Goal: Task Accomplishment & Management: Manage account settings

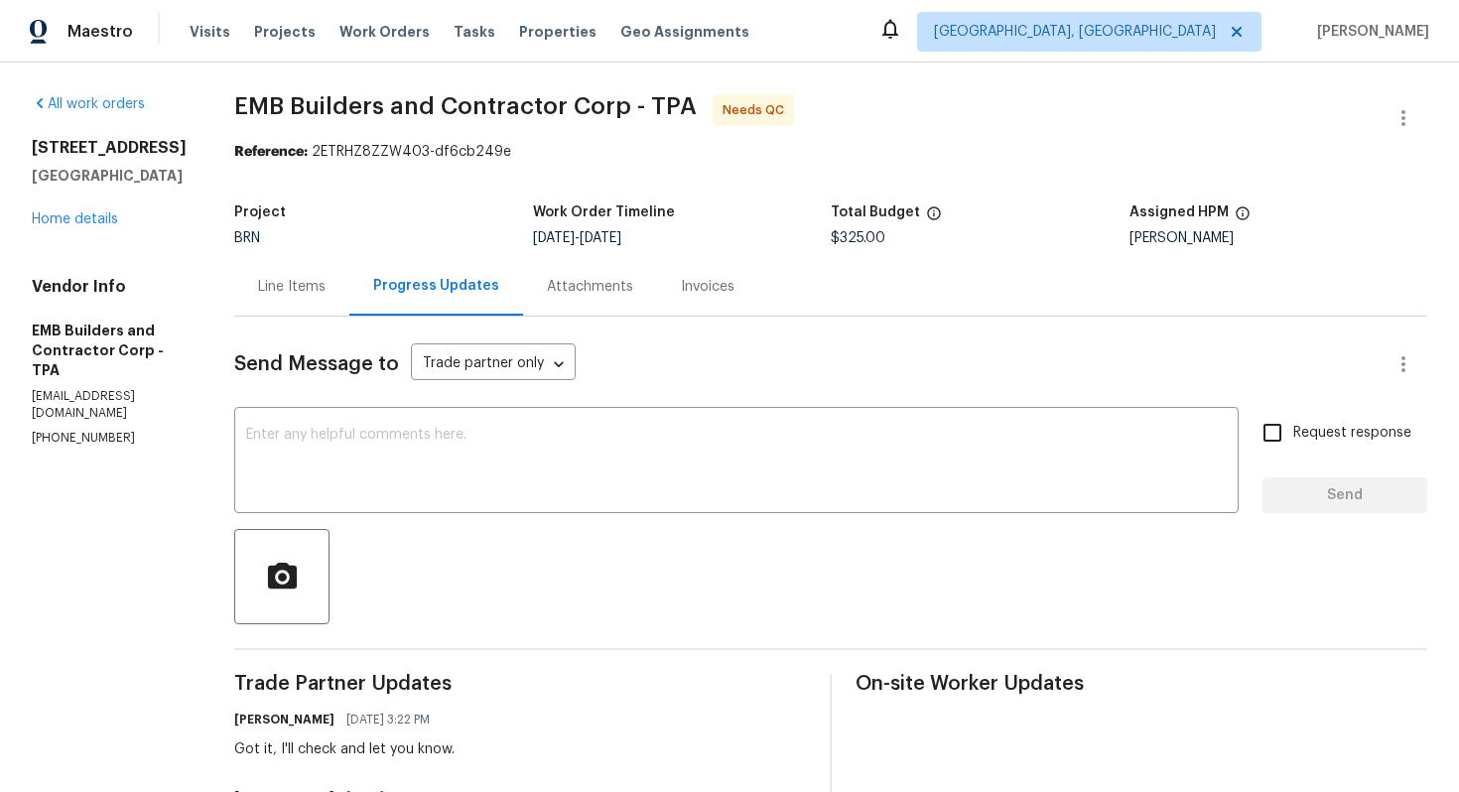
click at [258, 287] on div "Line Items" at bounding box center [292, 287] width 68 height 20
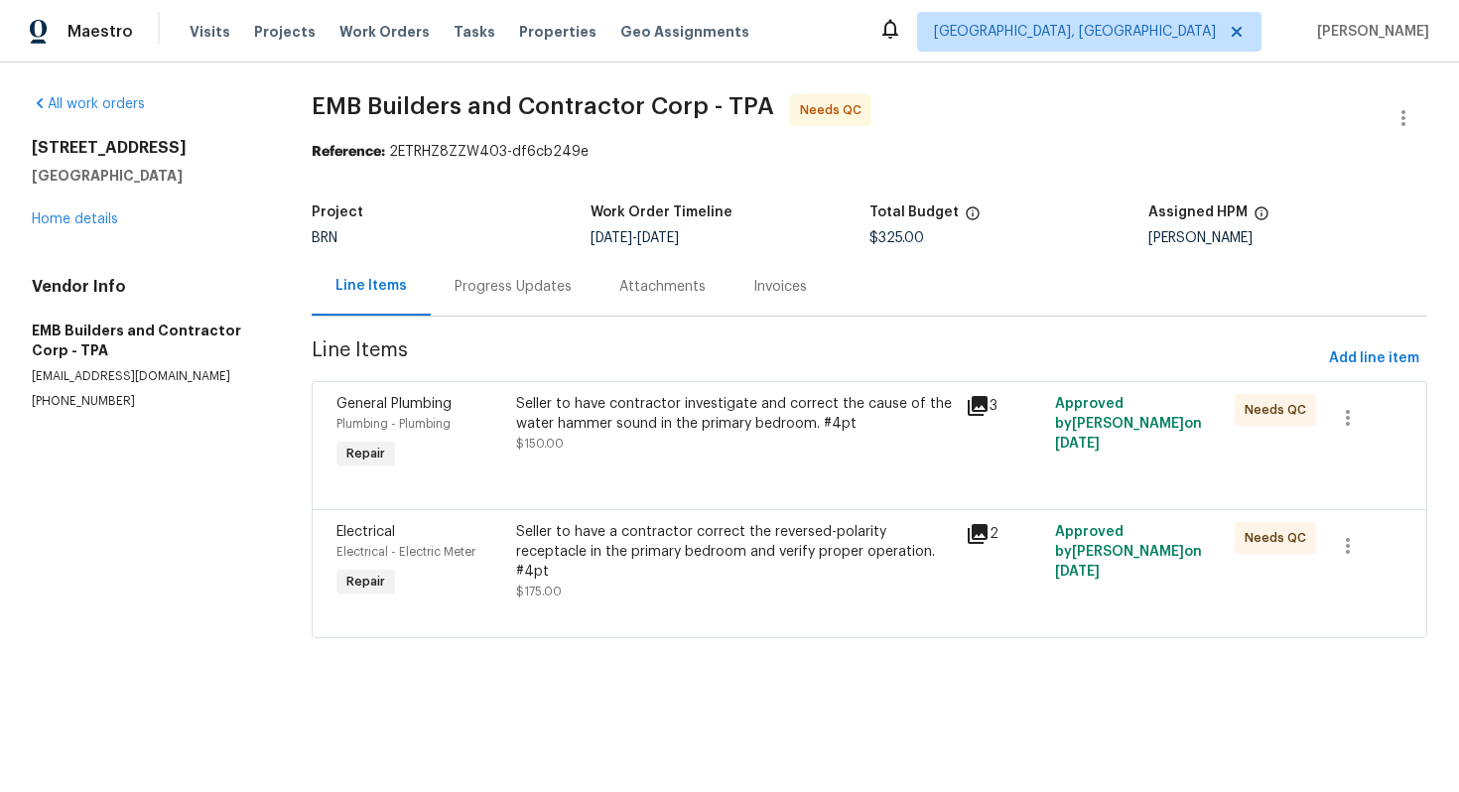
click at [535, 291] on div "Progress Updates" at bounding box center [513, 287] width 117 height 20
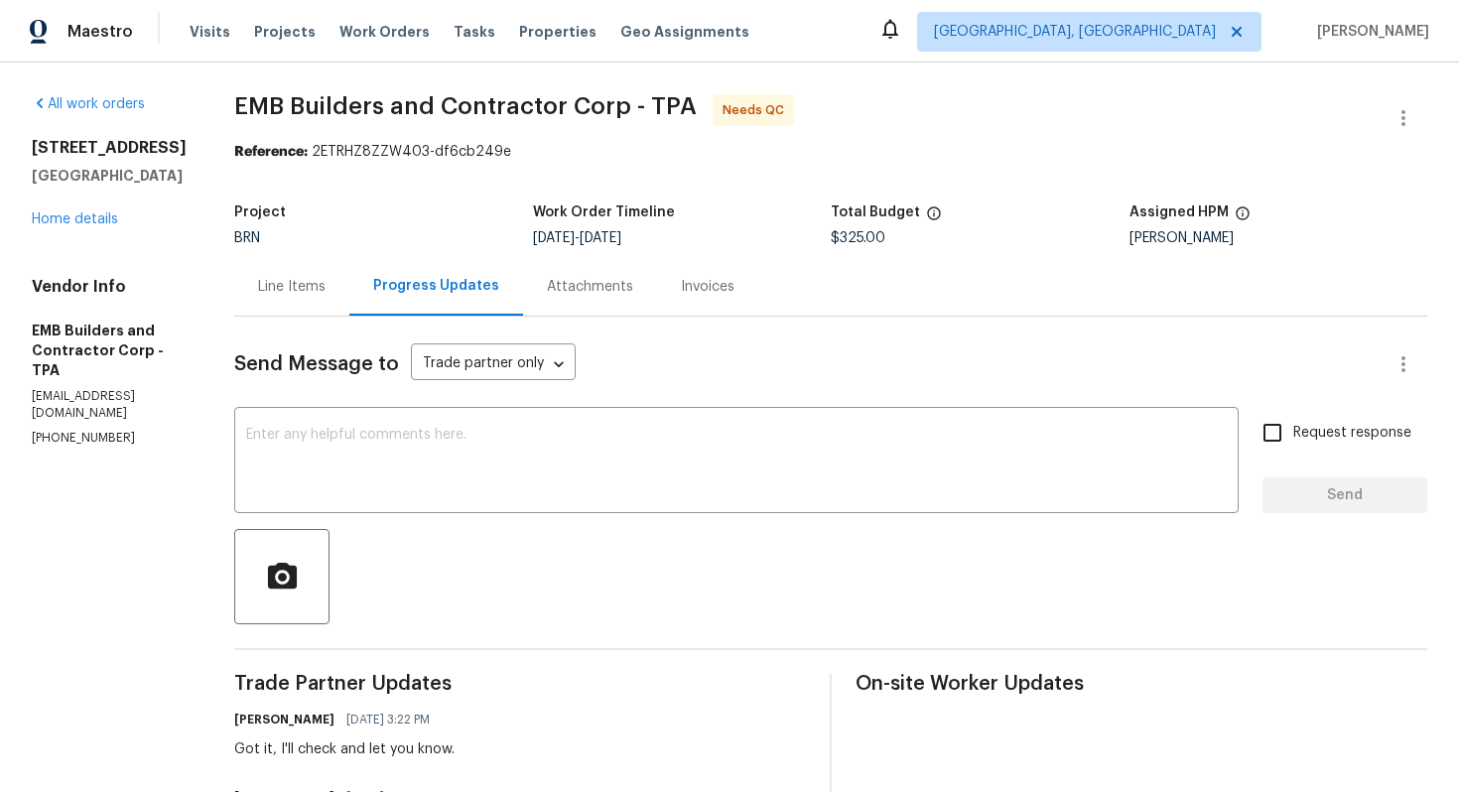
click at [296, 302] on div "Line Items" at bounding box center [291, 286] width 115 height 59
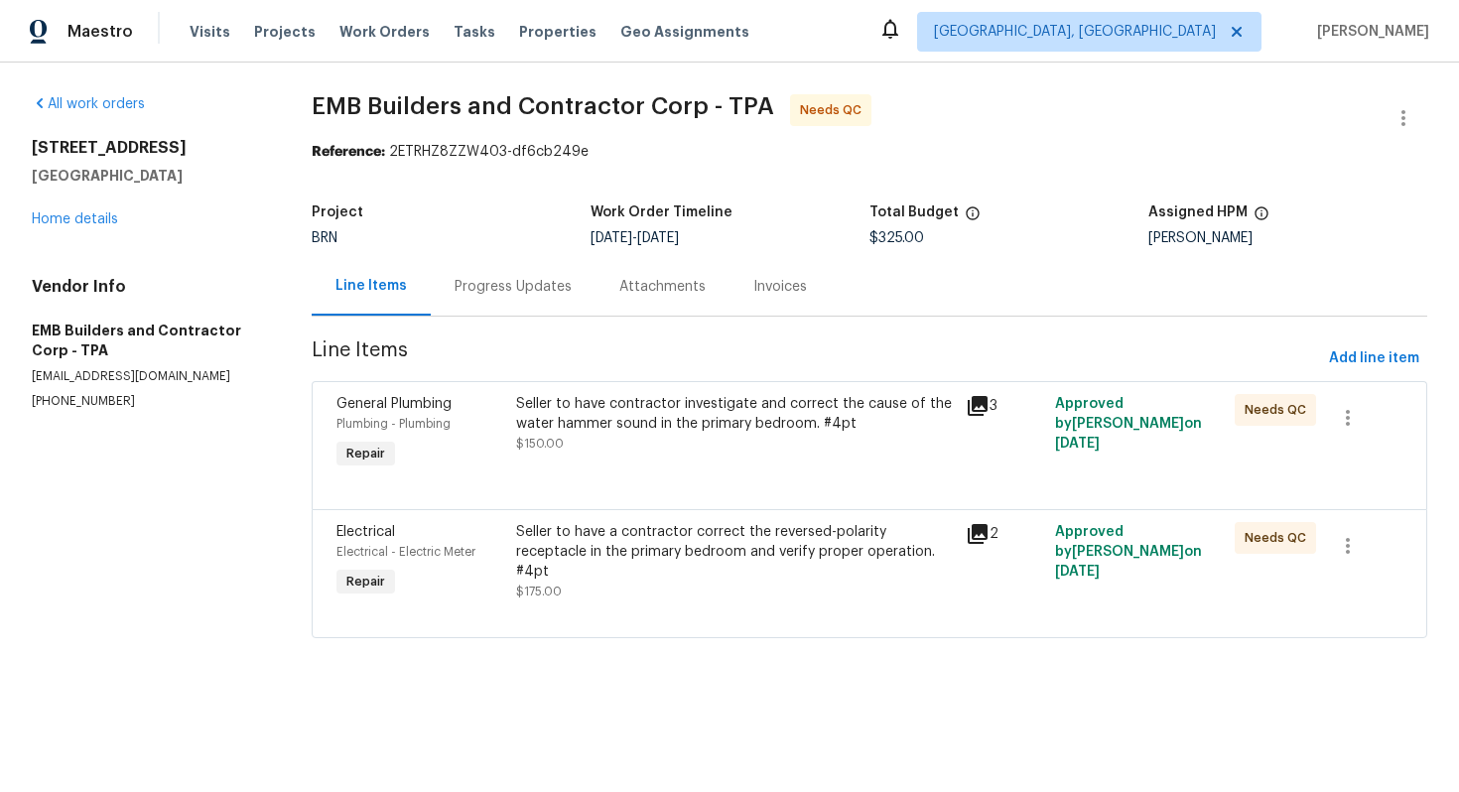
click at [598, 437] on div "Seller to have contractor investigate and correct the cause of the water hammer…" at bounding box center [734, 424] width 437 height 60
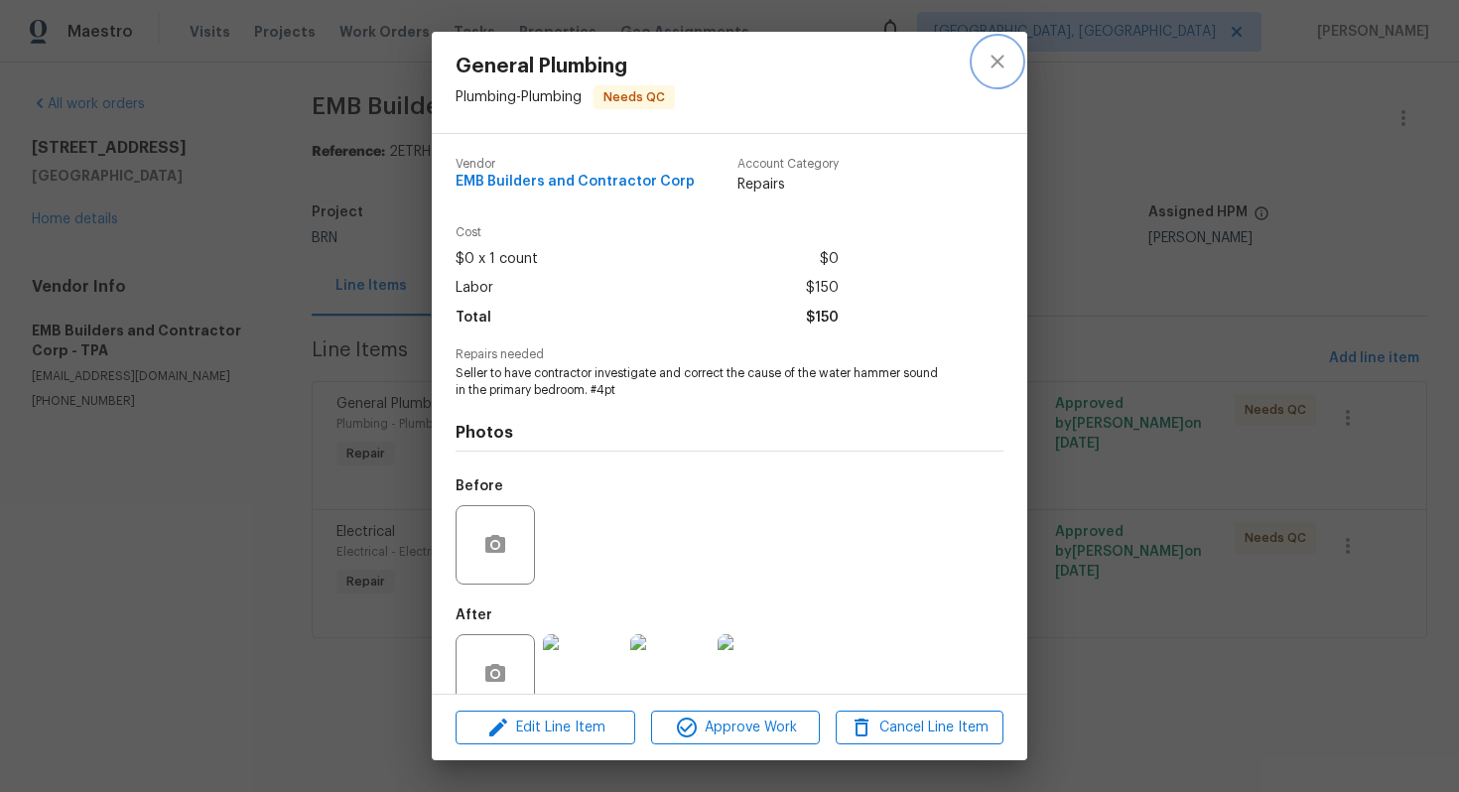
click at [1003, 61] on icon "close" at bounding box center [998, 62] width 24 height 24
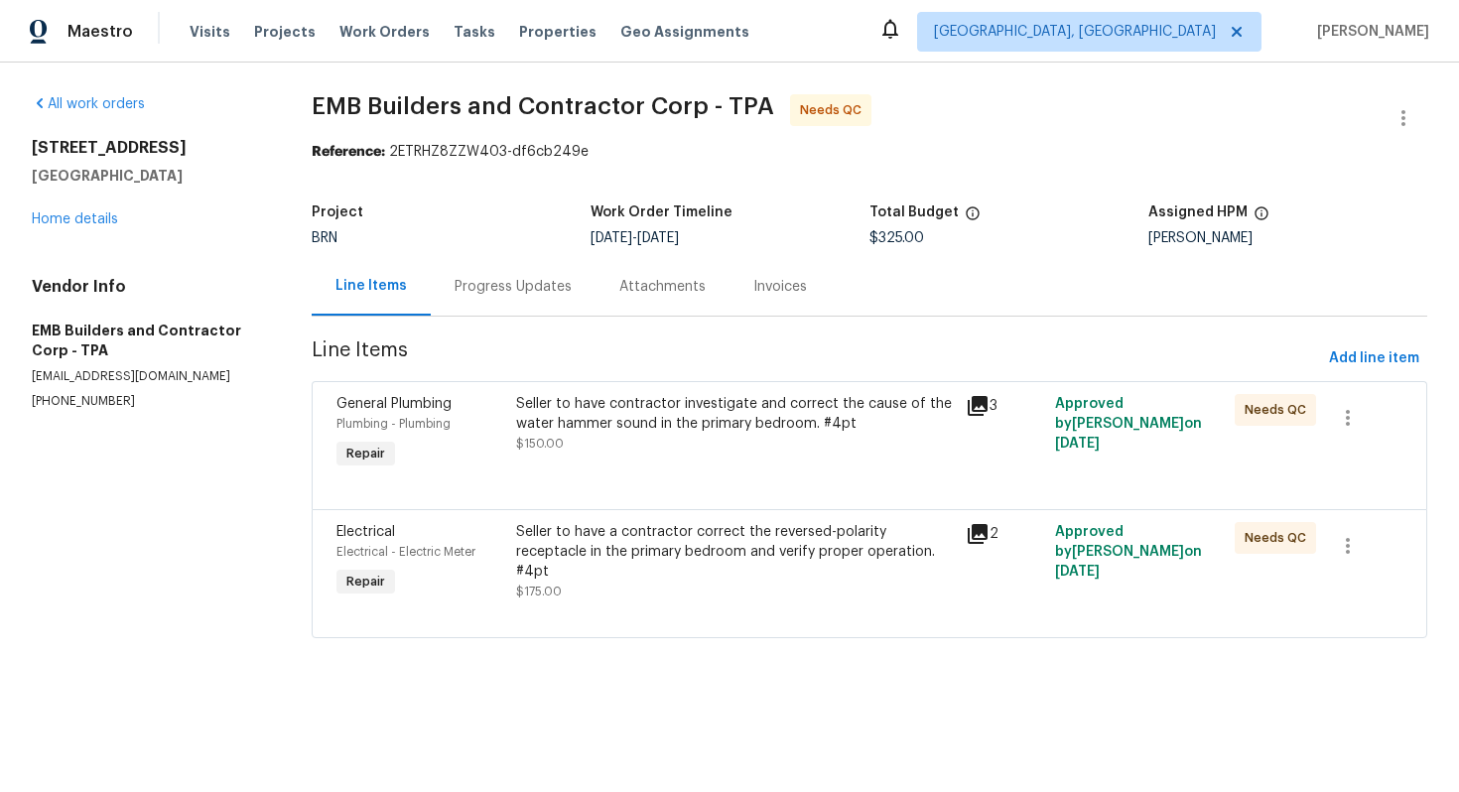
click at [494, 298] on div "Progress Updates" at bounding box center [513, 286] width 165 height 59
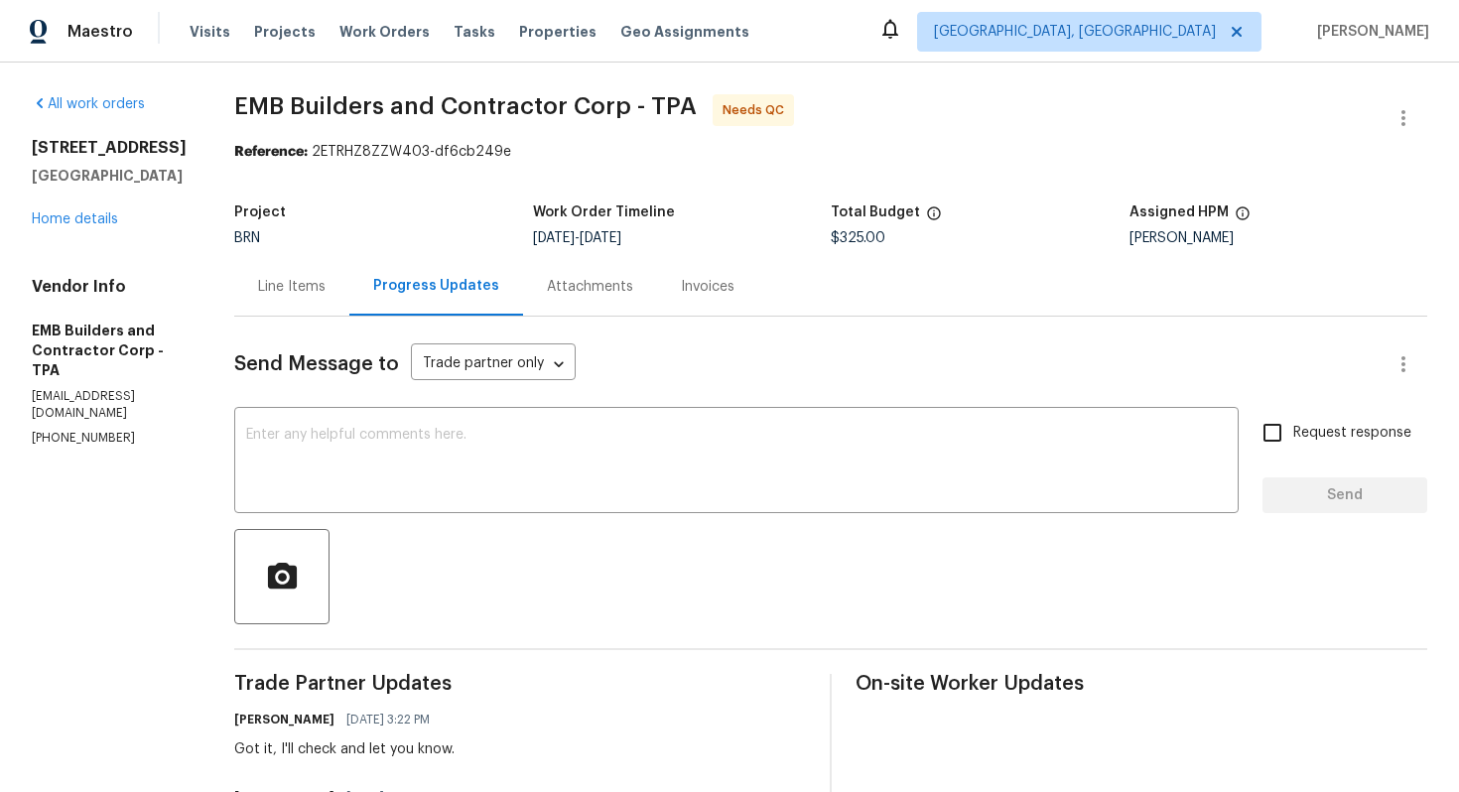
click at [234, 301] on div "Line Items" at bounding box center [291, 286] width 115 height 59
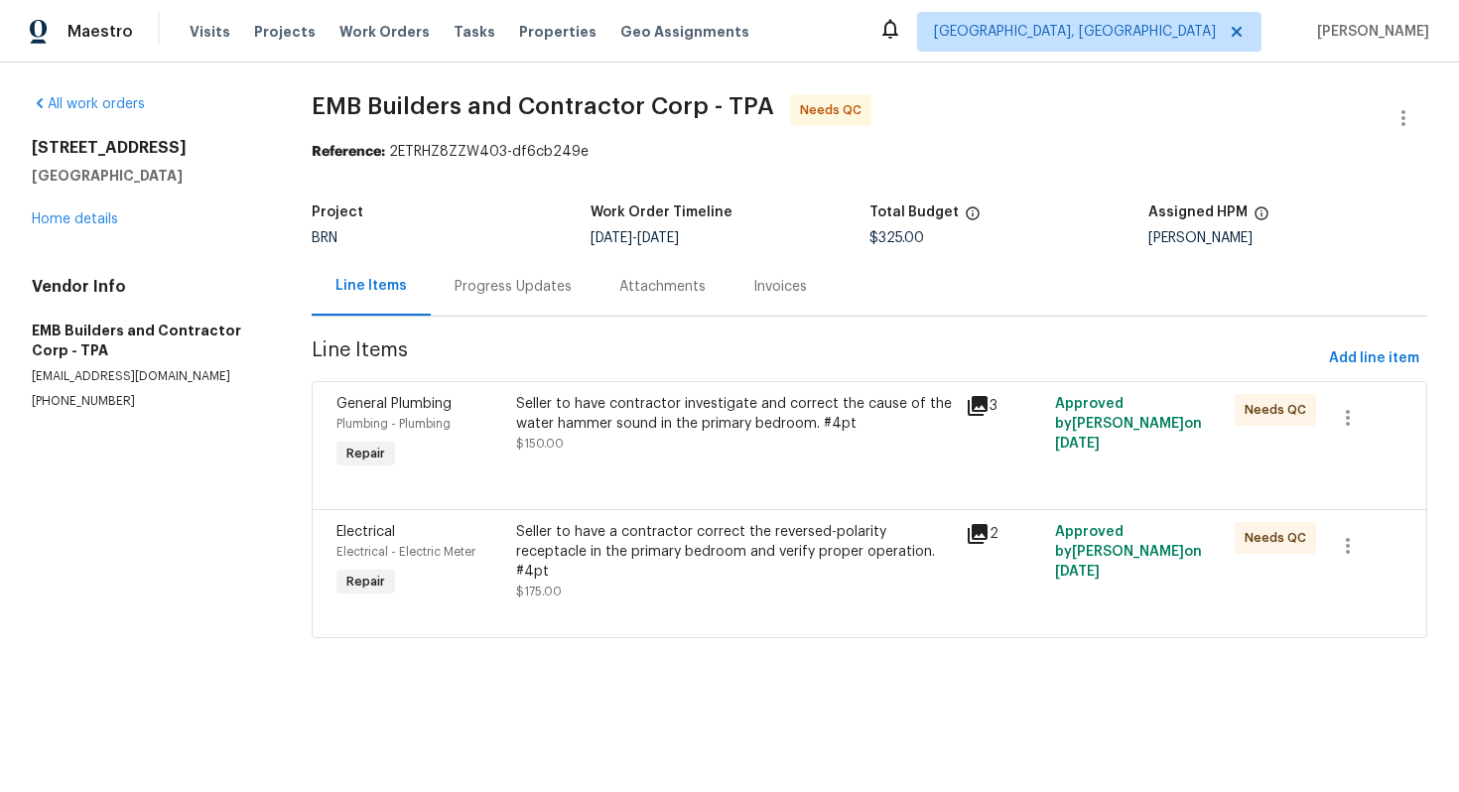
click at [537, 298] on div "Progress Updates" at bounding box center [513, 286] width 165 height 59
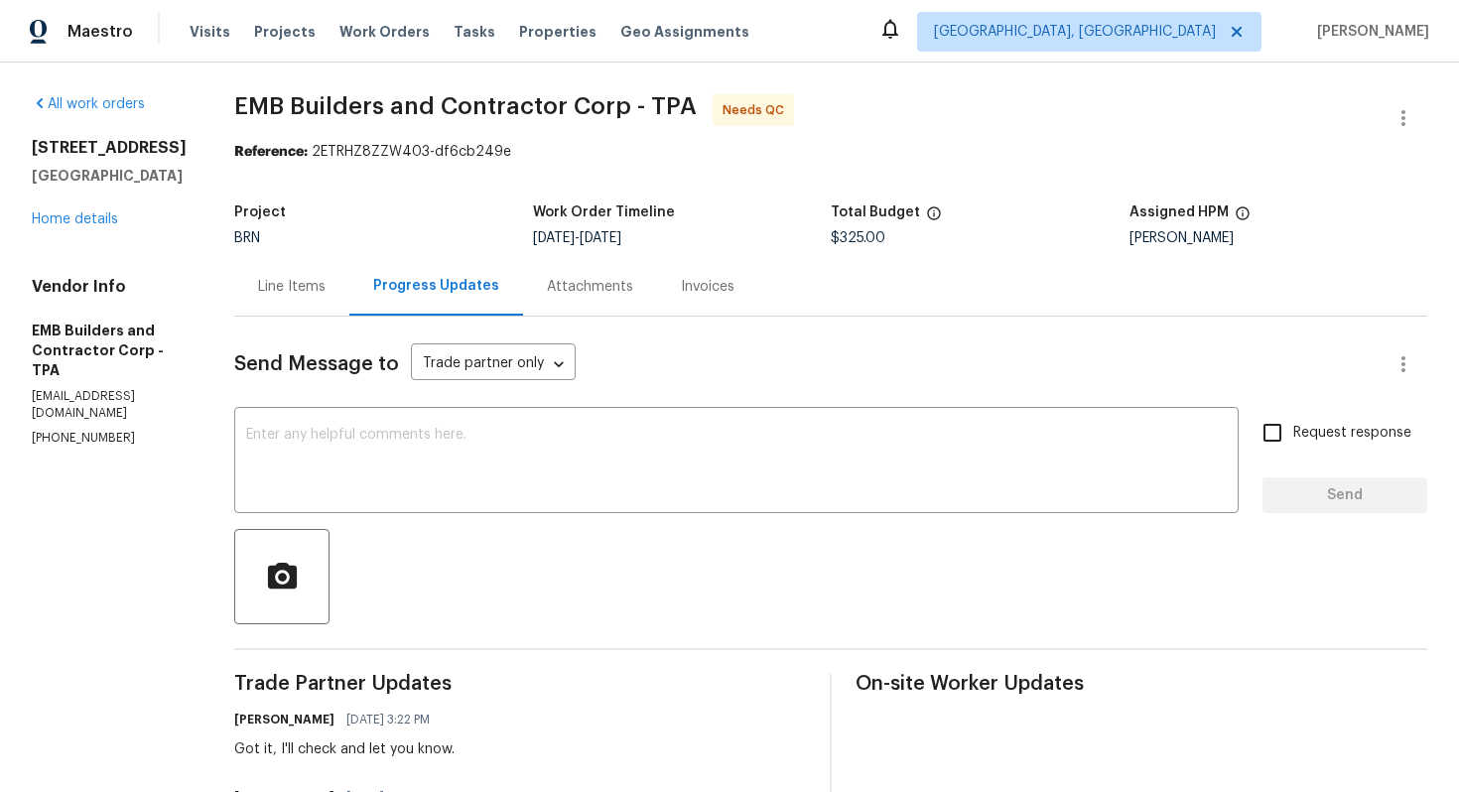
click at [285, 303] on div "Line Items" at bounding box center [291, 286] width 115 height 59
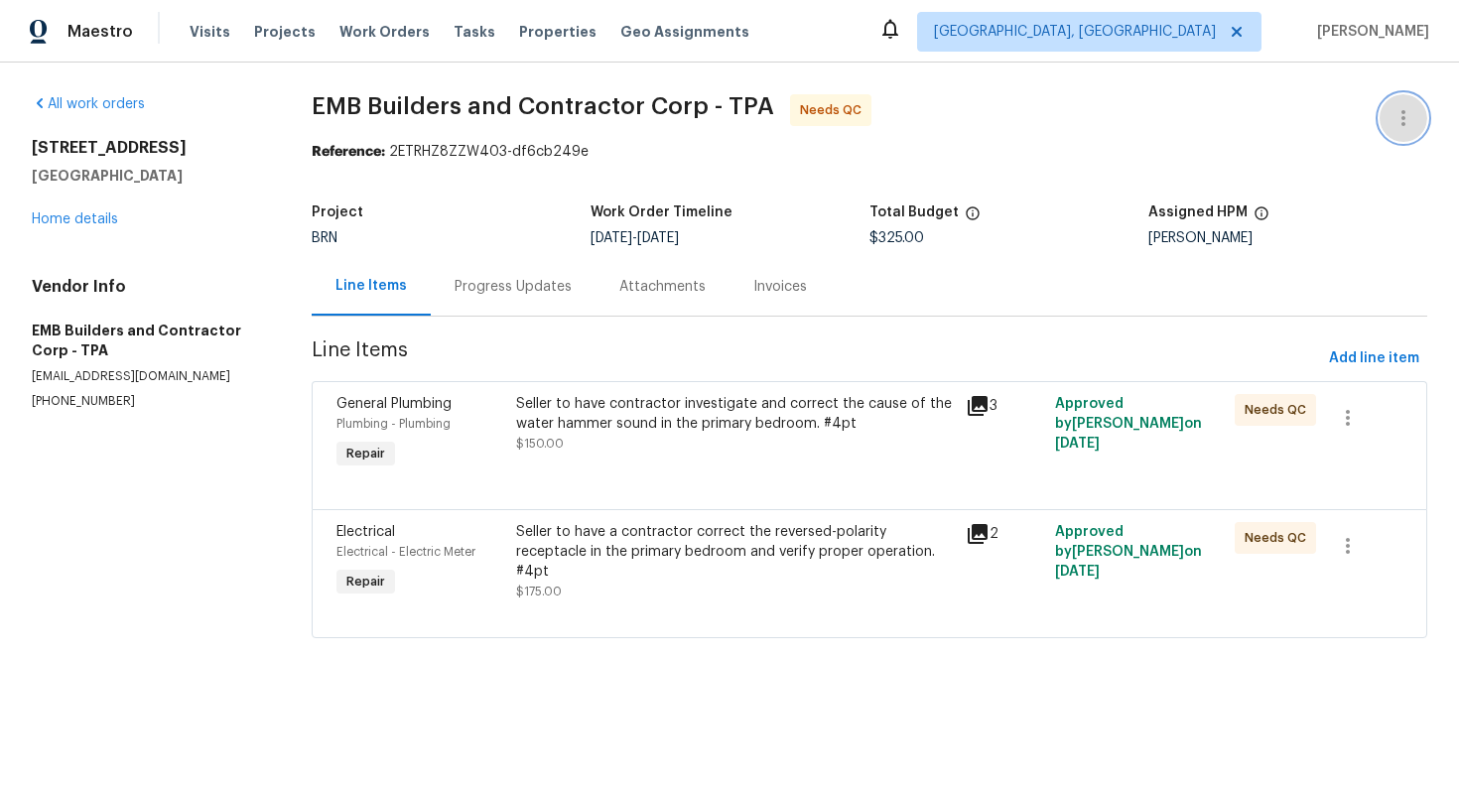
click at [1415, 117] on icon "button" at bounding box center [1404, 118] width 24 height 24
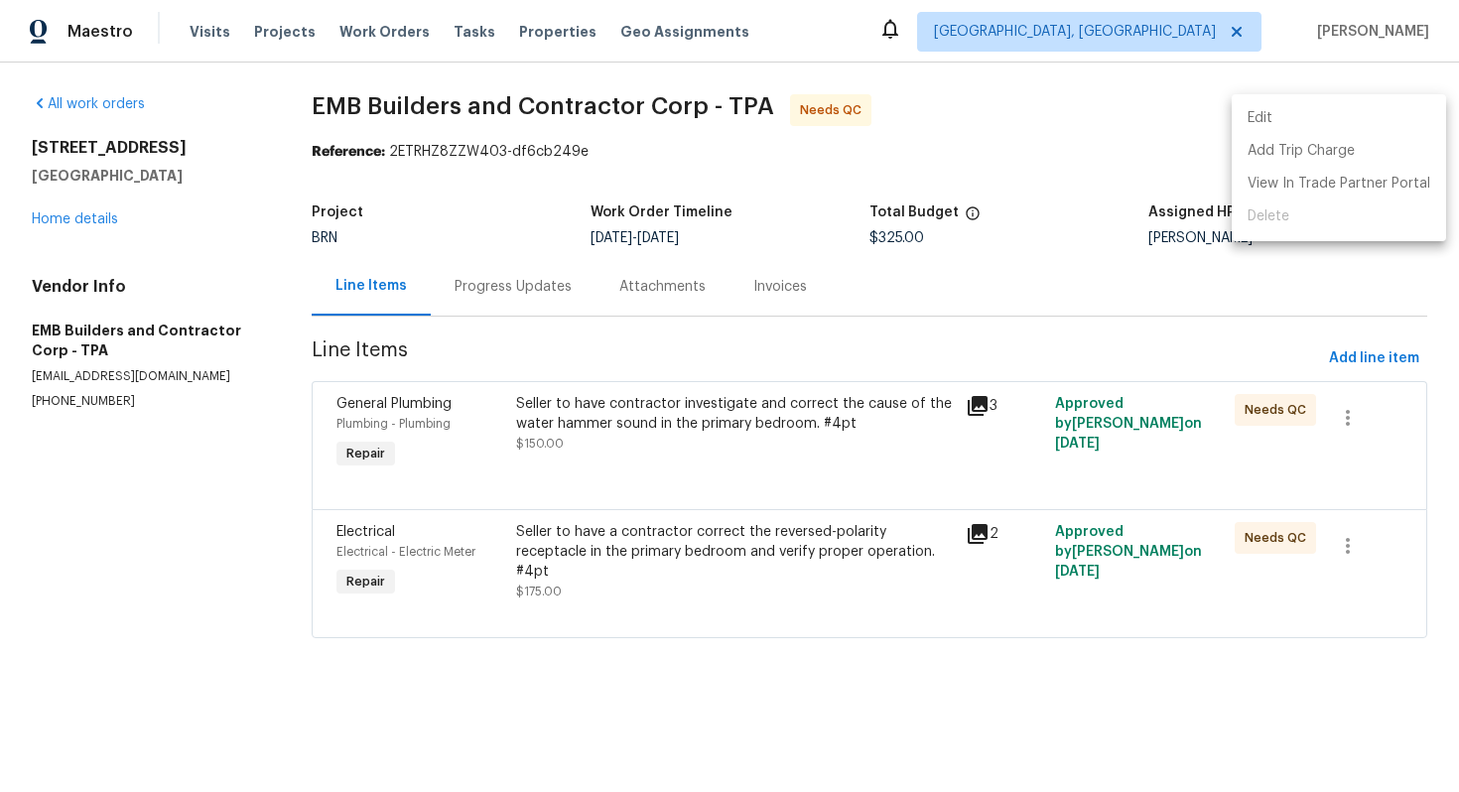
click at [1401, 121] on li "Edit" at bounding box center [1339, 118] width 214 height 33
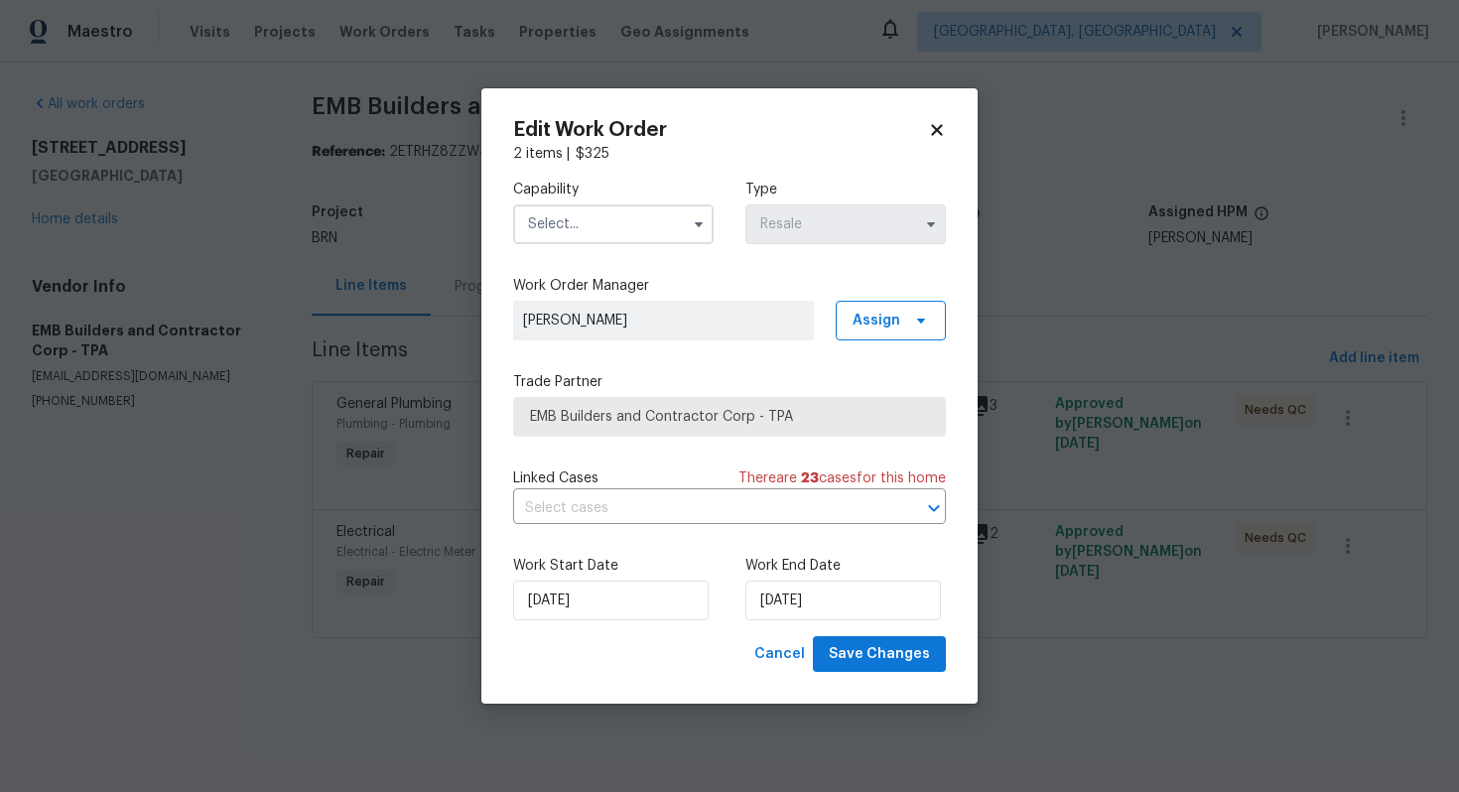
click at [772, 525] on div "Capability Type Resale Work Order Manager Ajay Godson Assign Trade Partner EMB …" at bounding box center [729, 400] width 433 height 473
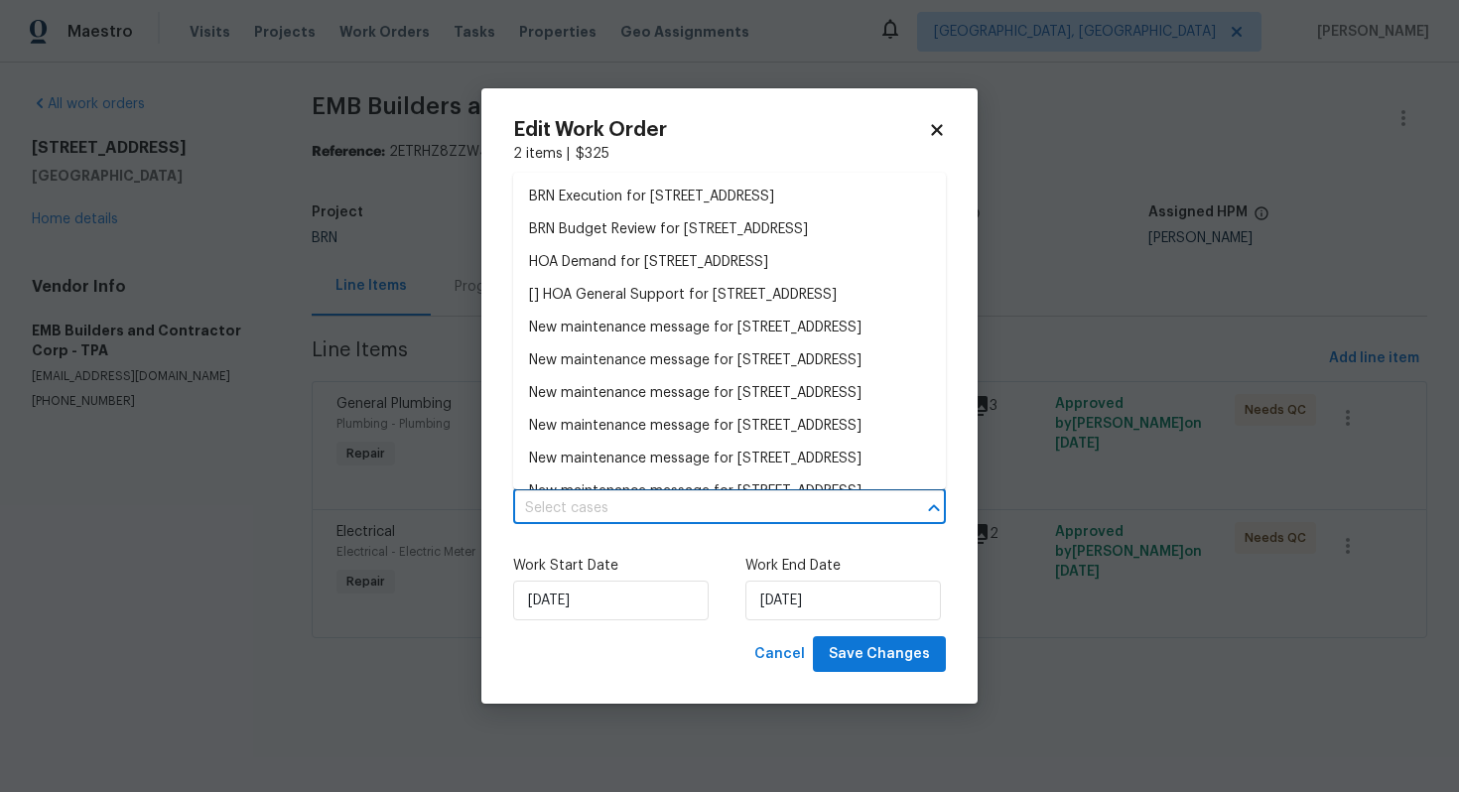
click at [769, 508] on input "text" at bounding box center [701, 508] width 377 height 31
click at [699, 213] on li "BRN Execution for 2400 Feather Sound Dr Apt 211, Clearwater, FL 33762" at bounding box center [729, 197] width 433 height 33
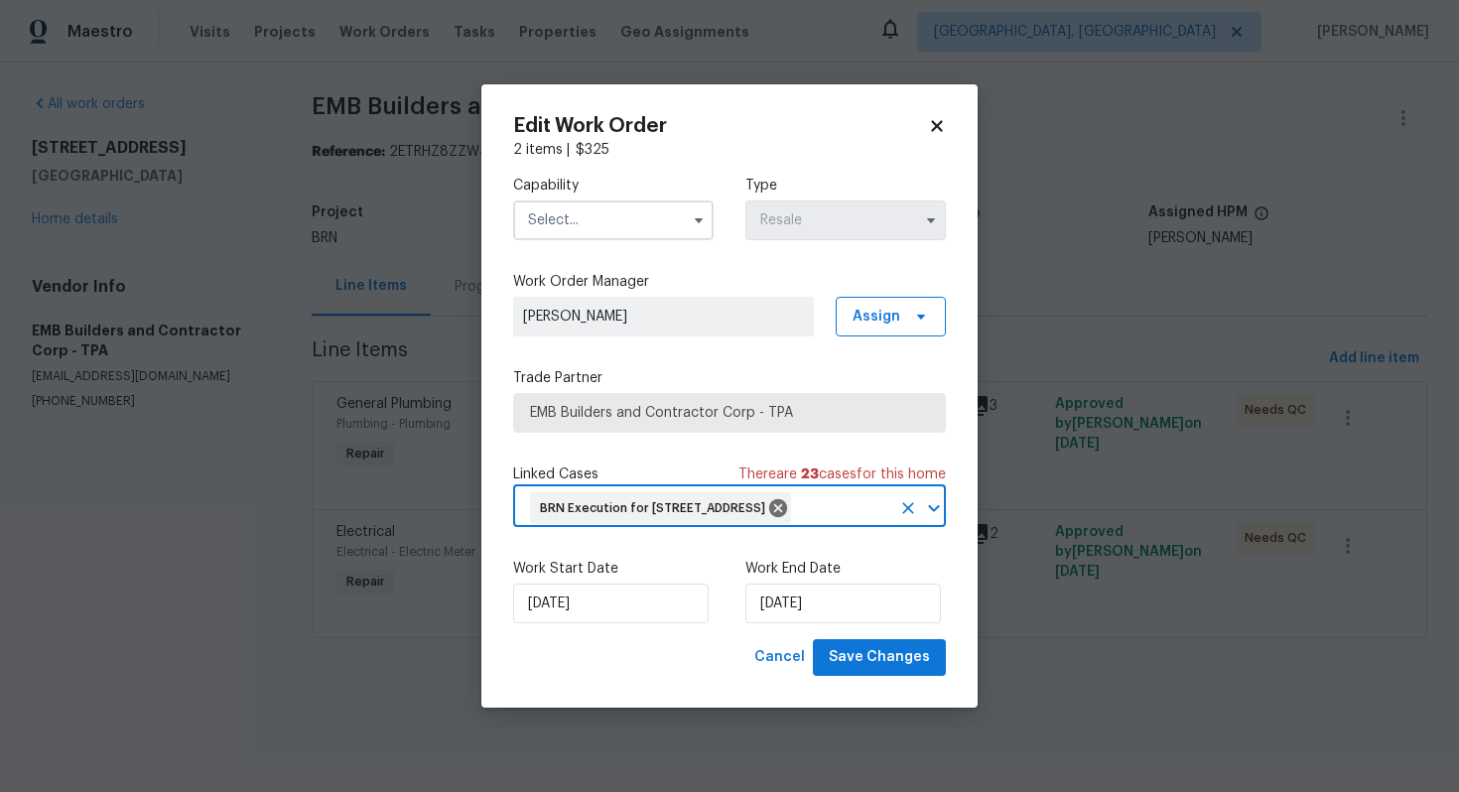
click at [680, 215] on input "text" at bounding box center [613, 221] width 201 height 40
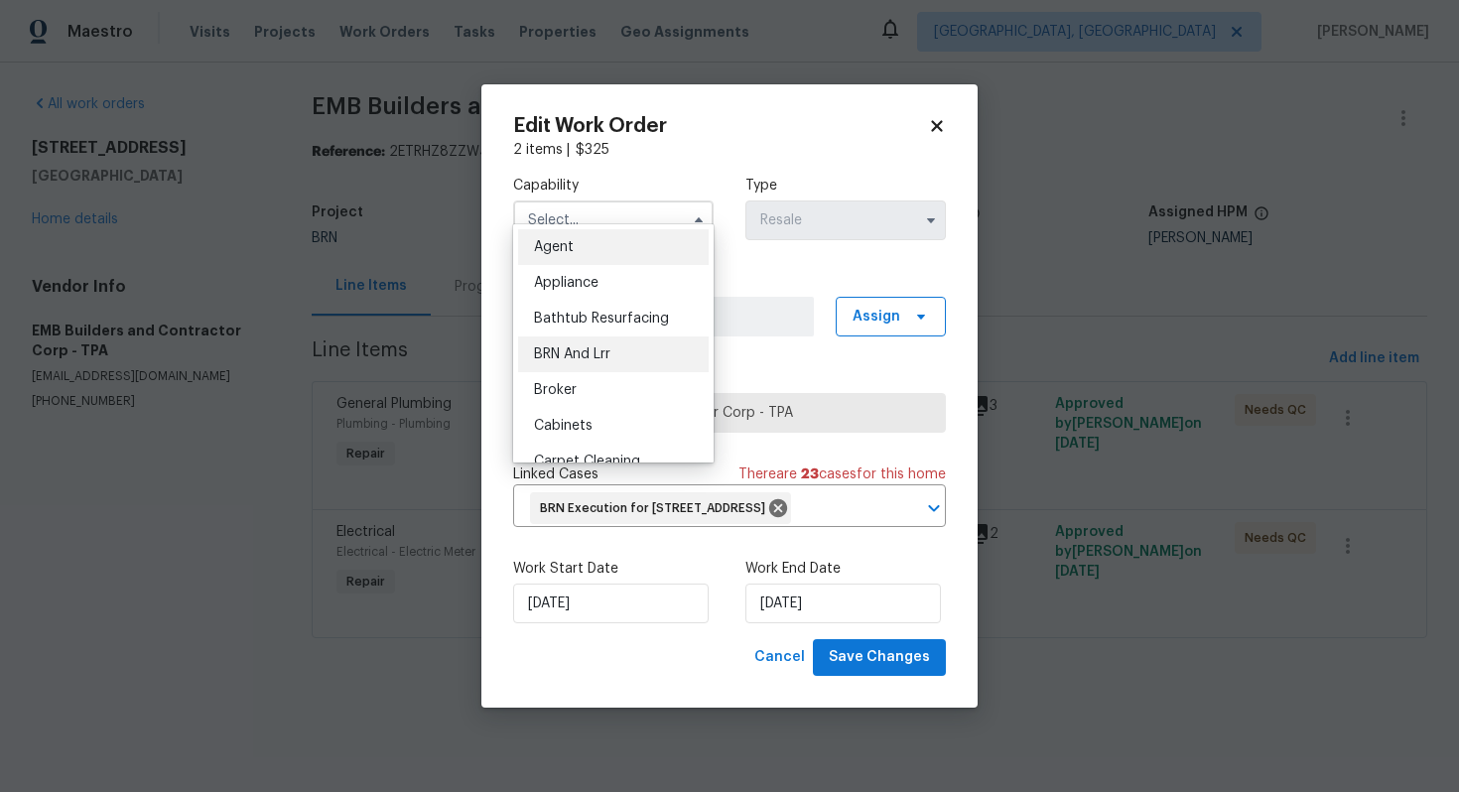
click at [640, 350] on div "BRN And Lrr" at bounding box center [613, 355] width 191 height 36
type input "BRN And Lrr"
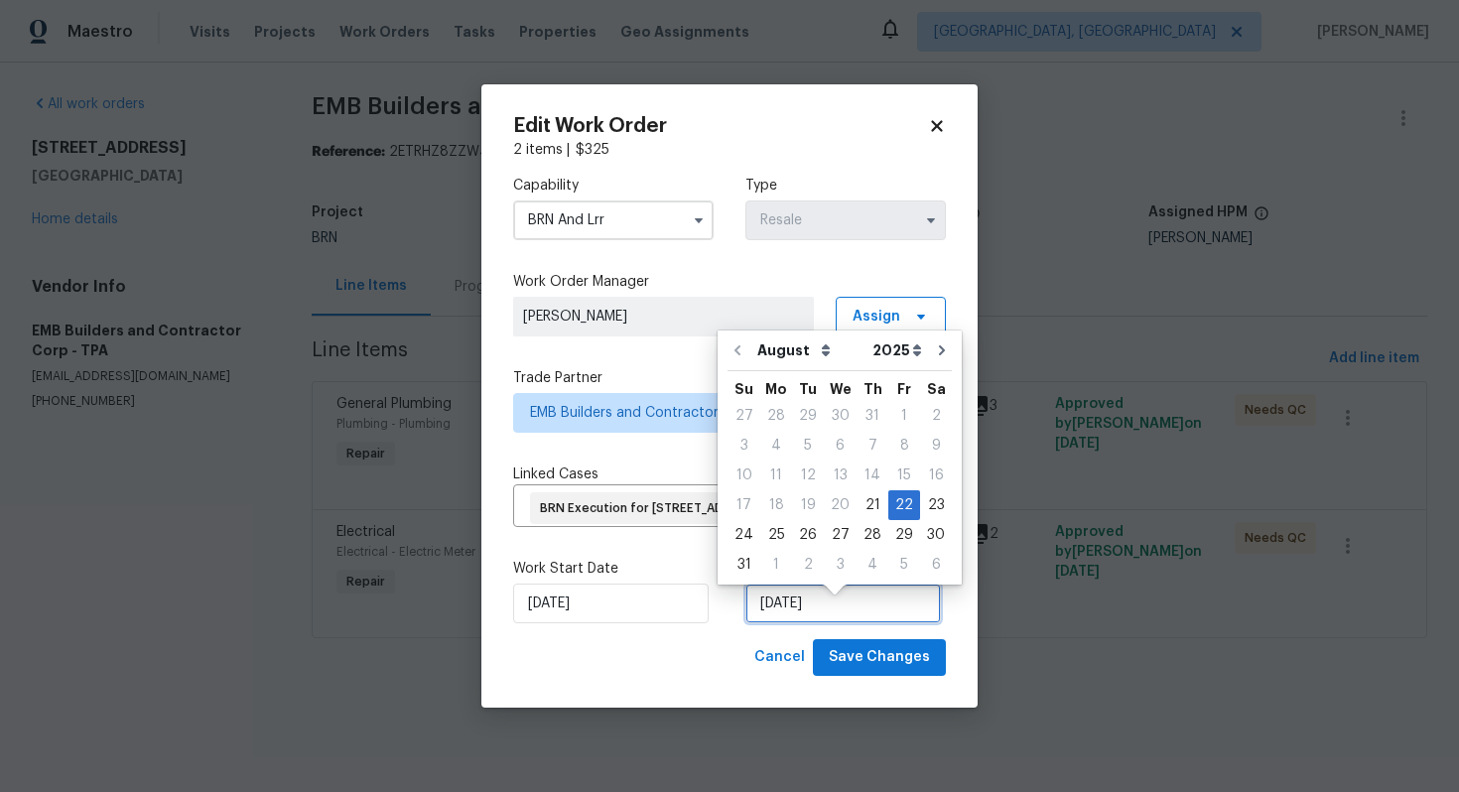
click at [787, 623] on input "8/22/2025" at bounding box center [844, 604] width 196 height 40
click at [808, 537] on div "26" at bounding box center [808, 535] width 32 height 28
type input "8/26/2025"
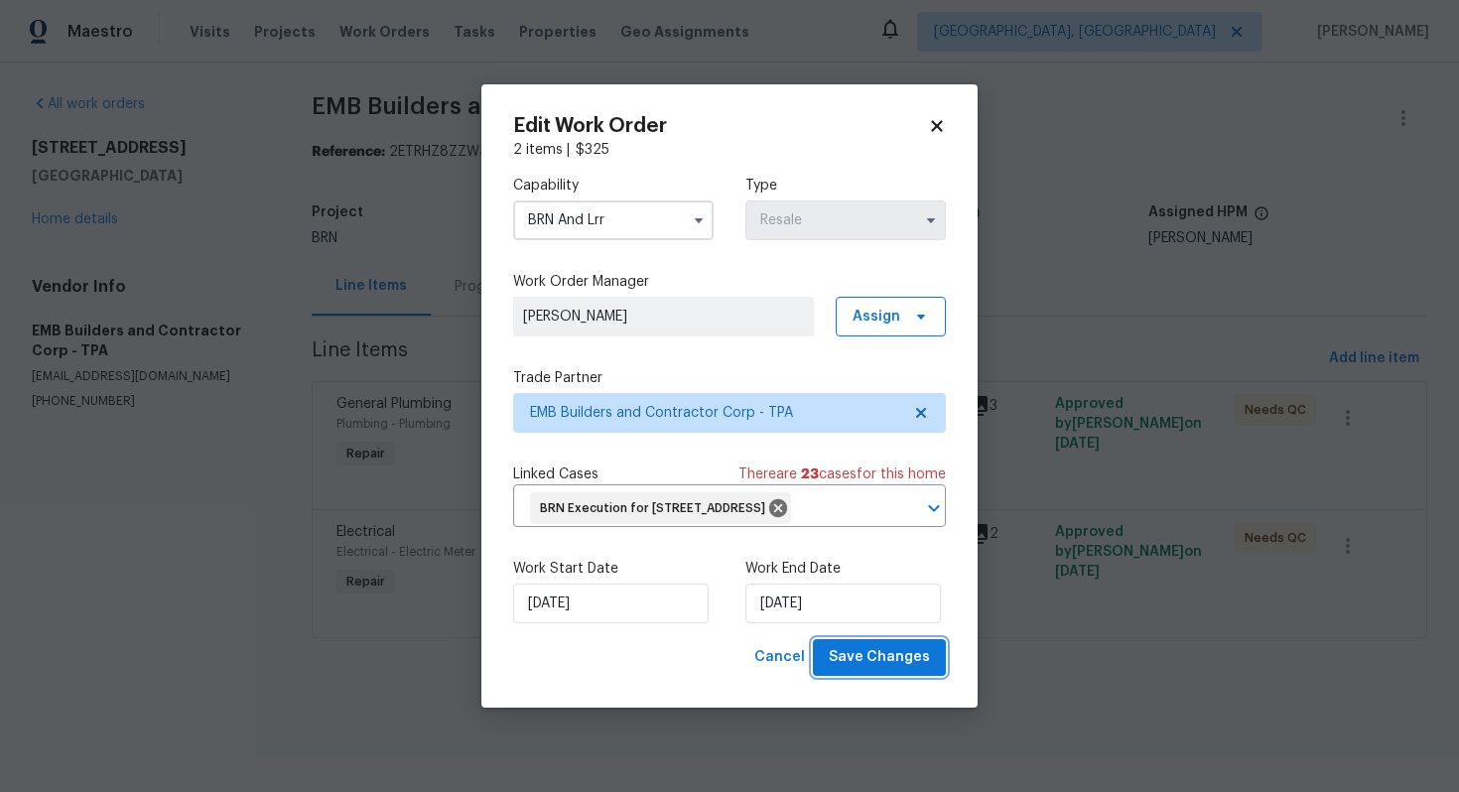
click at [834, 674] on button "Save Changes" at bounding box center [879, 657] width 133 height 37
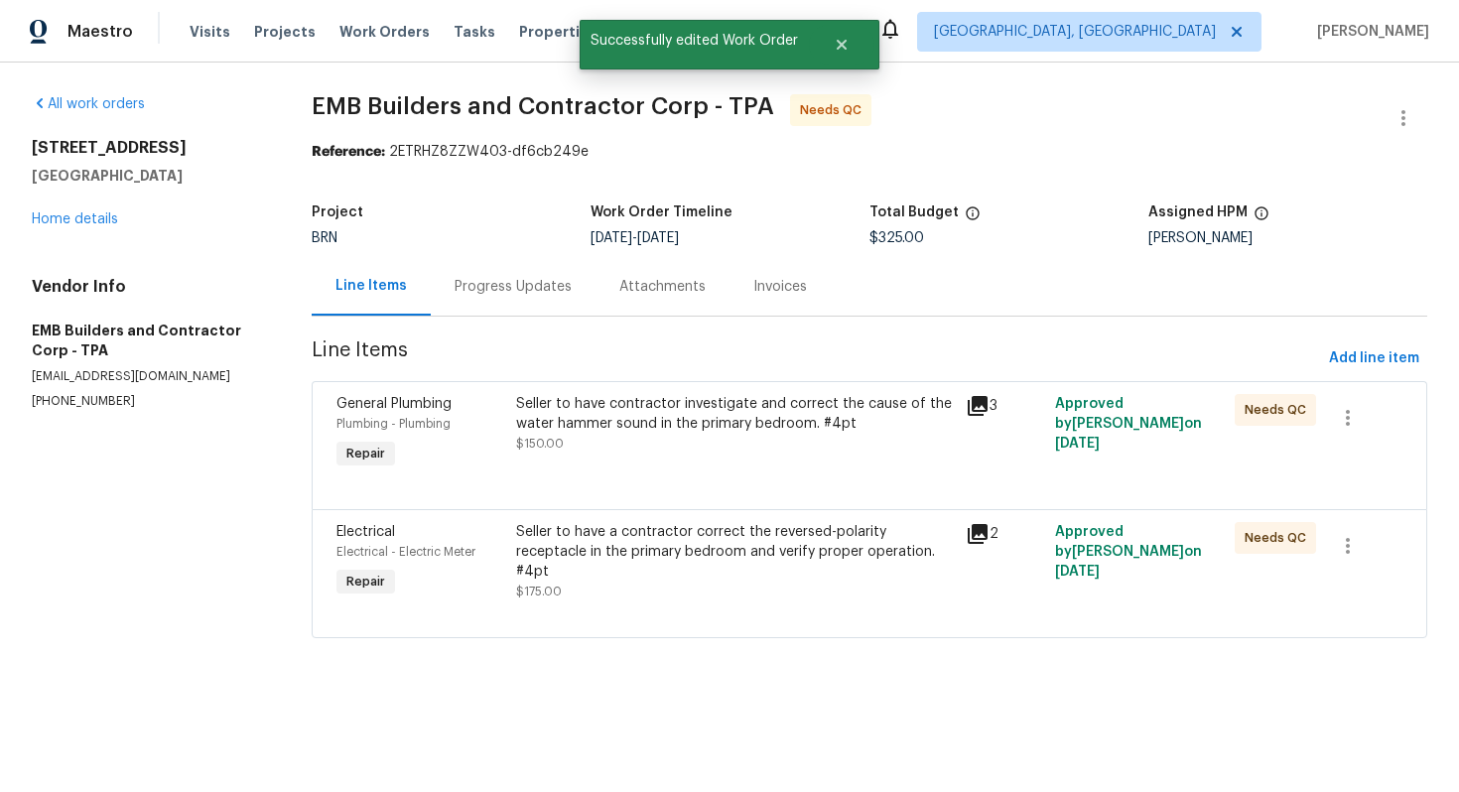
click at [589, 454] on div "Seller to have contractor investigate and correct the cause of the water hammer…" at bounding box center [734, 424] width 437 height 60
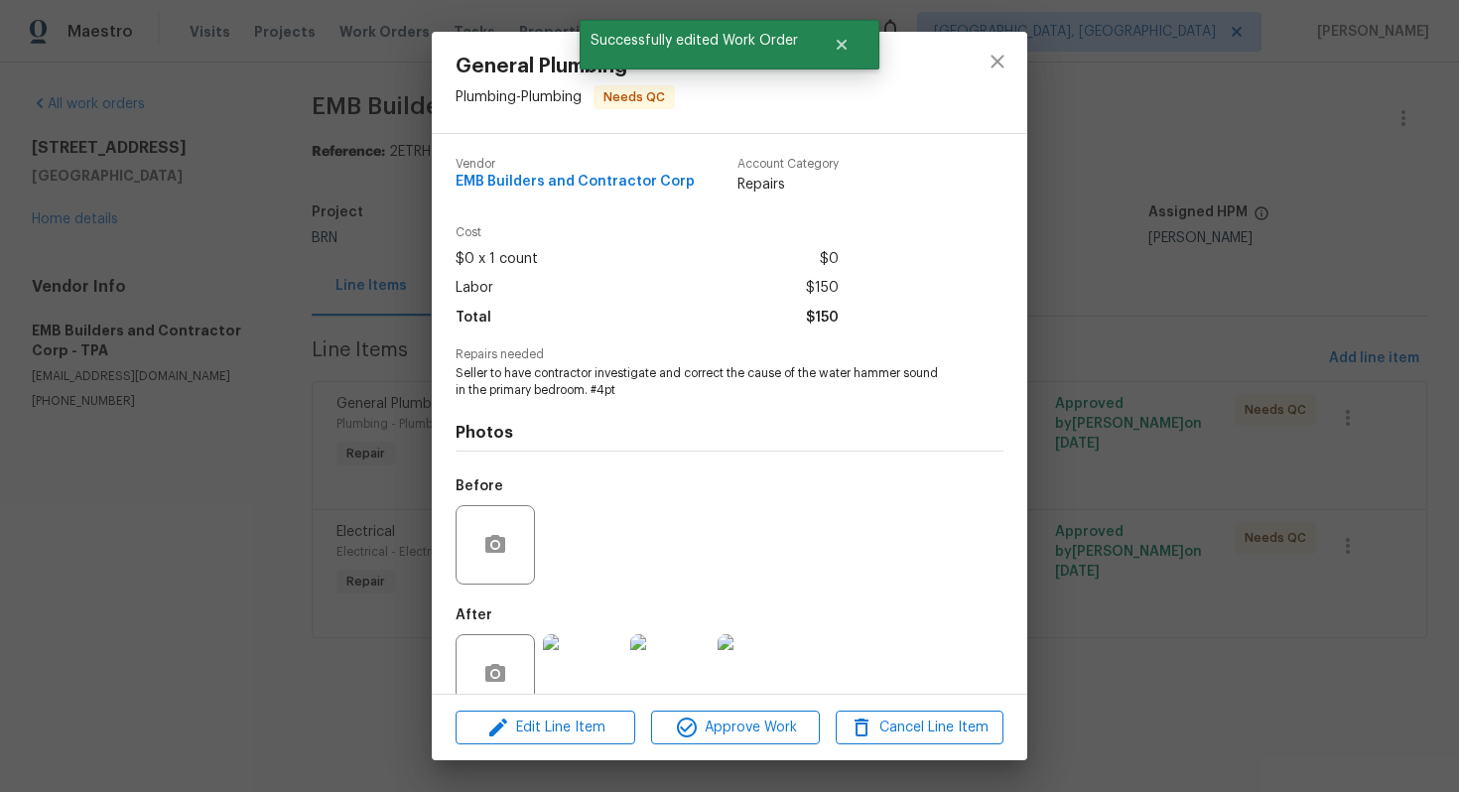
scroll to position [40, 0]
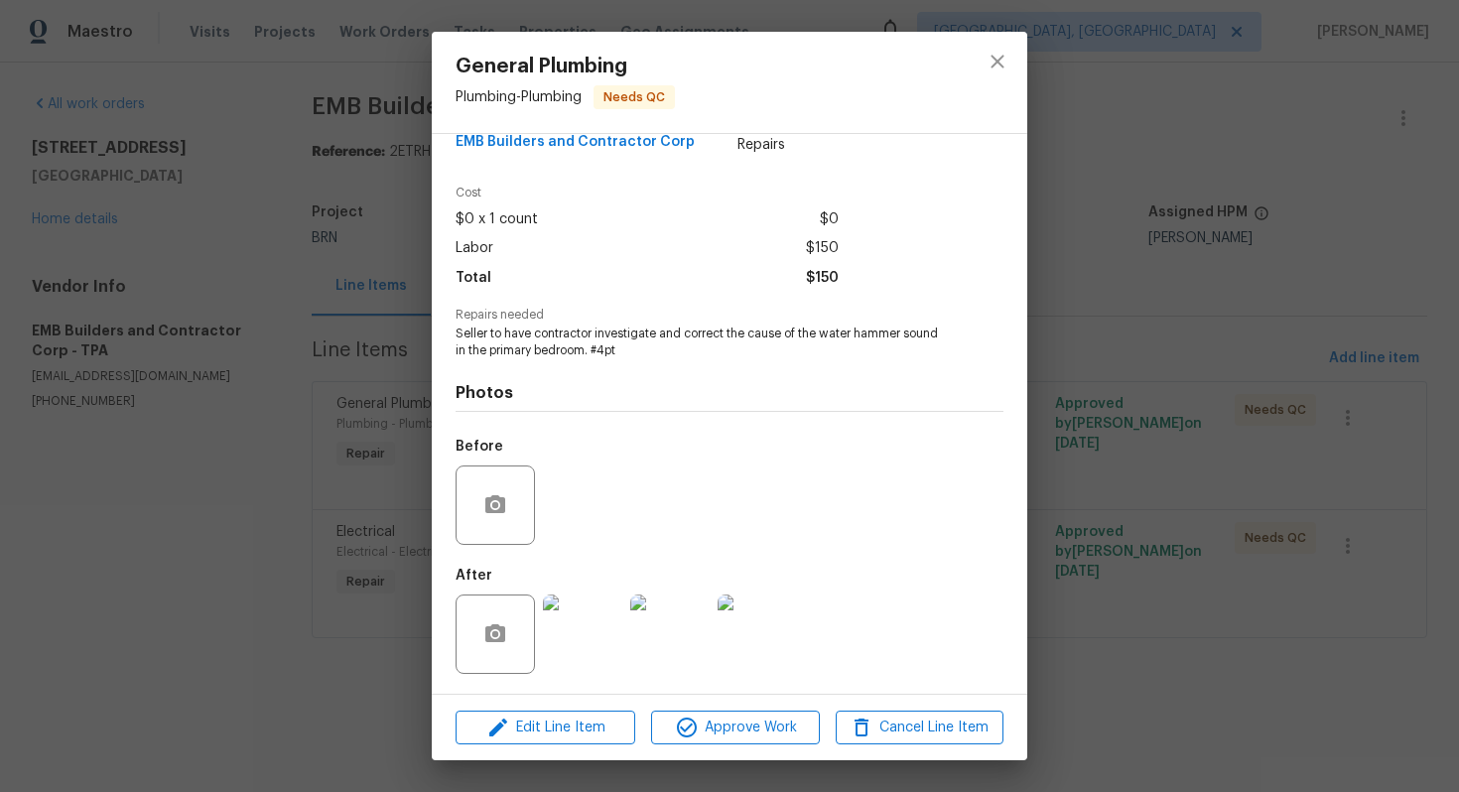
click at [582, 622] on img at bounding box center [582, 634] width 79 height 79
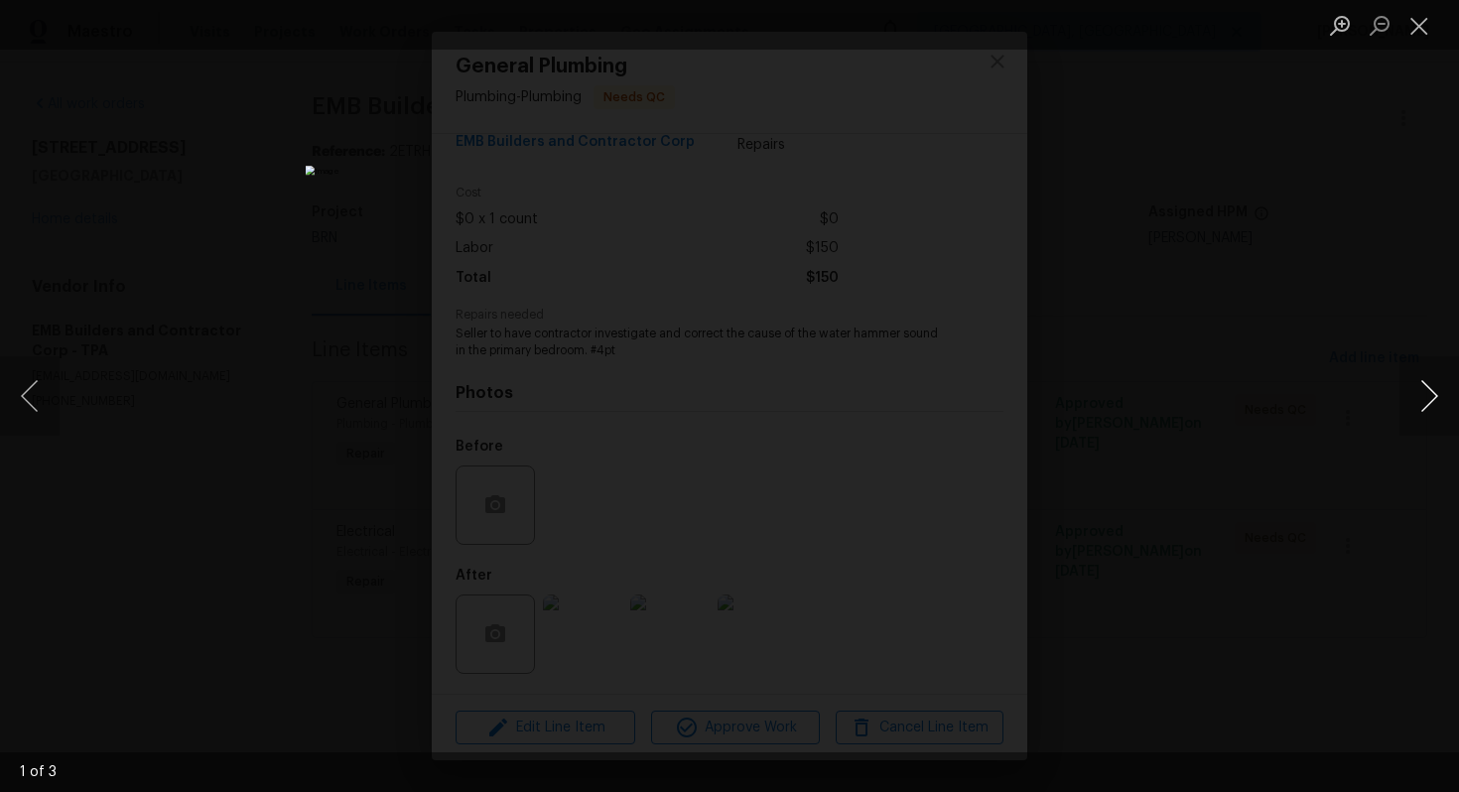
click at [1434, 412] on button "Next image" at bounding box center [1430, 395] width 60 height 79
click at [1425, 33] on button "Close lightbox" at bounding box center [1420, 25] width 40 height 35
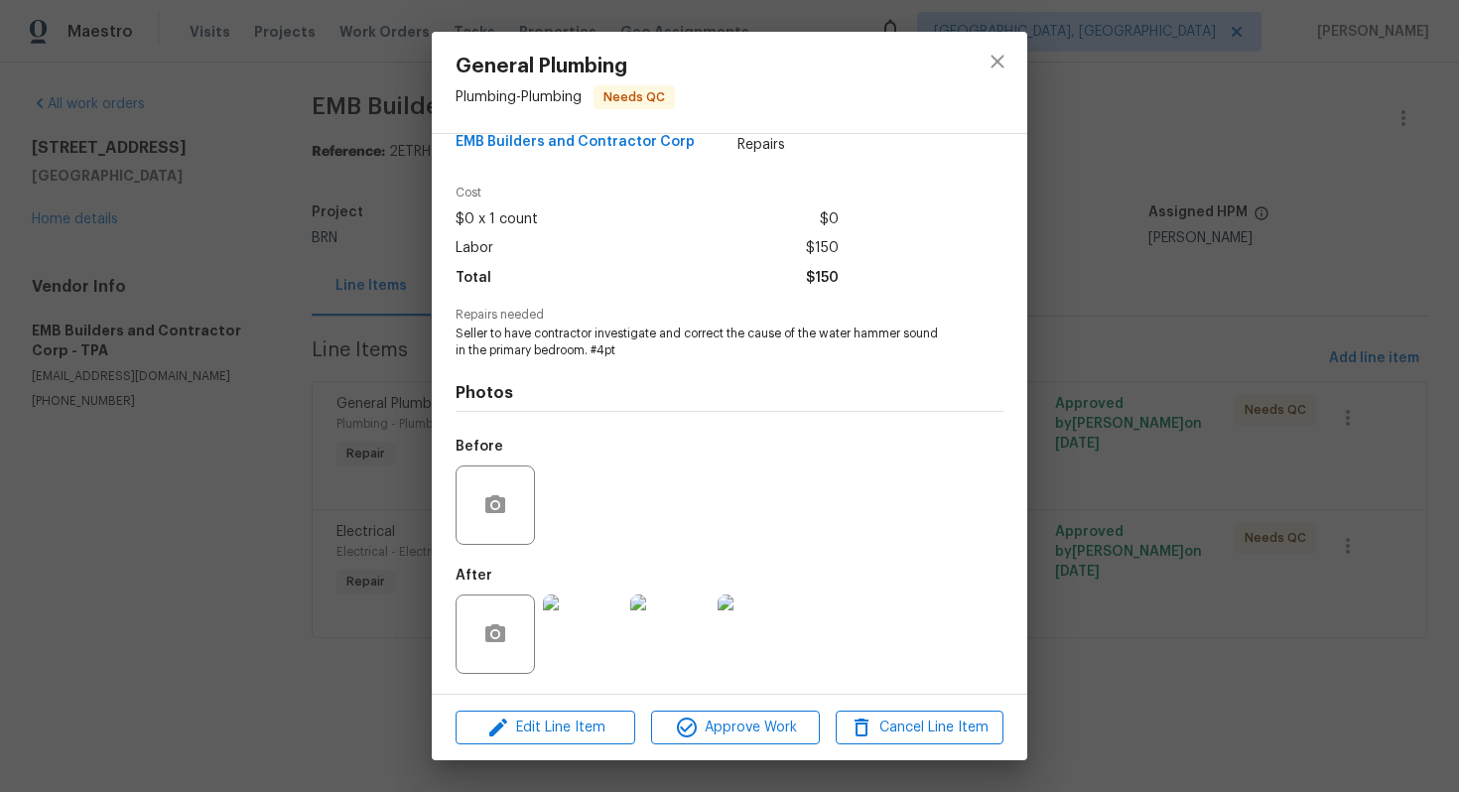
click at [1158, 145] on div "General Plumbing Plumbing - Plumbing Needs QC Vendor EMB Builders and Contracto…" at bounding box center [729, 396] width 1459 height 792
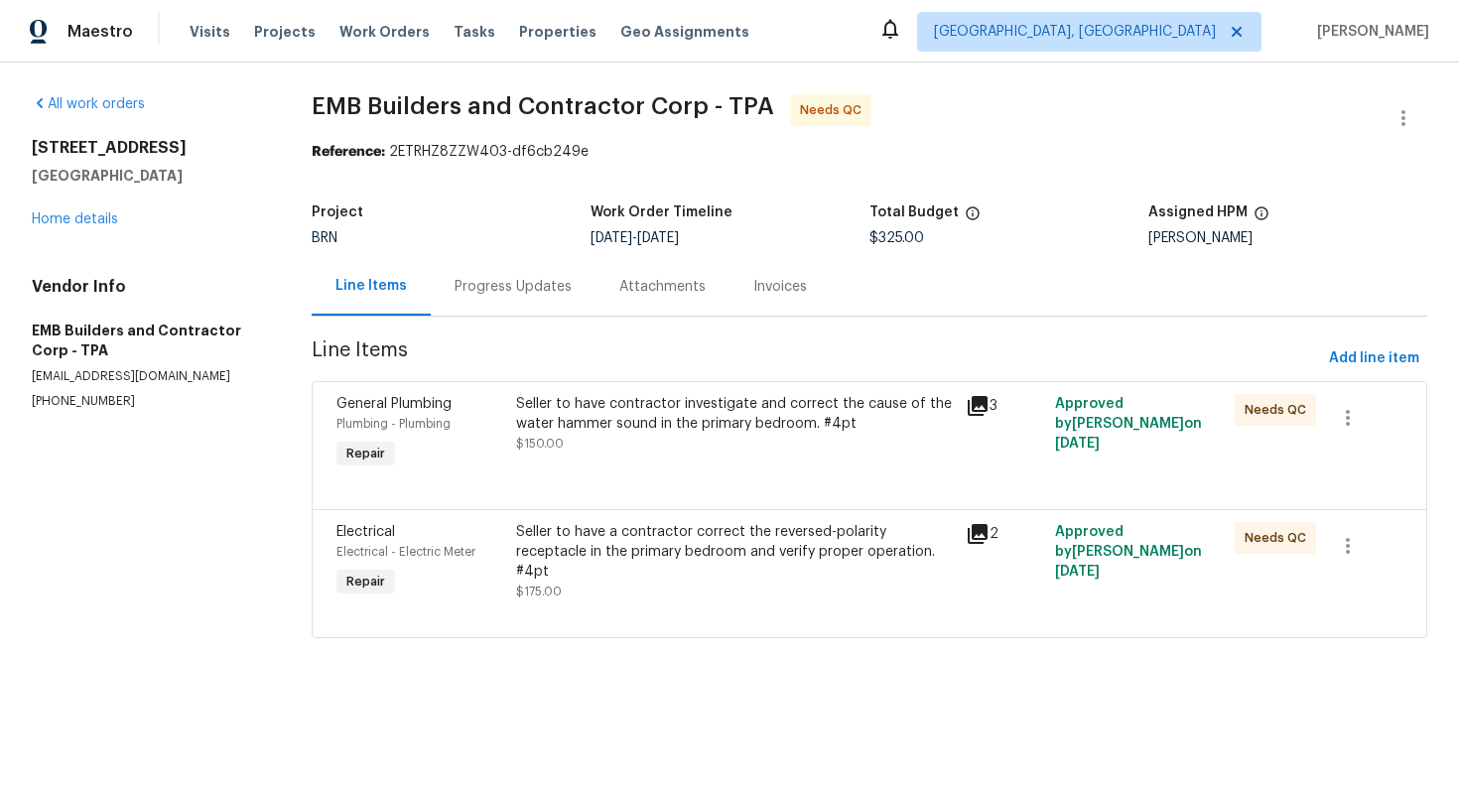
click at [683, 530] on div "Seller to have a contractor correct the reversed-polarity receptacle in the pri…" at bounding box center [734, 552] width 437 height 60
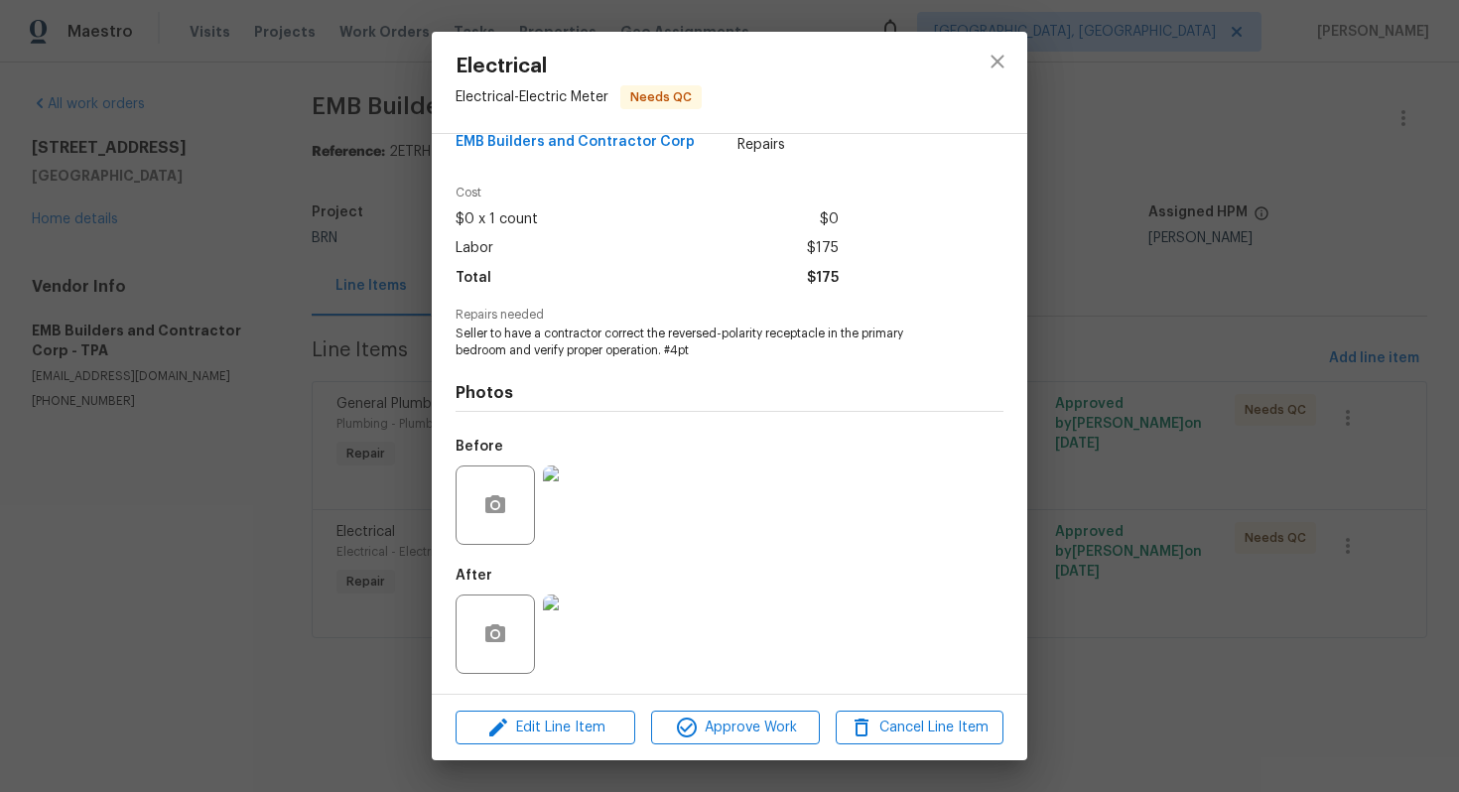
click at [564, 507] on img at bounding box center [582, 505] width 79 height 79
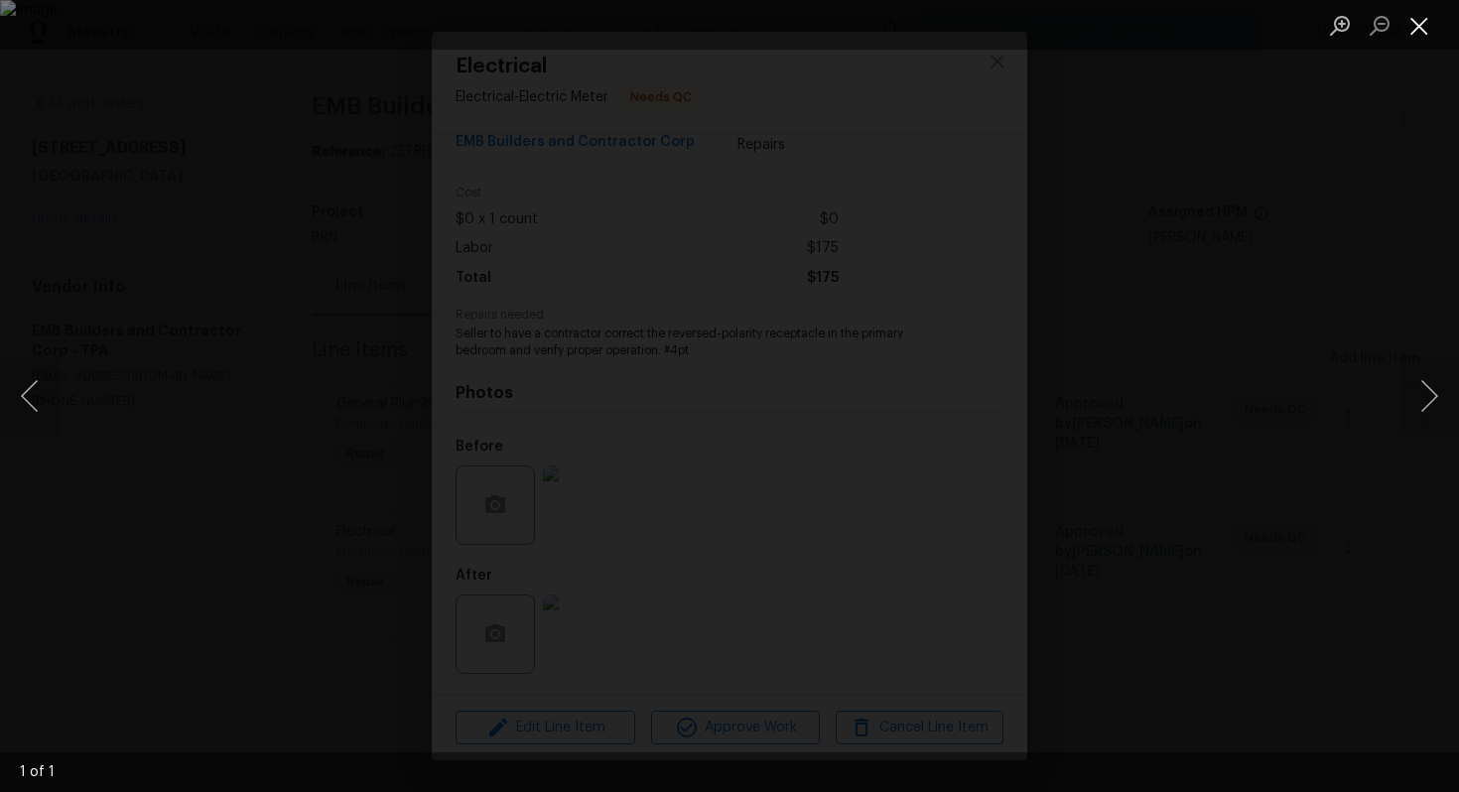
click at [1416, 38] on button "Close lightbox" at bounding box center [1420, 25] width 40 height 35
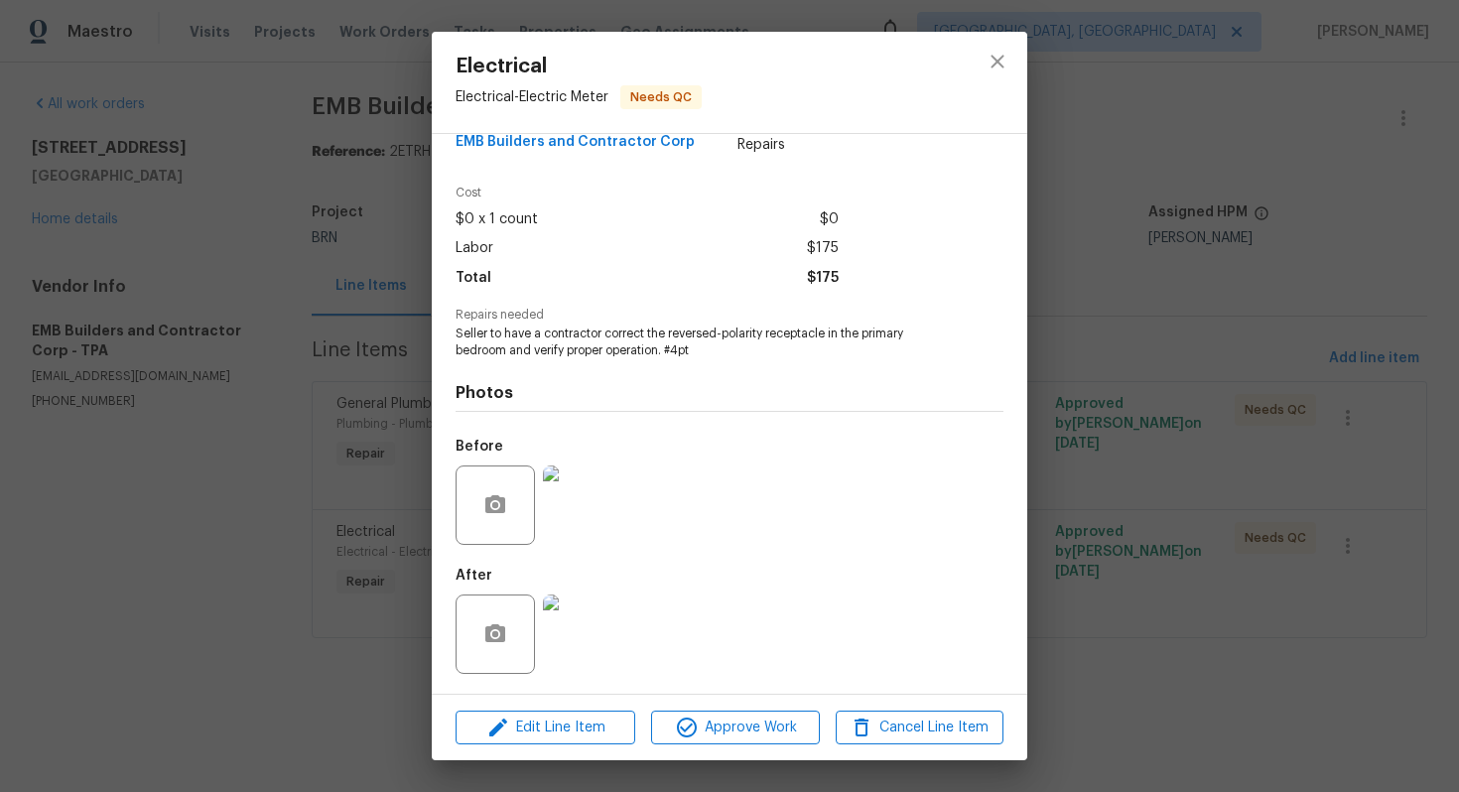
click at [588, 662] on img at bounding box center [582, 634] width 79 height 79
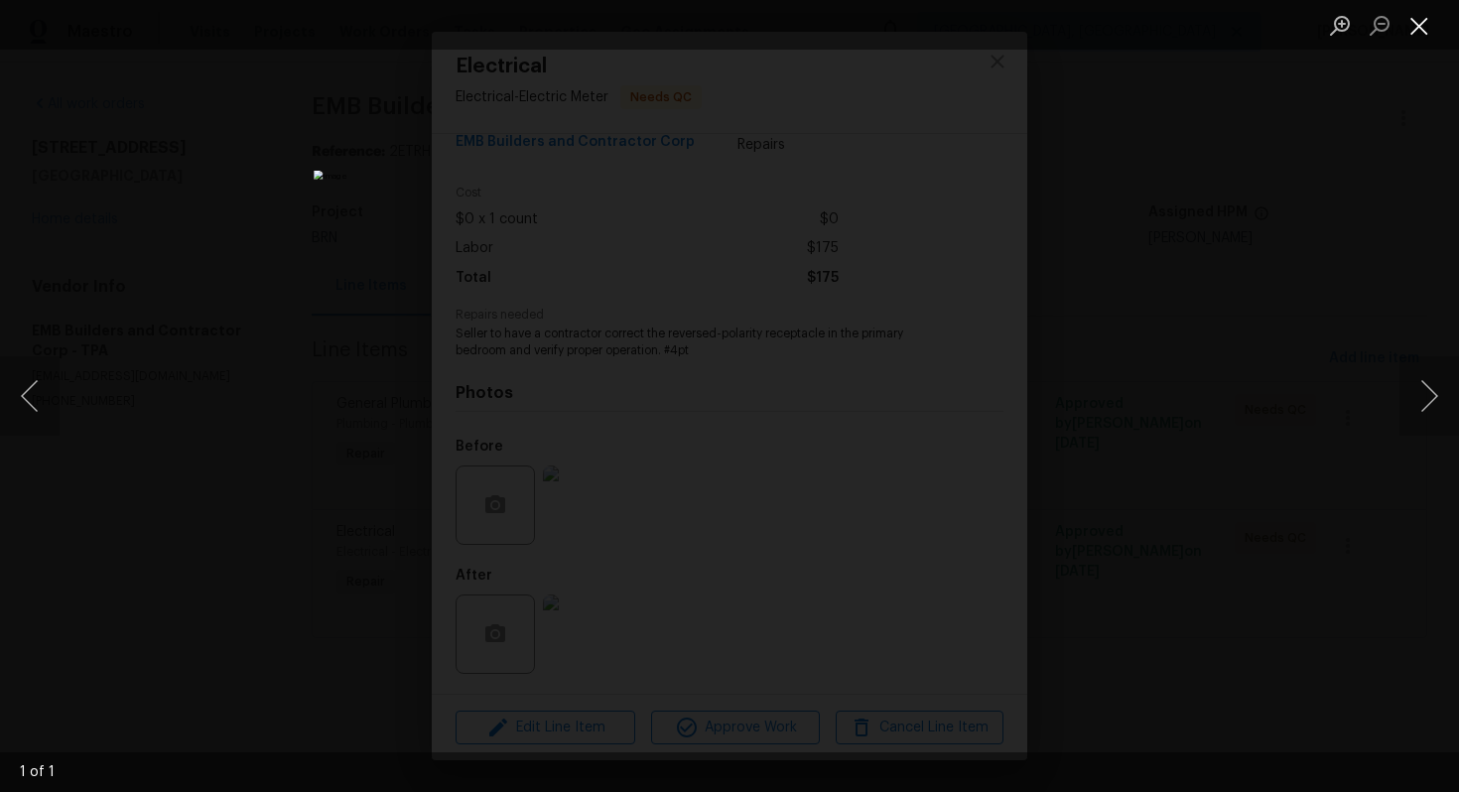
click at [1415, 15] on button "Close lightbox" at bounding box center [1420, 25] width 40 height 35
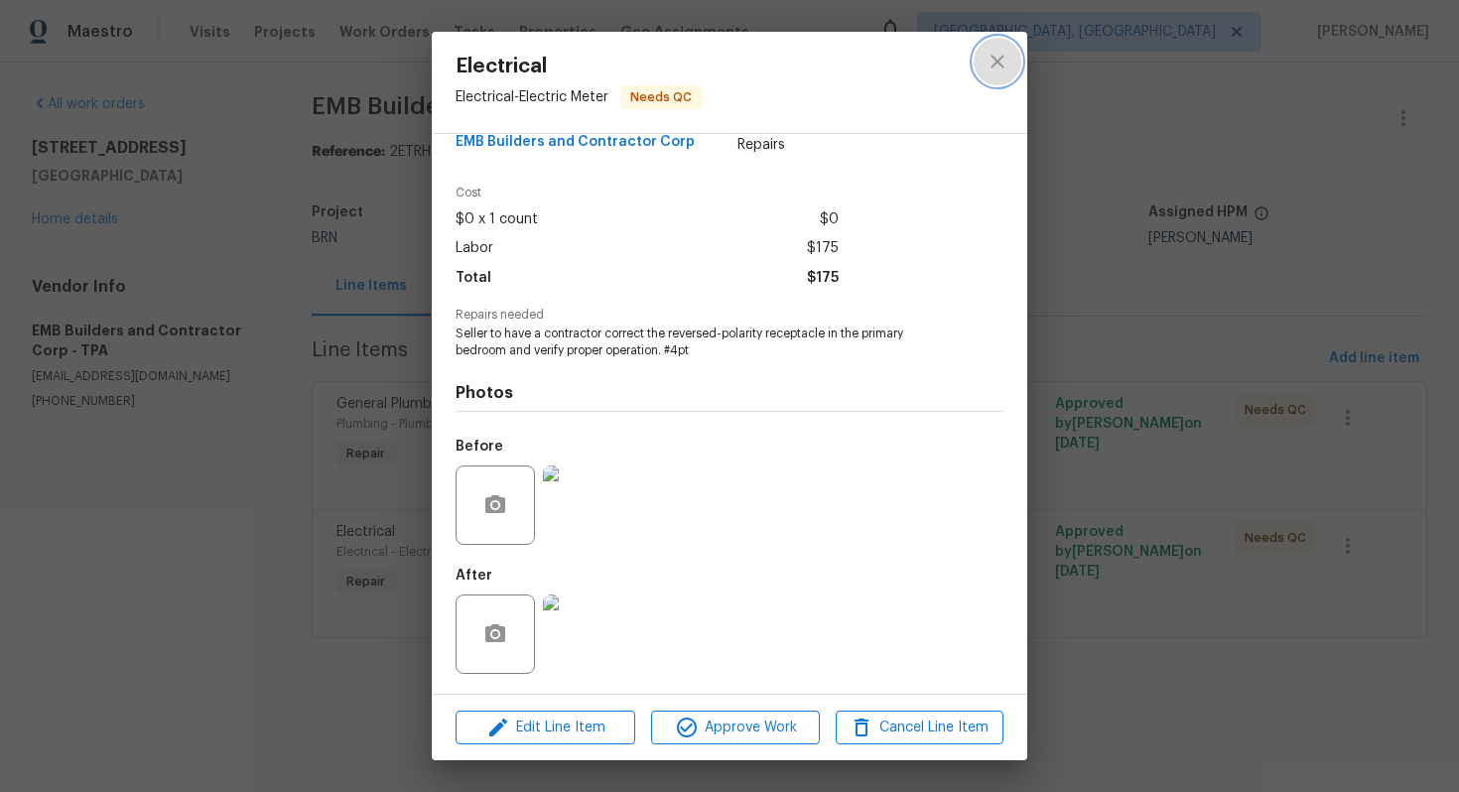
click at [1000, 57] on icon "close" at bounding box center [997, 61] width 13 height 13
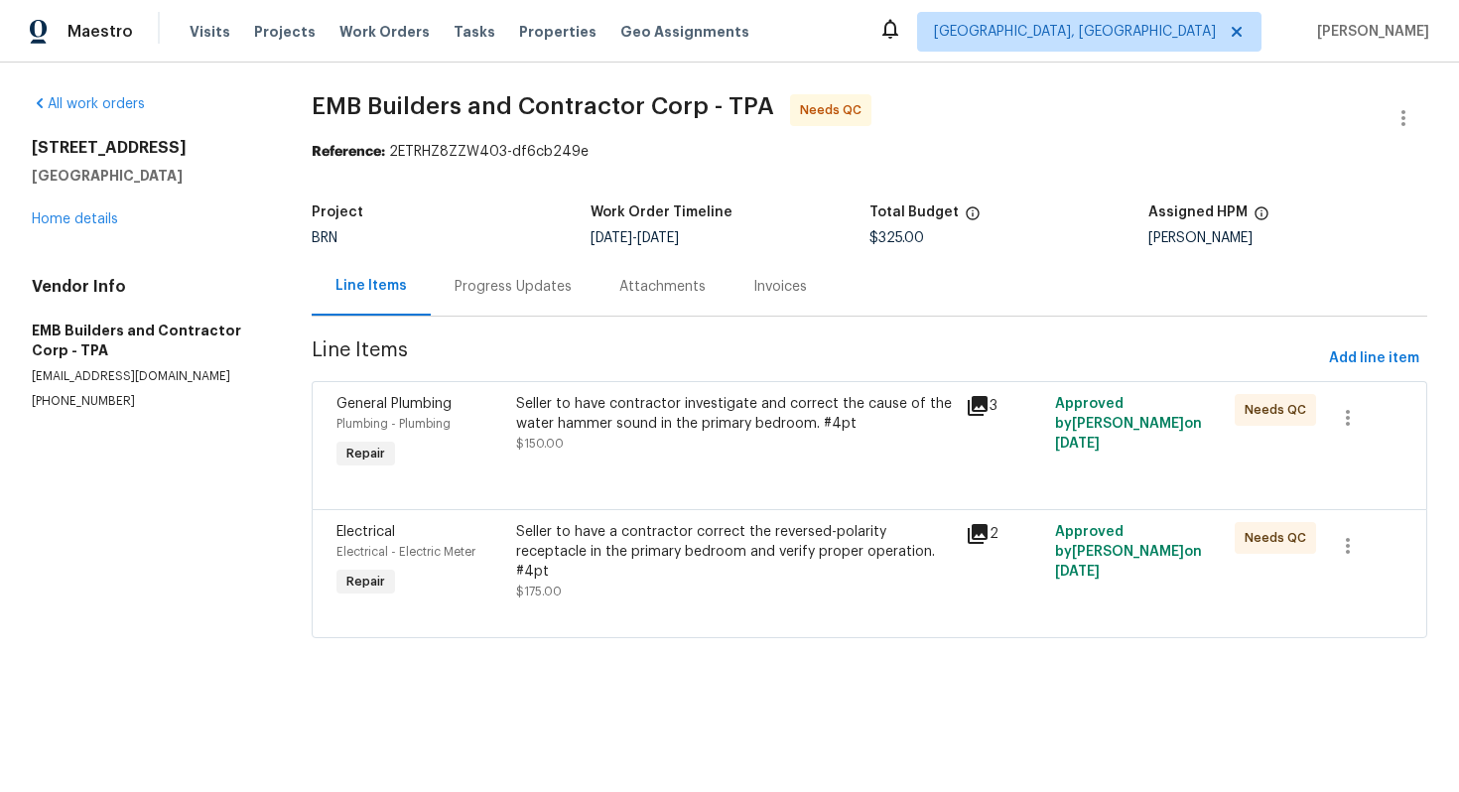
click at [522, 268] on div "Progress Updates" at bounding box center [513, 286] width 165 height 59
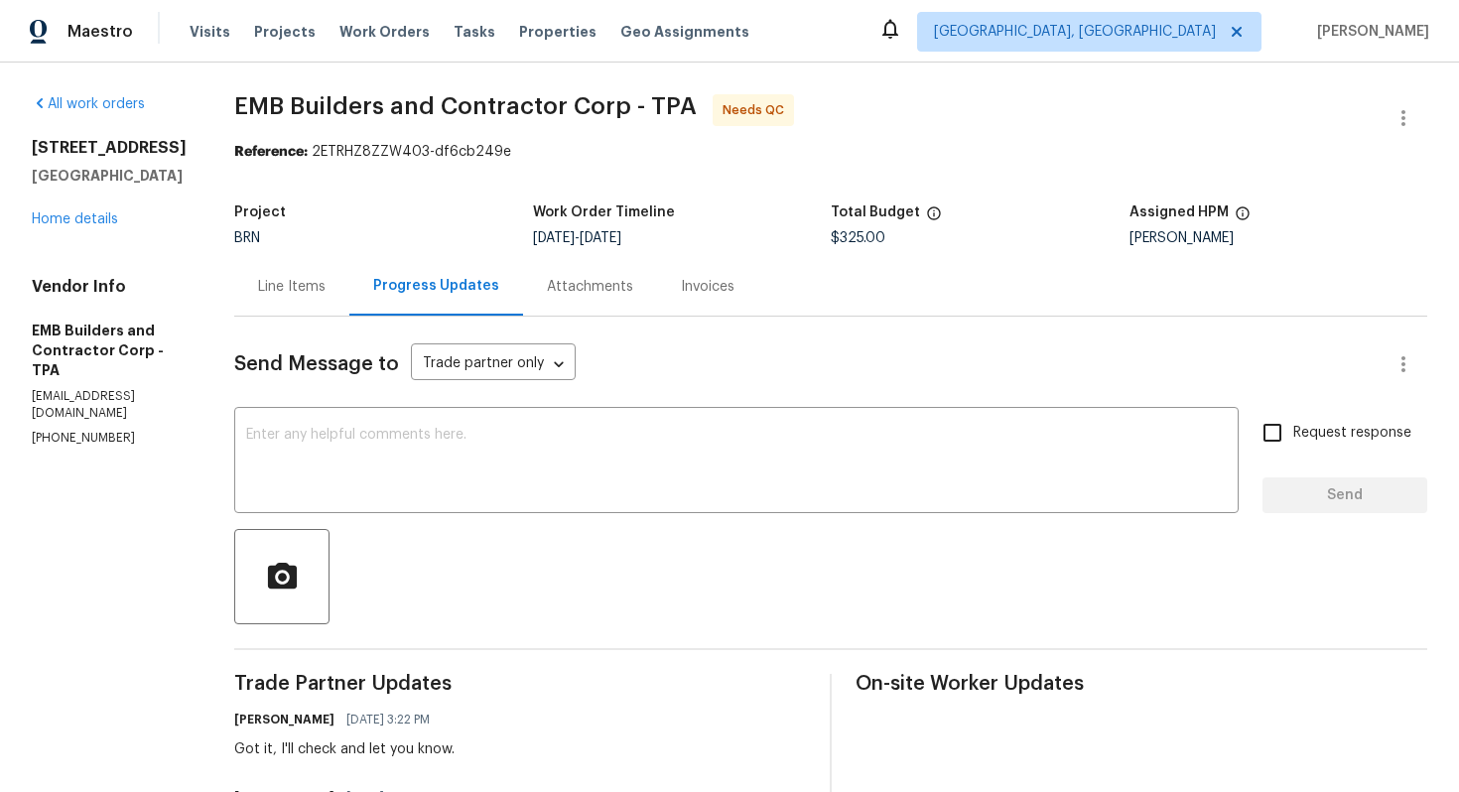
click at [264, 305] on div "Line Items" at bounding box center [291, 286] width 115 height 59
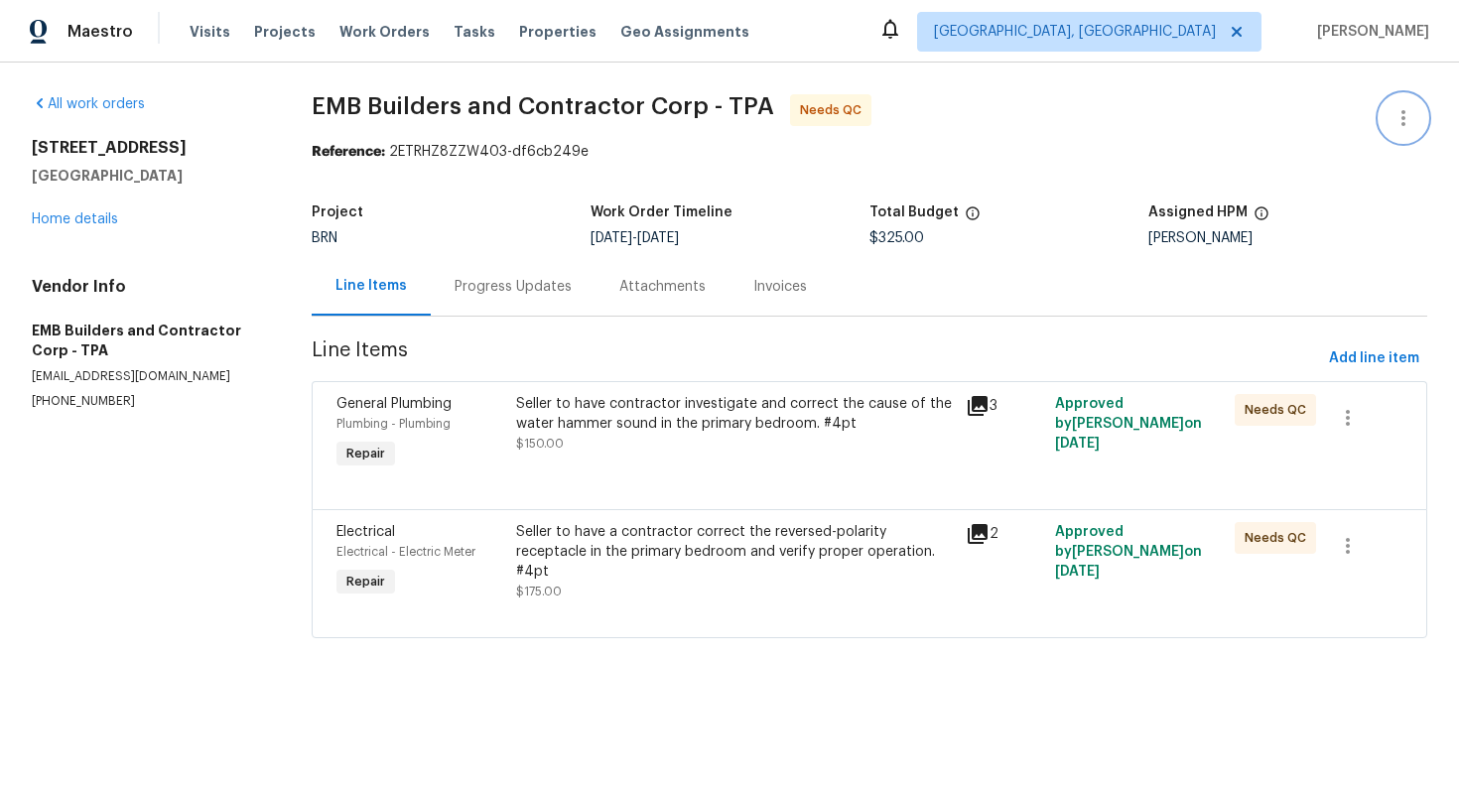
click at [1386, 126] on button "button" at bounding box center [1404, 118] width 48 height 48
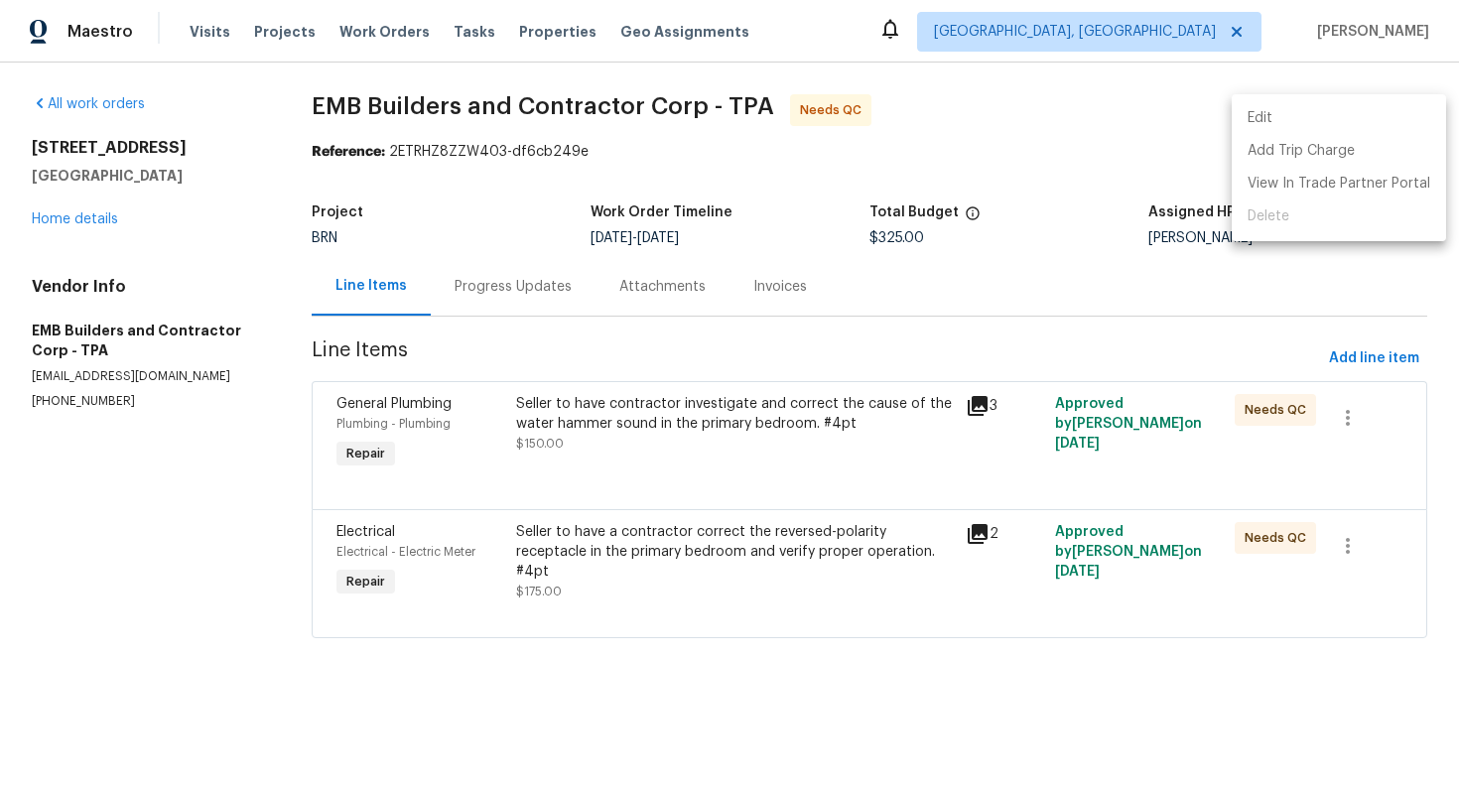
click at [1370, 126] on li "Edit" at bounding box center [1339, 118] width 214 height 33
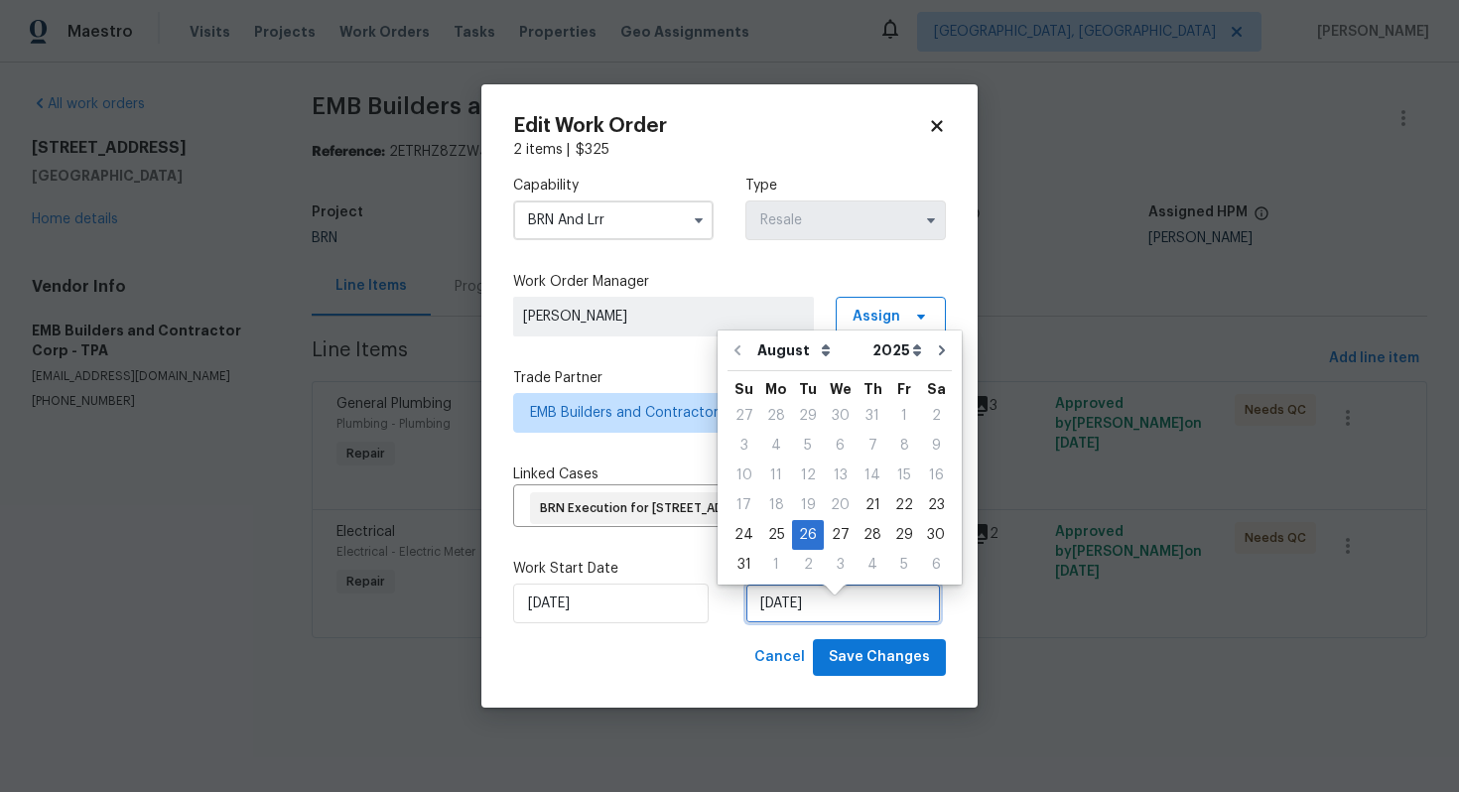
click at [801, 617] on input "8/26/2025" at bounding box center [844, 604] width 196 height 40
click at [775, 540] on div "25" at bounding box center [776, 535] width 32 height 28
type input "8/25/2025"
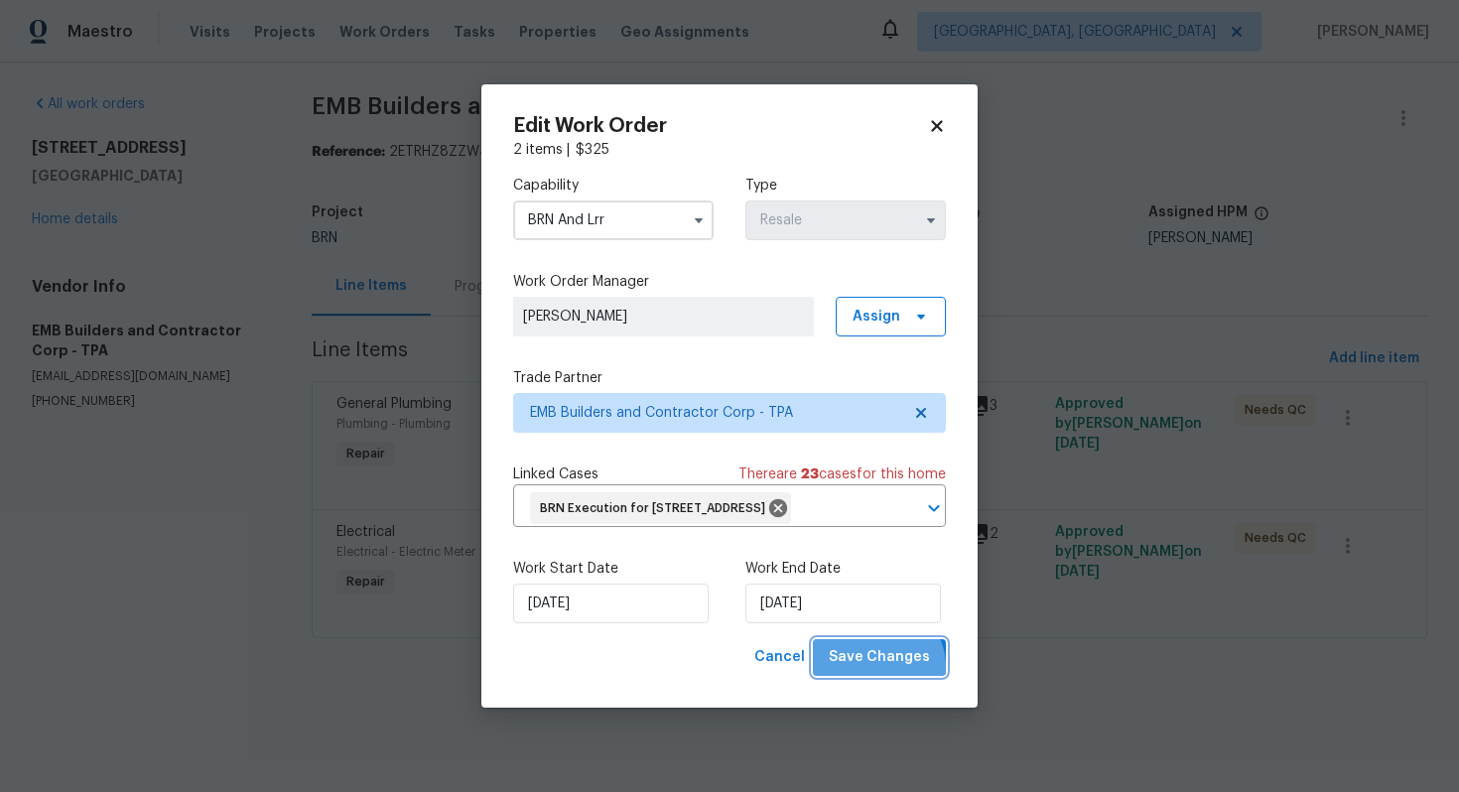
click at [880, 670] on span "Save Changes" at bounding box center [879, 657] width 101 height 25
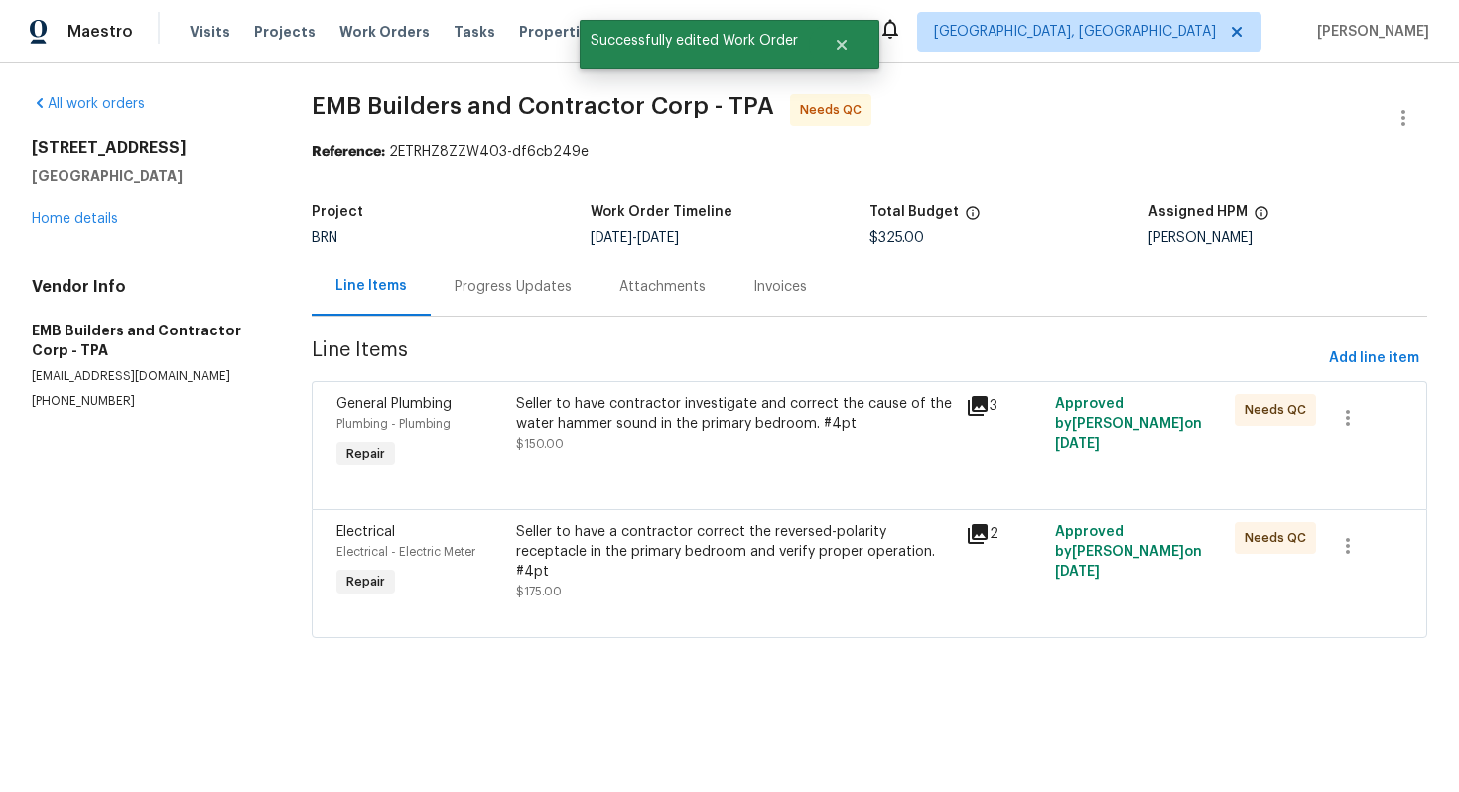
click at [613, 431] on div "Seller to have contractor investigate and correct the cause of the water hammer…" at bounding box center [734, 414] width 437 height 40
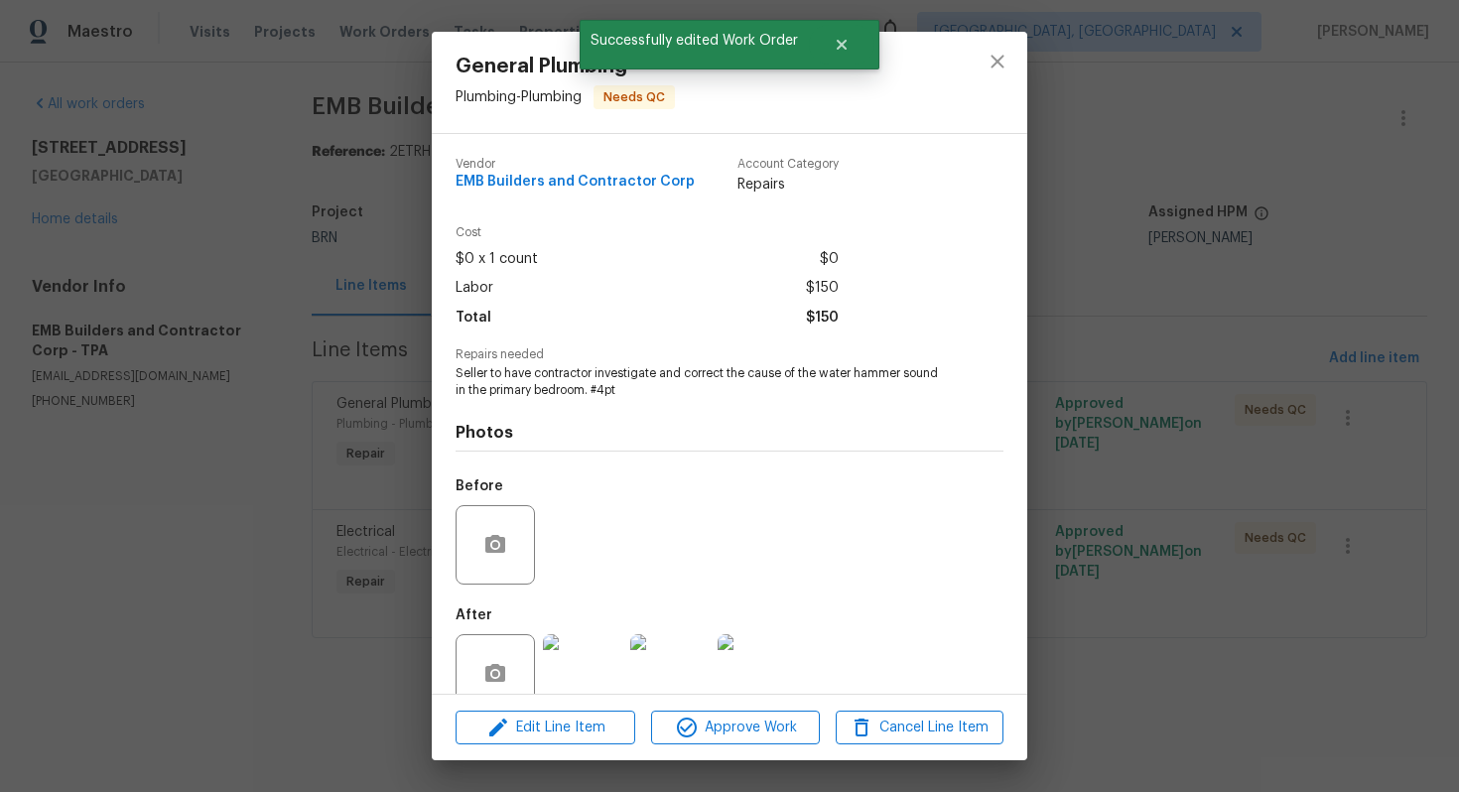
scroll to position [40, 0]
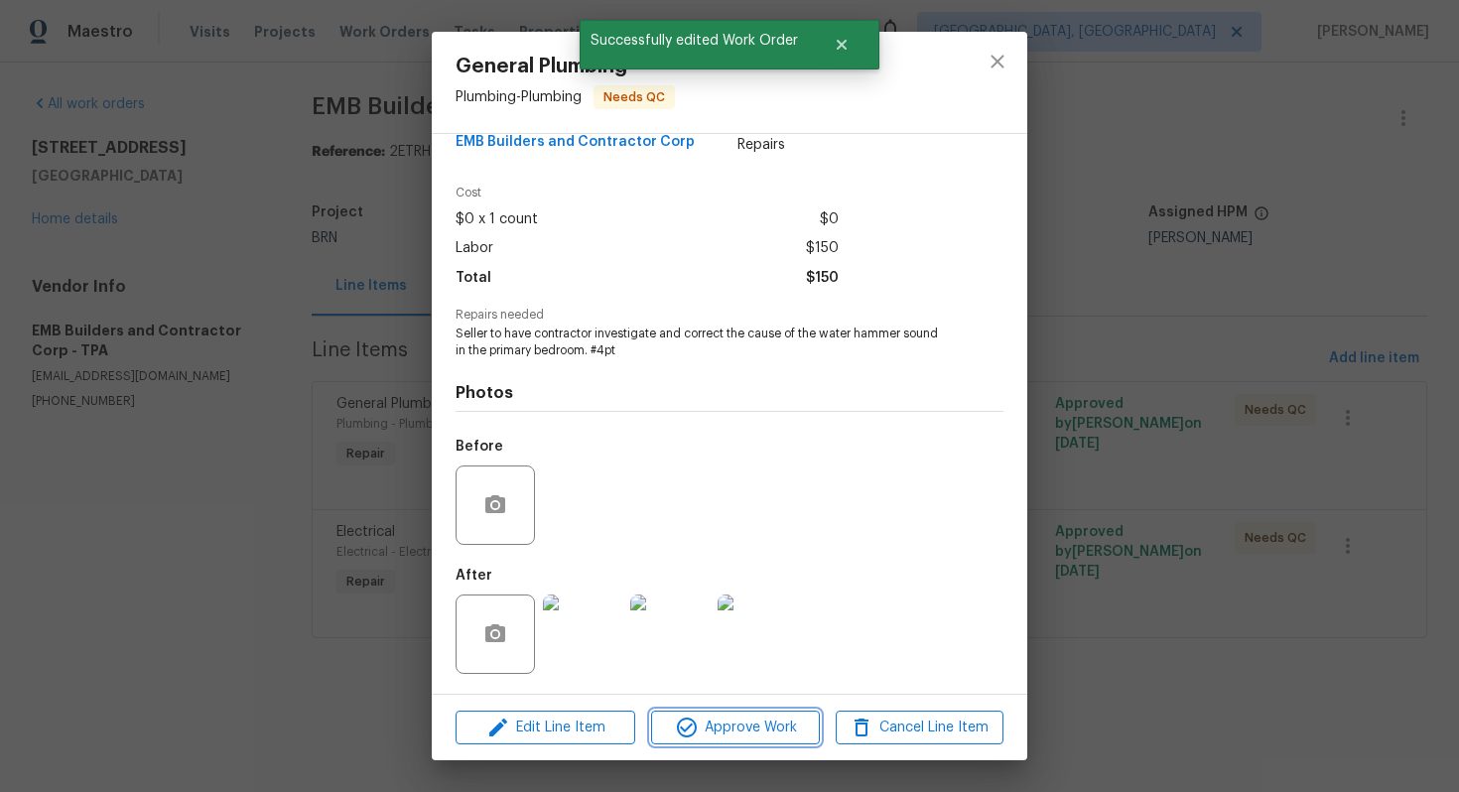
click at [724, 733] on span "Approve Work" at bounding box center [735, 728] width 156 height 25
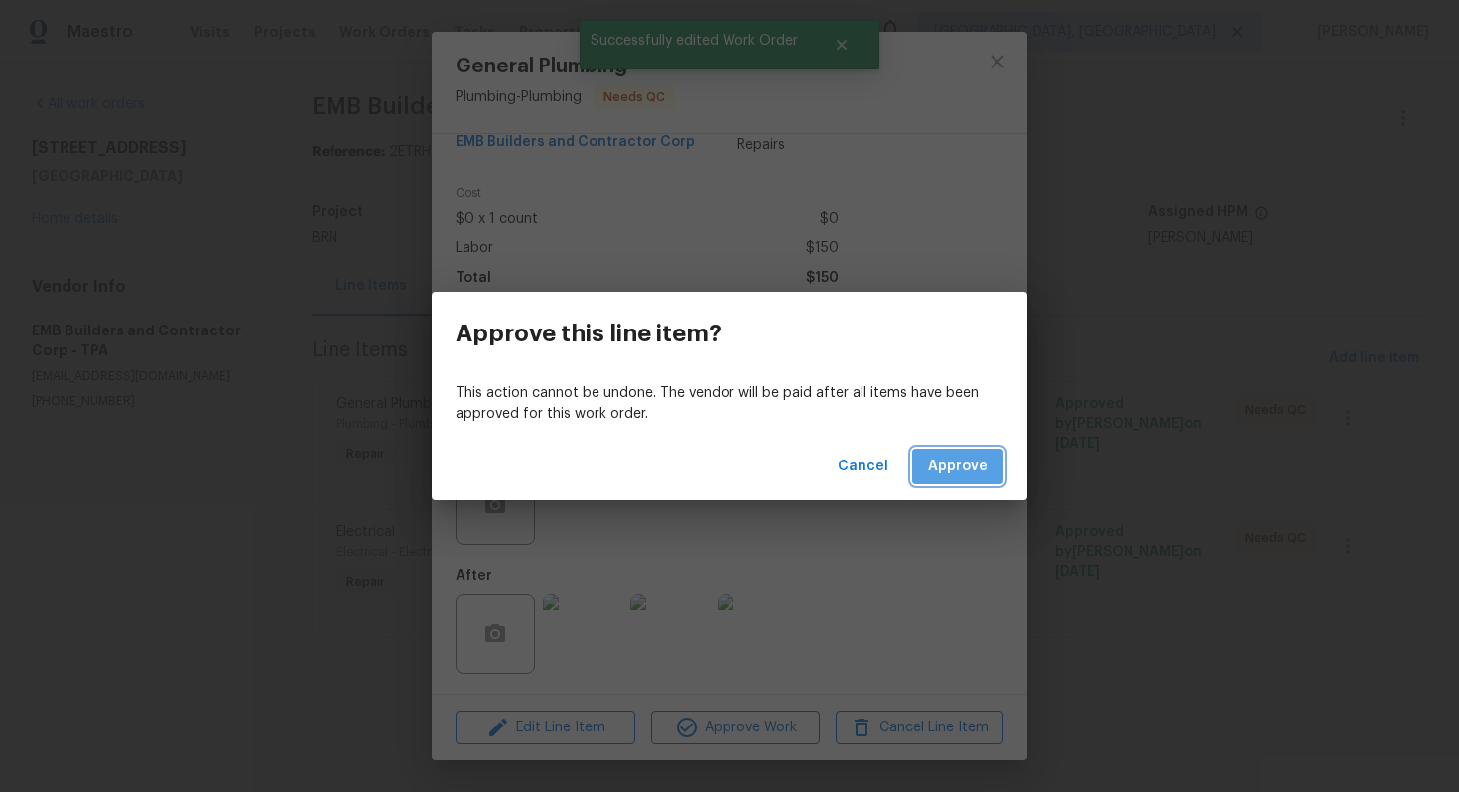
click at [959, 472] on span "Approve" at bounding box center [958, 467] width 60 height 25
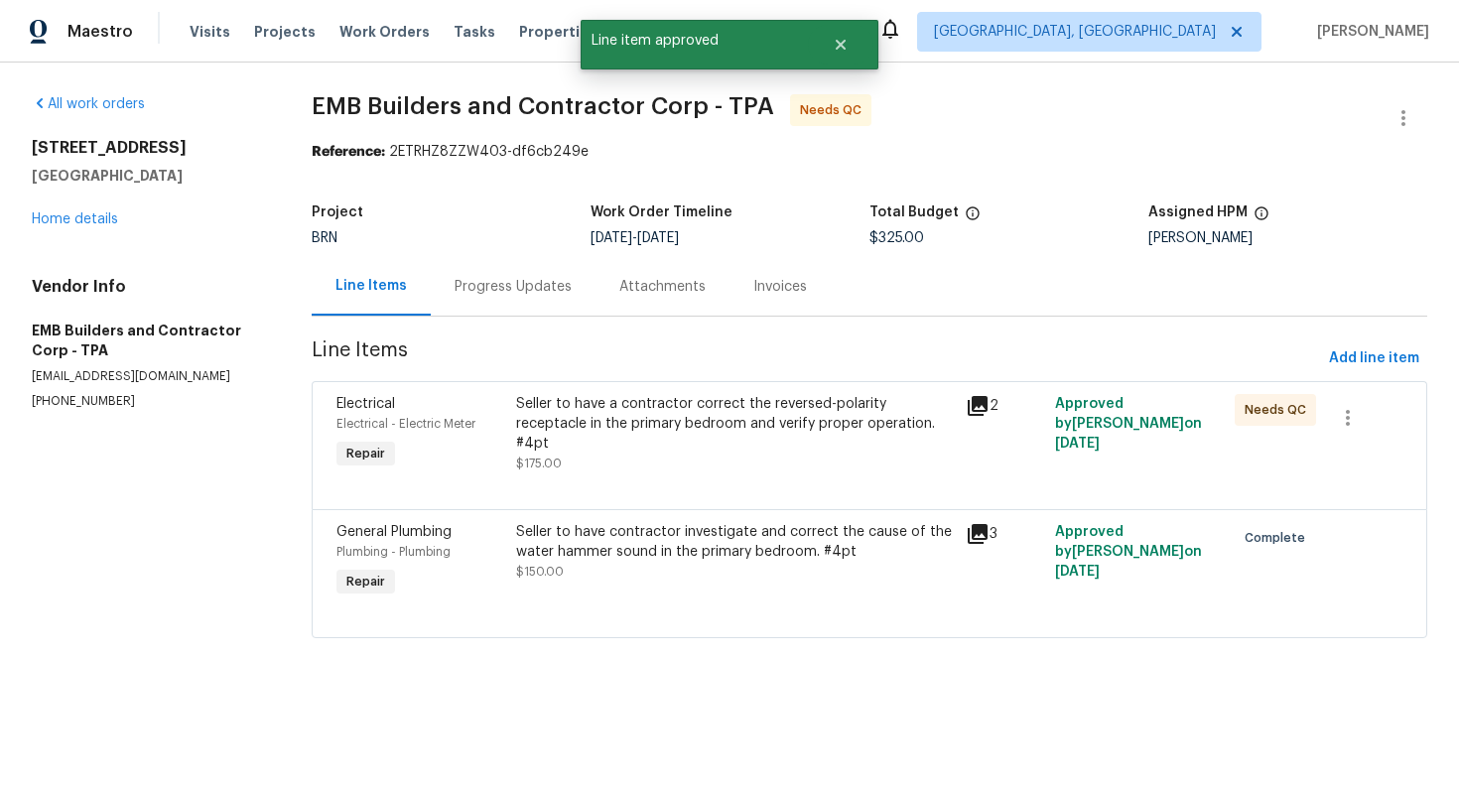
click at [740, 472] on div "Seller to have a contractor correct the reversed-polarity receptacle in the pri…" at bounding box center [734, 433] width 449 height 91
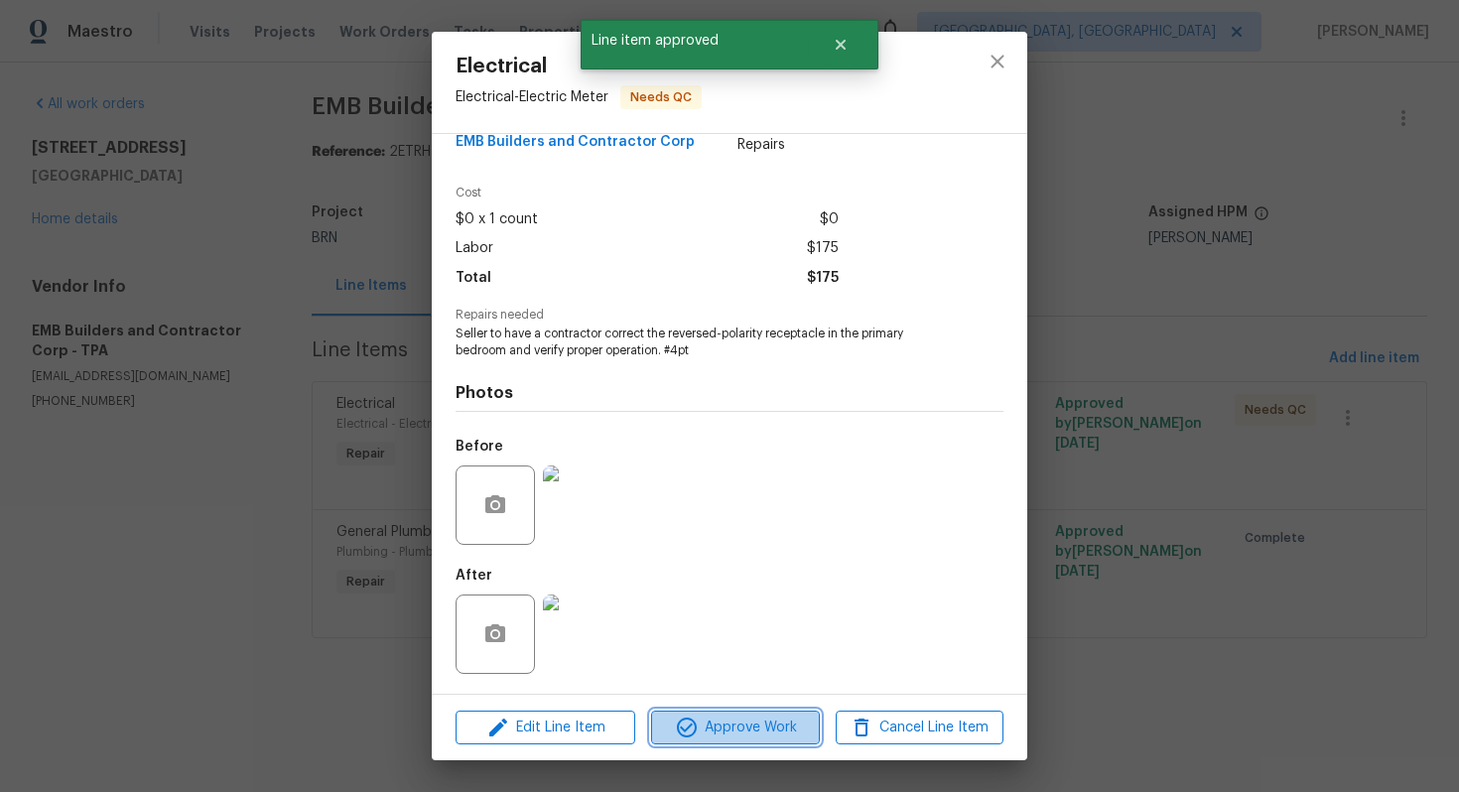
click at [744, 738] on span "Approve Work" at bounding box center [735, 728] width 156 height 25
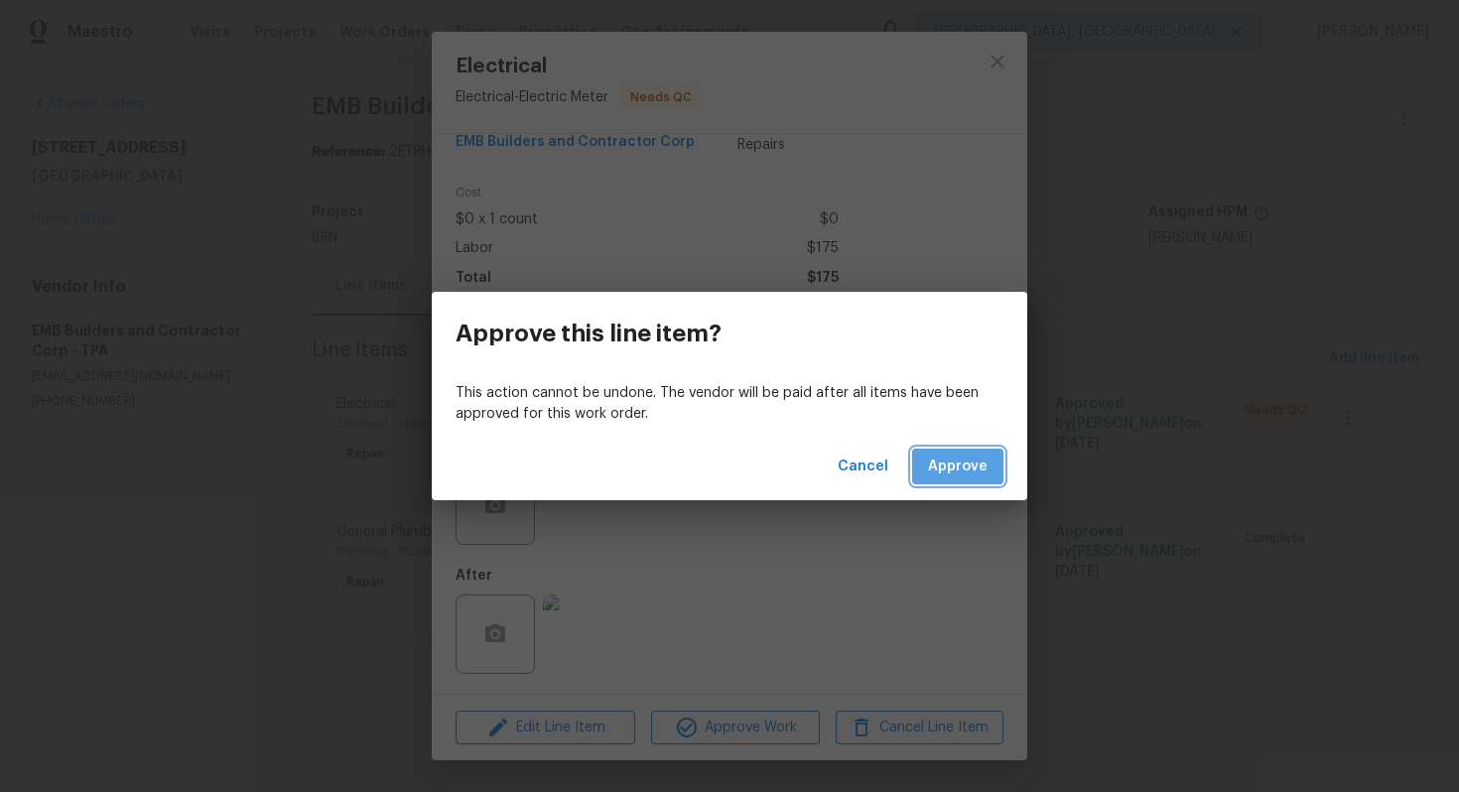
click at [944, 475] on span "Approve" at bounding box center [958, 467] width 60 height 25
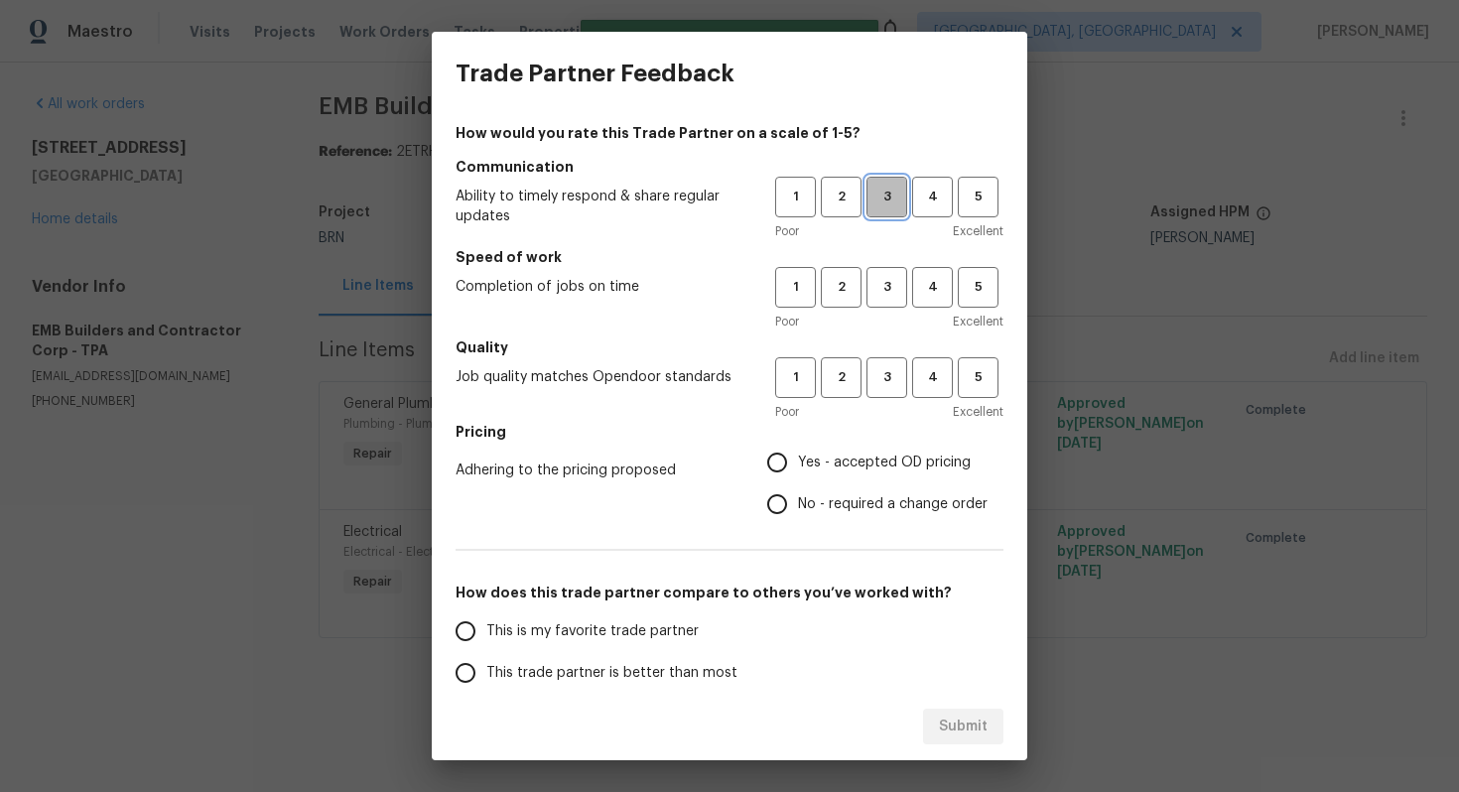
click at [870, 198] on span "3" at bounding box center [887, 197] width 37 height 23
click at [883, 279] on span "3" at bounding box center [887, 287] width 37 height 23
click at [894, 370] on span "3" at bounding box center [887, 377] width 37 height 23
click at [857, 455] on span "Yes - accepted OD pricing" at bounding box center [884, 463] width 173 height 21
click at [798, 455] on input "Yes - accepted OD pricing" at bounding box center [777, 463] width 42 height 42
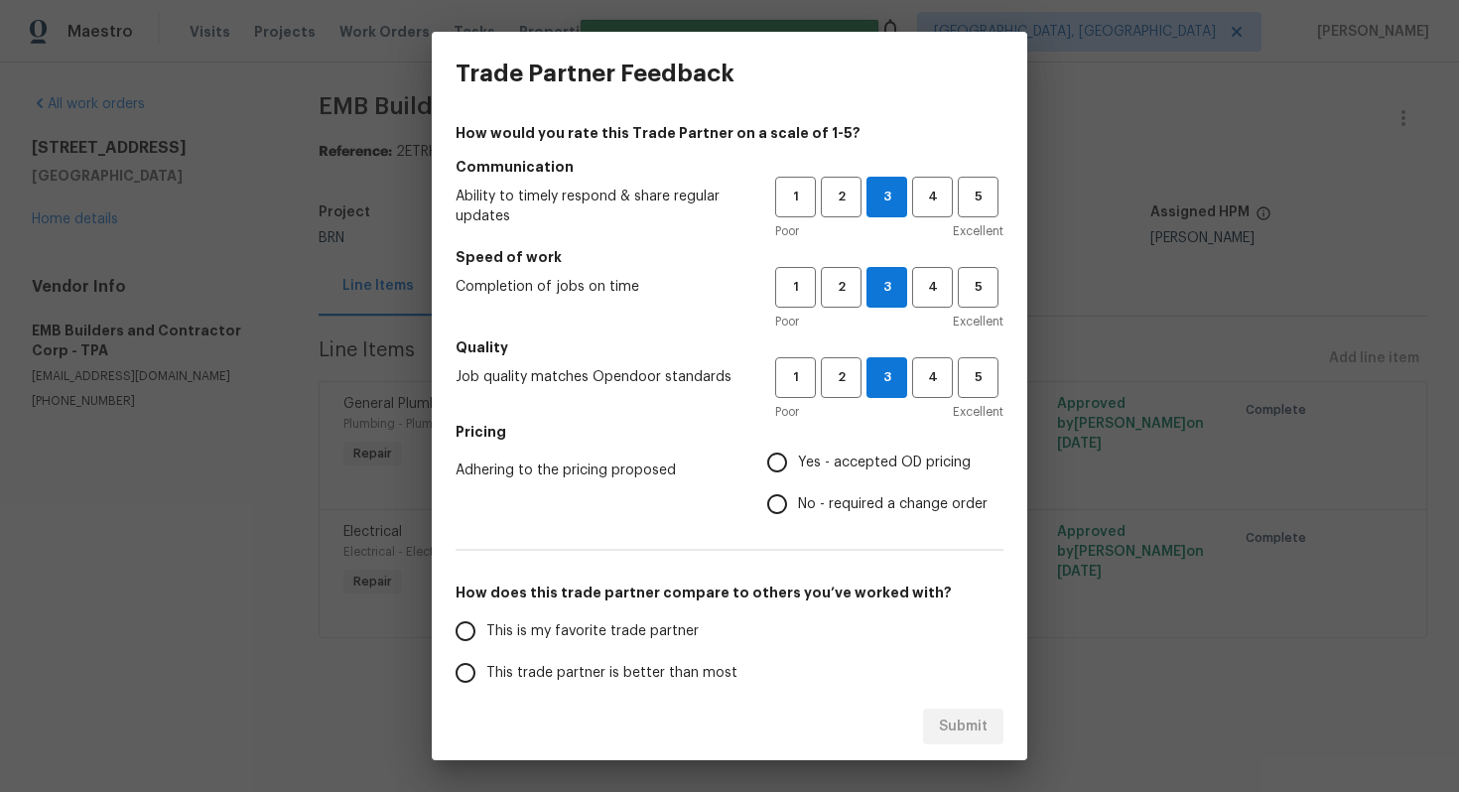
radio input "true"
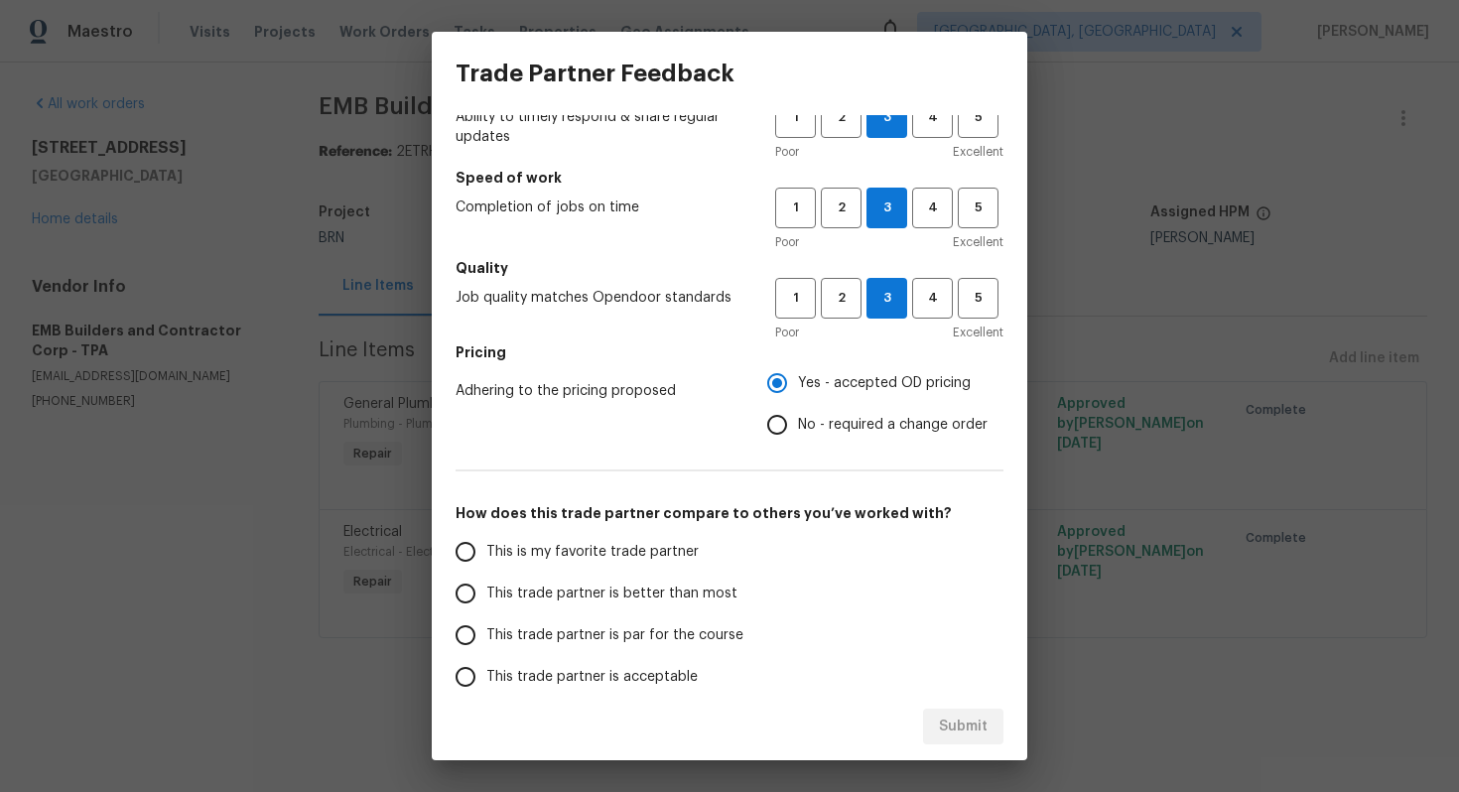
scroll to position [102, 0]
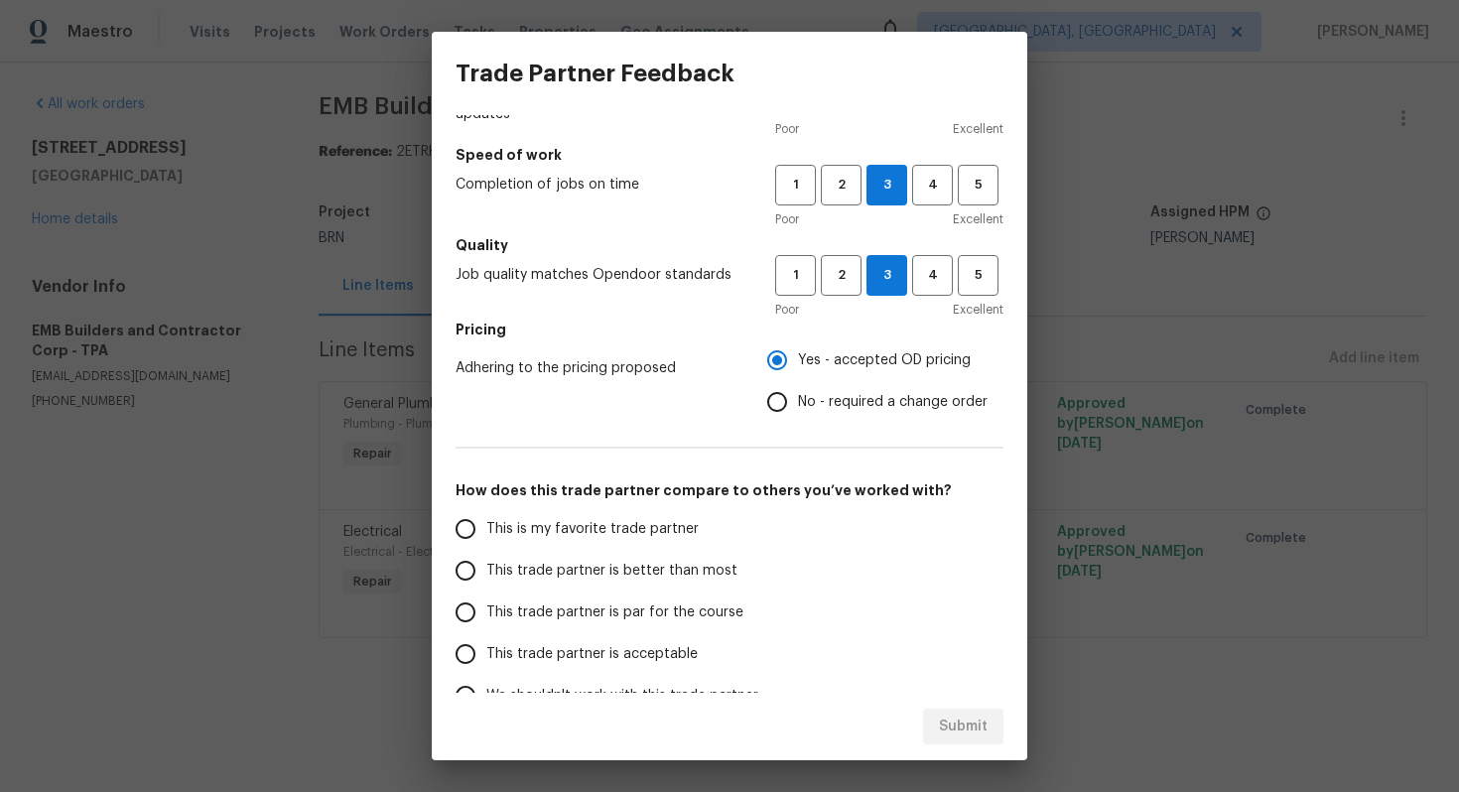
click at [645, 613] on span "This trade partner is par for the course" at bounding box center [614, 613] width 257 height 21
click at [486, 613] on input "This trade partner is par for the course" at bounding box center [466, 613] width 42 height 42
click at [972, 721] on span "Submit" at bounding box center [963, 727] width 49 height 25
radio input "true"
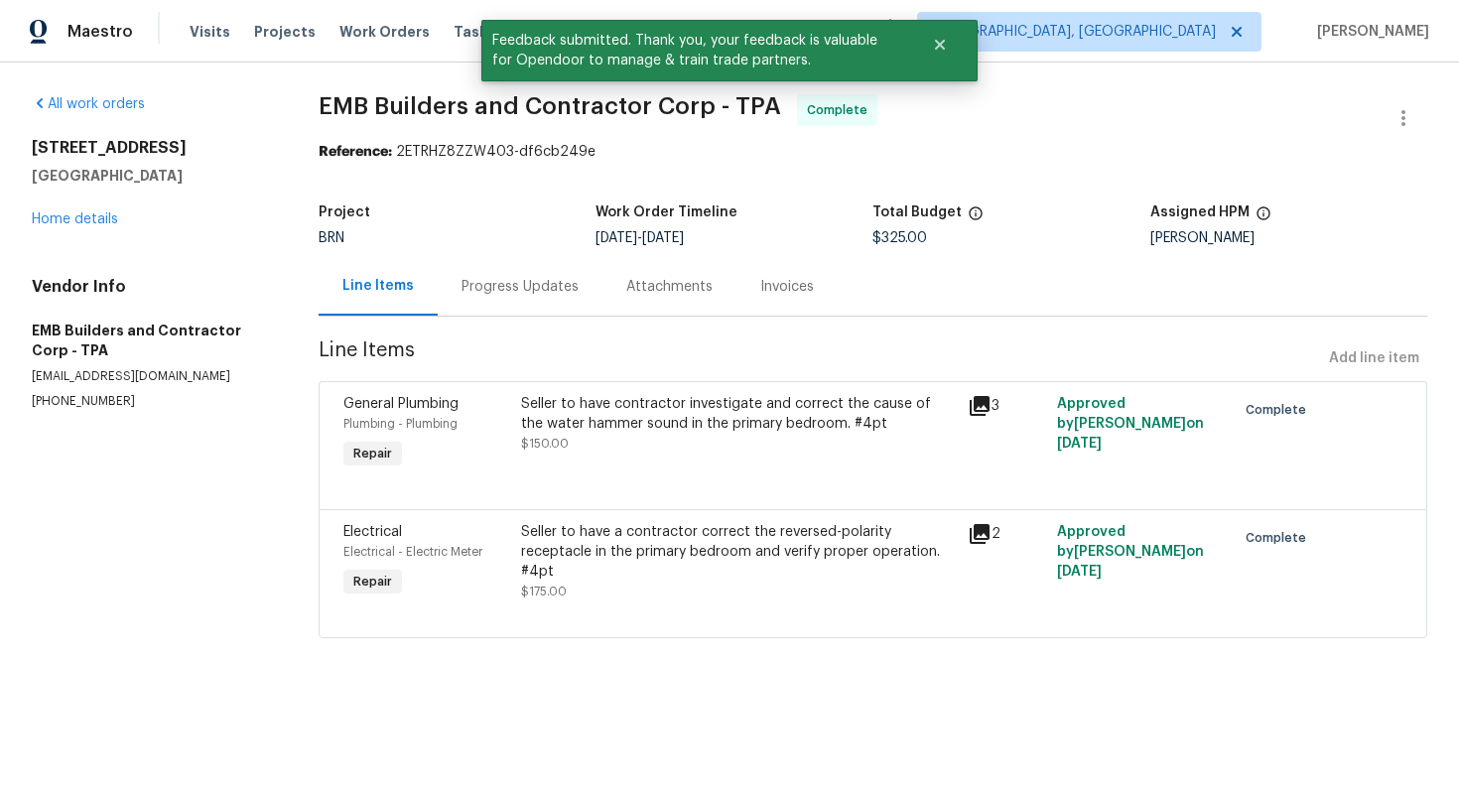
click at [523, 286] on div "Progress Updates" at bounding box center [520, 287] width 117 height 20
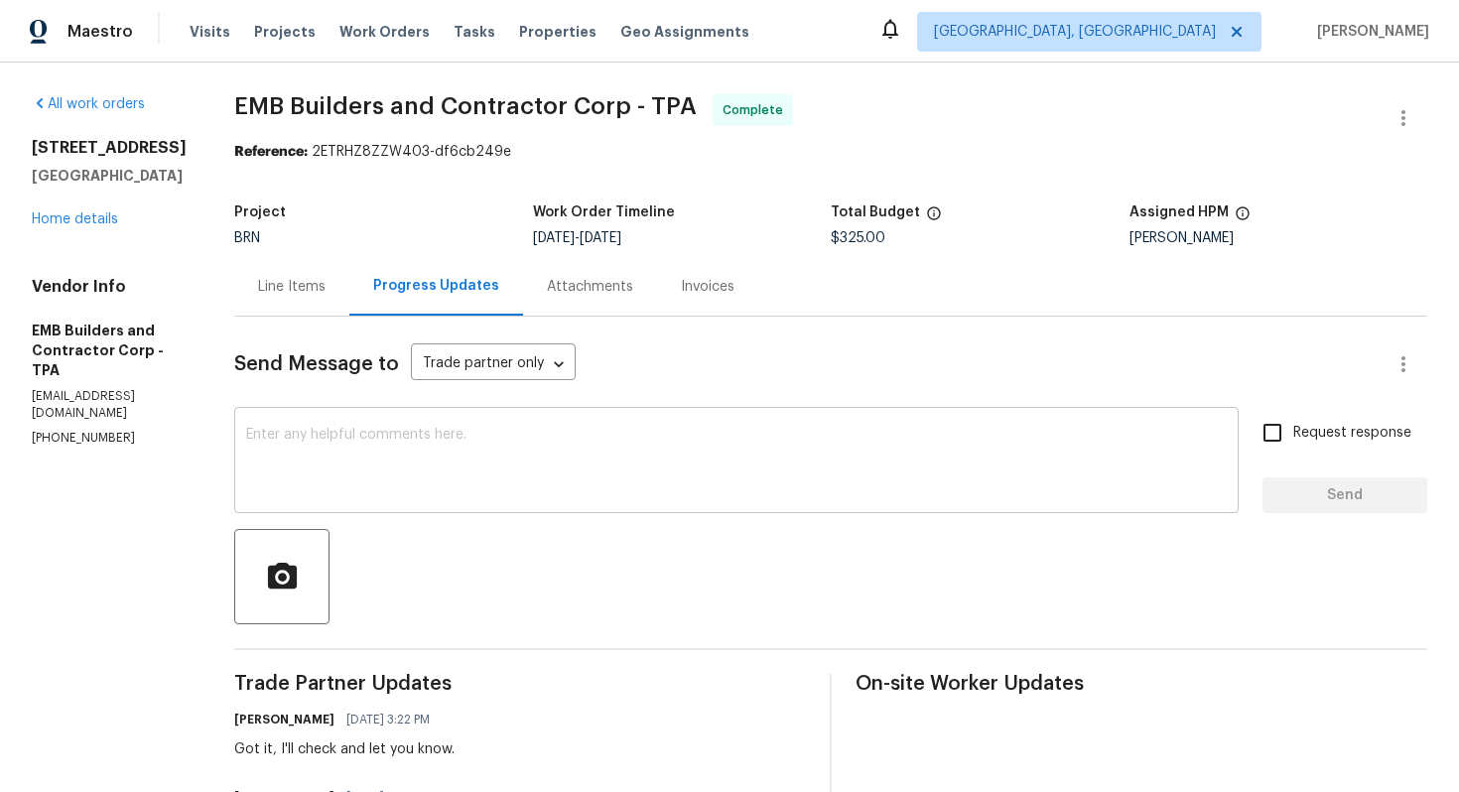
click at [704, 477] on textarea at bounding box center [736, 462] width 981 height 69
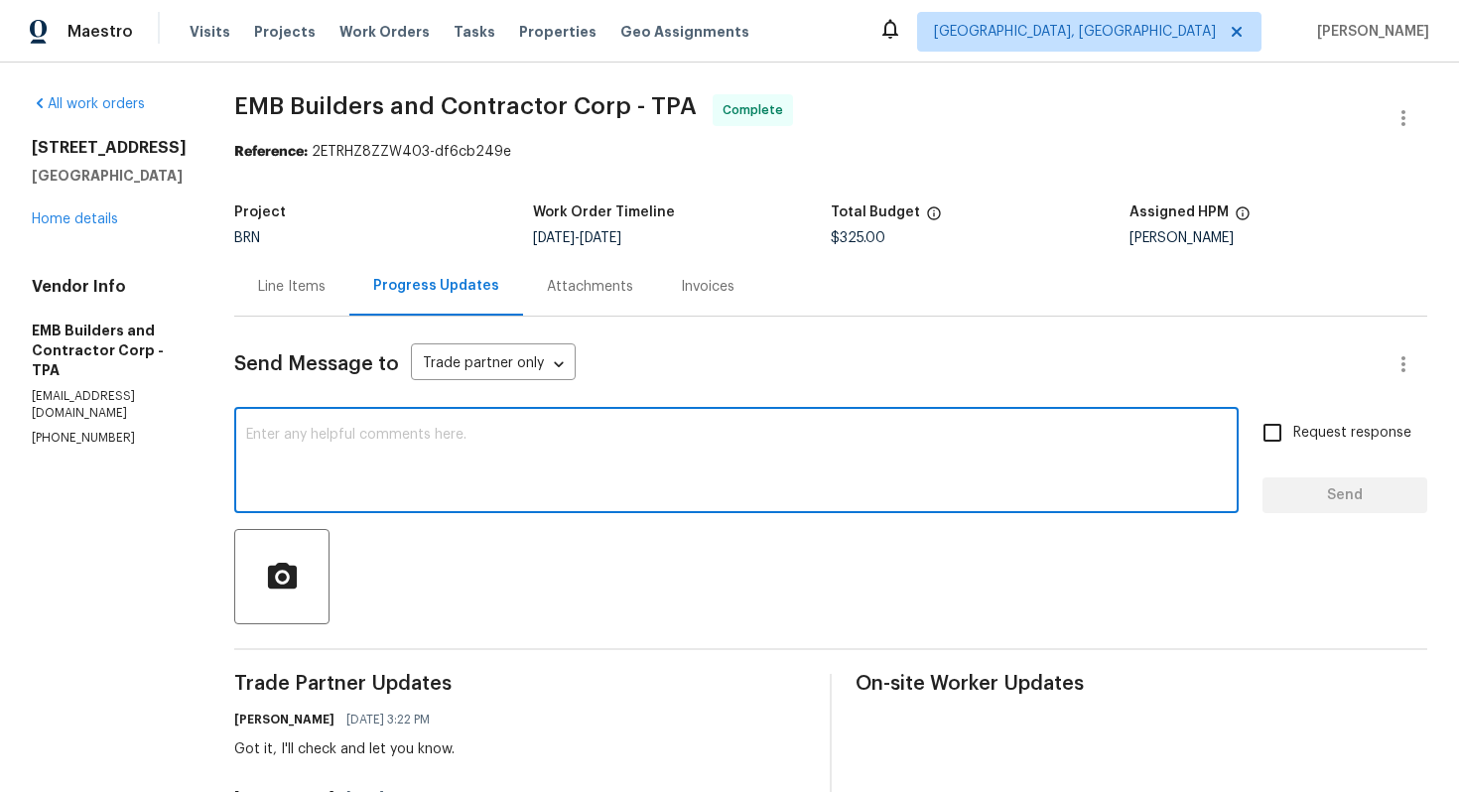
paste textarea "WO is approved. Please upload the invoice under invoice section. Thanks!"
type textarea "WO is approved. Please upload the invoice under invoice section. Thanks!"
click at [1321, 449] on label "Request response" at bounding box center [1332, 433] width 160 height 42
click at [1294, 449] on input "Request response" at bounding box center [1273, 433] width 42 height 42
checkbox input "true"
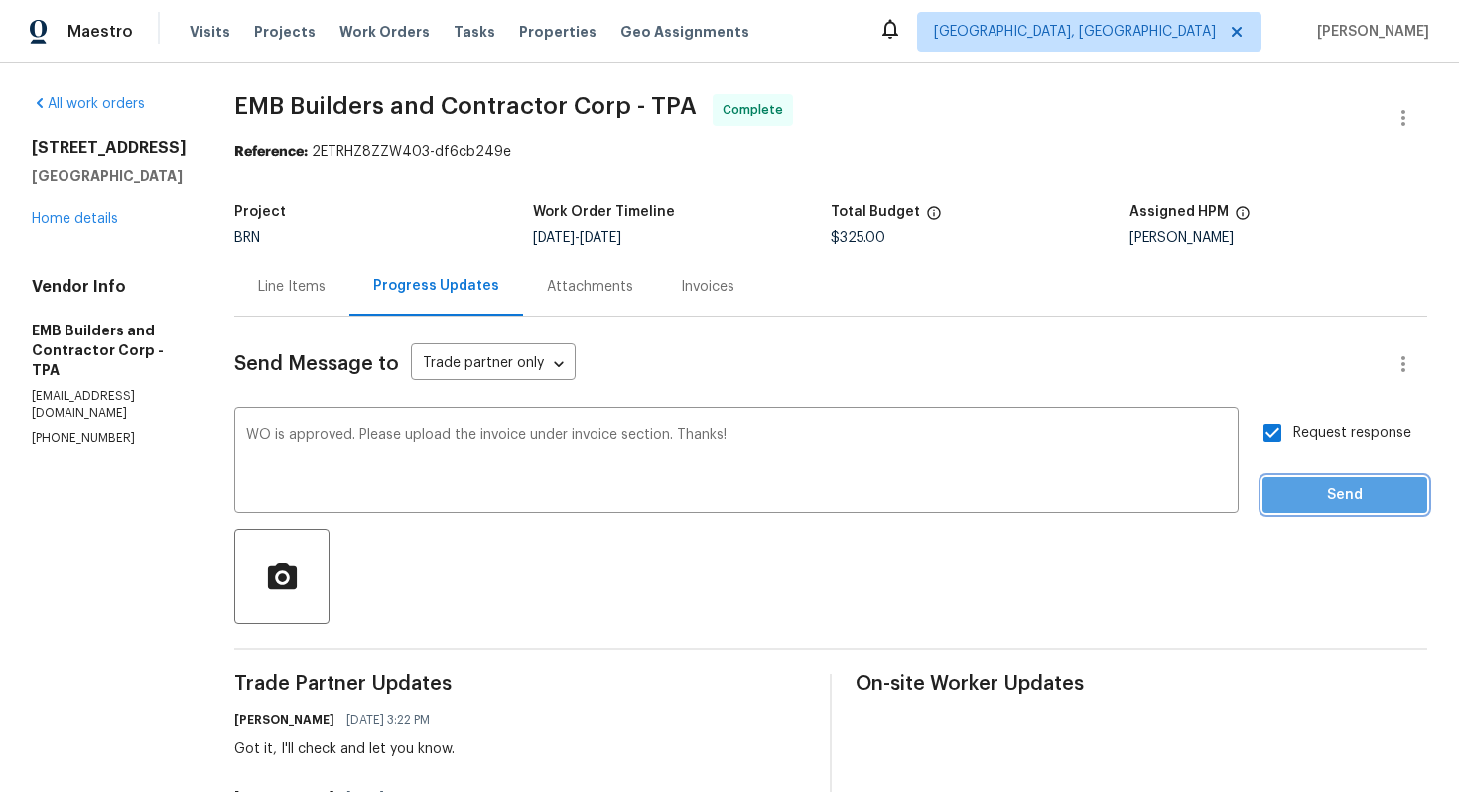
click at [1319, 485] on span "Send" at bounding box center [1345, 495] width 133 height 25
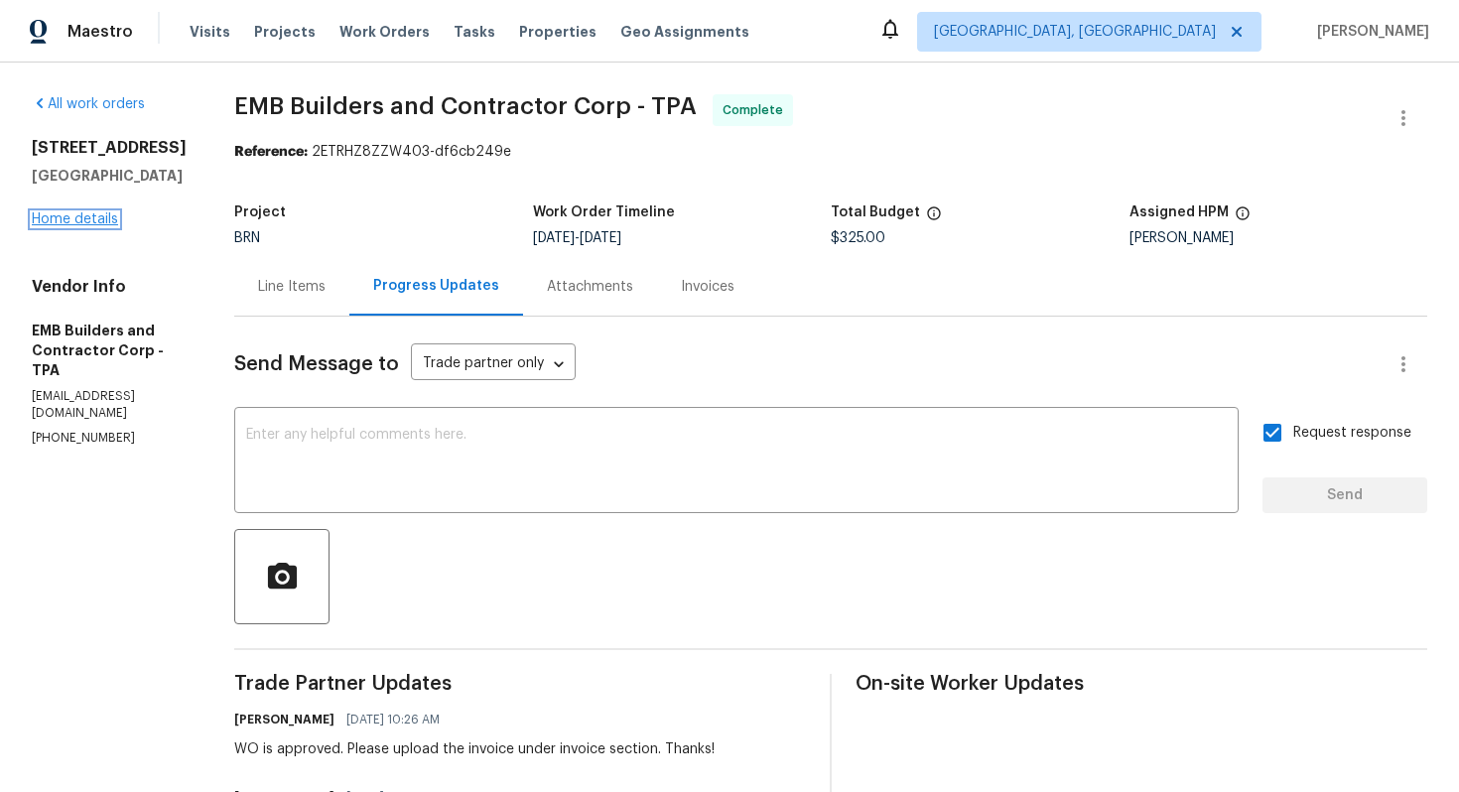
click at [78, 226] on link "Home details" at bounding box center [75, 219] width 86 height 14
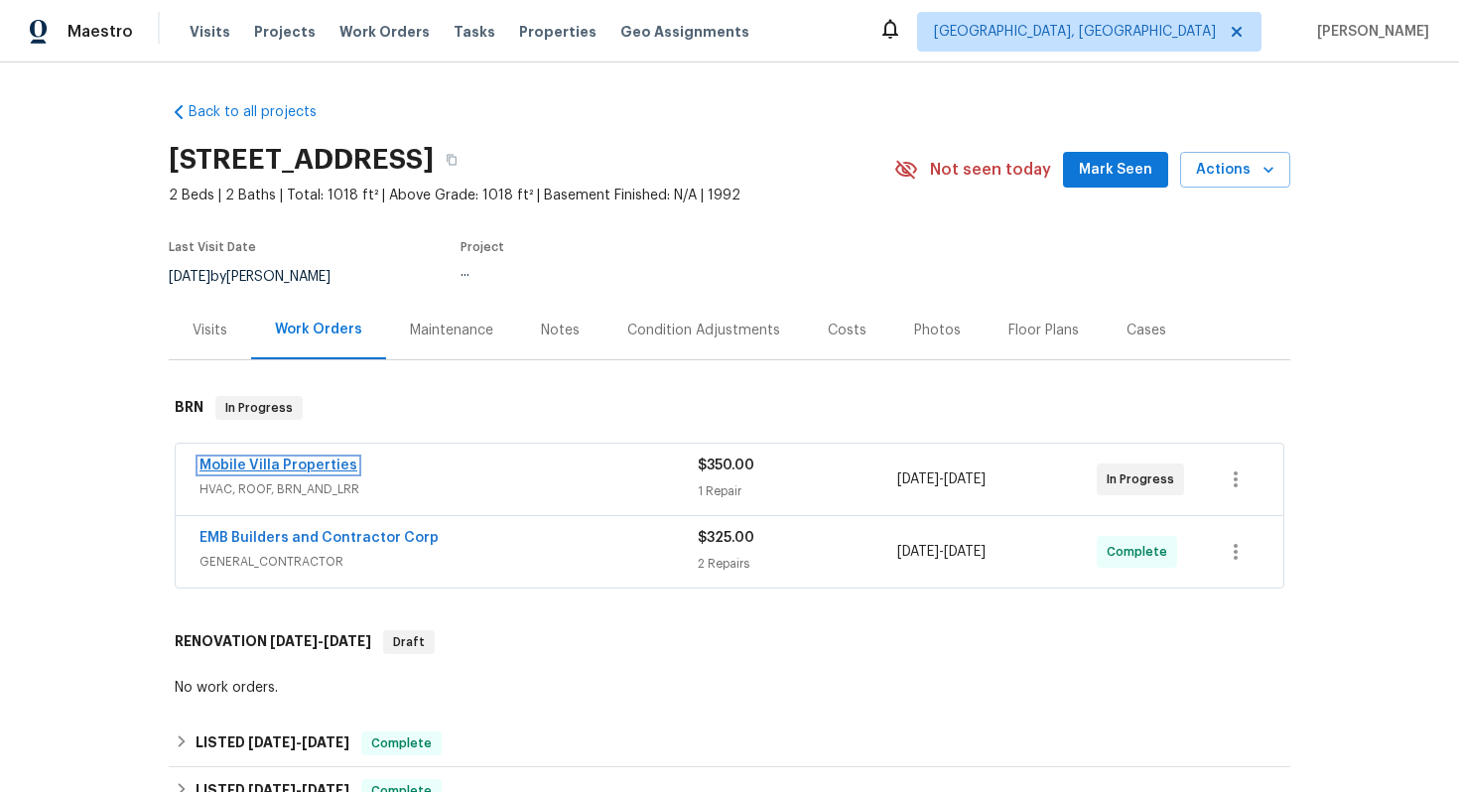
click at [253, 473] on link "Mobile Villa Properties" at bounding box center [279, 466] width 158 height 14
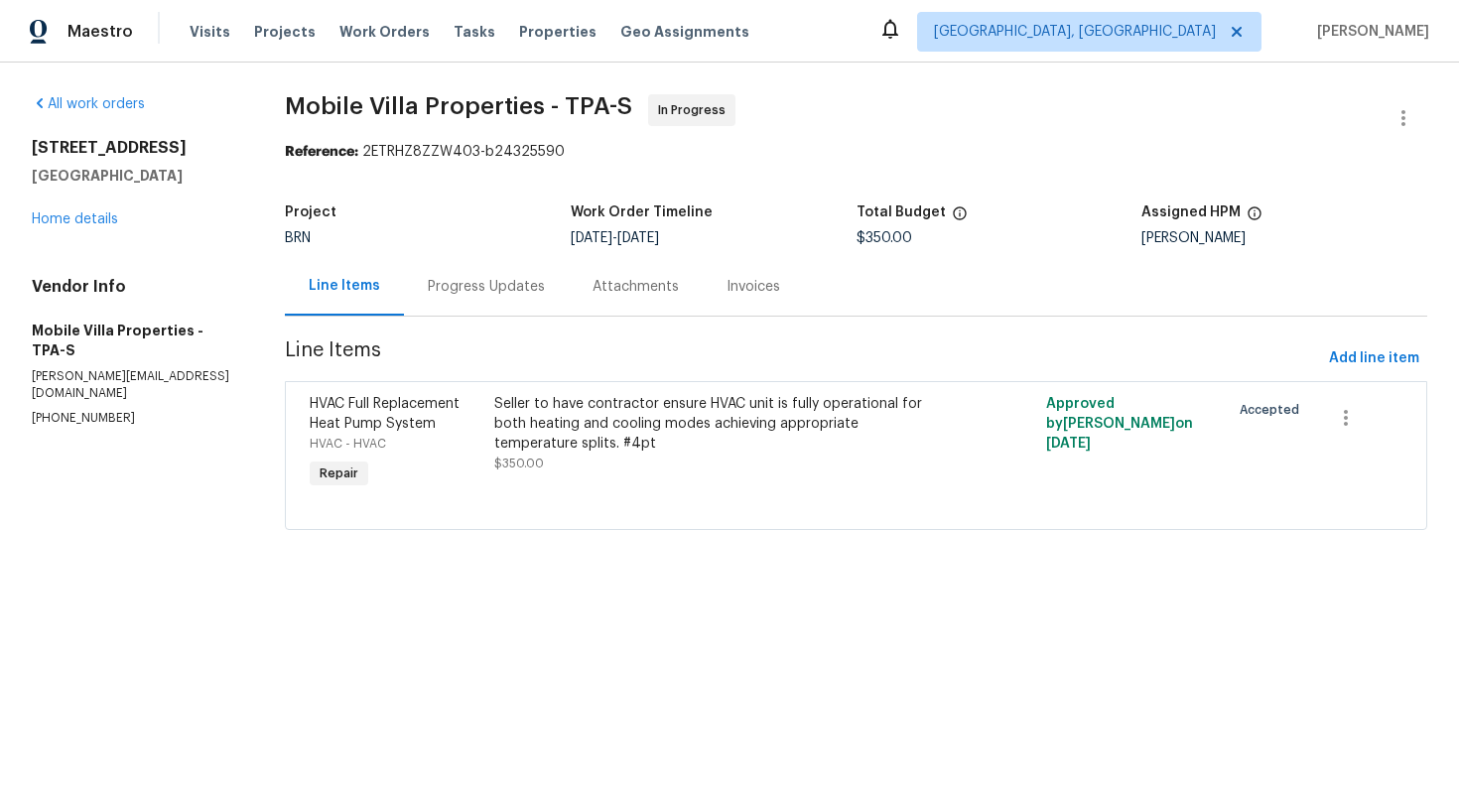
click at [519, 300] on div "Progress Updates" at bounding box center [486, 286] width 165 height 59
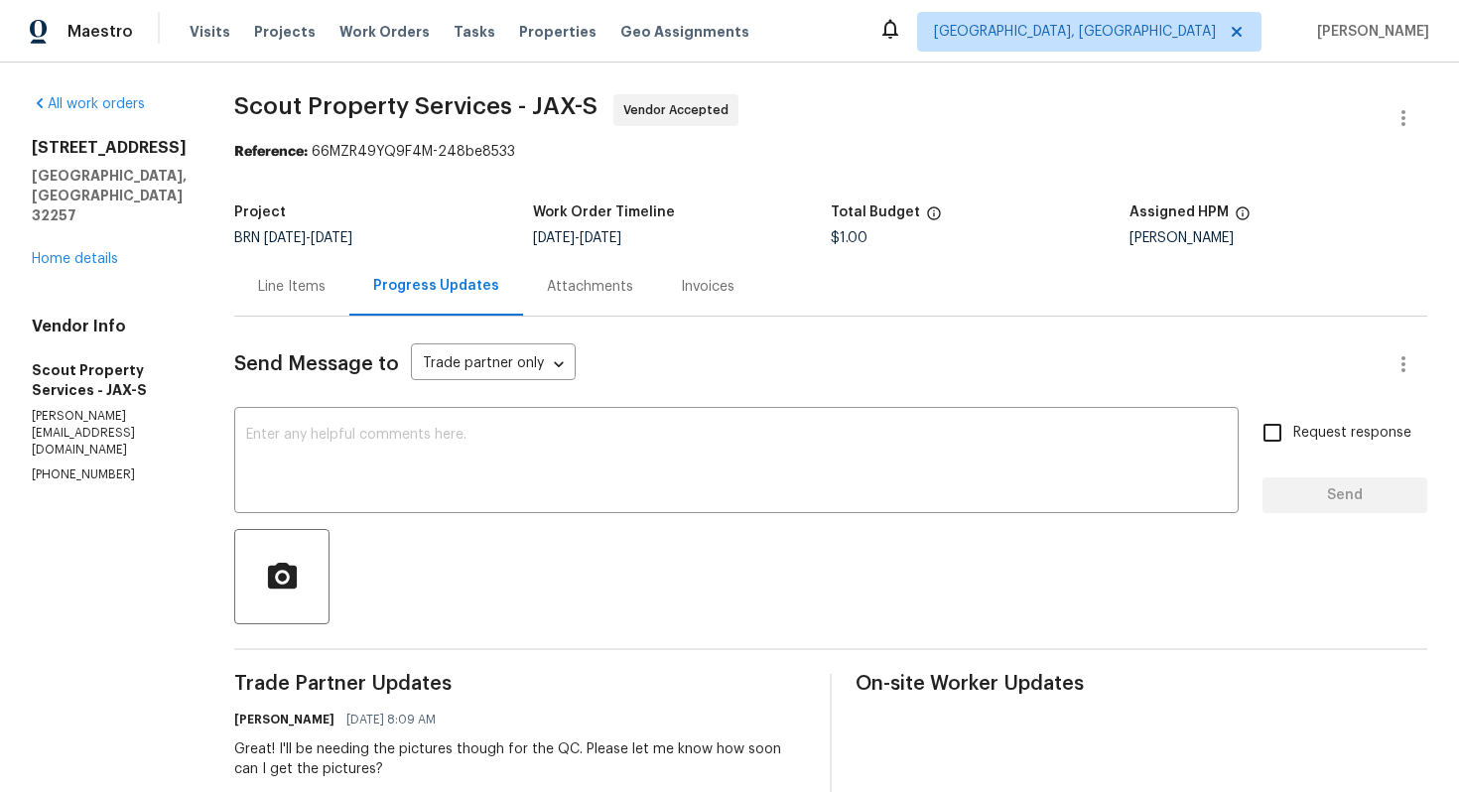
click at [279, 297] on div "Line Items" at bounding box center [291, 286] width 115 height 59
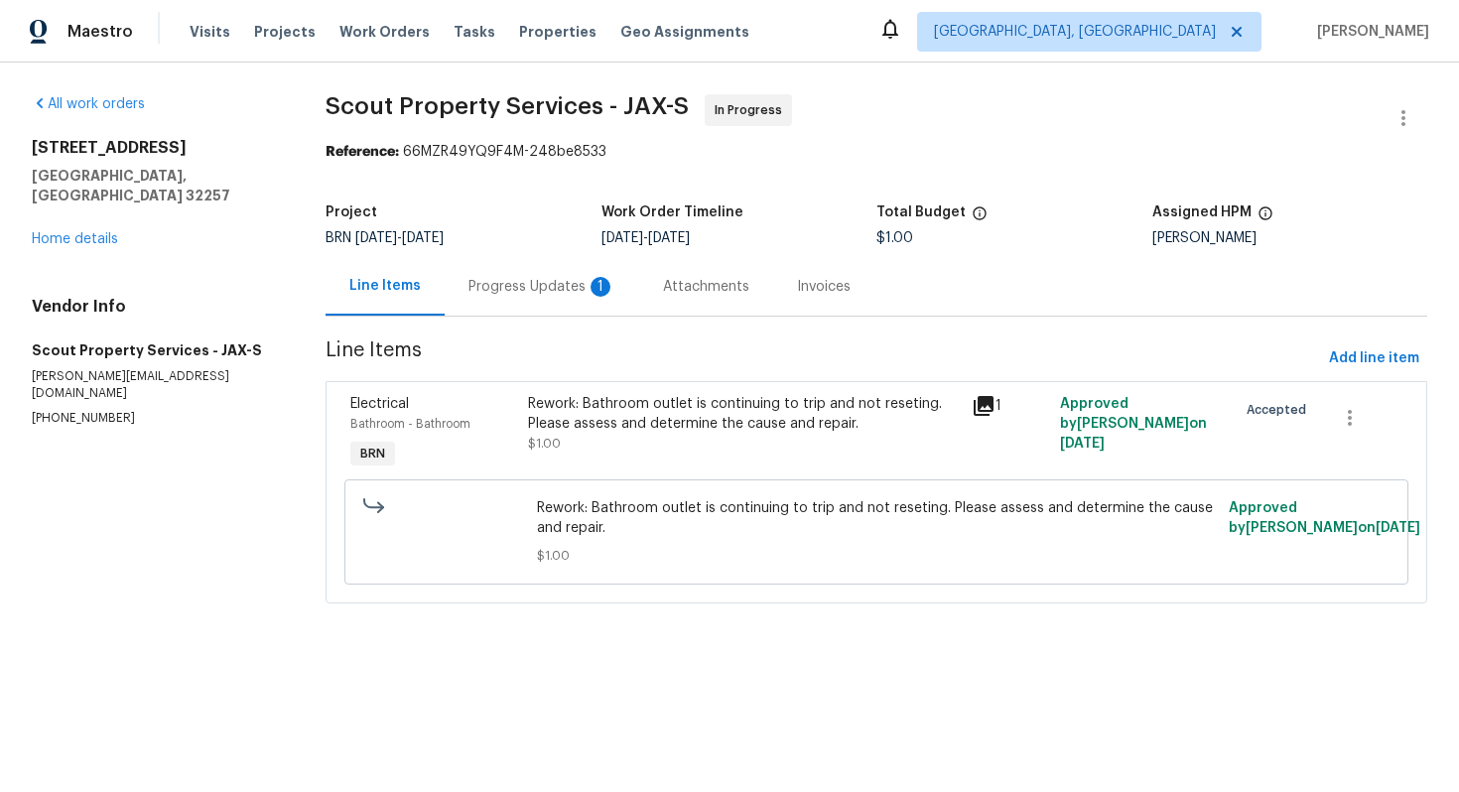
click at [557, 288] on div "Progress Updates 1" at bounding box center [542, 287] width 147 height 20
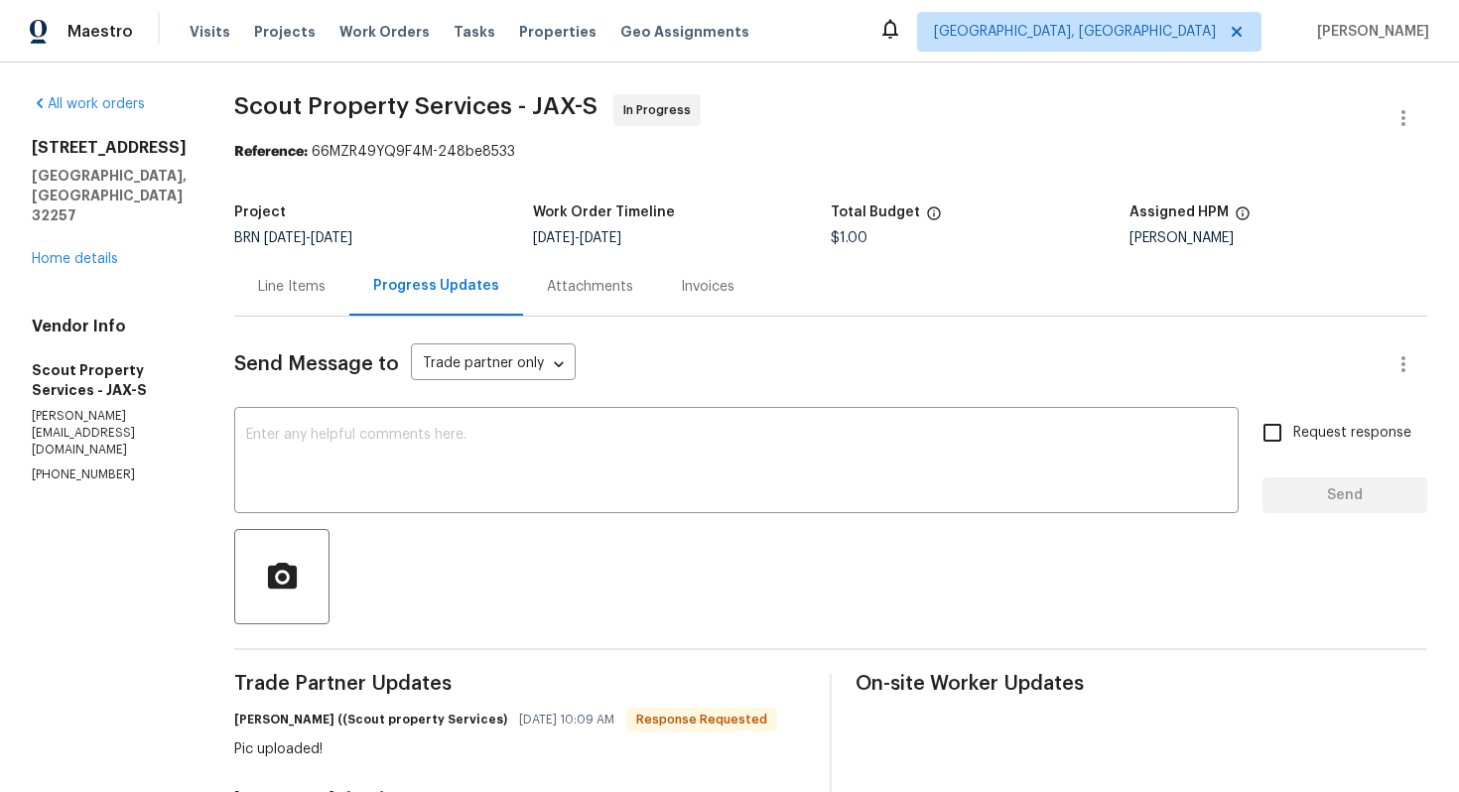
click at [297, 310] on div "Line Items" at bounding box center [291, 286] width 115 height 59
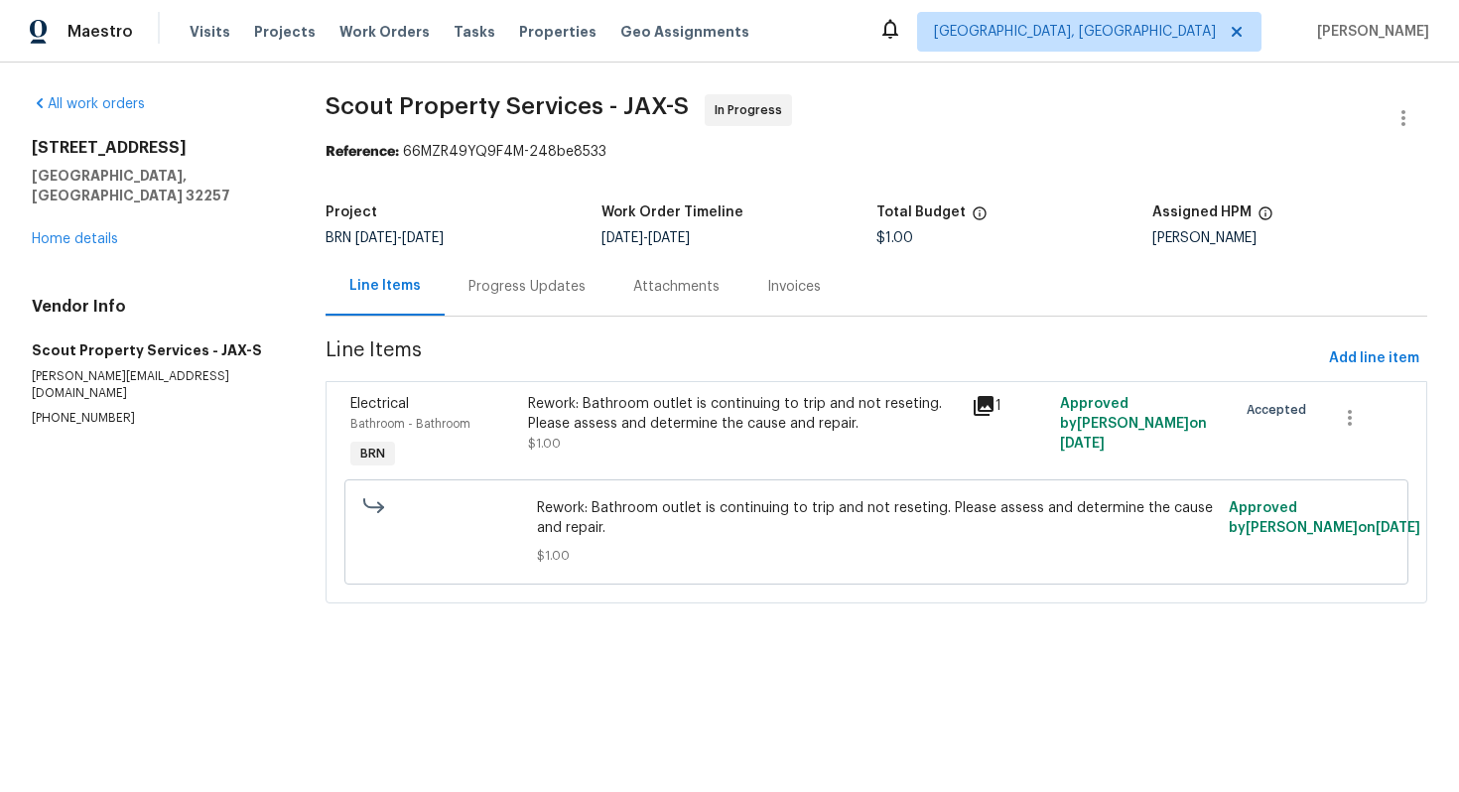
click at [655, 432] on div "Rework: Bathroom outlet is continuing to trip and not reseting. Please assess a…" at bounding box center [743, 414] width 431 height 40
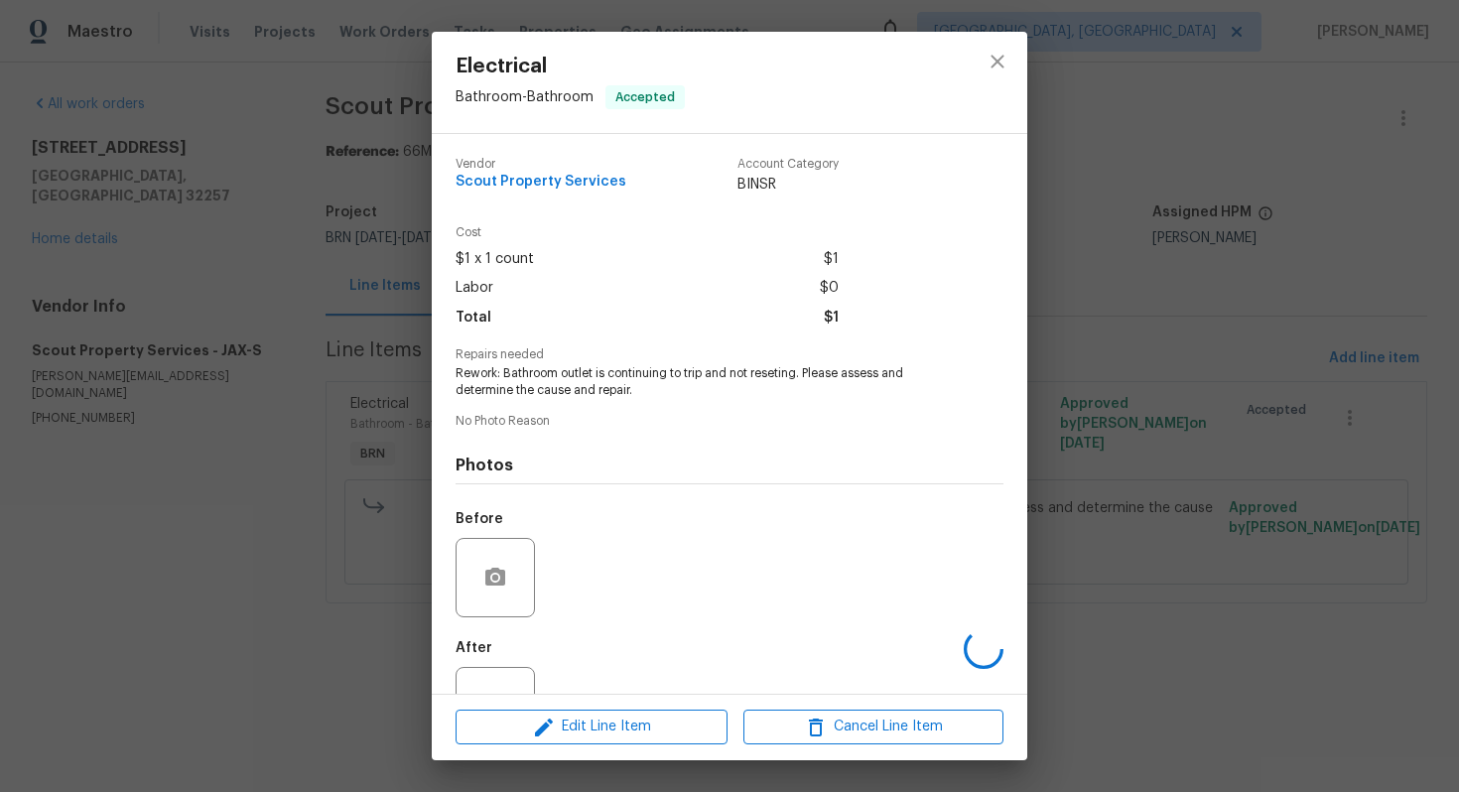
scroll to position [72, 0]
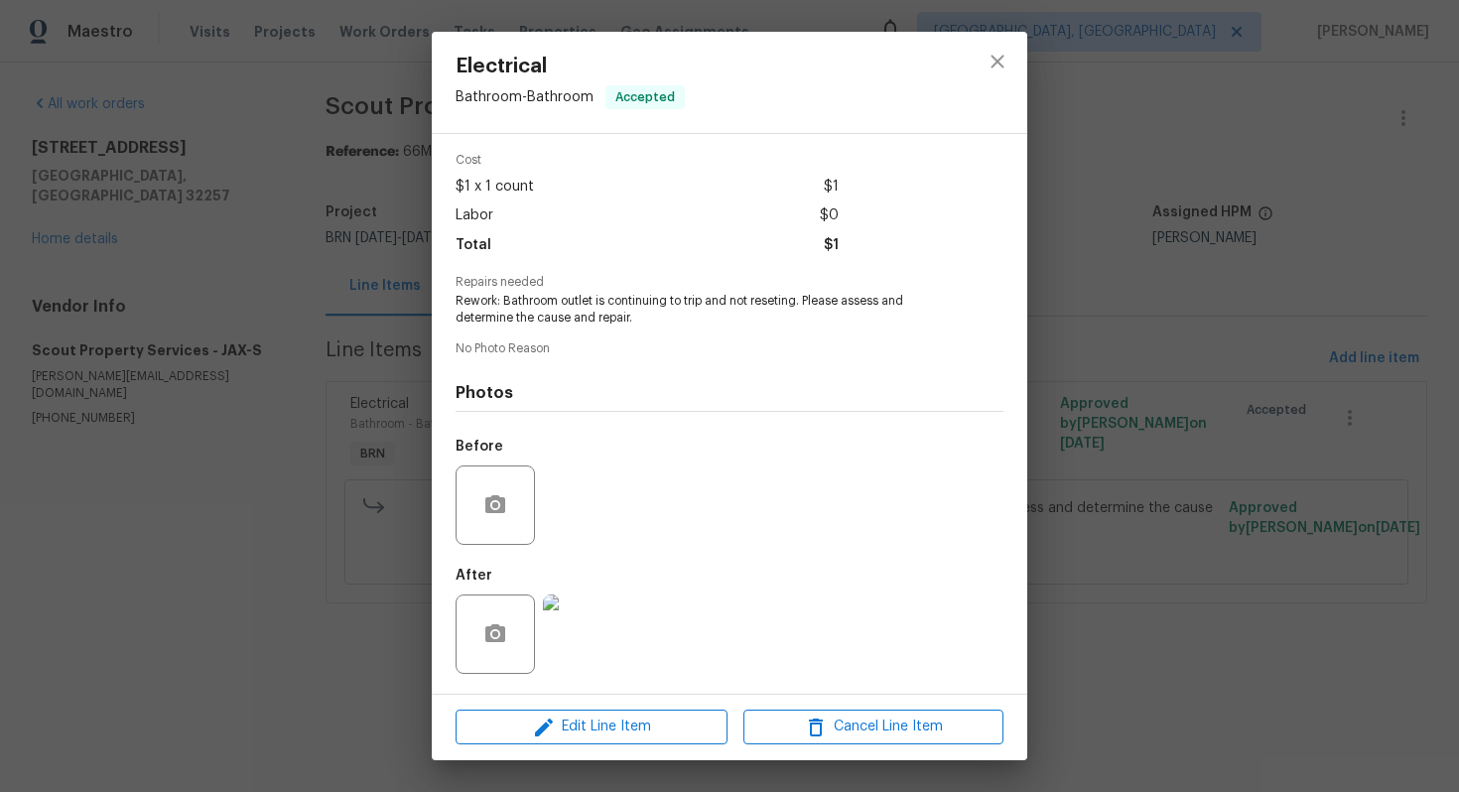
click at [596, 631] on img at bounding box center [582, 634] width 79 height 79
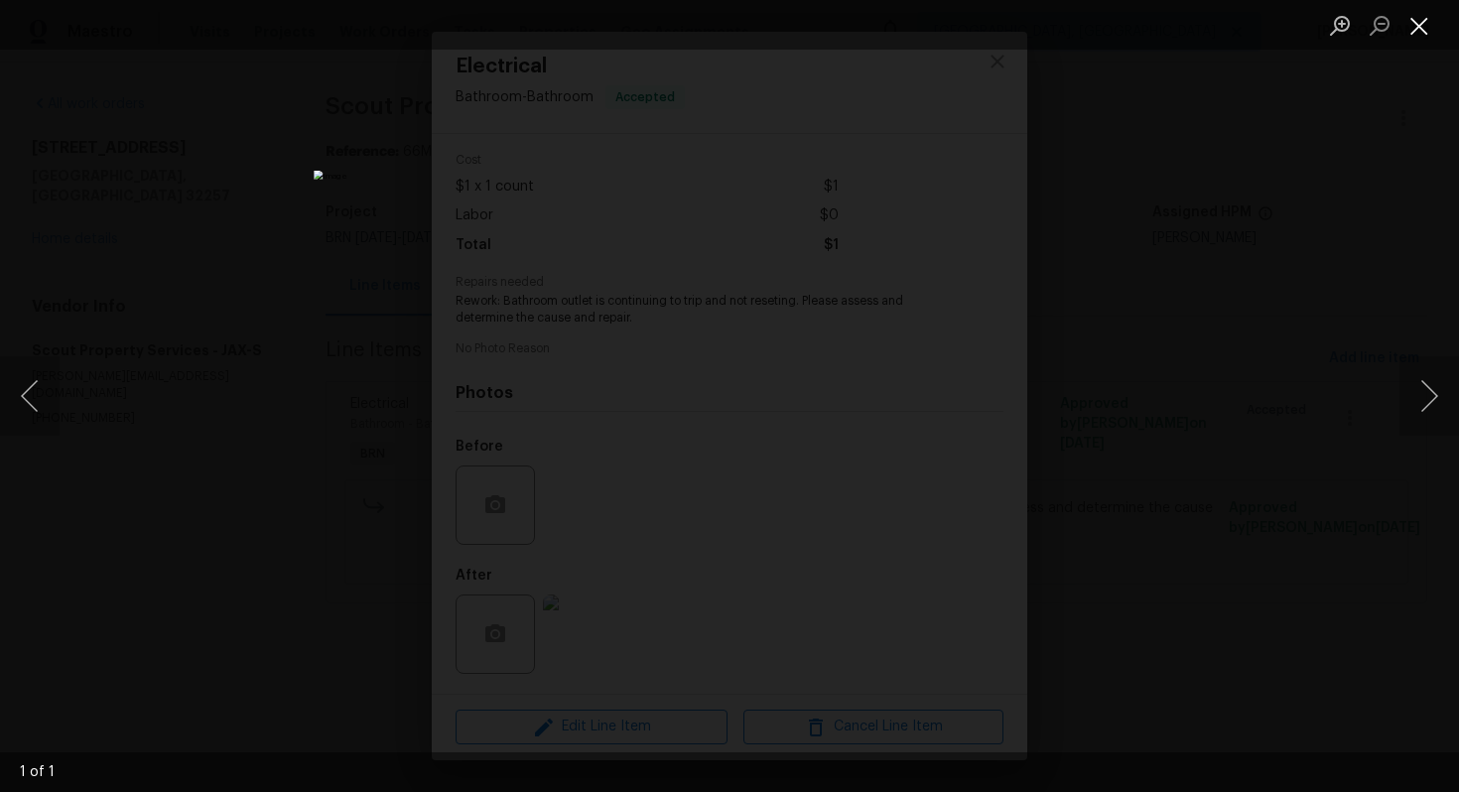
click at [1415, 15] on button "Close lightbox" at bounding box center [1420, 25] width 40 height 35
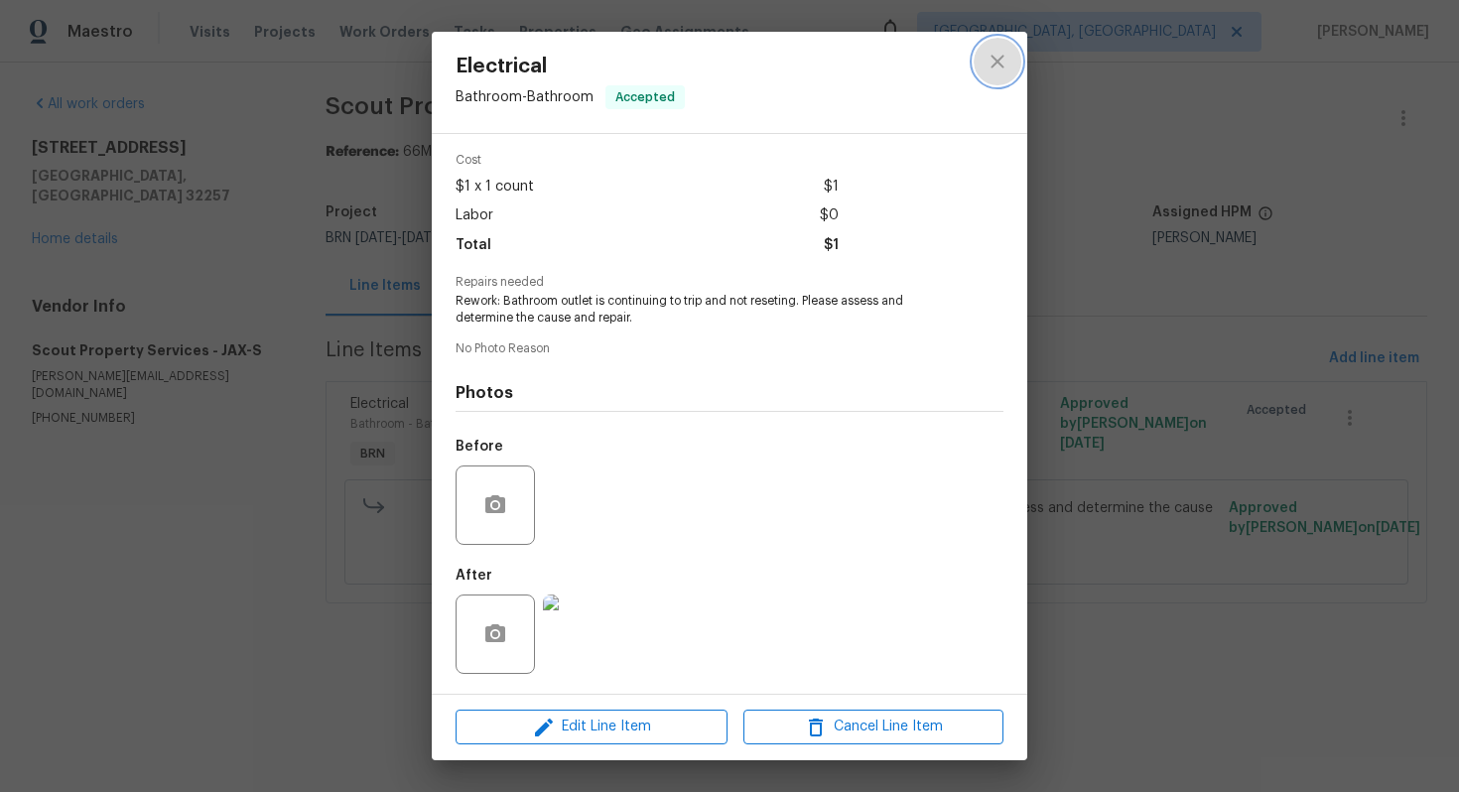
click at [991, 62] on icon "close" at bounding box center [998, 62] width 24 height 24
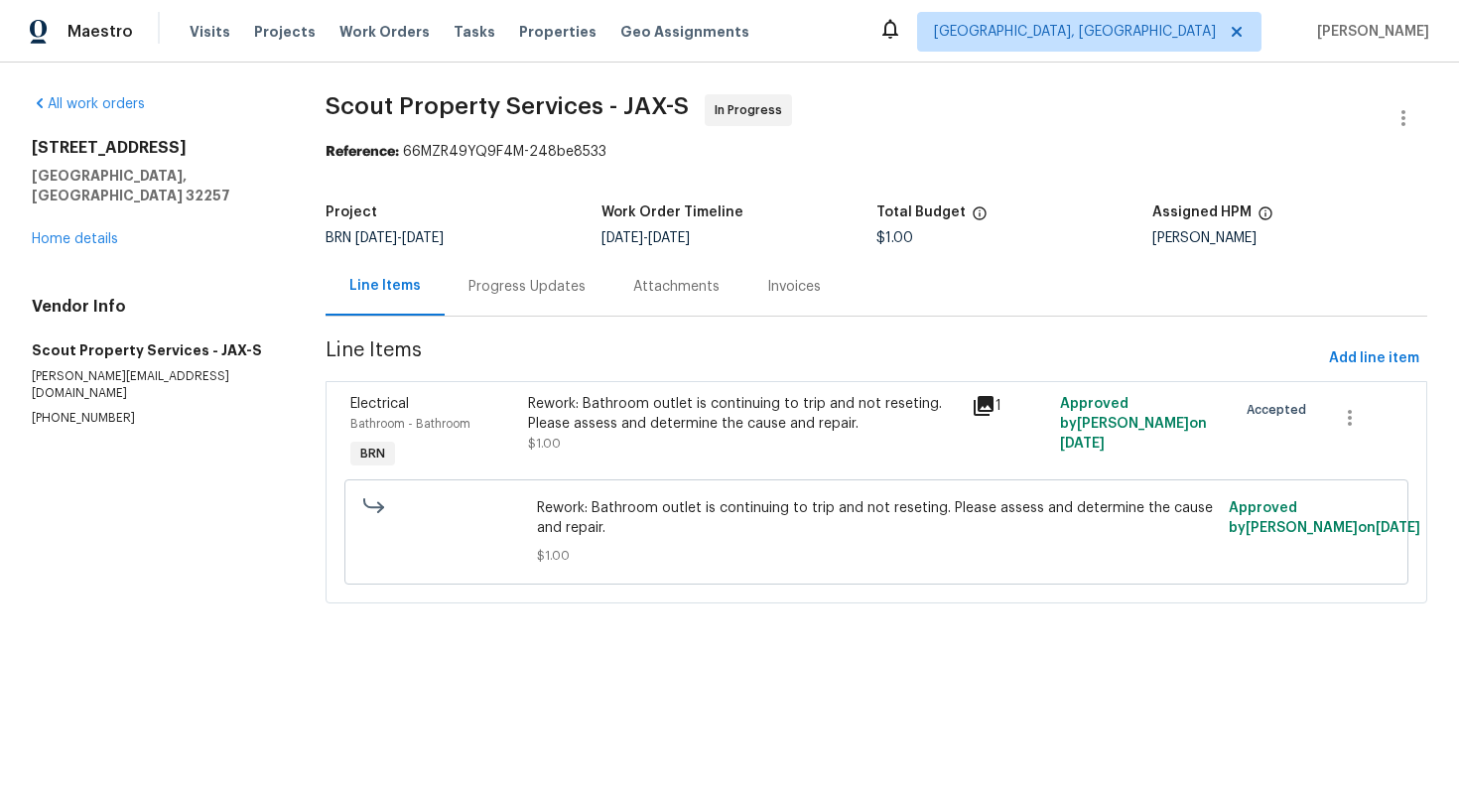
click at [510, 303] on div "Progress Updates" at bounding box center [527, 286] width 165 height 59
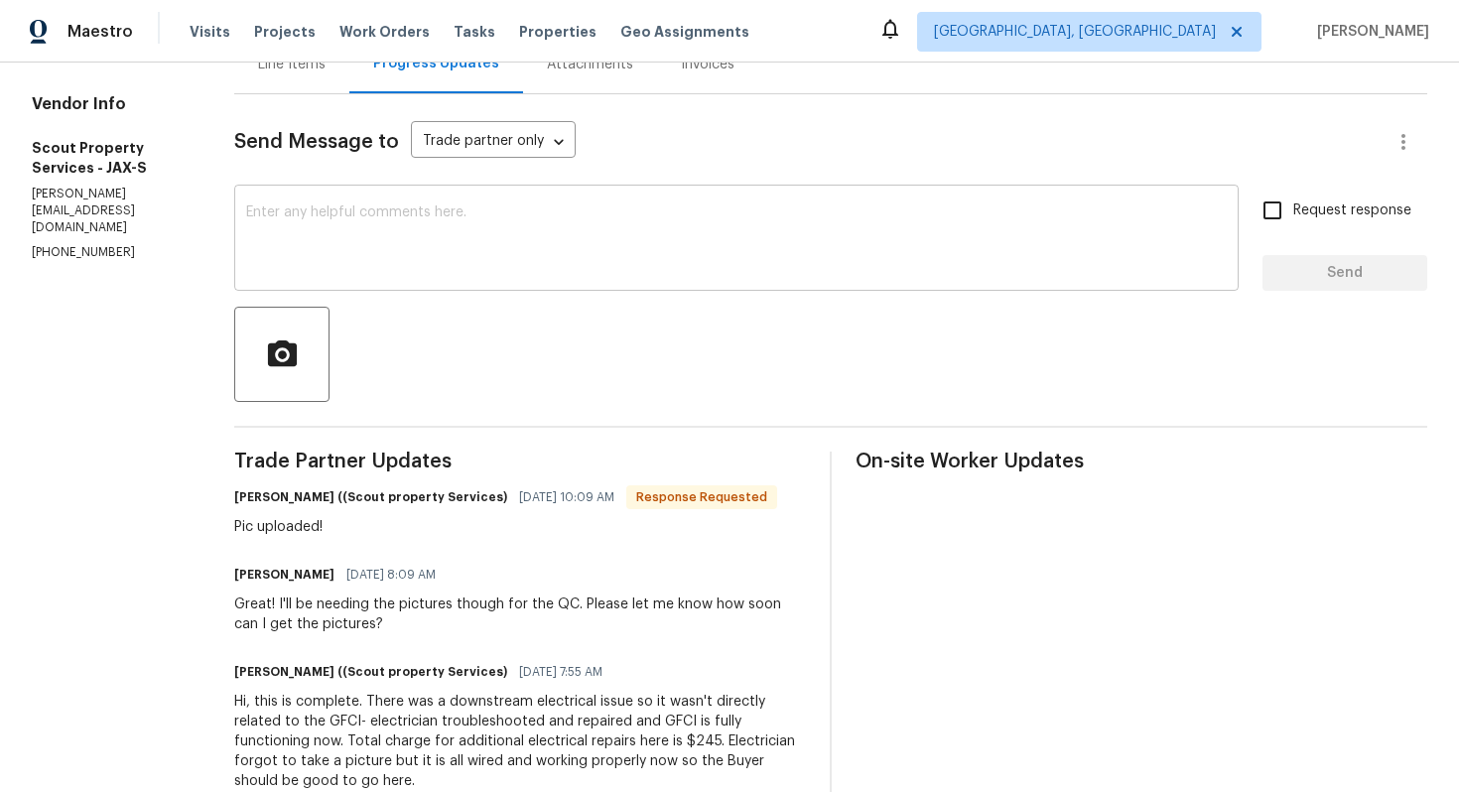
click at [379, 483] on div "Trevor Lucas ((Scout property Services) 08/26/2025 10:09 AM Response Requested" at bounding box center [505, 497] width 543 height 28
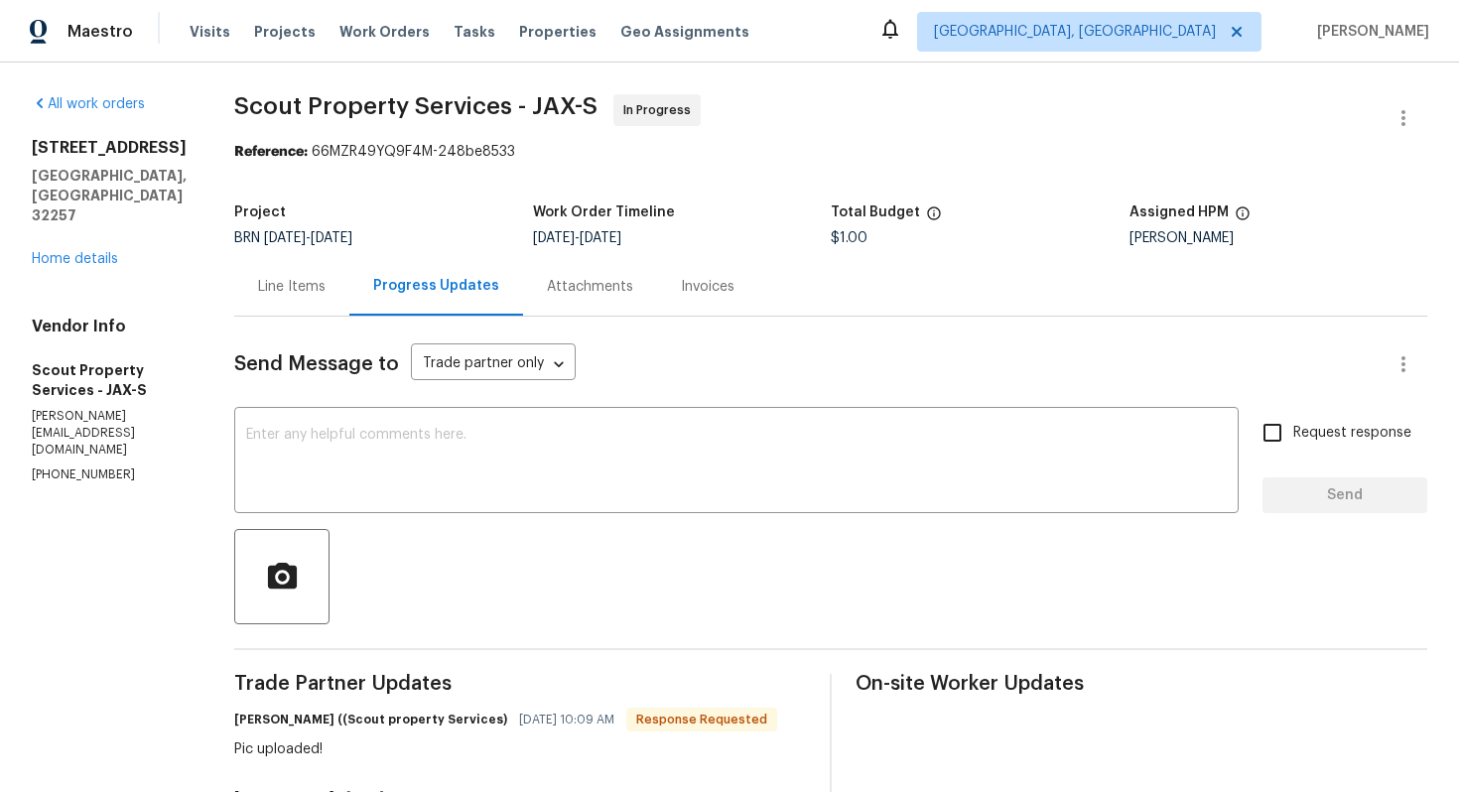
click at [279, 285] on div "Line Items" at bounding box center [292, 287] width 68 height 20
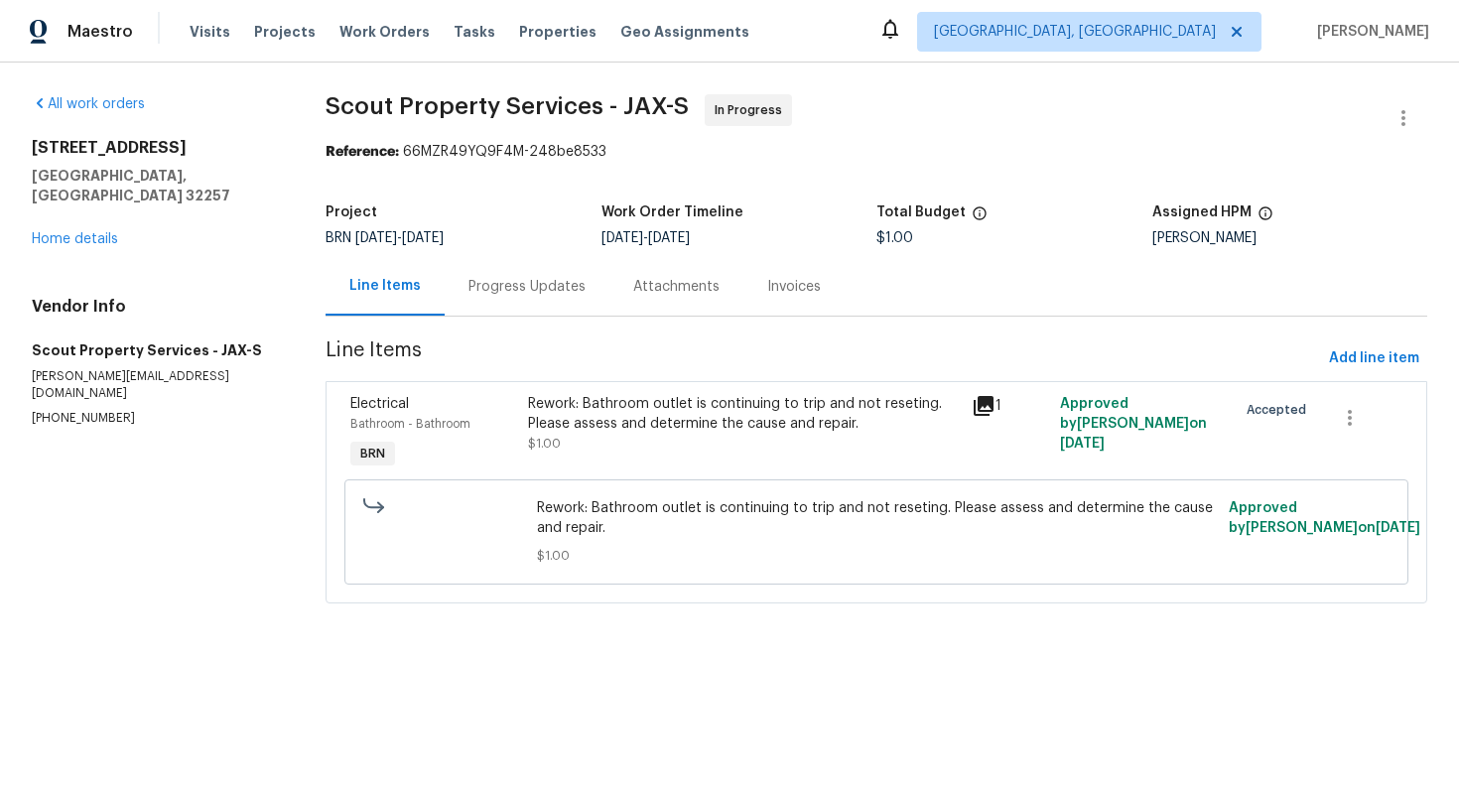
click at [584, 423] on div "Rework: Bathroom outlet is continuing to trip and not reseting. Please assess a…" at bounding box center [743, 414] width 431 height 40
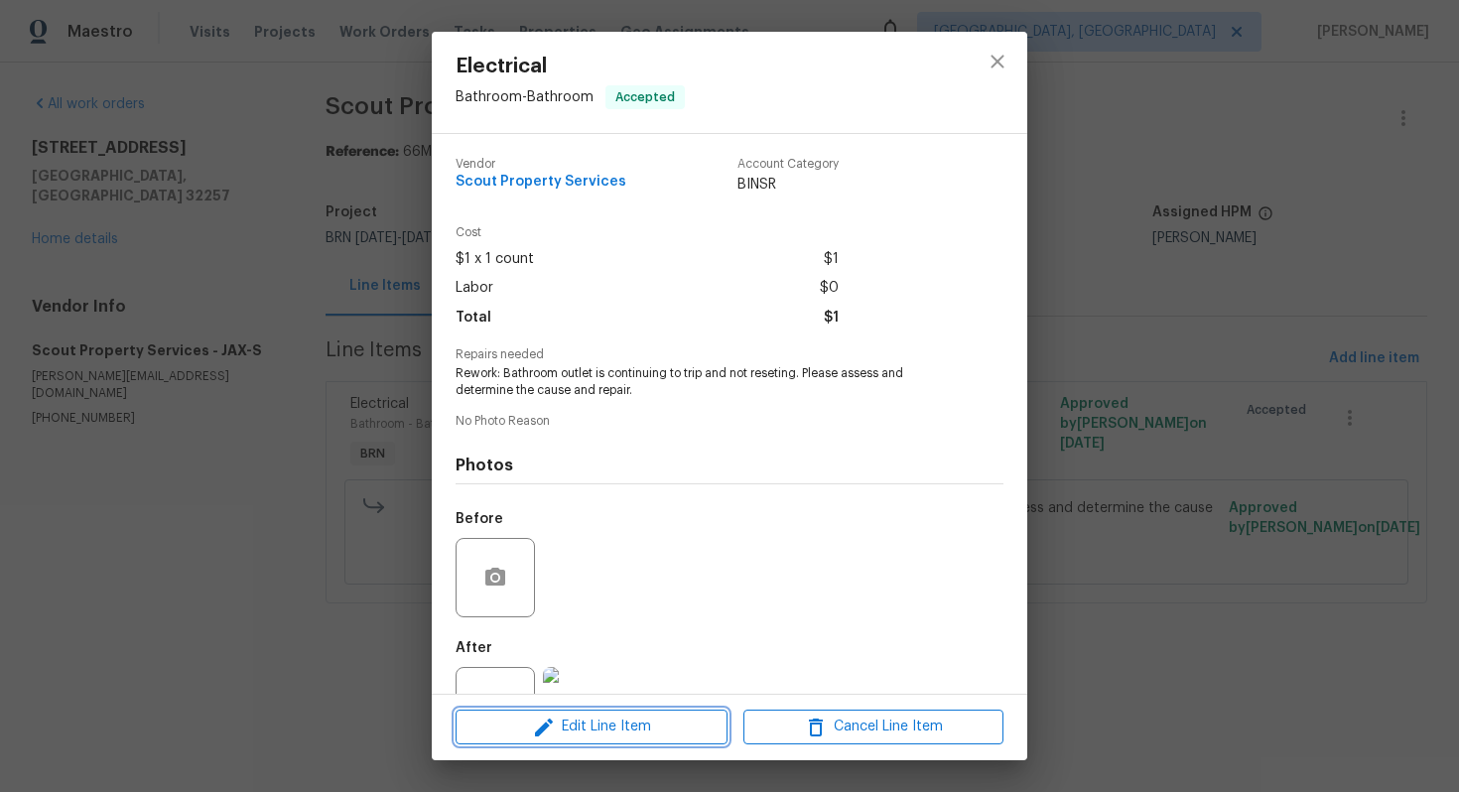
click at [551, 713] on button "Edit Line Item" at bounding box center [592, 727] width 272 height 35
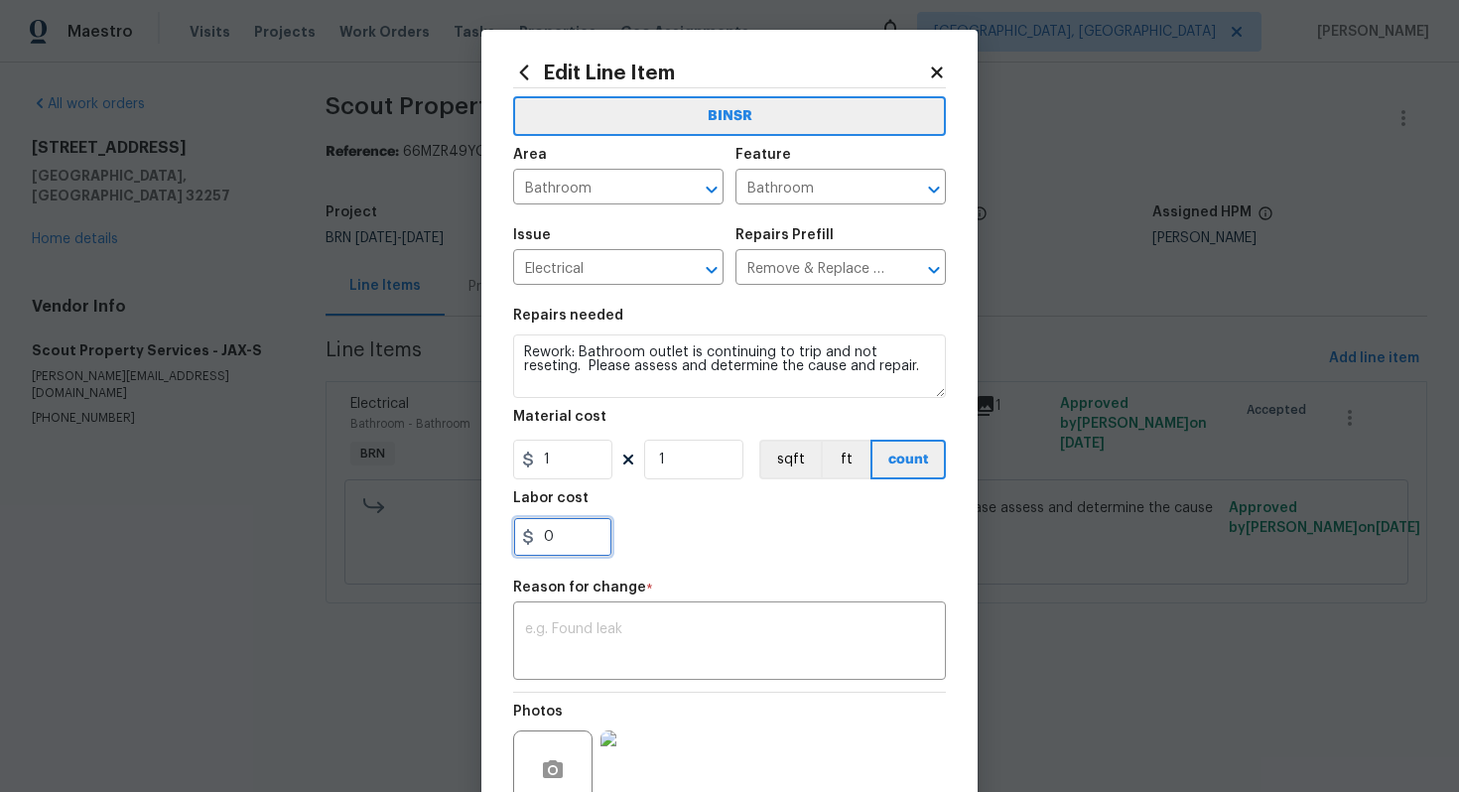
click at [558, 534] on input "0" at bounding box center [562, 537] width 99 height 40
click at [562, 464] on input "1" at bounding box center [562, 460] width 99 height 40
type input "245"
click at [787, 618] on div "x ​" at bounding box center [729, 643] width 433 height 73
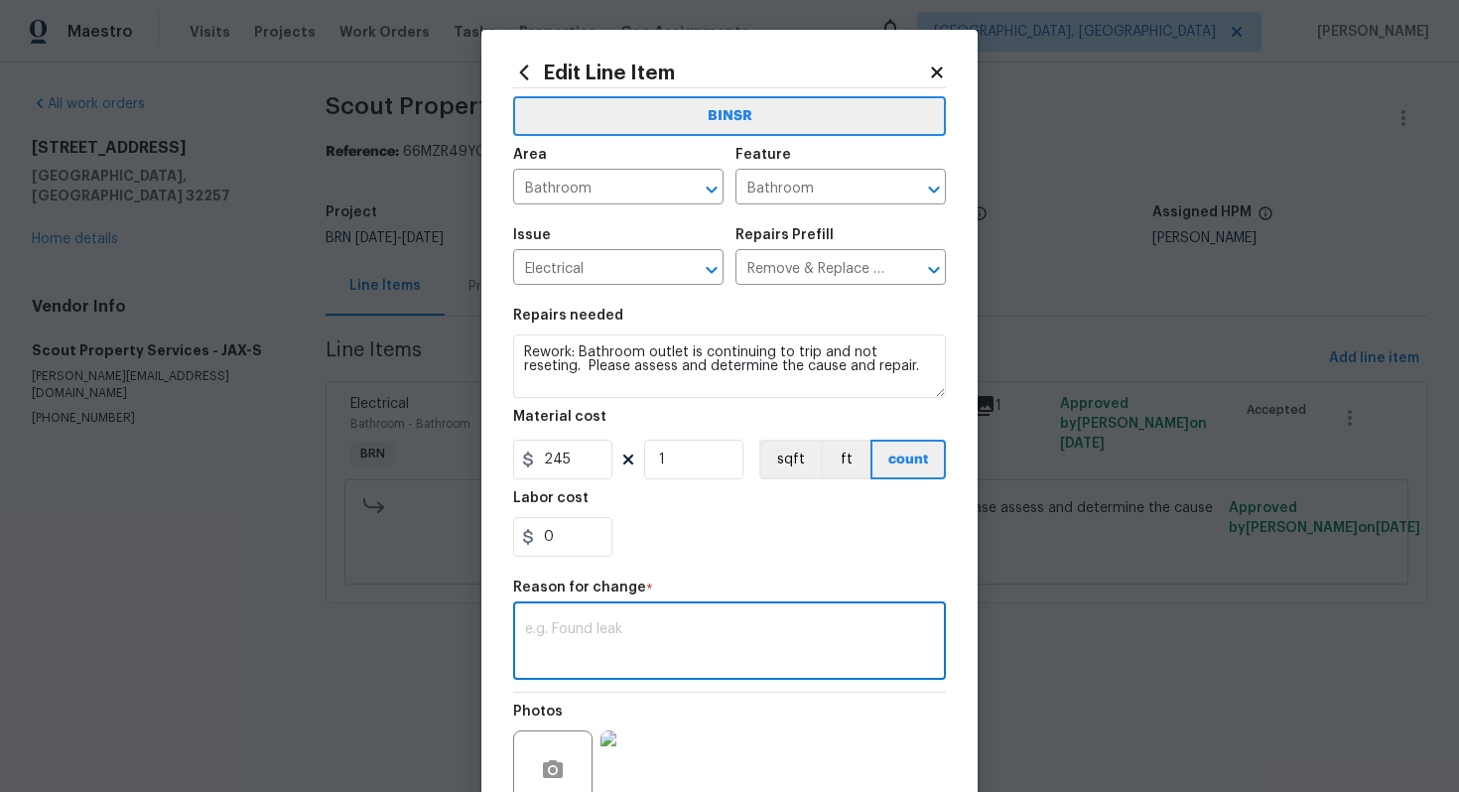
paste textarea "(AG) Updated cost per BR team’s approval."
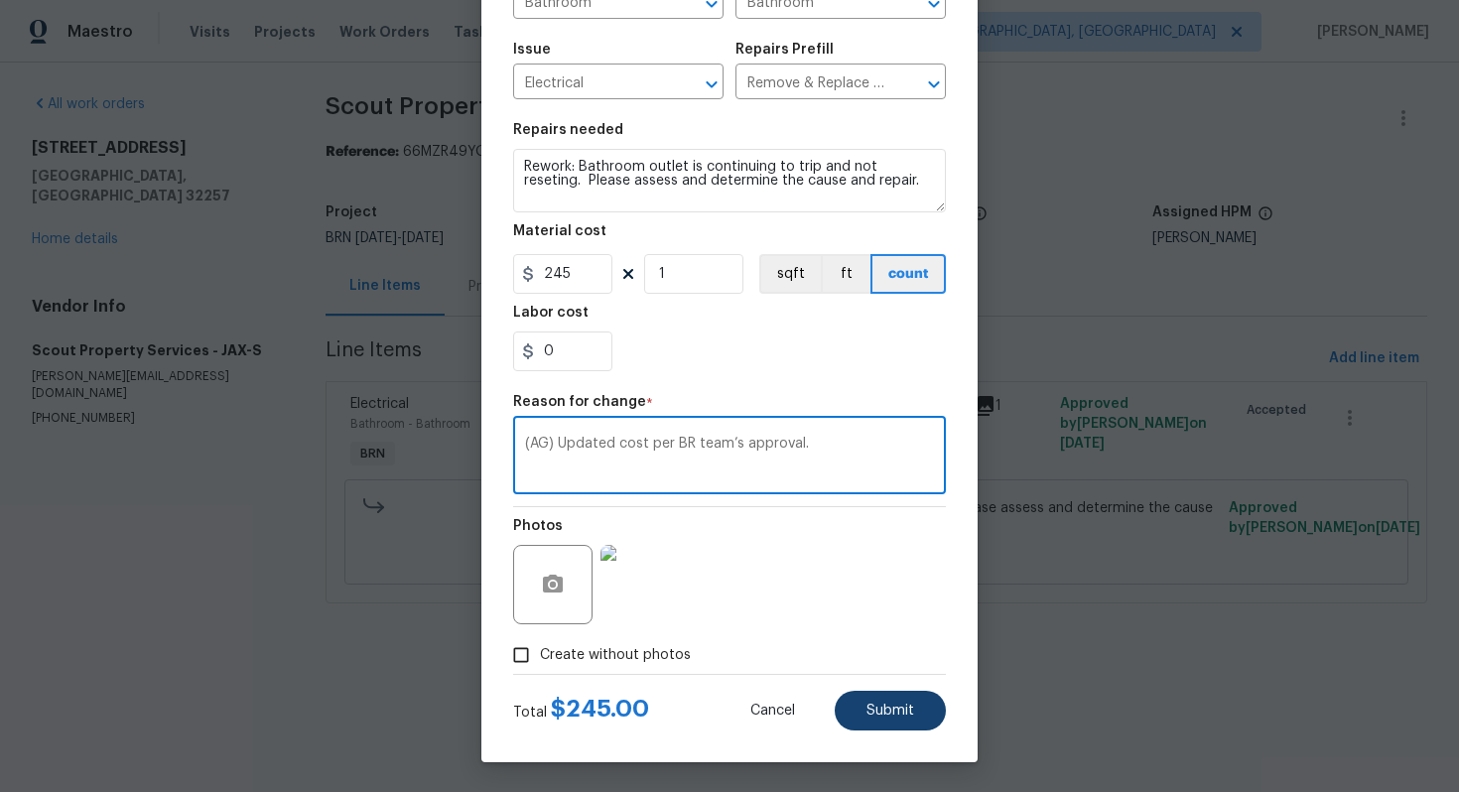
type textarea "(AG) Updated cost per BR team’s approval."
click at [885, 714] on span "Submit" at bounding box center [891, 711] width 48 height 15
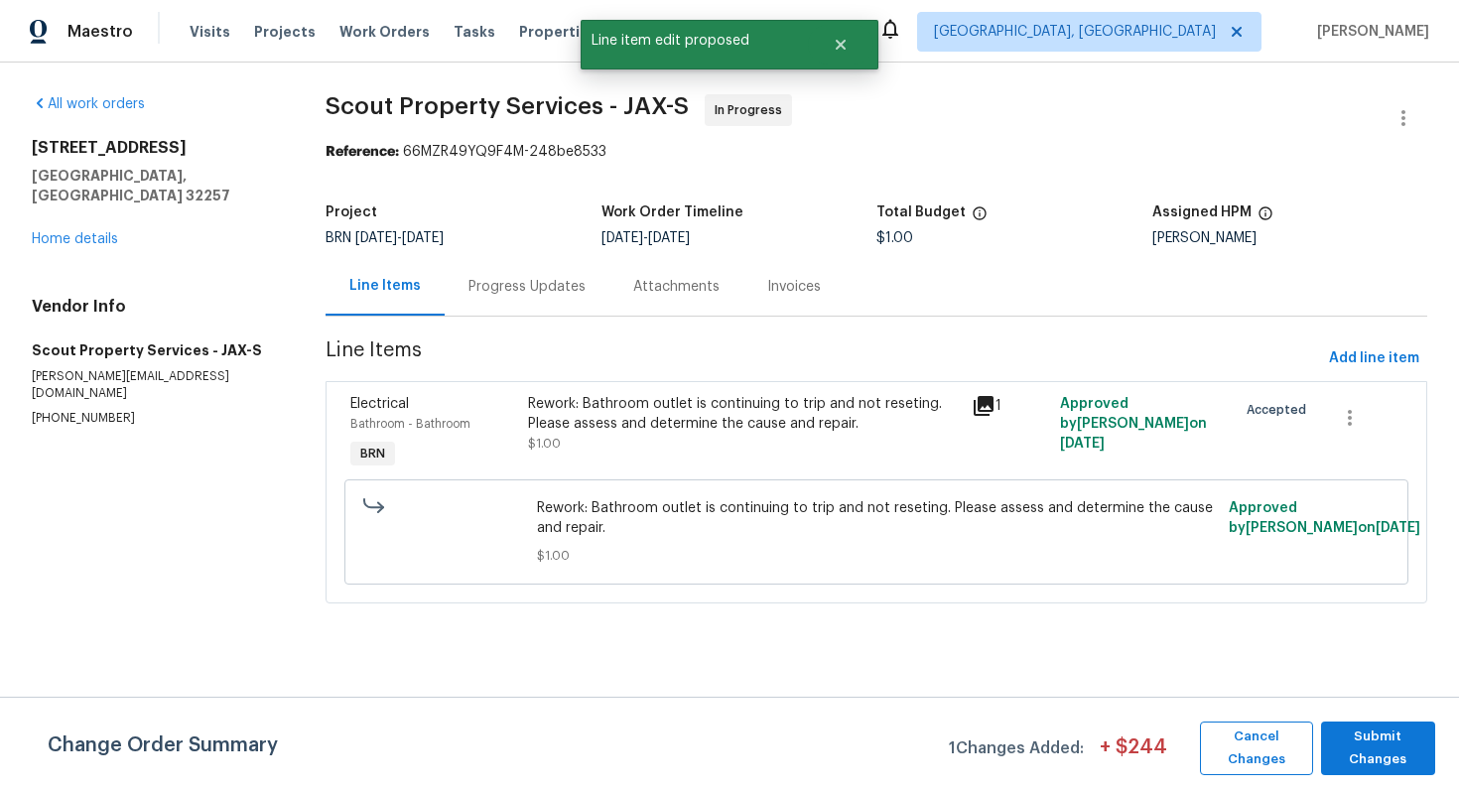
scroll to position [0, 0]
click at [1377, 753] on span "Submit Changes" at bounding box center [1378, 749] width 94 height 46
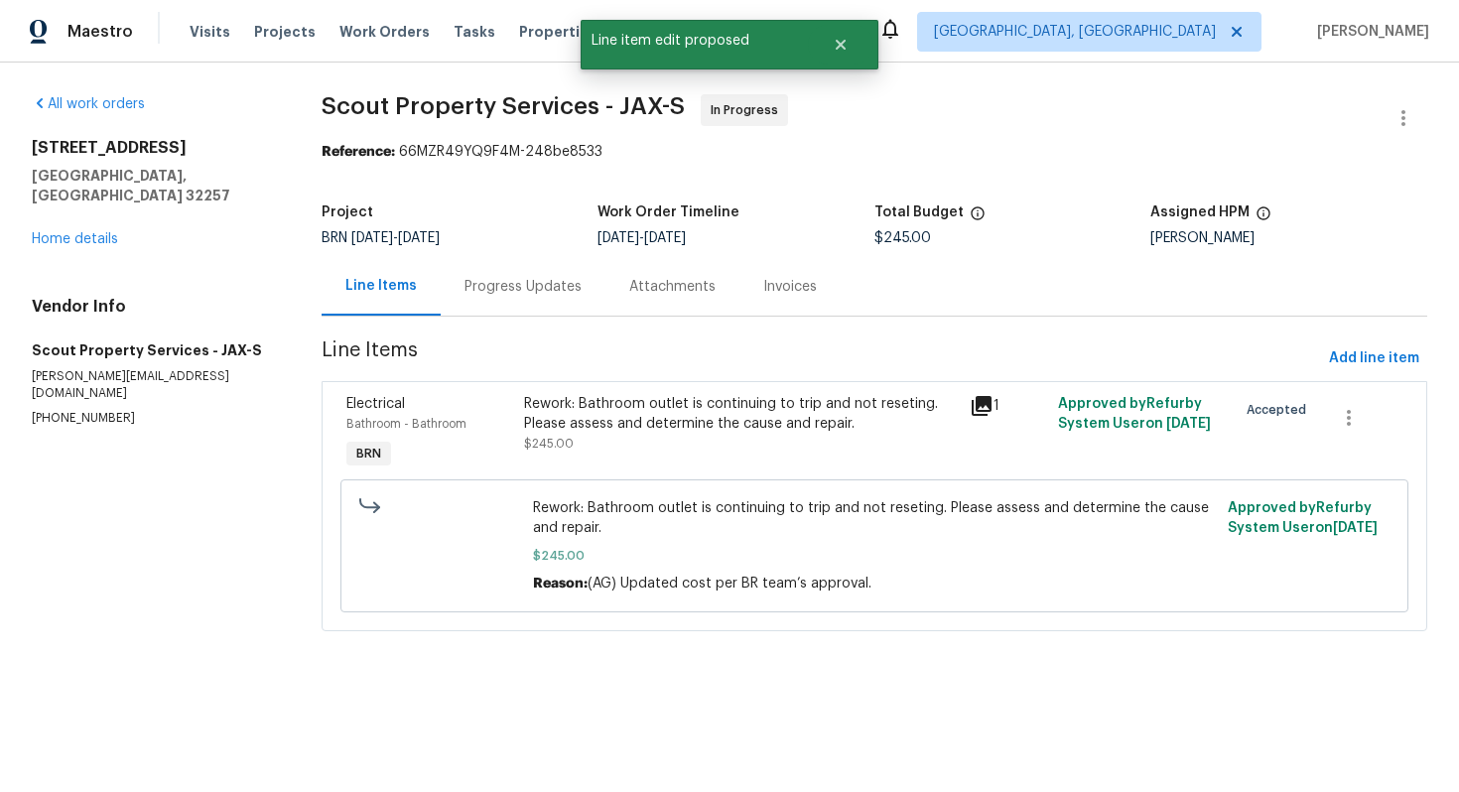
click at [469, 305] on div "Progress Updates" at bounding box center [523, 286] width 165 height 59
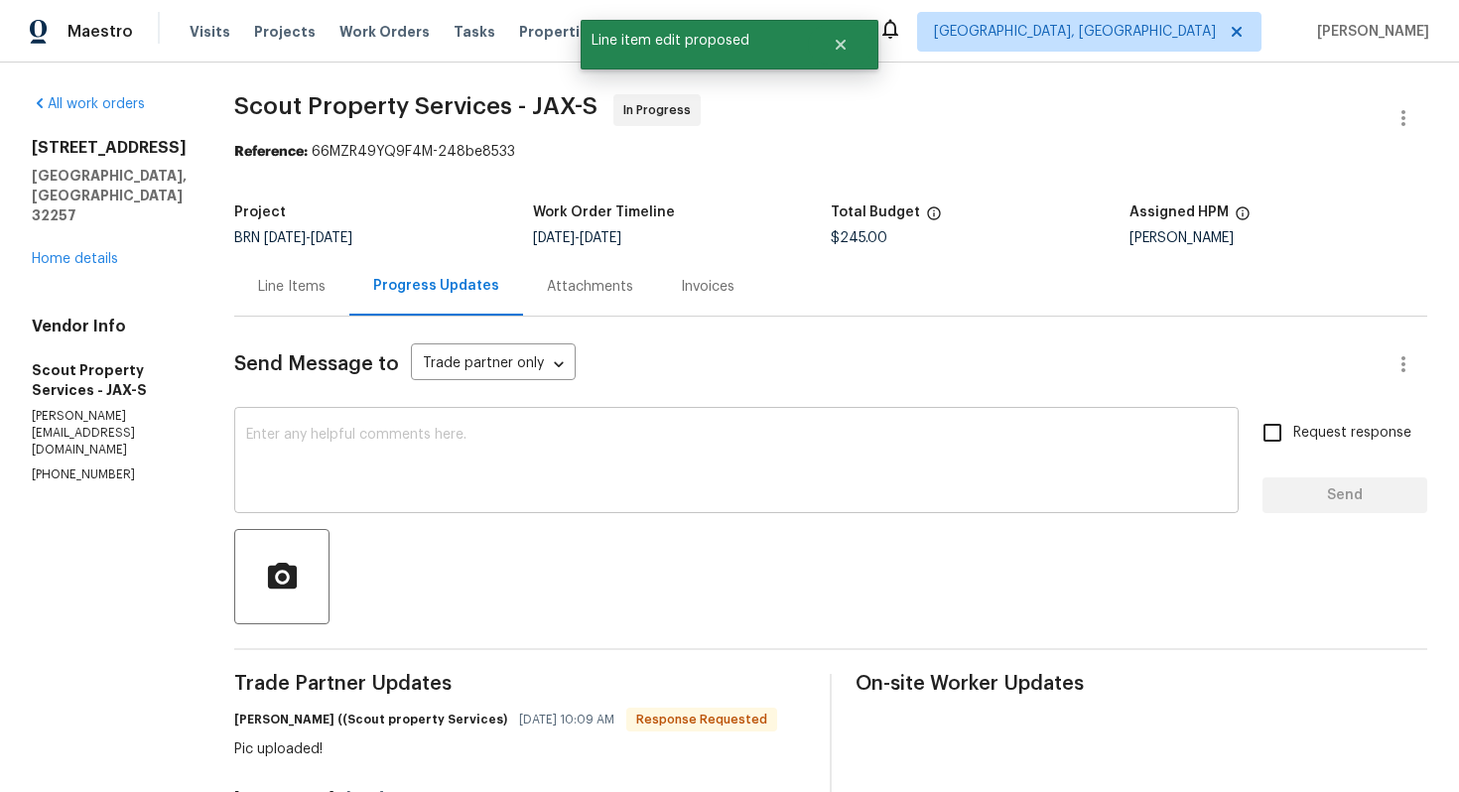
click at [443, 452] on textarea at bounding box center [736, 462] width 981 height 69
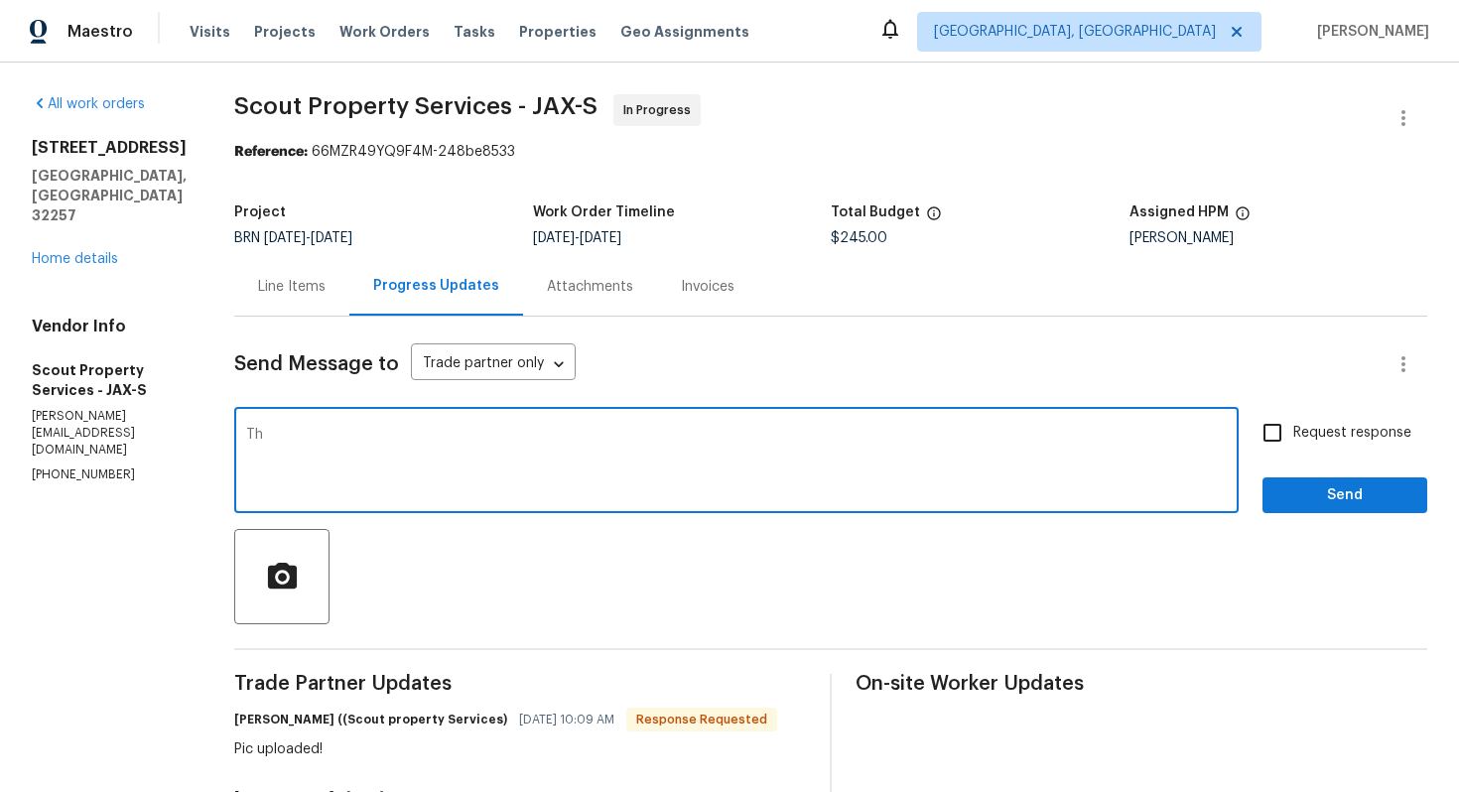
type textarea "T"
type textarea "Thank you. The cost has been updated to $245. Please mark the WO completed for …"
click at [1333, 438] on span "Request response" at bounding box center [1353, 433] width 118 height 21
click at [1294, 438] on input "Request response" at bounding box center [1273, 433] width 42 height 42
checkbox input "true"
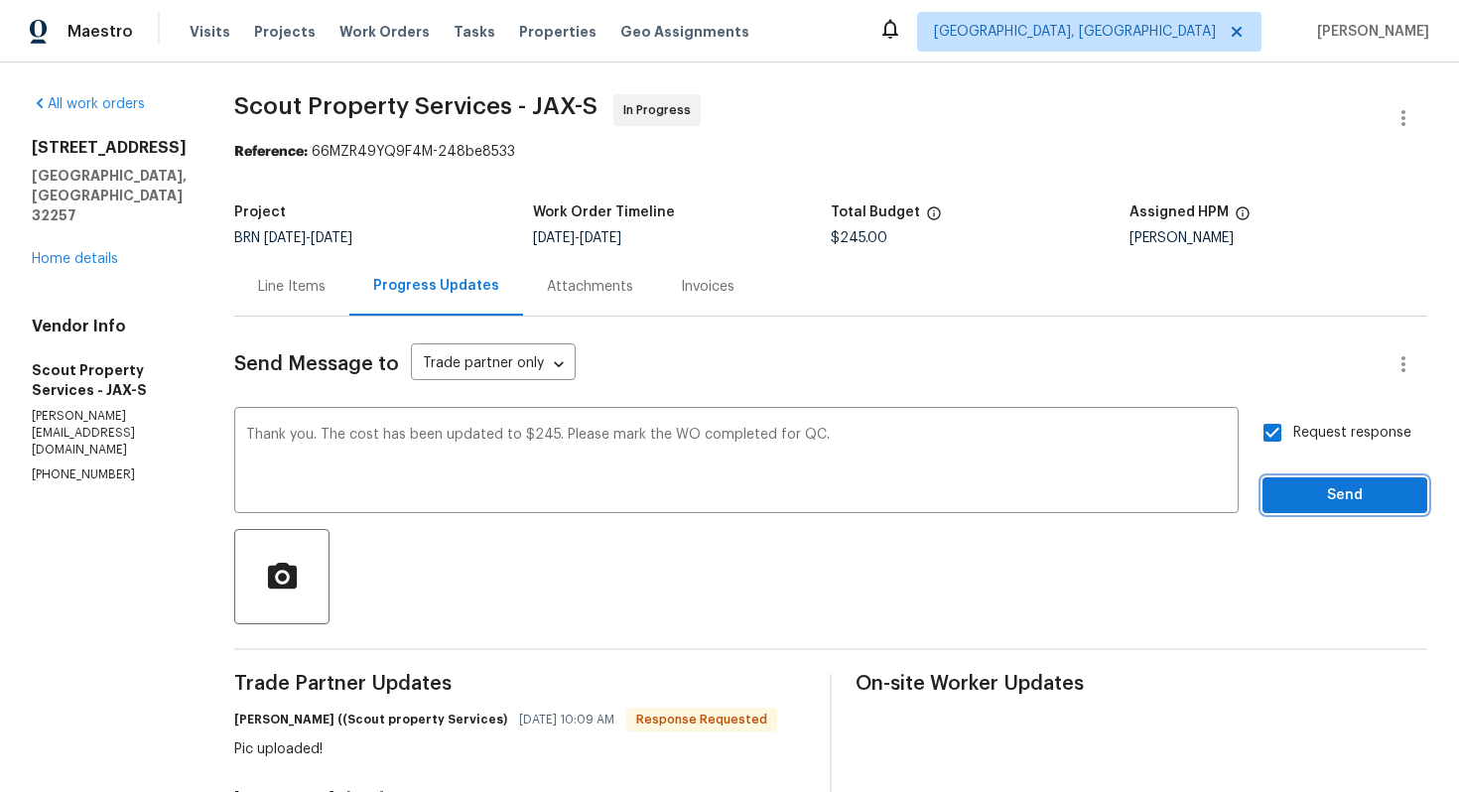
click at [1335, 498] on span "Send" at bounding box center [1345, 495] width 133 height 25
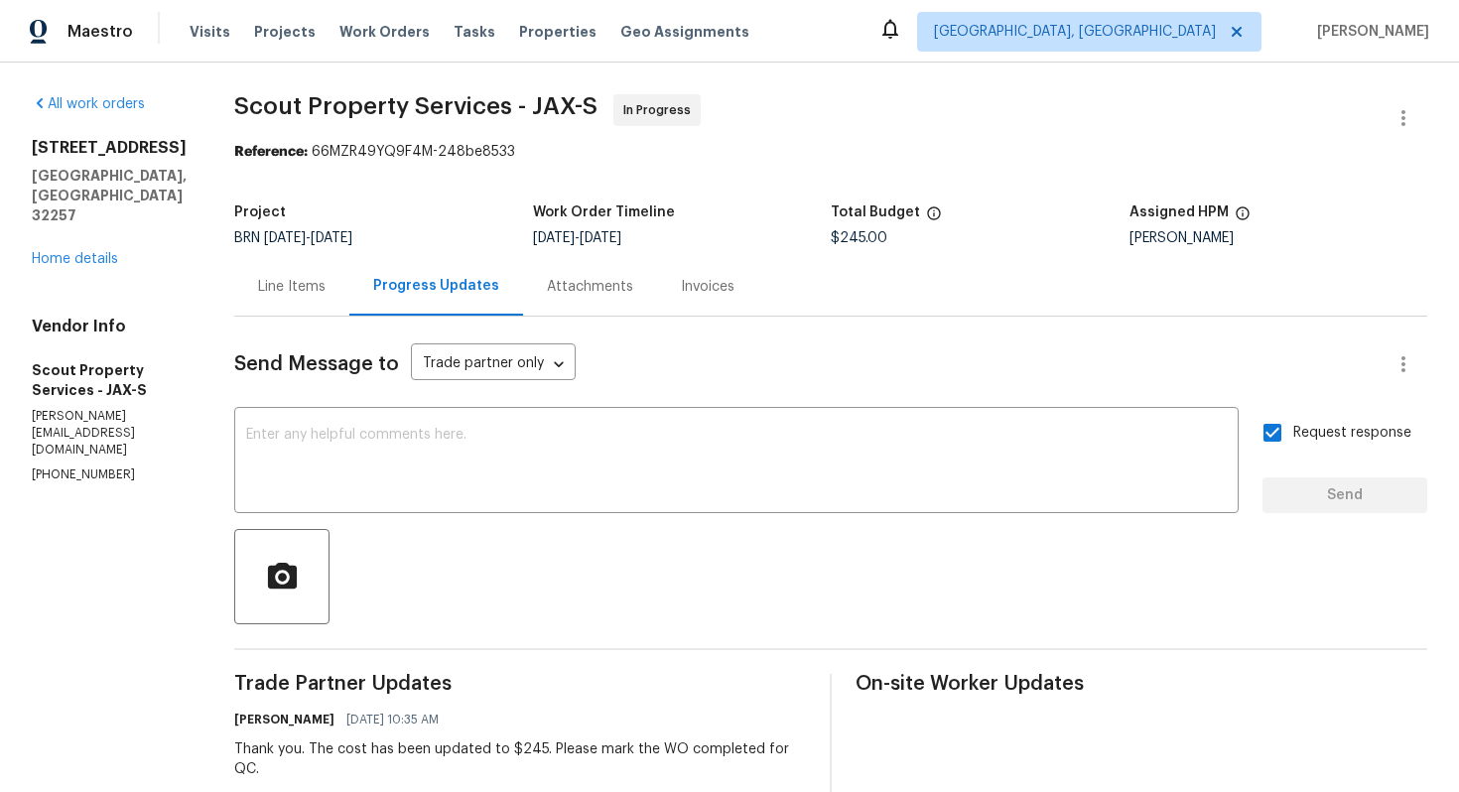
click at [316, 286] on div "Line Items" at bounding box center [292, 287] width 68 height 20
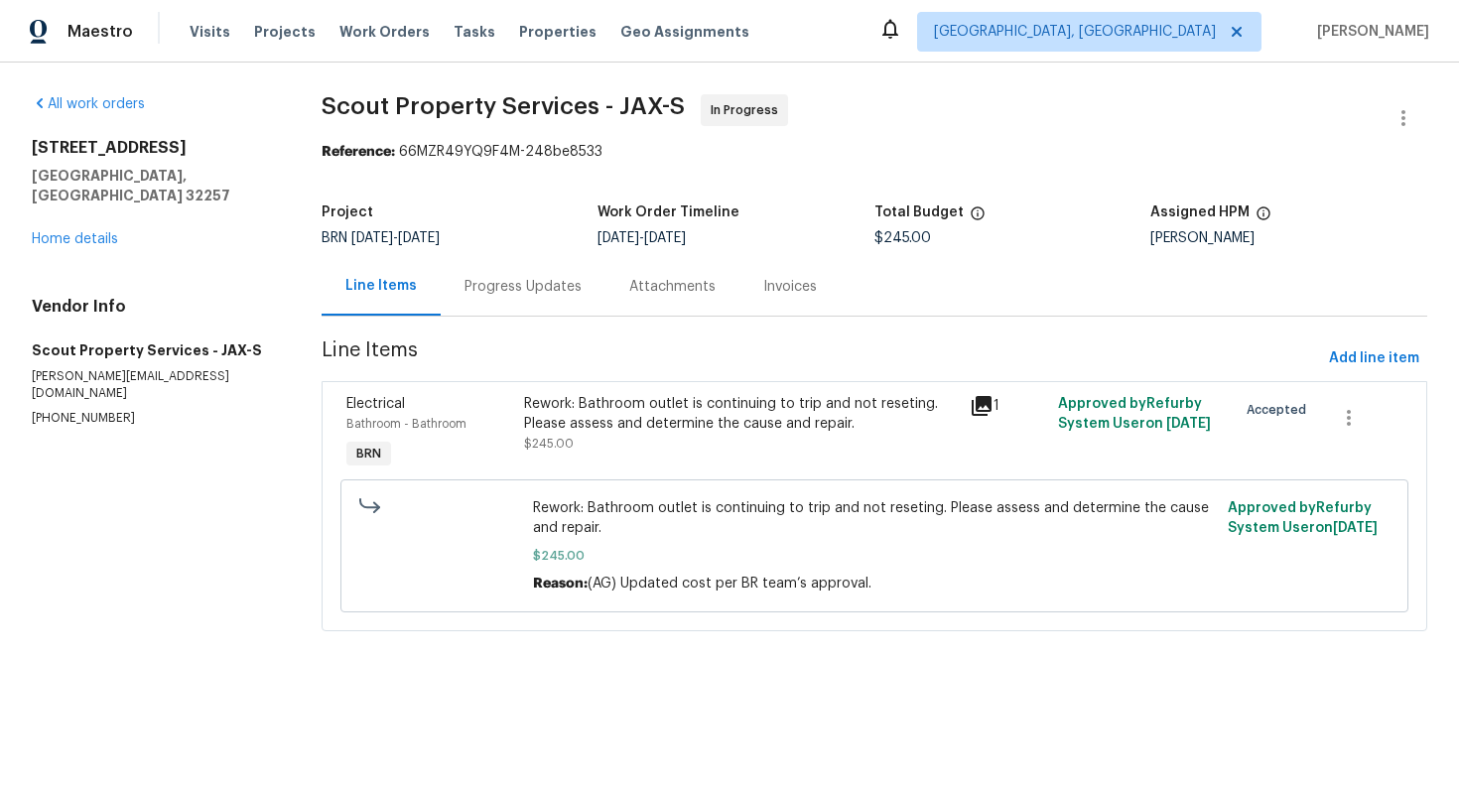
click at [676, 407] on div "Rework: Bathroom outlet is continuing to trip and not reseting. Please assess a…" at bounding box center [740, 414] width 433 height 40
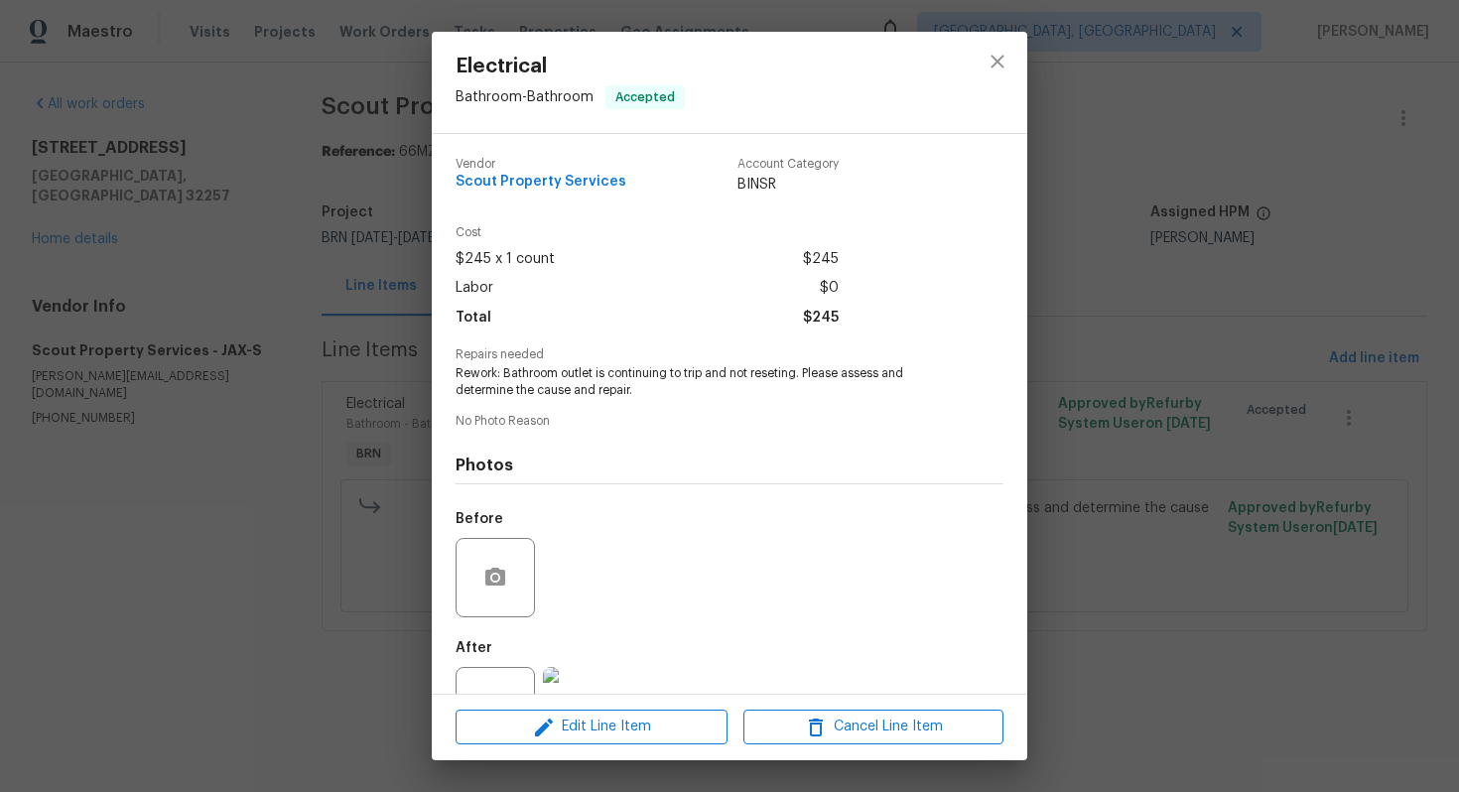
scroll to position [72, 0]
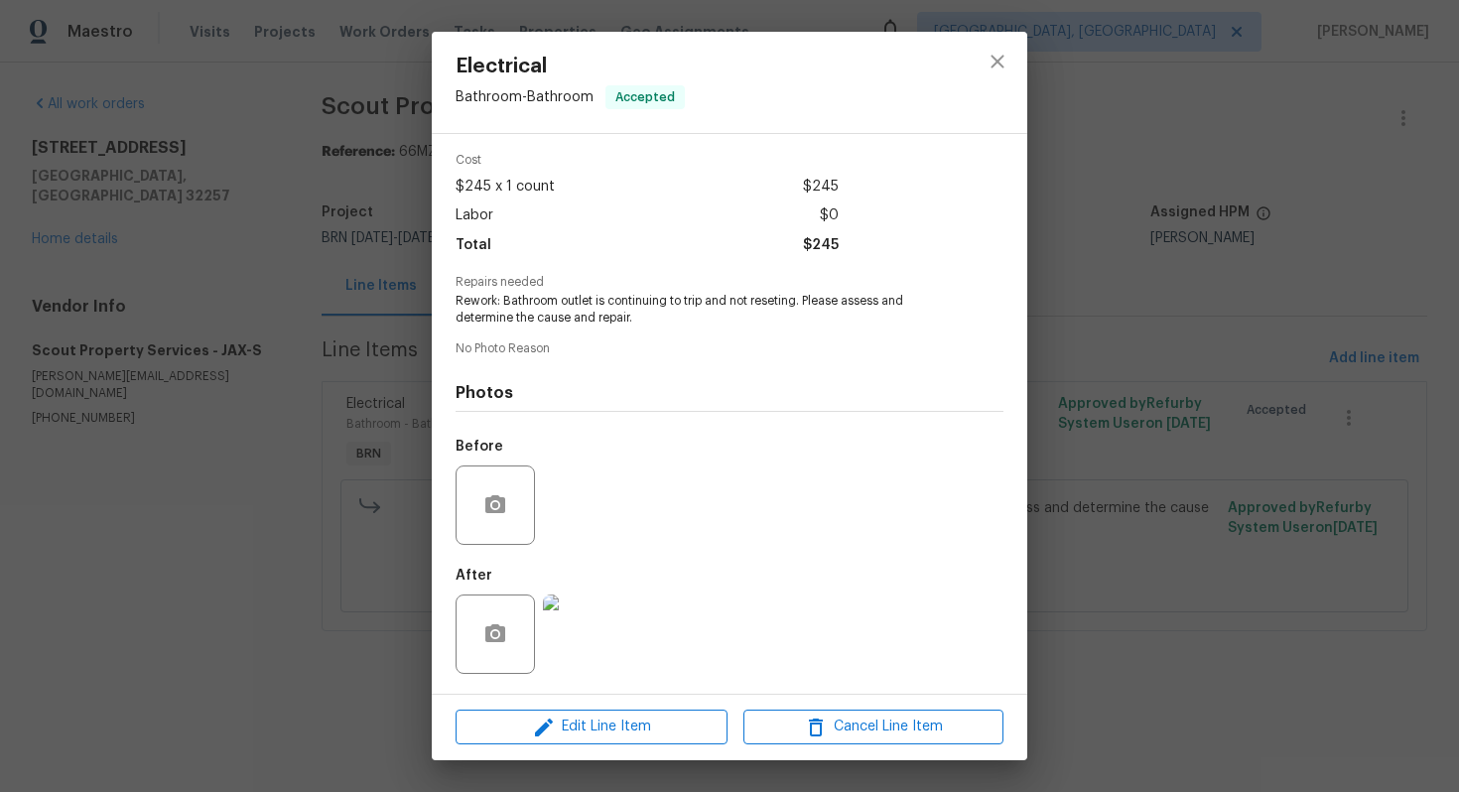
click at [589, 613] on img at bounding box center [582, 634] width 79 height 79
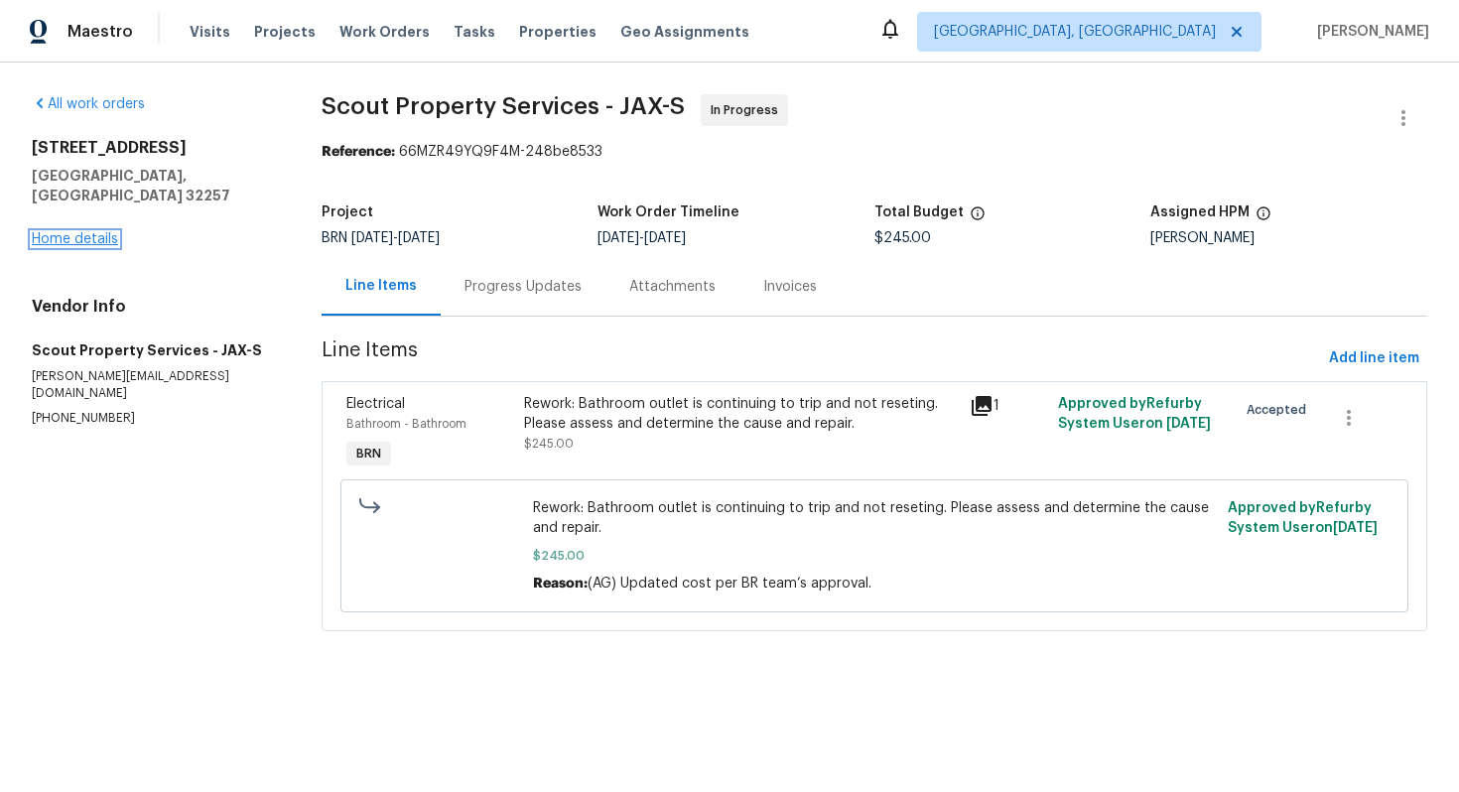
click at [103, 232] on link "Home details" at bounding box center [75, 239] width 86 height 14
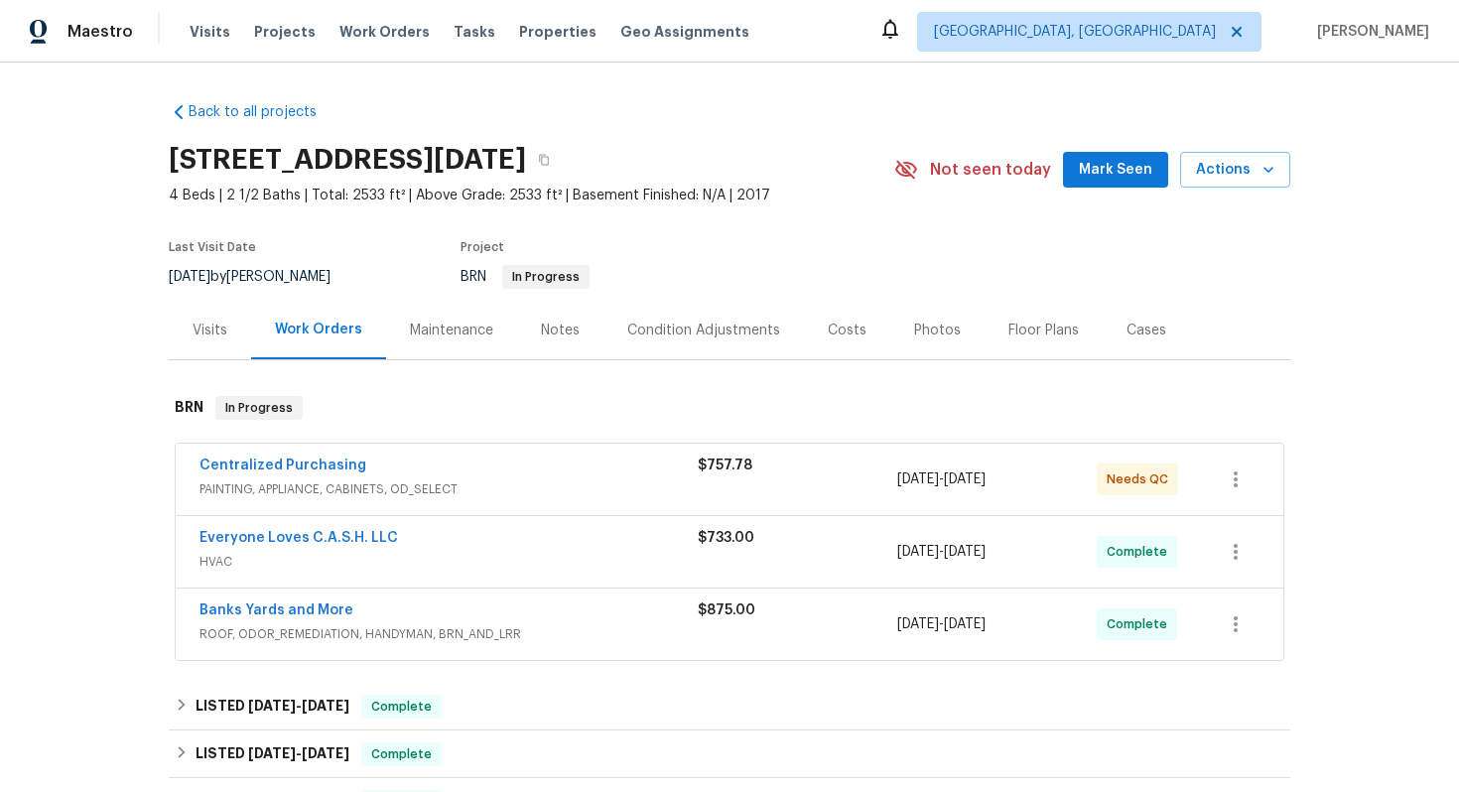
click at [301, 475] on span "Centralized Purchasing" at bounding box center [283, 466] width 167 height 20
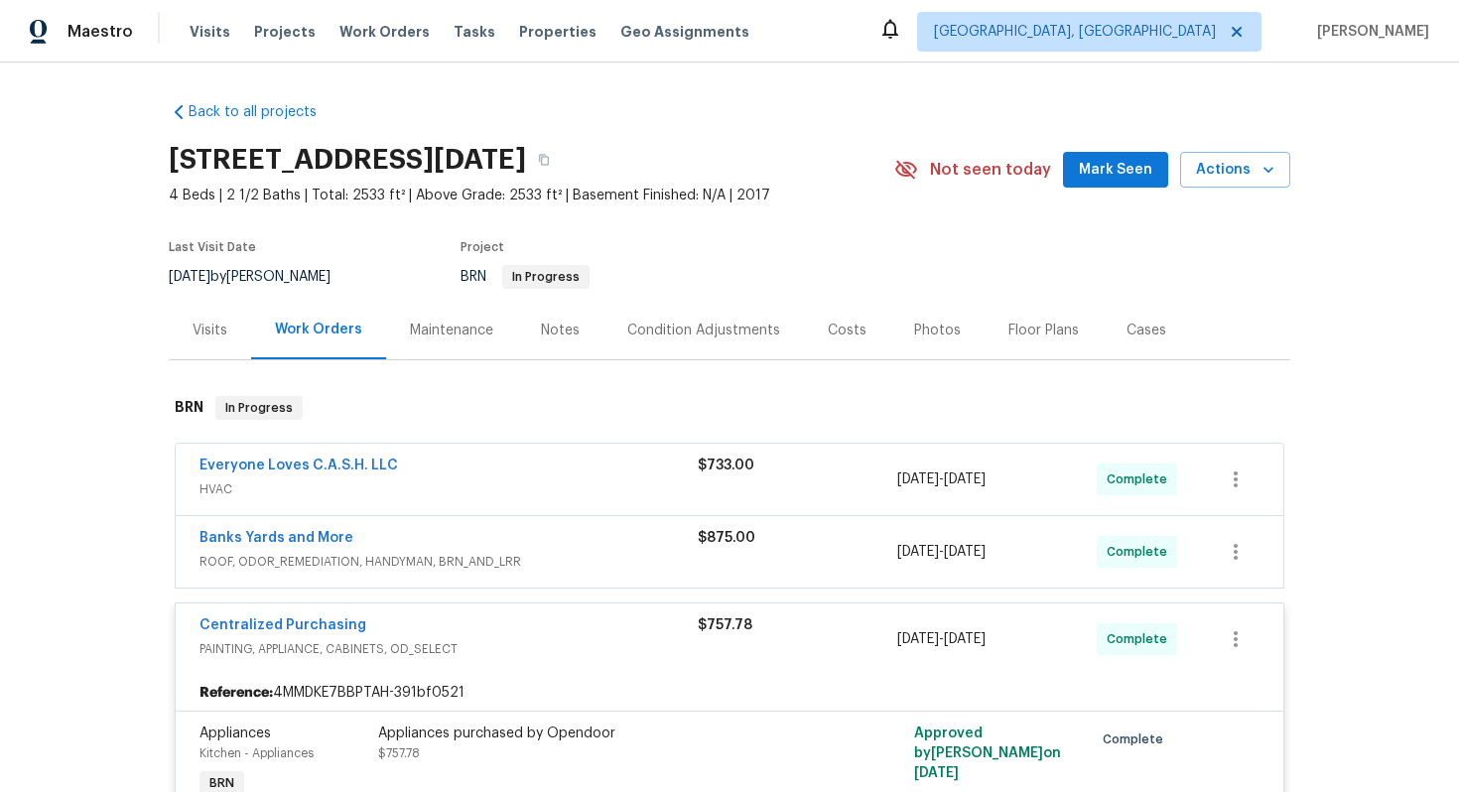
click at [299, 478] on div "Everyone Loves C.A.S.H. LLC" at bounding box center [449, 468] width 498 height 24
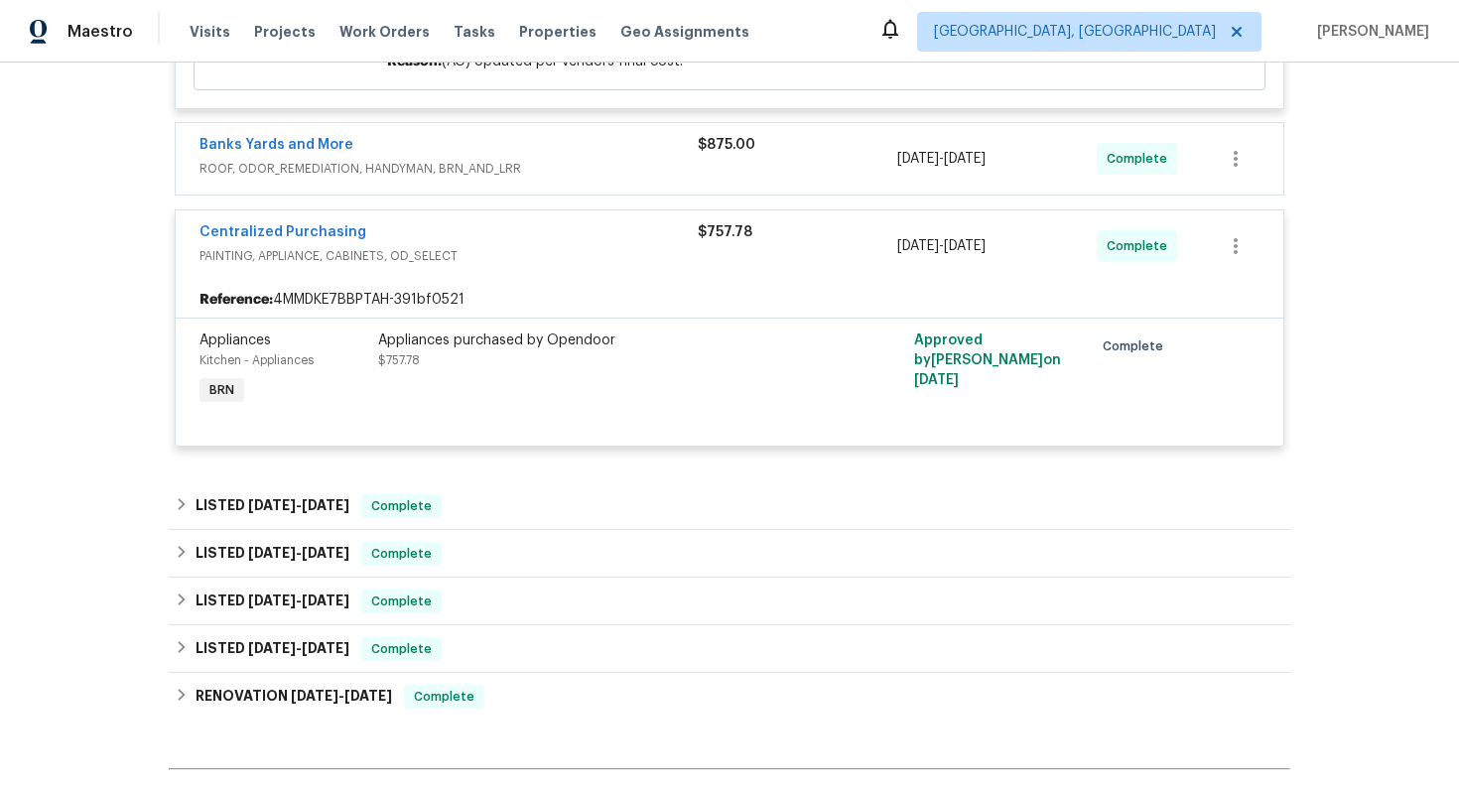
scroll to position [832, 0]
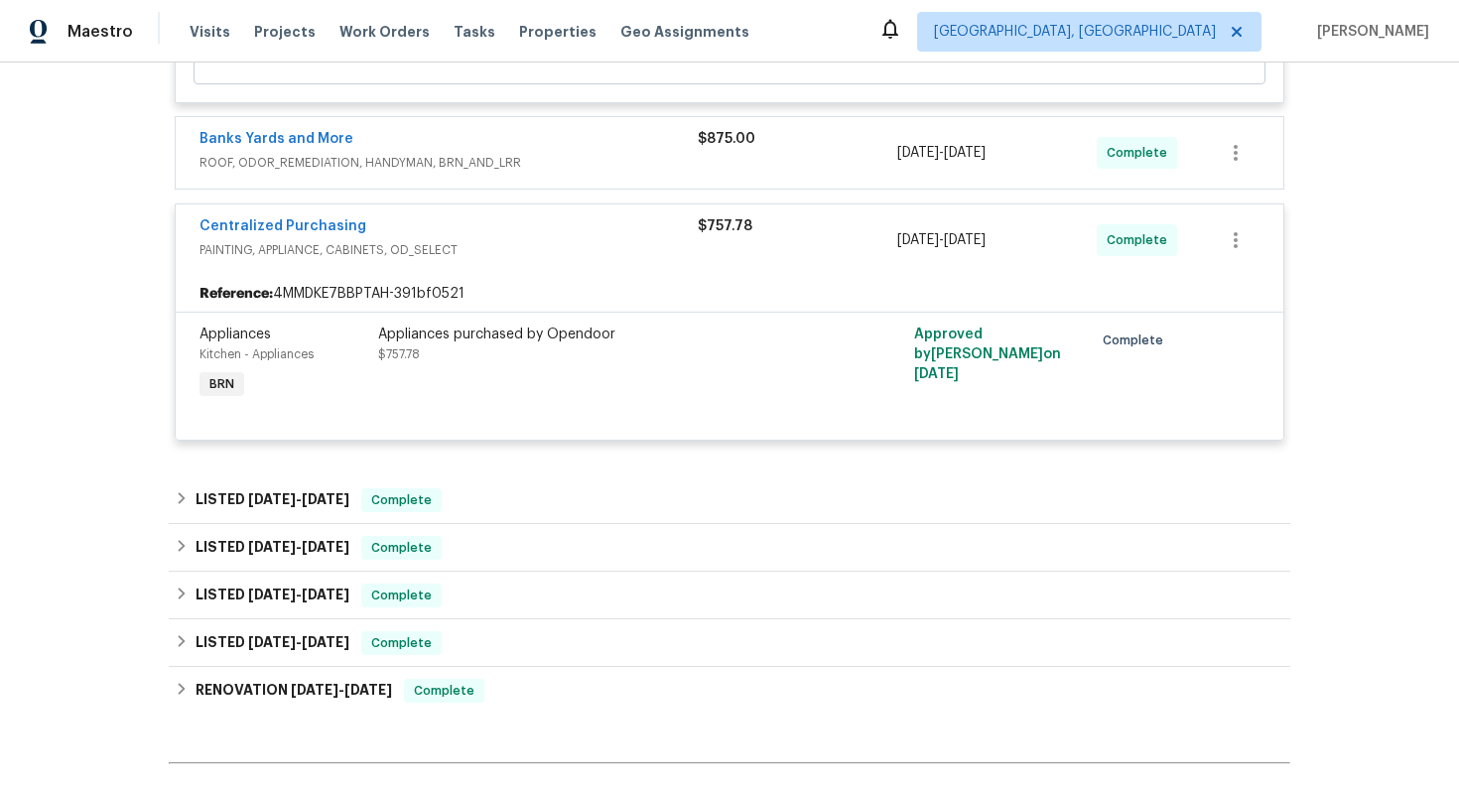
click at [570, 272] on div "Centralized Purchasing PAINTING, APPLIANCE, CABINETS, OD_SELECT $757.78 8/20/20…" at bounding box center [730, 239] width 1108 height 71
click at [600, 302] on div "Reference: 4MMDKE7BBPTAH-391bf0521" at bounding box center [730, 294] width 1108 height 36
click at [336, 229] on link "Centralized Purchasing" at bounding box center [283, 226] width 167 height 14
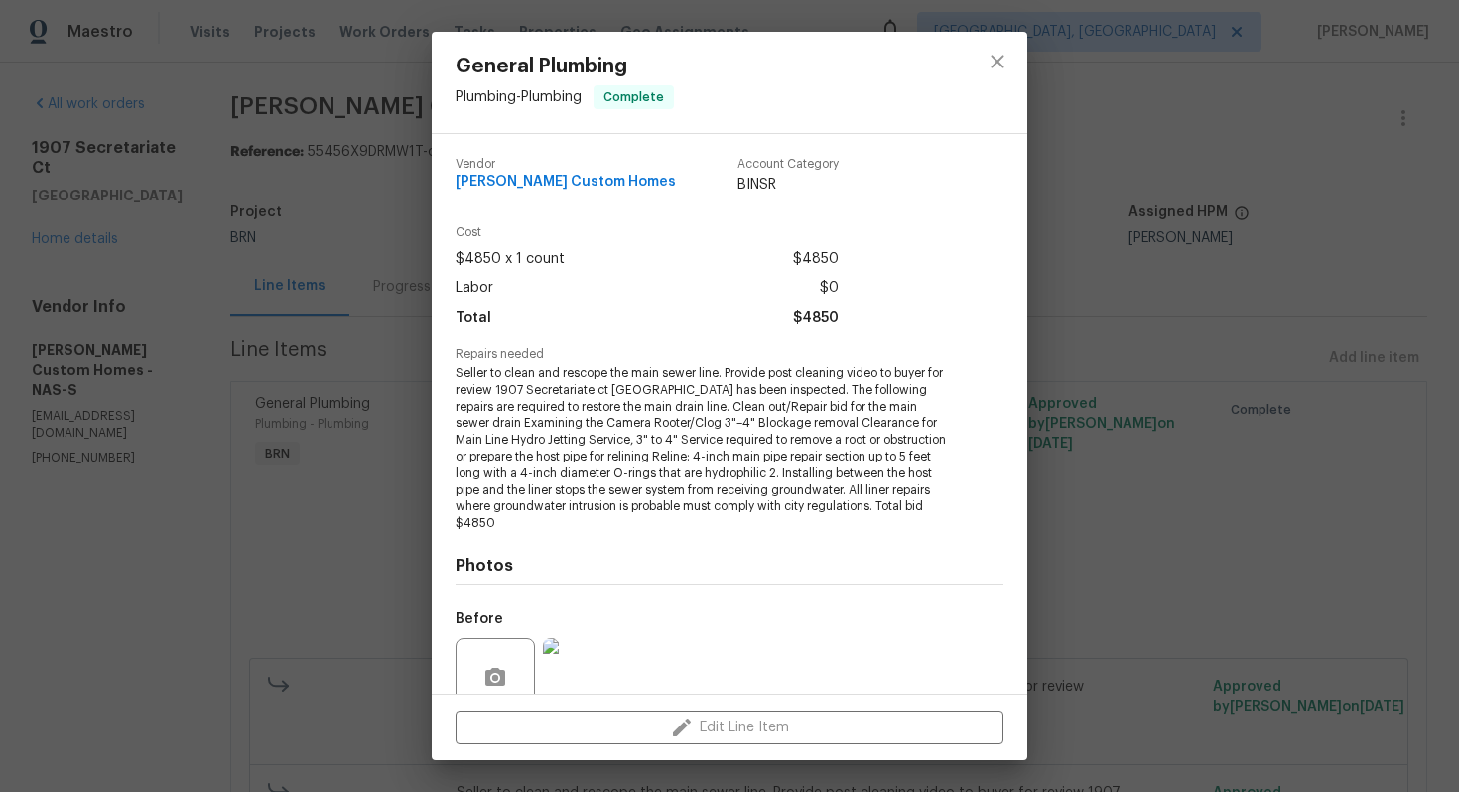
scroll to position [173, 0]
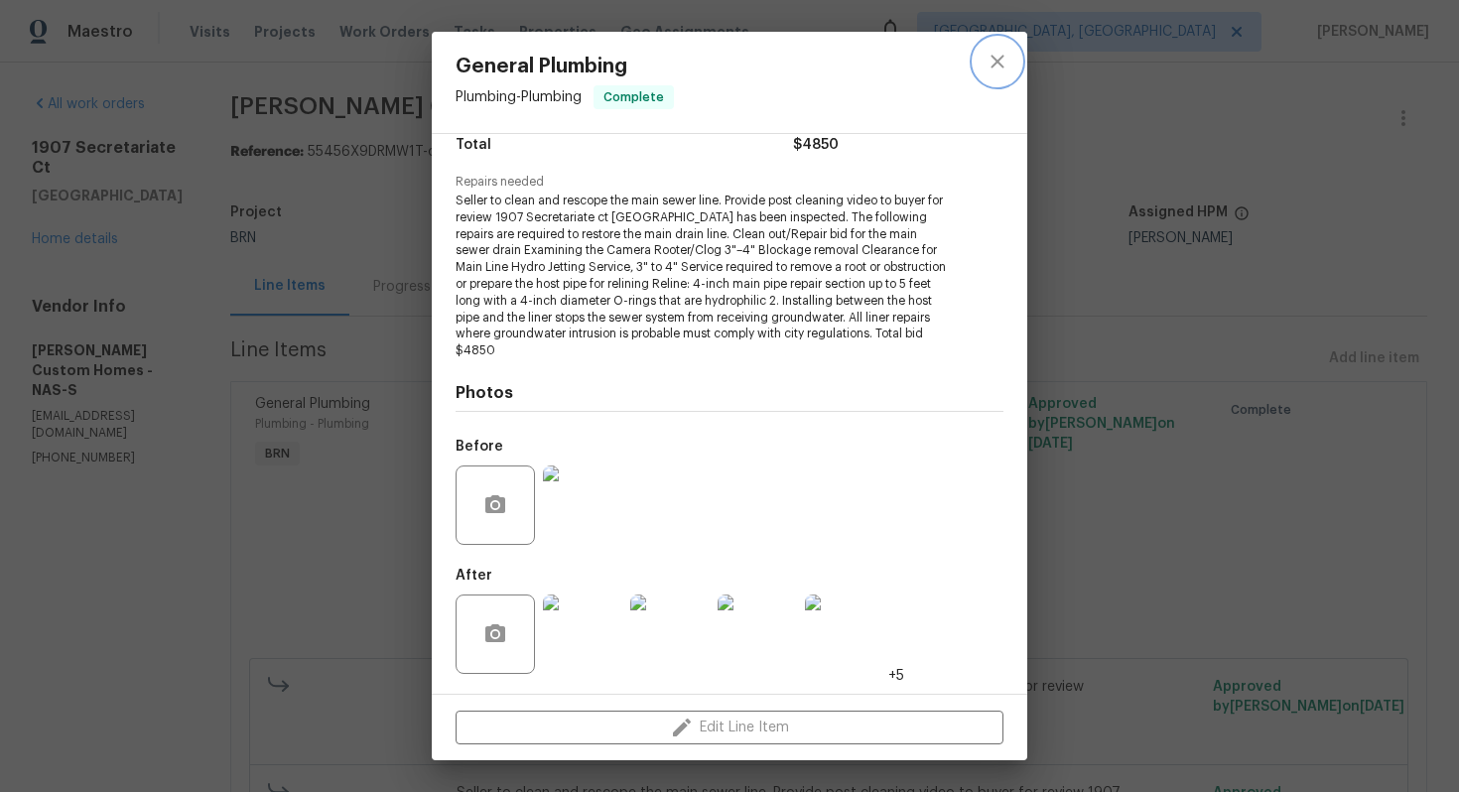
click at [995, 62] on icon "close" at bounding box center [998, 62] width 24 height 24
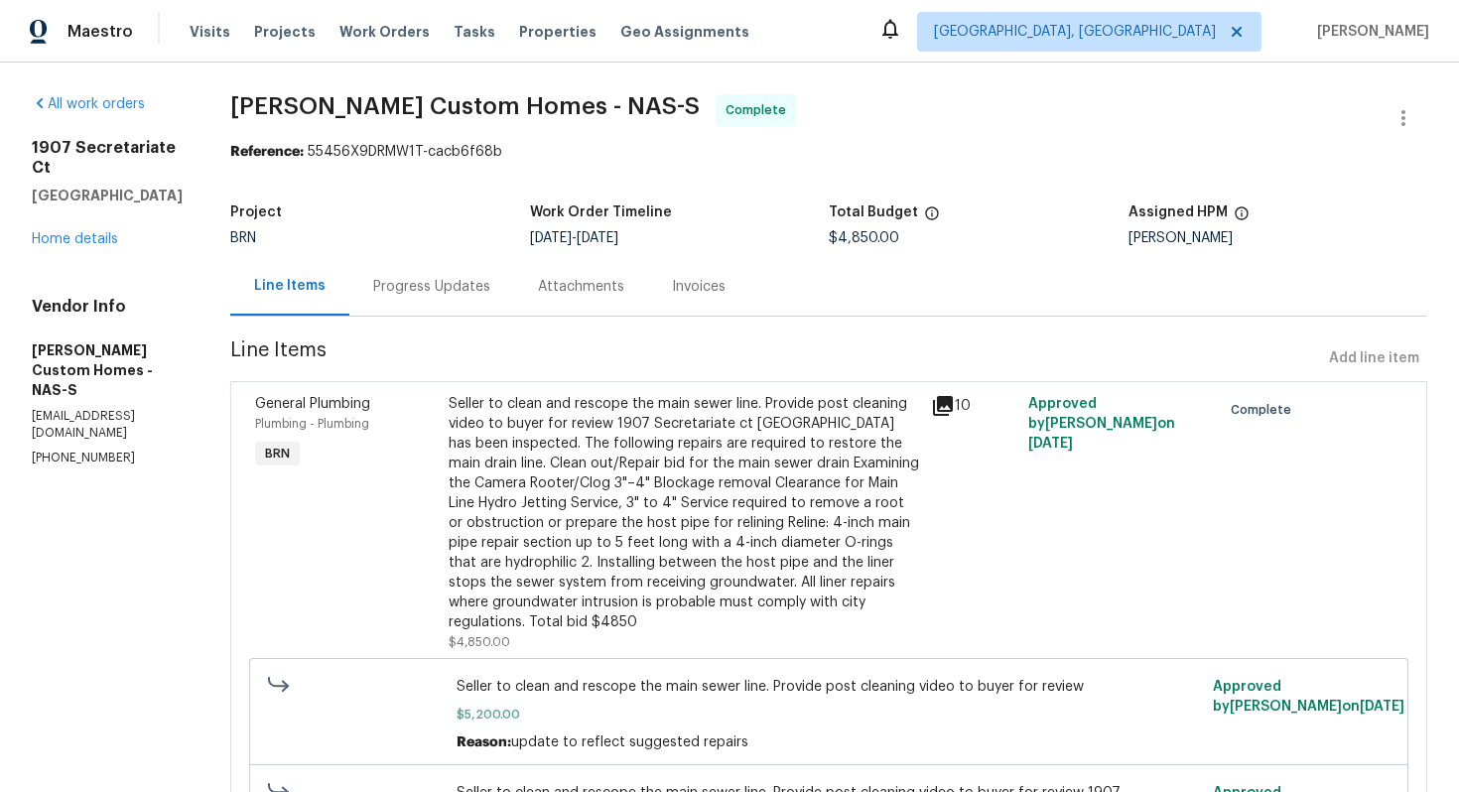
click at [482, 286] on div "Progress Updates" at bounding box center [431, 287] width 117 height 20
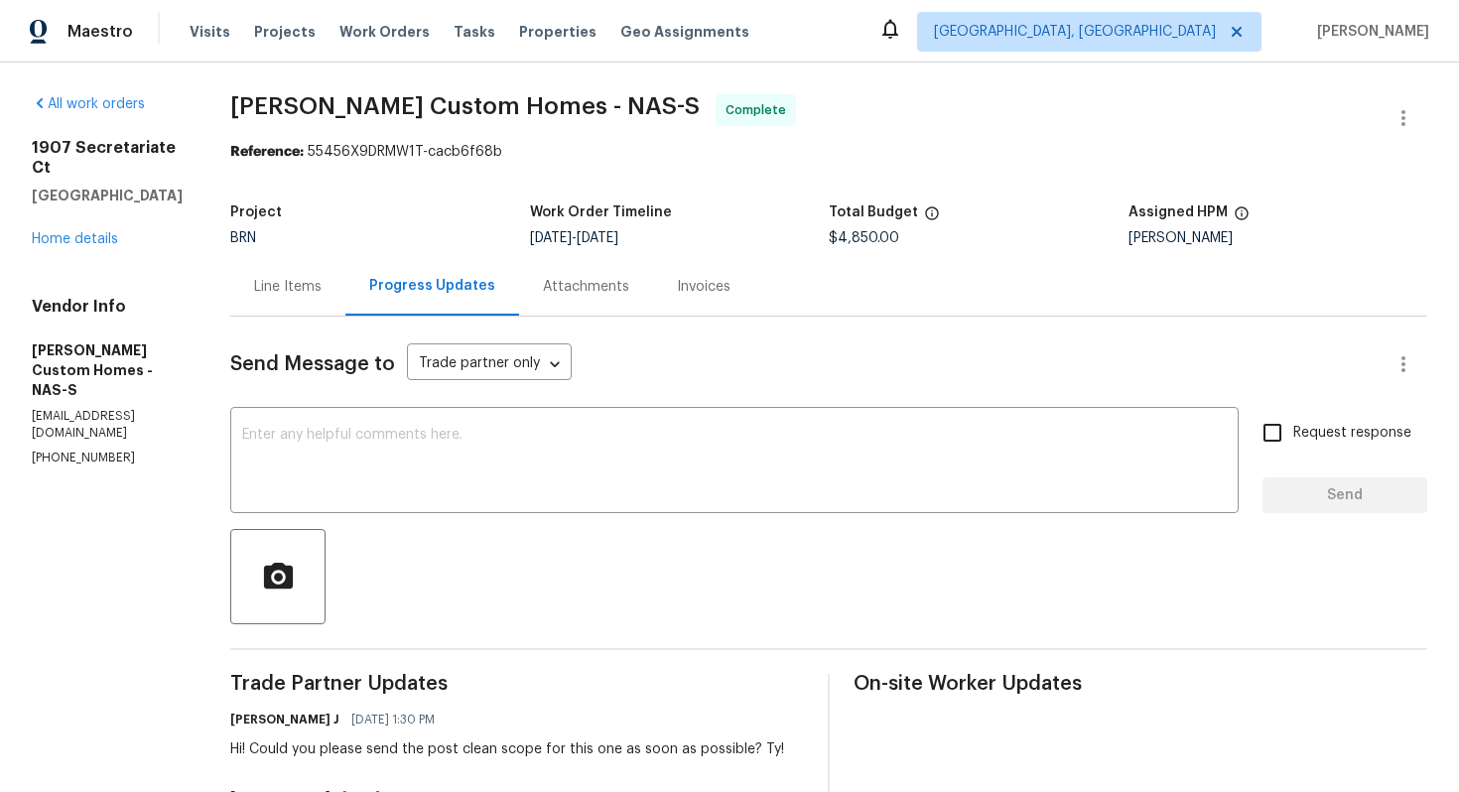
click at [341, 299] on div "Line Items" at bounding box center [287, 286] width 115 height 59
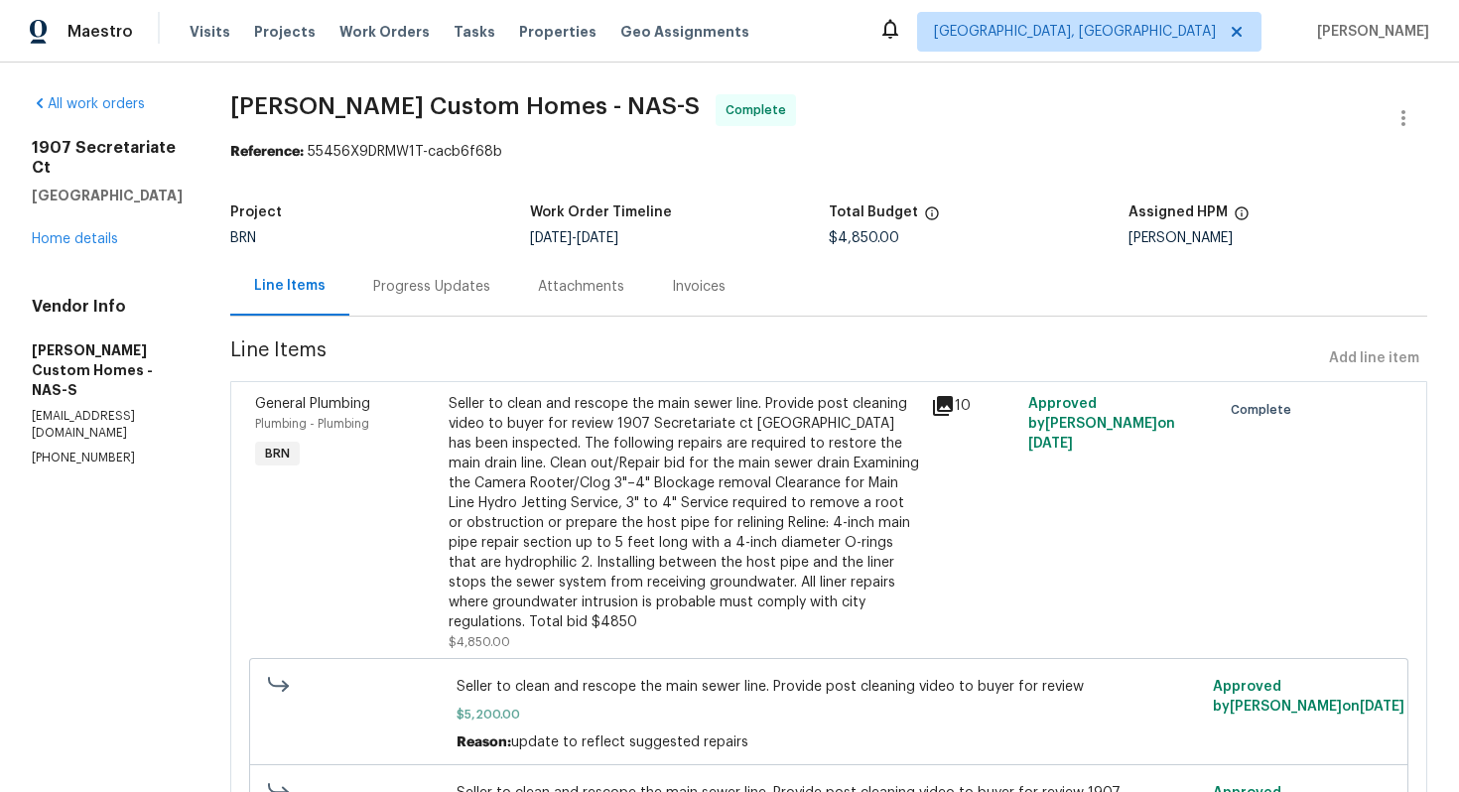
click at [494, 301] on div "Progress Updates" at bounding box center [431, 286] width 165 height 59
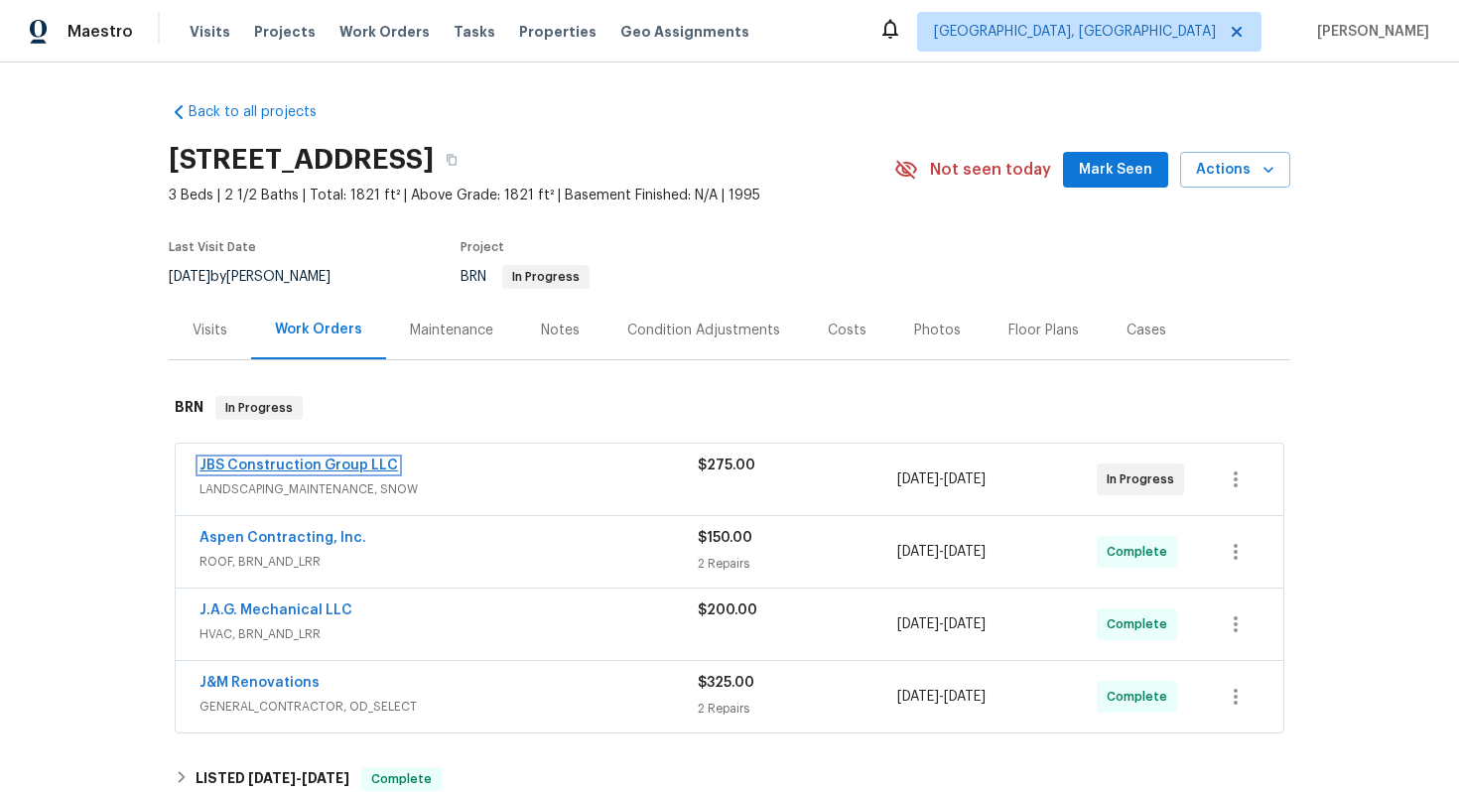
click at [327, 465] on link "JBS Construction Group LLC" at bounding box center [299, 466] width 199 height 14
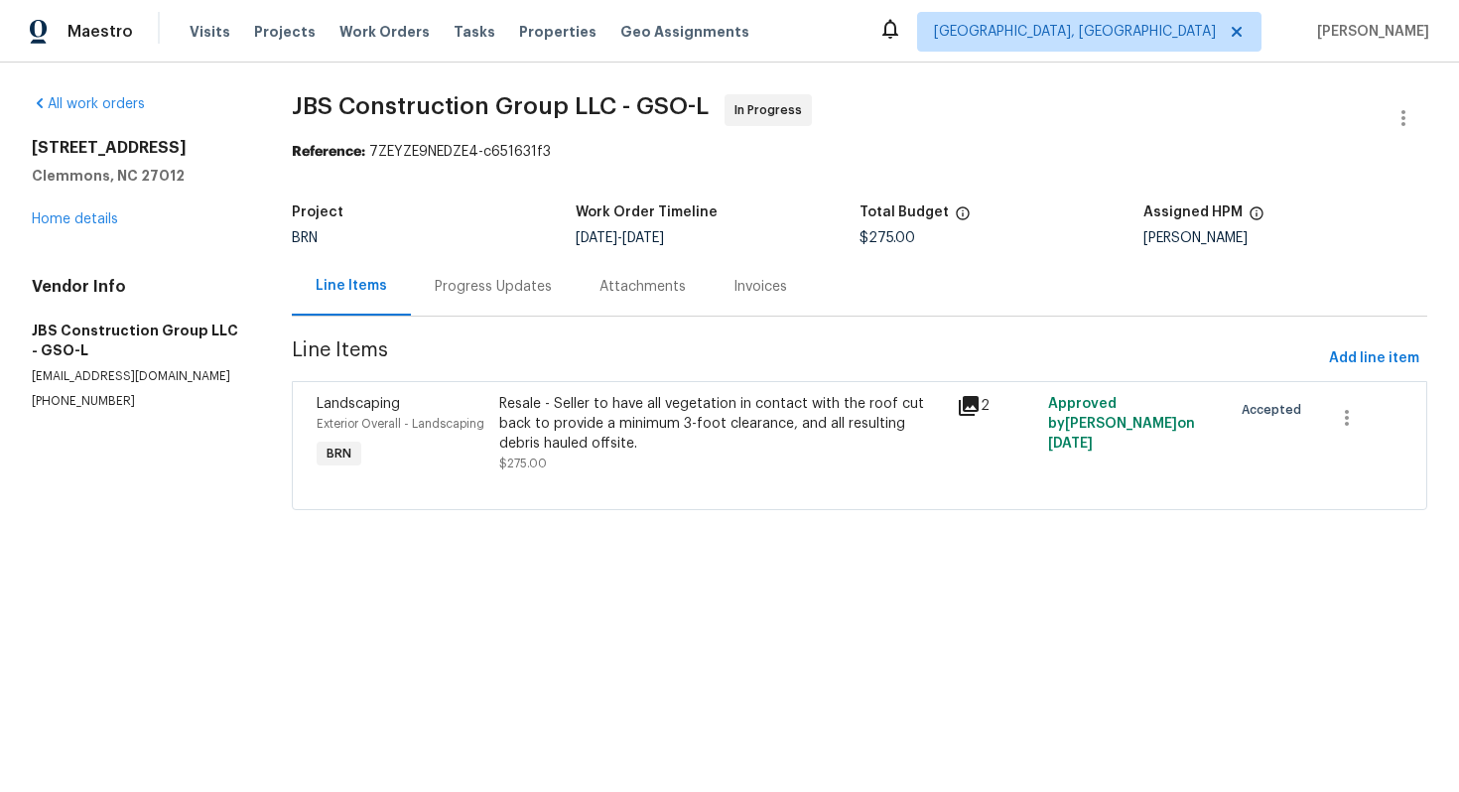
click at [482, 289] on div "Progress Updates" at bounding box center [493, 287] width 117 height 20
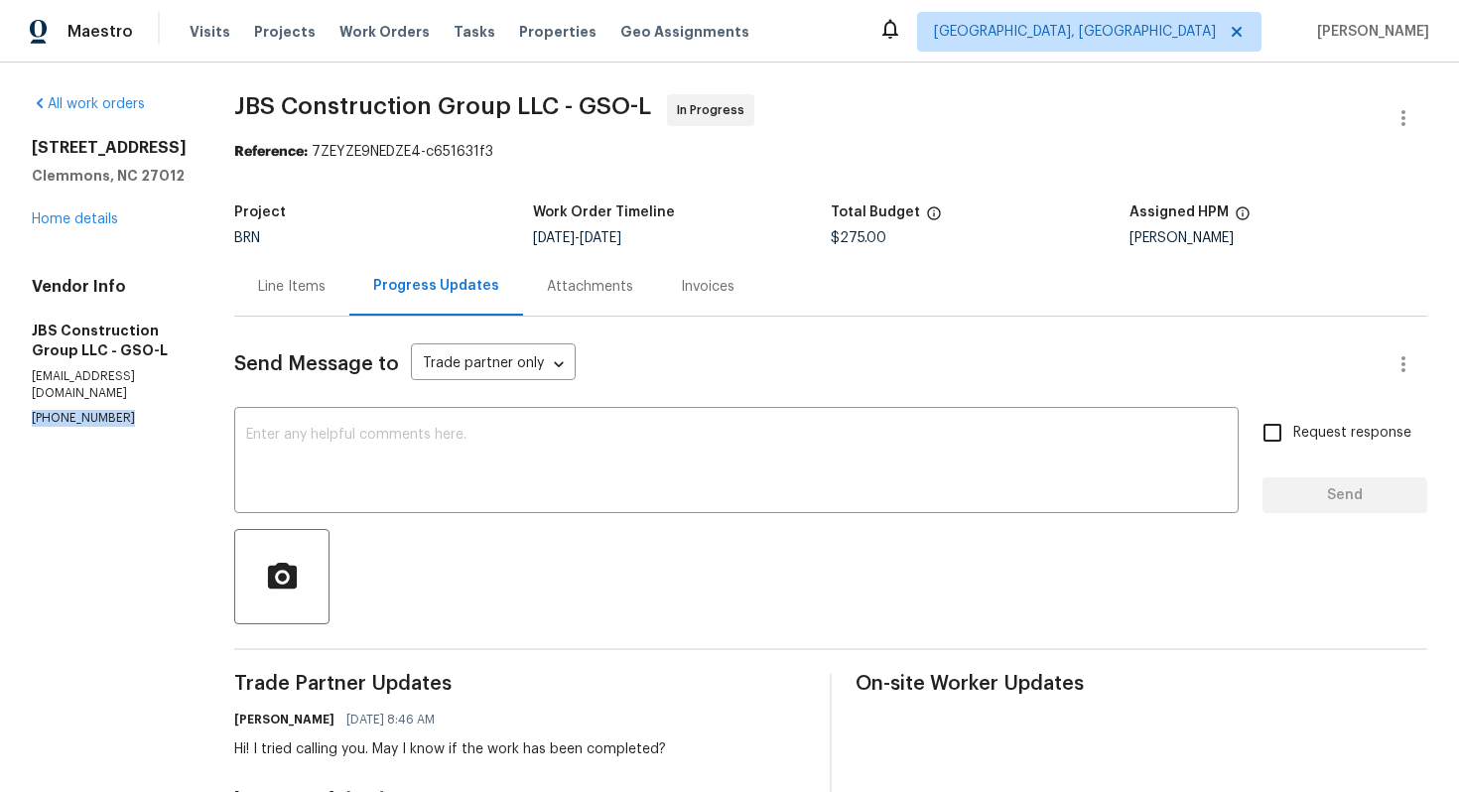
drag, startPoint x: 31, startPoint y: 401, endPoint x: 132, endPoint y: 403, distance: 101.3
click at [132, 410] on p "(615) 519-9339" at bounding box center [109, 418] width 155 height 17
copy p "(615) 519-9339"
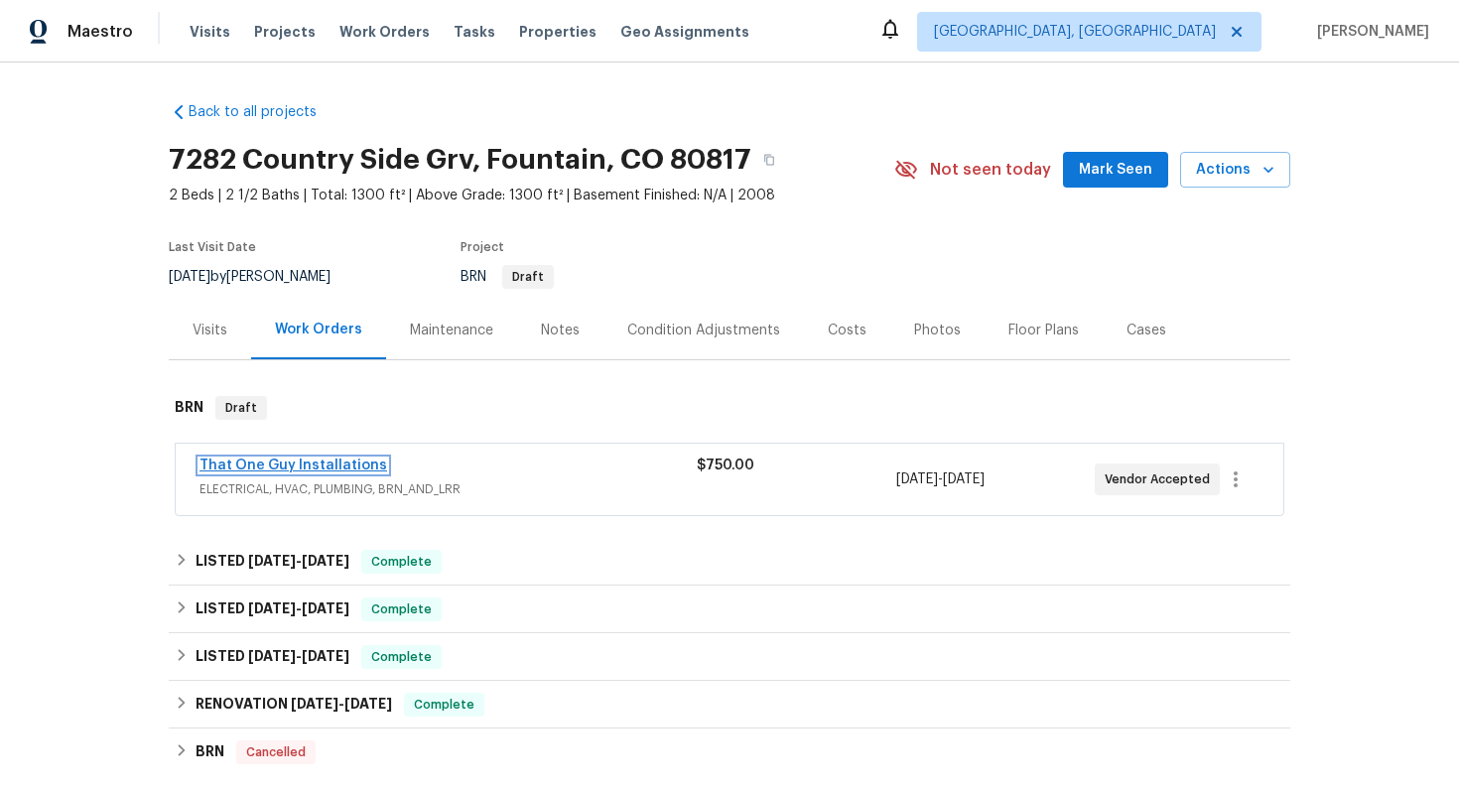
click at [297, 467] on link "That One Guy Installations" at bounding box center [294, 466] width 188 height 14
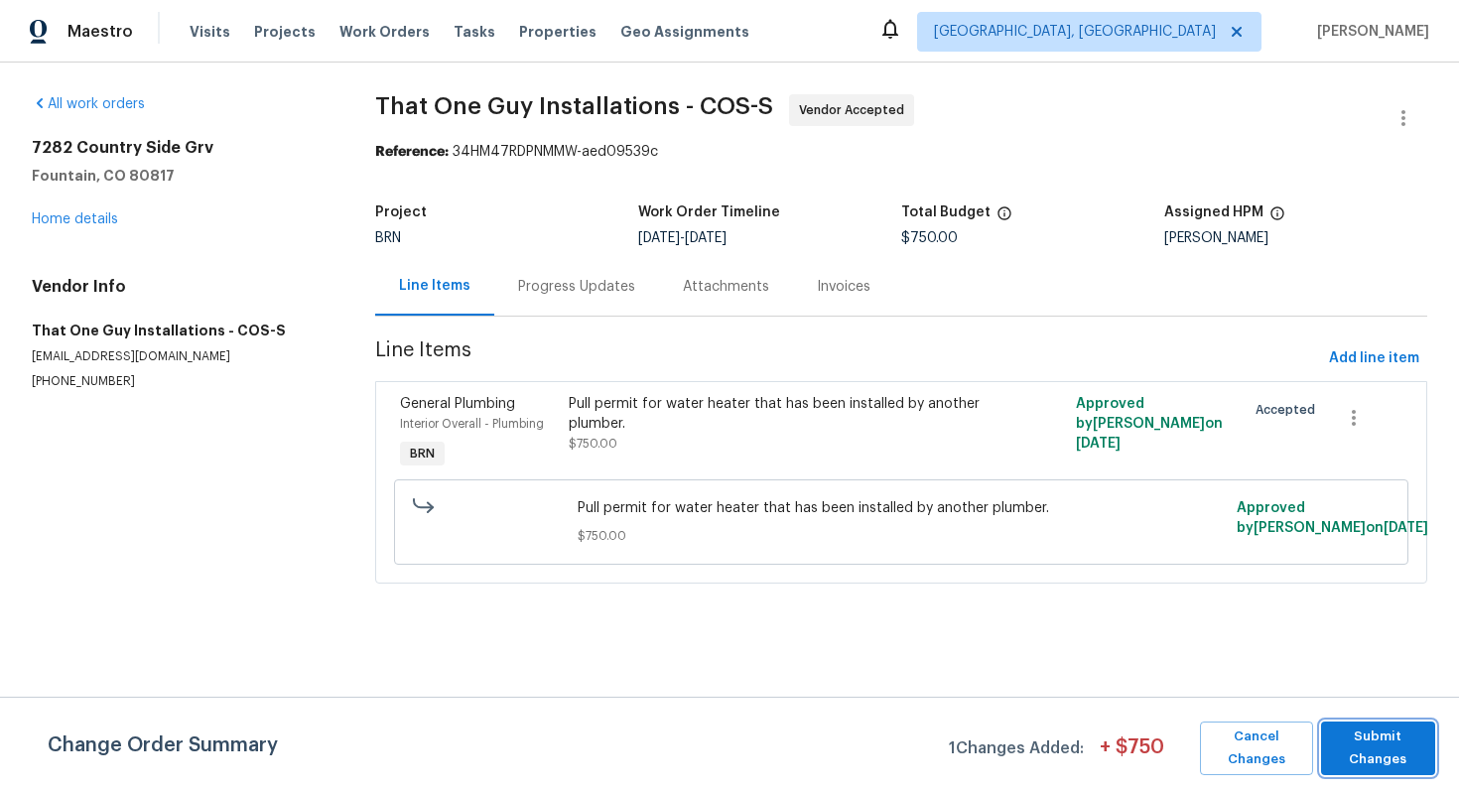
click at [1415, 735] on span "Submit Changes" at bounding box center [1378, 749] width 94 height 46
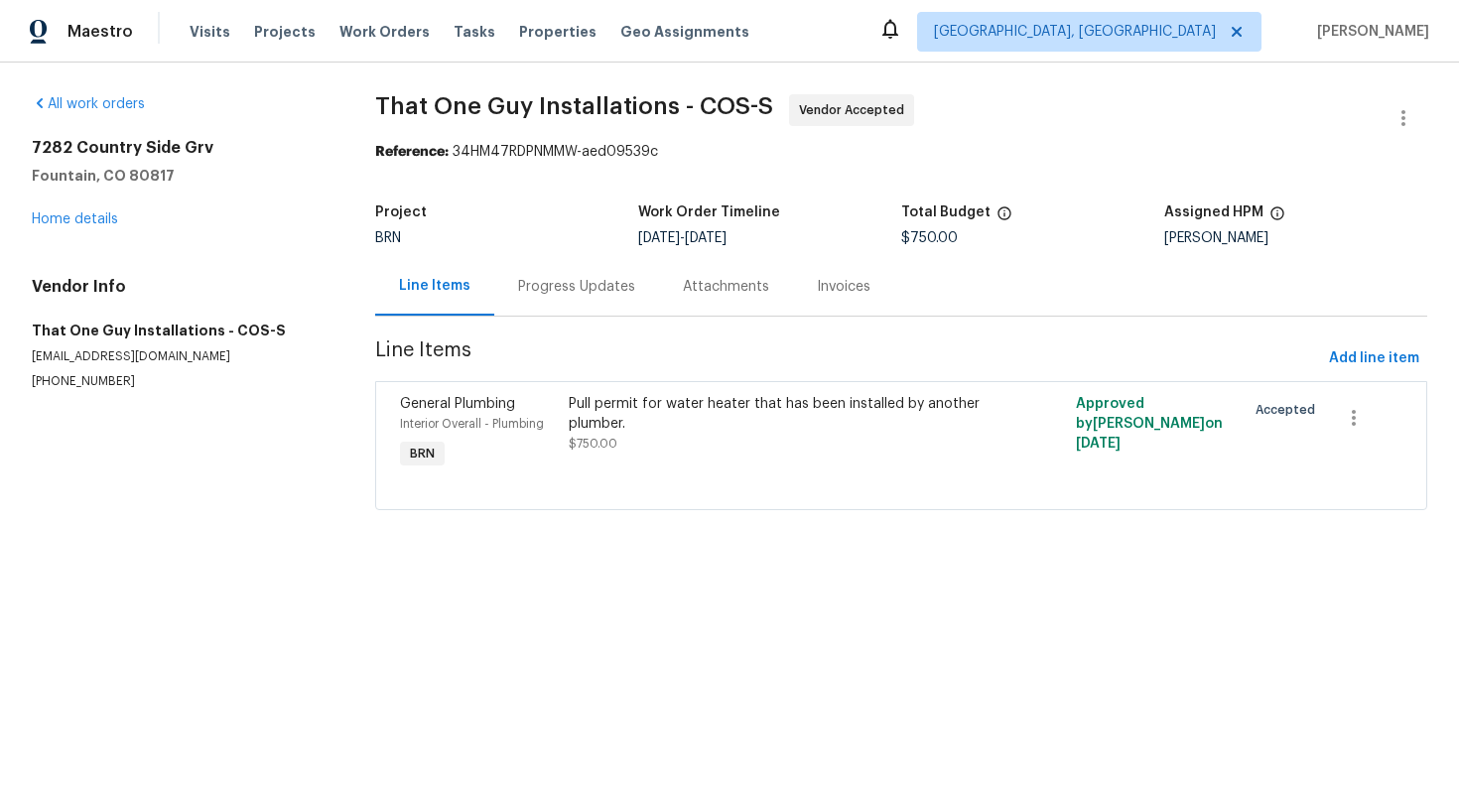
click at [553, 277] on div "Progress Updates" at bounding box center [576, 287] width 117 height 20
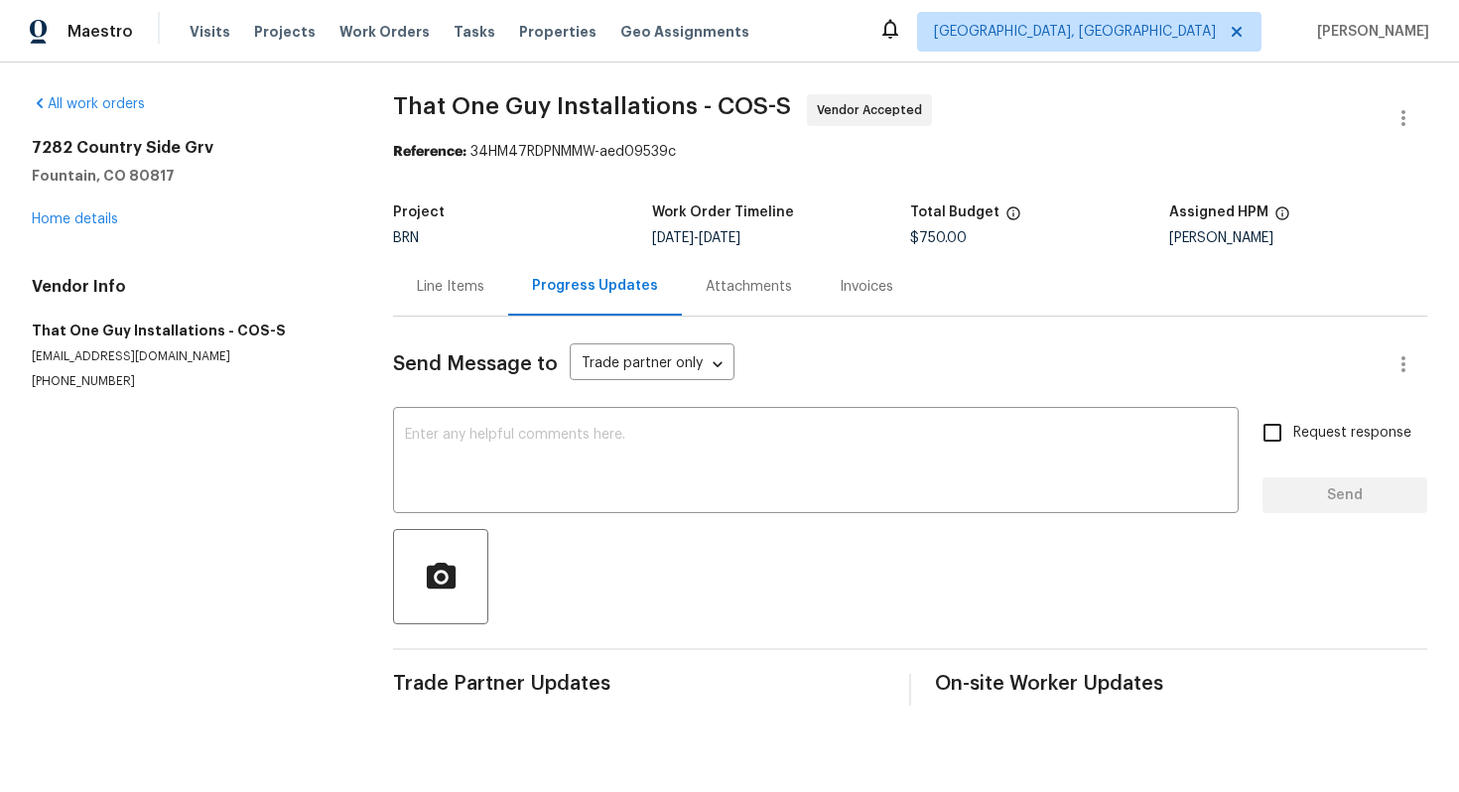
click at [449, 296] on div "Line Items" at bounding box center [451, 287] width 68 height 20
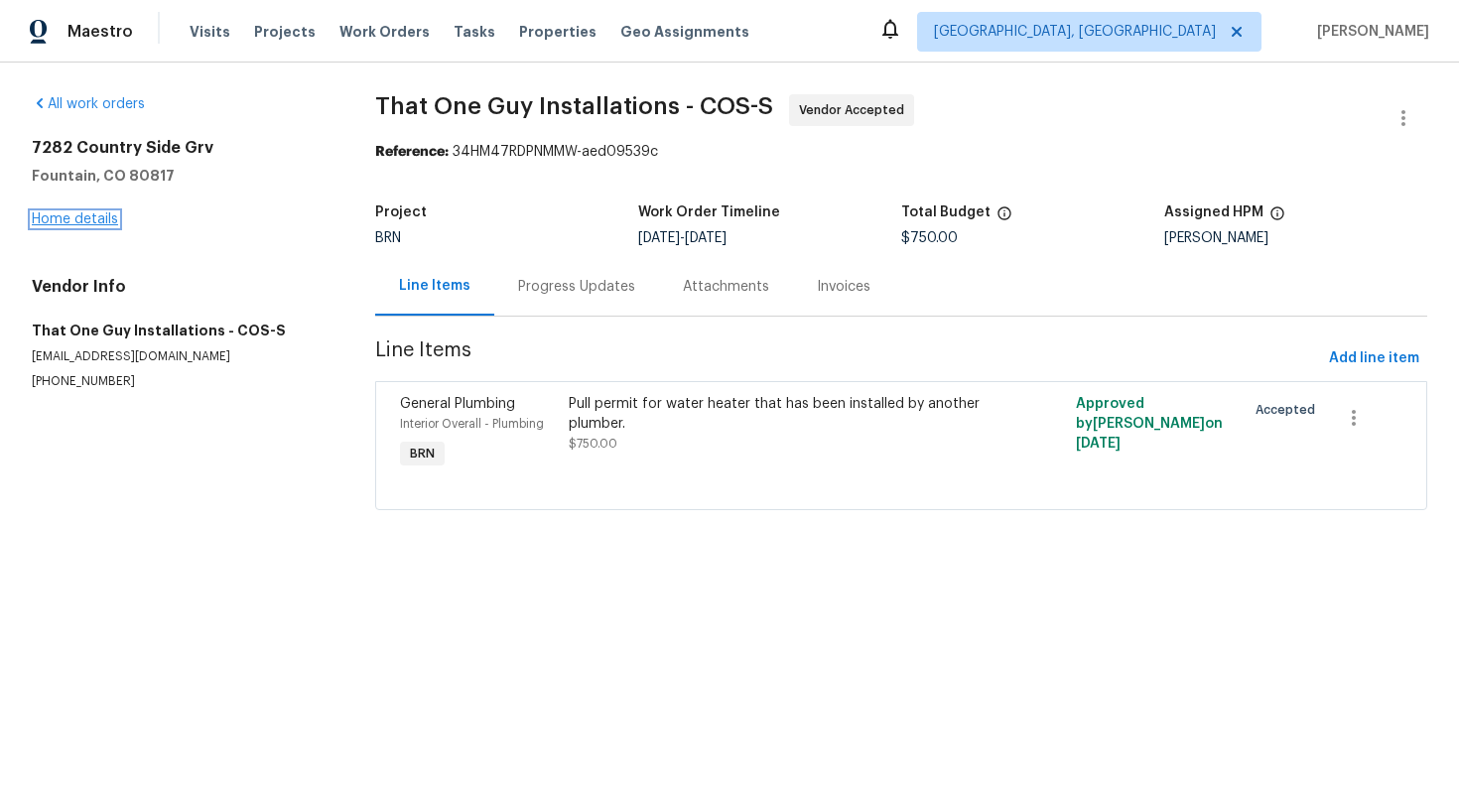
click at [78, 222] on link "Home details" at bounding box center [75, 219] width 86 height 14
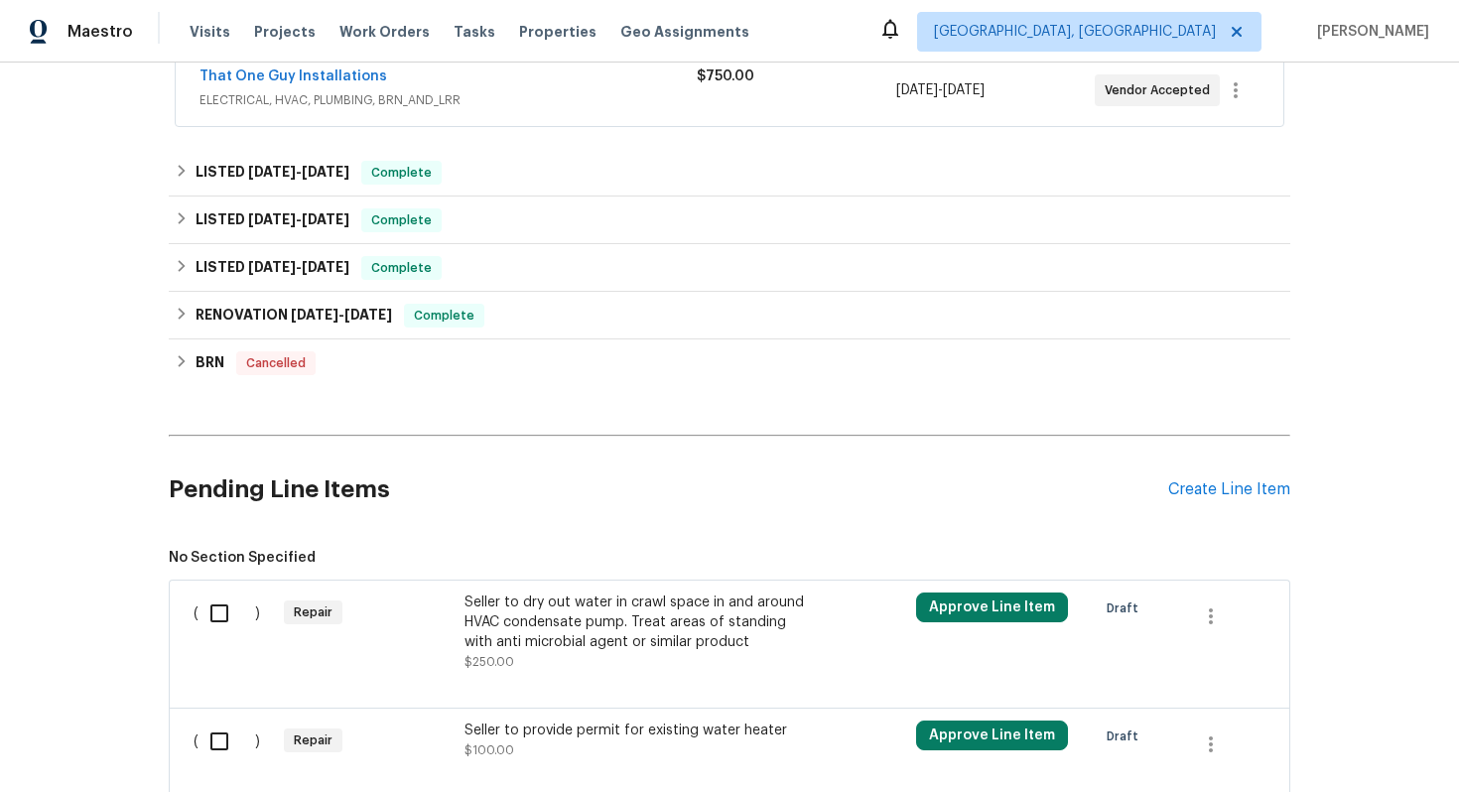
scroll to position [754, 0]
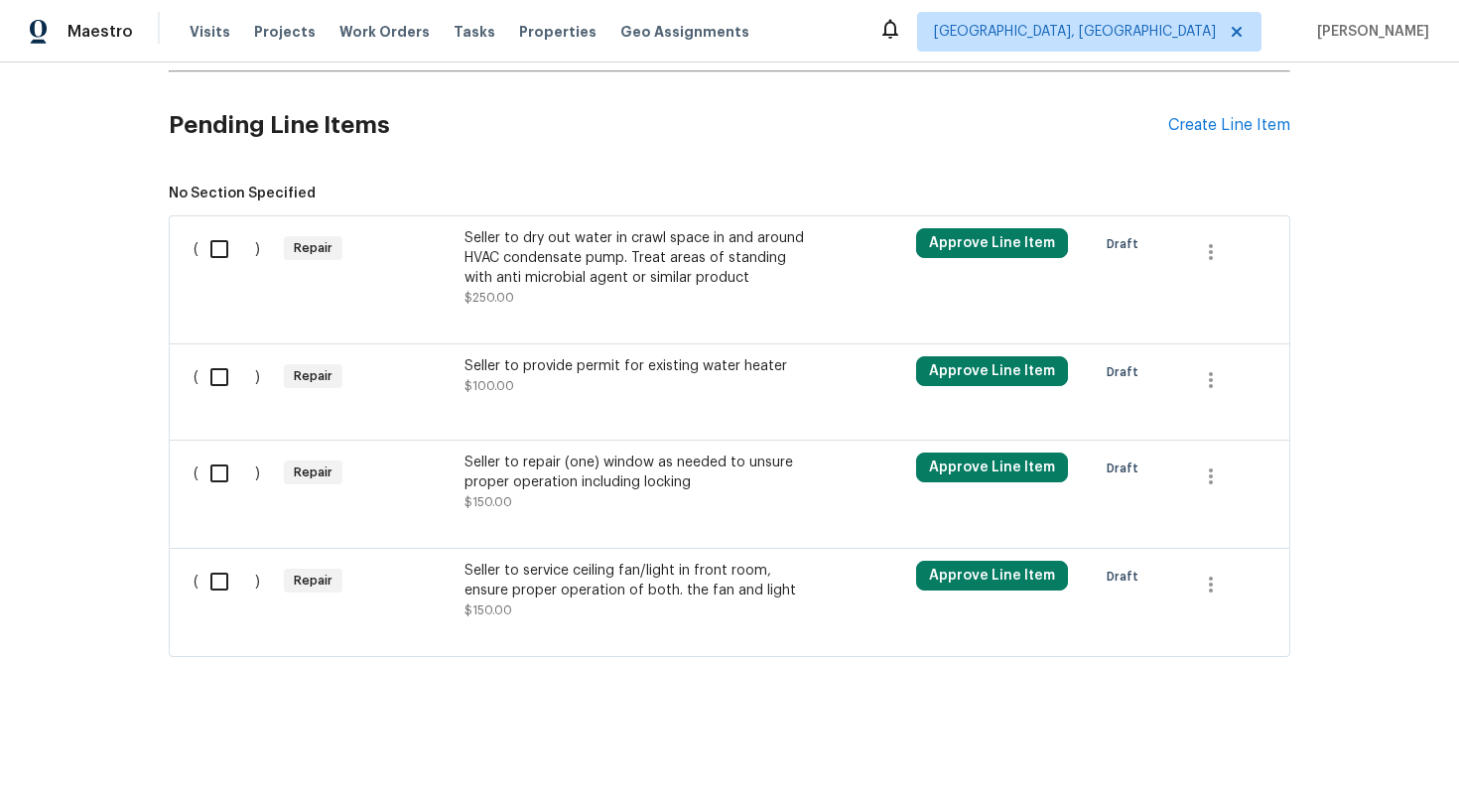
click at [616, 278] on div "Seller to dry out water in crawl space in and around HVAC condensate pump. Trea…" at bounding box center [639, 258] width 349 height 60
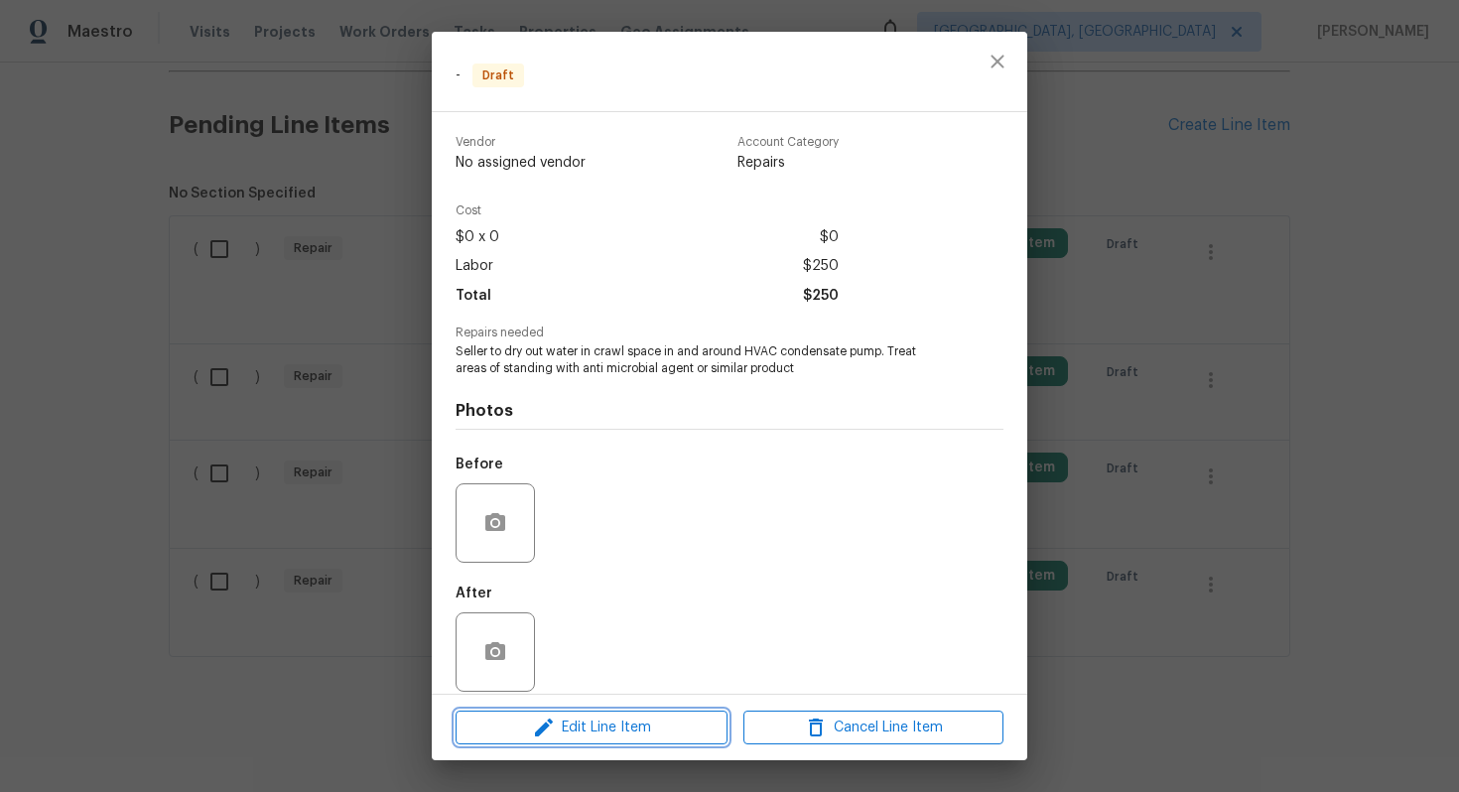
click at [583, 718] on span "Edit Line Item" at bounding box center [592, 728] width 260 height 25
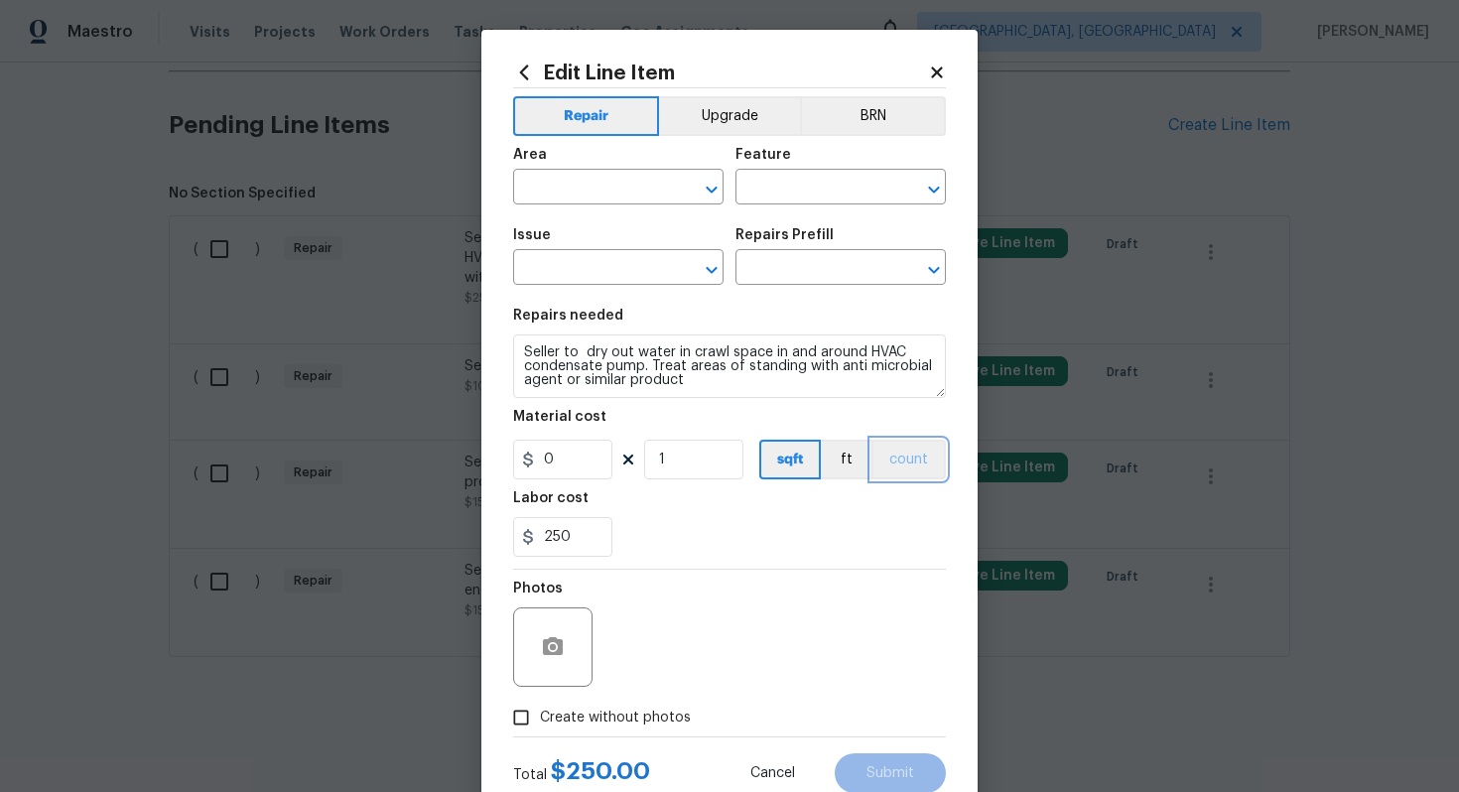
click at [900, 477] on button "count" at bounding box center [909, 460] width 74 height 40
click at [887, 126] on button "BRN" at bounding box center [873, 116] width 146 height 40
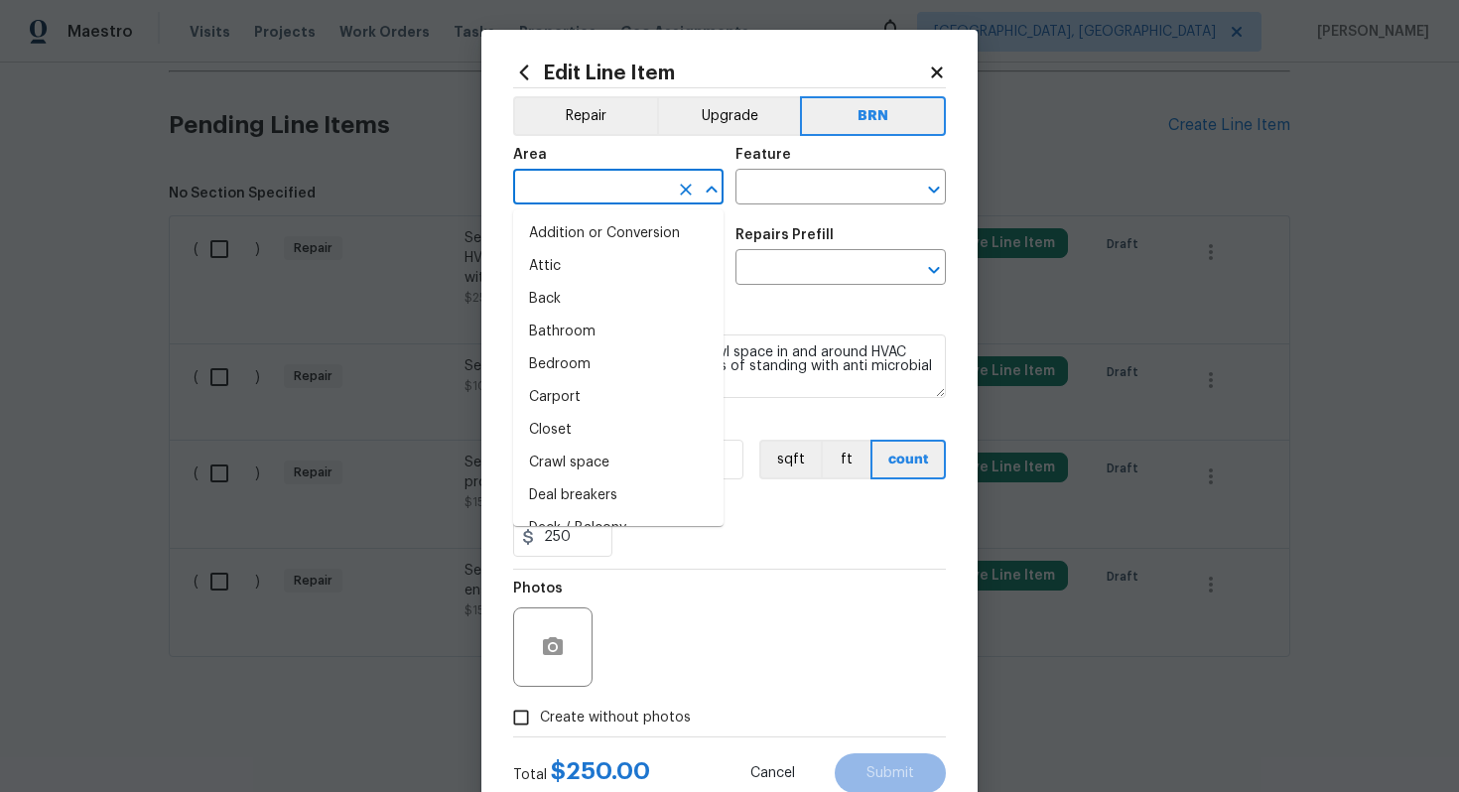
click at [594, 188] on input "text" at bounding box center [590, 189] width 155 height 31
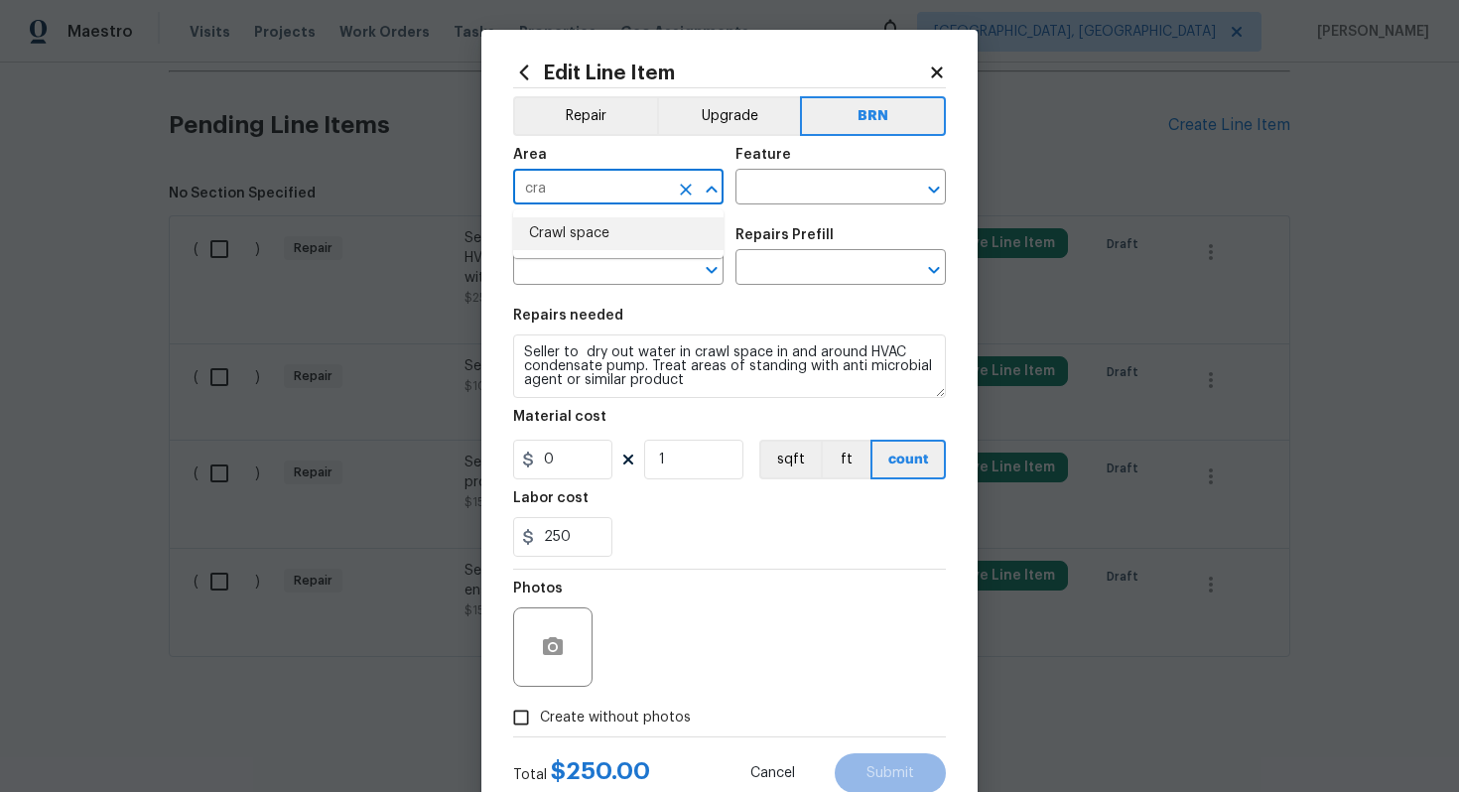
click at [613, 243] on li "Crawl space" at bounding box center [618, 233] width 210 height 33
type input "Crawl space"
click at [772, 203] on input "text" at bounding box center [813, 189] width 155 height 31
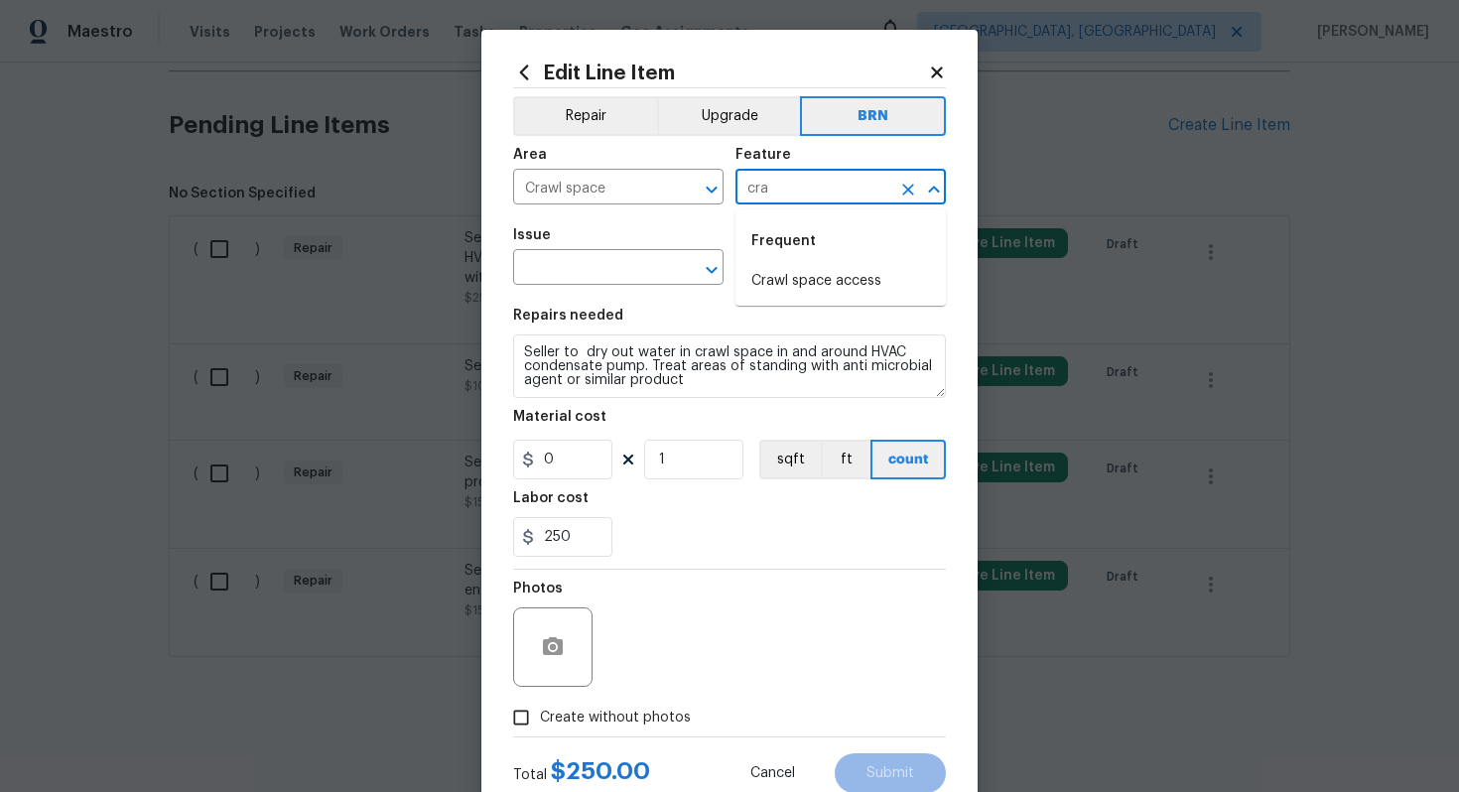
click at [815, 262] on div "Frequent" at bounding box center [841, 241] width 210 height 48
click at [810, 276] on li "Crawl space access" at bounding box center [841, 281] width 210 height 33
type input "Crawl space access"
click at [616, 261] on input "text" at bounding box center [590, 269] width 155 height 31
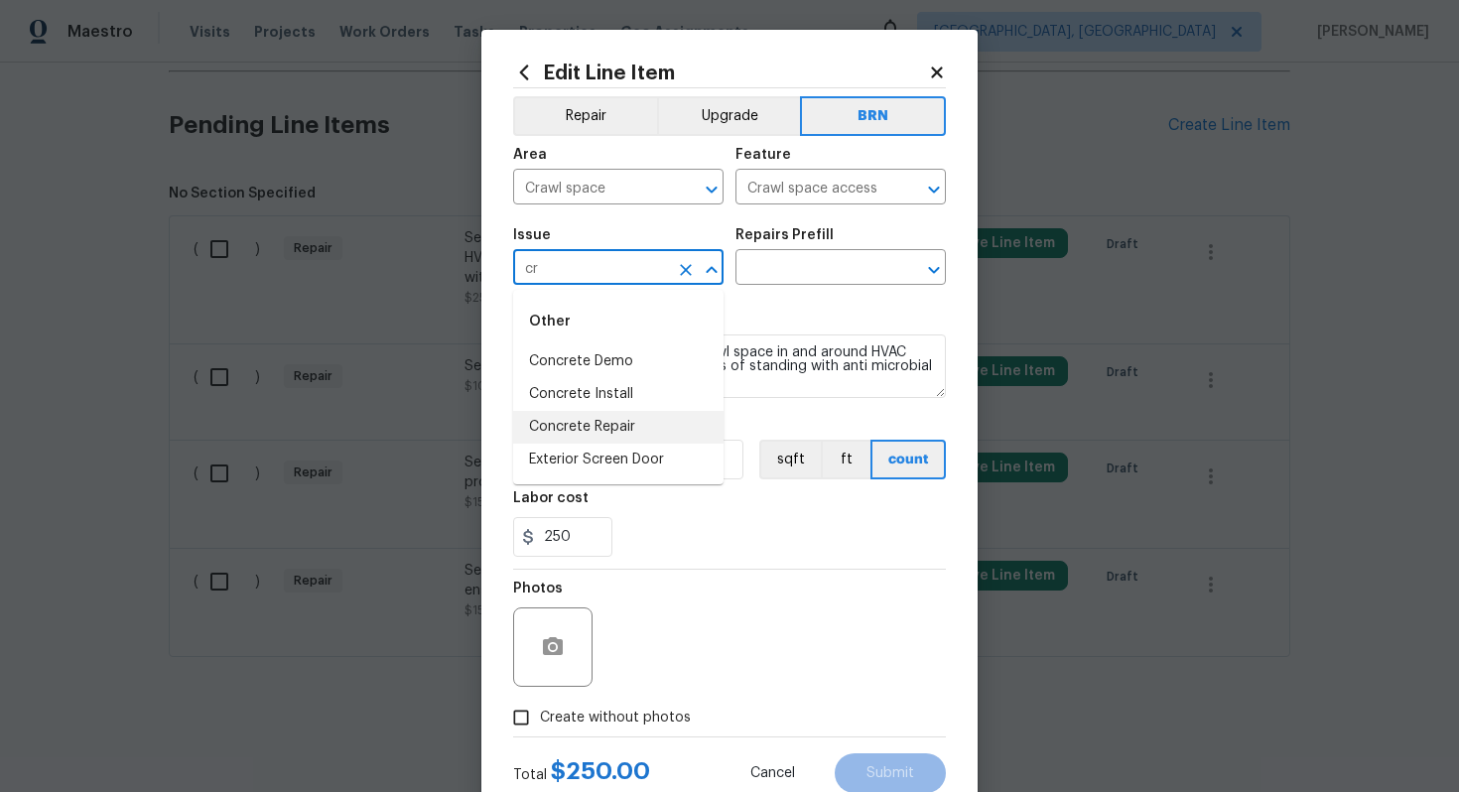
click at [599, 424] on li "Concrete Repair" at bounding box center [618, 427] width 210 height 33
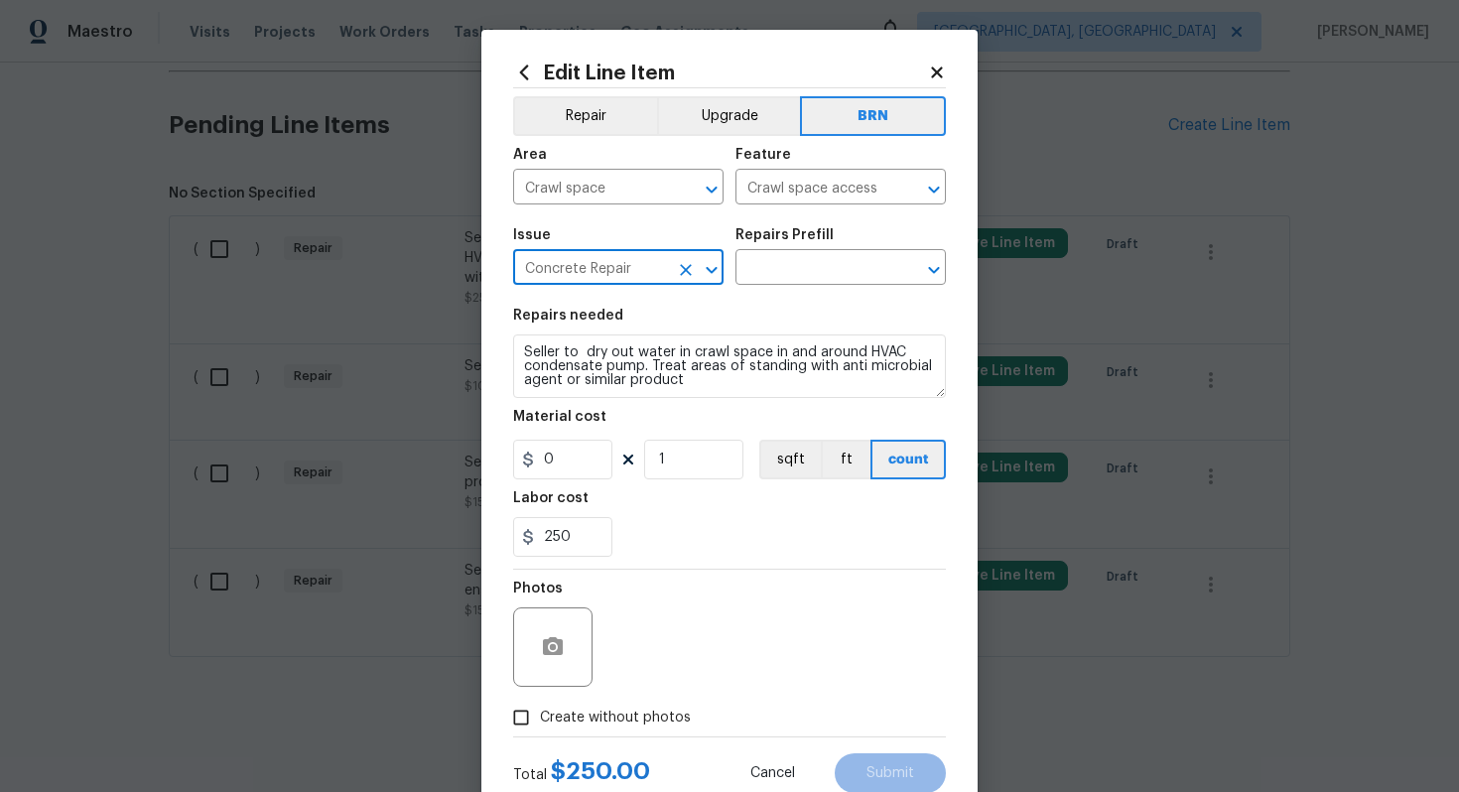
type input "Concrete Repair"
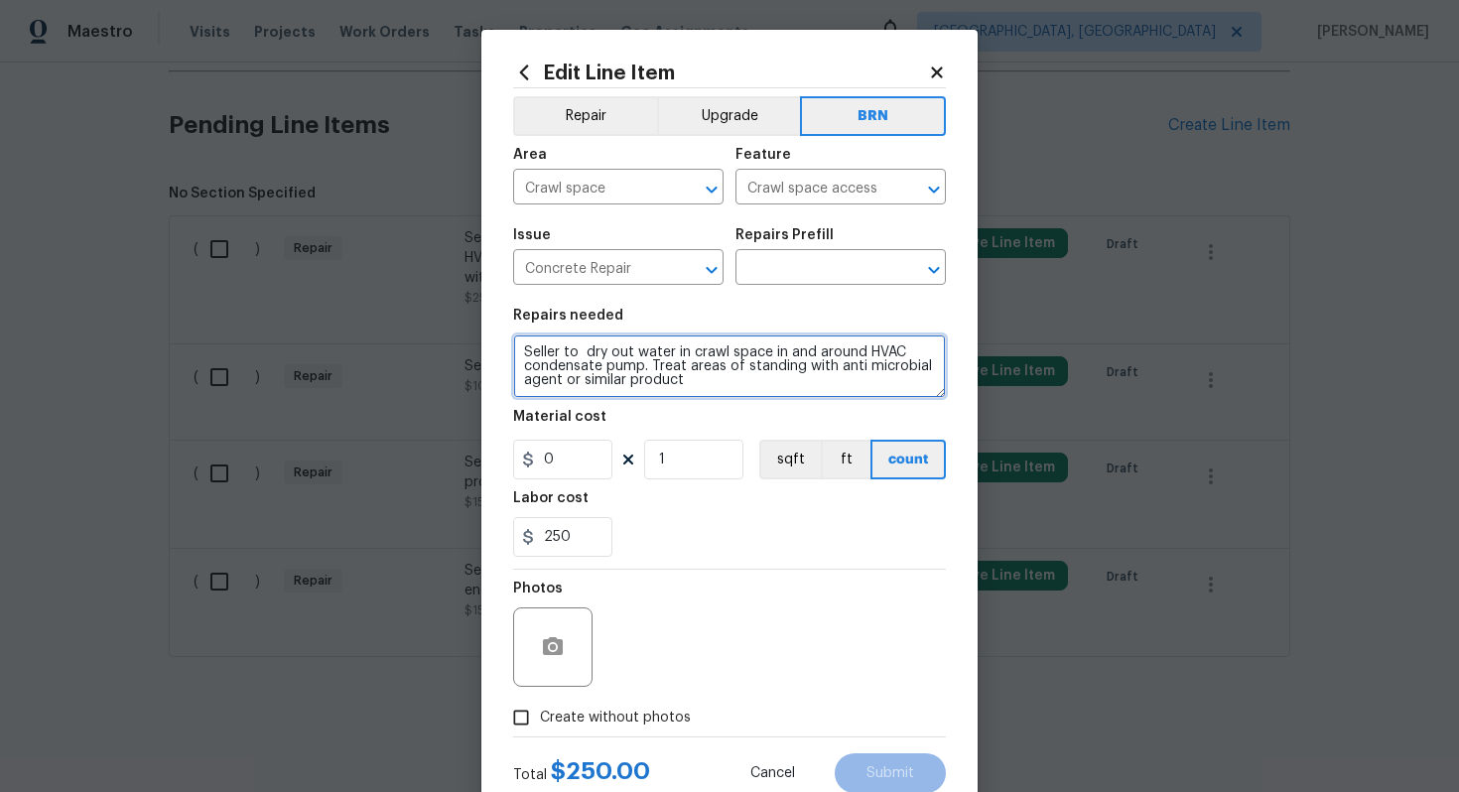
drag, startPoint x: 520, startPoint y: 353, endPoint x: 704, endPoint y: 427, distance: 197.8
click at [705, 427] on section "Repairs needed Seller to dry out water in crawl space in and around HVAC conden…" at bounding box center [729, 433] width 433 height 272
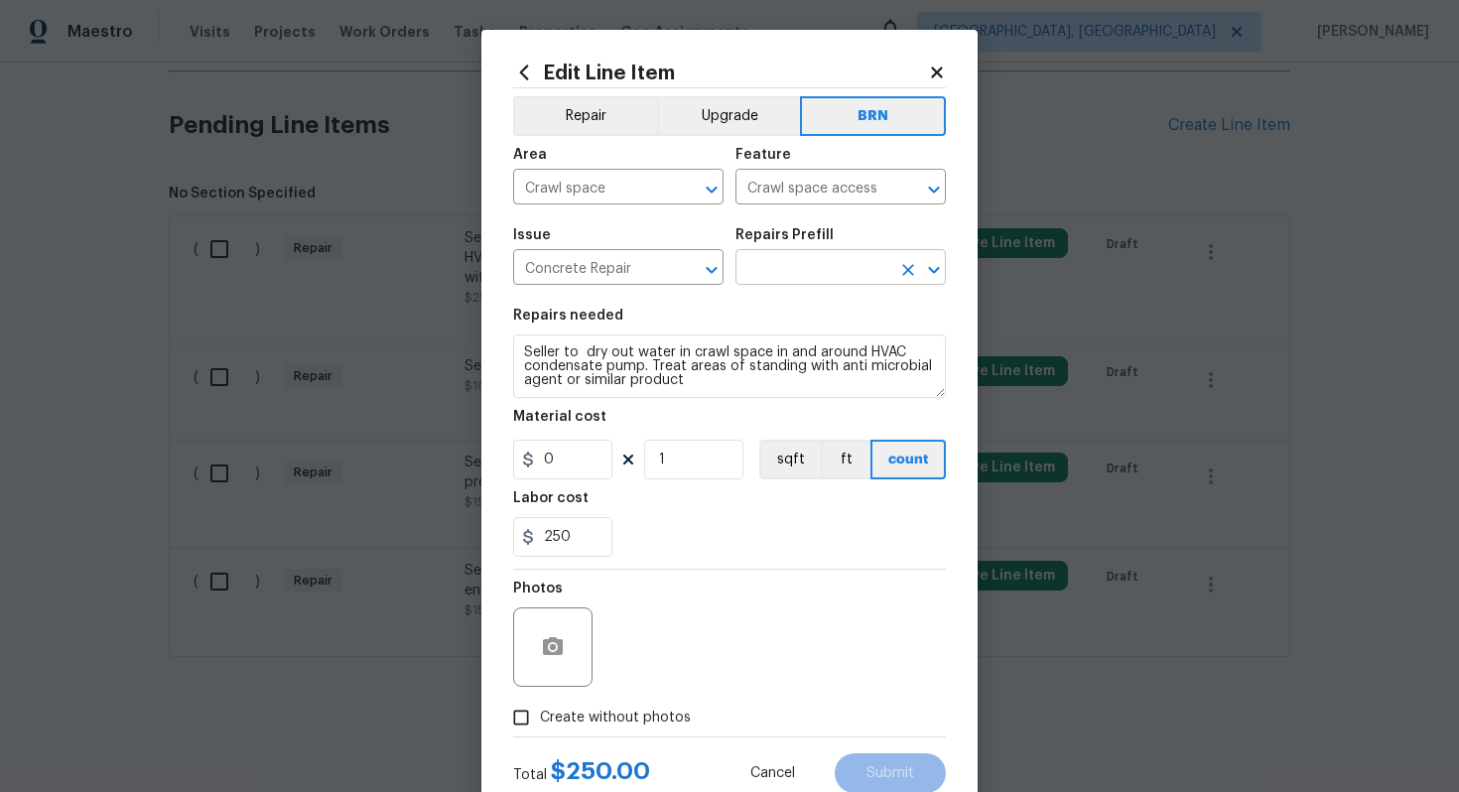
click at [792, 272] on input "text" at bounding box center [813, 269] width 155 height 31
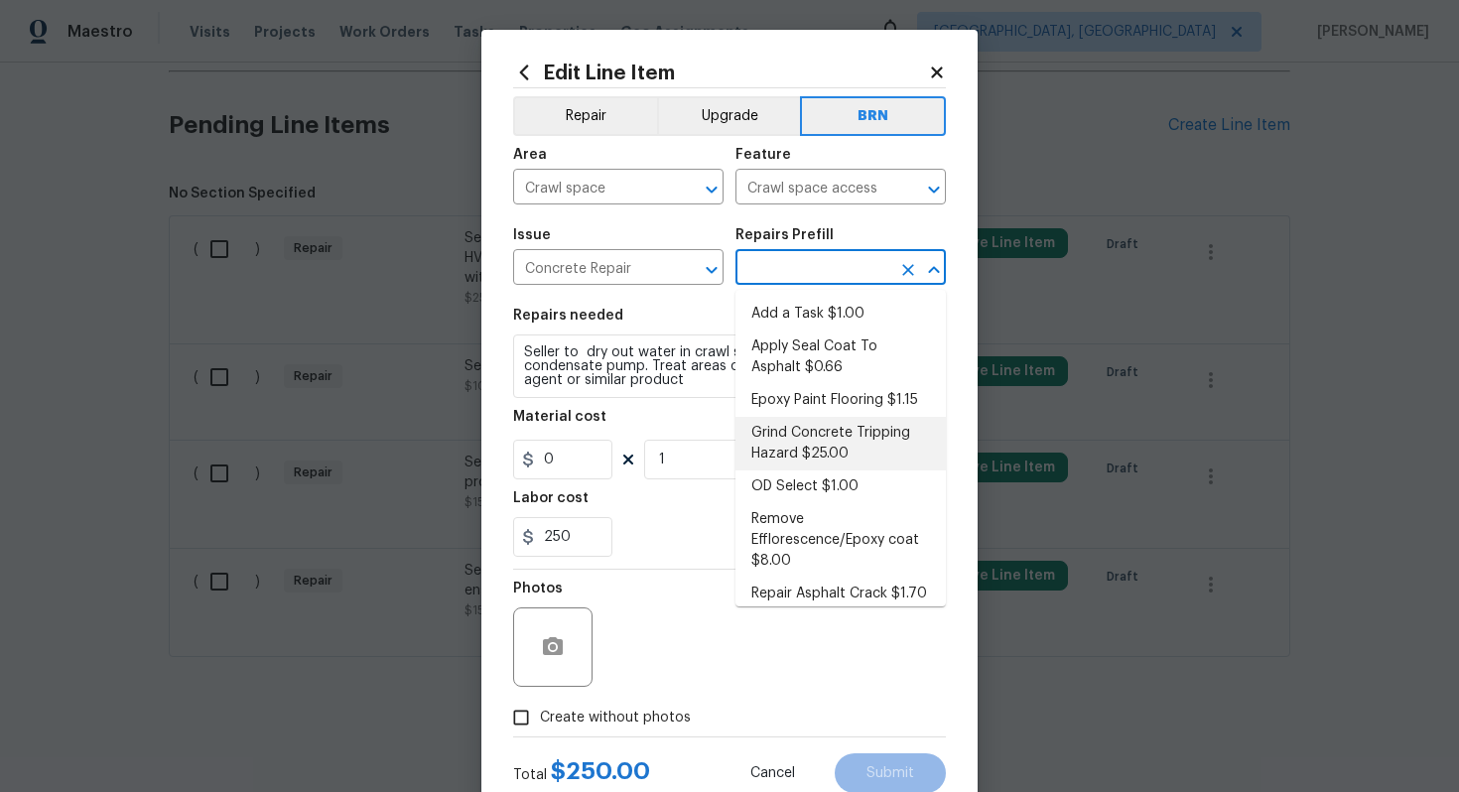
click at [806, 436] on li "Grind Concrete Tripping Hazard $25.00" at bounding box center [841, 444] width 210 height 54
type input "Flatwork"
type input "Grind Concrete Tripping Hazard $25.00"
type textarea "Grind uneven/raised driveway or walkway concrete to eliminate trip hazards. Ens…"
type input "25"
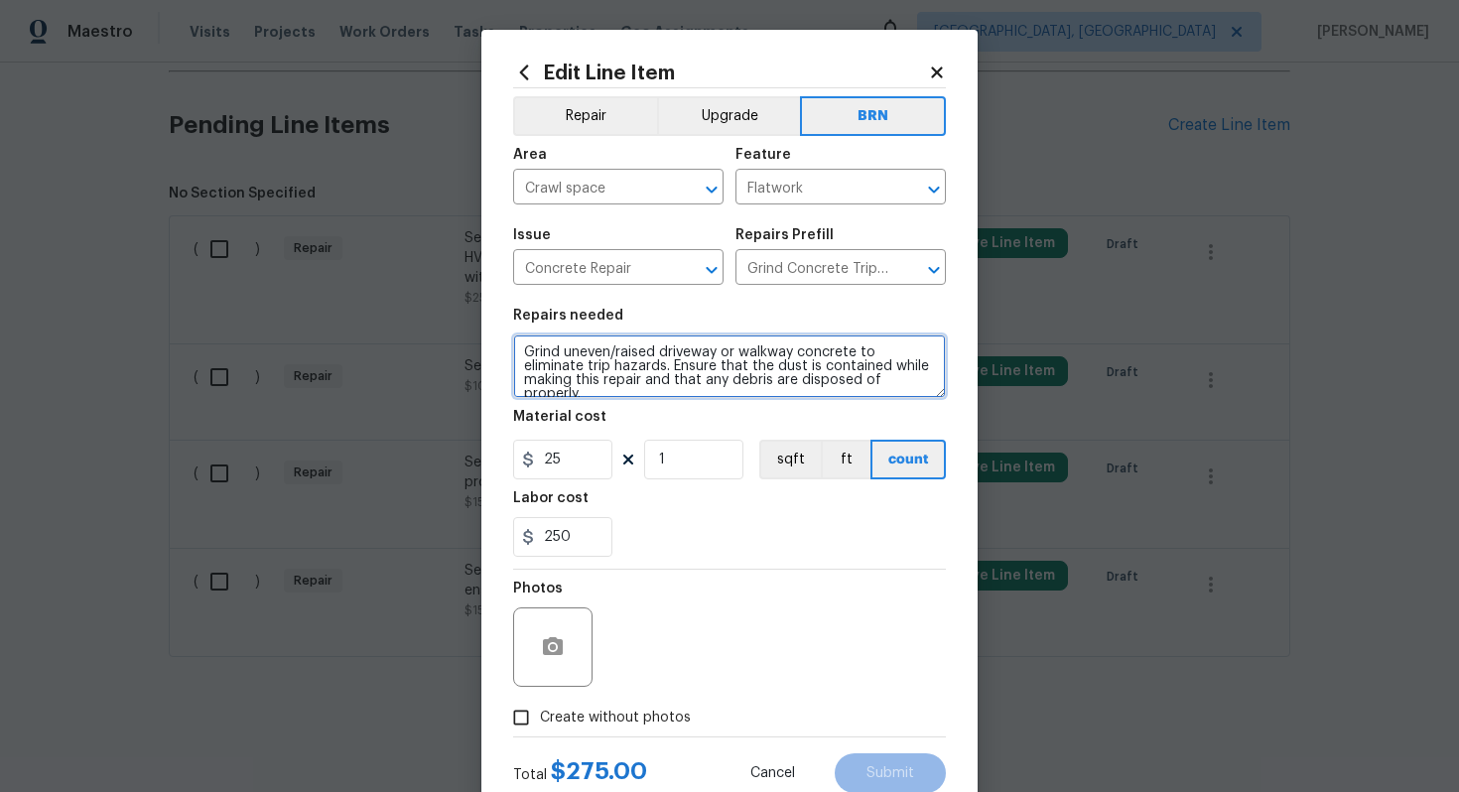
drag, startPoint x: 523, startPoint y: 357, endPoint x: 647, endPoint y: 413, distance: 136.0
click at [647, 413] on section "Repairs needed Grind uneven/raised driveway or walkway concrete to eliminate tr…" at bounding box center [729, 433] width 433 height 272
paste textarea "Seller to dry out water in crawl space in and around HVAC condensate pump. Trea…"
type textarea "Seller to dry out water in crawl space in and around HVAC condensate pump. Trea…"
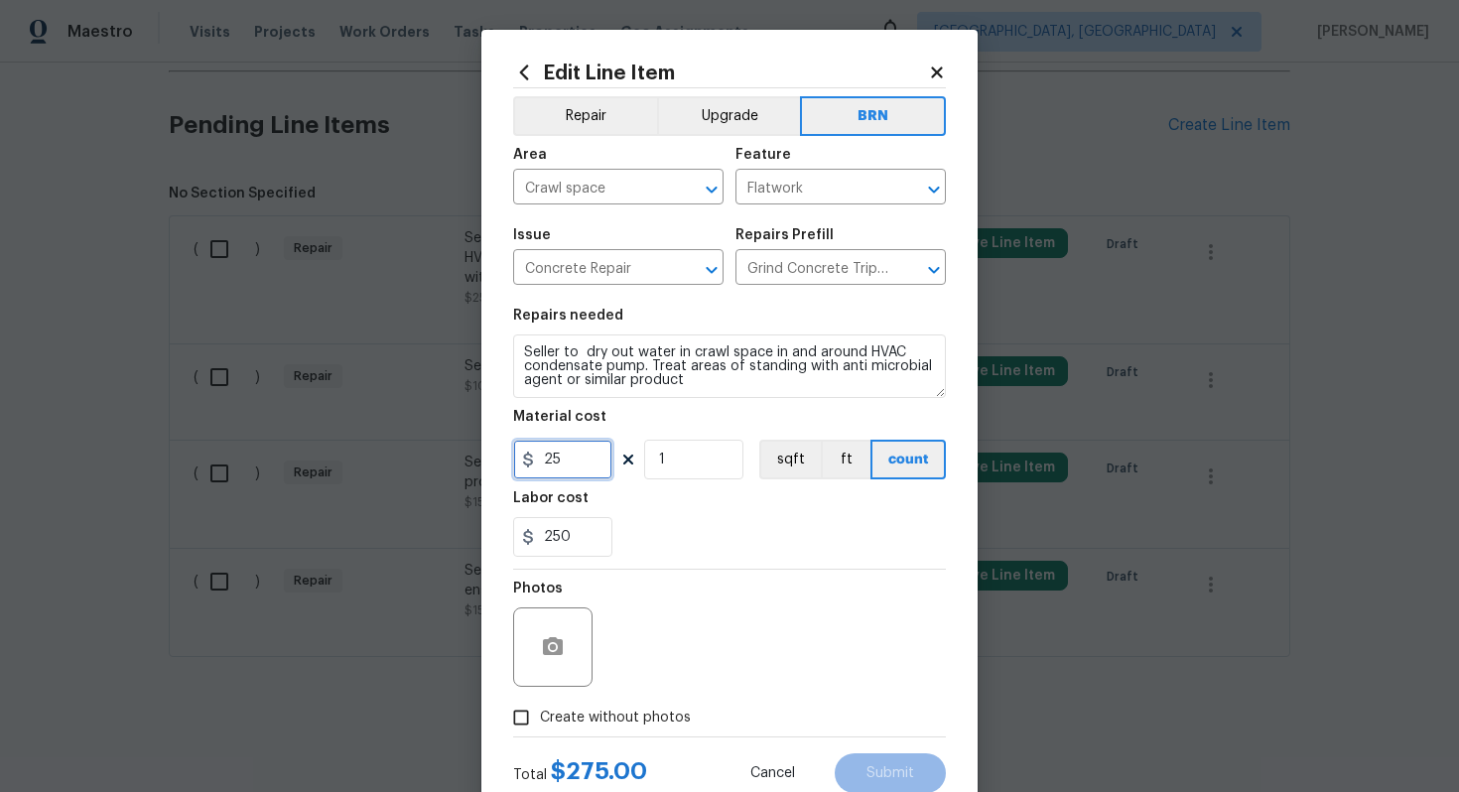
drag, startPoint x: 571, startPoint y: 459, endPoint x: 534, endPoint y: 464, distance: 37.1
click at [534, 464] on div "25" at bounding box center [562, 460] width 99 height 40
type input "0"
click at [736, 522] on div "250" at bounding box center [729, 537] width 433 height 40
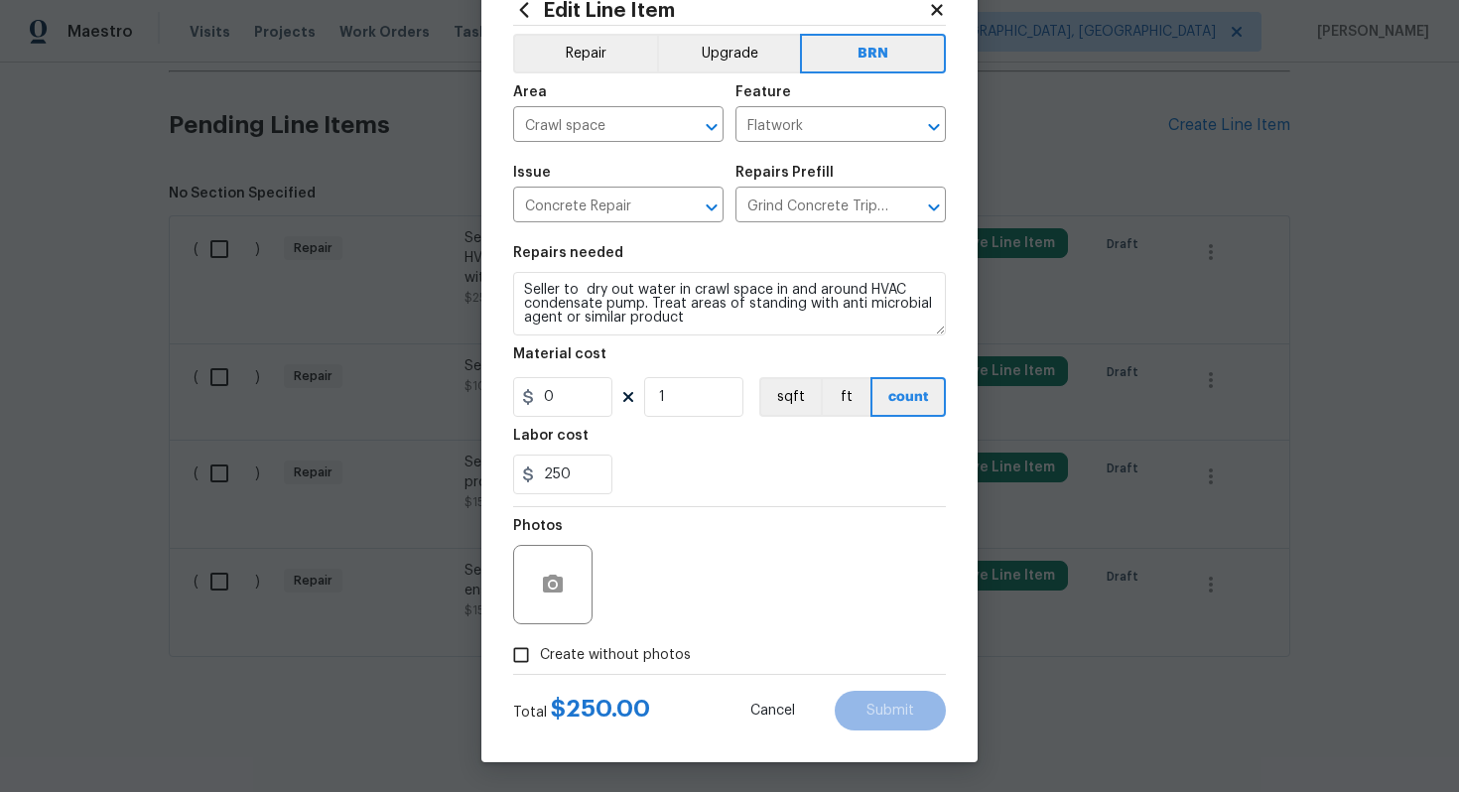
click at [584, 648] on span "Create without photos" at bounding box center [615, 655] width 151 height 21
click at [540, 648] on input "Create without photos" at bounding box center [521, 655] width 38 height 38
checkbox input "true"
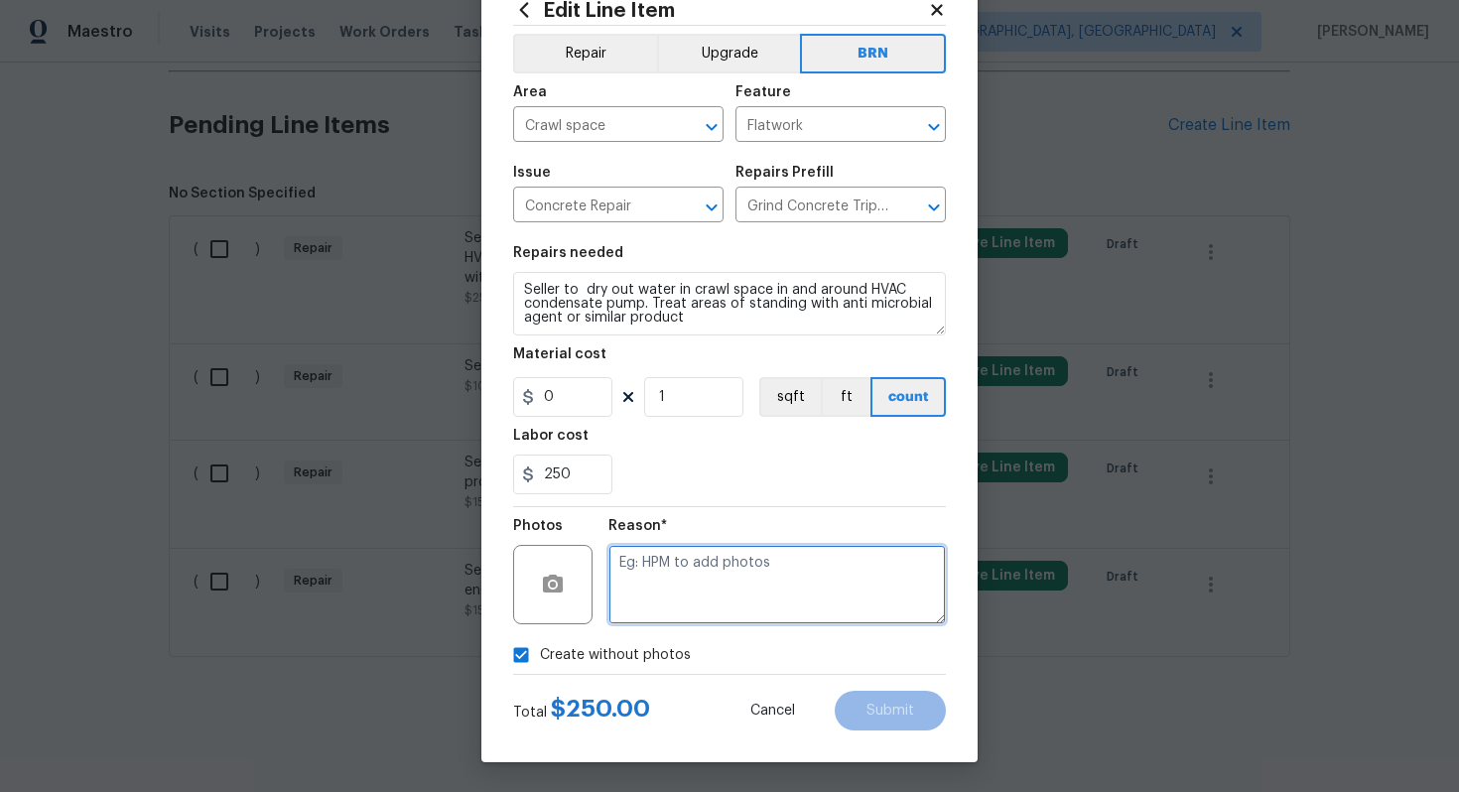
click at [695, 592] on textarea at bounding box center [778, 584] width 338 height 79
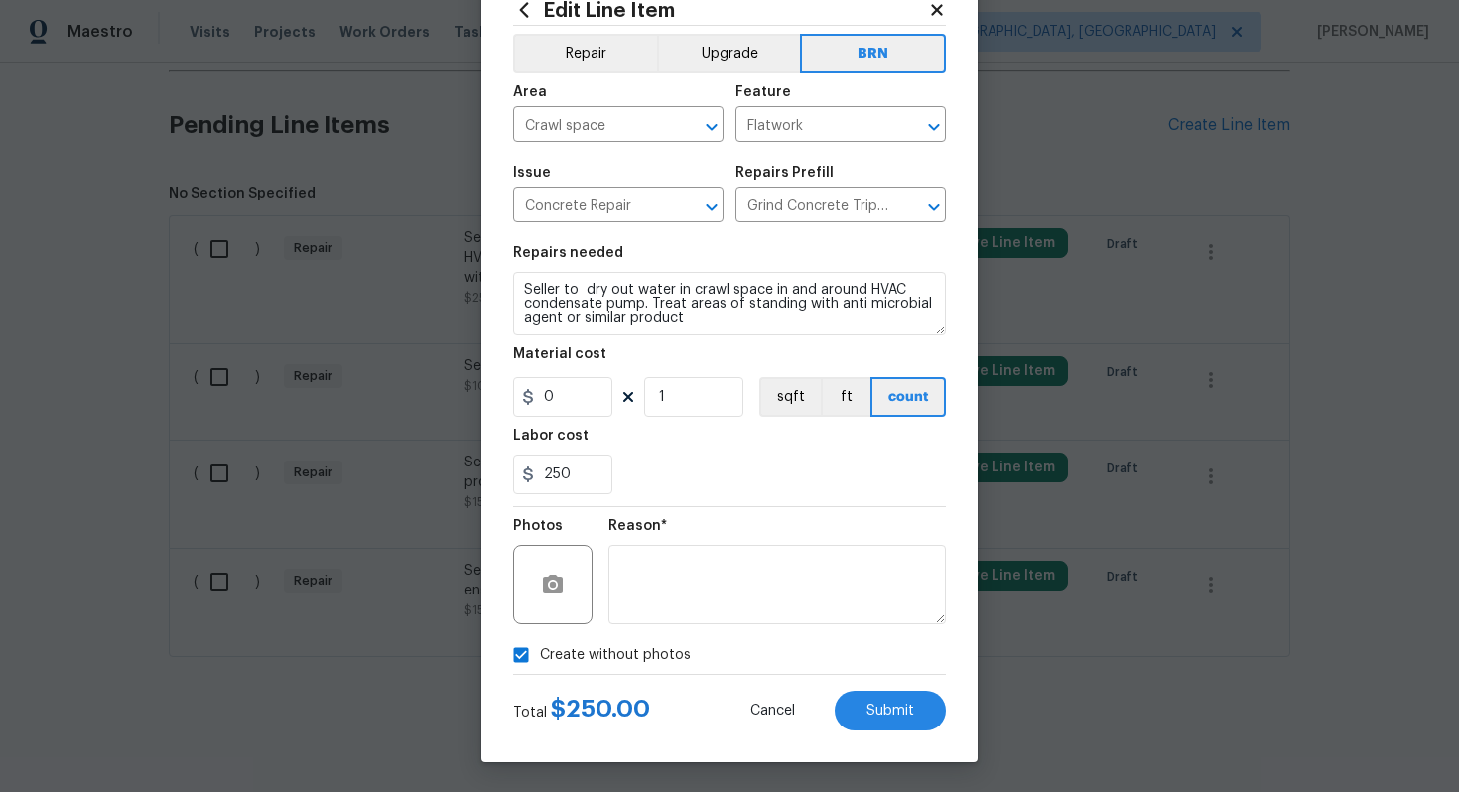
click at [885, 734] on div "Edit Line Item Repair Upgrade BRN Area Crawl space ​ Feature Flatwork ​ Issue C…" at bounding box center [729, 364] width 496 height 795
click at [885, 712] on span "Submit" at bounding box center [891, 711] width 48 height 15
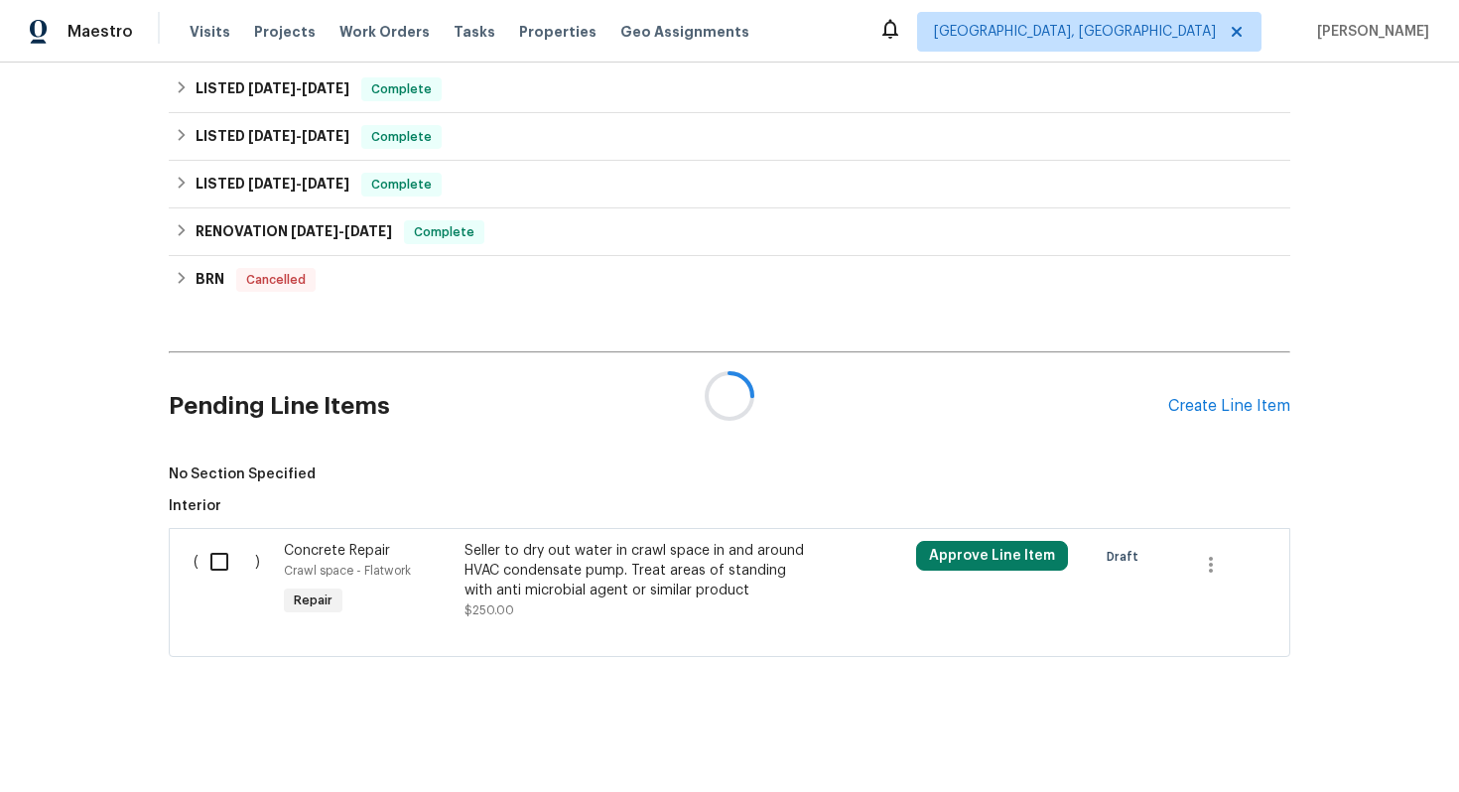
scroll to position [754, 0]
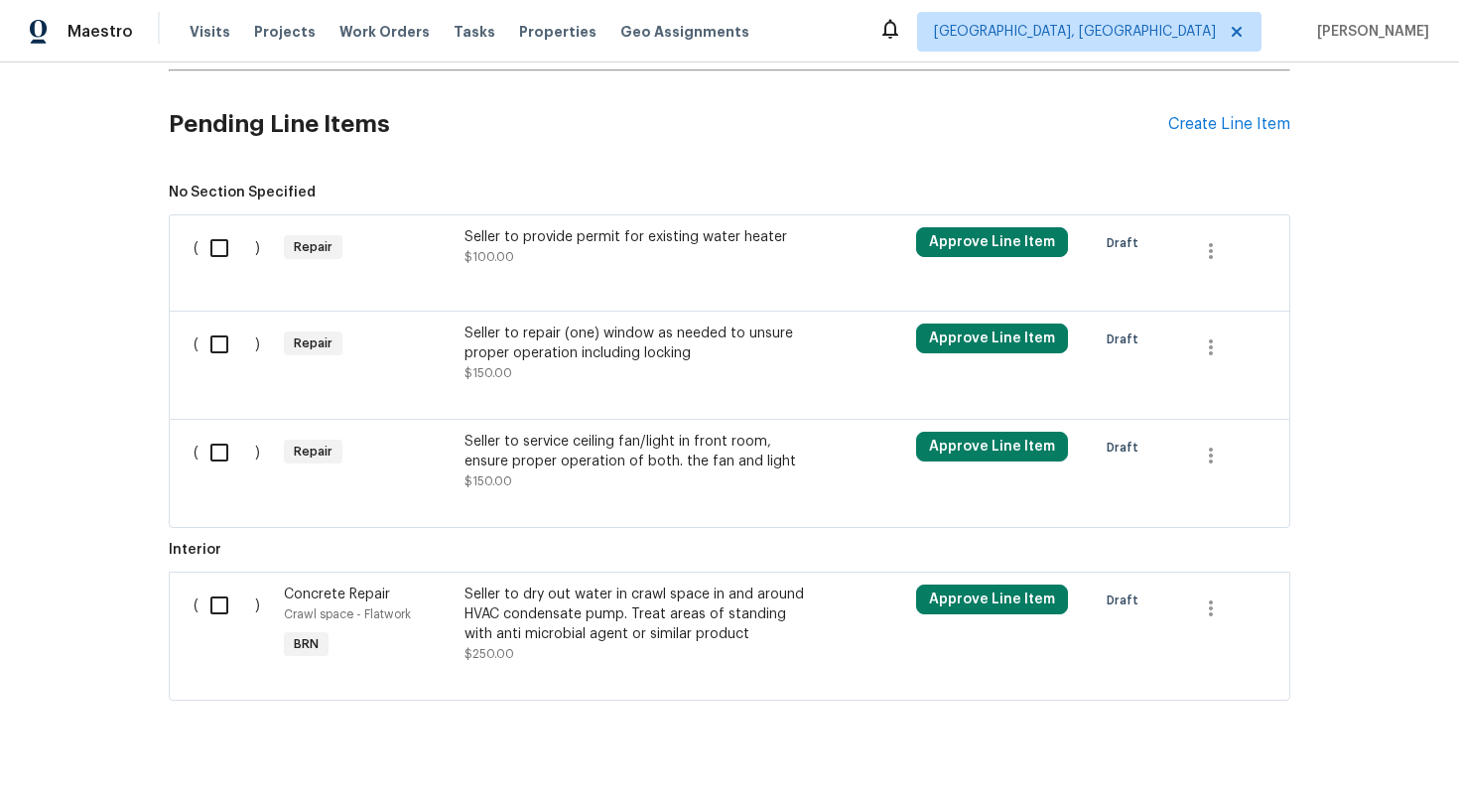
click at [572, 471] on div "Seller to service ceiling fan/light in front room, ensure proper operation of b…" at bounding box center [639, 452] width 349 height 40
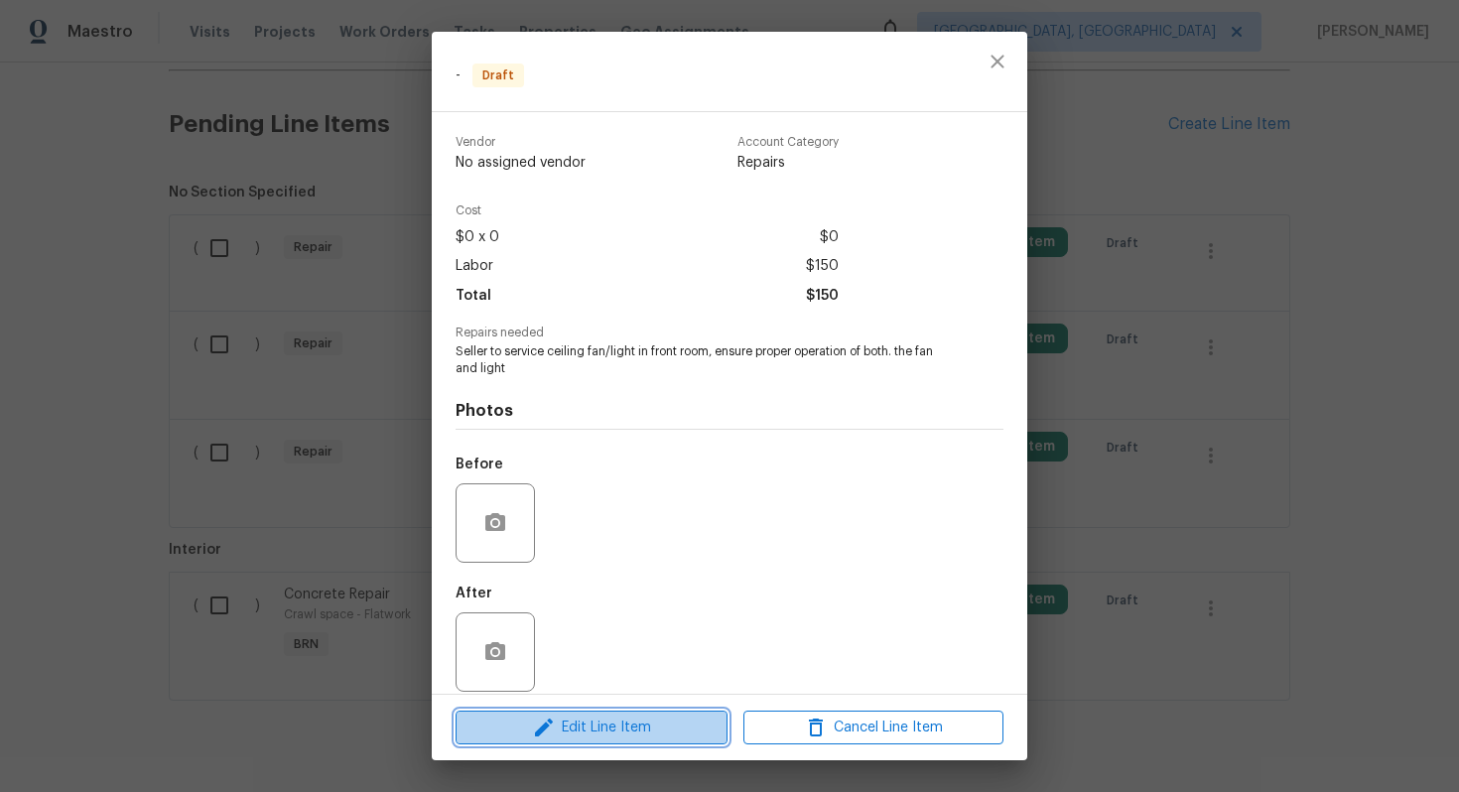
click at [564, 735] on span "Edit Line Item" at bounding box center [592, 728] width 260 height 25
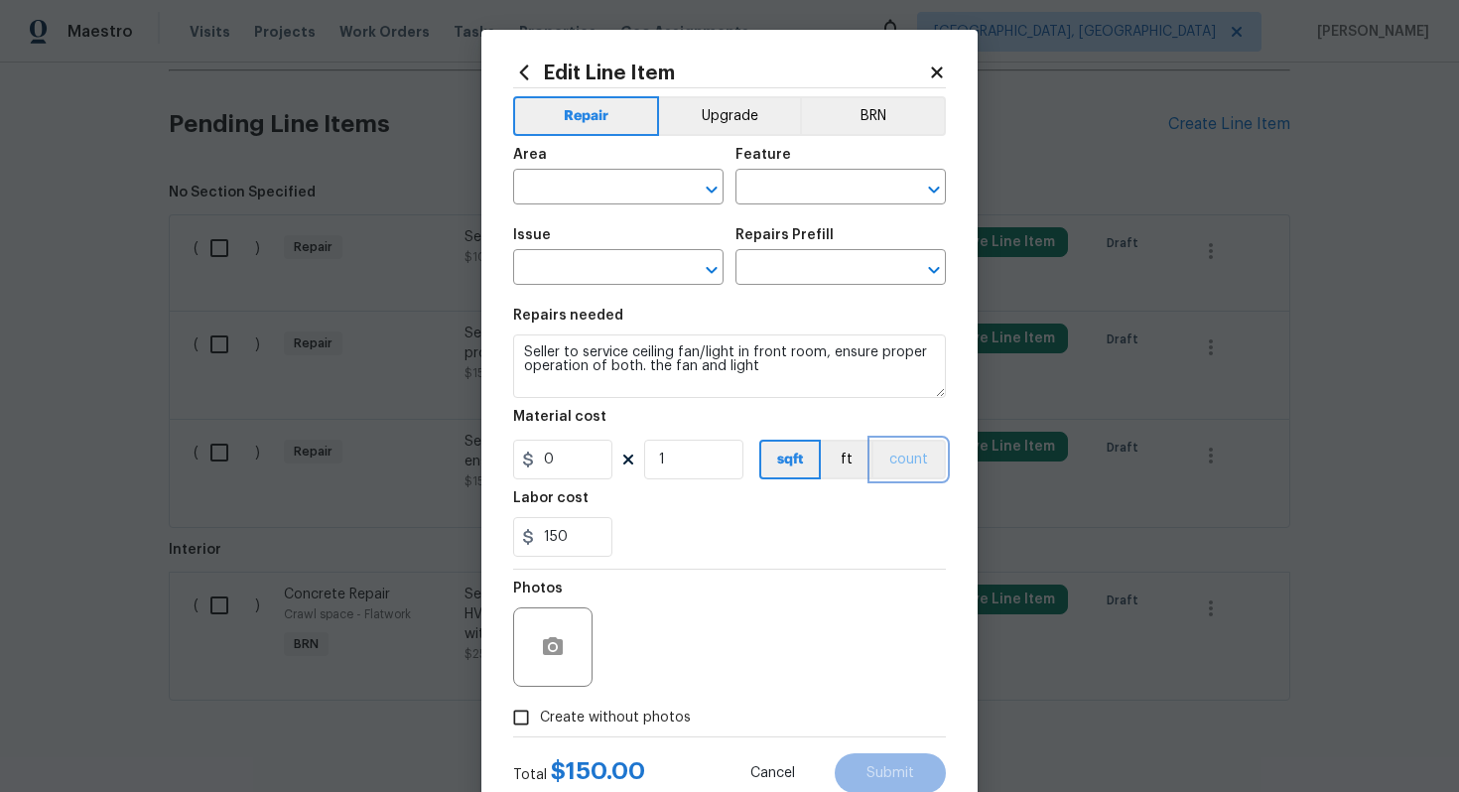
click at [908, 476] on button "count" at bounding box center [909, 460] width 74 height 40
click at [874, 115] on button "BRN" at bounding box center [873, 116] width 146 height 40
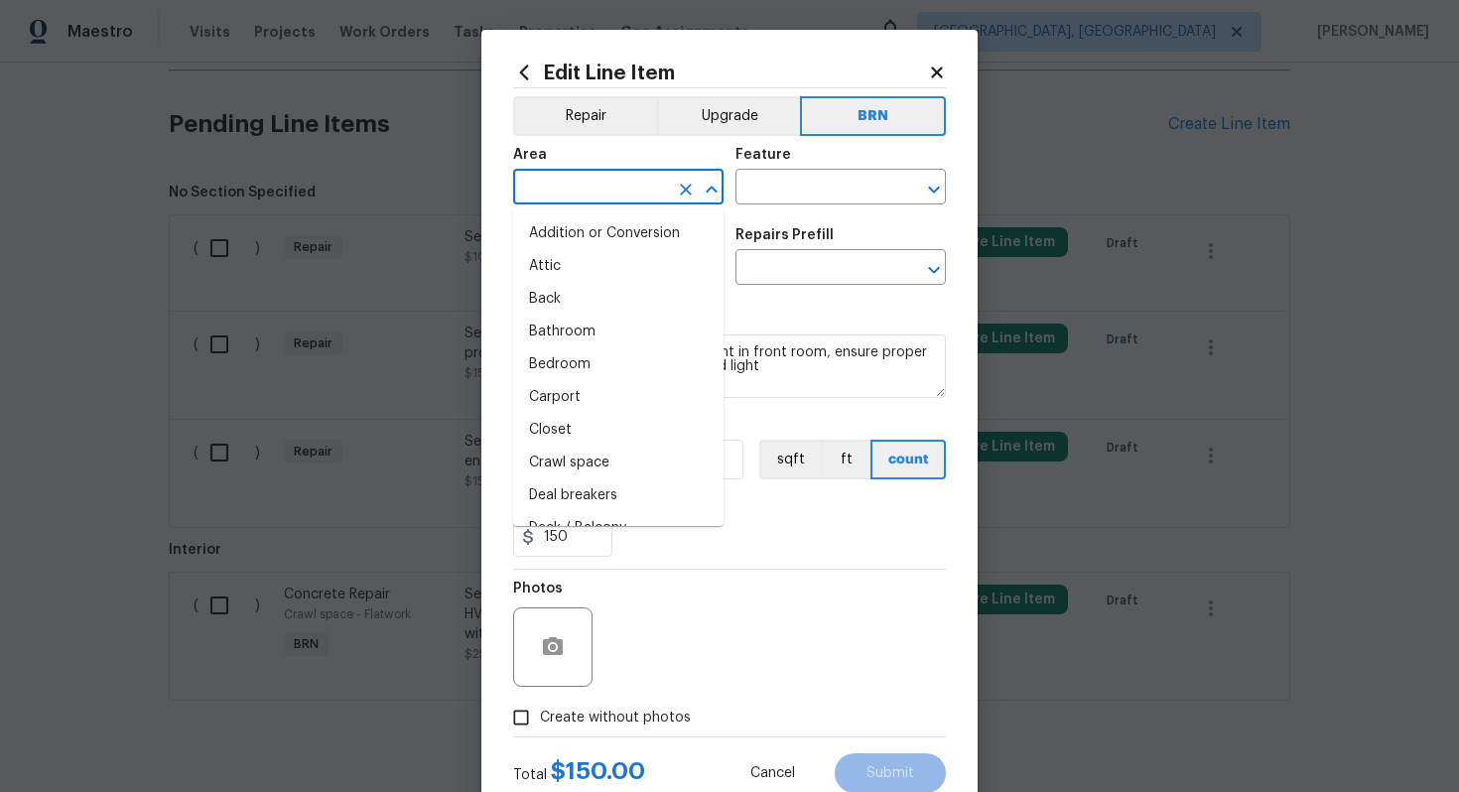
click at [586, 192] on input "text" at bounding box center [590, 189] width 155 height 31
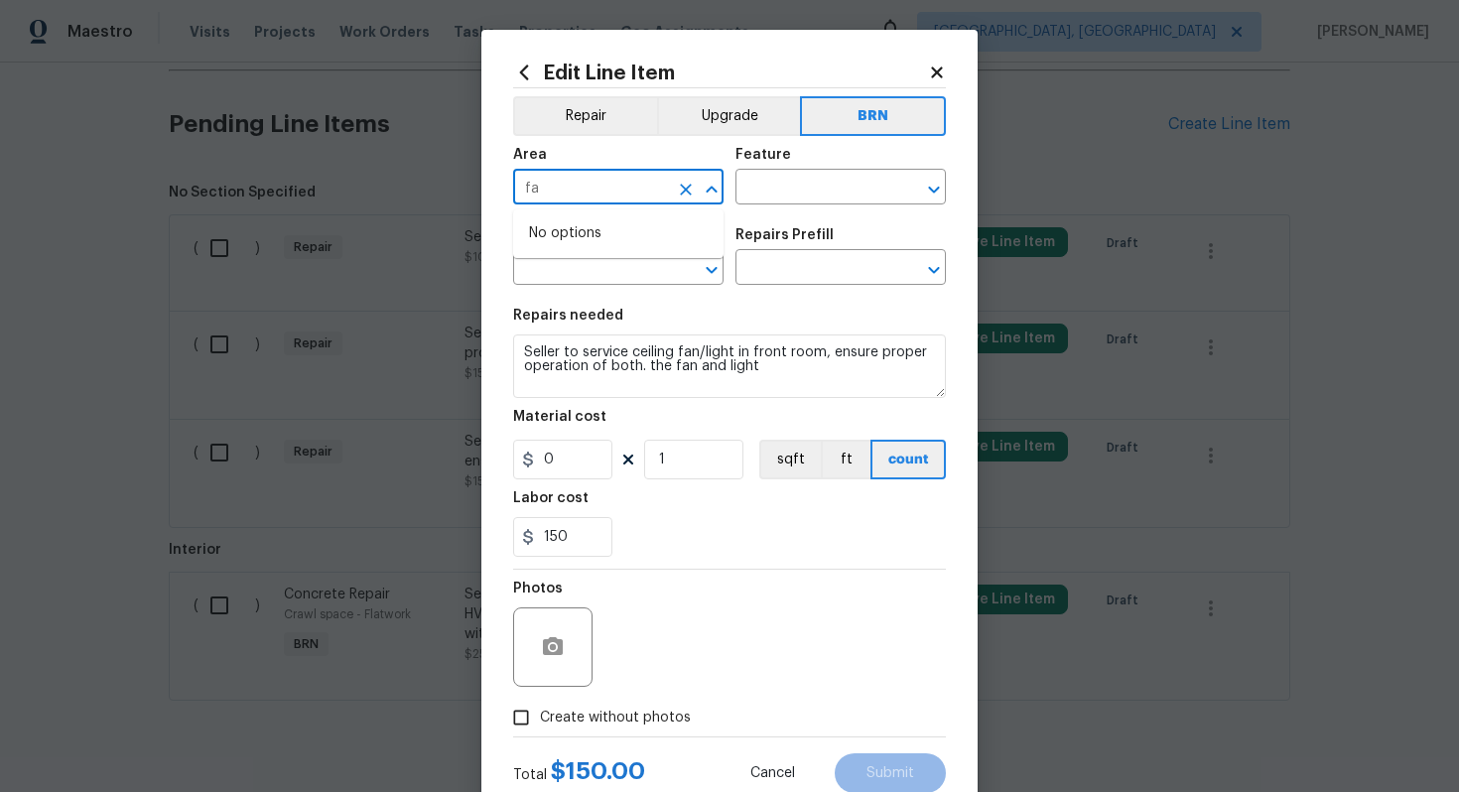
type input "f"
click at [584, 256] on li "Interior Overall" at bounding box center [618, 266] width 210 height 33
type input "Interior Overall"
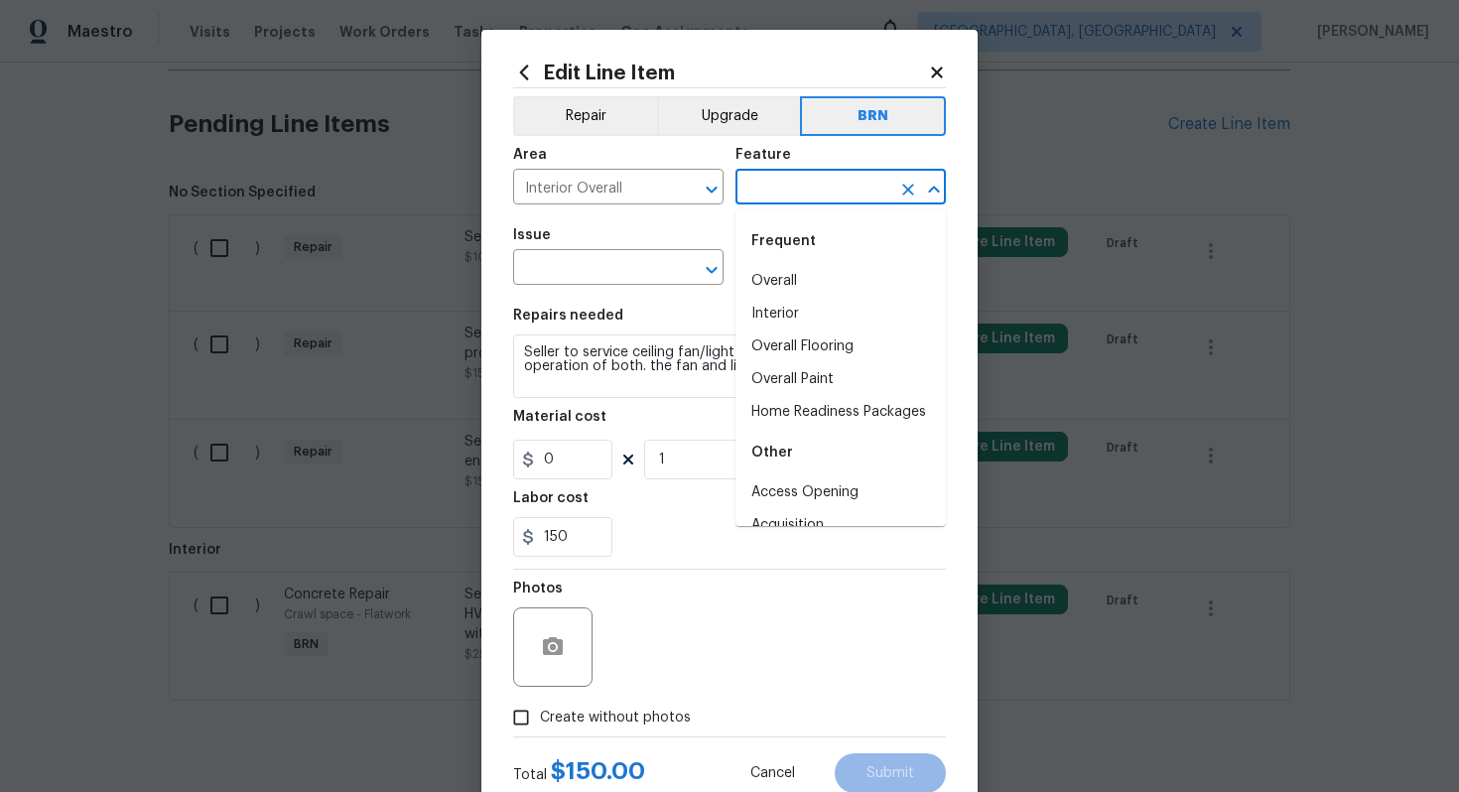
click at [741, 181] on input "text" at bounding box center [813, 189] width 155 height 31
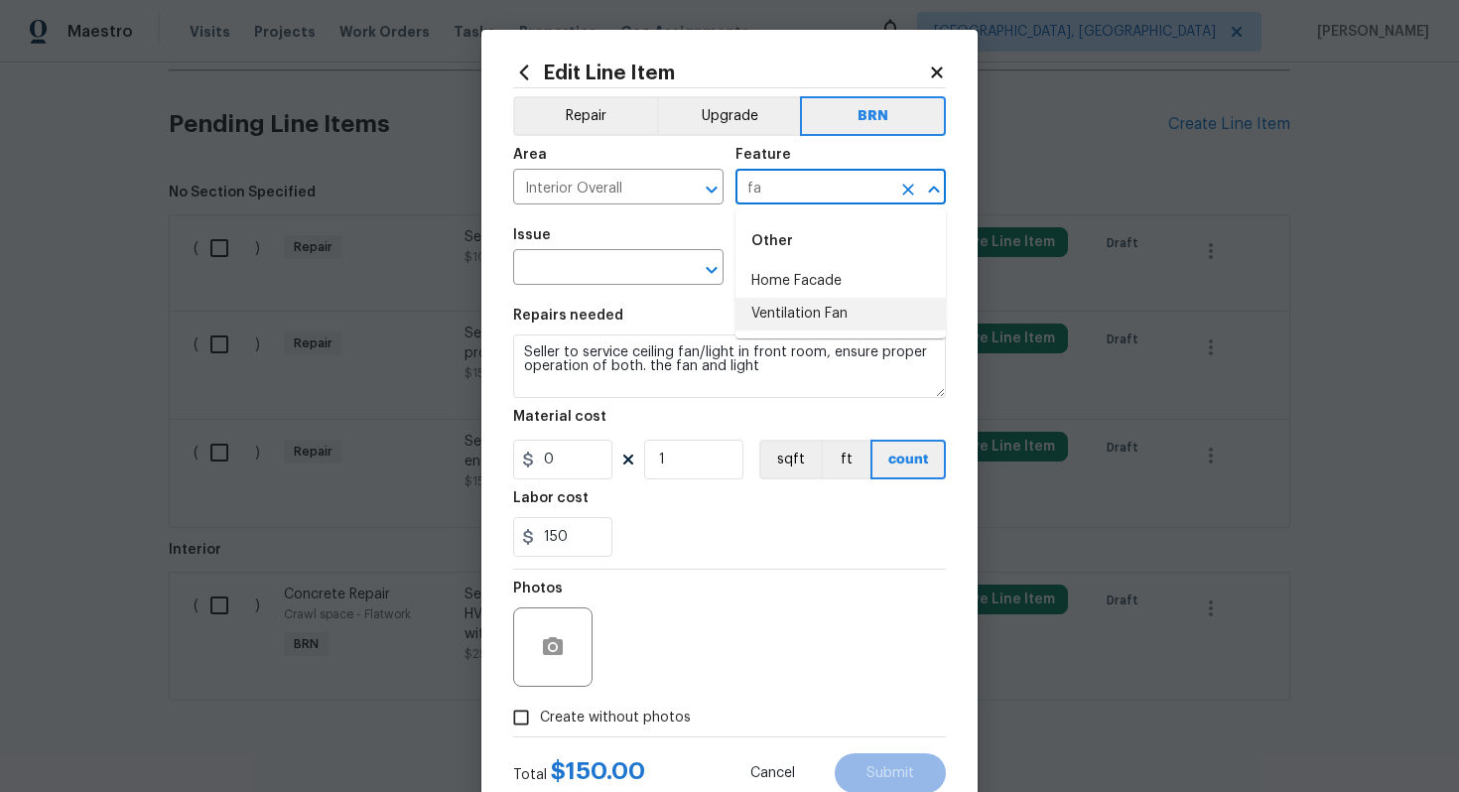
click at [761, 310] on li "Ventilation Fan" at bounding box center [841, 314] width 210 height 33
type input "Ventilation Fan"
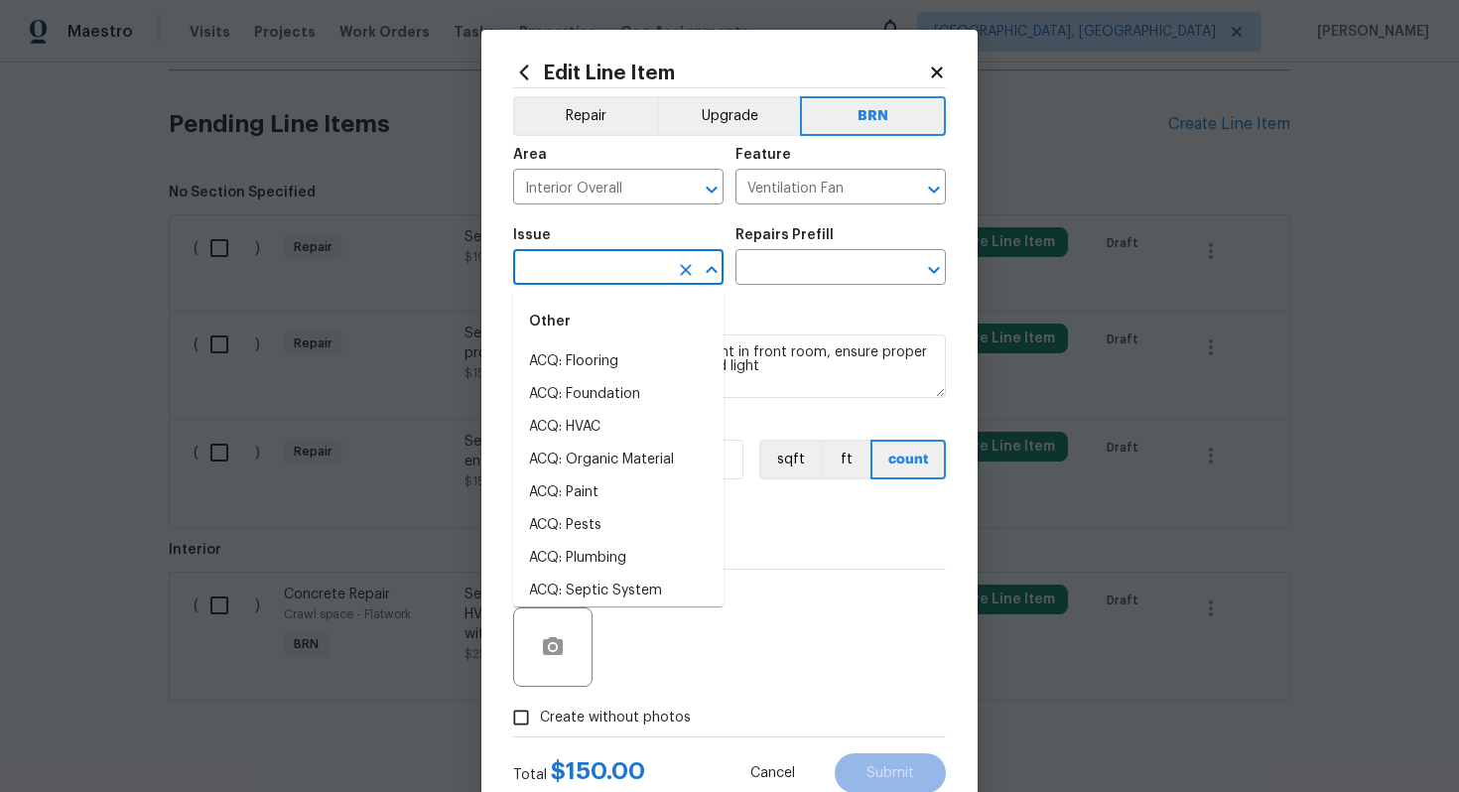
click at [593, 276] on input "text" at bounding box center [590, 269] width 155 height 31
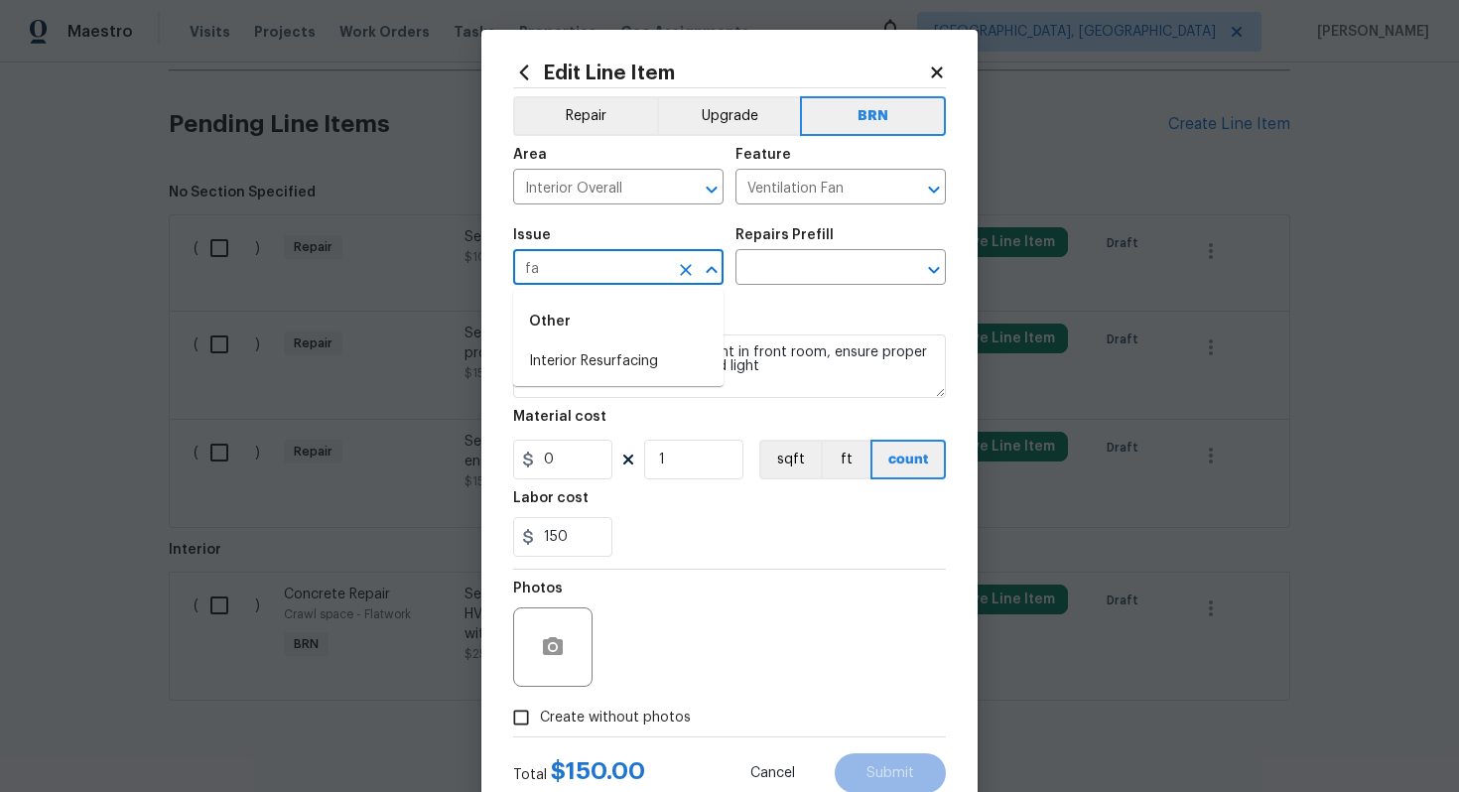
type input "f"
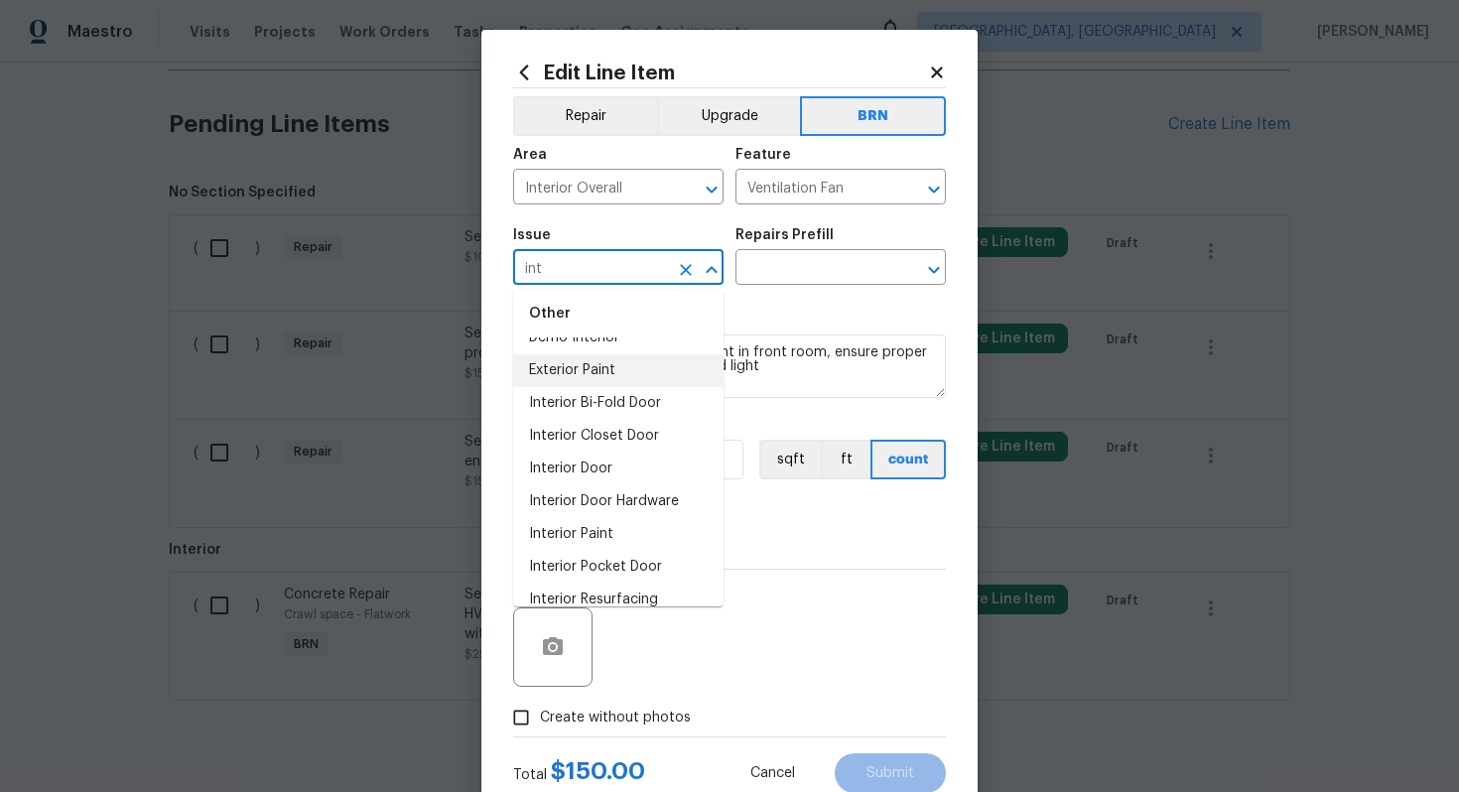
scroll to position [87, 0]
click at [613, 448] on li "Interior Door" at bounding box center [618, 438] width 210 height 33
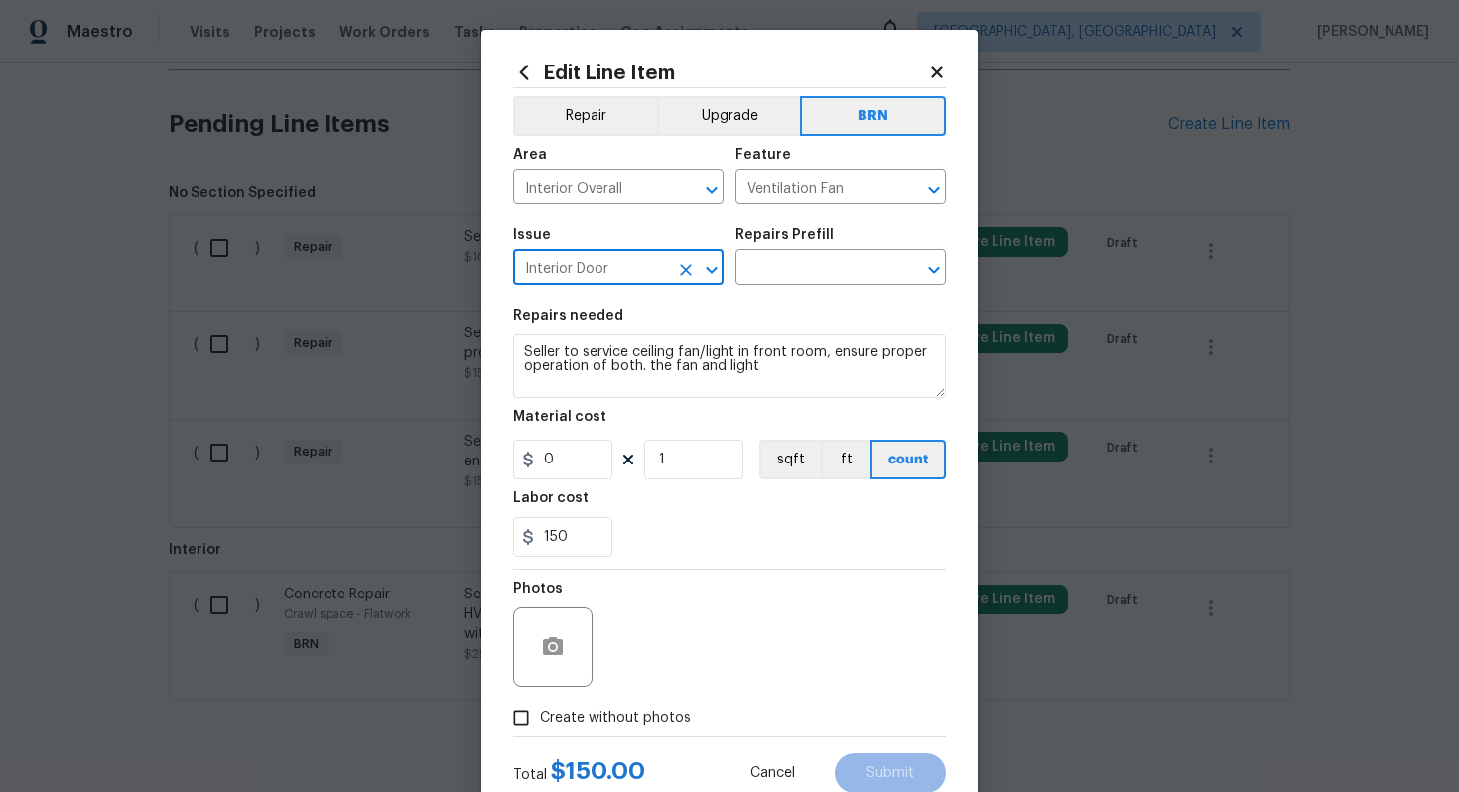
type input "Interior Door"
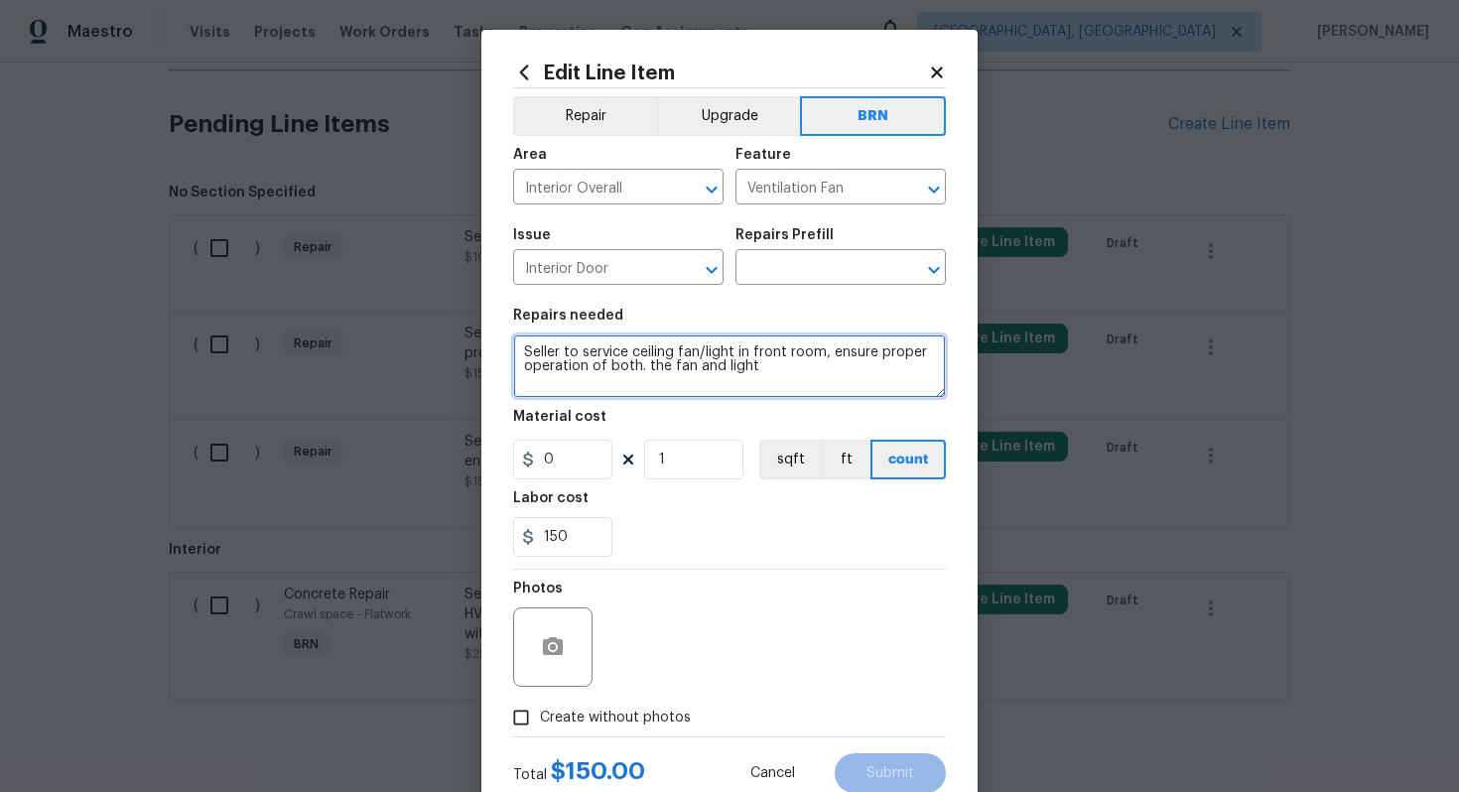
drag, startPoint x: 522, startPoint y: 352, endPoint x: 806, endPoint y: 367, distance: 284.3
click at [807, 367] on textarea "Seller to service ceiling fan/light in front room, ensure proper operation of b…" at bounding box center [729, 367] width 433 height 64
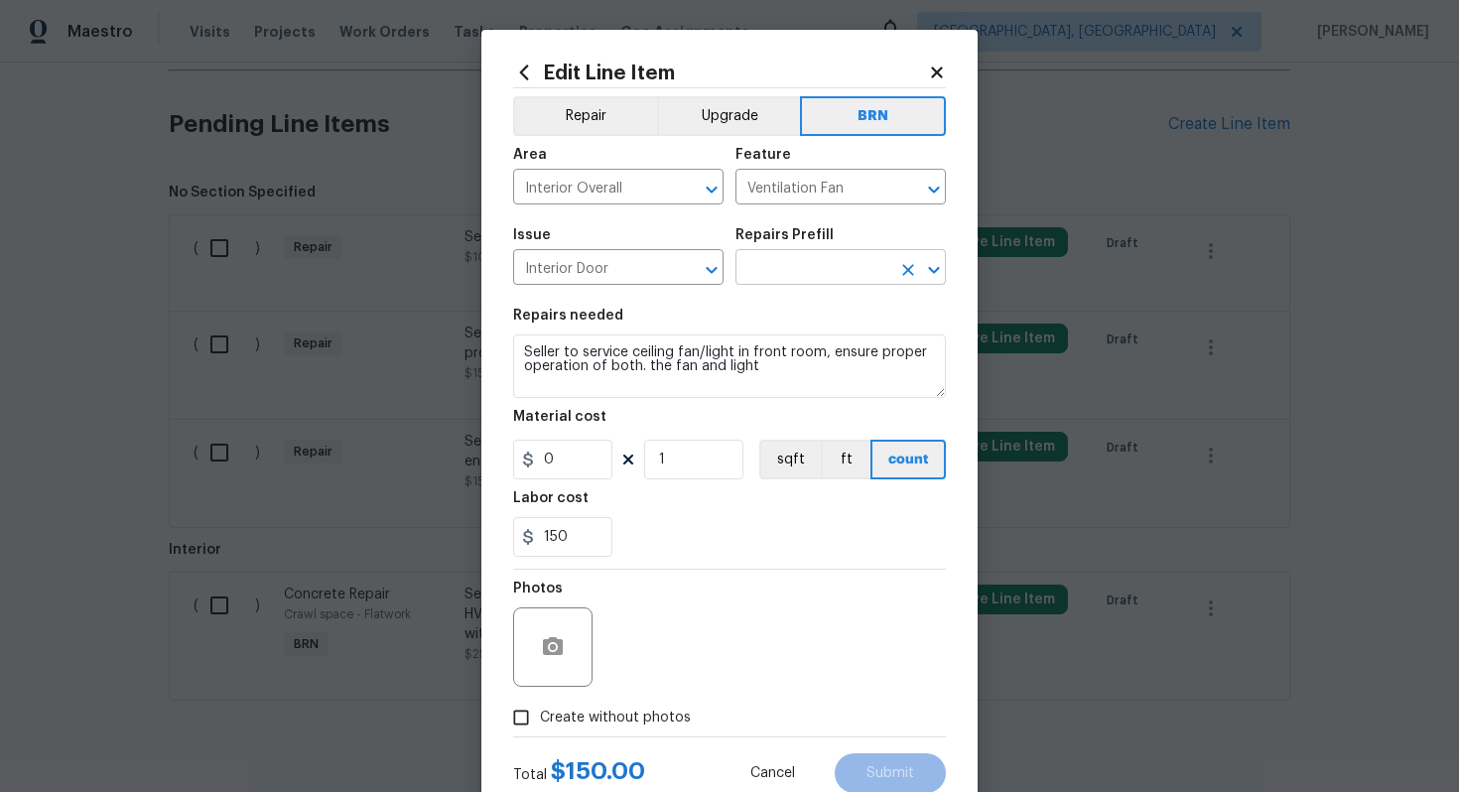
click at [793, 268] on input "text" at bounding box center [813, 269] width 155 height 31
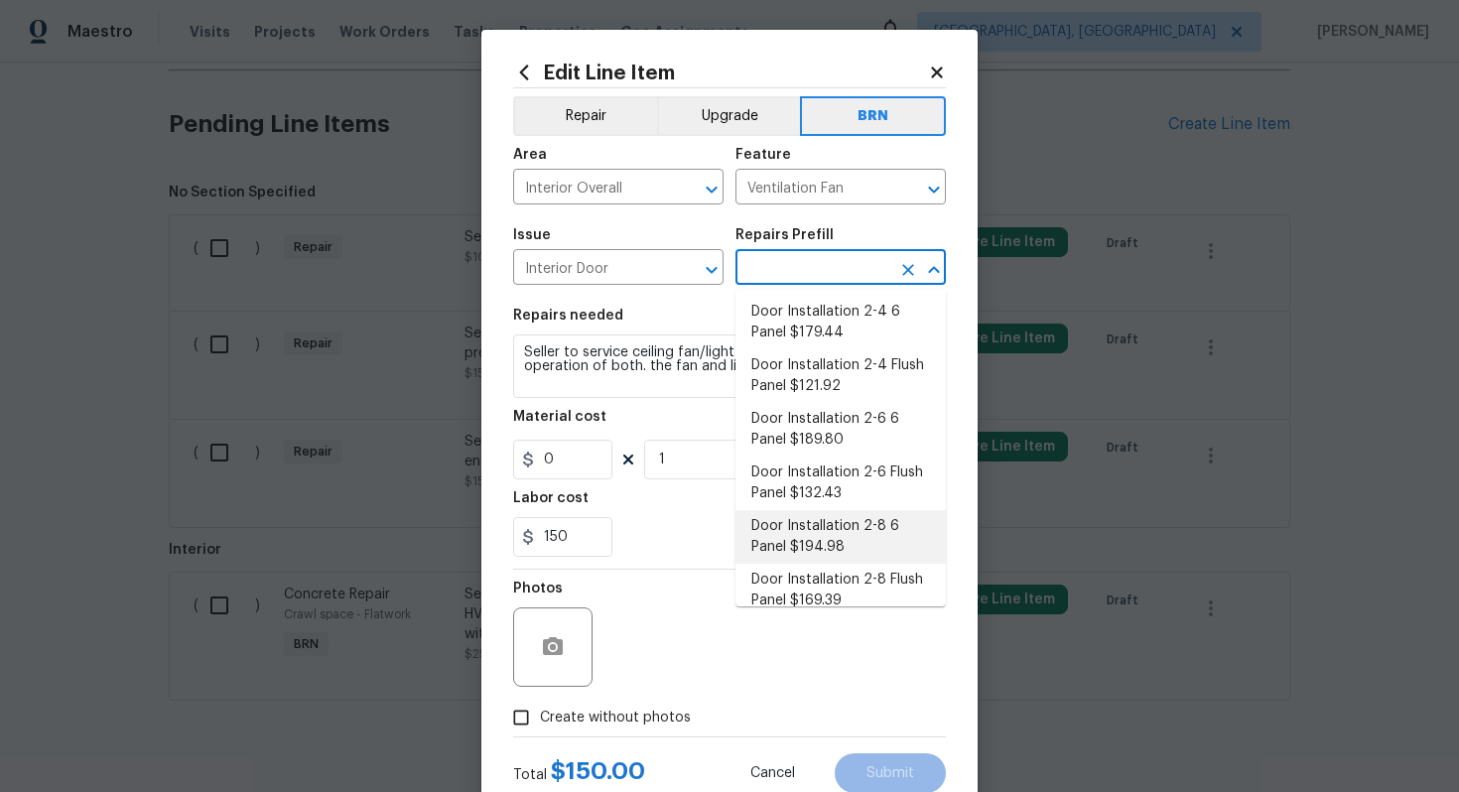
scroll to position [0, 0]
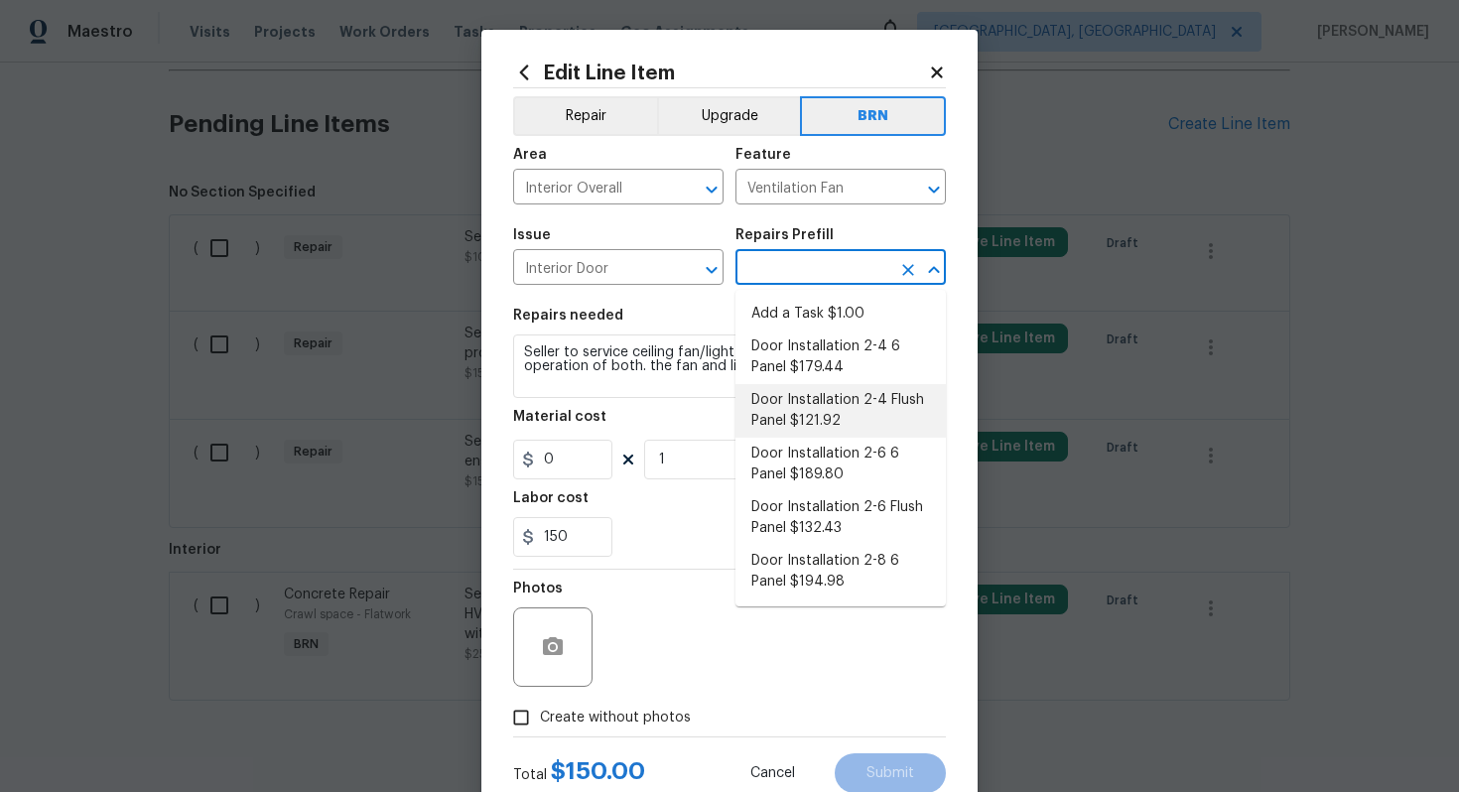
click at [818, 420] on li "Door Installation 2-4 Flush Panel $121.92" at bounding box center [841, 411] width 210 height 54
type input "Interior Door"
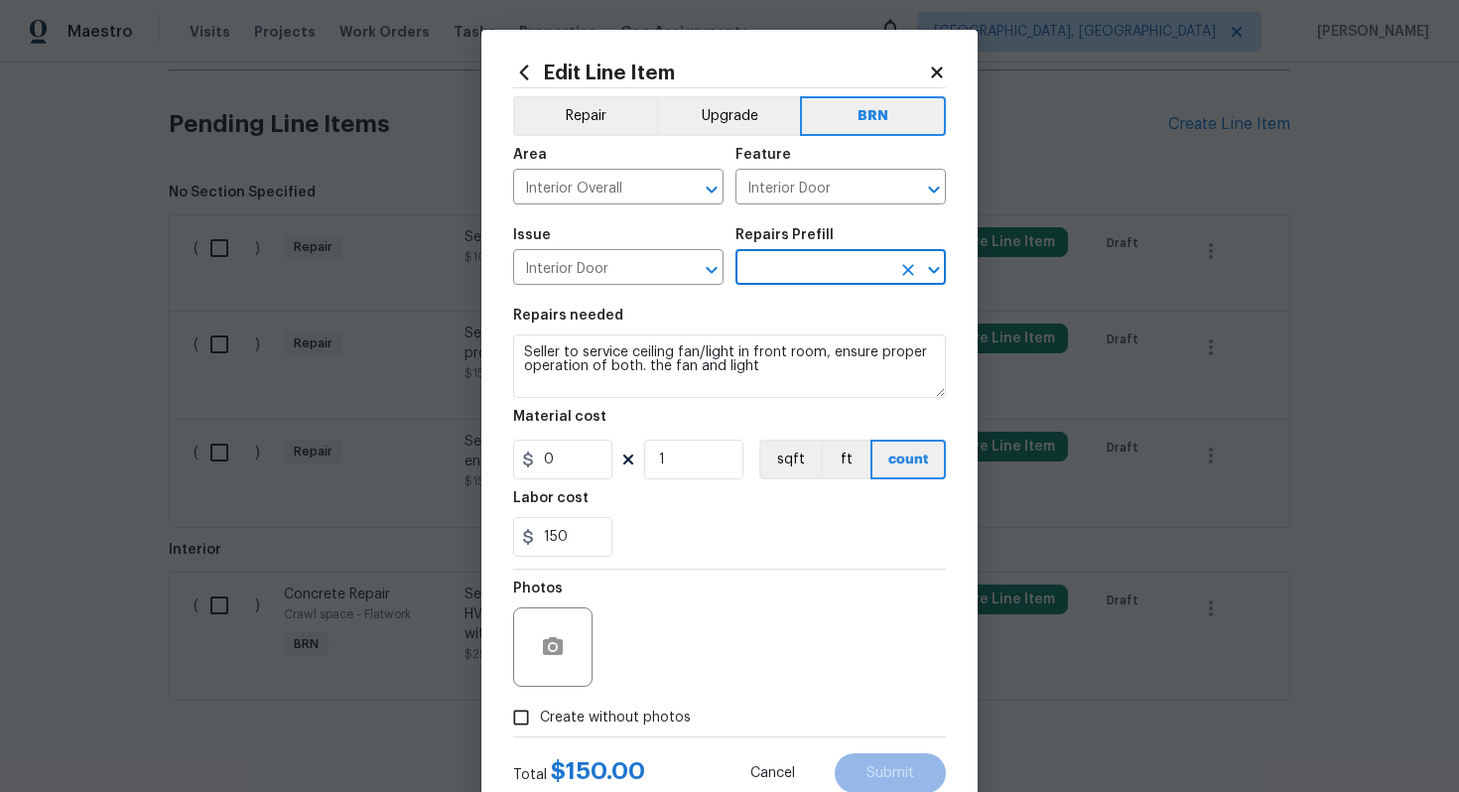
type input "Door Installation 2-4 Flush Panel $121.92"
type textarea "Remove the existing door (if present). Install a new pre-hung 2-4 flush panel i…"
type input "121.92"
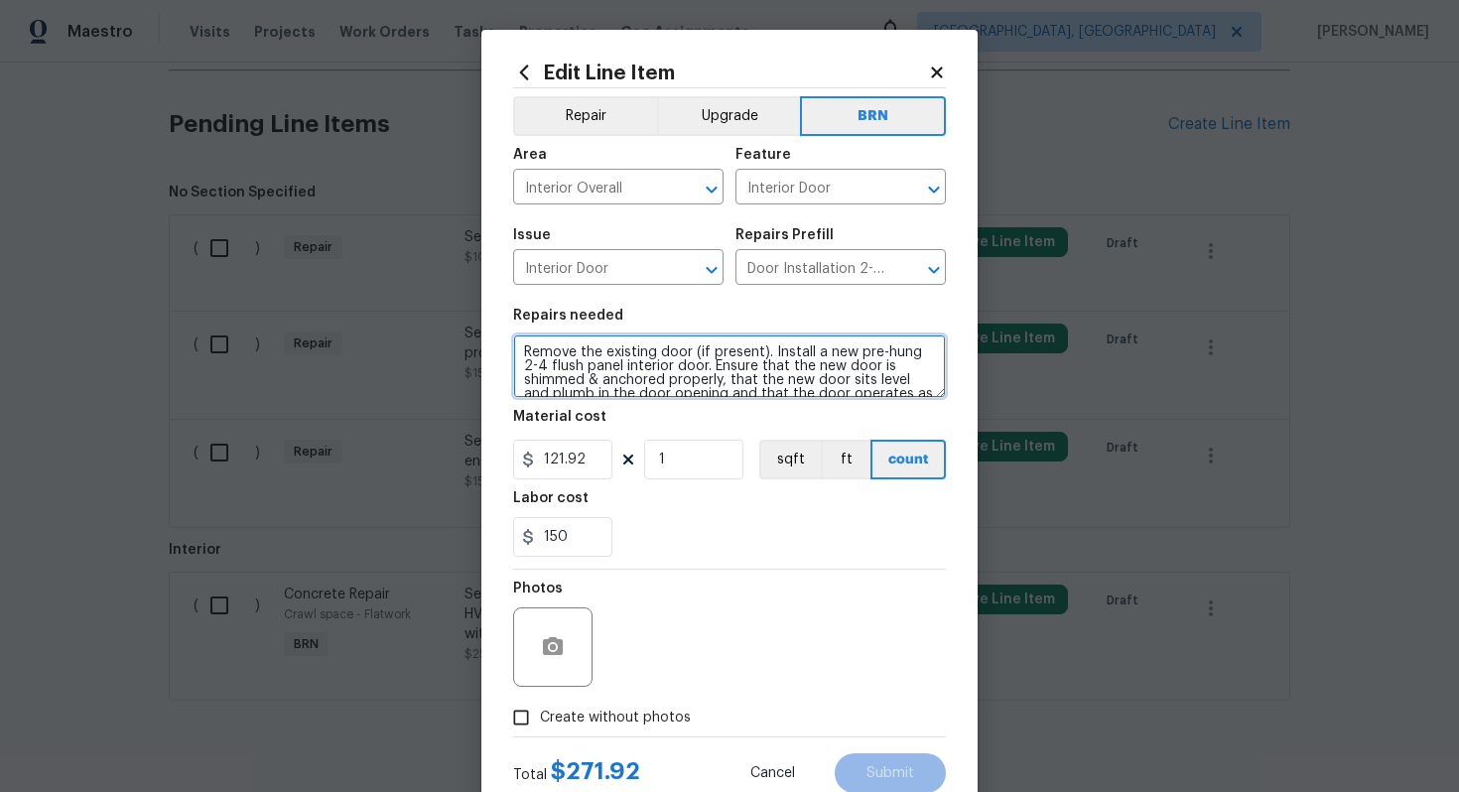
scroll to position [28, 0]
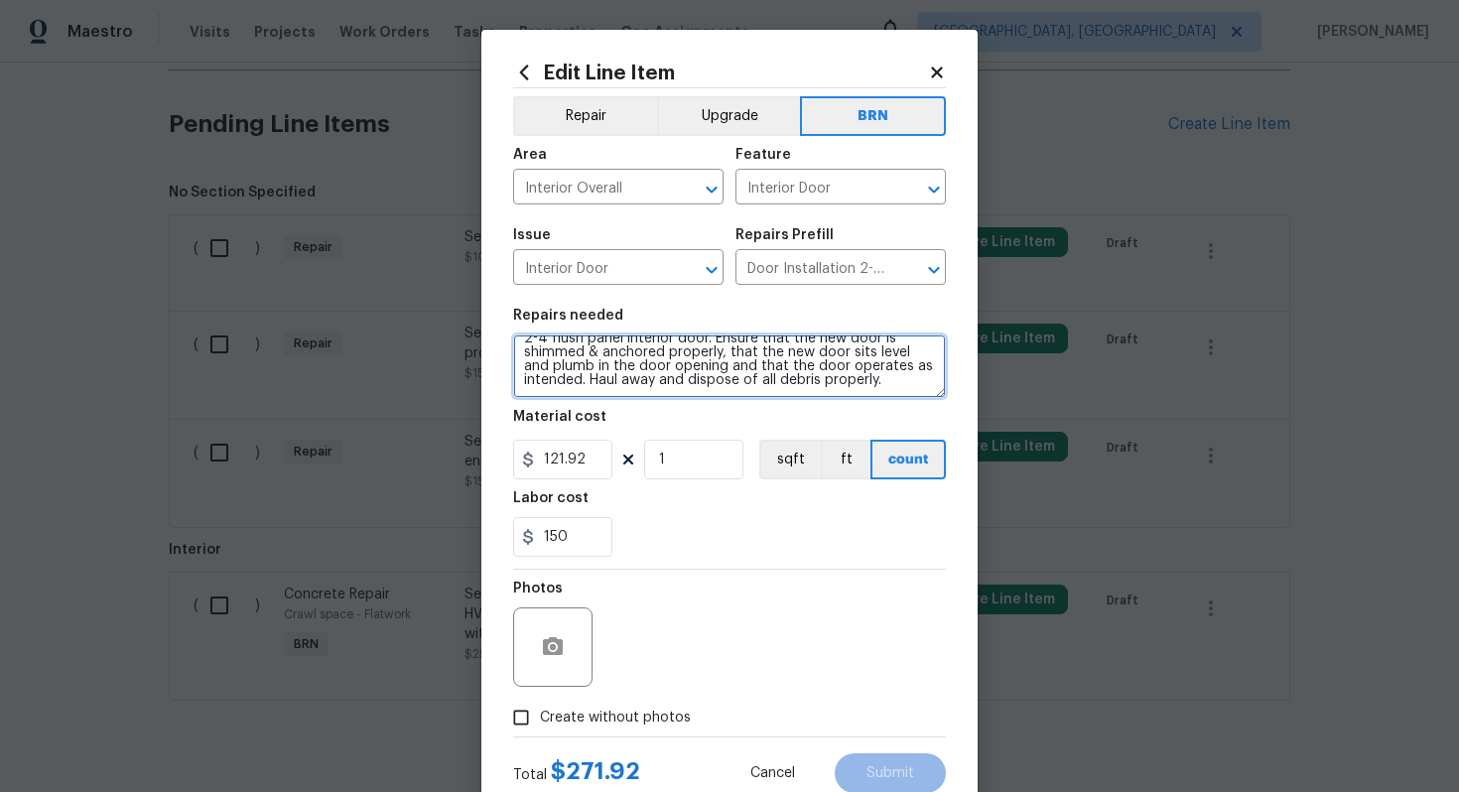
drag, startPoint x: 521, startPoint y: 356, endPoint x: 625, endPoint y: 412, distance: 118.1
click at [625, 412] on section "Repairs needed Remove the existing door (if present). Install a new pre-hung 2-…" at bounding box center [729, 433] width 433 height 272
paste textarea "Seller to service ceiling fan/light in front room, ensure proper operation of b…"
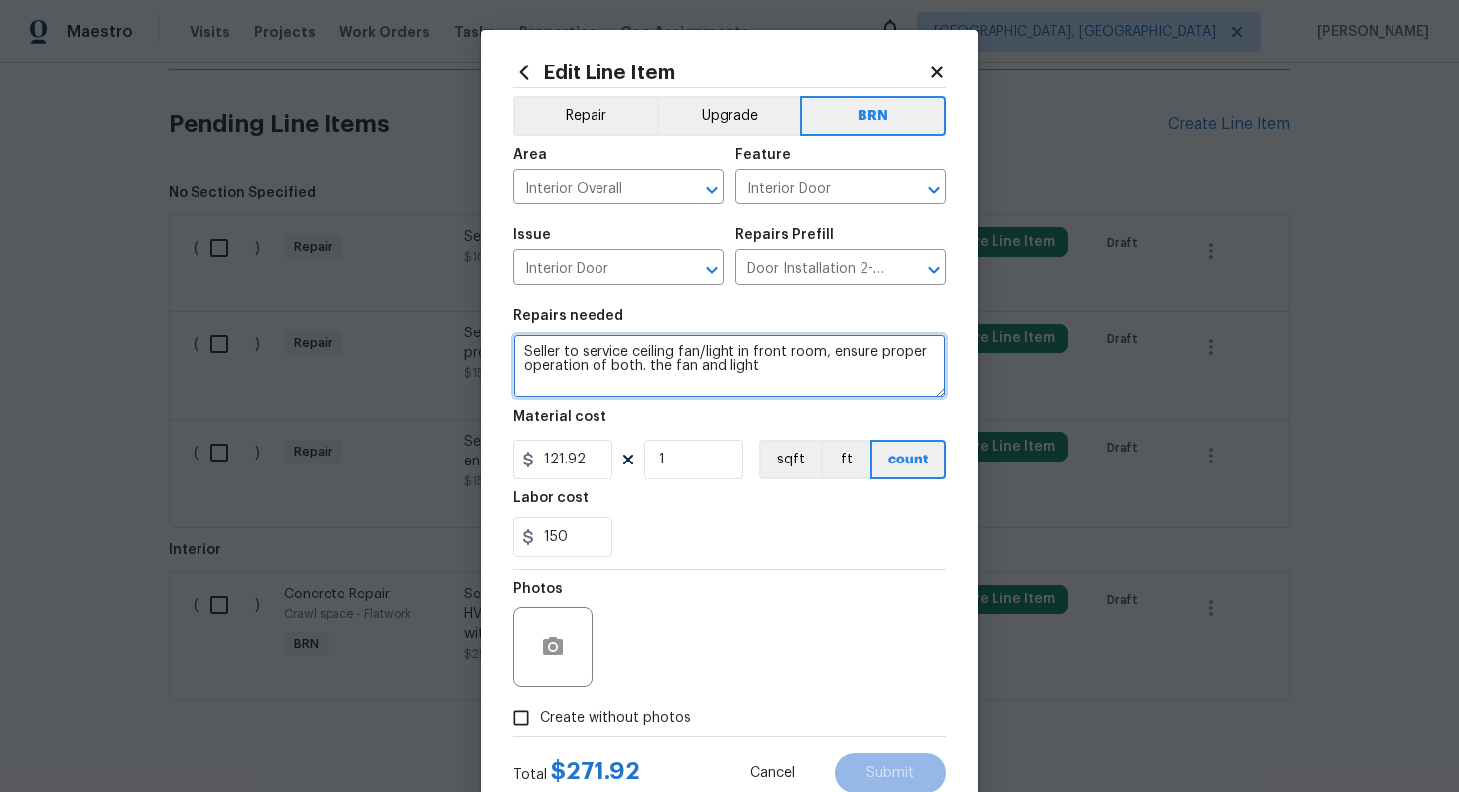
scroll to position [0, 0]
type textarea "Seller to service ceiling fan/light in front room, ensure proper operation of b…"
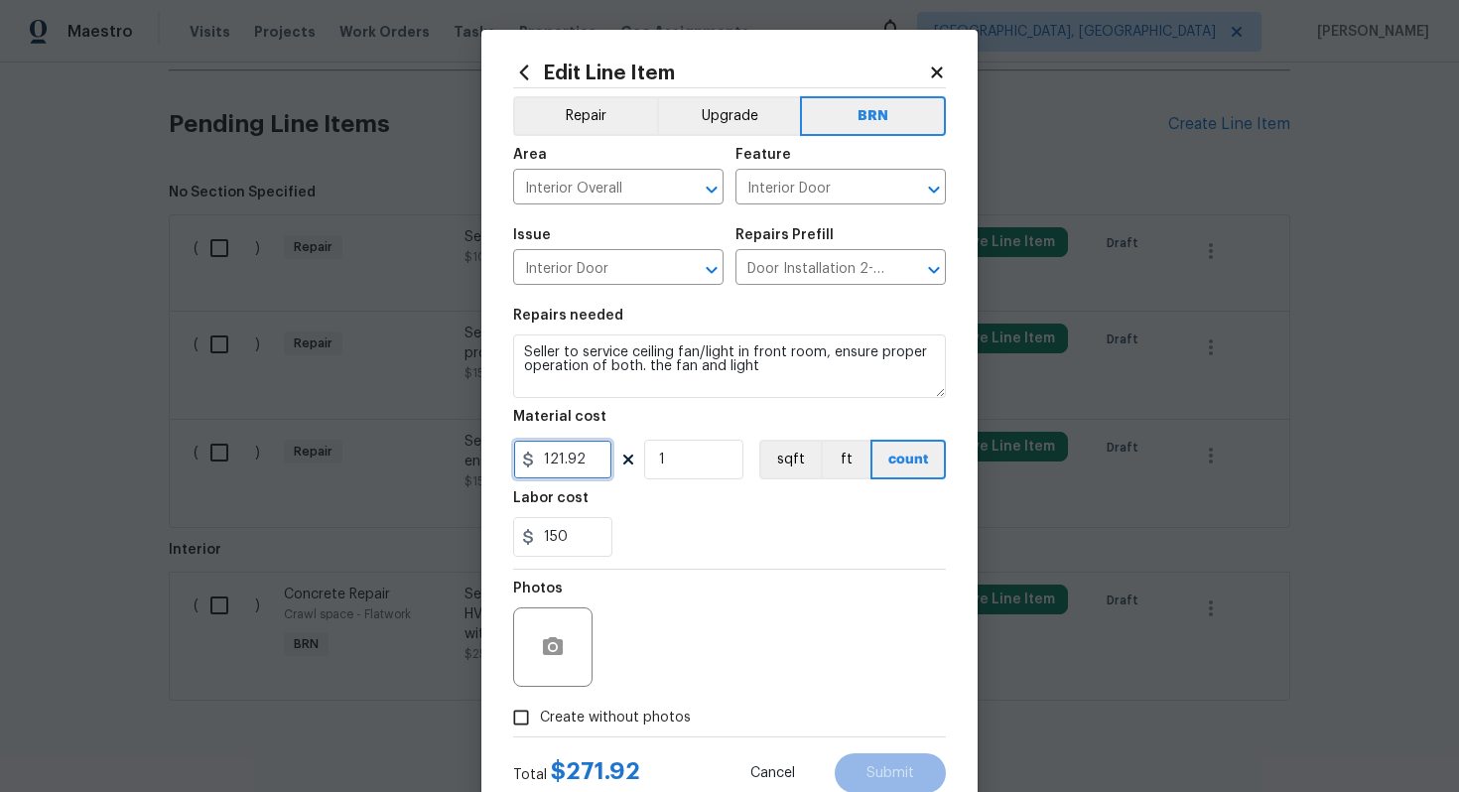
drag, startPoint x: 588, startPoint y: 459, endPoint x: 534, endPoint y: 463, distance: 53.8
click at [534, 462] on div "121.92" at bounding box center [562, 460] width 99 height 40
type input "0"
click at [730, 496] on div "Labor cost" at bounding box center [729, 504] width 433 height 26
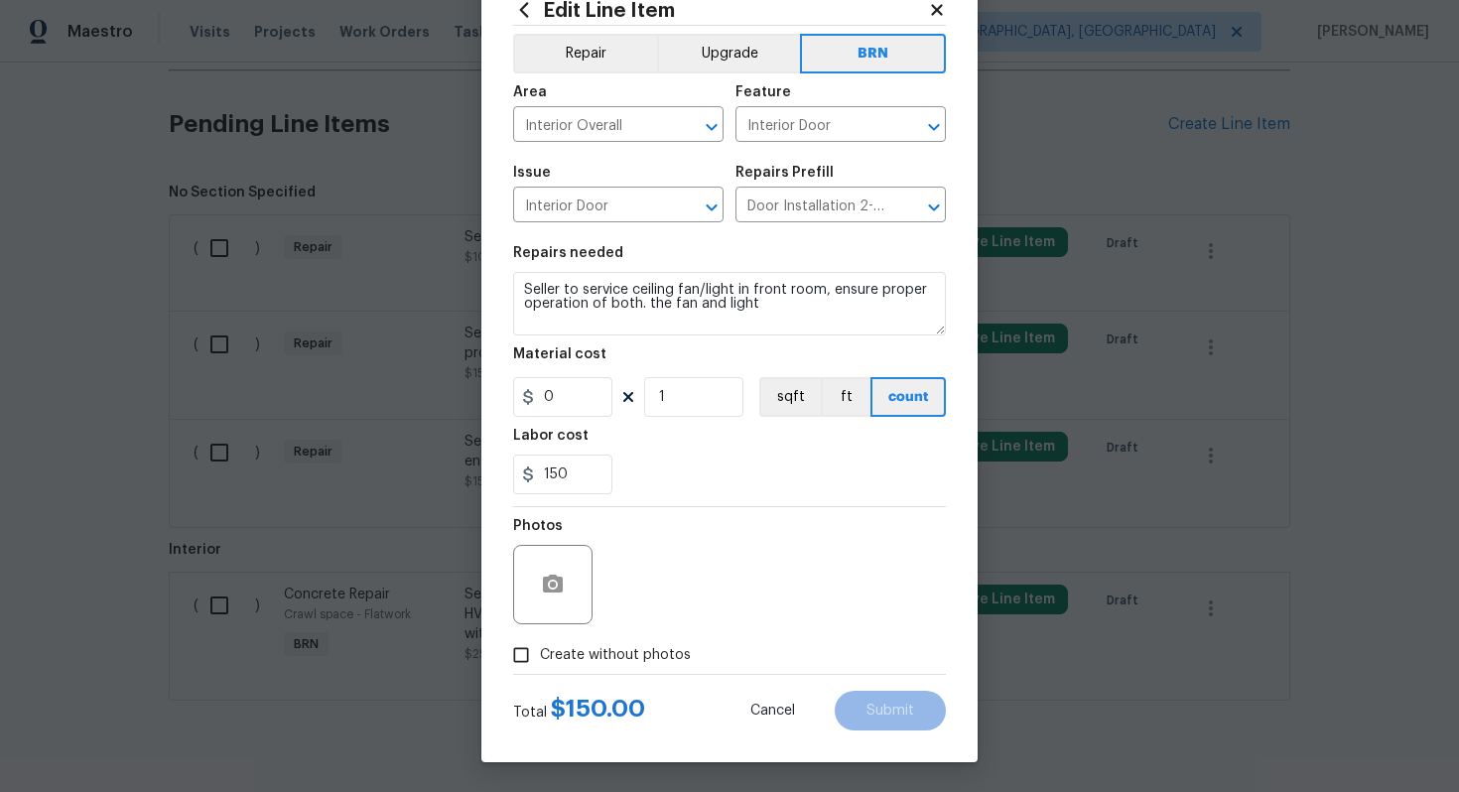
click at [613, 654] on span "Create without photos" at bounding box center [615, 655] width 151 height 21
click at [540, 654] on input "Create without photos" at bounding box center [521, 655] width 38 height 38
checkbox input "true"
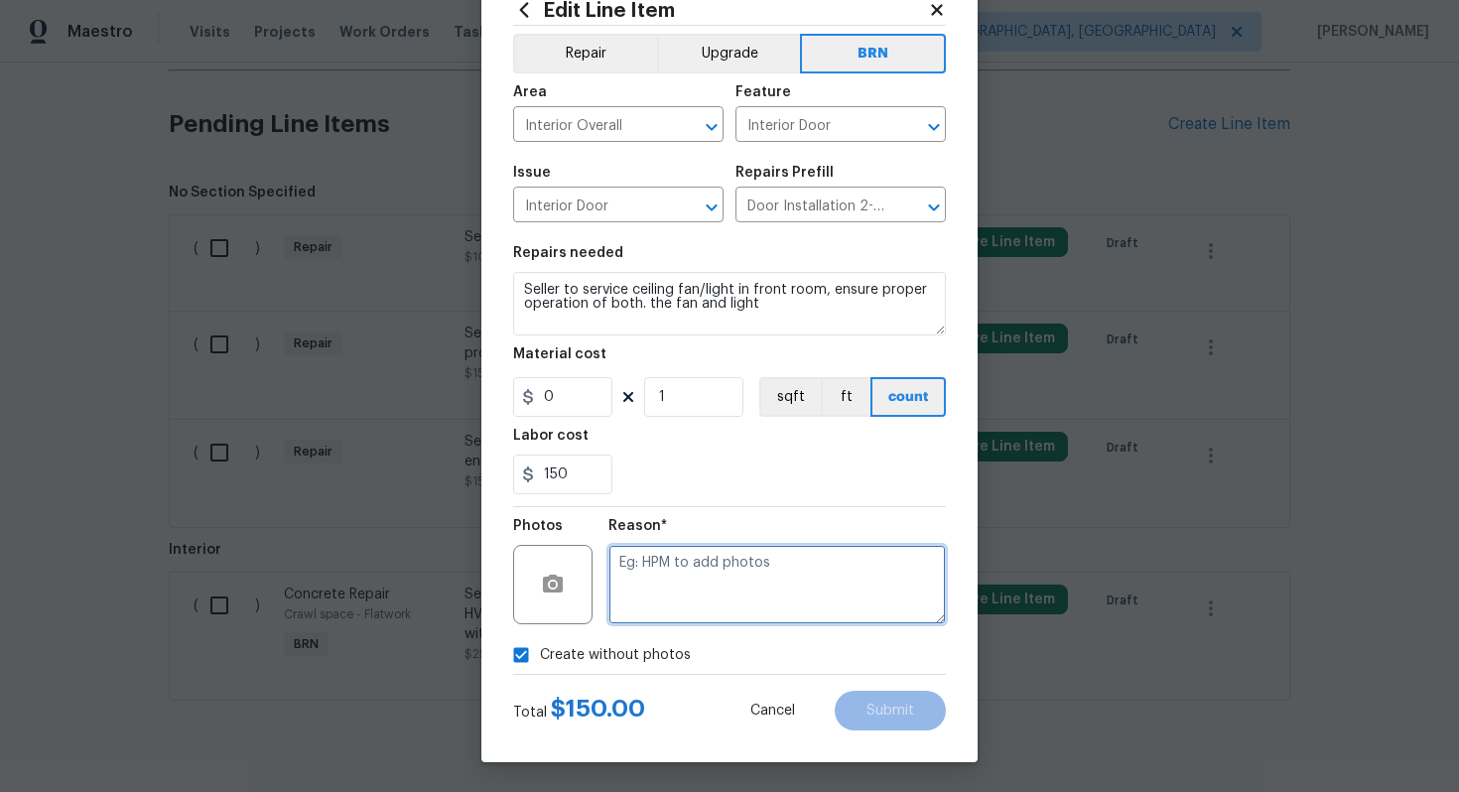
click at [682, 591] on textarea at bounding box center [778, 584] width 338 height 79
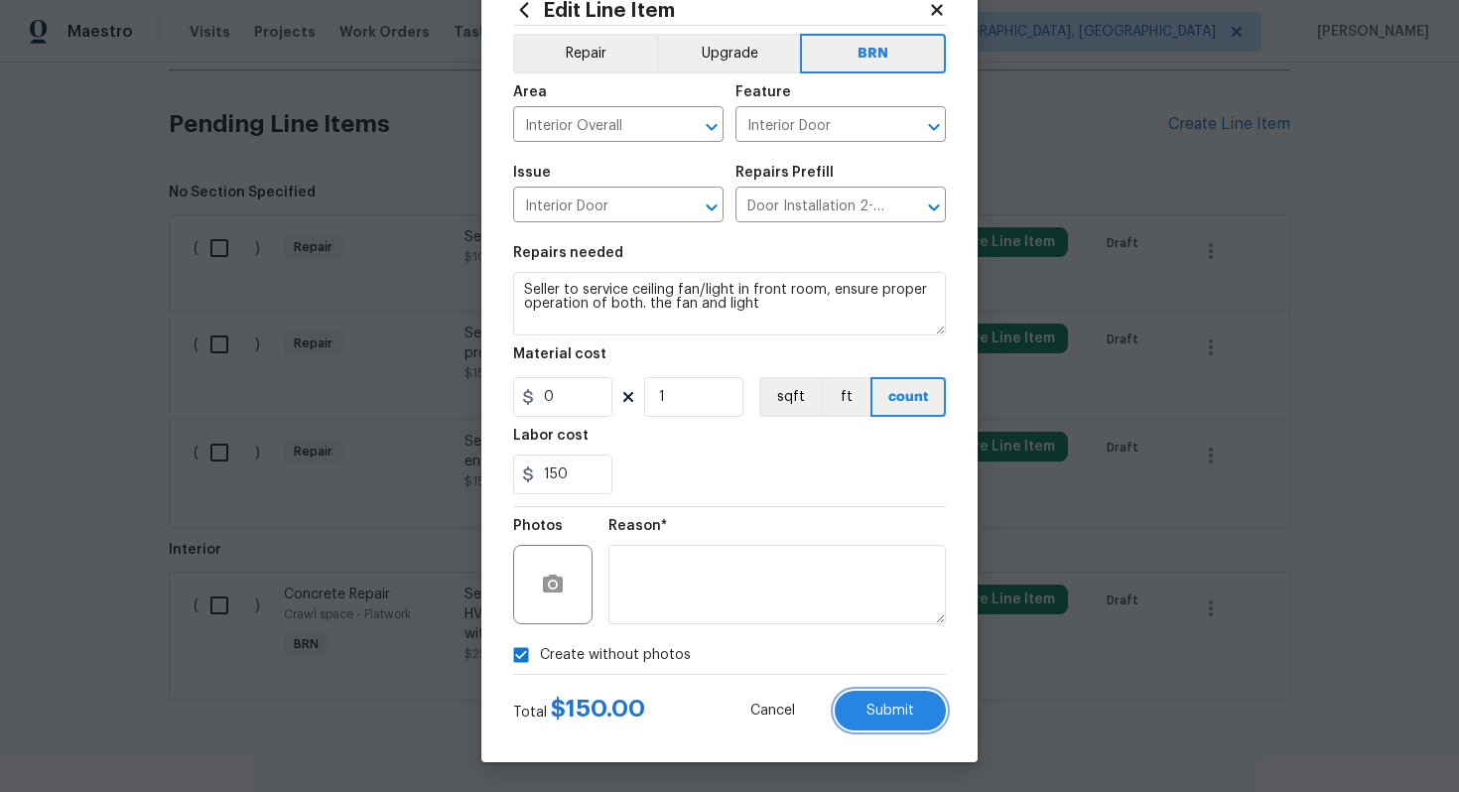
click at [910, 715] on span "Submit" at bounding box center [891, 711] width 48 height 15
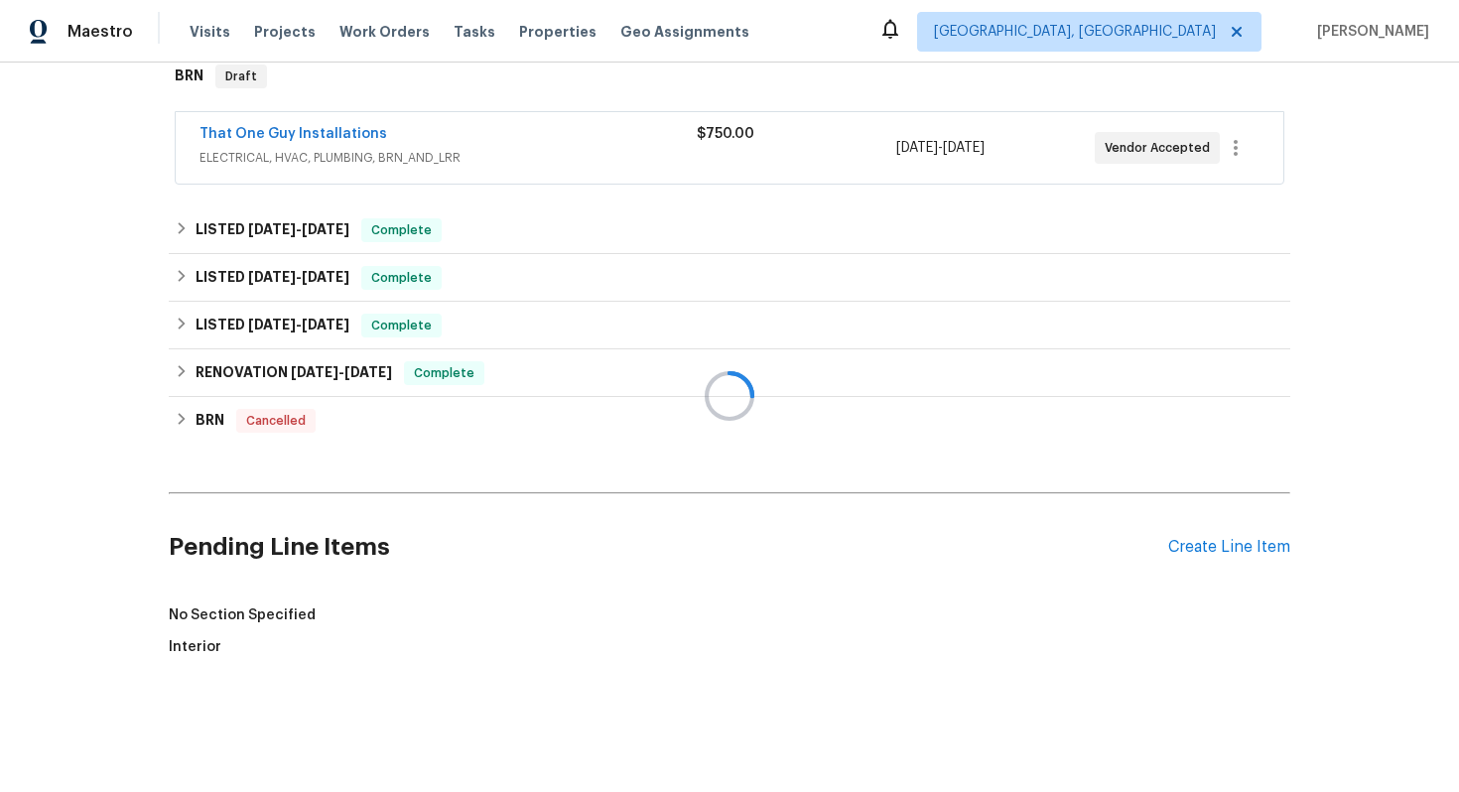
scroll to position [754, 0]
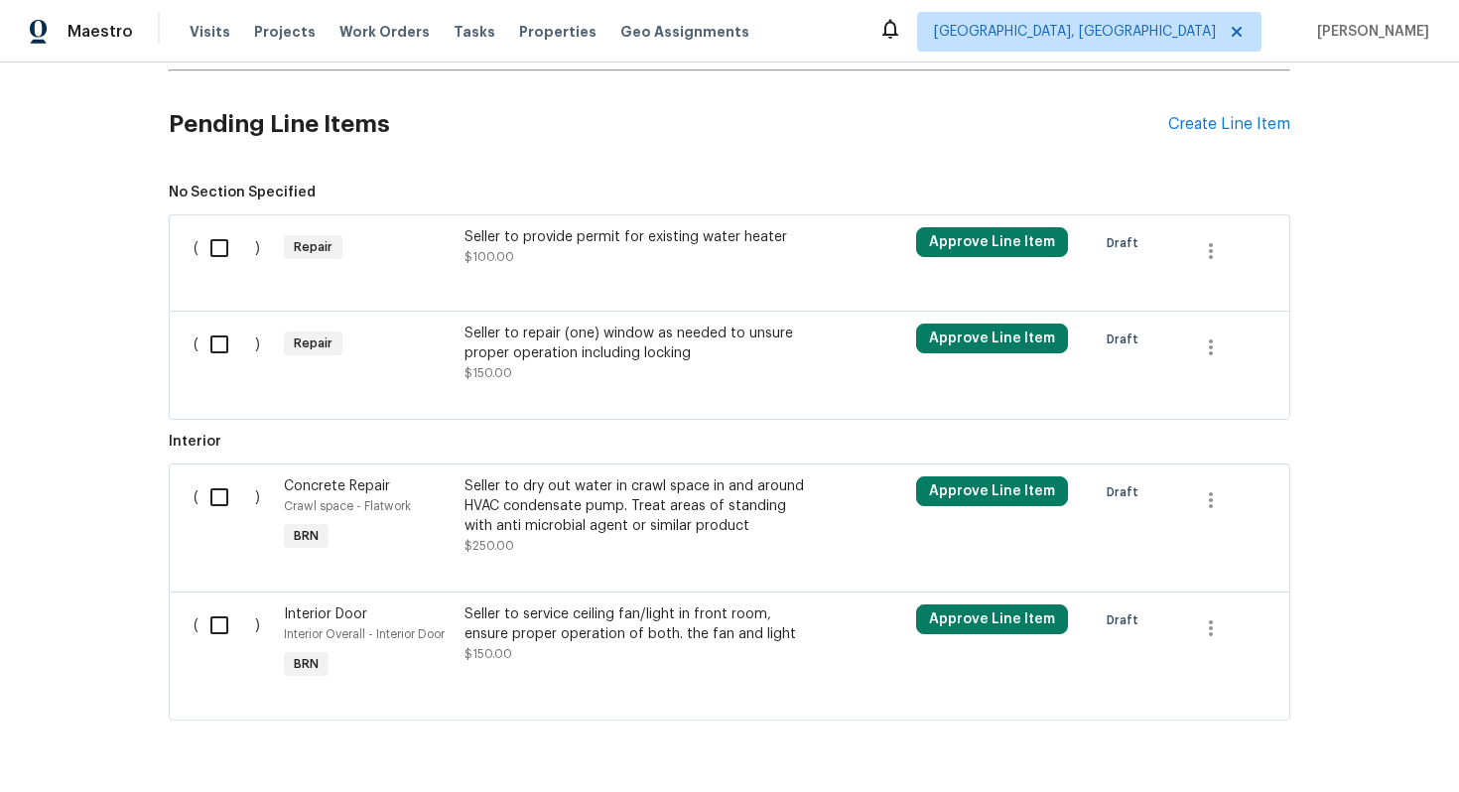
click at [687, 367] on div "Seller to repair (one) window as needed to unsure proper operation including lo…" at bounding box center [639, 354] width 349 height 60
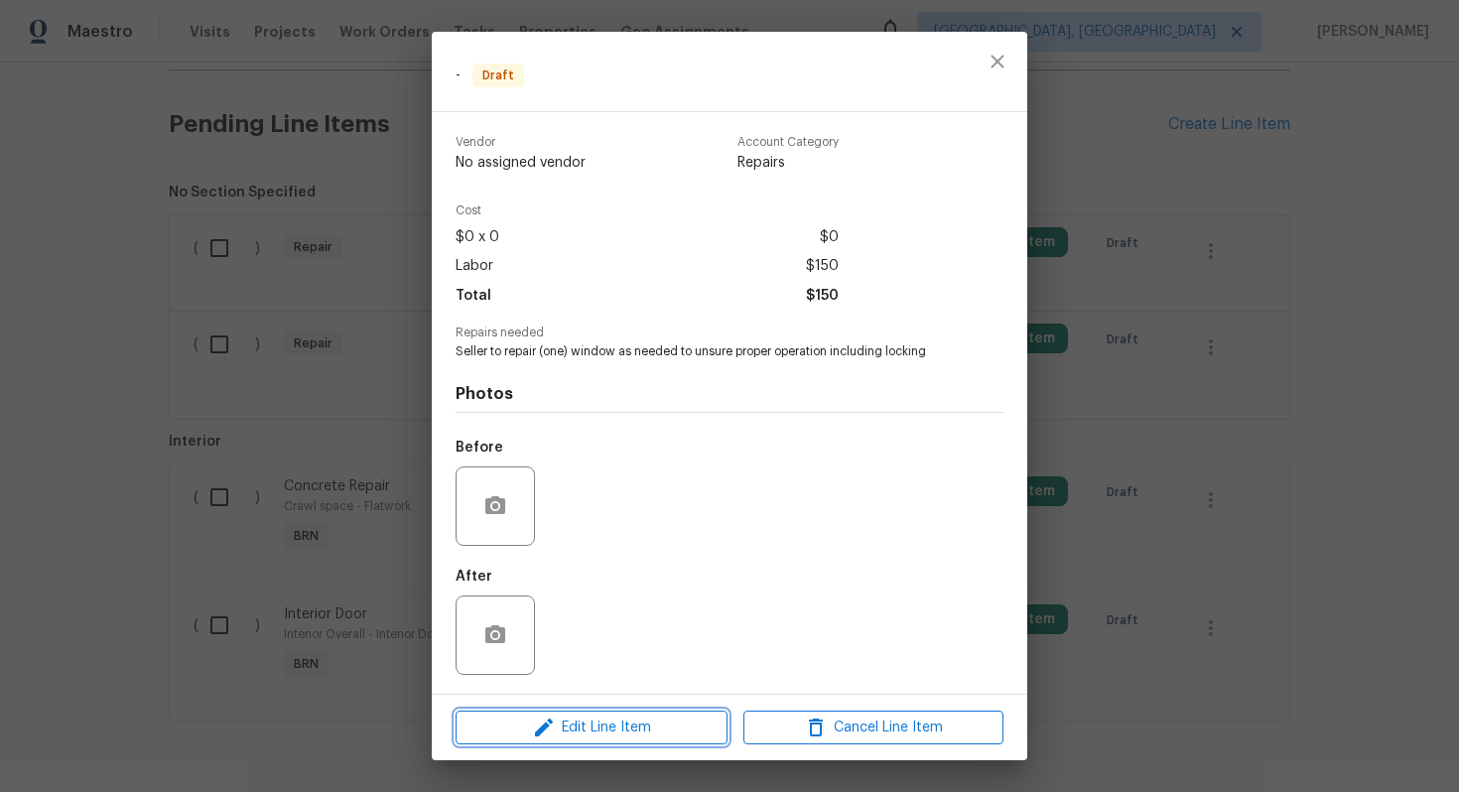
click at [595, 729] on span "Edit Line Item" at bounding box center [592, 728] width 260 height 25
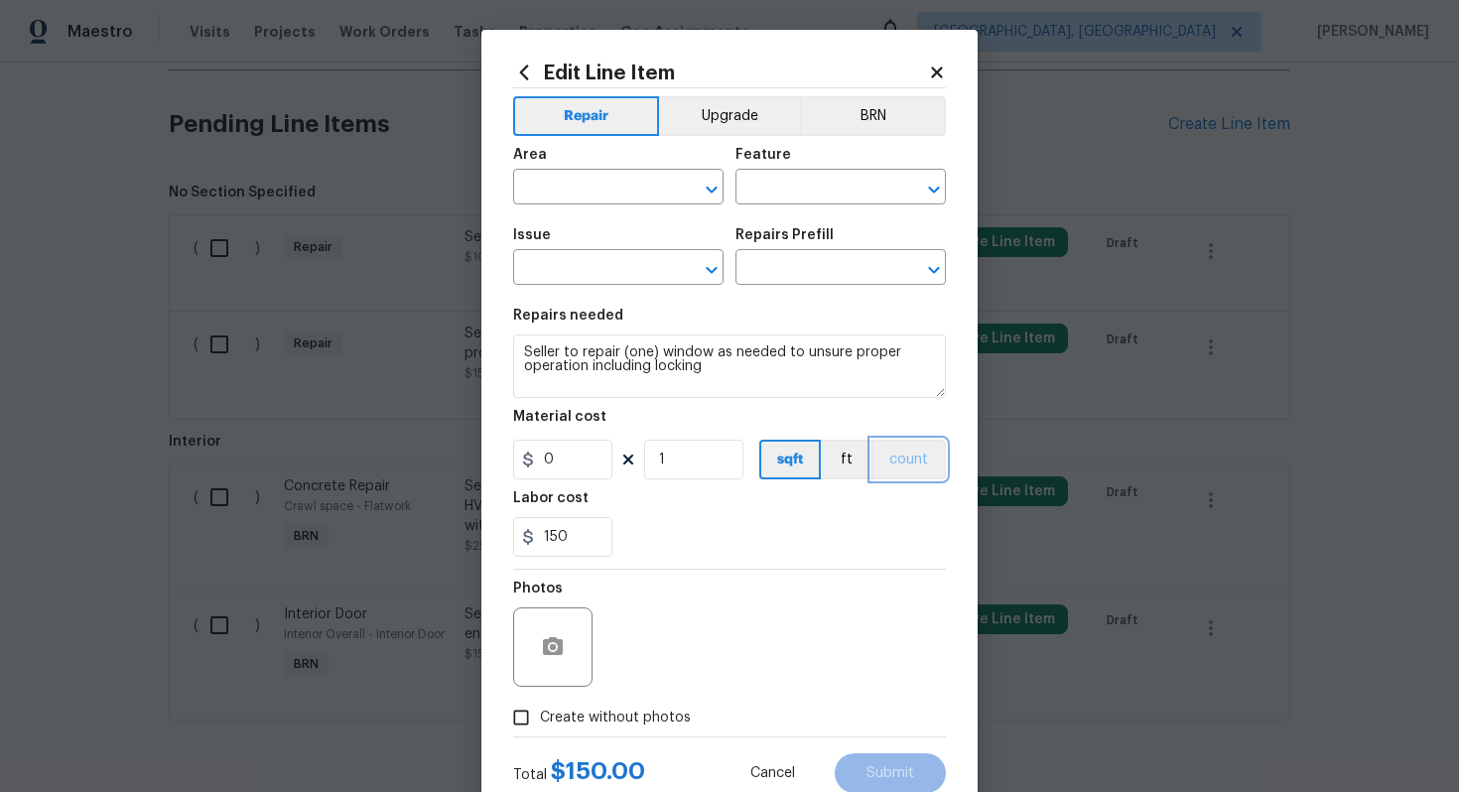
click at [915, 472] on button "count" at bounding box center [909, 460] width 74 height 40
click at [875, 118] on button "BRN" at bounding box center [873, 116] width 146 height 40
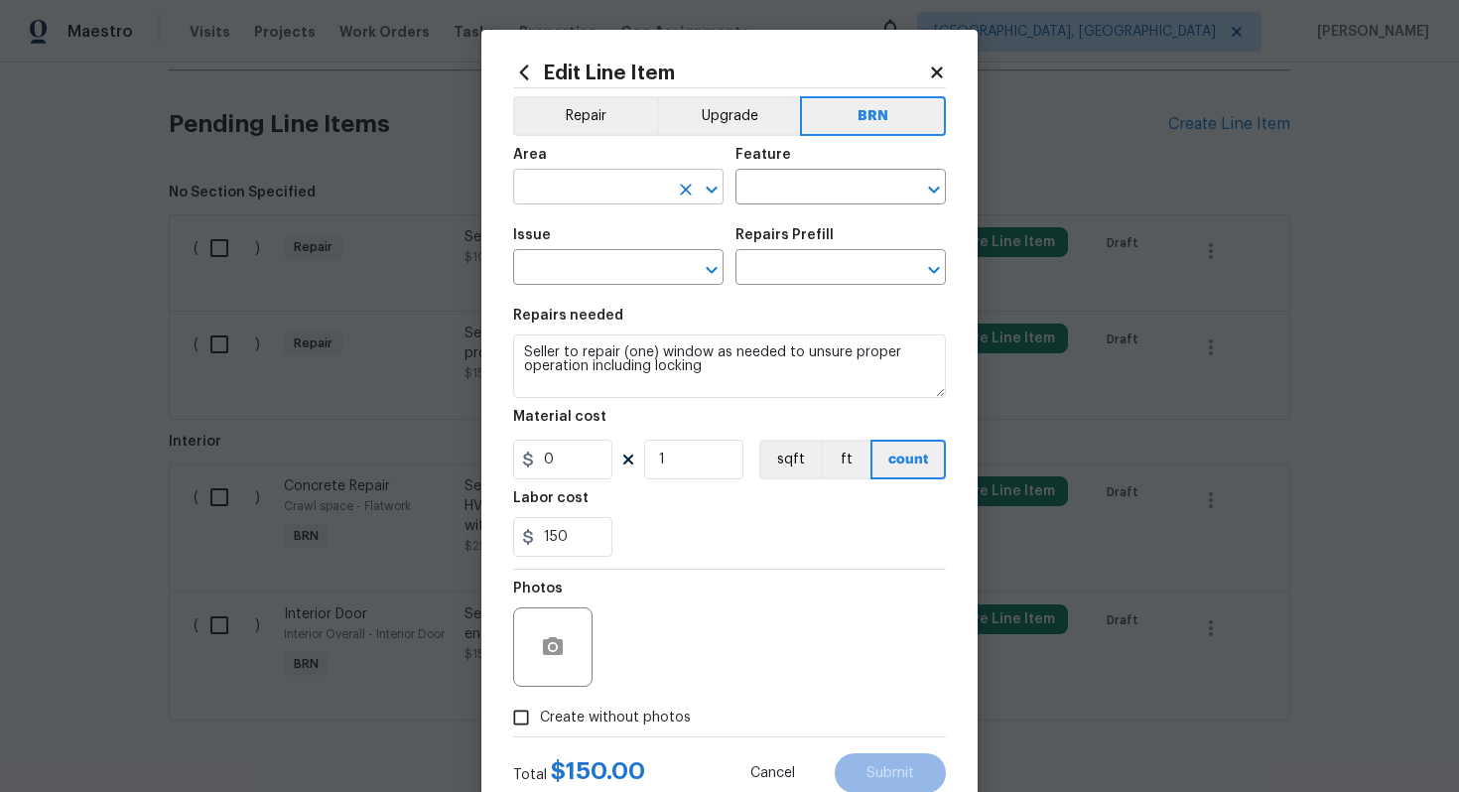
click at [583, 198] on input "text" at bounding box center [590, 189] width 155 height 31
type input "w"
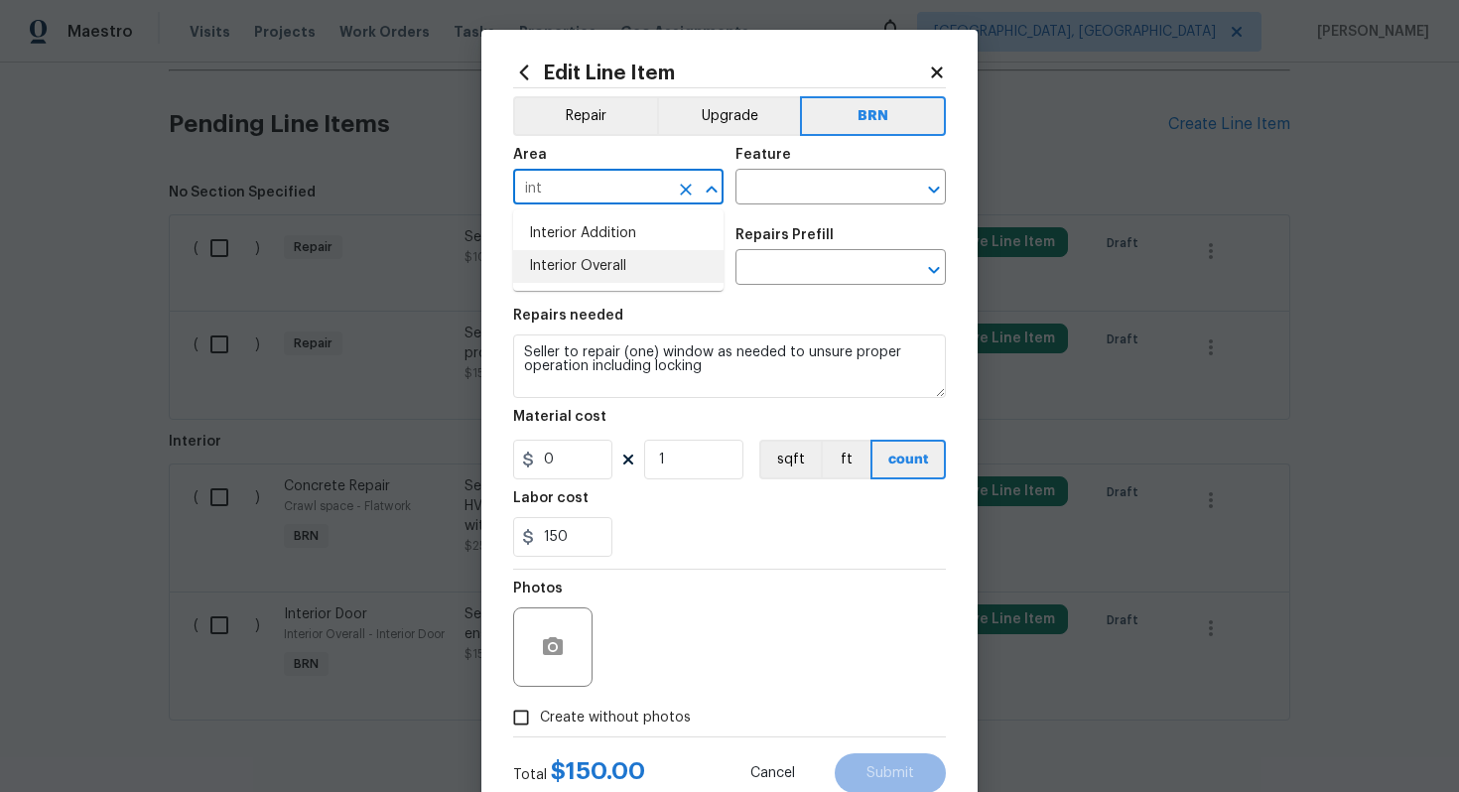
click at [621, 270] on li "Interior Overall" at bounding box center [618, 266] width 210 height 33
type input "Interior Overall"
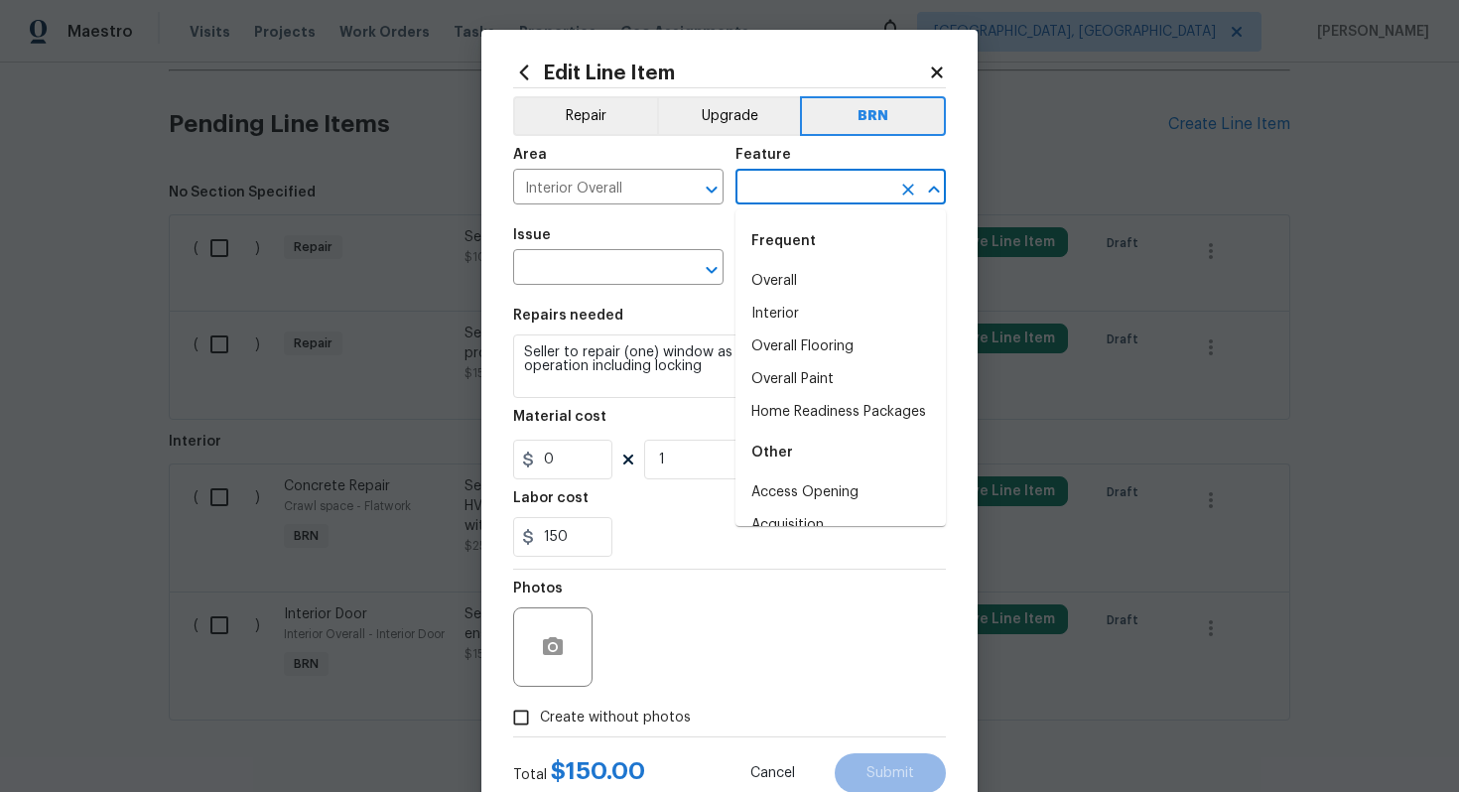
click at [785, 199] on input "text" at bounding box center [813, 189] width 155 height 31
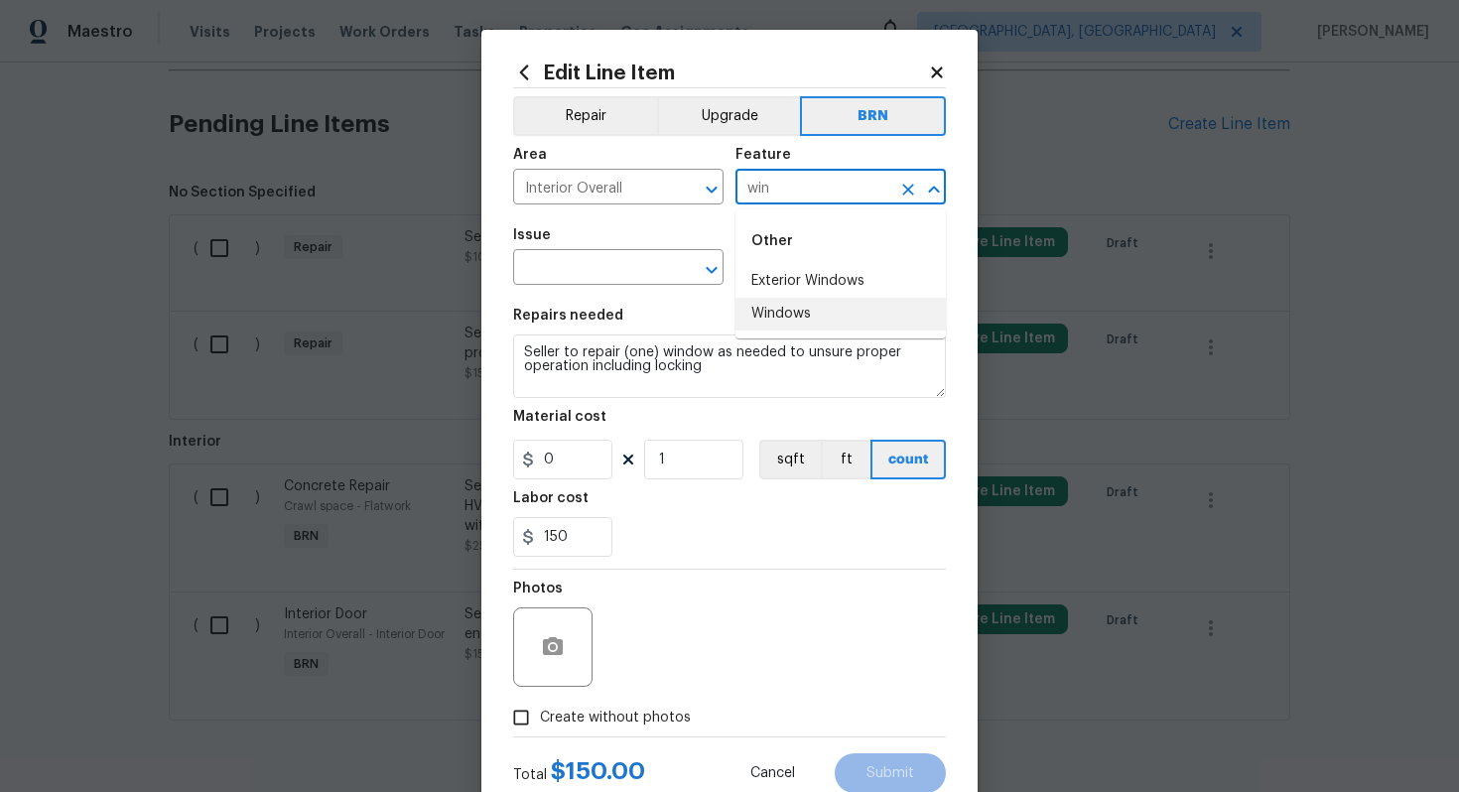
click at [809, 307] on li "Windows" at bounding box center [841, 314] width 210 height 33
type input "Windows"
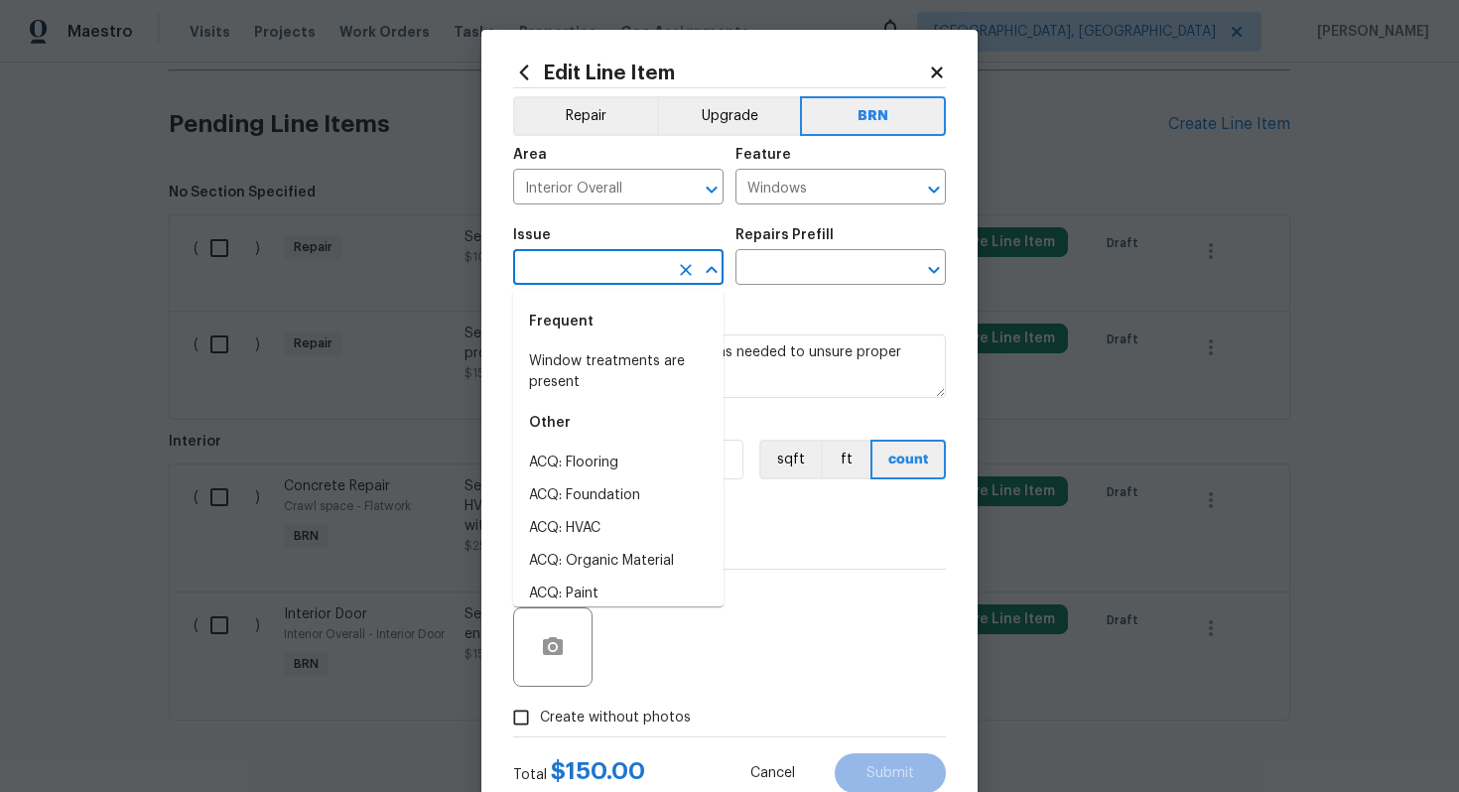
click at [563, 276] on input "text" at bounding box center [590, 269] width 155 height 31
click at [603, 455] on li "Windows & Skylights" at bounding box center [618, 463] width 210 height 33
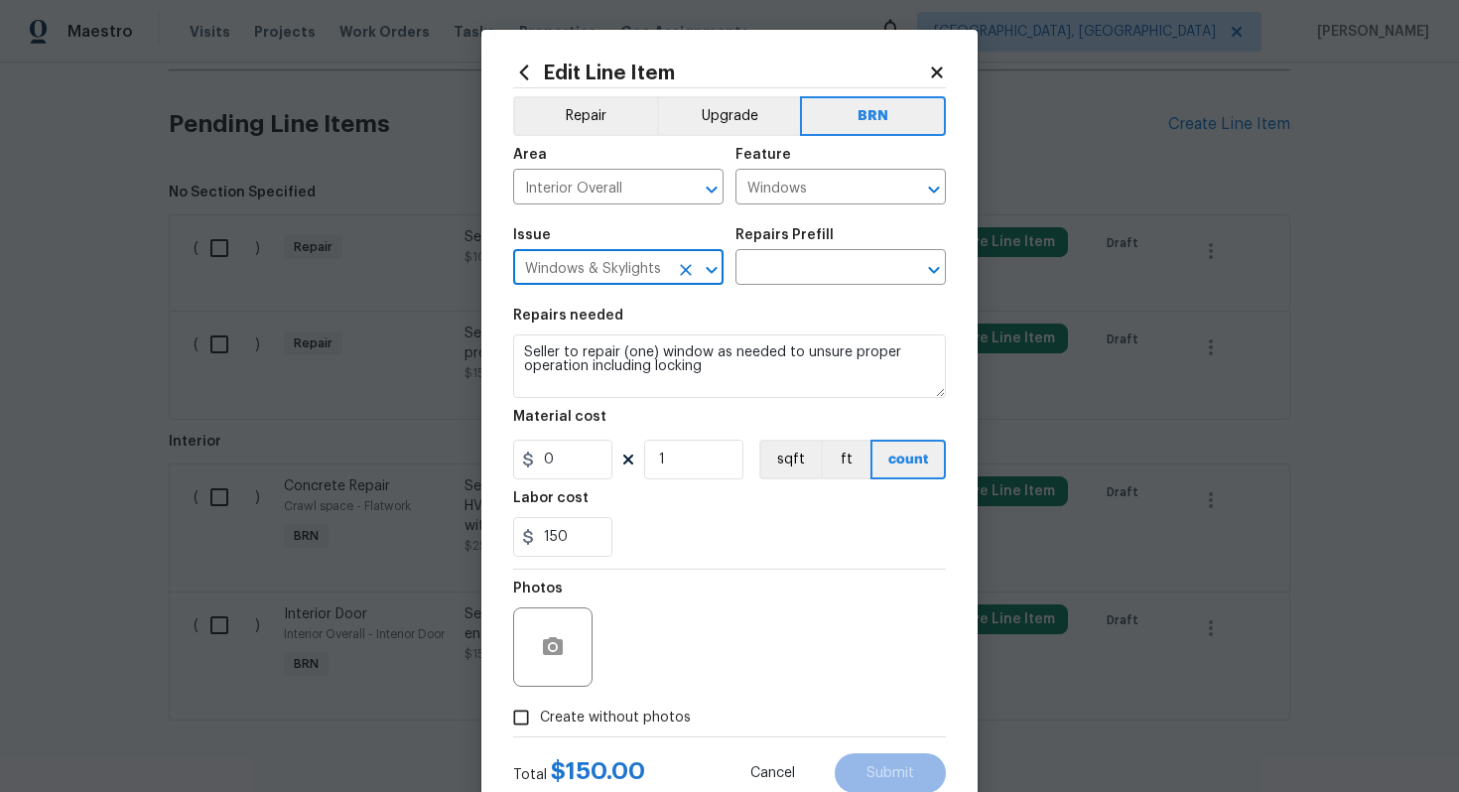
type input "Windows & Skylights"
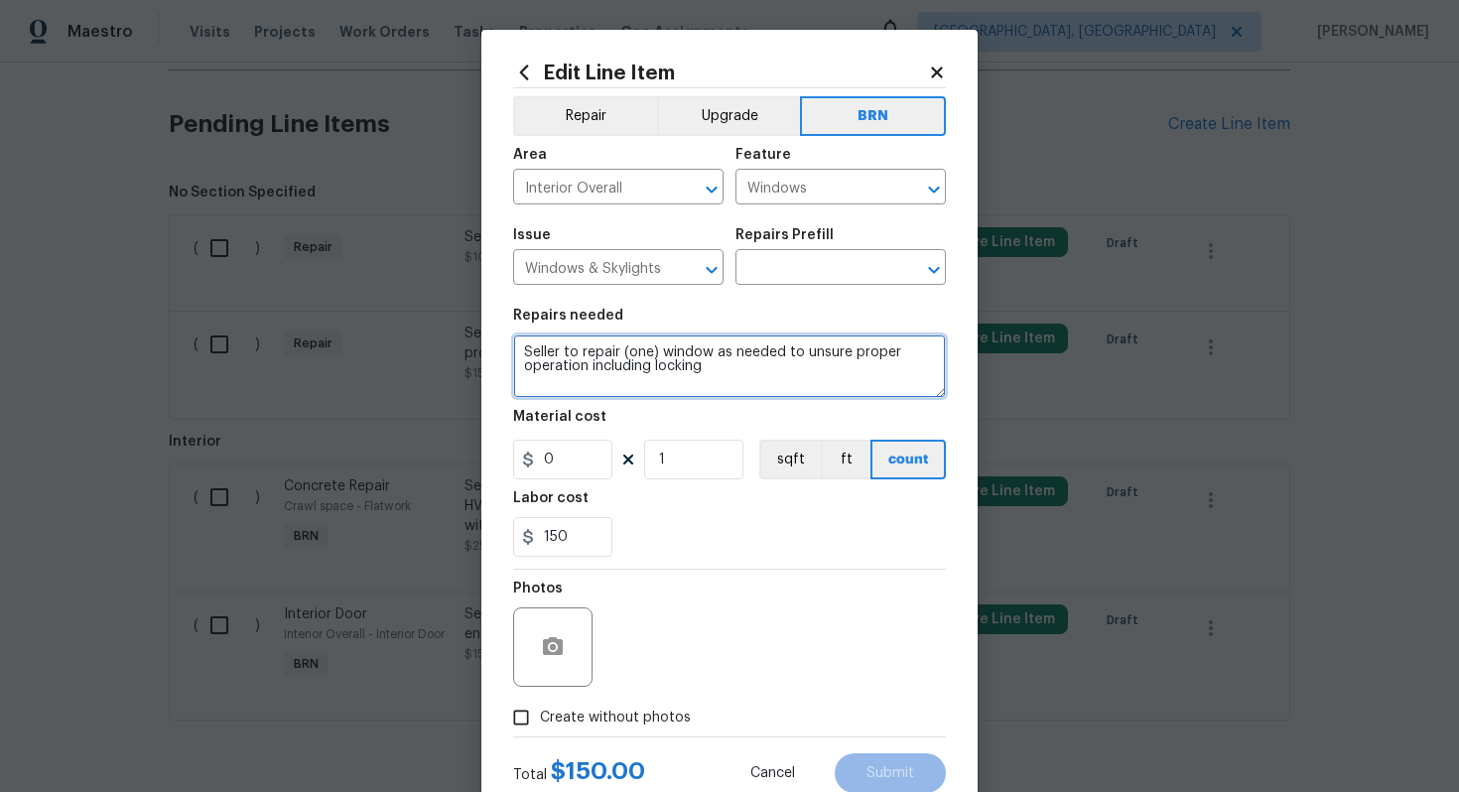
drag, startPoint x: 519, startPoint y: 360, endPoint x: 745, endPoint y: 403, distance: 229.4
click at [745, 403] on section "Repairs needed Seller to repair (one) window as needed to unsure proper operati…" at bounding box center [729, 433] width 433 height 272
drag, startPoint x: 523, startPoint y: 346, endPoint x: 699, endPoint y: 410, distance: 186.8
click at [699, 415] on section "Repairs needed Seller to repair (one) window as needed to unsure proper operati…" at bounding box center [729, 433] width 433 height 272
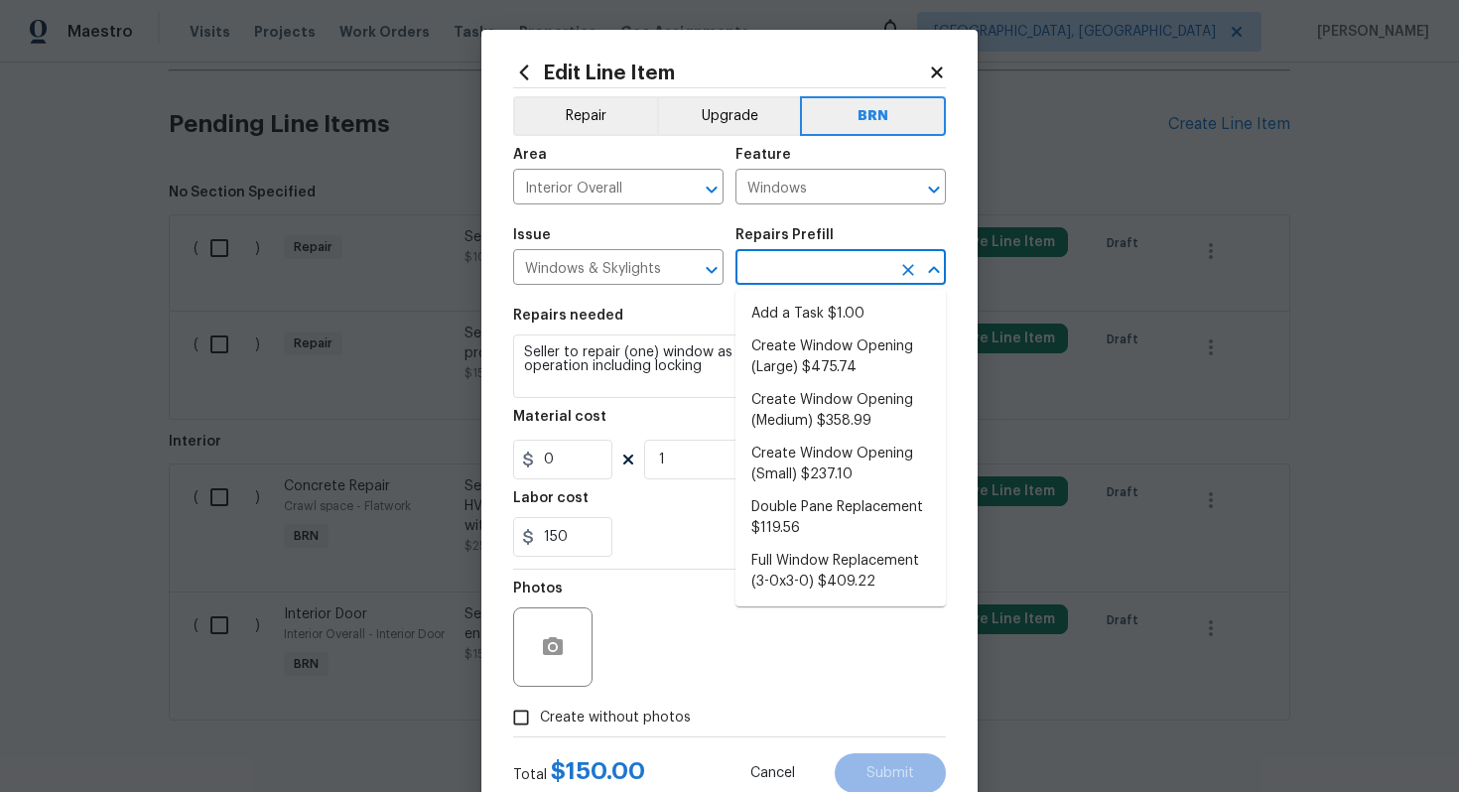
click at [772, 273] on input "text" at bounding box center [813, 269] width 155 height 31
click at [795, 411] on li "Create Window Opening (Medium) $358.99" at bounding box center [841, 411] width 210 height 54
type input "Create Window Opening (Medium) $358.99"
type textarea "Remove the existing substrate, insulation, etc to create a window opening of up…"
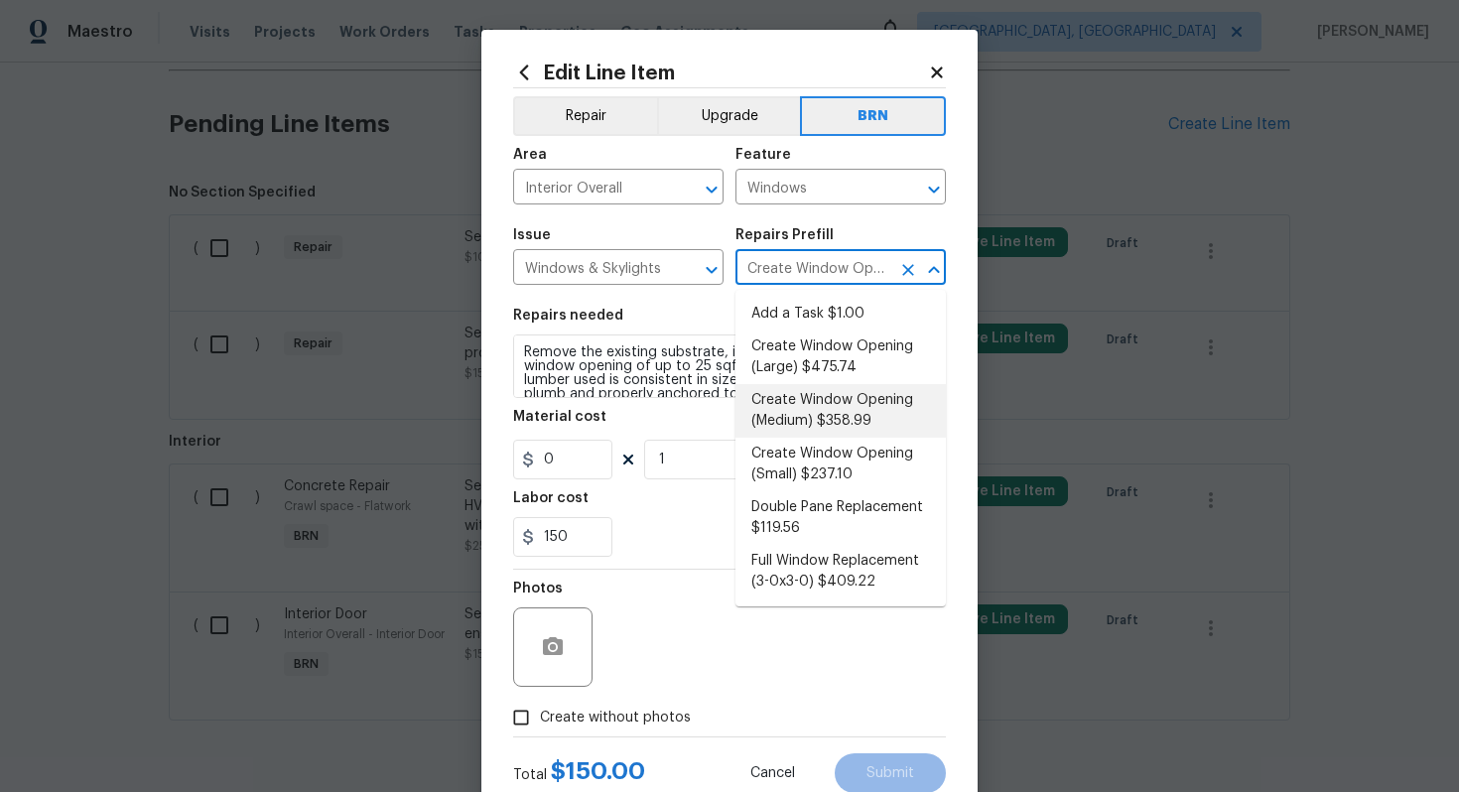
type input "358.99"
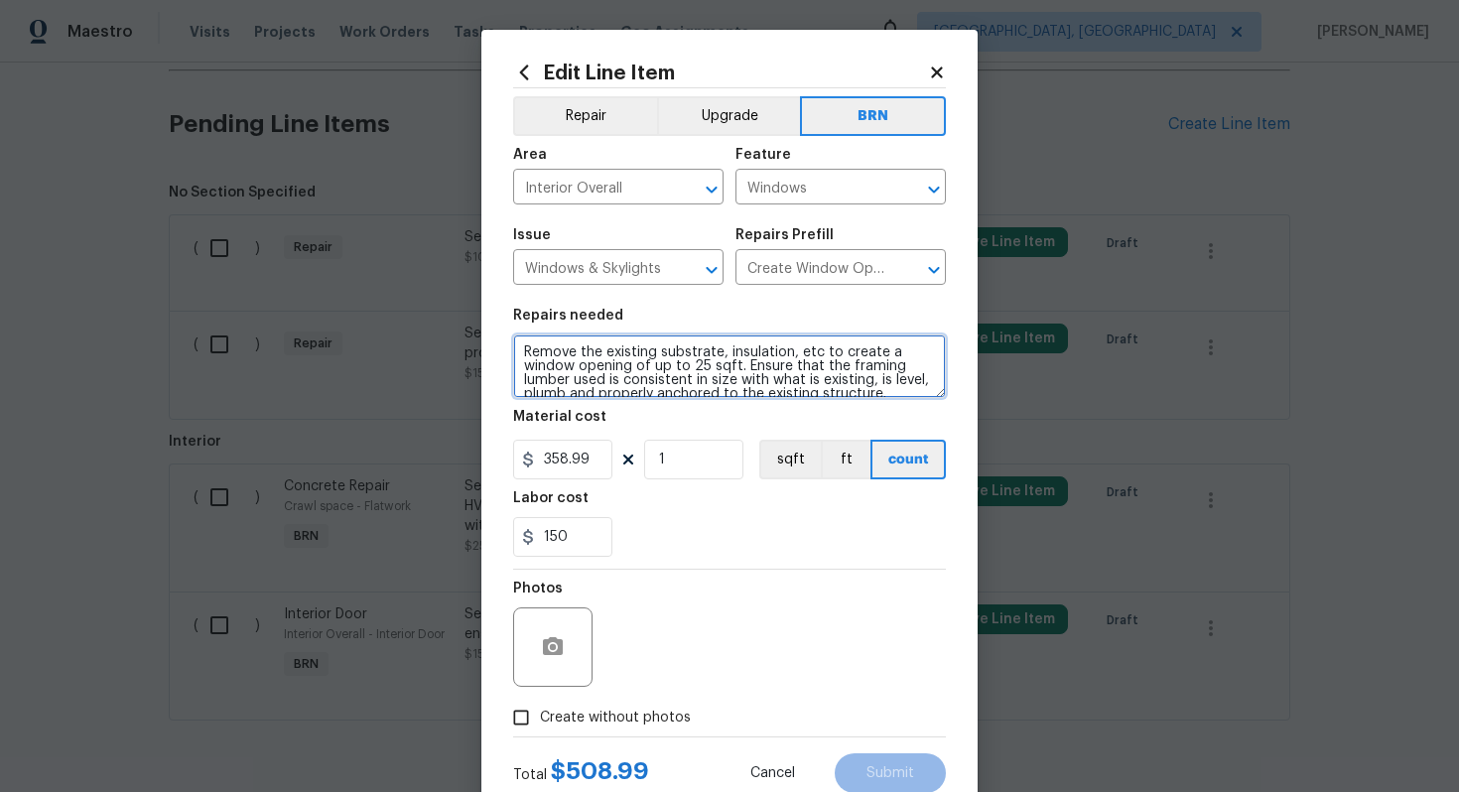
scroll to position [28, 0]
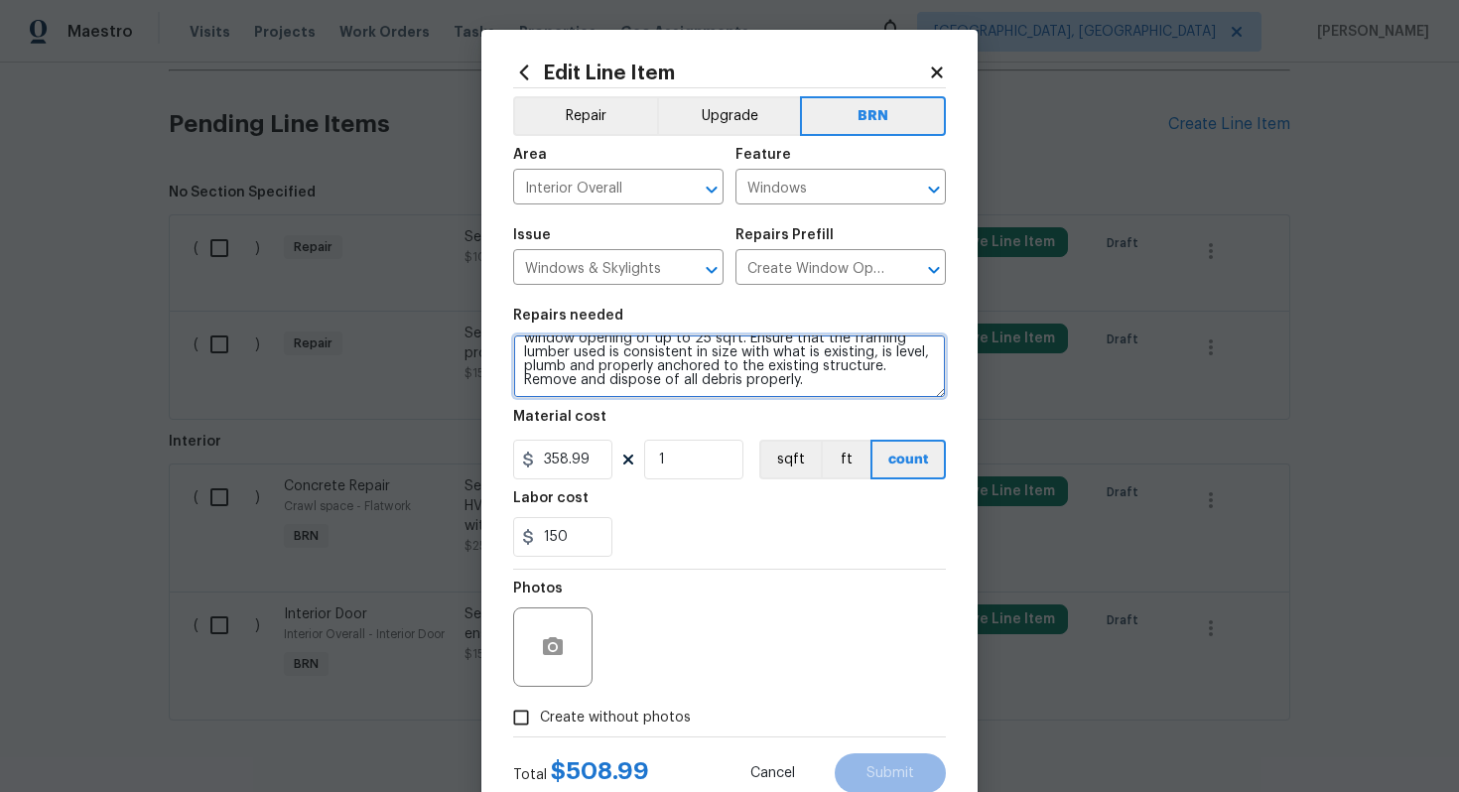
drag, startPoint x: 518, startPoint y: 352, endPoint x: 696, endPoint y: 457, distance: 206.0
click at [696, 457] on section "Repairs needed Remove the existing substrate, insulation, etc to create a windo…" at bounding box center [729, 433] width 433 height 272
paste textarea "Seller to repair (one) window as needed to unsure proper operation including lo…"
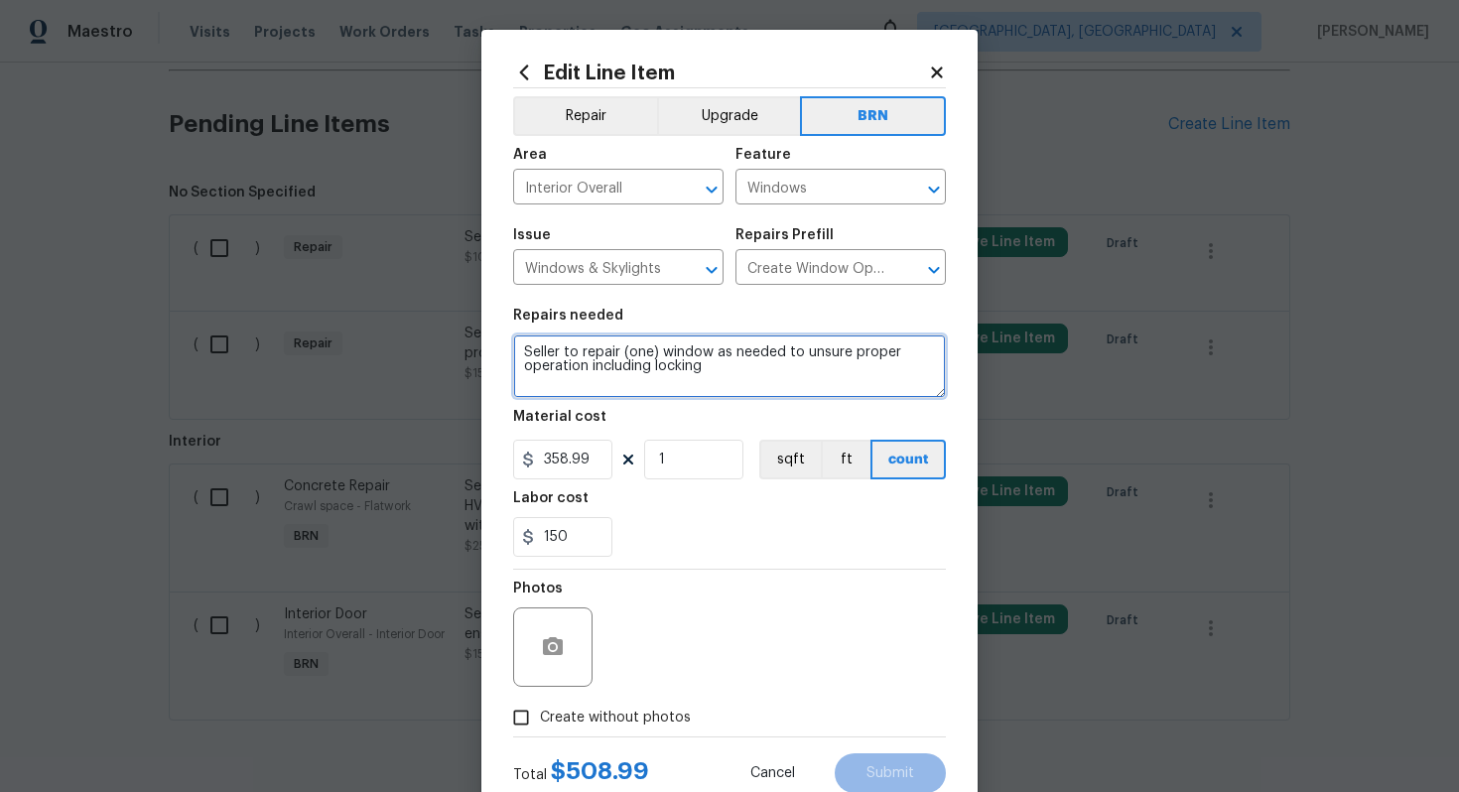
scroll to position [0, 0]
type textarea "Seller to repair (one) window as needed to unsure proper operation including lo…"
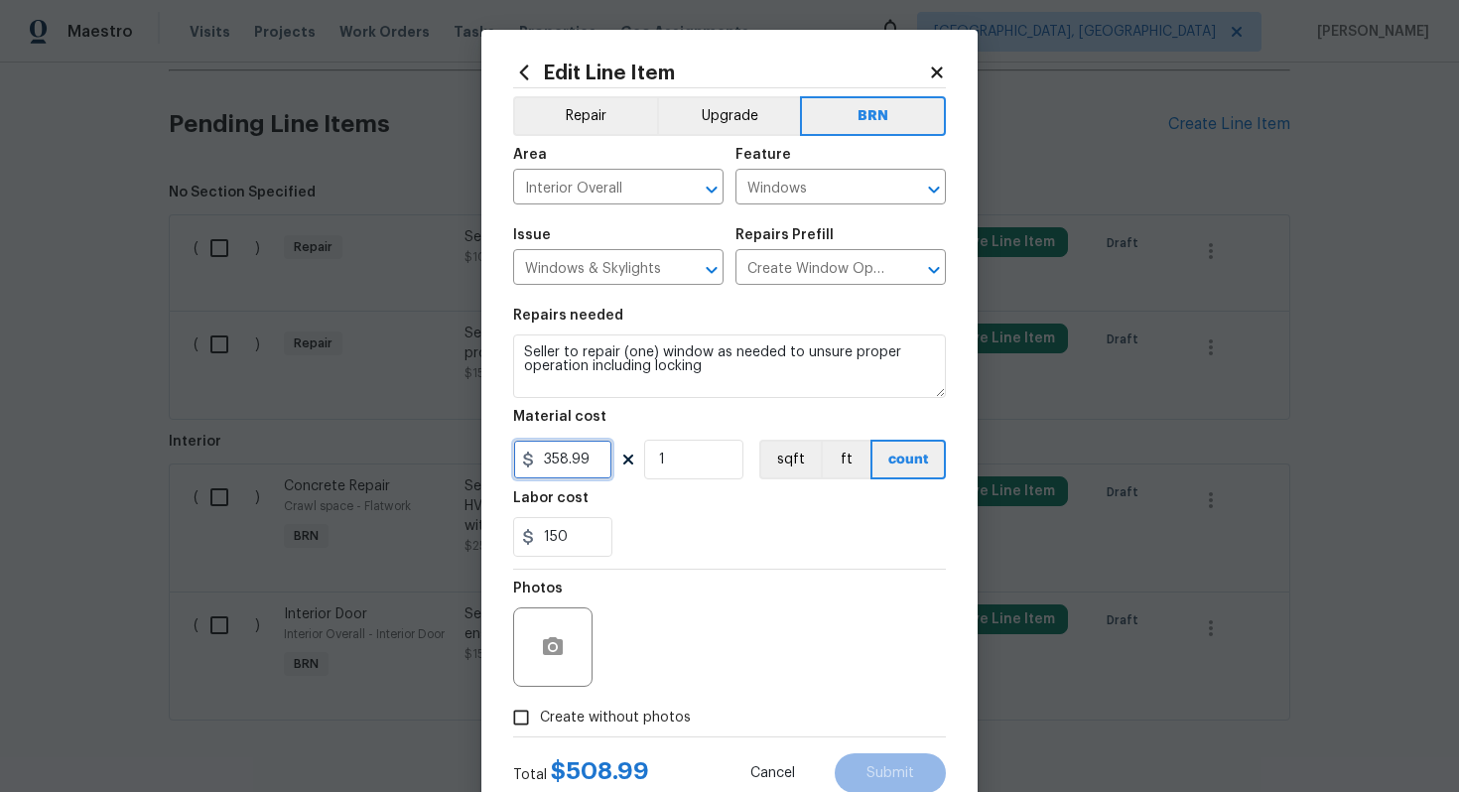
drag, startPoint x: 594, startPoint y: 457, endPoint x: 544, endPoint y: 452, distance: 49.9
click at [544, 452] on input "358.99" at bounding box center [562, 460] width 99 height 40
type input "0"
click at [747, 566] on section "Repairs needed Seller to repair (one) window as needed to unsure proper operati…" at bounding box center [729, 433] width 433 height 272
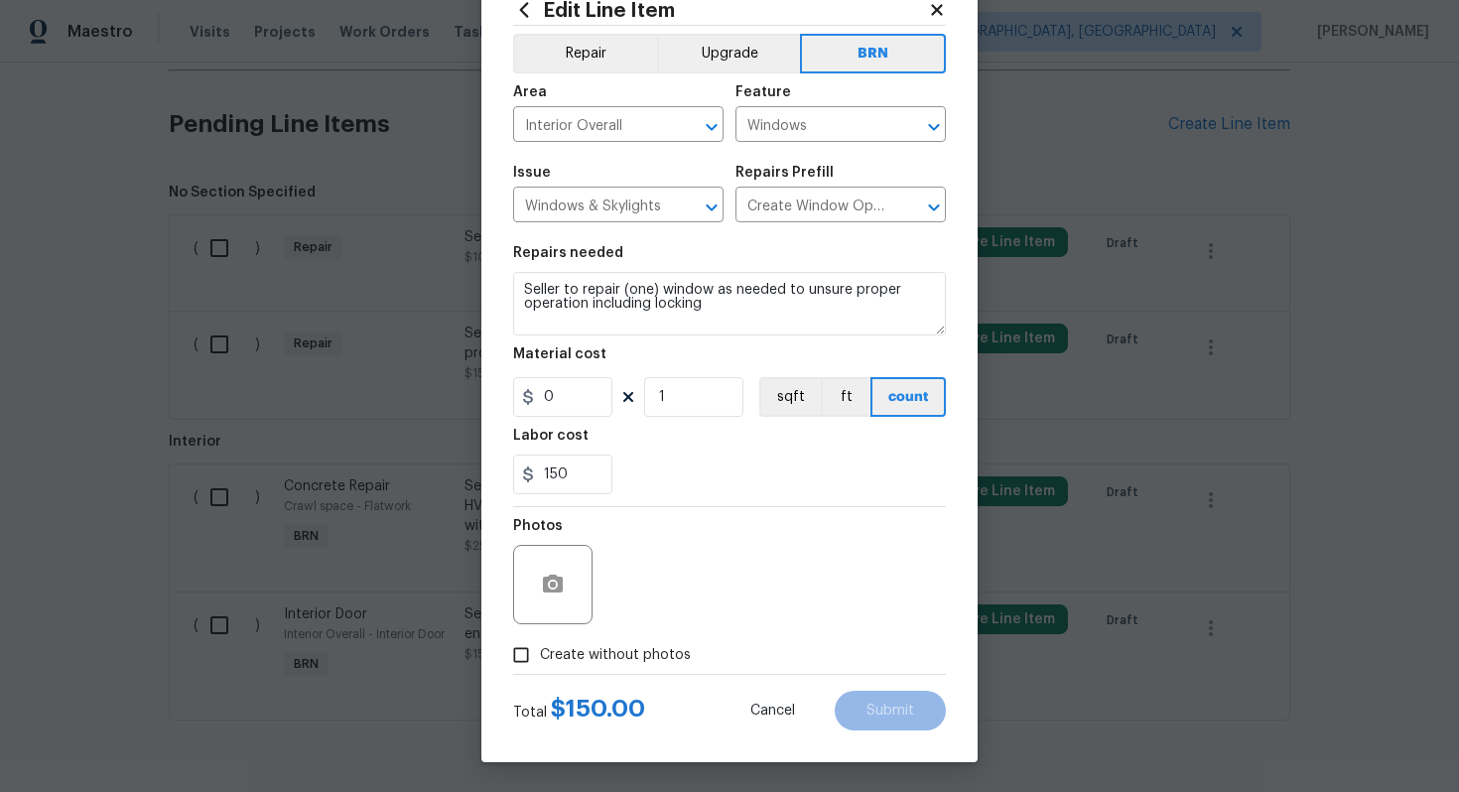
click at [636, 640] on label "Create without photos" at bounding box center [596, 655] width 189 height 38
click at [540, 640] on input "Create without photos" at bounding box center [521, 655] width 38 height 38
checkbox input "true"
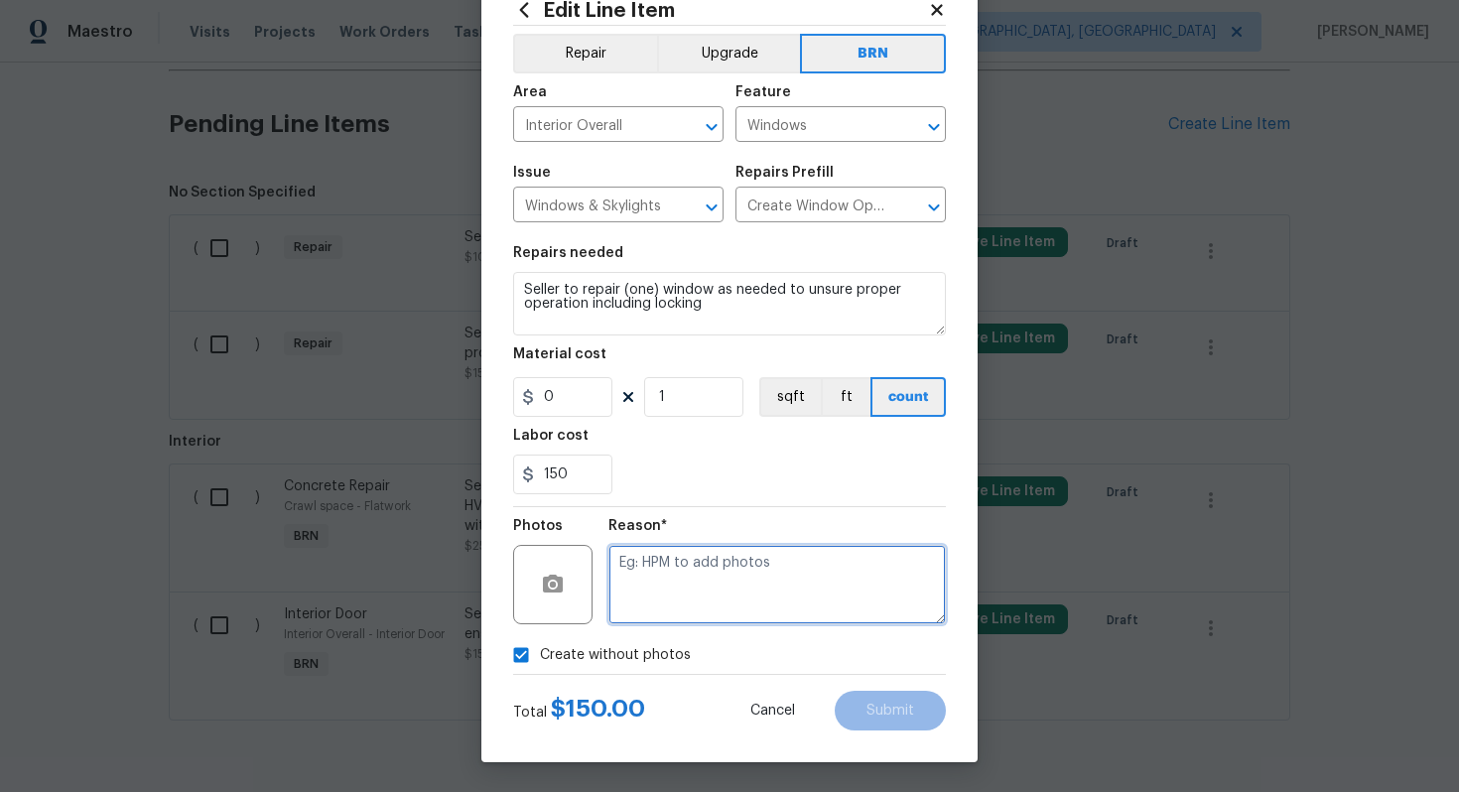
click at [680, 594] on textarea at bounding box center [778, 584] width 338 height 79
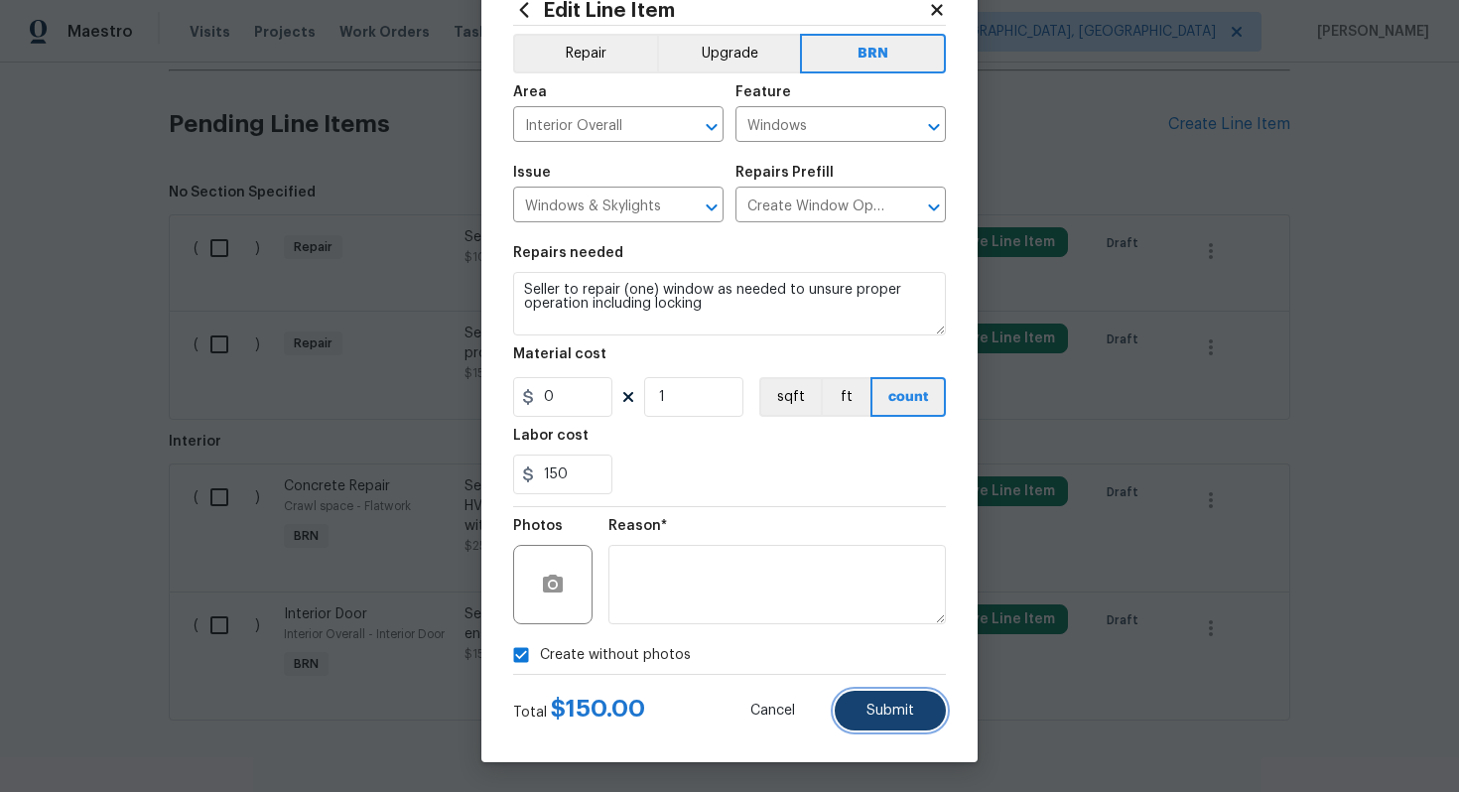
click at [861, 706] on button "Submit" at bounding box center [890, 711] width 111 height 40
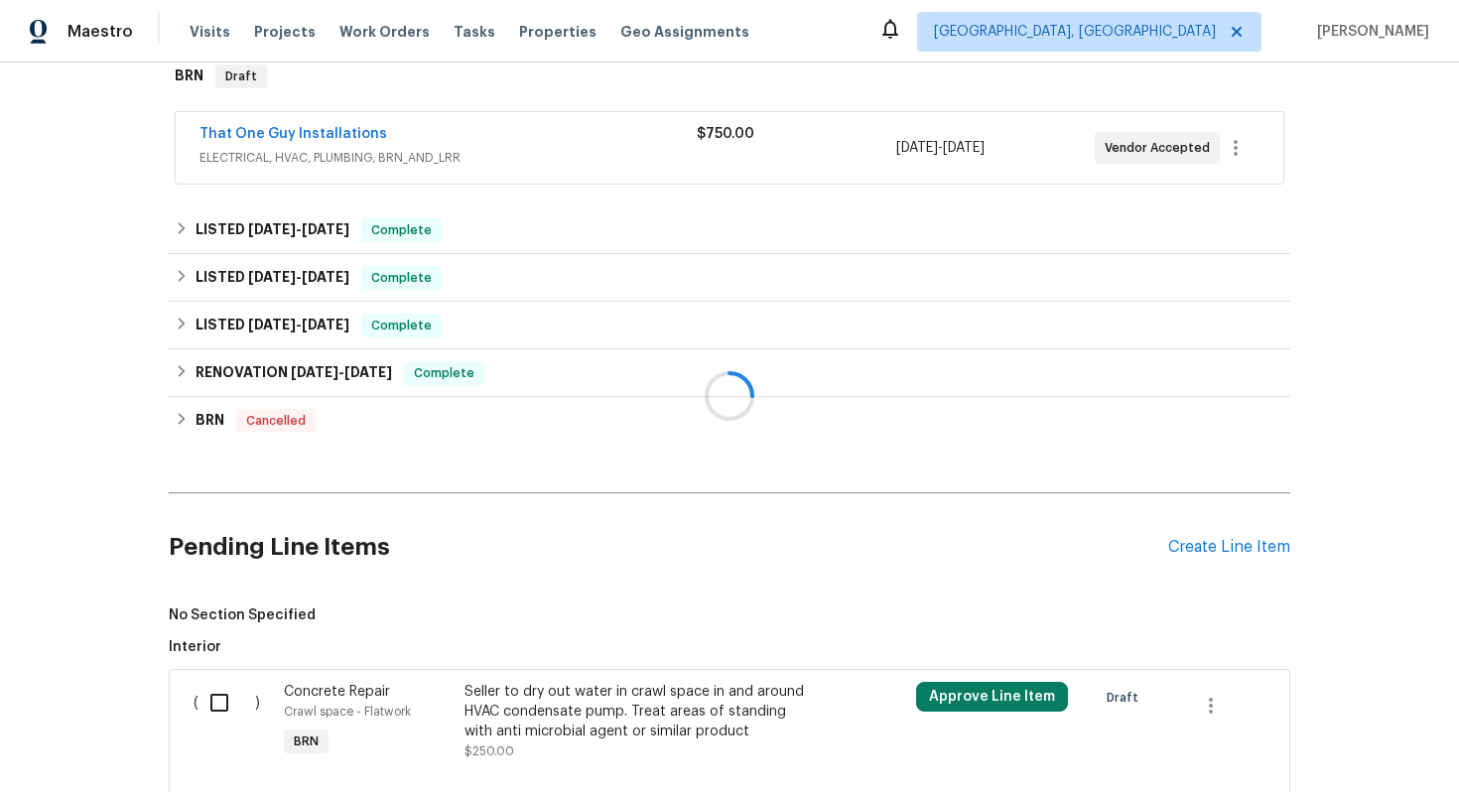
scroll to position [754, 0]
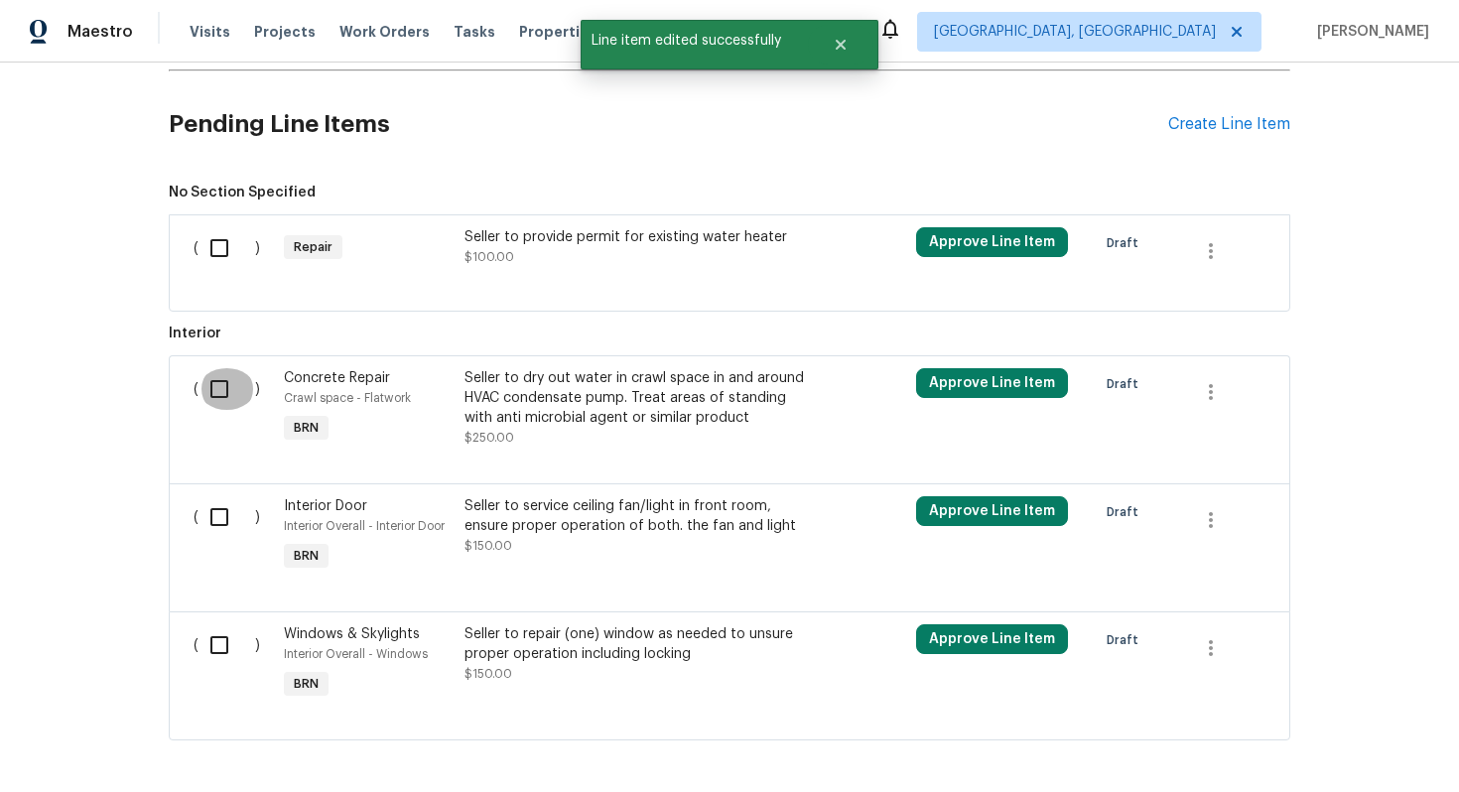
click at [219, 383] on input "checkbox" at bounding box center [227, 389] width 57 height 42
checkbox input "true"
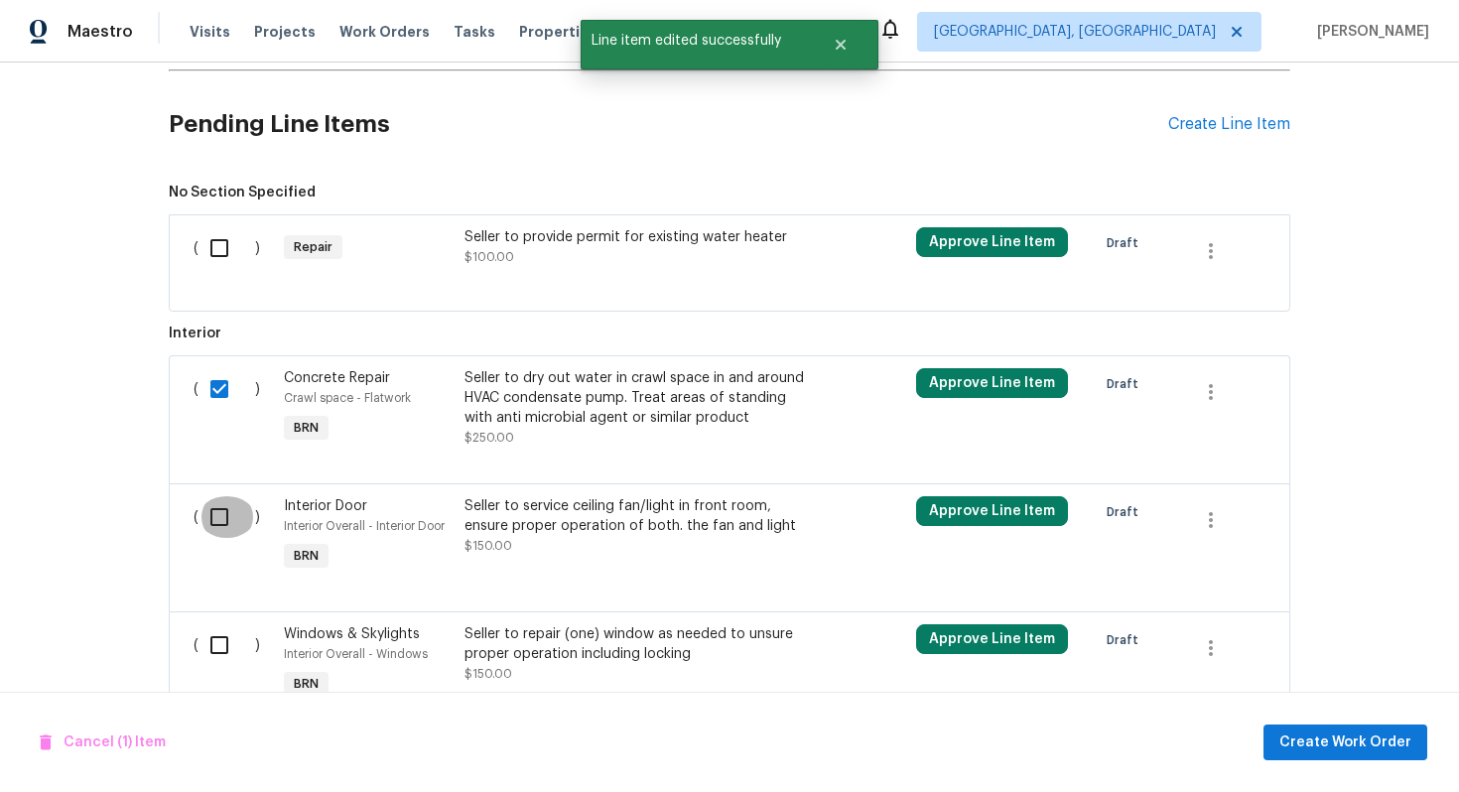
click at [222, 505] on input "checkbox" at bounding box center [227, 517] width 57 height 42
checkbox input "true"
click at [226, 640] on input "checkbox" at bounding box center [227, 645] width 57 height 42
checkbox input "true"
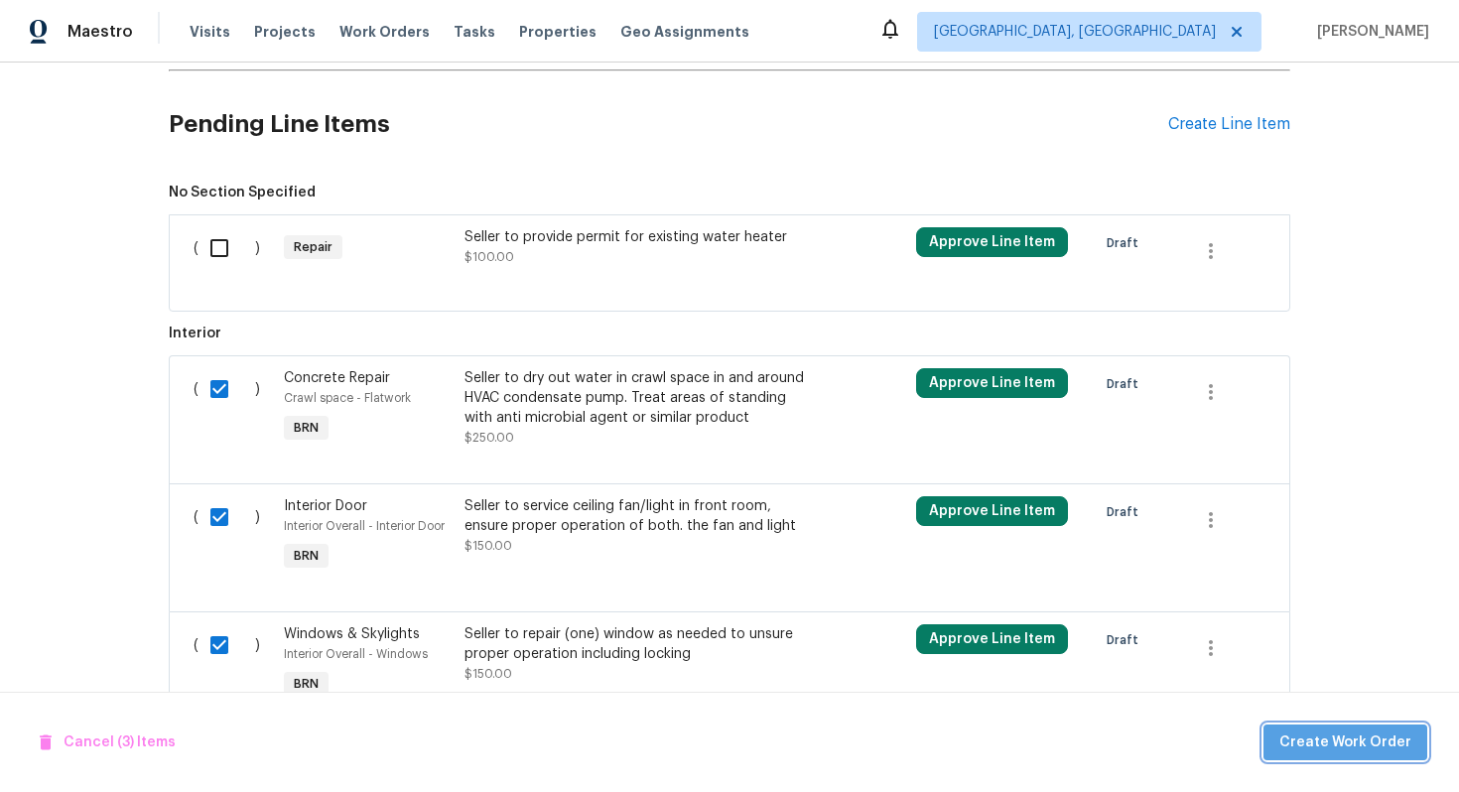
click at [1364, 738] on span "Create Work Order" at bounding box center [1346, 743] width 132 height 25
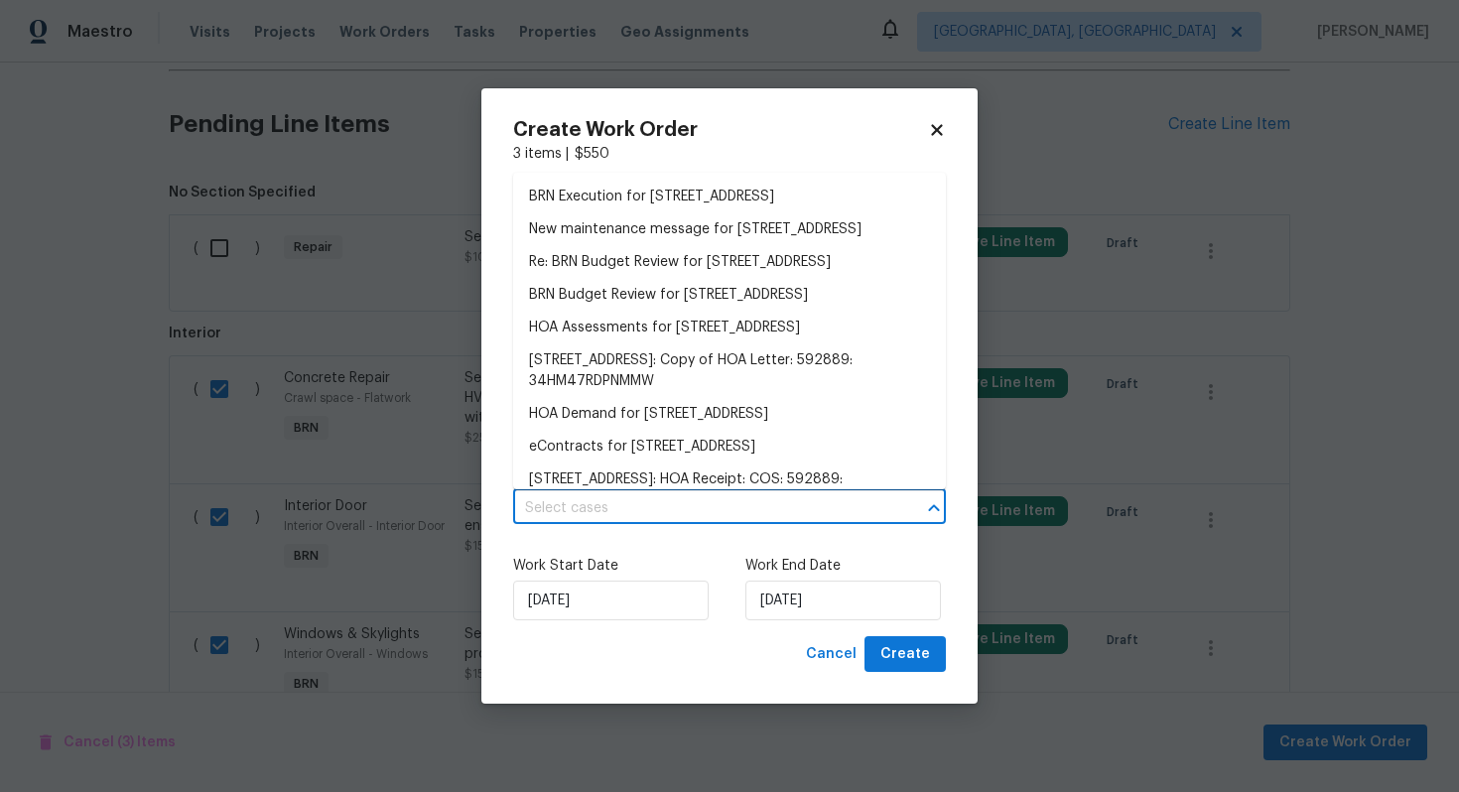
click at [738, 501] on input "text" at bounding box center [701, 508] width 377 height 31
click at [690, 213] on li "BRN Execution for 7282 Country Side Grv, Fountain, CO 80817" at bounding box center [729, 197] width 433 height 33
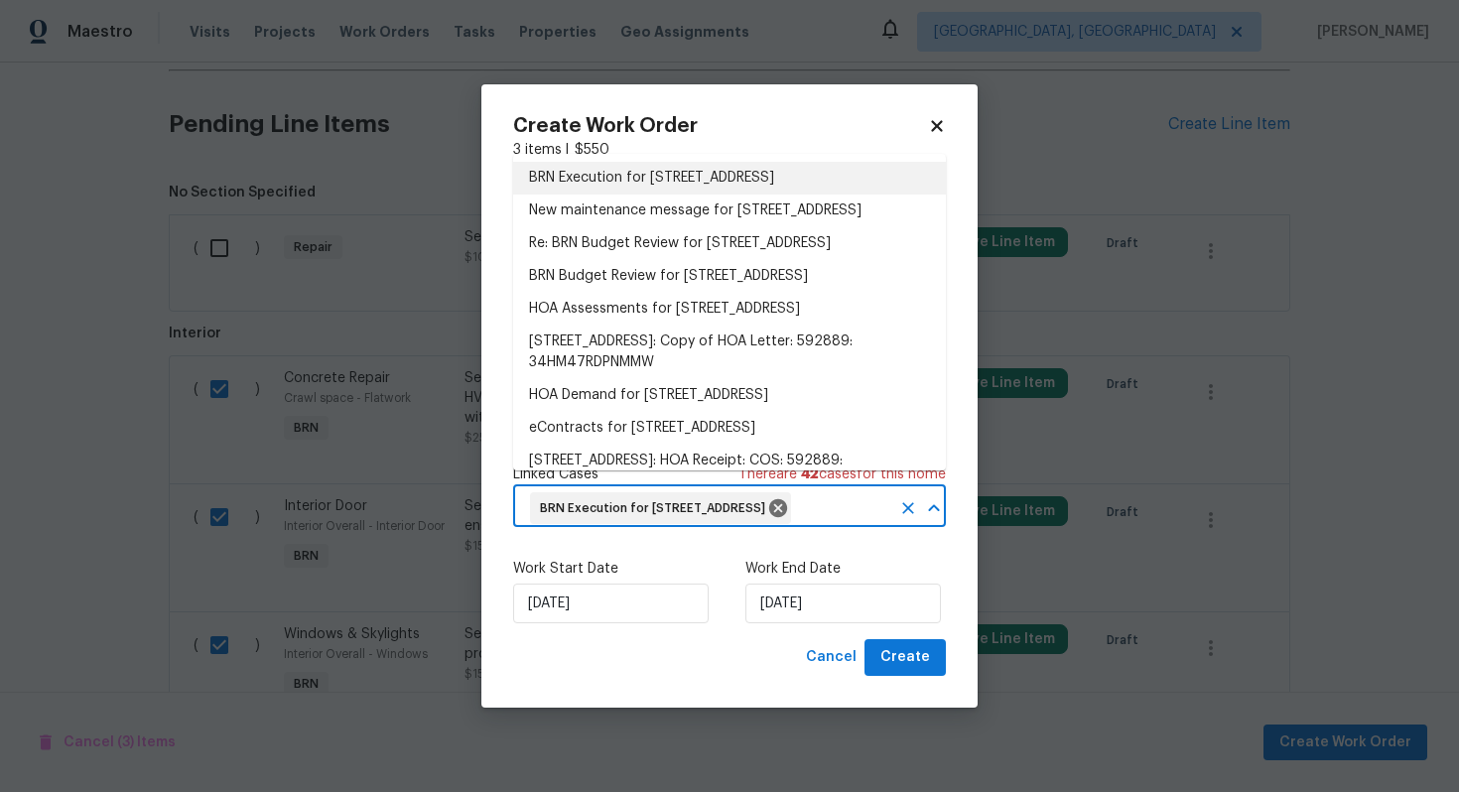
click at [613, 195] on li "BRN Execution for 7282 Country Side Grv, Fountain, CO 80817" at bounding box center [729, 178] width 433 height 33
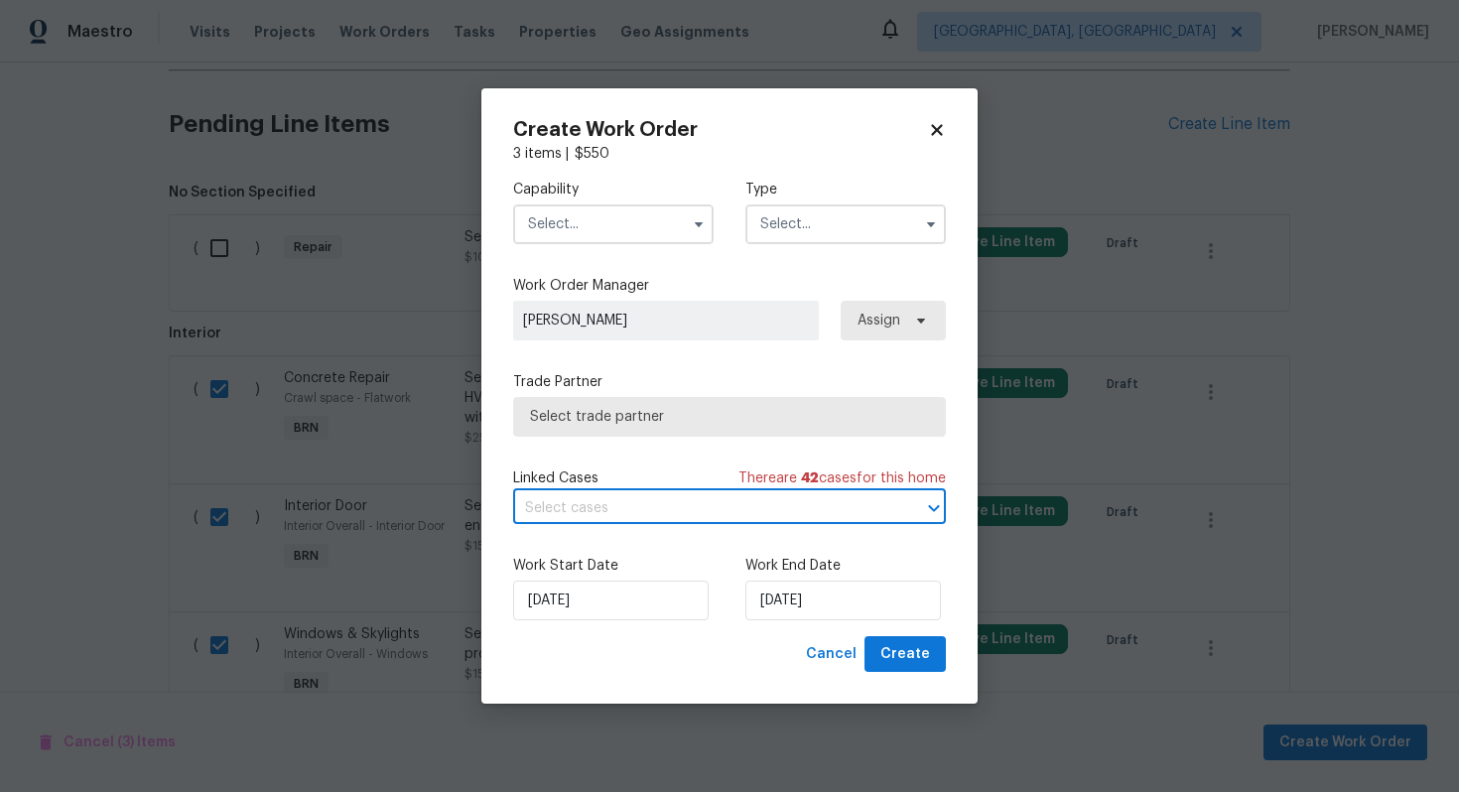
click at [588, 507] on input "text" at bounding box center [701, 508] width 377 height 31
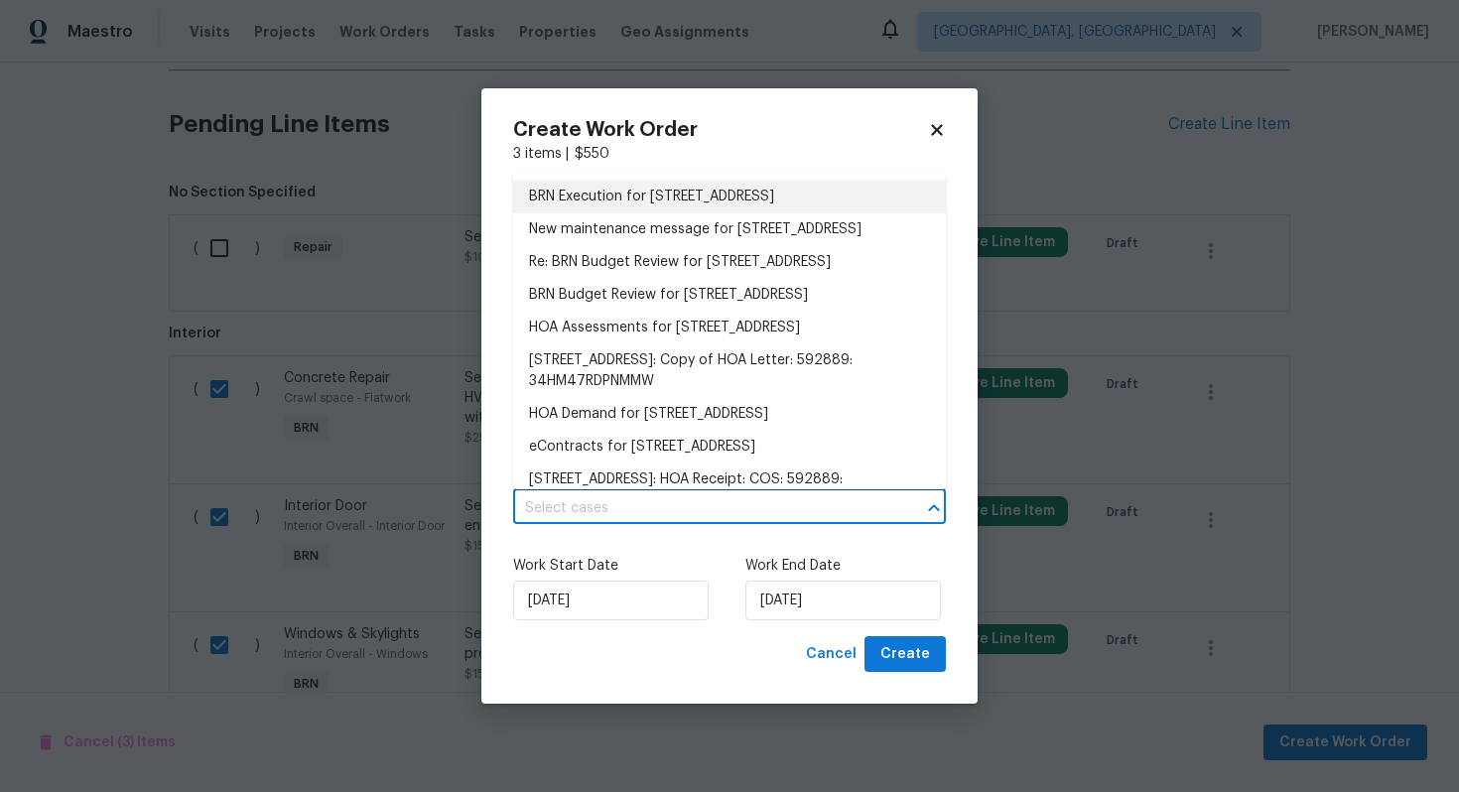
click at [608, 213] on li "BRN Execution for 7282 Country Side Grv, Fountain, CO 80817" at bounding box center [729, 197] width 433 height 33
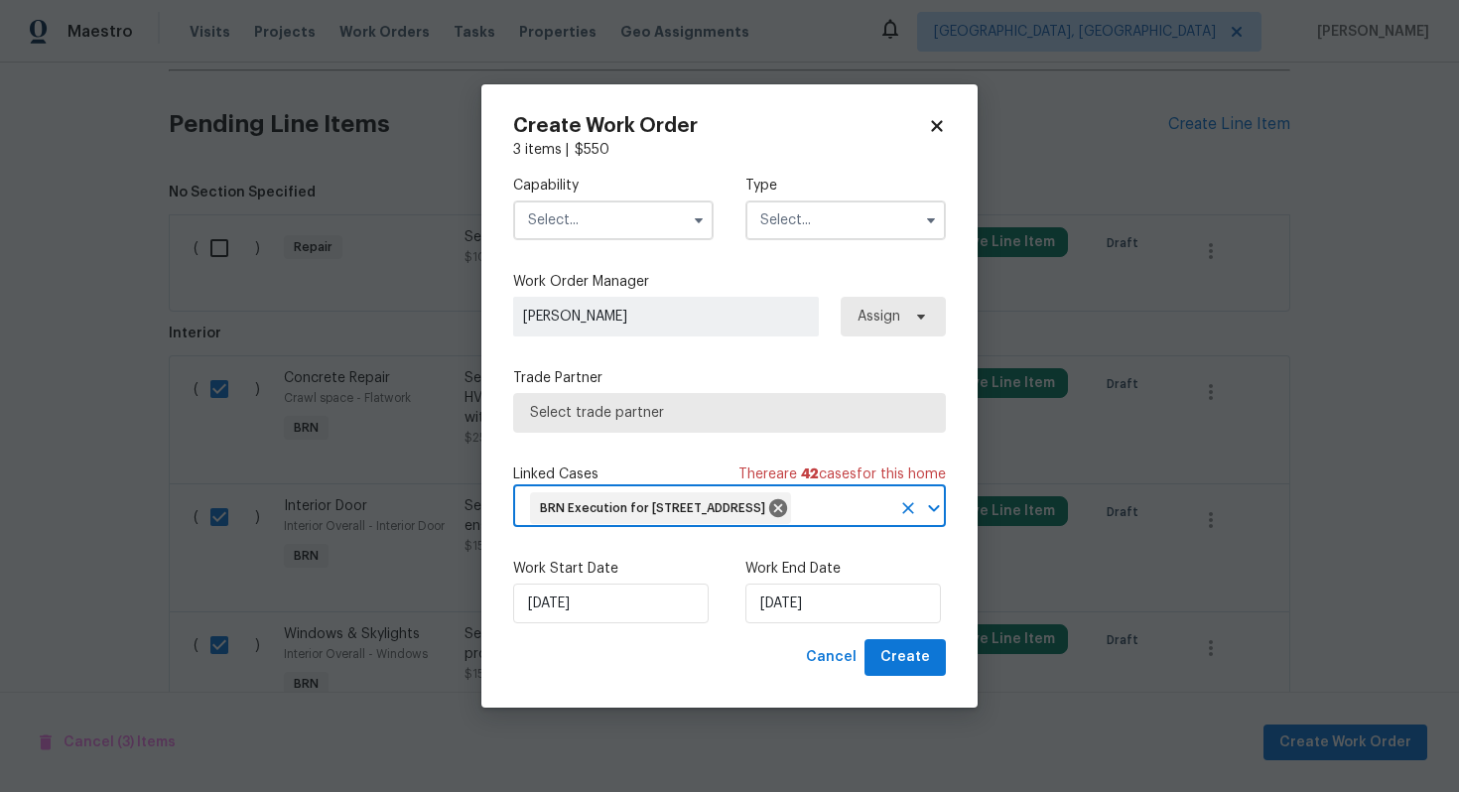
click at [610, 205] on input "text" at bounding box center [613, 221] width 201 height 40
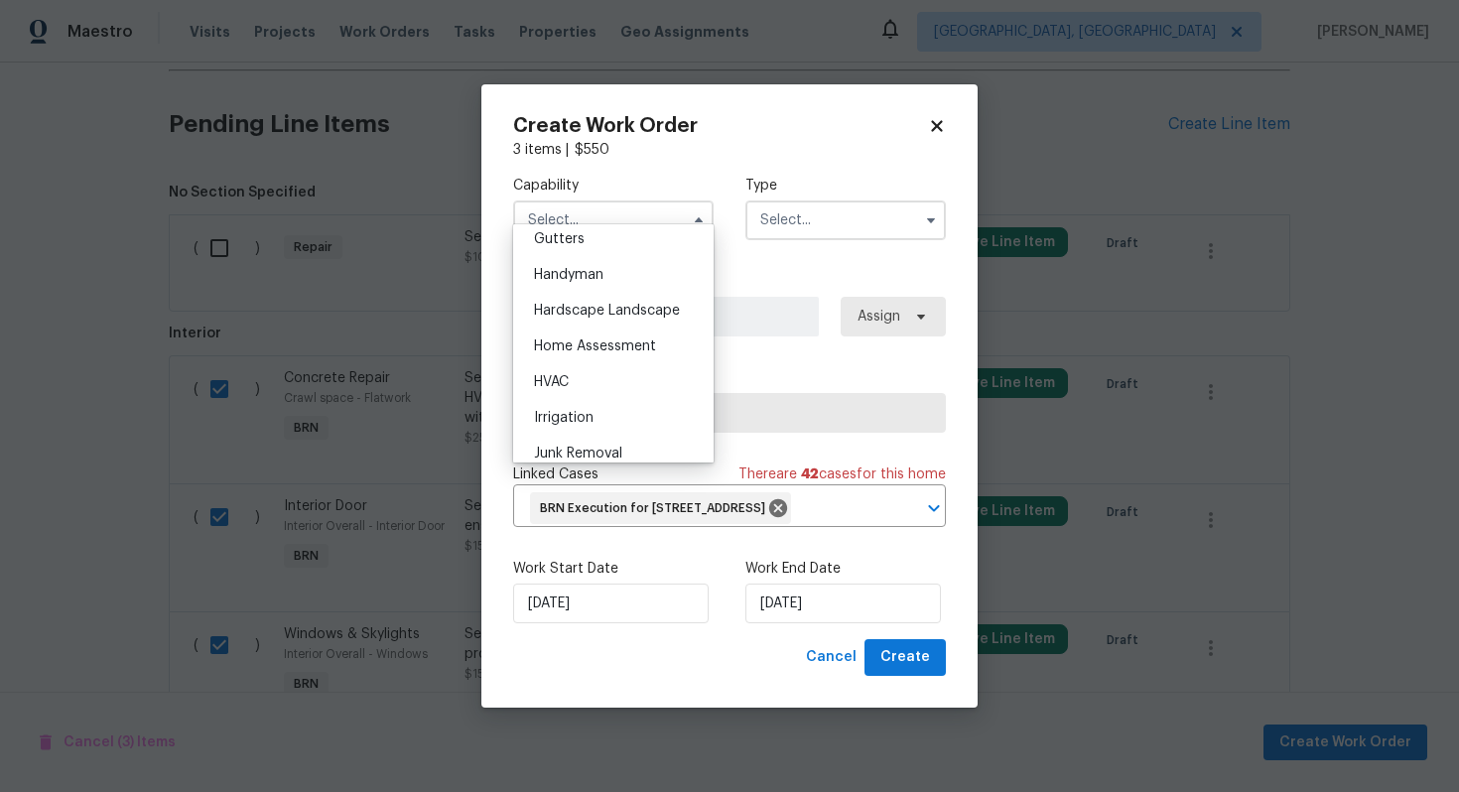
scroll to position [1045, 0]
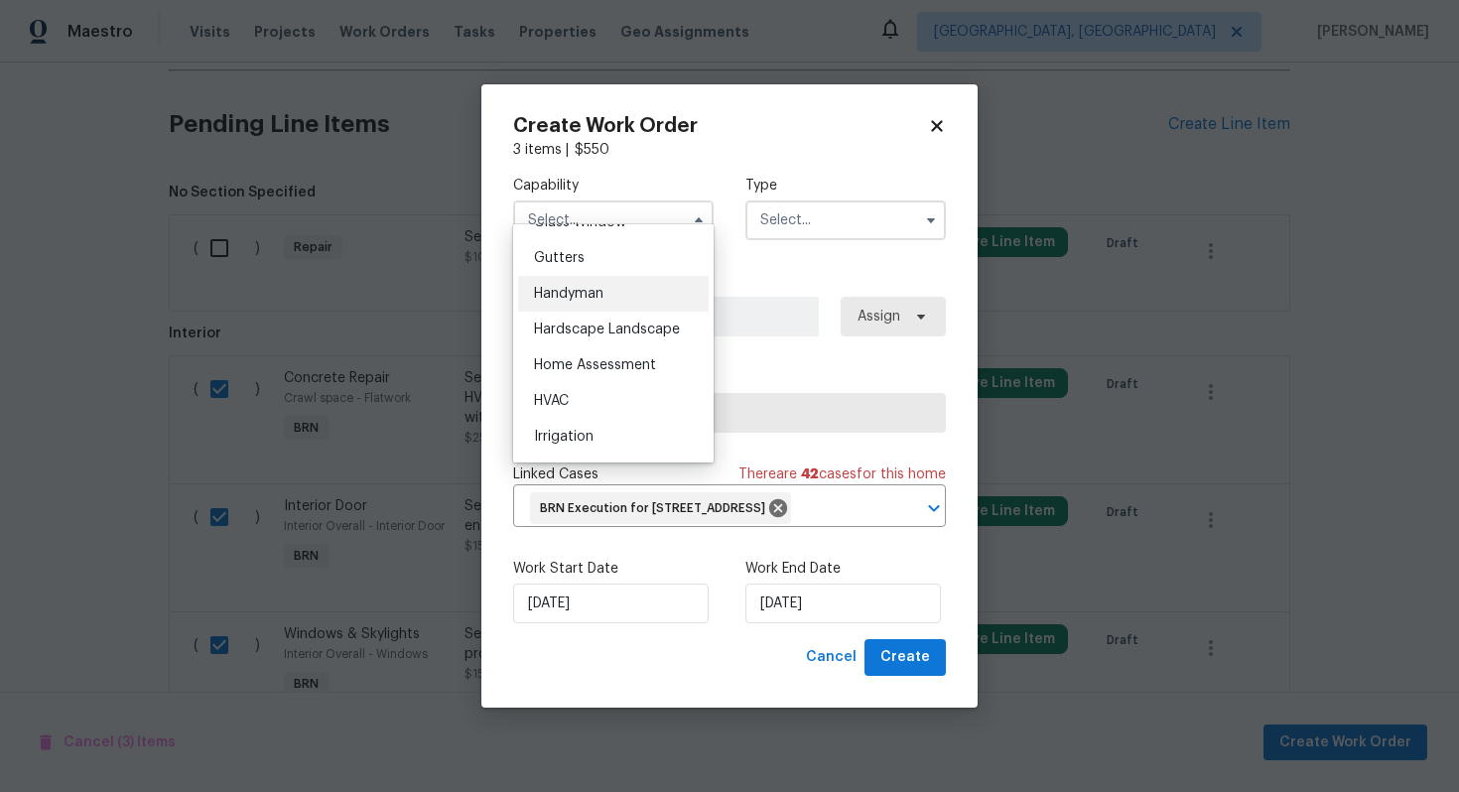
click at [613, 298] on div "Handyman" at bounding box center [613, 294] width 191 height 36
type input "Handyman"
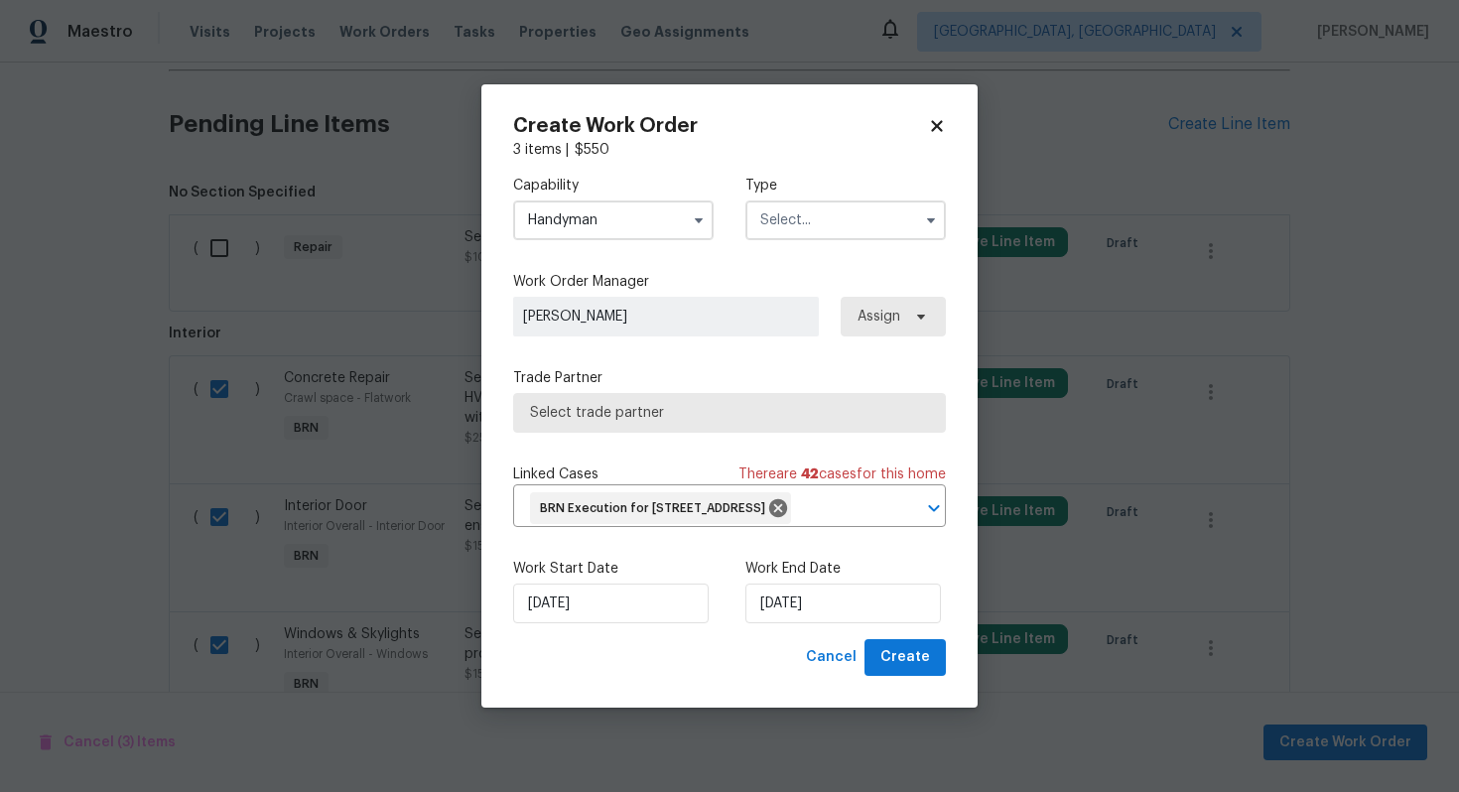
click at [797, 210] on input "text" at bounding box center [846, 221] width 201 height 40
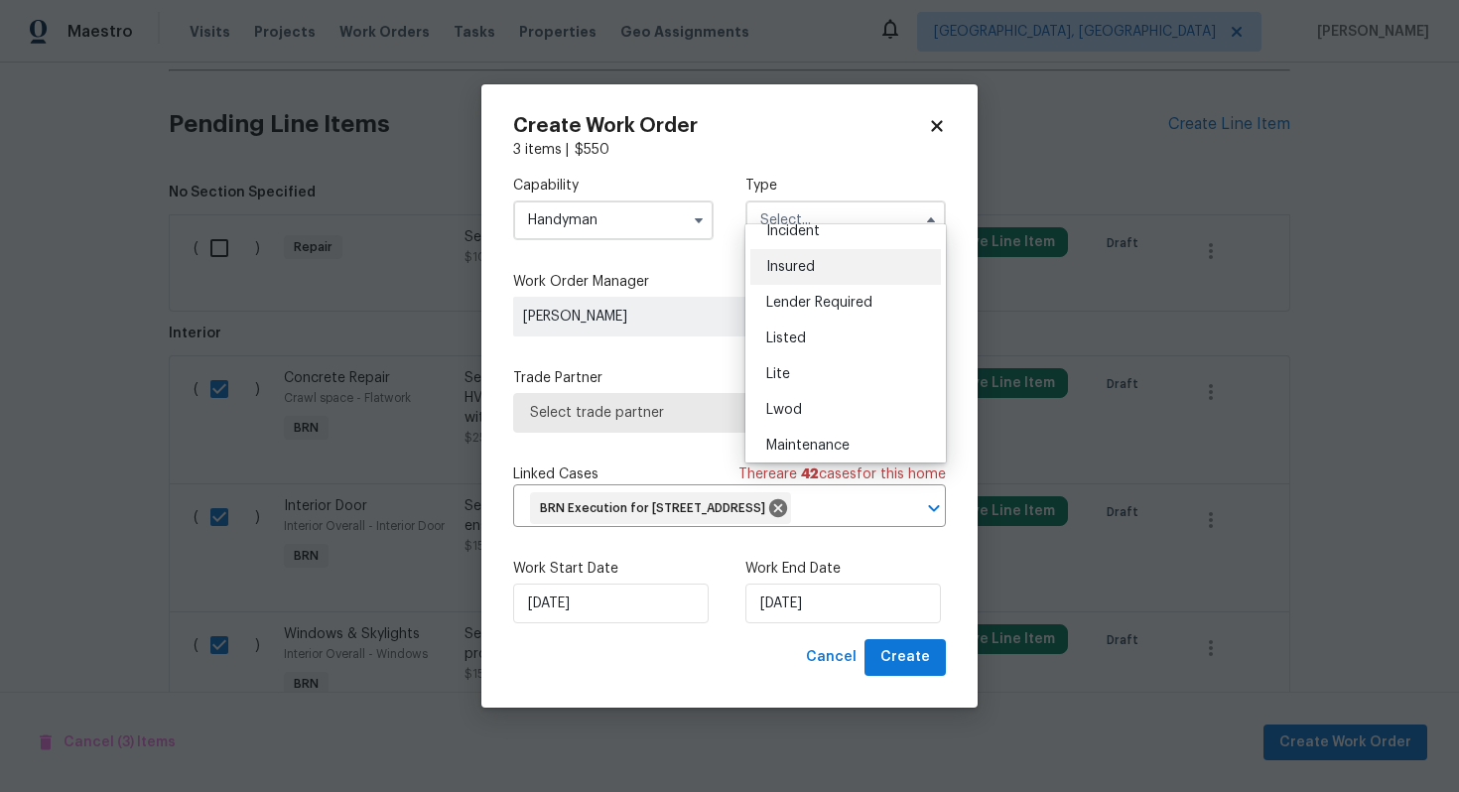
scroll to position [451, 0]
click at [831, 339] on div "Resale" at bounding box center [845, 333] width 191 height 36
type input "Resale"
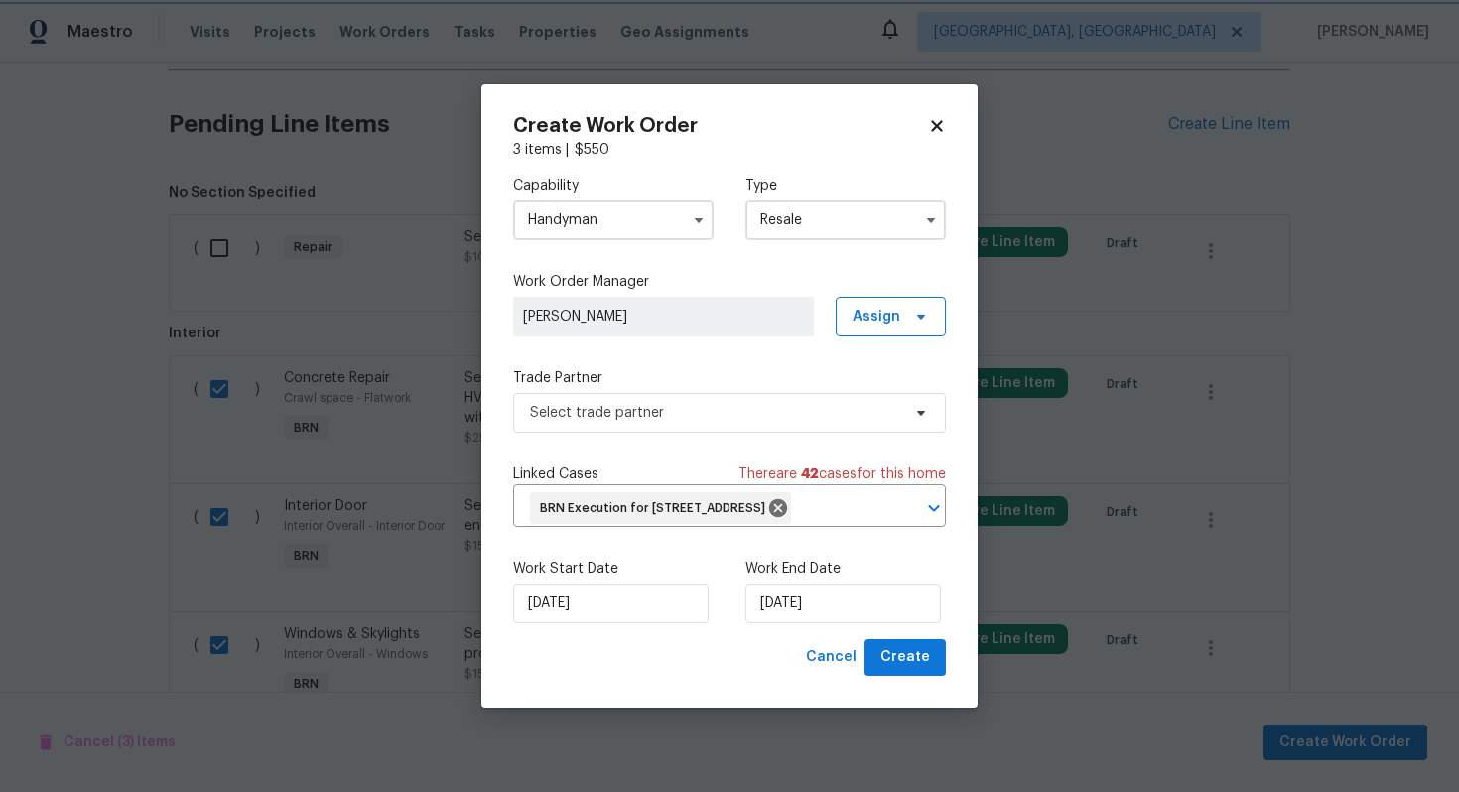
scroll to position [0, 0]
click at [741, 408] on span "Select trade partner" at bounding box center [729, 413] width 433 height 40
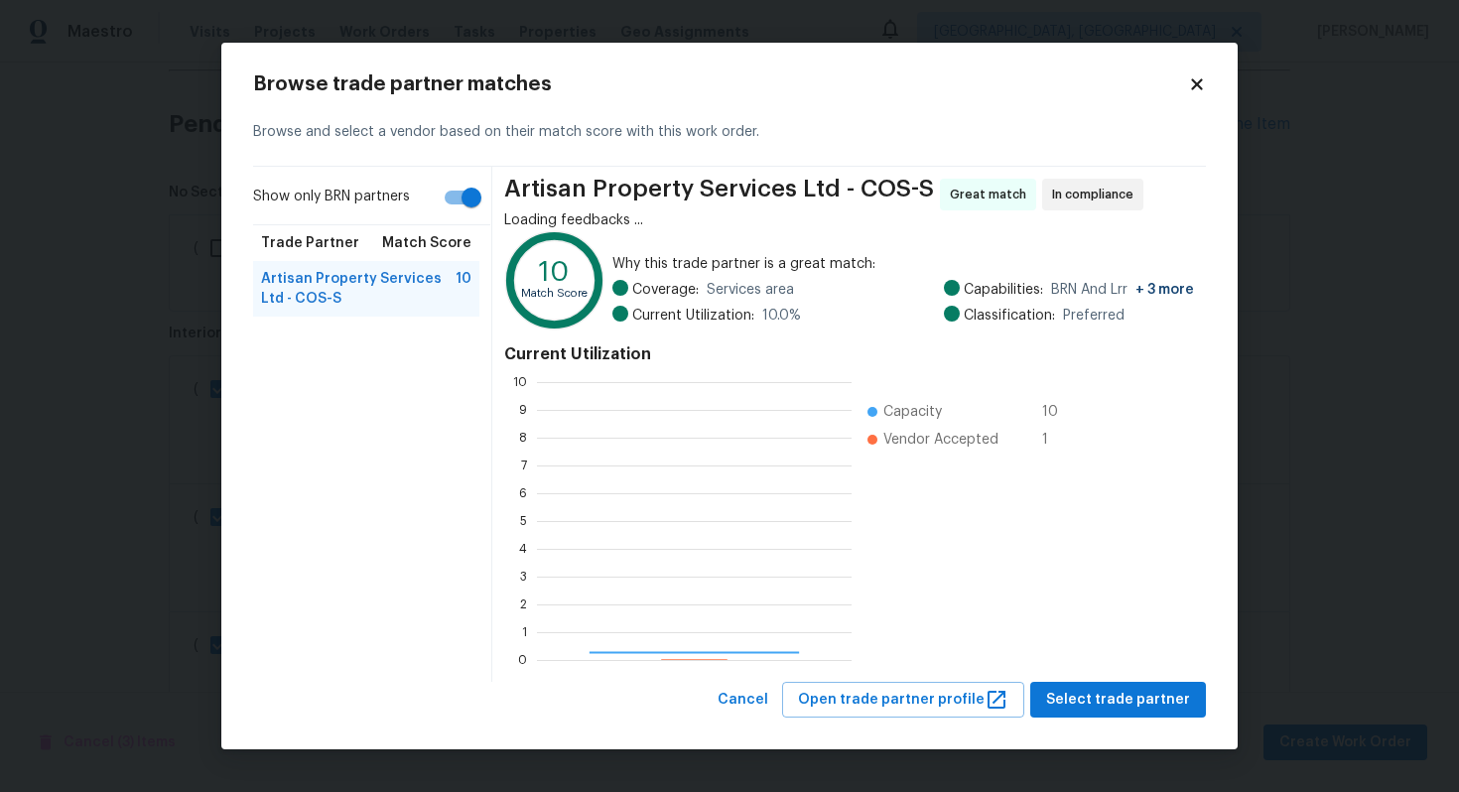
scroll to position [278, 315]
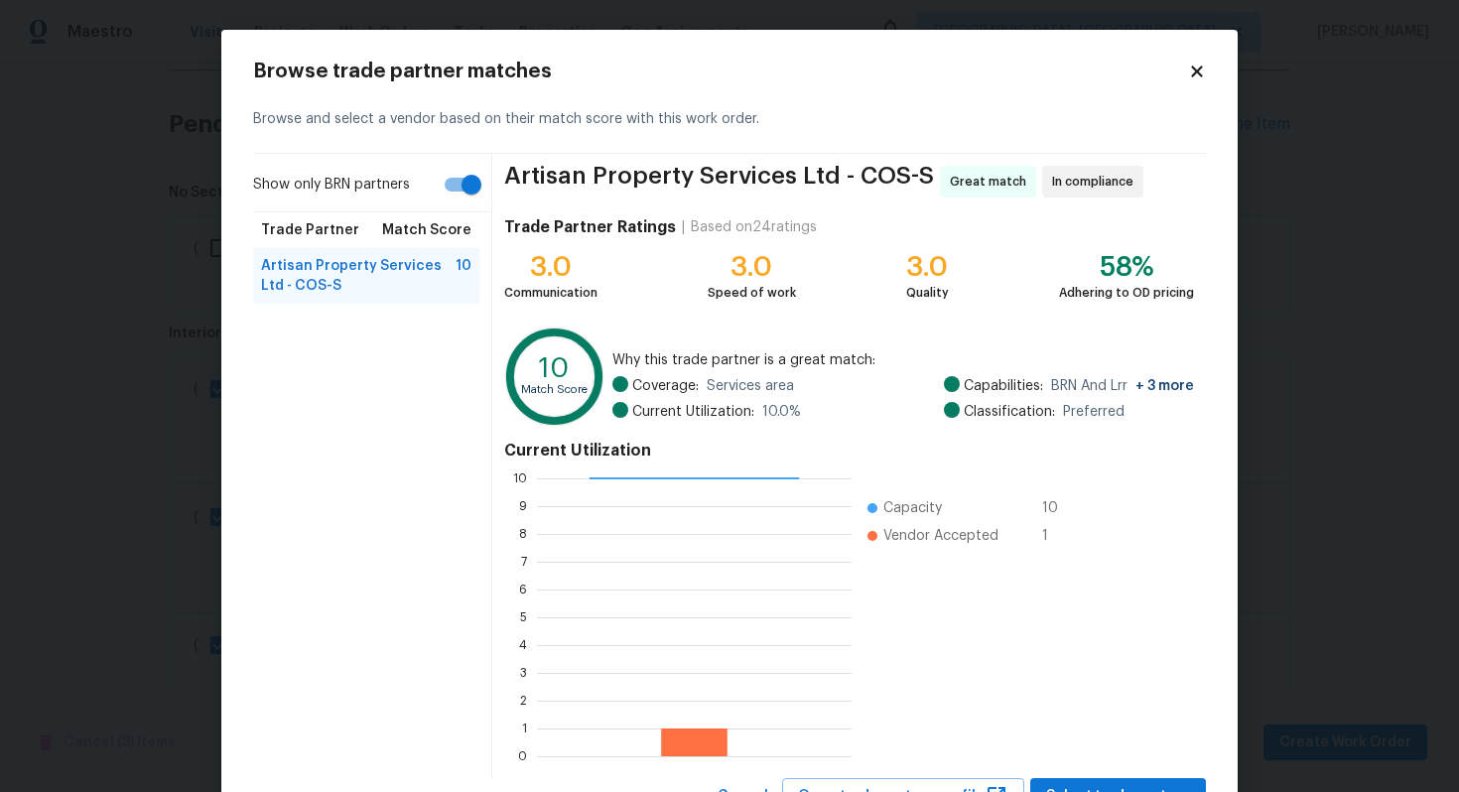
click at [468, 188] on input "Show only BRN partners" at bounding box center [471, 185] width 113 height 38
checkbox input "false"
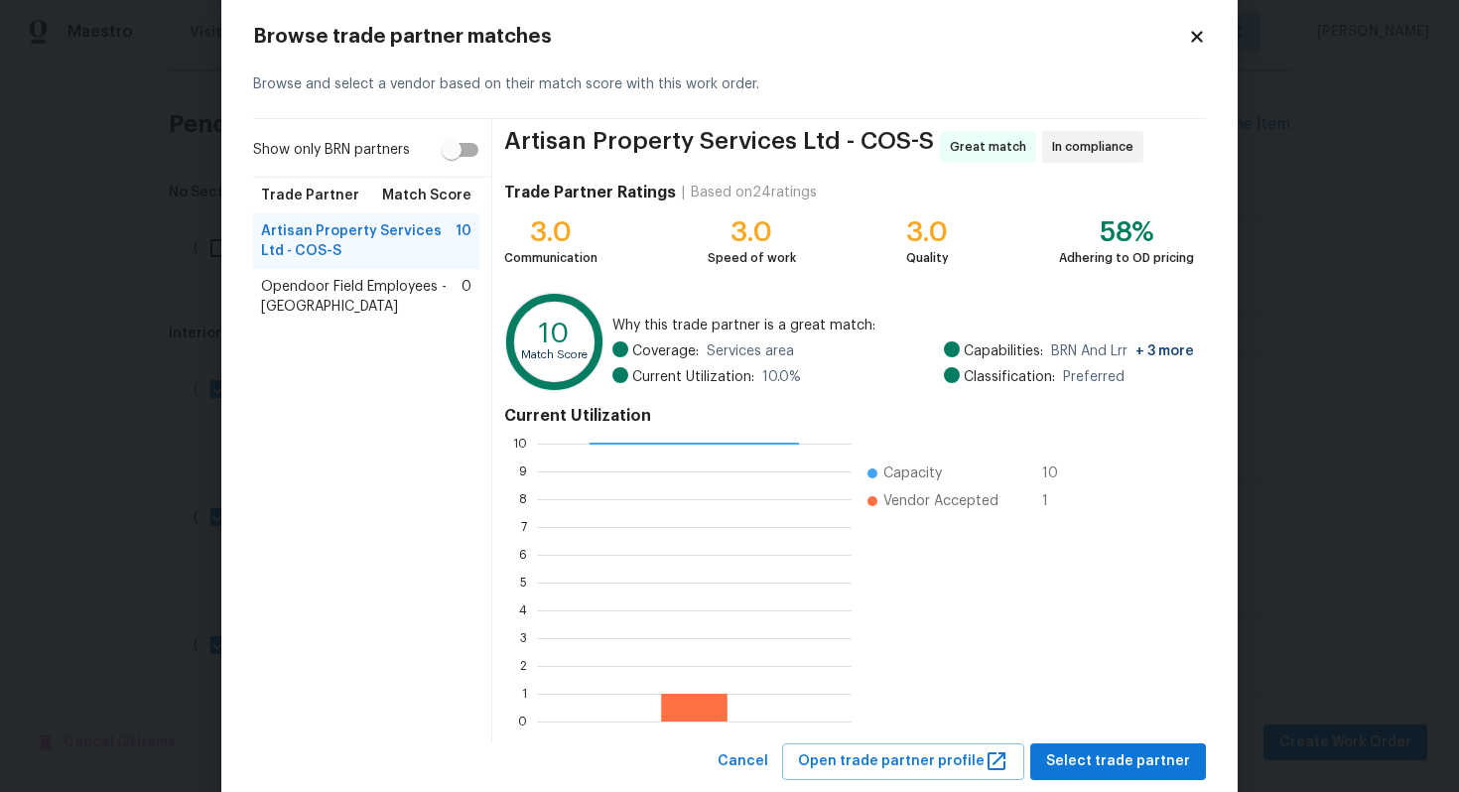
scroll to position [83, 0]
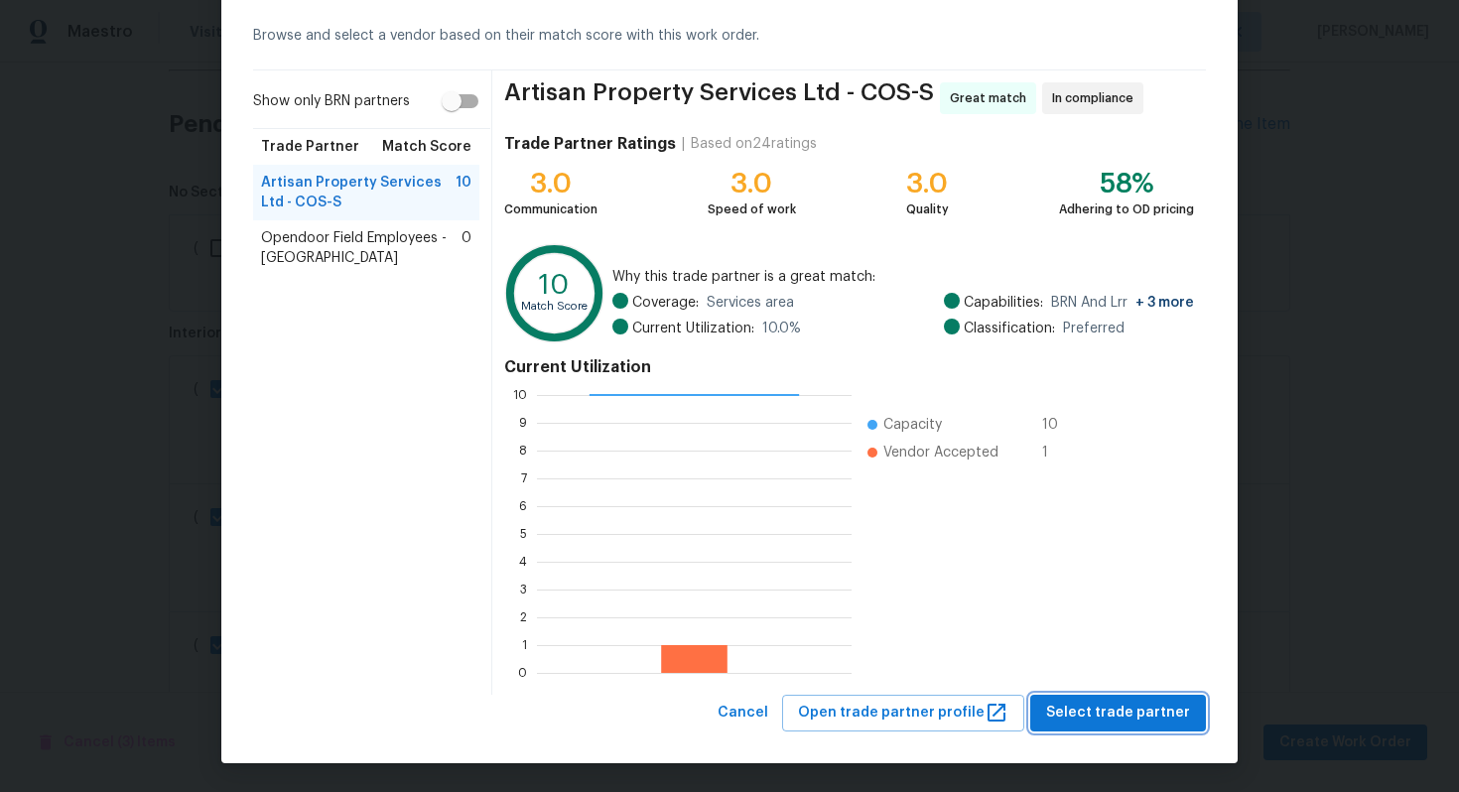
click at [1089, 706] on span "Select trade partner" at bounding box center [1118, 713] width 144 height 25
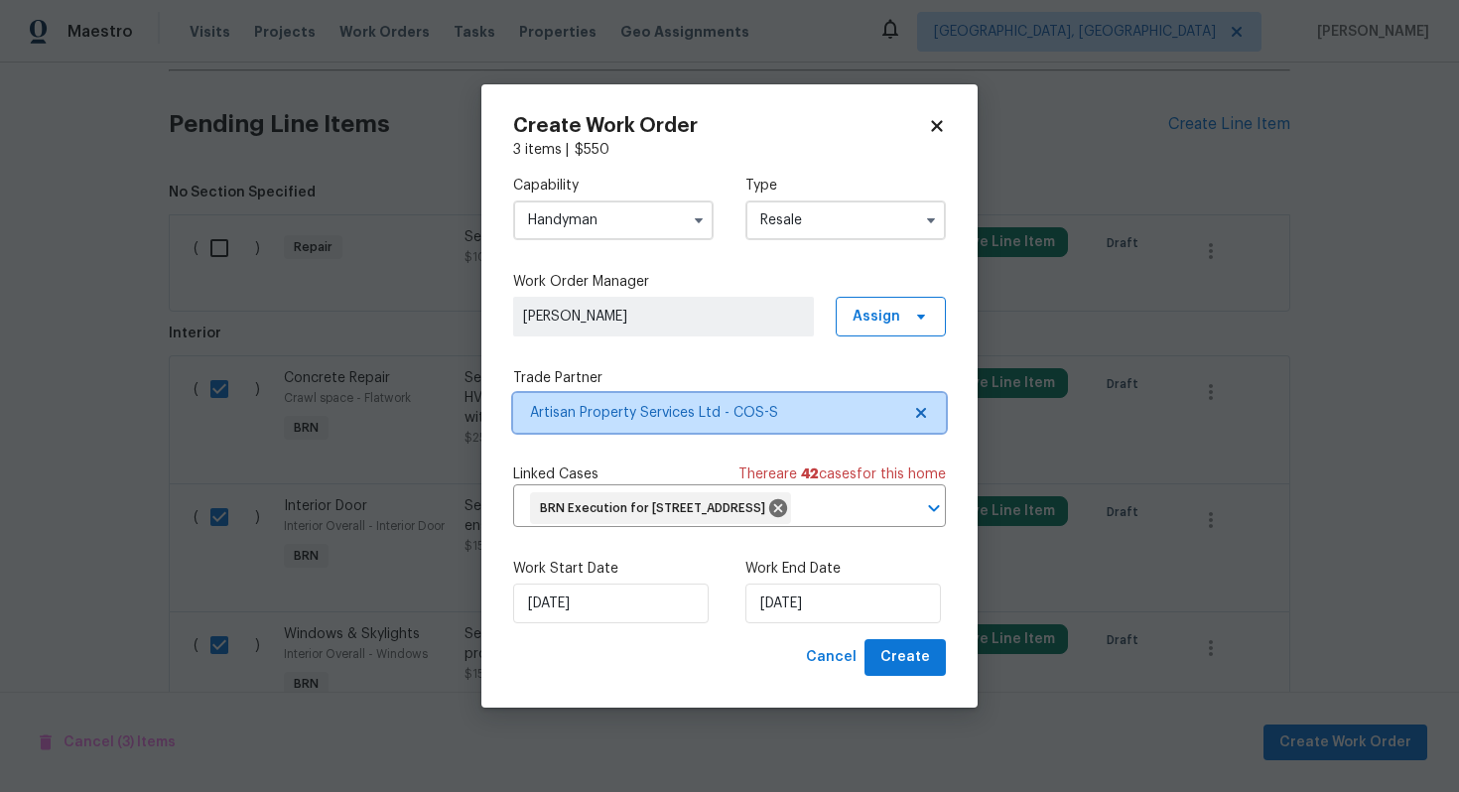
scroll to position [0, 0]
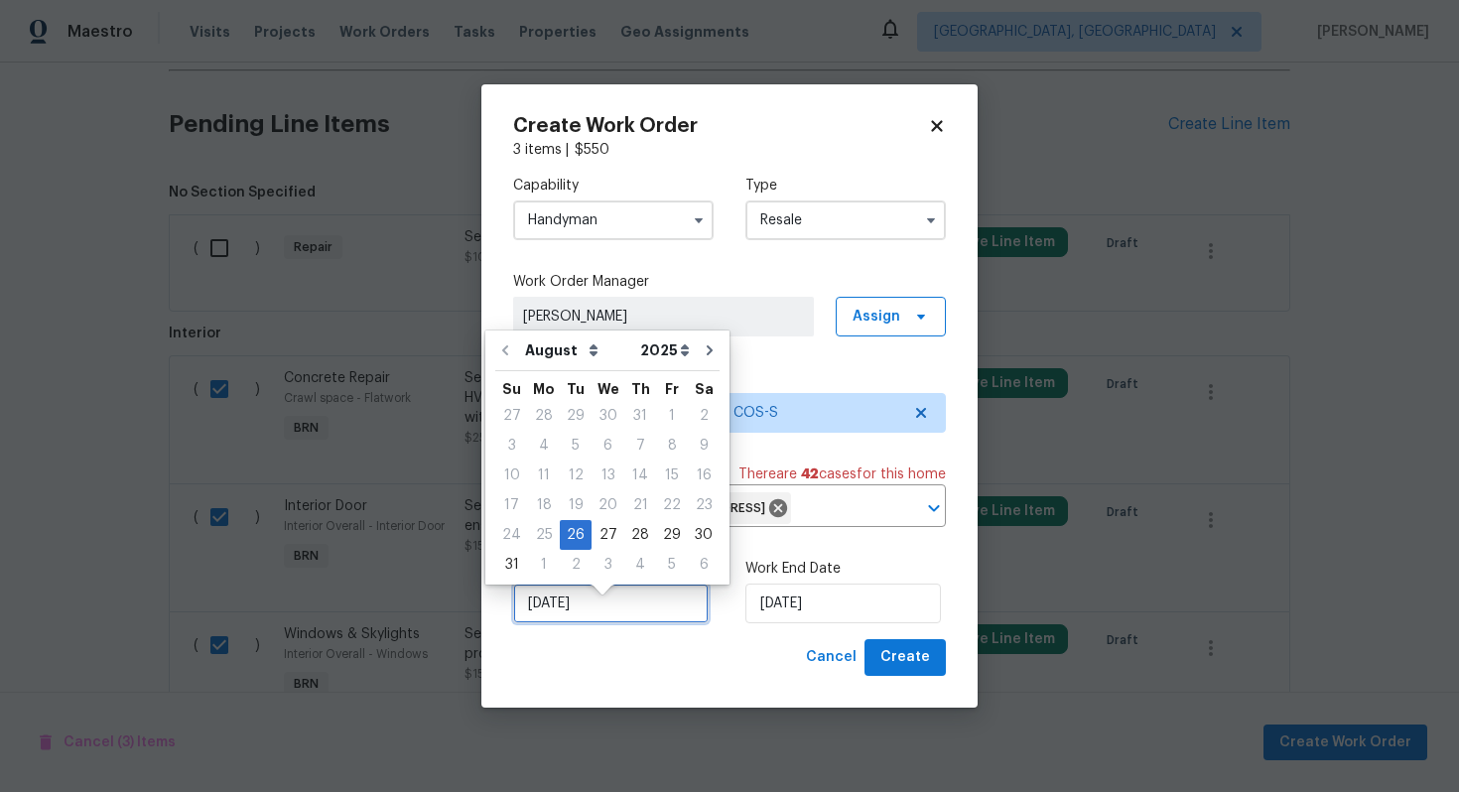
click at [570, 623] on input "8/26/2025" at bounding box center [611, 604] width 196 height 40
click at [603, 531] on div "27" at bounding box center [608, 535] width 33 height 28
type input "8/27/2025"
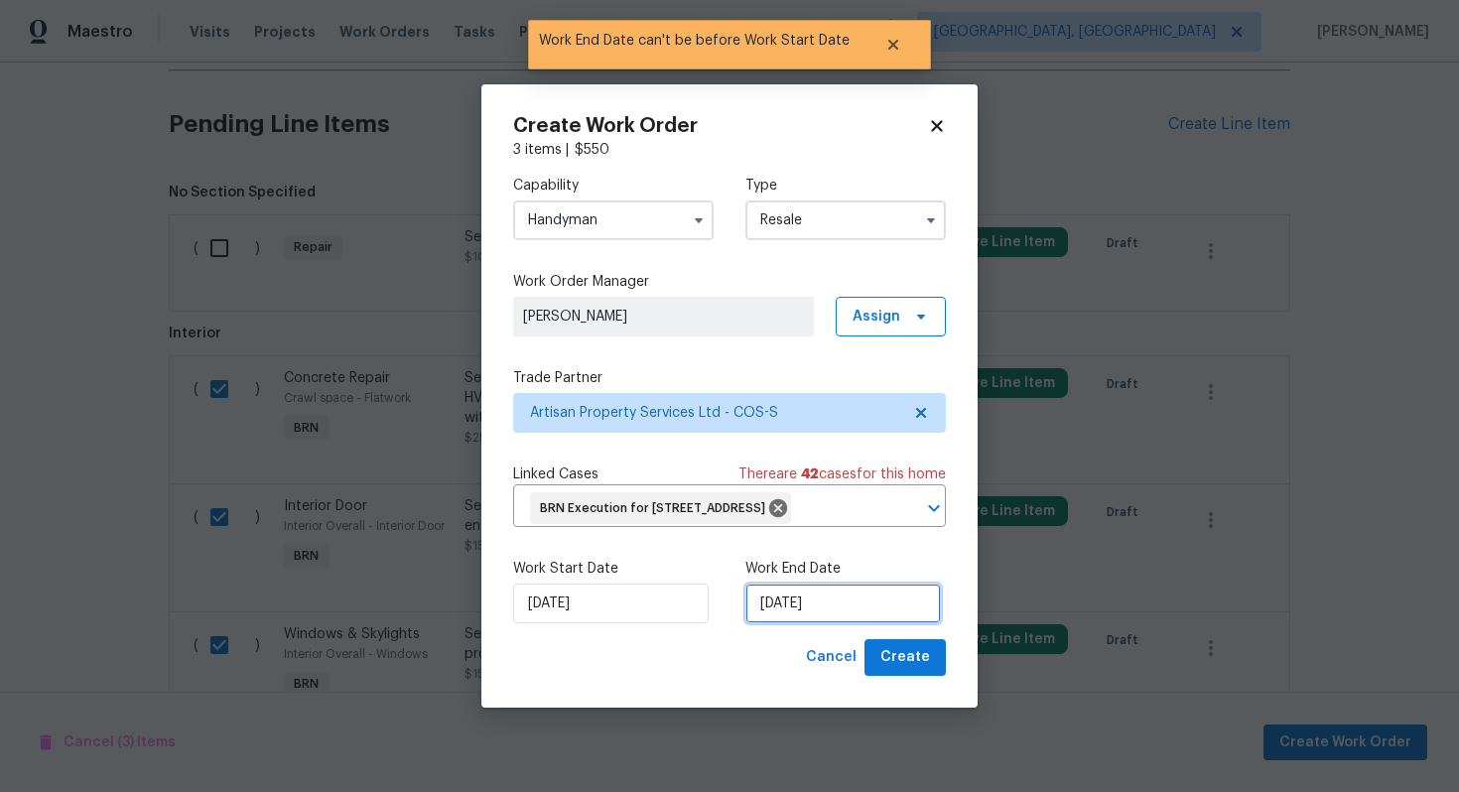
click at [779, 617] on input "8/27/2025" at bounding box center [844, 604] width 196 height 40
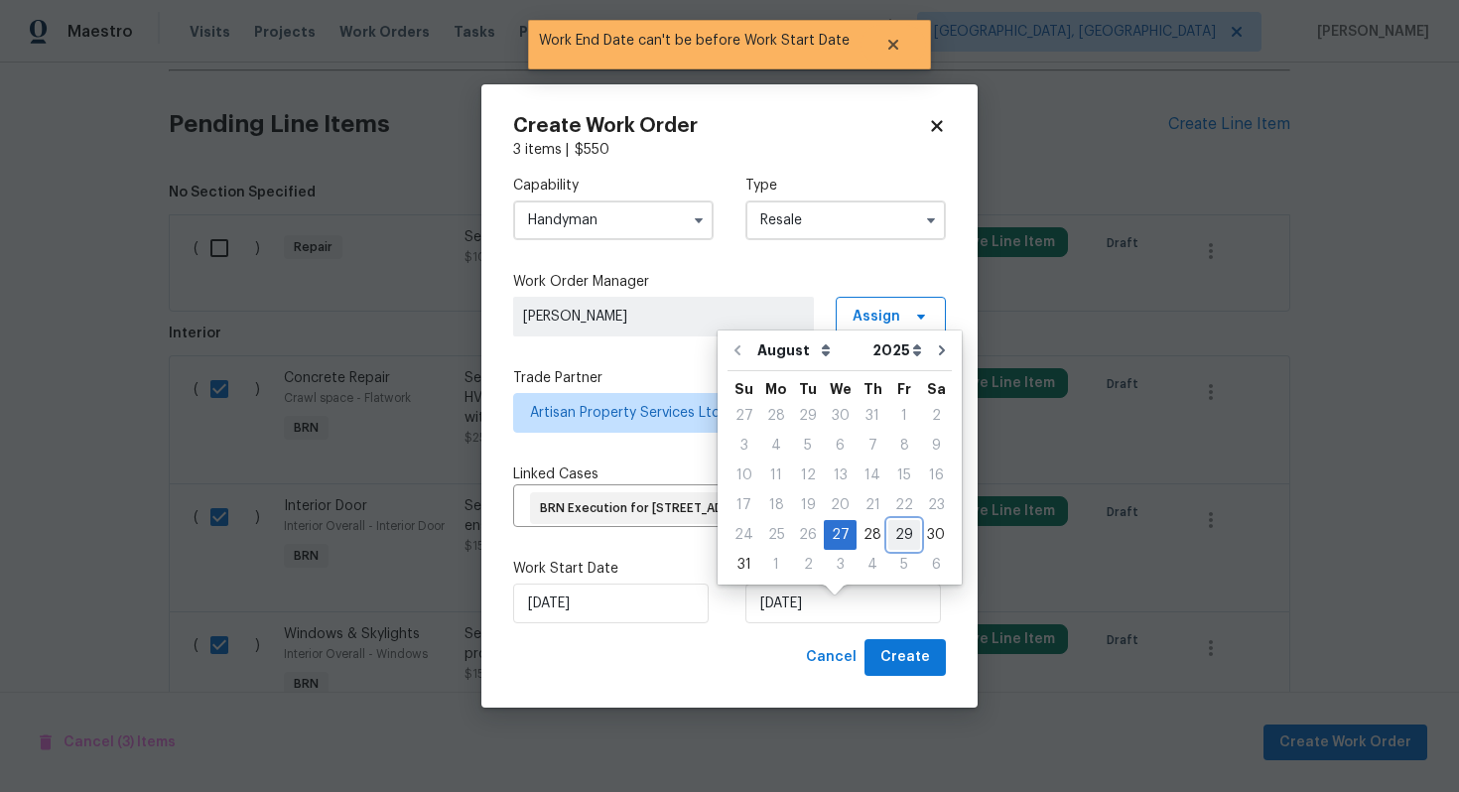
click at [888, 541] on div "29" at bounding box center [904, 535] width 32 height 28
type input "8/29/2025"
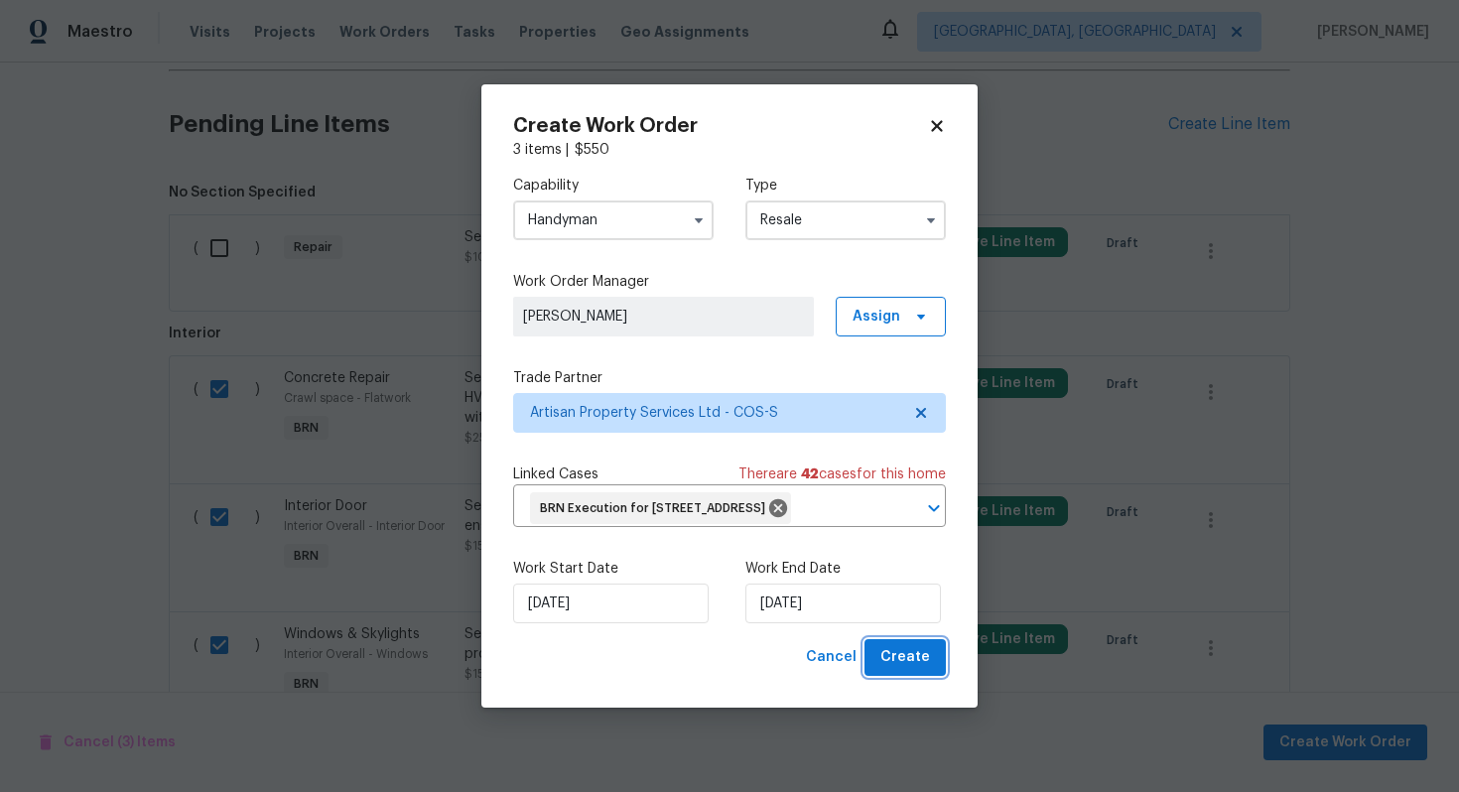
click at [905, 670] on span "Create" at bounding box center [906, 657] width 50 height 25
checkbox input "false"
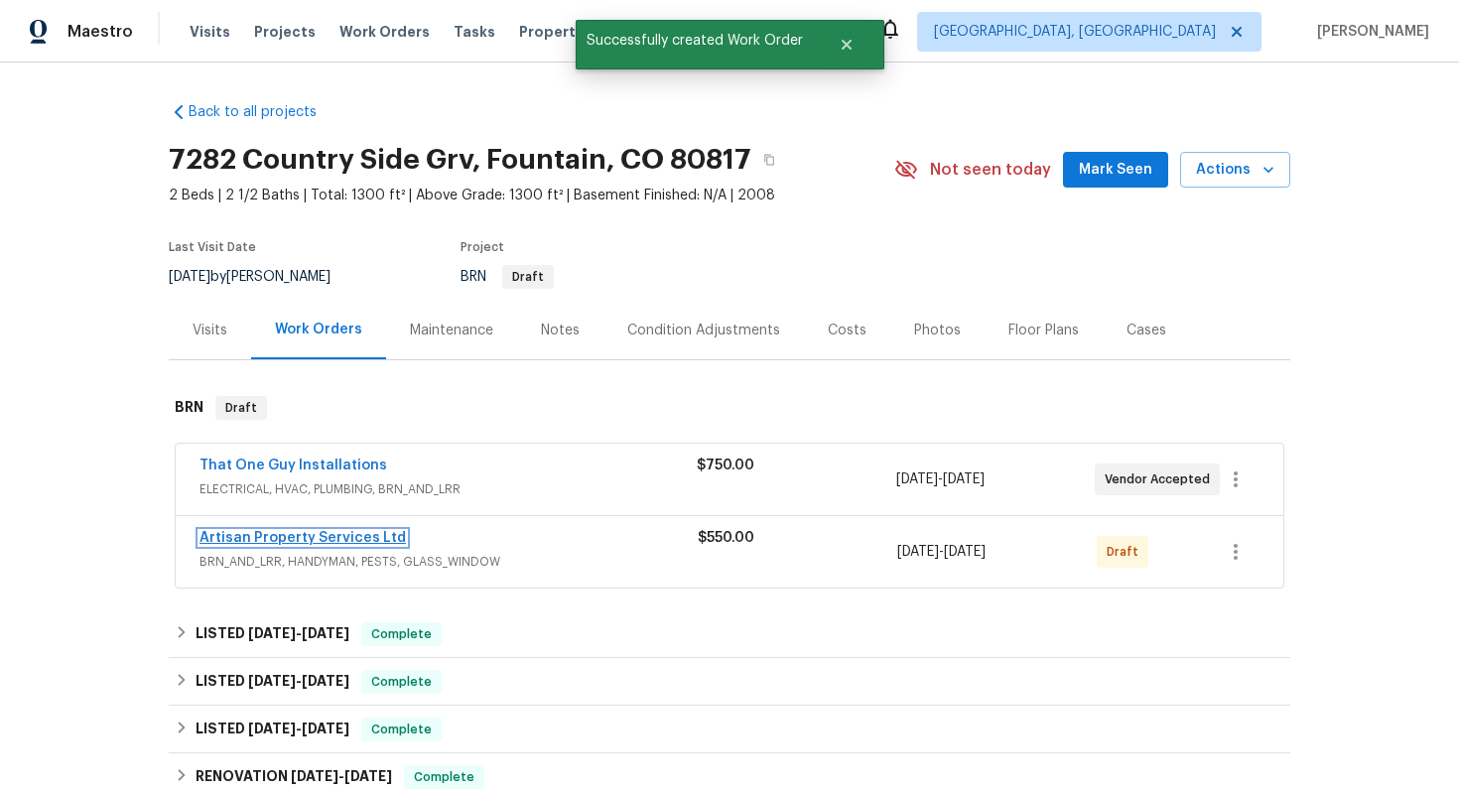
click at [340, 539] on link "Artisan Property Services Ltd" at bounding box center [303, 538] width 206 height 14
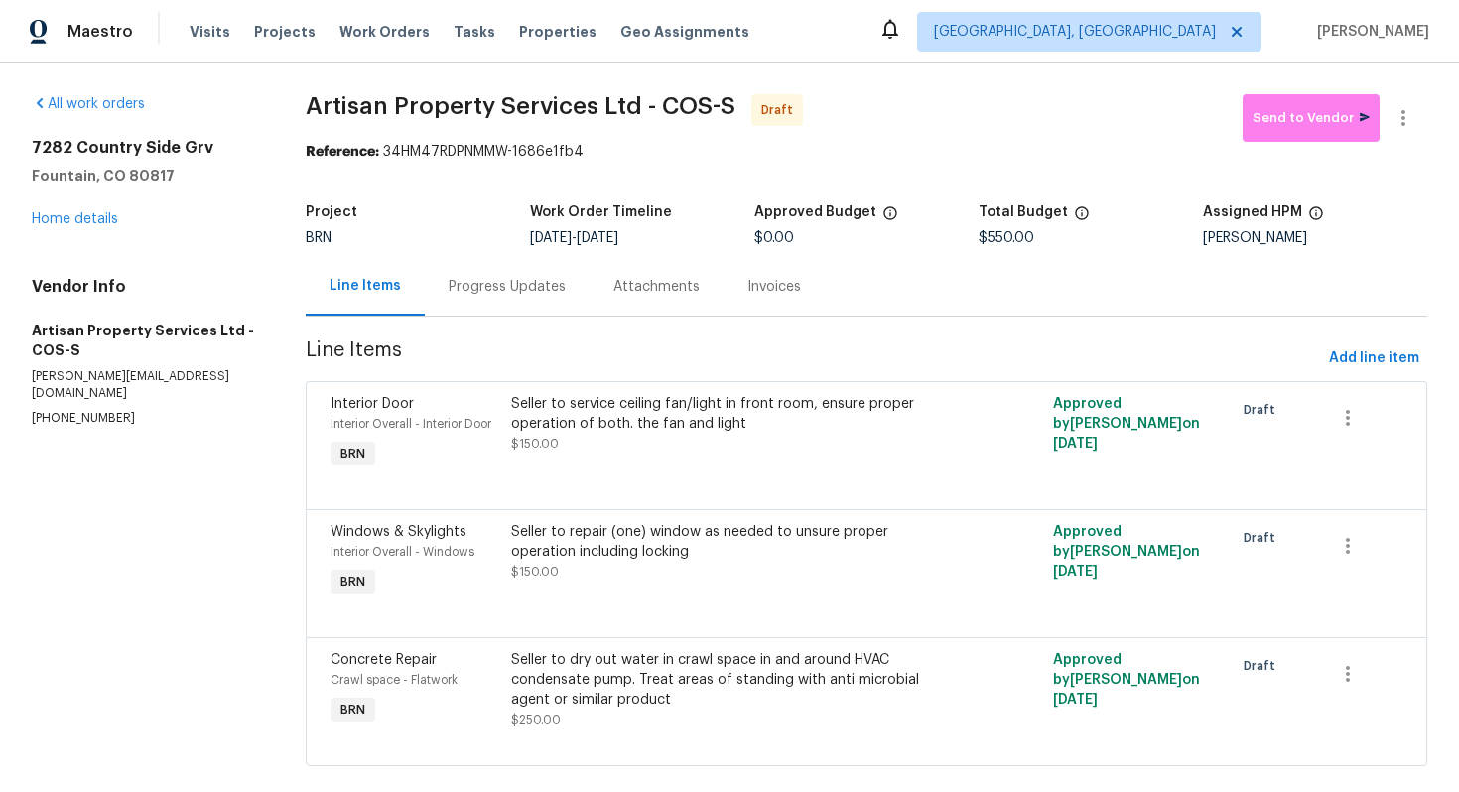
click at [520, 285] on div "Progress Updates" at bounding box center [507, 287] width 117 height 20
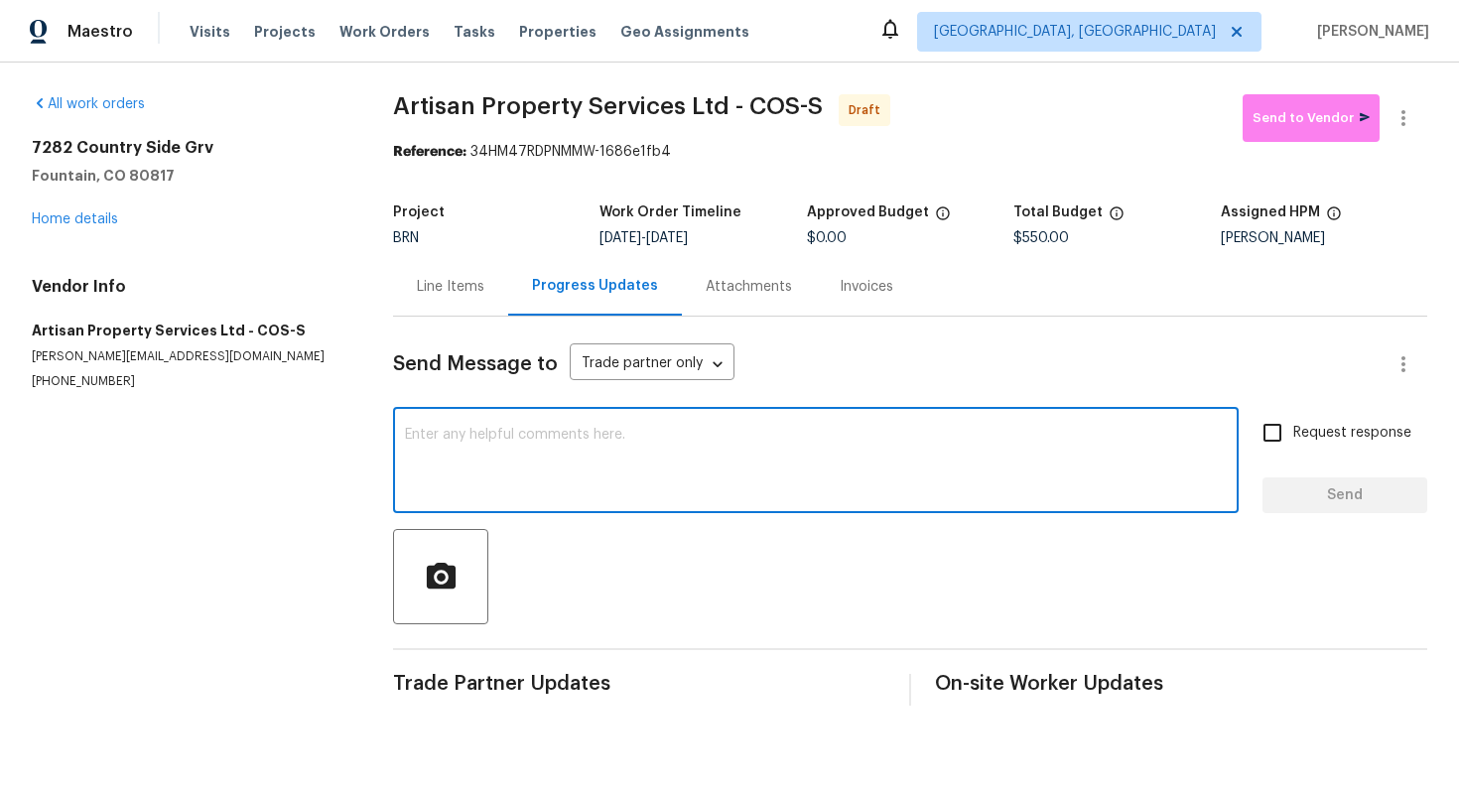
click at [526, 442] on textarea at bounding box center [816, 462] width 822 height 69
paste textarea "Hey! This is Ajay with Opendoor. I’m confirming a BRN Work Order for the proper…"
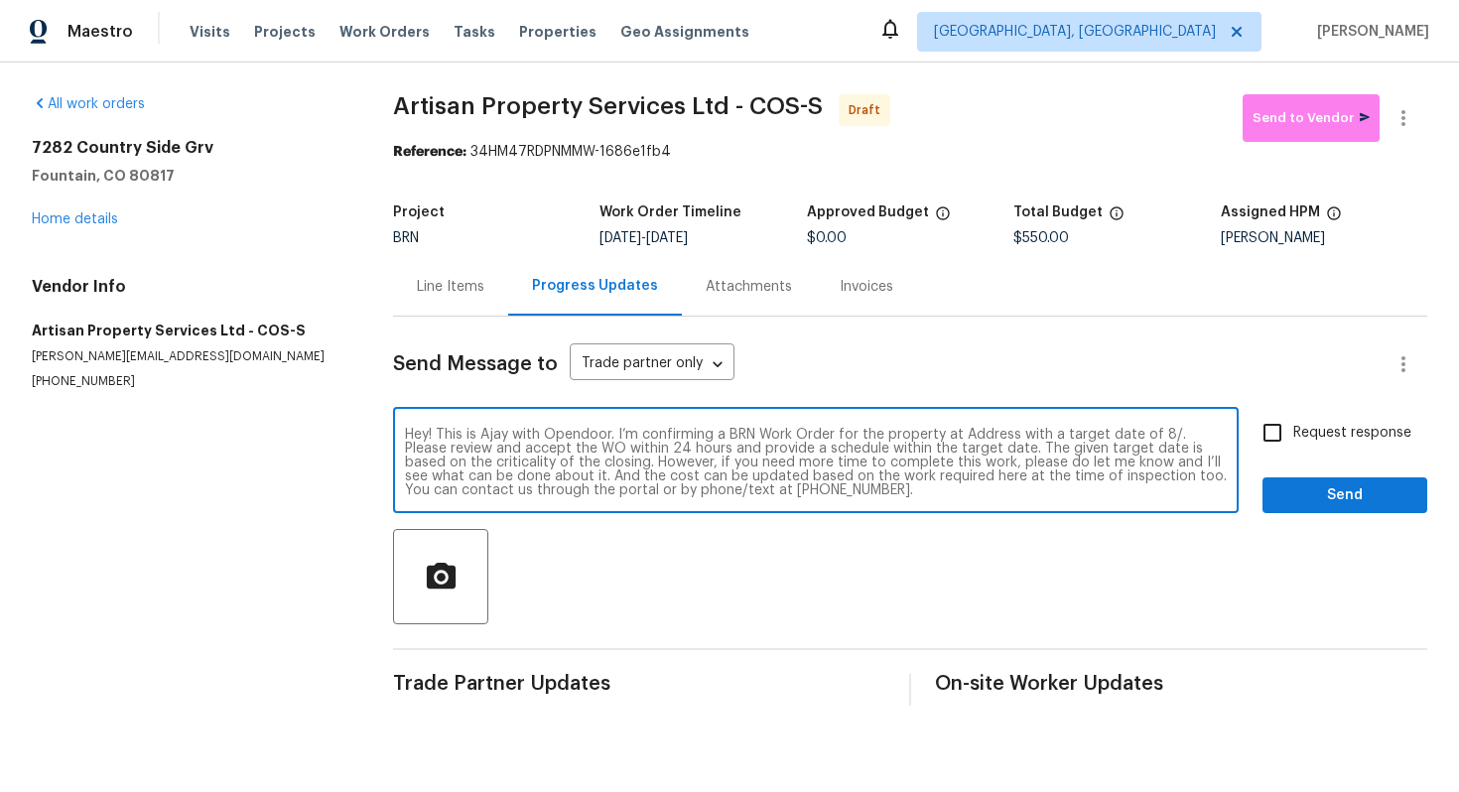
click at [992, 435] on textarea "Hey! This is Ajay with Opendoor. I’m confirming a BRN Work Order for the proper…" at bounding box center [816, 462] width 822 height 69
paste textarea "7282 Country Side Grv, Fountain, CO 80817"
click at [594, 454] on textarea "Hey! This is Ajay with Opendoor. I’m confirming a BRN Work Order for the proper…" at bounding box center [816, 462] width 822 height 69
type textarea "Hey! This is Ajay with Opendoor. I’m confirming a BRN Work Order for the proper…"
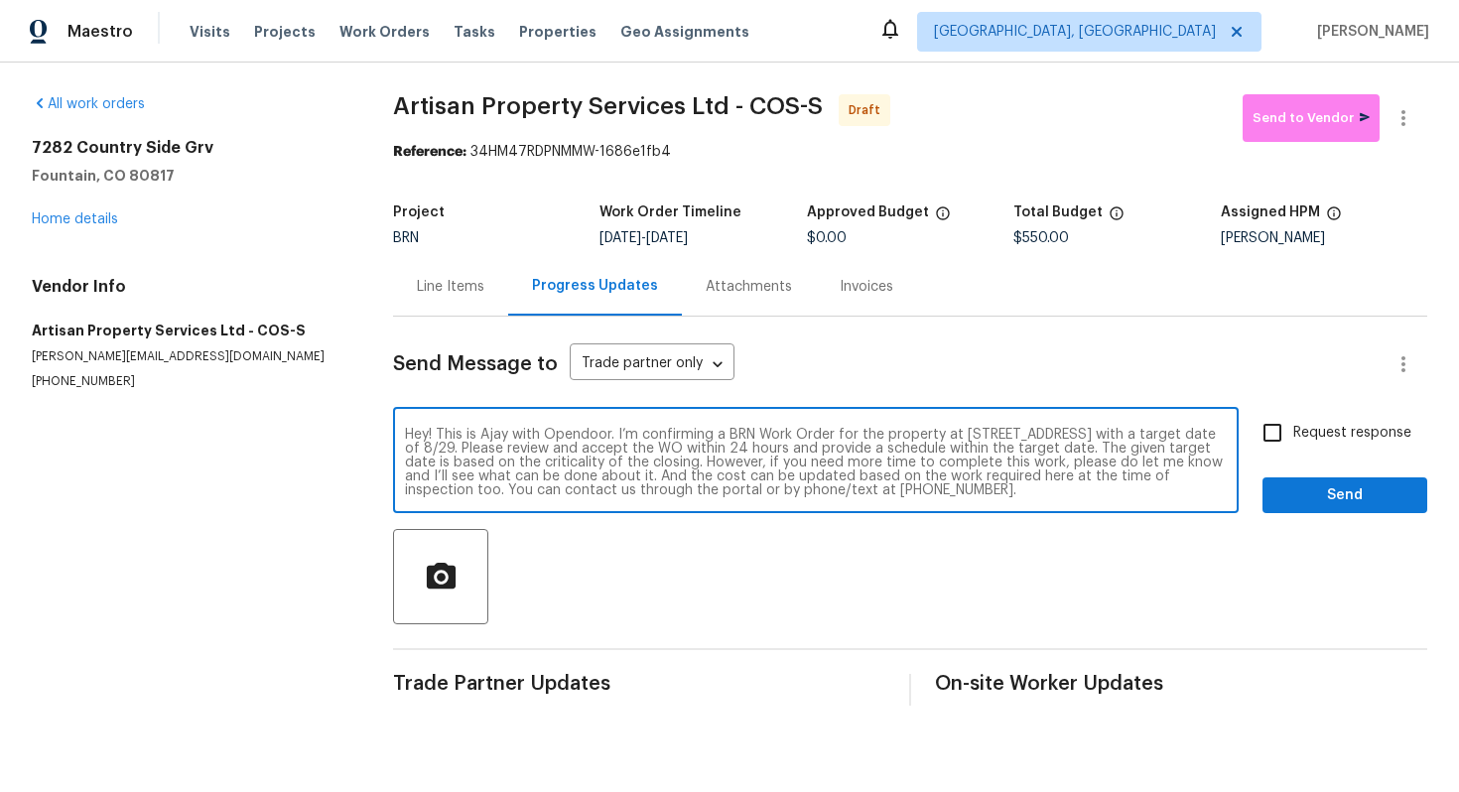
click at [1280, 439] on input "Request response" at bounding box center [1273, 433] width 42 height 42
checkbox input "true"
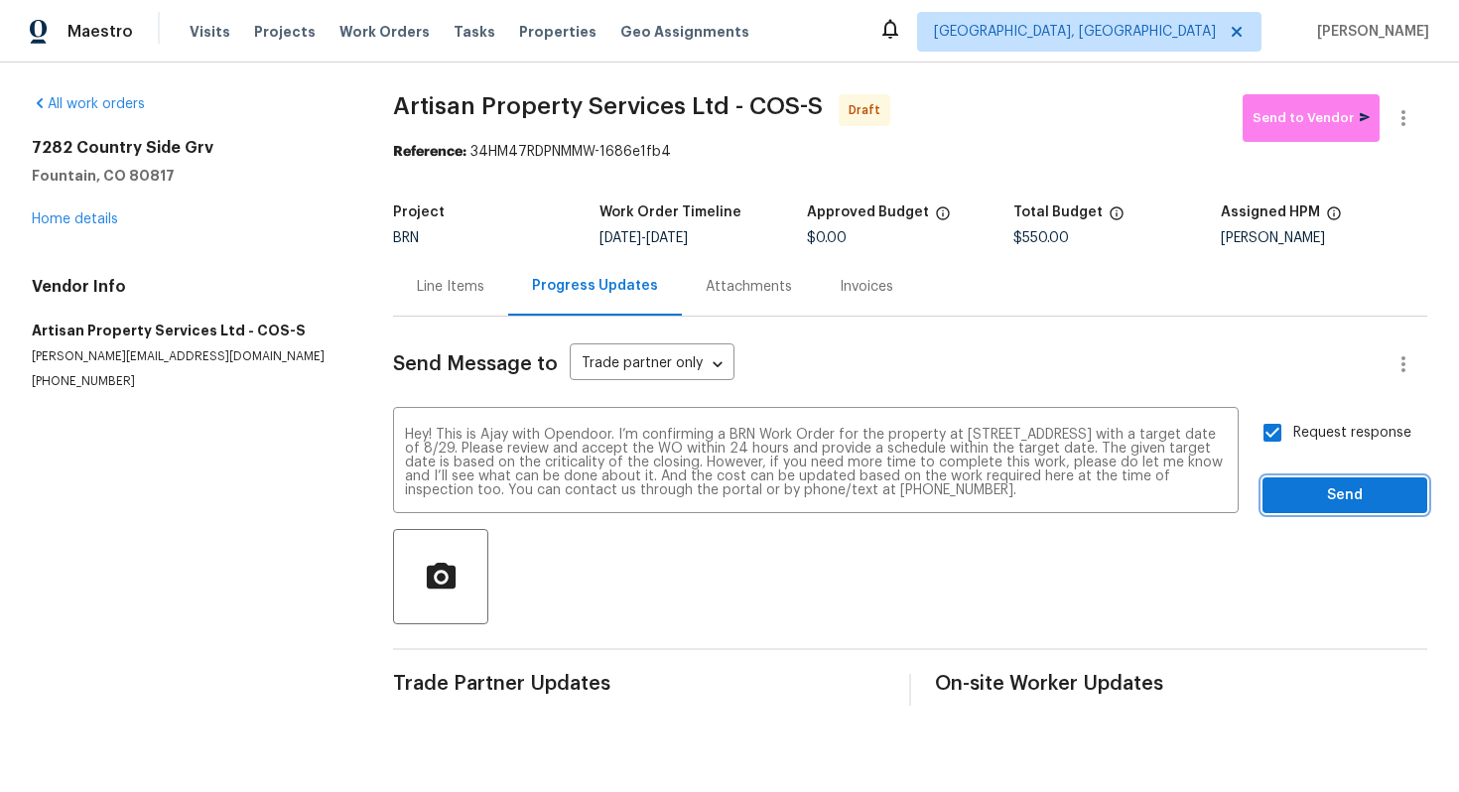
click at [1332, 507] on button "Send" at bounding box center [1345, 495] width 165 height 37
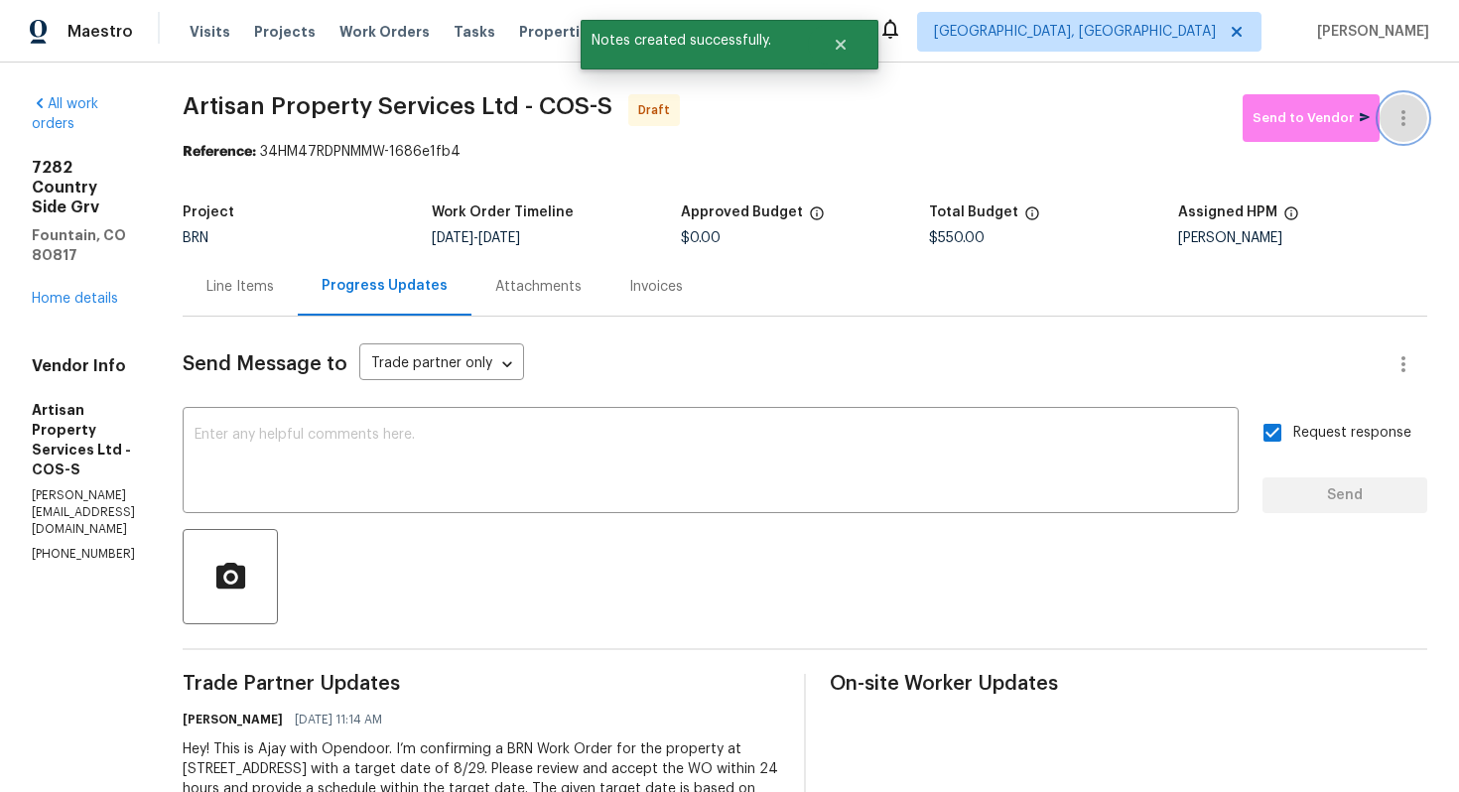
click at [1407, 122] on icon "button" at bounding box center [1404, 118] width 24 height 24
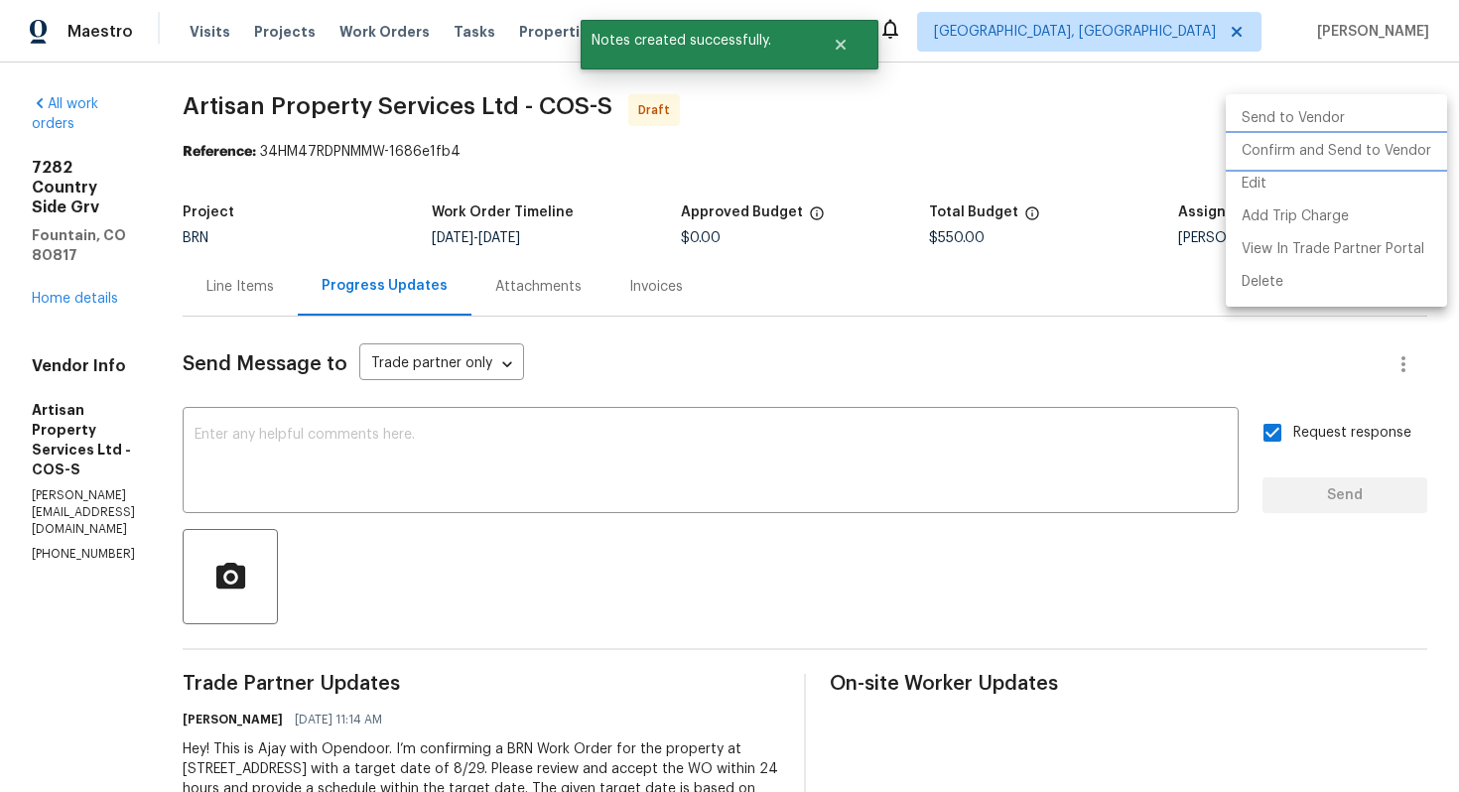
click at [1376, 152] on li "Confirm and Send to Vendor" at bounding box center [1336, 151] width 221 height 33
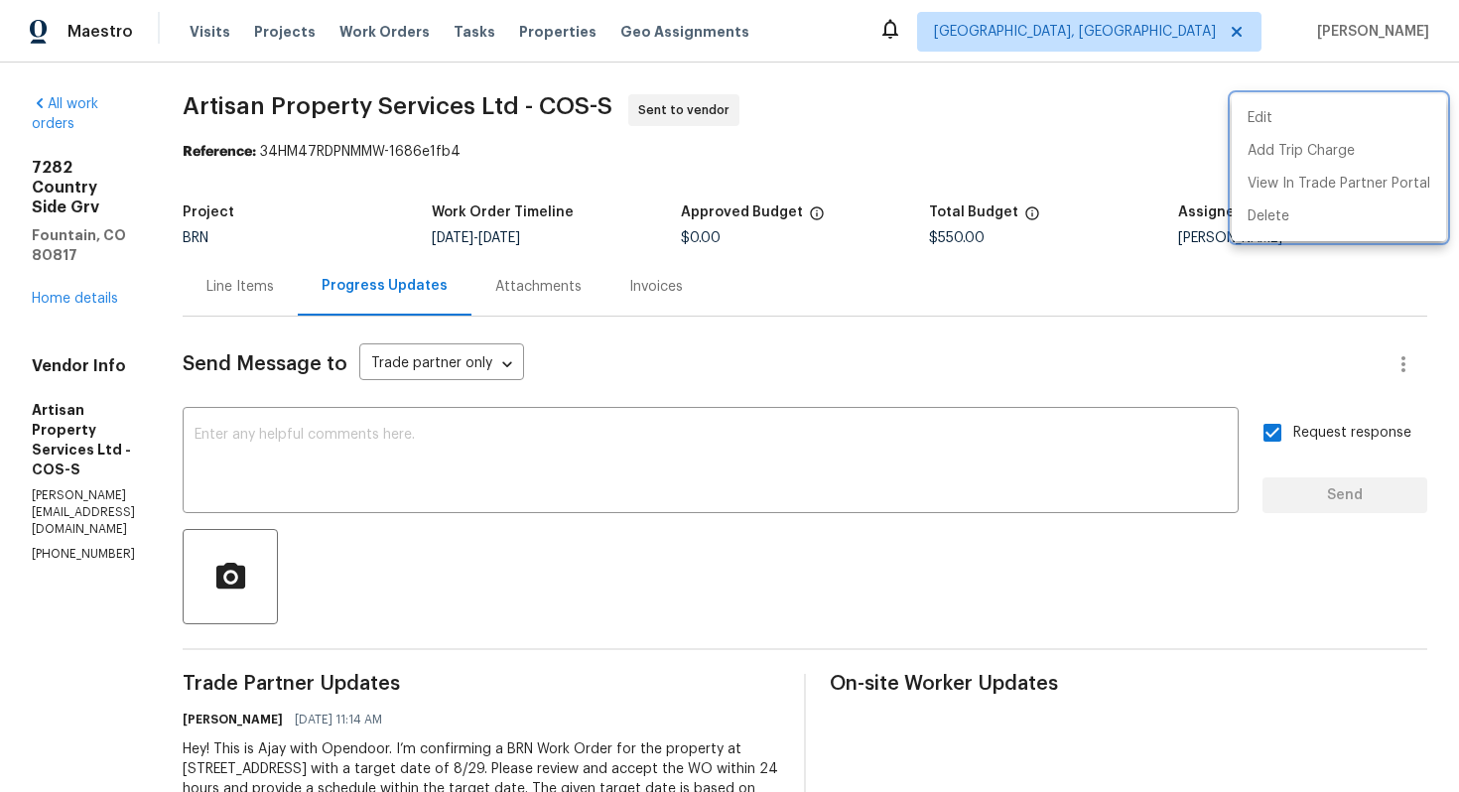
click at [251, 290] on div at bounding box center [729, 396] width 1459 height 792
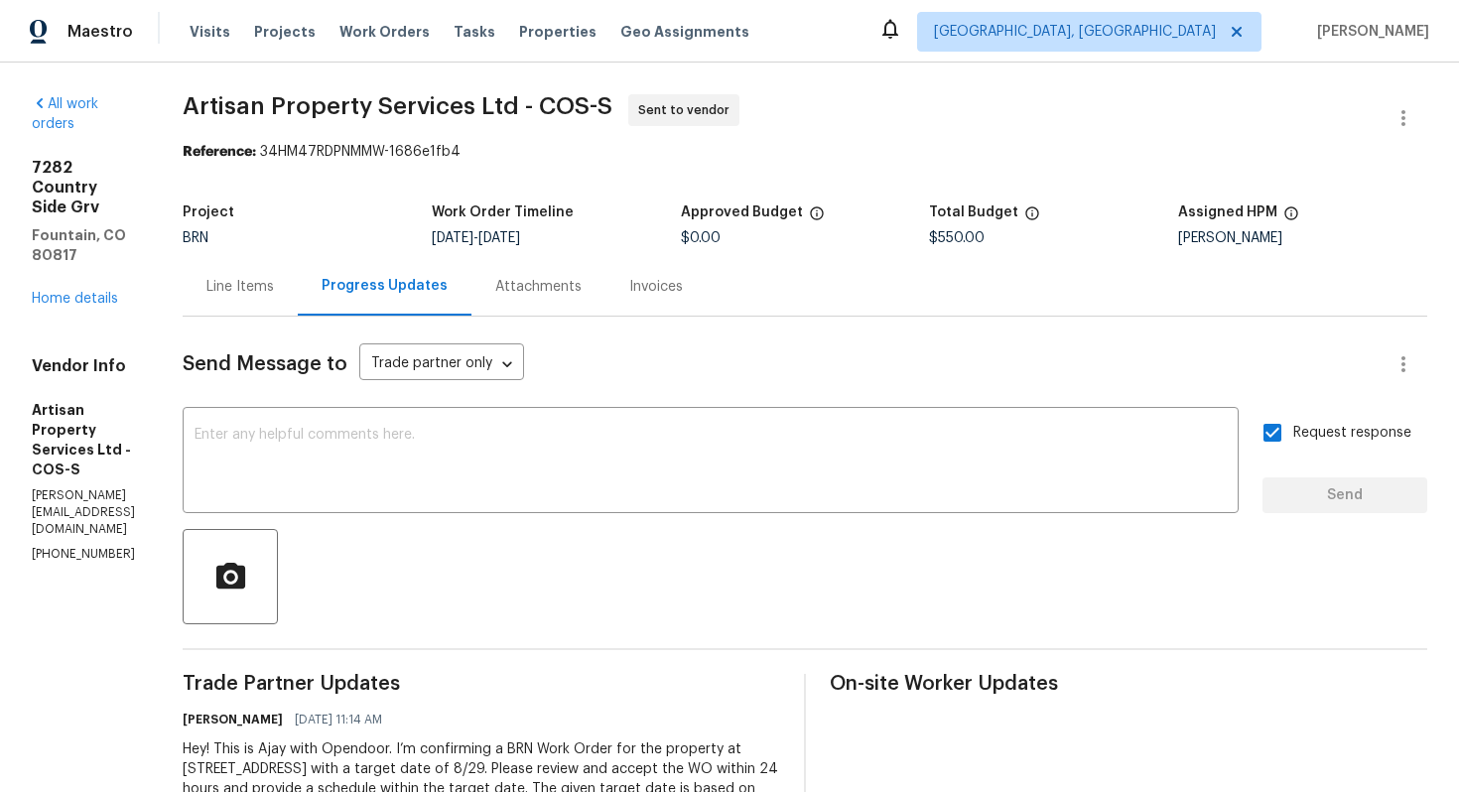
click at [240, 294] on div "Line Items" at bounding box center [240, 287] width 68 height 20
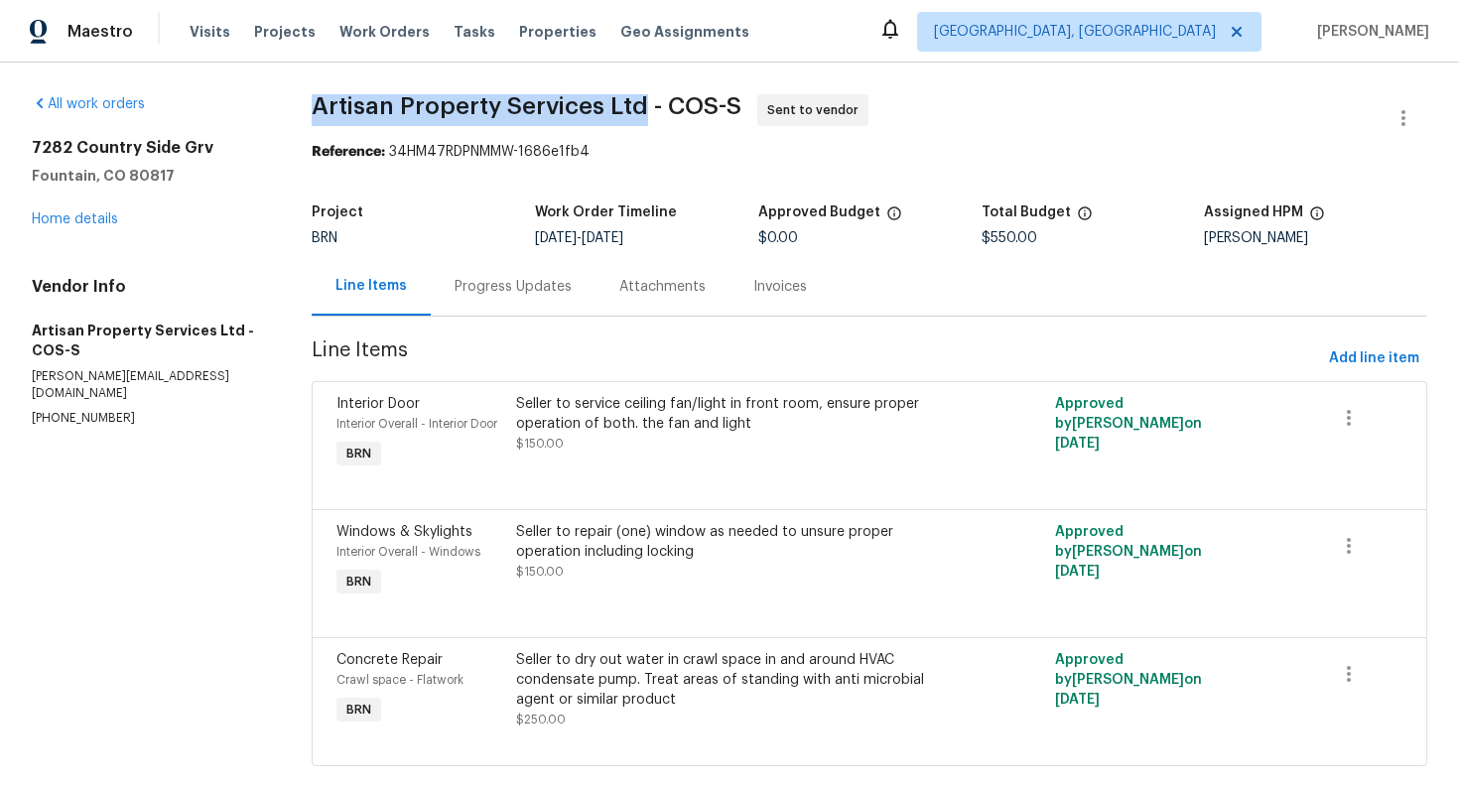
drag, startPoint x: 297, startPoint y: 106, endPoint x: 642, endPoint y: 108, distance: 345.5
click at [642, 108] on div "All work orders 7282 Country Side Grv Fountain, CO 80817 Home details Vendor In…" at bounding box center [729, 442] width 1459 height 759
copy span "Artisan Property Services Ltd"
click at [831, 158] on div "Reference: 34HM47RDPNMMW-1686e1fb4" at bounding box center [870, 152] width 1116 height 20
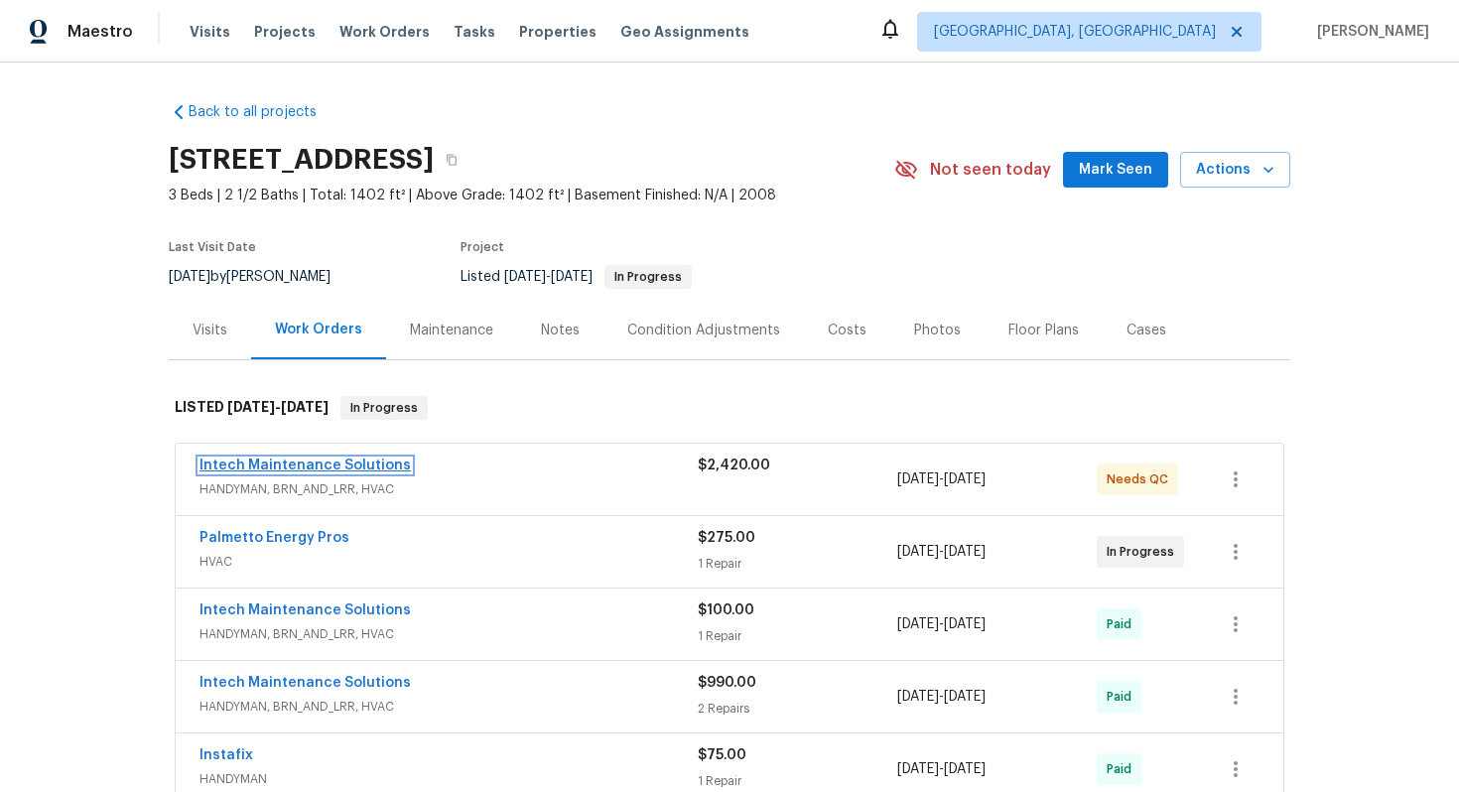
click at [349, 461] on link "Intech Maintenance Solutions" at bounding box center [305, 466] width 211 height 14
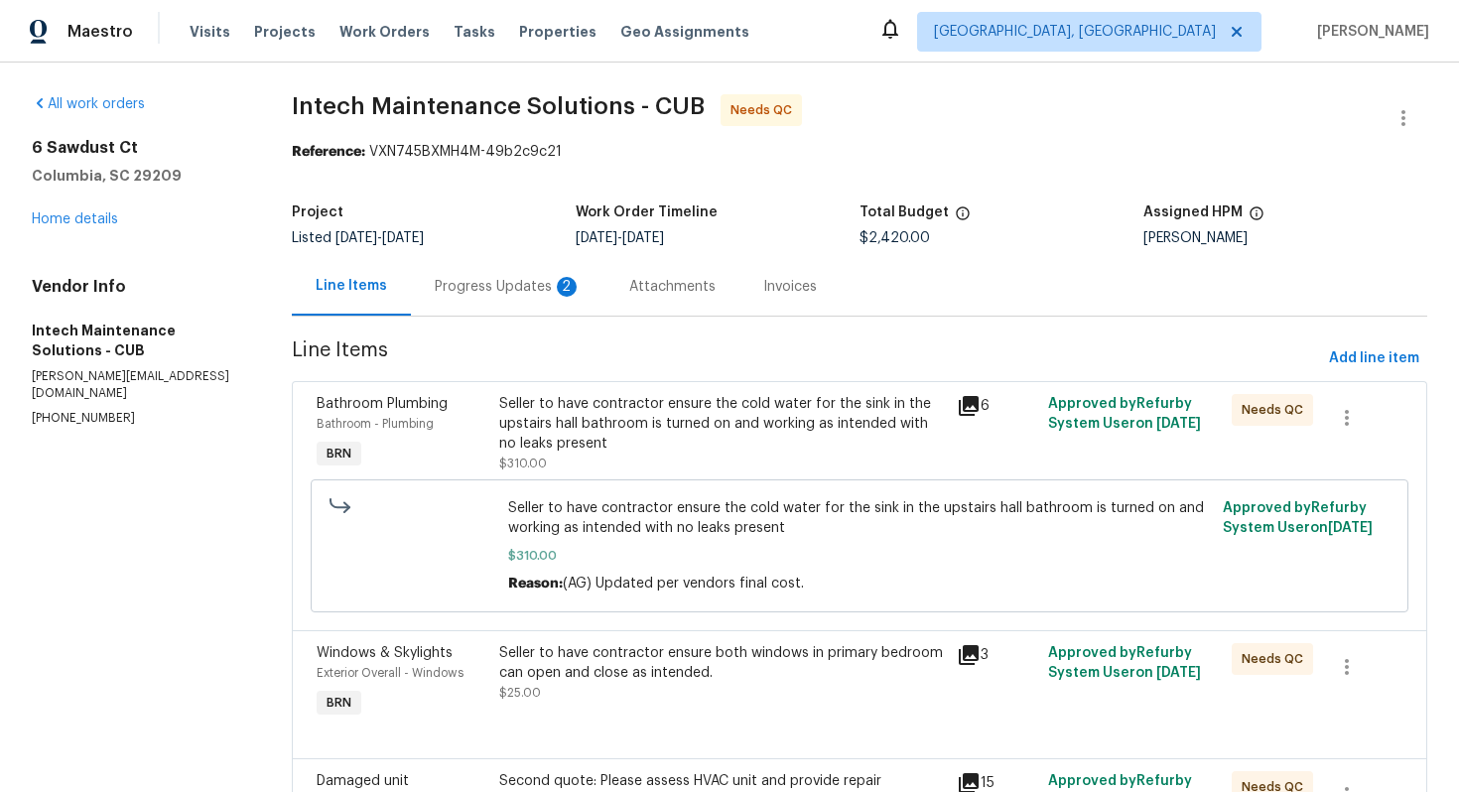
click at [539, 287] on div "Progress Updates 2" at bounding box center [508, 287] width 147 height 20
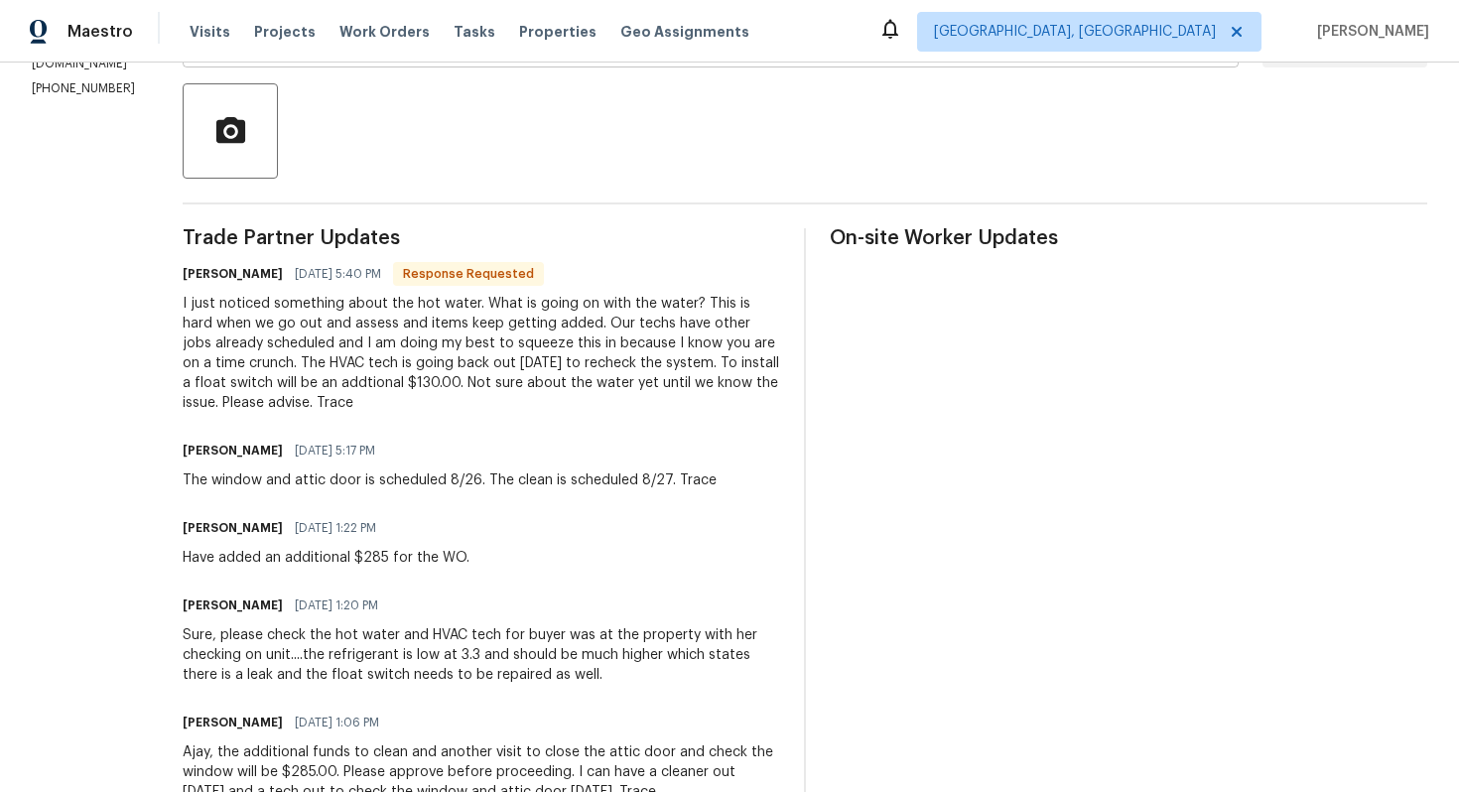
scroll to position [217, 0]
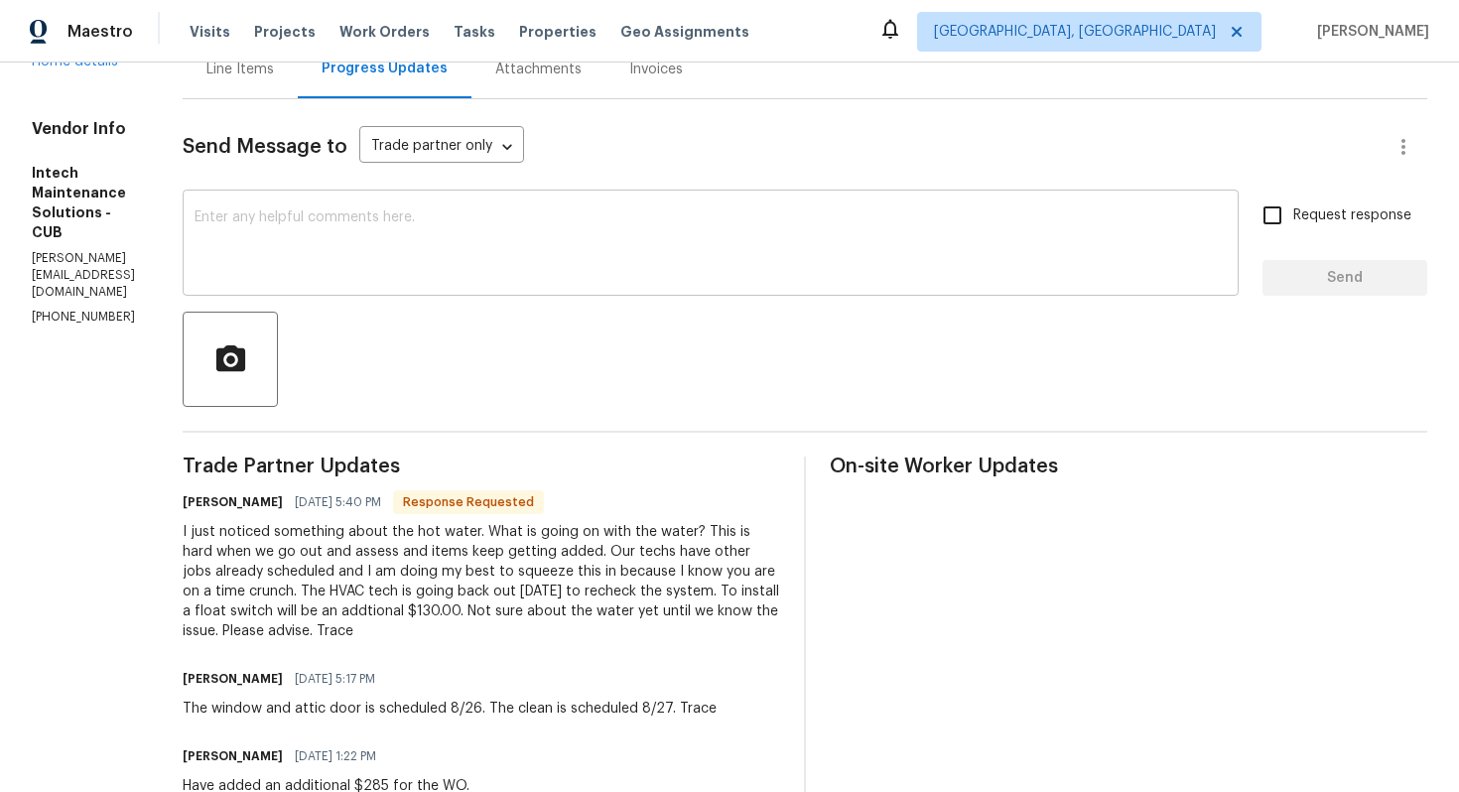
click at [614, 269] on textarea at bounding box center [711, 244] width 1032 height 69
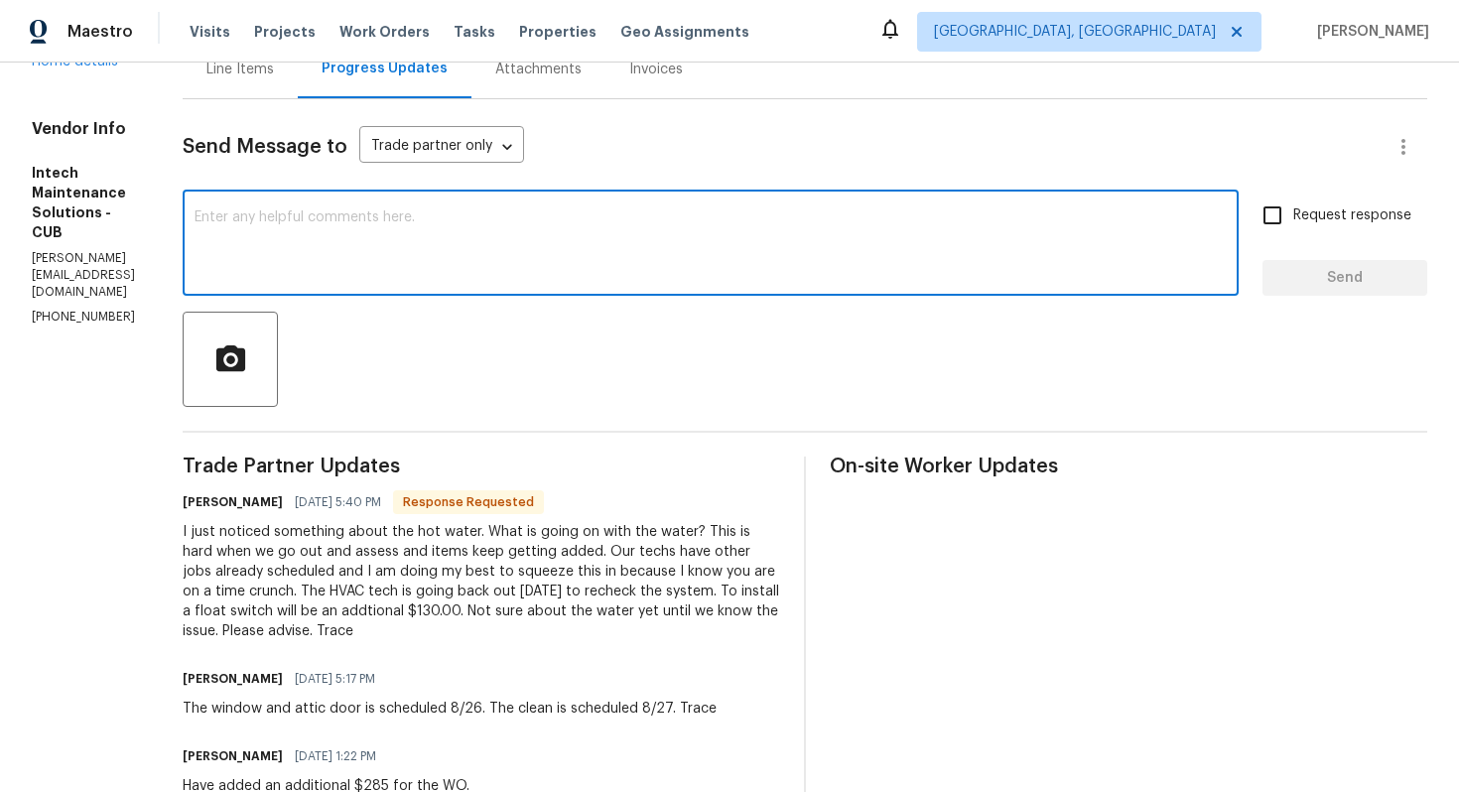
paste textarea "We received feedback that the HVAC unit still isn't cooling and might still hav…"
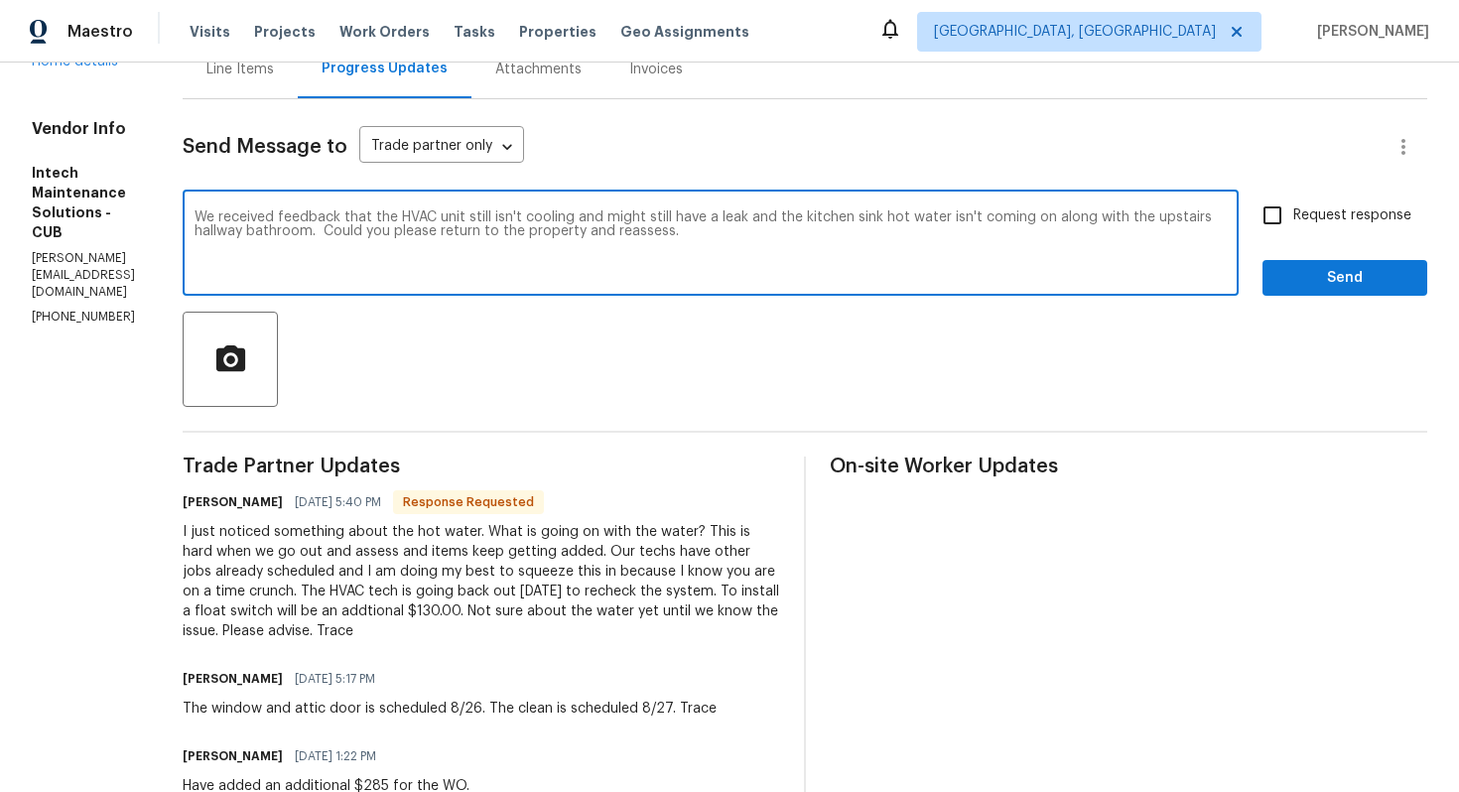
type textarea "We received feedback that the HVAC unit still isn't cooling and might still hav…"
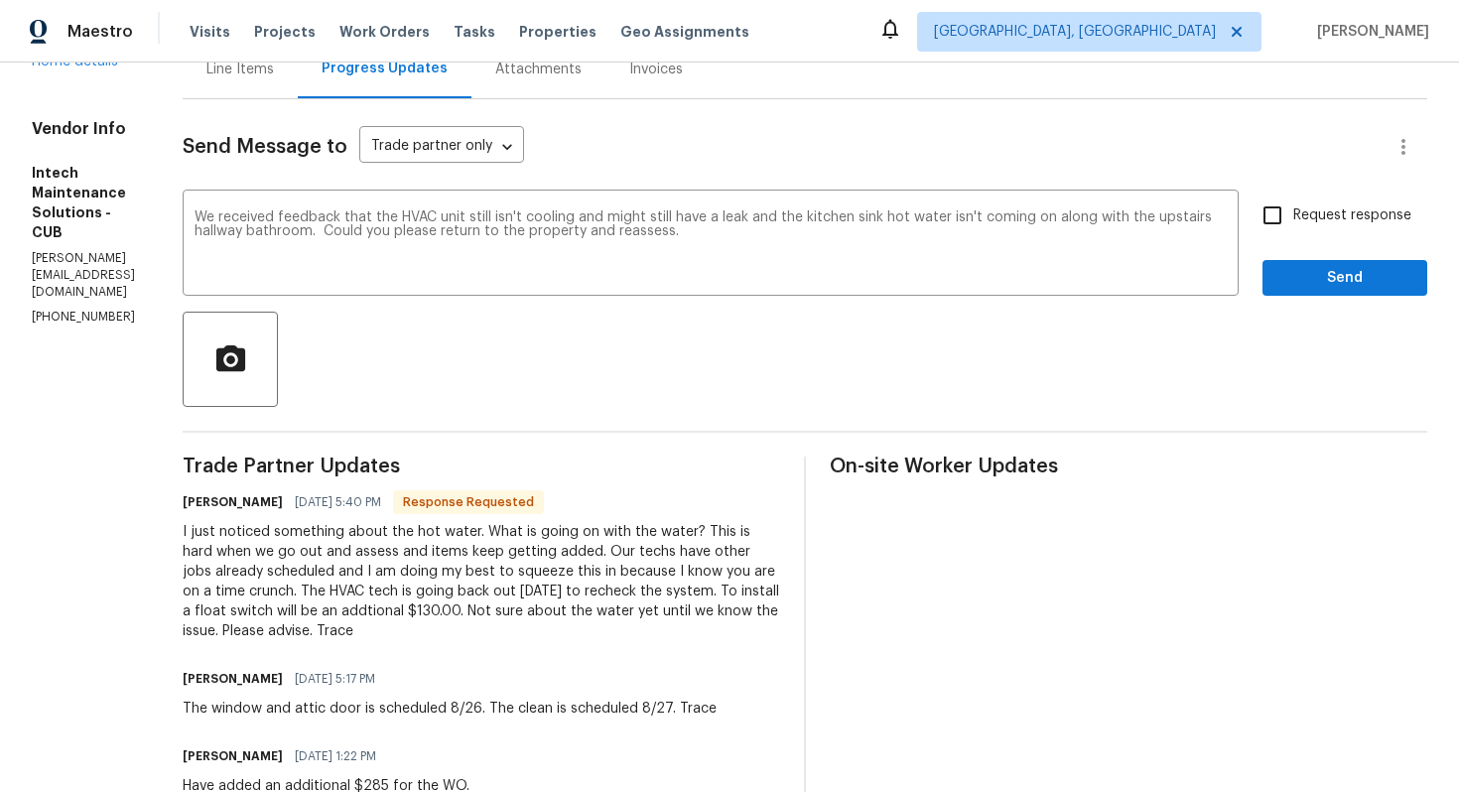
click at [1323, 211] on span "Request response" at bounding box center [1353, 215] width 118 height 21
click at [1294, 211] on input "Request response" at bounding box center [1273, 216] width 42 height 42
checkbox input "true"
click at [1327, 273] on span "Send" at bounding box center [1345, 278] width 133 height 25
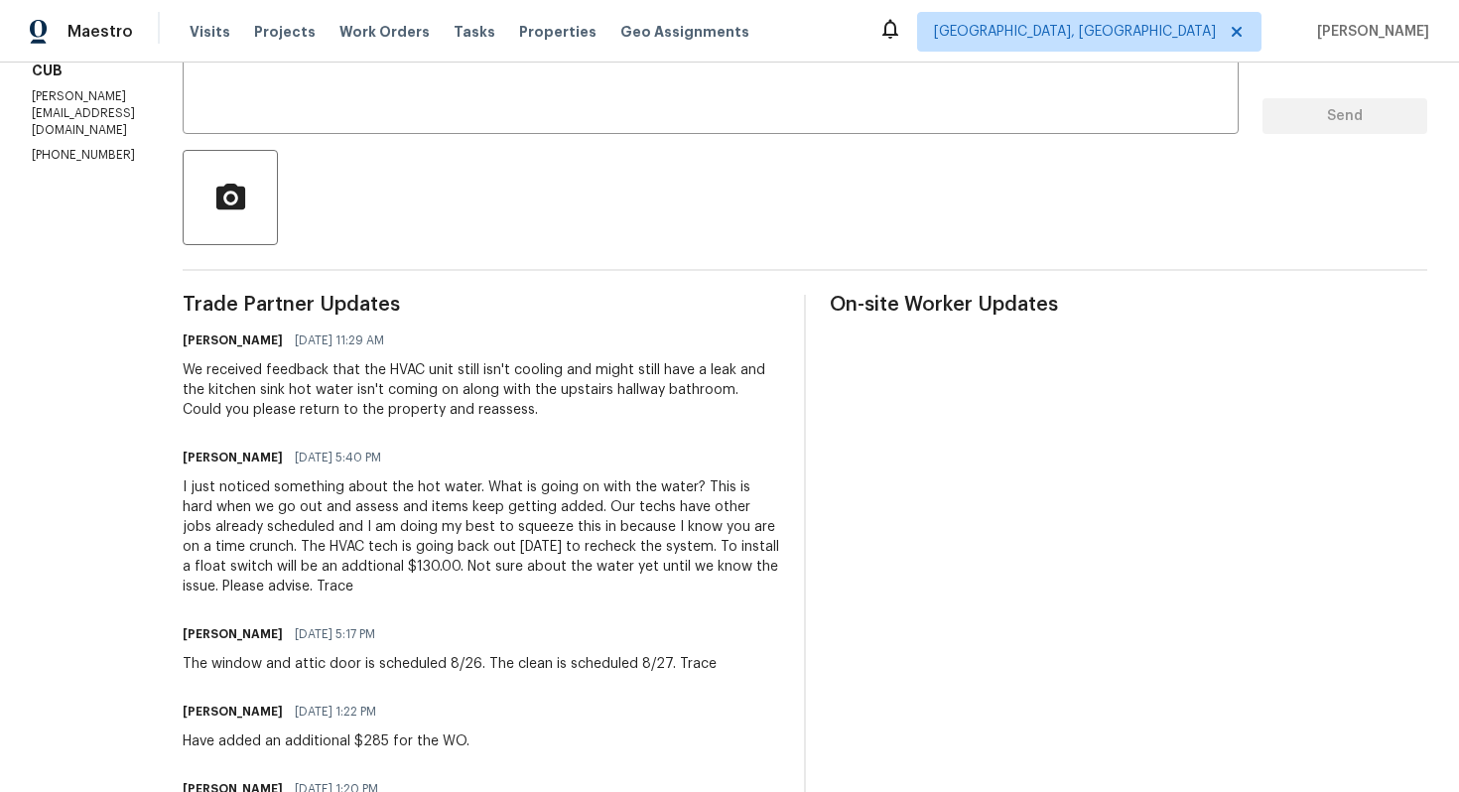
scroll to position [386, 0]
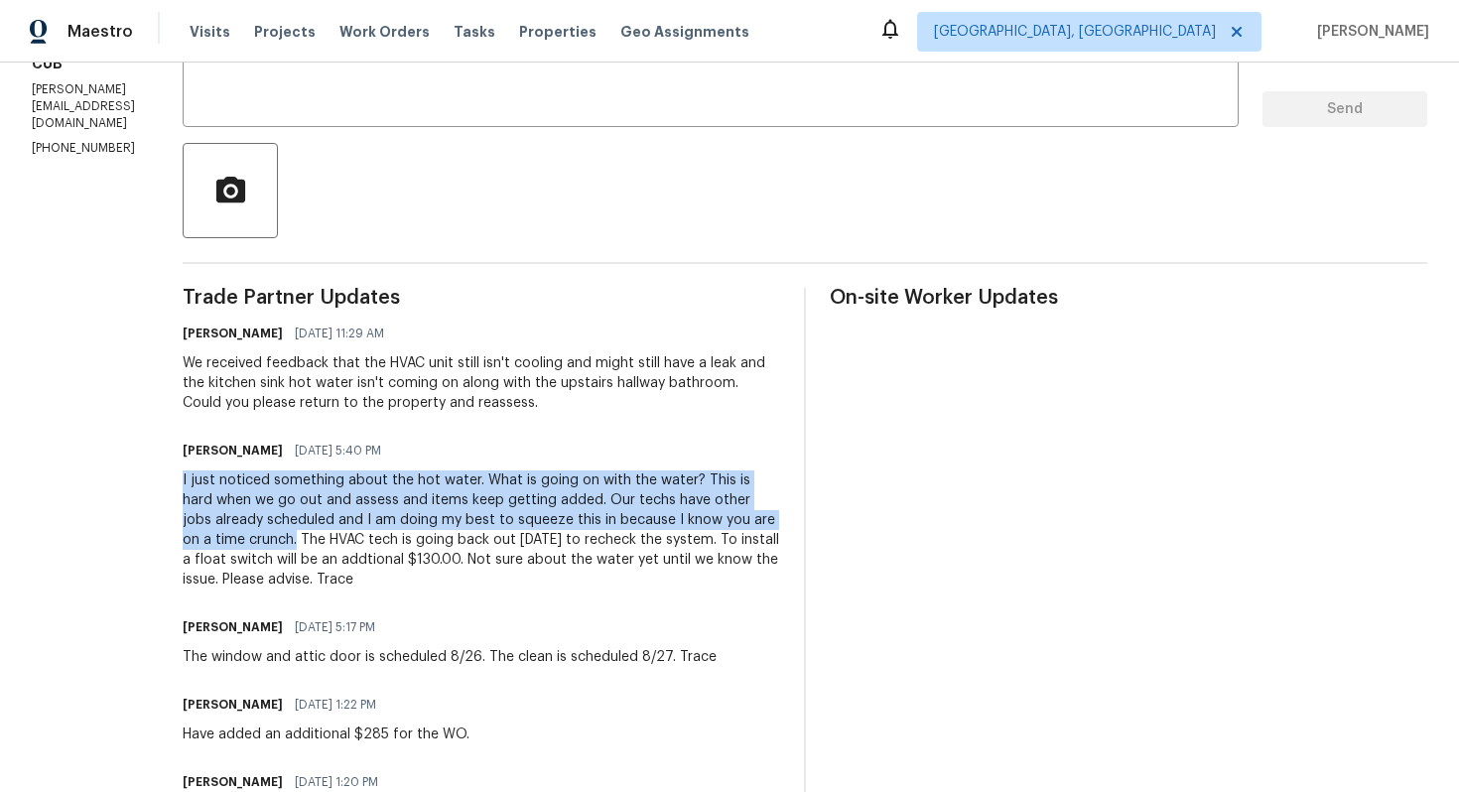
drag, startPoint x: 192, startPoint y: 483, endPoint x: 279, endPoint y: 534, distance: 101.0
copy div "I just noticed something about the hot water. What is going on with the water? …"
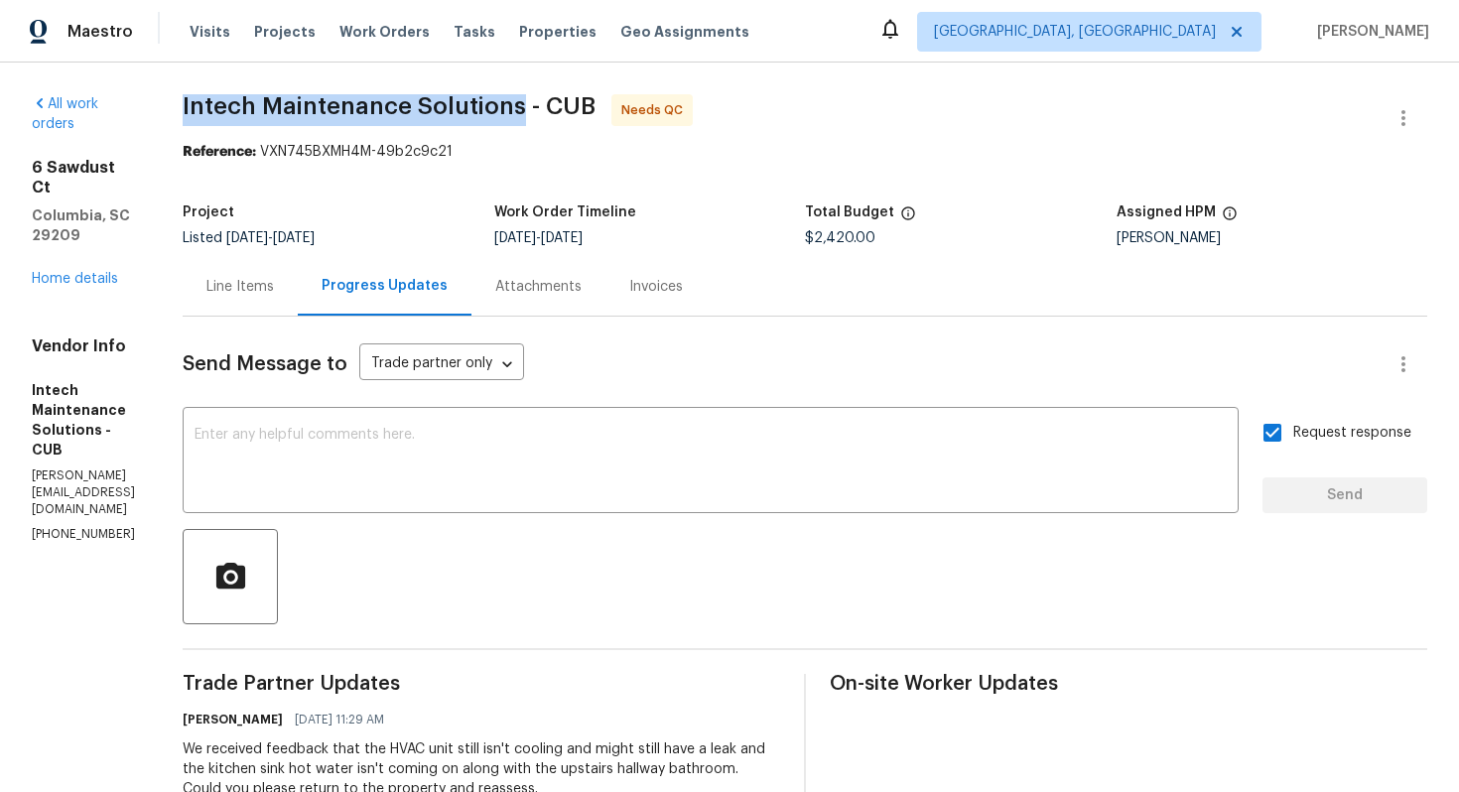
drag, startPoint x: 190, startPoint y: 104, endPoint x: 533, endPoint y: 105, distance: 343.5
copy span "Intech Maintenance Solutions"
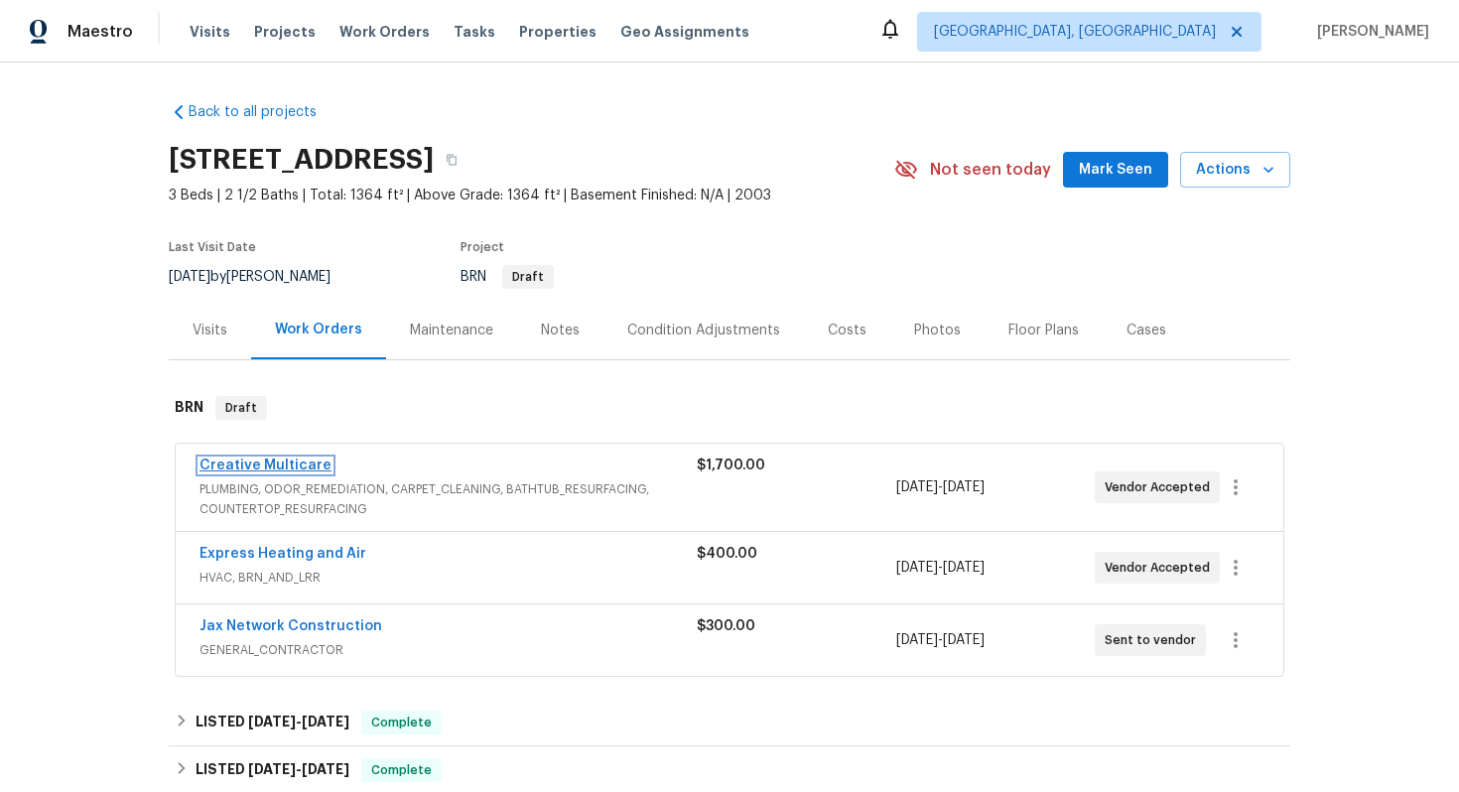
click at [295, 473] on link "Creative Multicare" at bounding box center [266, 466] width 132 height 14
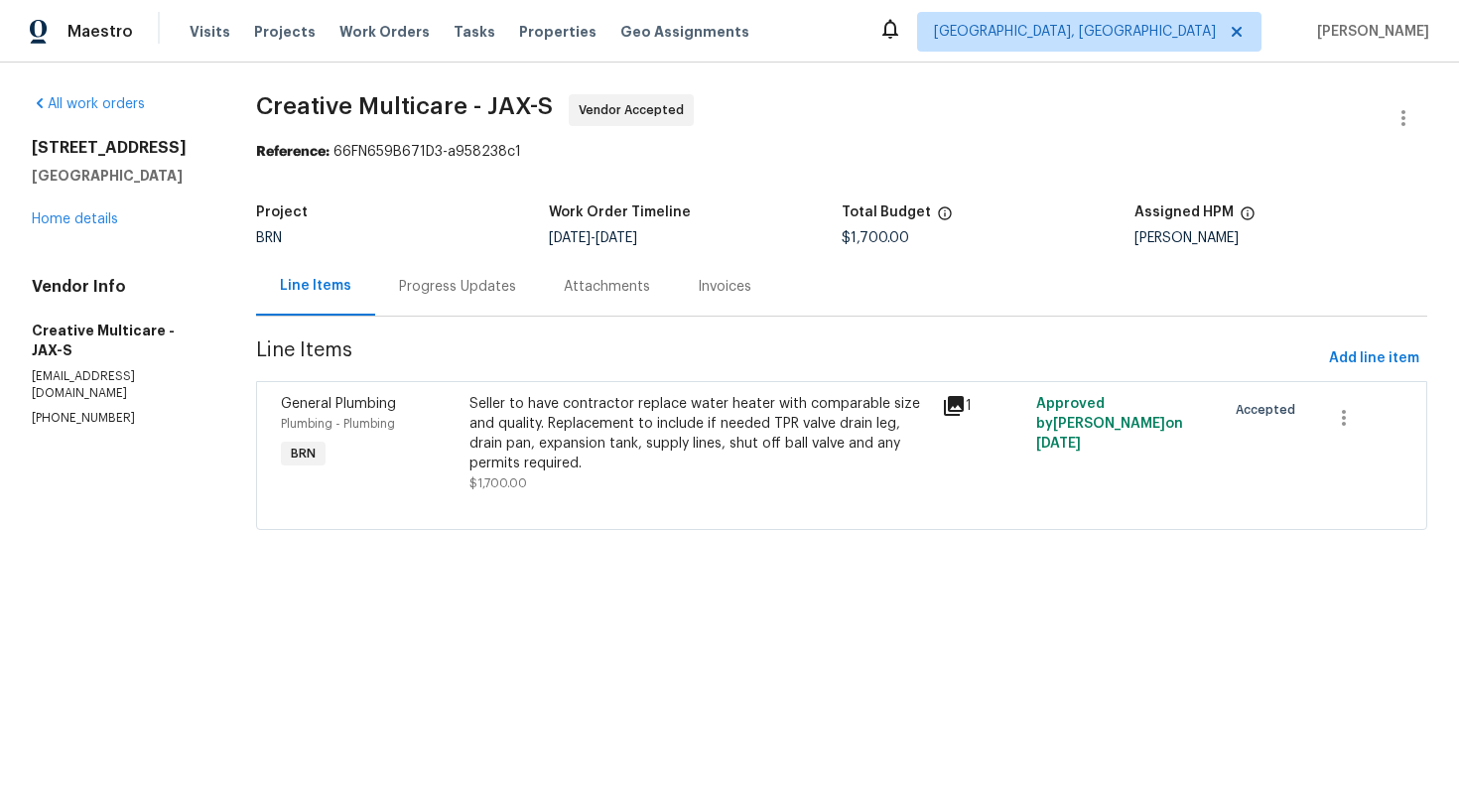
click at [516, 282] on div "Progress Updates" at bounding box center [457, 287] width 117 height 20
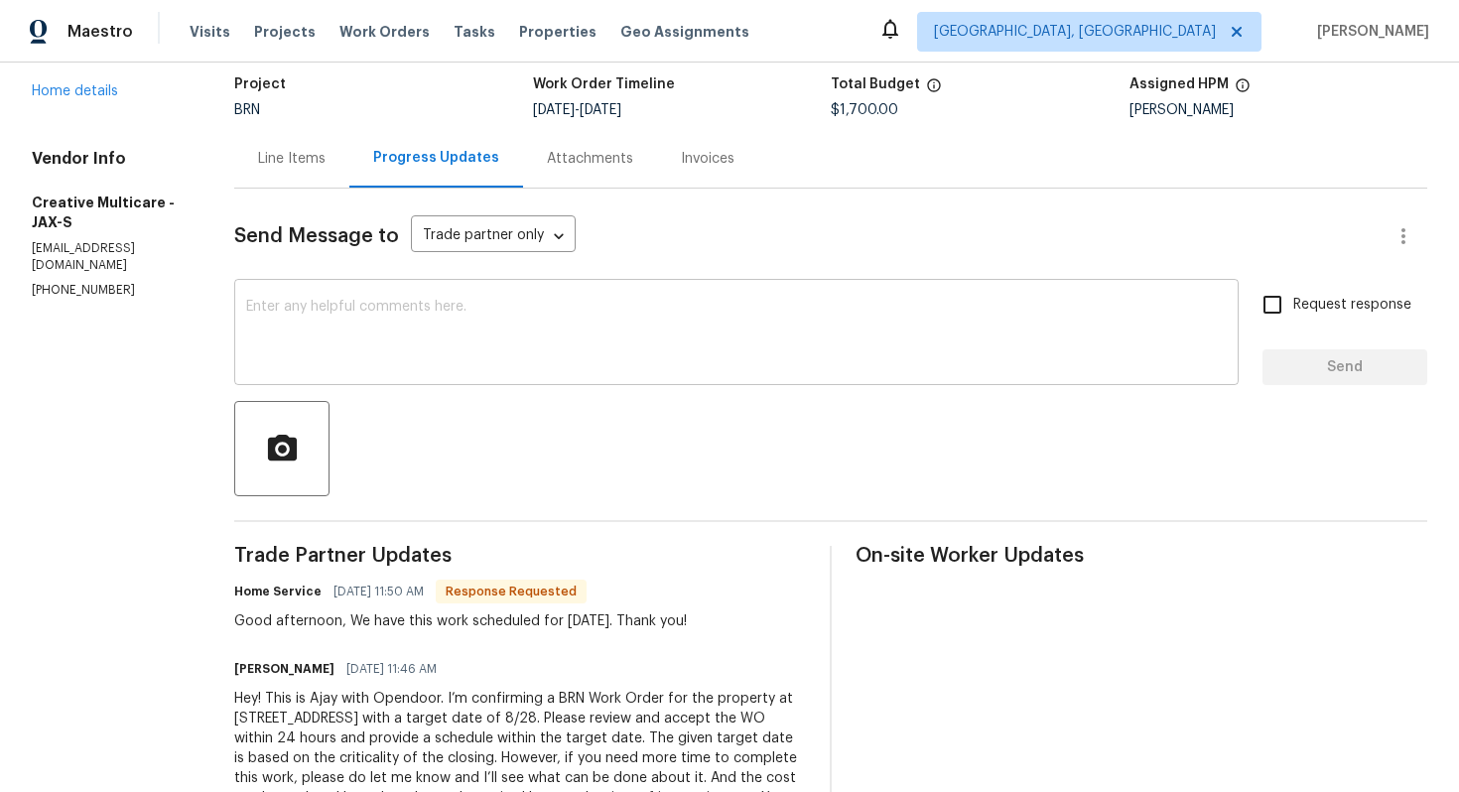
scroll to position [130, 0]
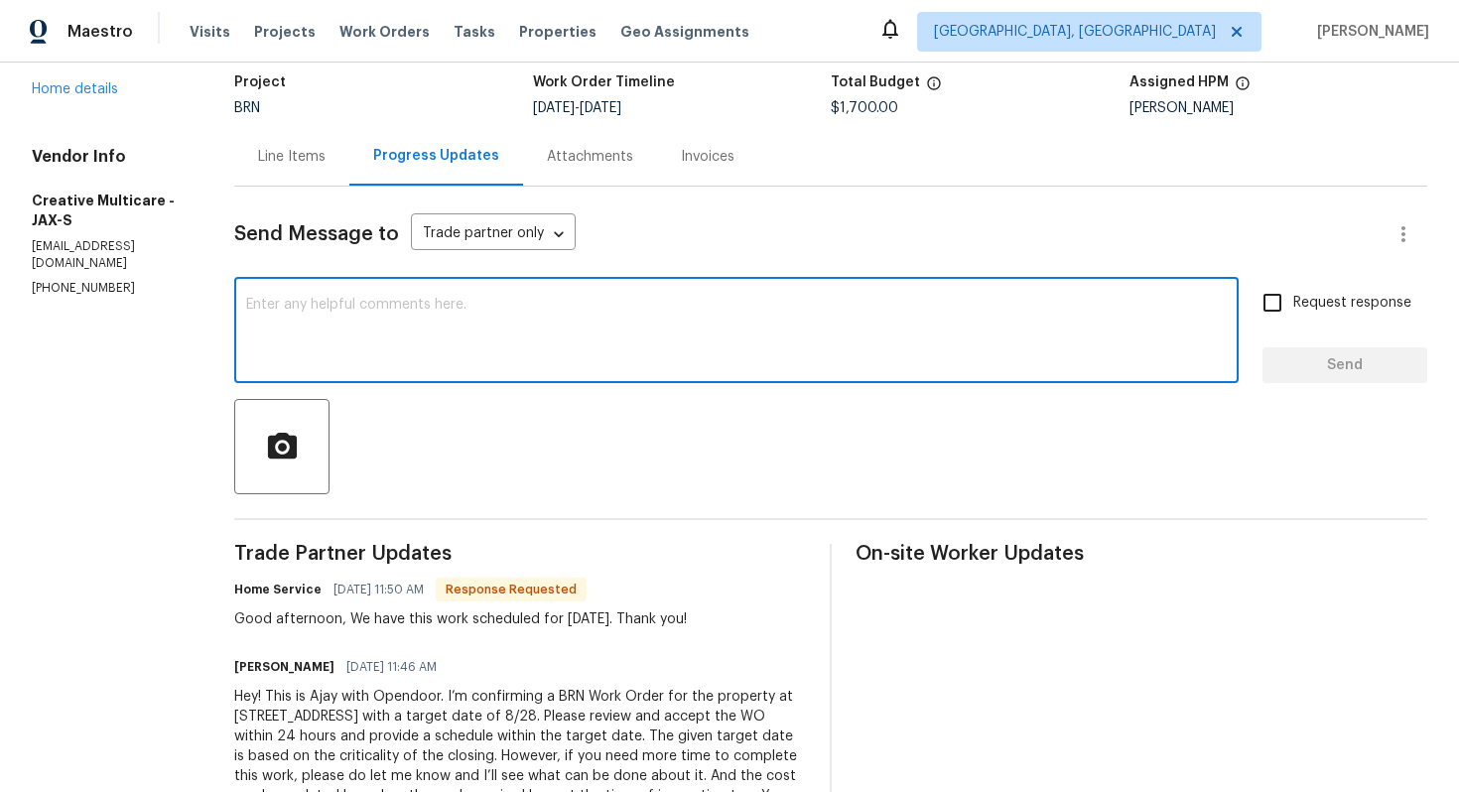
click at [502, 311] on textarea at bounding box center [736, 332] width 981 height 69
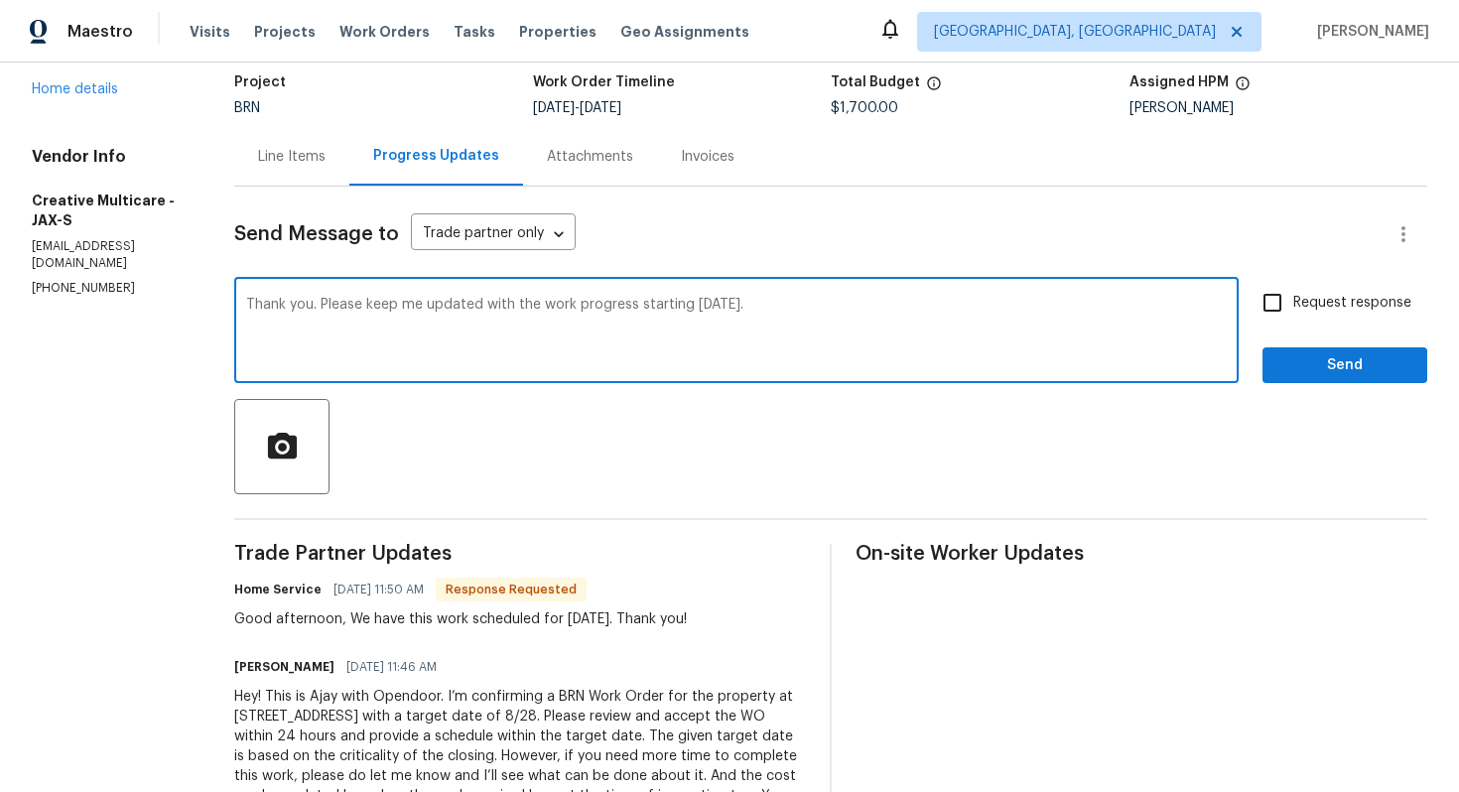
type textarea "Thank you. Please keep me updated with the work progress starting [DATE]."
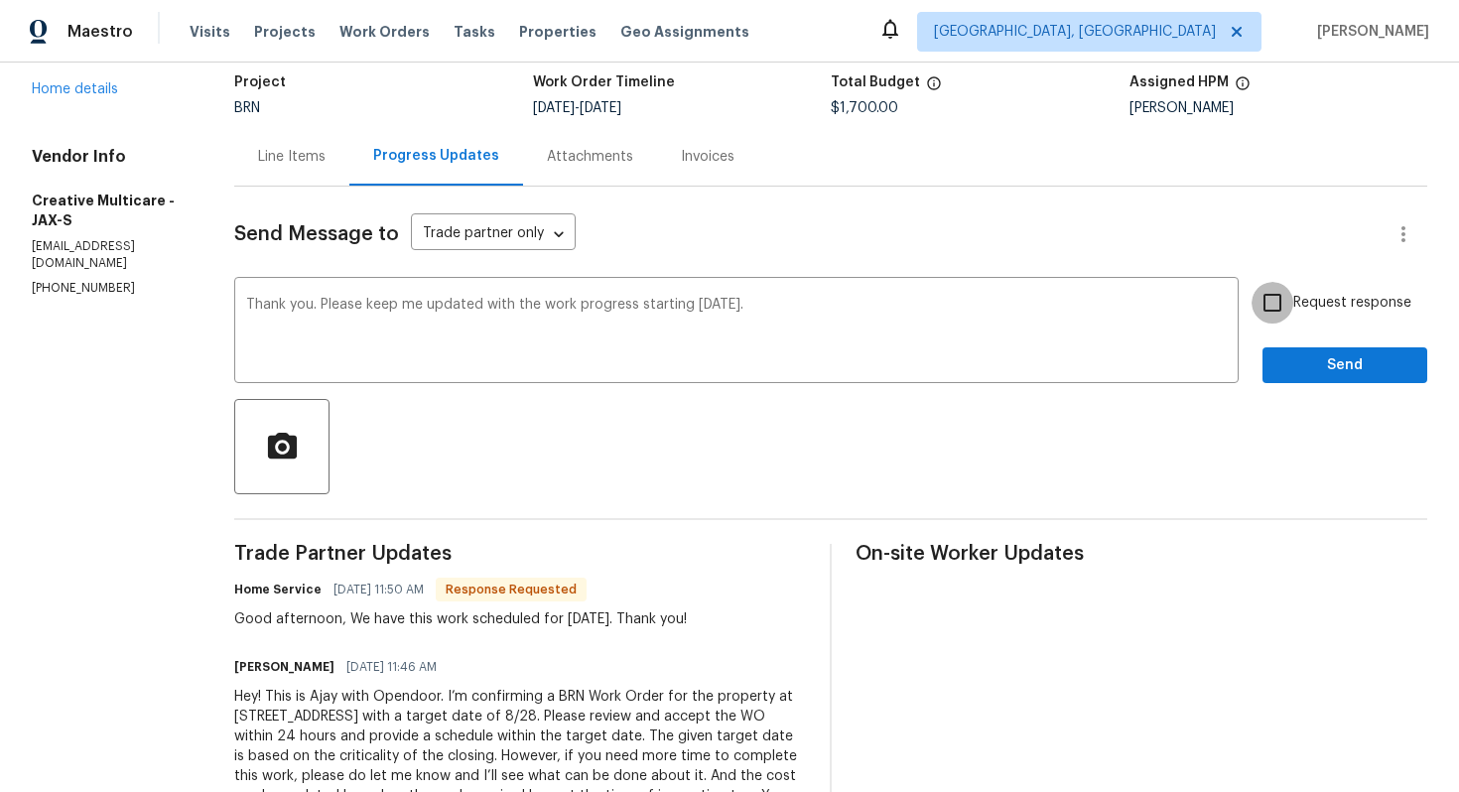
click at [1278, 306] on input "Request response" at bounding box center [1273, 303] width 42 height 42
checkbox input "true"
click at [1298, 357] on span "Send" at bounding box center [1345, 365] width 133 height 25
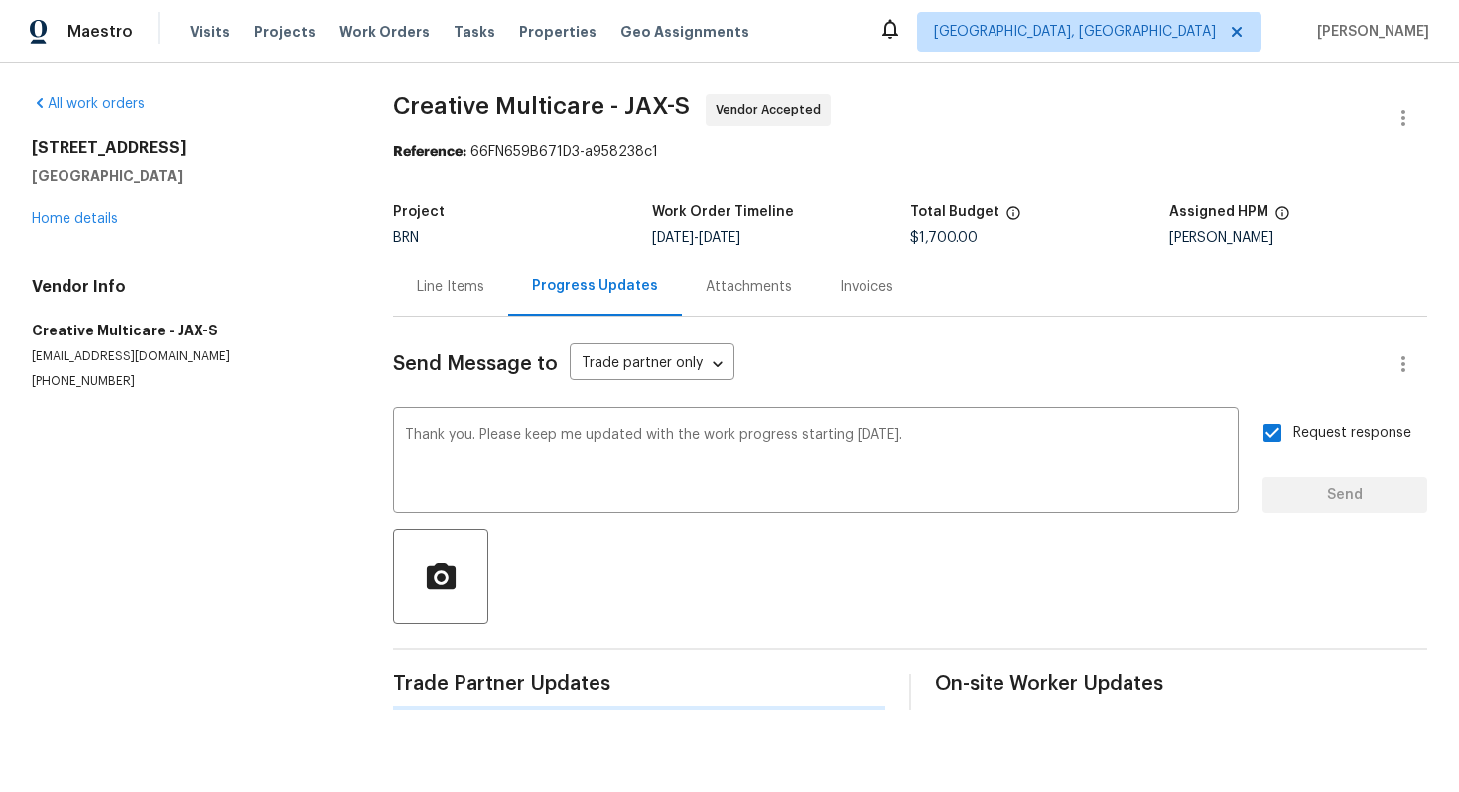
scroll to position [0, 0]
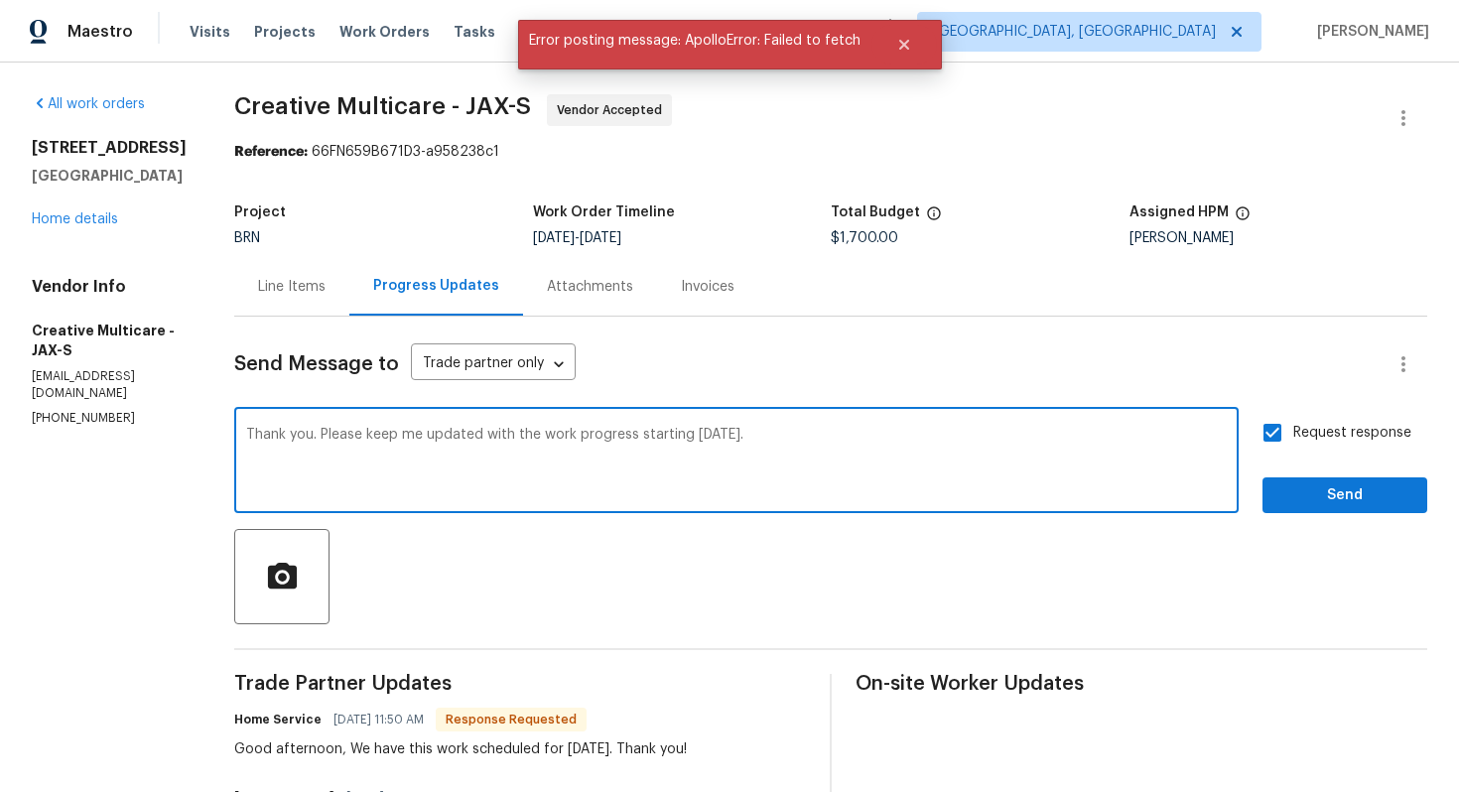
drag, startPoint x: 336, startPoint y: 440, endPoint x: 789, endPoint y: 456, distance: 453.9
click at [789, 455] on textarea "Thank you. Please keep me updated with the work progress starting [DATE]." at bounding box center [736, 462] width 981 height 69
click at [1384, 487] on span "Send" at bounding box center [1345, 495] width 133 height 25
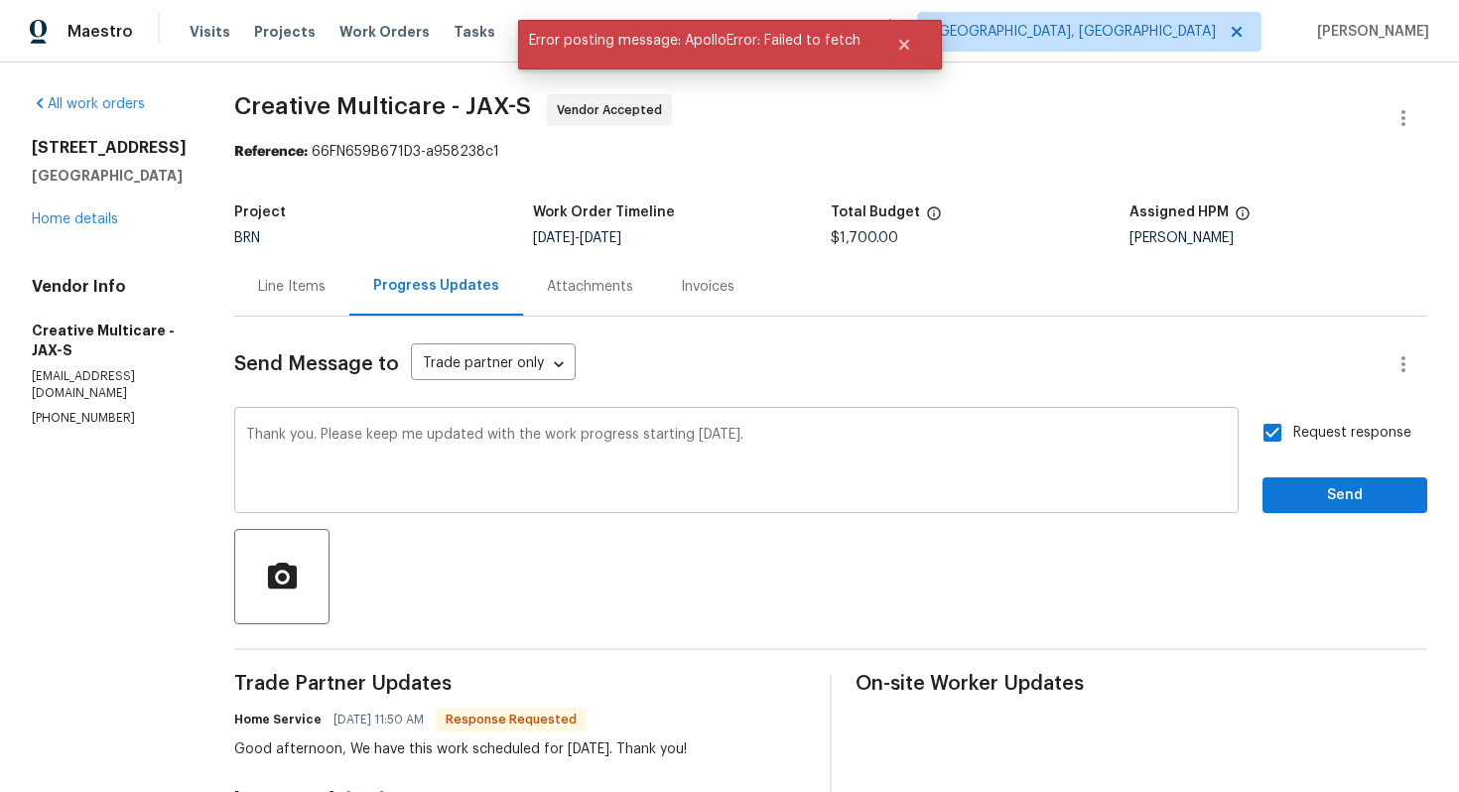
drag, startPoint x: 333, startPoint y: 438, endPoint x: 376, endPoint y: 438, distance: 43.7
click at [376, 438] on div "Thank you. Please keep me updated with the work progress starting today. x ​" at bounding box center [736, 462] width 1005 height 101
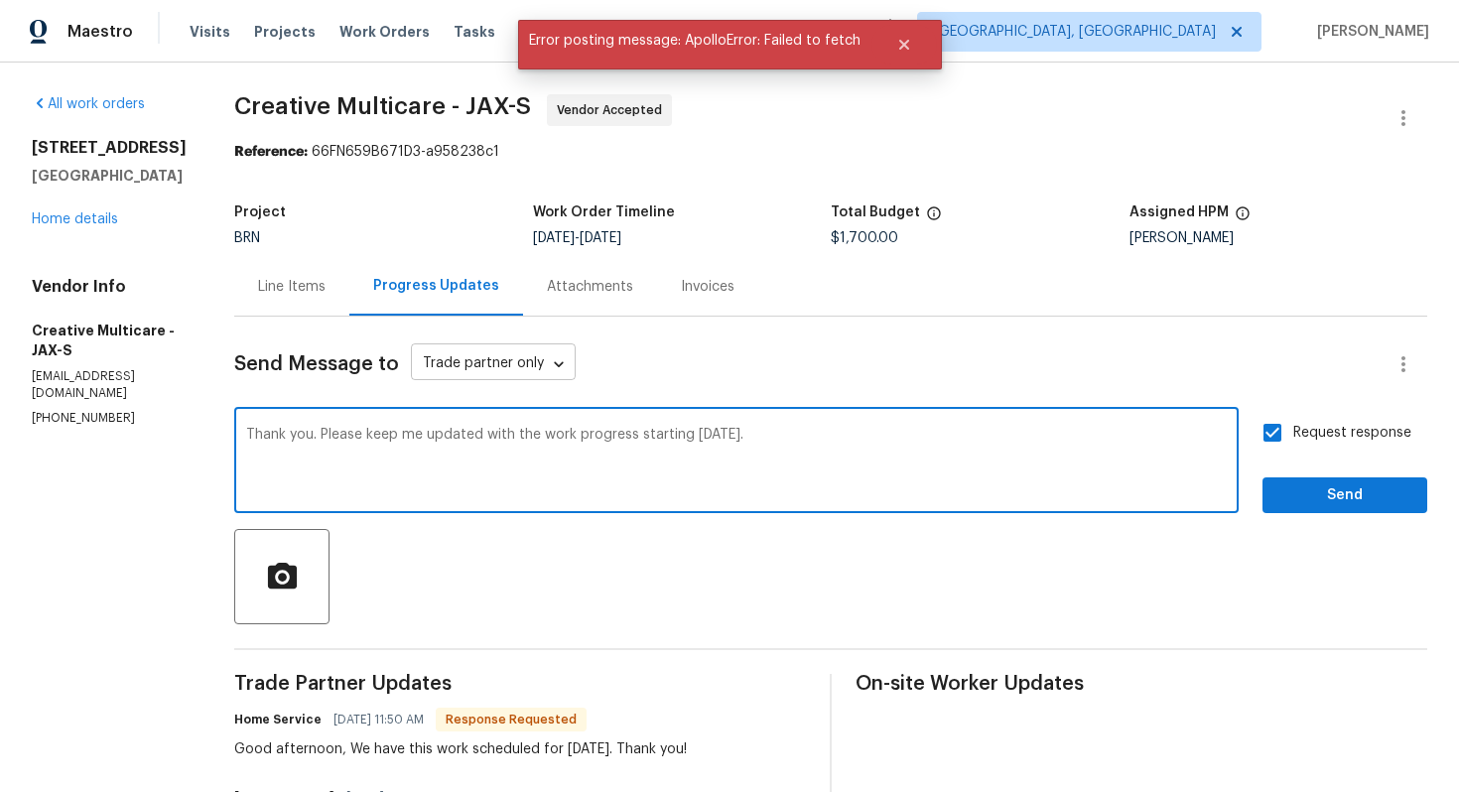
click at [641, 358] on body "Maestro Visits Projects Work Orders Tasks Properties Geo Assignments Albuquerqu…" at bounding box center [729, 396] width 1459 height 792
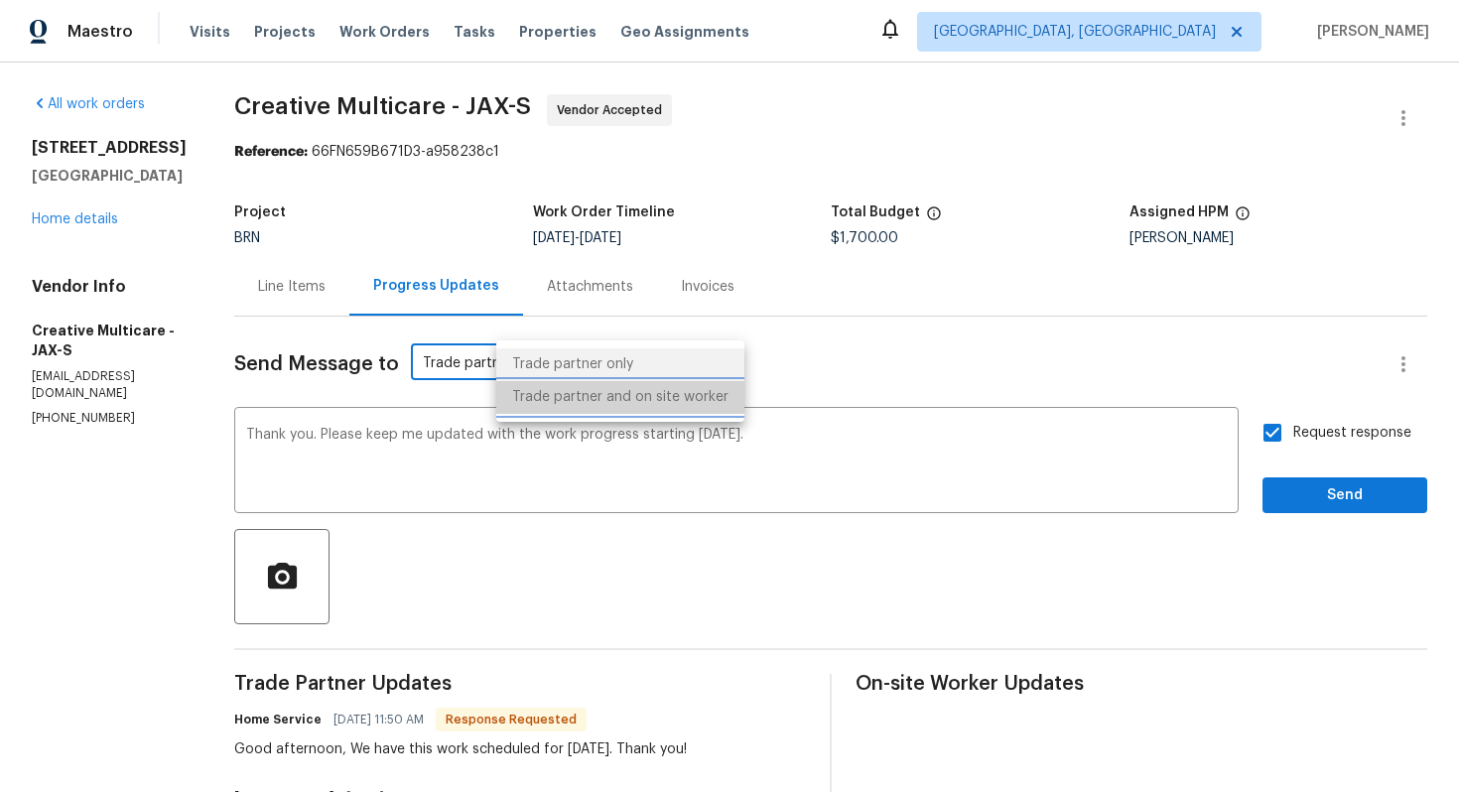
click at [632, 400] on li "Trade partner and on site worker" at bounding box center [620, 397] width 248 height 33
type input "Trade Partner and On-Site Worker"
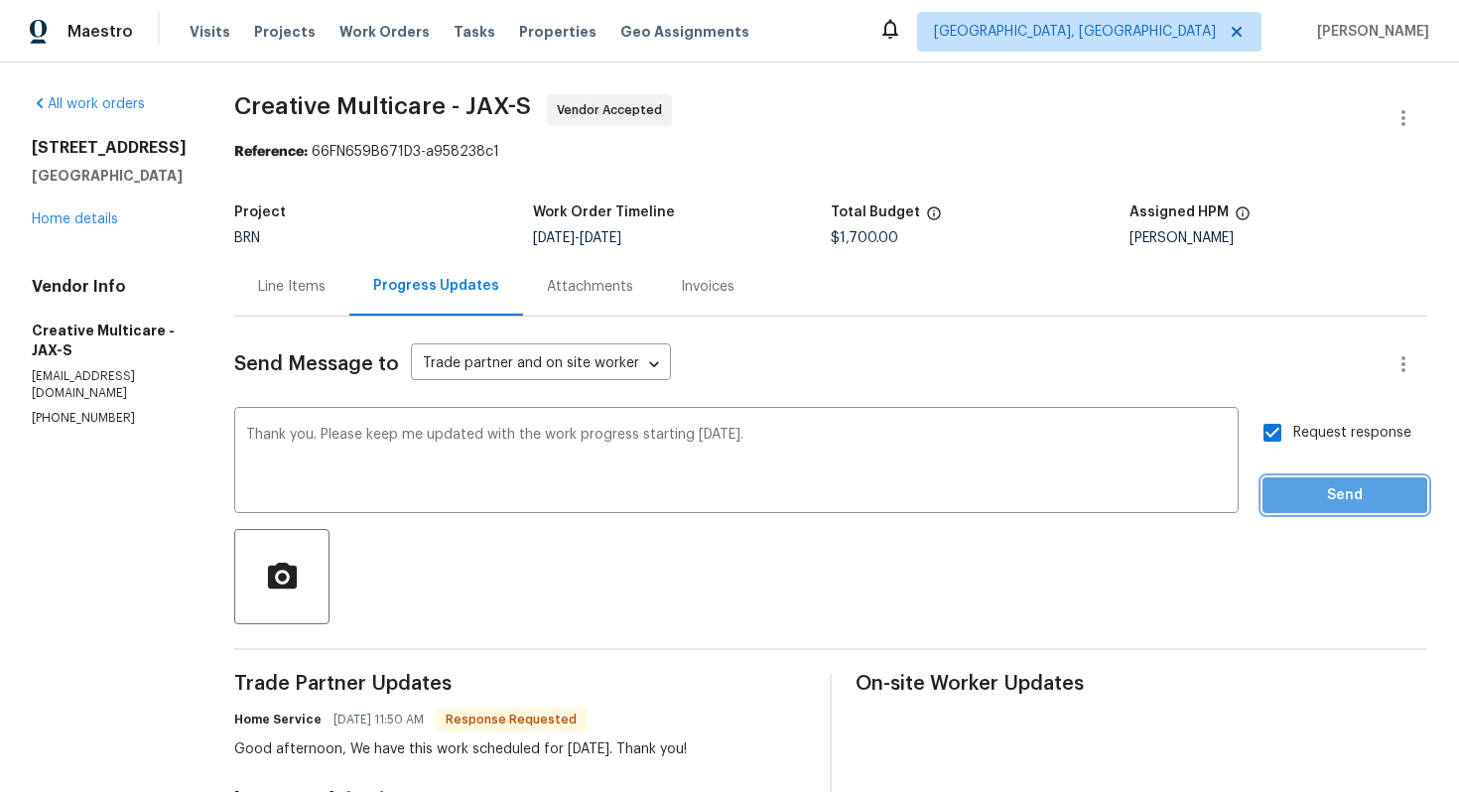
click at [1317, 504] on span "Send" at bounding box center [1345, 495] width 133 height 25
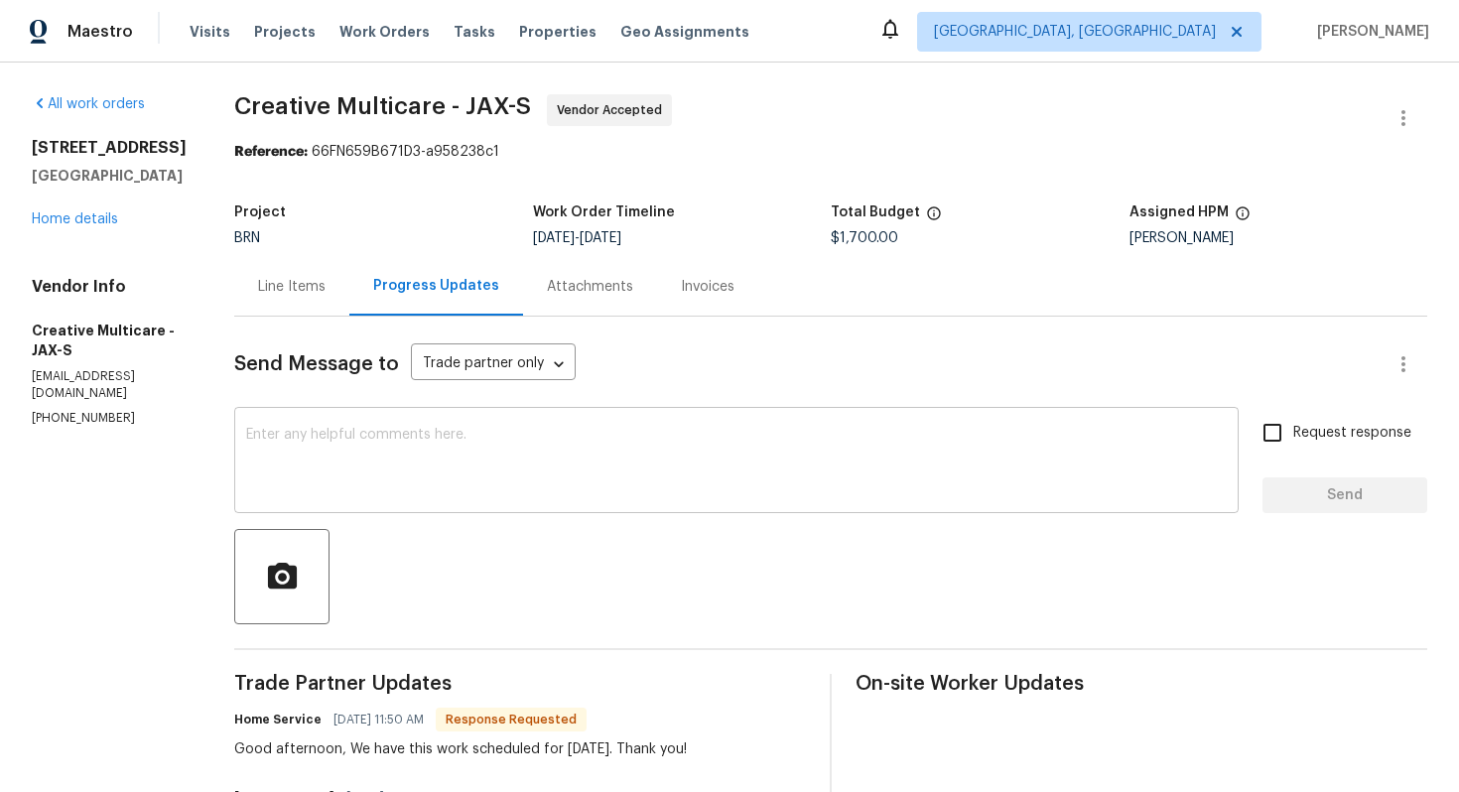
click at [534, 477] on textarea at bounding box center [736, 462] width 981 height 69
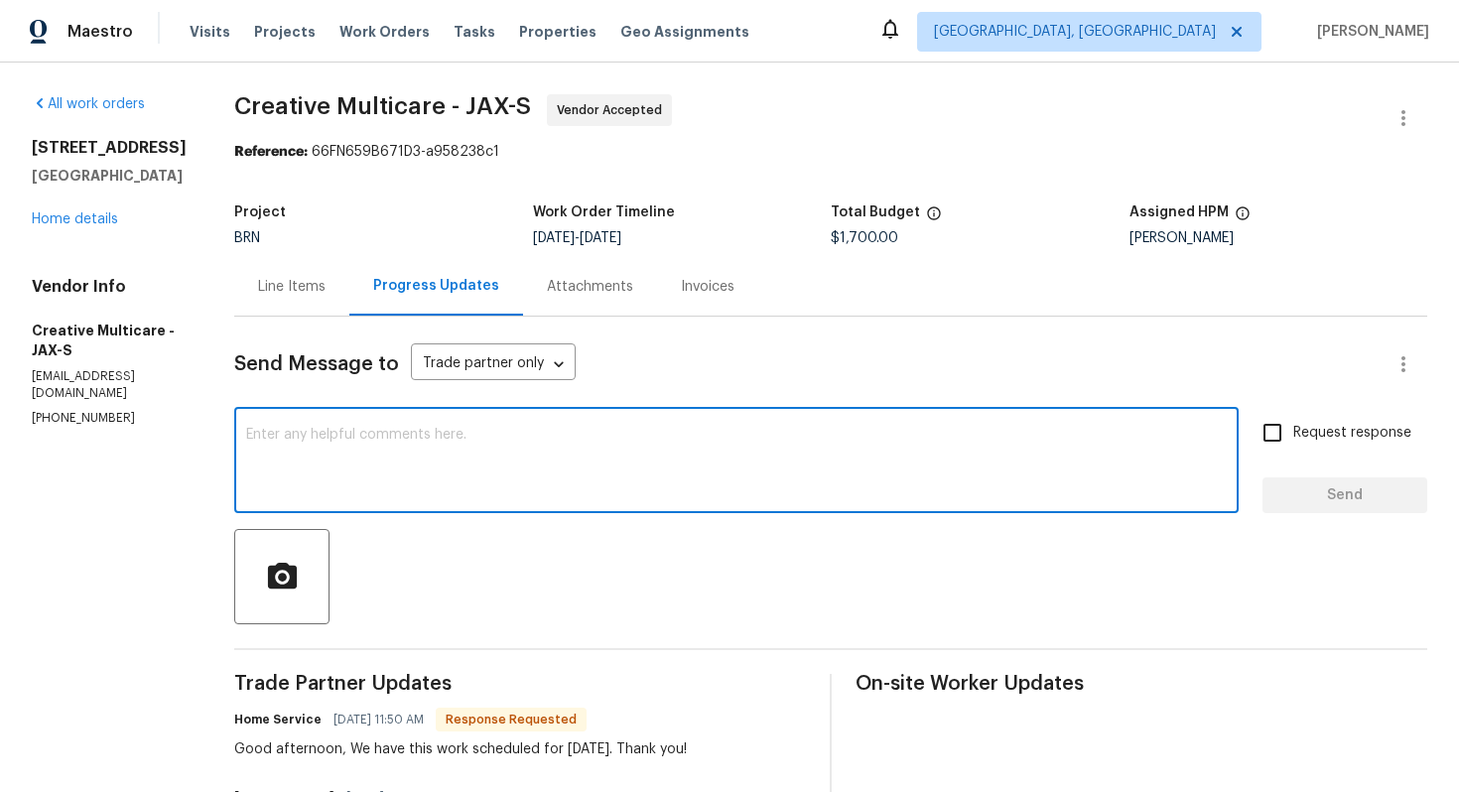
paste textarea "Thank you. Please keep me updated with the work progress starting [DATE]."
type textarea "Thank you. Please keep me updated with the work progress starting [DATE]."
click at [1264, 427] on input "Request response" at bounding box center [1273, 433] width 42 height 42
checkbox input "true"
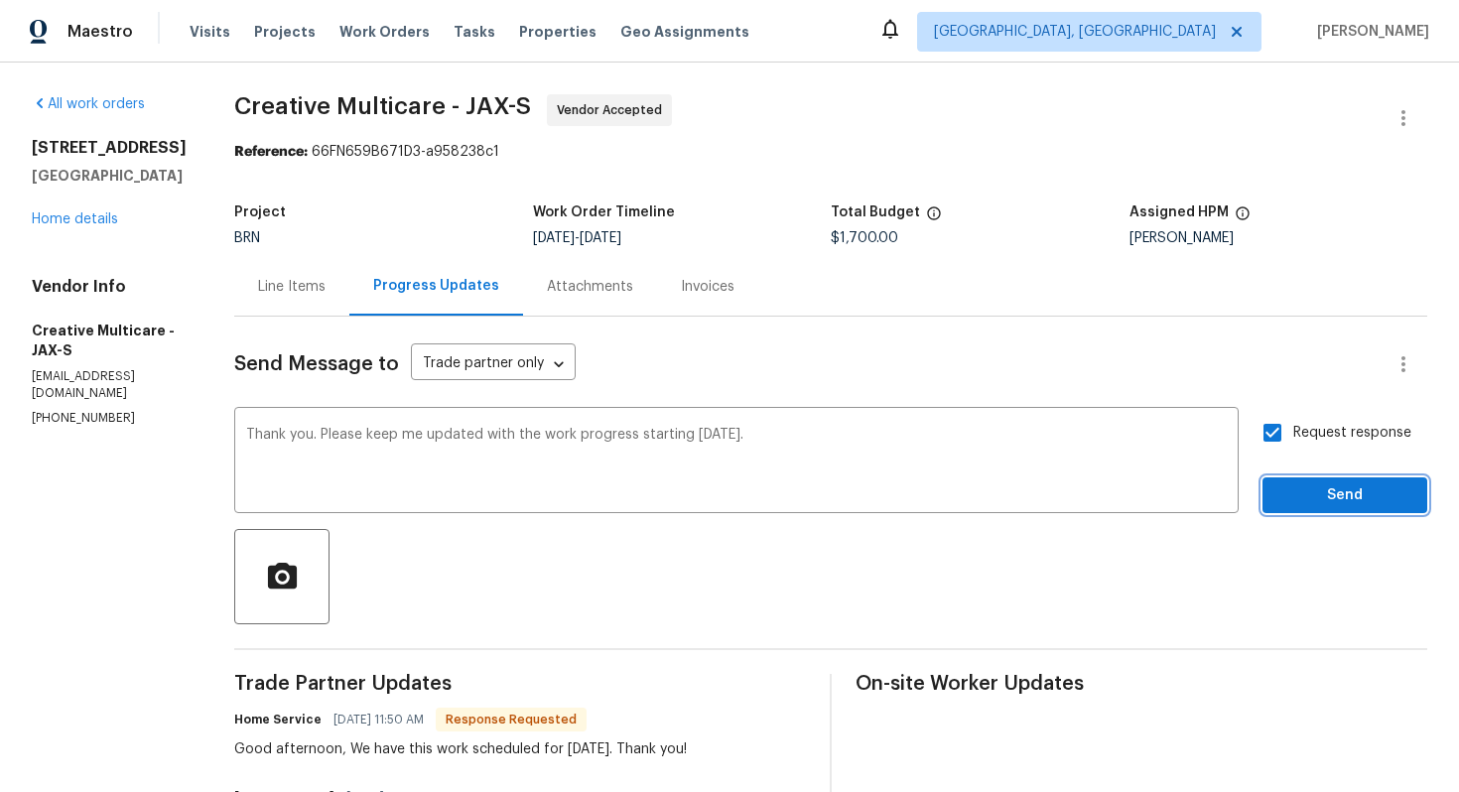
click at [1302, 494] on span "Send" at bounding box center [1345, 495] width 133 height 25
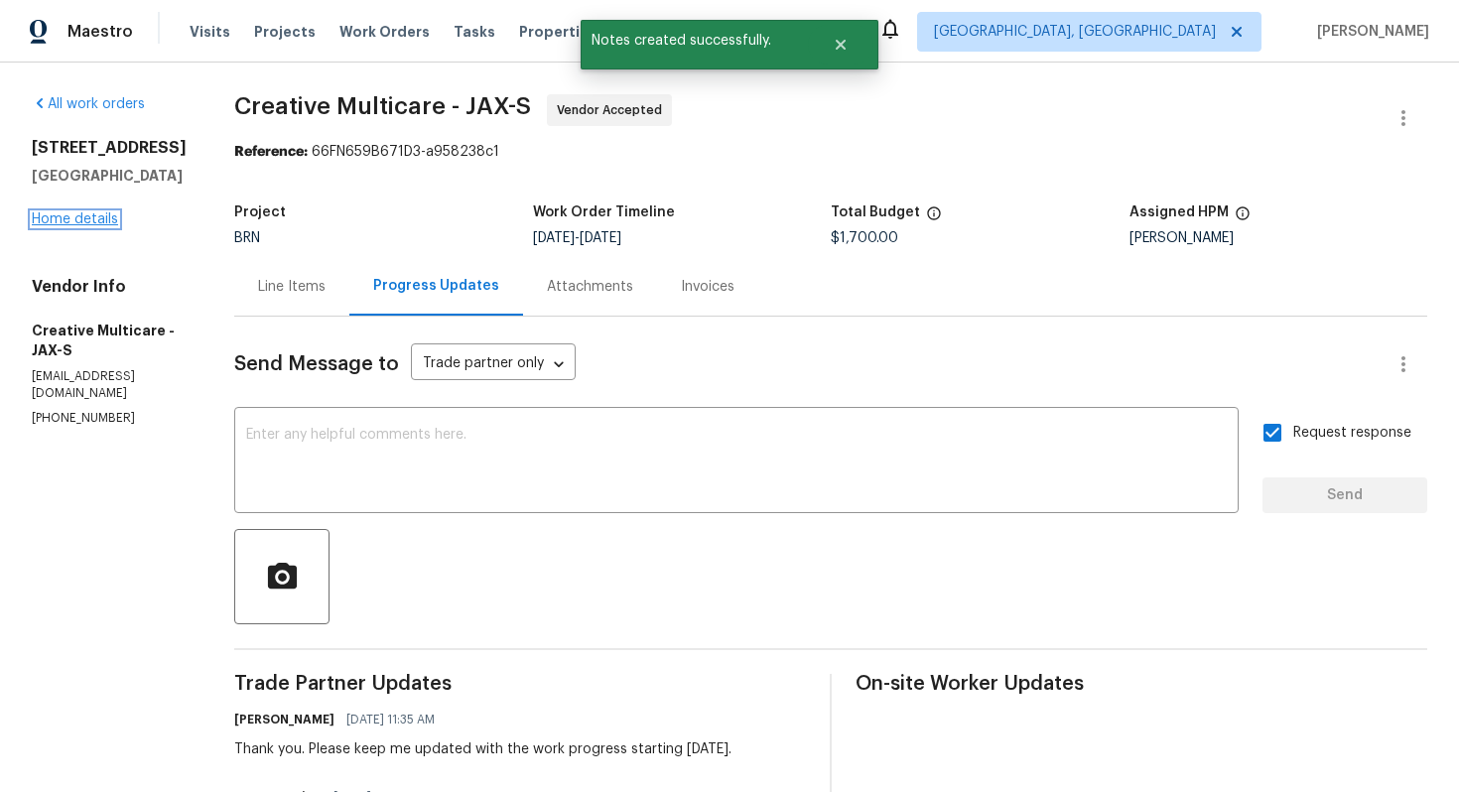
click at [98, 226] on link "Home details" at bounding box center [75, 219] width 86 height 14
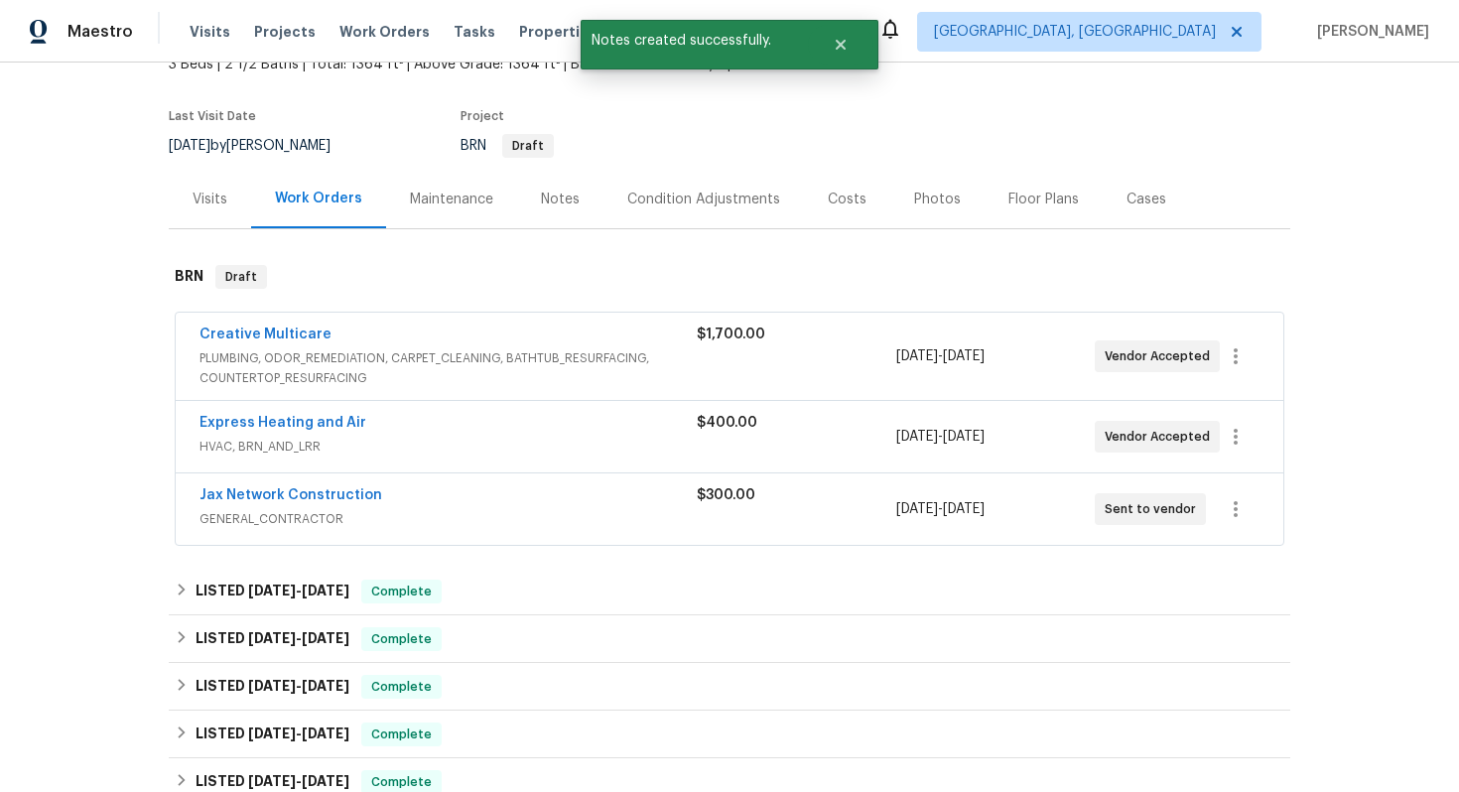
scroll to position [181, 0]
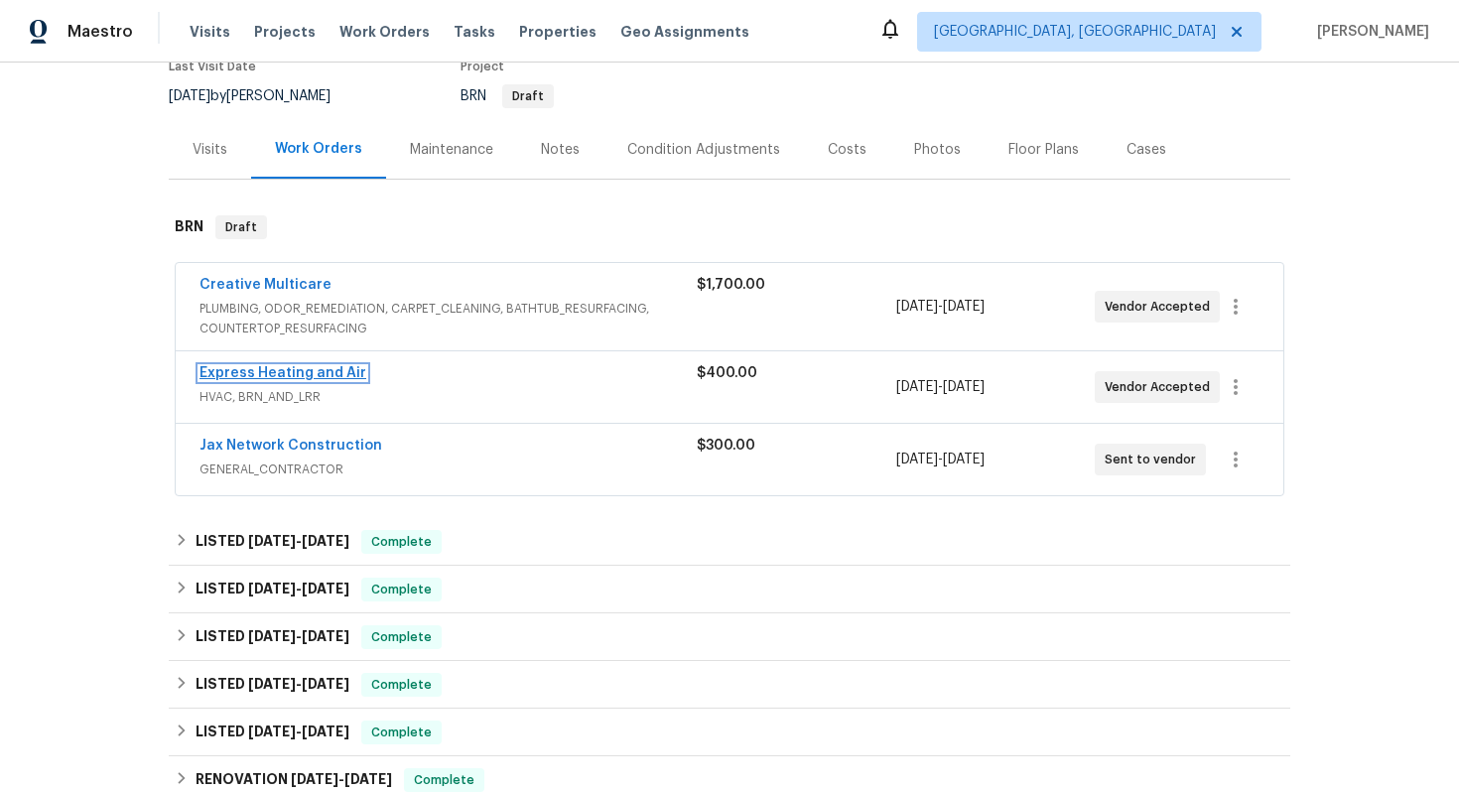
click at [220, 380] on link "Express Heating and Air" at bounding box center [283, 373] width 167 height 14
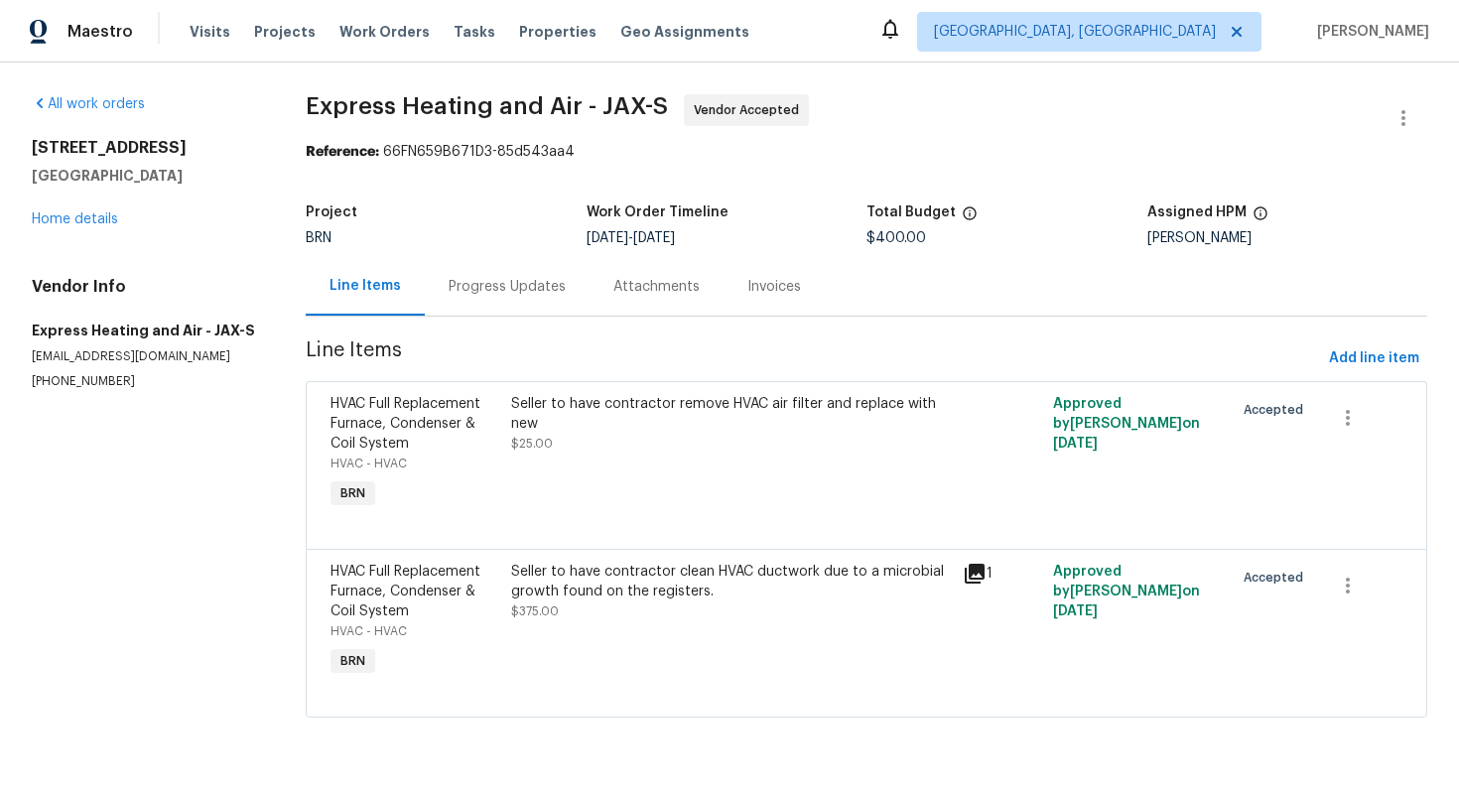
click at [527, 288] on div "Progress Updates" at bounding box center [507, 287] width 117 height 20
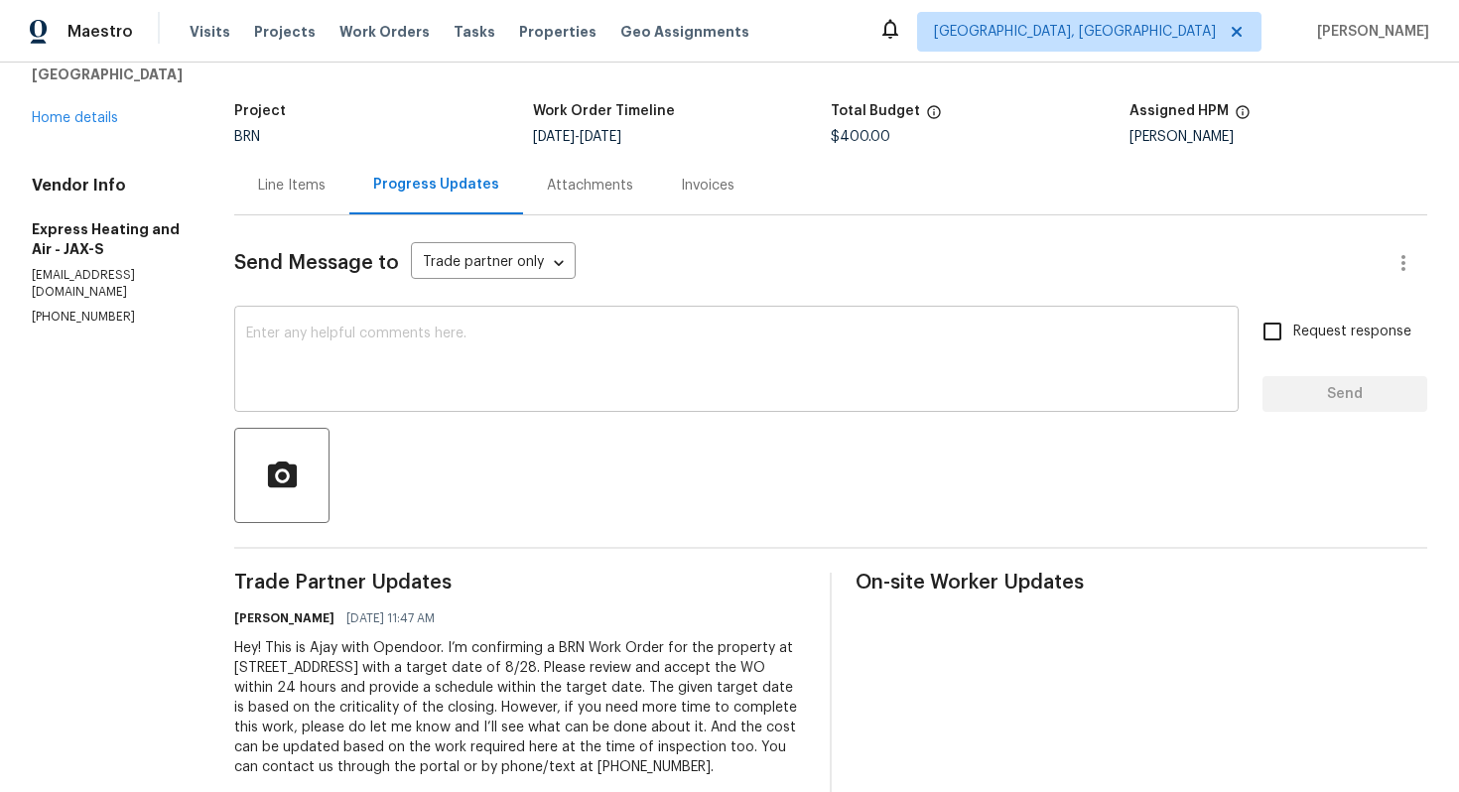
scroll to position [162, 0]
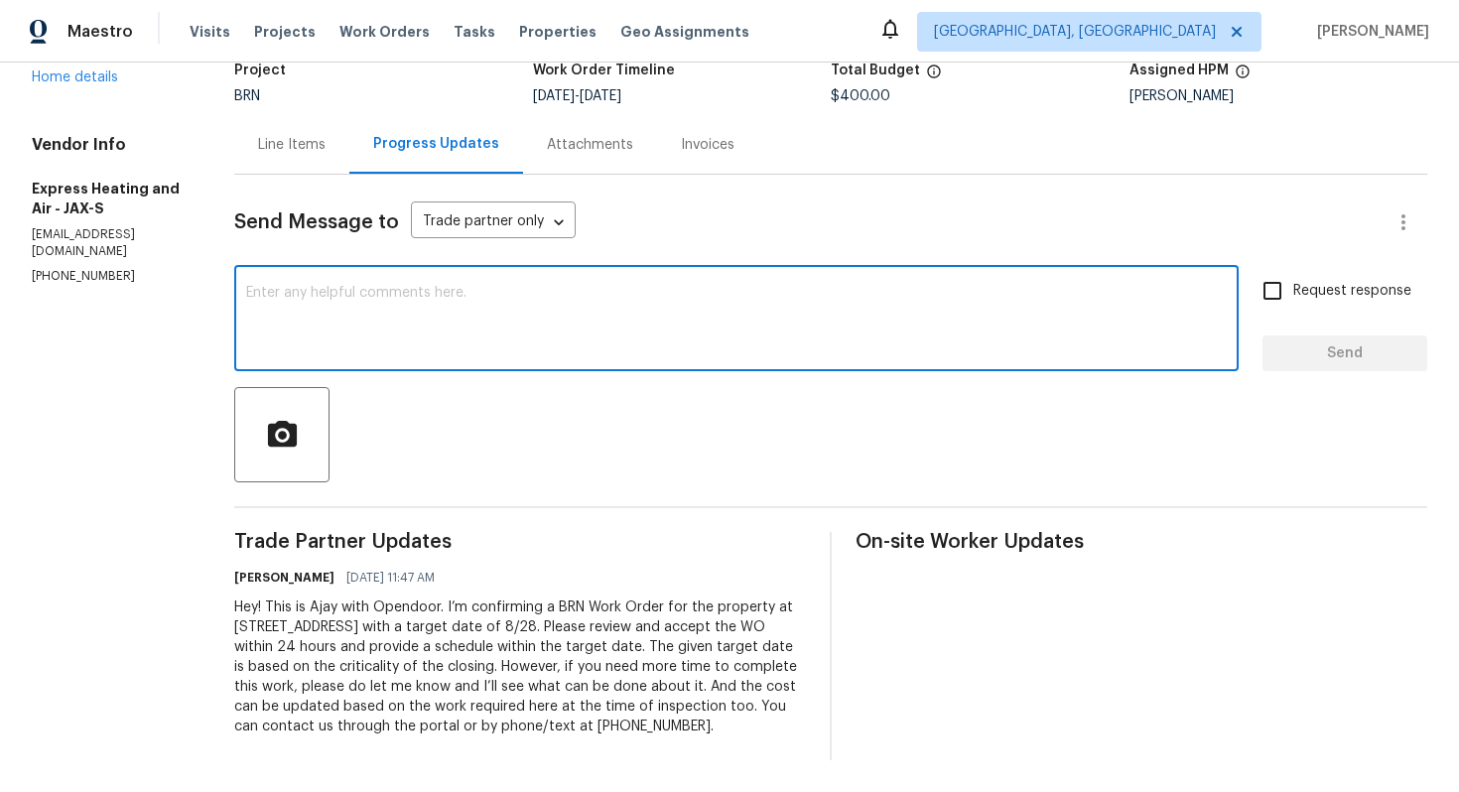
click at [620, 299] on textarea at bounding box center [736, 320] width 981 height 69
paste textarea "Thank you for accepting the WO! Could you please provide me with the scheduled …"
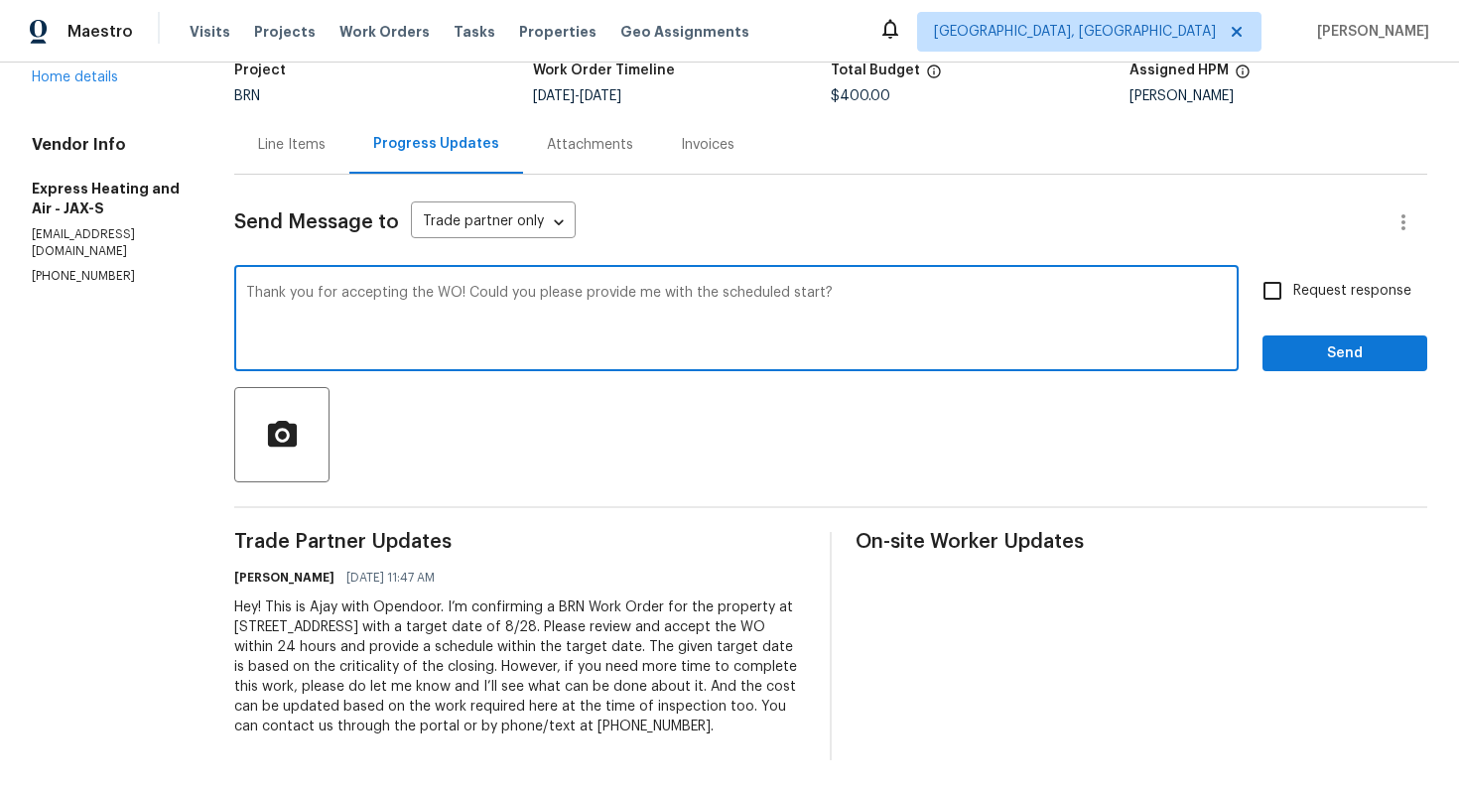
type textarea "Thank you for accepting the WO! Could you please provide me with the scheduled …"
click at [1325, 281] on span "Request response" at bounding box center [1353, 291] width 118 height 21
click at [1294, 277] on input "Request response" at bounding box center [1273, 291] width 42 height 42
checkbox input "true"
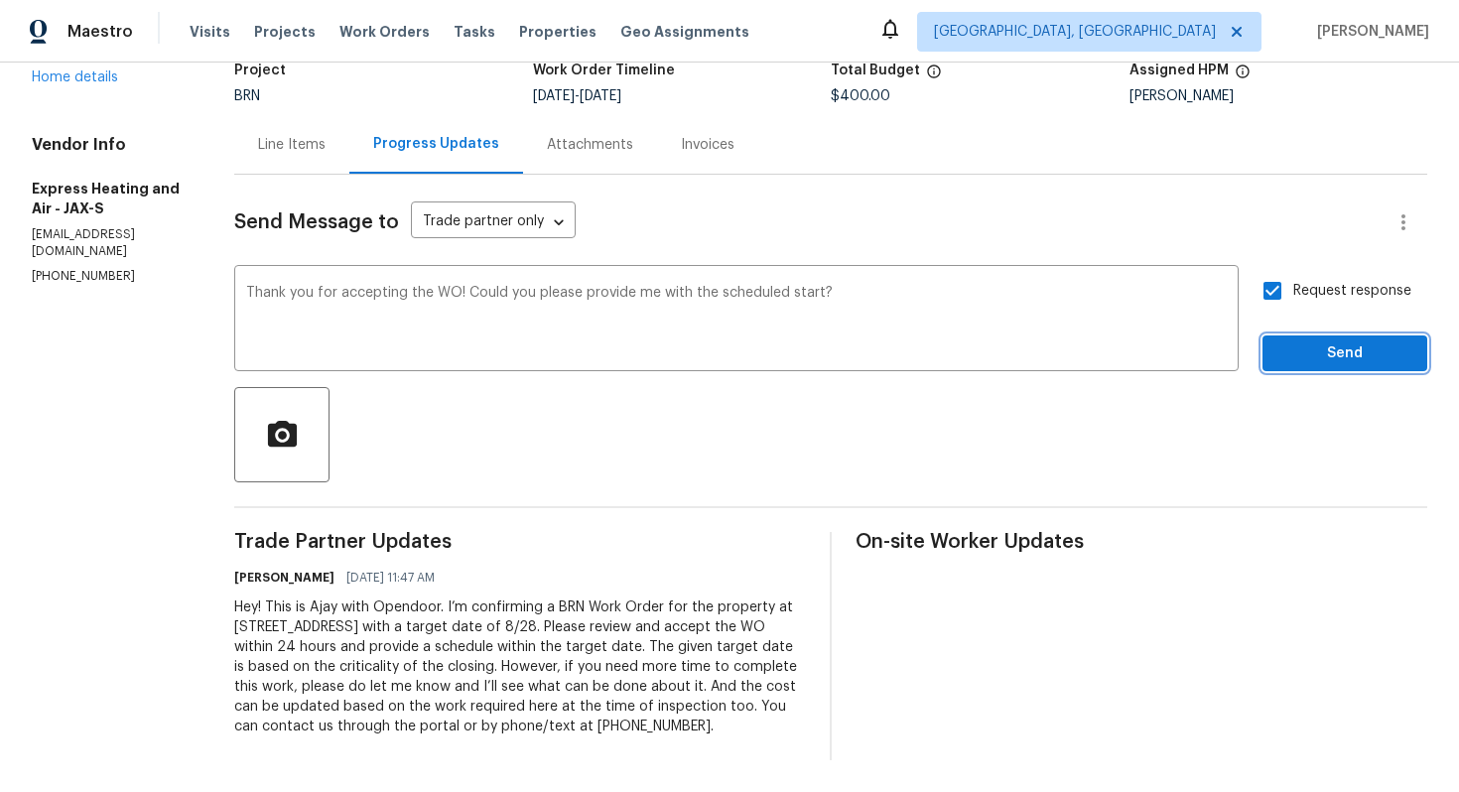
click at [1326, 341] on span "Send" at bounding box center [1345, 353] width 133 height 25
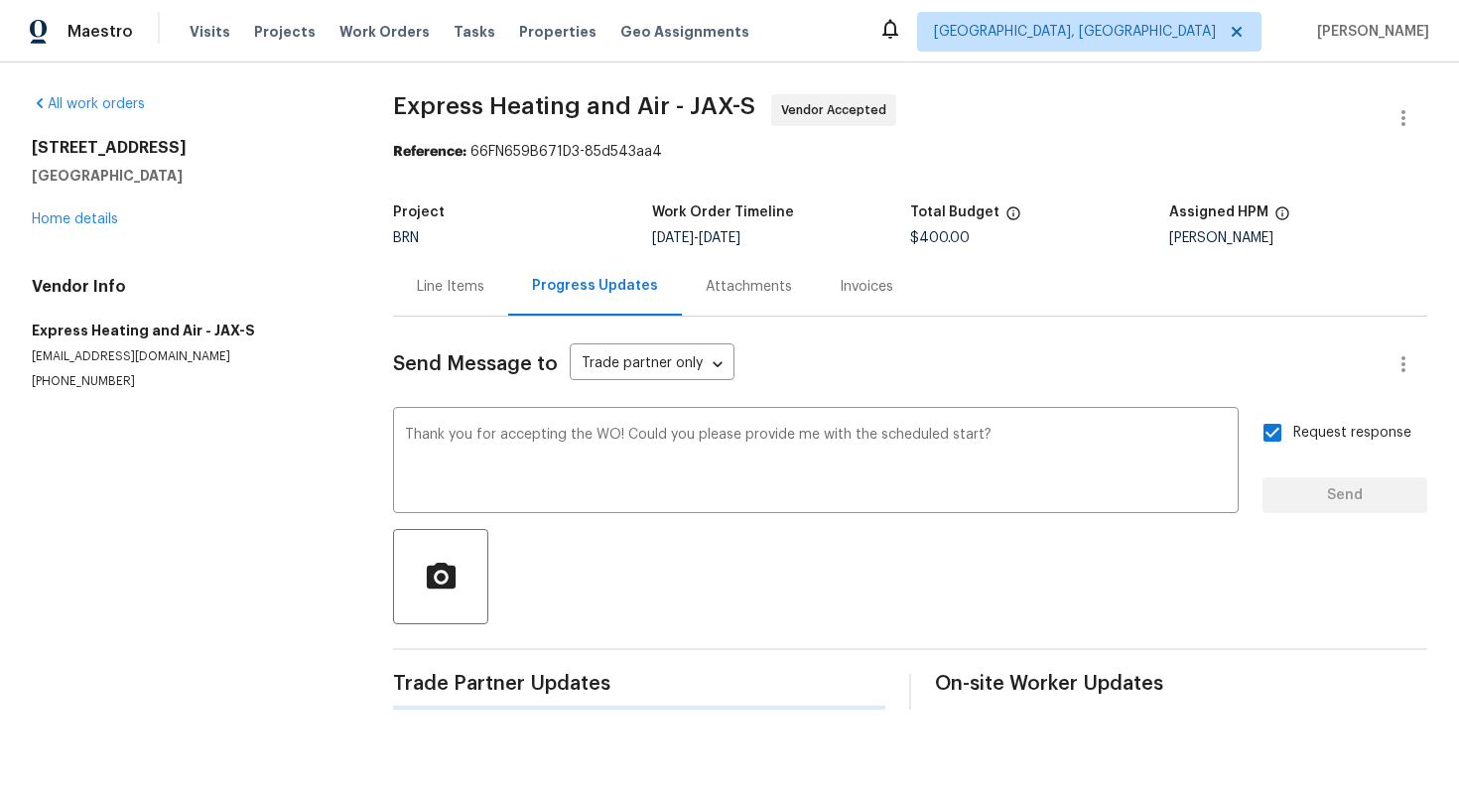
scroll to position [0, 0]
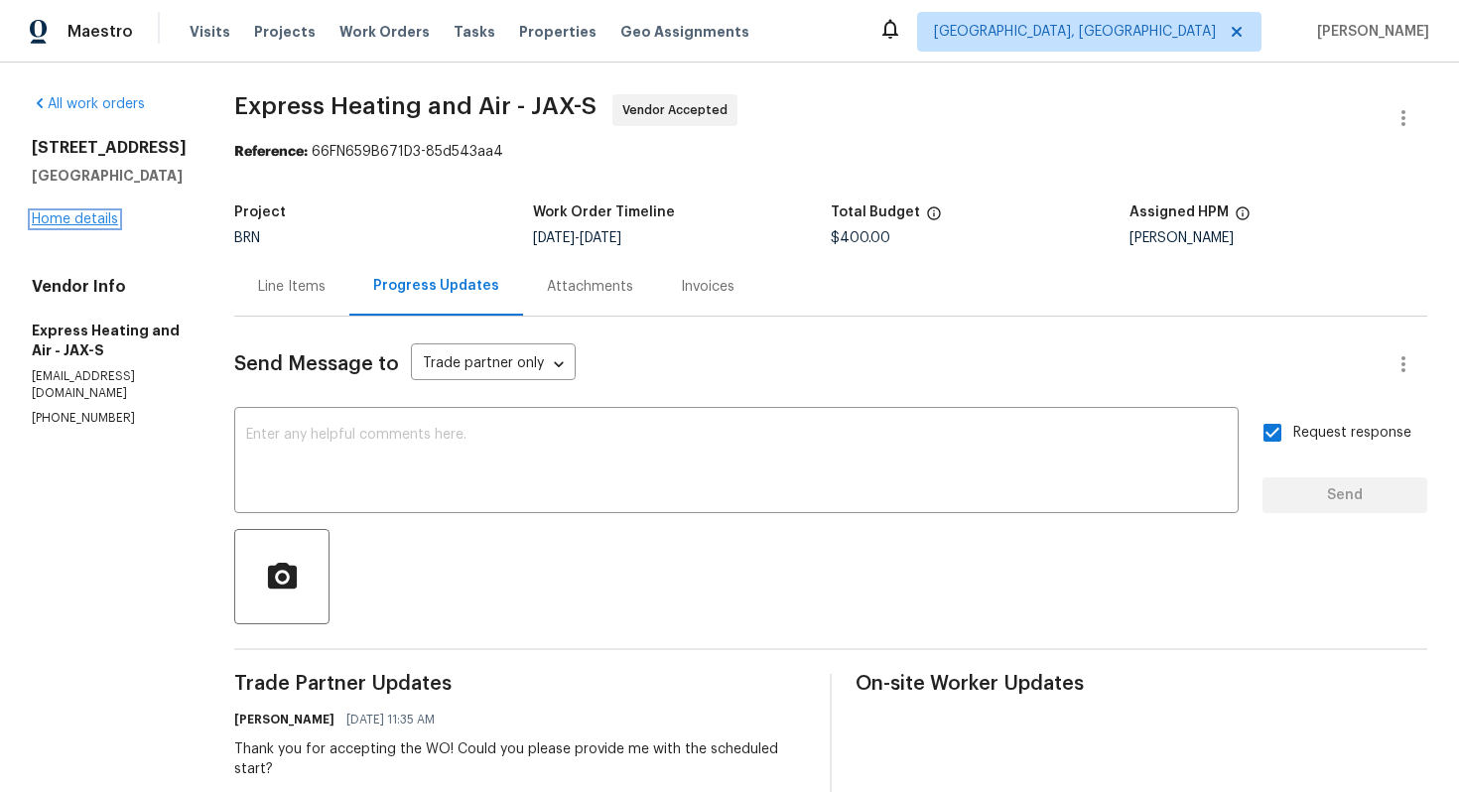
click at [85, 226] on link "Home details" at bounding box center [75, 219] width 86 height 14
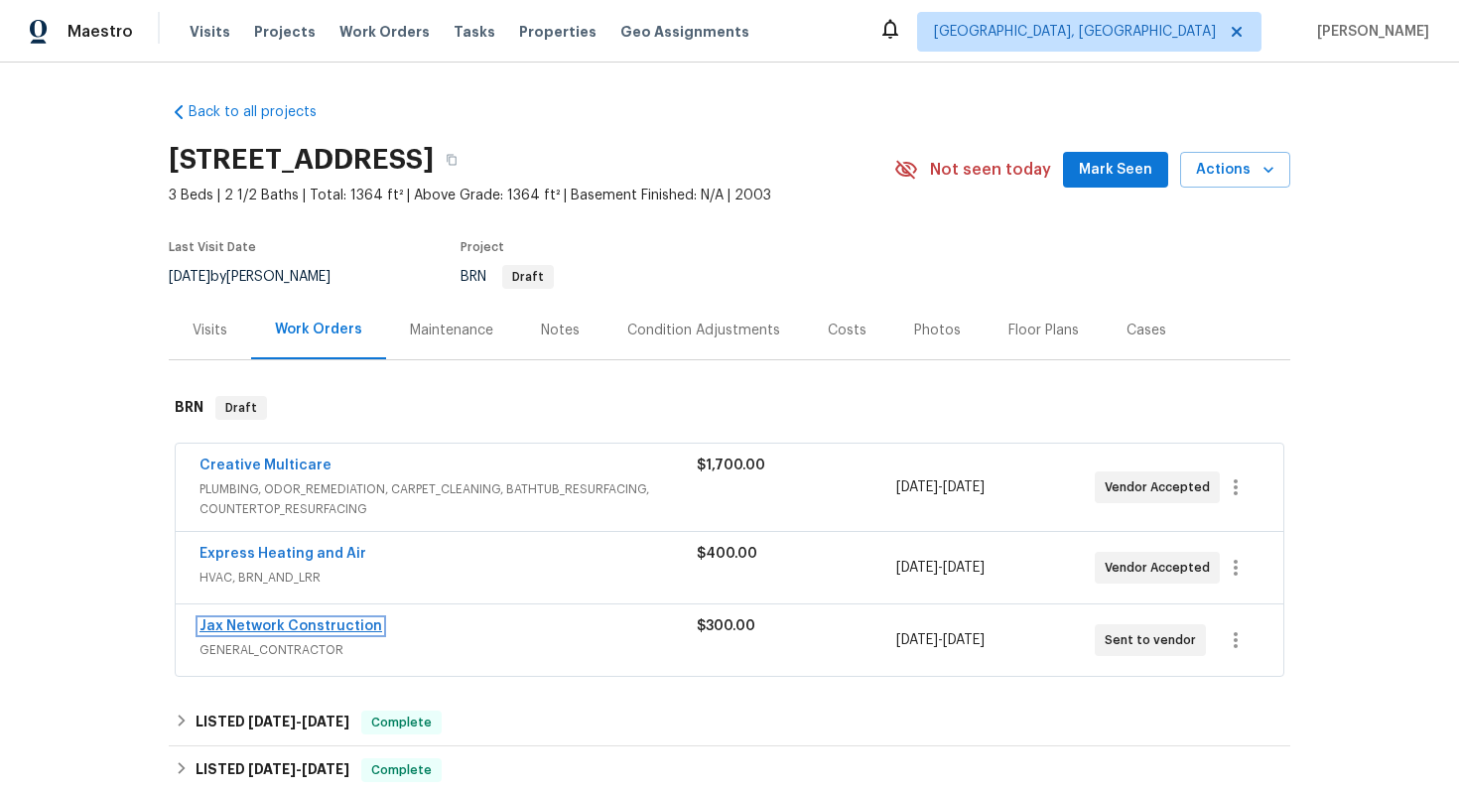
click at [262, 633] on link "Jax Network Construction" at bounding box center [291, 626] width 183 height 14
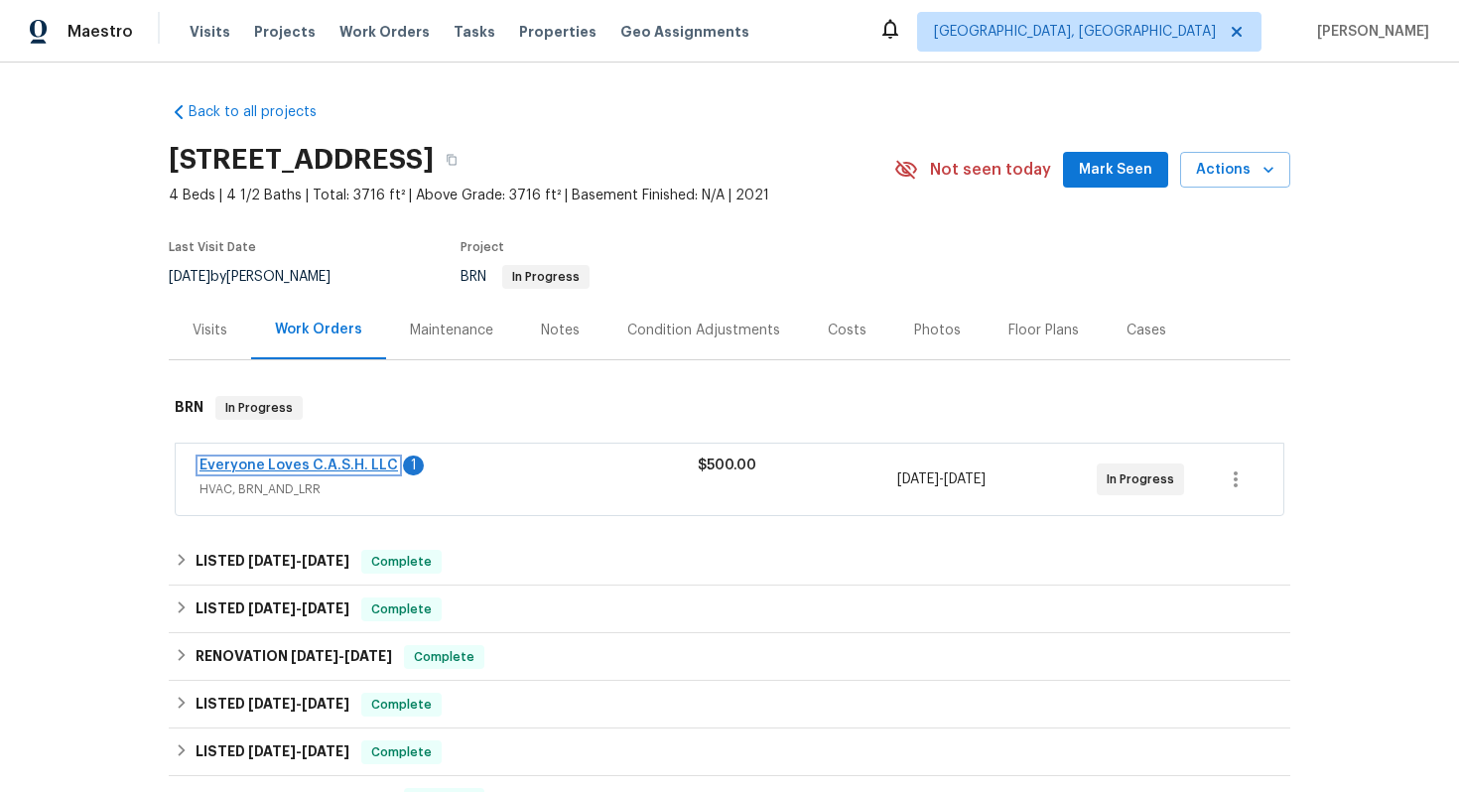
click at [328, 469] on link "Everyone Loves C.A.S.H. LLC" at bounding box center [299, 466] width 199 height 14
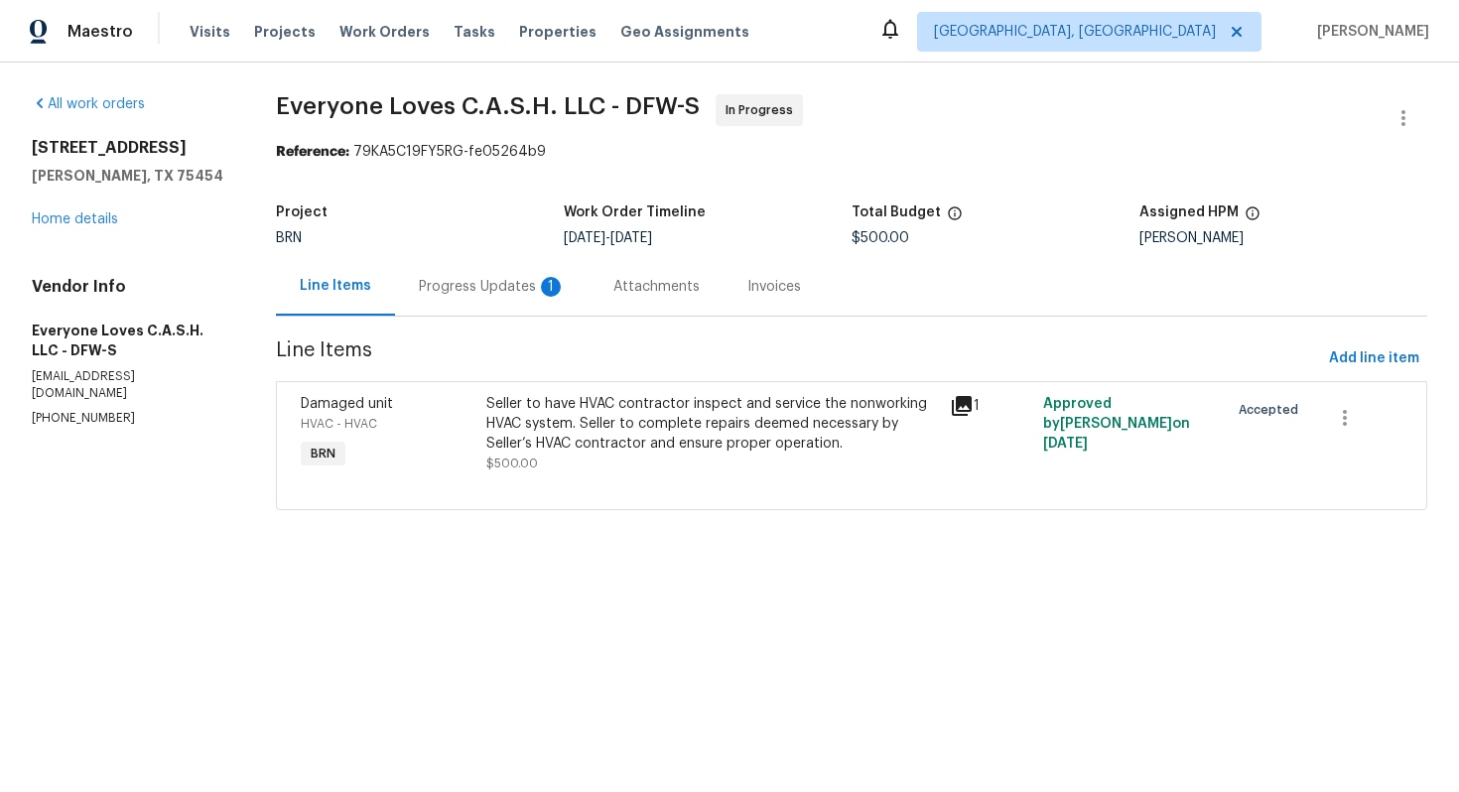
click at [510, 294] on div "Progress Updates 1" at bounding box center [492, 287] width 147 height 20
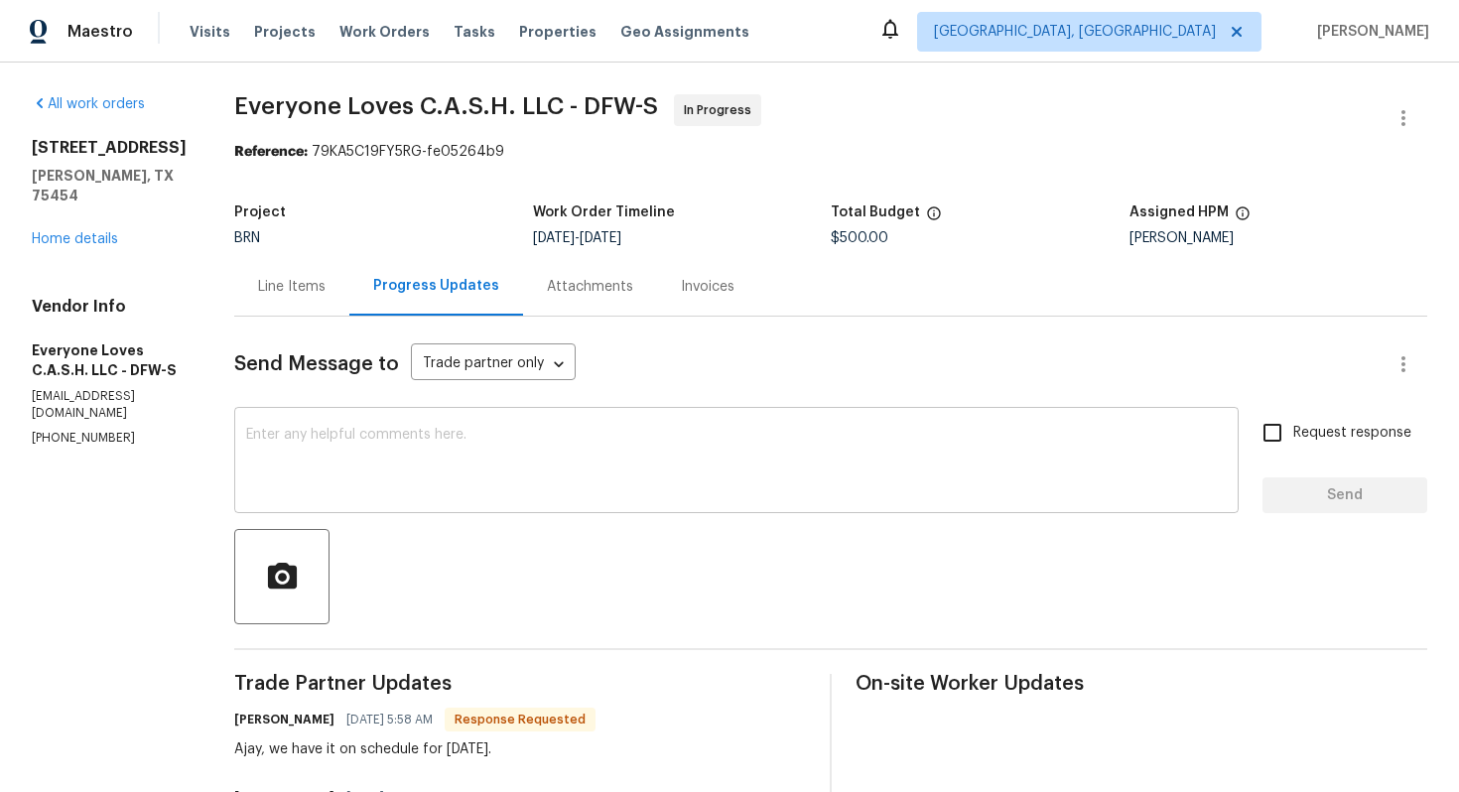
click at [441, 457] on textarea at bounding box center [736, 462] width 981 height 69
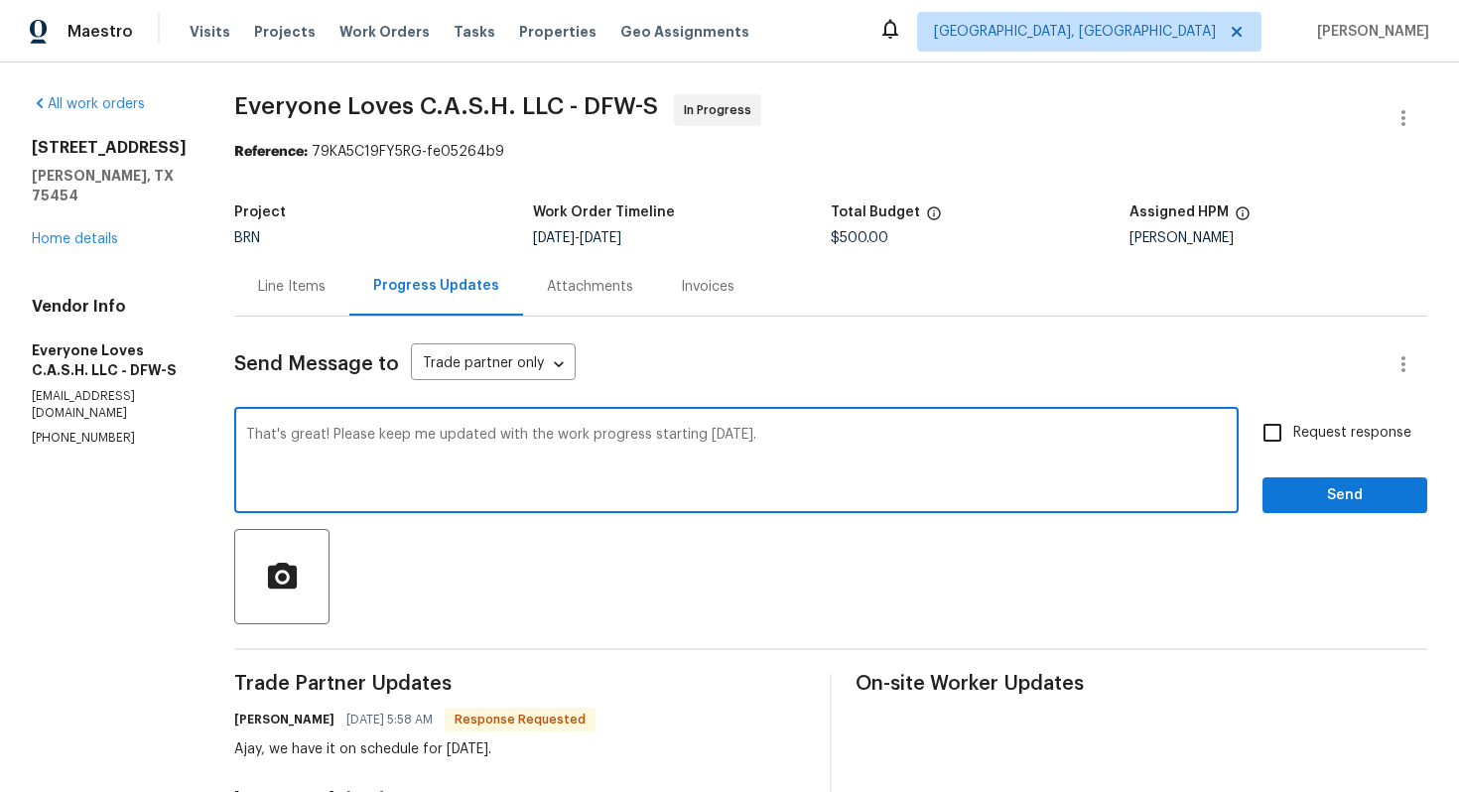
type textarea "That's great! Please keep me updated with the work progress starting today."
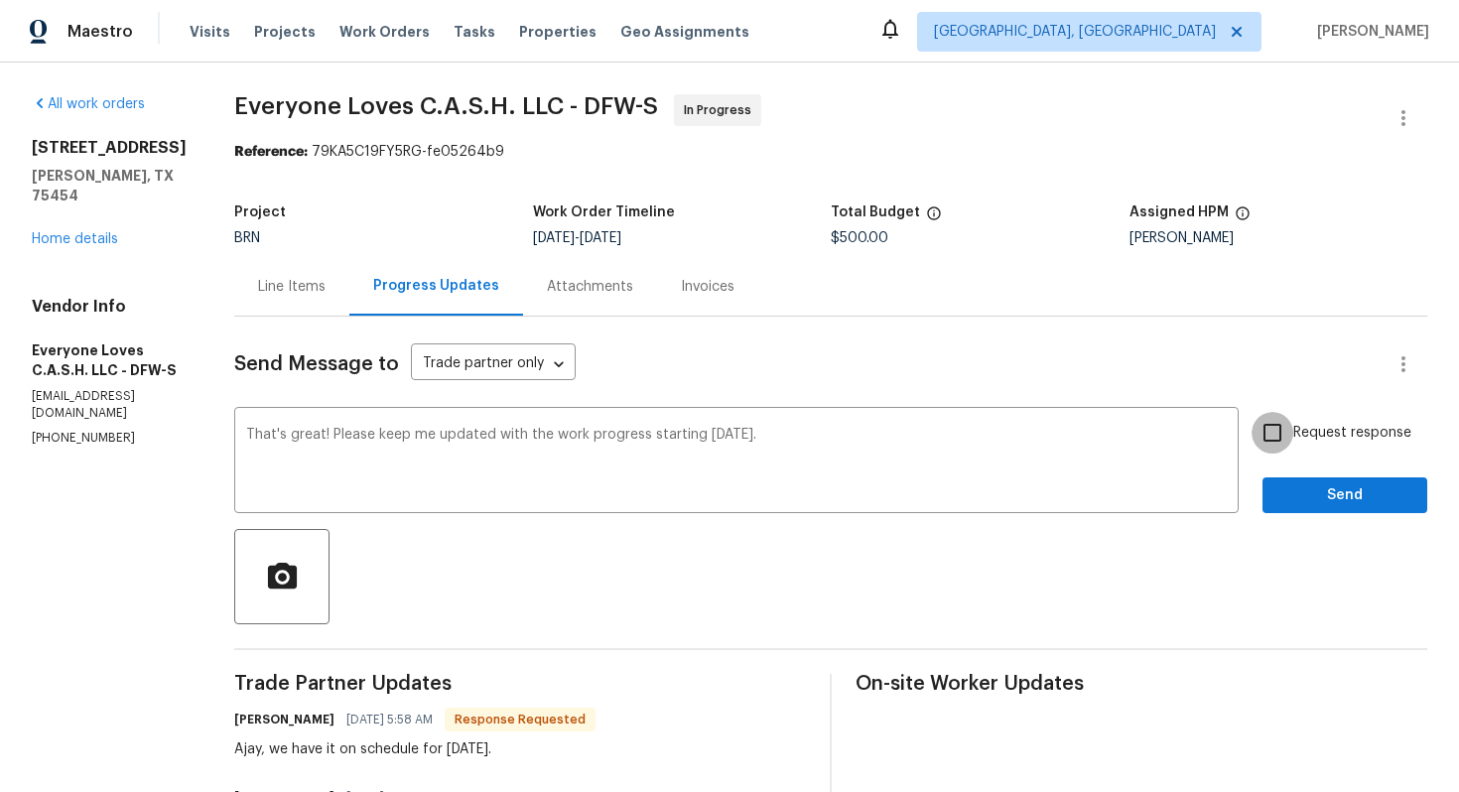
click at [1273, 452] on input "Request response" at bounding box center [1273, 433] width 42 height 42
checkbox input "true"
click at [1304, 494] on span "Send" at bounding box center [1345, 495] width 133 height 25
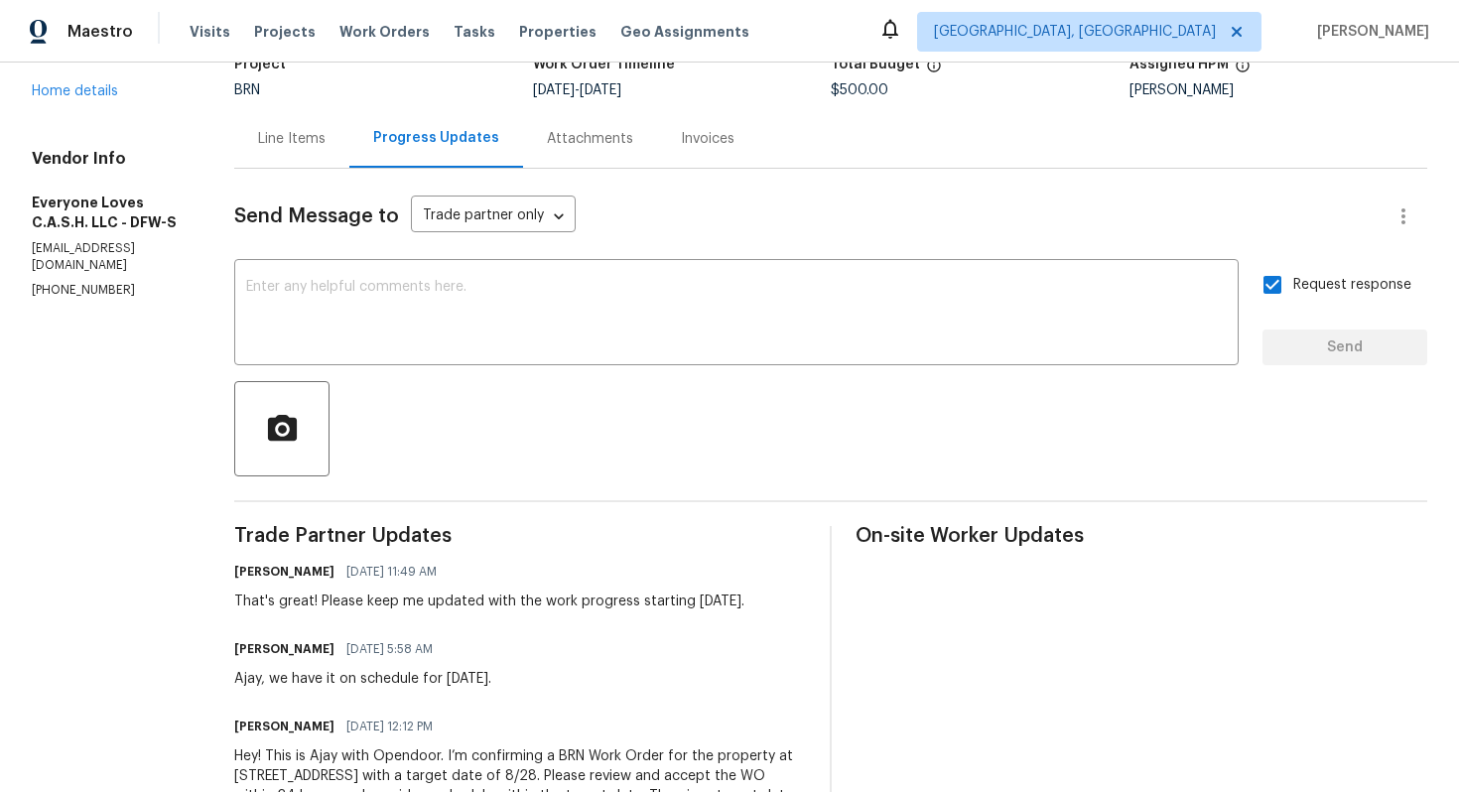
scroll to position [150, 0]
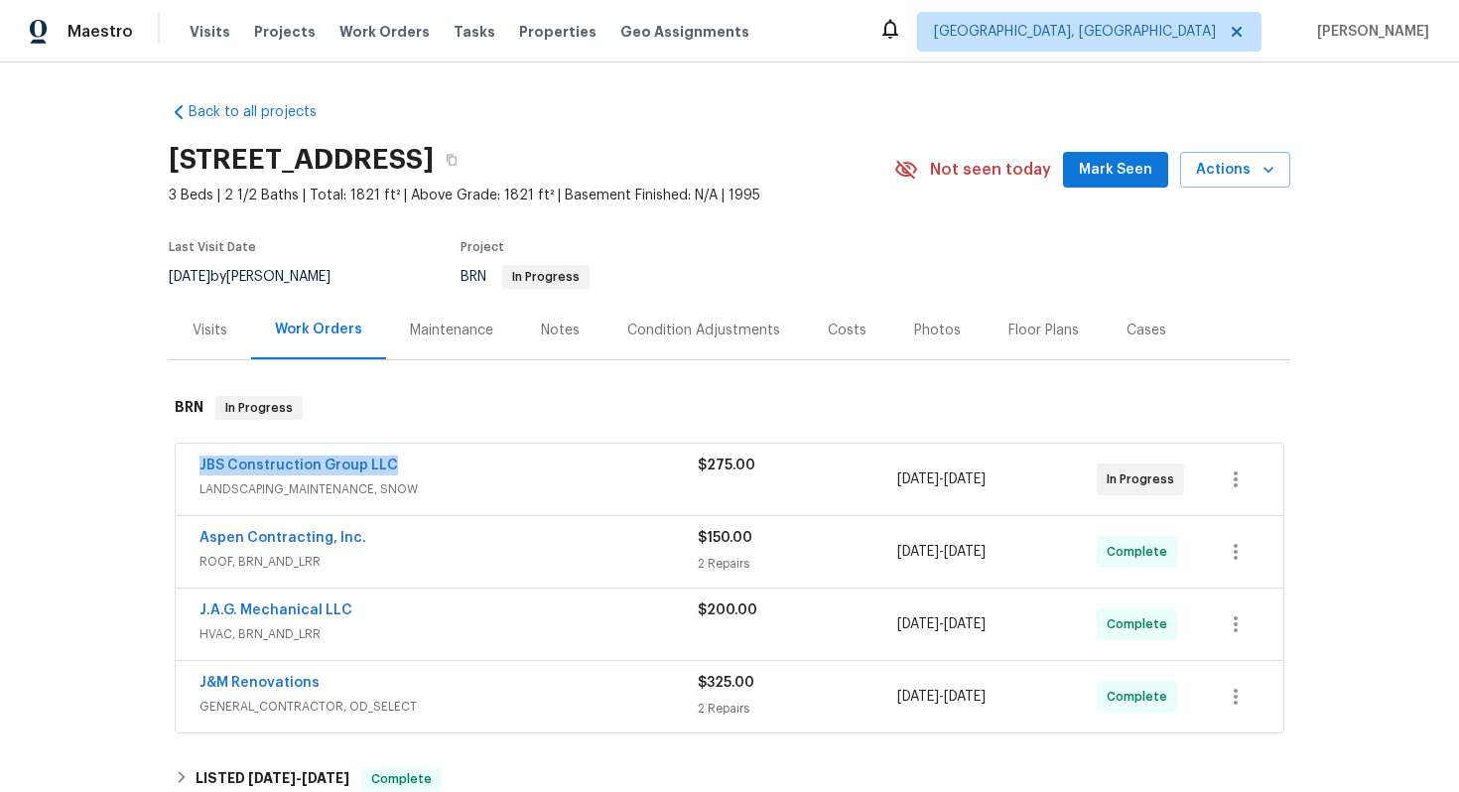
drag, startPoint x: 188, startPoint y: 466, endPoint x: 388, endPoint y: 462, distance: 200.6
click at [388, 462] on div "JBS Construction Group LLC LANDSCAPING_MAINTENANCE, SNOW $275.00 8/21/2025 - 8/…" at bounding box center [730, 479] width 1108 height 71
copy link "JBS Construction Group LLC"
click at [366, 466] on link "JBS Construction Group LLC" at bounding box center [299, 466] width 199 height 14
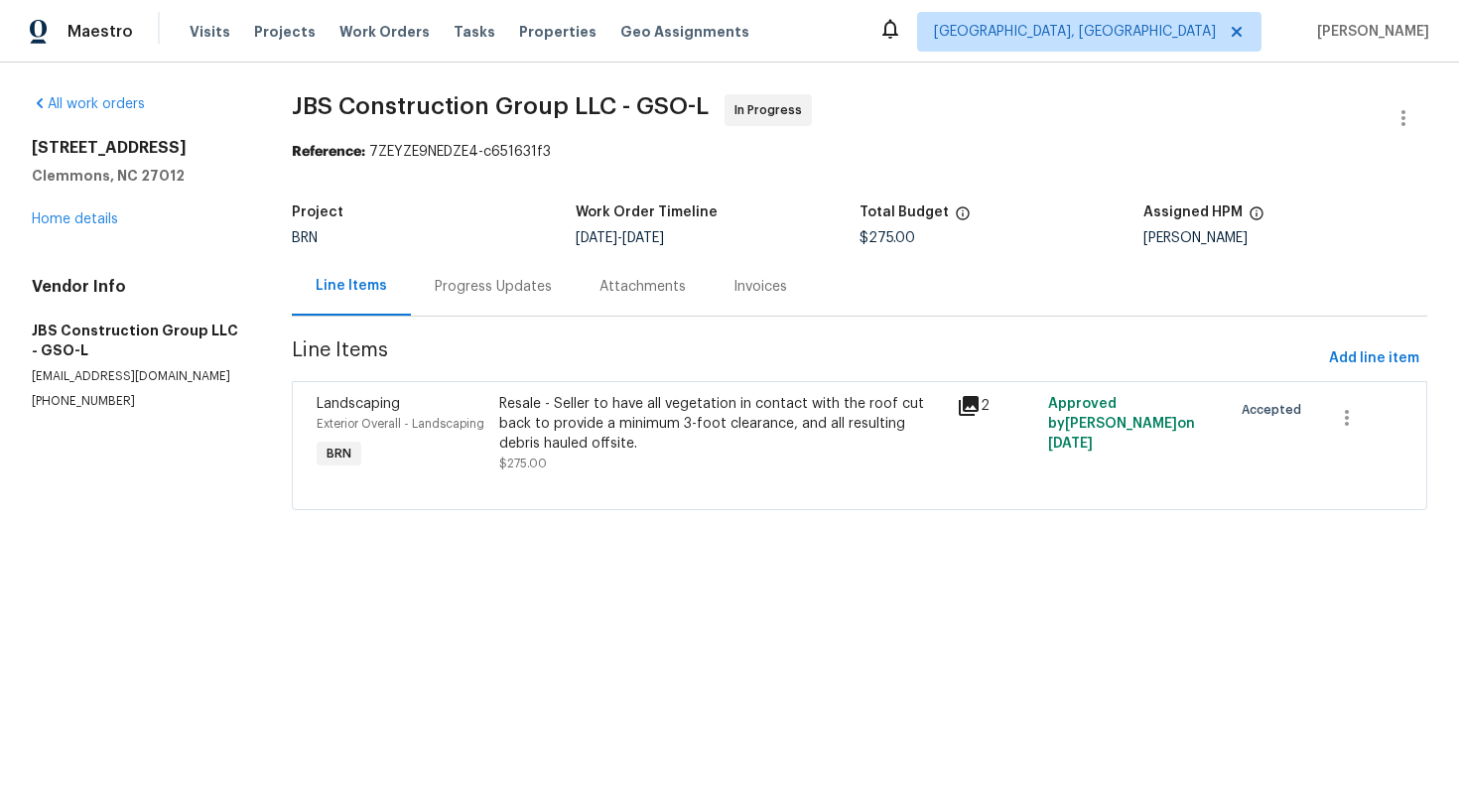
click at [647, 428] on div "Resale - Seller to have all vegetation in contact with the roof cut back to pro…" at bounding box center [722, 424] width 446 height 60
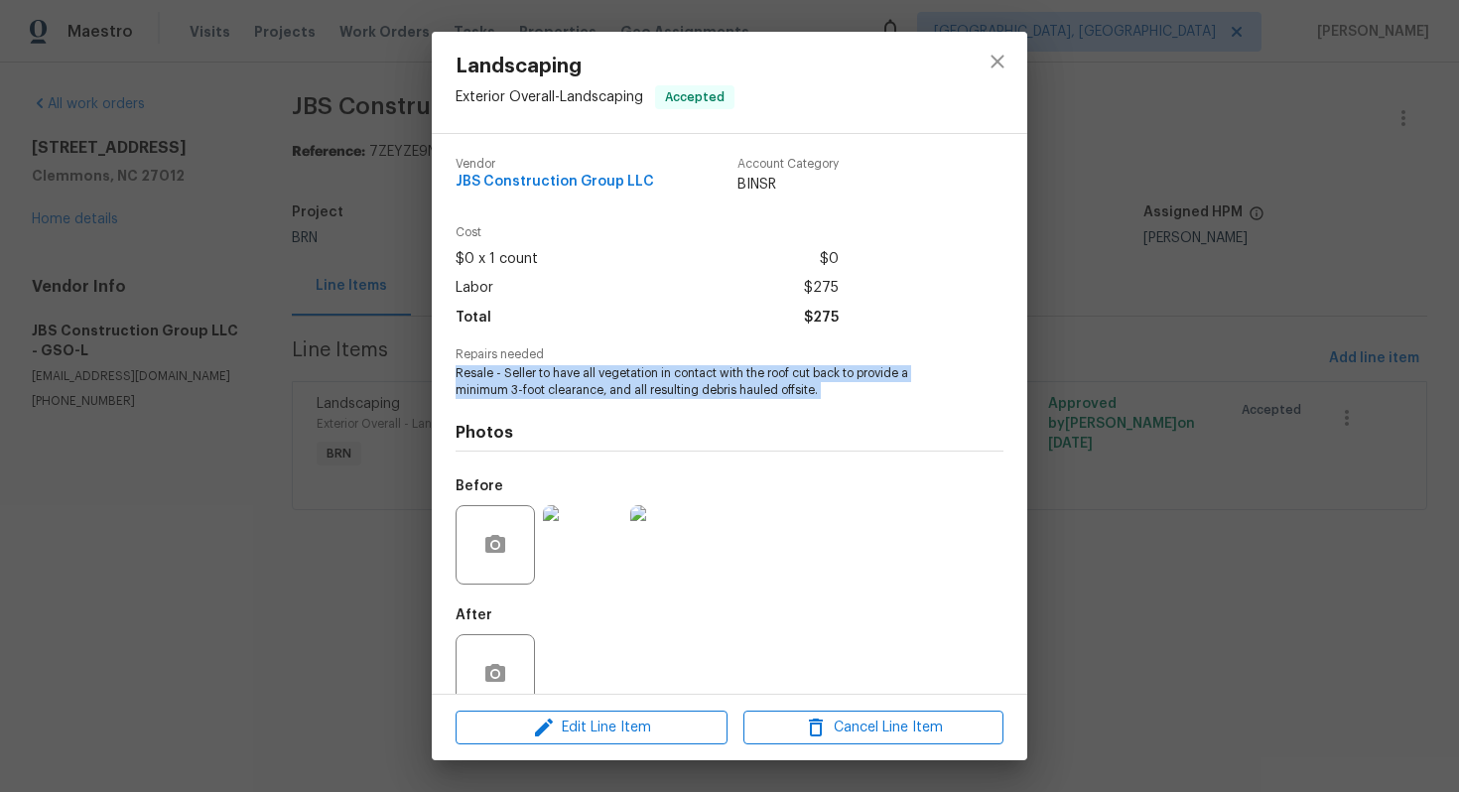
drag, startPoint x: 455, startPoint y: 375, endPoint x: 845, endPoint y: 407, distance: 391.4
click at [845, 407] on div "Vendor JBS Construction Group LLC Account Category BINSR Cost $0 x 1 count $0 L…" at bounding box center [730, 414] width 596 height 560
copy span "Resale - Seller to have all vegetation in contact with the roof cut back to pro…"
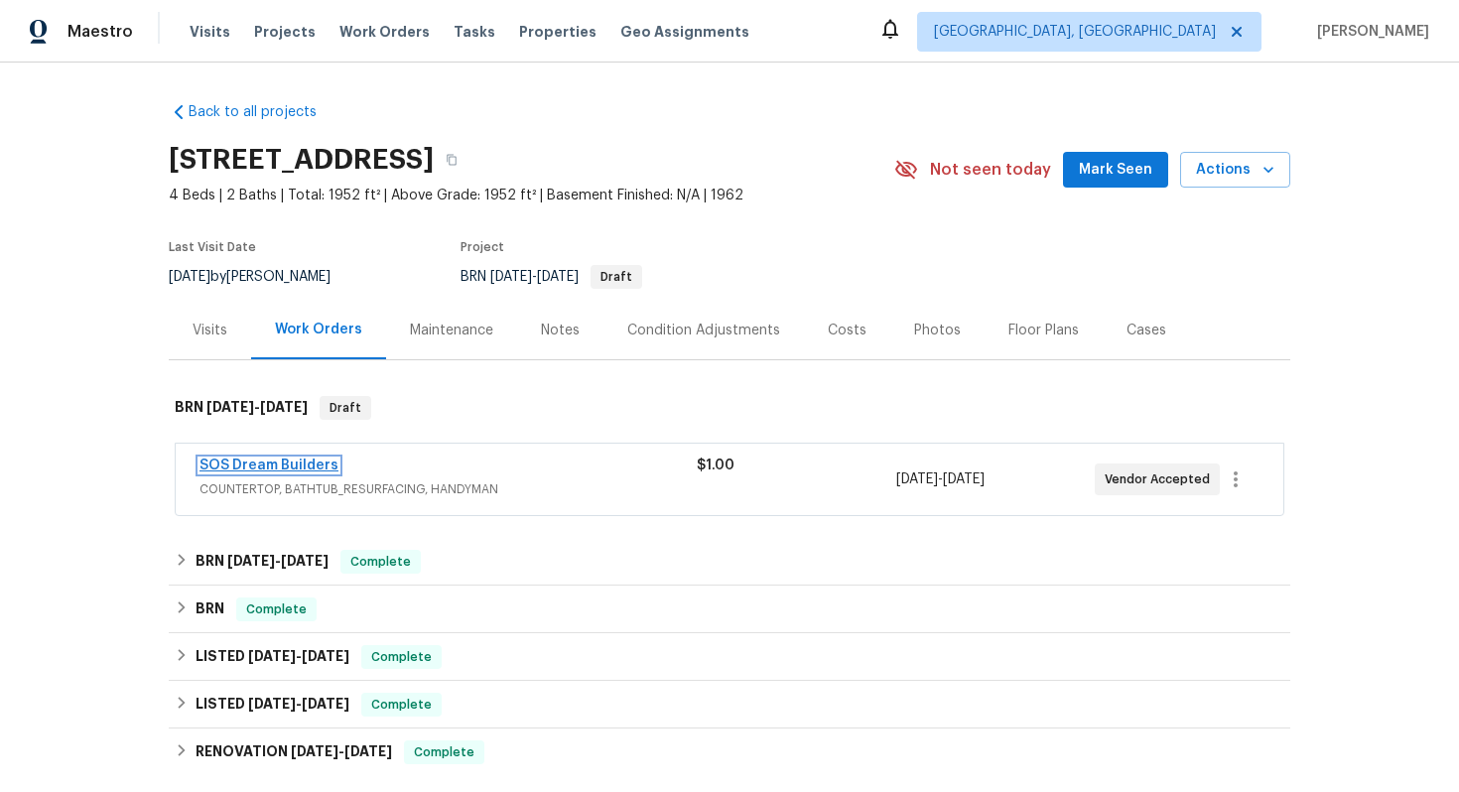
click at [300, 462] on link "SOS Dream Builders" at bounding box center [269, 466] width 139 height 14
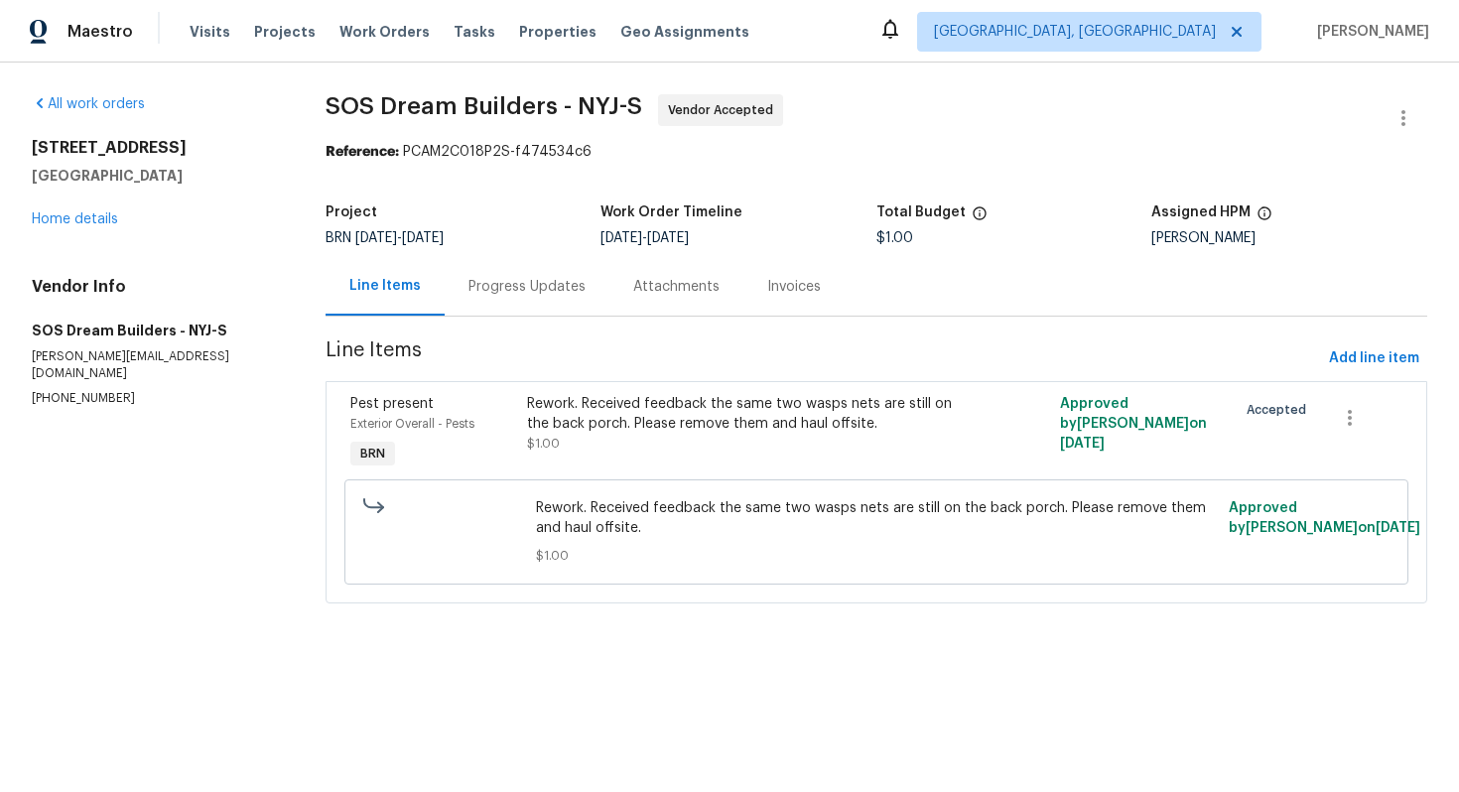
click at [474, 295] on div "Progress Updates" at bounding box center [527, 287] width 117 height 20
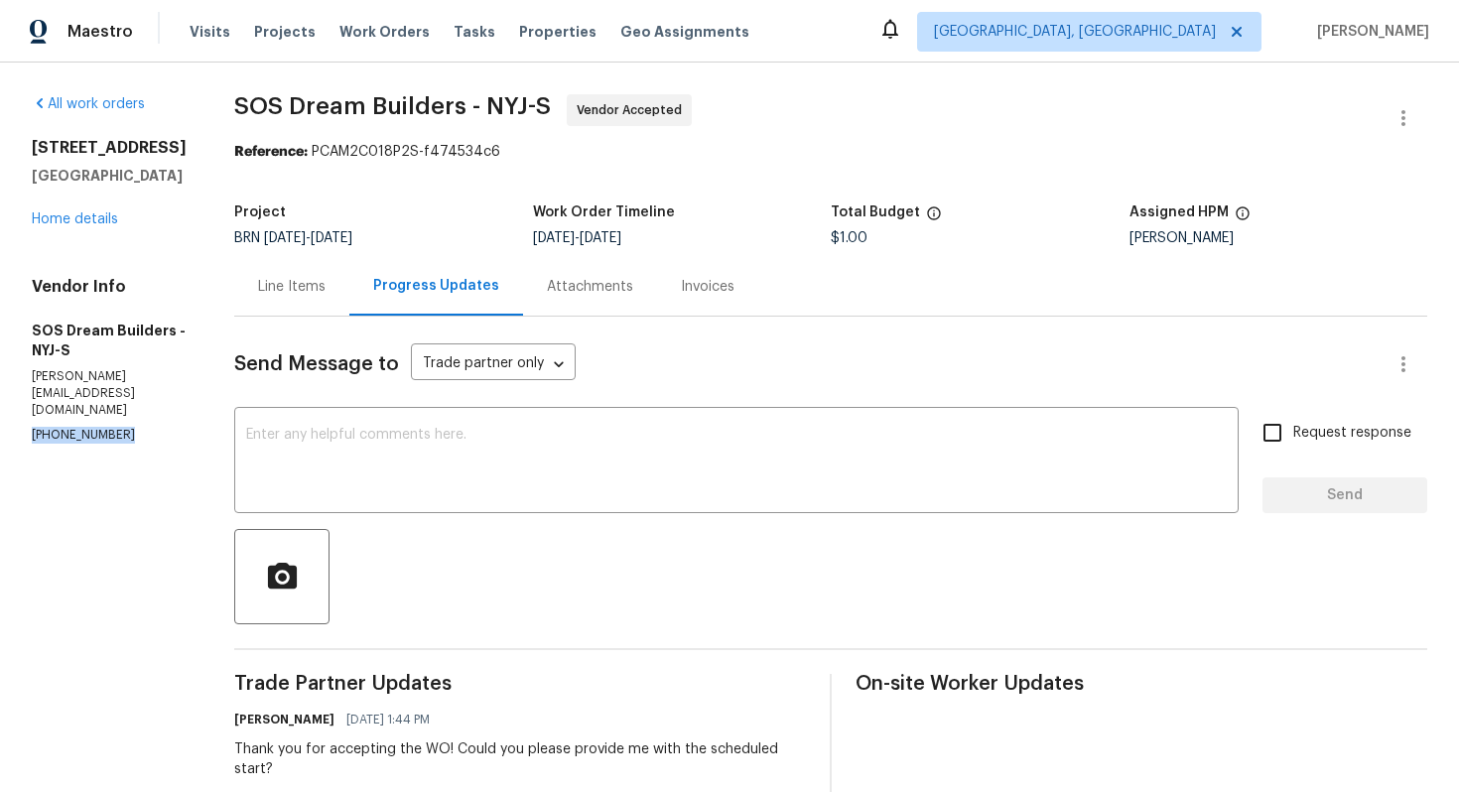
drag, startPoint x: 27, startPoint y: 395, endPoint x: 144, endPoint y: 407, distance: 117.7
click at [144, 407] on div "All work orders 14 Beaver Ave West Milford, NJ 07480 Home details Vendor Info S…" at bounding box center [729, 586] width 1459 height 1046
copy p "(856) 553-7326"
drag, startPoint x: 255, startPoint y: 105, endPoint x: 484, endPoint y: 101, distance: 229.4
click at [484, 101] on span "SOS Dream Builders - NYJ-S" at bounding box center [392, 106] width 317 height 24
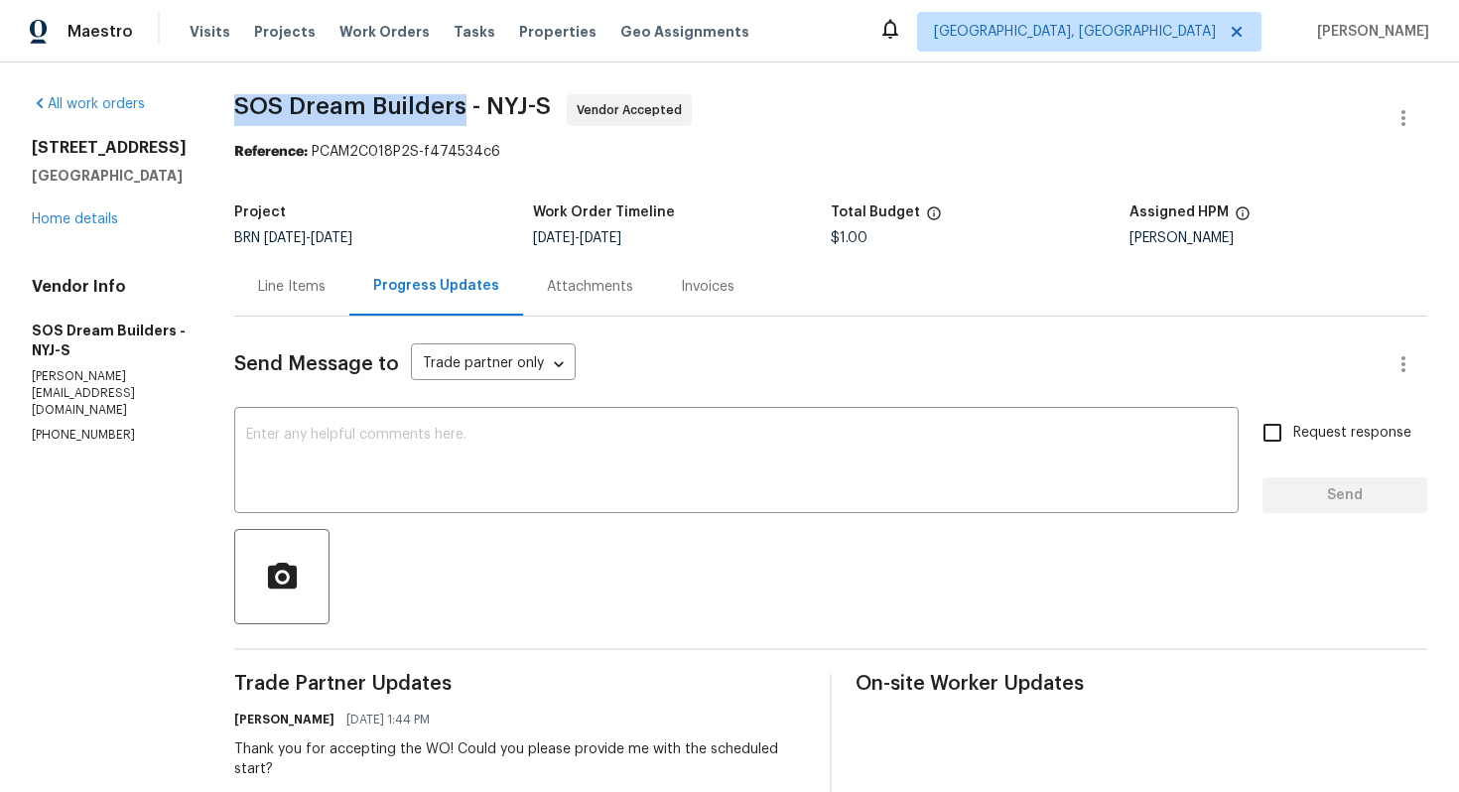
copy span "SOS Dream Builders"
click at [323, 292] on div "Line Items" at bounding box center [292, 287] width 68 height 20
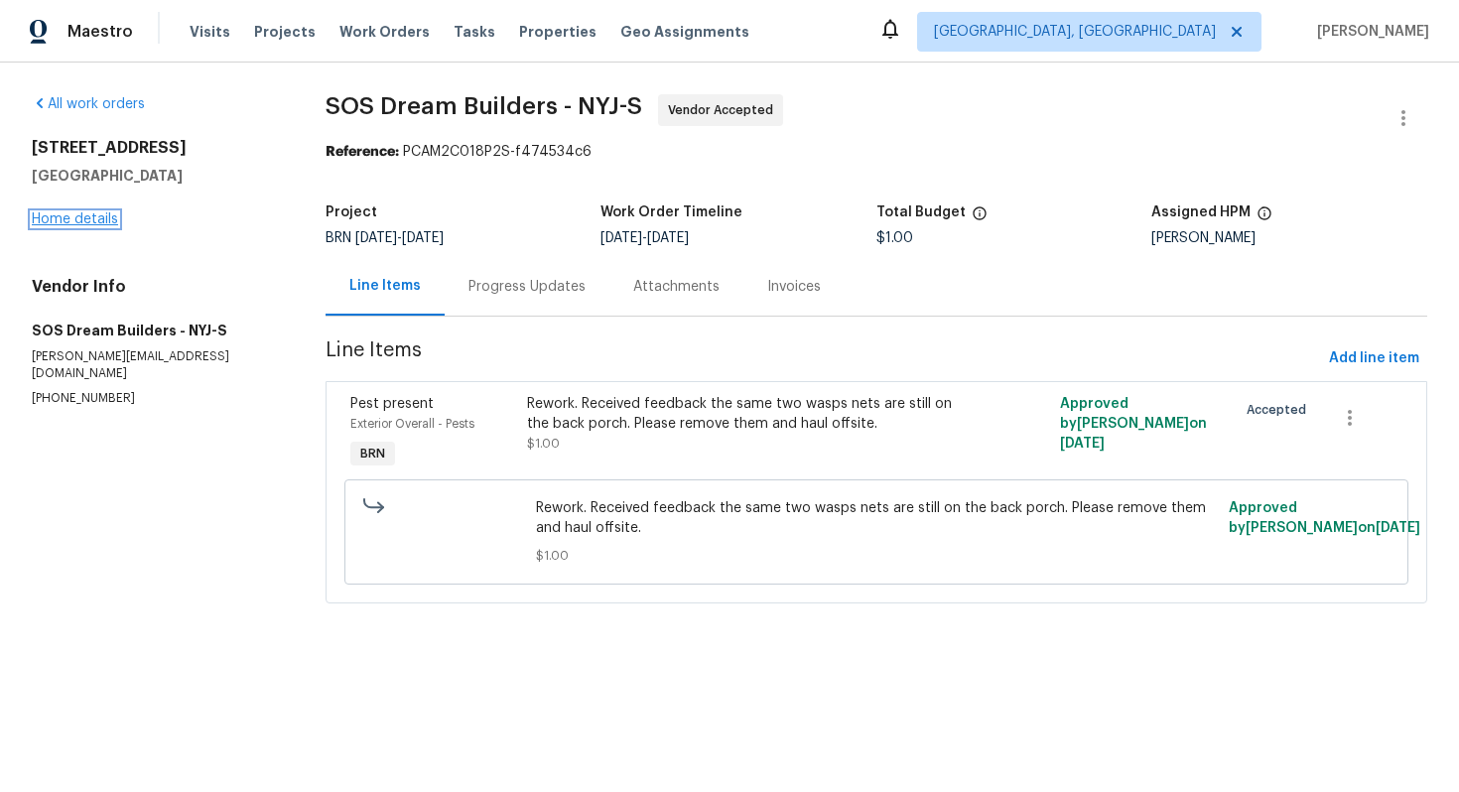
click at [81, 214] on link "Home details" at bounding box center [75, 219] width 86 height 14
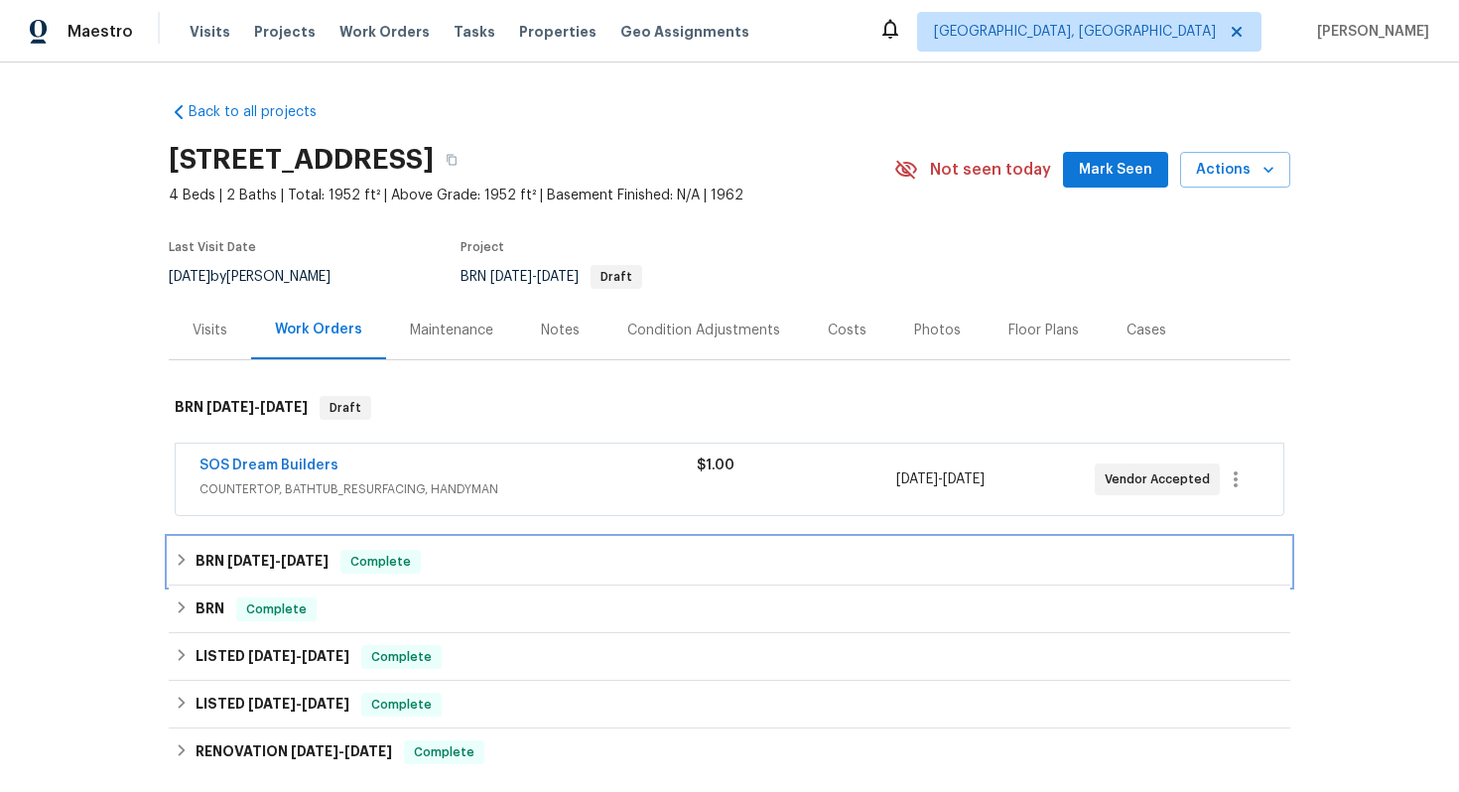
click at [219, 567] on h6 "BRN 8/14/25 - 8/18/25" at bounding box center [262, 562] width 133 height 24
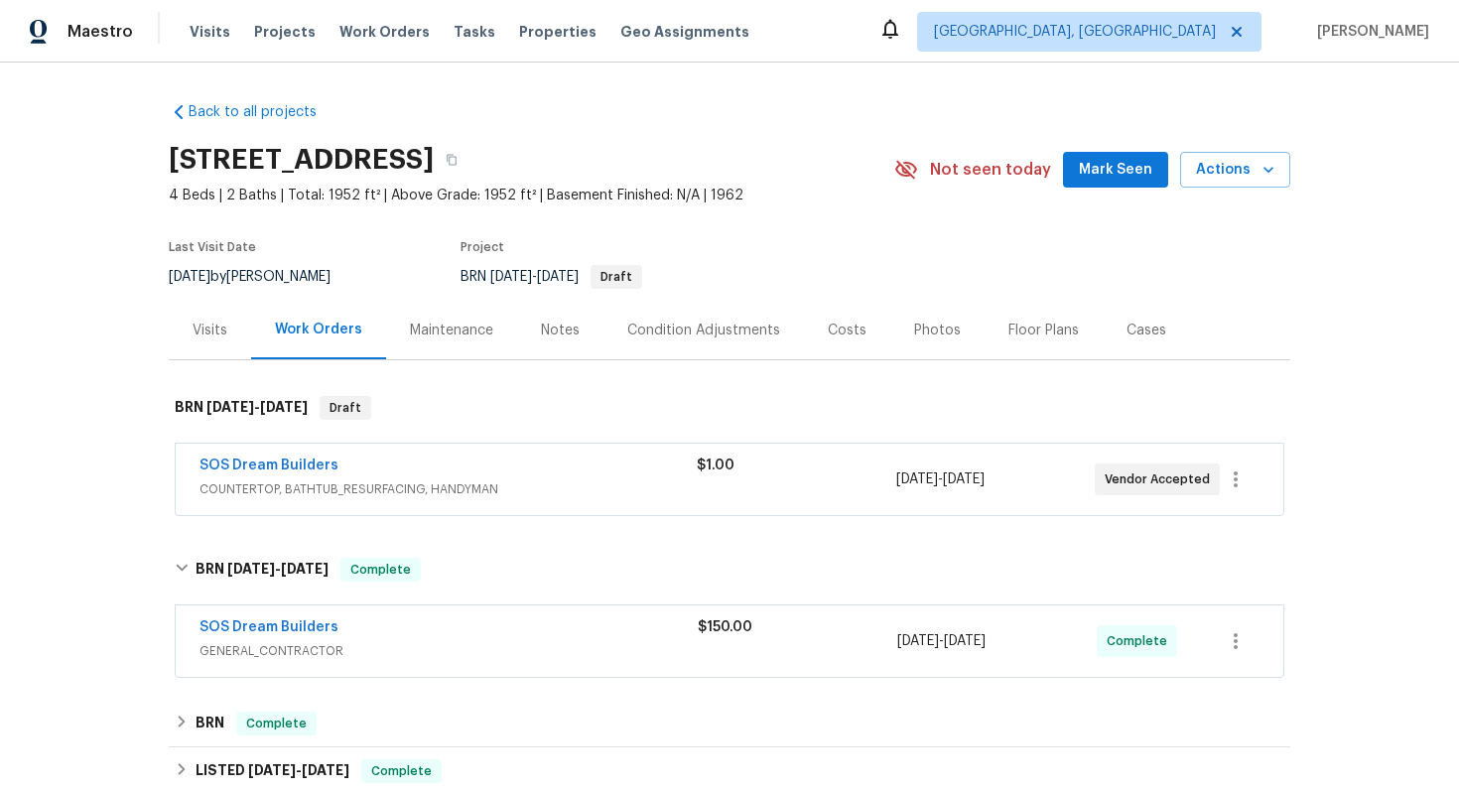
click at [392, 649] on span "GENERAL_CONTRACTOR" at bounding box center [449, 651] width 498 height 20
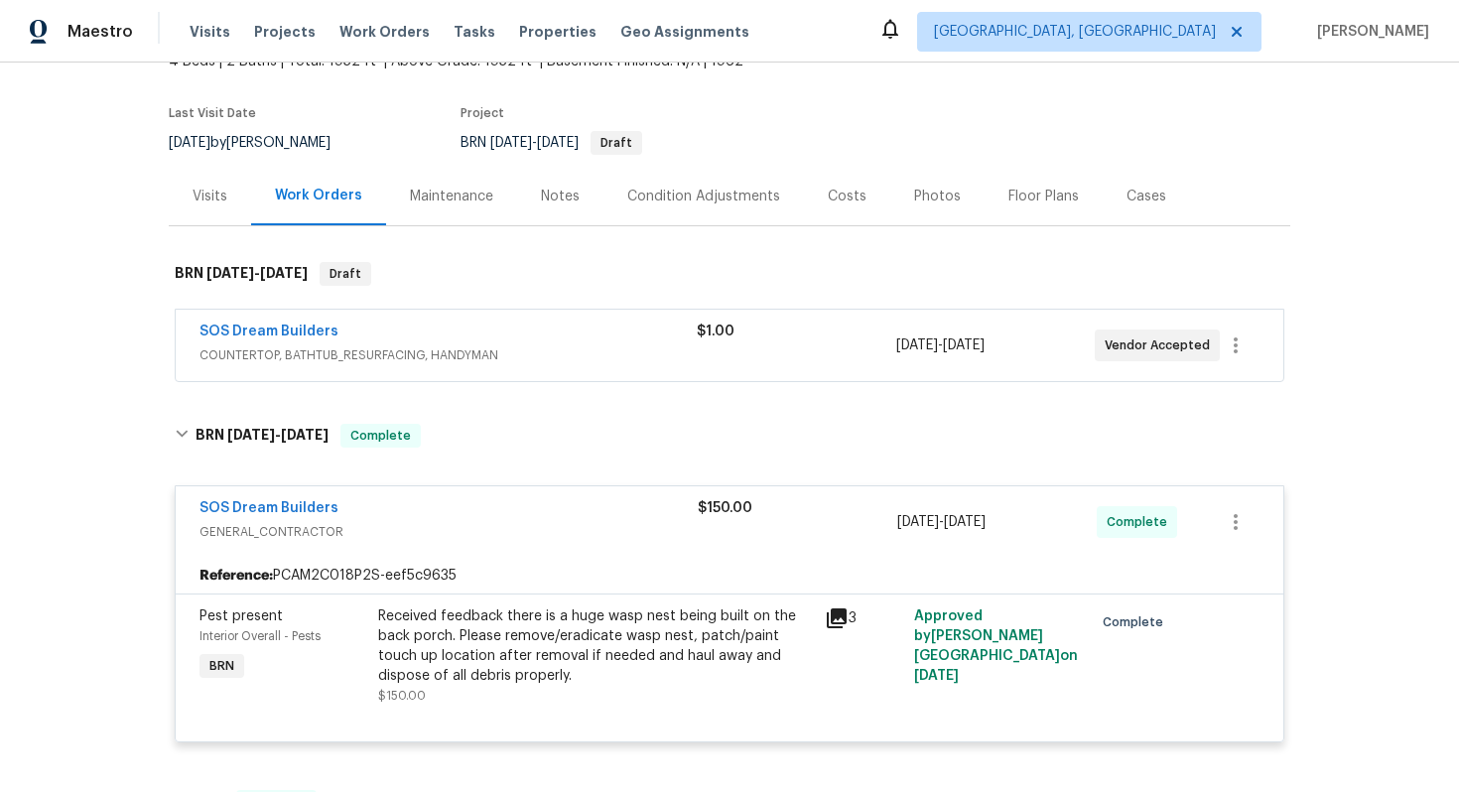
scroll to position [140, 0]
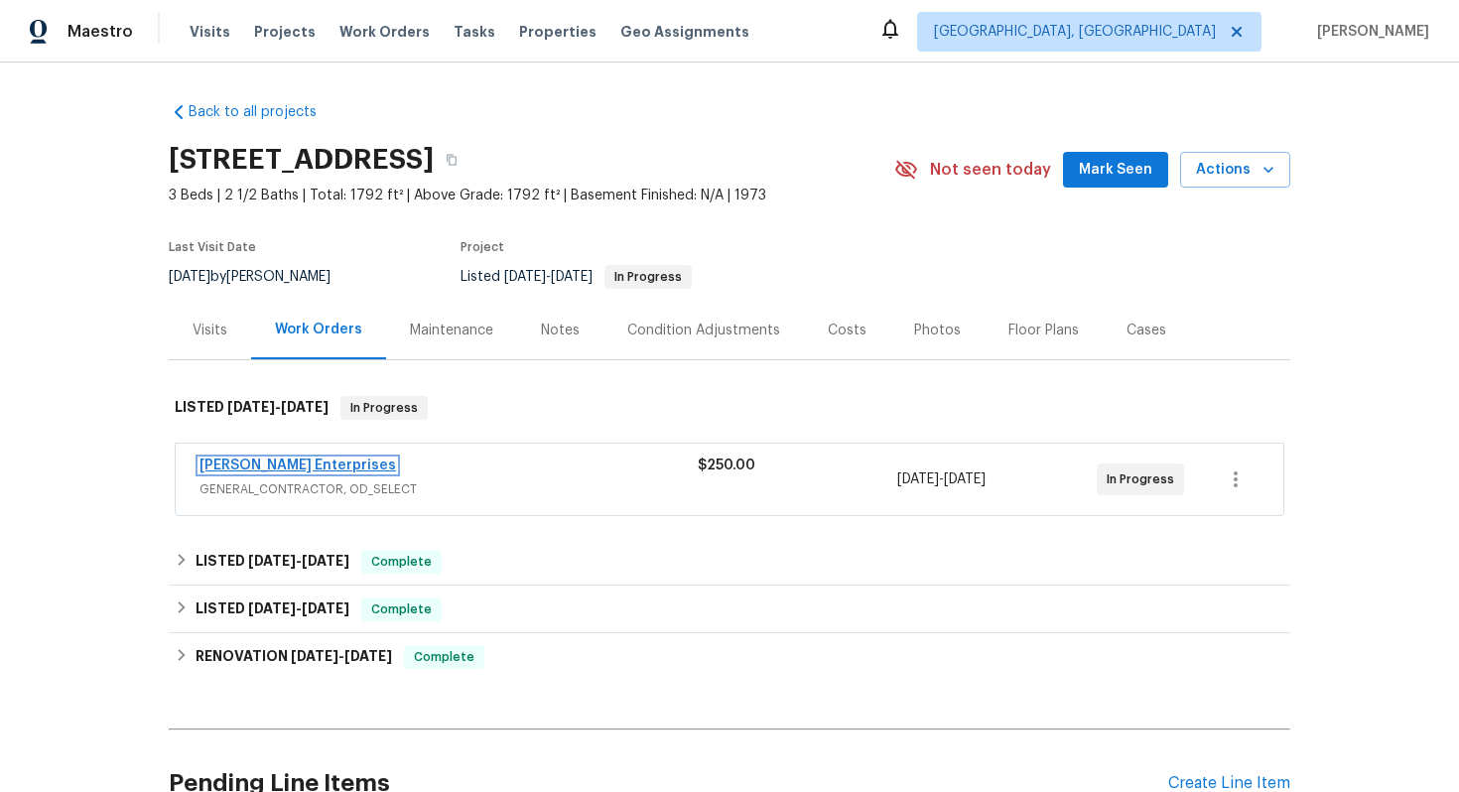
click at [314, 461] on link "[PERSON_NAME] Enterprises" at bounding box center [298, 466] width 197 height 14
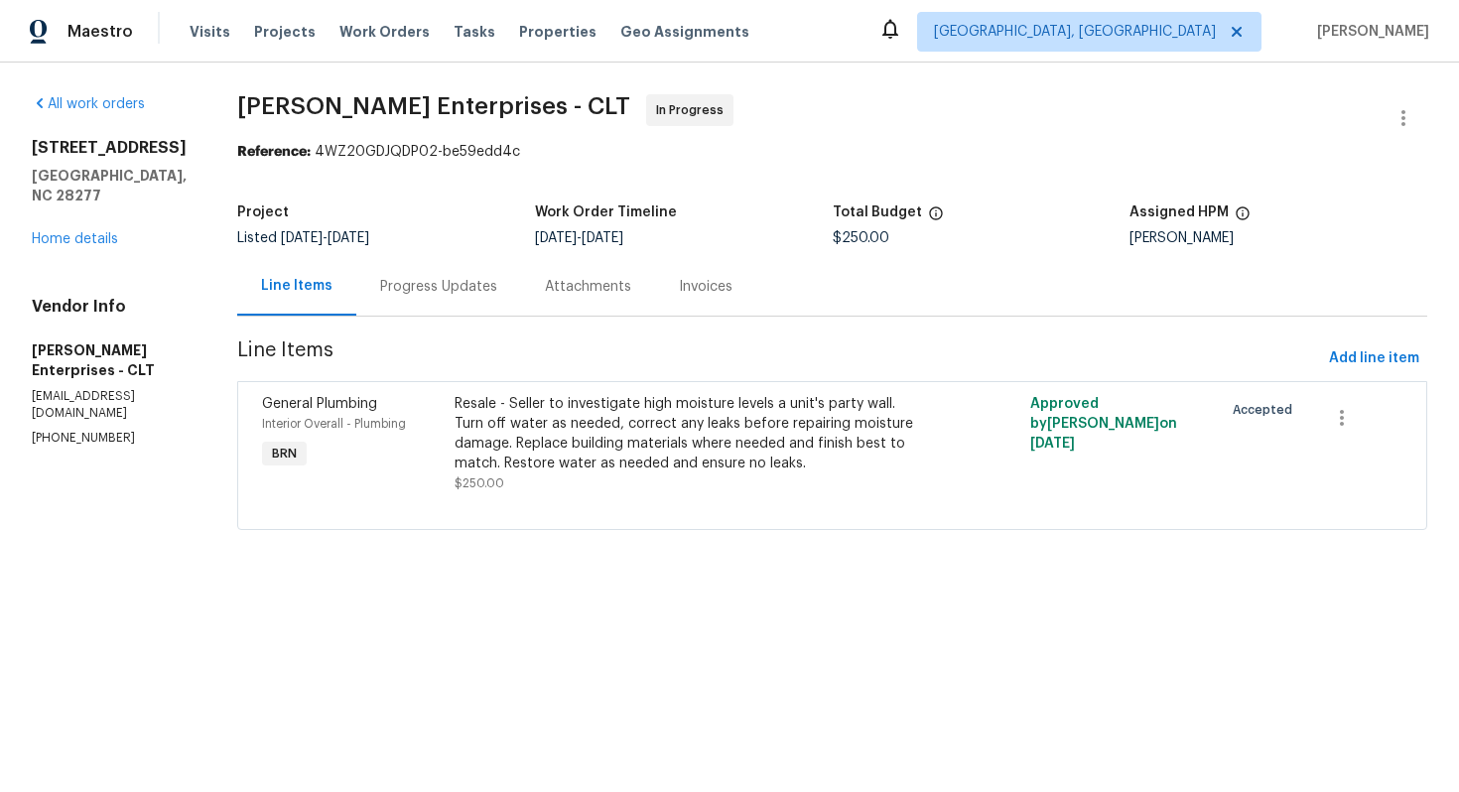
click at [466, 294] on div "Progress Updates" at bounding box center [438, 287] width 117 height 20
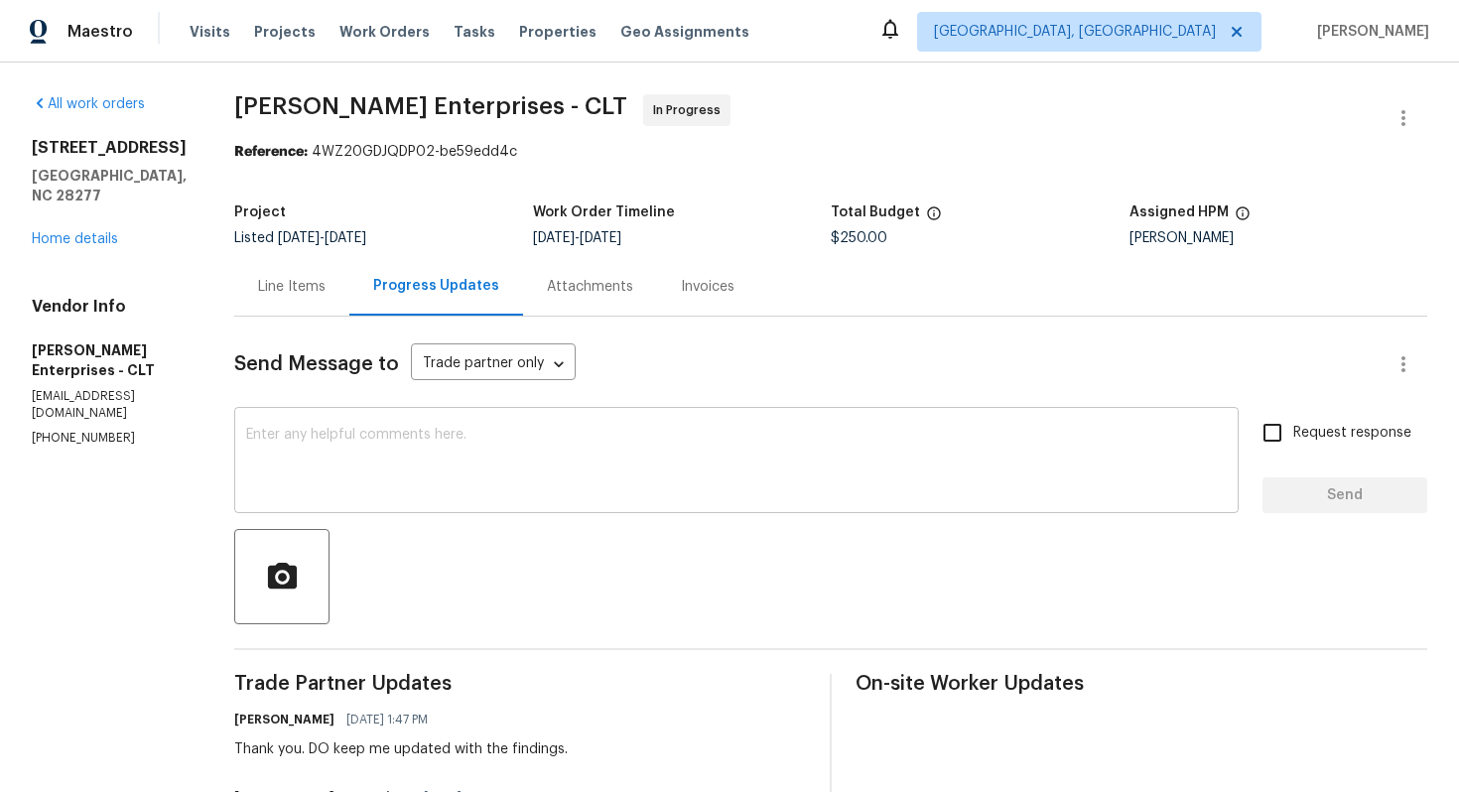
click at [522, 462] on textarea at bounding box center [736, 462] width 981 height 69
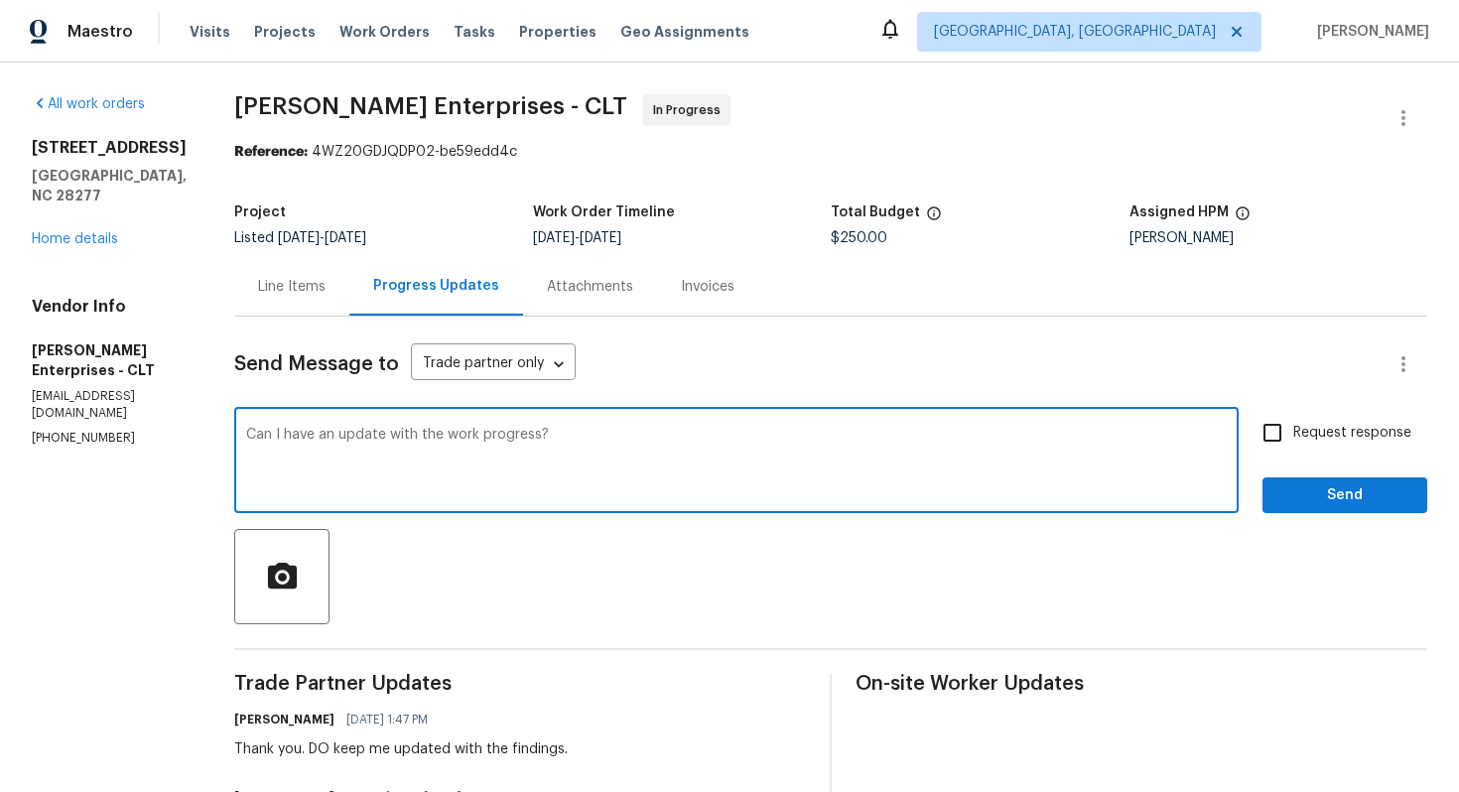
type textarea "Can I have an update with the work progress?"
click at [1311, 429] on span "Request response" at bounding box center [1353, 433] width 118 height 21
click at [1294, 429] on input "Request response" at bounding box center [1273, 433] width 42 height 42
checkbox input "true"
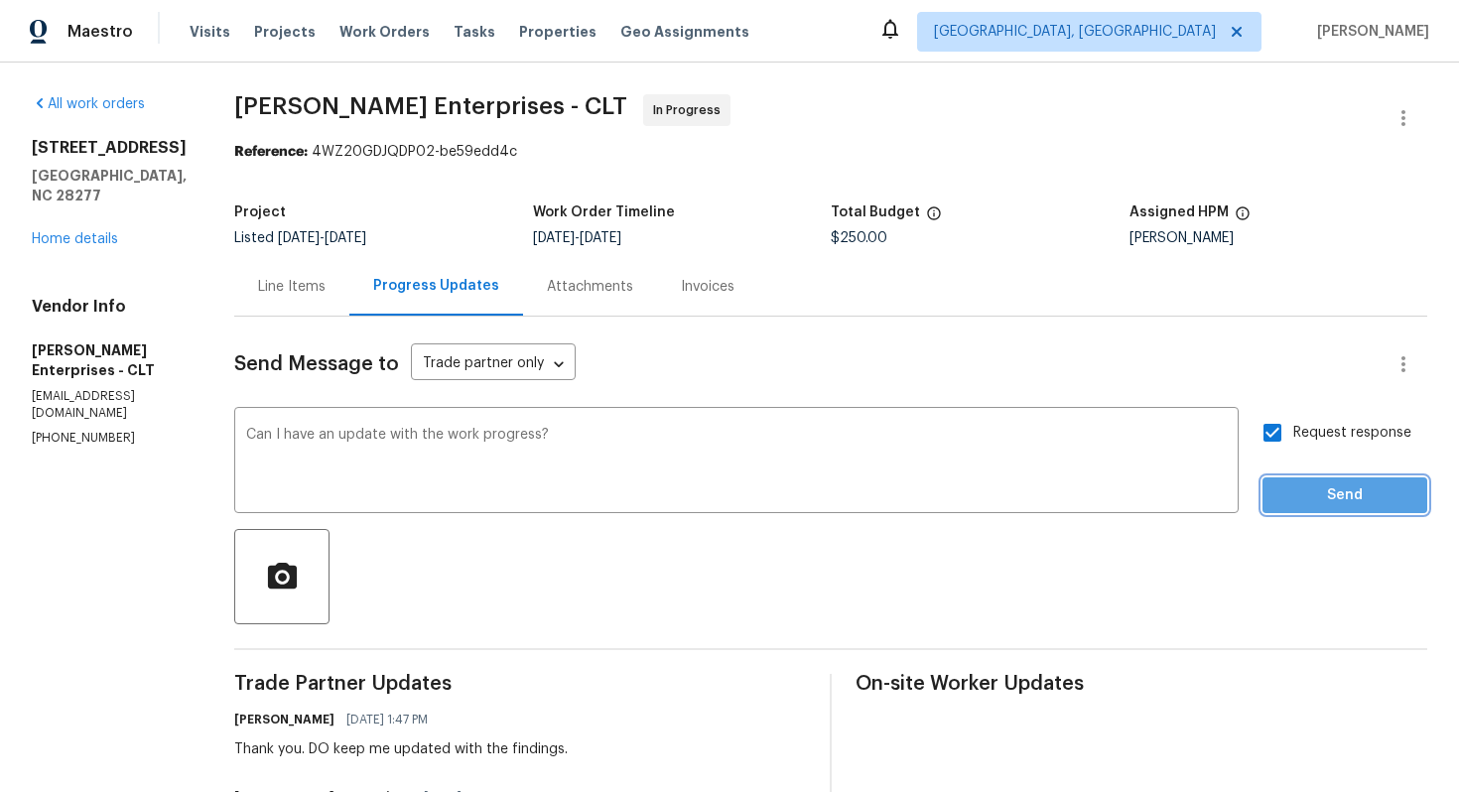
click at [1322, 485] on span "Send" at bounding box center [1345, 495] width 133 height 25
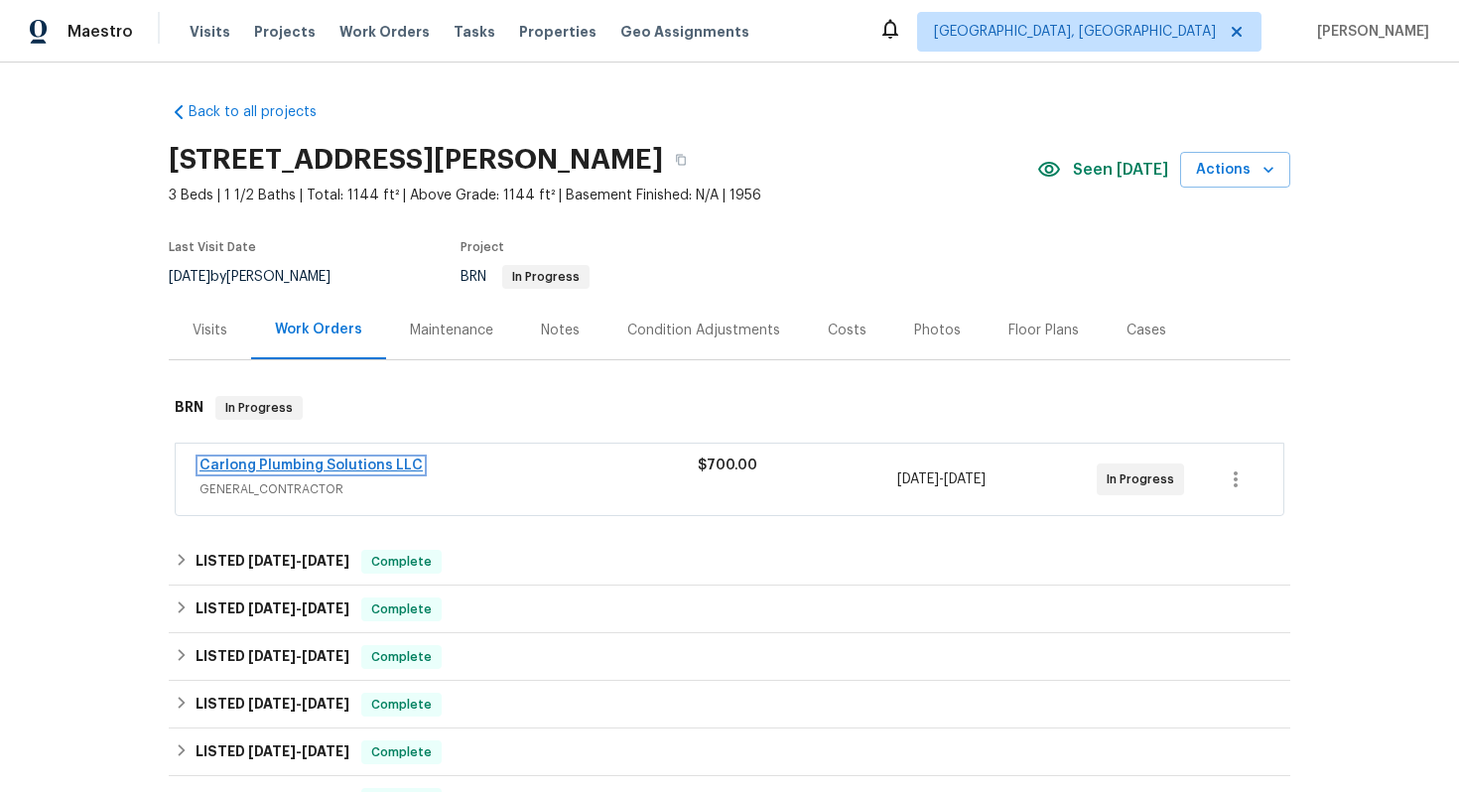
click at [339, 465] on link "Carlong Plumbing Solutions LLC" at bounding box center [311, 466] width 223 height 14
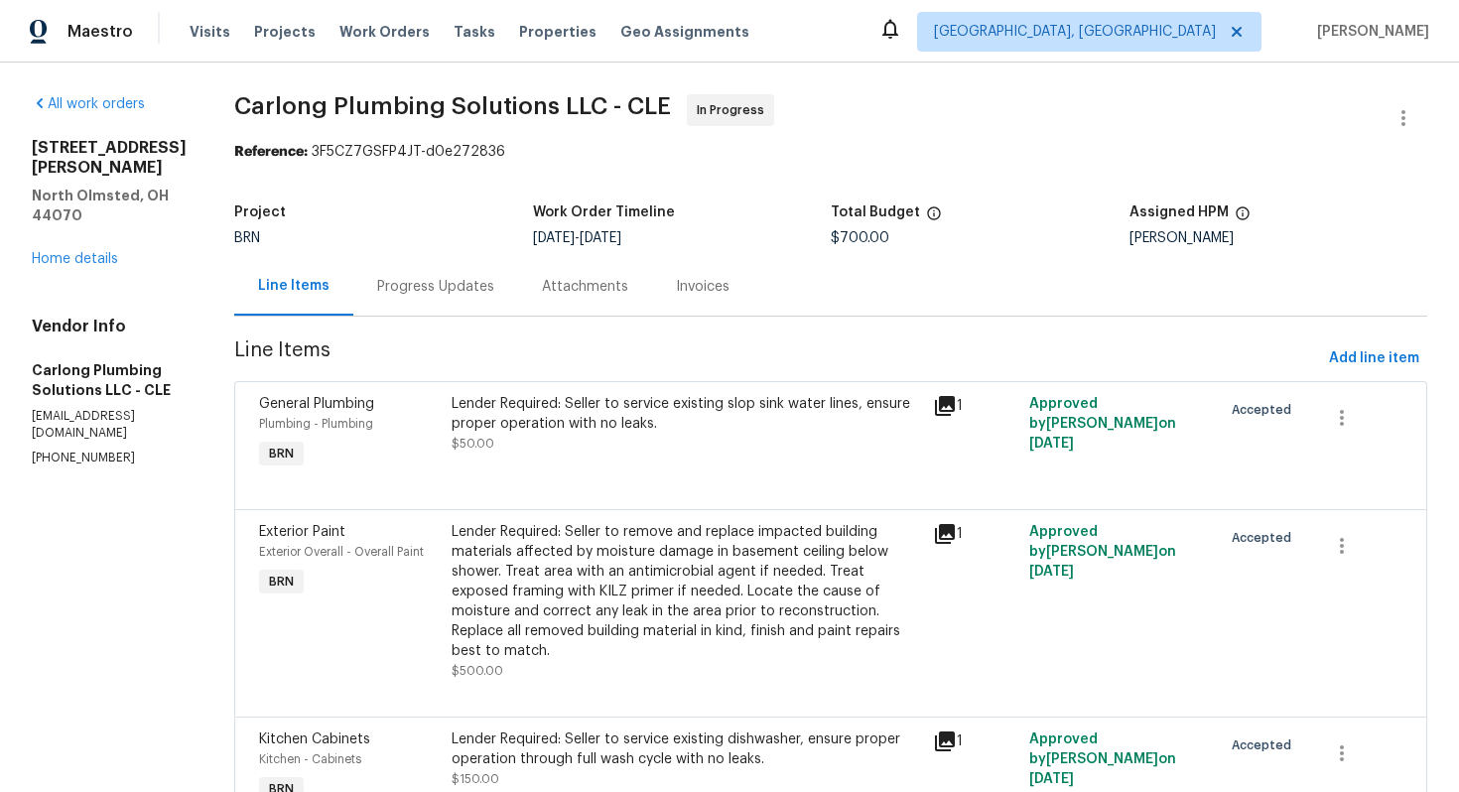
click at [427, 298] on div "Progress Updates" at bounding box center [435, 286] width 165 height 59
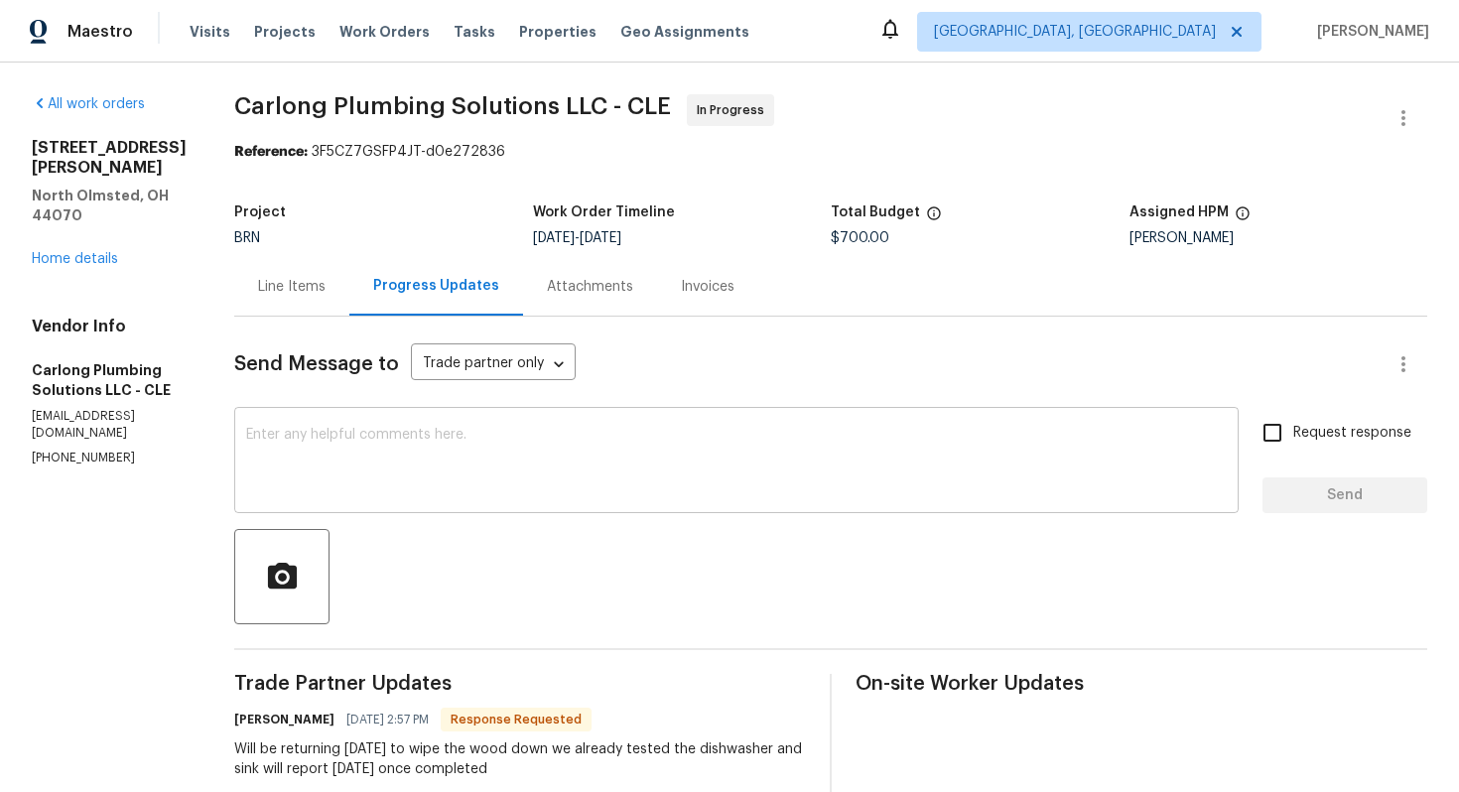
click at [466, 440] on textarea at bounding box center [736, 462] width 981 height 69
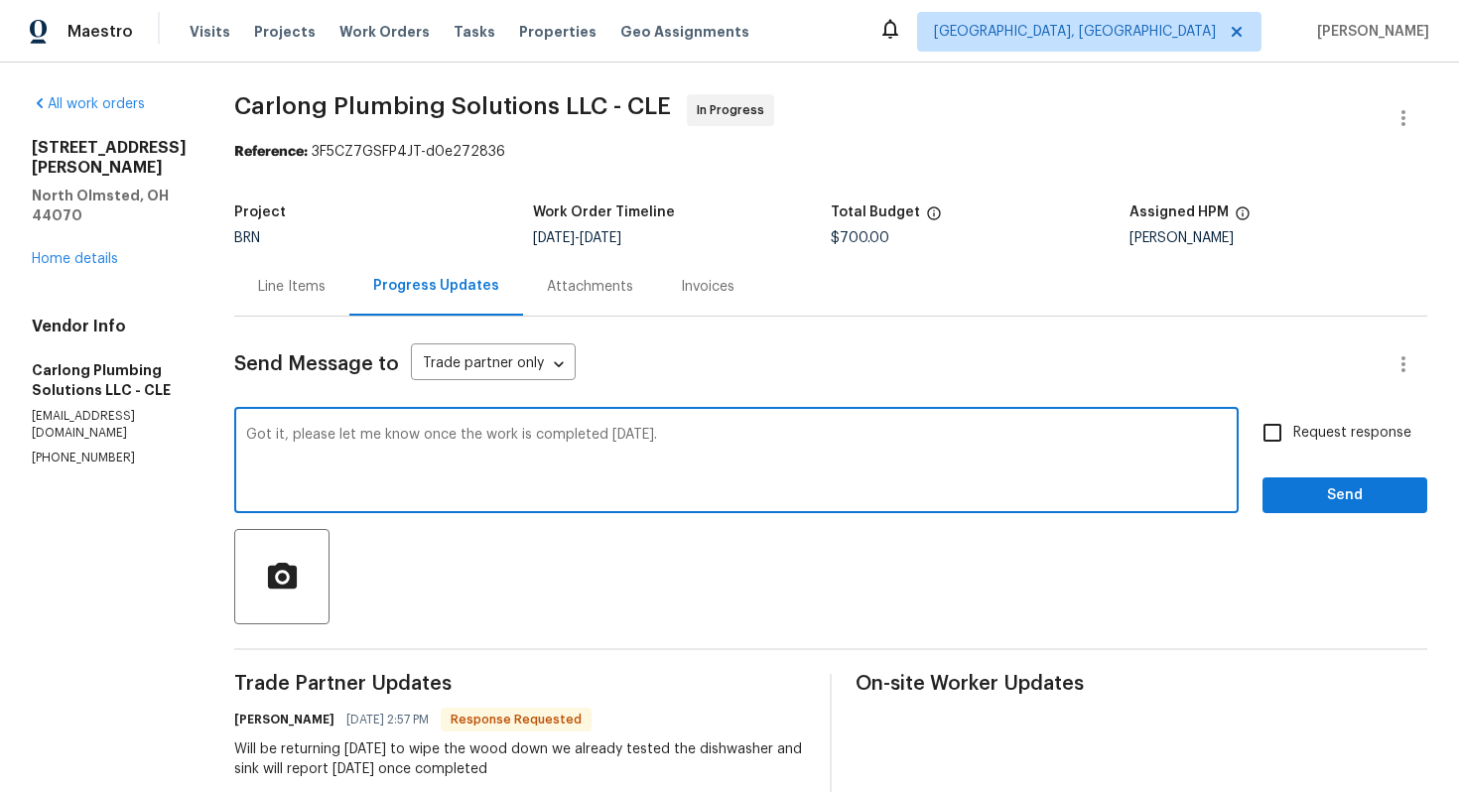
type textarea "Got it, please let me know once the work is completed today."
click at [1289, 440] on input "Request response" at bounding box center [1273, 433] width 42 height 42
checkbox input "true"
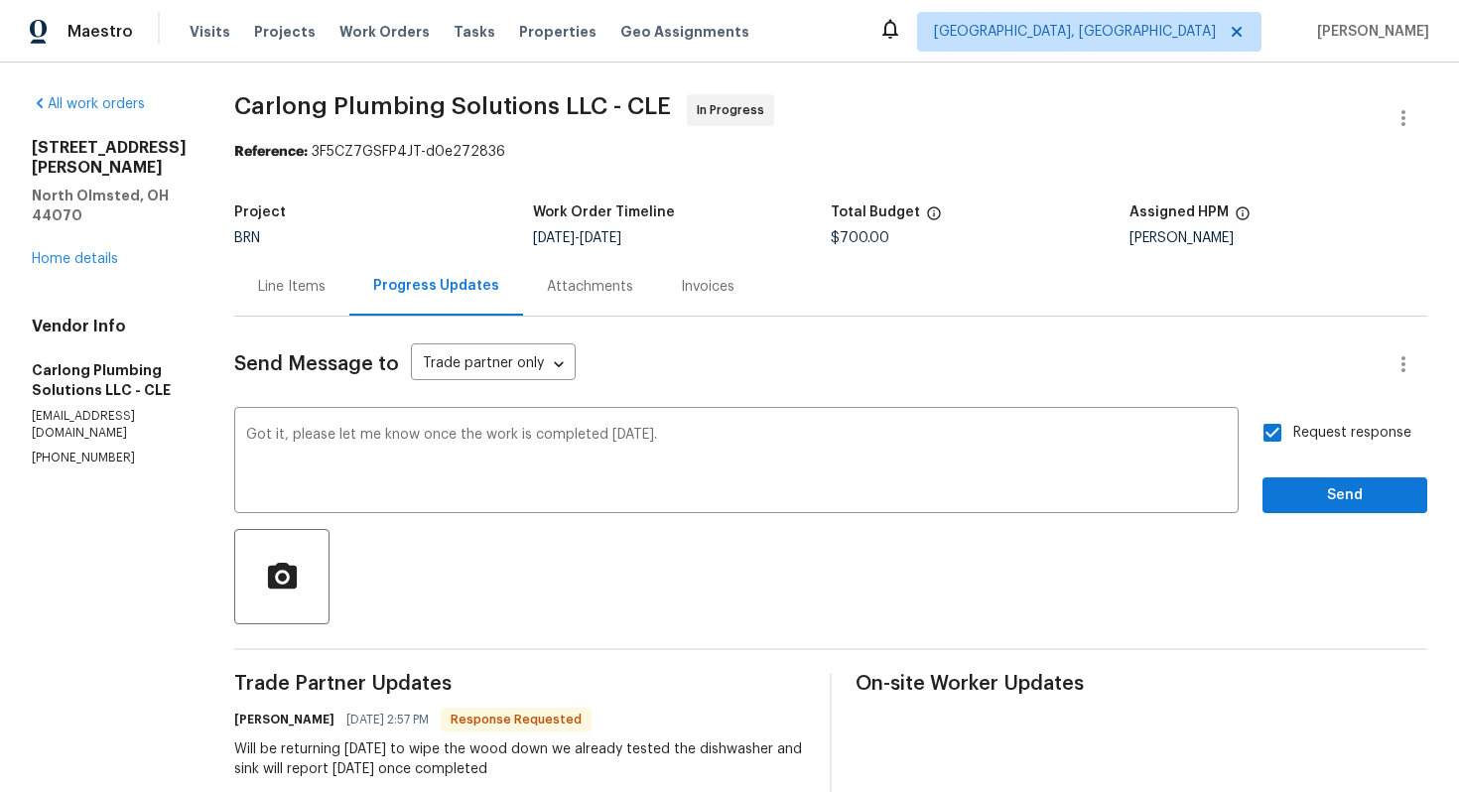
click at [1302, 528] on div "Send Message to Trade partner only Trade partner only ​ Got it, please let me k…" at bounding box center [830, 784] width 1193 height 935
click at [1295, 499] on span "Send" at bounding box center [1345, 495] width 133 height 25
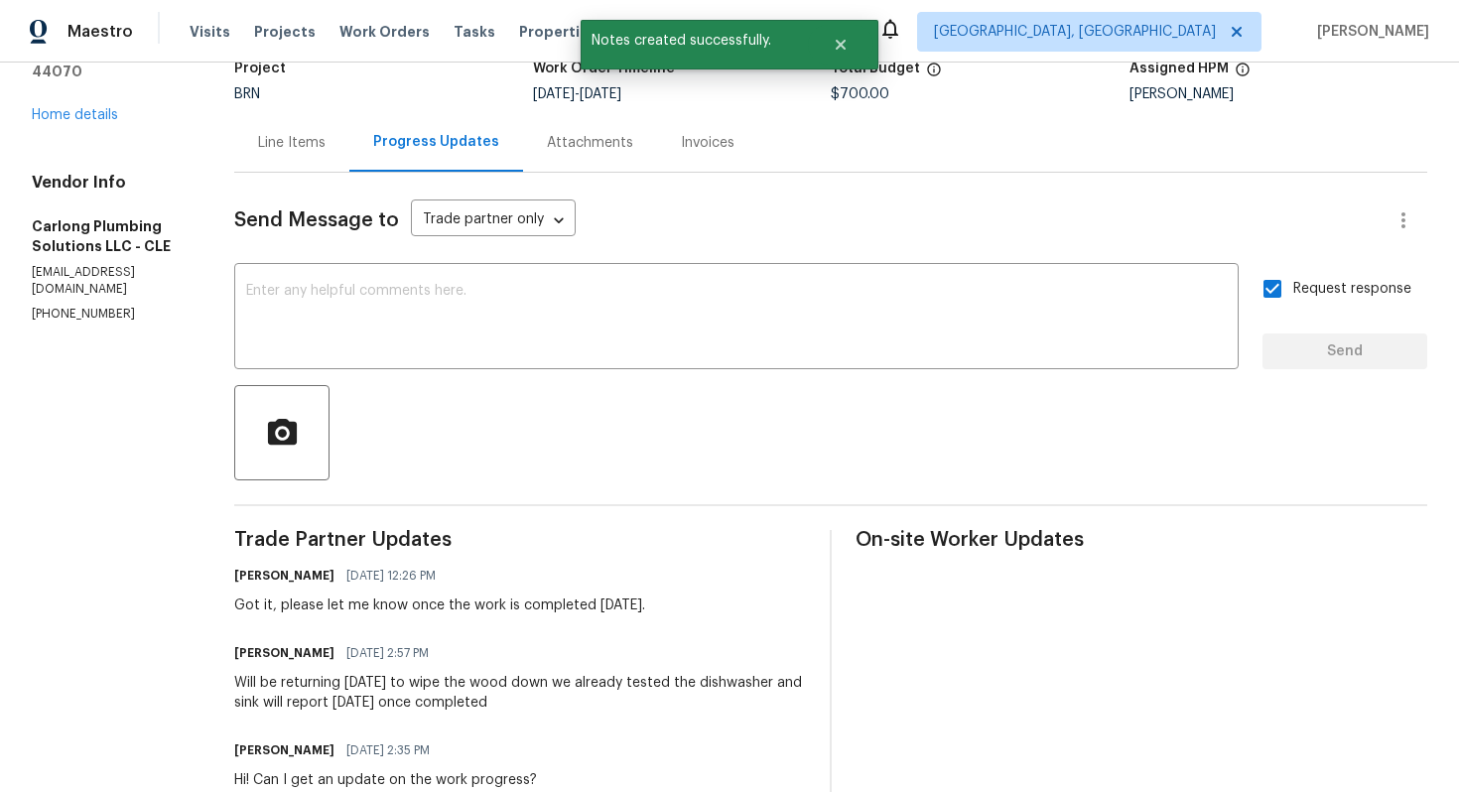
scroll to position [287, 0]
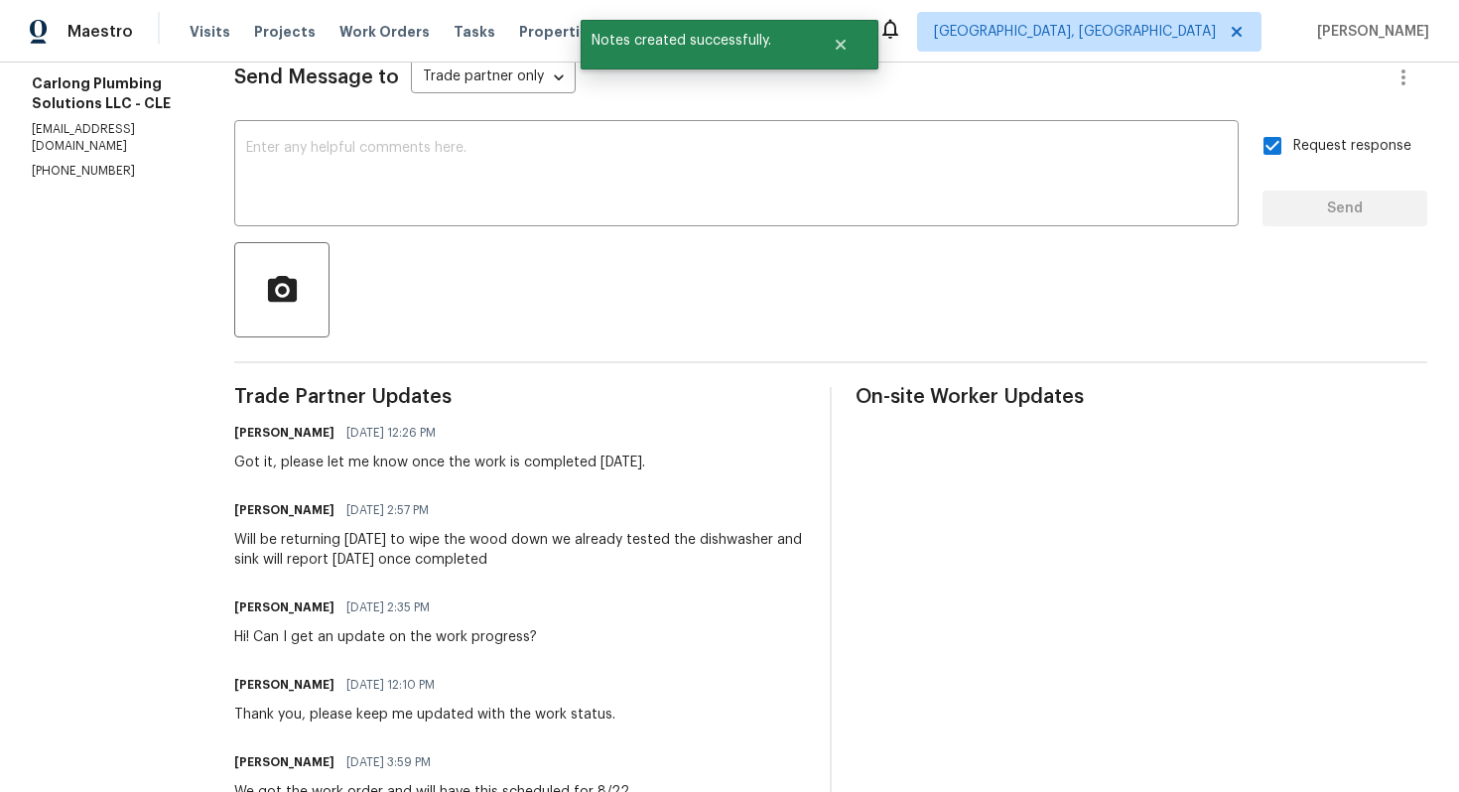
drag, startPoint x: 243, startPoint y: 545, endPoint x: 581, endPoint y: 570, distance: 338.4
click at [581, 570] on div "All work orders 6523 Charles Rd North Olmsted, OH 44070 Home details Vendor Inf…" at bounding box center [729, 425] width 1459 height 1298
copy div "Will be returning tomorrow to wipe the wood down we already tested the dishwash…"
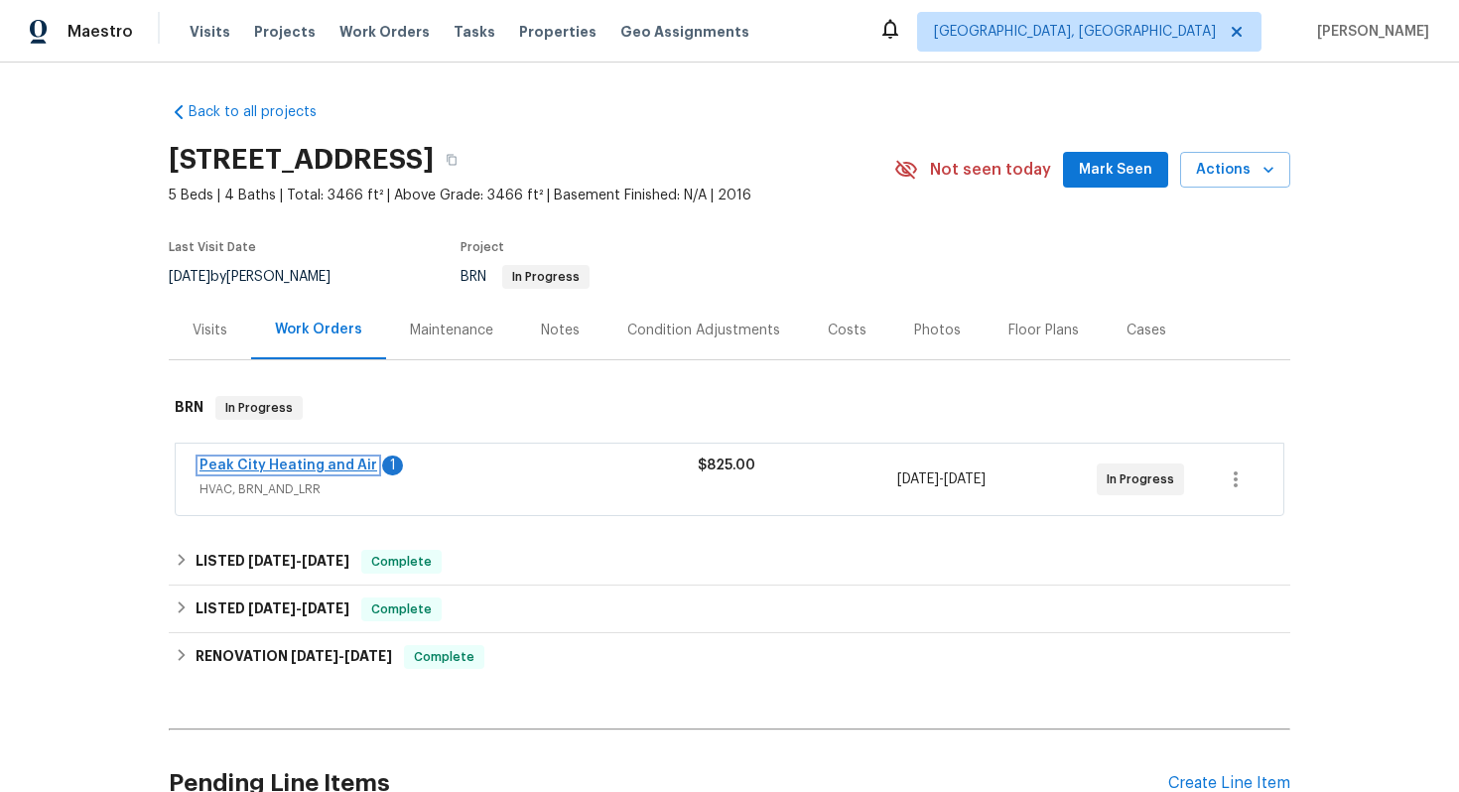
click at [353, 463] on link "Peak City Heating and Air" at bounding box center [289, 466] width 178 height 14
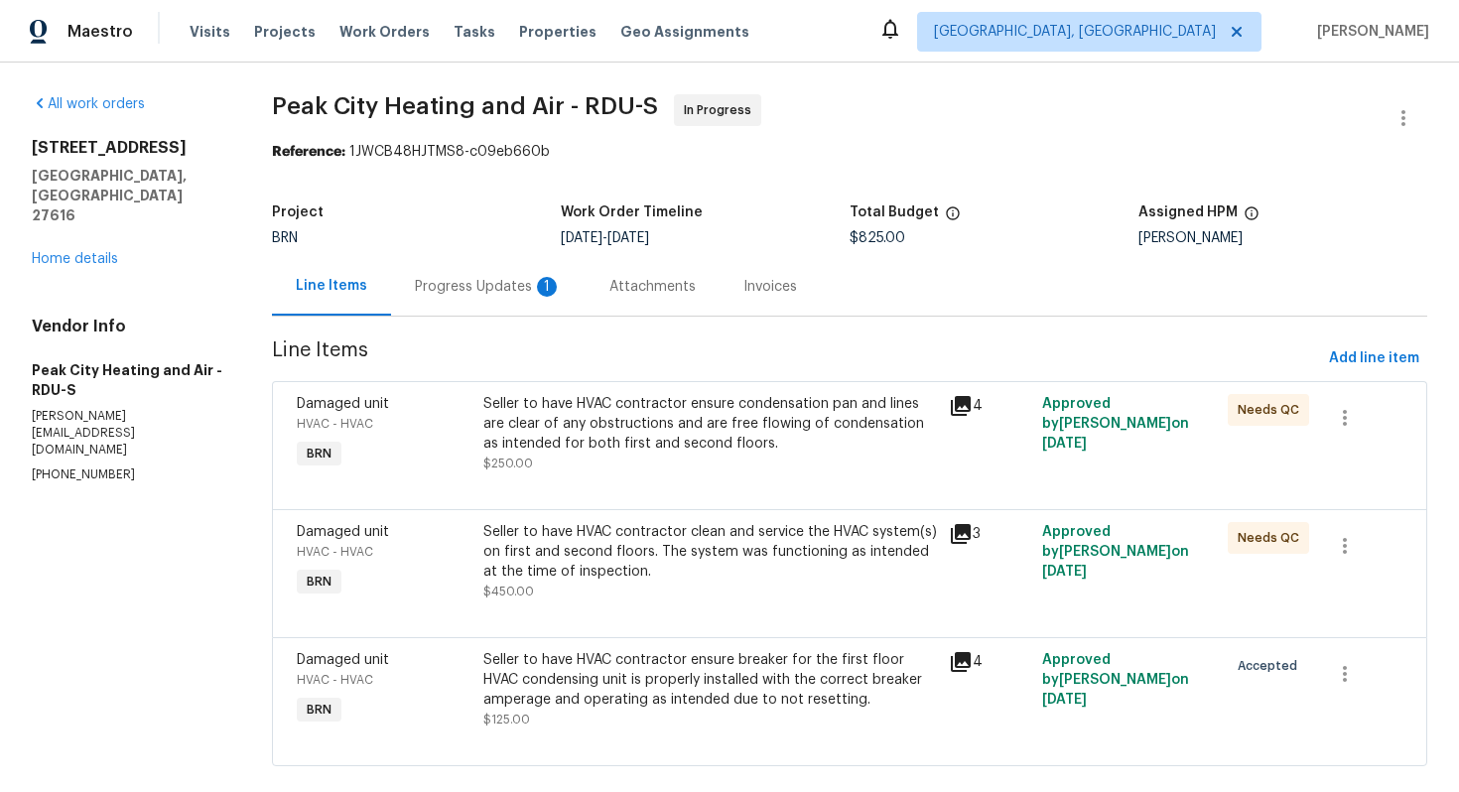
click at [465, 281] on div "Progress Updates 1" at bounding box center [488, 287] width 147 height 20
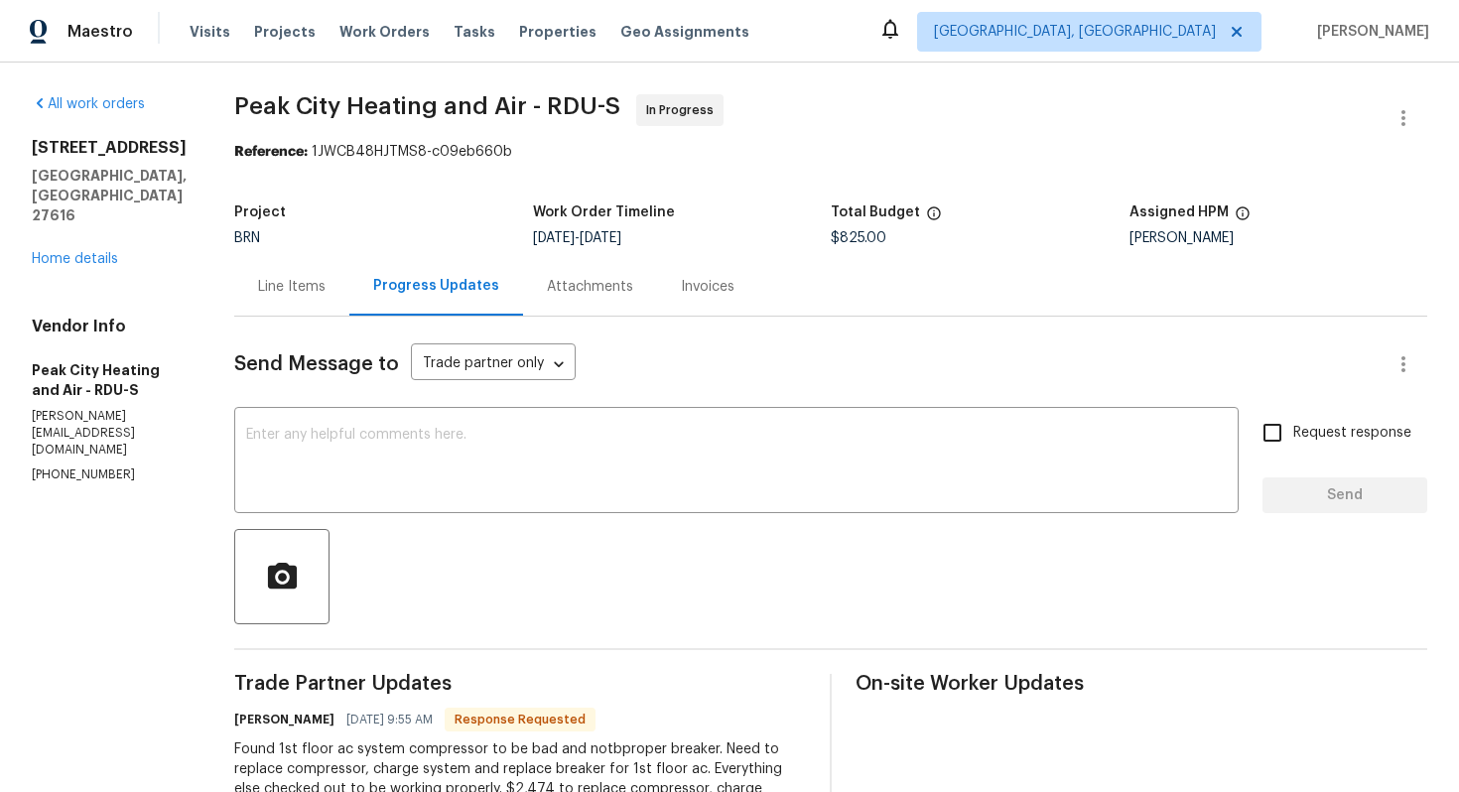
click at [297, 299] on div "Line Items" at bounding box center [291, 286] width 115 height 59
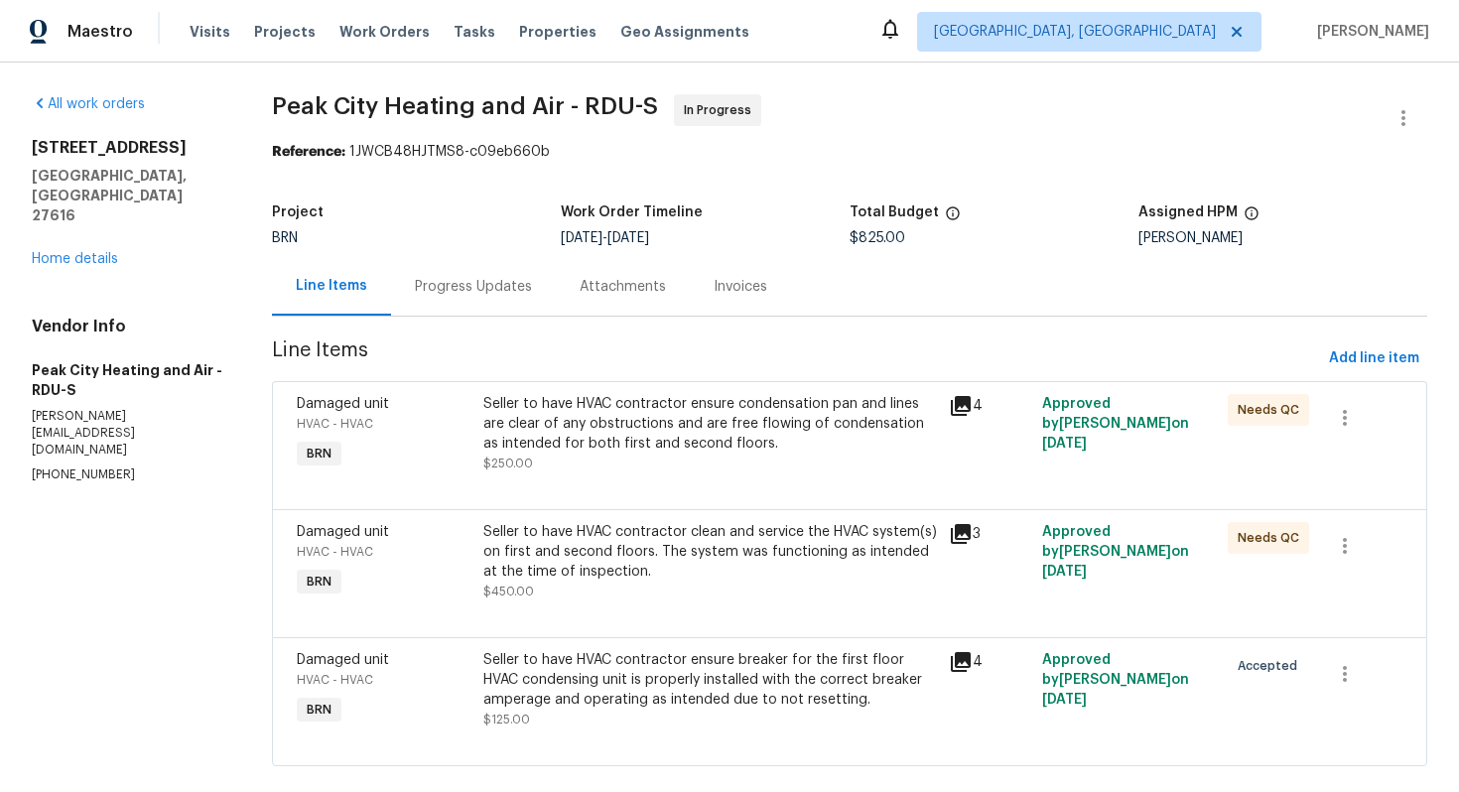
scroll to position [31, 0]
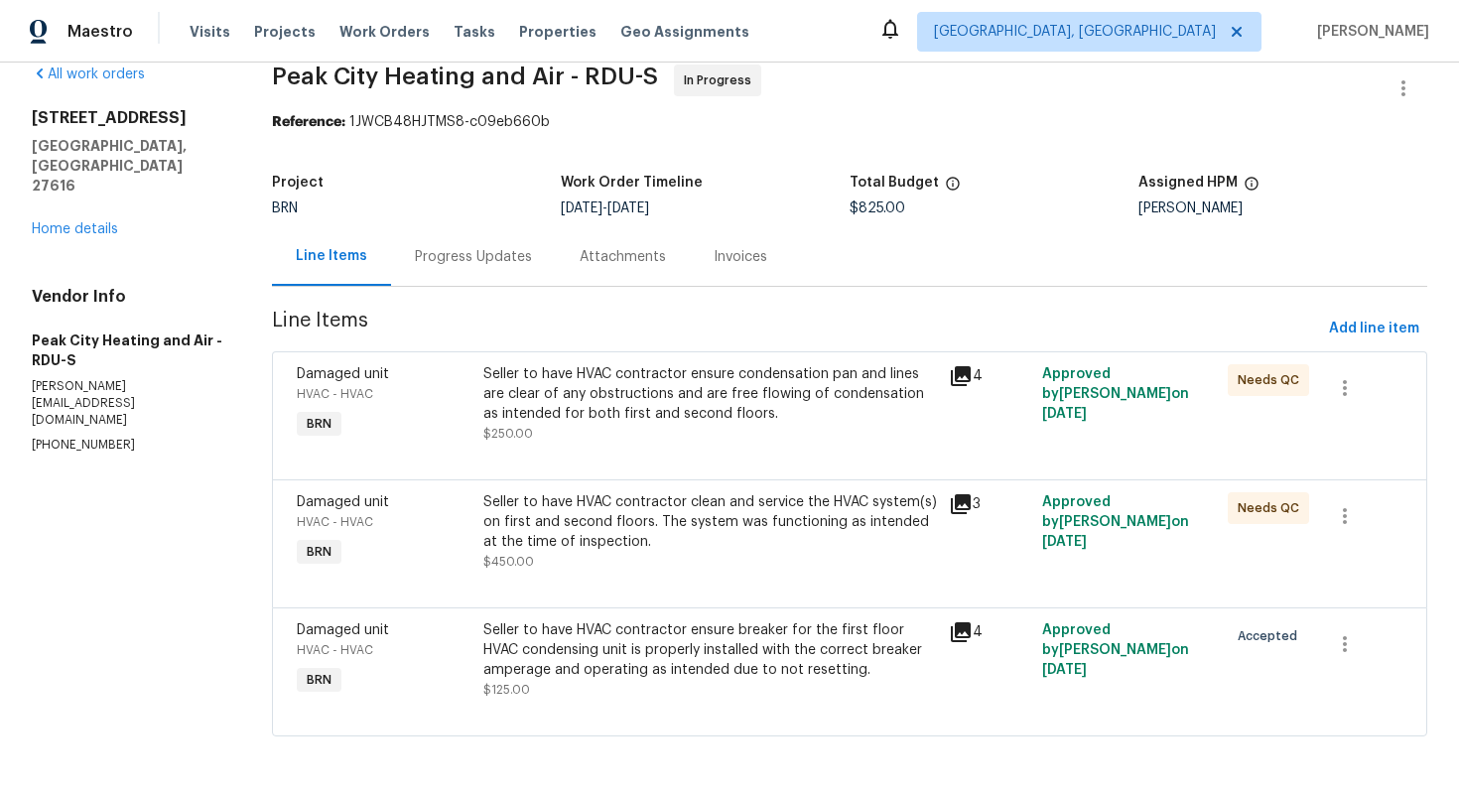
click at [472, 264] on div "Progress Updates" at bounding box center [473, 257] width 117 height 20
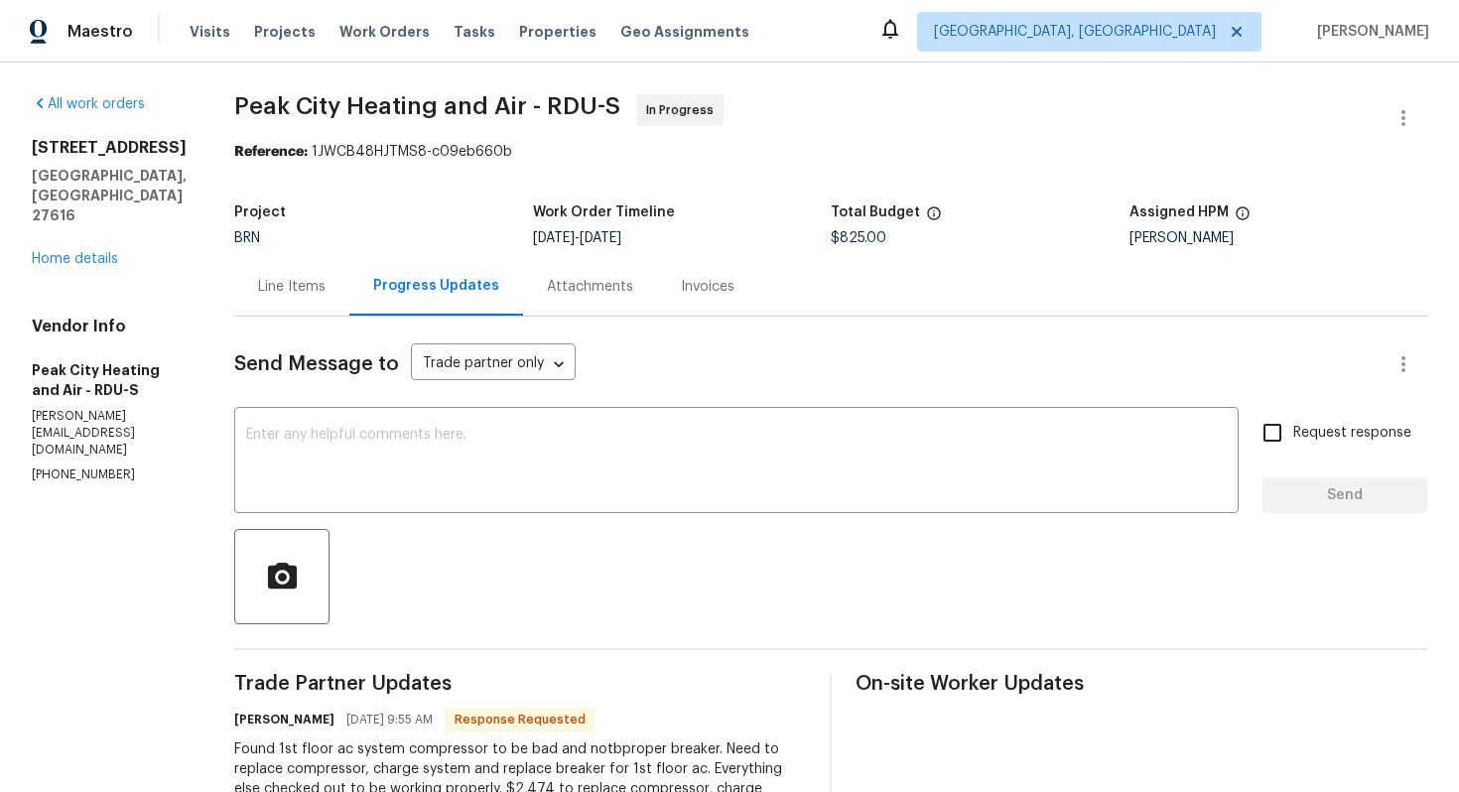
click at [295, 292] on div "Line Items" at bounding box center [292, 287] width 68 height 20
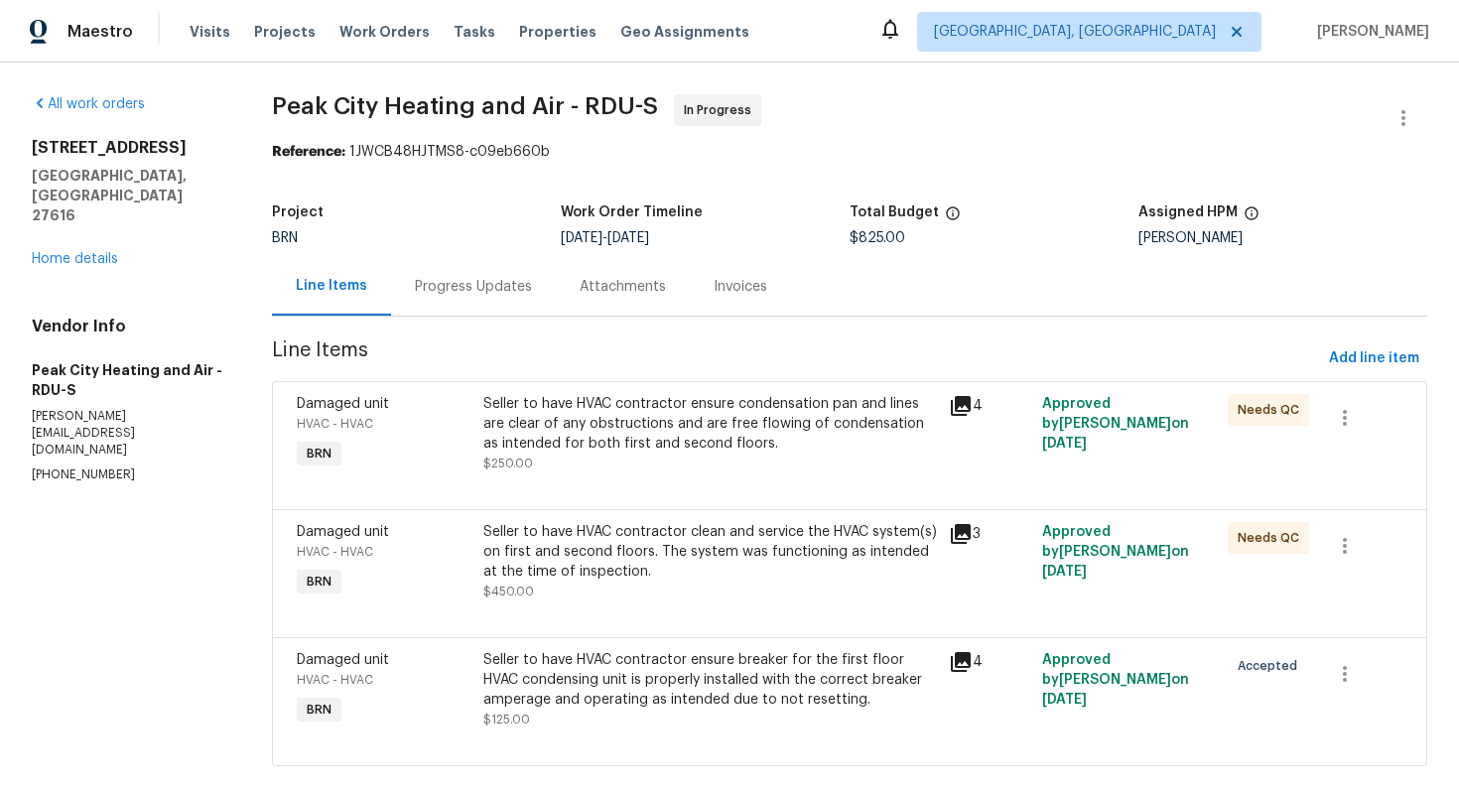
click at [450, 312] on div "Progress Updates" at bounding box center [473, 286] width 165 height 59
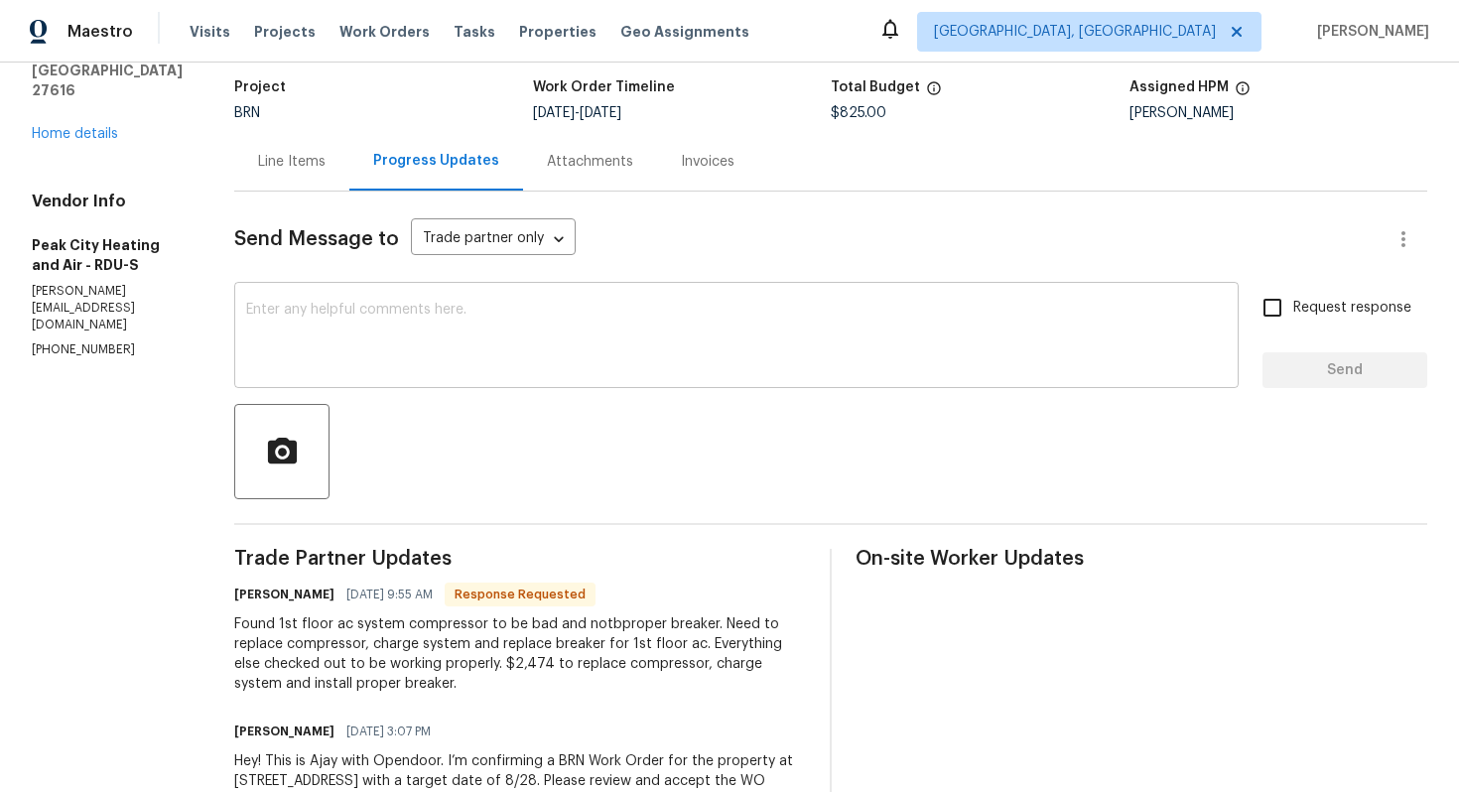
scroll to position [128, 0]
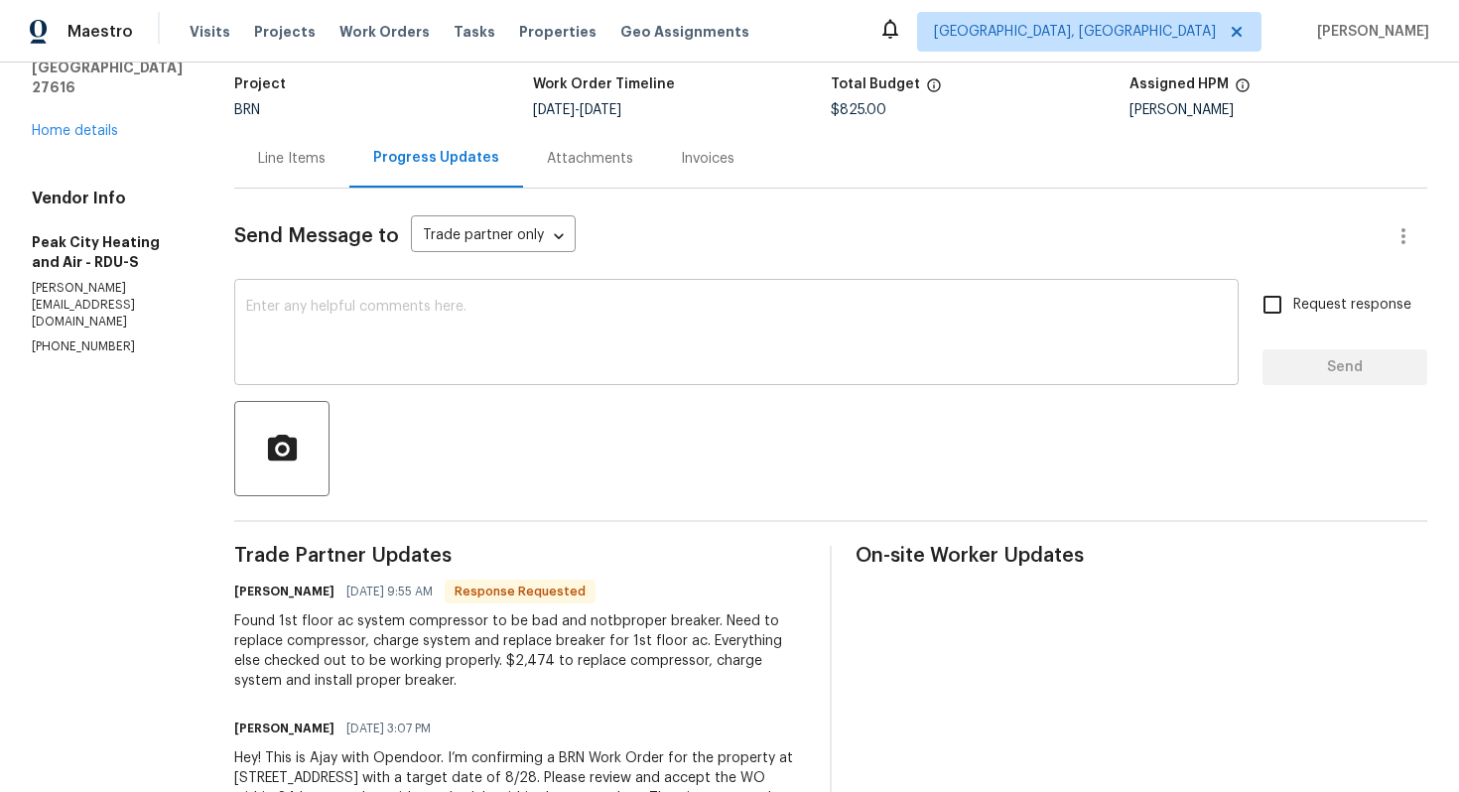
click at [547, 295] on div "x ​" at bounding box center [736, 334] width 1005 height 101
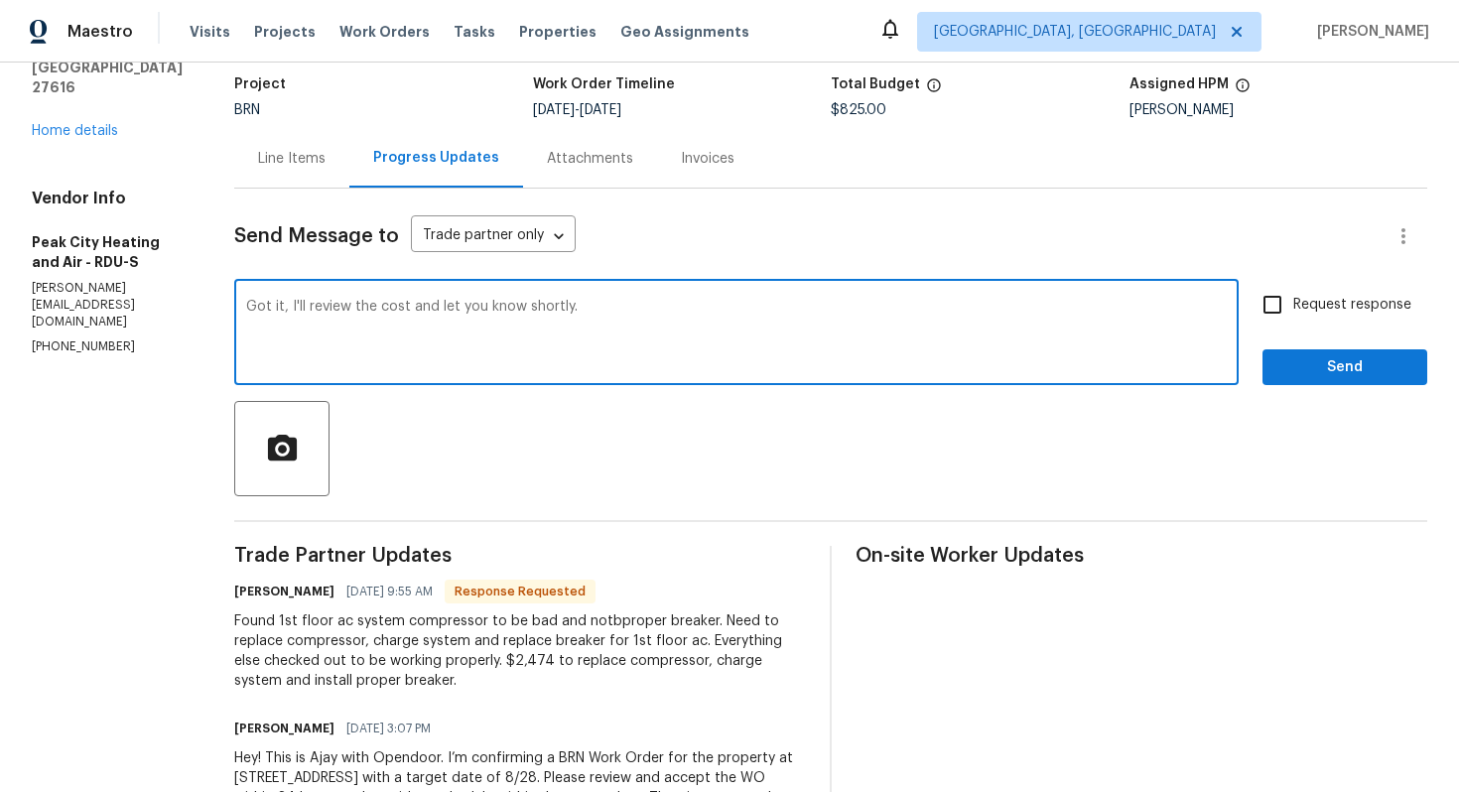
type textarea "Got it, I'll review the cost and let you know shortly."
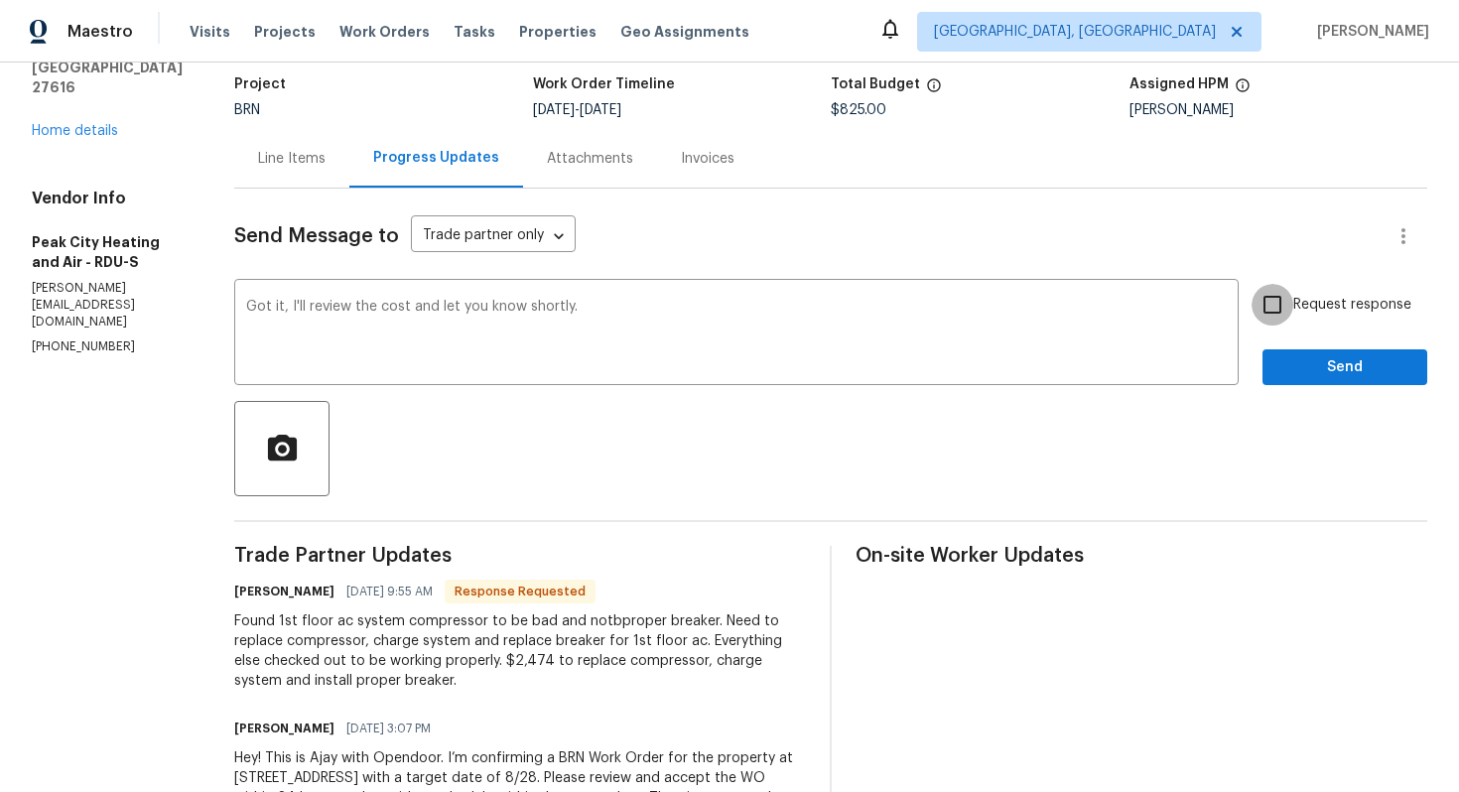
click at [1290, 300] on input "Request response" at bounding box center [1273, 305] width 42 height 42
checkbox input "true"
click at [1303, 355] on span "Send" at bounding box center [1345, 367] width 133 height 25
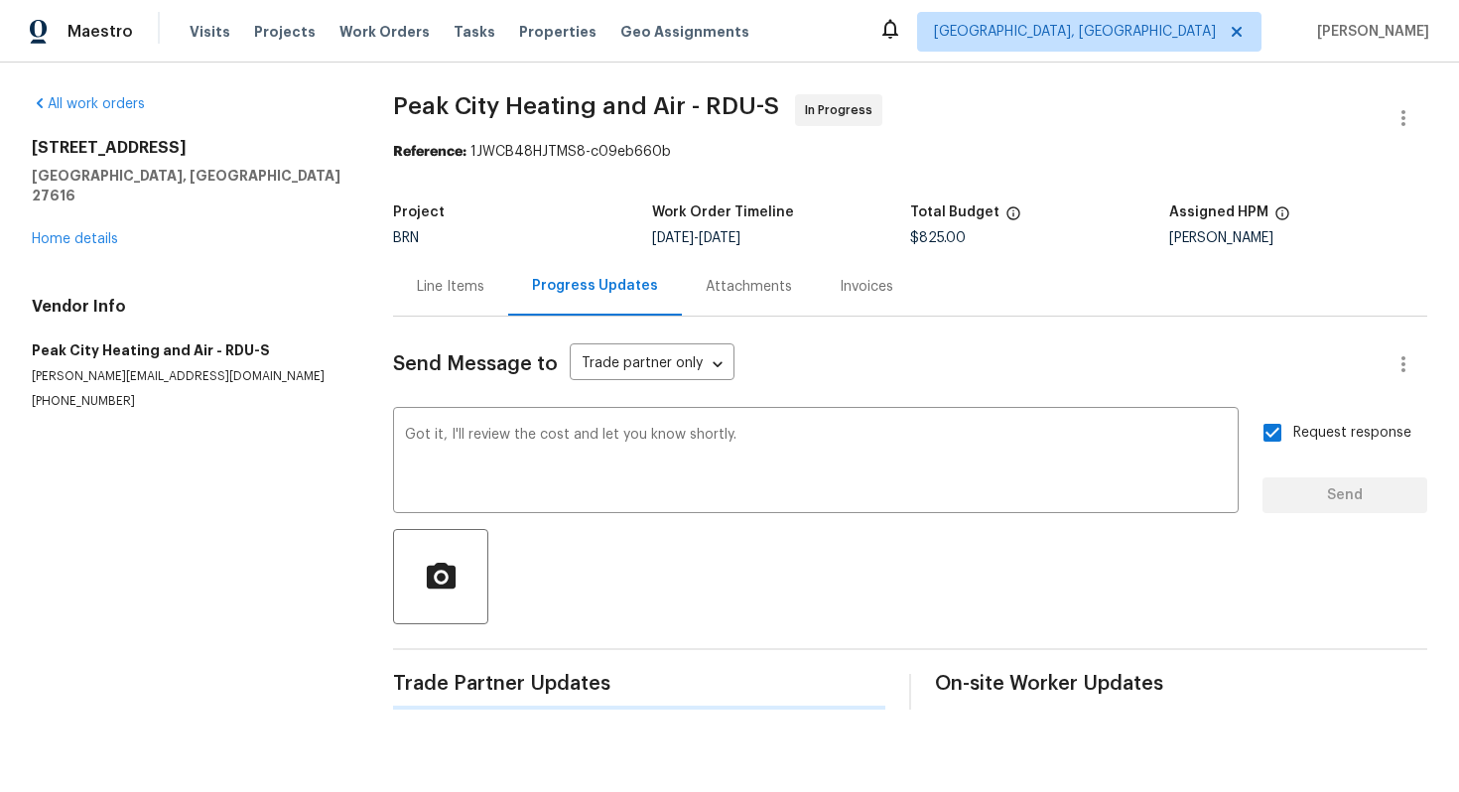
scroll to position [0, 0]
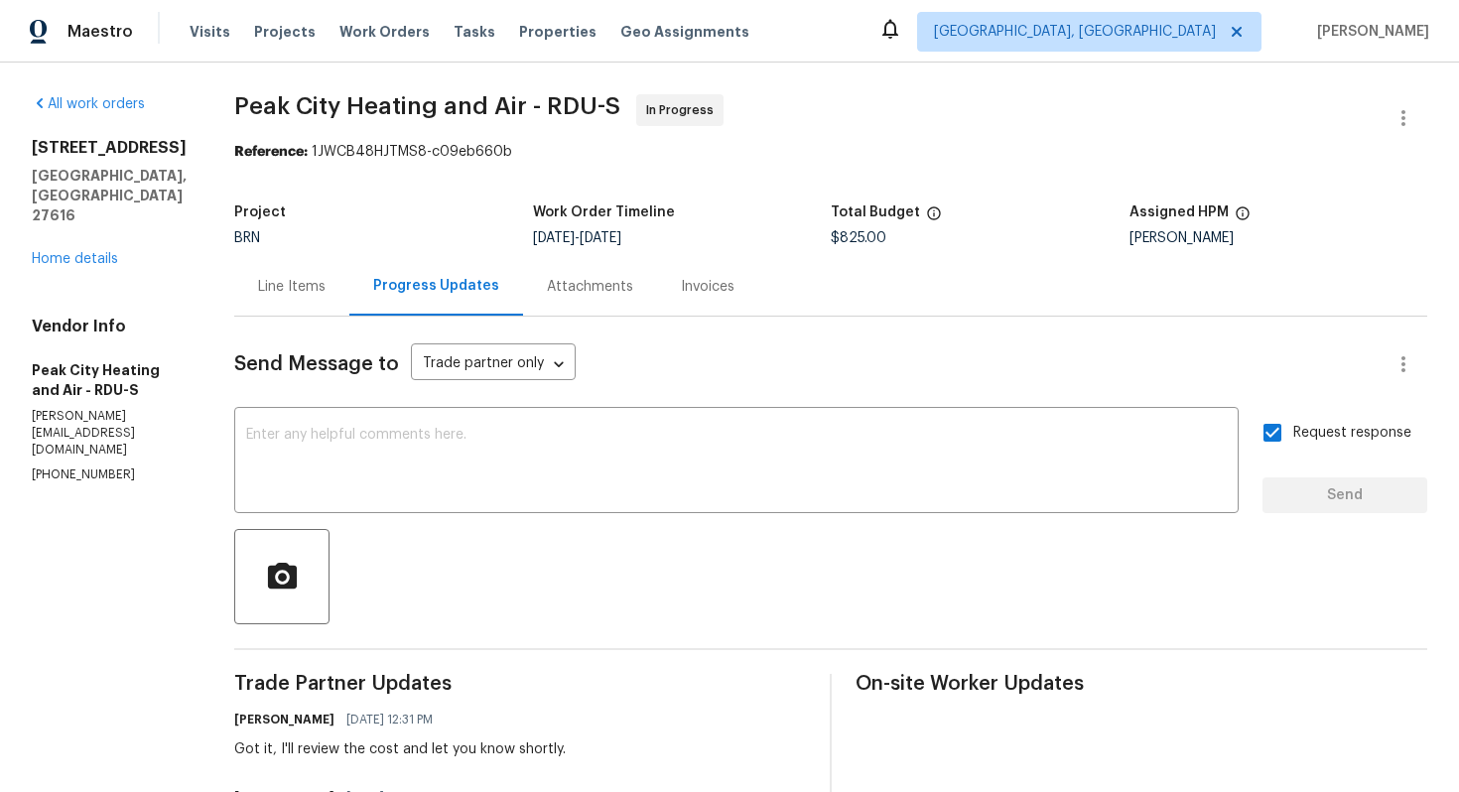
click at [285, 277] on div "Line Items" at bounding box center [292, 287] width 68 height 20
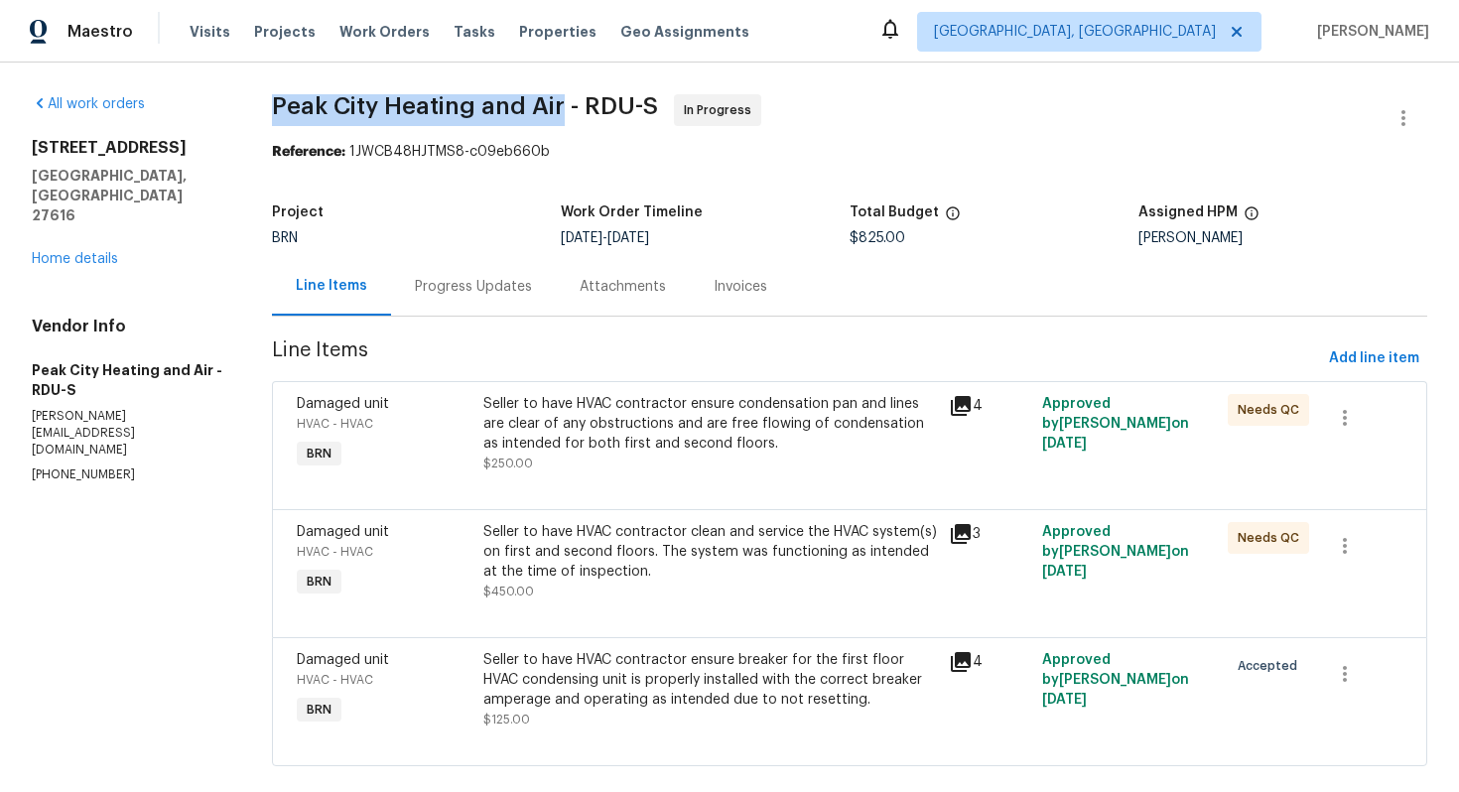
drag, startPoint x: 270, startPoint y: 106, endPoint x: 562, endPoint y: 113, distance: 291.9
click at [562, 113] on div "All work orders 7434 Randshire Way Raleigh, NC 27616 Home details Vendor Info P…" at bounding box center [729, 442] width 1459 height 759
copy span "Peak City Heating and Air"
click at [827, 114] on span "Peak City Heating and Air - RDU-S In Progress" at bounding box center [826, 118] width 1108 height 48
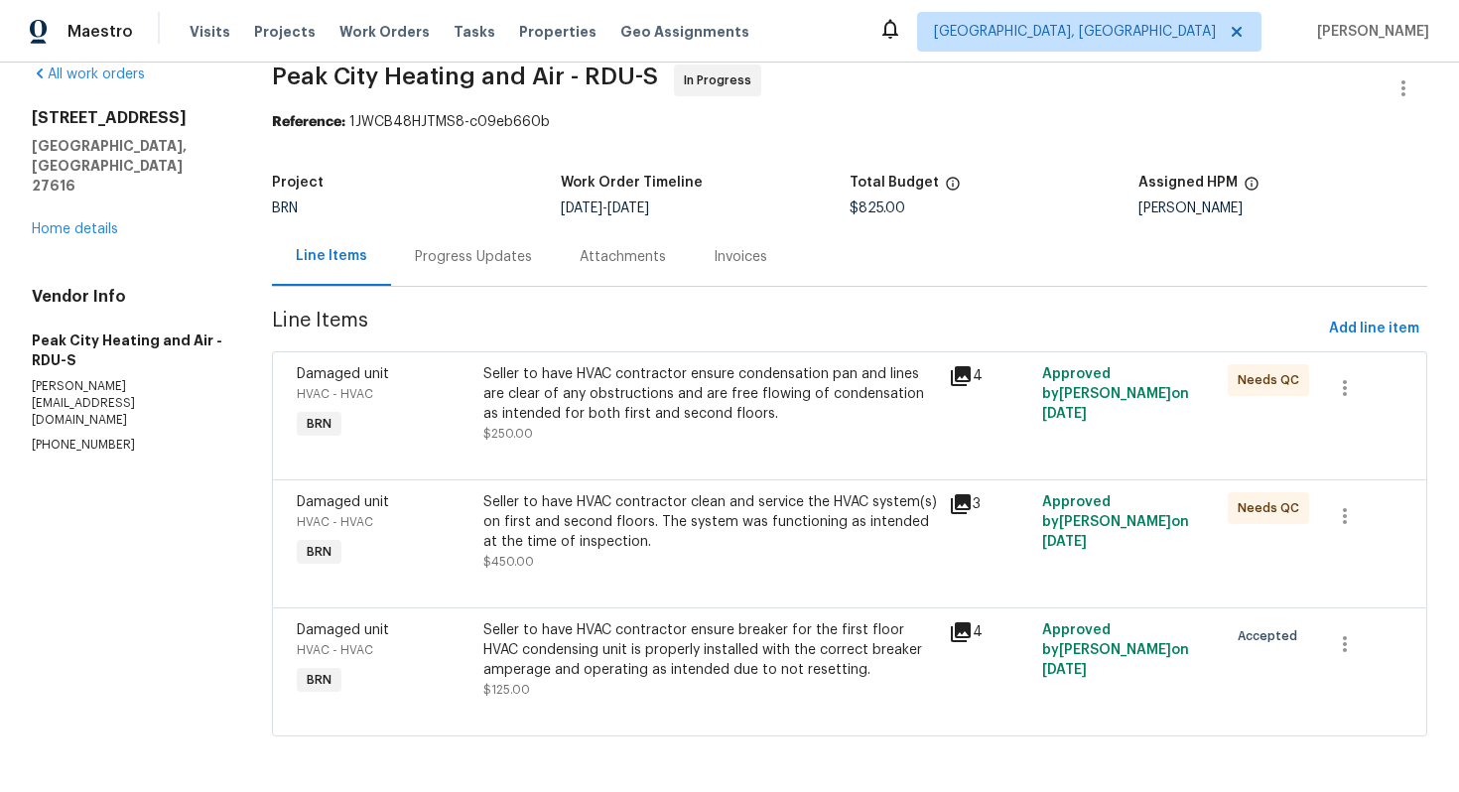
click at [630, 437] on div "Seller to have HVAC contractor ensure condensation pan and lines are clear of a…" at bounding box center [710, 403] width 454 height 79
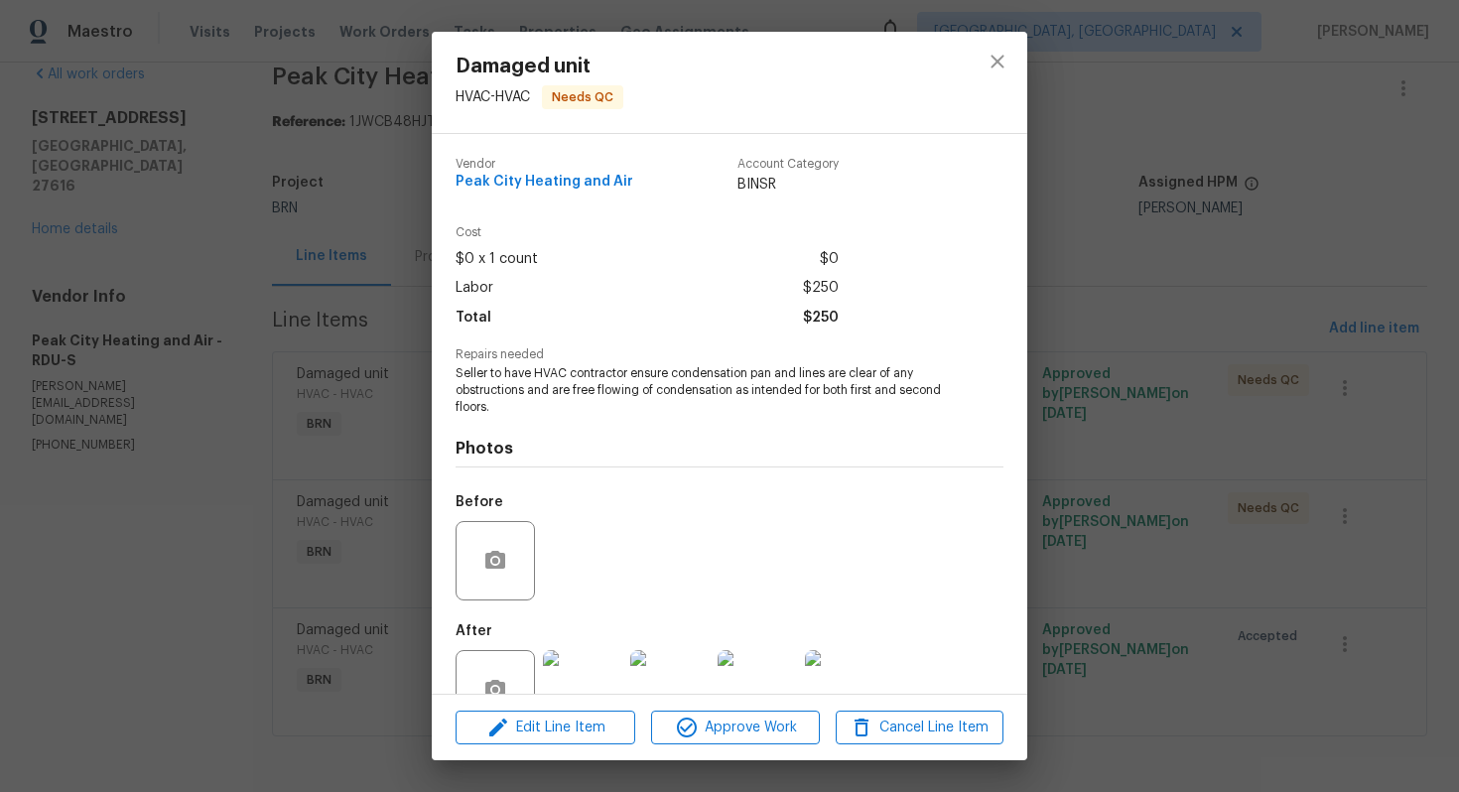
click at [608, 377] on span "Seller to have HVAC contractor ensure condensation pan and lines are clear of a…" at bounding box center [702, 390] width 493 height 50
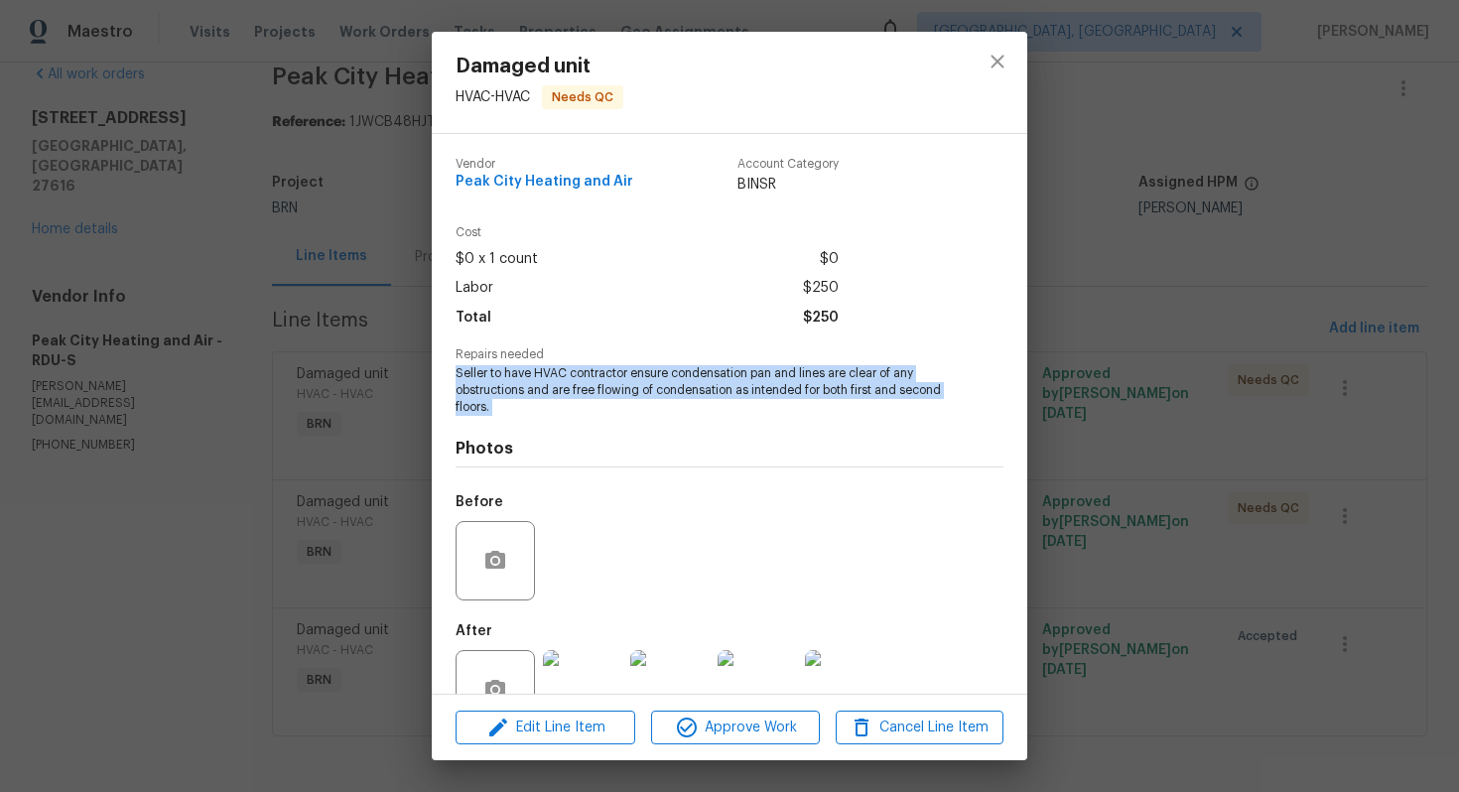
copy span "Seller to have HVAC contractor ensure condensation pan and lines are clear of a…"
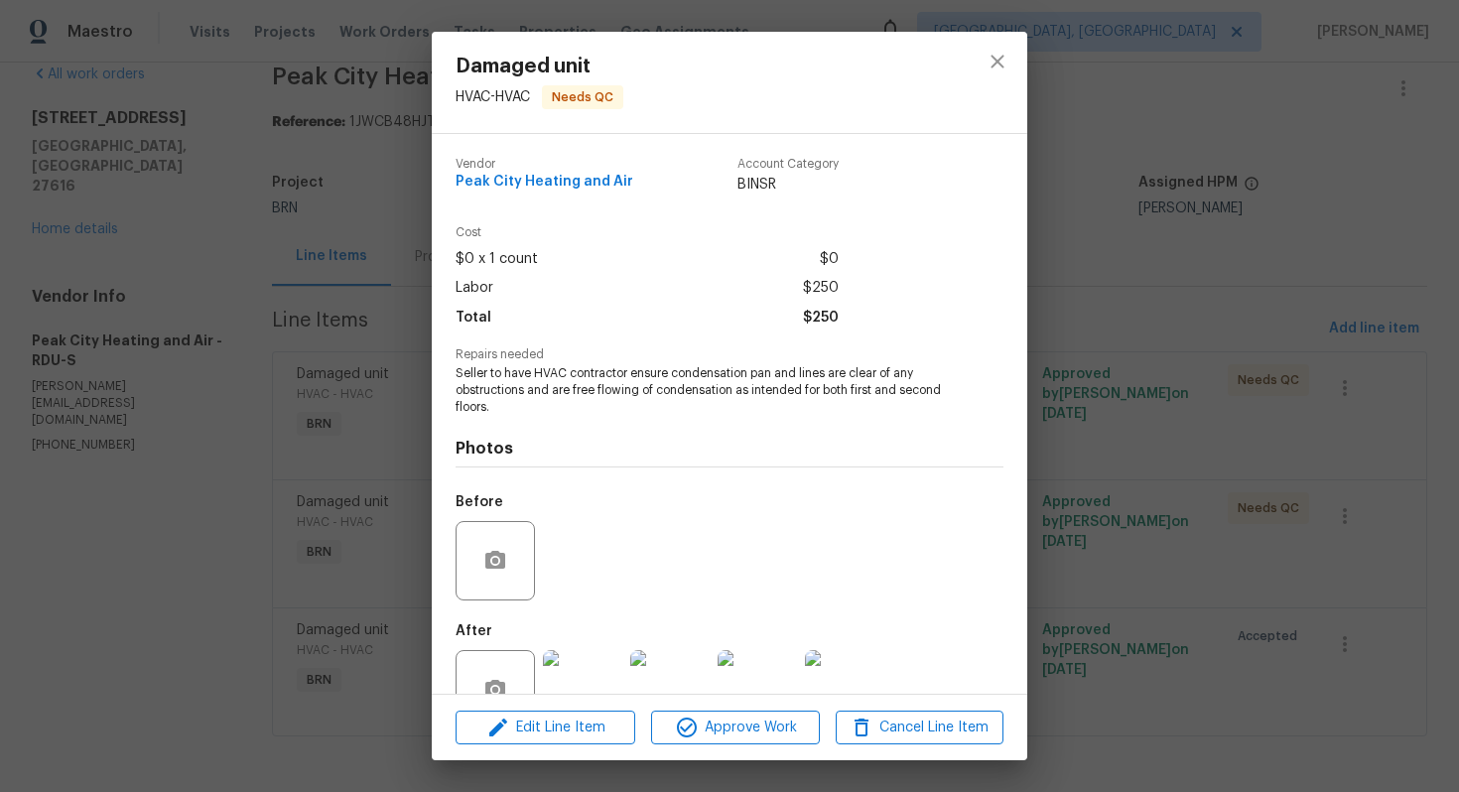
click at [1100, 260] on div "Damaged unit HVAC - HVAC Needs QC Vendor Peak City Heating and Air Account Cate…" at bounding box center [729, 396] width 1459 height 792
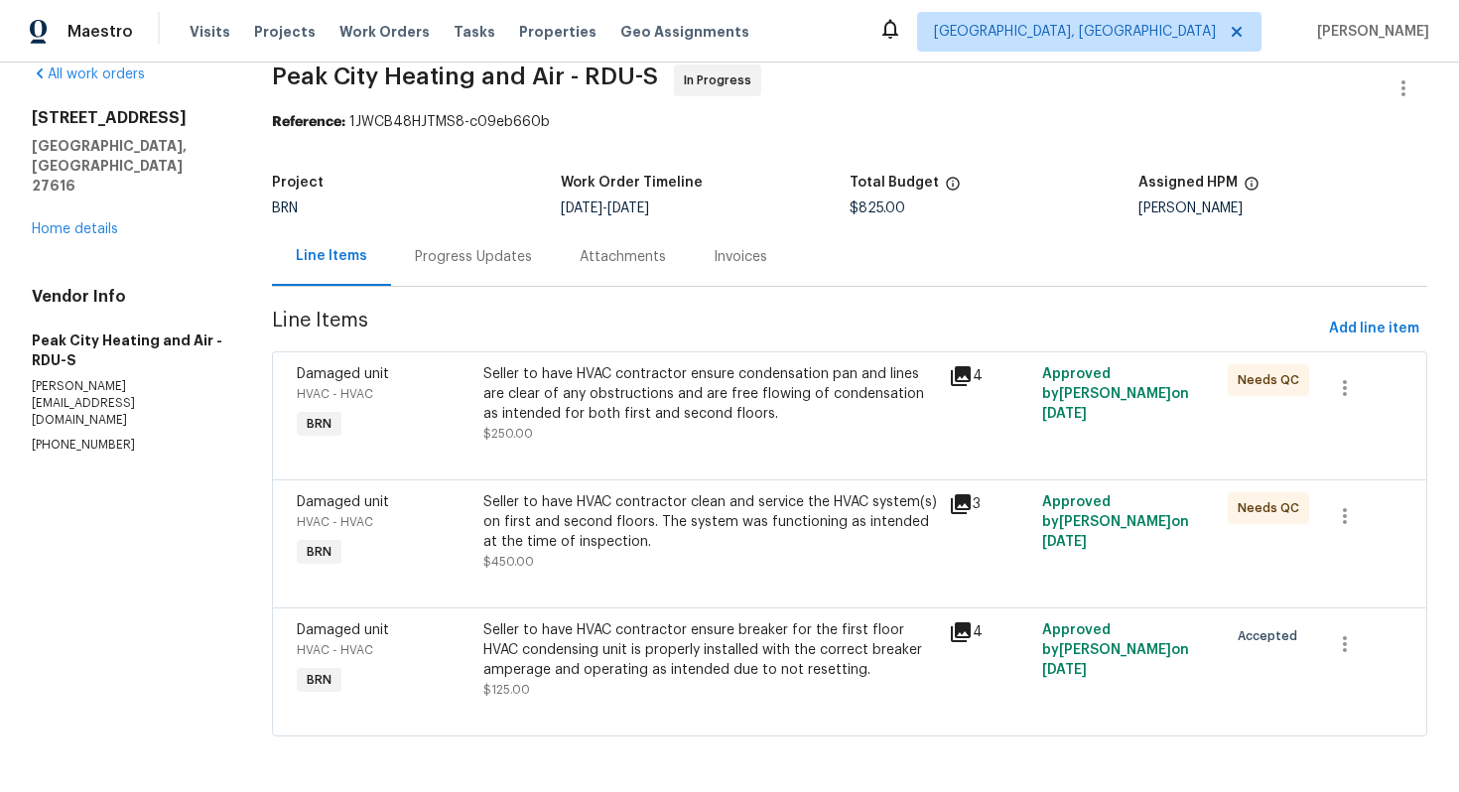
click at [727, 500] on div "Seller to have HVAC contractor clean and service the HVAC system(s) on first an…" at bounding box center [710, 522] width 454 height 60
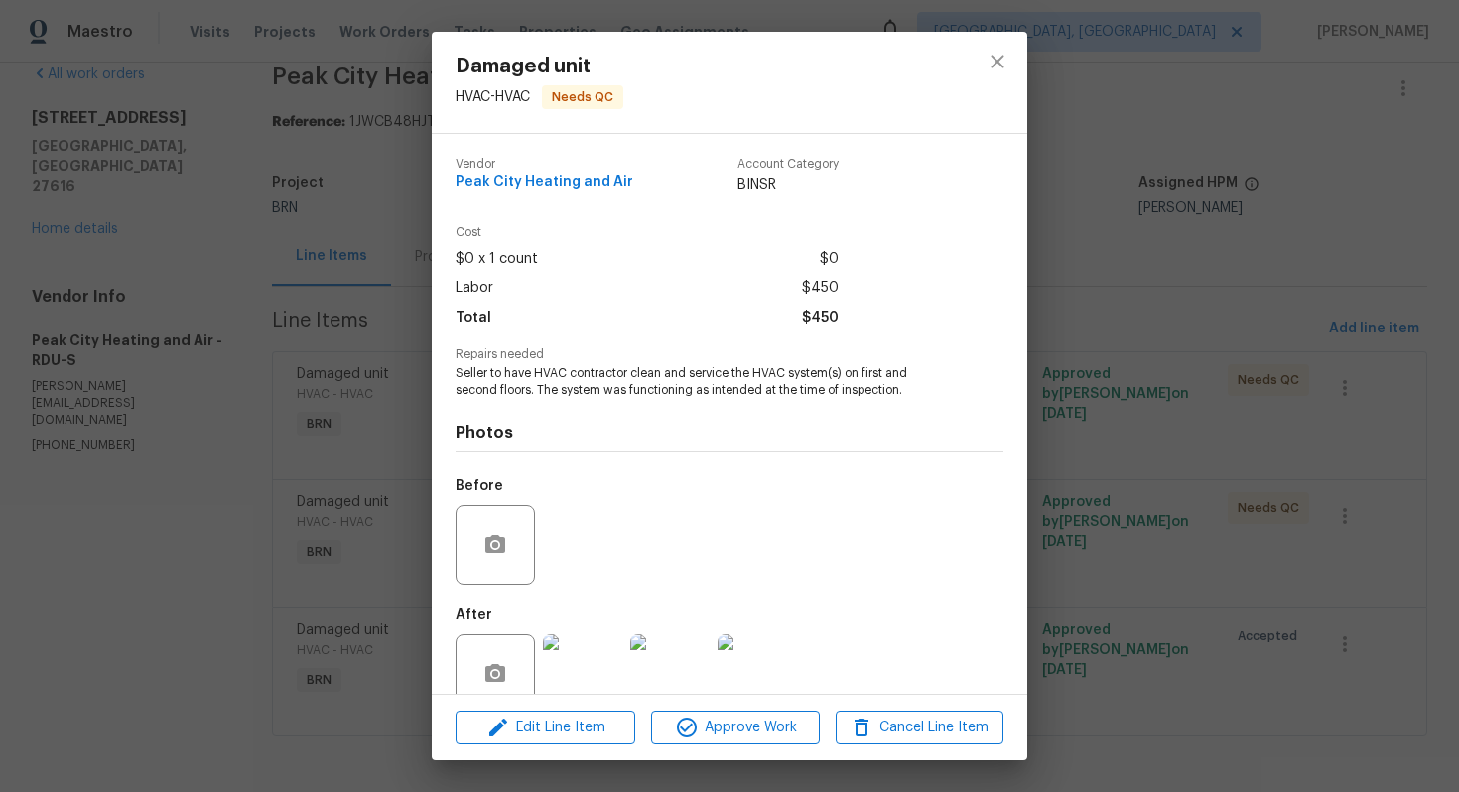
click at [705, 380] on span "Seller to have HVAC contractor clean and service the HVAC system(s) on first an…" at bounding box center [702, 382] width 493 height 34
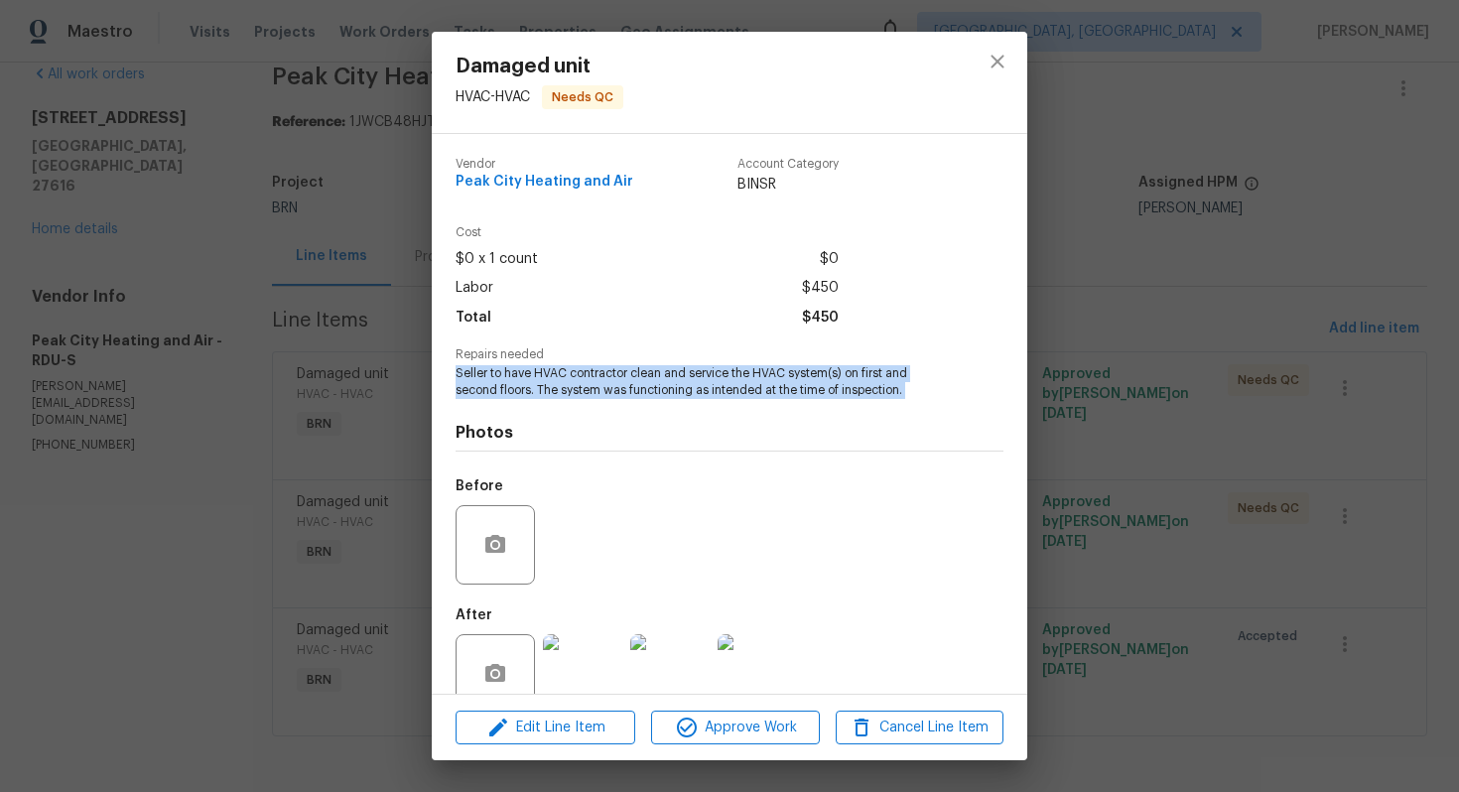
copy span "Seller to have HVAC contractor clean and service the HVAC system(s) on first an…"
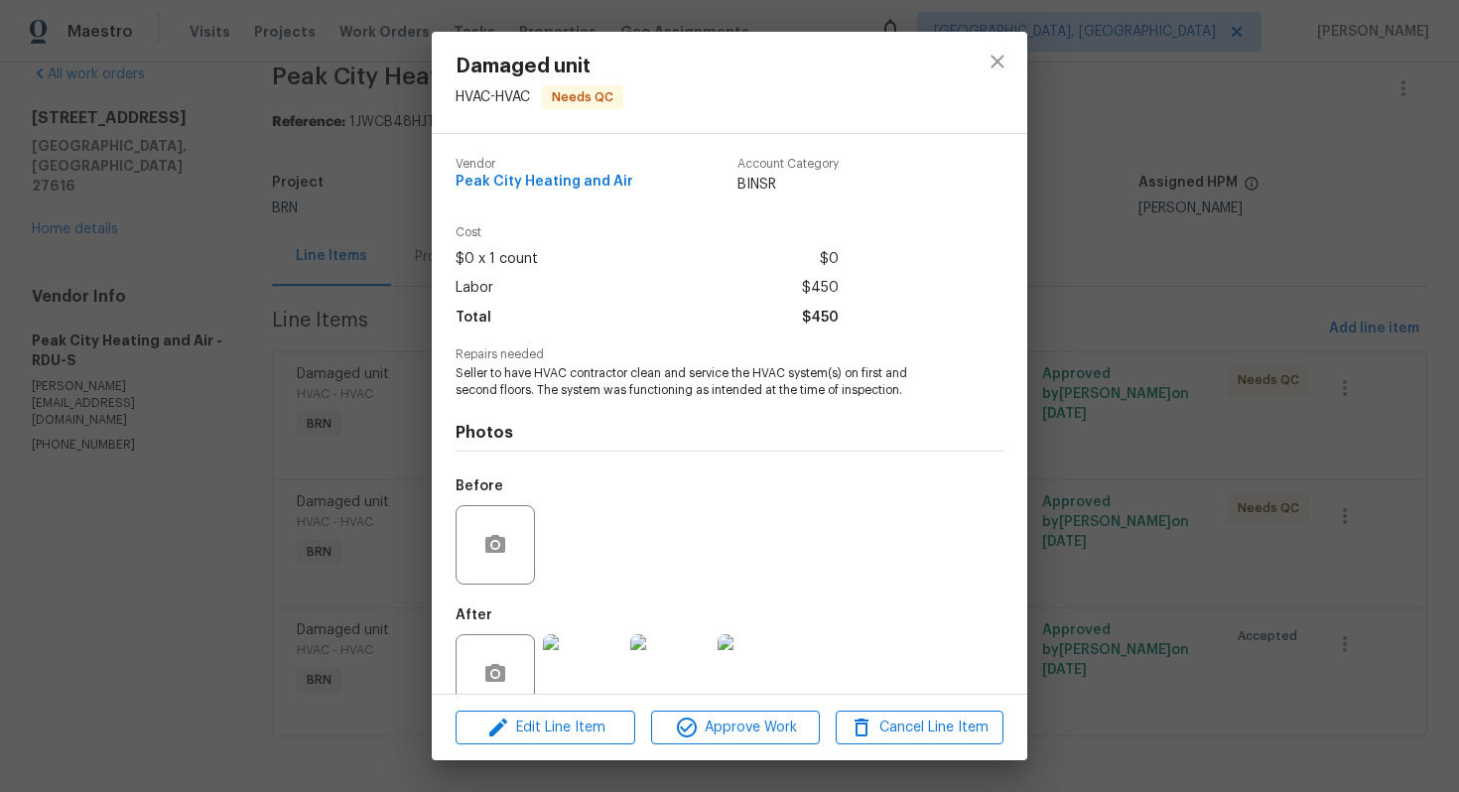
click at [1051, 273] on div "Damaged unit HVAC - HVAC Needs QC Vendor Peak City Heating and Air Account Cate…" at bounding box center [729, 396] width 1459 height 792
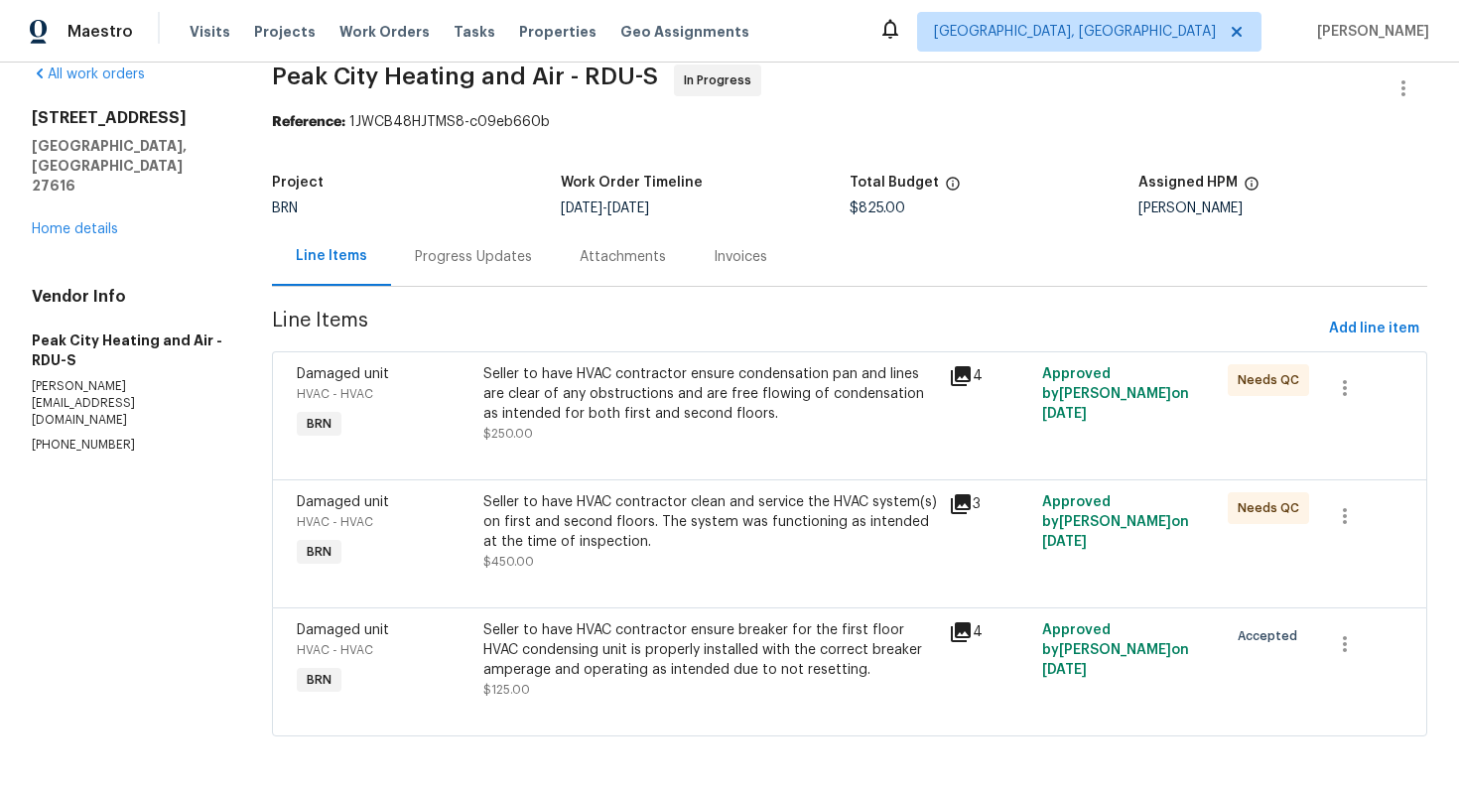
click at [654, 644] on div "Seller to have HVAC contractor ensure breaker for the first floor HVAC condensi…" at bounding box center [710, 650] width 454 height 60
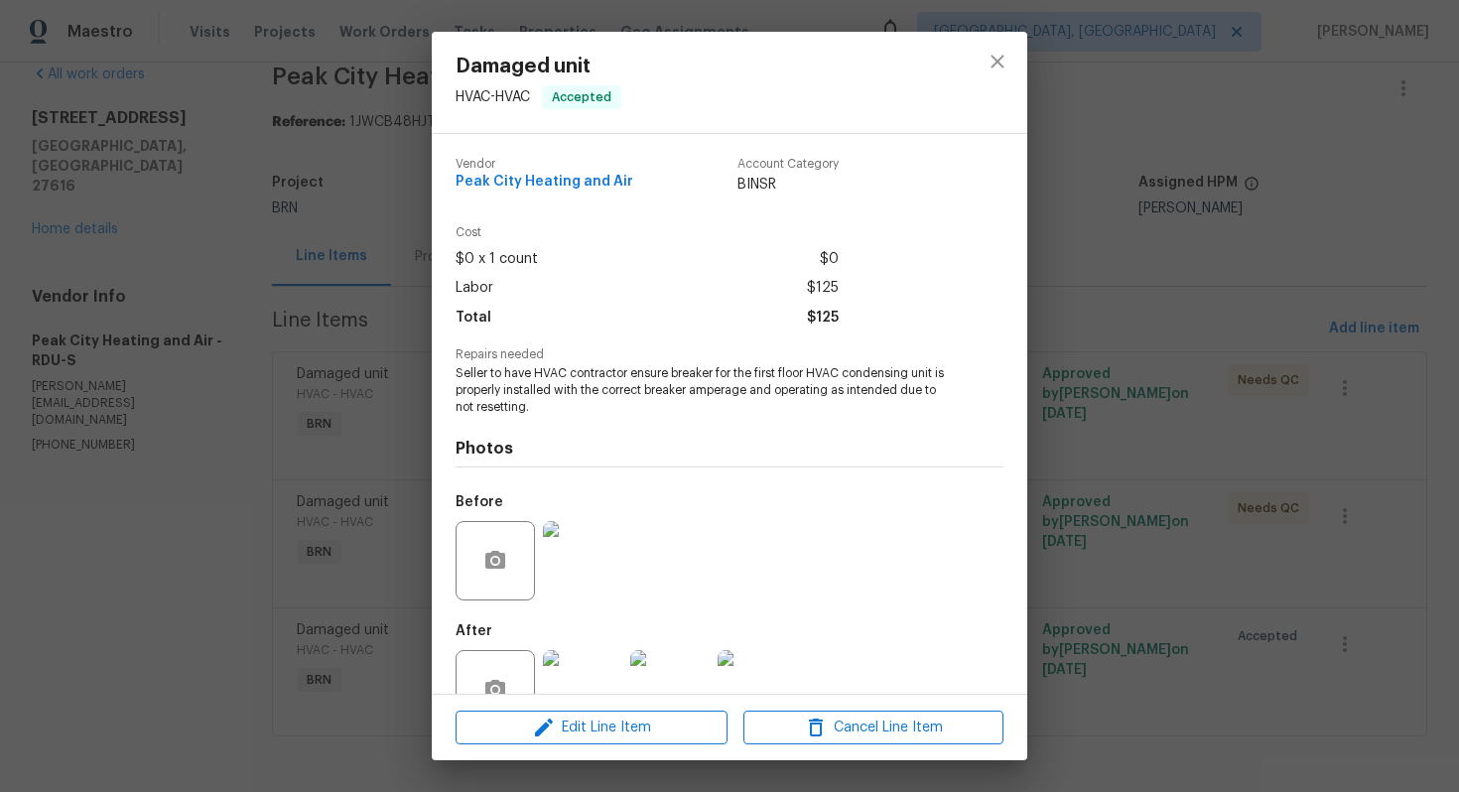
click at [775, 386] on span "Seller to have HVAC contractor ensure breaker for the first floor HVAC condensi…" at bounding box center [702, 390] width 493 height 50
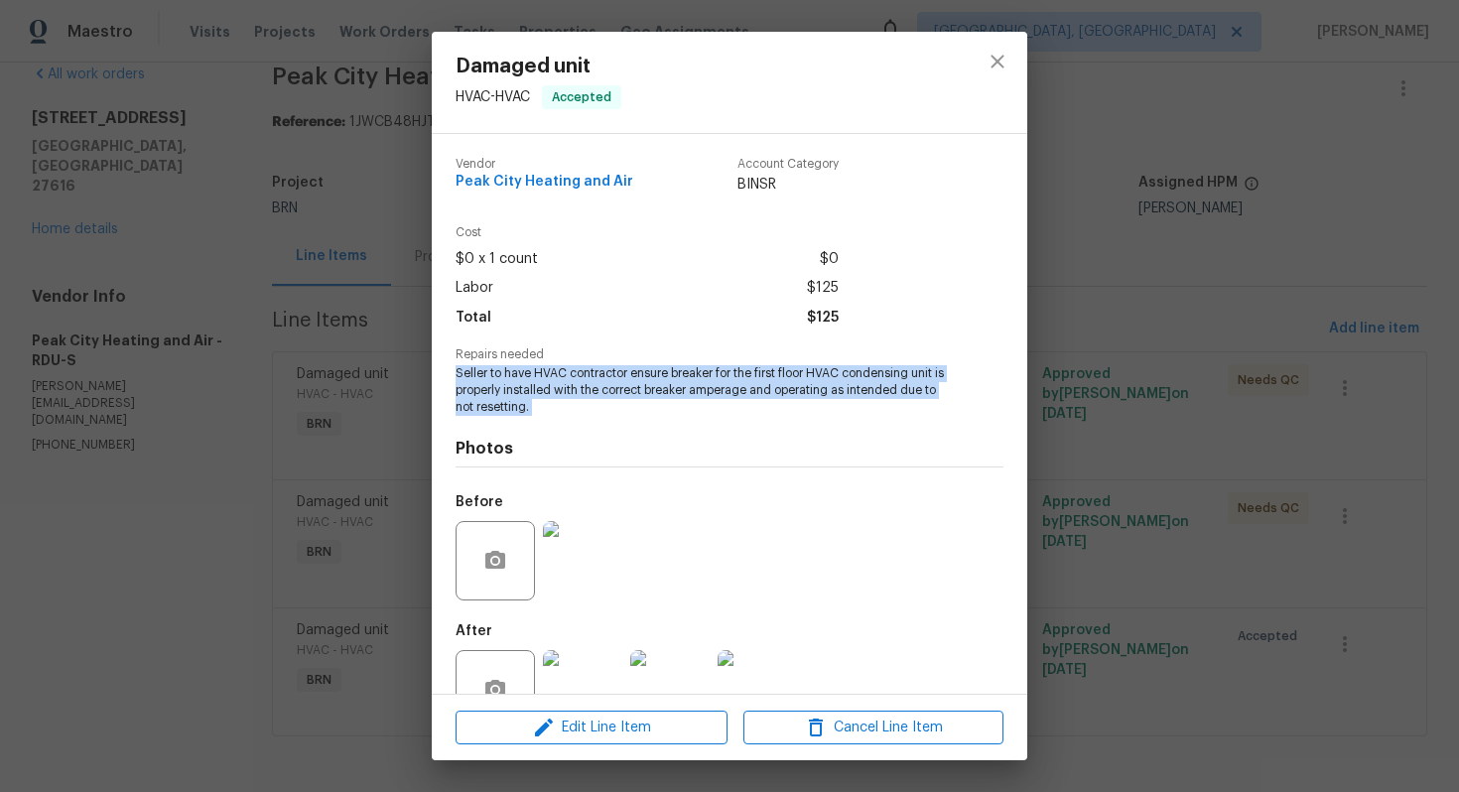
copy span "Seller to have HVAC contractor ensure breaker for the first floor HVAC condensi…"
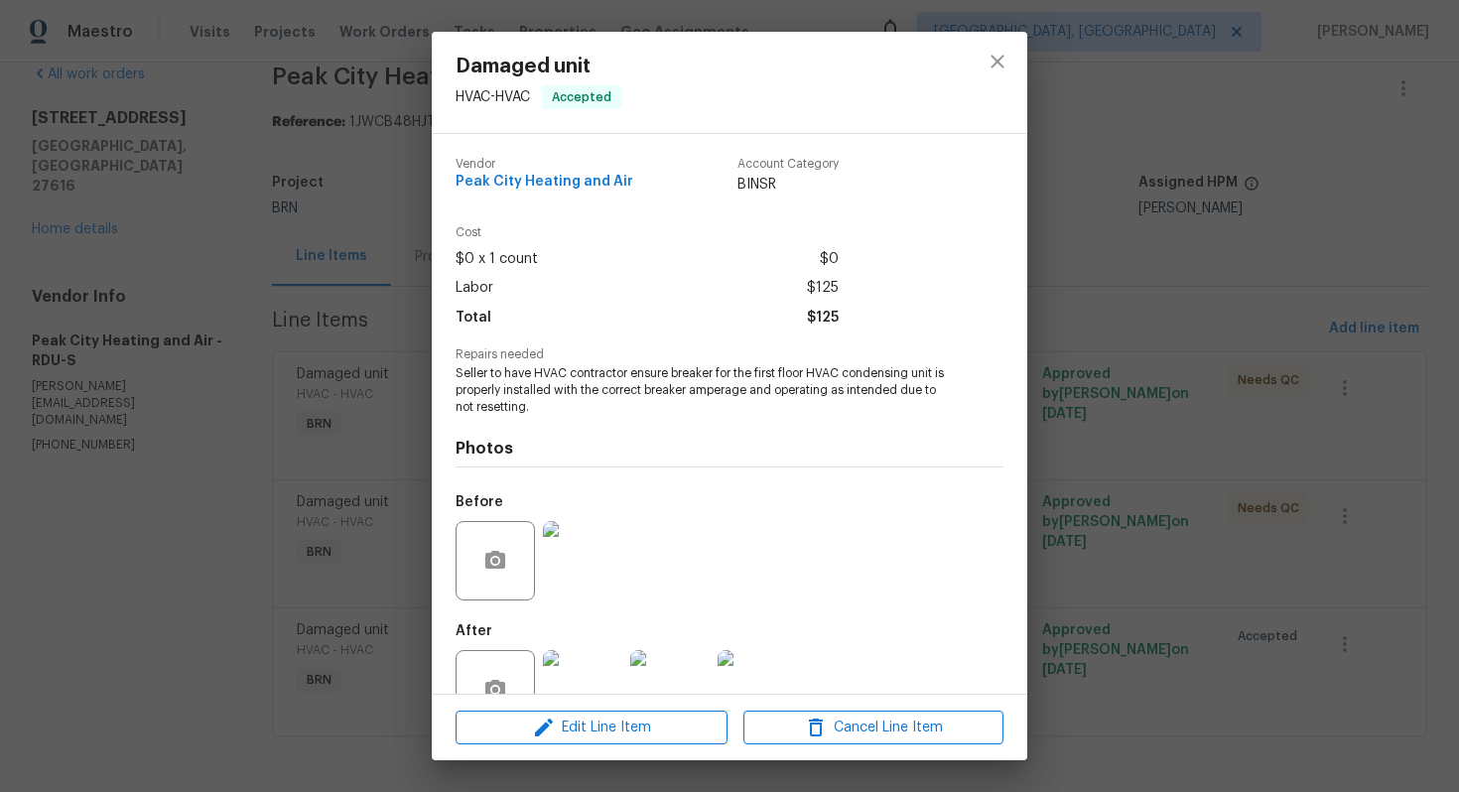
click at [1146, 159] on div "Damaged unit HVAC - HVAC Accepted Vendor Peak City Heating and Air Account Cate…" at bounding box center [729, 396] width 1459 height 792
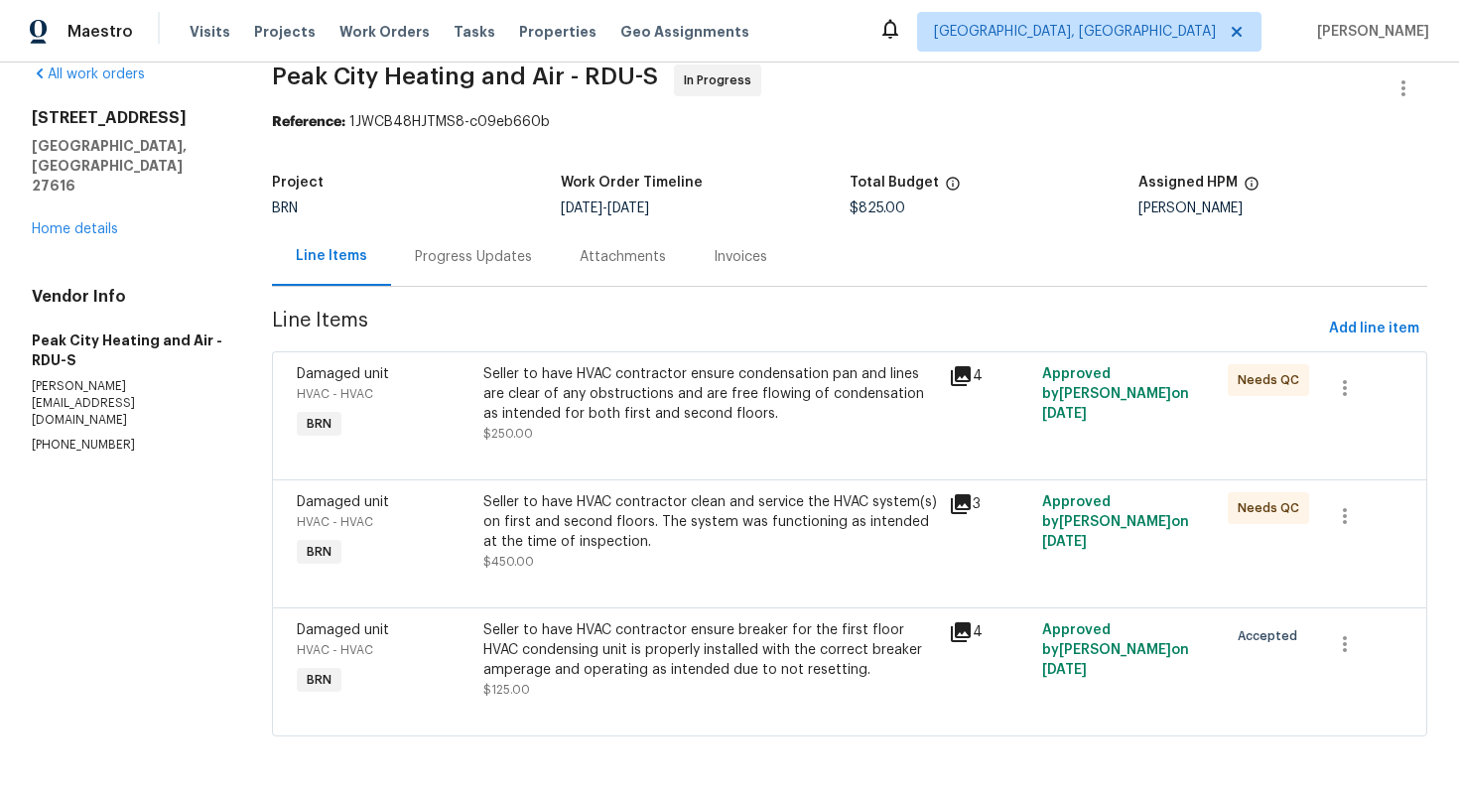
click at [514, 252] on div "Progress Updates" at bounding box center [473, 257] width 117 height 20
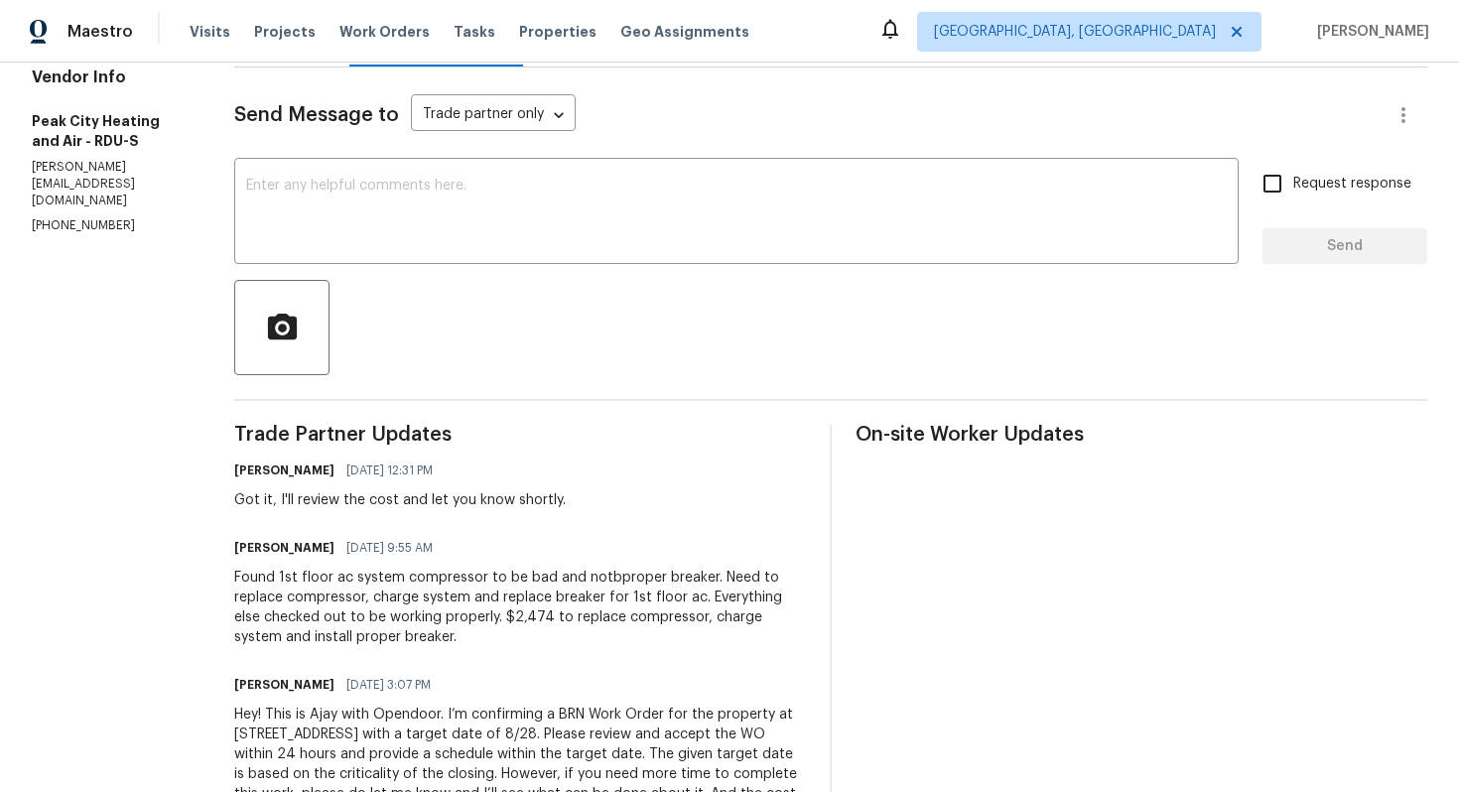
scroll to position [271, 0]
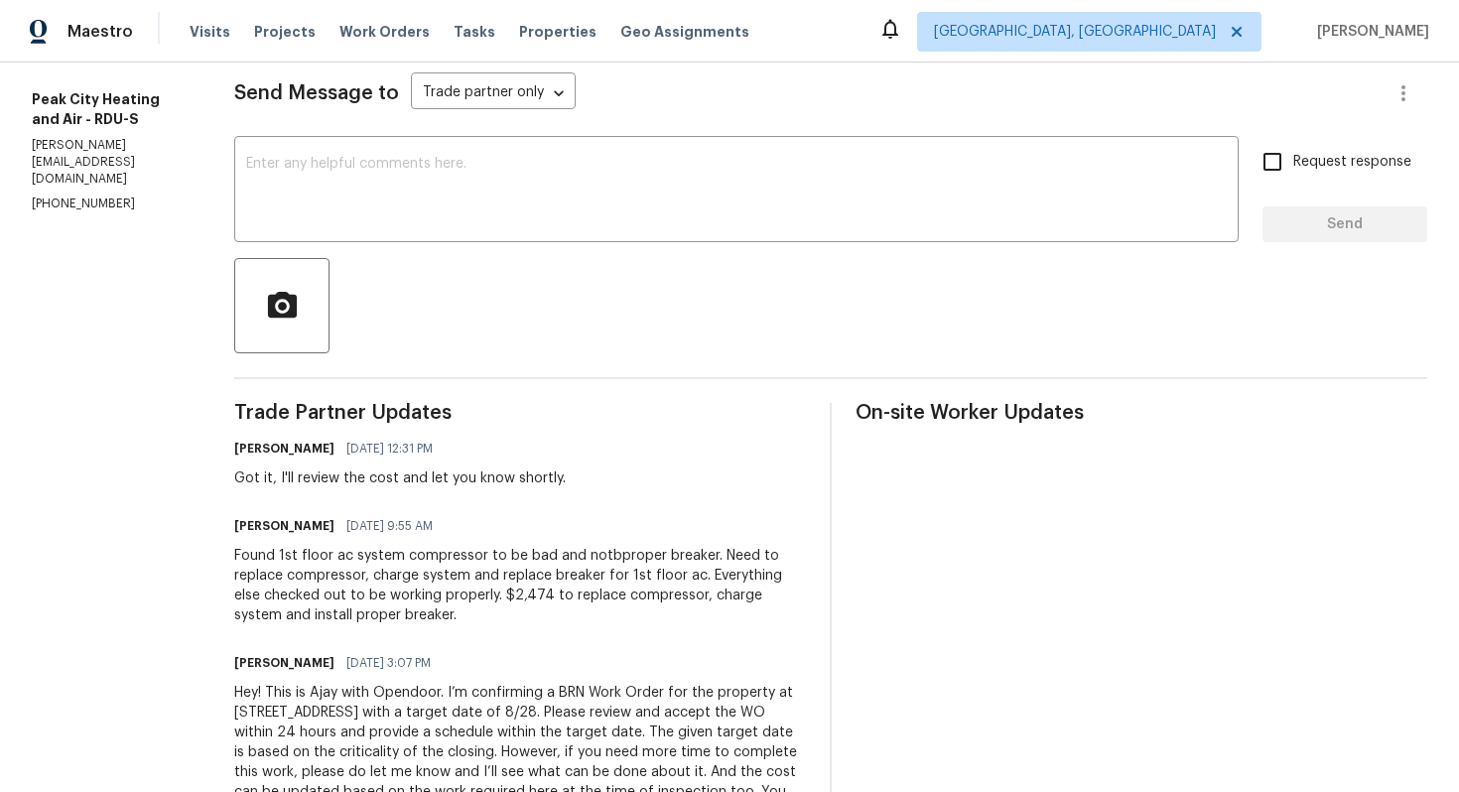
click at [534, 561] on div "Found 1st floor ac system compressor to be bad and notbproper breaker. Need to …" at bounding box center [520, 585] width 572 height 79
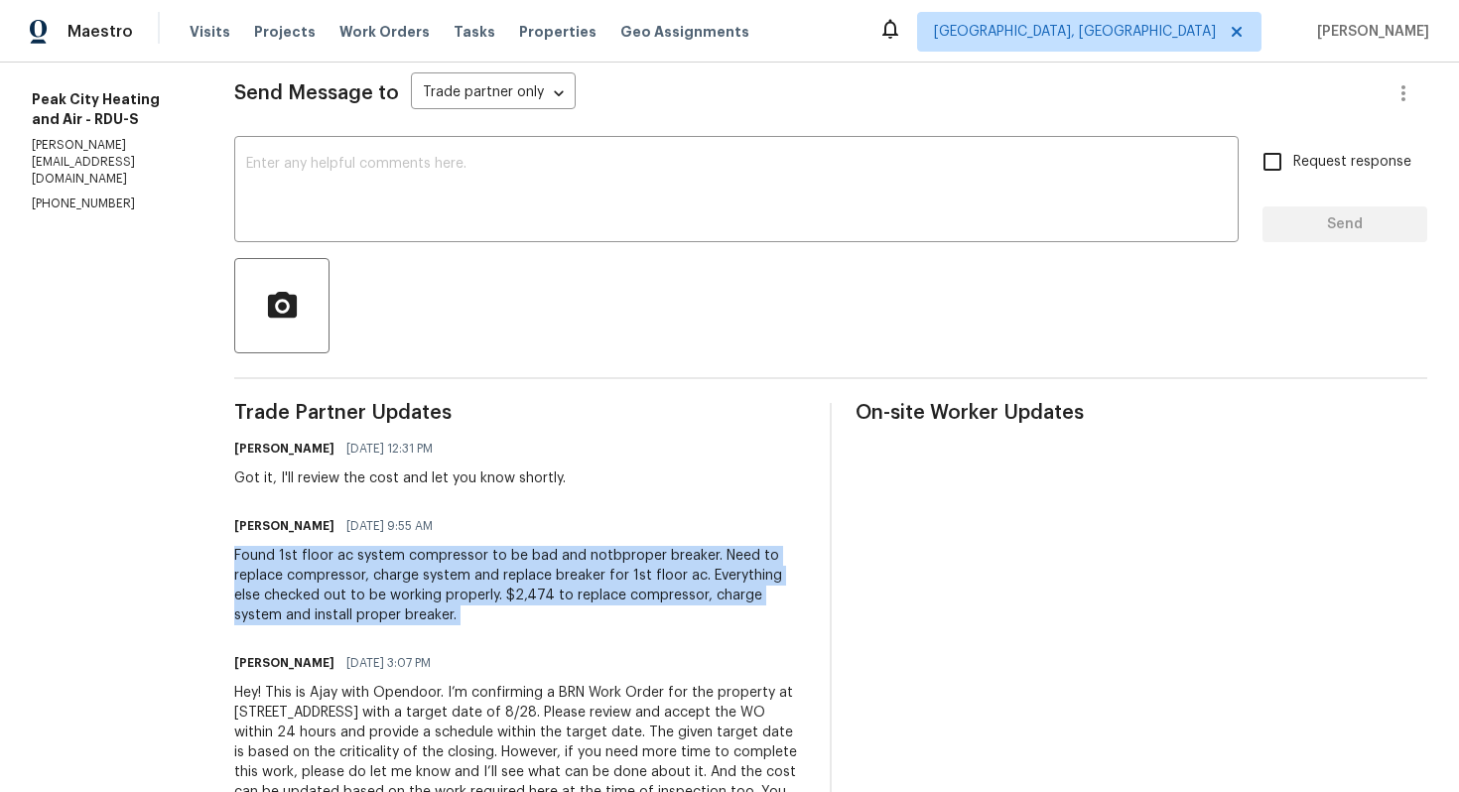
copy div "Found 1st floor ac system compressor to be bad and notbproper breaker. Need to …"
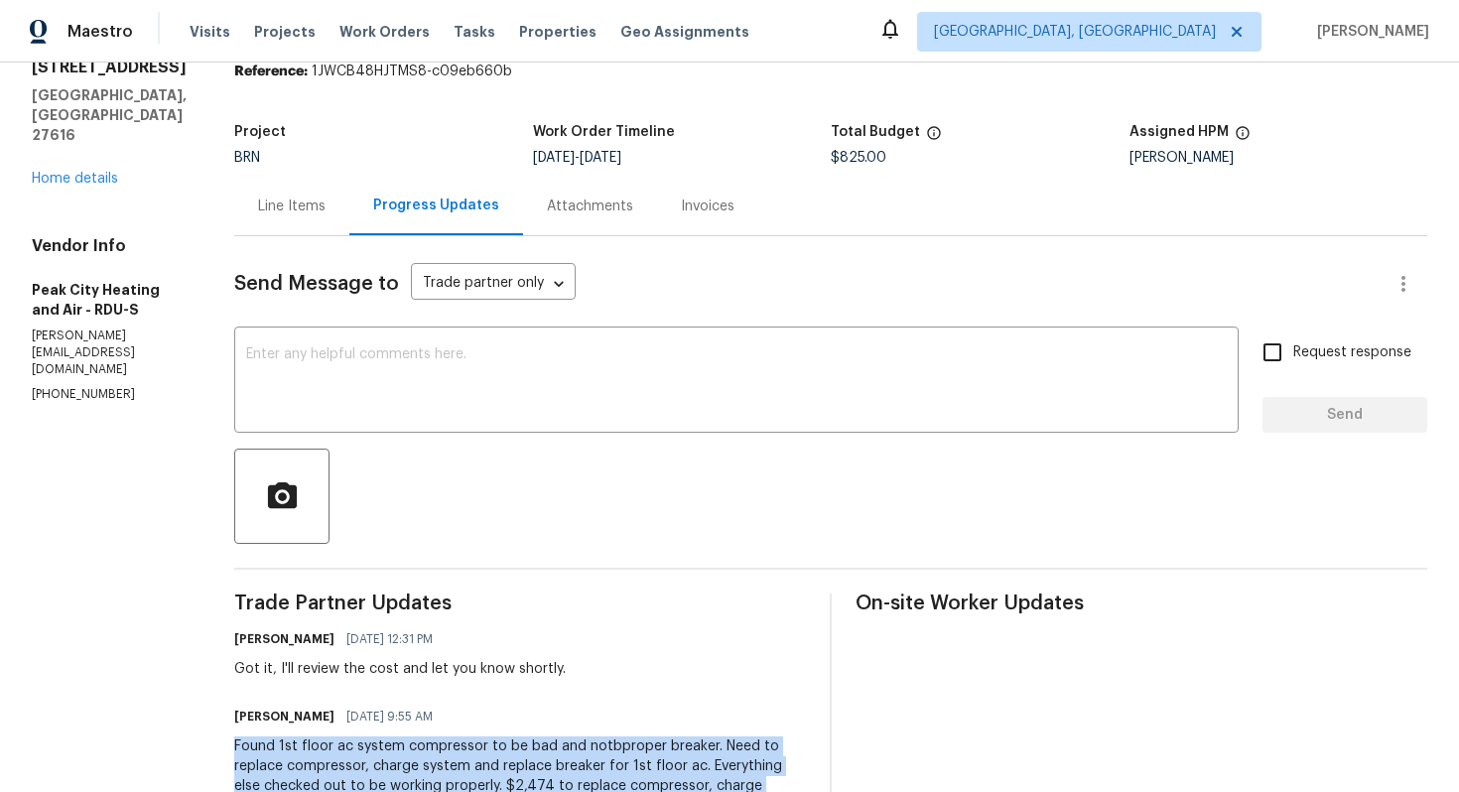
scroll to position [0, 0]
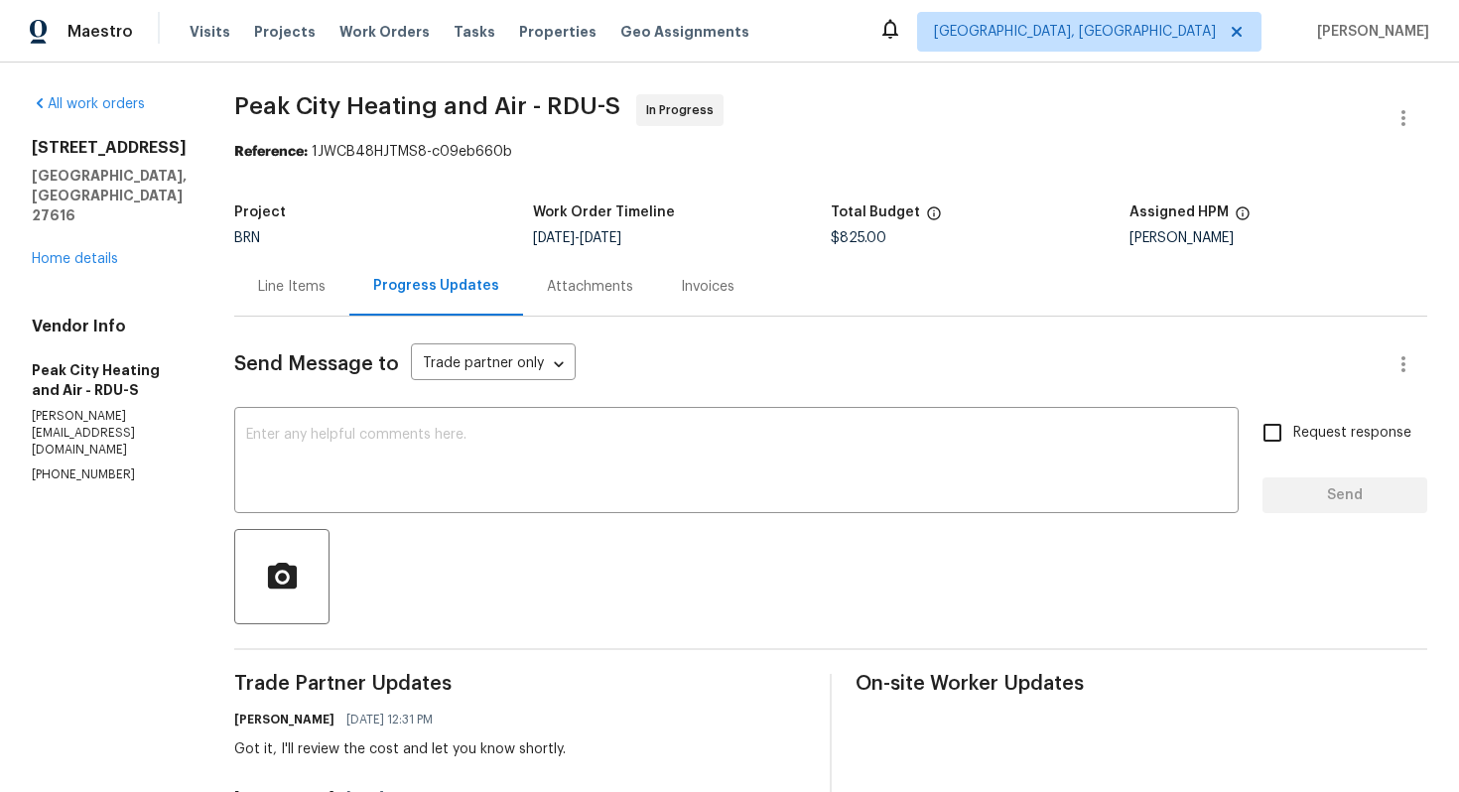
click at [291, 283] on div "Line Items" at bounding box center [292, 287] width 68 height 20
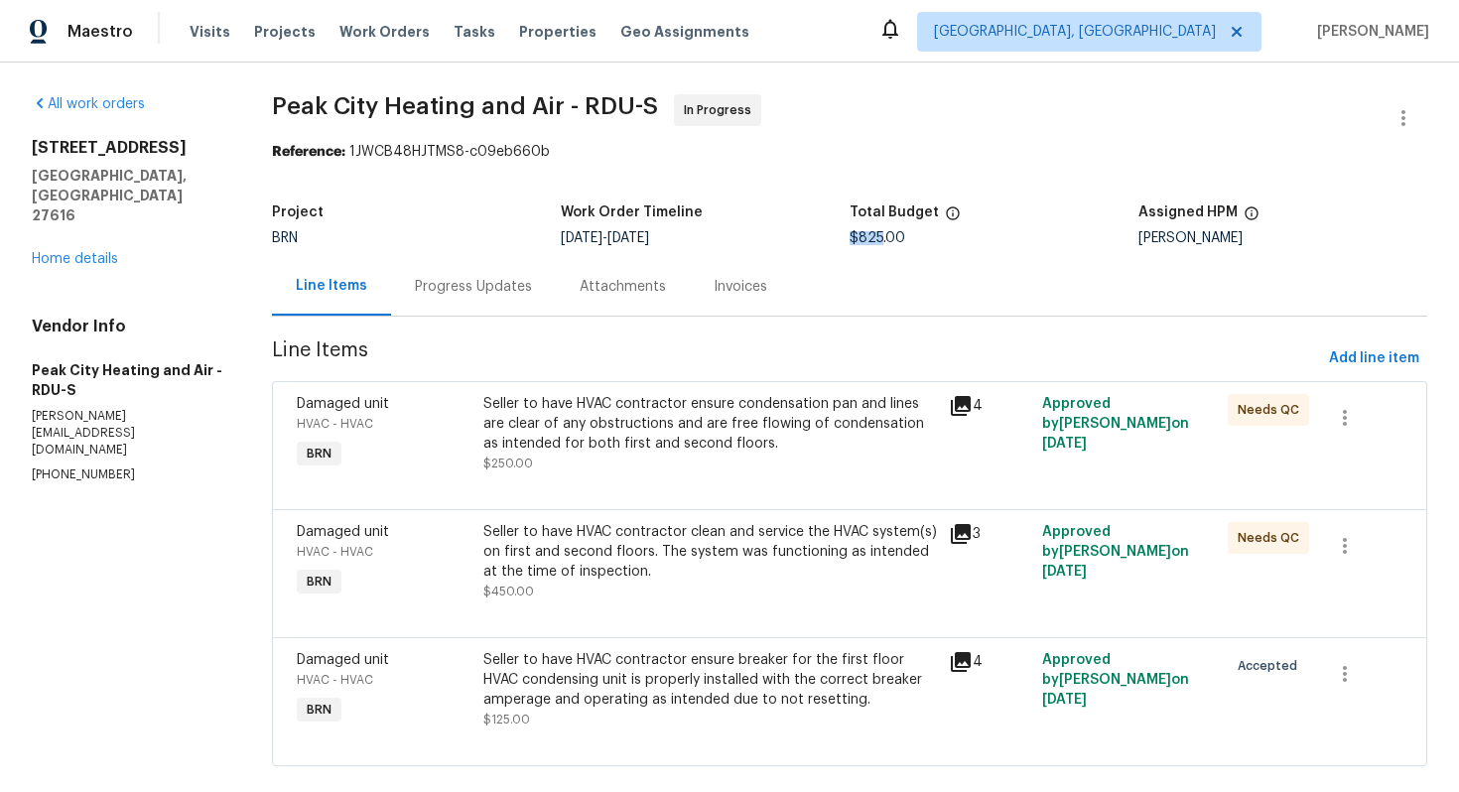
drag, startPoint x: 882, startPoint y: 239, endPoint x: 853, endPoint y: 238, distance: 28.8
click at [853, 238] on span "$825.00" at bounding box center [878, 238] width 56 height 14
copy span "$825"
click at [492, 304] on div "Progress Updates" at bounding box center [473, 286] width 165 height 59
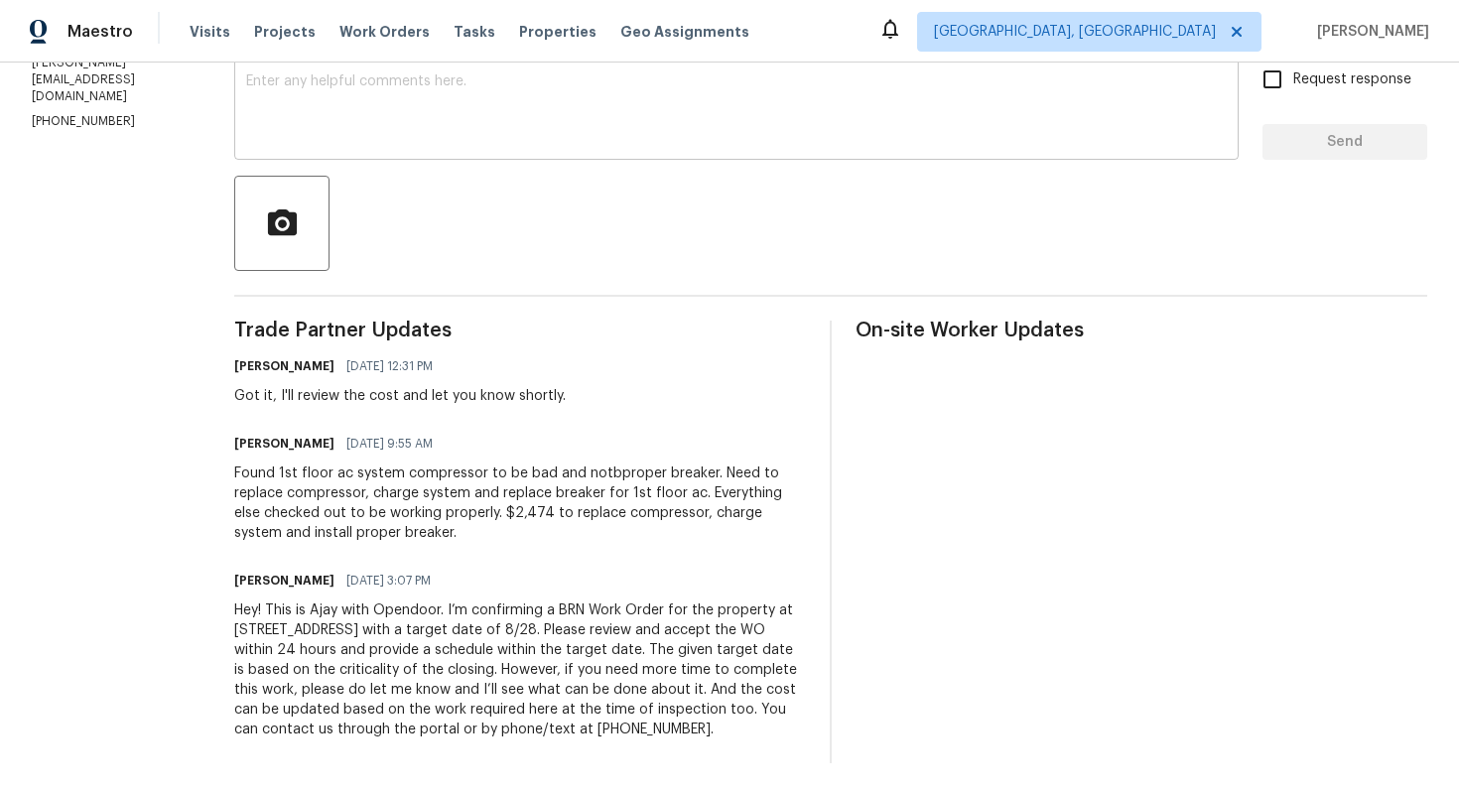
scroll to position [356, 0]
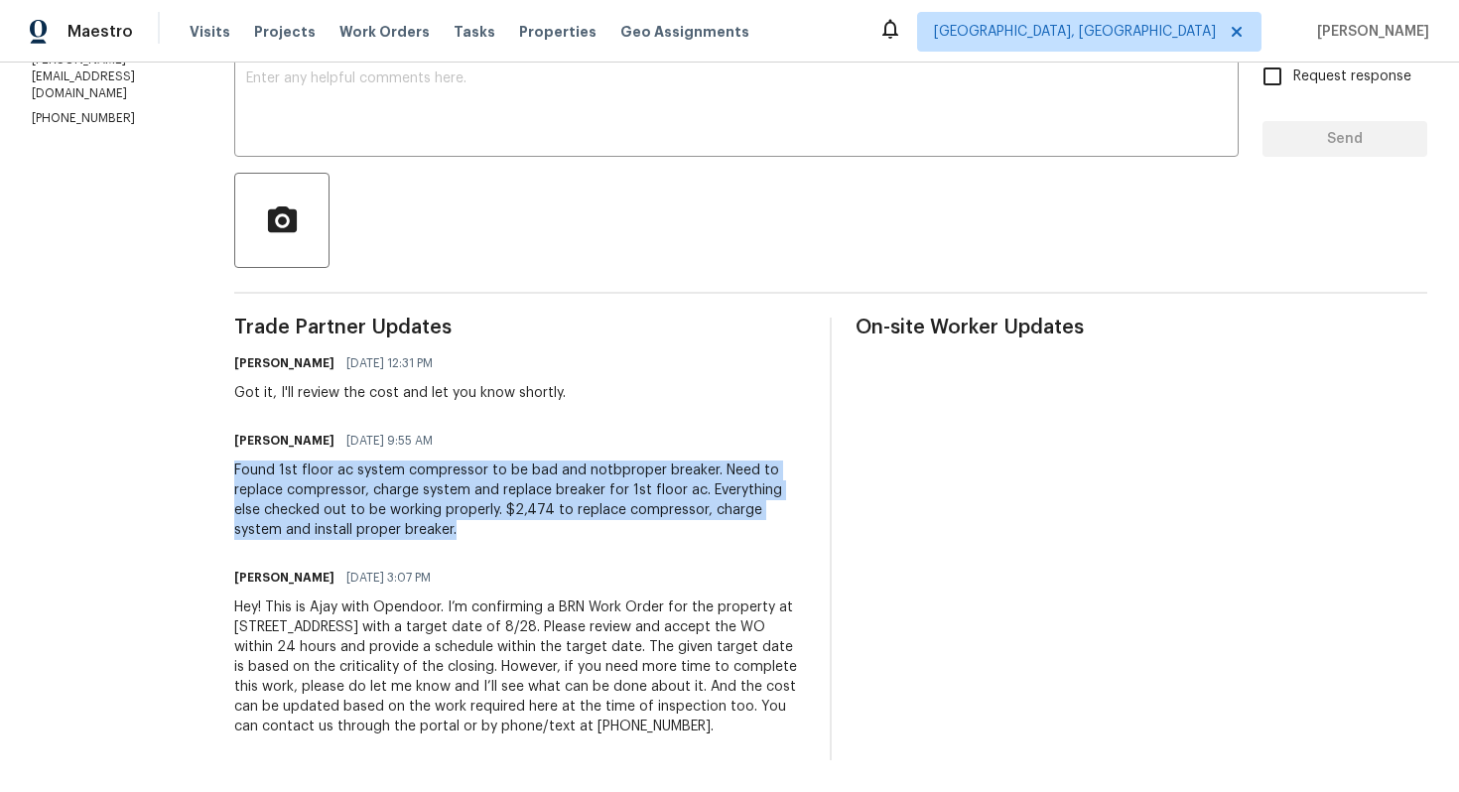
drag, startPoint x: 231, startPoint y: 470, endPoint x: 457, endPoint y: 527, distance: 232.6
click at [457, 527] on div "All work orders 7434 Randshire Way Raleigh, NC 27616 Home details Vendor Info P…" at bounding box center [729, 249] width 1459 height 1086
copy div "Found 1st floor ac system compressor to be bad and notbproper breaker. Need to …"
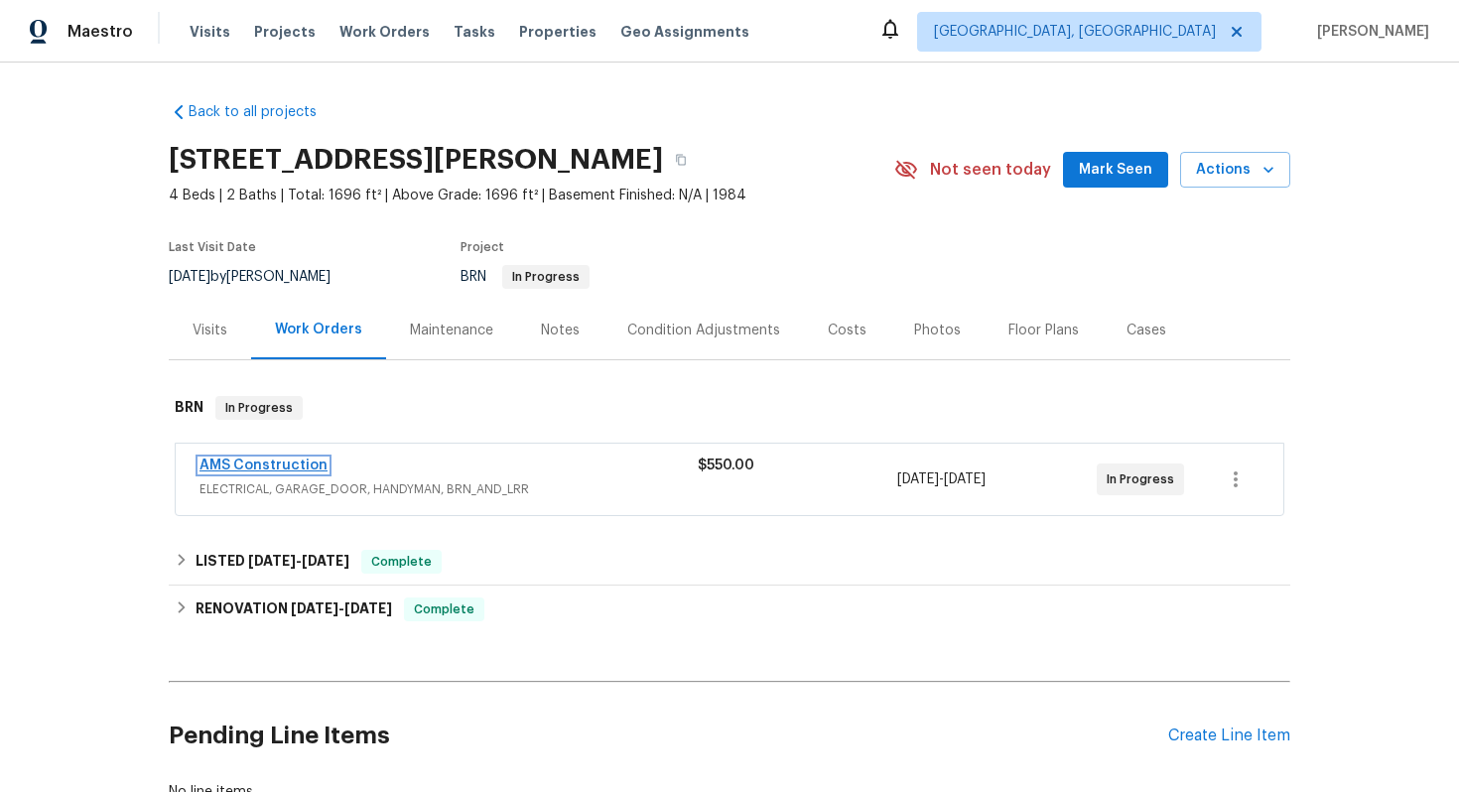
click at [287, 460] on link "AMS Construction" at bounding box center [264, 466] width 128 height 14
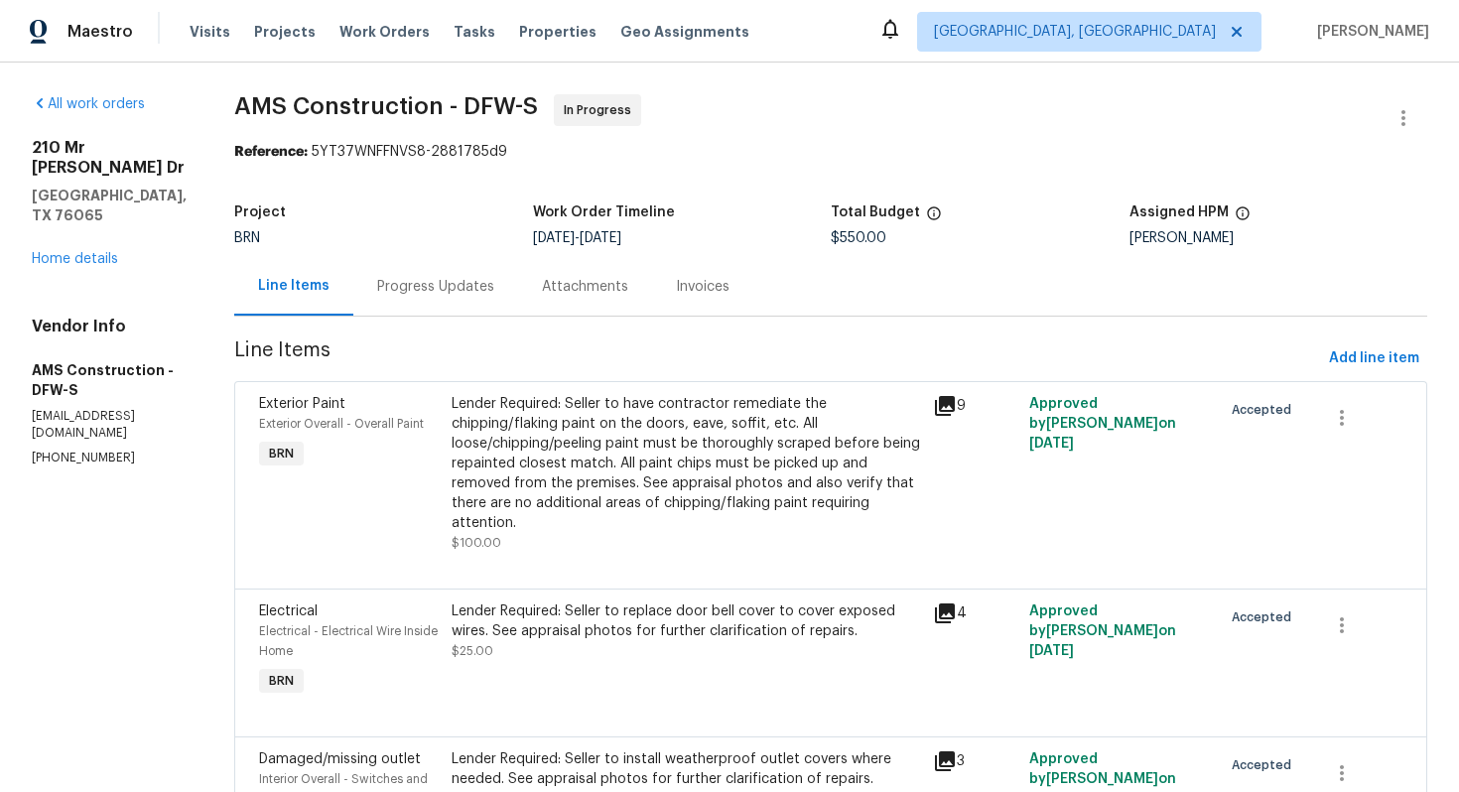
click at [533, 420] on div "Lender Required: Seller to have contractor remediate the chipping/flaking paint…" at bounding box center [687, 463] width 470 height 139
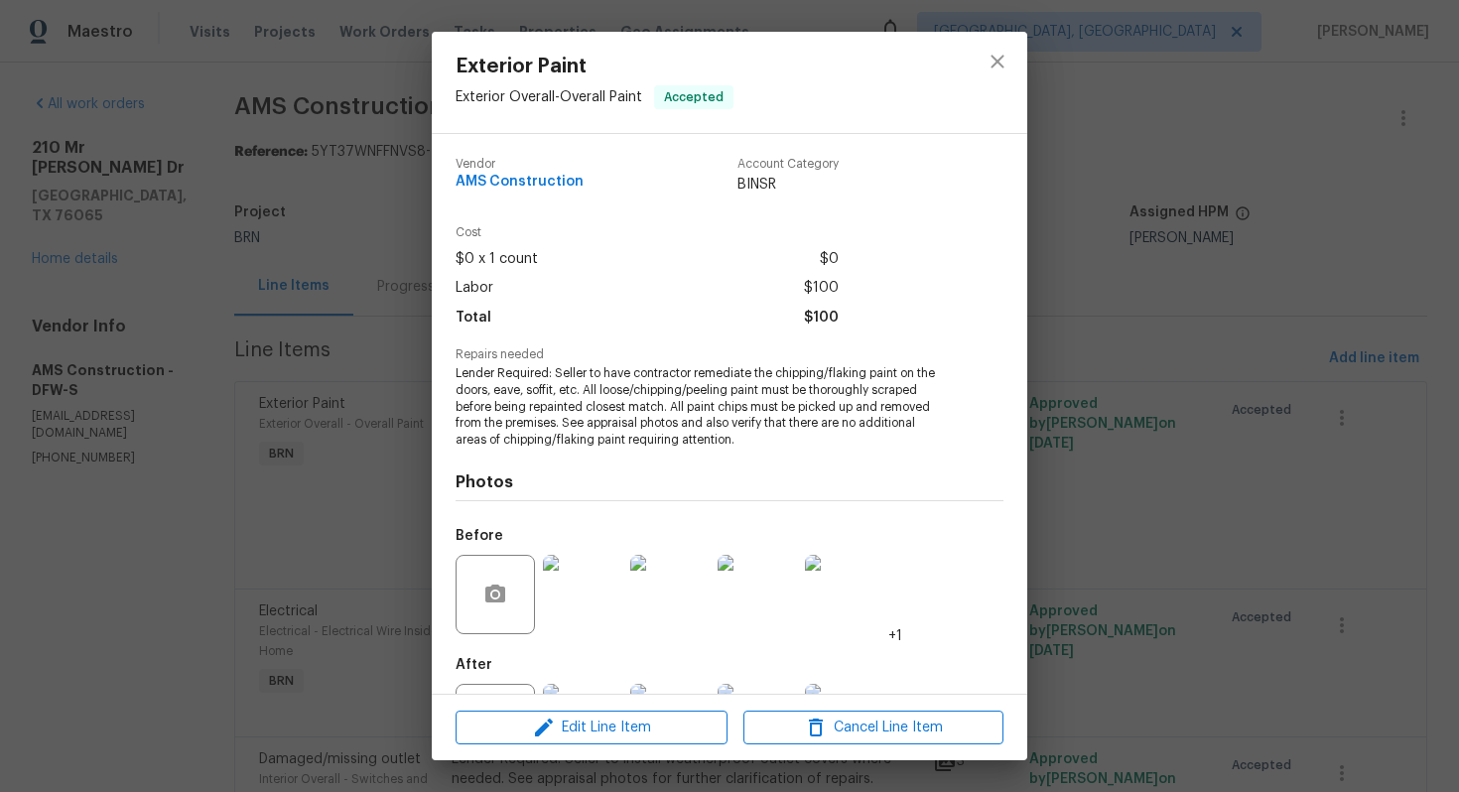
scroll to position [89, 0]
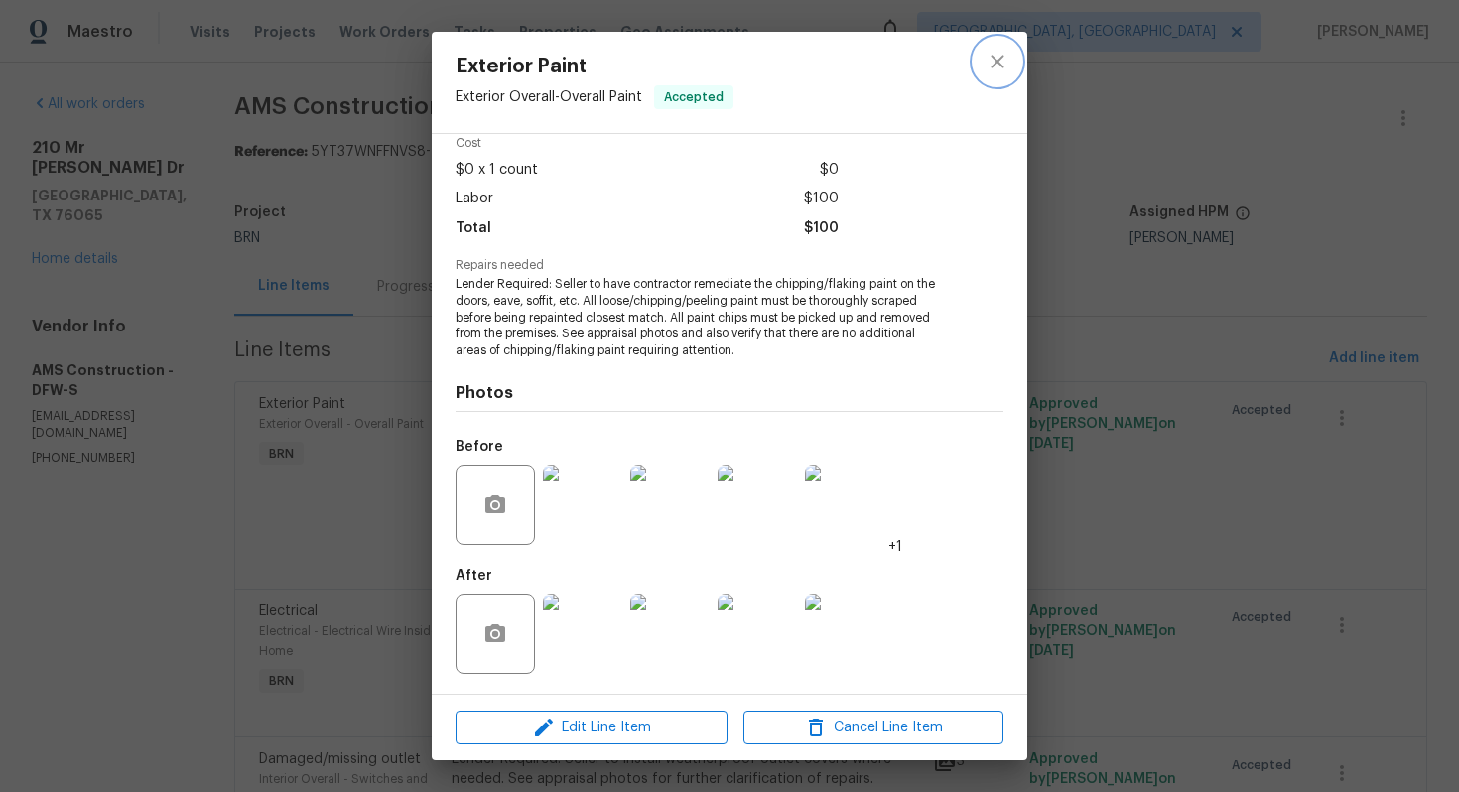
click at [1001, 68] on icon "close" at bounding box center [998, 62] width 24 height 24
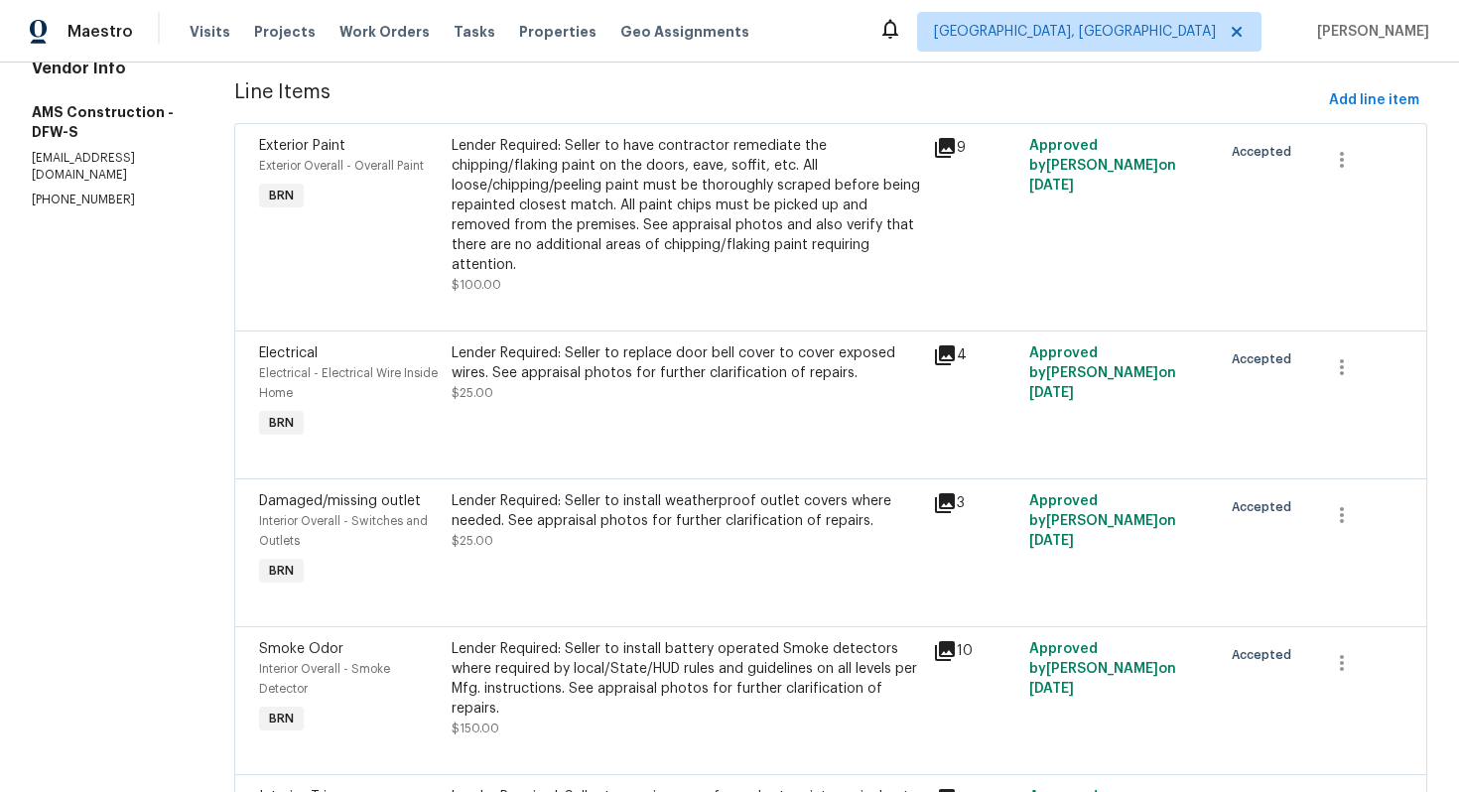
scroll to position [332, 0]
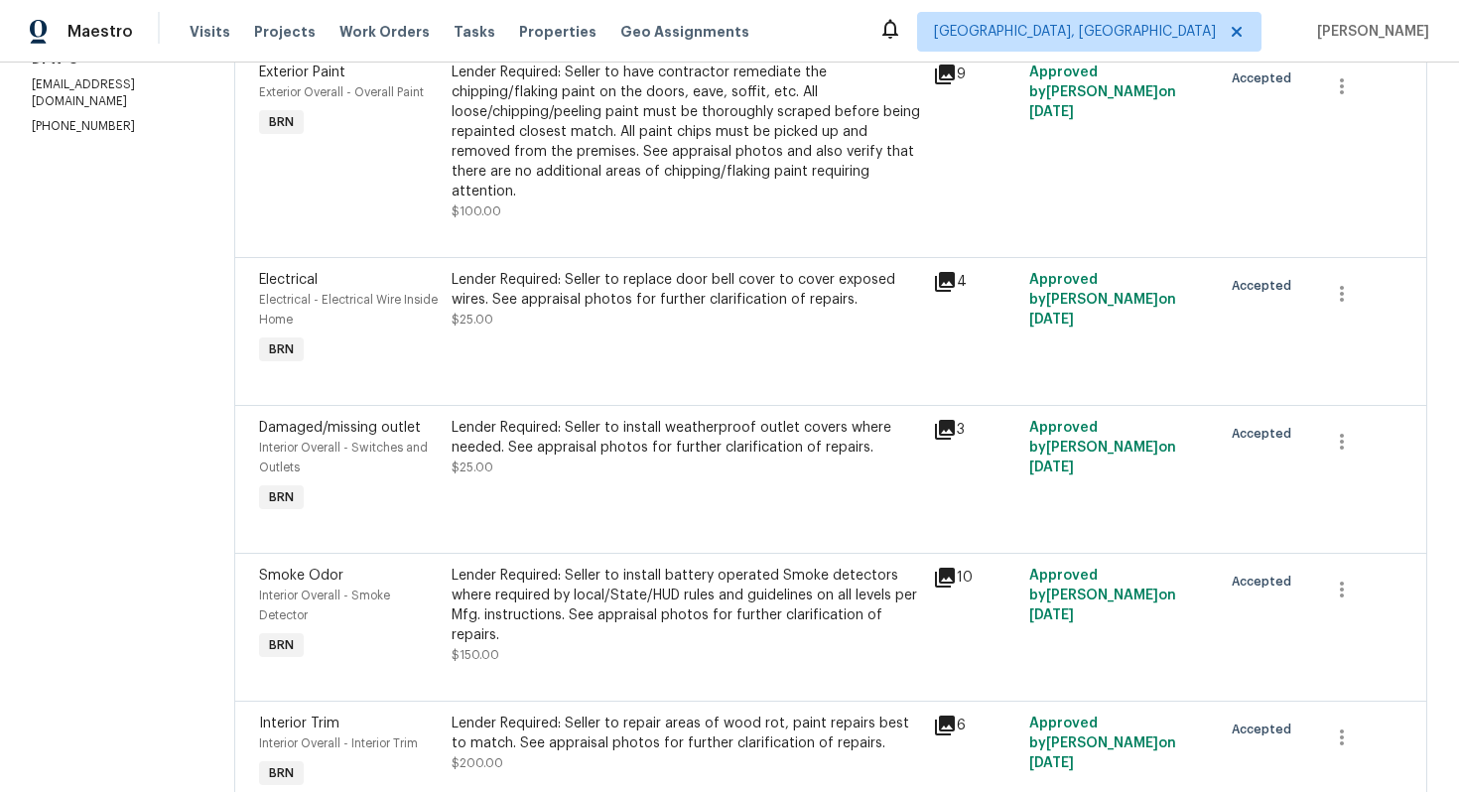
click at [618, 581] on div "Lender Required: Seller to install battery operated Smoke detectors where requi…" at bounding box center [687, 605] width 470 height 79
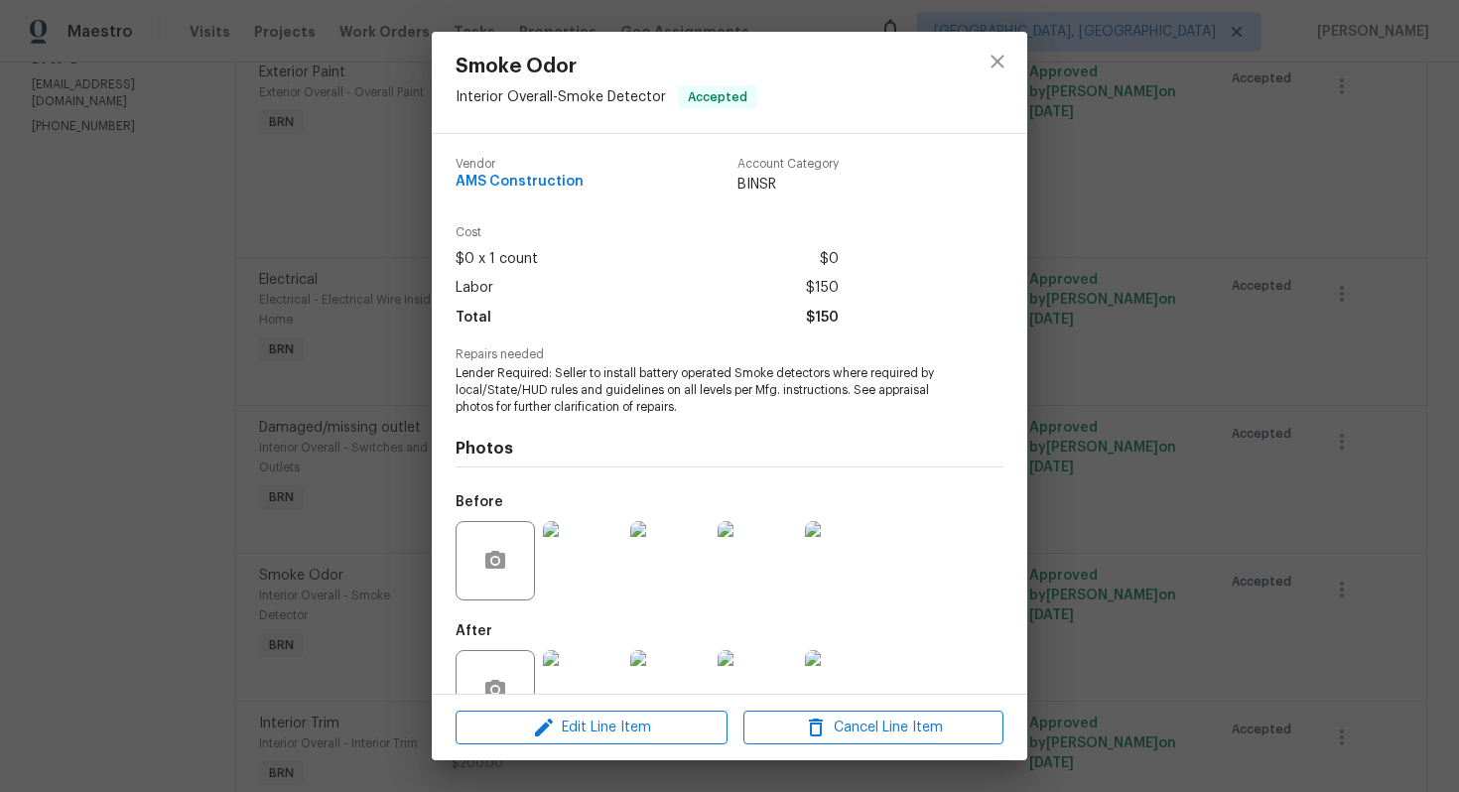
scroll to position [57, 0]
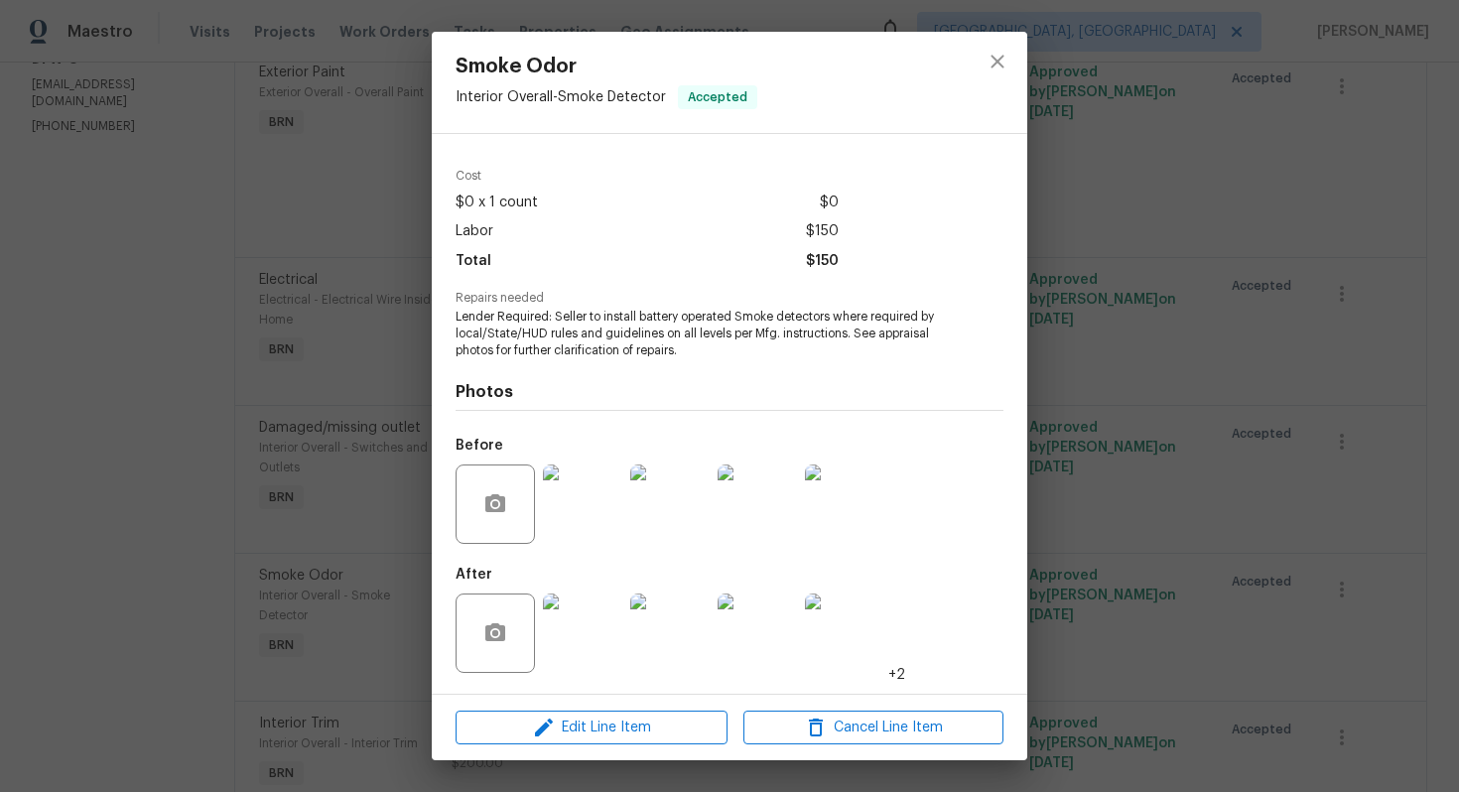
click at [579, 517] on img at bounding box center [582, 504] width 79 height 79
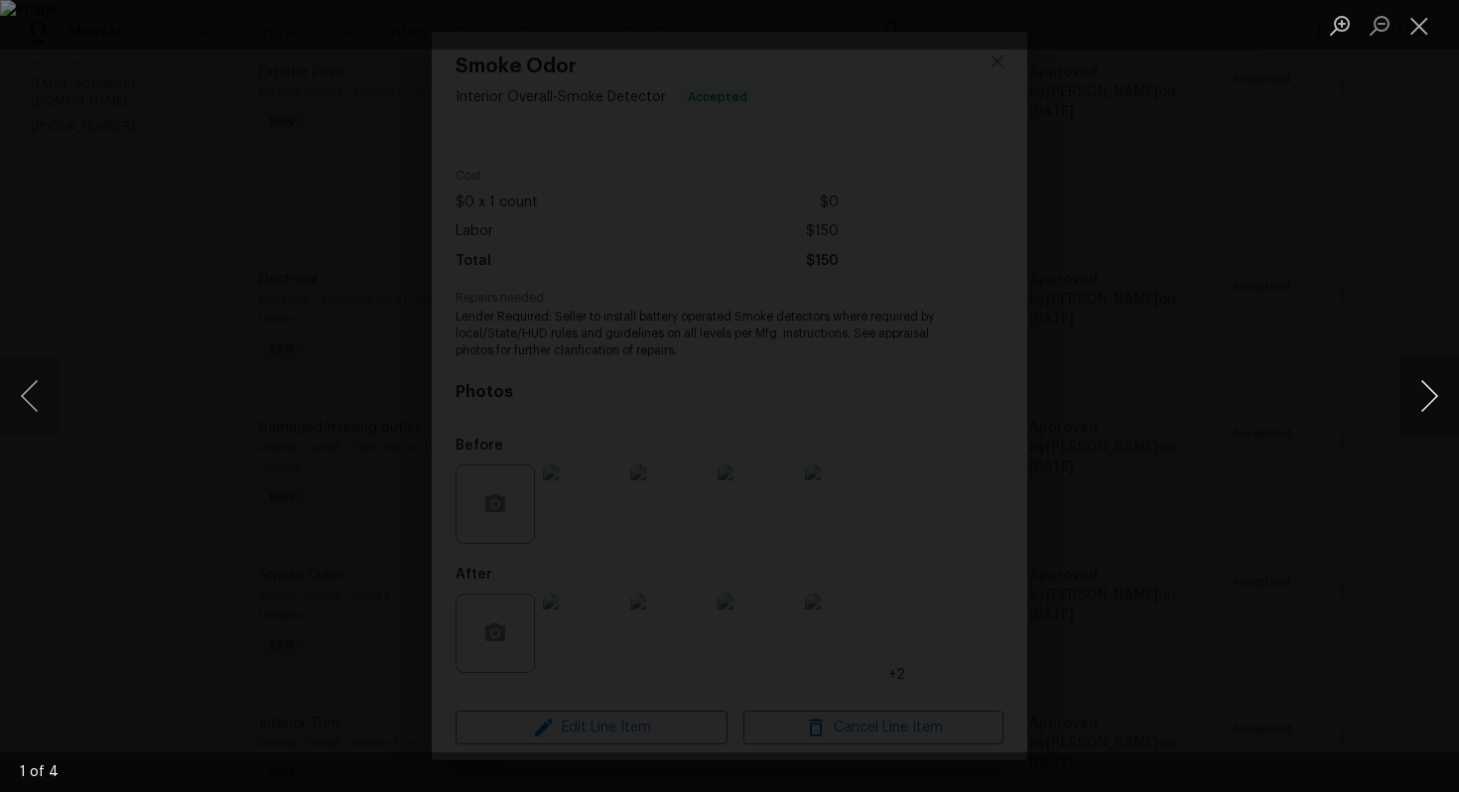
click at [1434, 403] on button "Next image" at bounding box center [1430, 395] width 60 height 79
click at [1429, 30] on button "Close lightbox" at bounding box center [1420, 25] width 40 height 35
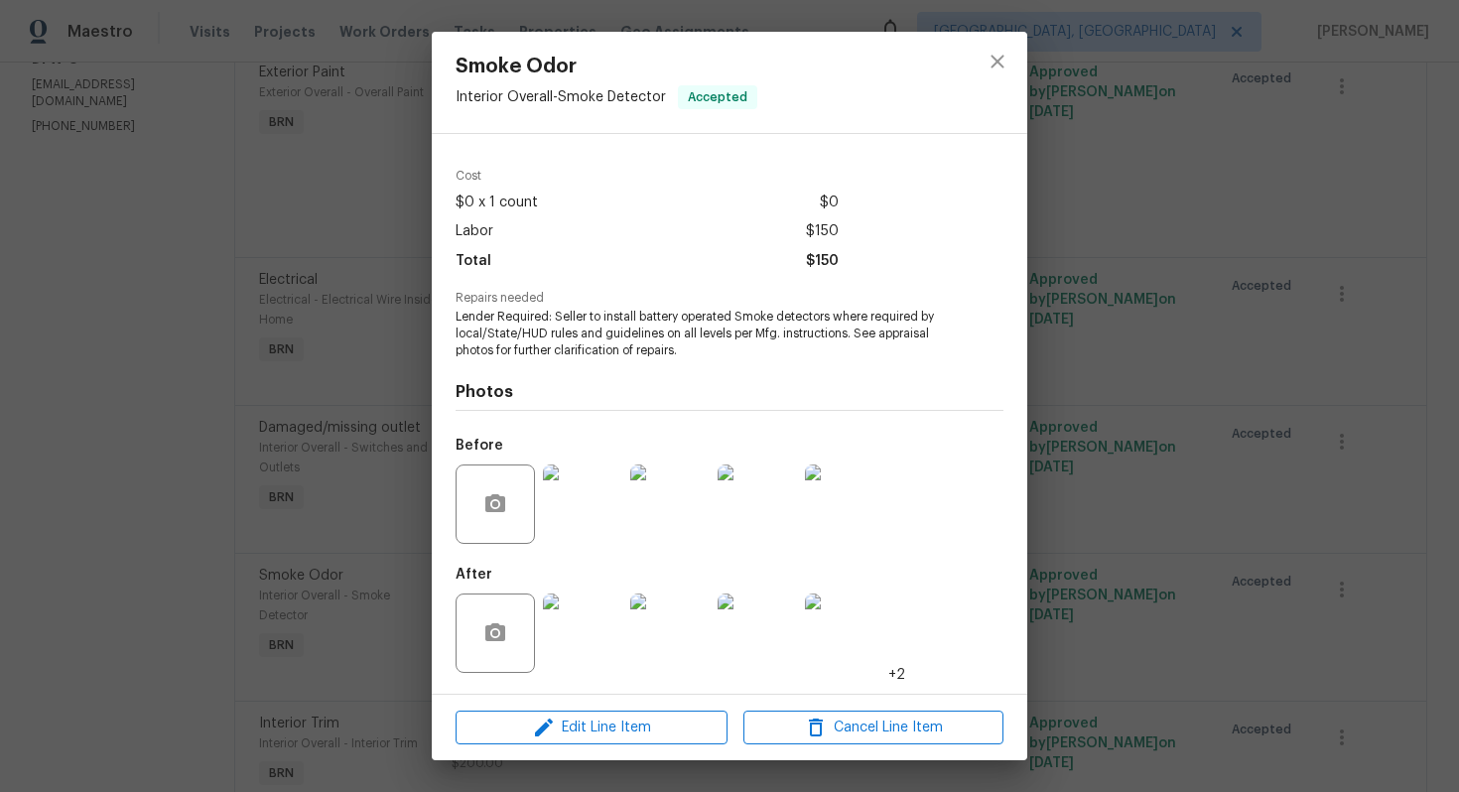
click at [590, 617] on img at bounding box center [582, 633] width 79 height 79
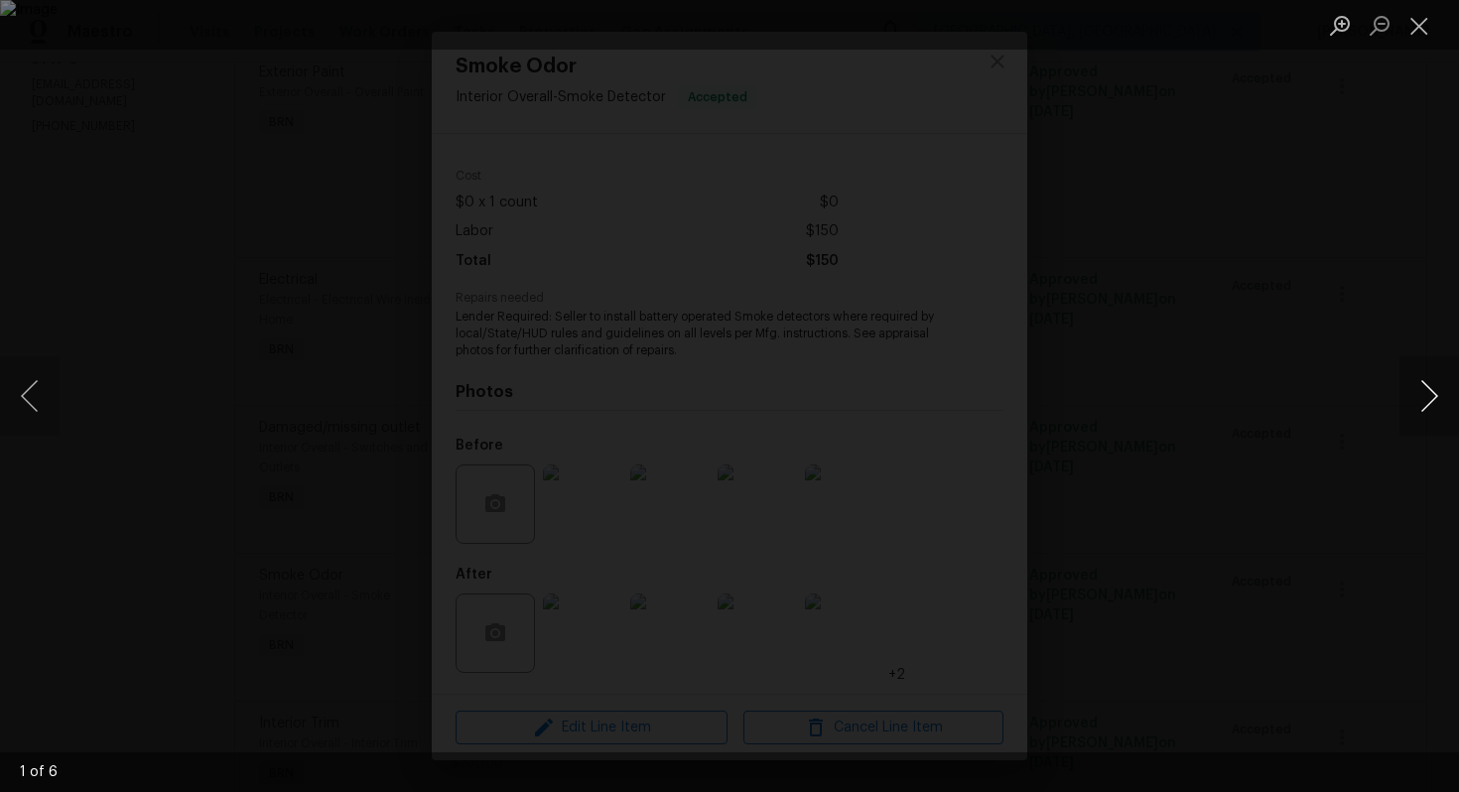
click at [1424, 406] on button "Next image" at bounding box center [1430, 395] width 60 height 79
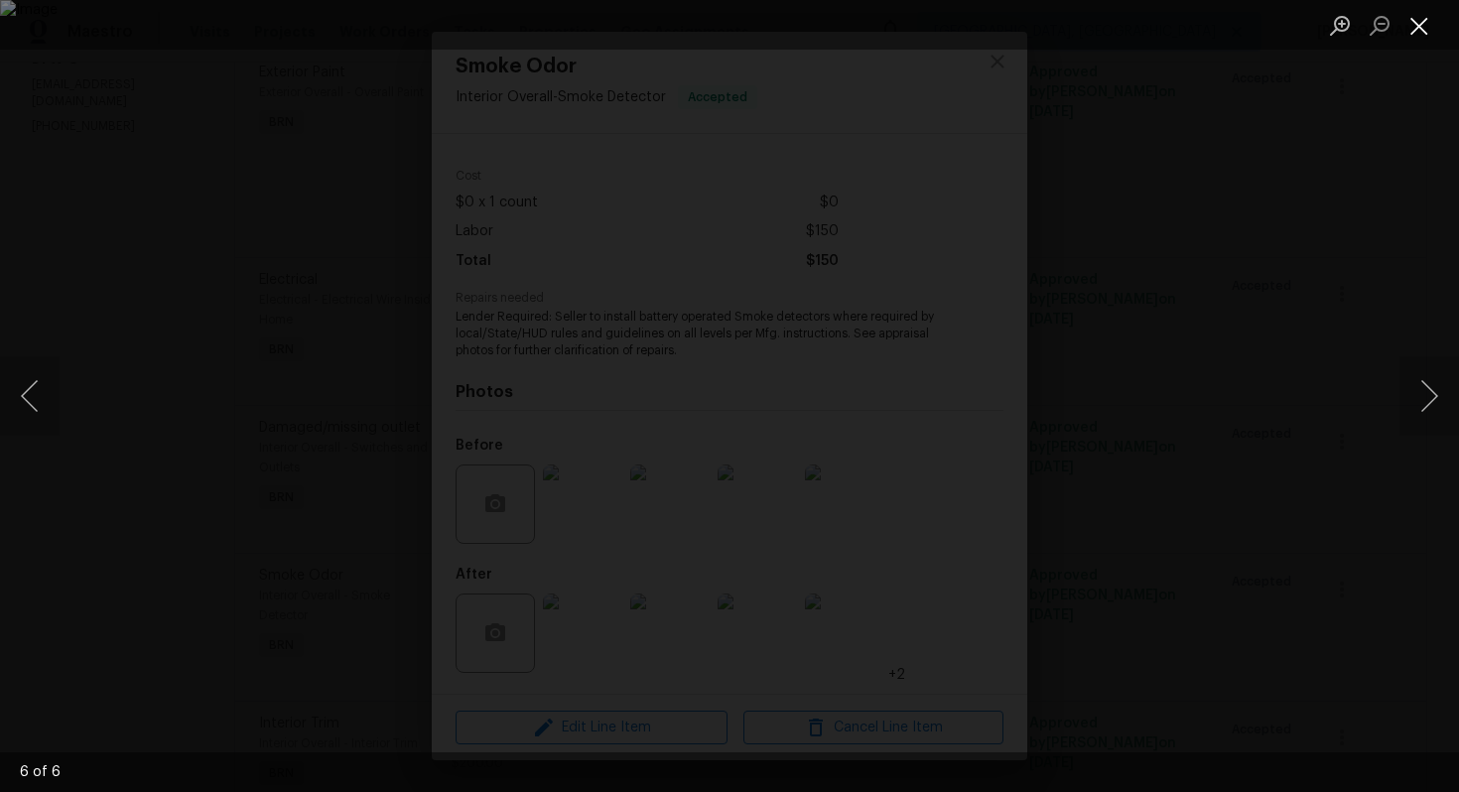
click at [1417, 22] on button "Close lightbox" at bounding box center [1420, 25] width 40 height 35
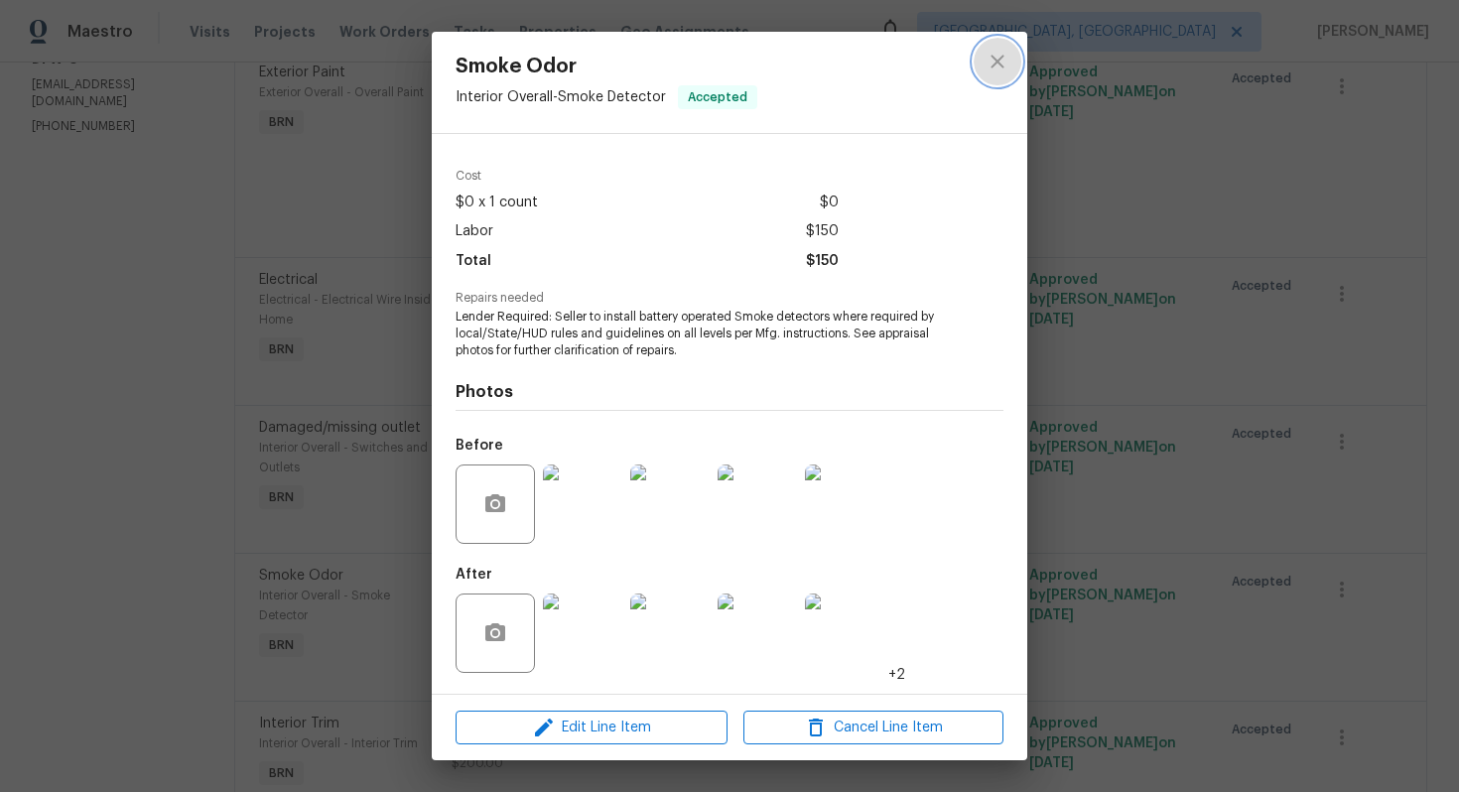
click at [1001, 64] on icon "close" at bounding box center [997, 61] width 13 height 13
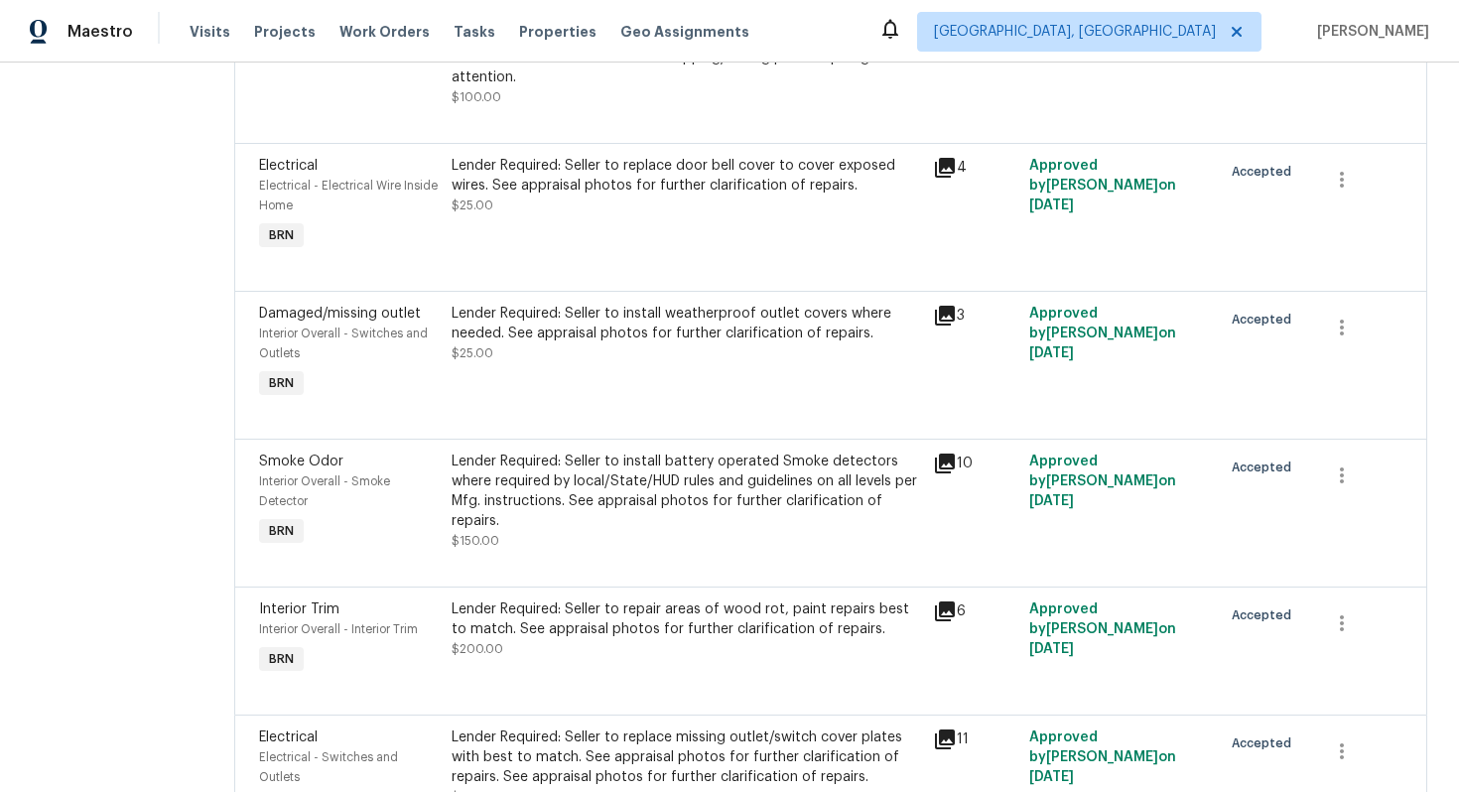
scroll to position [517, 0]
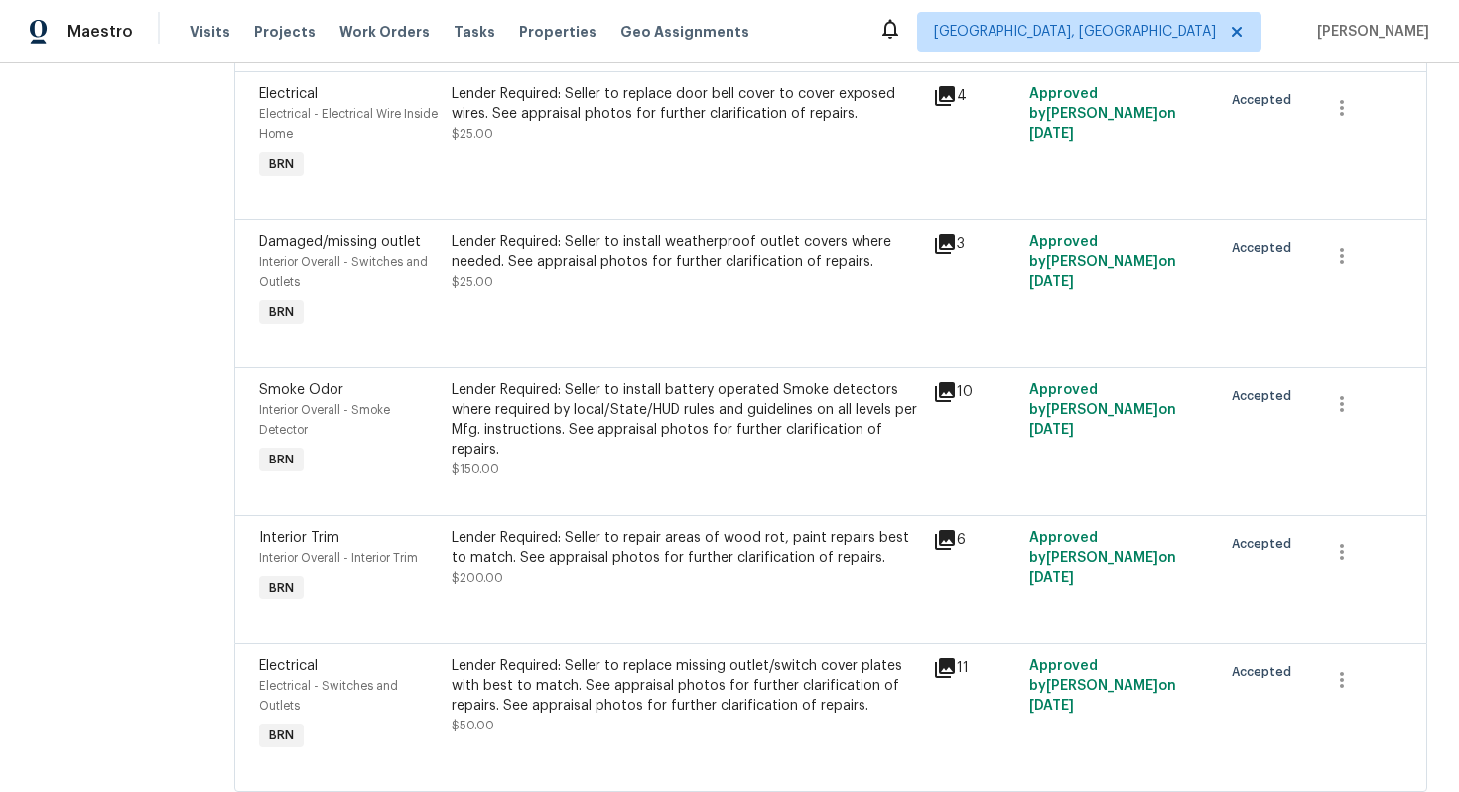
click at [600, 656] on div "Lender Required: Seller to replace missing outlet/switch cover plates with best…" at bounding box center [687, 686] width 470 height 60
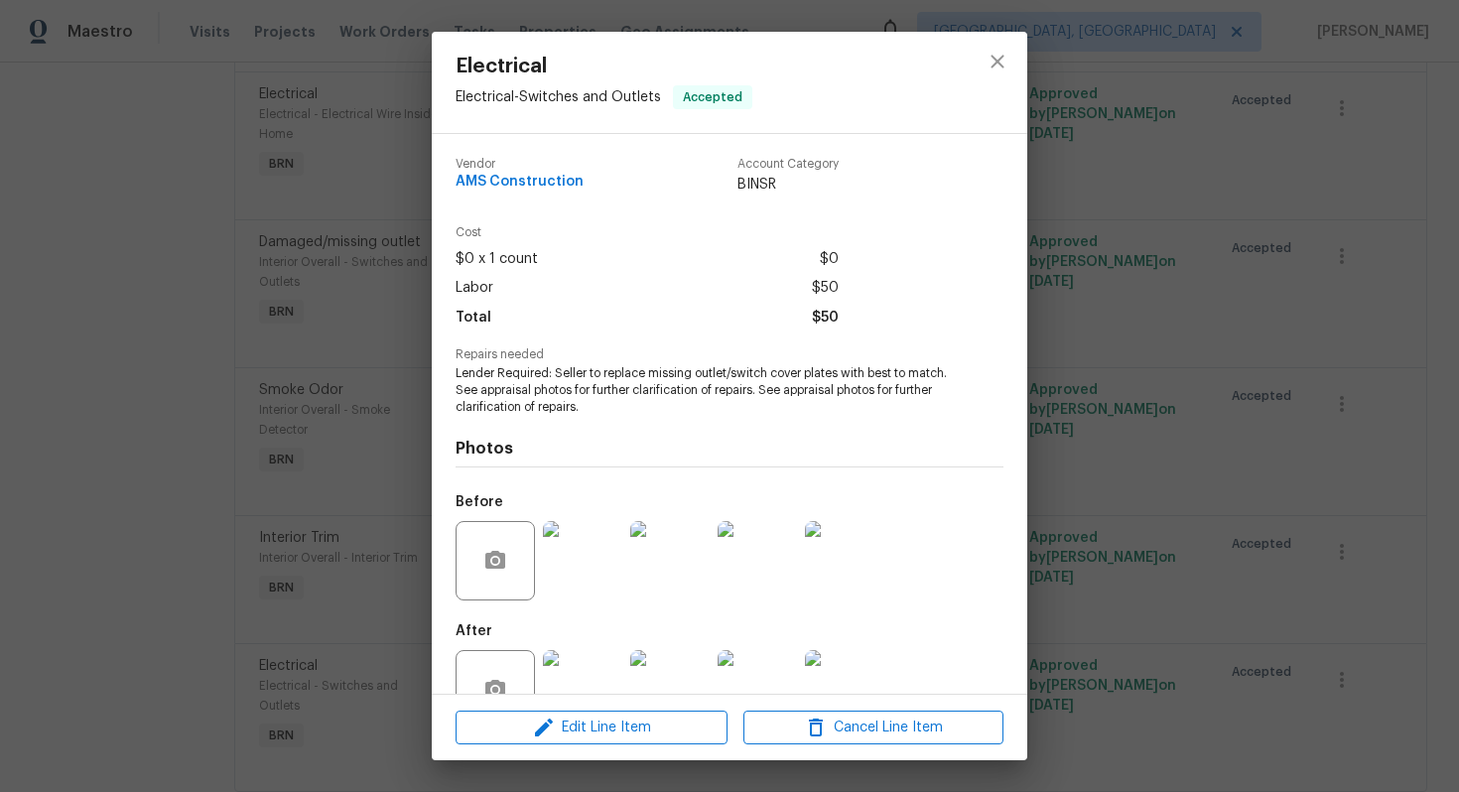
scroll to position [57, 0]
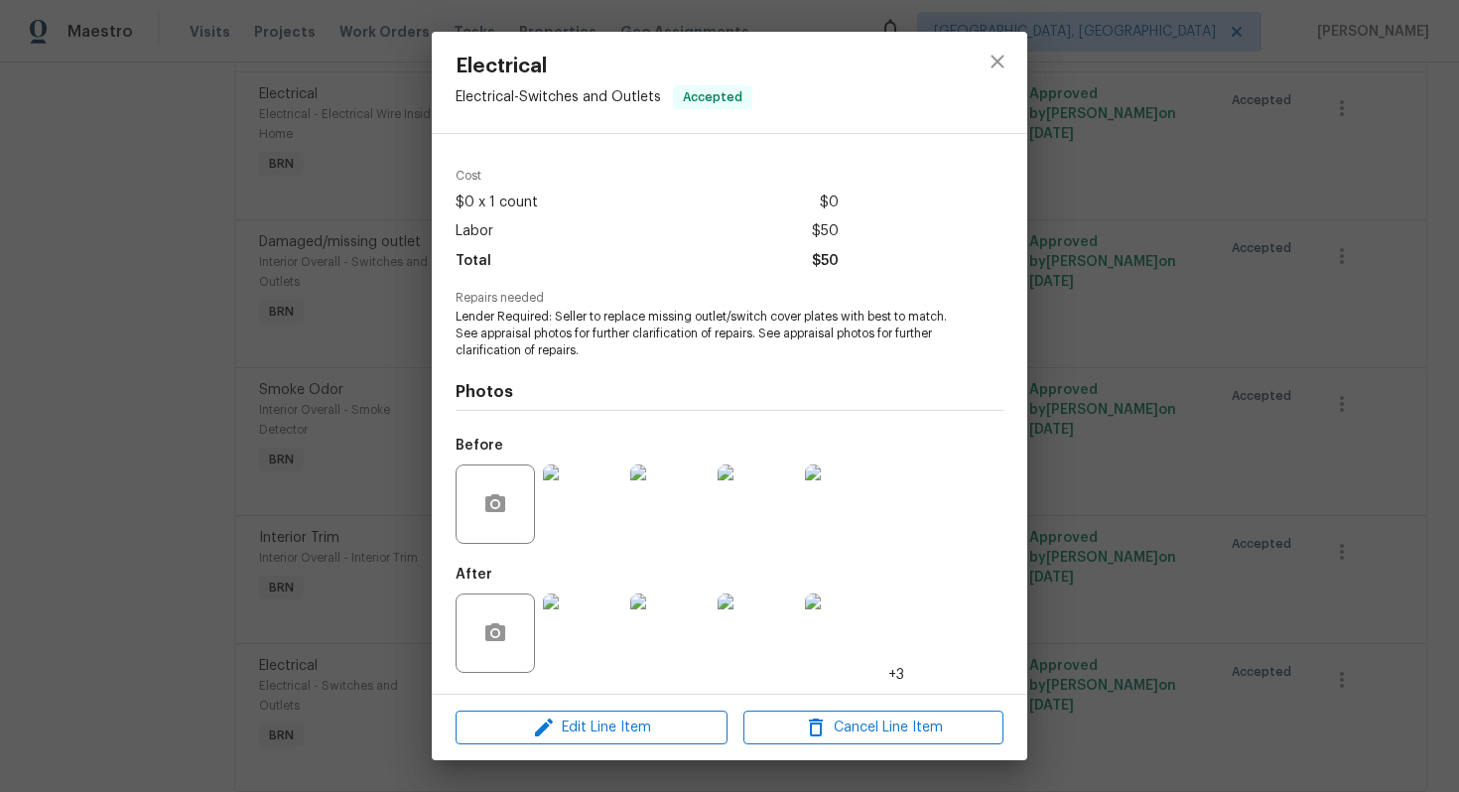
click at [575, 622] on img at bounding box center [582, 633] width 79 height 79
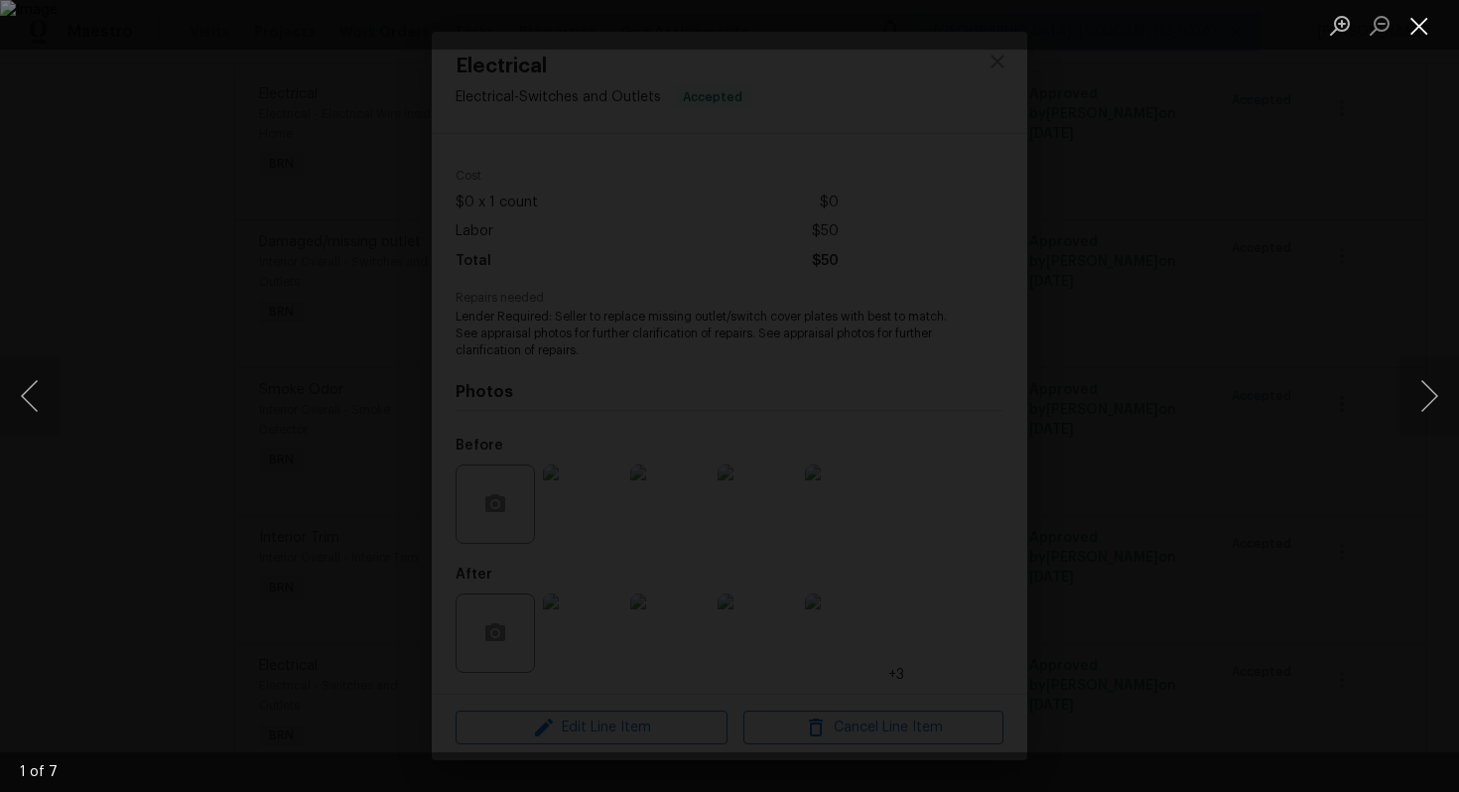
click at [1415, 35] on button "Close lightbox" at bounding box center [1420, 25] width 40 height 35
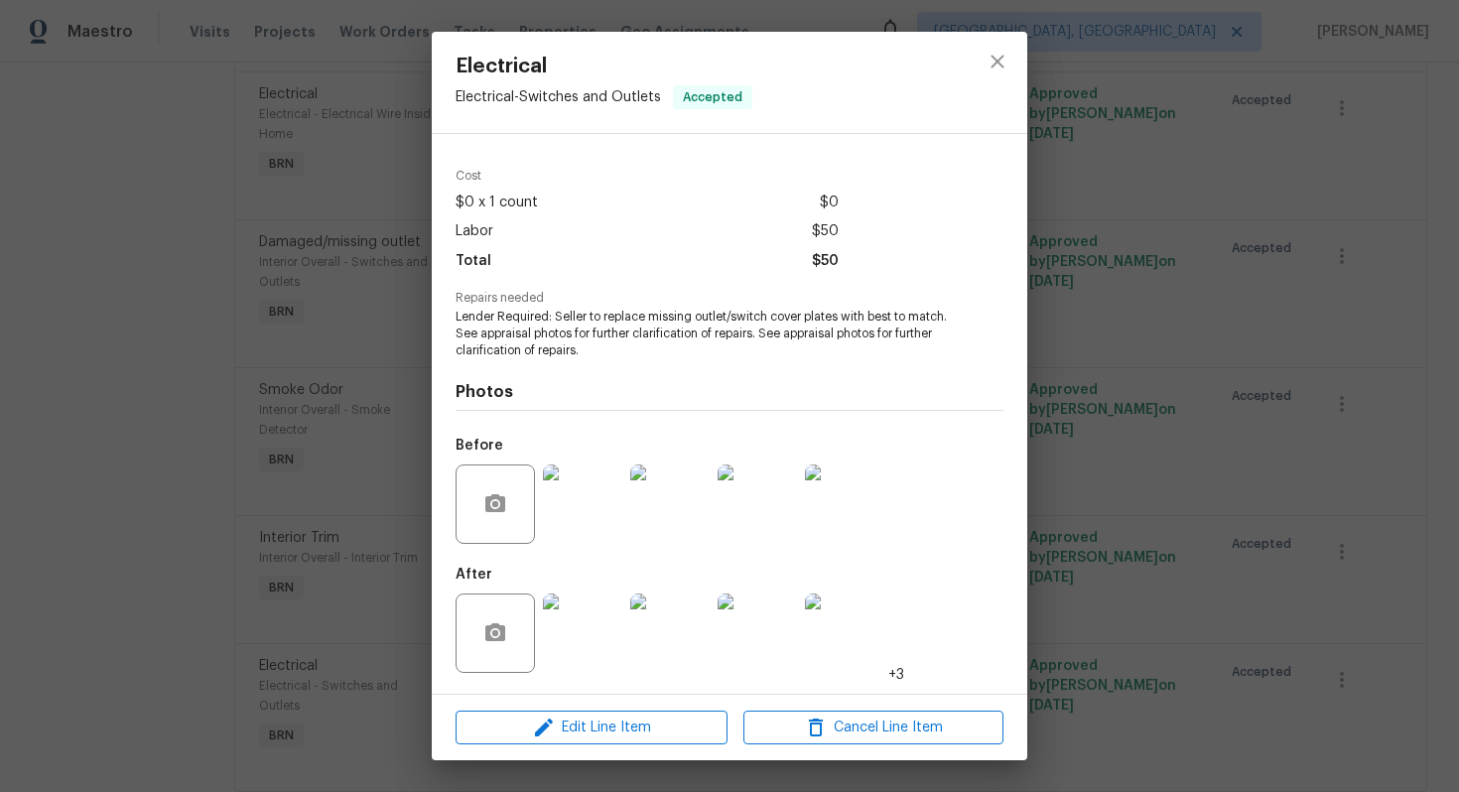
click at [563, 509] on img at bounding box center [582, 504] width 79 height 79
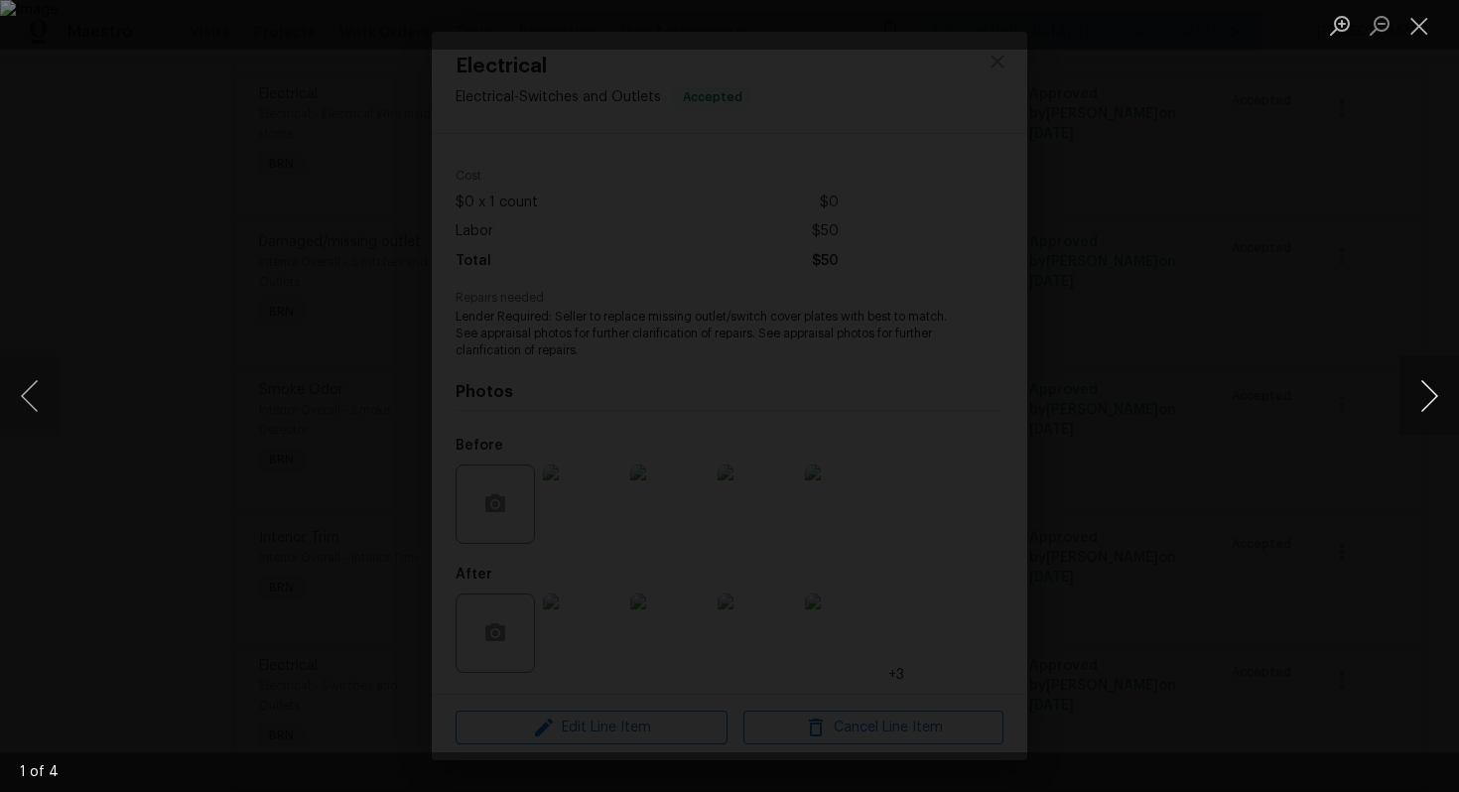
click at [1431, 390] on button "Next image" at bounding box center [1430, 395] width 60 height 79
click at [1412, 9] on button "Close lightbox" at bounding box center [1420, 25] width 40 height 35
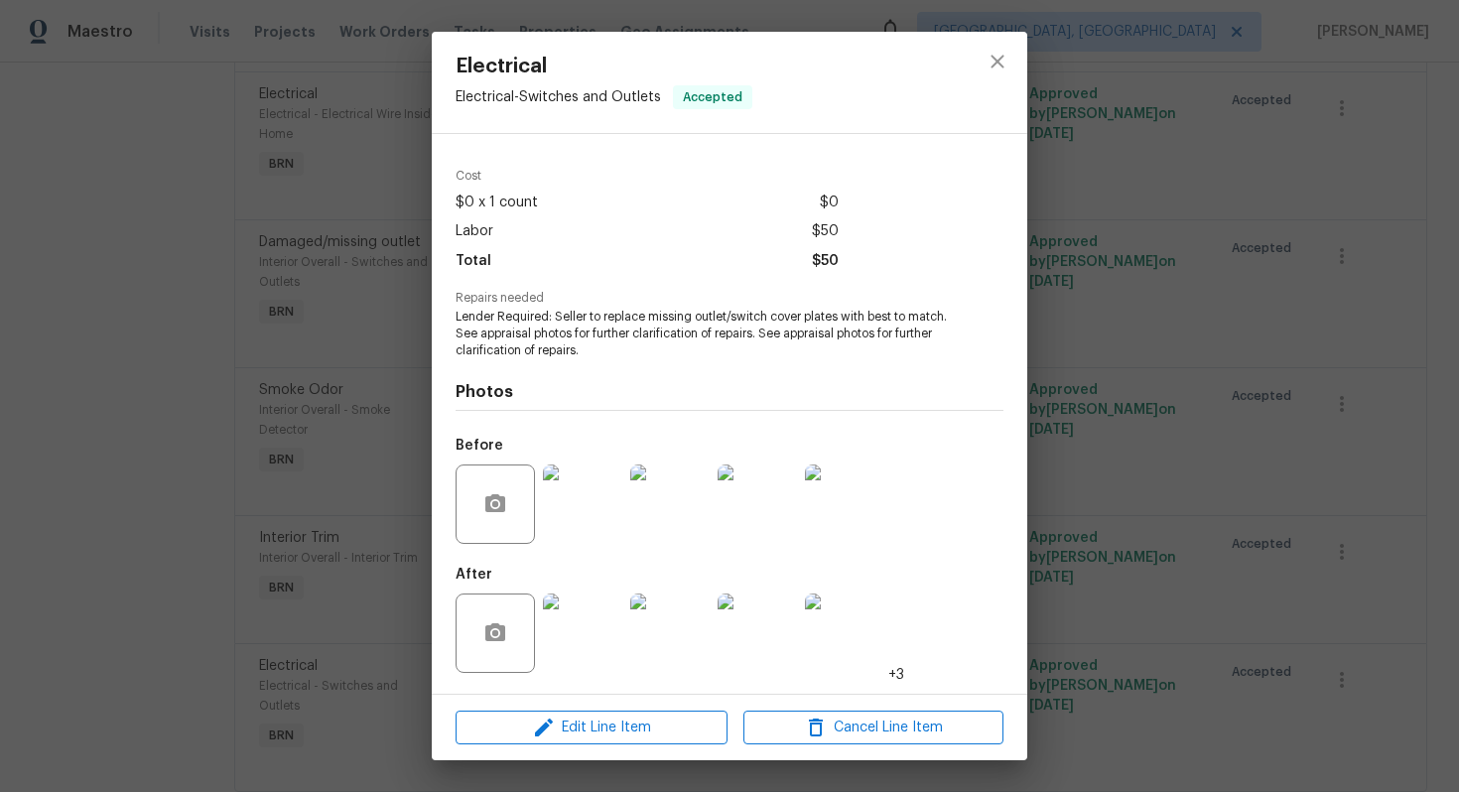
click at [594, 631] on img at bounding box center [582, 633] width 79 height 79
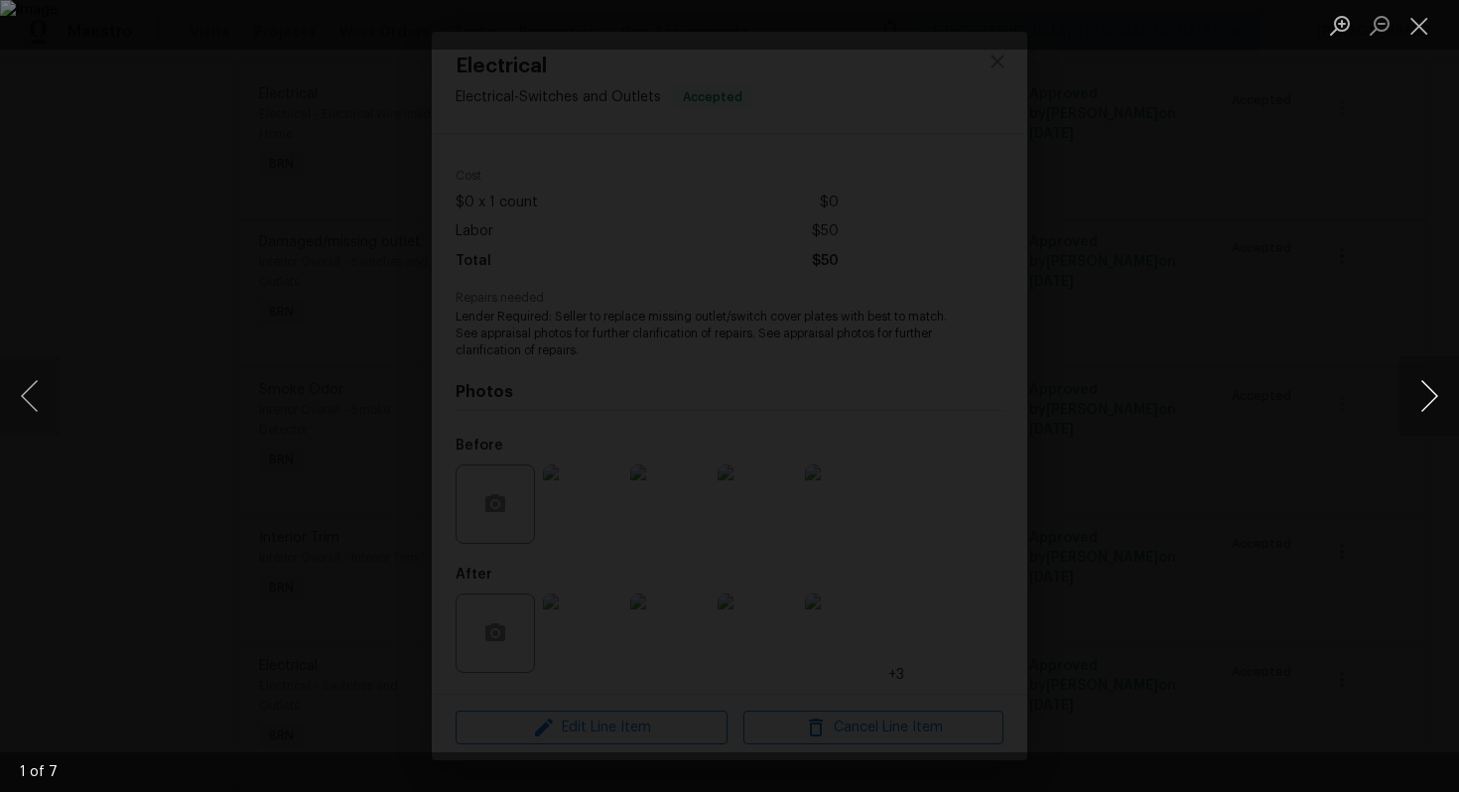
click at [1426, 403] on button "Next image" at bounding box center [1430, 395] width 60 height 79
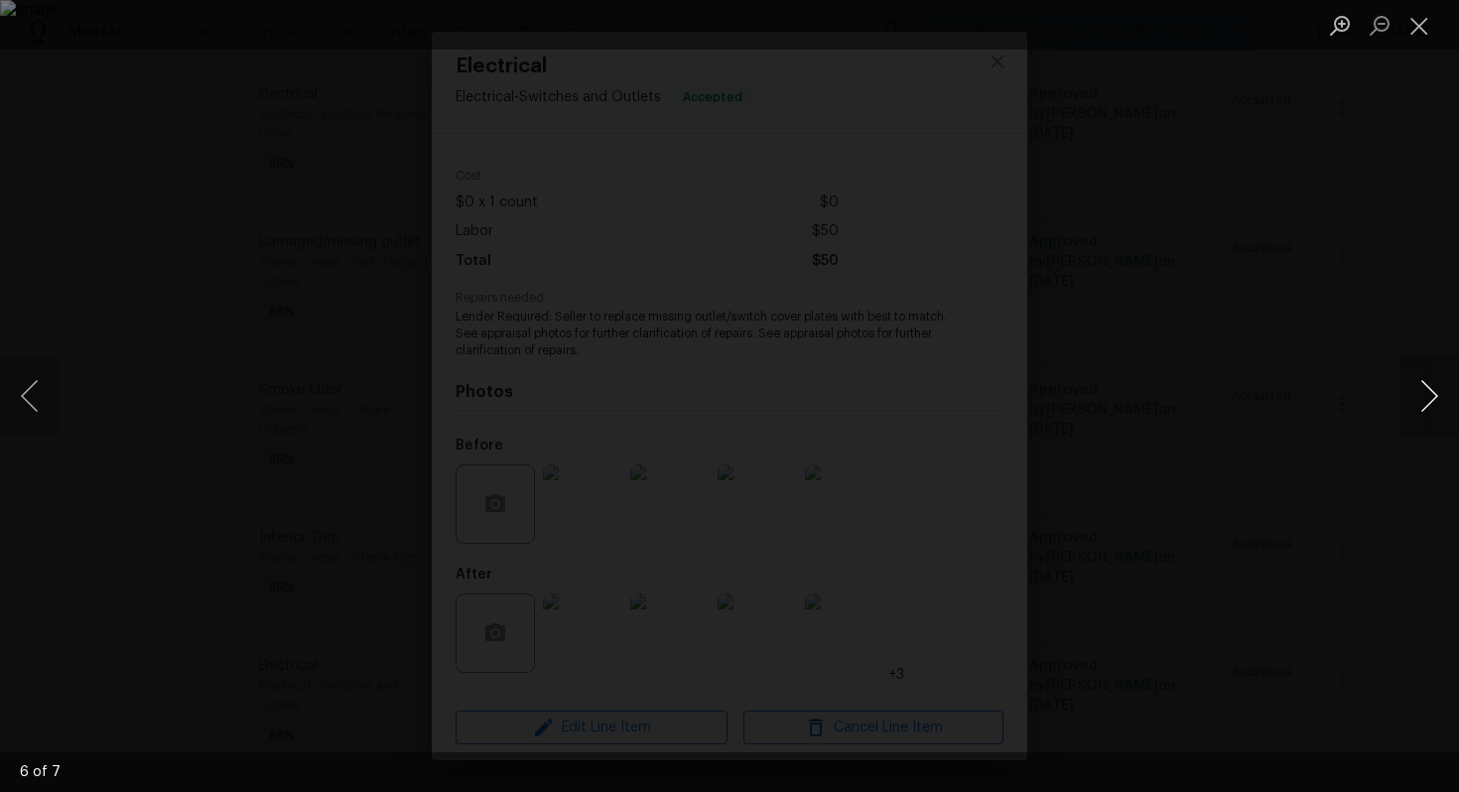
click at [1426, 403] on button "Next image" at bounding box center [1430, 395] width 60 height 79
click at [1425, 17] on button "Close lightbox" at bounding box center [1420, 25] width 40 height 35
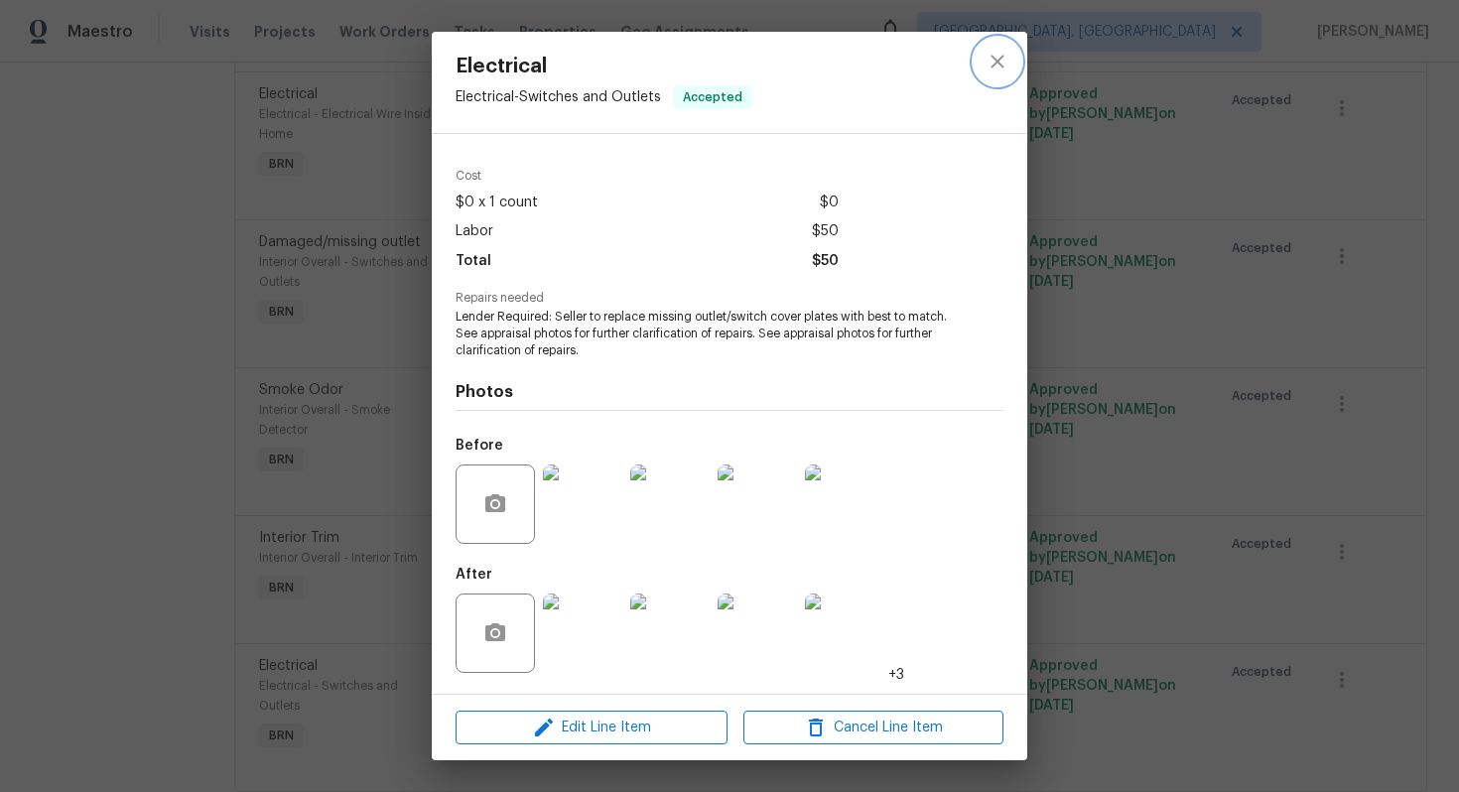
click at [996, 62] on icon "close" at bounding box center [997, 61] width 13 height 13
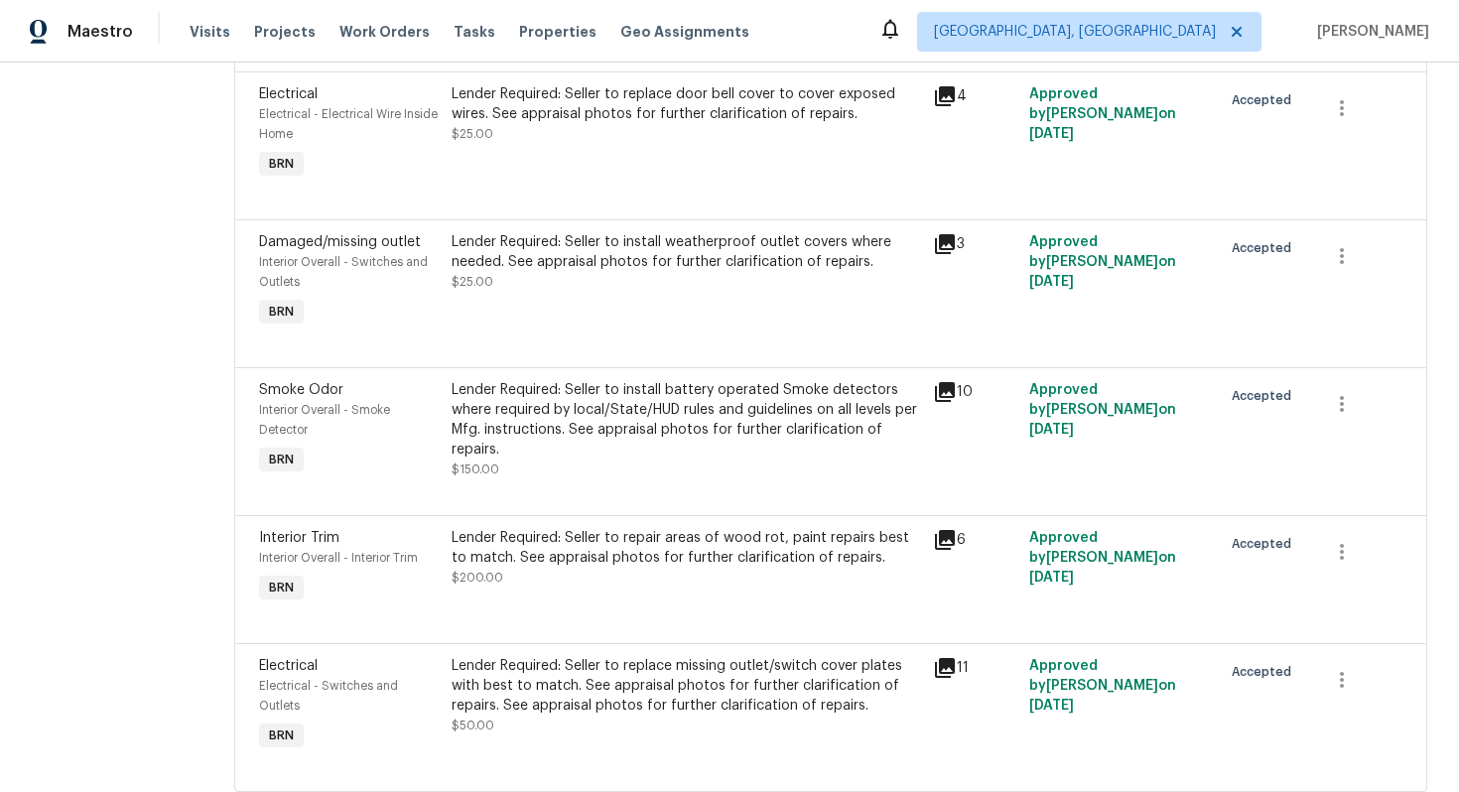
click at [700, 544] on div "Lender Required: Seller to repair areas of wood rot, paint repairs best to matc…" at bounding box center [687, 558] width 470 height 60
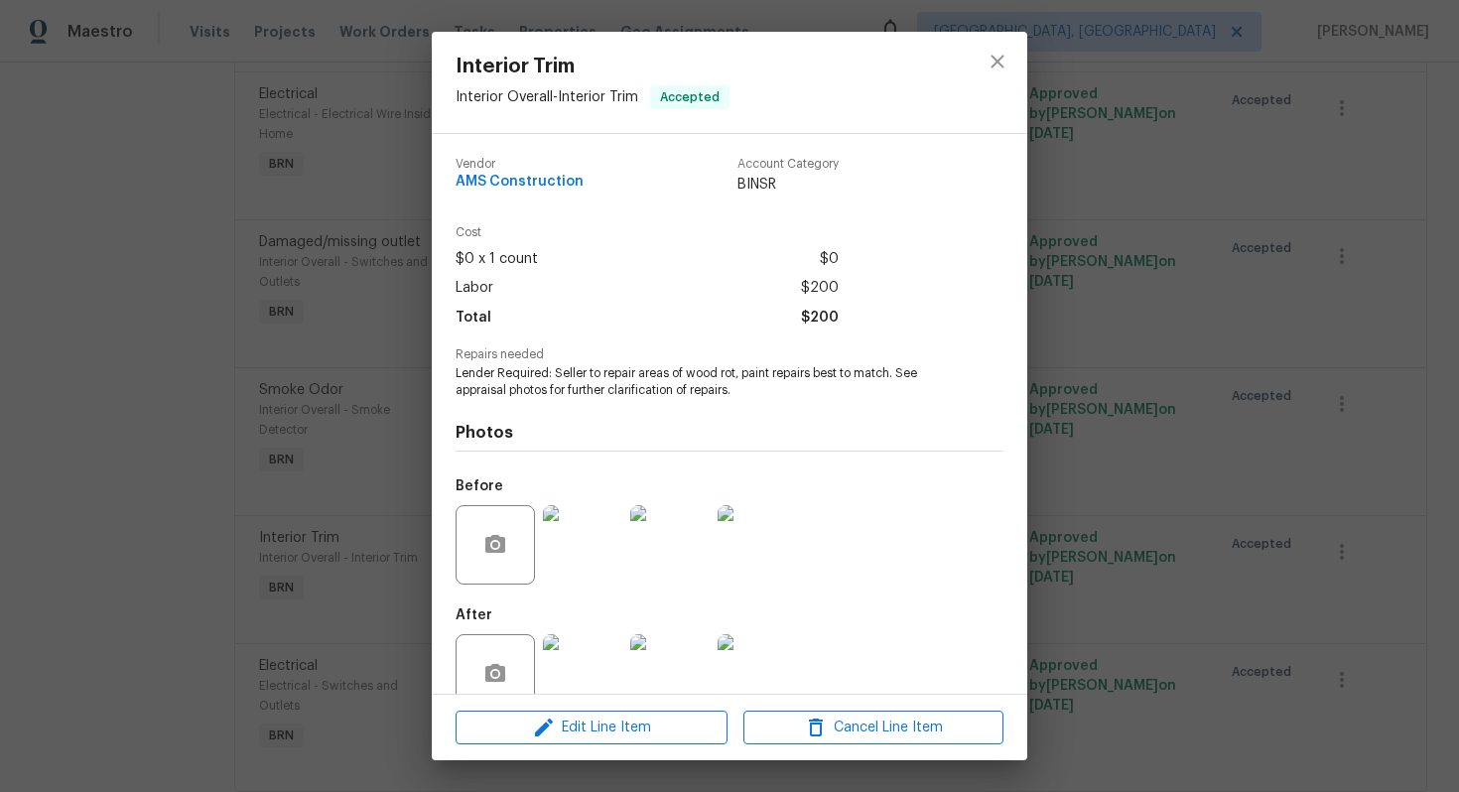
scroll to position [40, 0]
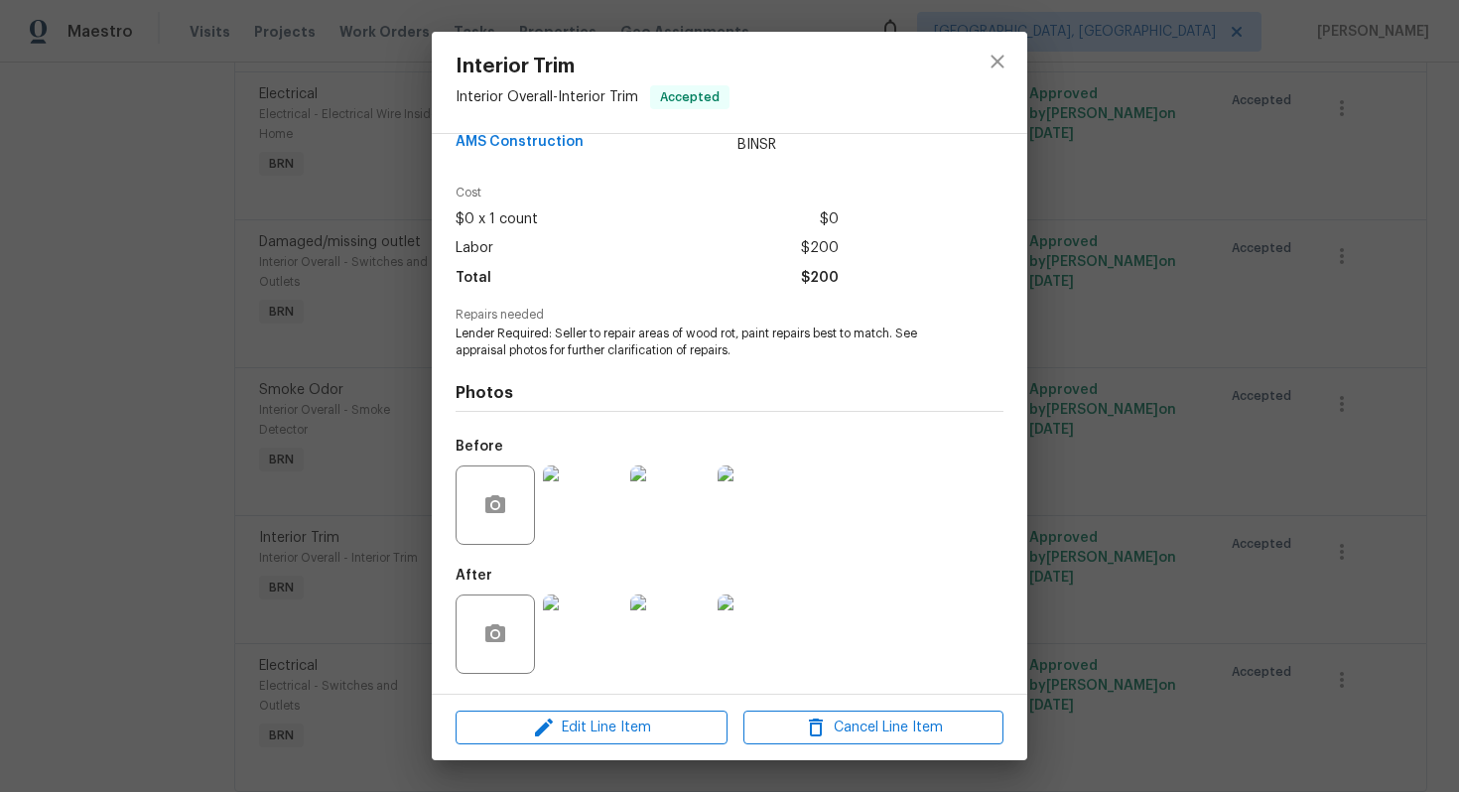
click at [569, 529] on img at bounding box center [582, 505] width 79 height 79
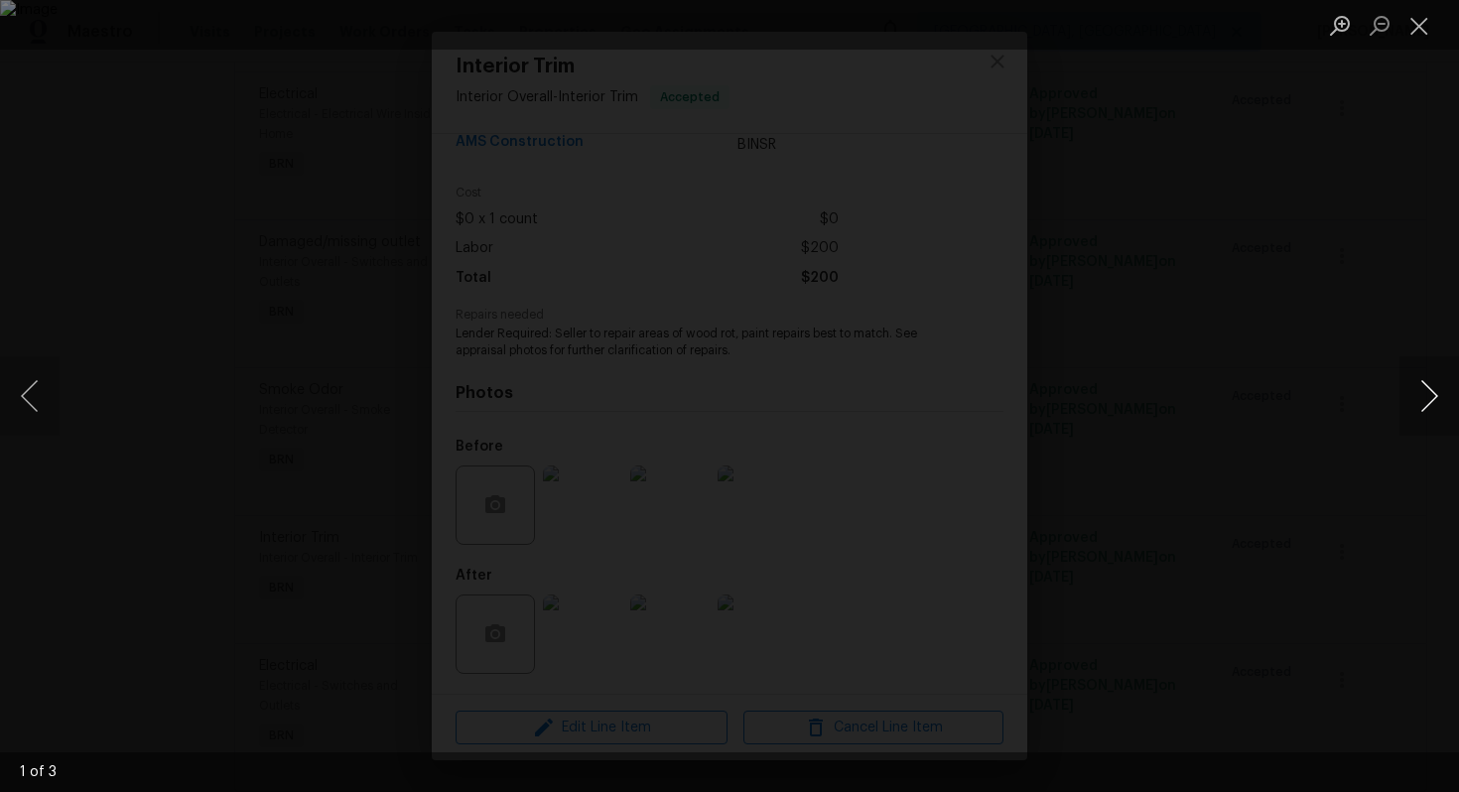
click at [1437, 385] on button "Next image" at bounding box center [1430, 395] width 60 height 79
click at [1425, 17] on button "Close lightbox" at bounding box center [1420, 25] width 40 height 35
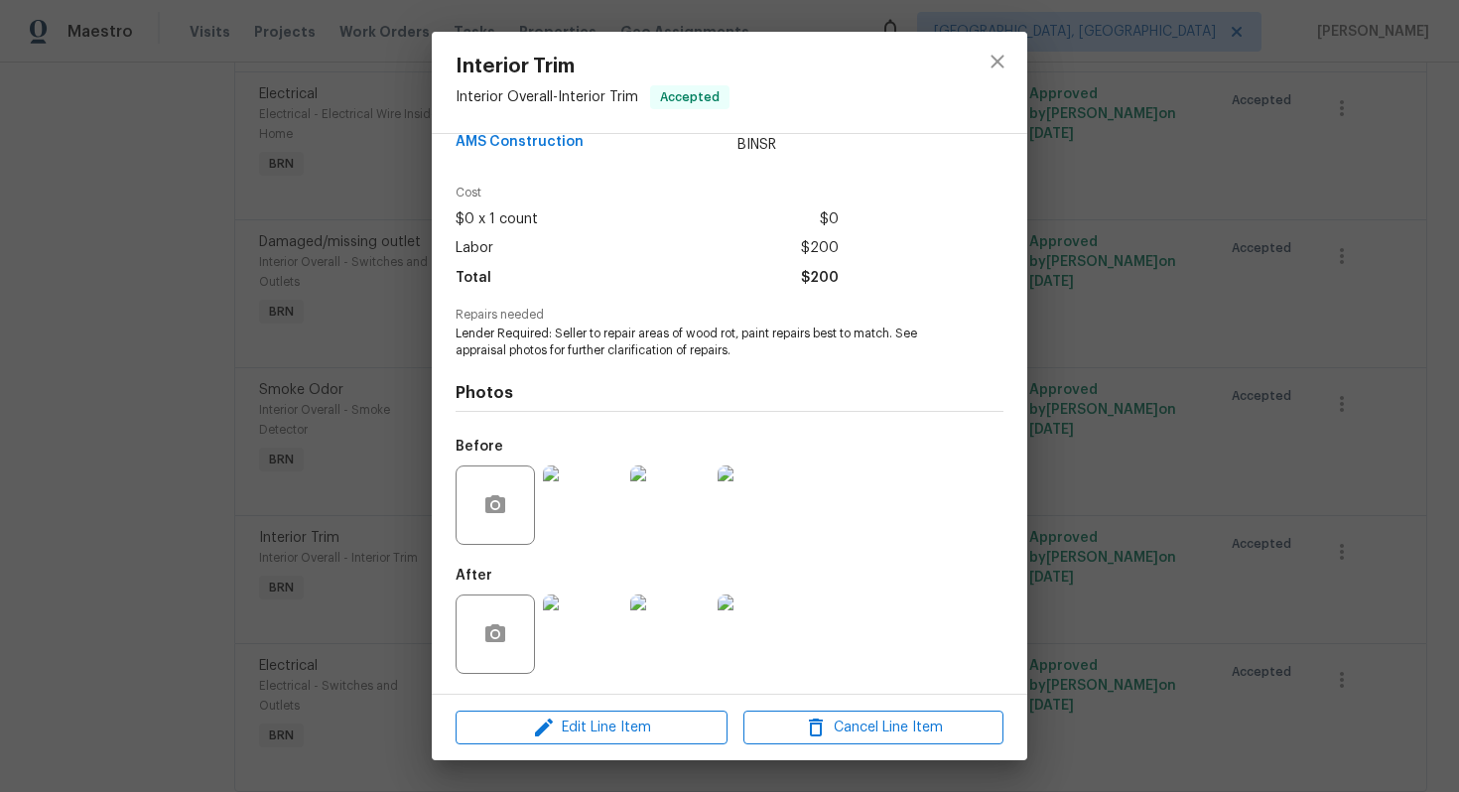
click at [597, 637] on img at bounding box center [582, 634] width 79 height 79
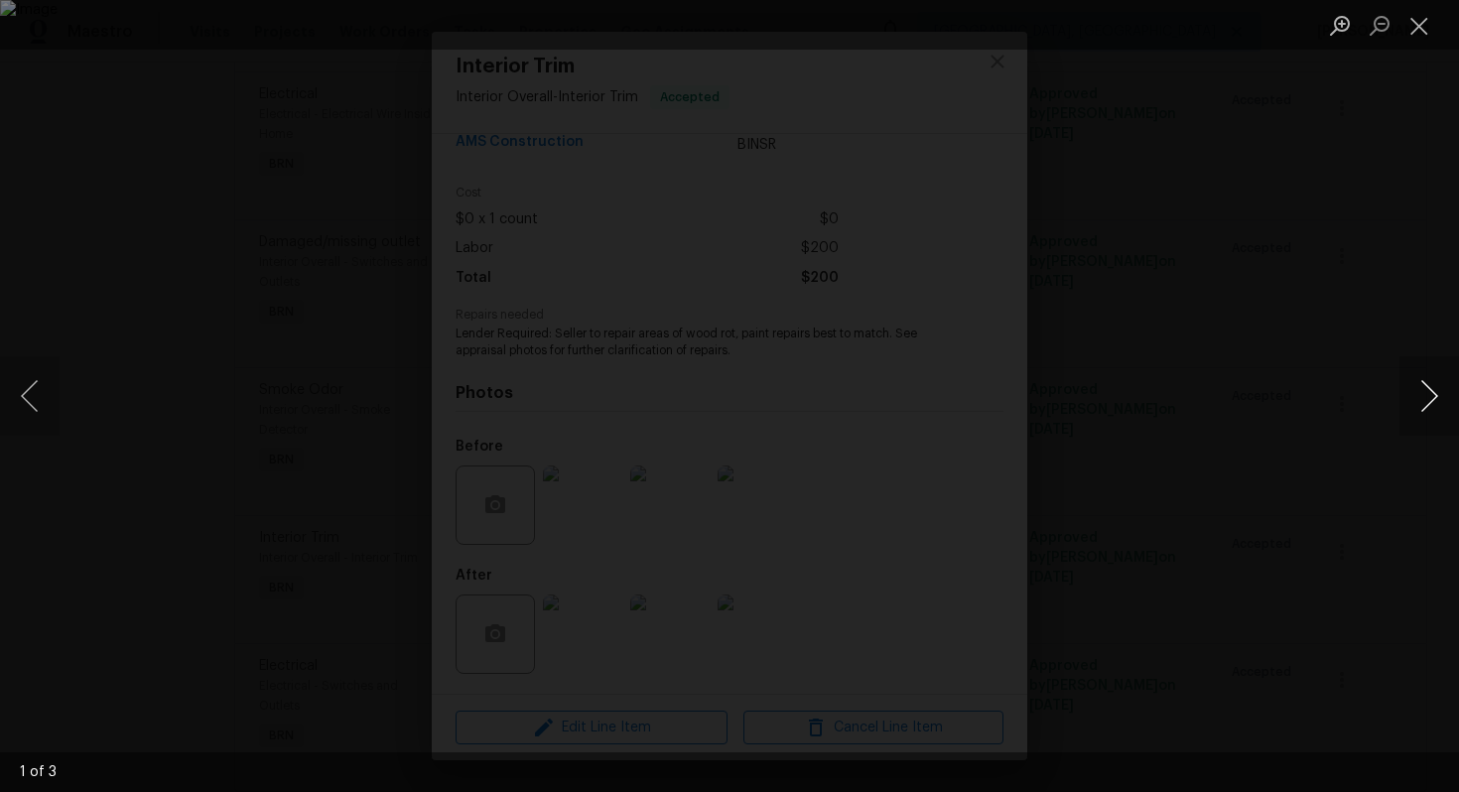
click at [1425, 391] on button "Next image" at bounding box center [1430, 395] width 60 height 79
click at [1414, 22] on button "Close lightbox" at bounding box center [1420, 25] width 40 height 35
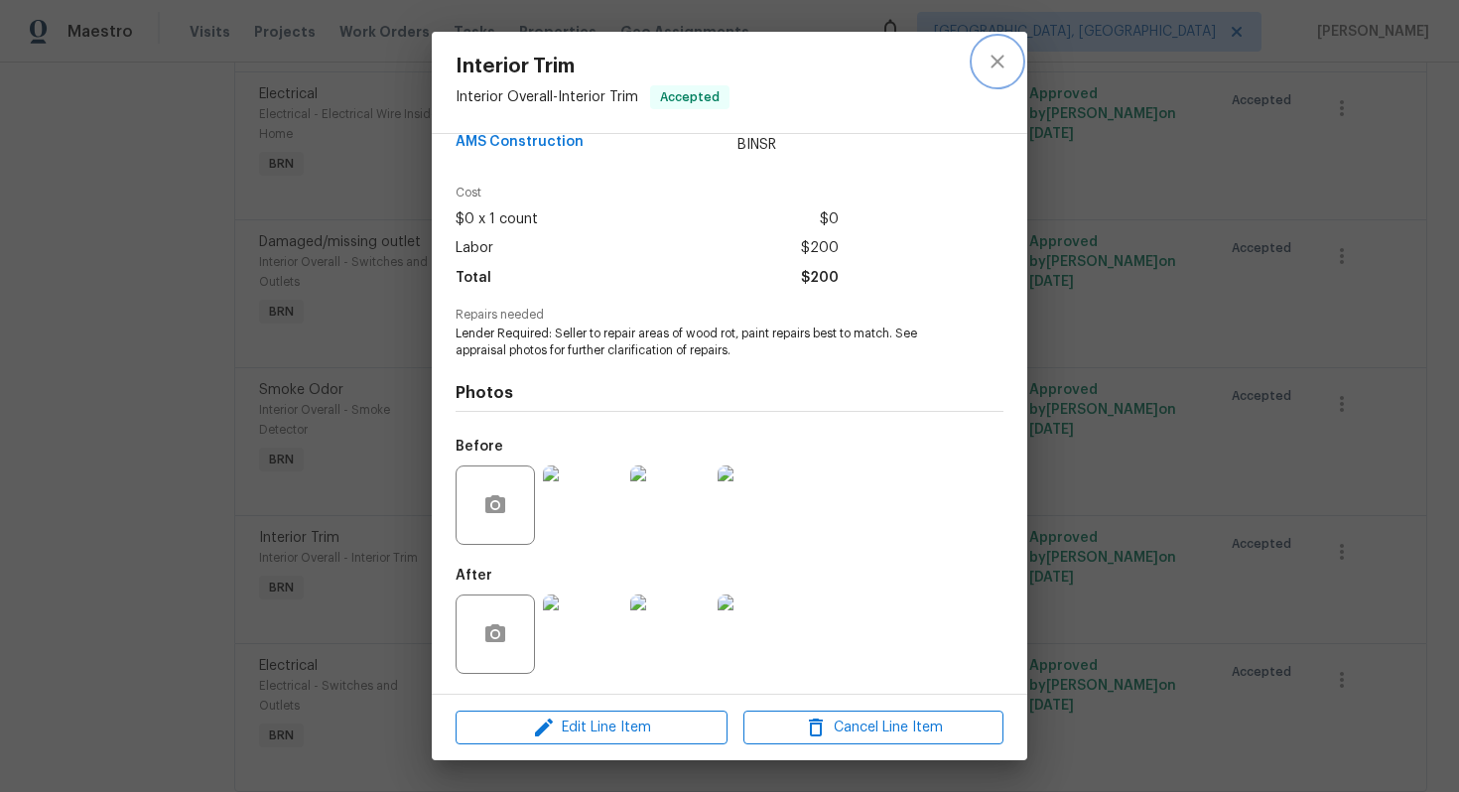
click at [1005, 70] on icon "close" at bounding box center [998, 62] width 24 height 24
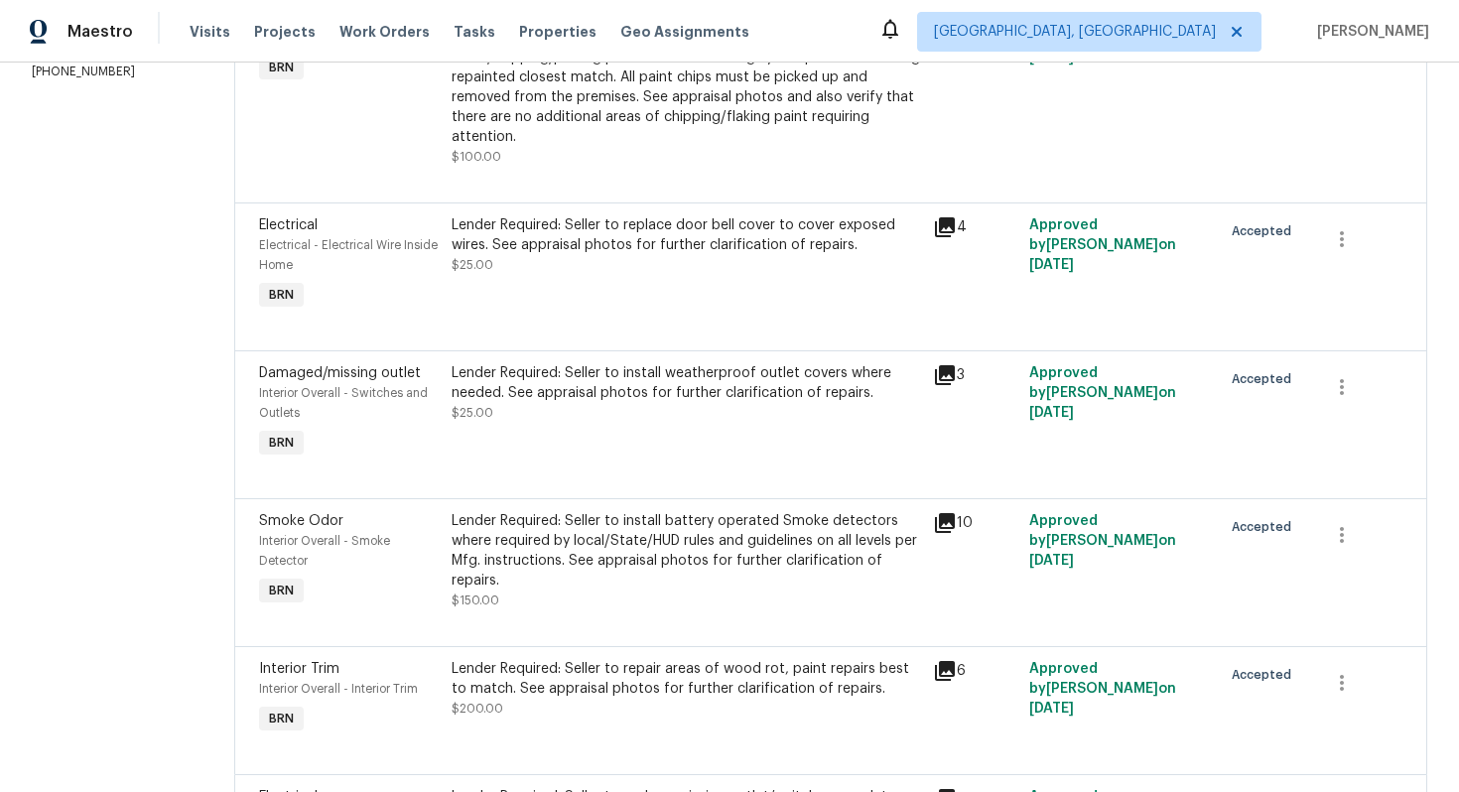
scroll to position [296, 0]
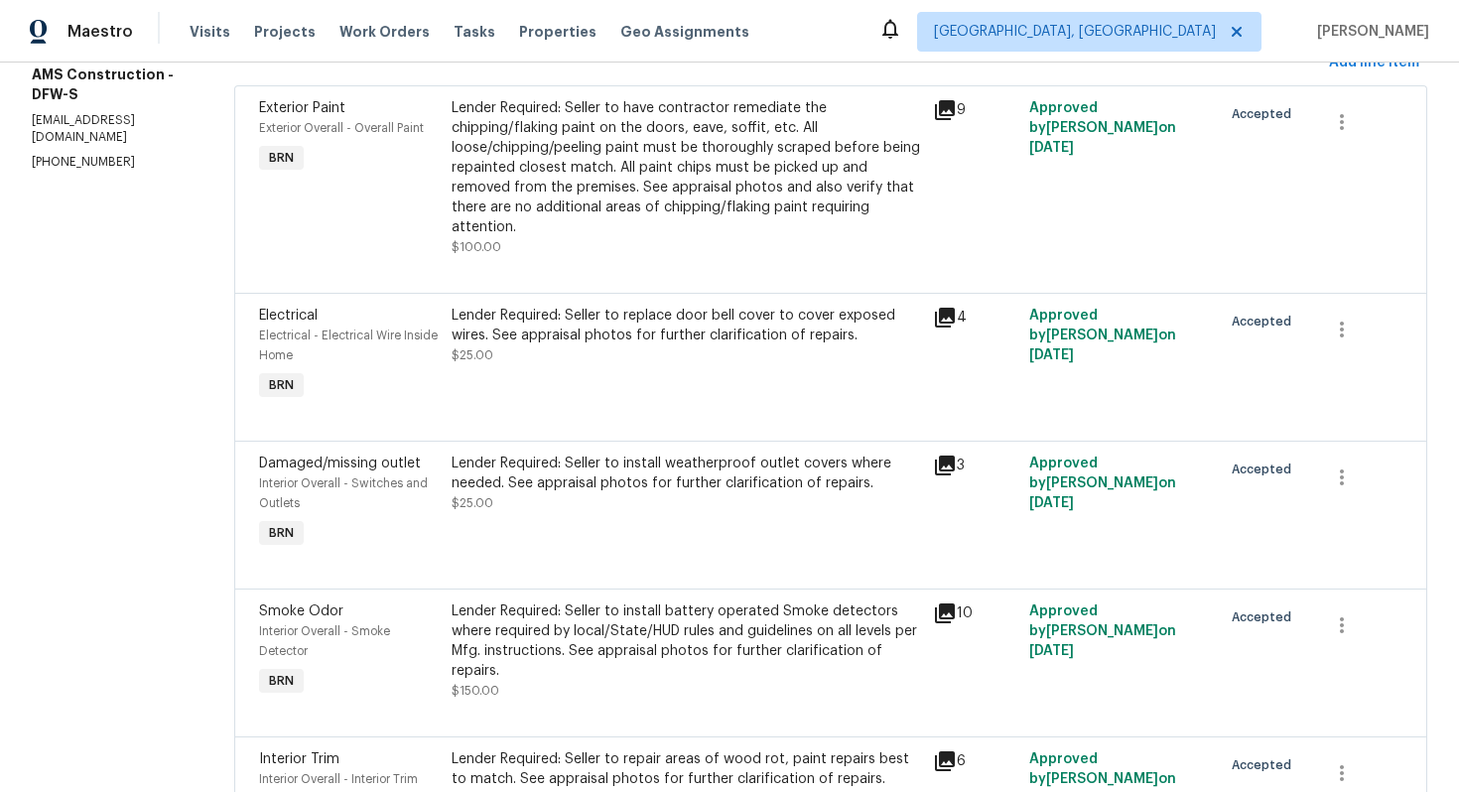
click at [670, 460] on div "Lender Required: Seller to install weatherproof outlet covers where needed. See…" at bounding box center [687, 474] width 470 height 40
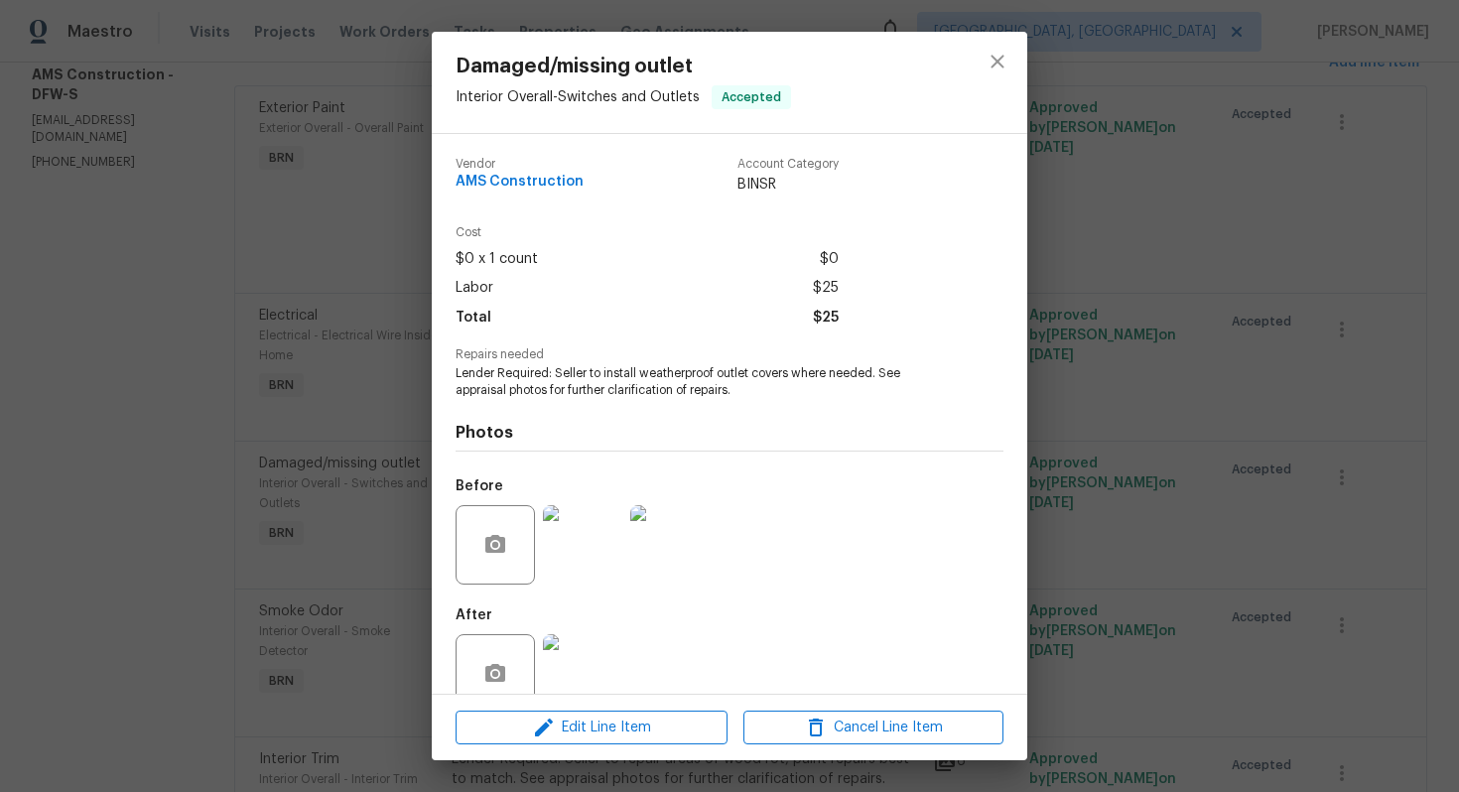
scroll to position [40, 0]
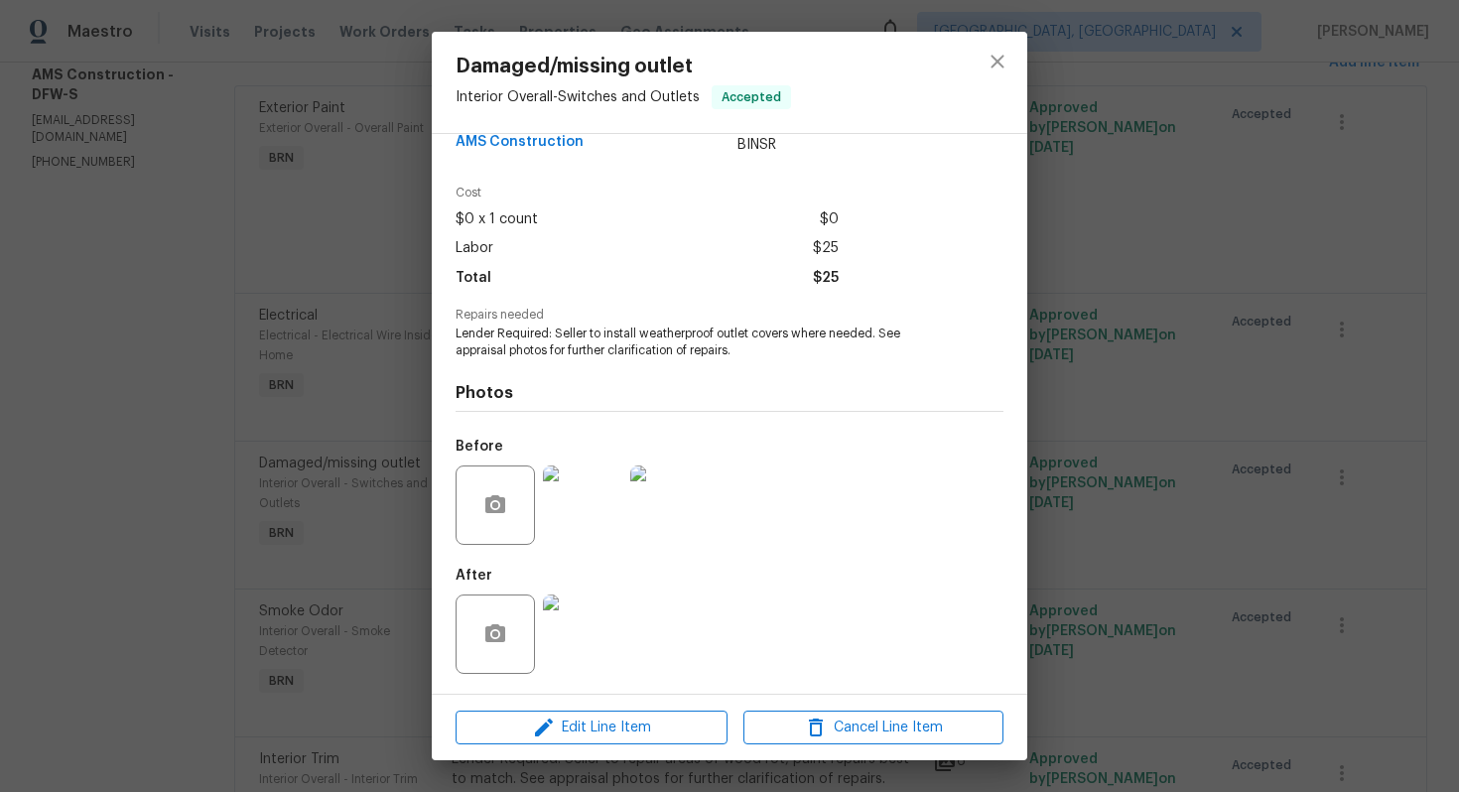
click at [590, 529] on img at bounding box center [582, 505] width 79 height 79
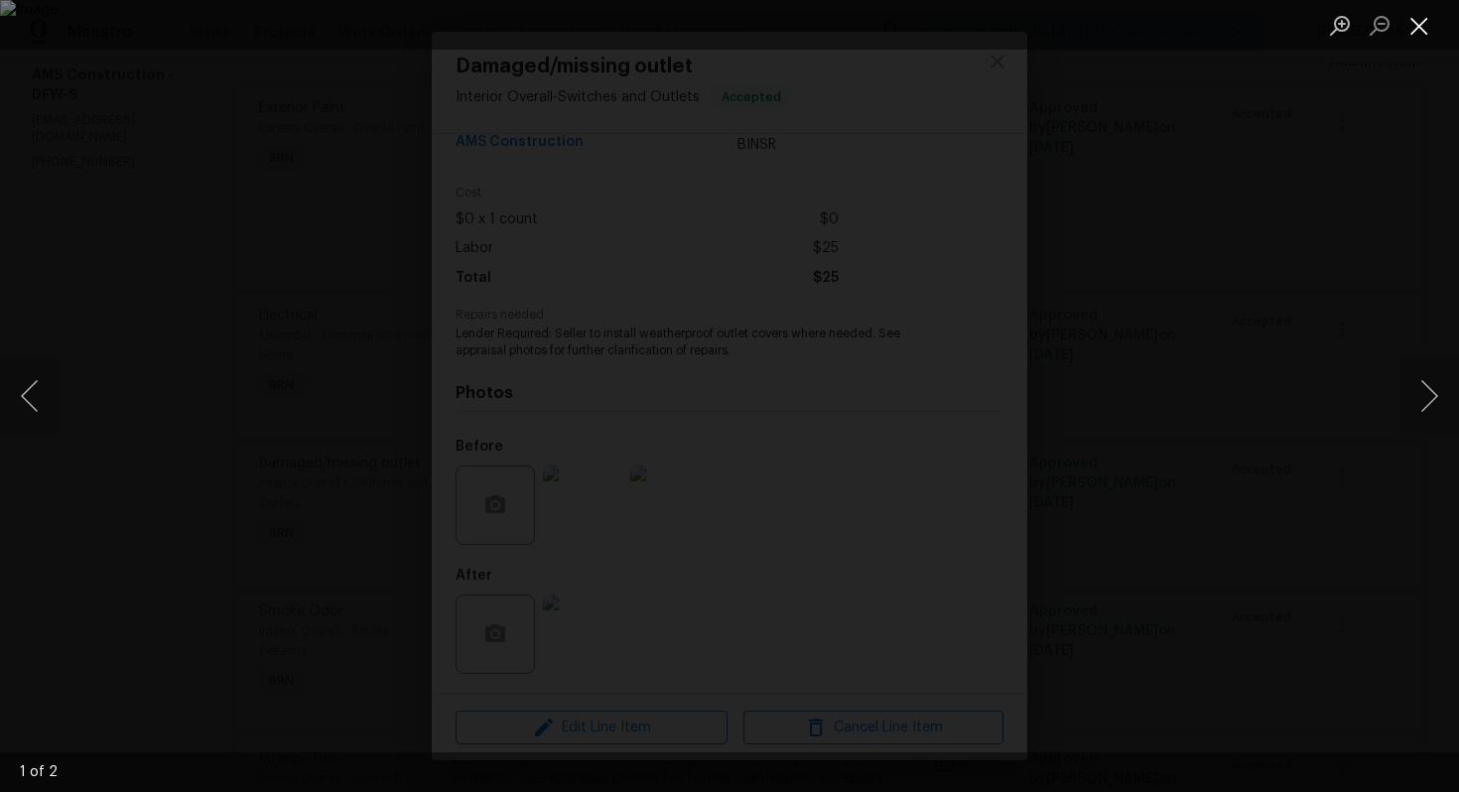
click at [1419, 30] on button "Close lightbox" at bounding box center [1420, 25] width 40 height 35
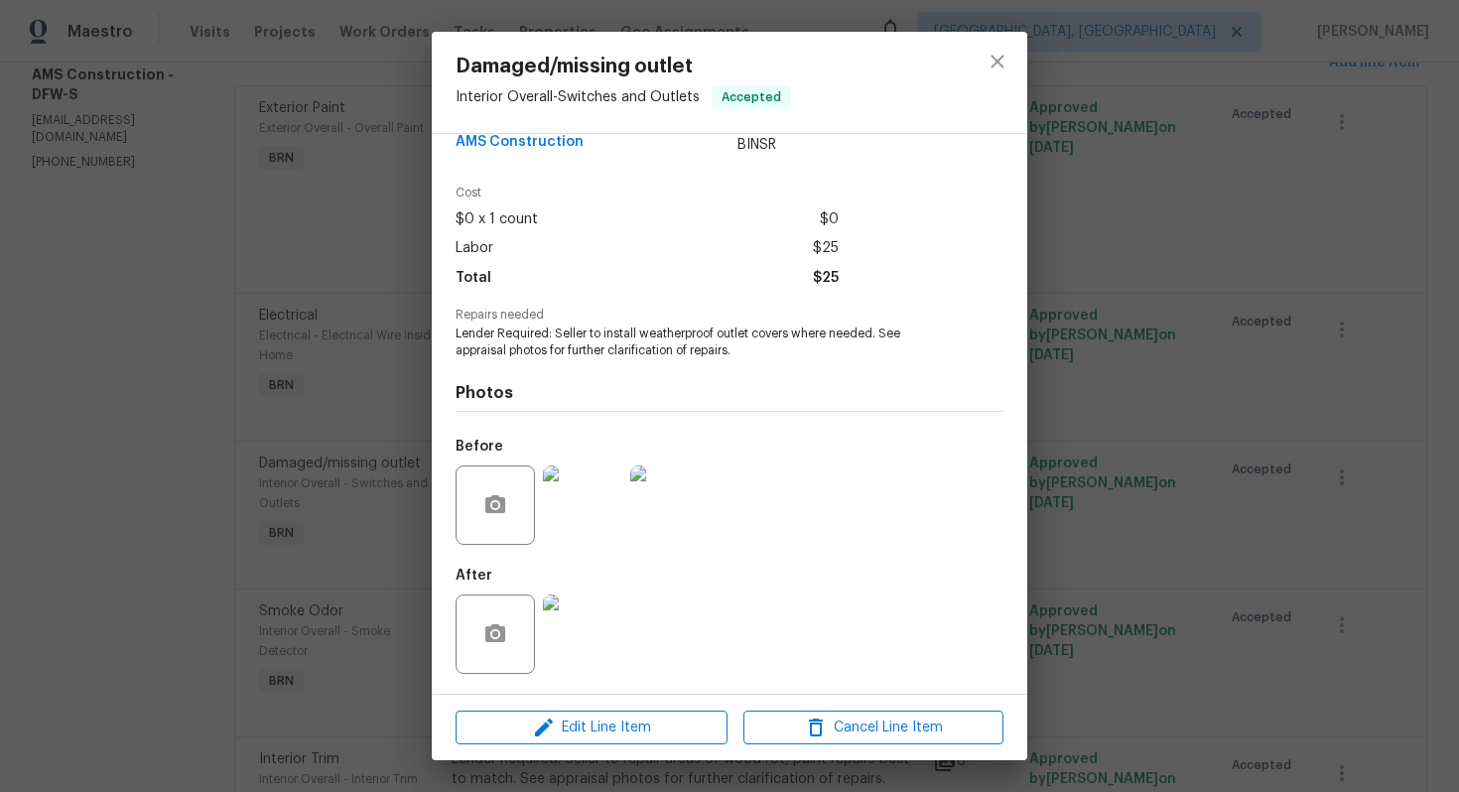
click at [578, 618] on img at bounding box center [582, 634] width 79 height 79
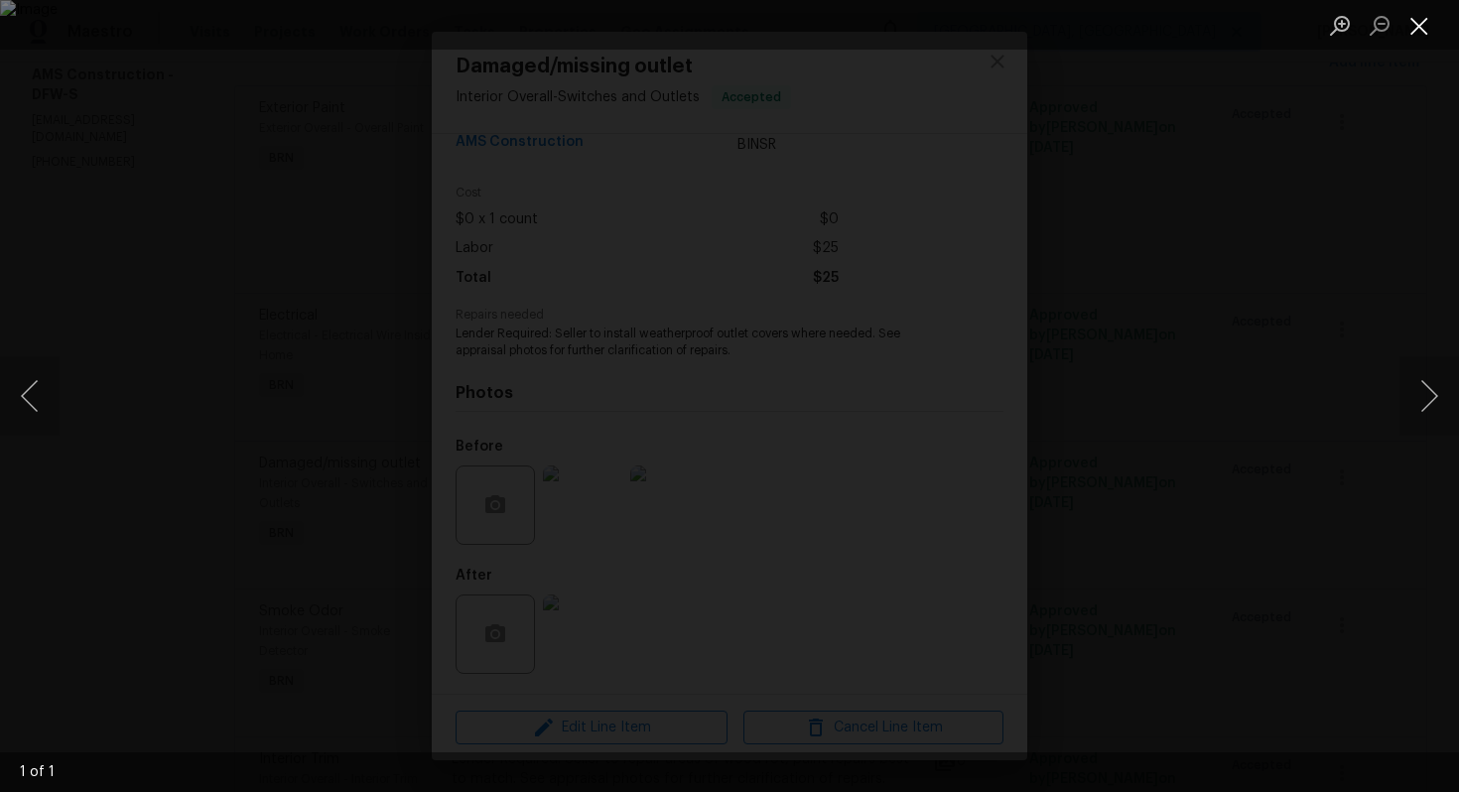
click at [1423, 28] on button "Close lightbox" at bounding box center [1420, 25] width 40 height 35
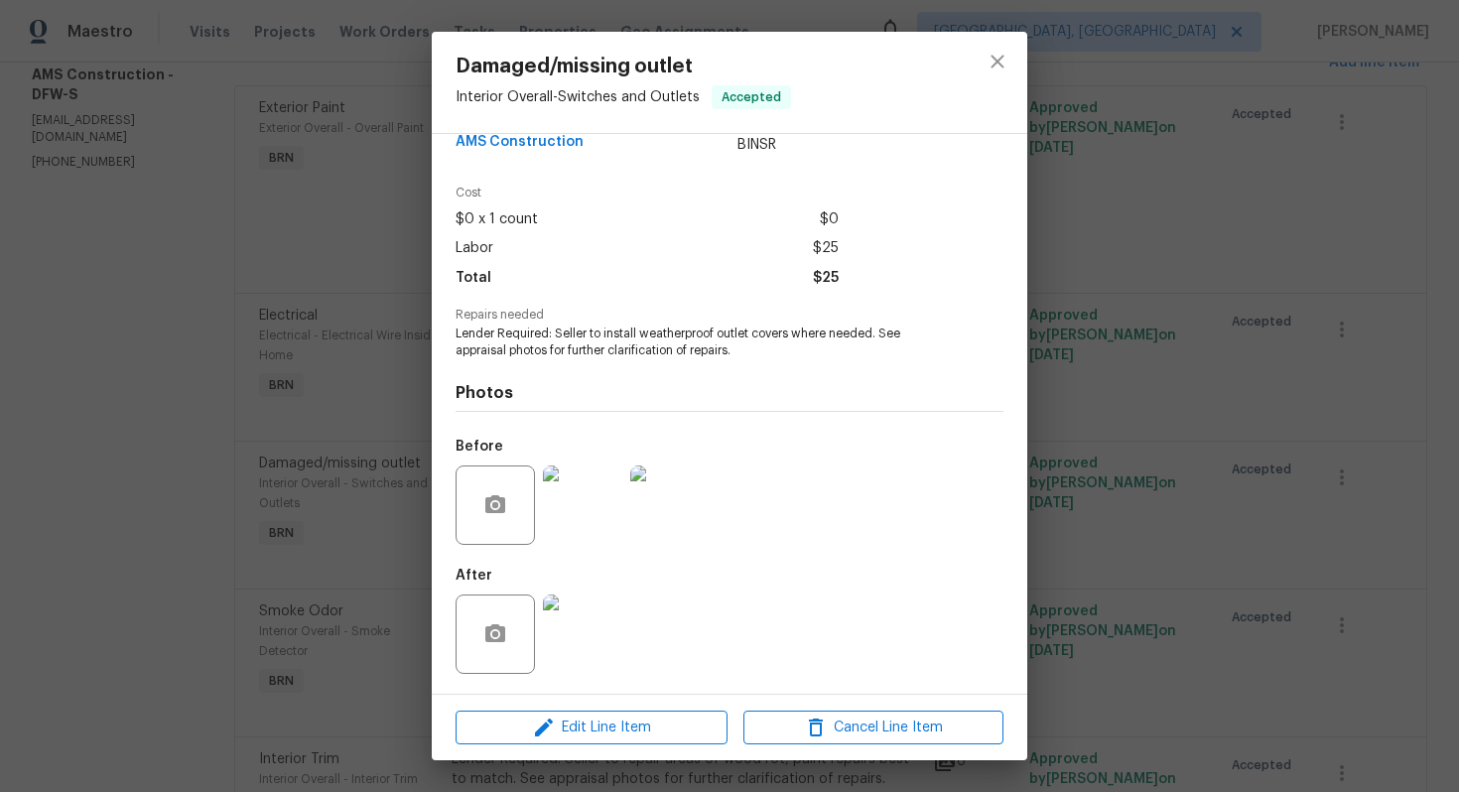
click at [1242, 131] on div "Damaged/missing outlet Interior Overall - Switches and Outlets Accepted Vendor …" at bounding box center [729, 396] width 1459 height 792
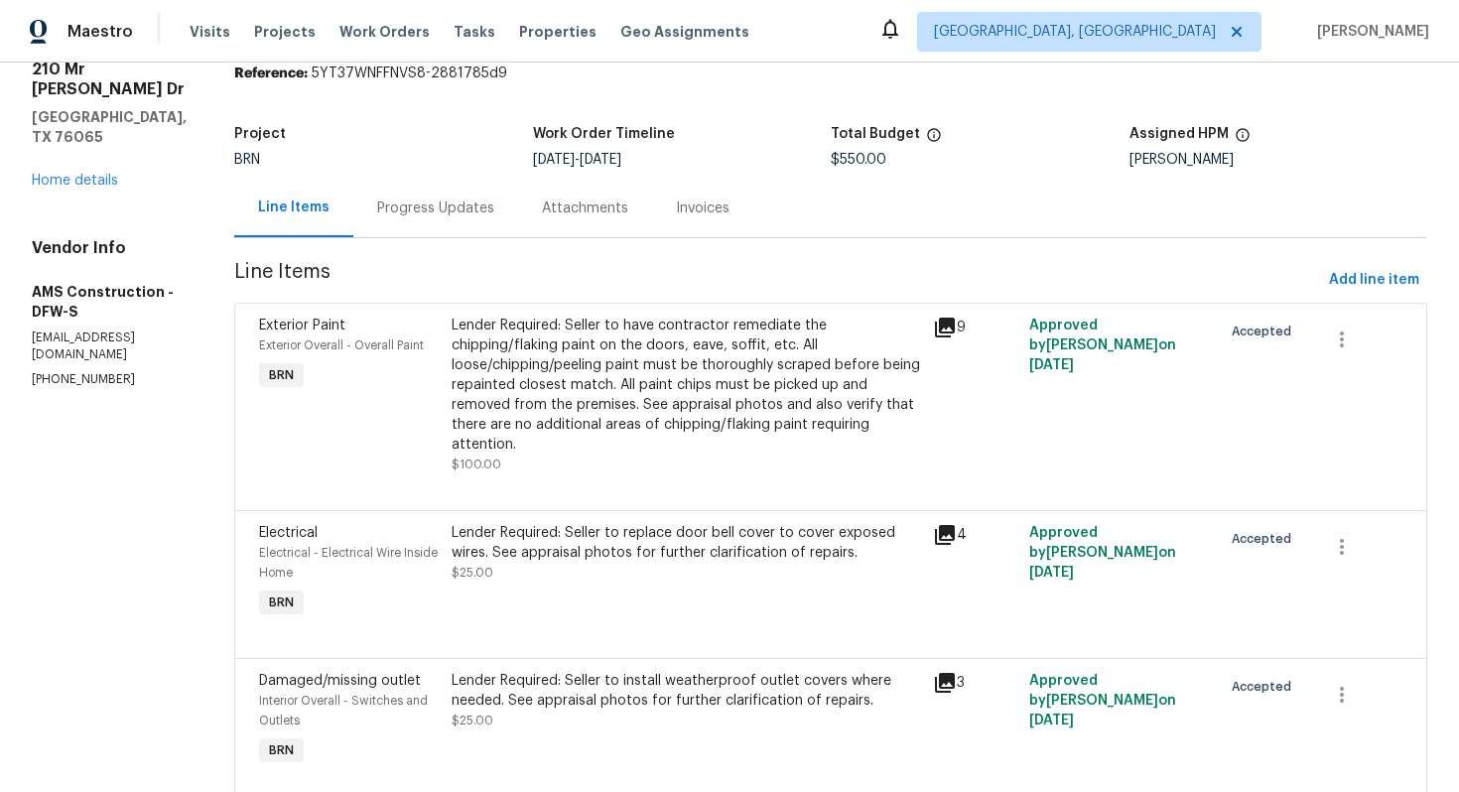
scroll to position [30, 0]
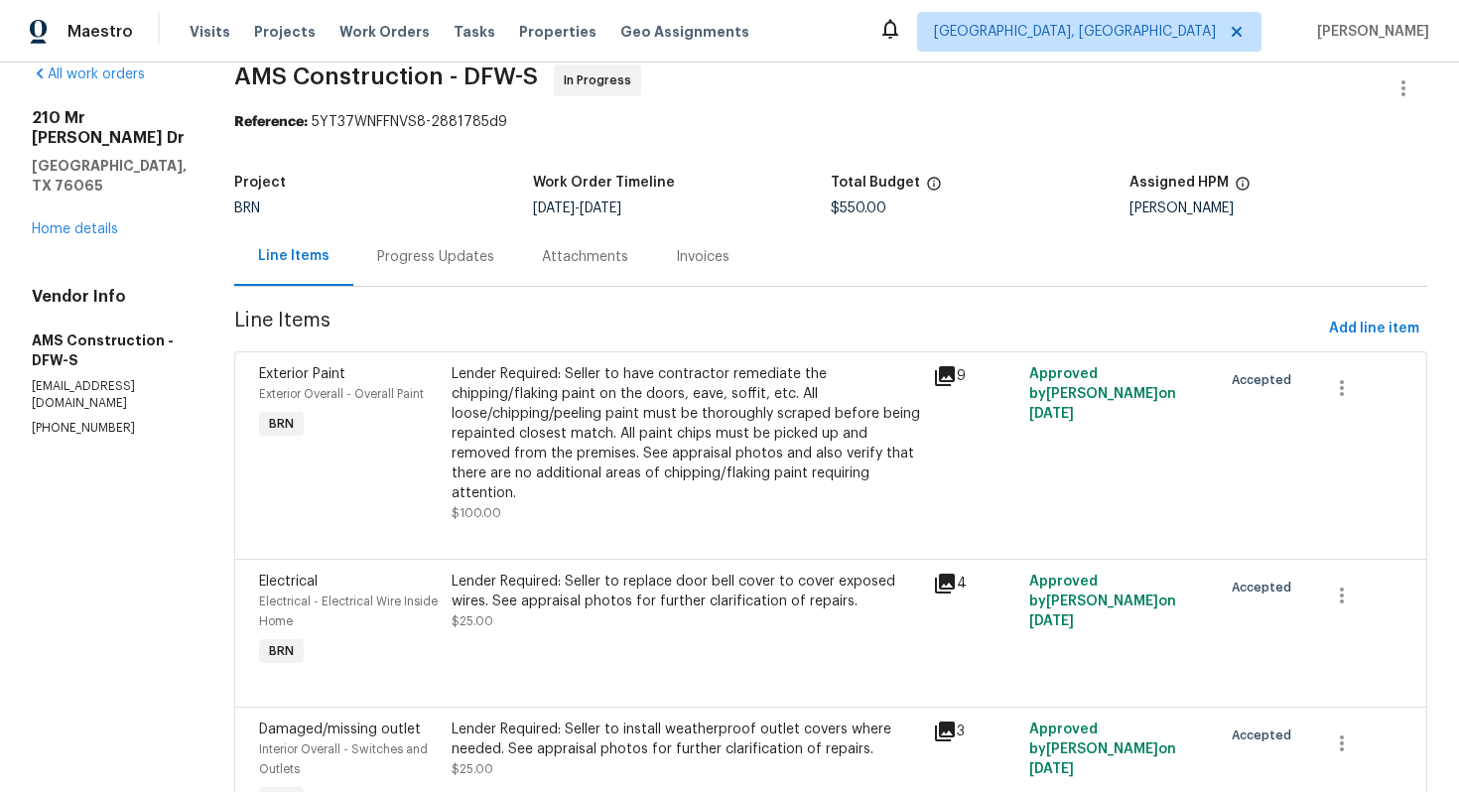
click at [708, 577] on div "Lender Required: Seller to replace door bell cover to cover exposed wires. See …" at bounding box center [687, 592] width 470 height 40
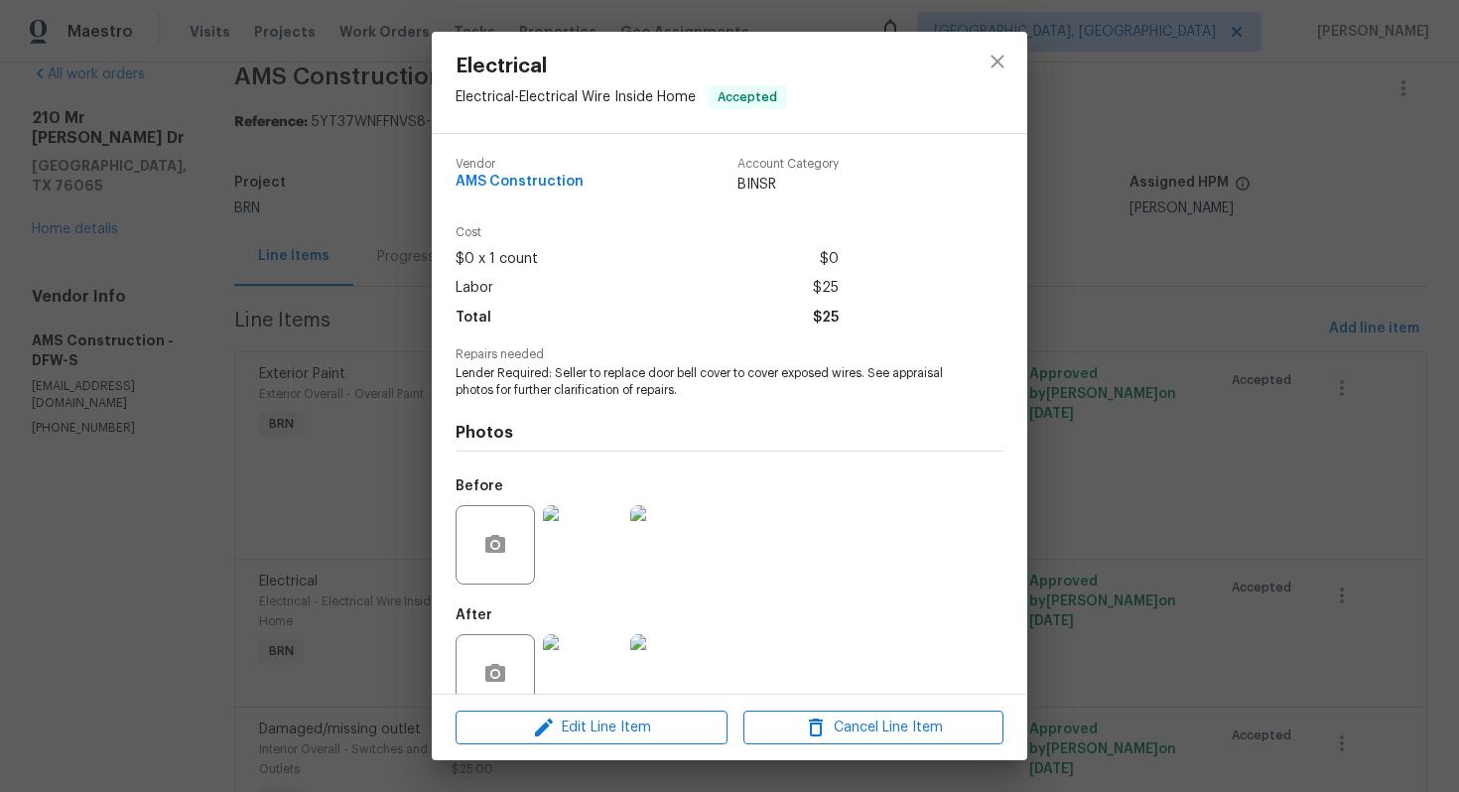
scroll to position [40, 0]
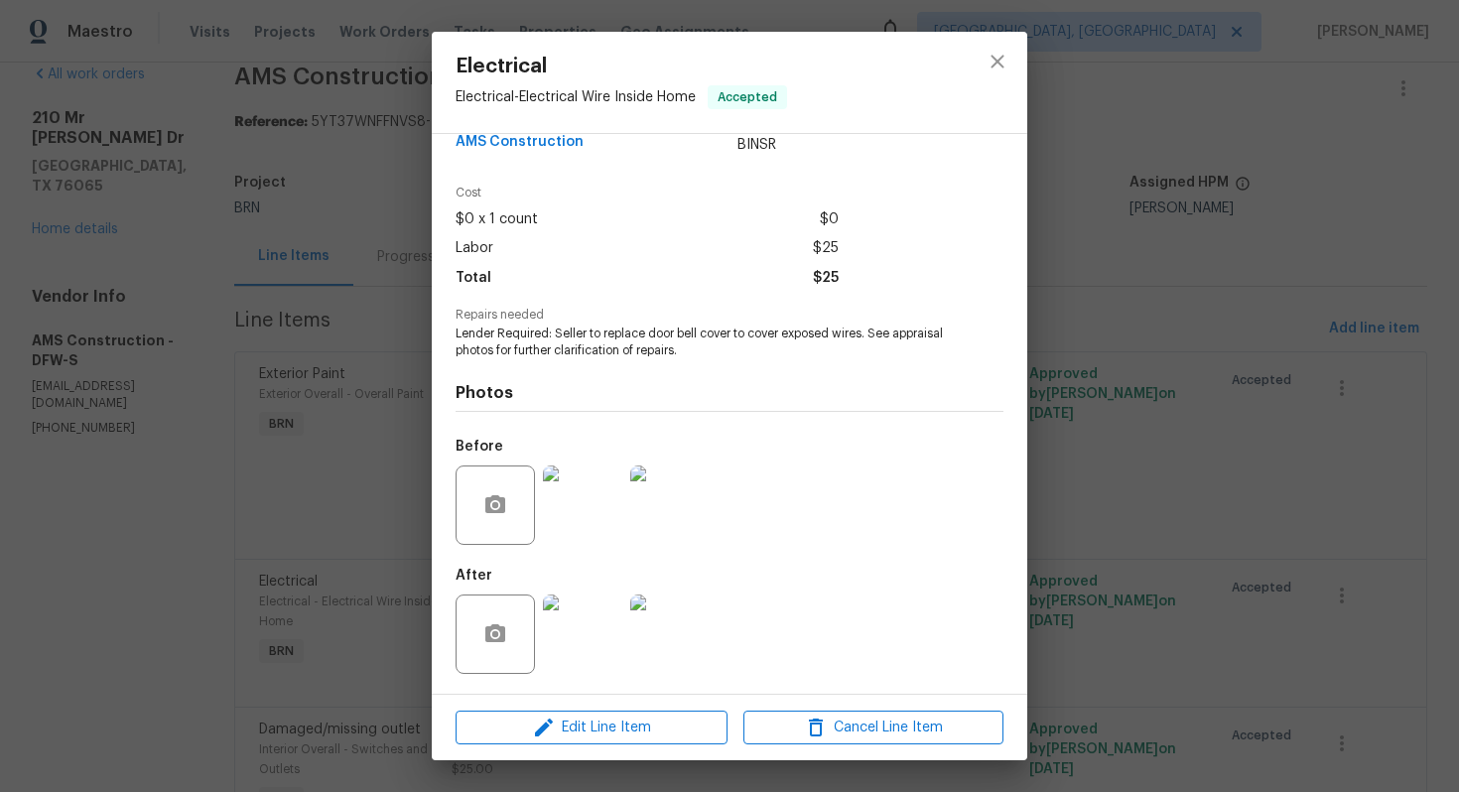
click at [570, 503] on img at bounding box center [582, 505] width 79 height 79
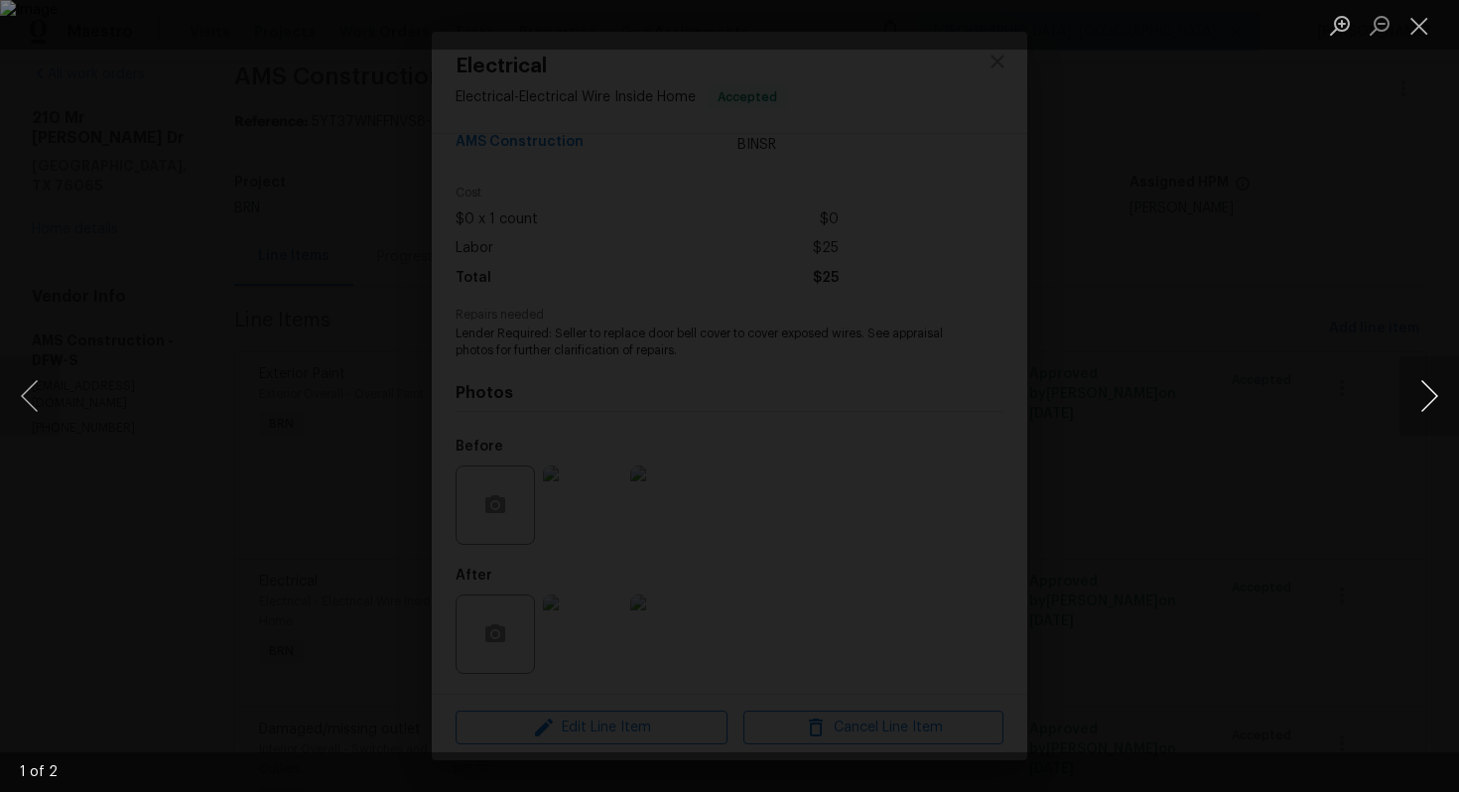
click at [1435, 402] on button "Next image" at bounding box center [1430, 395] width 60 height 79
click at [1412, 22] on button "Close lightbox" at bounding box center [1420, 25] width 40 height 35
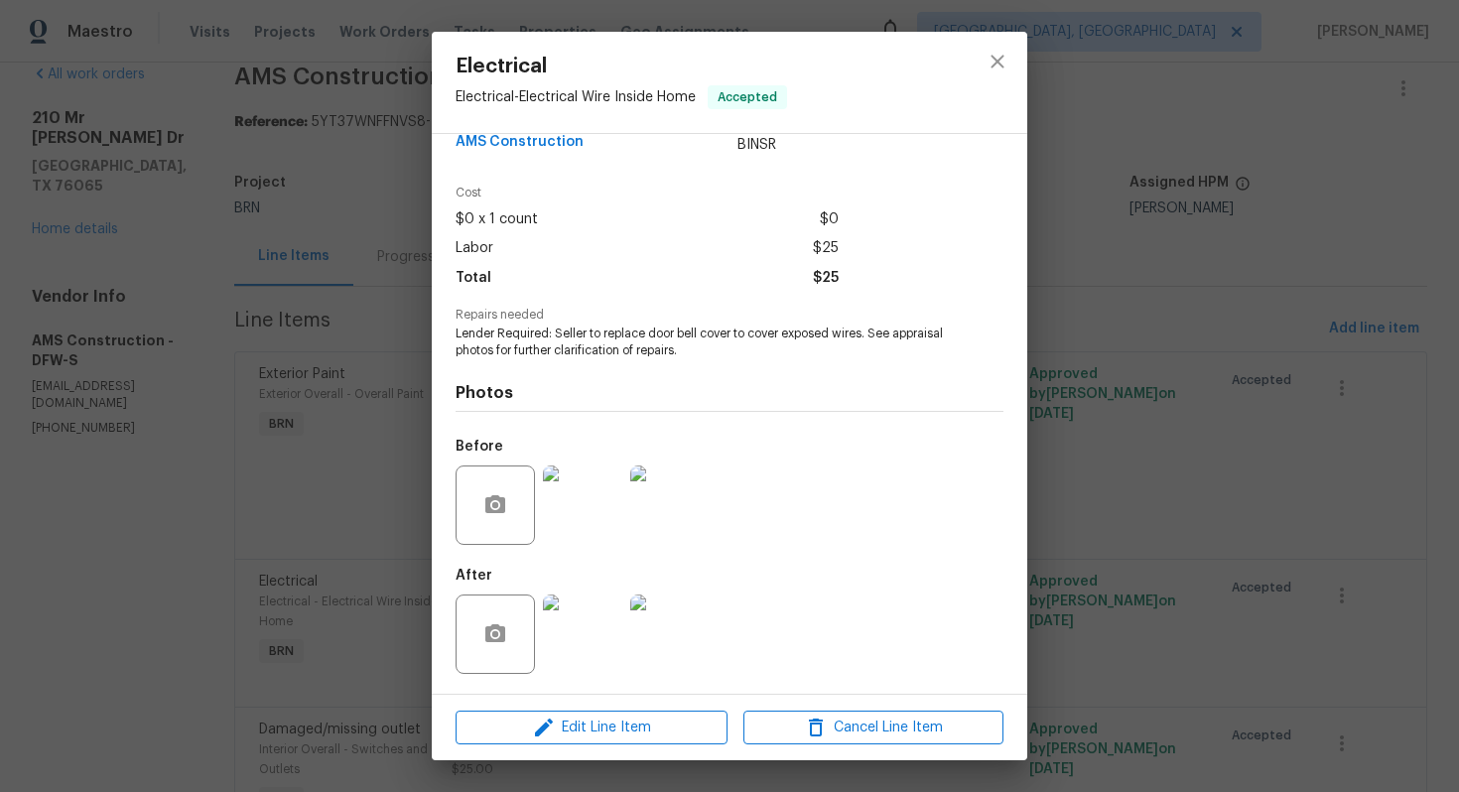
click at [614, 633] on img at bounding box center [582, 634] width 79 height 79
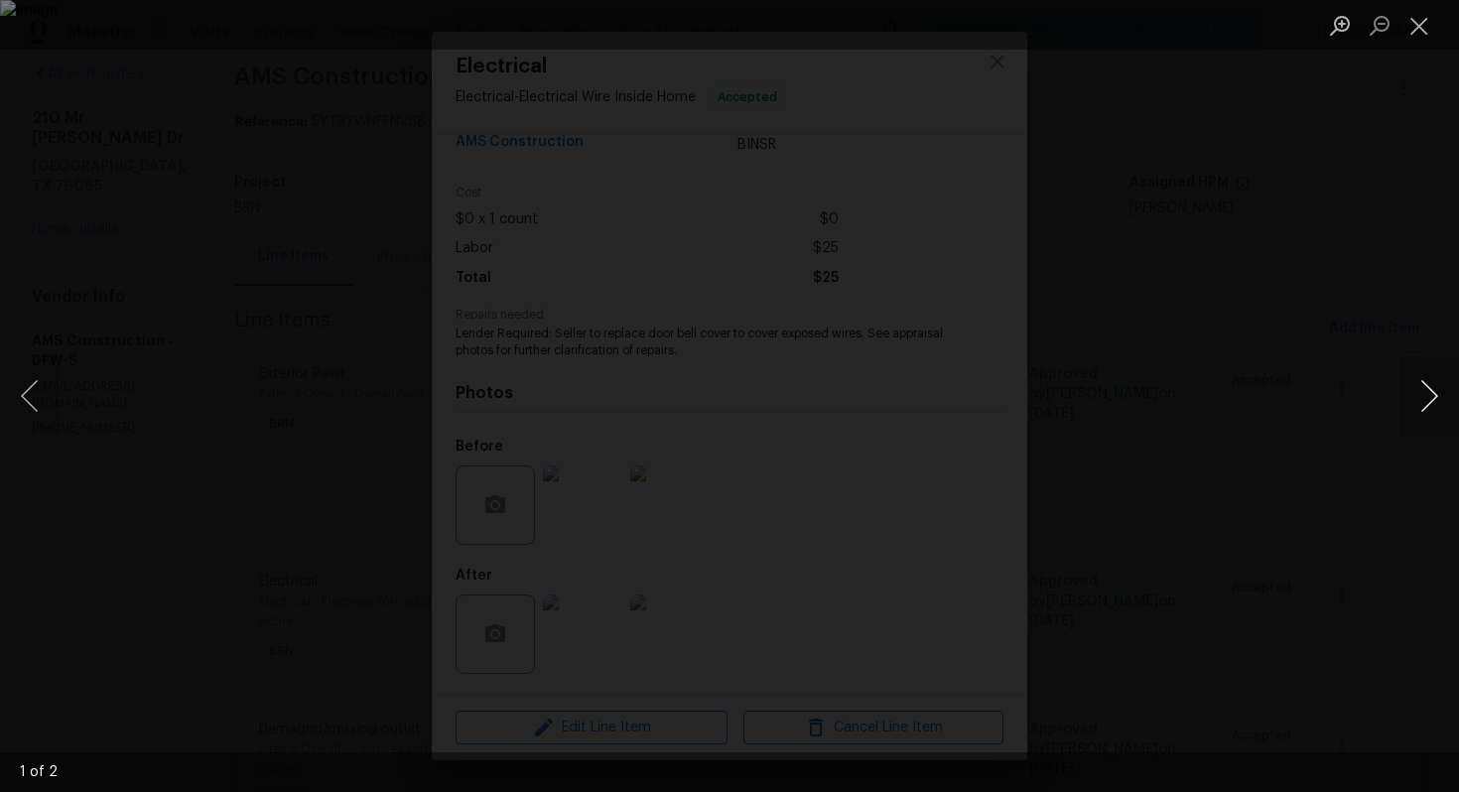
click at [1401, 381] on button "Next image" at bounding box center [1430, 395] width 60 height 79
click at [1418, 32] on button "Close lightbox" at bounding box center [1420, 25] width 40 height 35
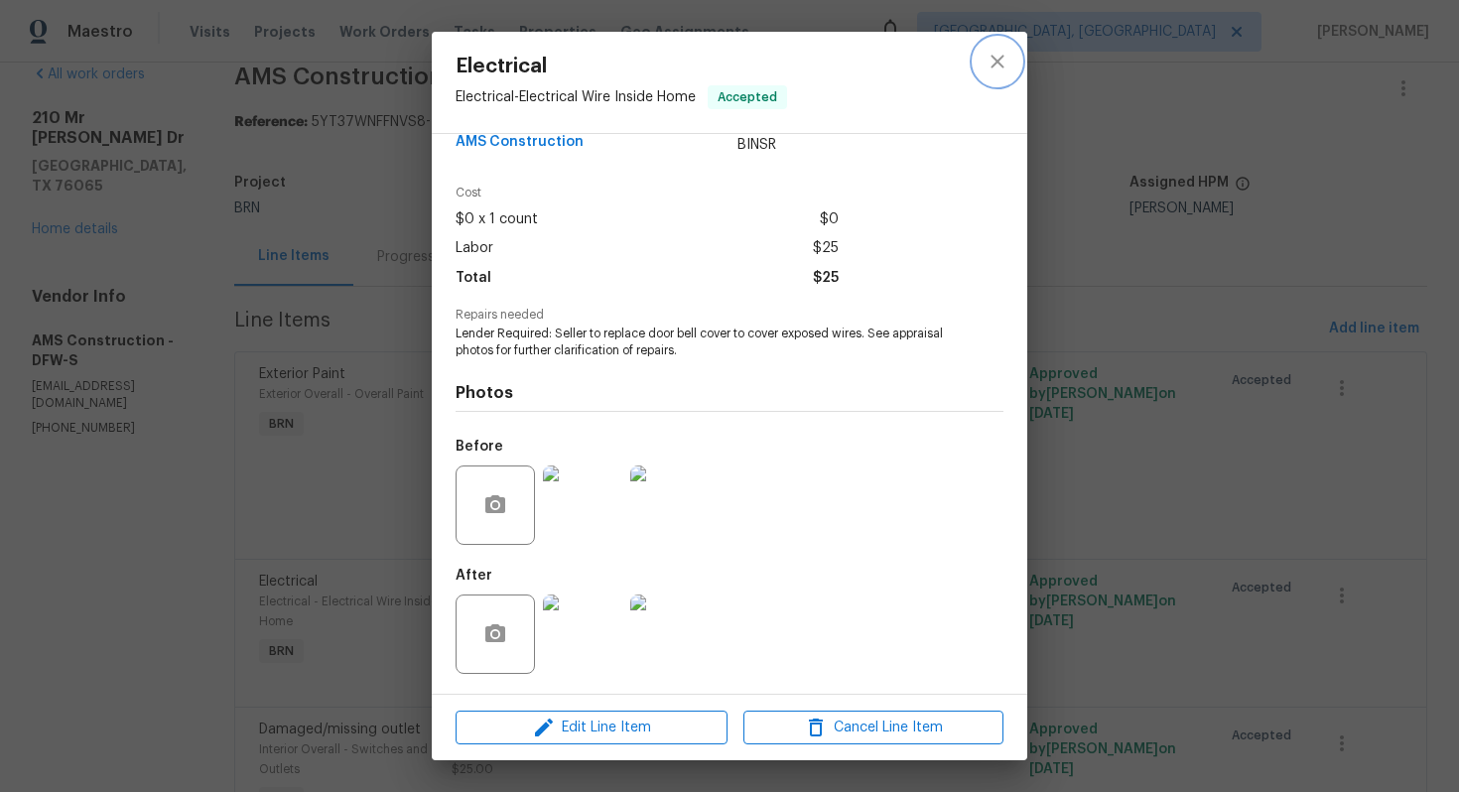
click at [997, 68] on icon "close" at bounding box center [998, 62] width 24 height 24
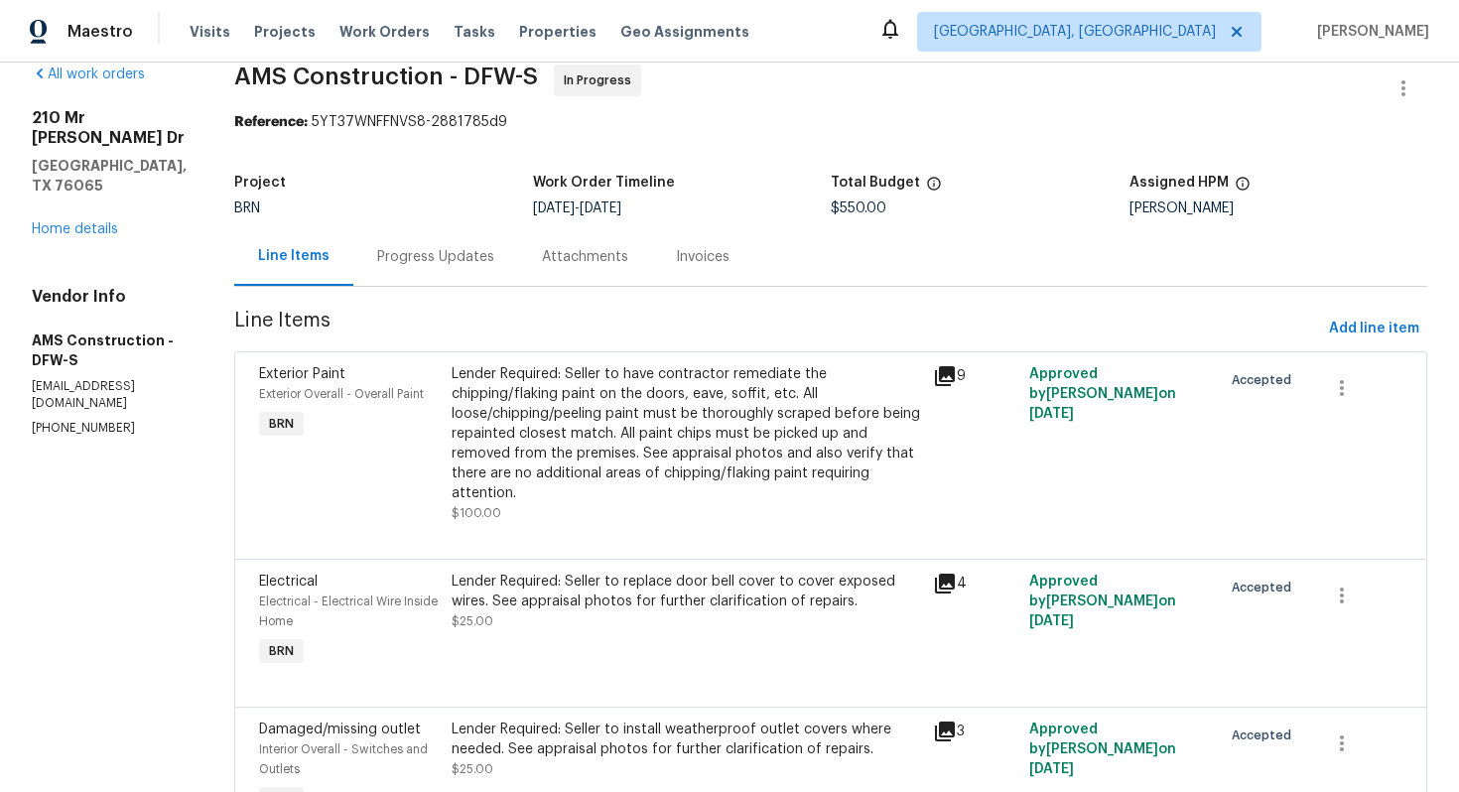
click at [717, 493] on div "Lender Required: Seller to have contractor remediate the chipping/flaking paint…" at bounding box center [687, 443] width 470 height 159
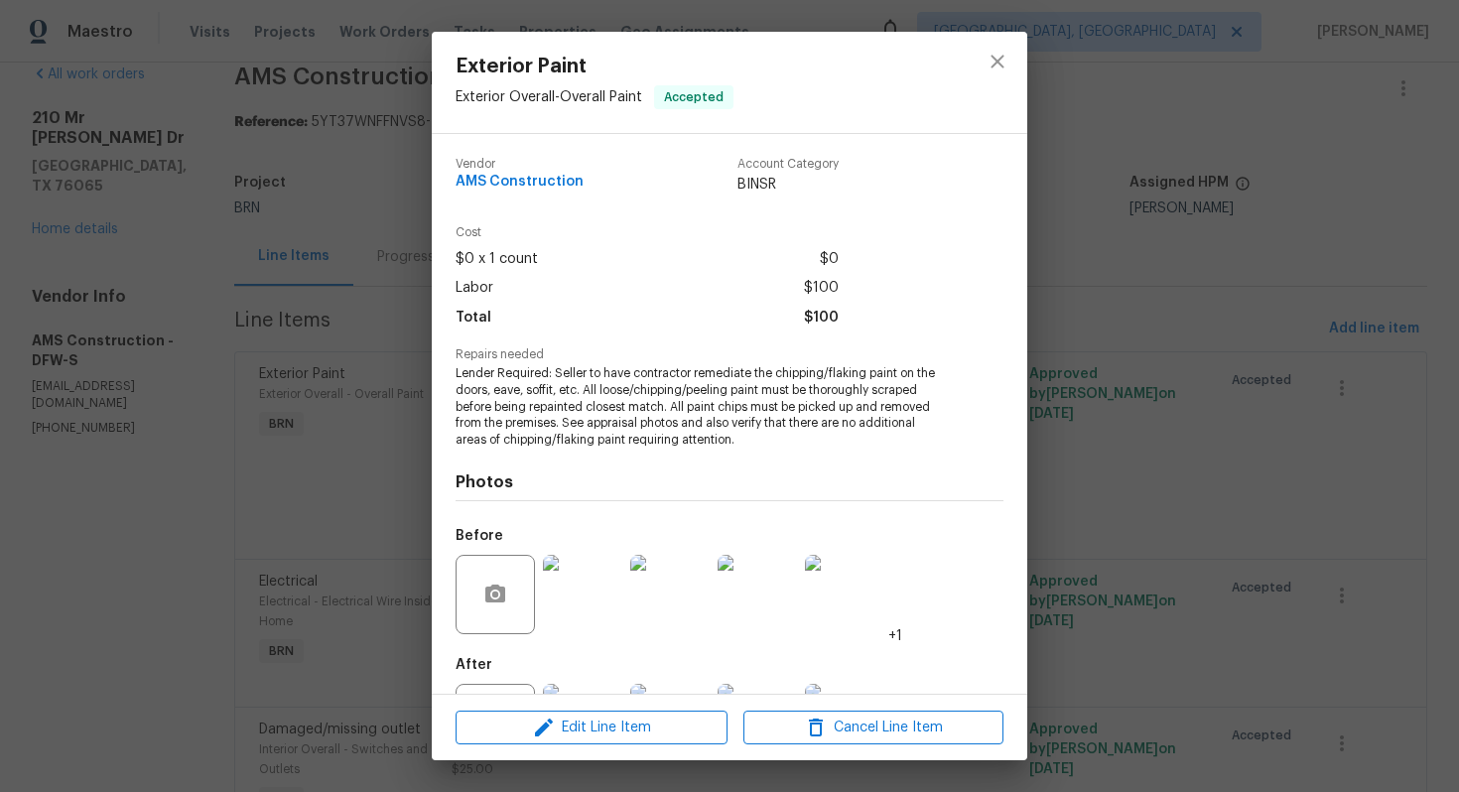
scroll to position [89, 0]
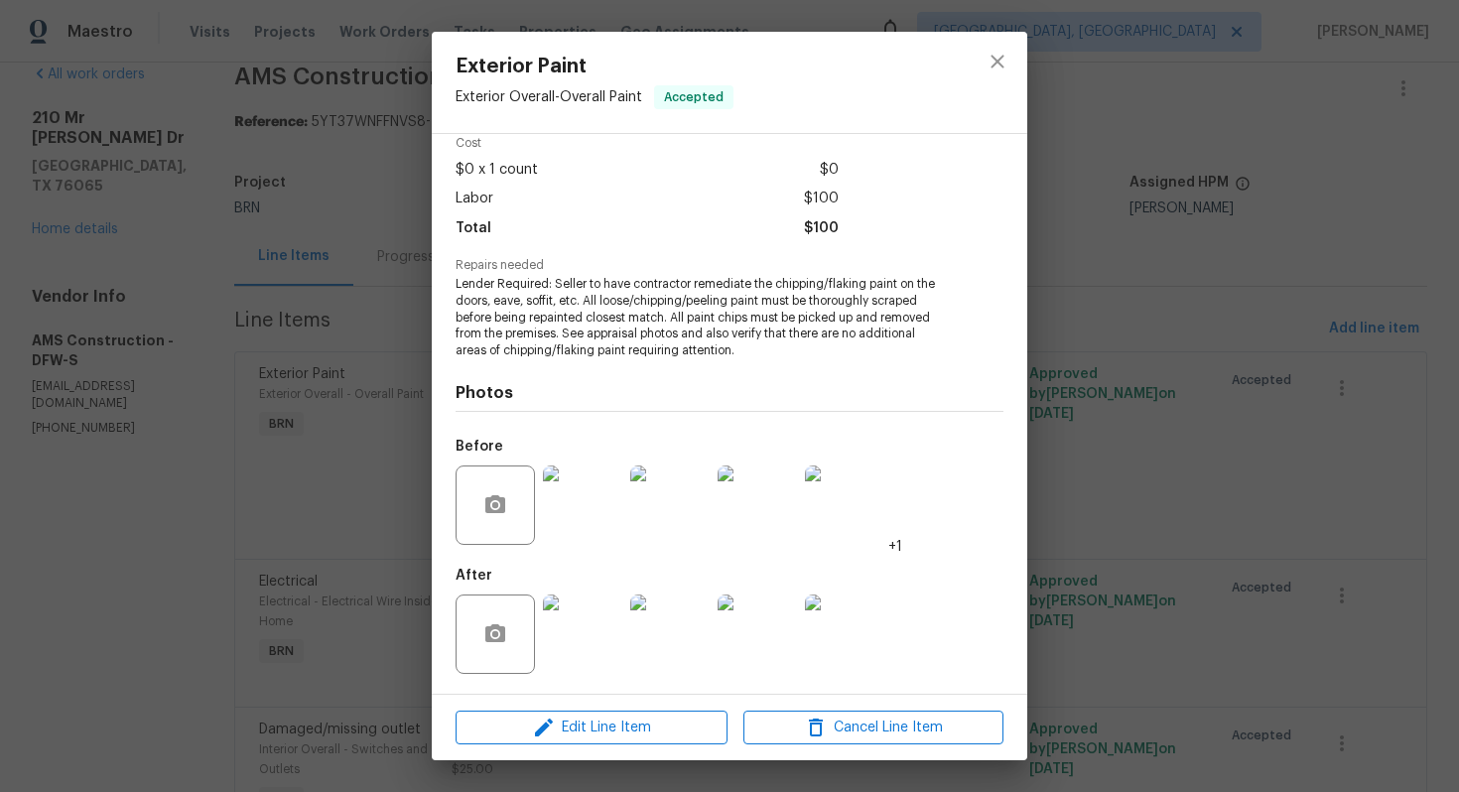
click at [583, 626] on img at bounding box center [582, 634] width 79 height 79
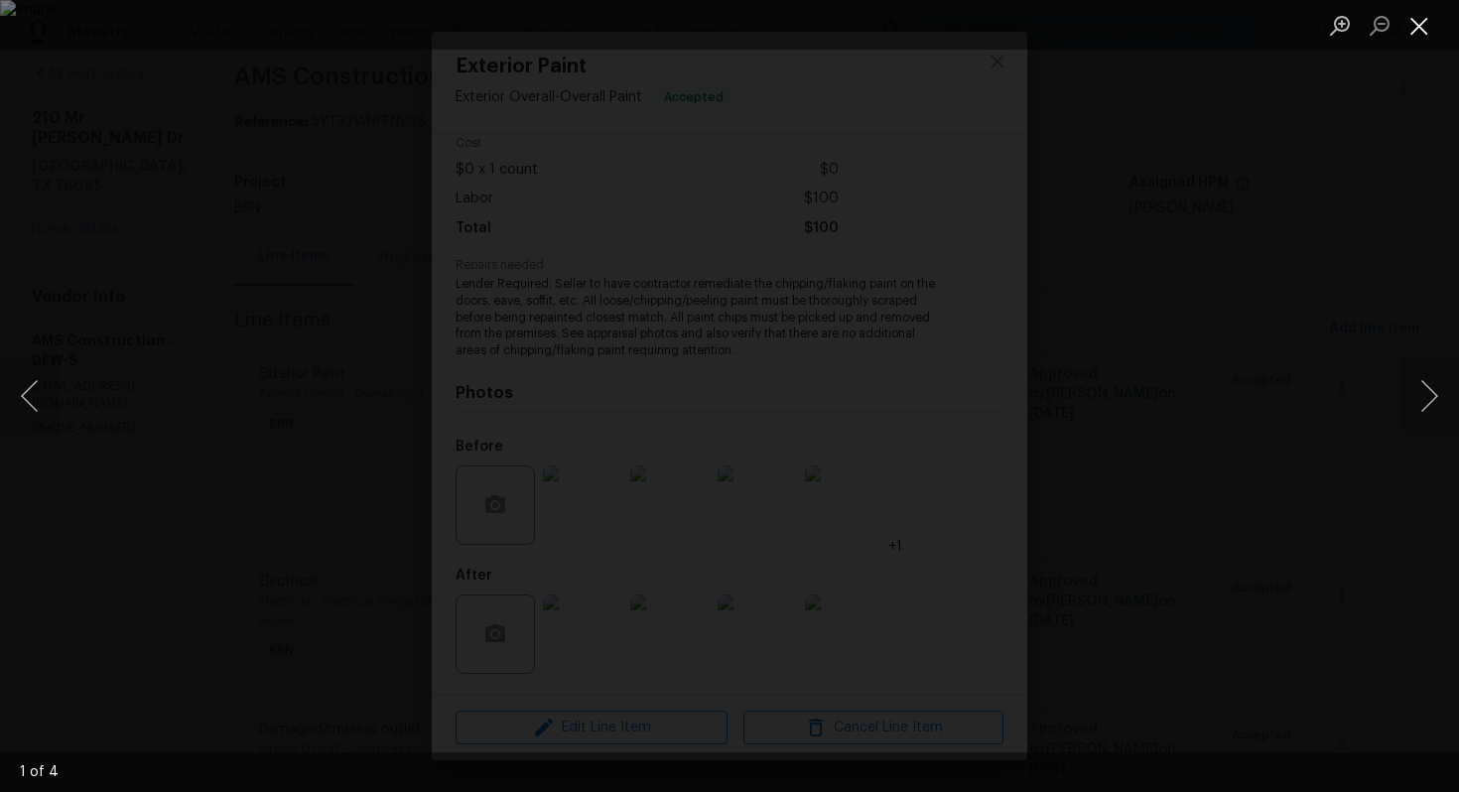
click at [1419, 14] on button "Close lightbox" at bounding box center [1420, 25] width 40 height 35
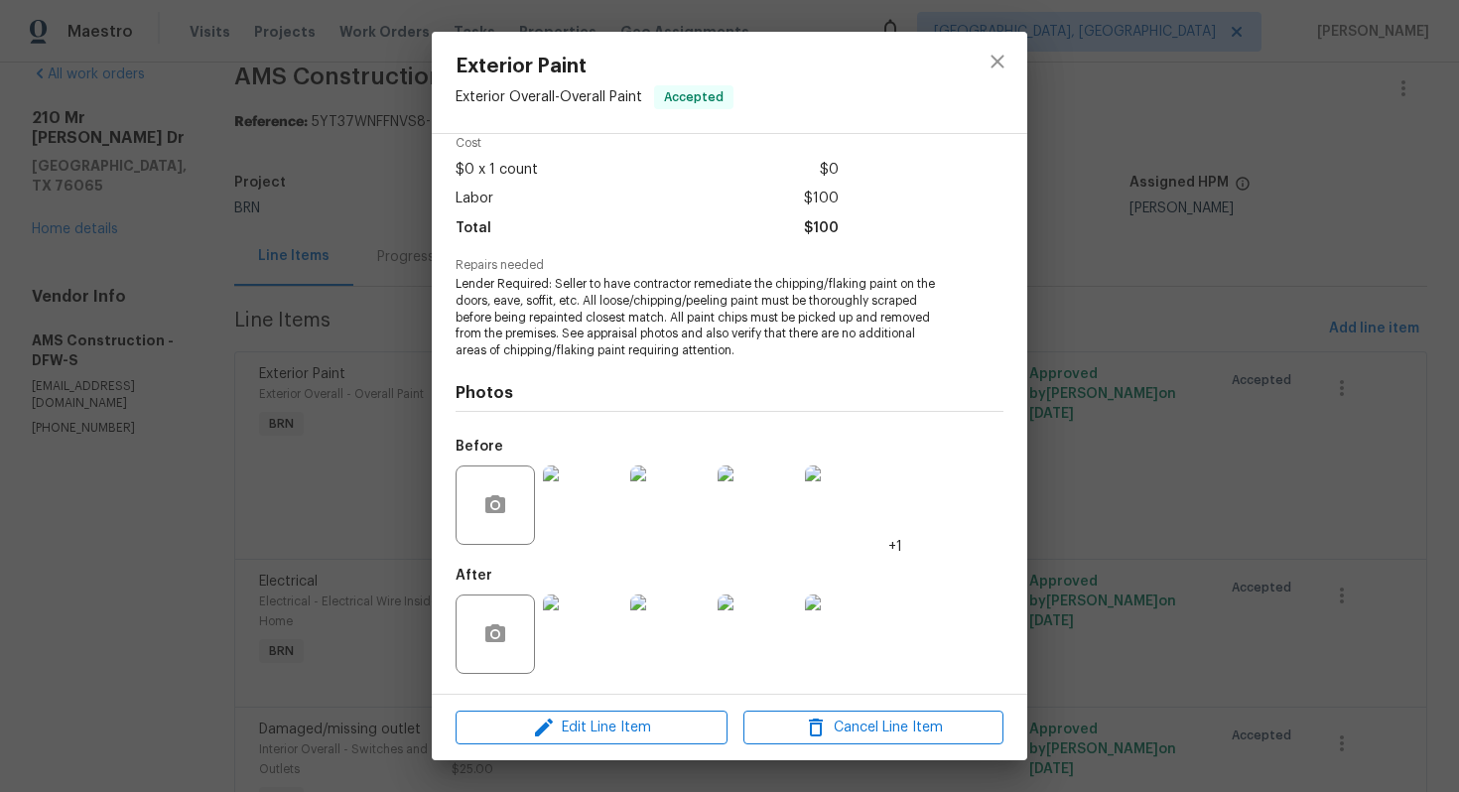
click at [568, 510] on img at bounding box center [582, 505] width 79 height 79
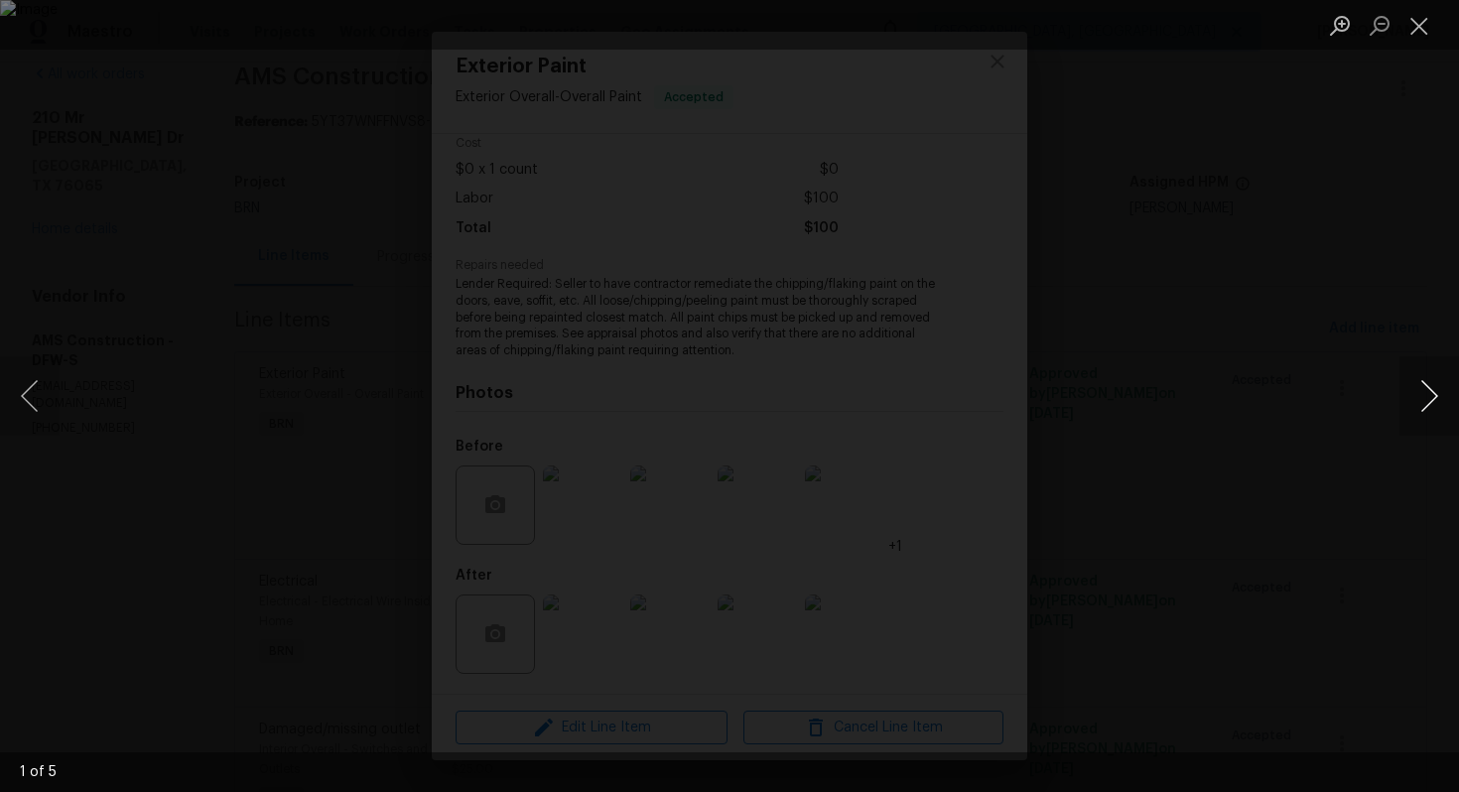
click at [1425, 401] on button "Next image" at bounding box center [1430, 395] width 60 height 79
click at [1423, 21] on button "Close lightbox" at bounding box center [1420, 25] width 40 height 35
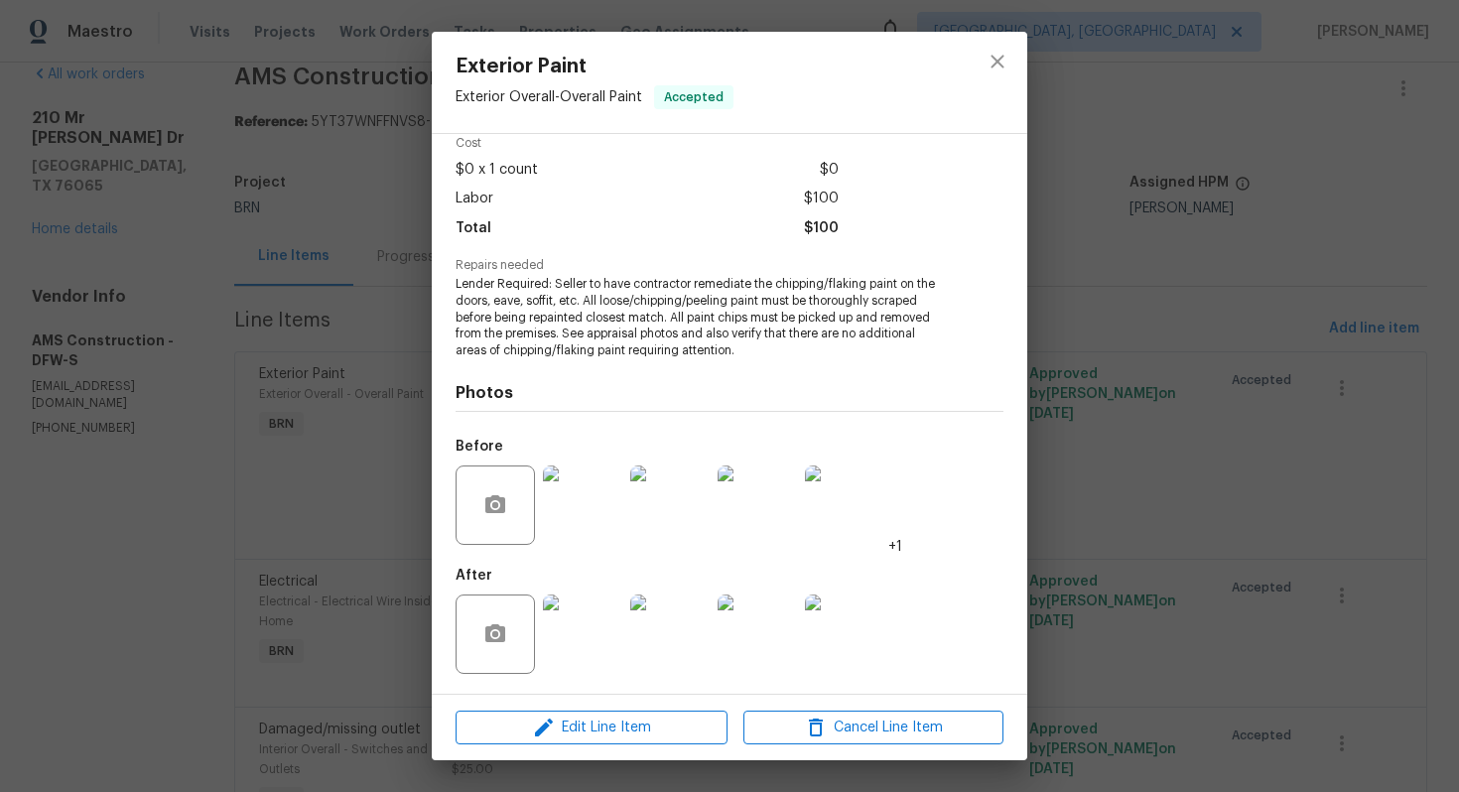
click at [597, 628] on img at bounding box center [582, 634] width 79 height 79
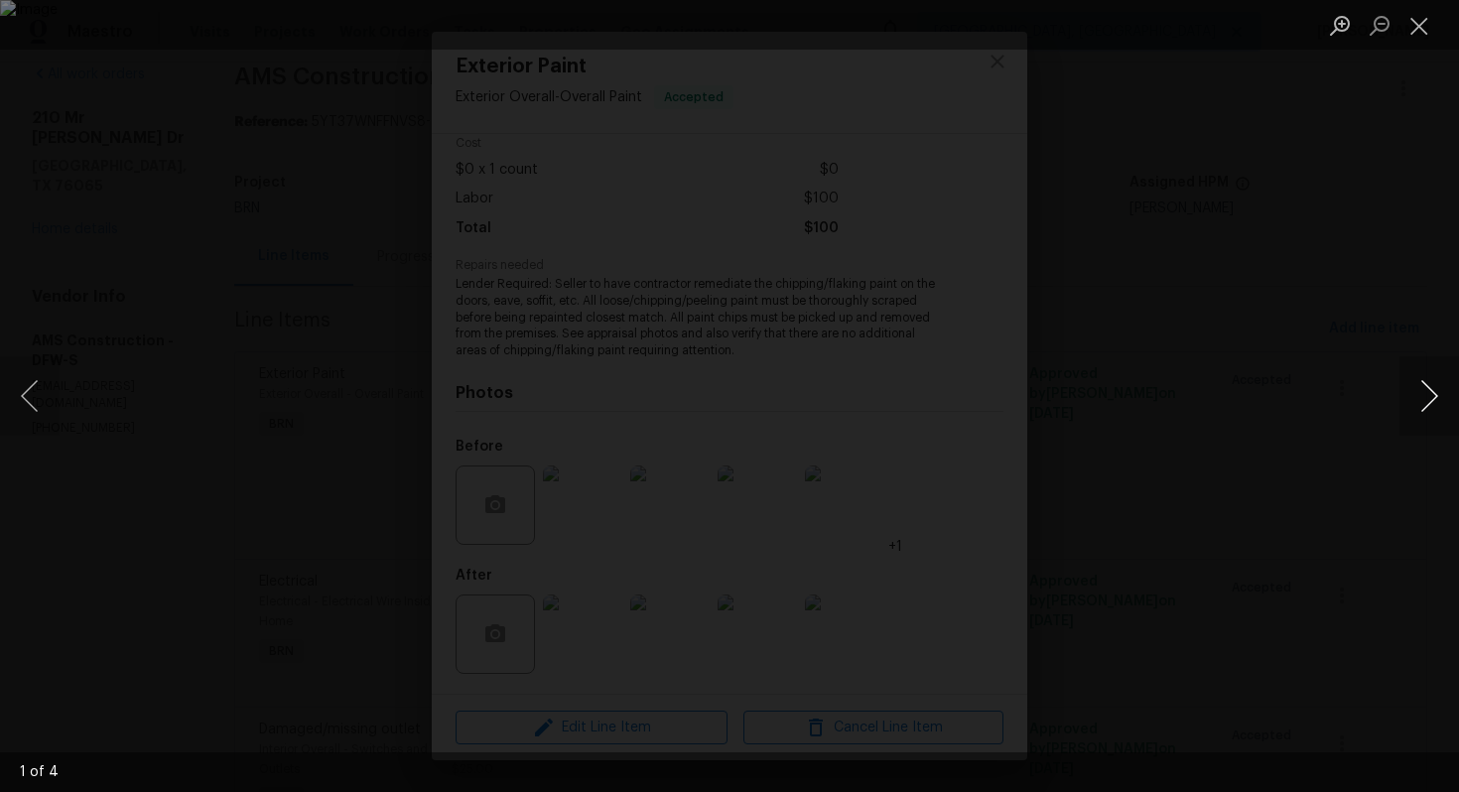
click at [1425, 404] on button "Next image" at bounding box center [1430, 395] width 60 height 79
click at [1410, 23] on button "Close lightbox" at bounding box center [1420, 25] width 40 height 35
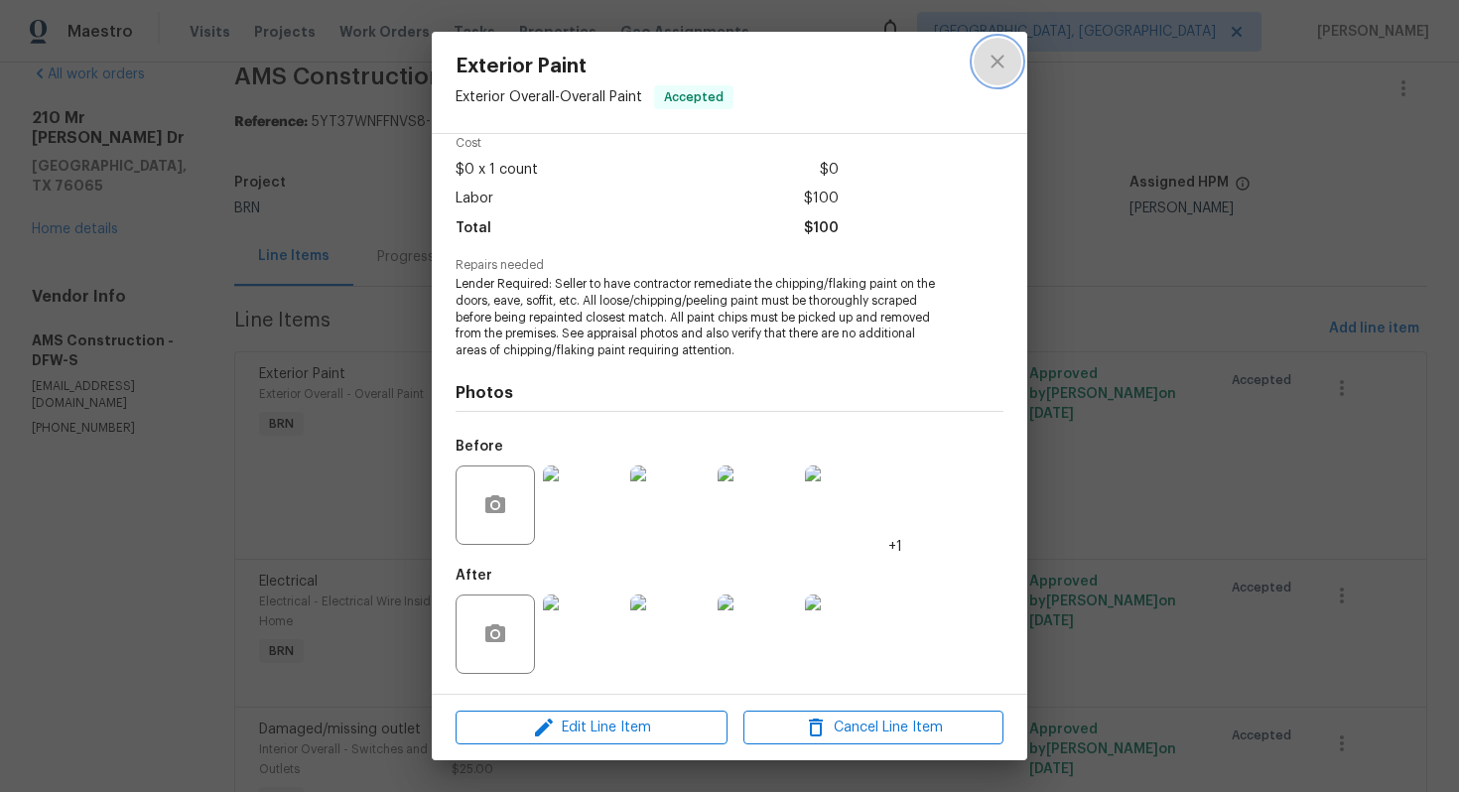
click at [989, 60] on icon "close" at bounding box center [998, 62] width 24 height 24
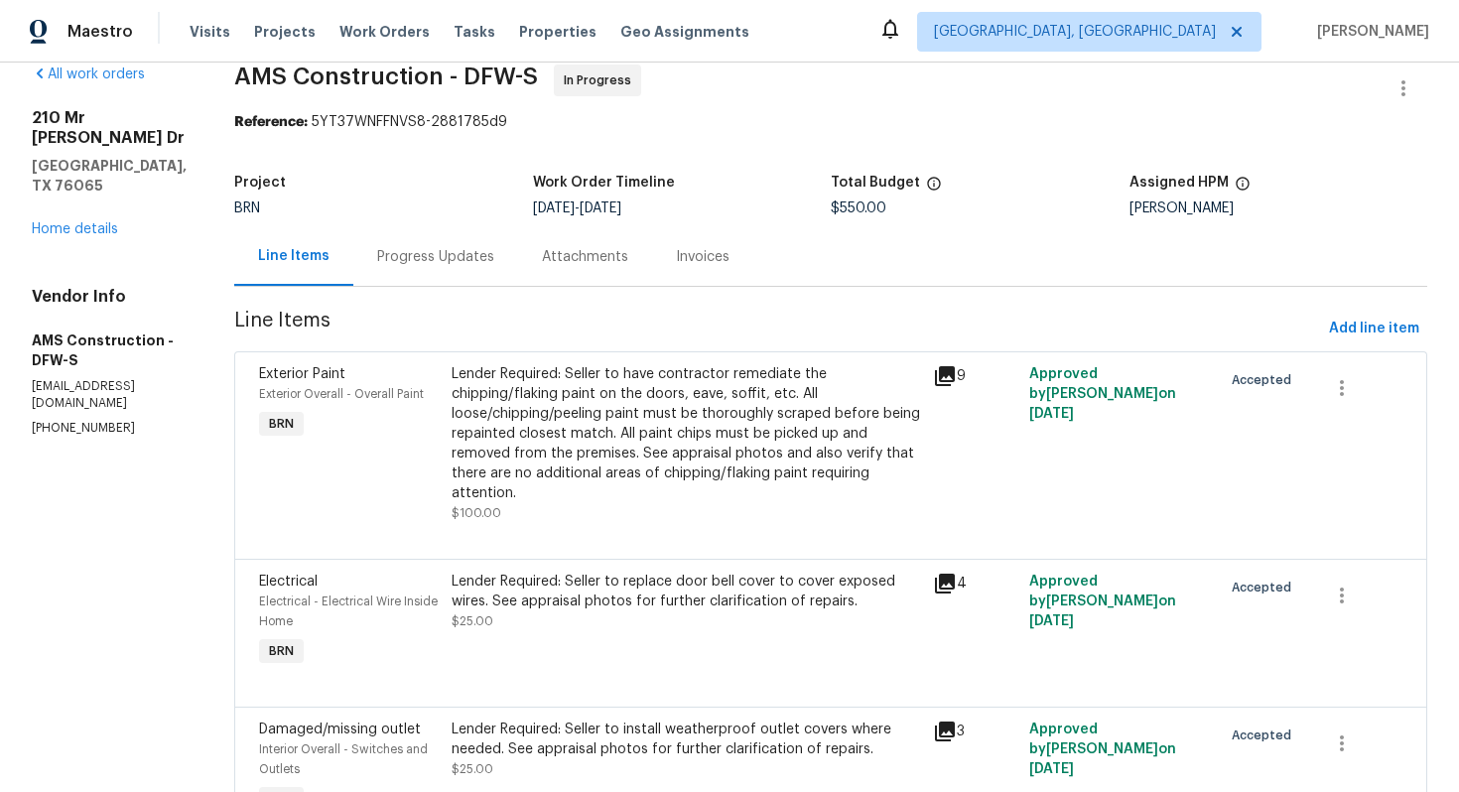
click at [416, 250] on div "Progress Updates" at bounding box center [435, 257] width 117 height 20
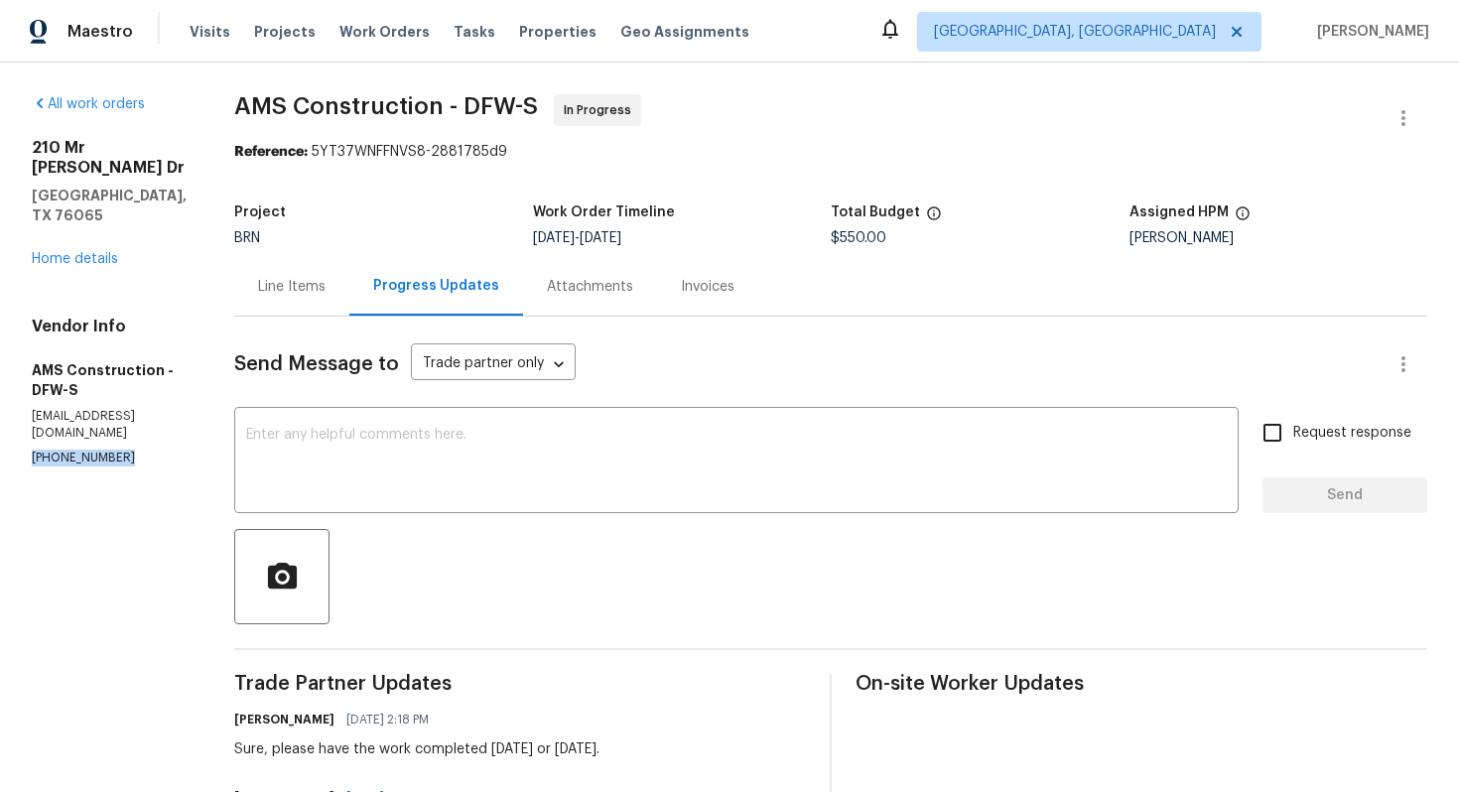
drag, startPoint x: 28, startPoint y: 423, endPoint x: 134, endPoint y: 423, distance: 106.2
click at [134, 423] on div "All work orders 210 Mr Bob Dr Midlothian, TX 76065 Home details Vendor Info AMS…" at bounding box center [729, 702] width 1459 height 1279
click at [302, 300] on div "Line Items" at bounding box center [291, 286] width 115 height 59
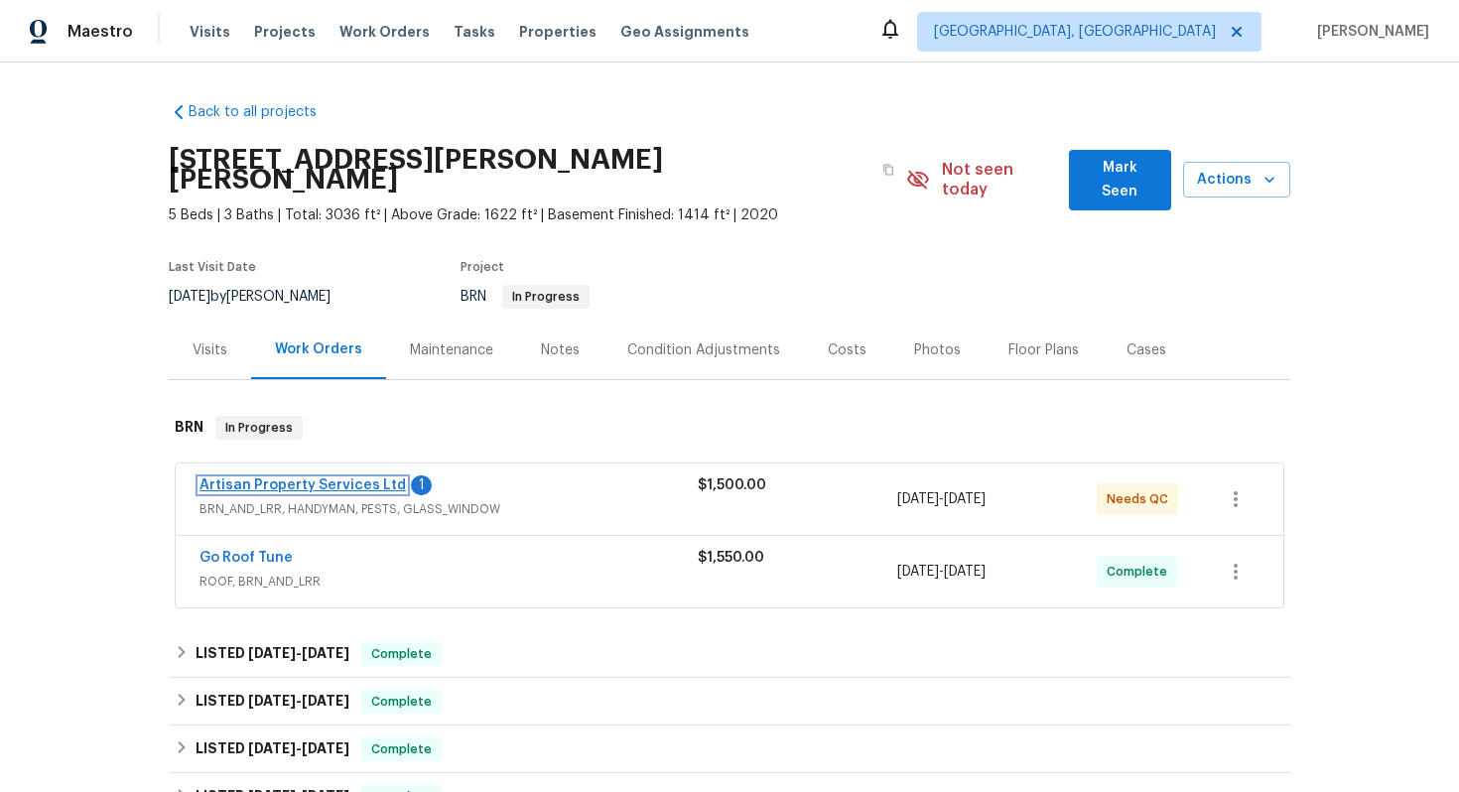
click at [329, 478] on link "Artisan Property Services Ltd" at bounding box center [303, 485] width 206 height 14
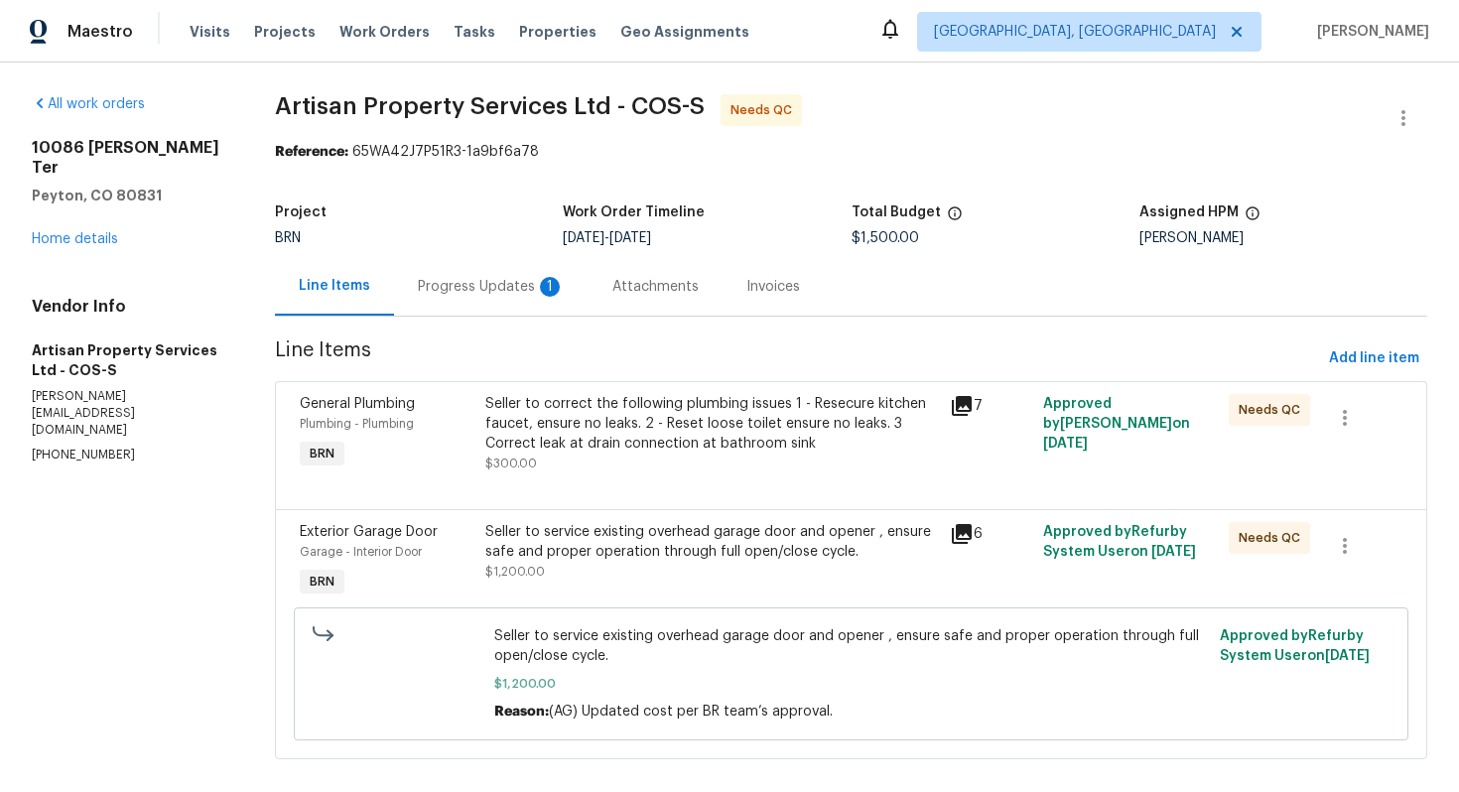
click at [531, 289] on div "Progress Updates 1" at bounding box center [491, 287] width 147 height 20
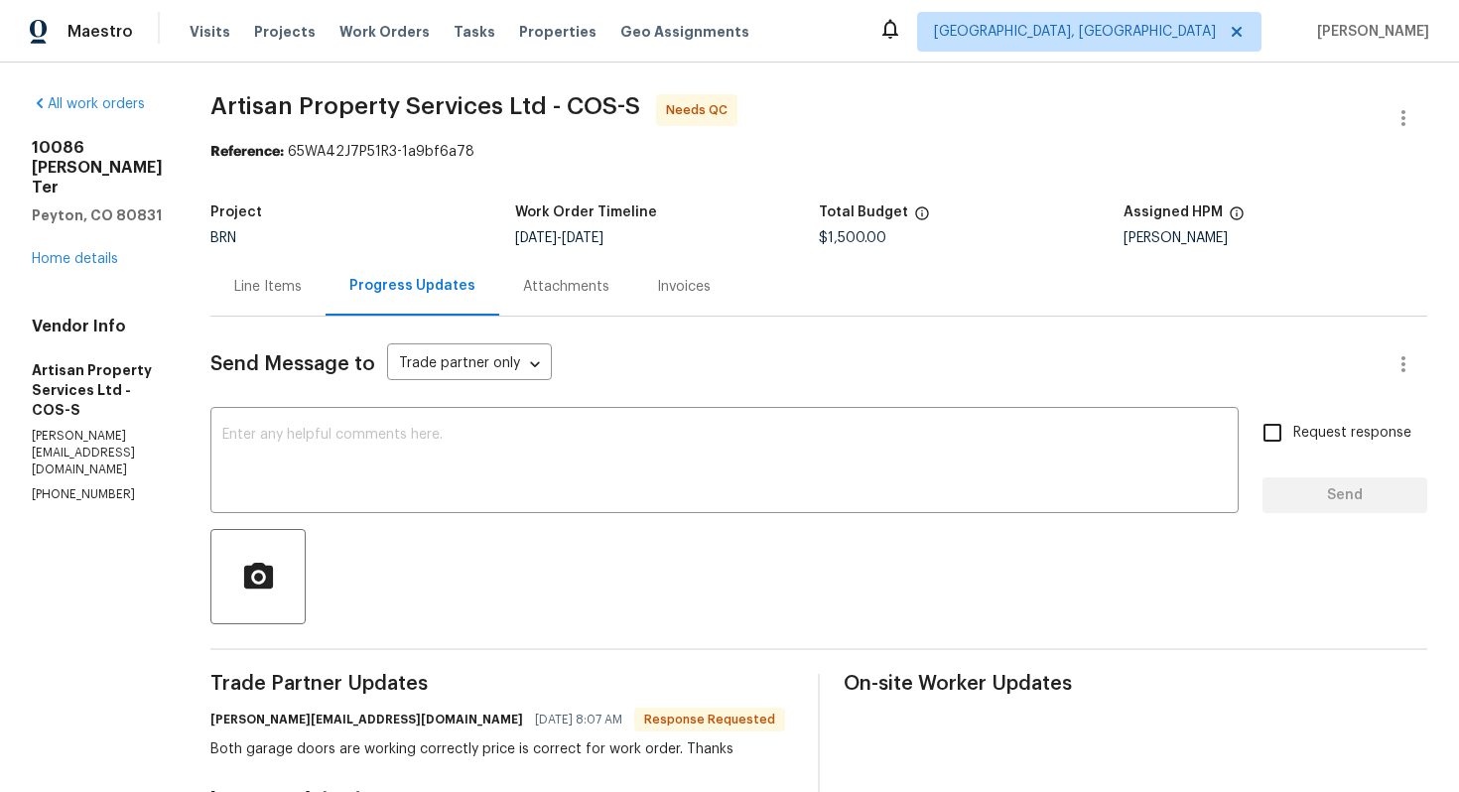
click at [258, 294] on div "Line Items" at bounding box center [268, 287] width 68 height 20
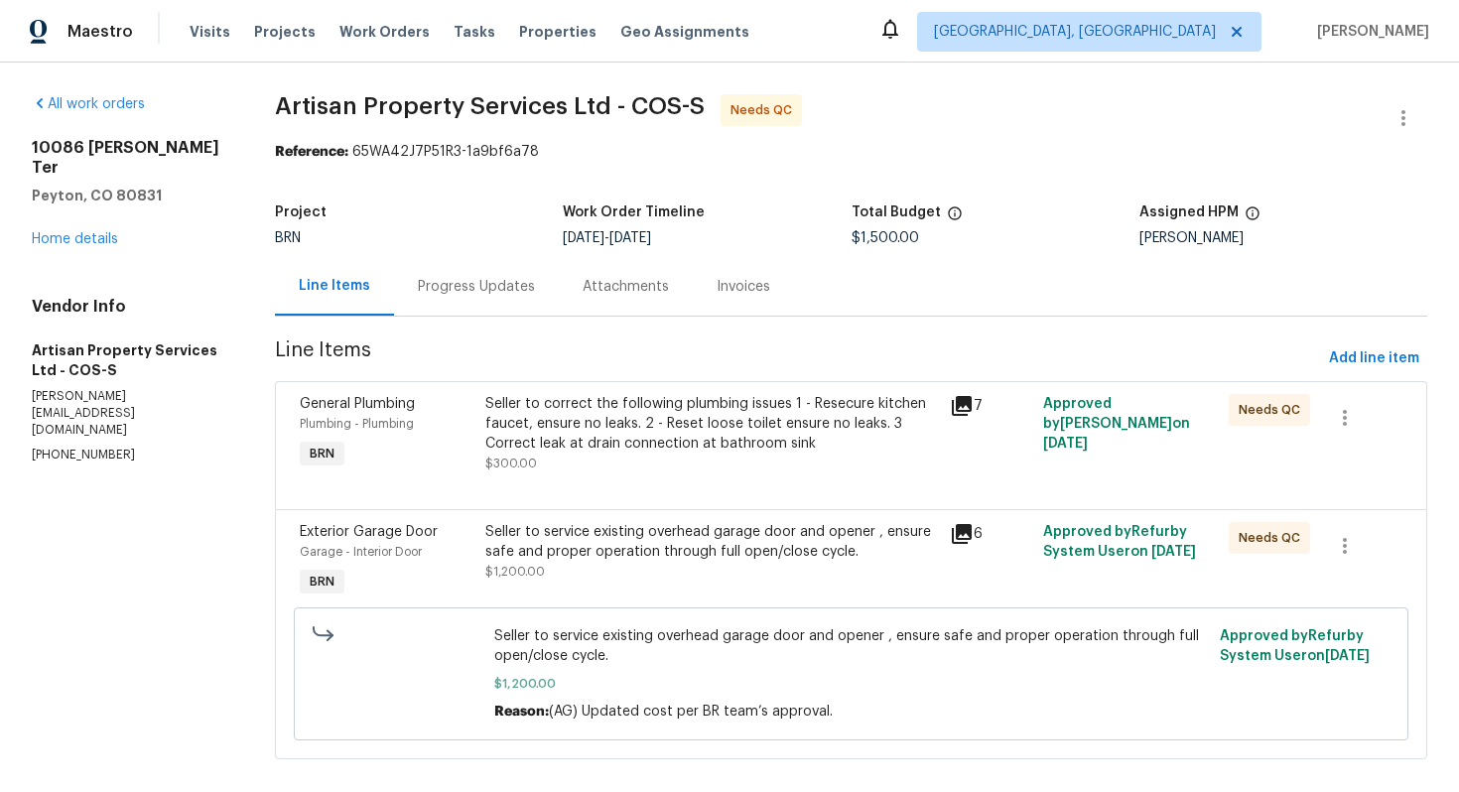
click at [464, 284] on div "Progress Updates" at bounding box center [476, 287] width 117 height 20
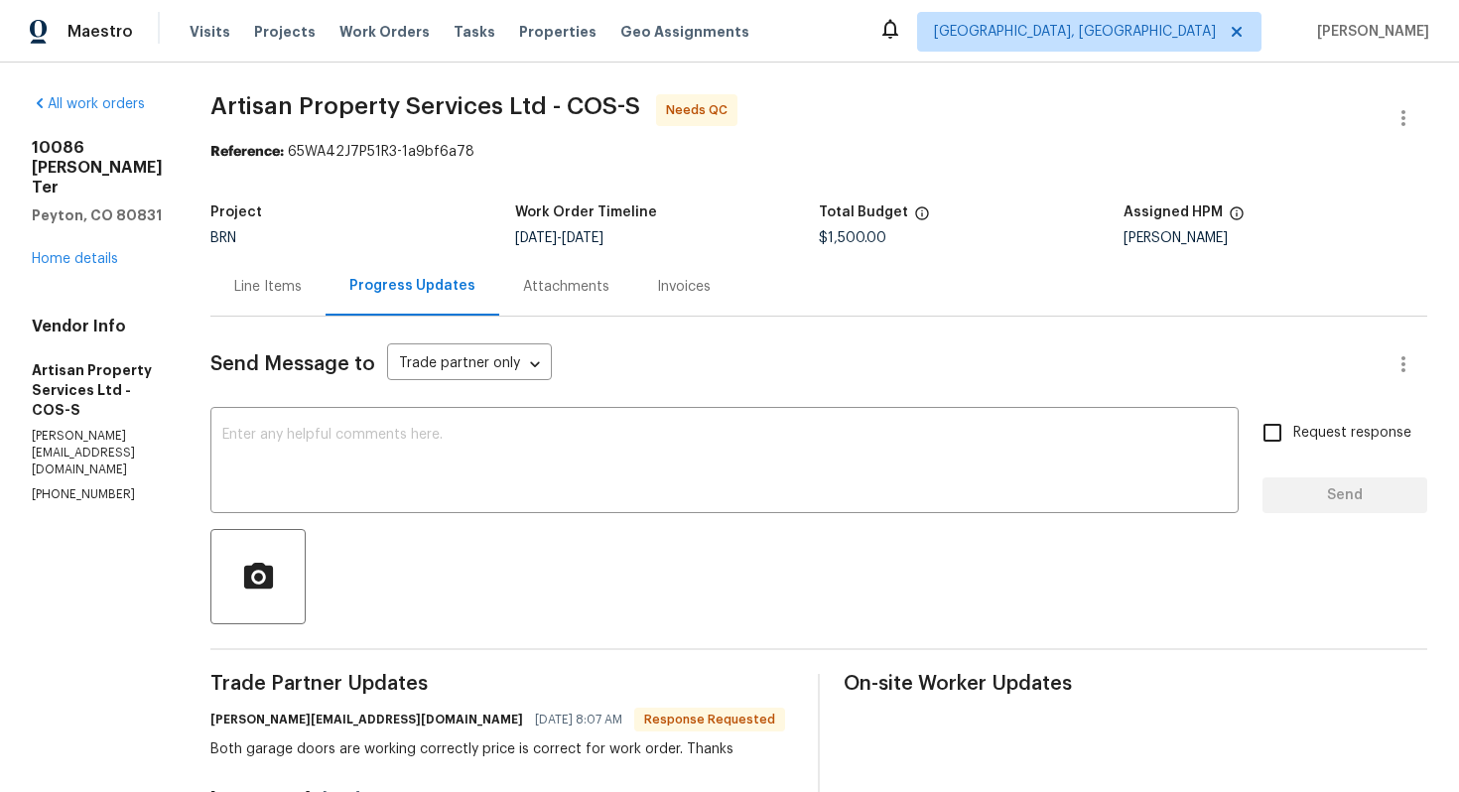
click at [264, 295] on div "Line Items" at bounding box center [268, 287] width 68 height 20
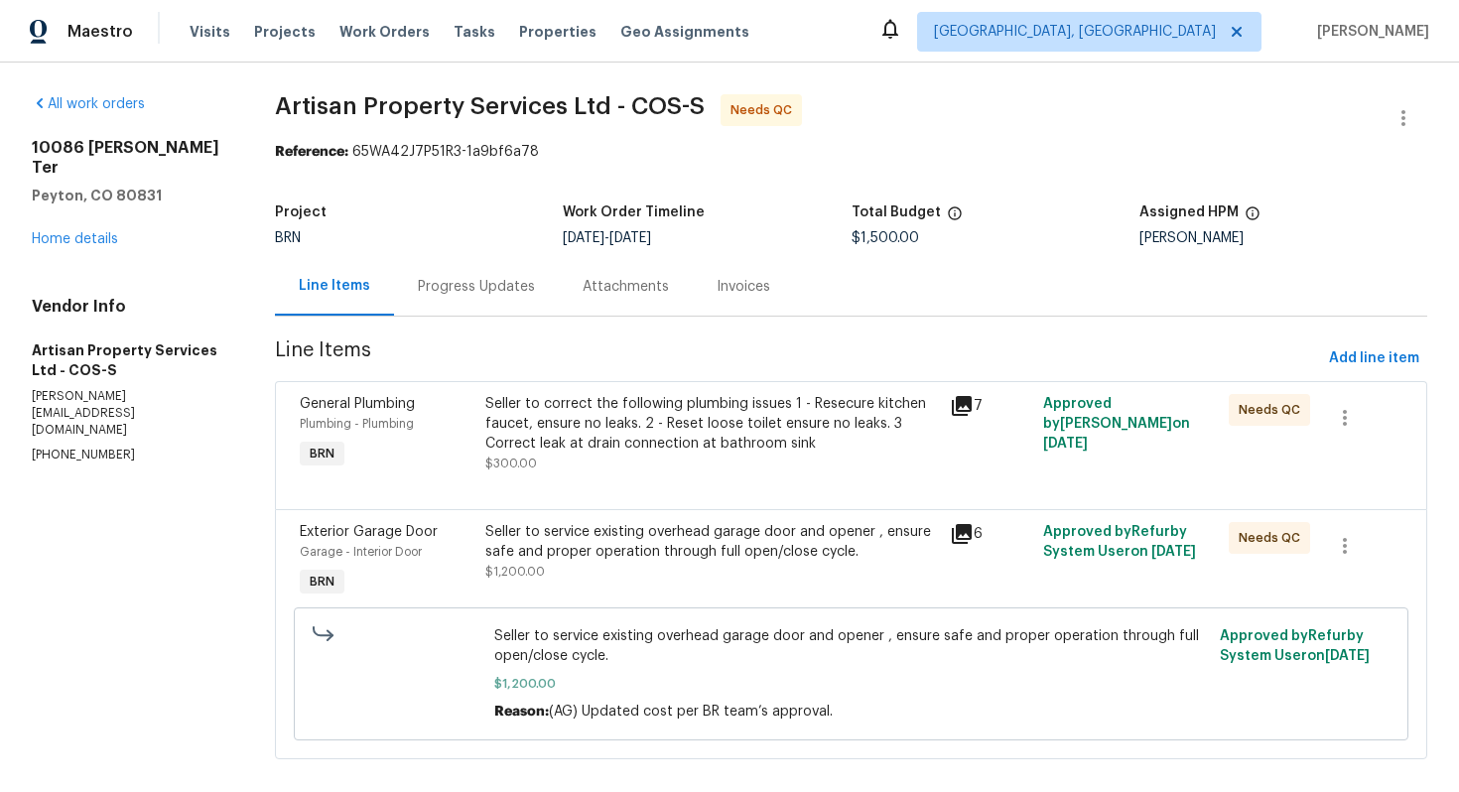
click at [641, 444] on div "Seller to correct the following plumbing issues 1 - Resecure kitchen faucet, en…" at bounding box center [711, 424] width 453 height 60
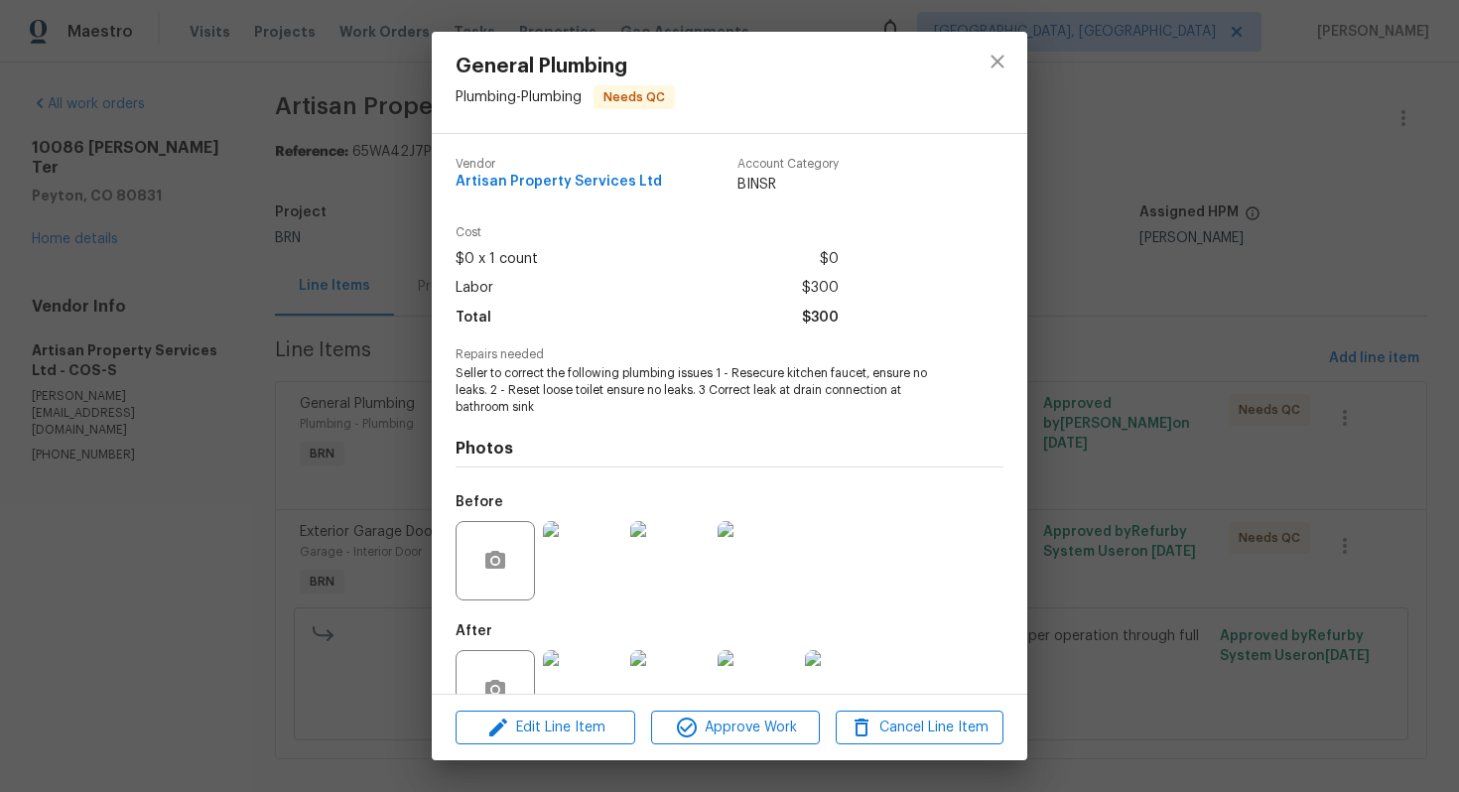
click at [576, 562] on img at bounding box center [582, 560] width 79 height 79
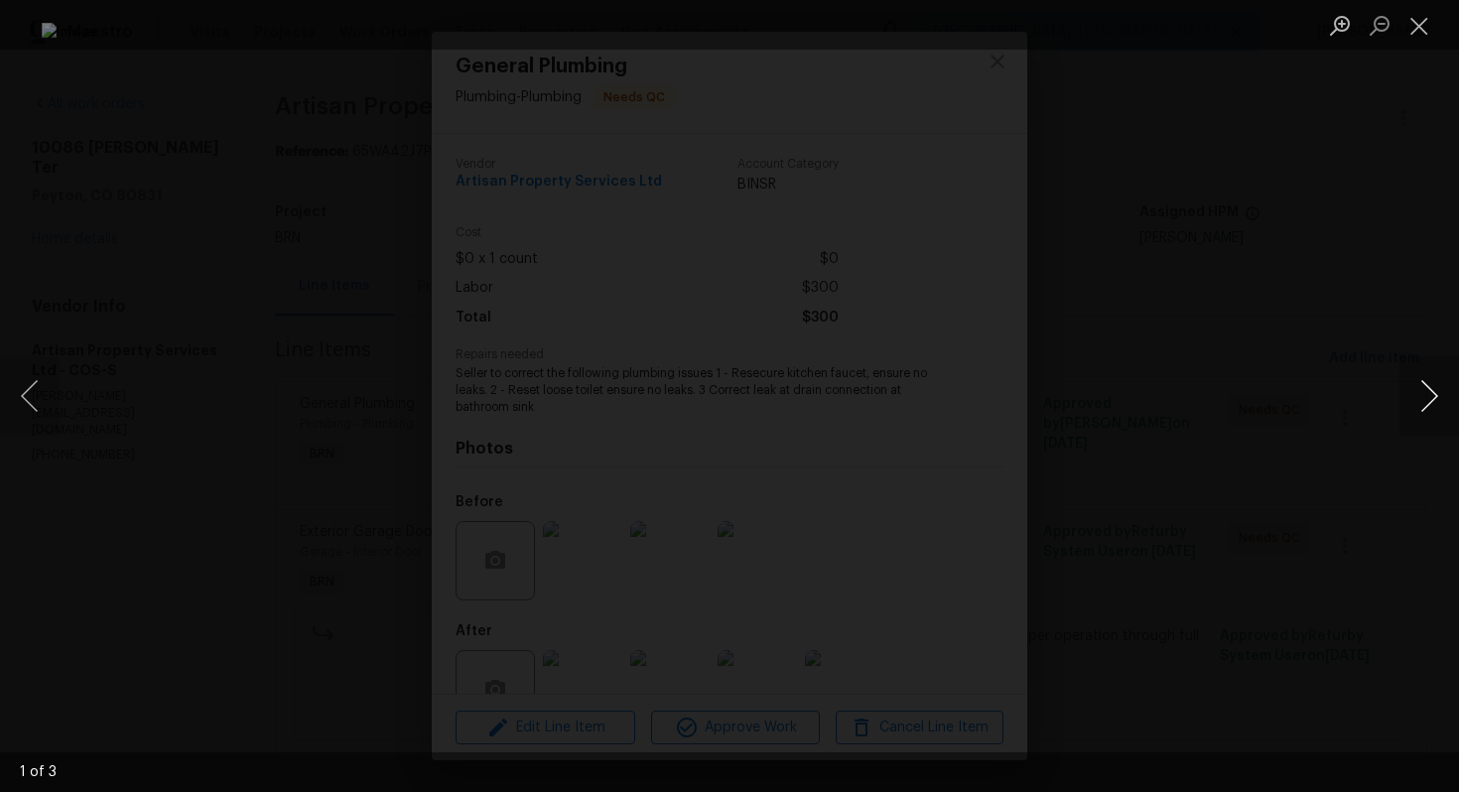
click at [1422, 400] on button "Next image" at bounding box center [1430, 395] width 60 height 79
click at [1415, 26] on button "Close lightbox" at bounding box center [1420, 25] width 40 height 35
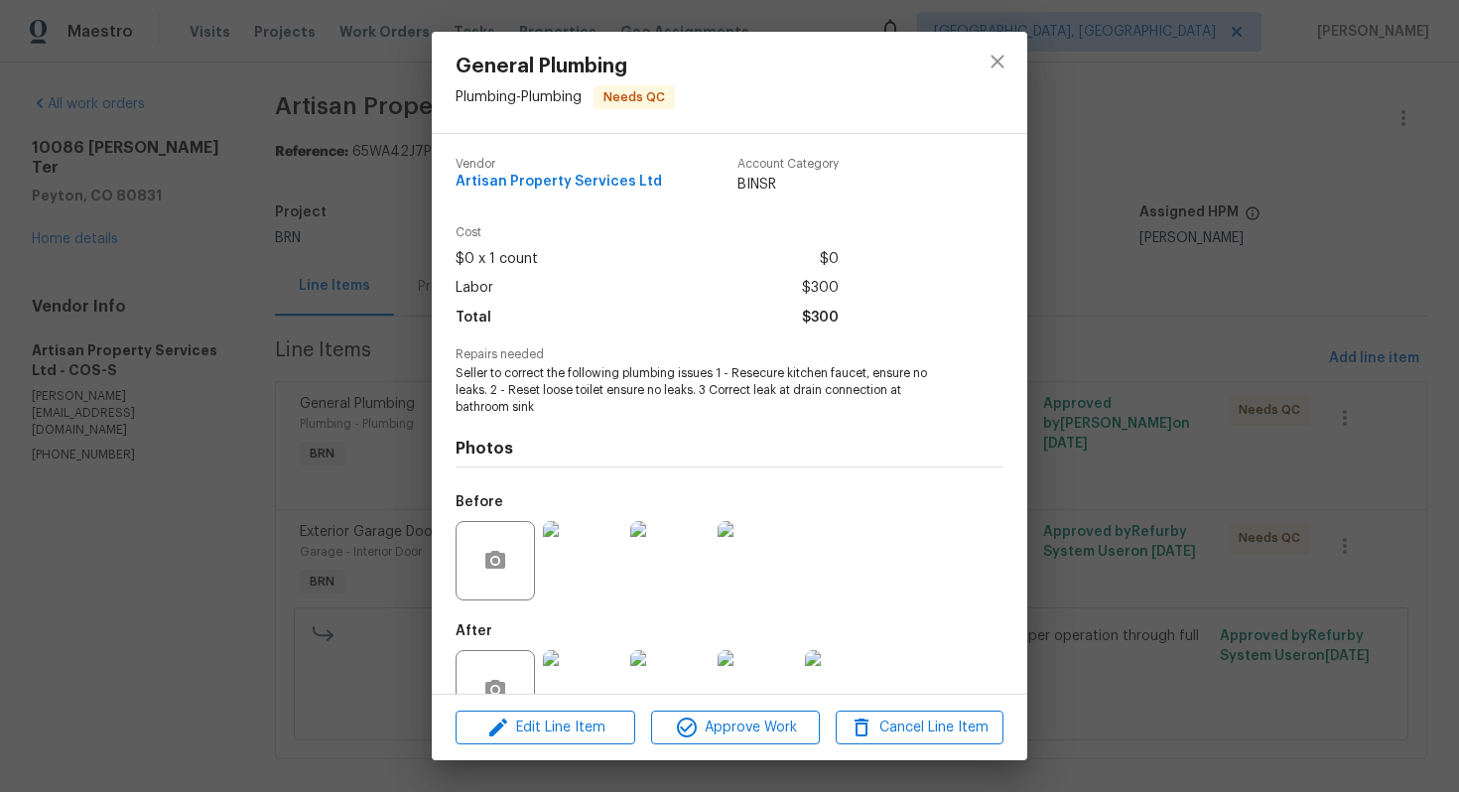
scroll to position [57, 0]
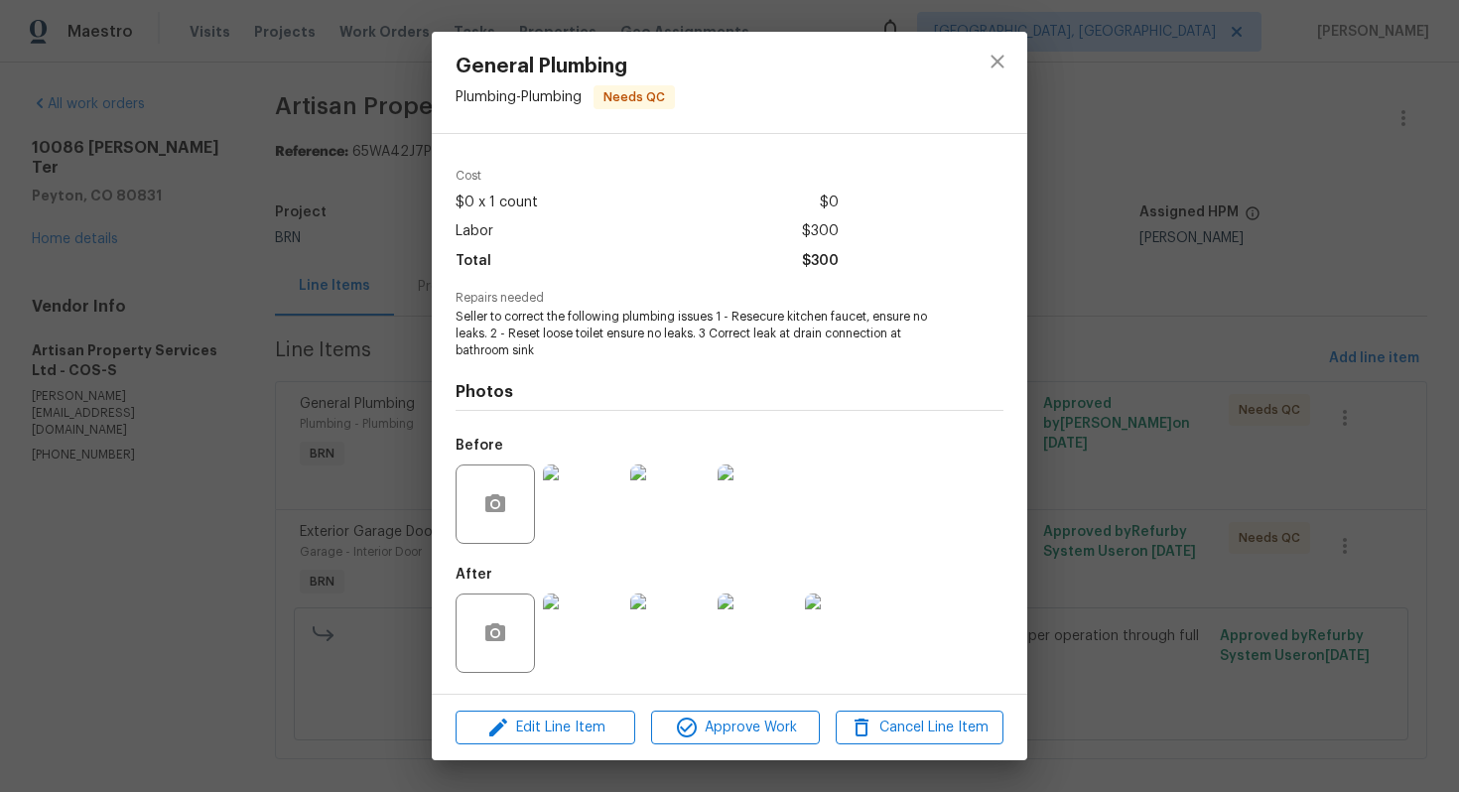
click at [596, 622] on img at bounding box center [582, 633] width 79 height 79
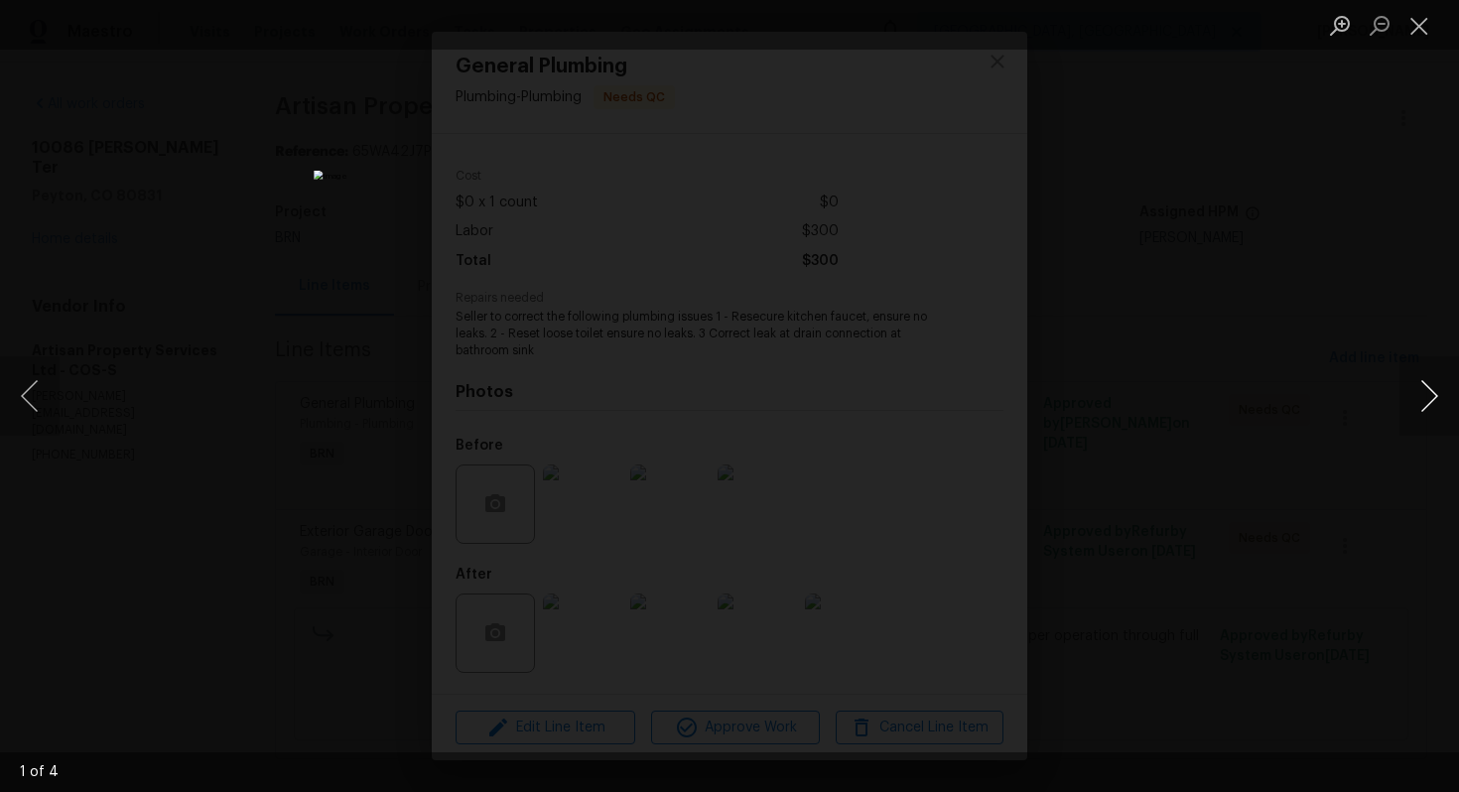
click at [1412, 412] on button "Next image" at bounding box center [1430, 395] width 60 height 79
click at [1423, 29] on button "Close lightbox" at bounding box center [1420, 25] width 40 height 35
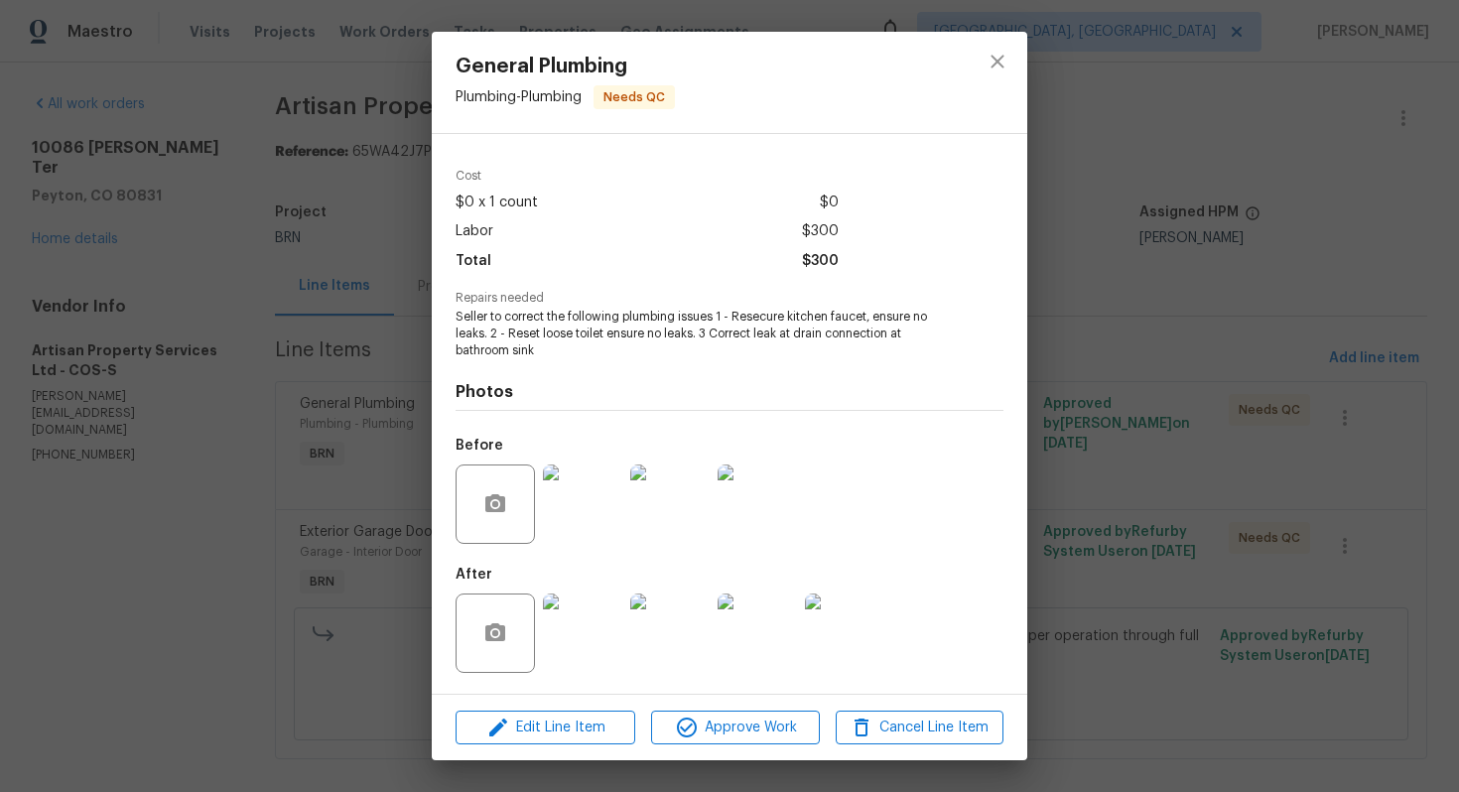
click at [778, 496] on img at bounding box center [757, 504] width 79 height 79
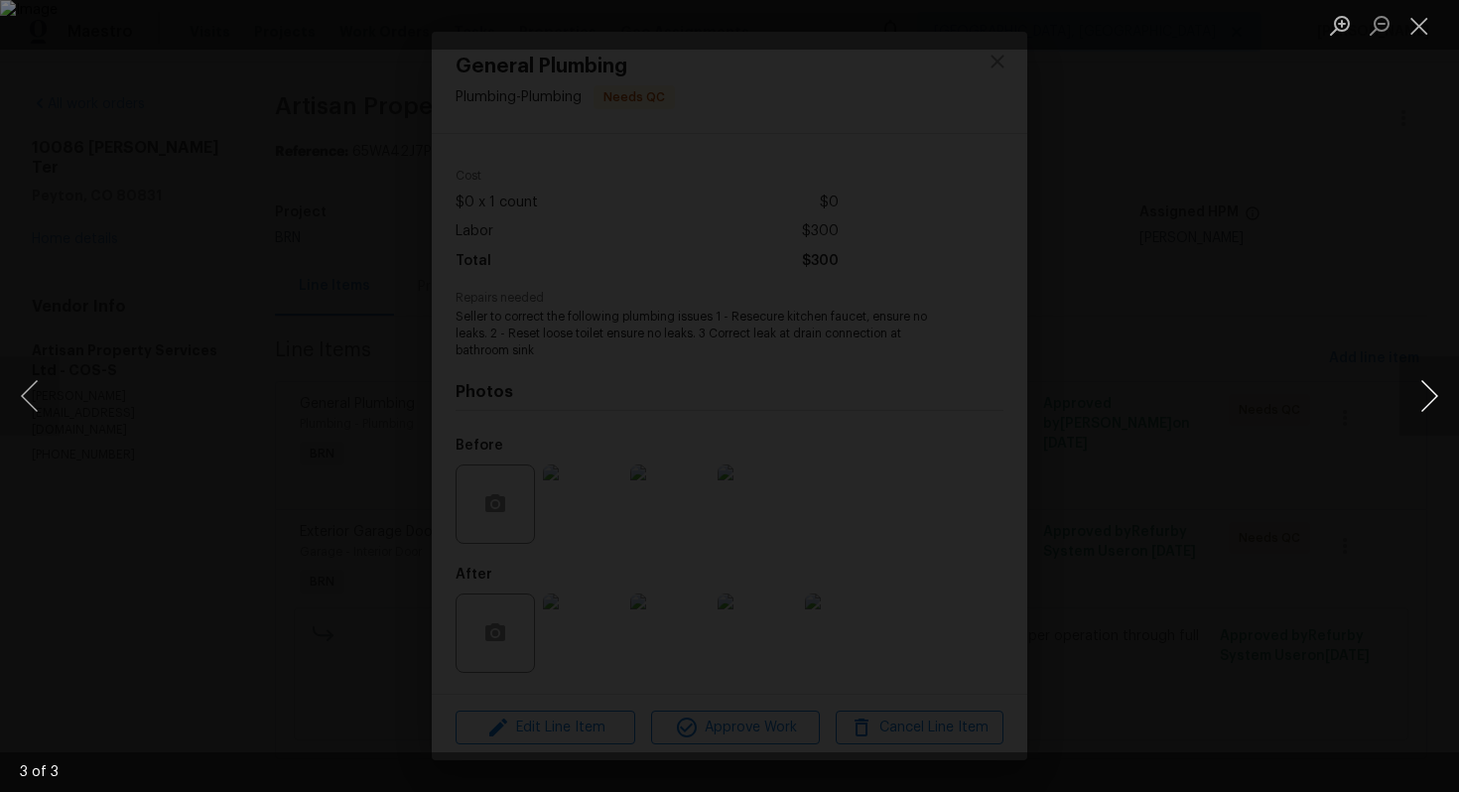
click at [1427, 404] on button "Next image" at bounding box center [1430, 395] width 60 height 79
click at [1414, 19] on button "Close lightbox" at bounding box center [1420, 25] width 40 height 35
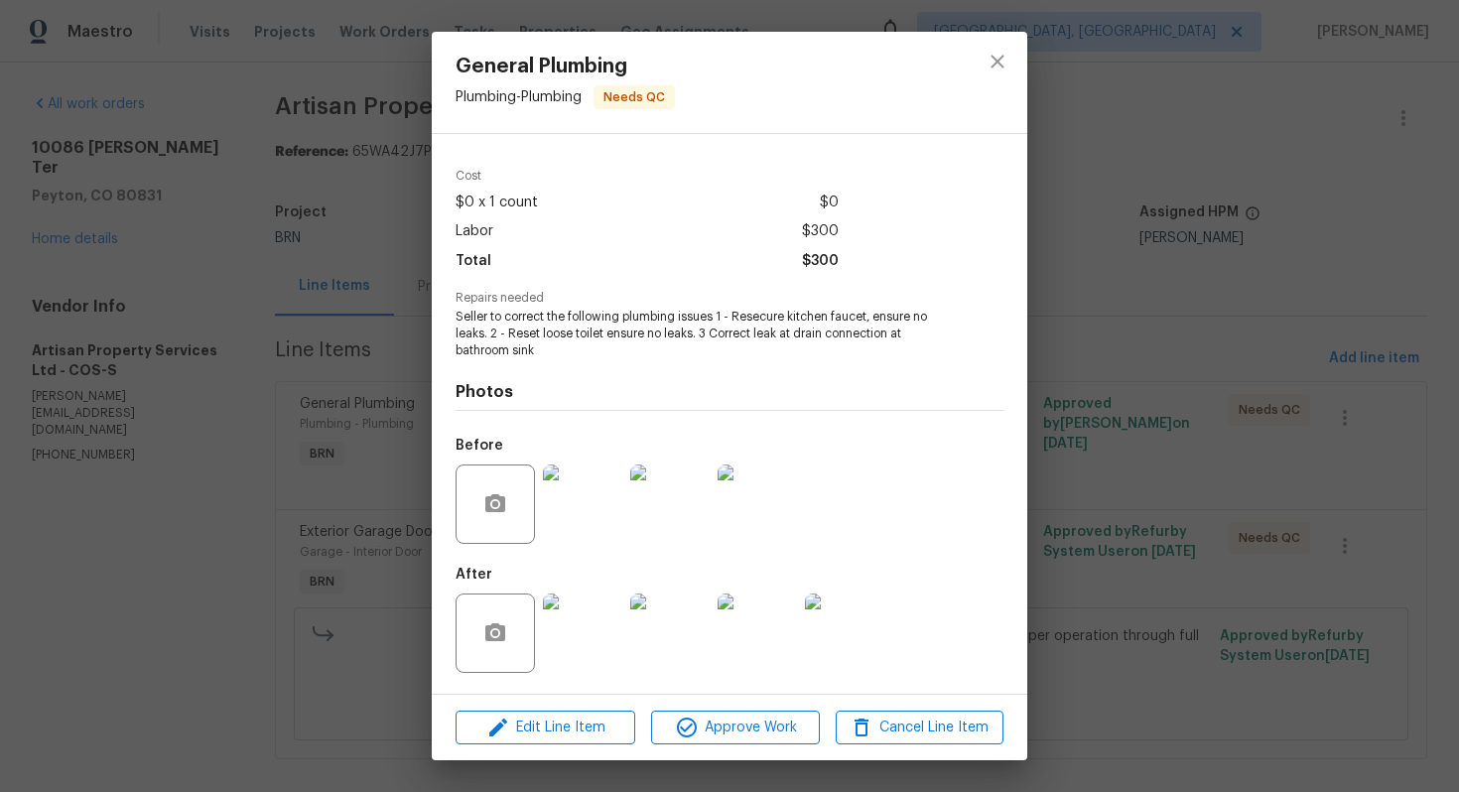
click at [749, 627] on img at bounding box center [757, 633] width 79 height 79
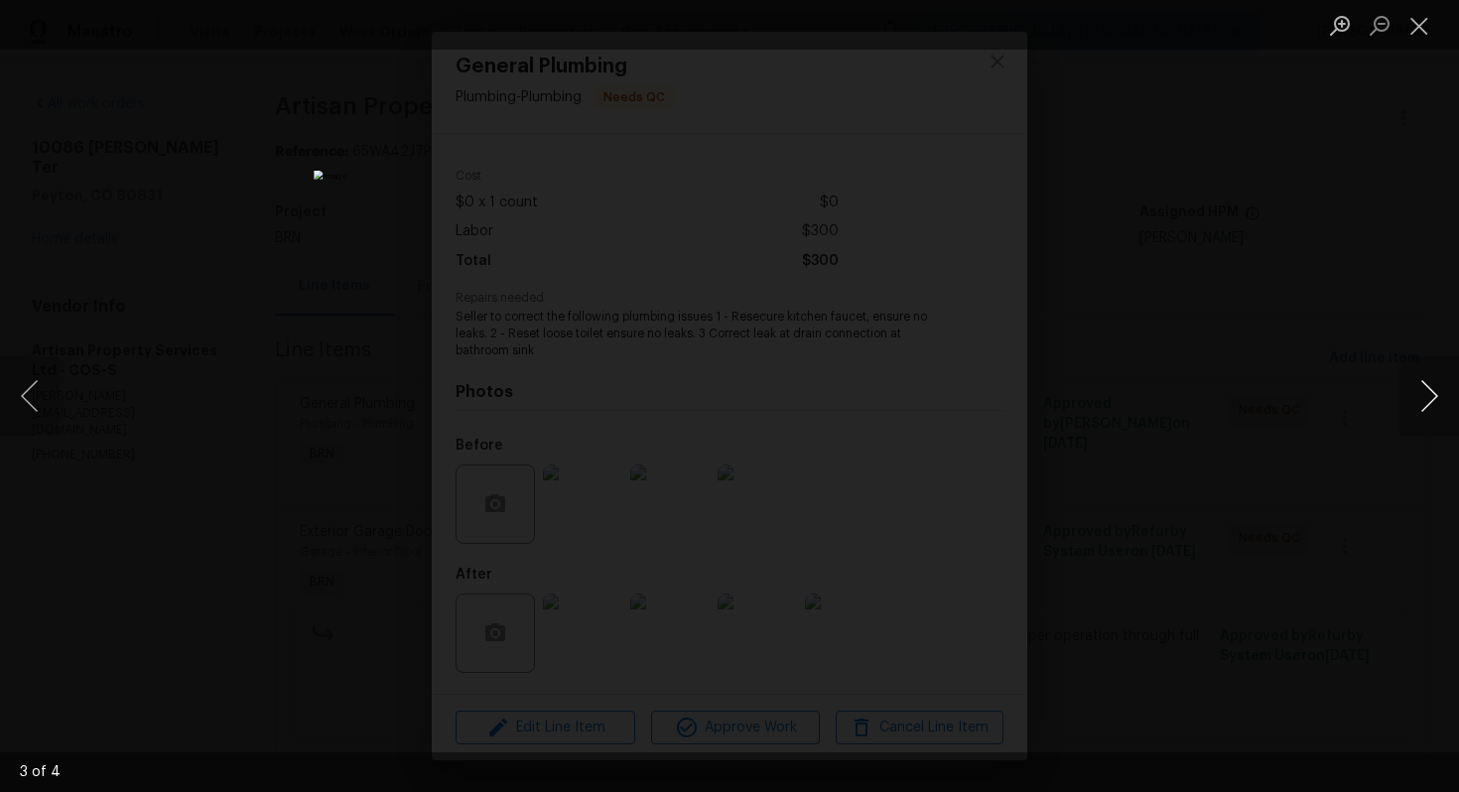
click at [1439, 404] on button "Next image" at bounding box center [1430, 395] width 60 height 79
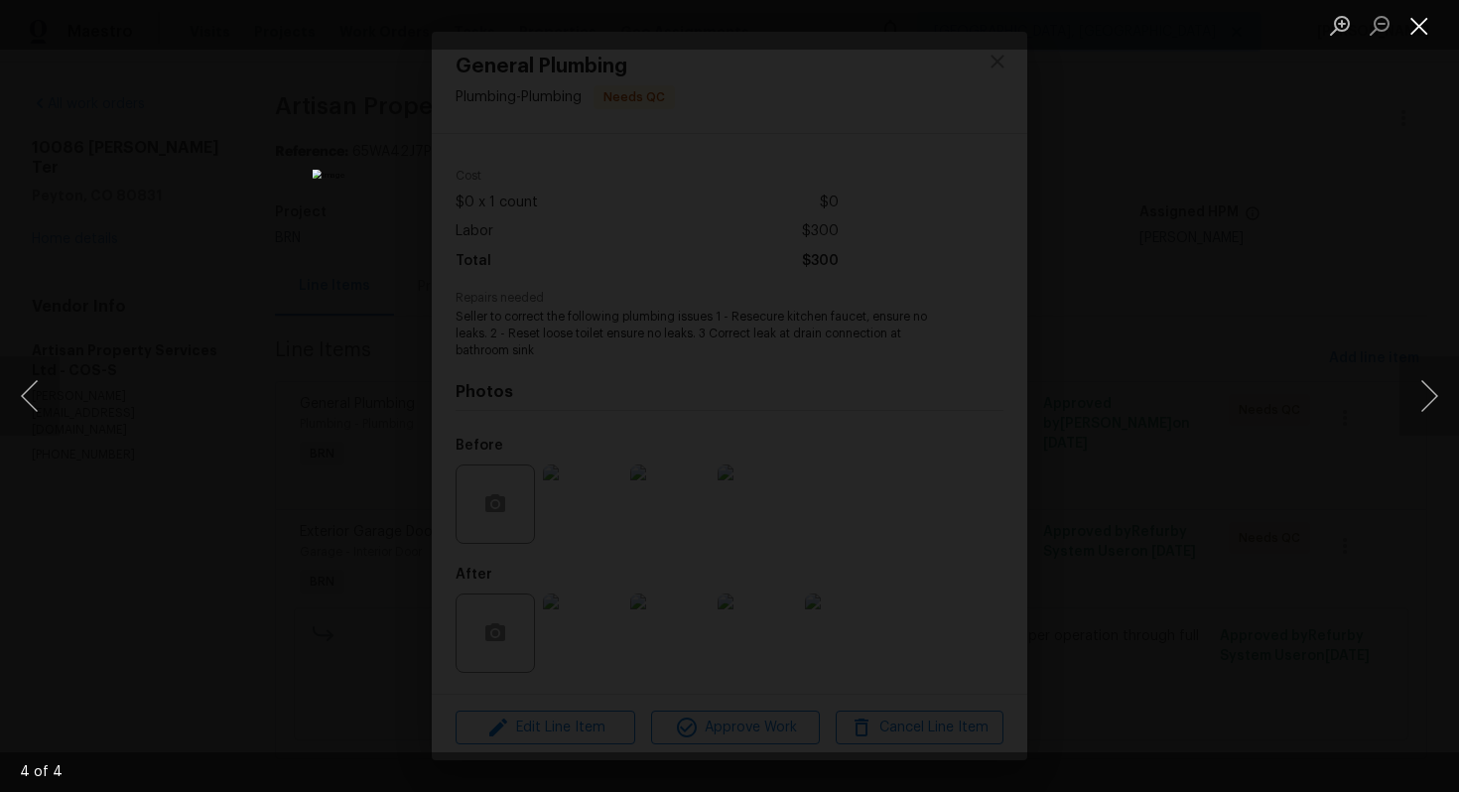
click at [1407, 36] on button "Close lightbox" at bounding box center [1420, 25] width 40 height 35
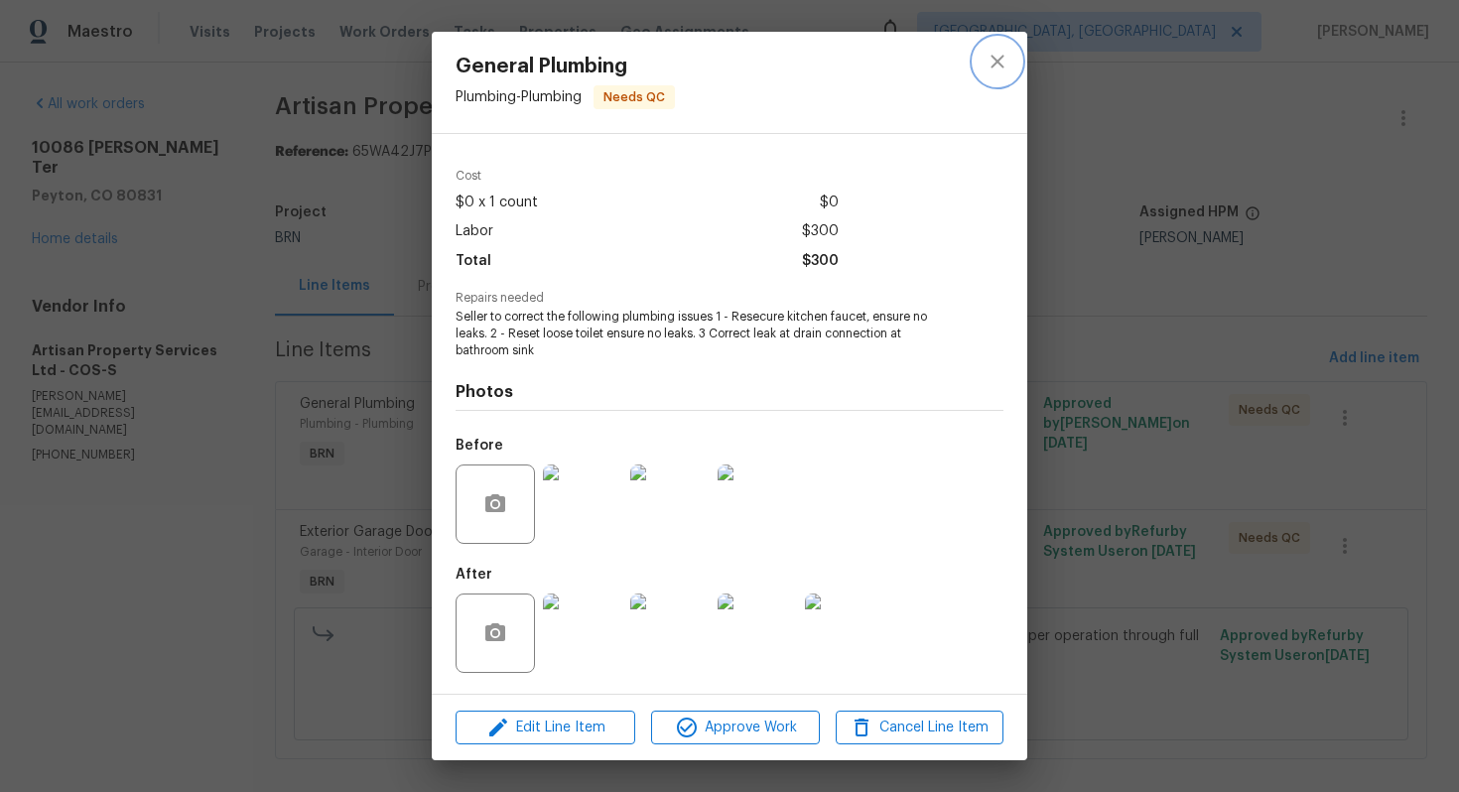
click at [994, 61] on icon "close" at bounding box center [998, 62] width 24 height 24
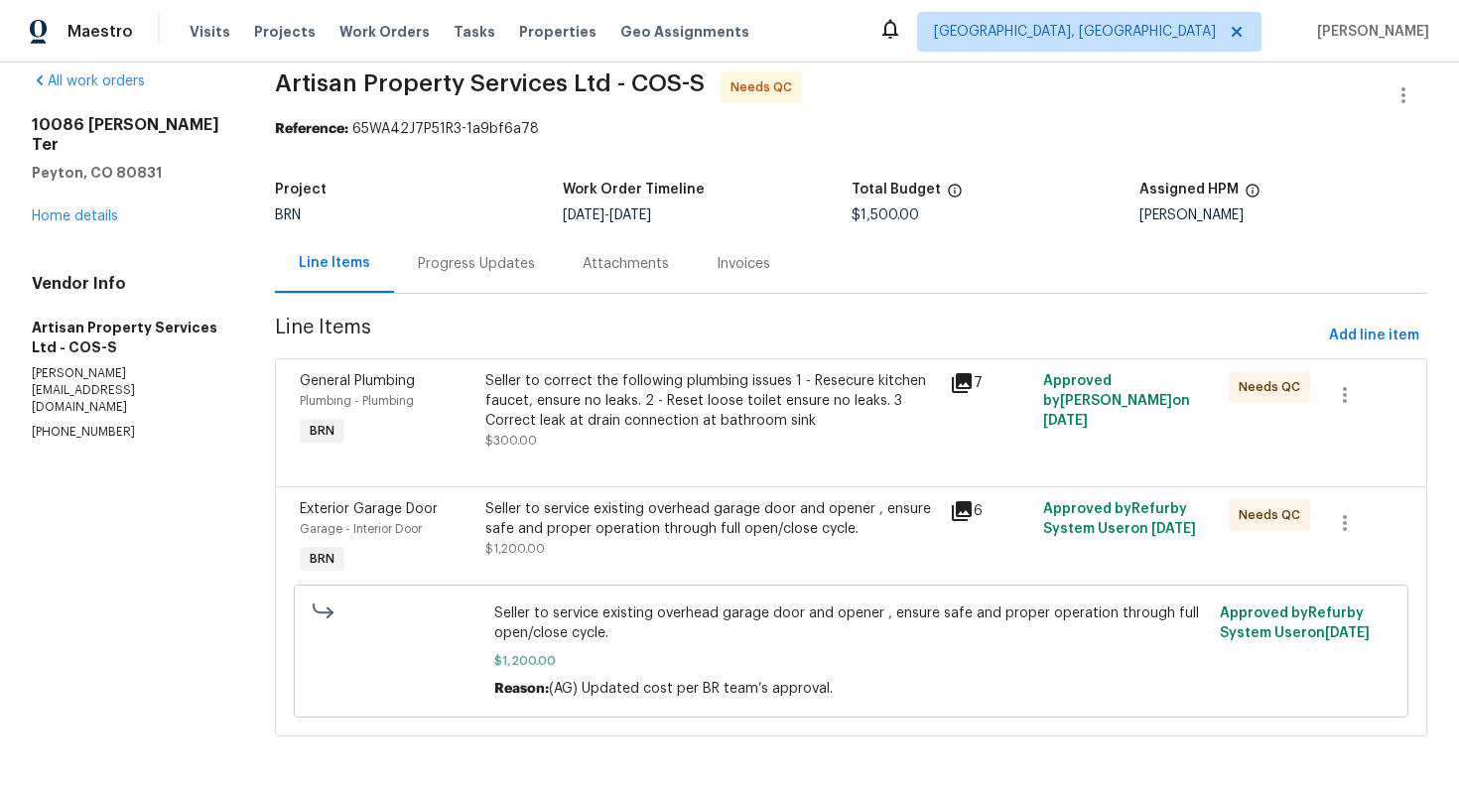
scroll to position [24, 0]
click at [692, 398] on div "Seller to correct the following plumbing issues 1 - Resecure kitchen faucet, en…" at bounding box center [711, 401] width 453 height 60
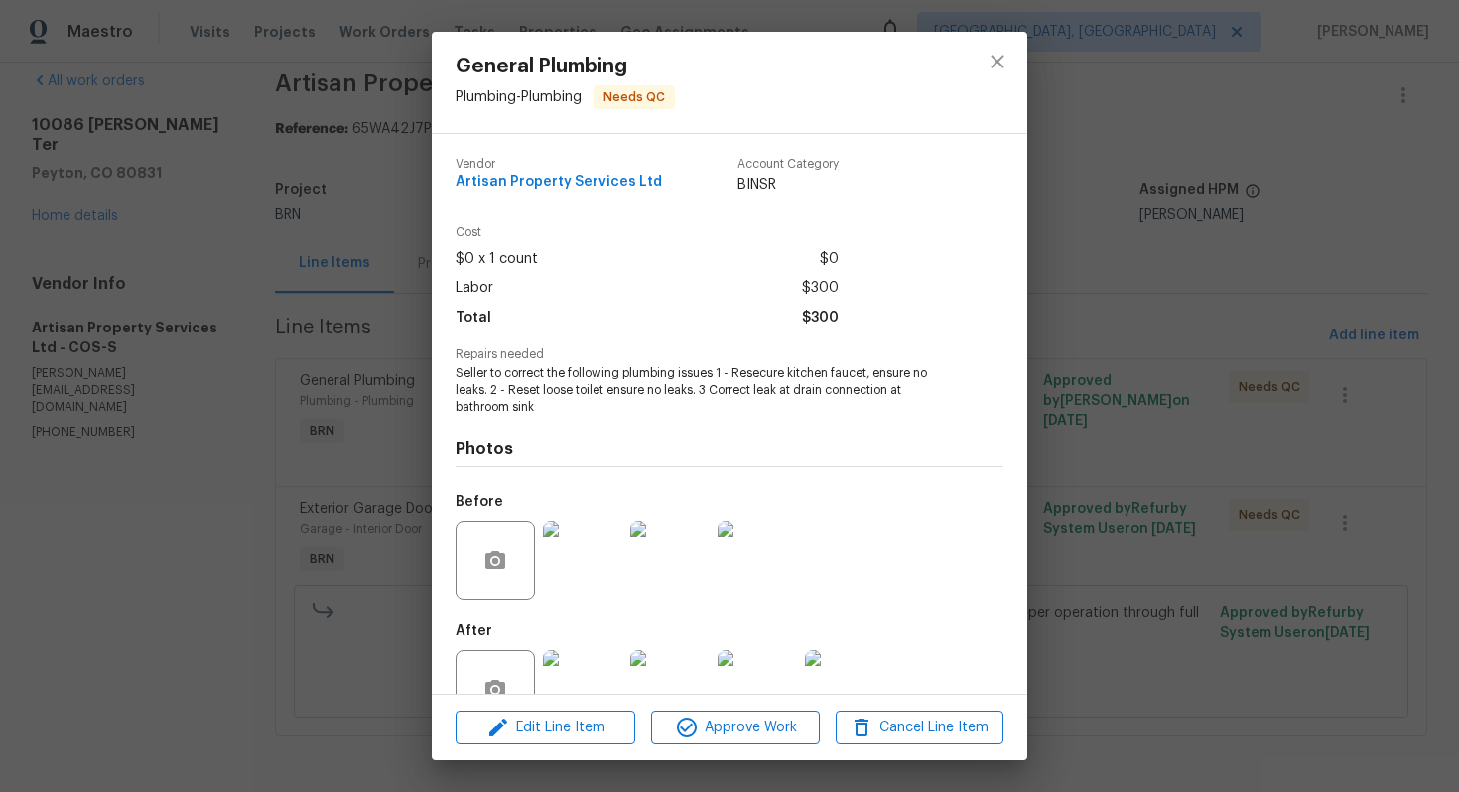
scroll to position [57, 0]
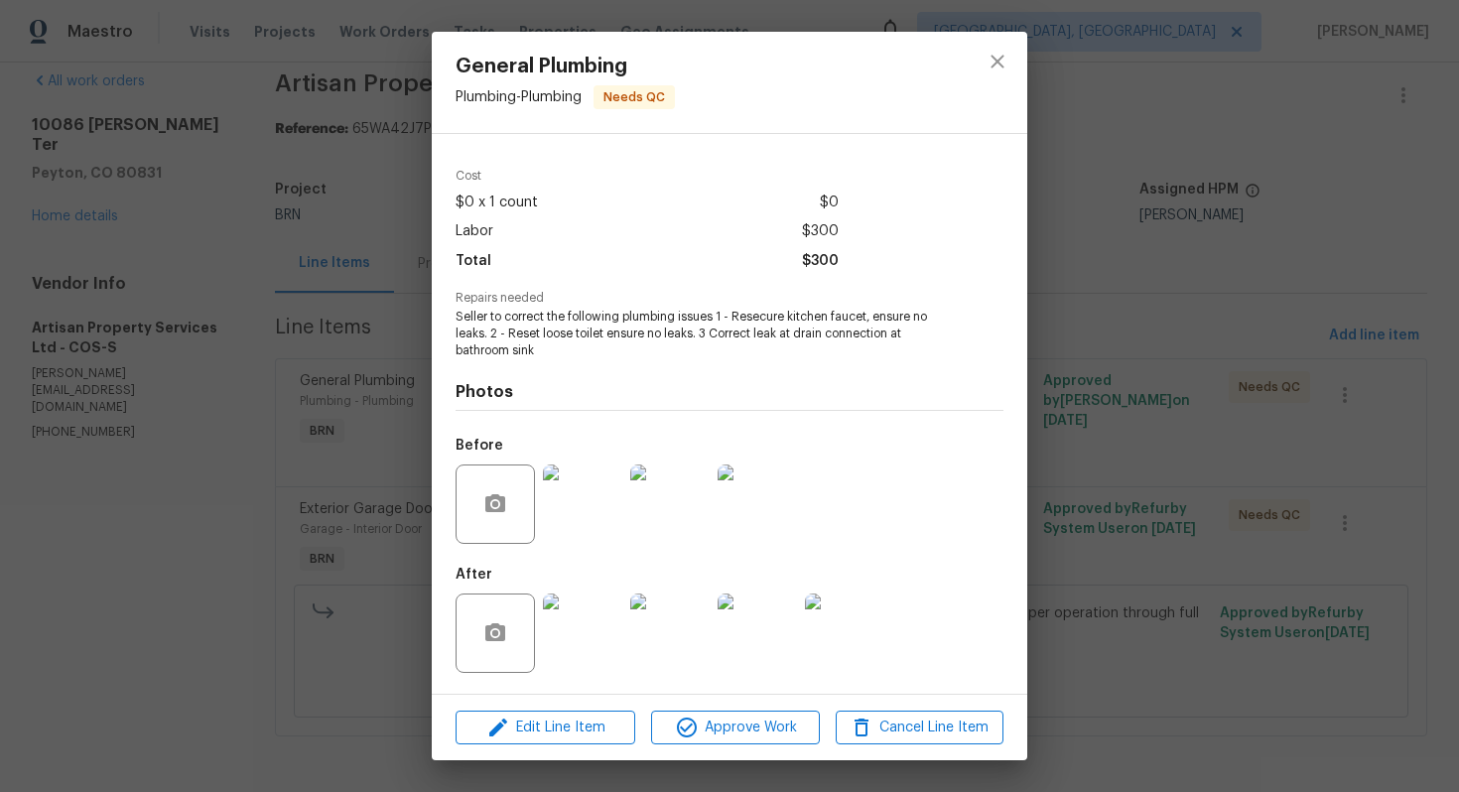
click at [1083, 247] on div "General Plumbing Plumbing - Plumbing Needs QC Vendor Artisan Property Services …" at bounding box center [729, 396] width 1459 height 792
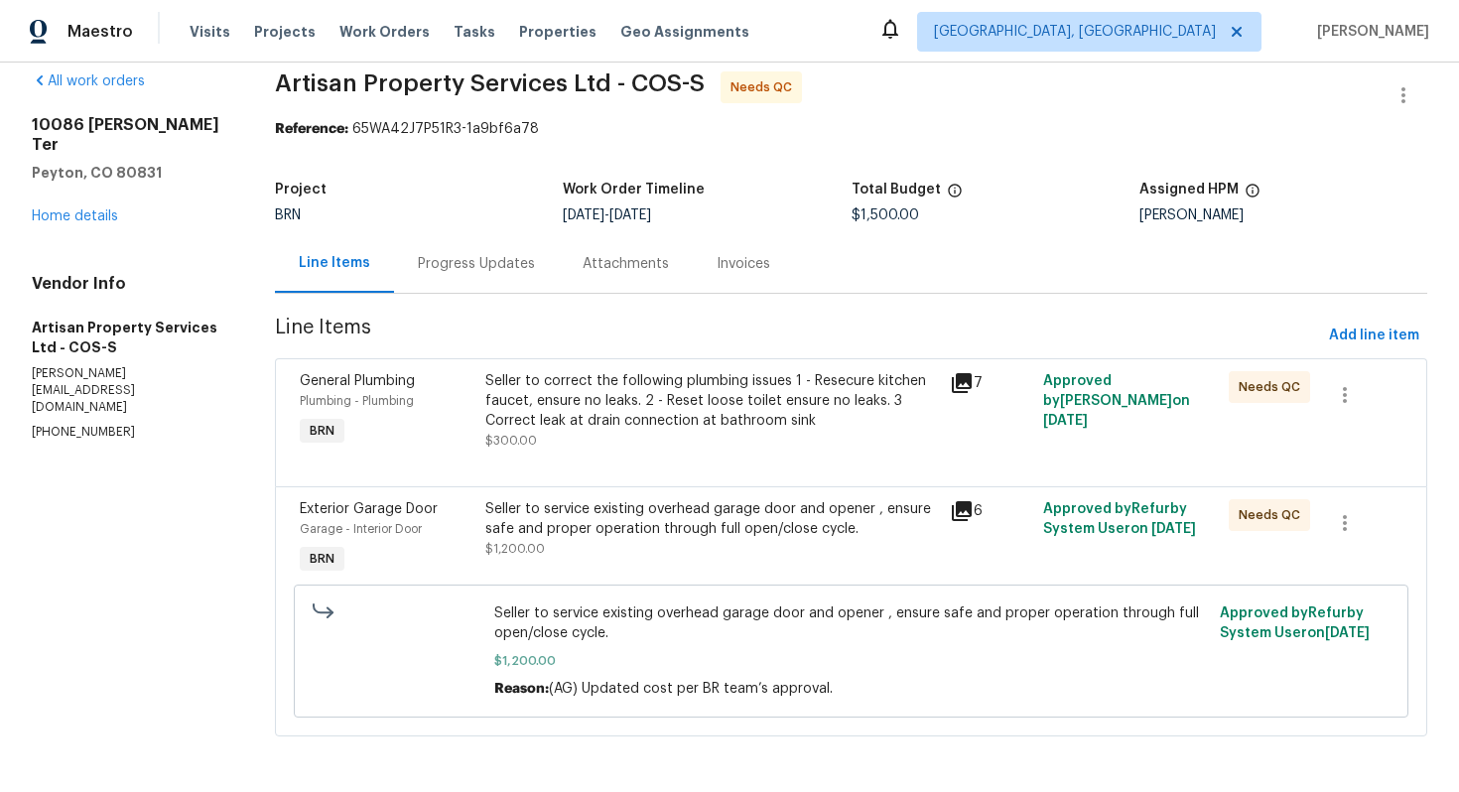
click at [671, 522] on div "Seller to service existing overhead garage door and opener , ensure safe and pr…" at bounding box center [711, 519] width 453 height 40
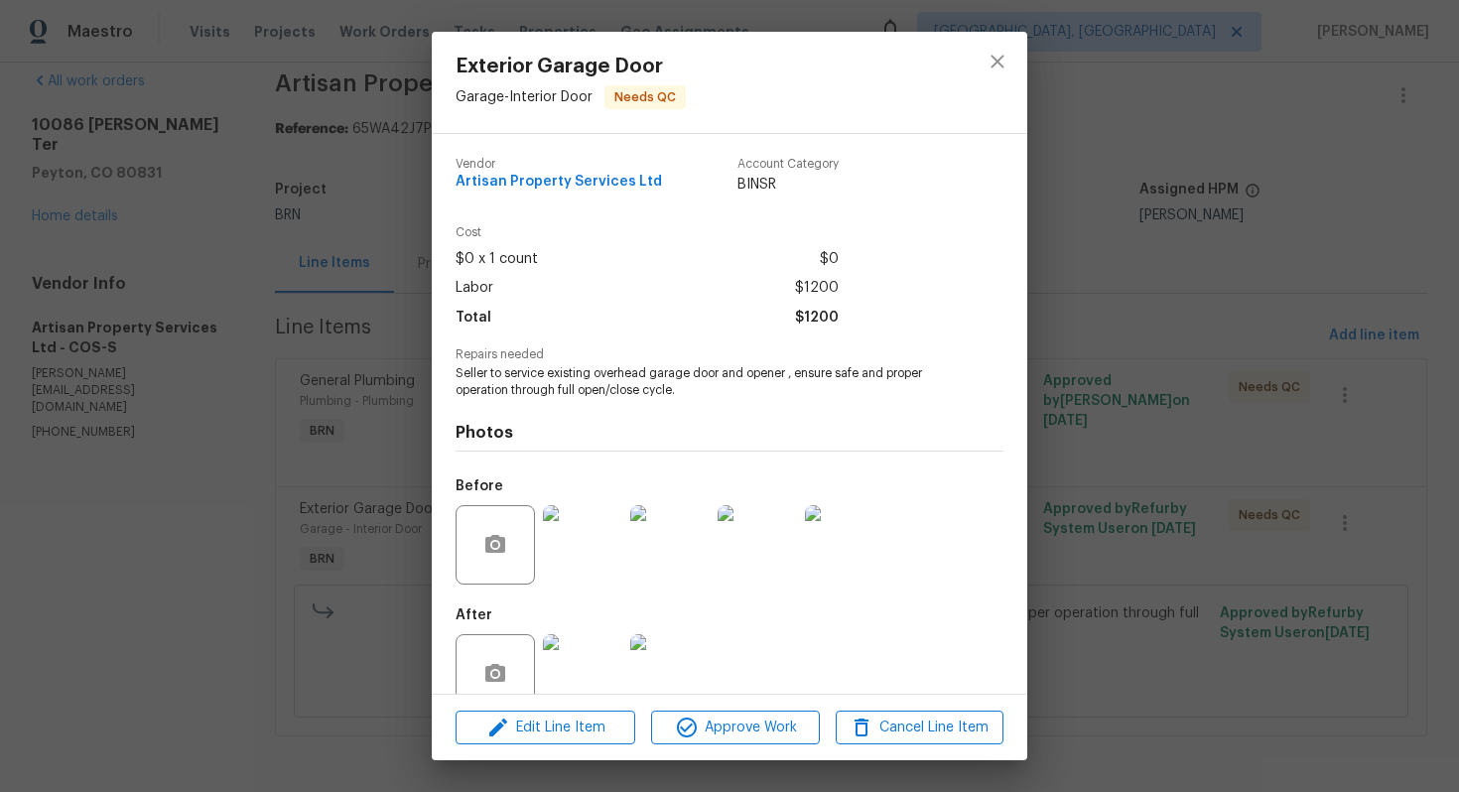
scroll to position [40, 0]
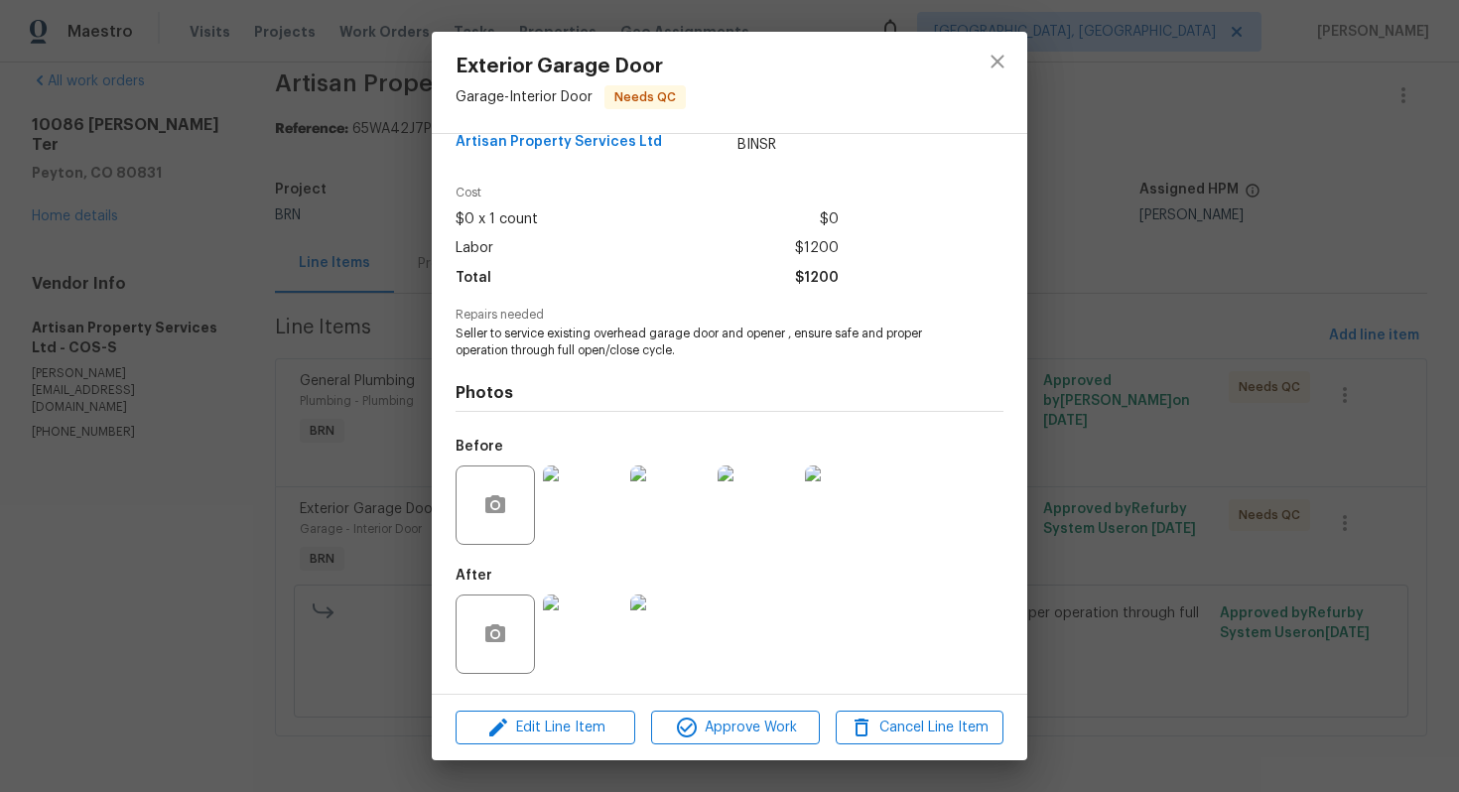
click at [583, 630] on img at bounding box center [582, 634] width 79 height 79
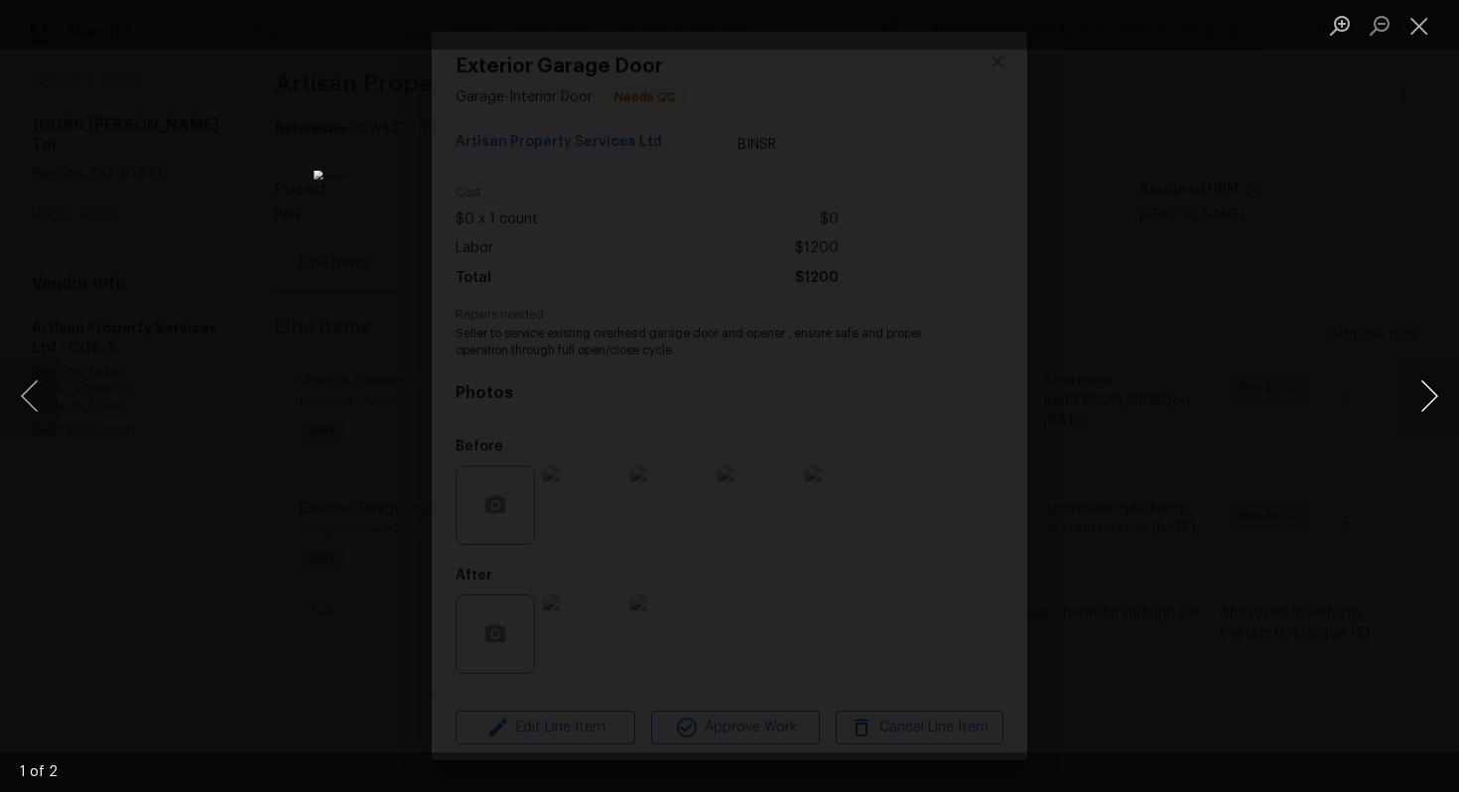
click at [1430, 401] on button "Next image" at bounding box center [1430, 395] width 60 height 79
click at [1416, 30] on button "Close lightbox" at bounding box center [1420, 25] width 40 height 35
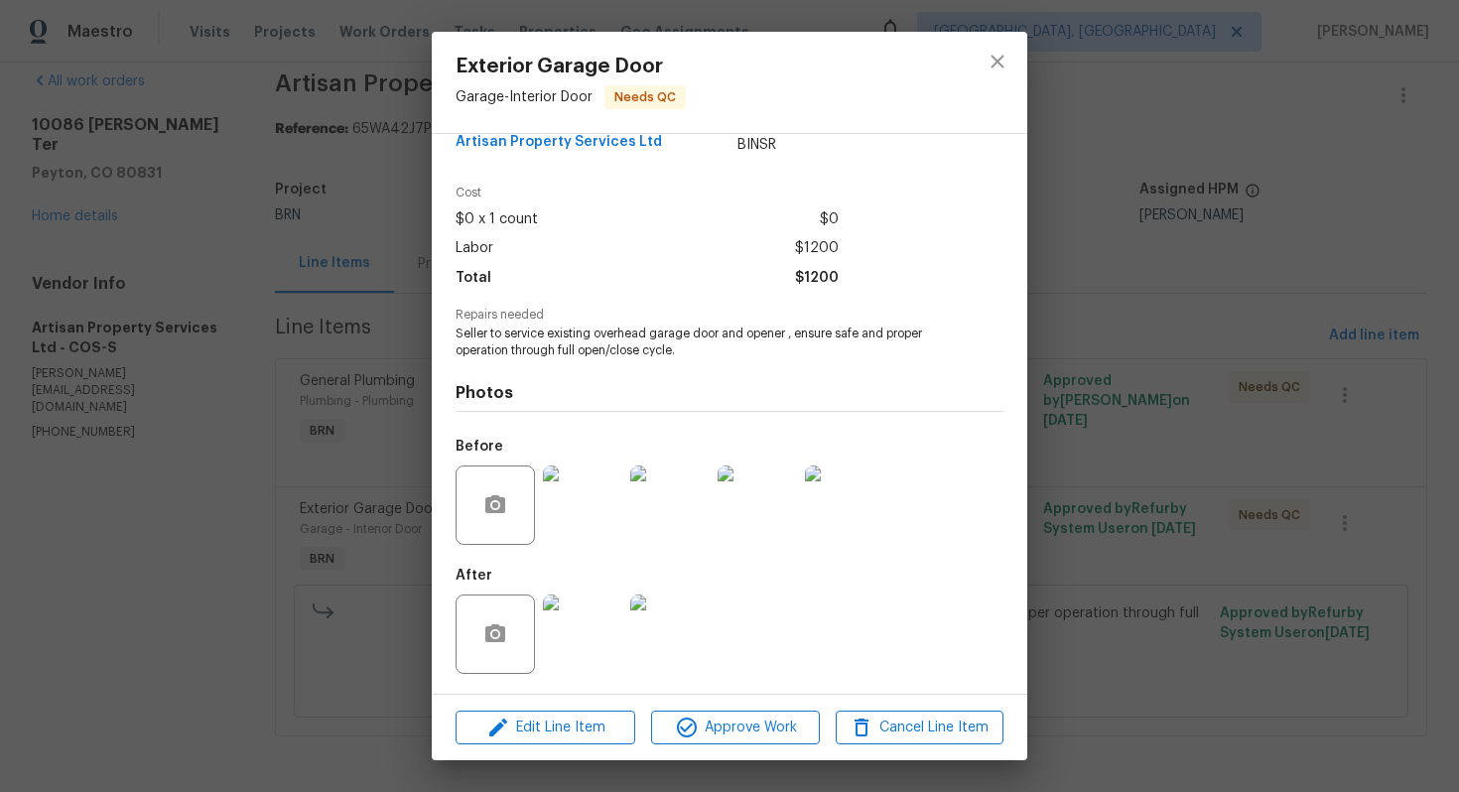
click at [839, 505] on img at bounding box center [844, 505] width 79 height 79
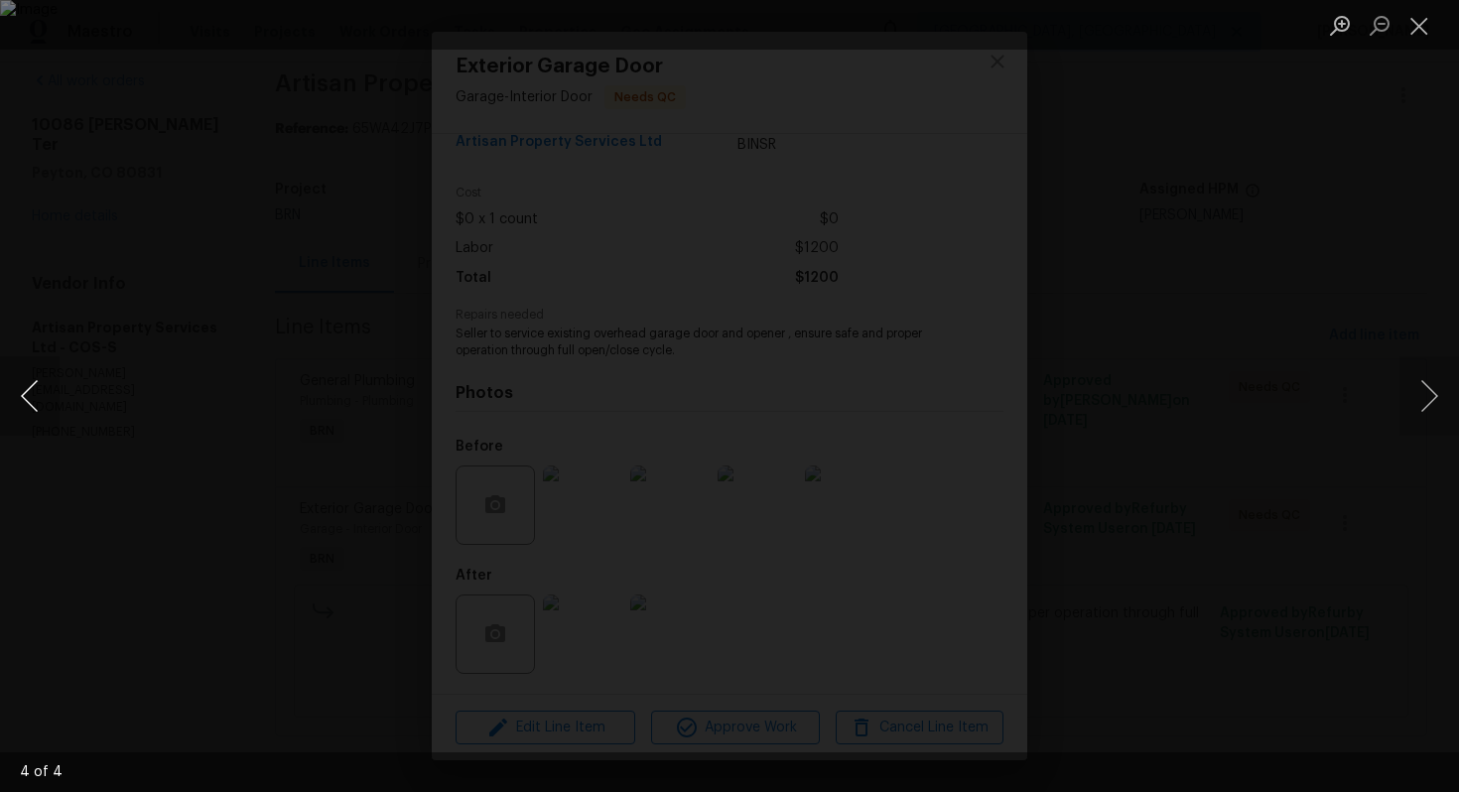
click at [22, 392] on button "Previous image" at bounding box center [30, 395] width 60 height 79
click at [1414, 29] on button "Close lightbox" at bounding box center [1420, 25] width 40 height 35
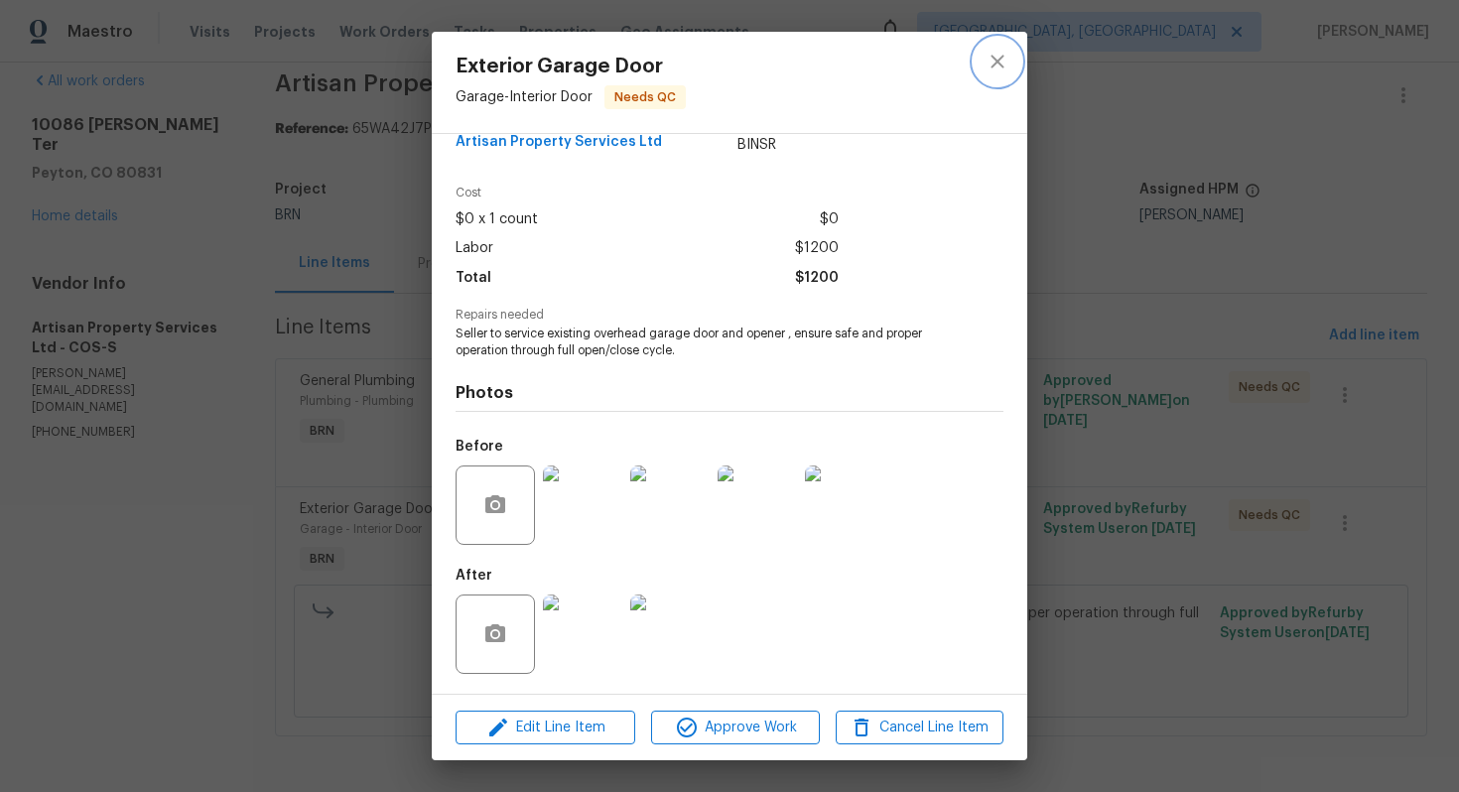
click at [992, 75] on button "close" at bounding box center [998, 62] width 48 height 48
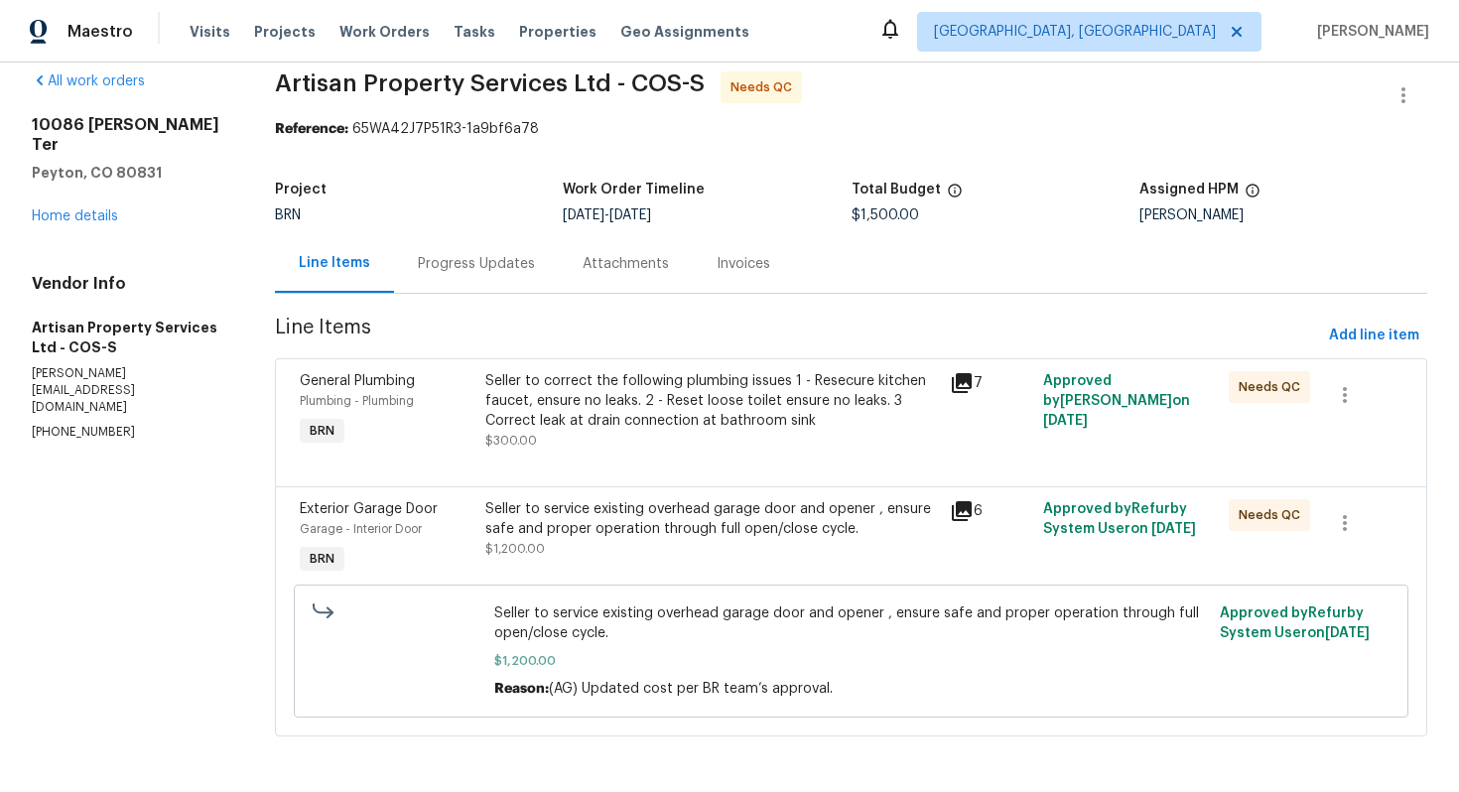
click at [638, 405] on div "Seller to correct the following plumbing issues 1 - Resecure kitchen faucet, en…" at bounding box center [711, 401] width 453 height 60
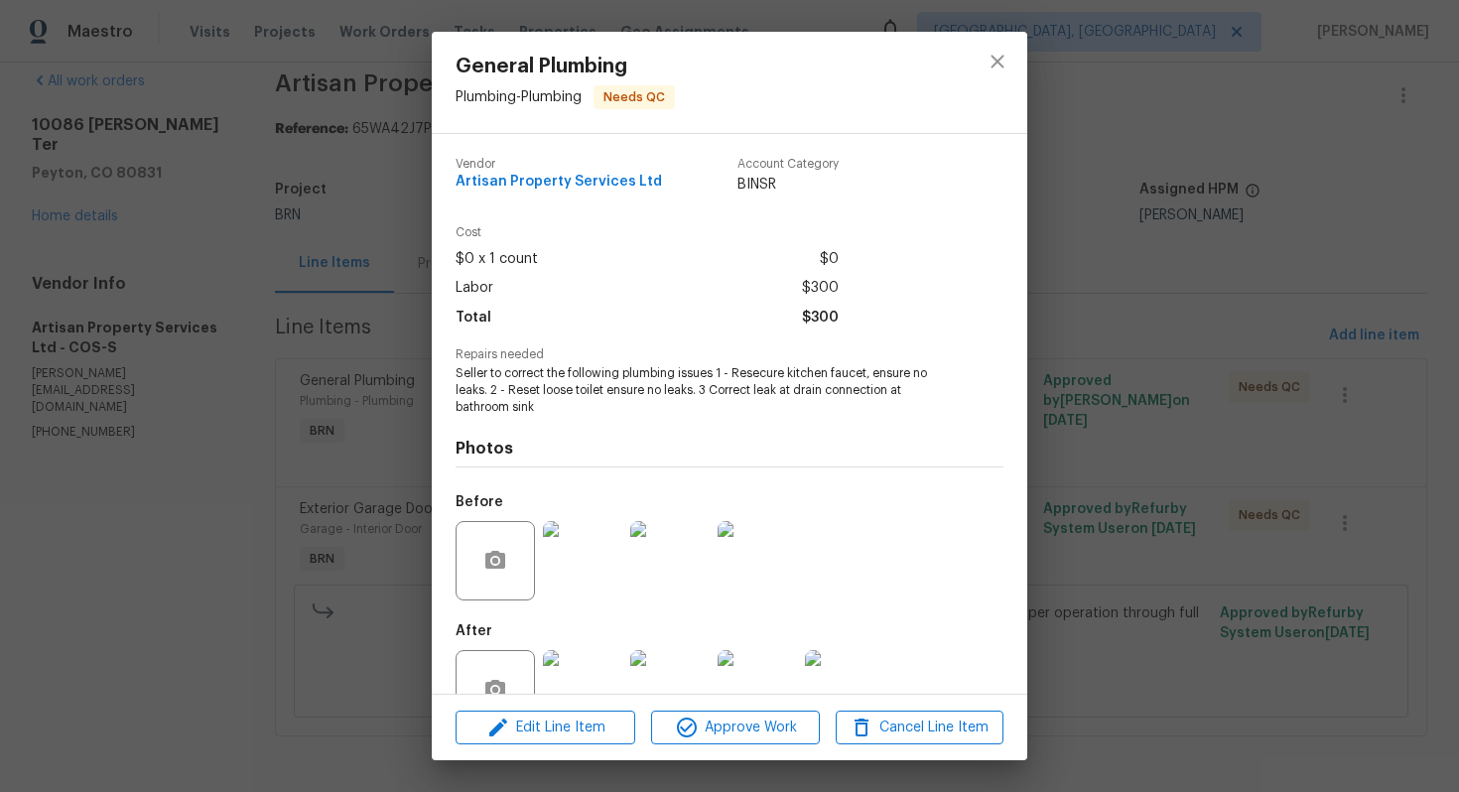
scroll to position [57, 0]
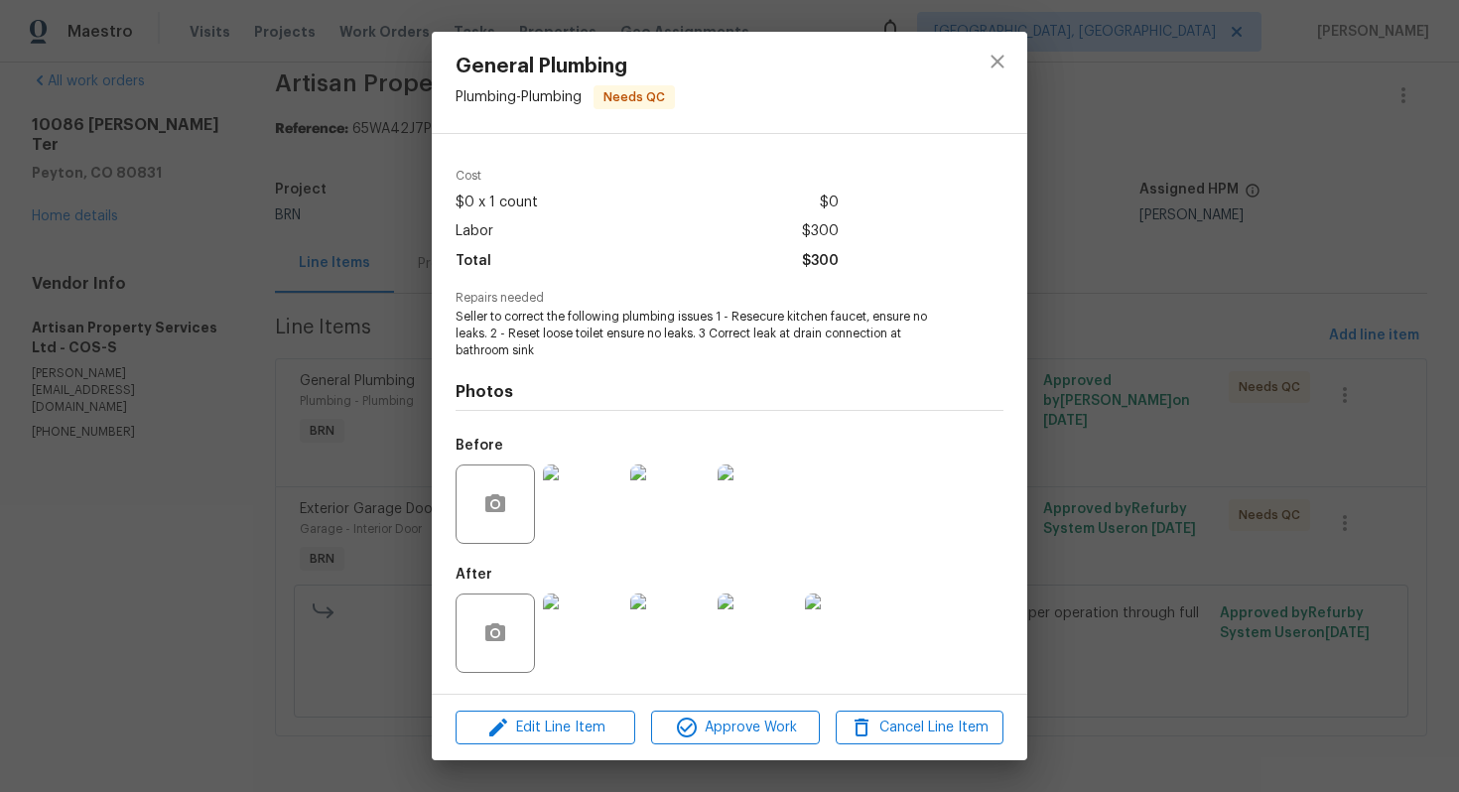
click at [593, 510] on img at bounding box center [582, 504] width 79 height 79
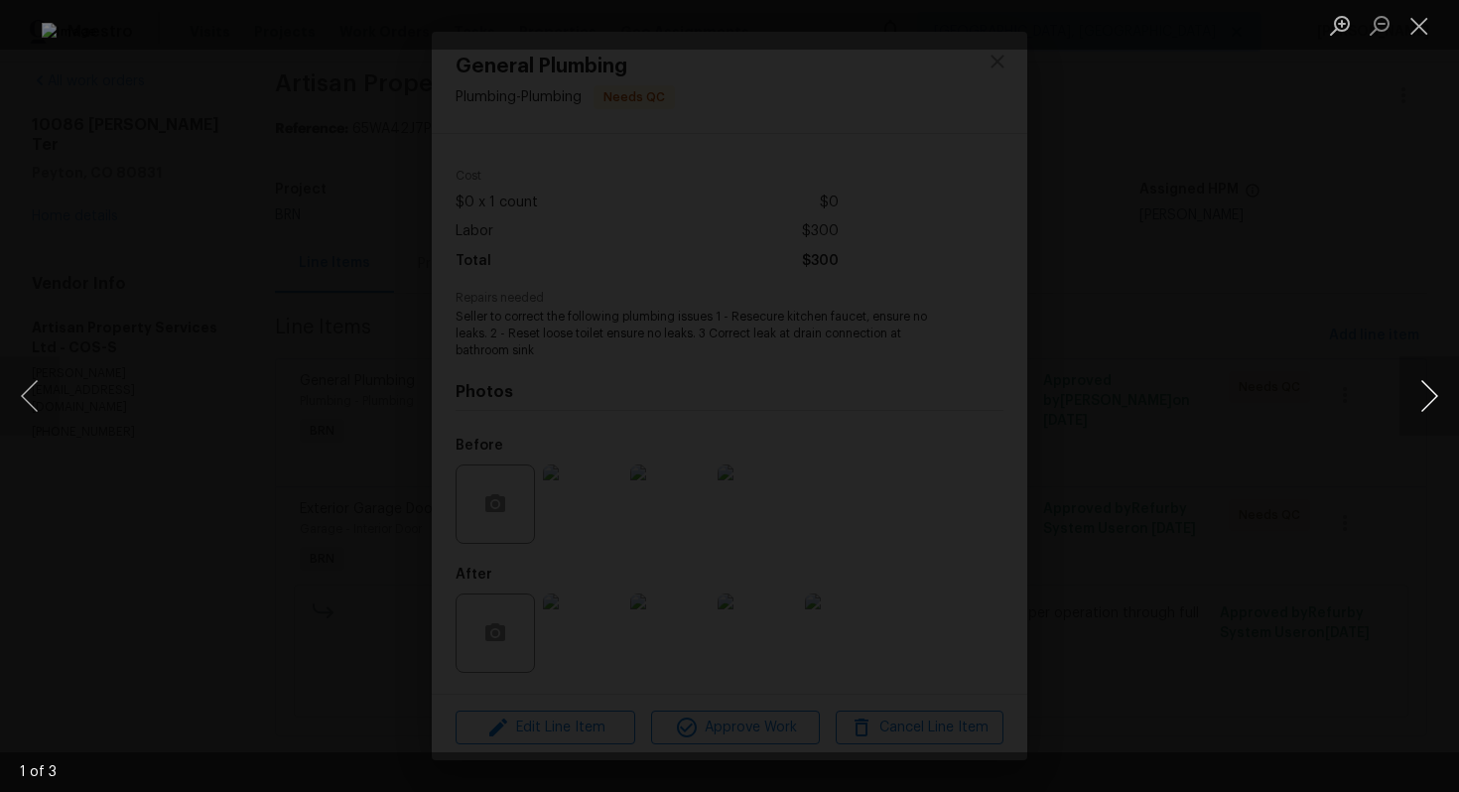
click at [1420, 393] on button "Next image" at bounding box center [1430, 395] width 60 height 79
click at [1406, 19] on button "Close lightbox" at bounding box center [1420, 25] width 40 height 35
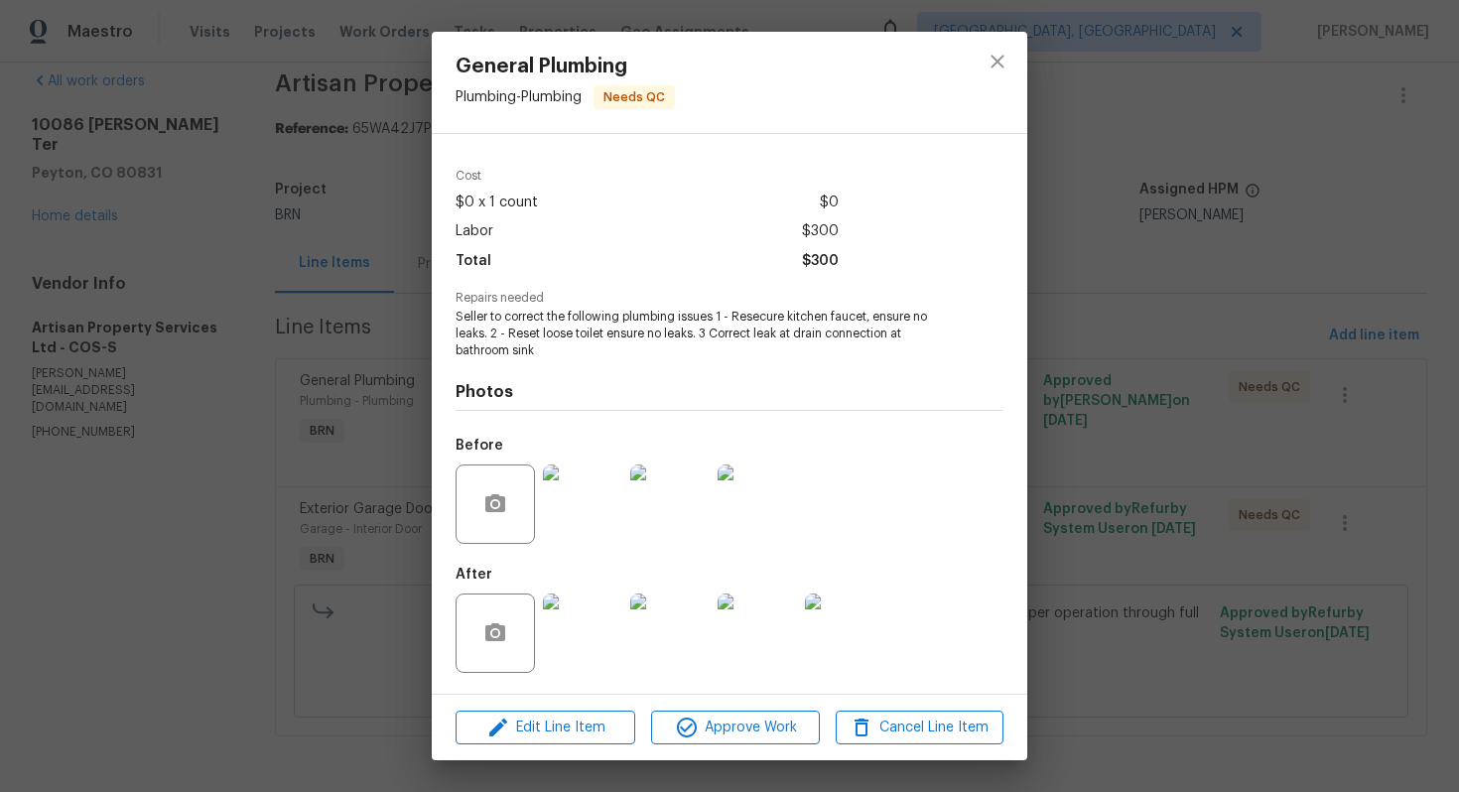
click at [744, 632] on img at bounding box center [757, 633] width 79 height 79
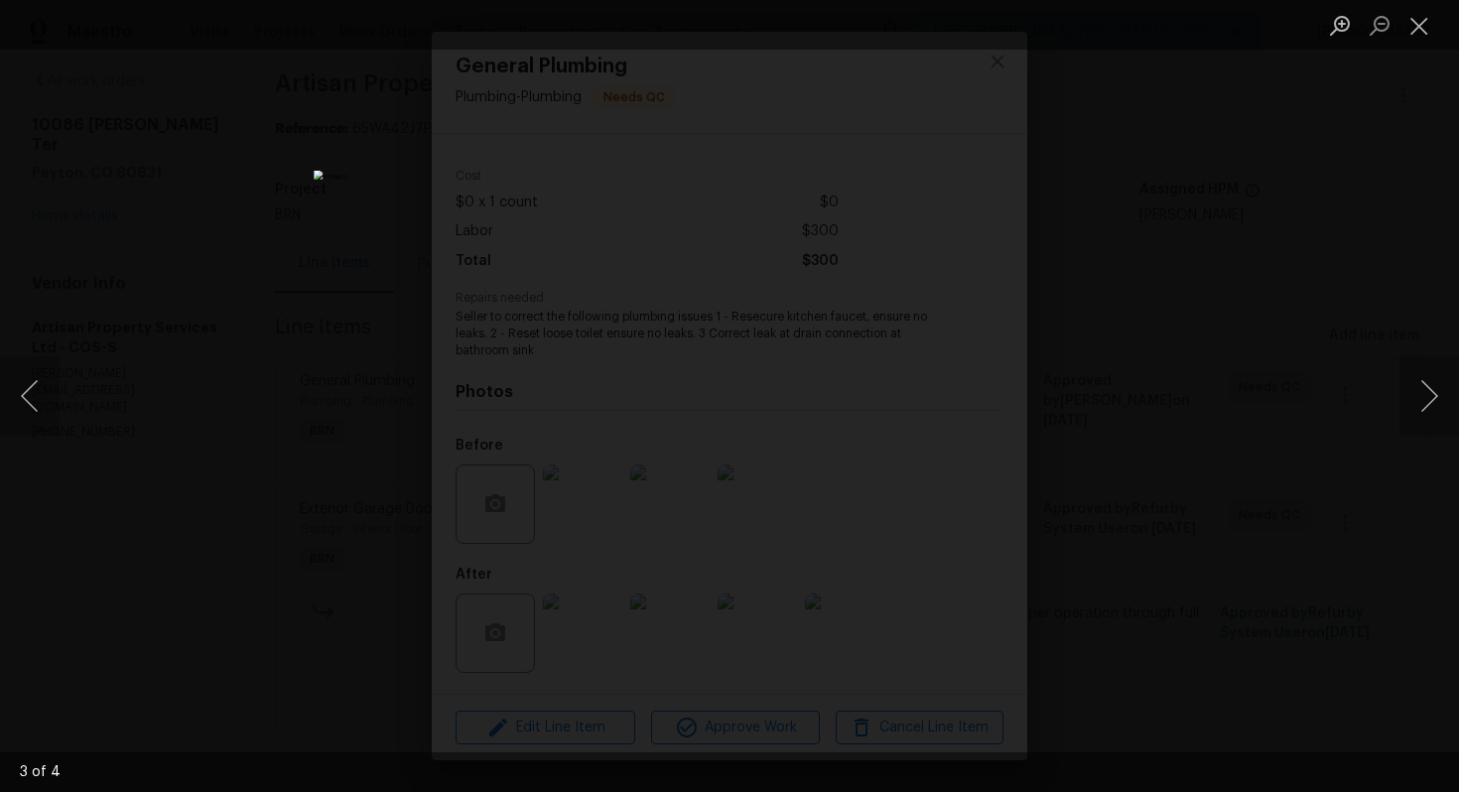
click at [1398, 385] on div "Lightbox" at bounding box center [729, 396] width 1459 height 792
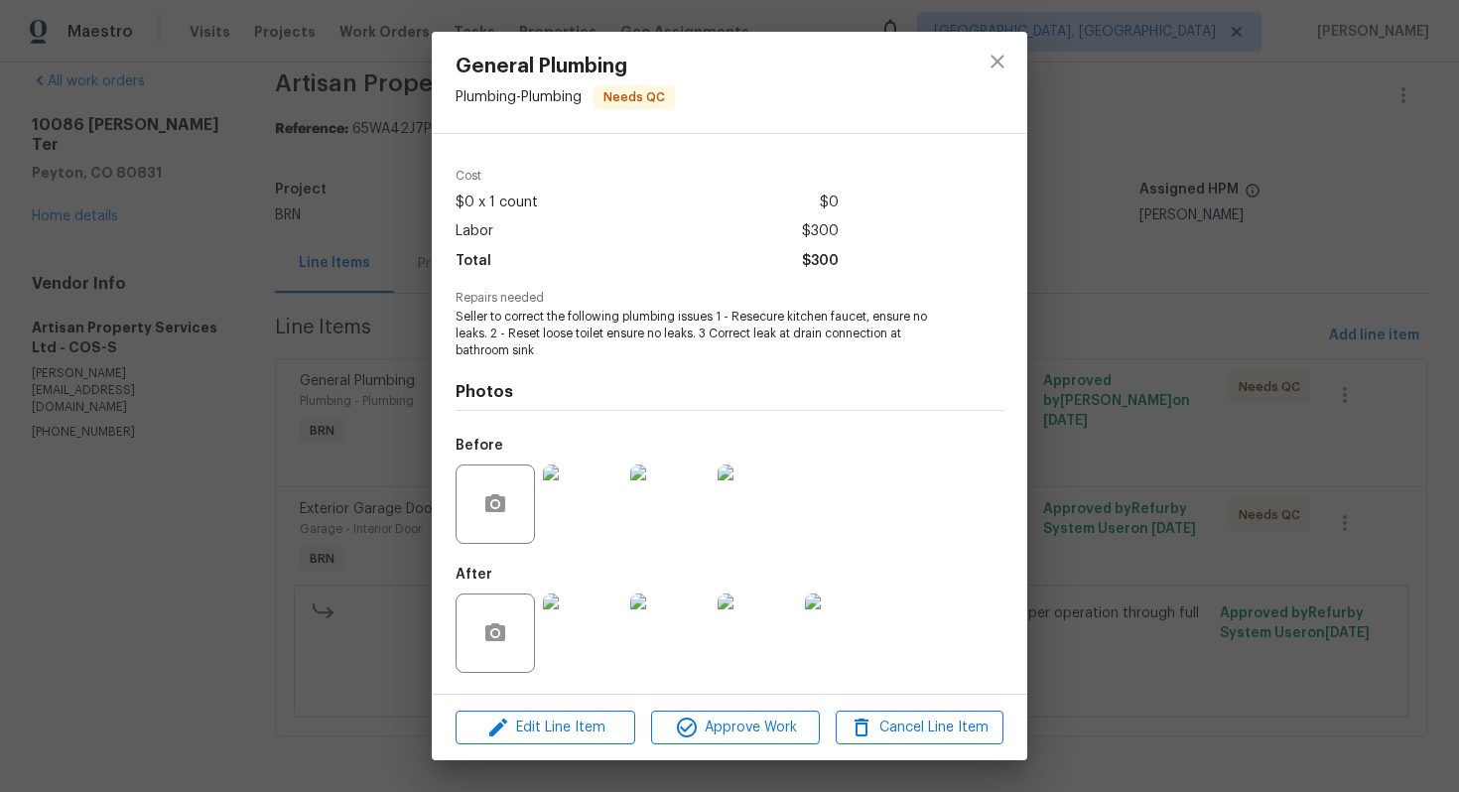
click at [175, 520] on div "General Plumbing Plumbing - Plumbing Needs QC Vendor Artisan Property Services …" at bounding box center [729, 396] width 1459 height 792
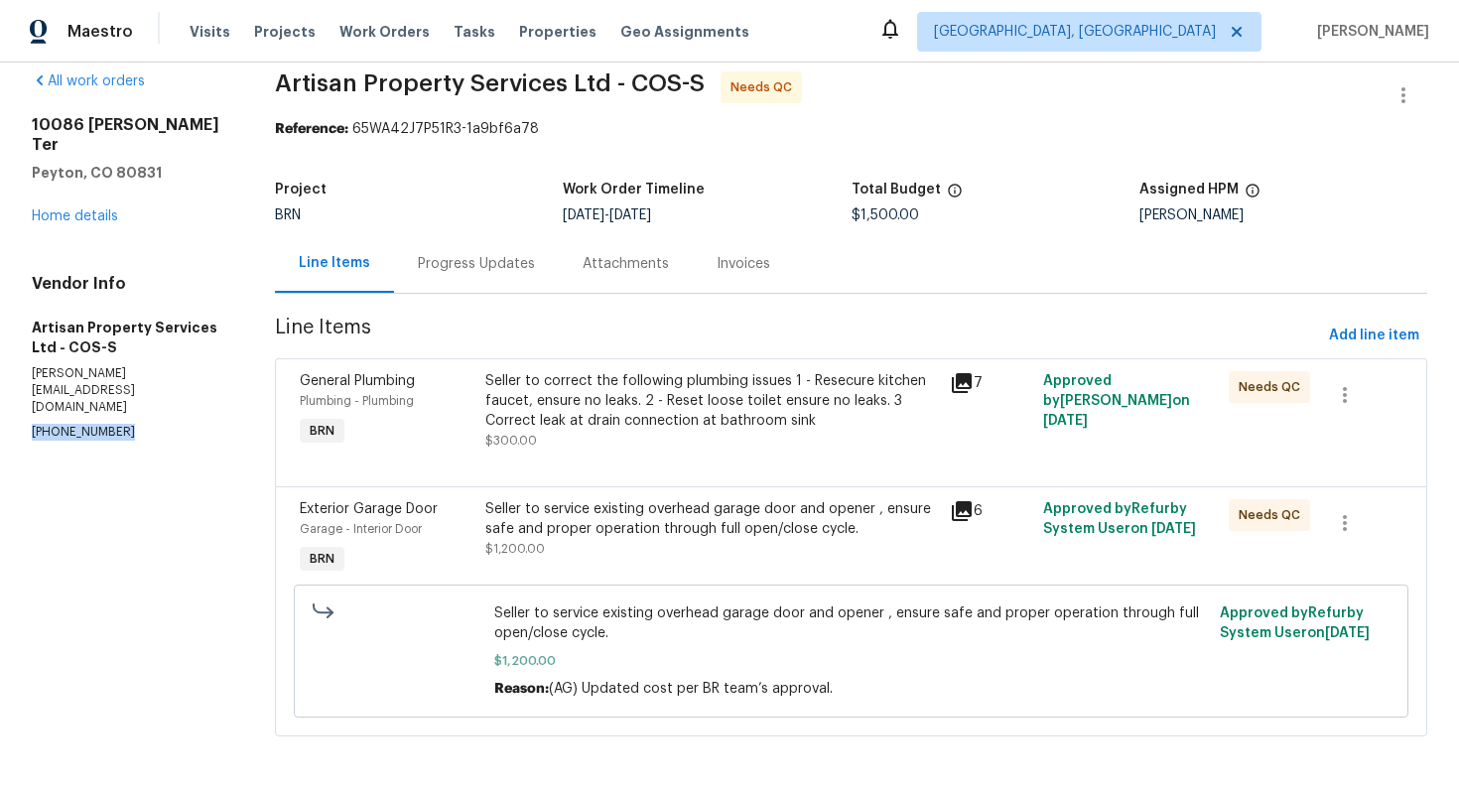
drag, startPoint x: 27, startPoint y: 378, endPoint x: 165, endPoint y: 373, distance: 138.1
click at [166, 374] on div "All work orders 10086 Henman Ter Peyton, CO 80831 Home details Vendor Info Arti…" at bounding box center [729, 416] width 1459 height 752
copy p "(303) 880-4457"
click at [591, 413] on div "Seller to correct the following plumbing issues 1 - Resecure kitchen faucet, en…" at bounding box center [711, 401] width 453 height 60
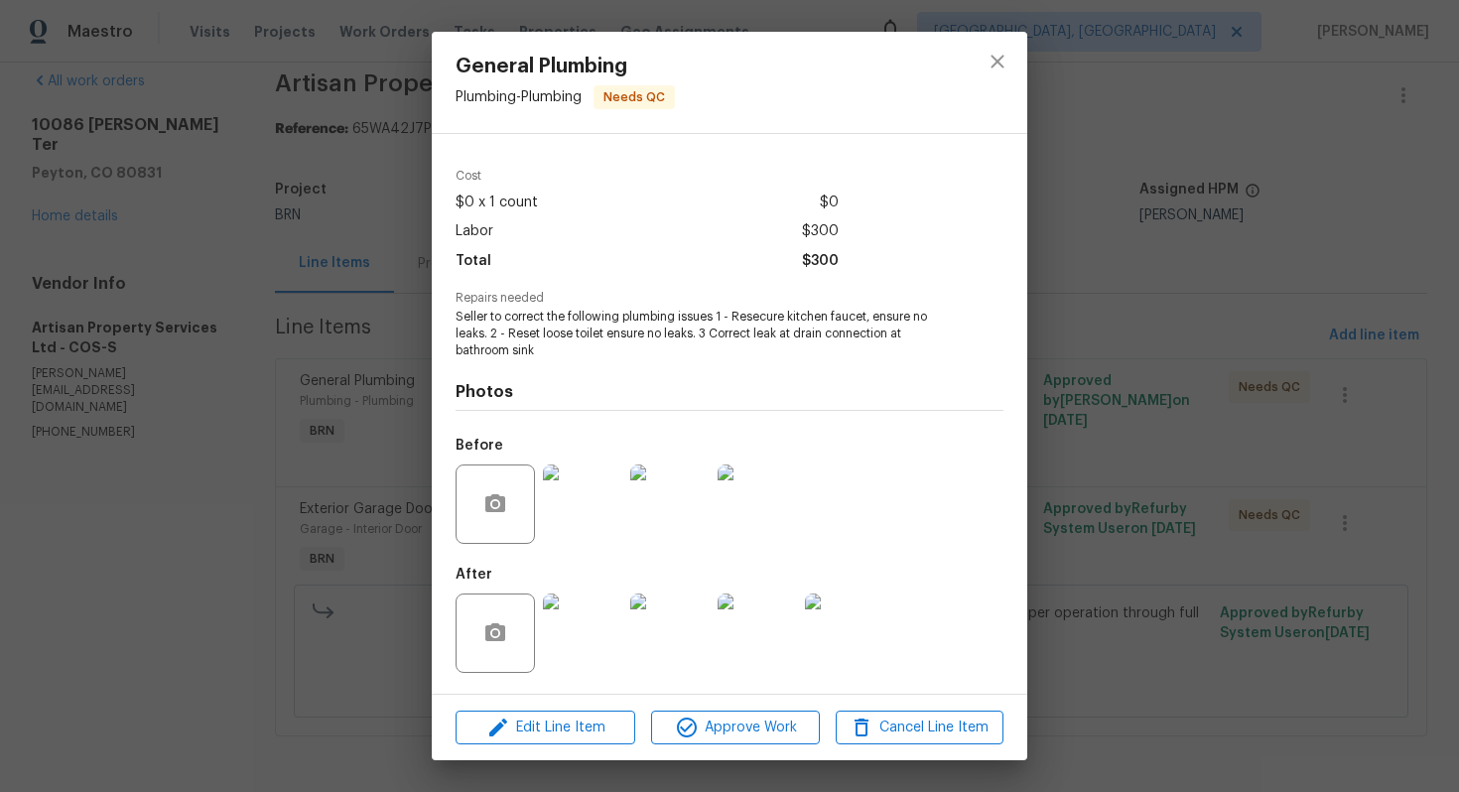
click at [661, 521] on img at bounding box center [669, 504] width 79 height 79
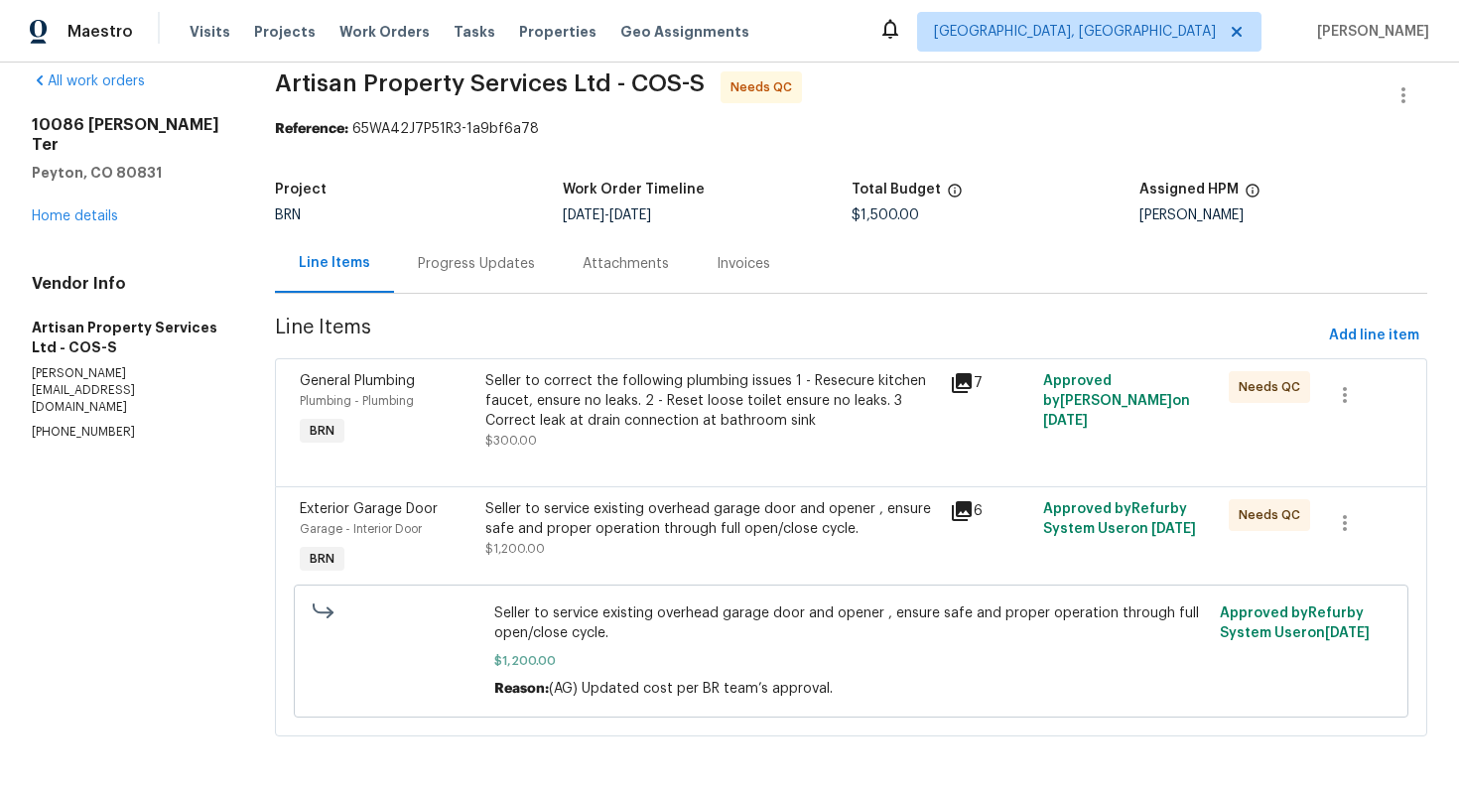
click at [487, 269] on div "Progress Updates" at bounding box center [476, 264] width 117 height 20
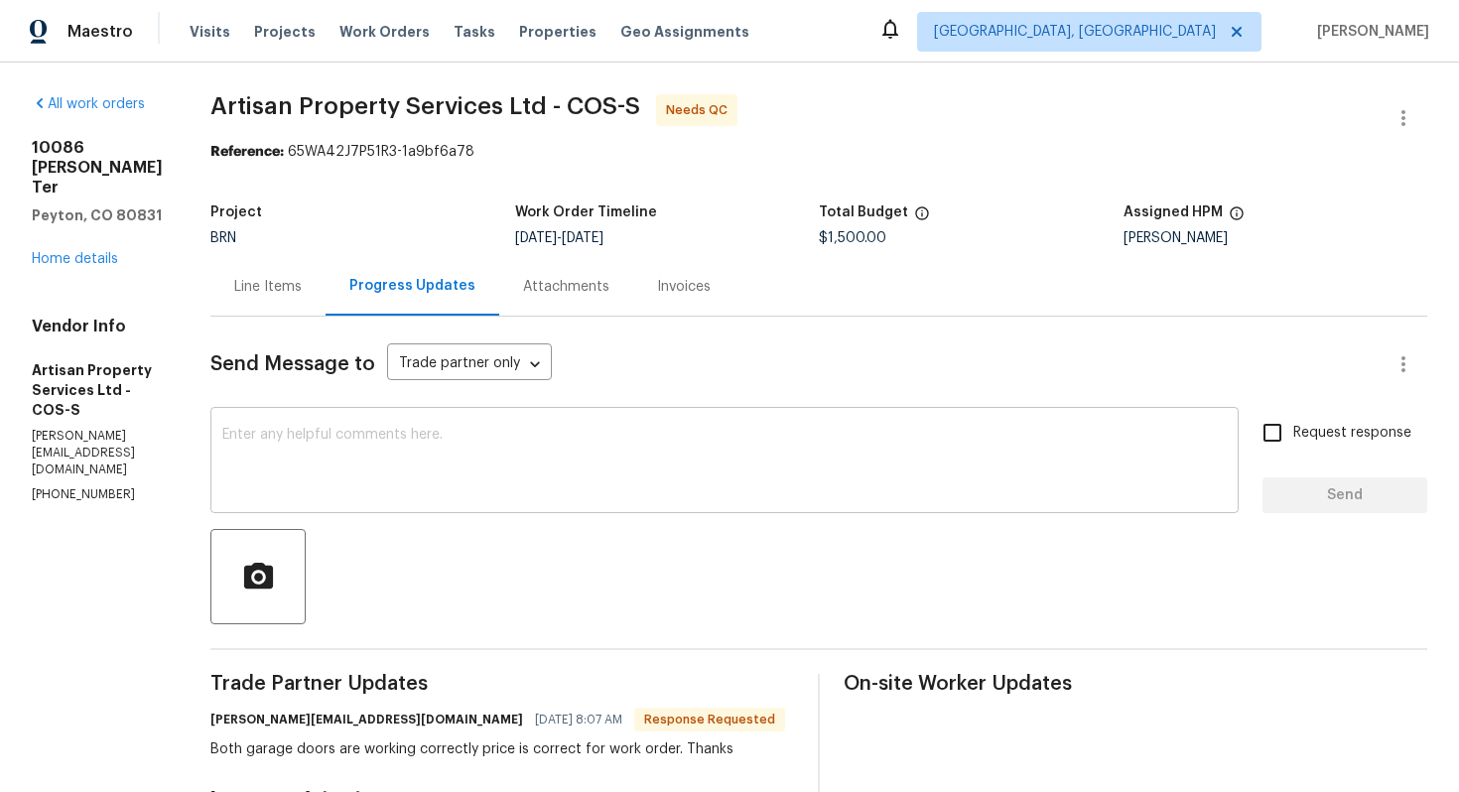
click at [552, 504] on div "x ​" at bounding box center [724, 462] width 1028 height 101
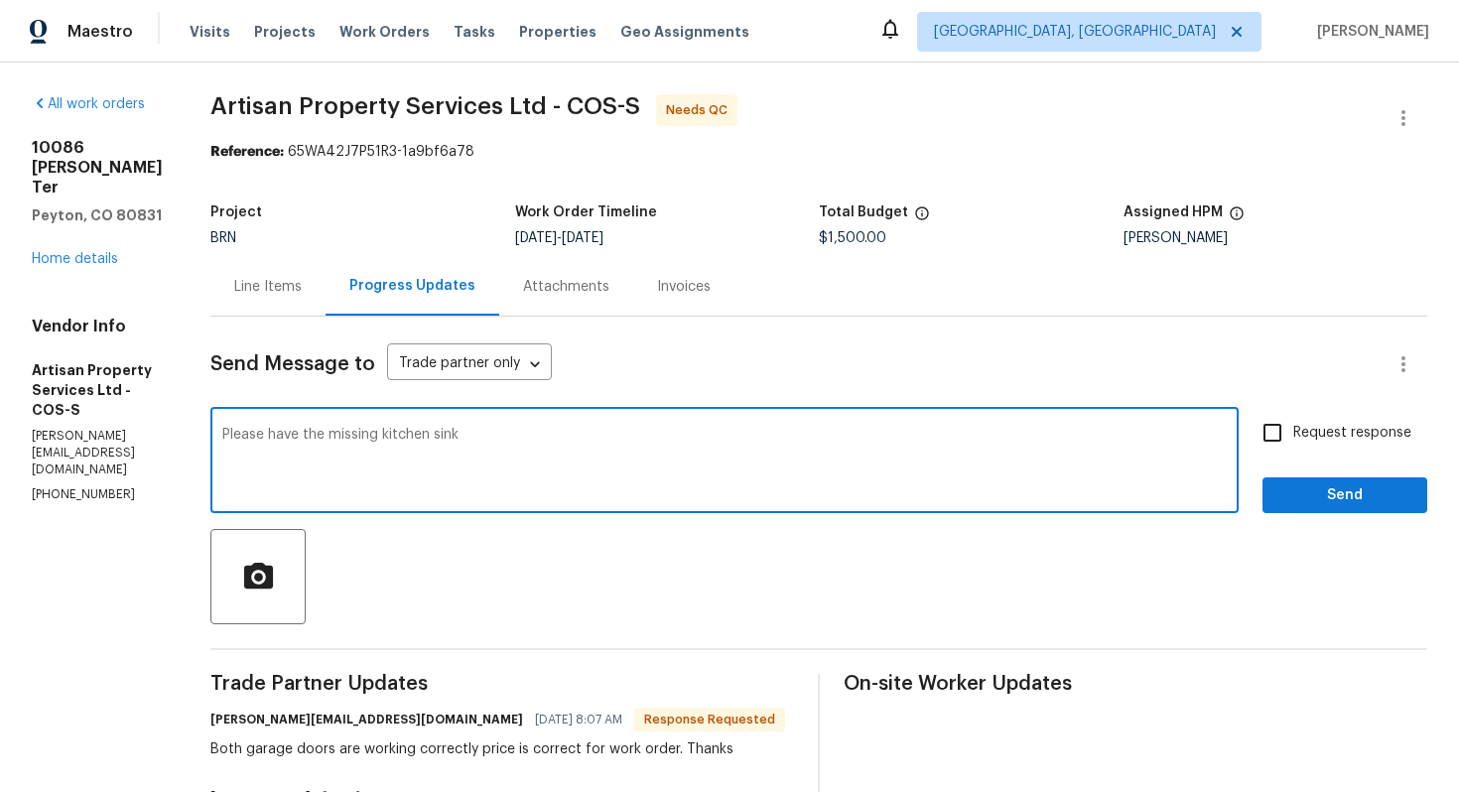
click at [566, 450] on textarea "Please have the missing kitchen sink" at bounding box center [724, 462] width 1005 height 69
type textarea "Please have the missing kitchen sink photo uploaded and let me know."
click at [1280, 430] on input "Request response" at bounding box center [1273, 433] width 42 height 42
checkbox input "true"
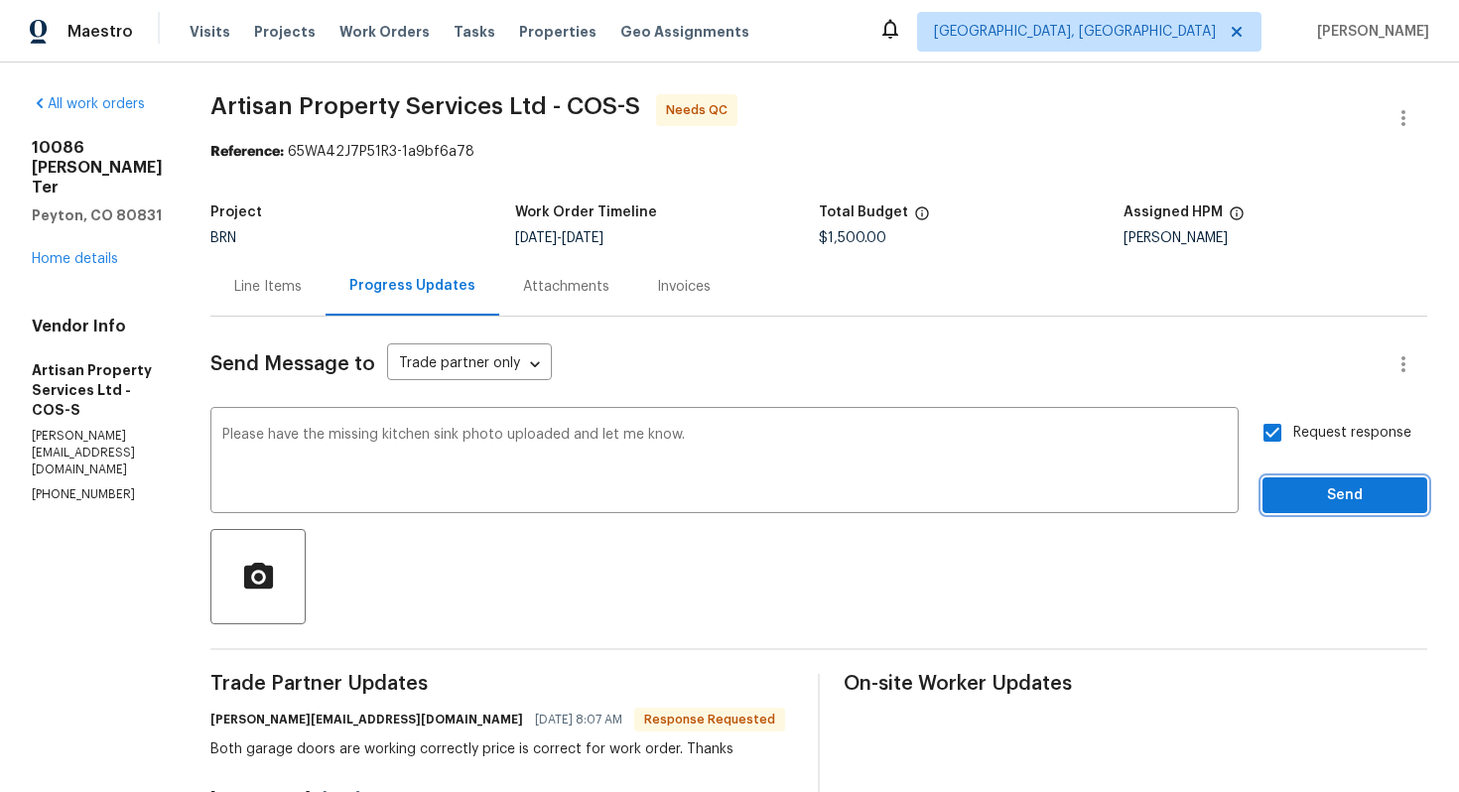
click at [1303, 507] on button "Send" at bounding box center [1345, 495] width 165 height 37
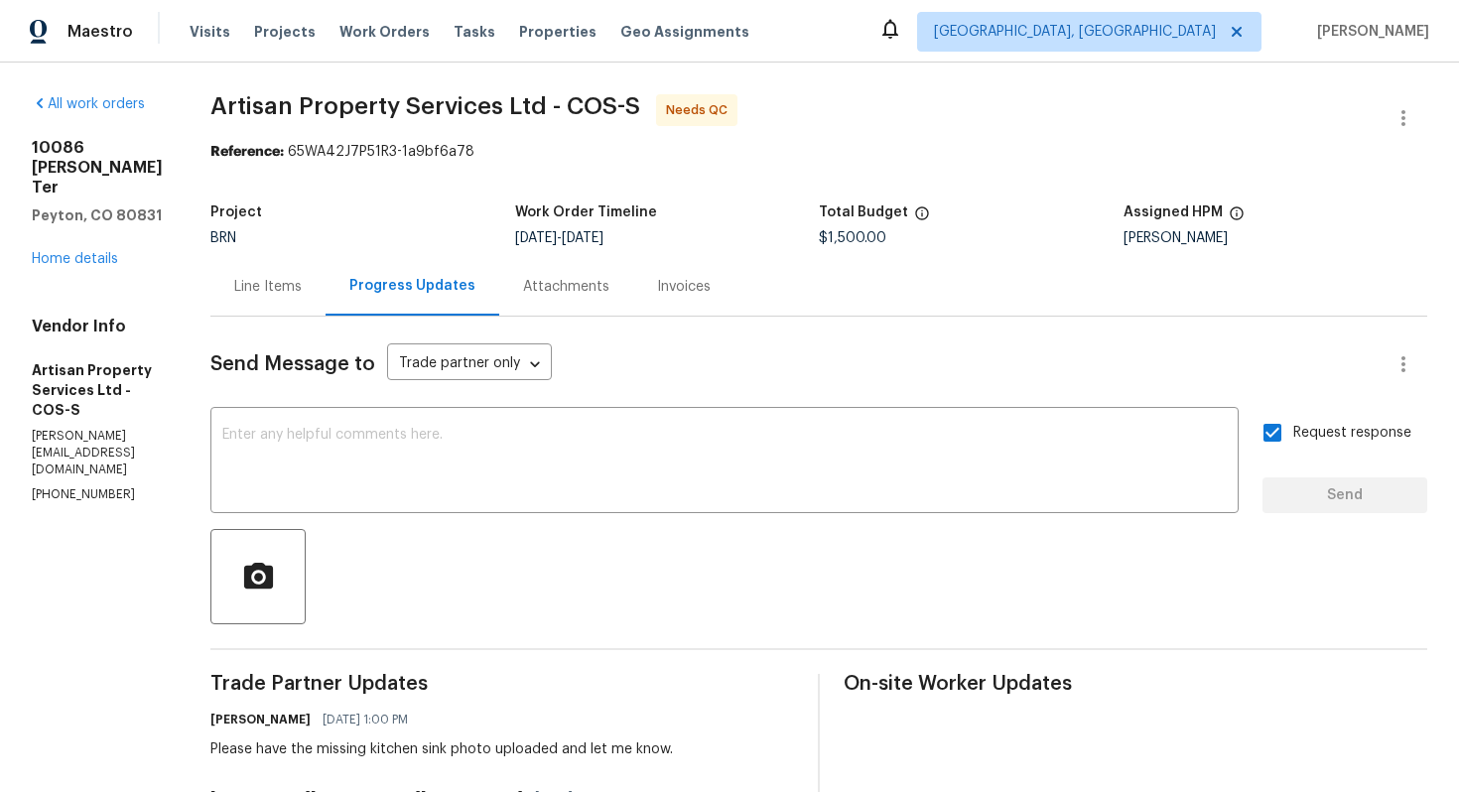
click at [280, 300] on div "Line Items" at bounding box center [267, 286] width 115 height 59
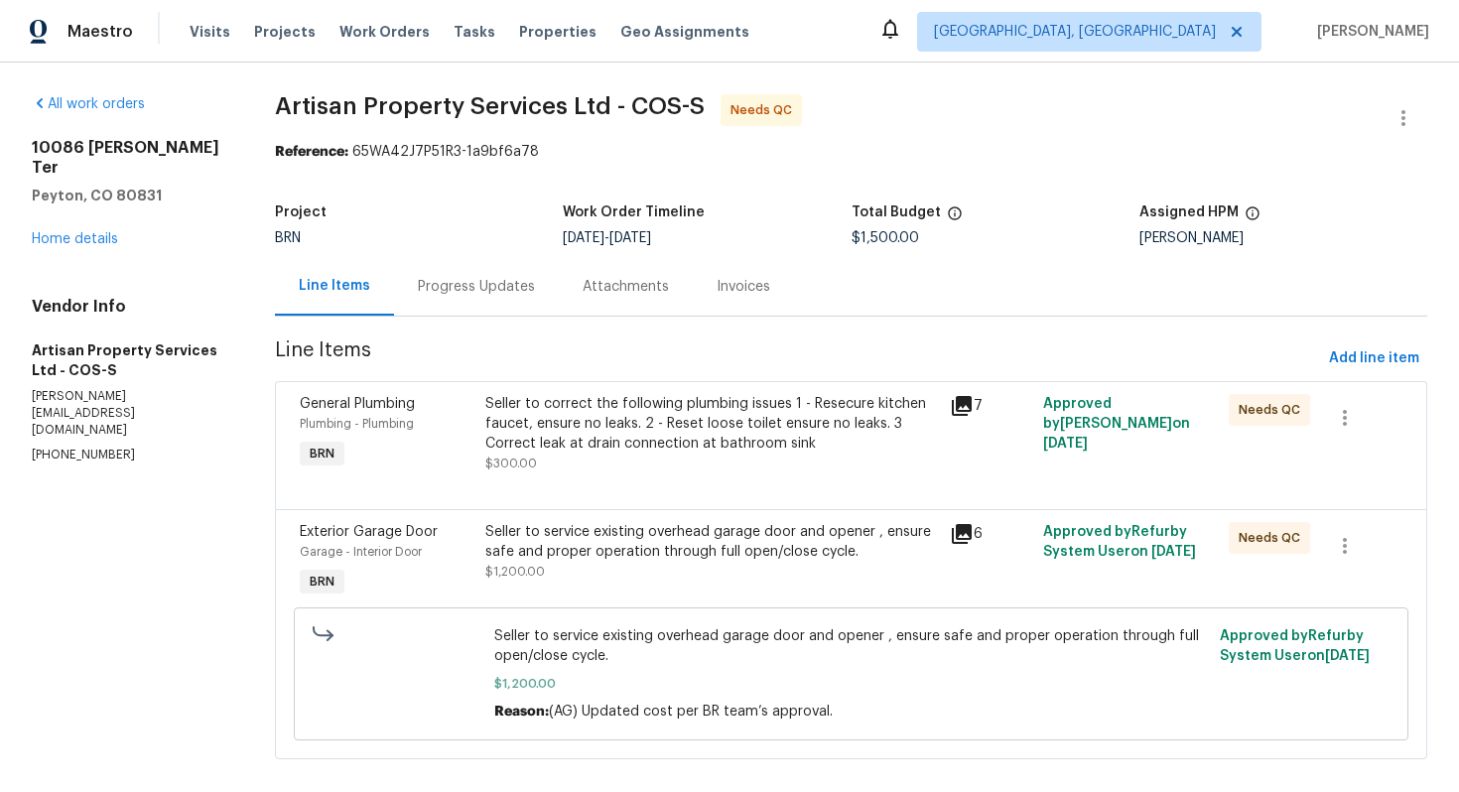
scroll to position [24, 0]
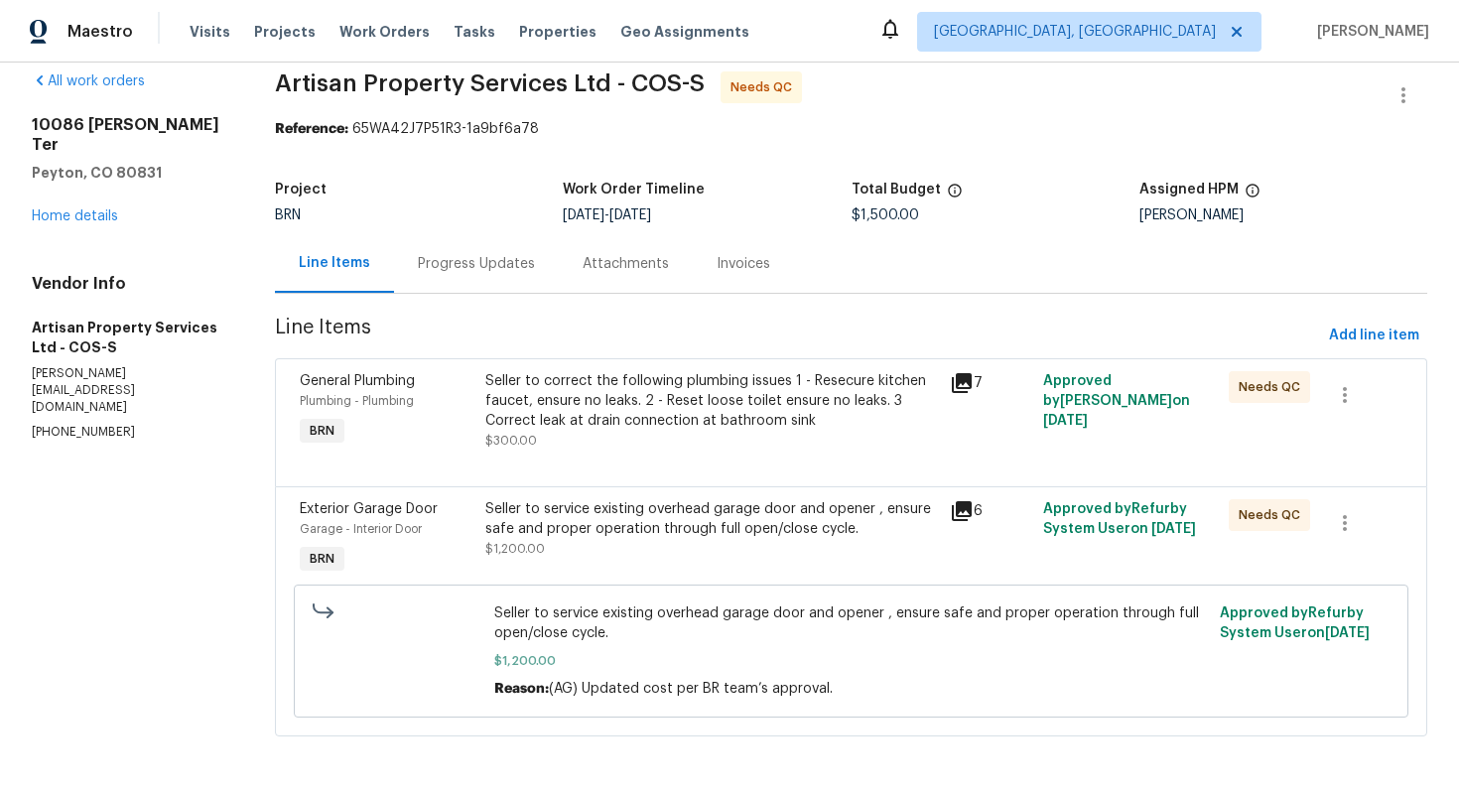
click at [588, 423] on div "Seller to correct the following plumbing issues 1 - Resecure kitchen faucet, en…" at bounding box center [711, 401] width 453 height 60
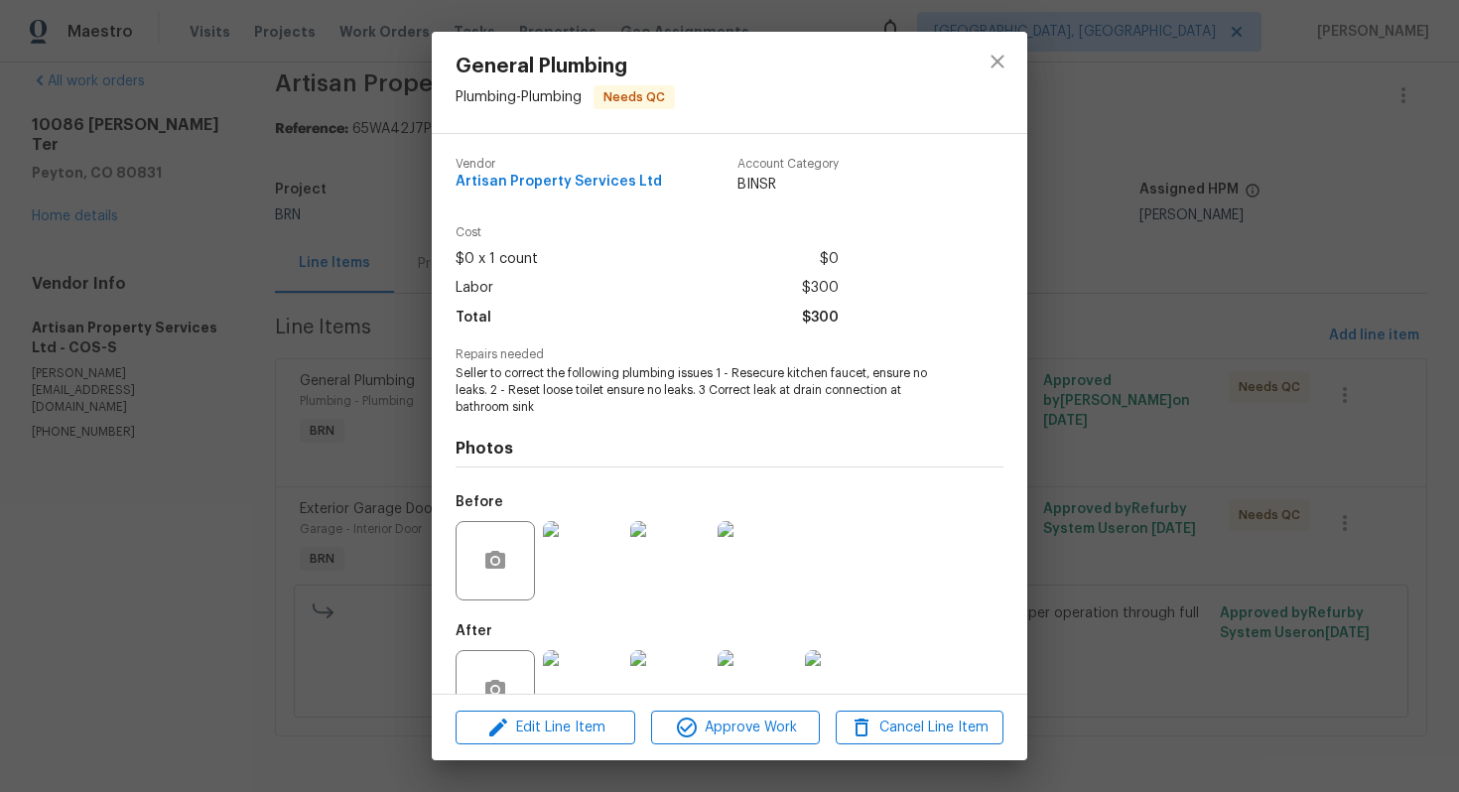
click at [493, 177] on span "Artisan Property Services Ltd" at bounding box center [559, 182] width 206 height 15
copy span "Artisan Property Services Ltd"
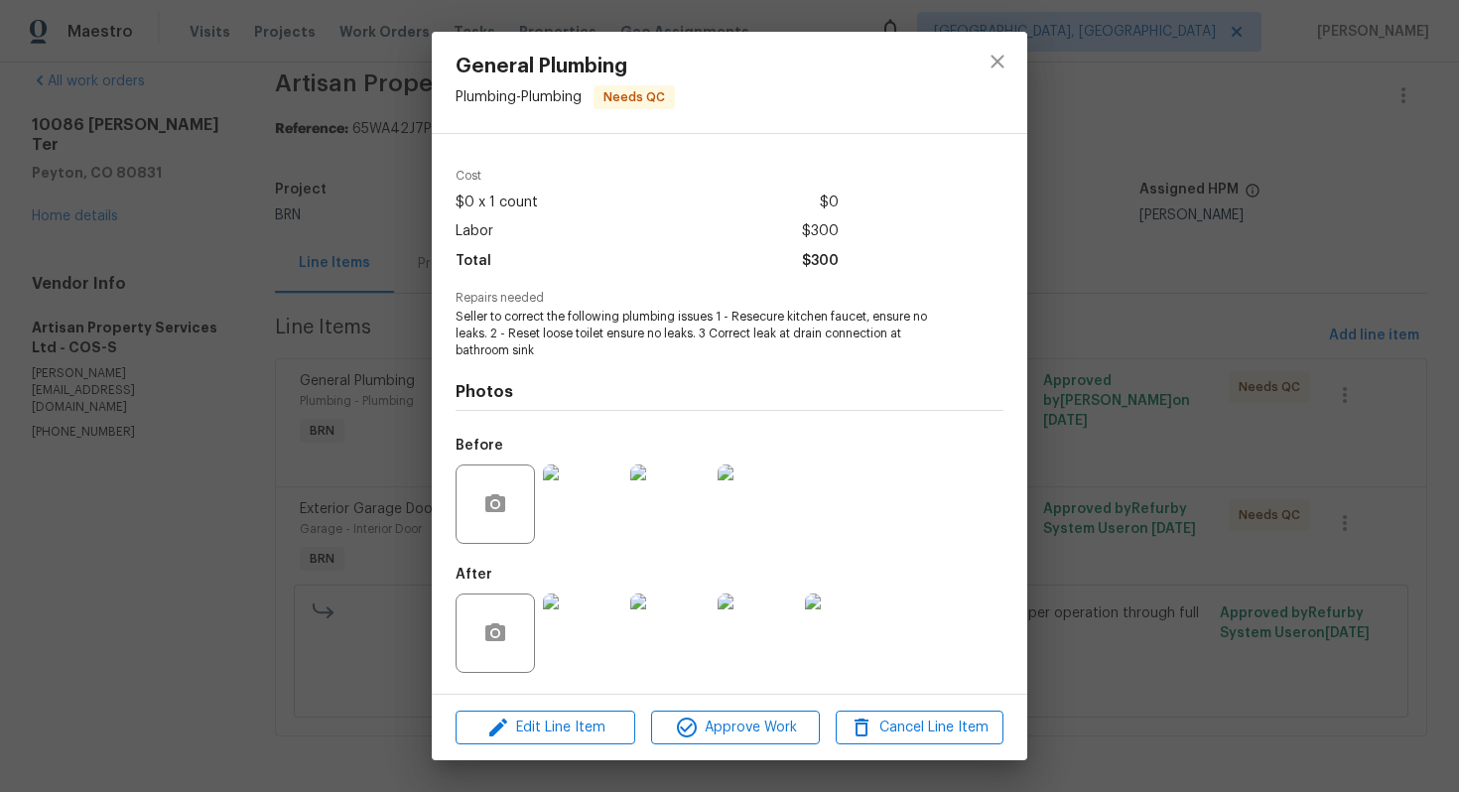
click at [562, 319] on span "Seller to correct the following plumbing issues 1 - Resecure kitchen faucet, en…" at bounding box center [702, 334] width 493 height 50
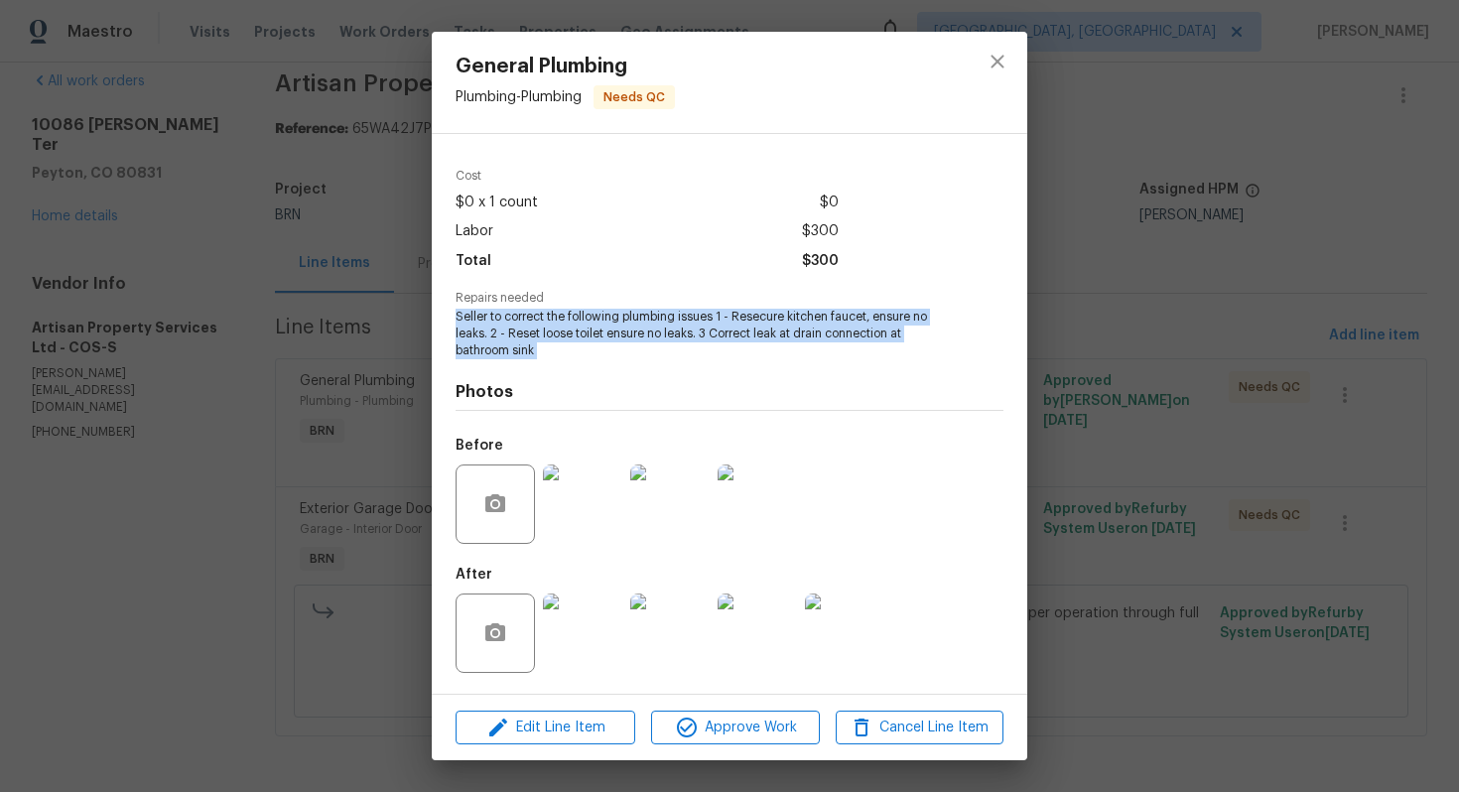
copy span "Seller to correct the following plumbing issues 1 - Resecure kitchen faucet, en…"
click at [741, 466] on img at bounding box center [757, 504] width 79 height 79
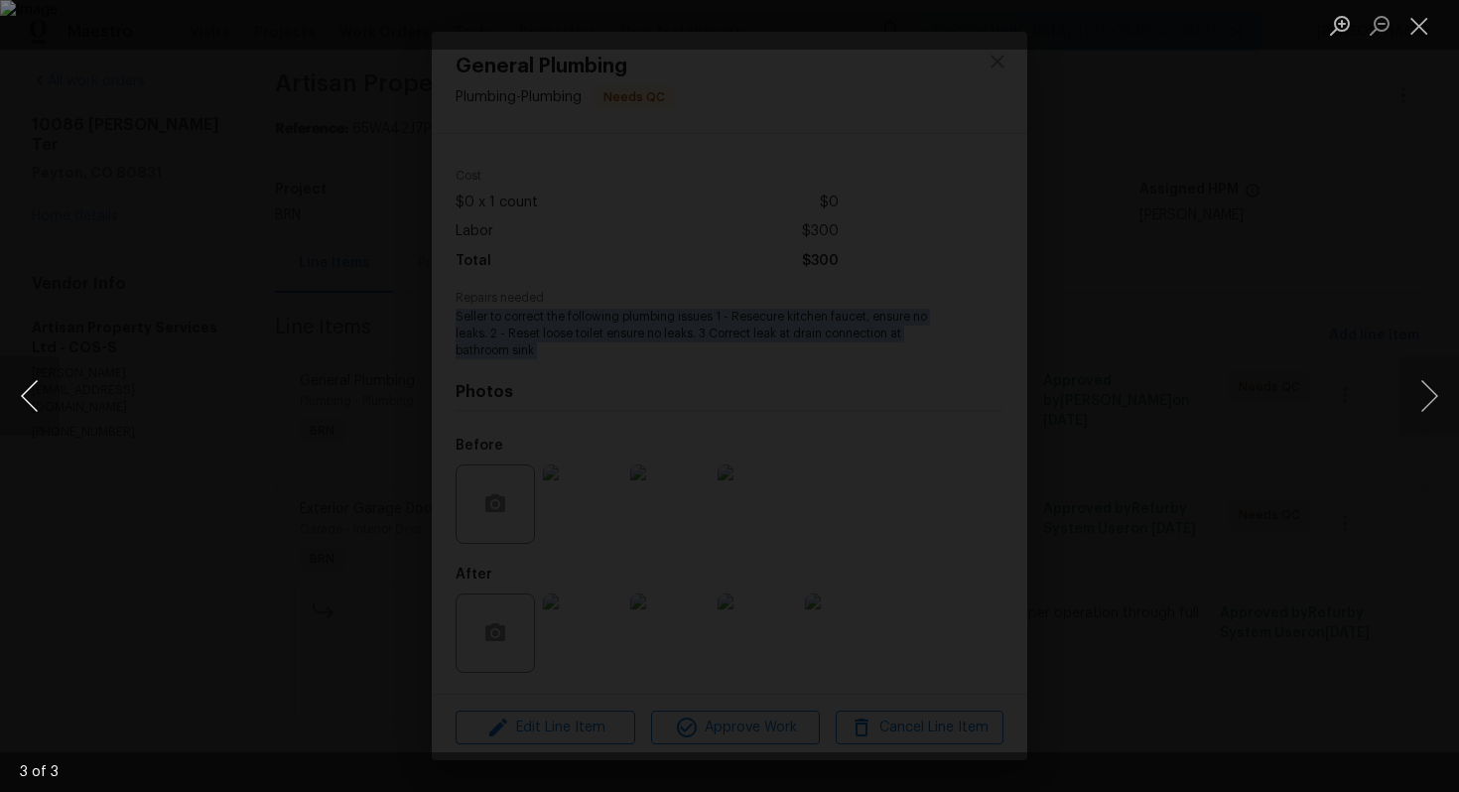
click at [38, 383] on button "Previous image" at bounding box center [30, 395] width 60 height 79
click at [30, 392] on button "Previous image" at bounding box center [30, 395] width 60 height 79
click at [1428, 35] on button "Close lightbox" at bounding box center [1420, 25] width 40 height 35
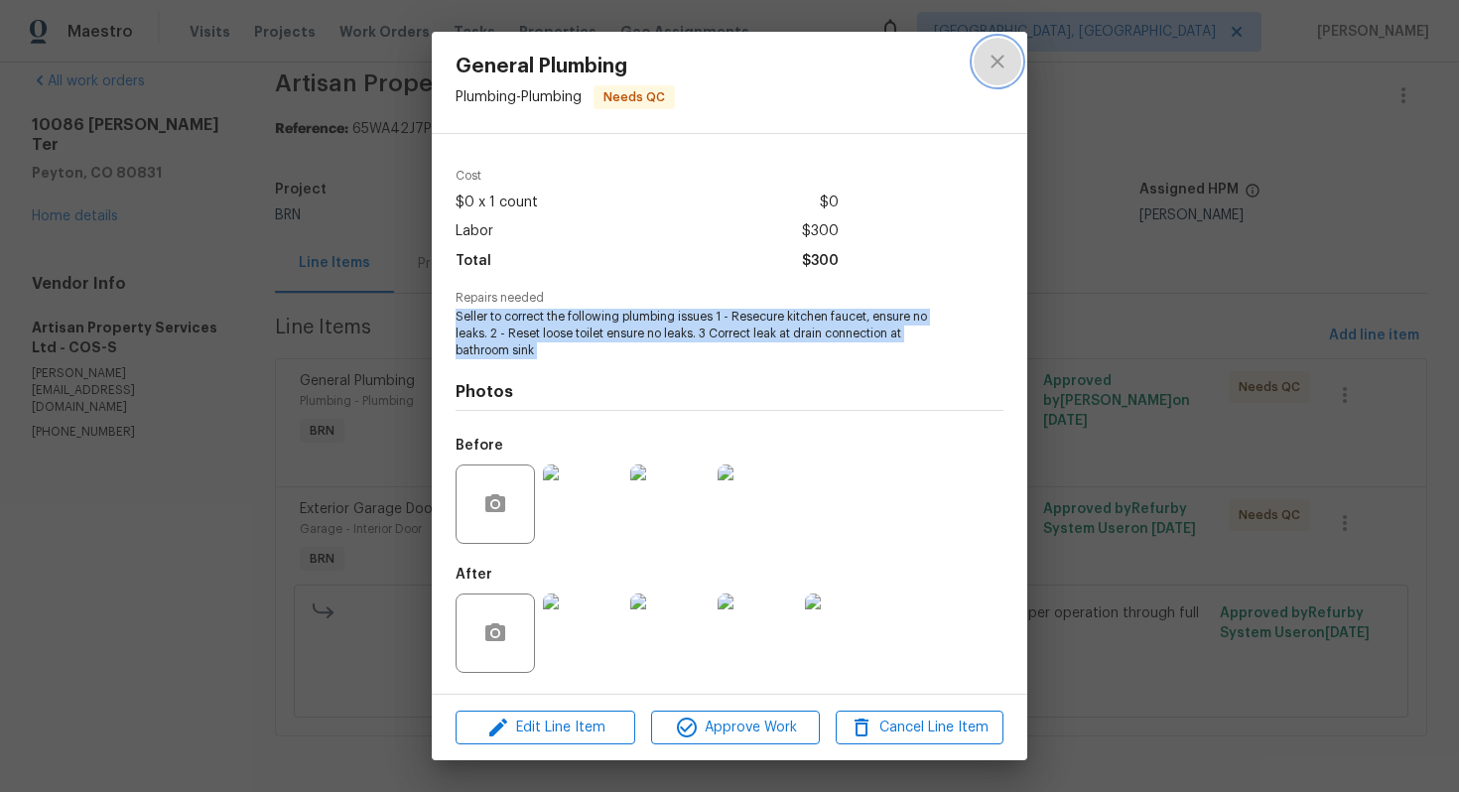
click at [988, 69] on icon "close" at bounding box center [998, 62] width 24 height 24
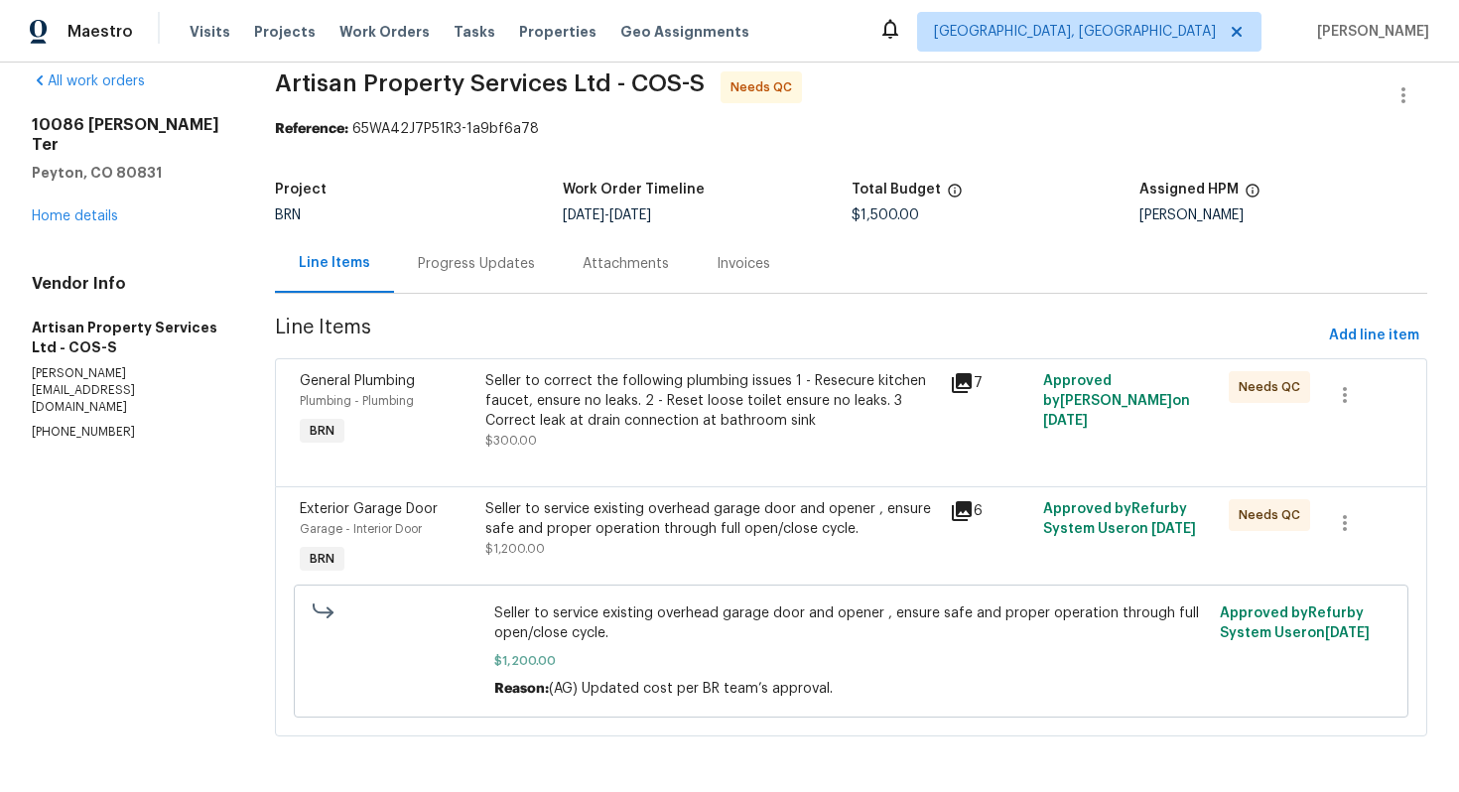
click at [662, 538] on div "Seller to service existing overhead garage door and opener , ensure safe and pr…" at bounding box center [711, 529] width 453 height 60
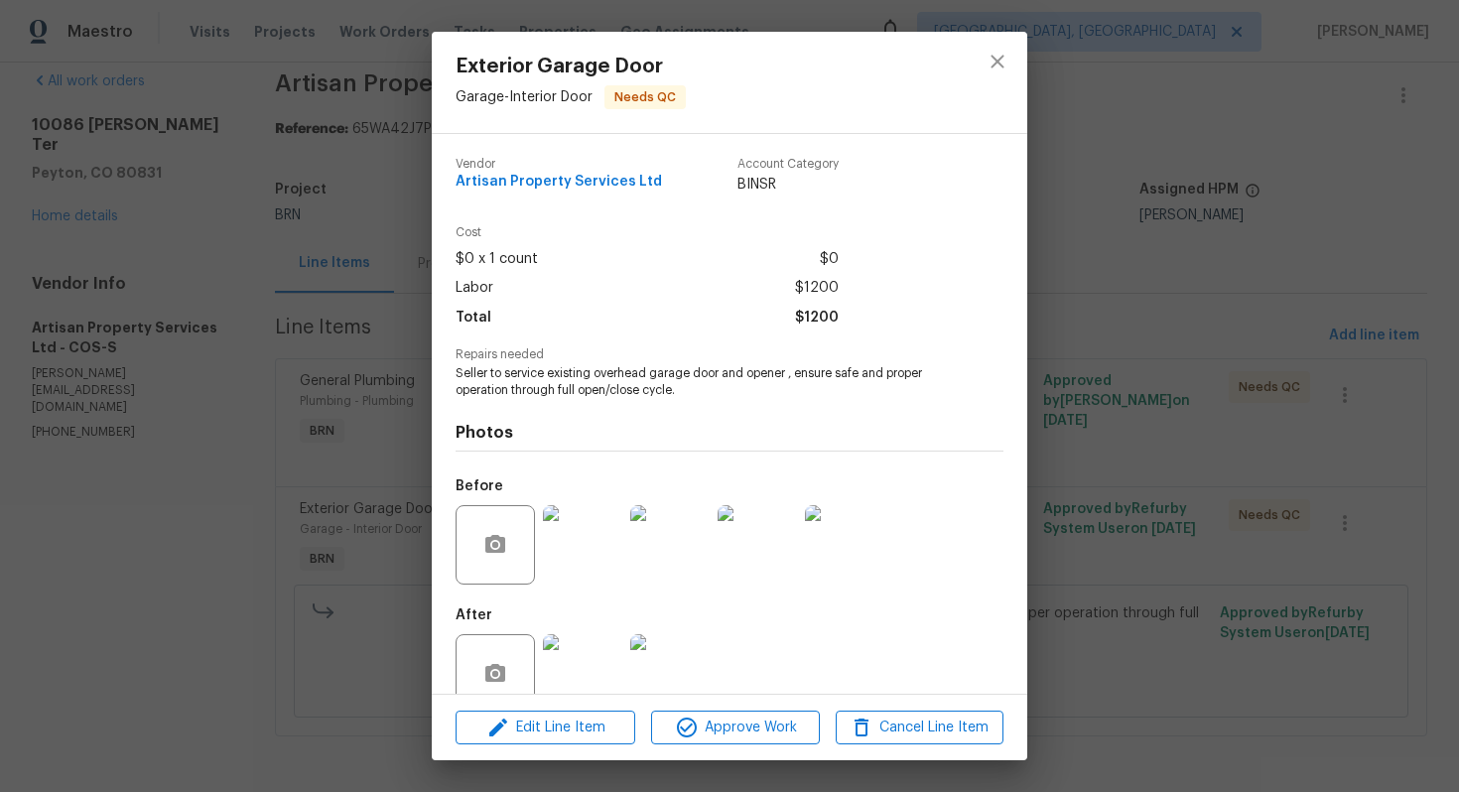
click at [606, 386] on span "Seller to service existing overhead garage door and opener , ensure safe and pr…" at bounding box center [702, 382] width 493 height 34
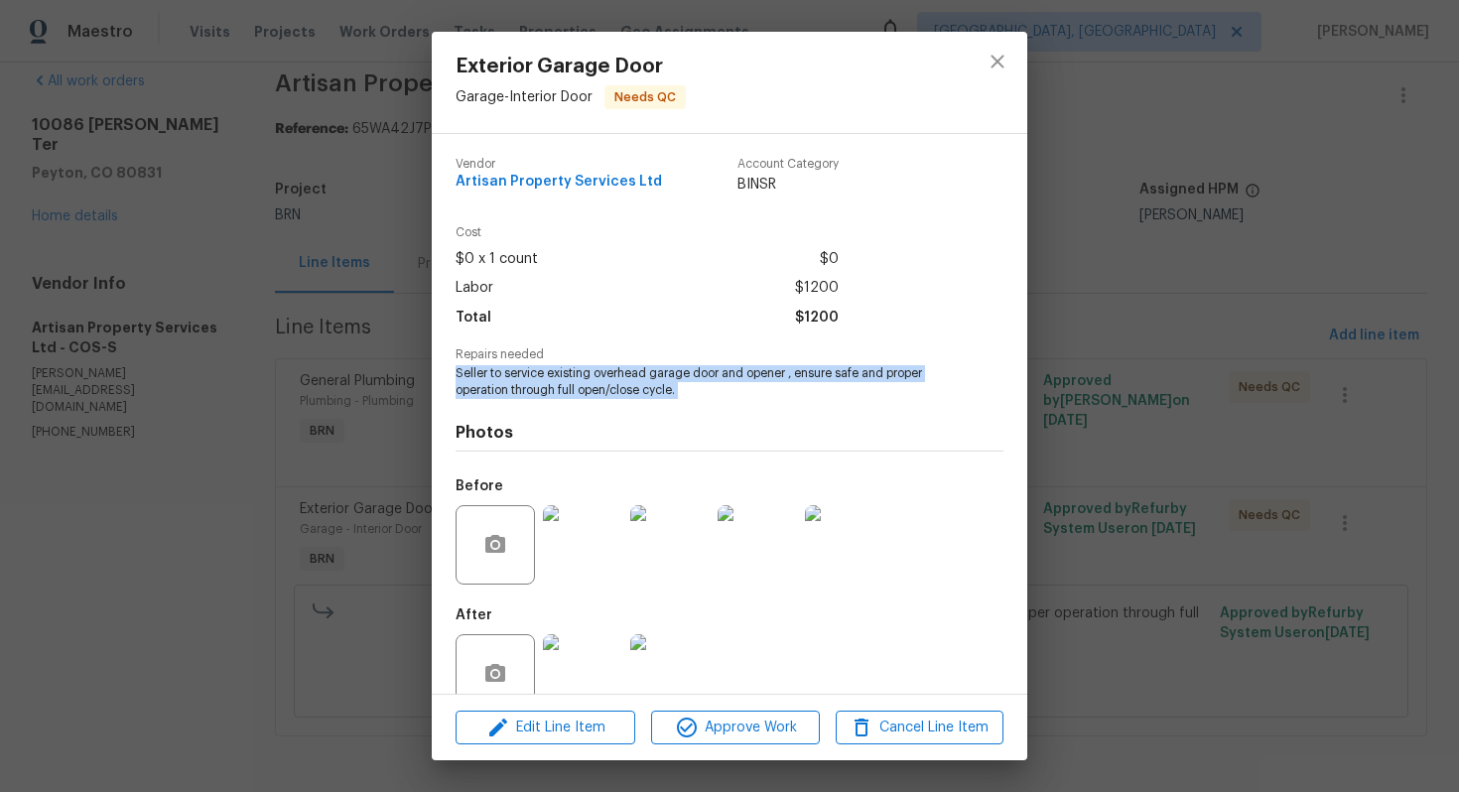
copy span "Seller to service existing overhead garage door and opener , ensure safe and pr…"
click at [977, 63] on button "close" at bounding box center [998, 62] width 48 height 48
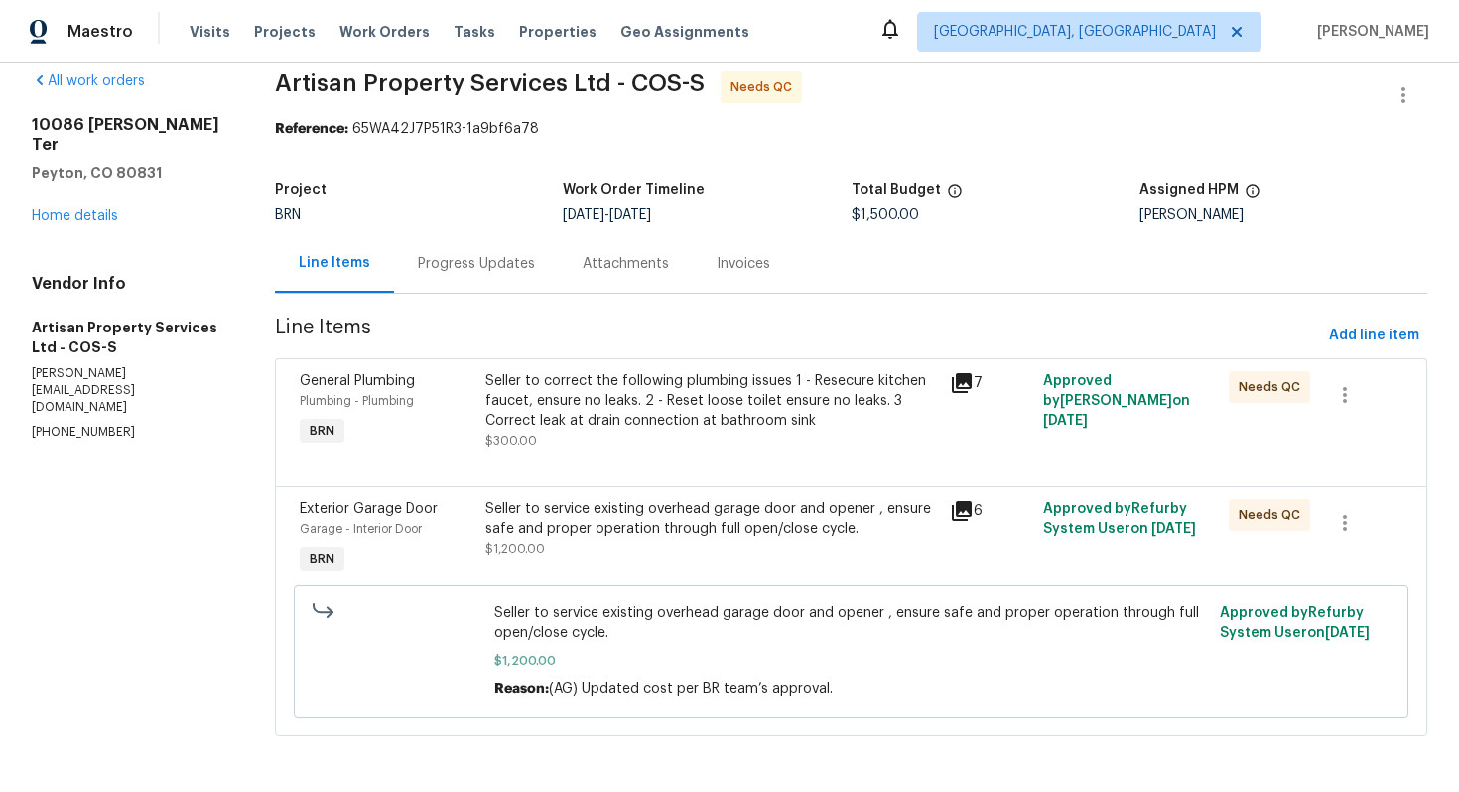
click at [675, 372] on div "Seller to correct the following plumbing issues 1 - Resecure kitchen faucet, en…" at bounding box center [711, 401] width 453 height 60
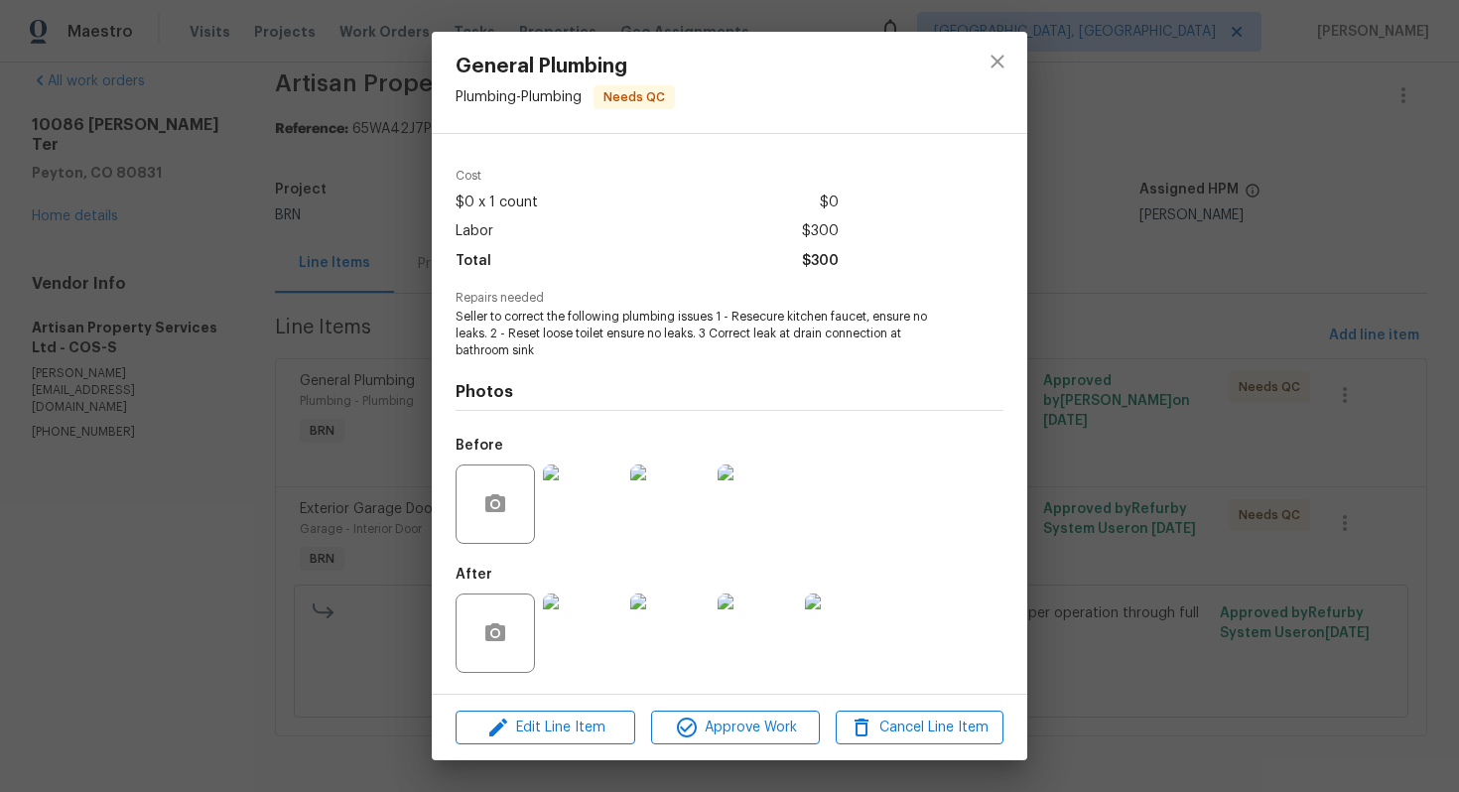
click at [596, 617] on img at bounding box center [582, 633] width 79 height 79
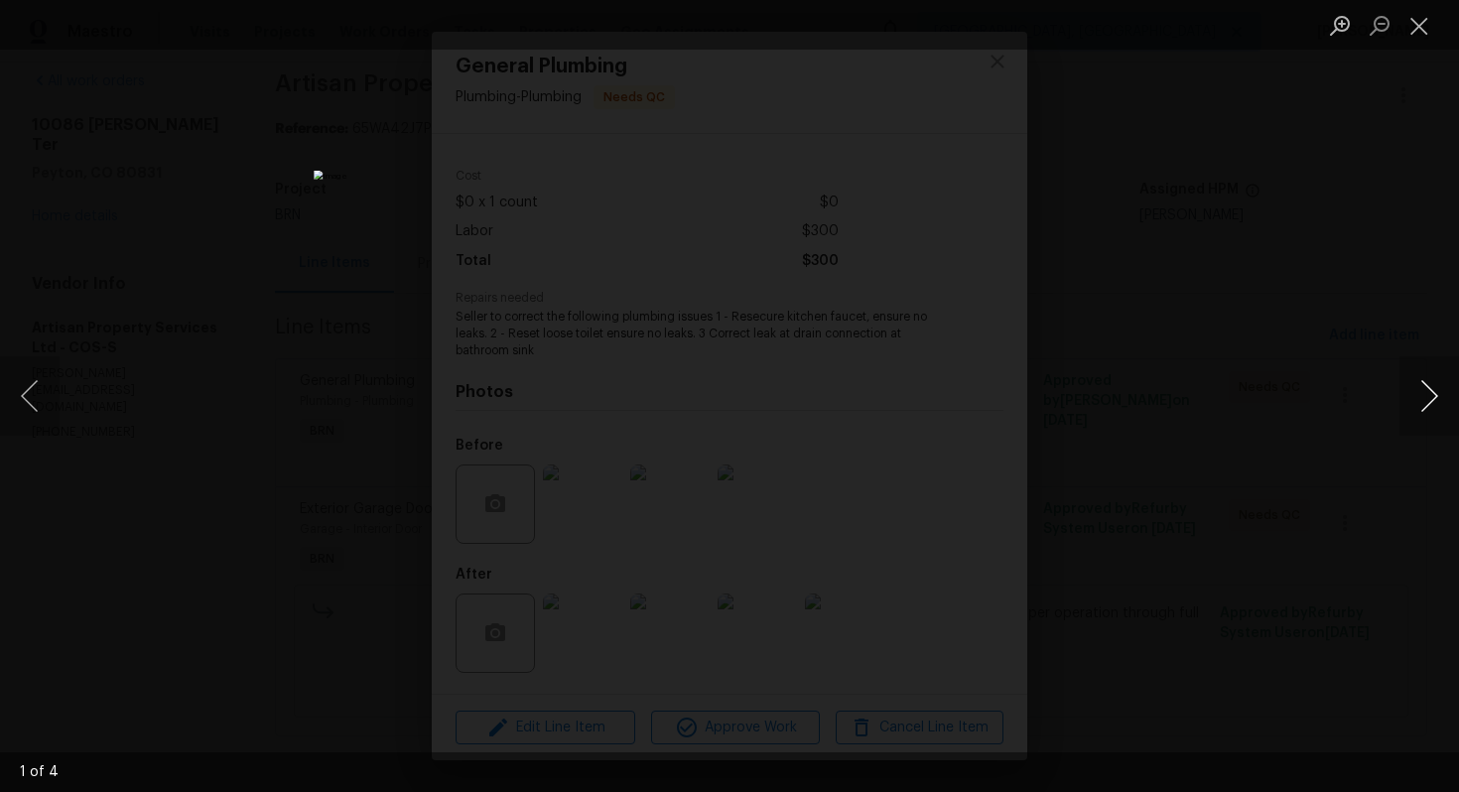
click at [1413, 381] on button "Next image" at bounding box center [1430, 395] width 60 height 79
click at [1432, 388] on button "Next image" at bounding box center [1430, 395] width 60 height 79
click at [1414, 377] on button "Next image" at bounding box center [1430, 395] width 60 height 79
click at [1416, 24] on button "Close lightbox" at bounding box center [1420, 25] width 40 height 35
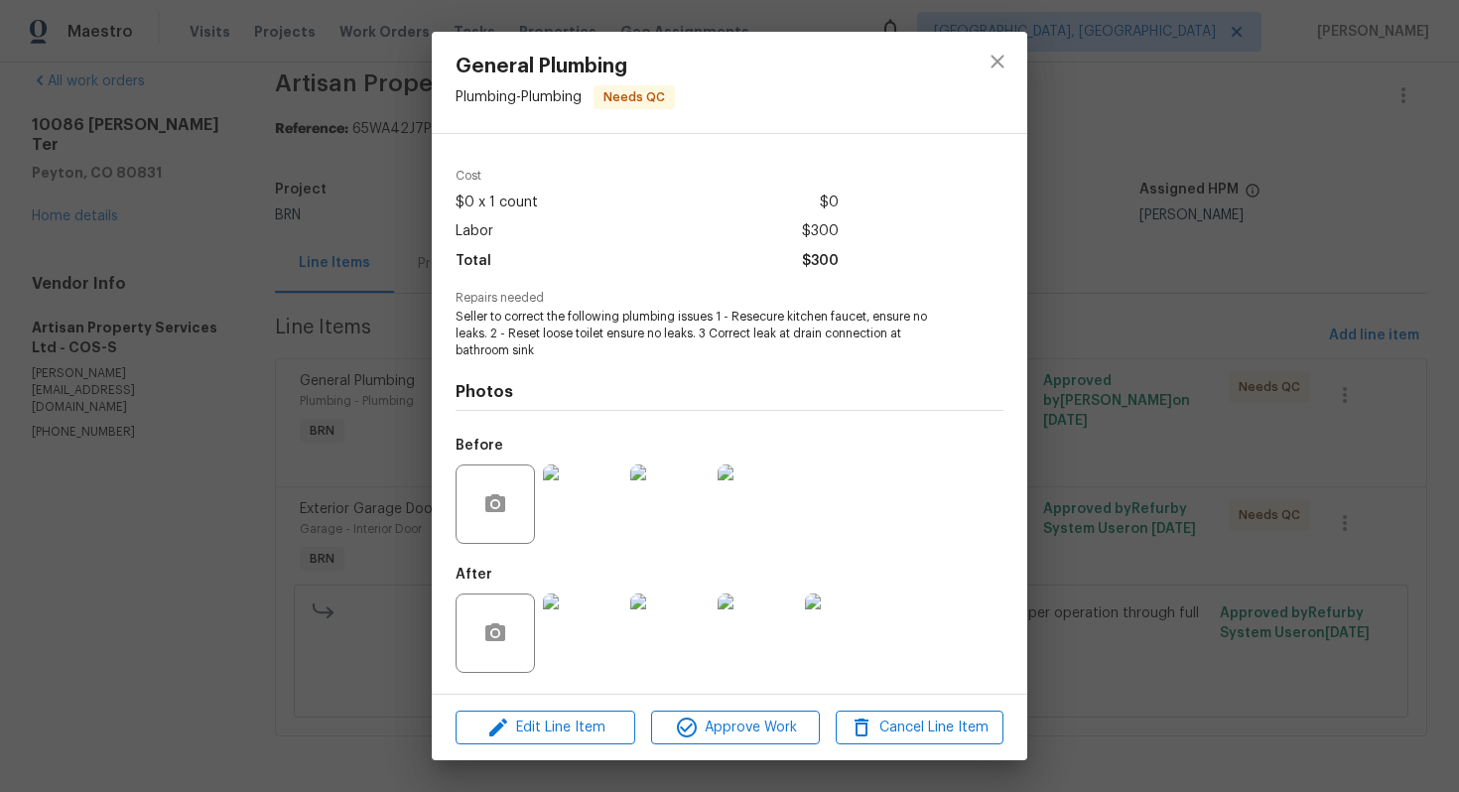
click at [1027, 219] on div "General Plumbing Plumbing - Plumbing Needs QC Vendor Artisan Property Services …" at bounding box center [729, 396] width 1459 height 792
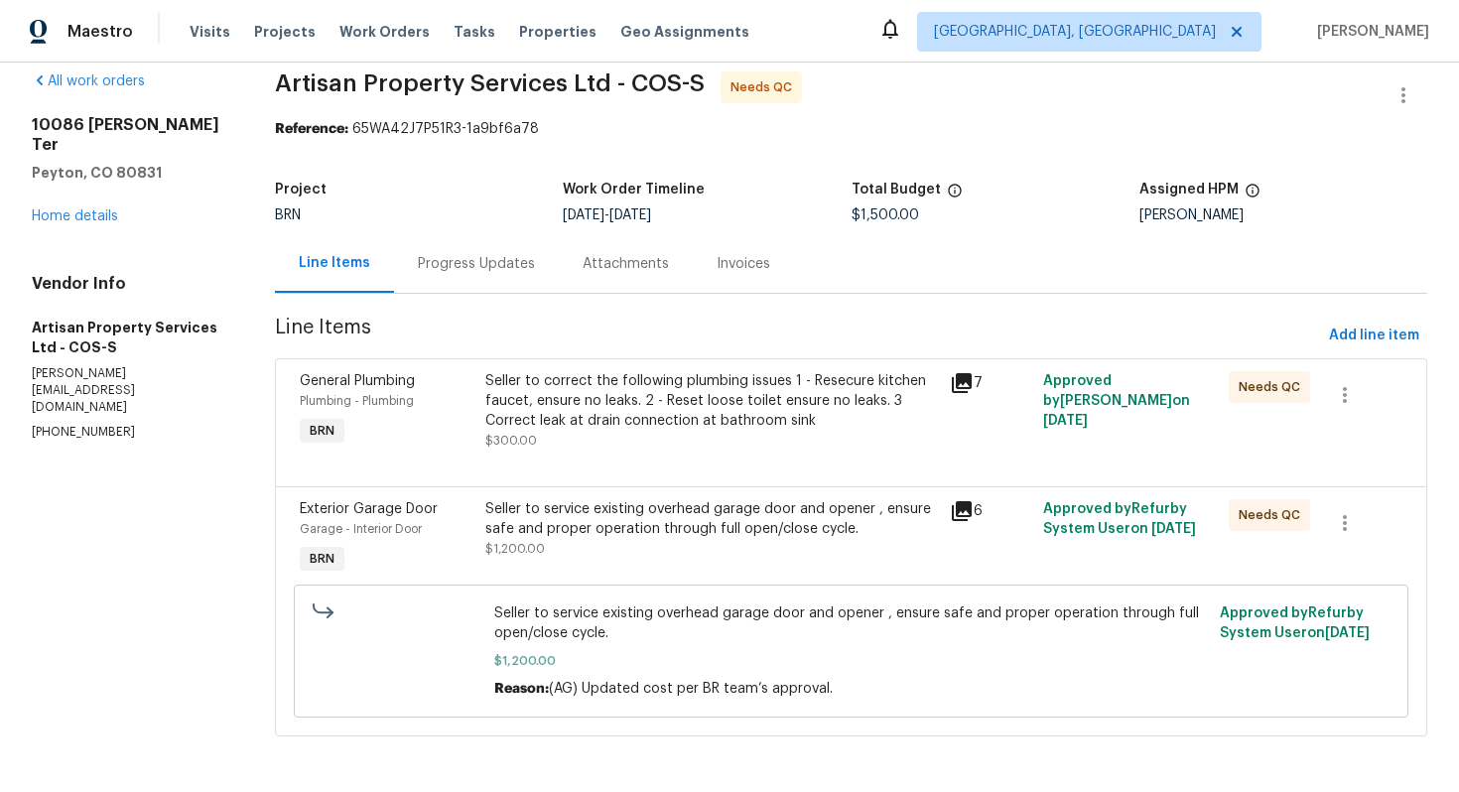
click at [691, 579] on div "Seller to service existing overhead garage door and opener , ensure safe and pr…" at bounding box center [851, 651] width 1103 height 145
click at [682, 532] on div "Seller to service existing overhead garage door and opener , ensure safe and pr…" at bounding box center [711, 519] width 453 height 40
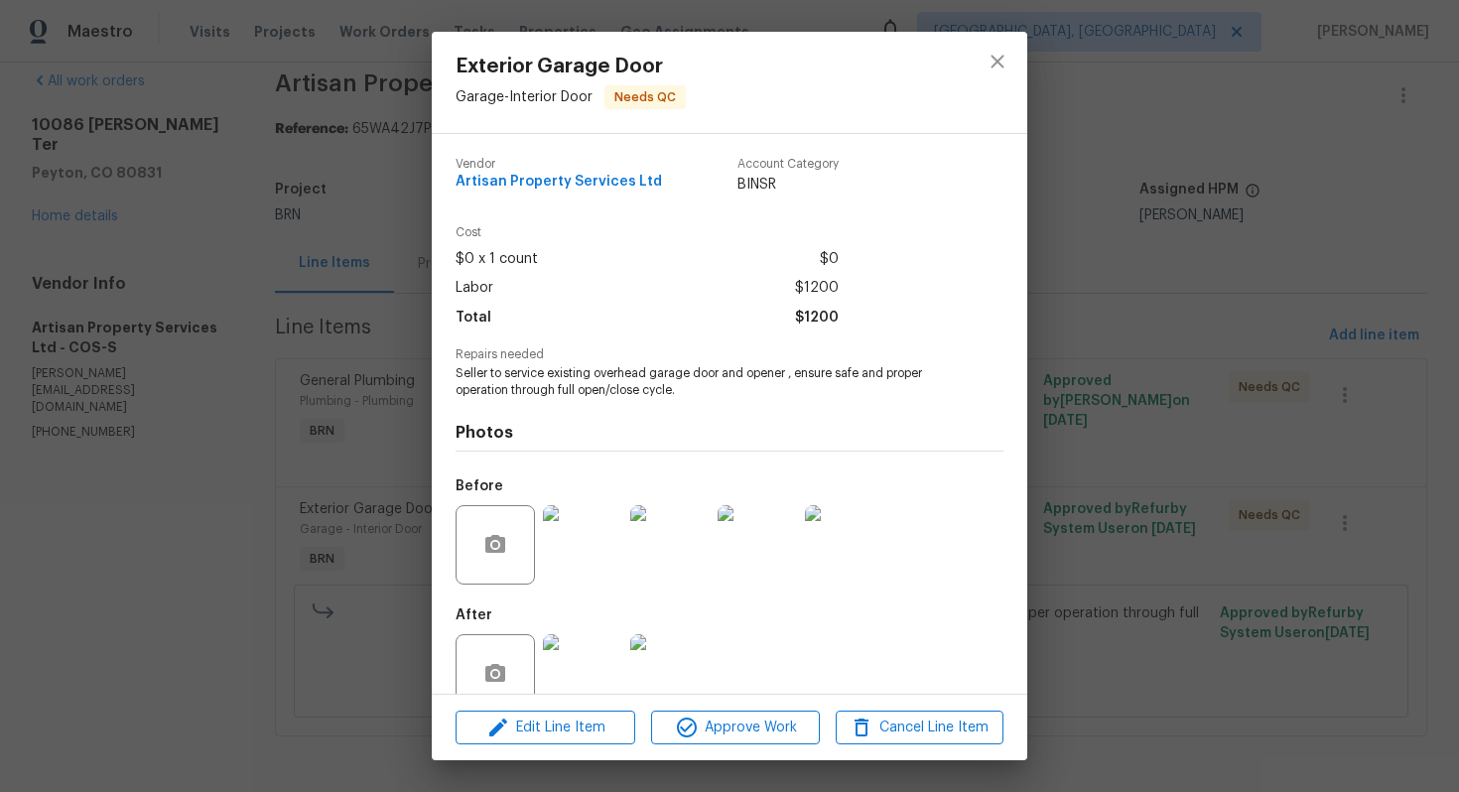
scroll to position [40, 0]
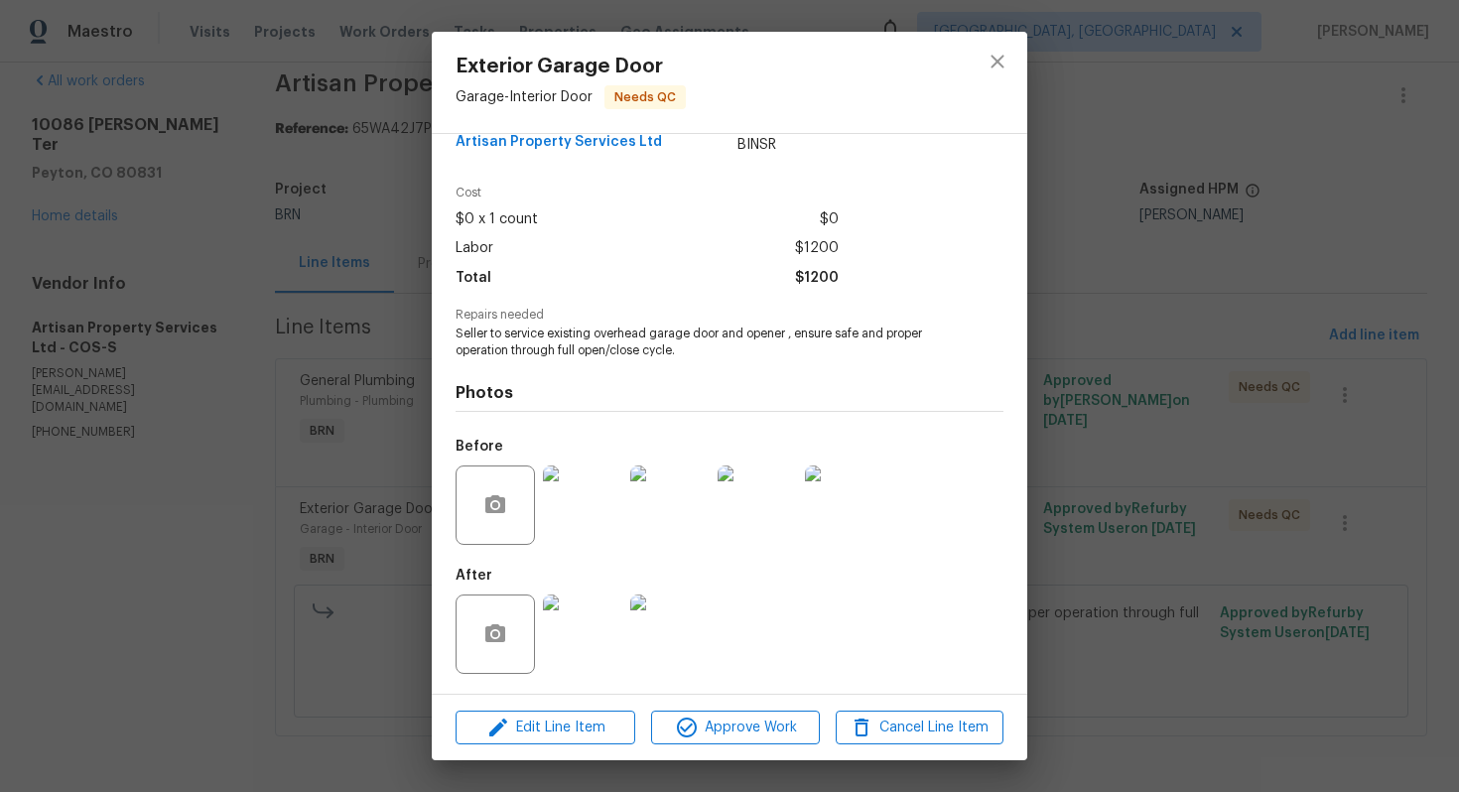
click at [597, 613] on img at bounding box center [582, 634] width 79 height 79
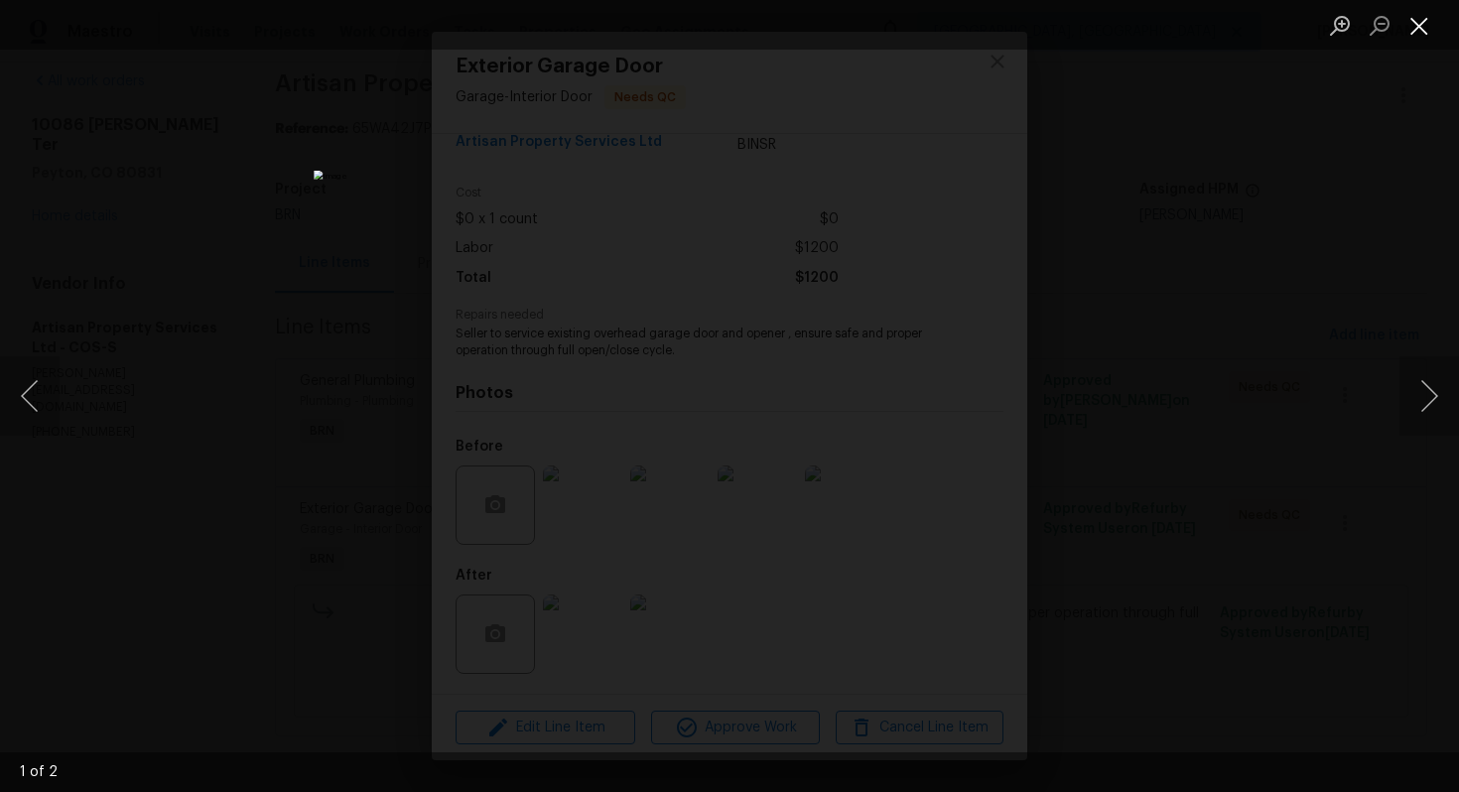
click at [1410, 29] on button "Close lightbox" at bounding box center [1420, 25] width 40 height 35
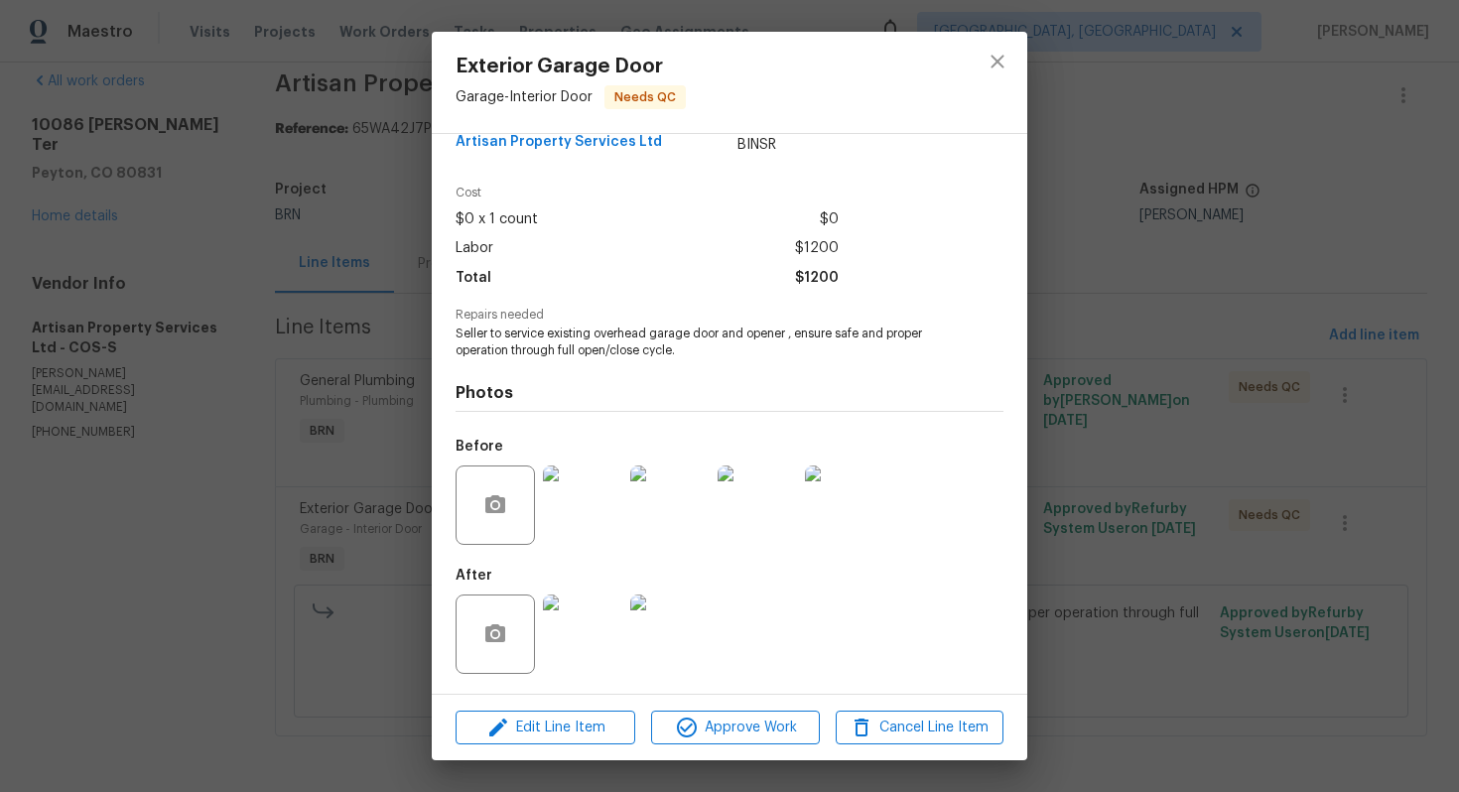
click at [843, 503] on img at bounding box center [844, 505] width 79 height 79
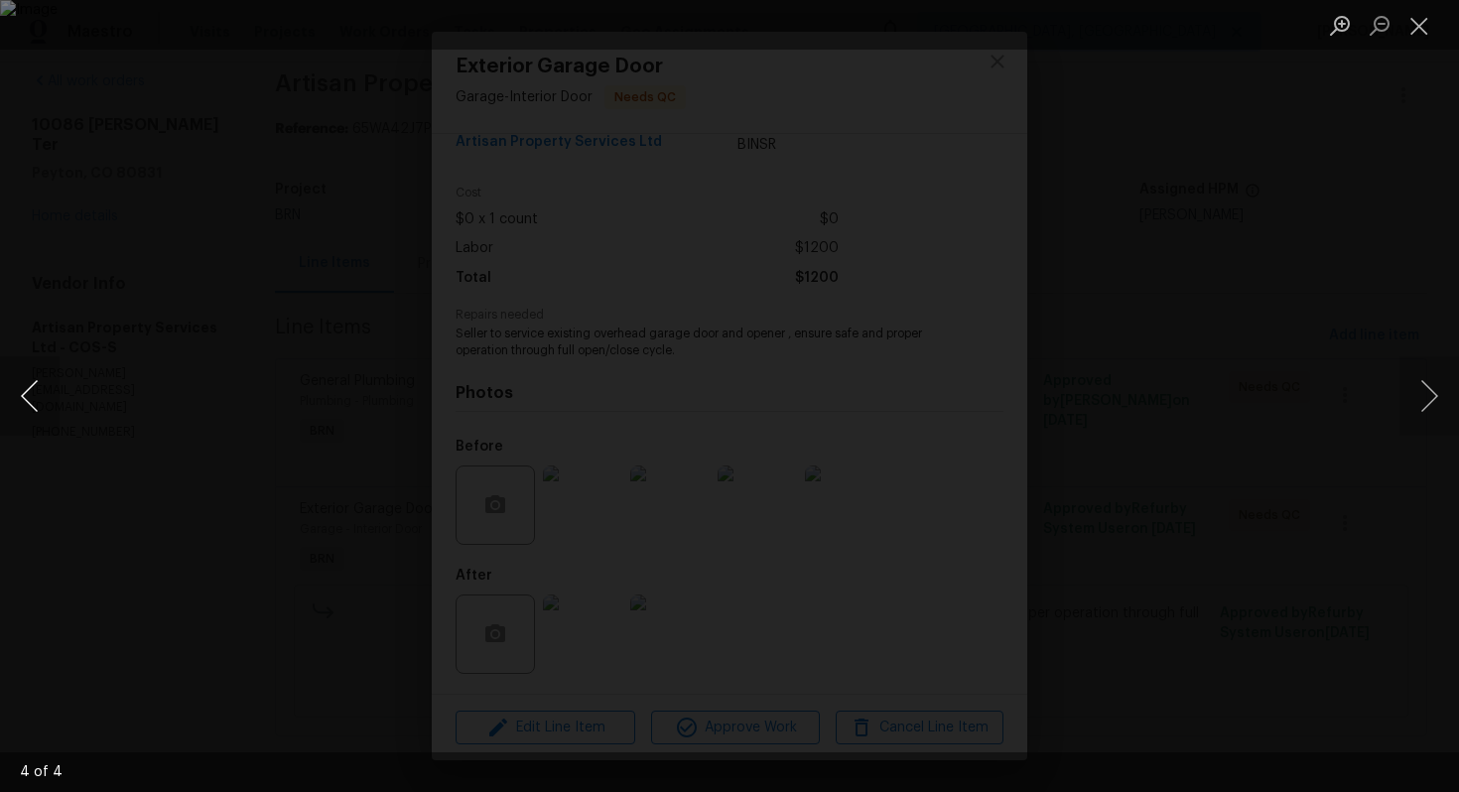
click at [21, 405] on button "Previous image" at bounding box center [30, 395] width 60 height 79
click at [39, 398] on button "Previous image" at bounding box center [30, 395] width 60 height 79
click at [38, 382] on button "Previous image" at bounding box center [30, 395] width 60 height 79
click at [1425, 11] on button "Close lightbox" at bounding box center [1420, 25] width 40 height 35
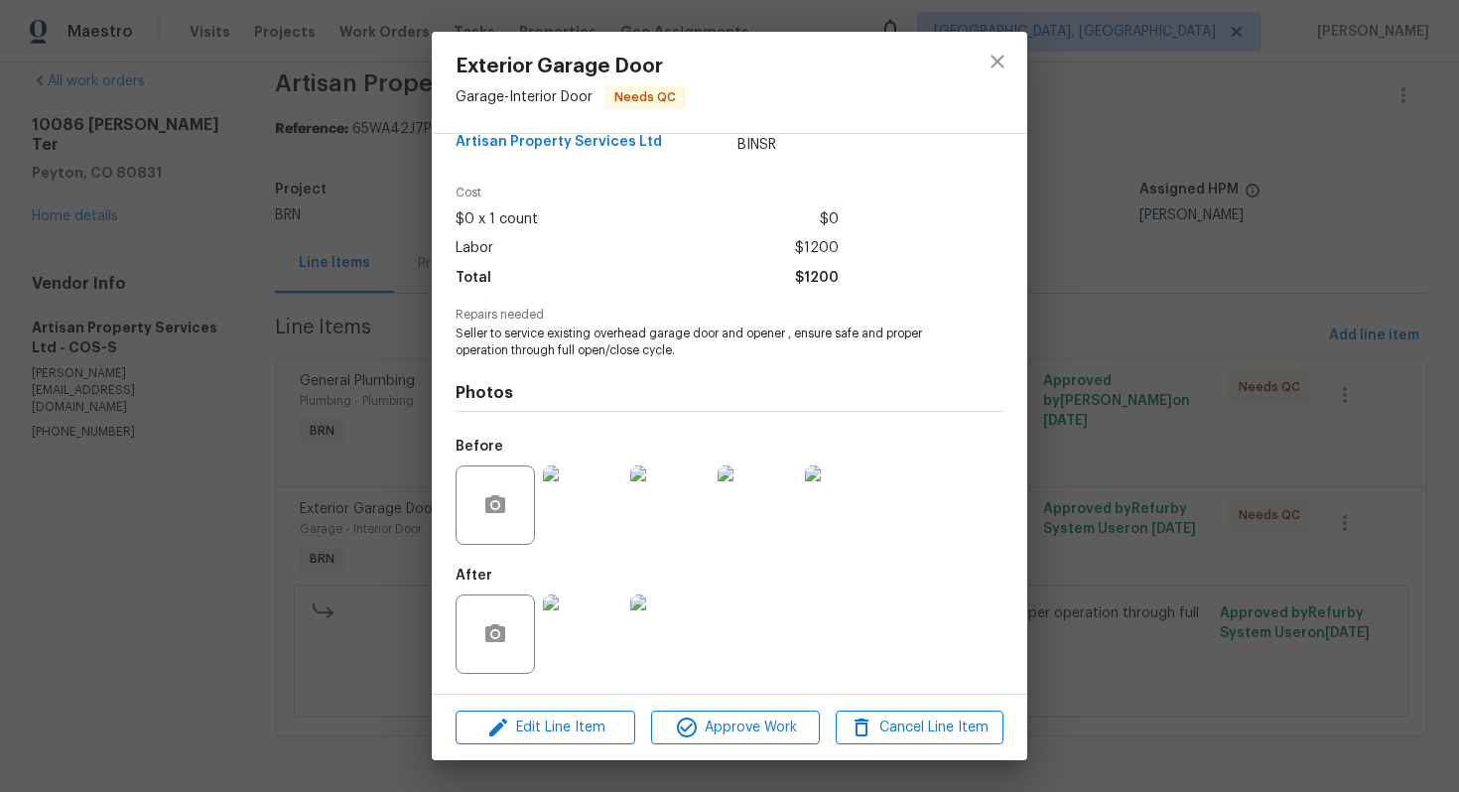
click at [680, 639] on img at bounding box center [669, 634] width 79 height 79
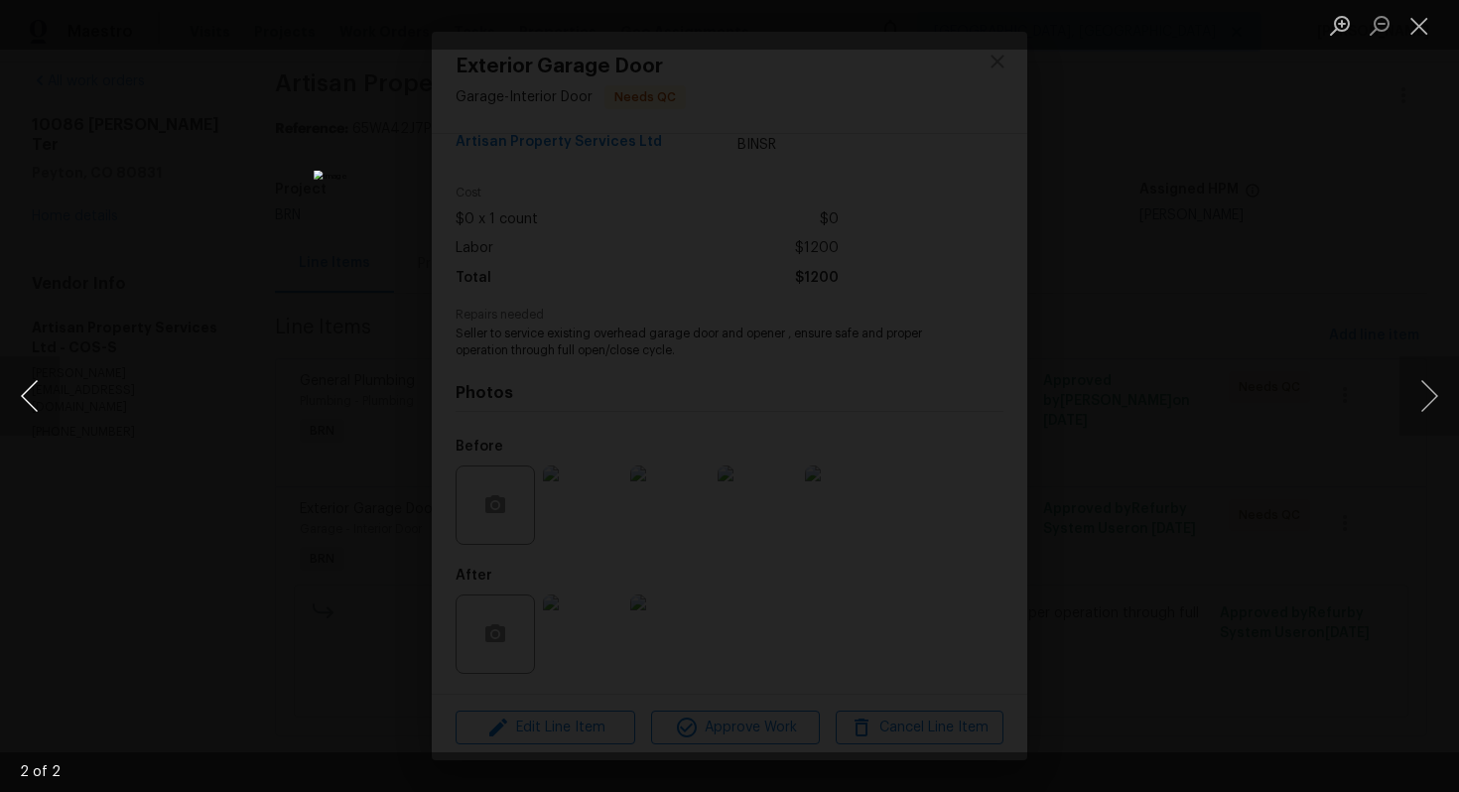
click at [48, 381] on button "Previous image" at bounding box center [30, 395] width 60 height 79
click at [1417, 24] on button "Close lightbox" at bounding box center [1420, 25] width 40 height 35
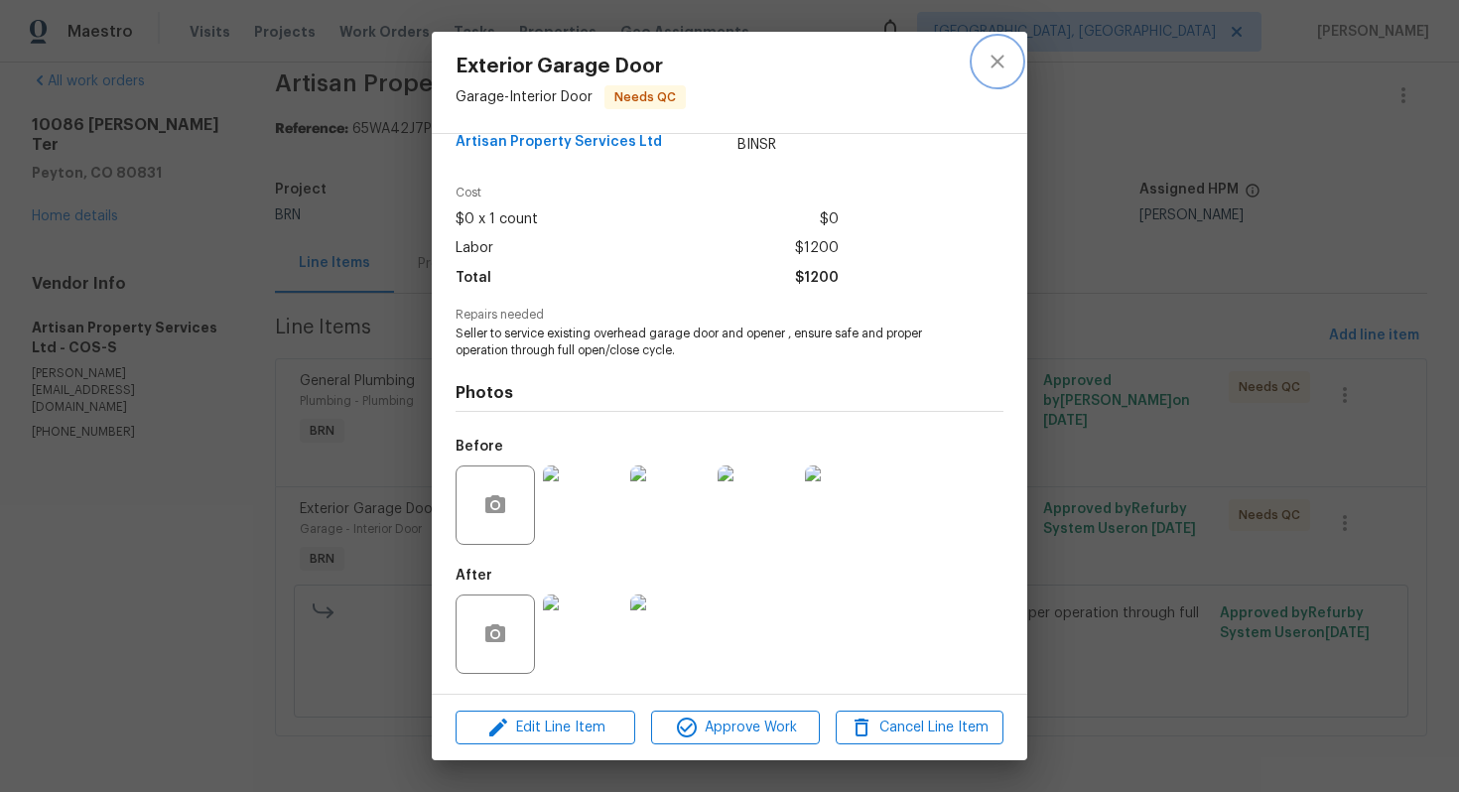
click at [987, 62] on icon "close" at bounding box center [998, 62] width 24 height 24
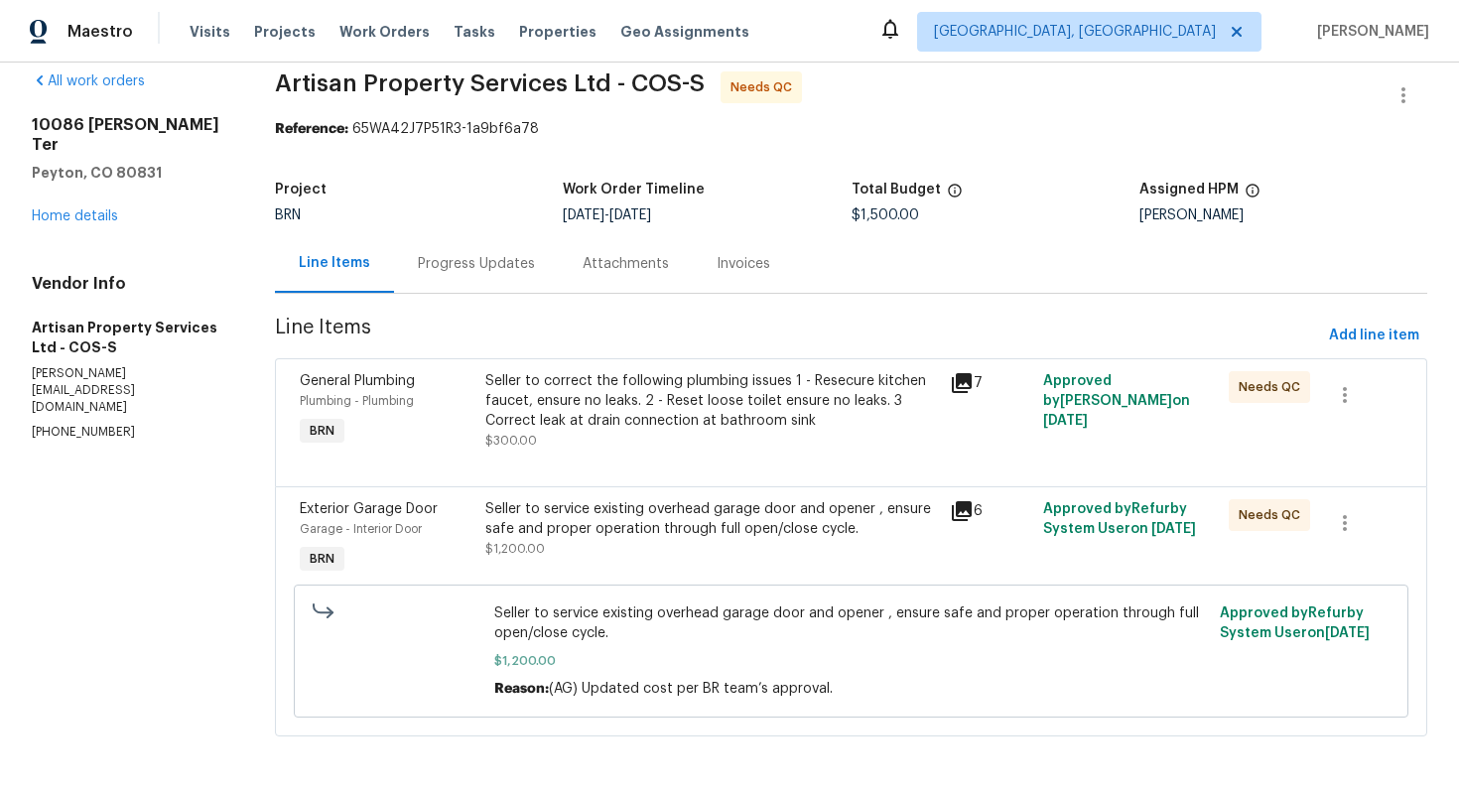
click at [485, 277] on div "Progress Updates" at bounding box center [476, 263] width 165 height 59
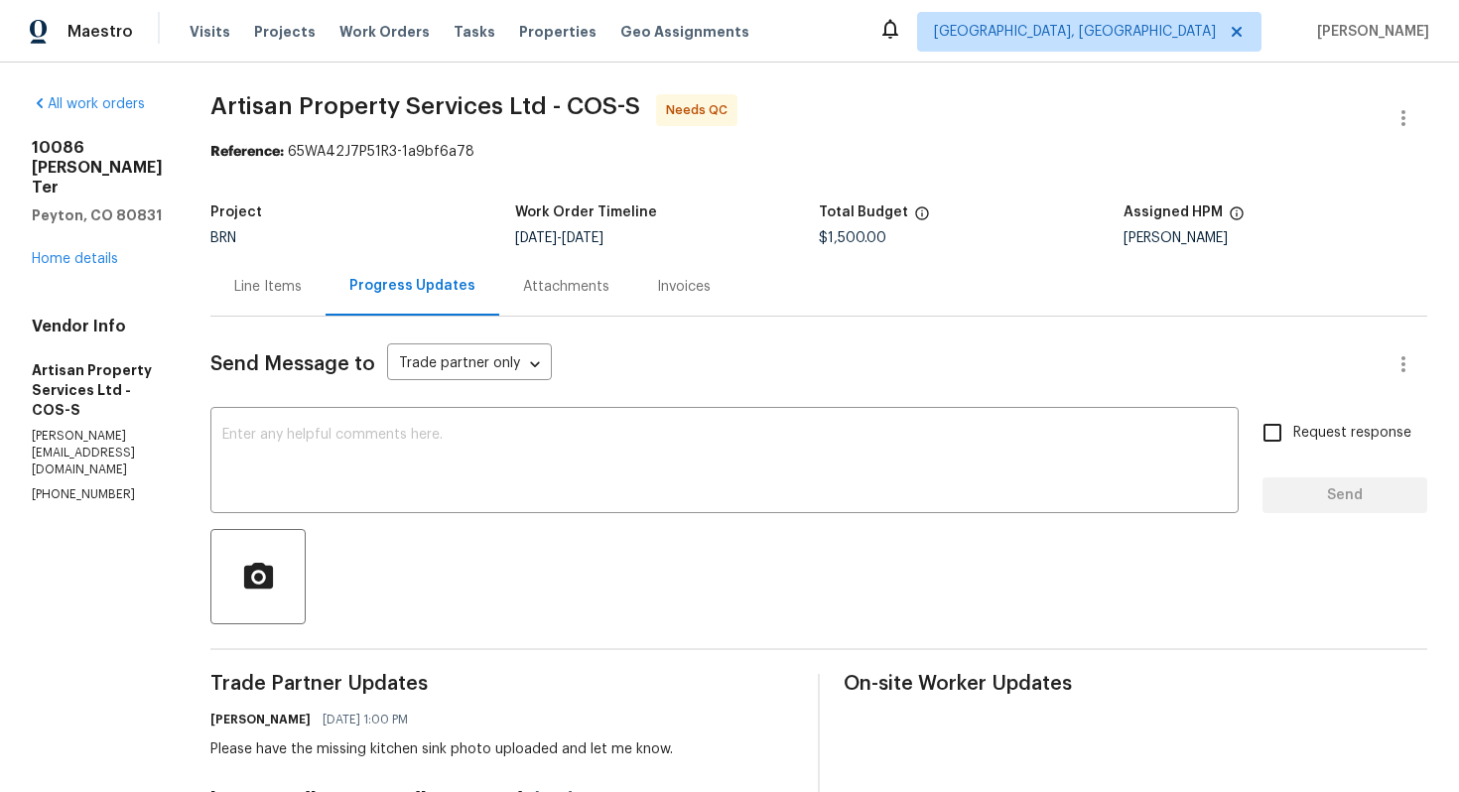
click at [242, 282] on div "Line Items" at bounding box center [268, 287] width 68 height 20
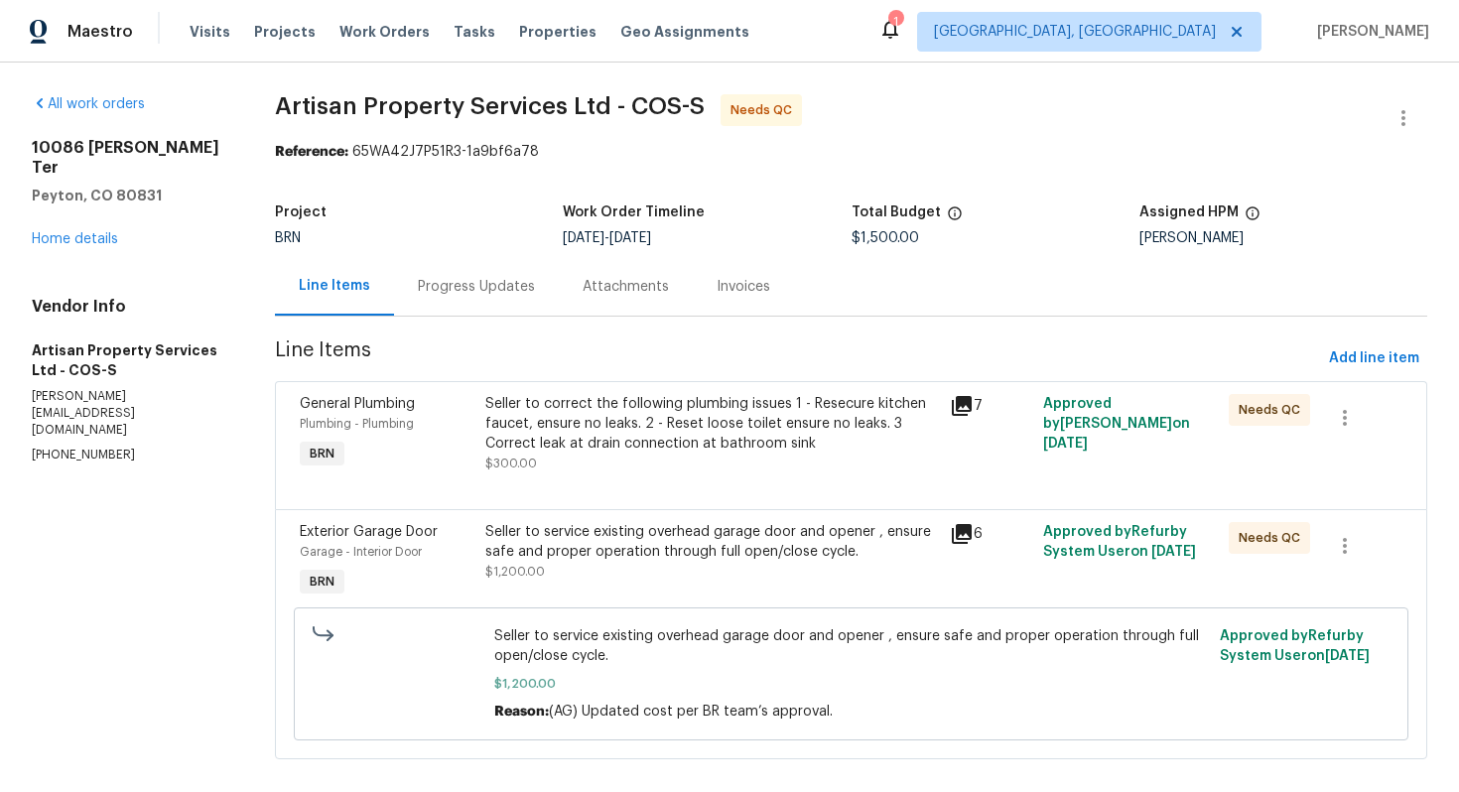
click at [447, 301] on div "Progress Updates" at bounding box center [476, 286] width 165 height 59
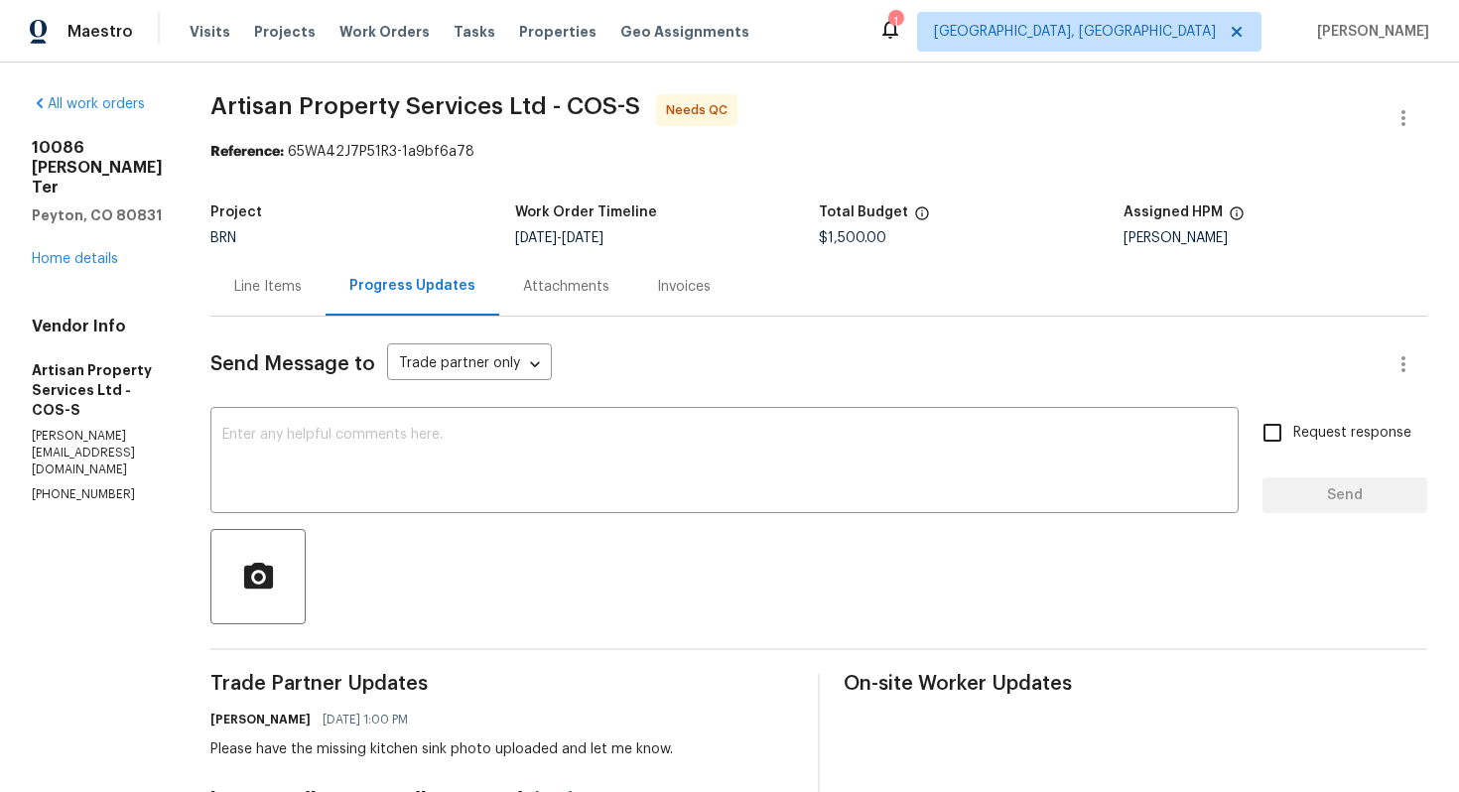
click at [256, 300] on div "Line Items" at bounding box center [267, 286] width 115 height 59
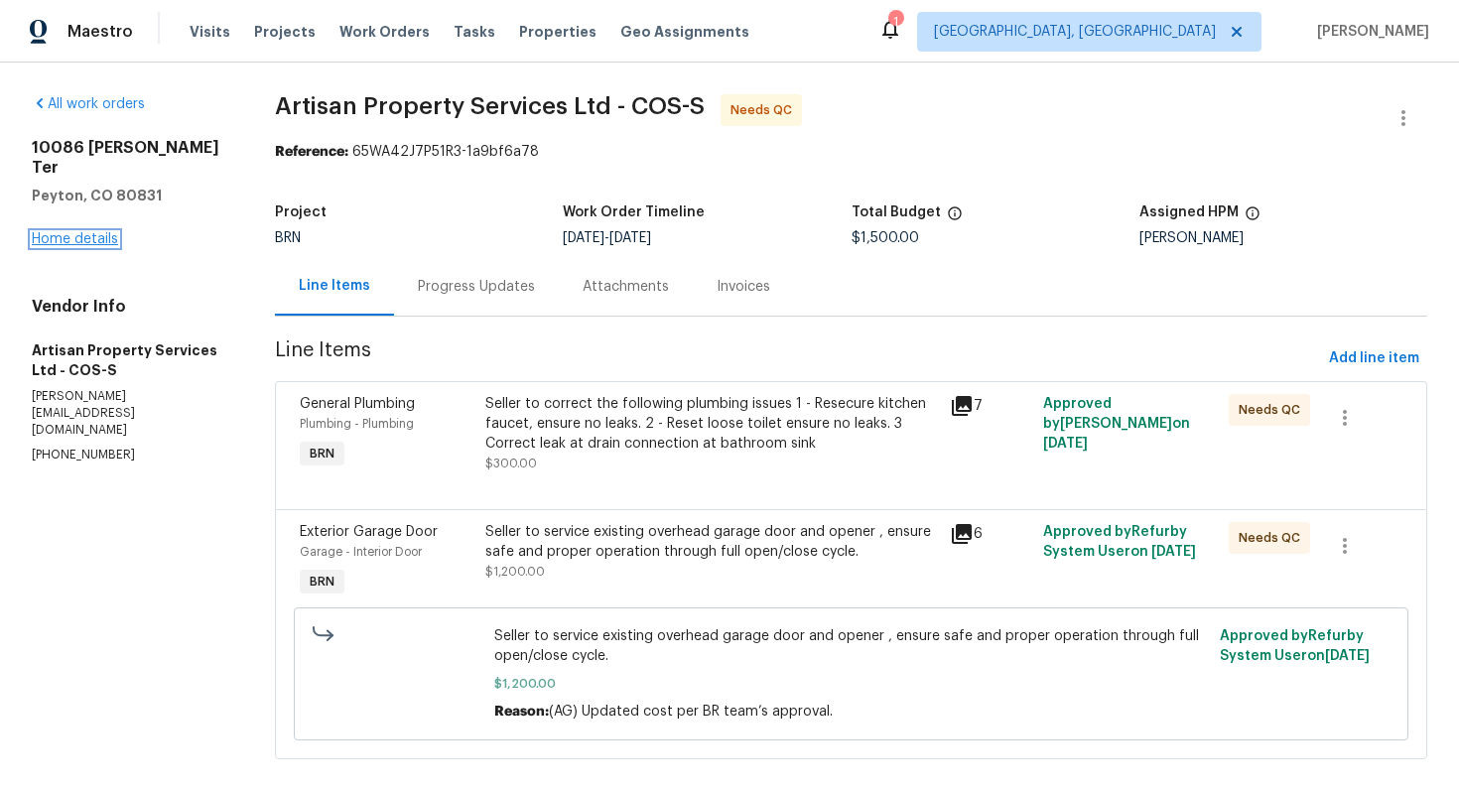
click at [100, 232] on link "Home details" at bounding box center [75, 239] width 86 height 14
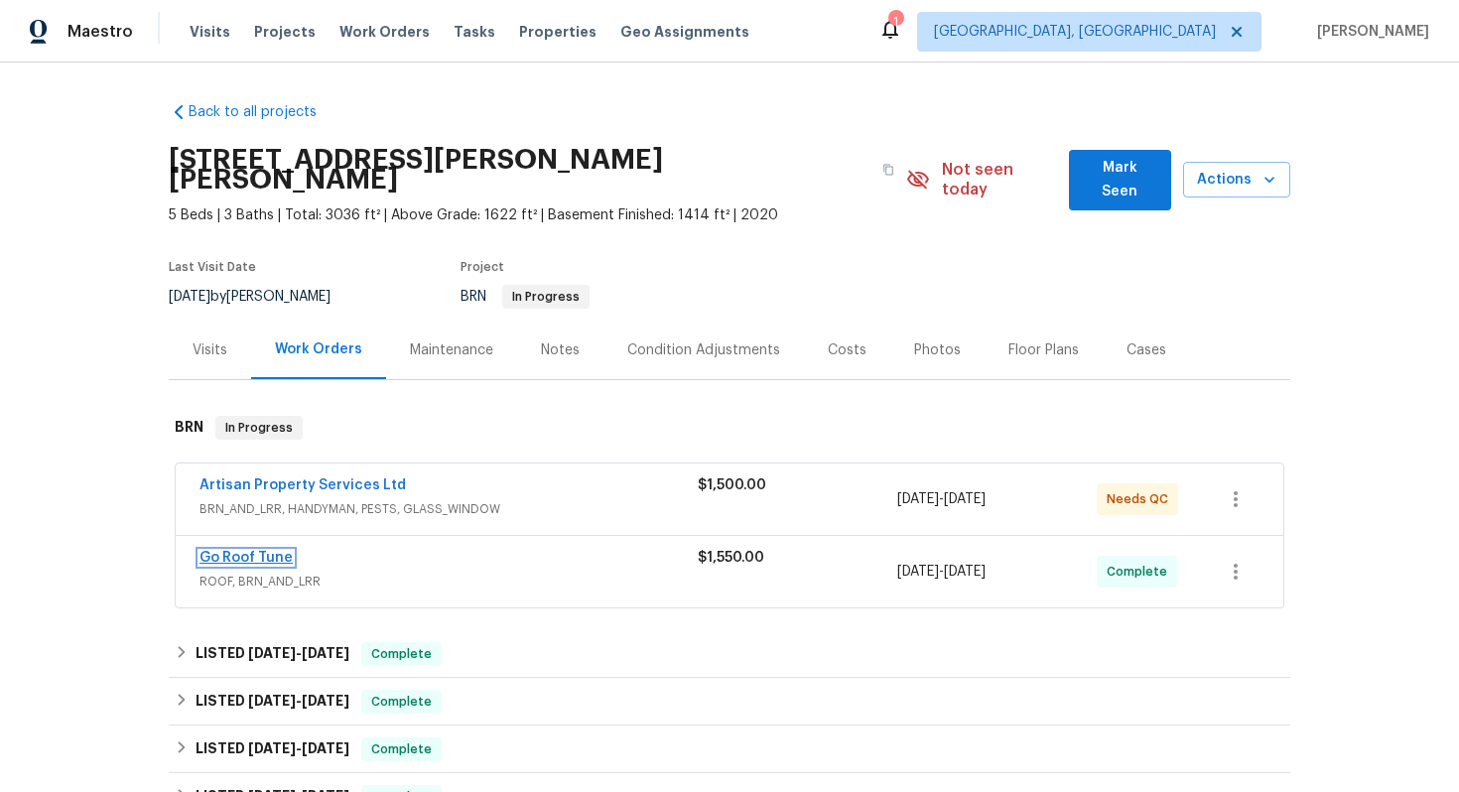
click at [257, 551] on link "Go Roof Tune" at bounding box center [246, 558] width 93 height 14
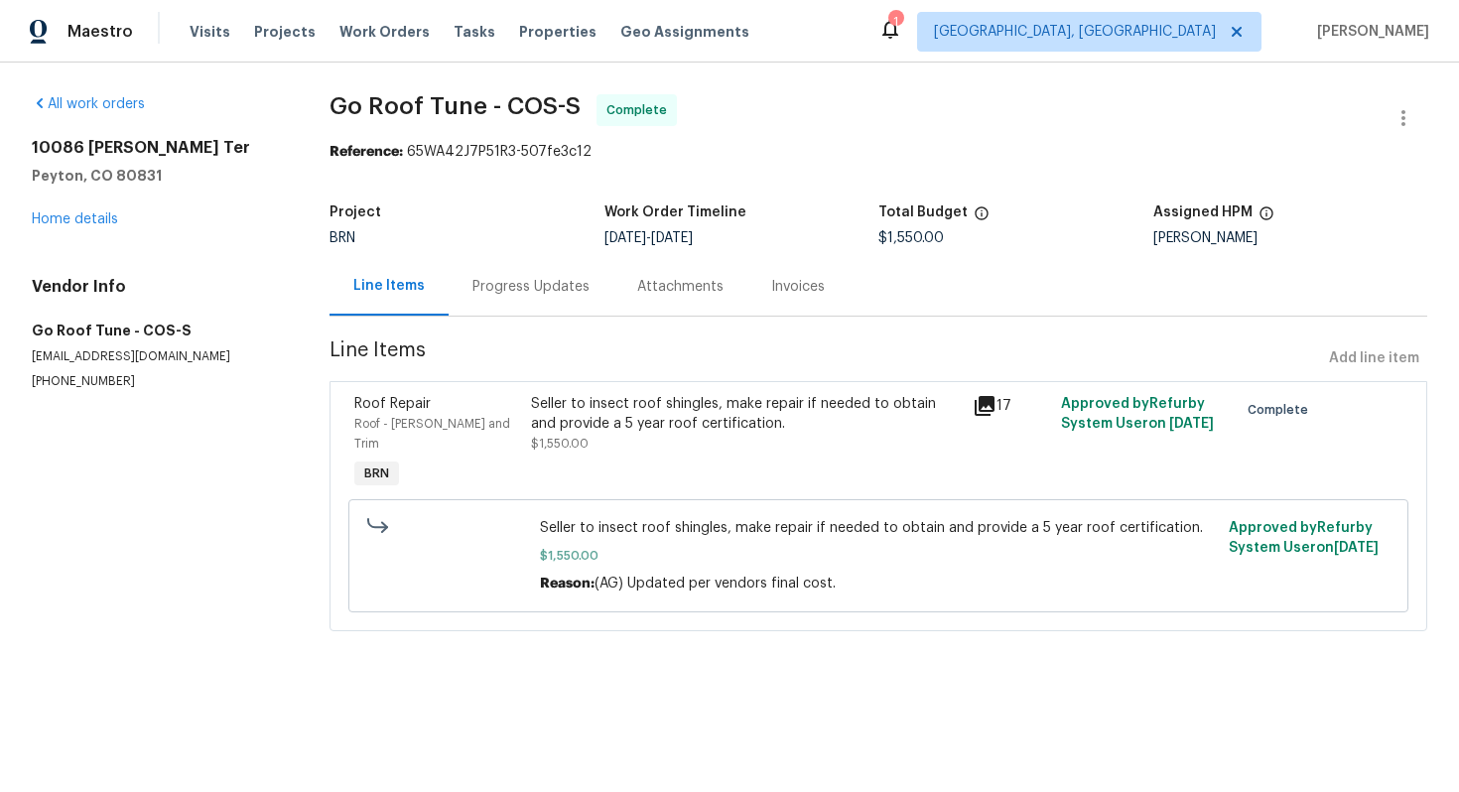
click at [677, 415] on div "Seller to insect roof shingles, make repair if needed to obtain and provide a 5…" at bounding box center [746, 414] width 430 height 40
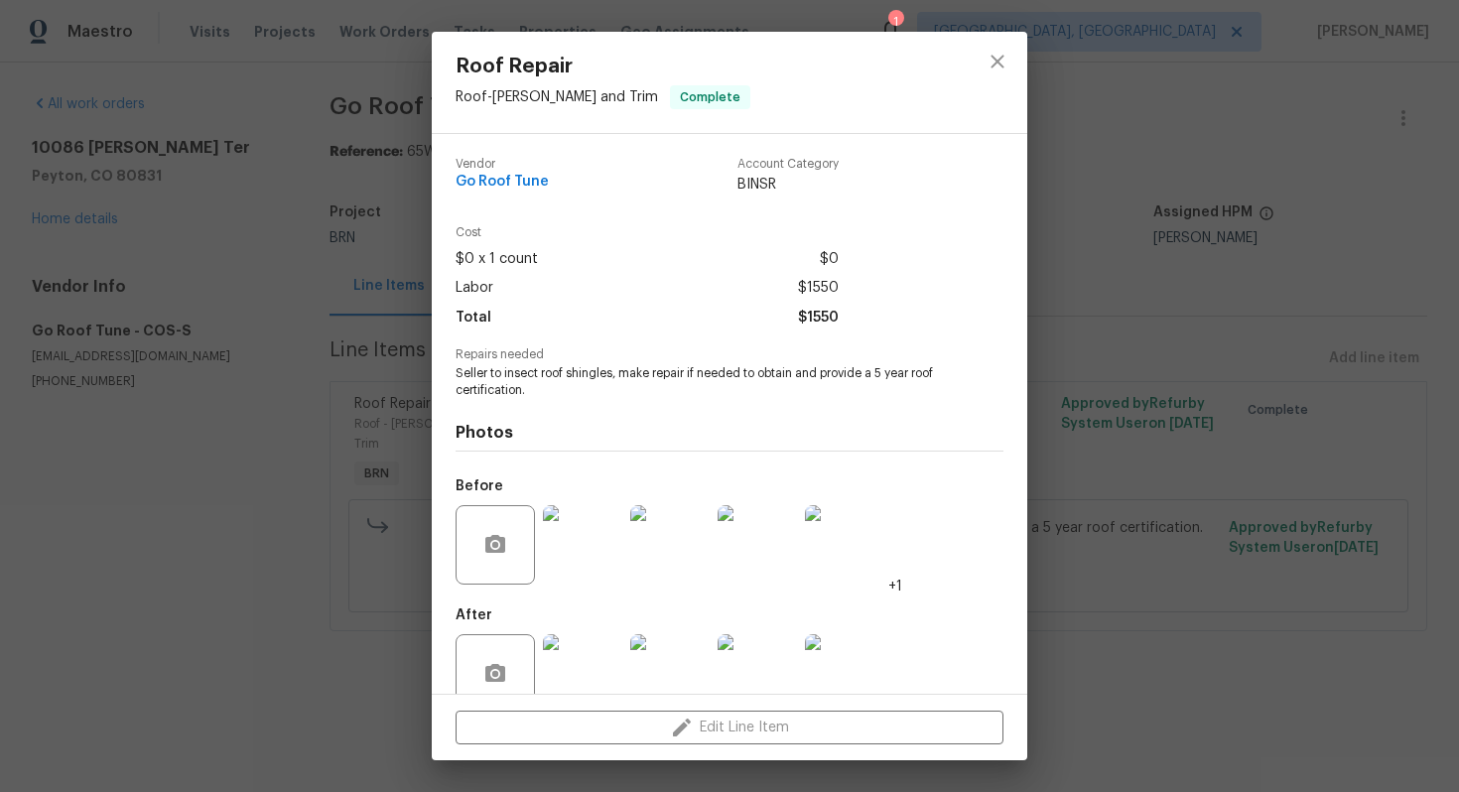
click at [678, 371] on span "Seller to insect roof shingles, make repair if needed to obtain and provide a 5…" at bounding box center [702, 382] width 493 height 34
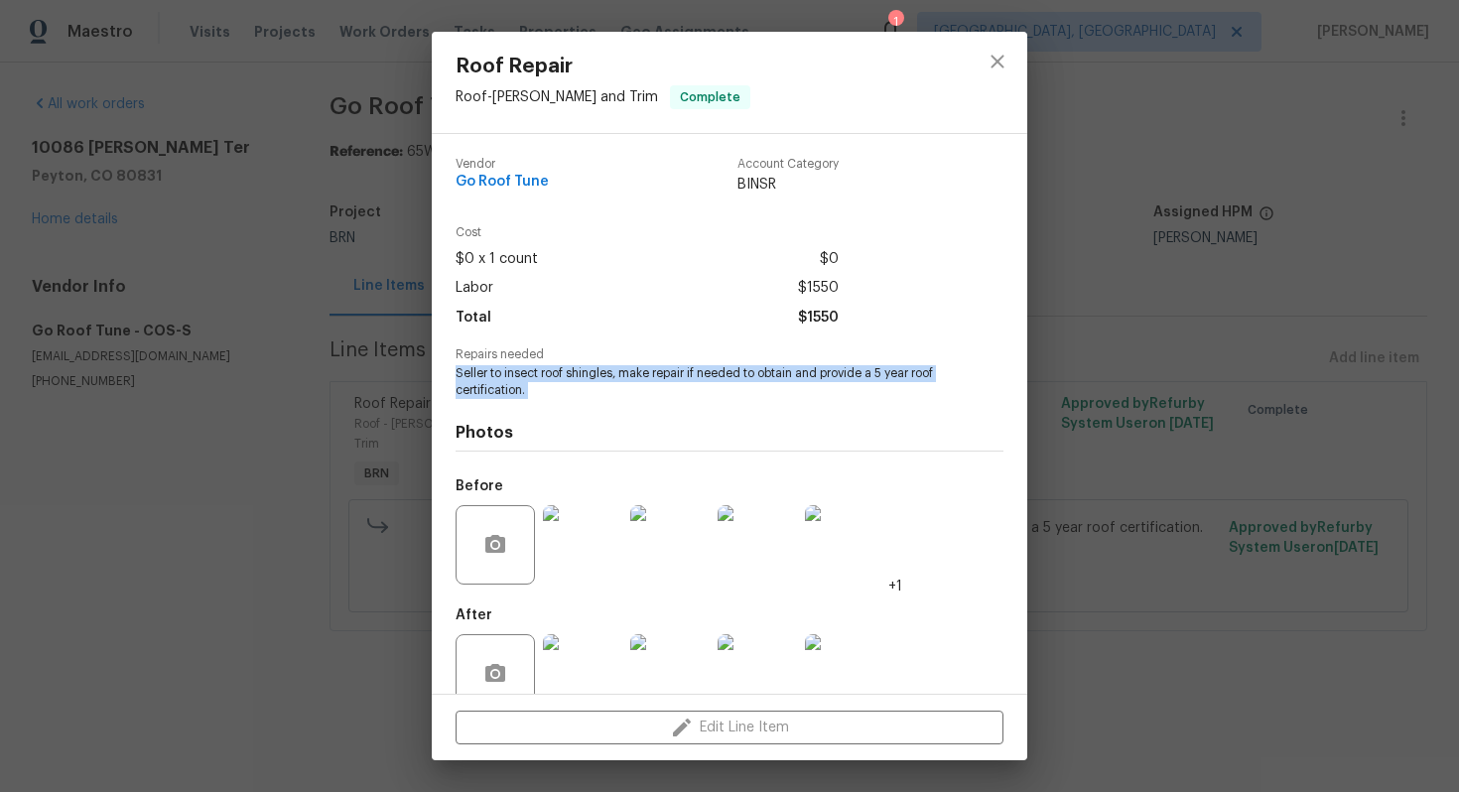
copy span "Seller to insect roof shingles, make repair if needed to obtain and provide a 5…"
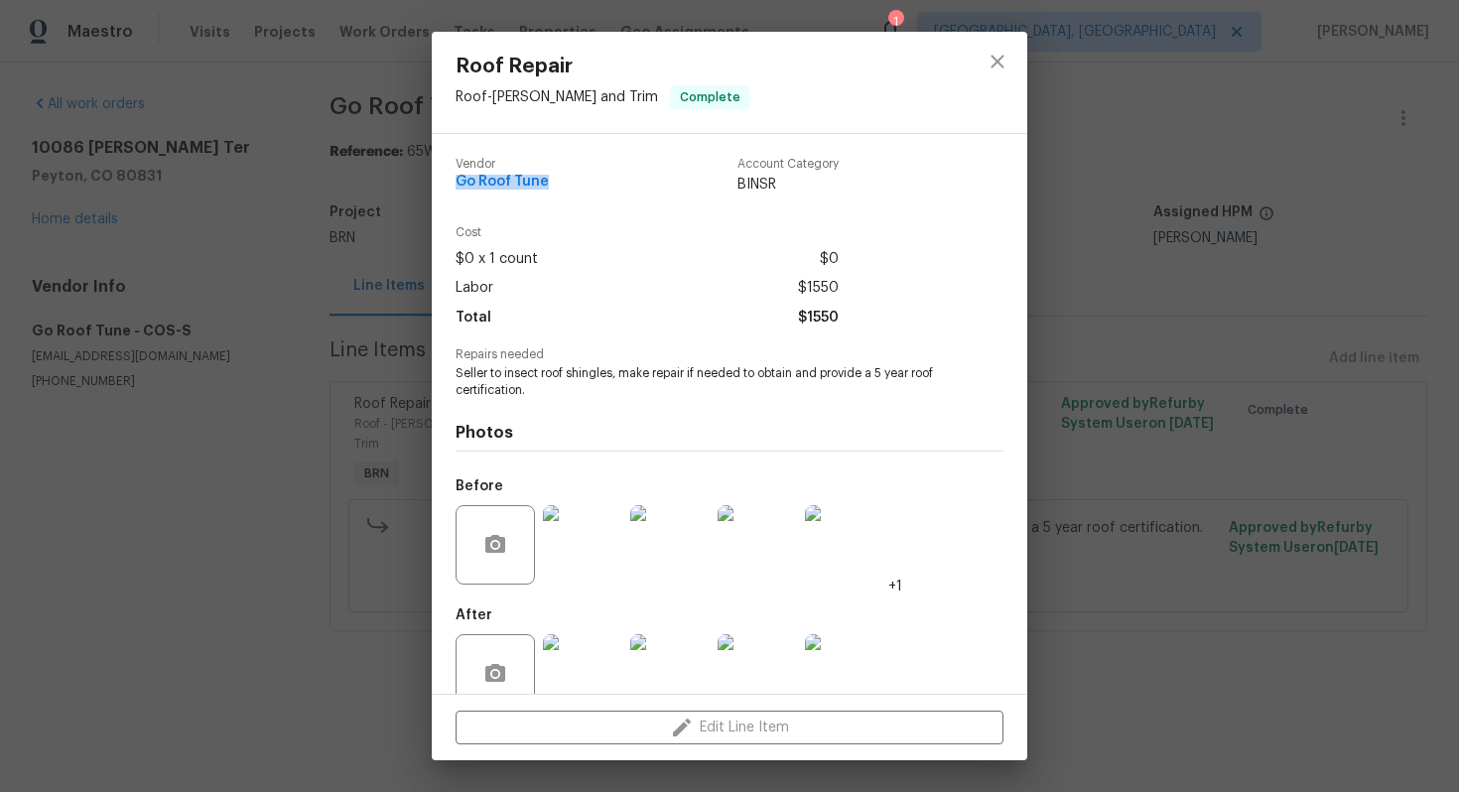
drag, startPoint x: 449, startPoint y: 176, endPoint x: 542, endPoint y: 189, distance: 94.2
click at [542, 189] on div "Vendor Go Roof Tune Account Category BINSR Cost $0 x 1 count $0 Labor $1550 Tot…" at bounding box center [730, 414] width 596 height 560
copy span "Go Roof Tune"
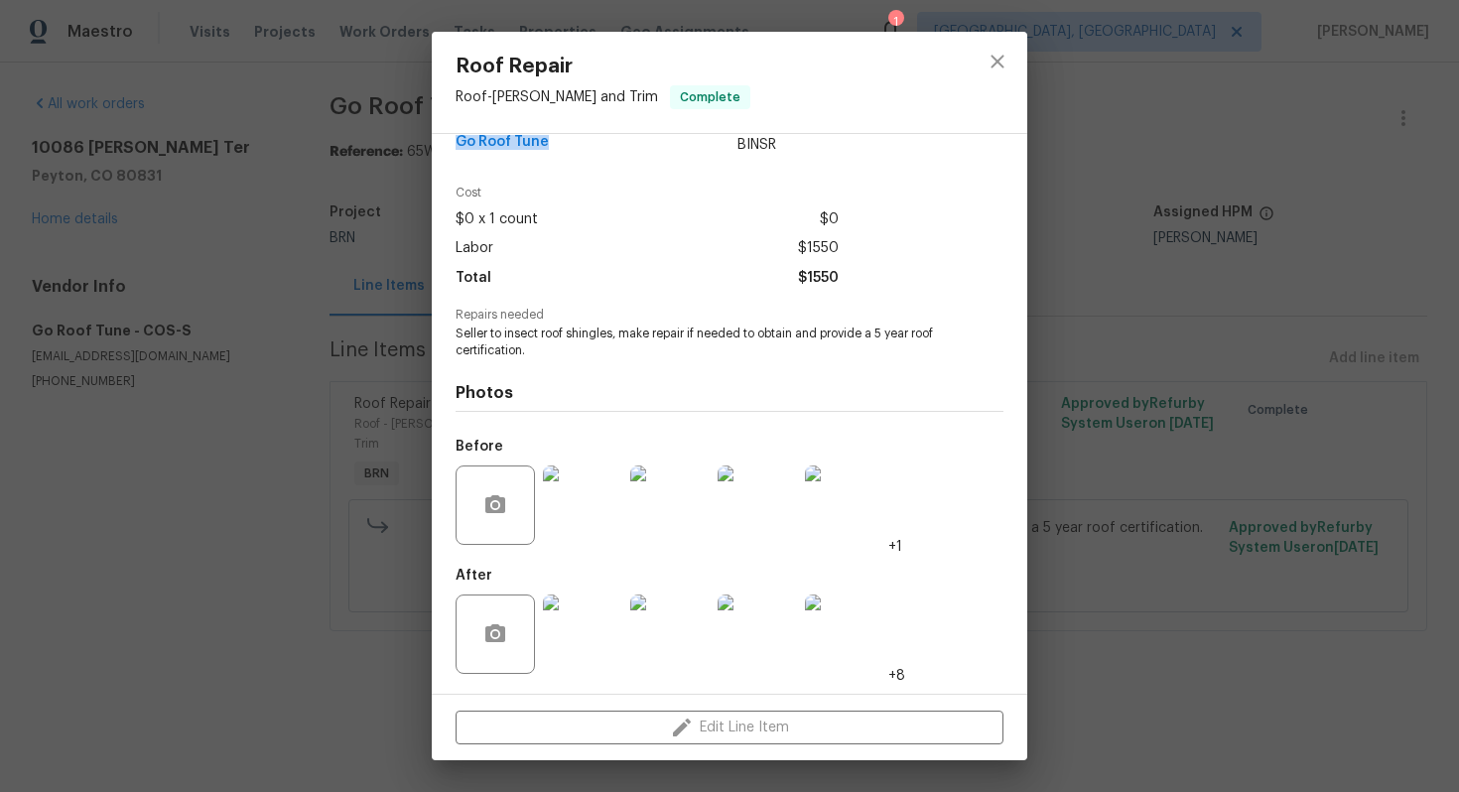
click at [570, 515] on img at bounding box center [582, 505] width 79 height 79
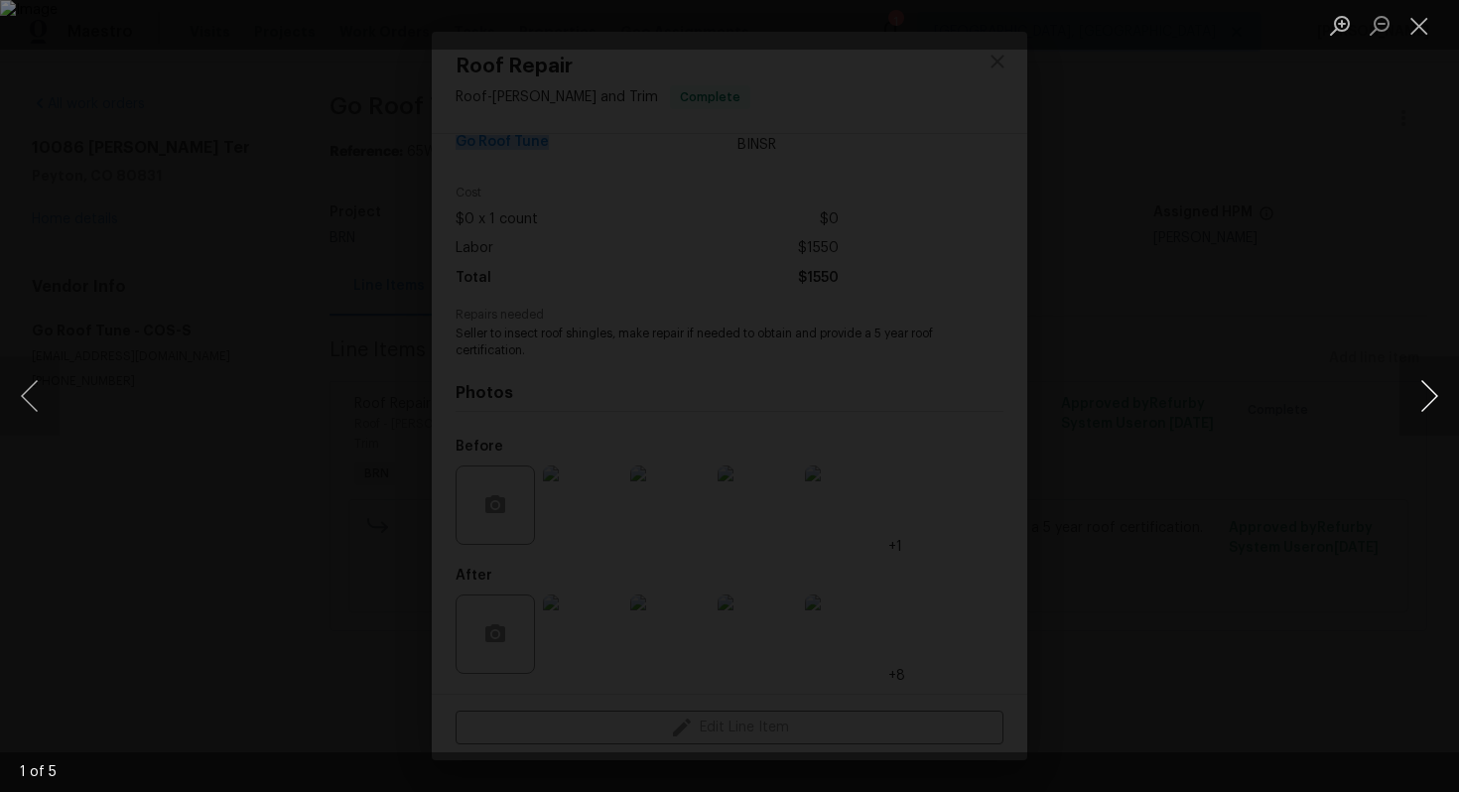
click at [1426, 388] on button "Next image" at bounding box center [1430, 395] width 60 height 79
click at [1422, 393] on button "Next image" at bounding box center [1430, 395] width 60 height 79
click at [1417, 389] on button "Next image" at bounding box center [1430, 395] width 60 height 79
click at [1411, 398] on button "Next image" at bounding box center [1430, 395] width 60 height 79
click at [1425, 24] on button "Close lightbox" at bounding box center [1420, 25] width 40 height 35
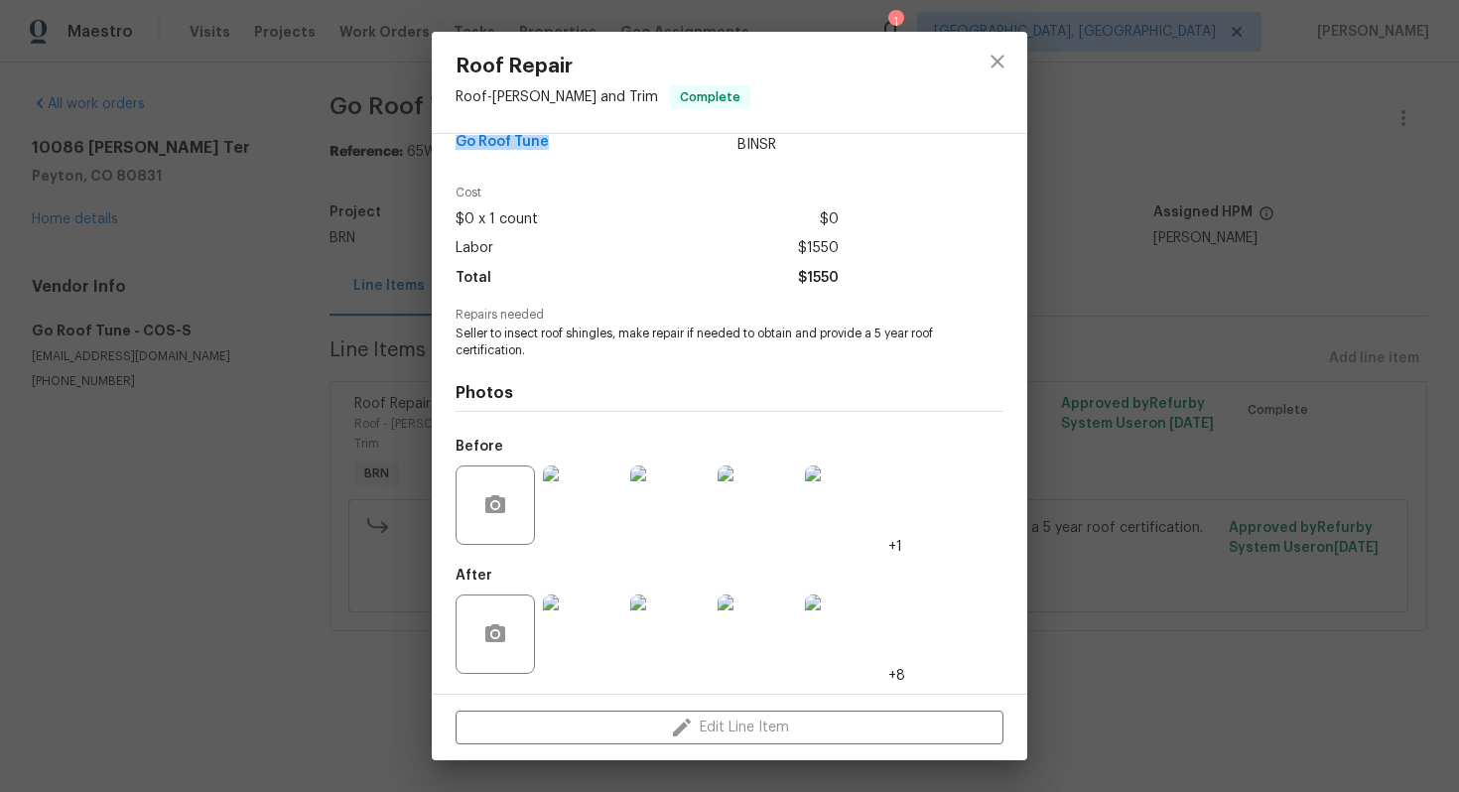
click at [608, 629] on img at bounding box center [582, 634] width 79 height 79
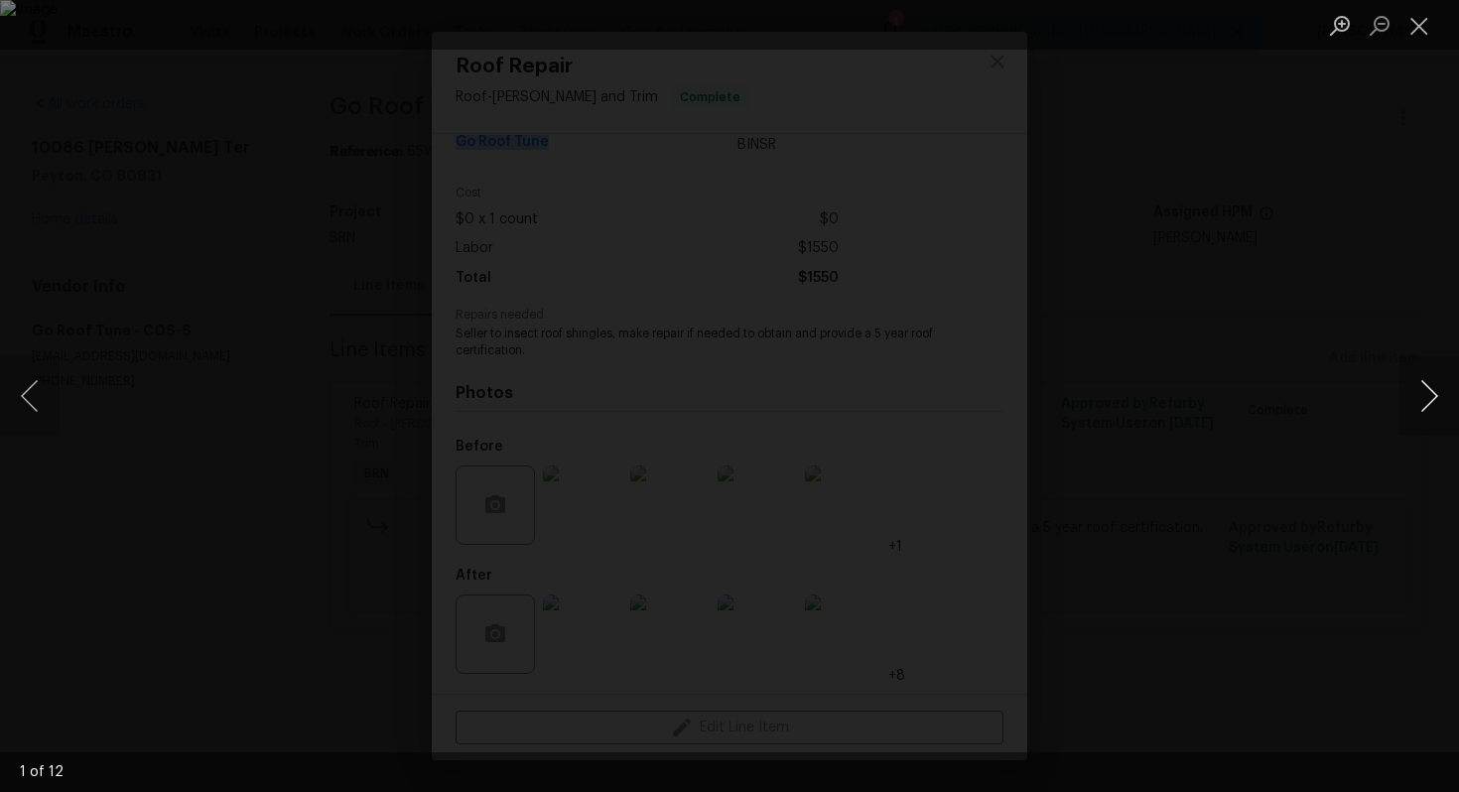
click at [1430, 390] on button "Next image" at bounding box center [1430, 395] width 60 height 79
click at [1409, 384] on button "Next image" at bounding box center [1430, 395] width 60 height 79
click at [1428, 415] on button "Next image" at bounding box center [1430, 395] width 60 height 79
click at [1428, 399] on button "Next image" at bounding box center [1430, 395] width 60 height 79
click at [1445, 388] on button "Next image" at bounding box center [1430, 395] width 60 height 79
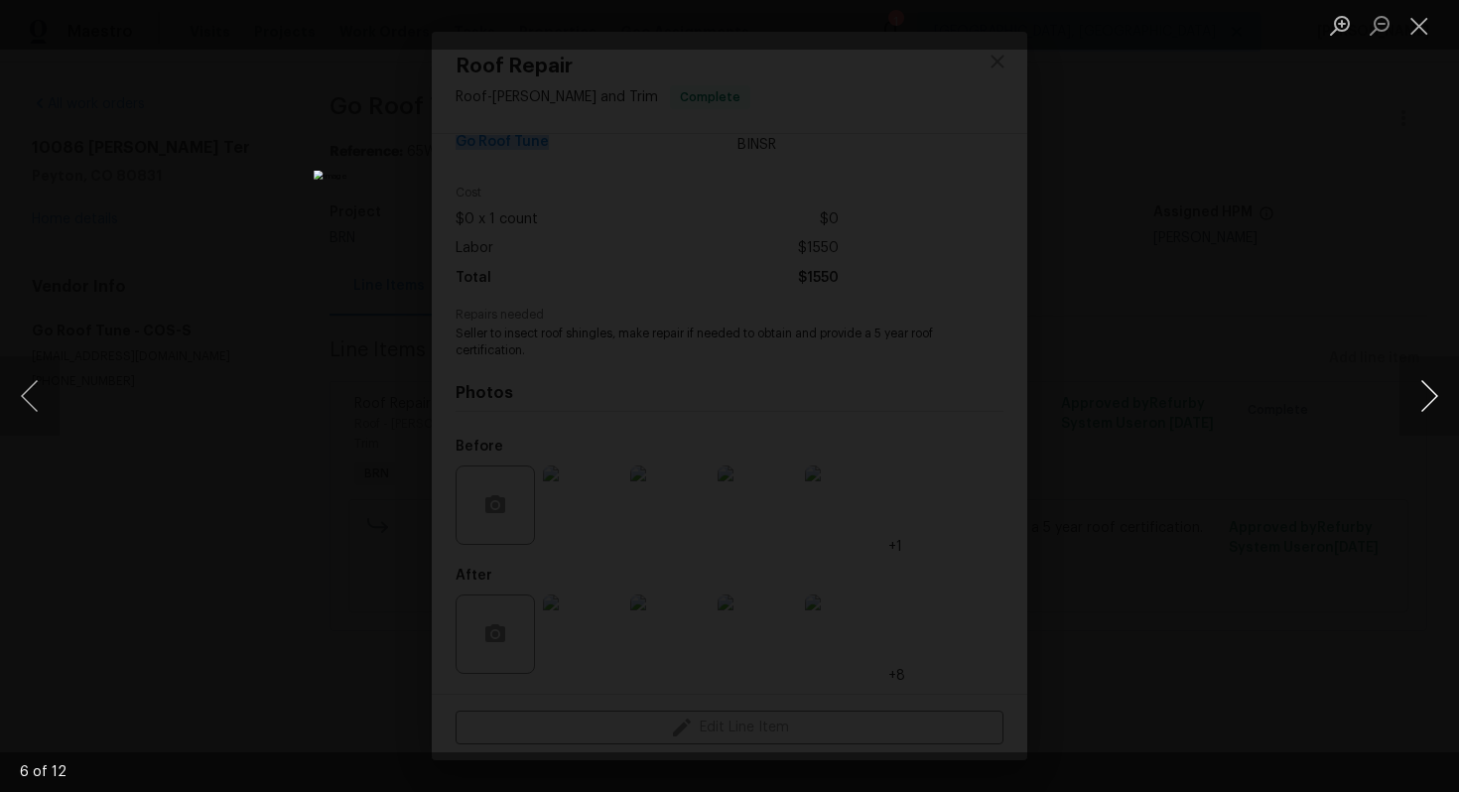
click at [1421, 408] on button "Next image" at bounding box center [1430, 395] width 60 height 79
click at [1421, 398] on button "Next image" at bounding box center [1430, 395] width 60 height 79
click at [1424, 393] on button "Next image" at bounding box center [1430, 395] width 60 height 79
click at [1423, 377] on button "Next image" at bounding box center [1430, 395] width 60 height 79
click at [1425, 375] on button "Next image" at bounding box center [1430, 395] width 60 height 79
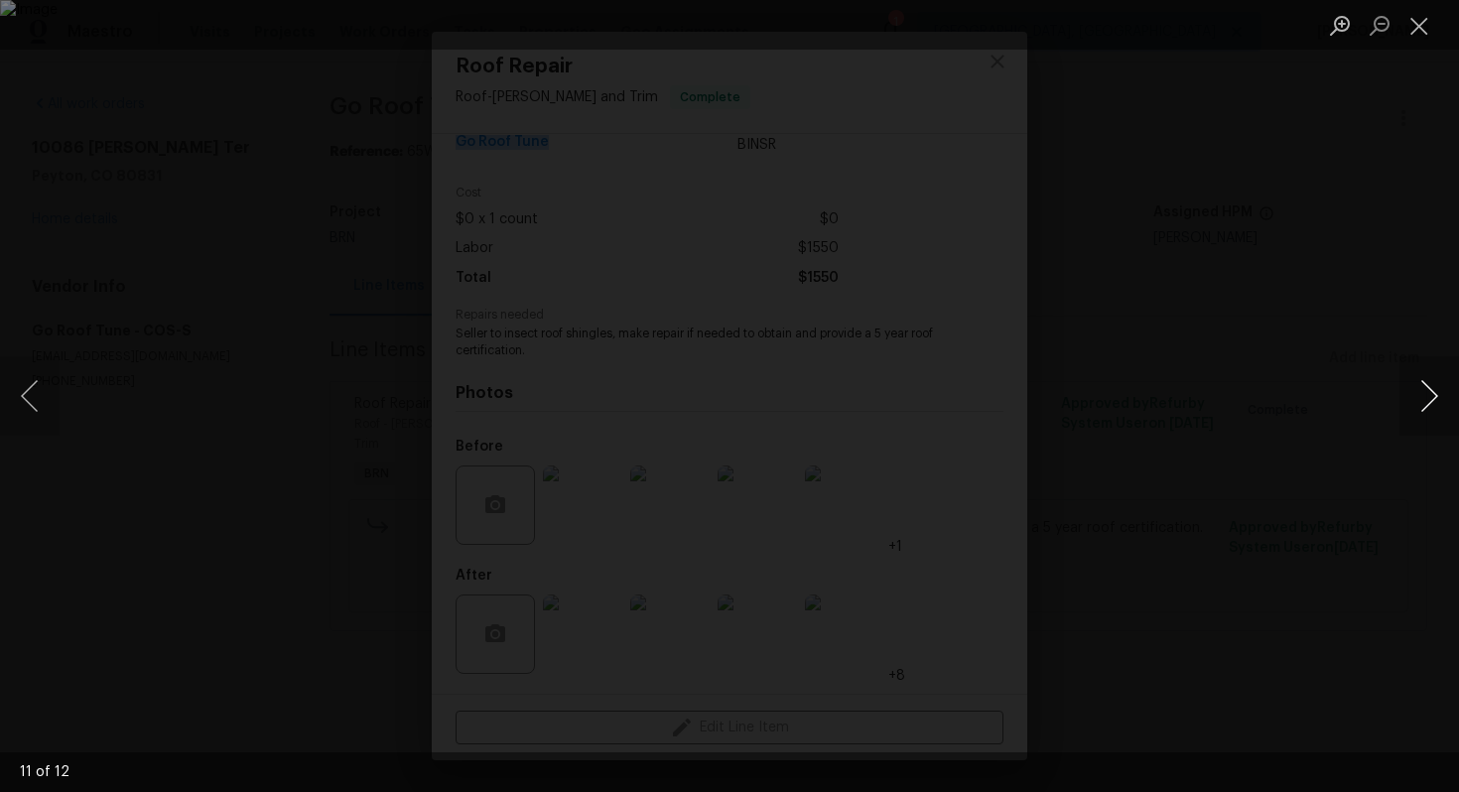
click at [1419, 375] on button "Next image" at bounding box center [1430, 395] width 60 height 79
click at [1412, 28] on button "Close lightbox" at bounding box center [1420, 25] width 40 height 35
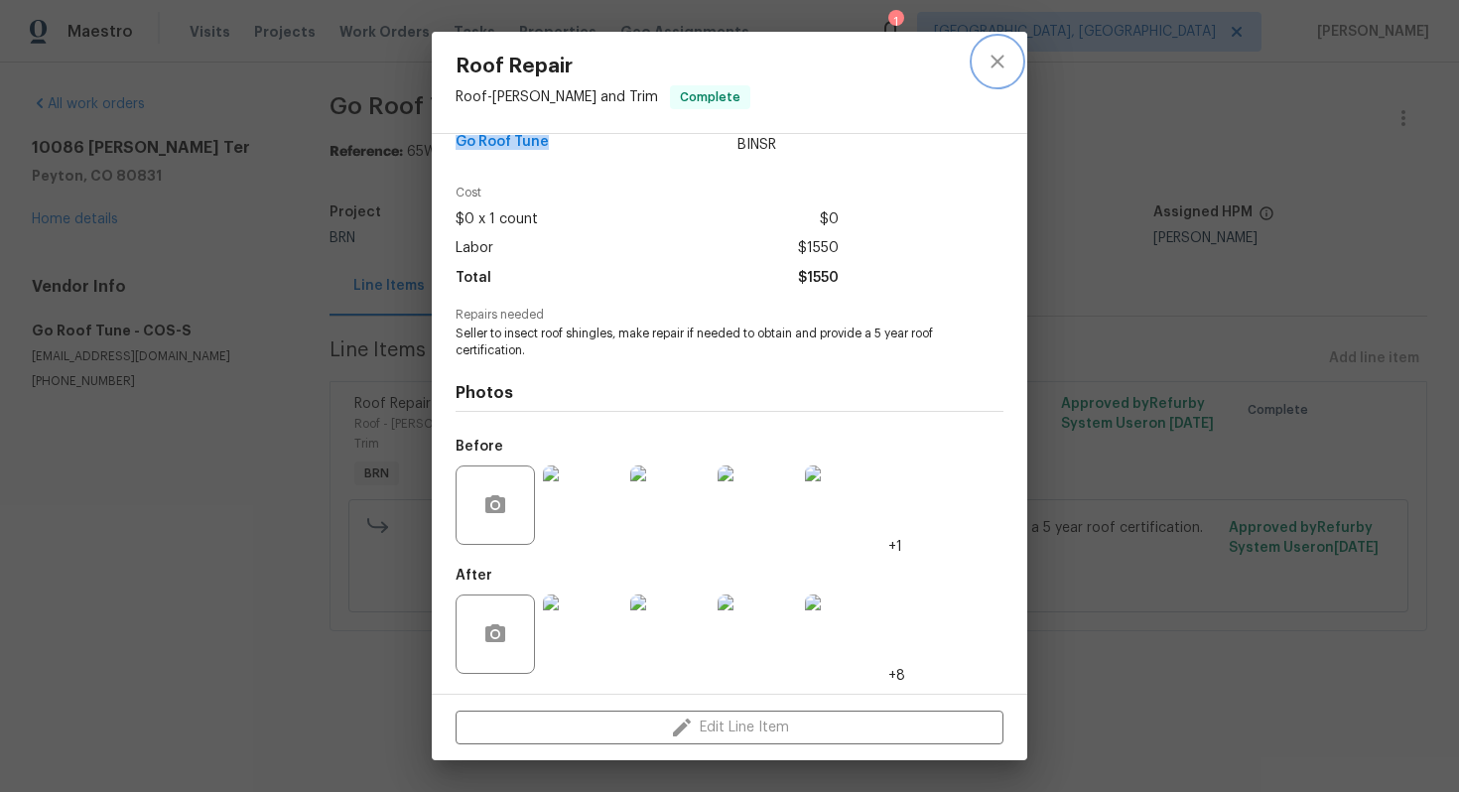
click at [998, 54] on icon "close" at bounding box center [998, 62] width 24 height 24
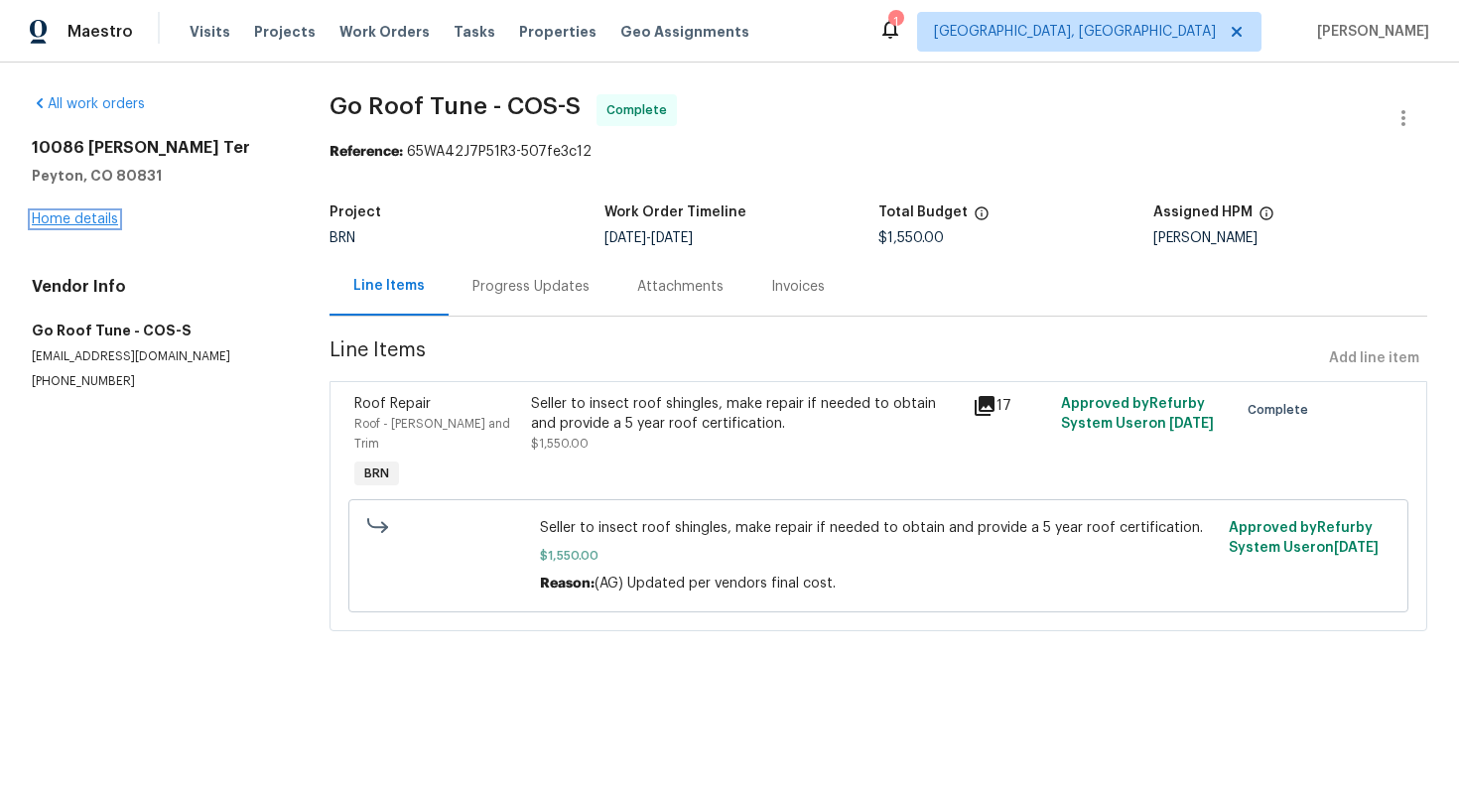
click at [107, 221] on link "Home details" at bounding box center [75, 219] width 86 height 14
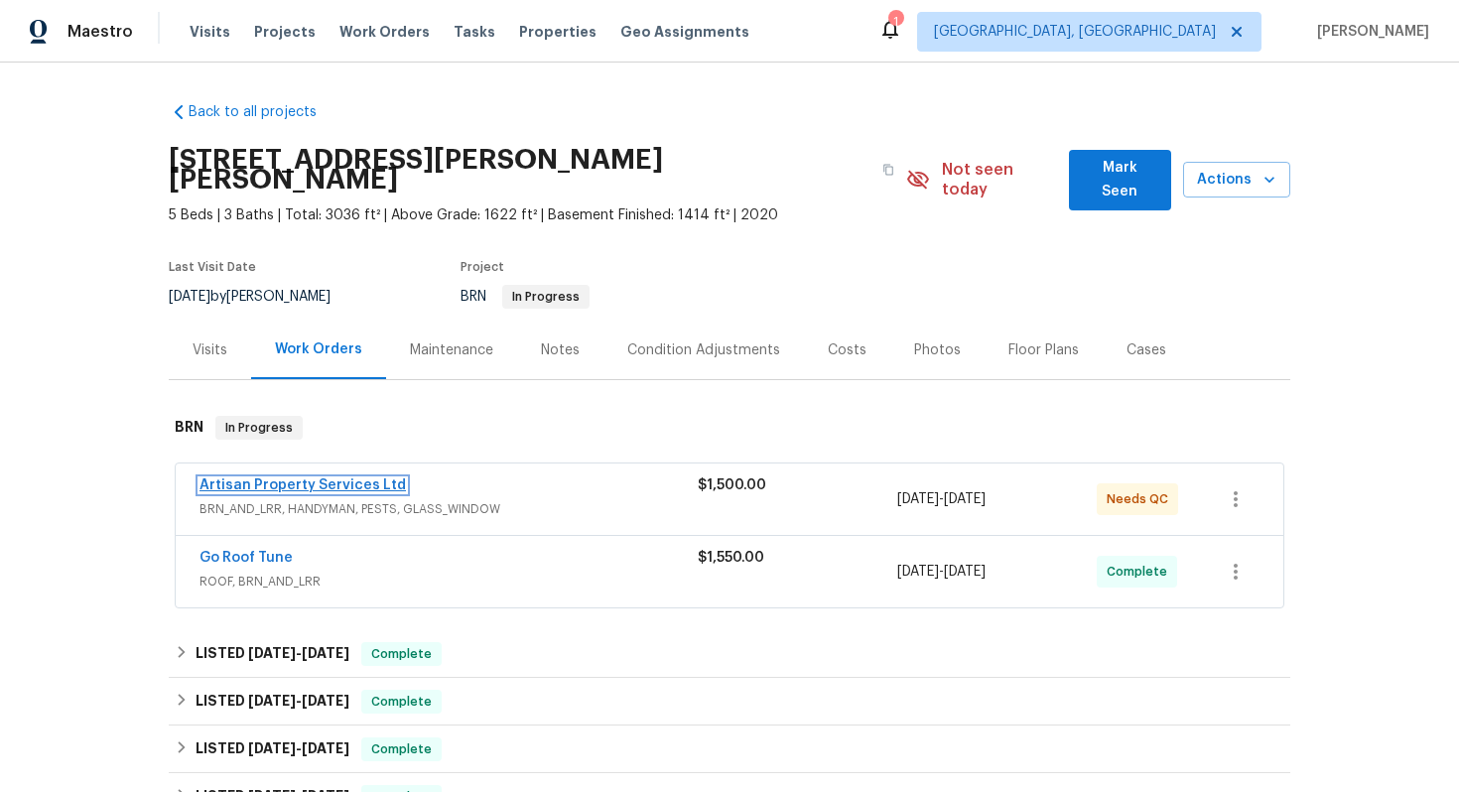
click at [281, 478] on link "Artisan Property Services Ltd" at bounding box center [303, 485] width 206 height 14
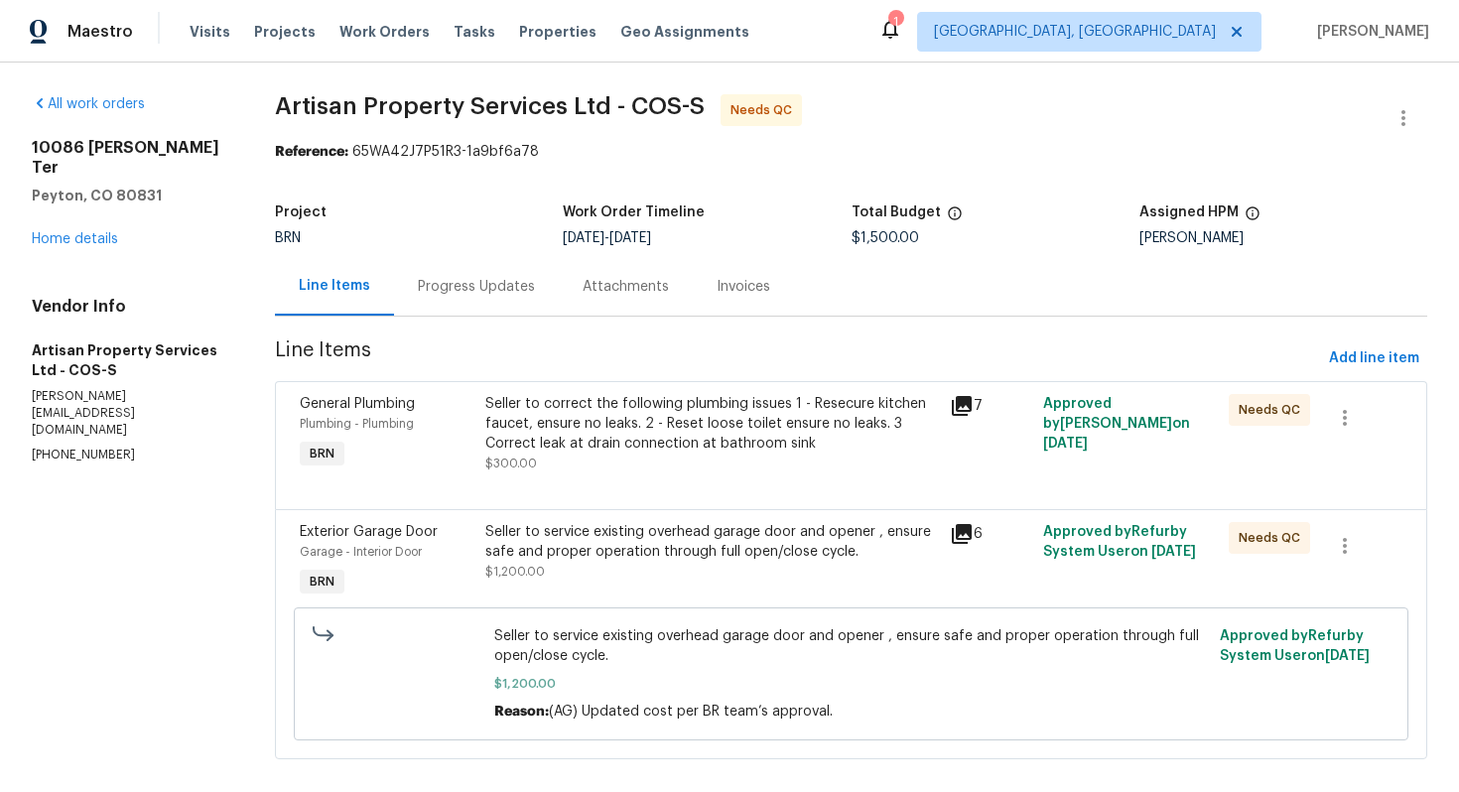
click at [463, 291] on div "Progress Updates" at bounding box center [476, 287] width 117 height 20
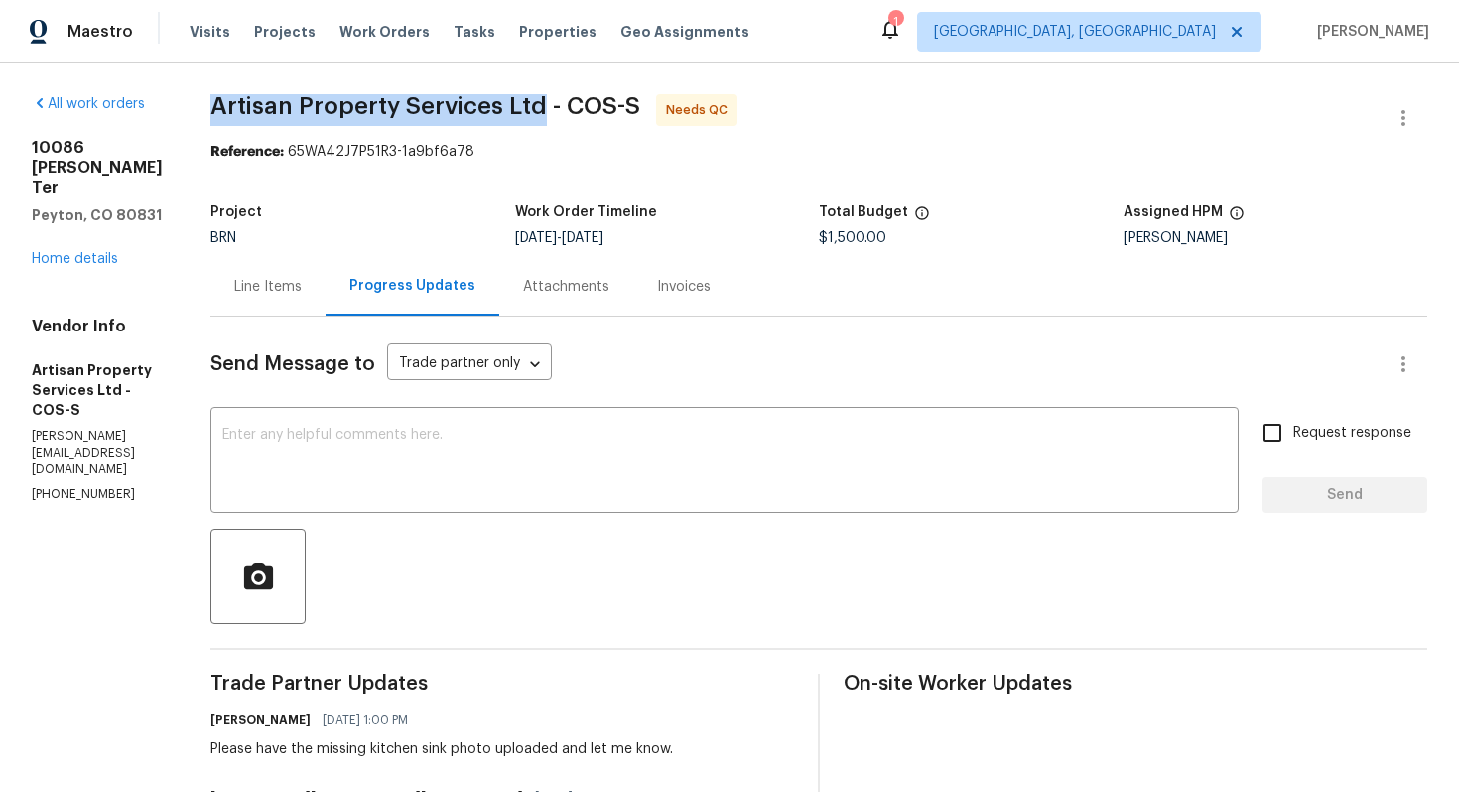
drag, startPoint x: 163, startPoint y: 93, endPoint x: 503, endPoint y: 105, distance: 340.7
copy span "Artisan Property Services Ltd"
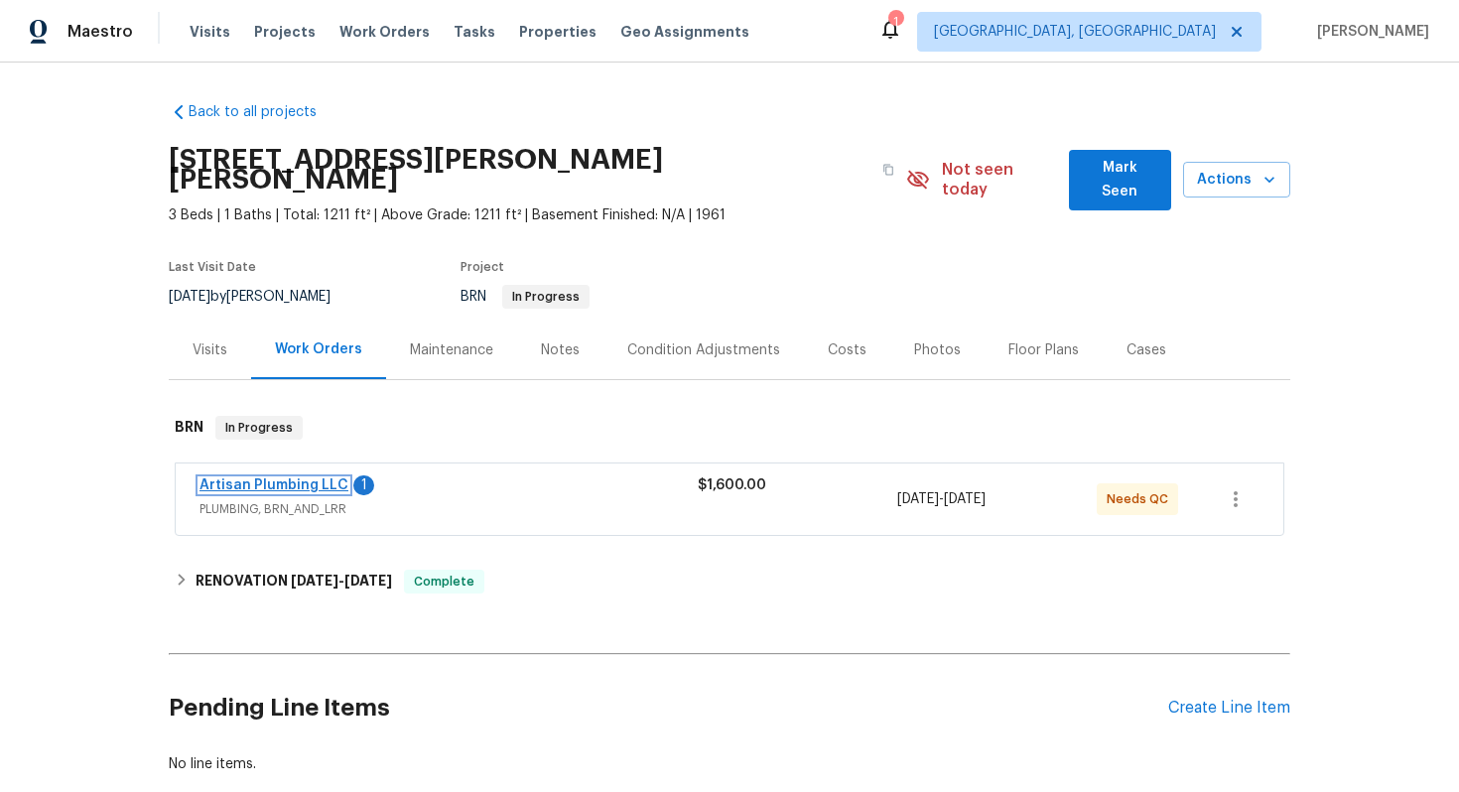
click at [305, 478] on link "Artisan Plumbing LLC" at bounding box center [274, 485] width 149 height 14
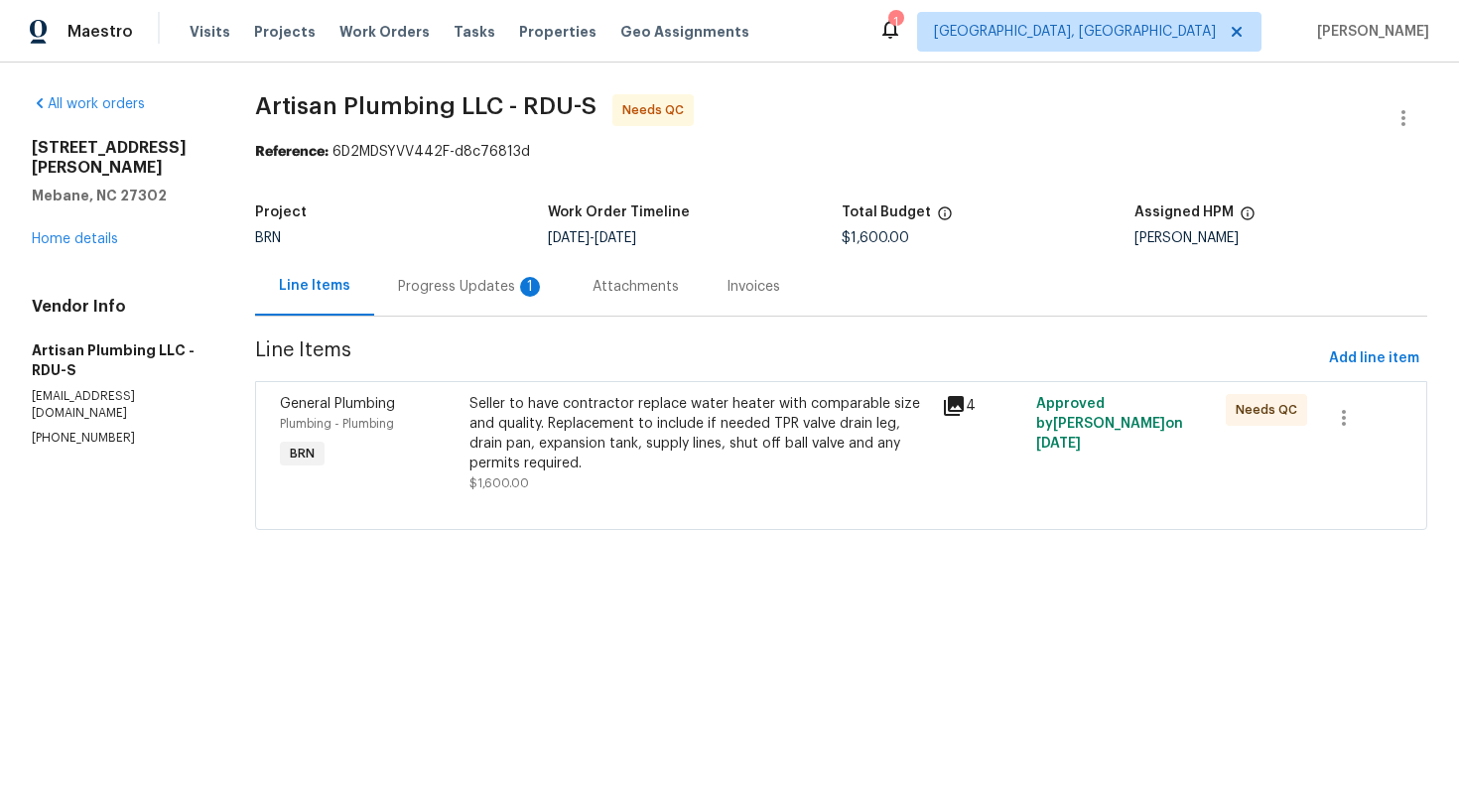
click at [524, 288] on div "Progress Updates 1" at bounding box center [471, 287] width 147 height 20
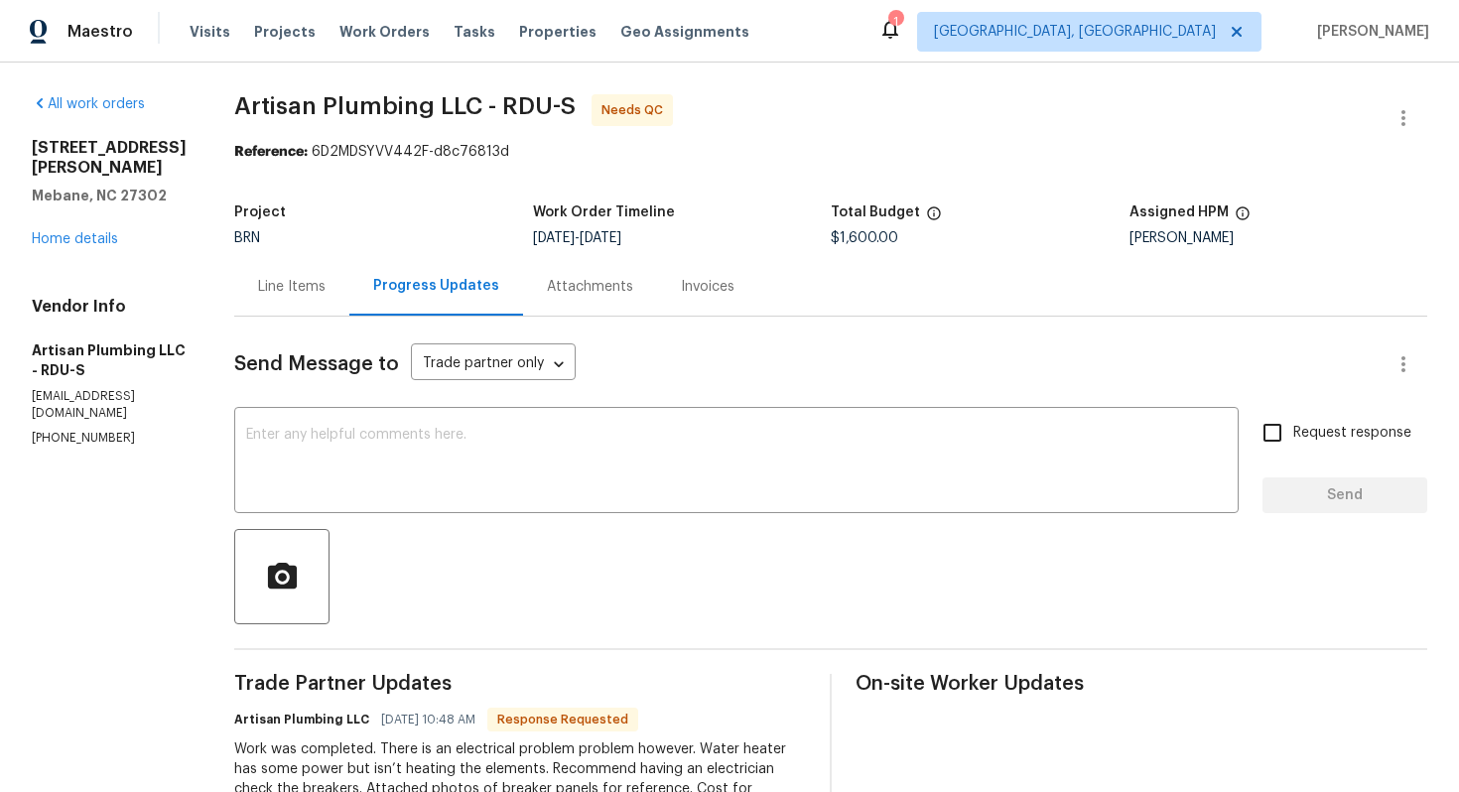
click at [326, 296] on div "Line Items" at bounding box center [292, 287] width 68 height 20
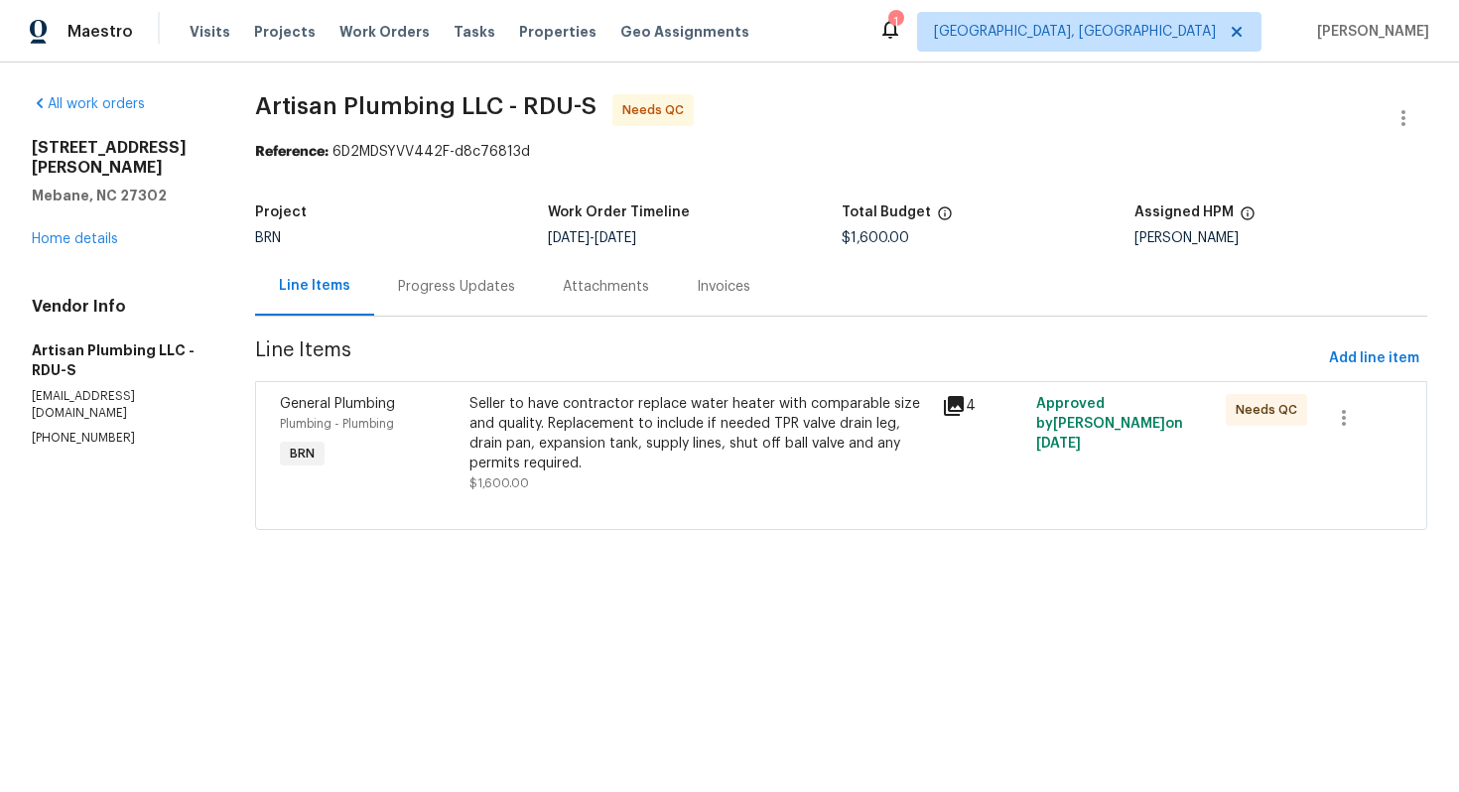
click at [468, 295] on div "Progress Updates" at bounding box center [456, 287] width 117 height 20
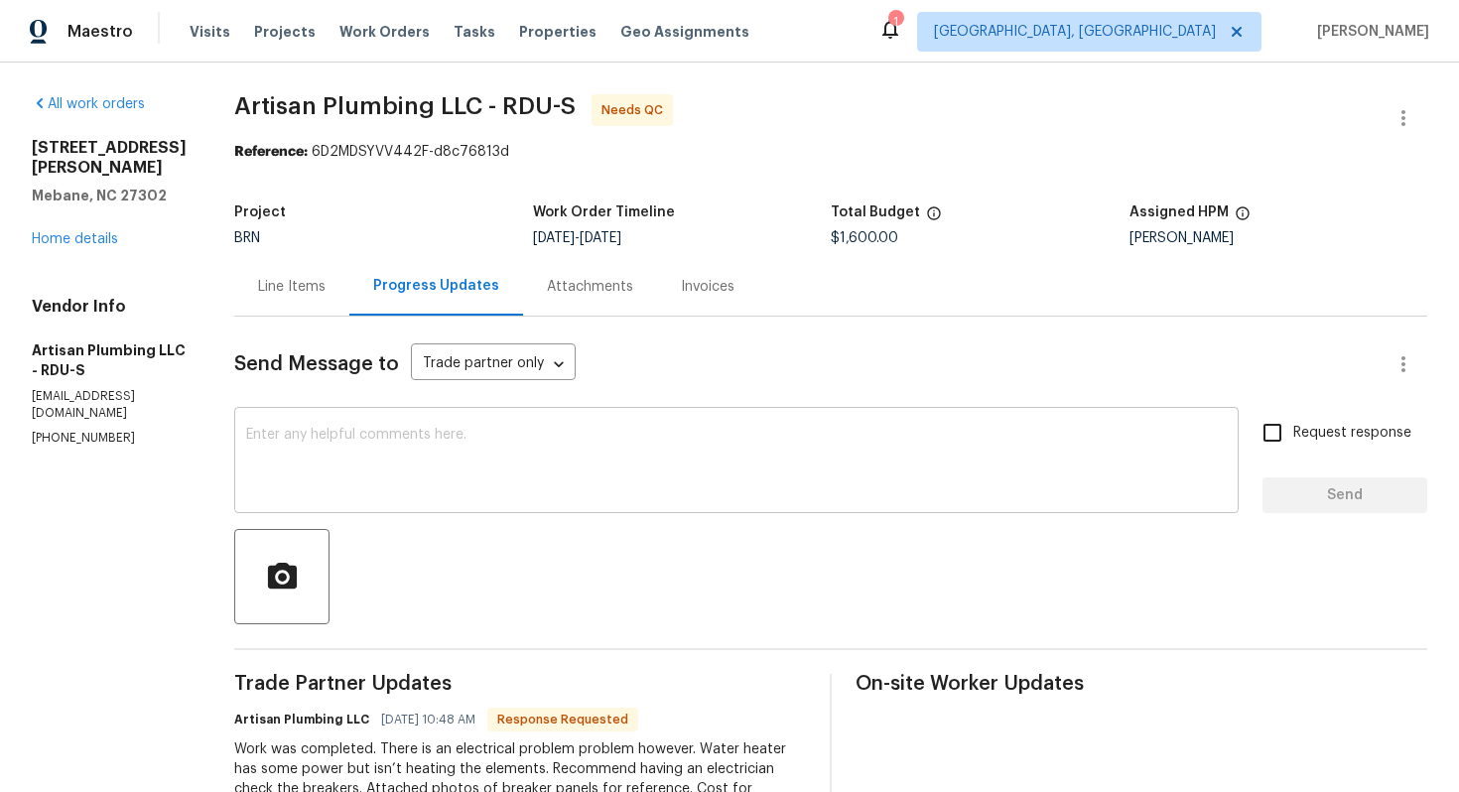
click at [477, 461] on textarea at bounding box center [736, 462] width 981 height 69
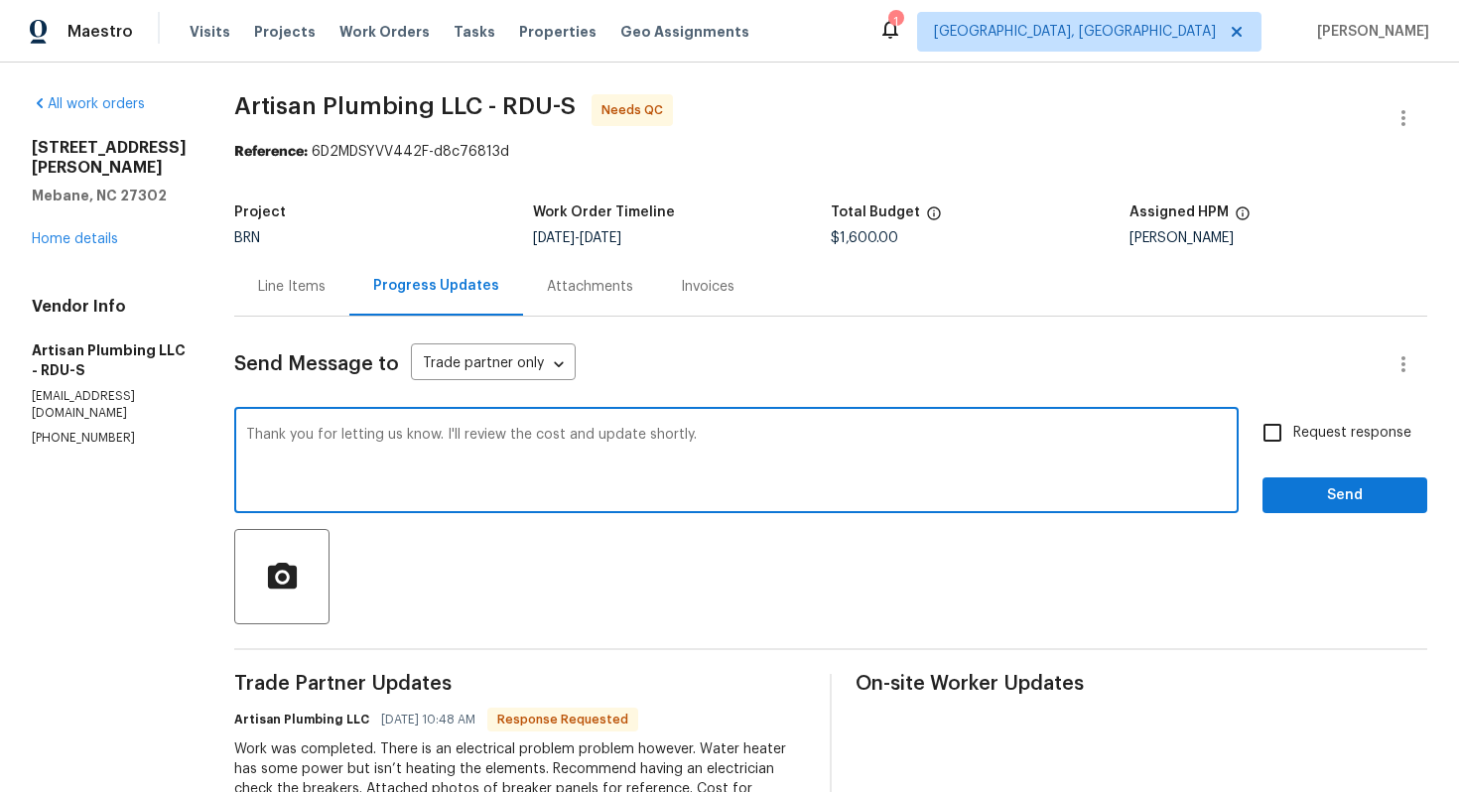
type textarea "Thank you for letting us know. I'll review the cost and update shortly."
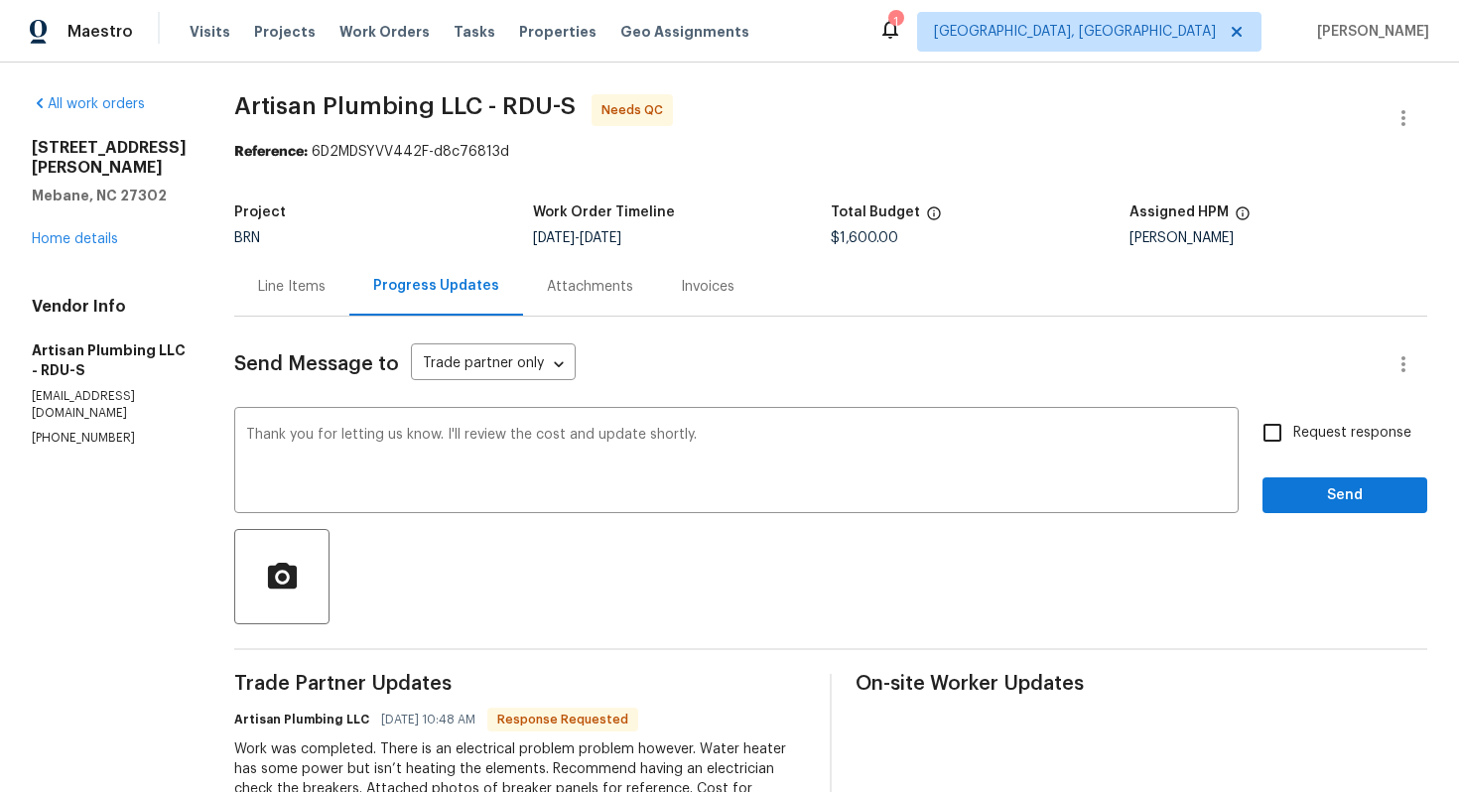
click at [1367, 431] on span "Request response" at bounding box center [1353, 433] width 118 height 21
click at [1294, 431] on input "Request response" at bounding box center [1273, 433] width 42 height 42
checkbox input "true"
click at [1365, 484] on span "Send" at bounding box center [1345, 495] width 133 height 25
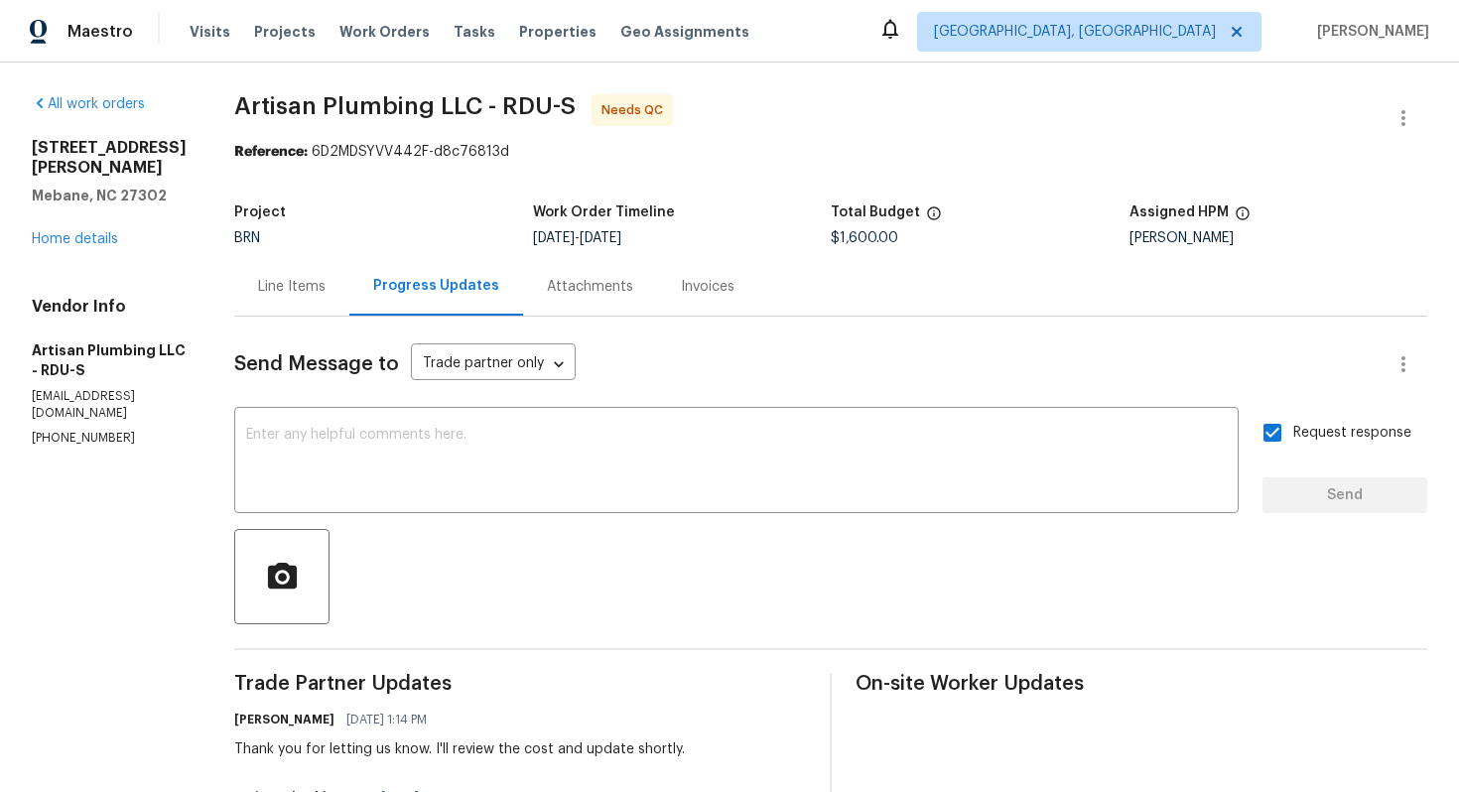
click at [326, 292] on div "Line Items" at bounding box center [292, 287] width 68 height 20
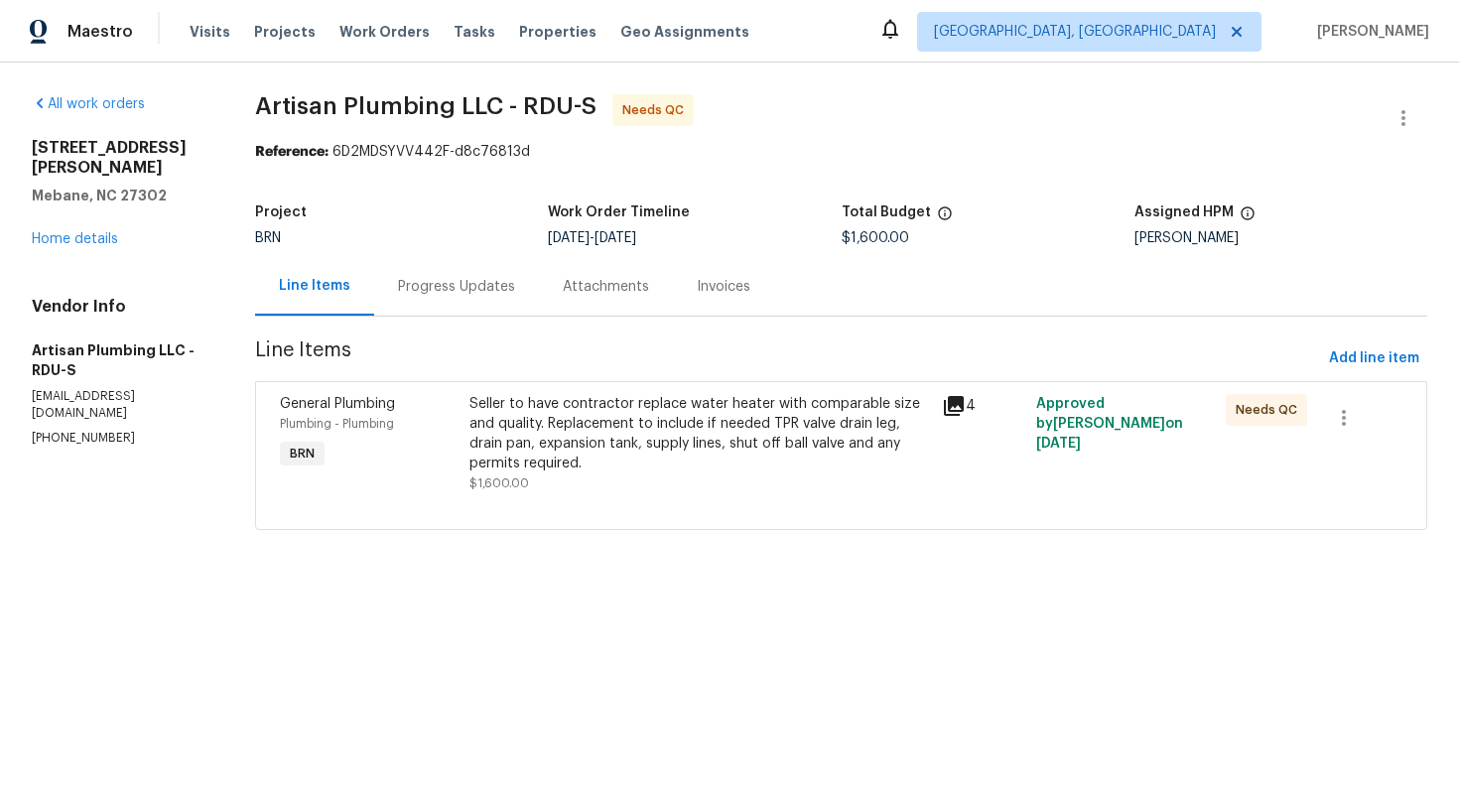
click at [486, 421] on div "Seller to have contractor replace water heater with comparable size and quality…" at bounding box center [700, 443] width 473 height 111
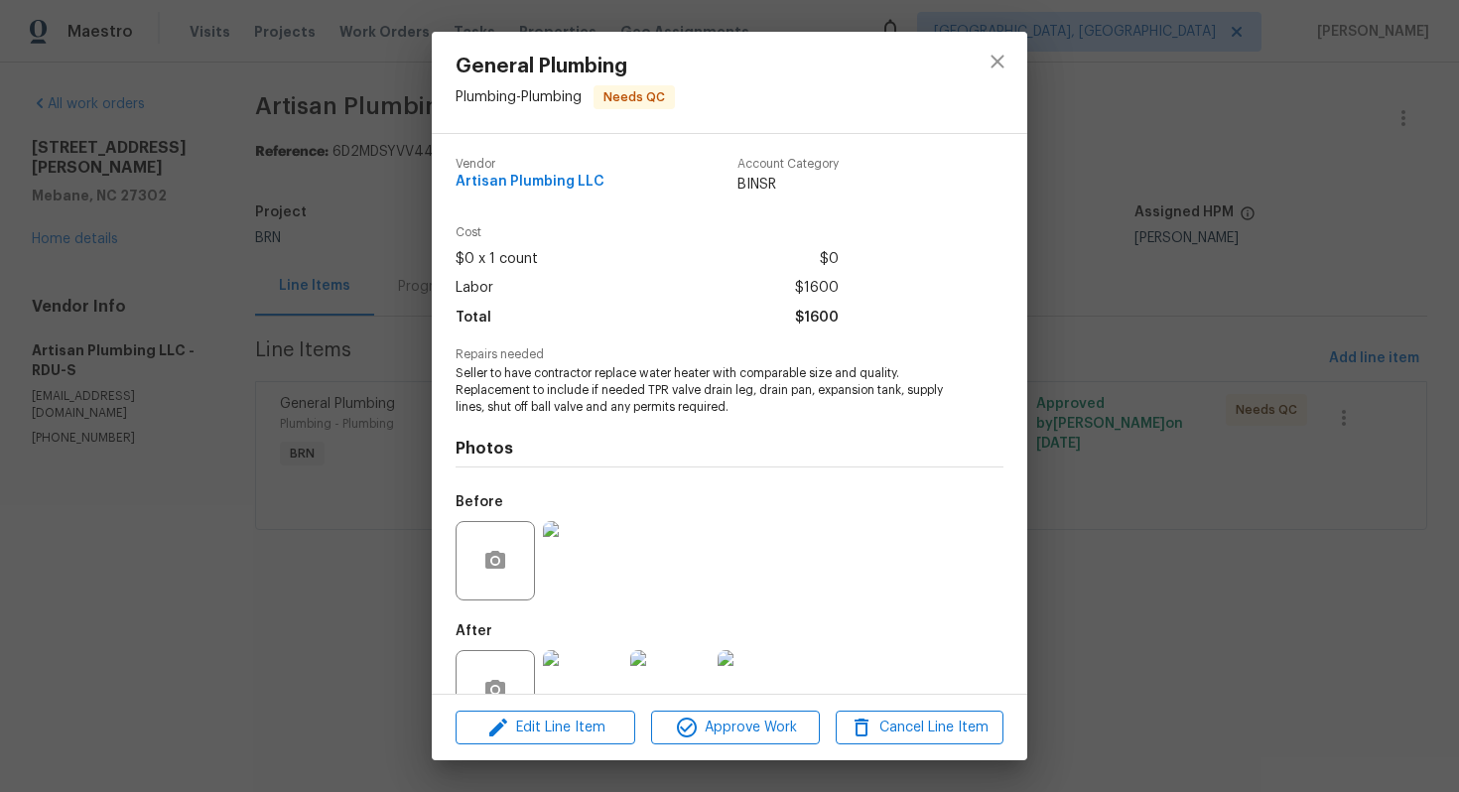
click at [541, 377] on span "Seller to have contractor replace water heater with comparable size and quality…" at bounding box center [702, 390] width 493 height 50
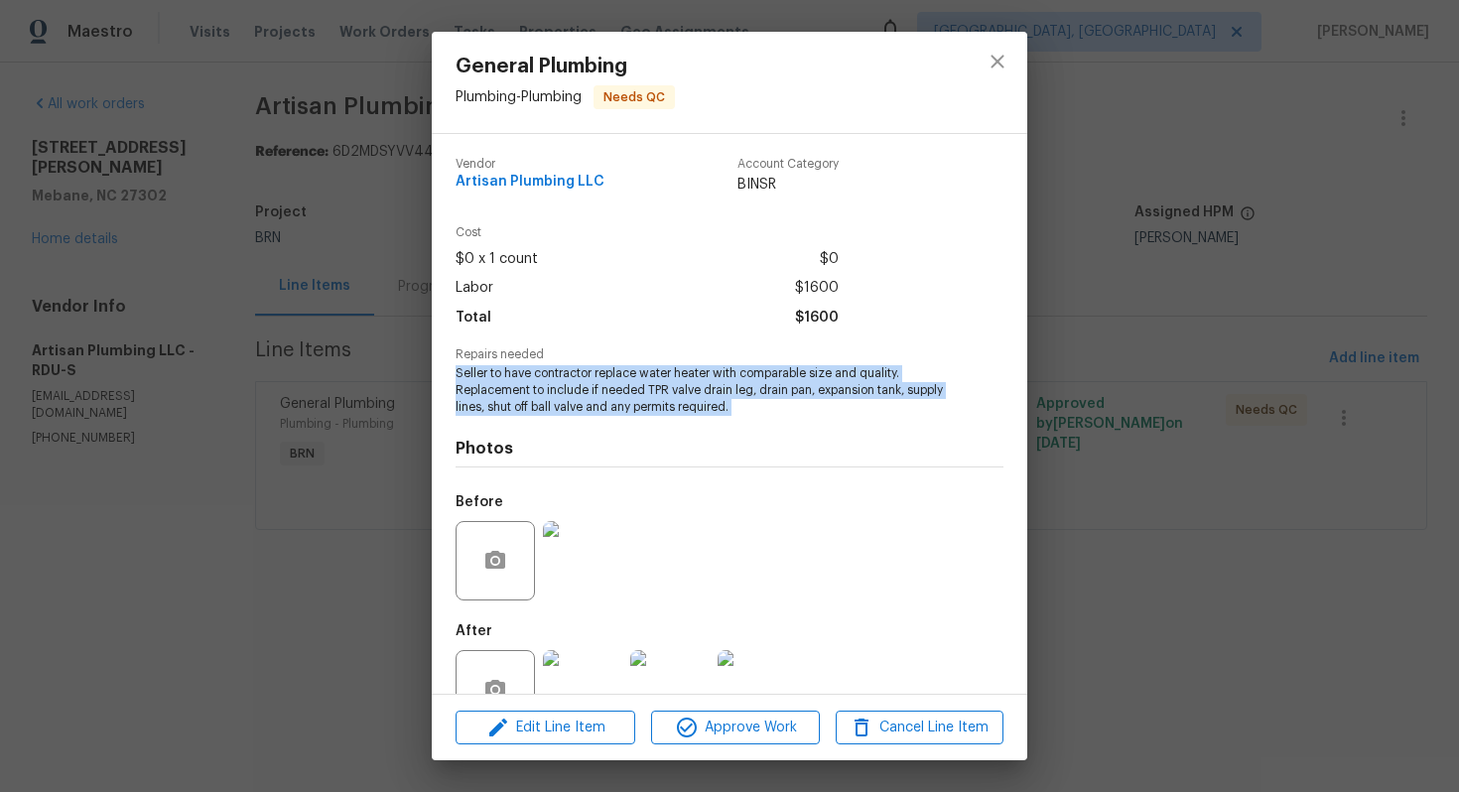
copy span "Seller to have contractor replace water heater with comparable size and quality…"
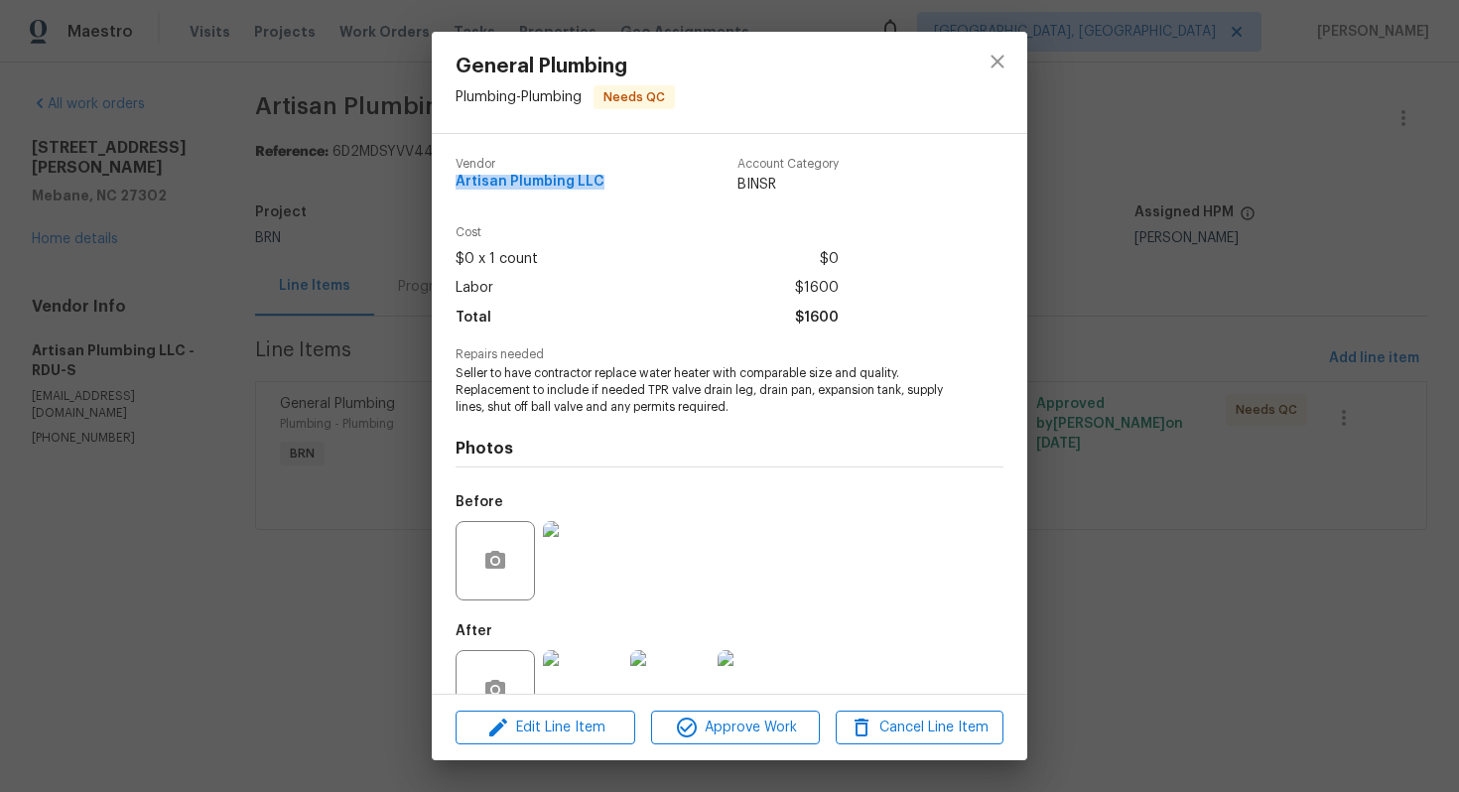
drag, startPoint x: 455, startPoint y: 182, endPoint x: 605, endPoint y: 179, distance: 149.9
click at [605, 179] on div "Vendor Artisan Plumbing LLC Account Category BINSR" at bounding box center [647, 176] width 383 height 37
copy span "Artisan Plumbing LLC"
click at [397, 283] on div "General Plumbing Plumbing - Plumbing Needs QC Vendor Artisan Plumbing LLC Accou…" at bounding box center [729, 396] width 1459 height 792
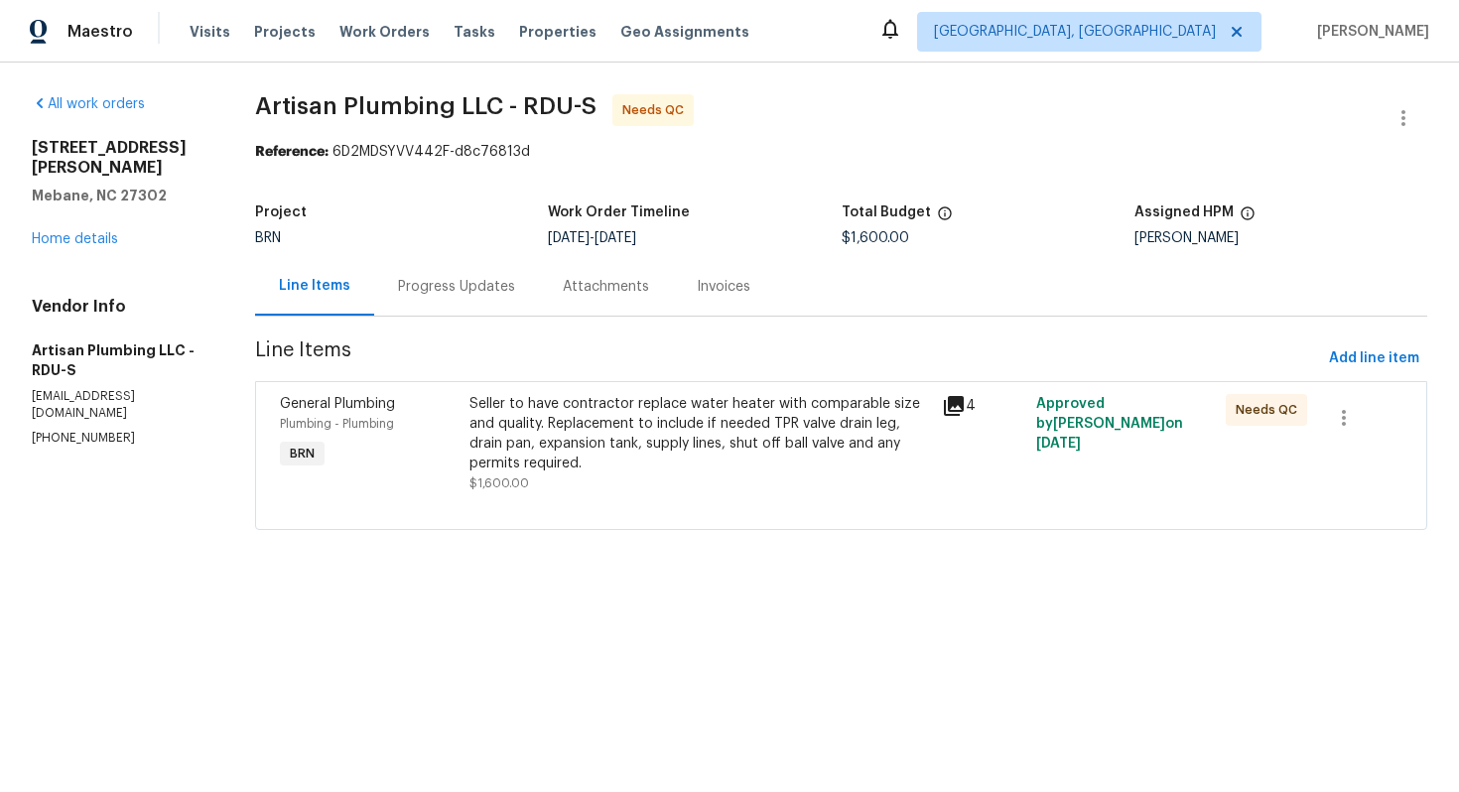
click at [452, 300] on div "Progress Updates" at bounding box center [456, 286] width 165 height 59
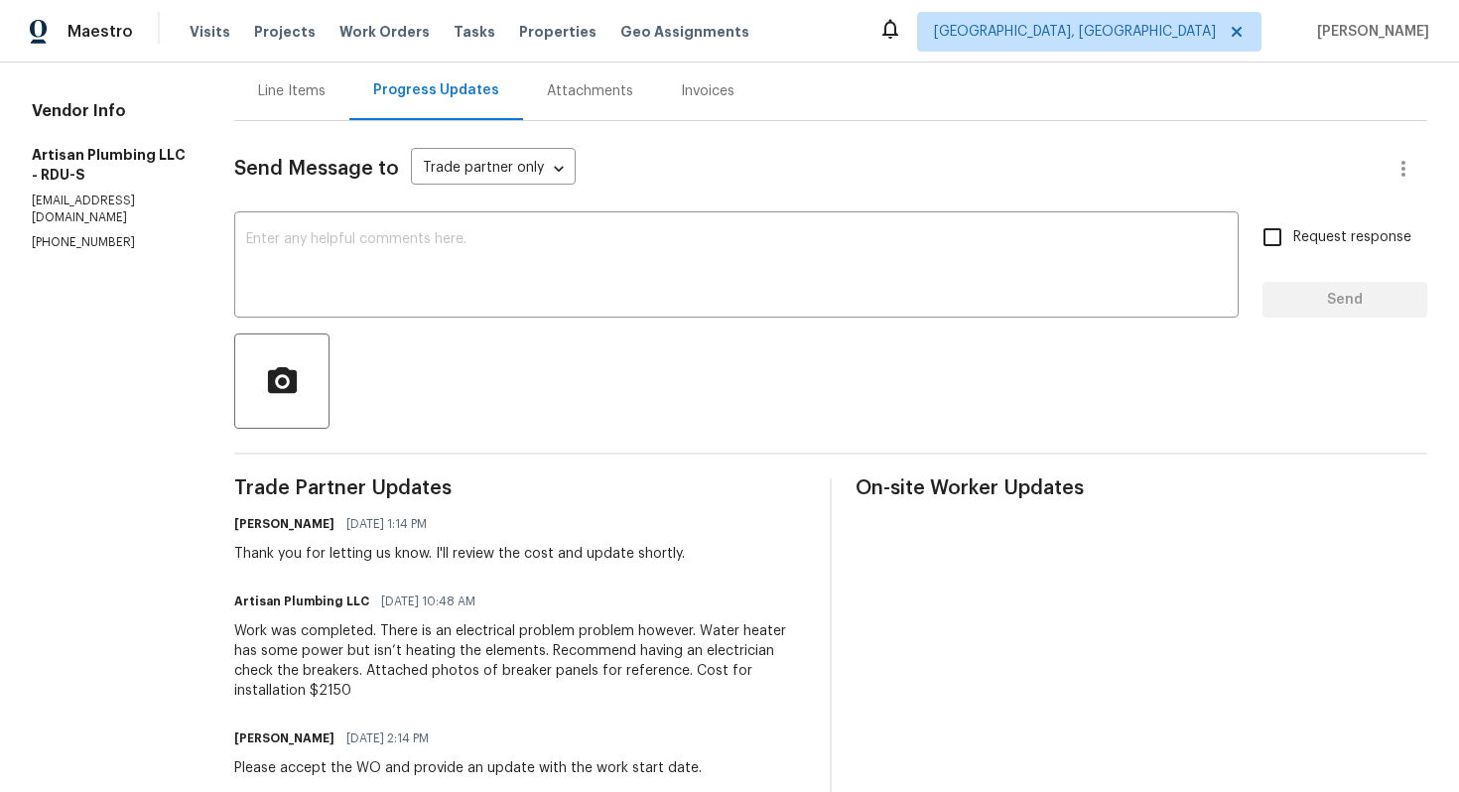
scroll to position [322, 0]
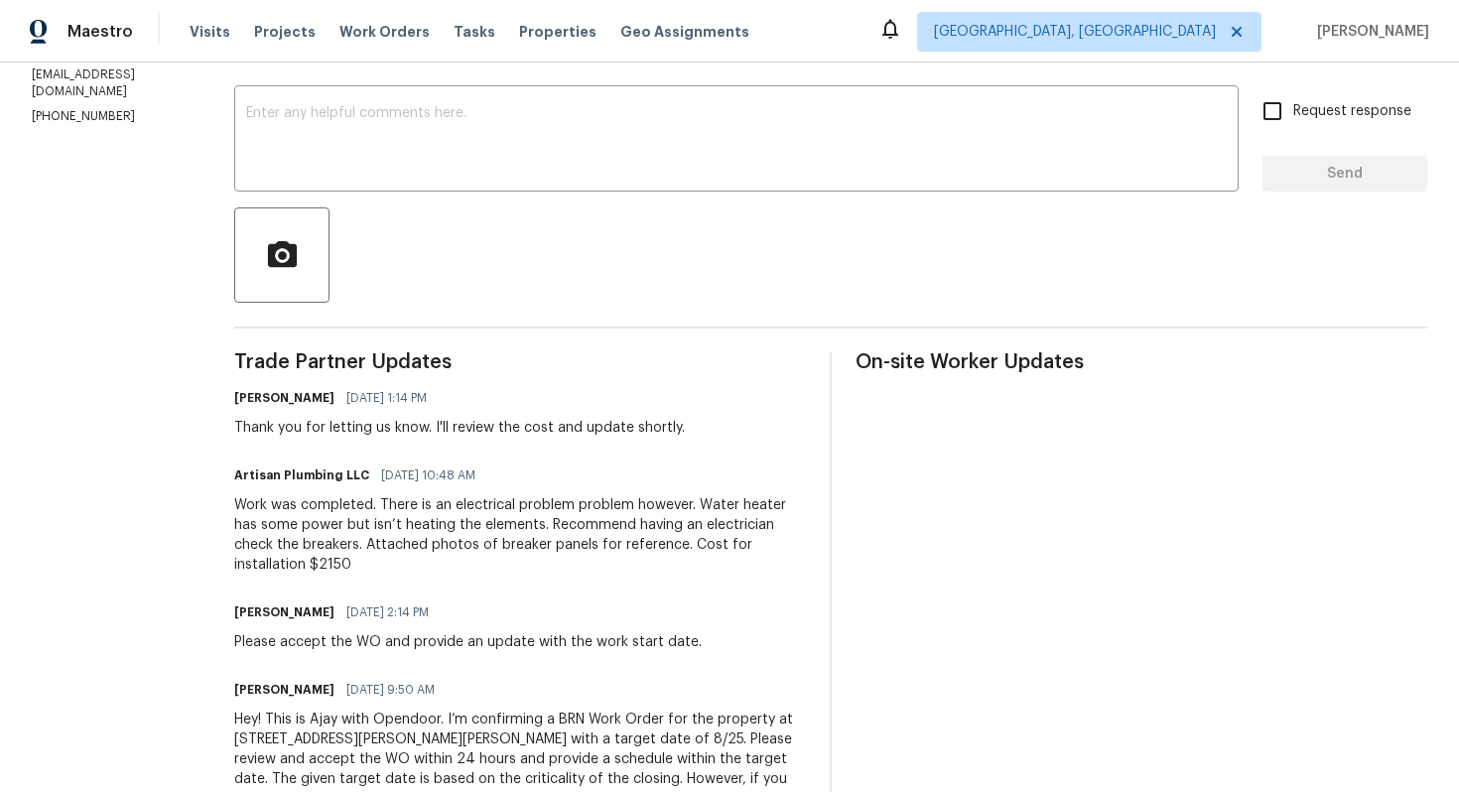
click at [375, 517] on div "Work was completed. There is an electrical problem problem however. Water heate…" at bounding box center [520, 534] width 572 height 79
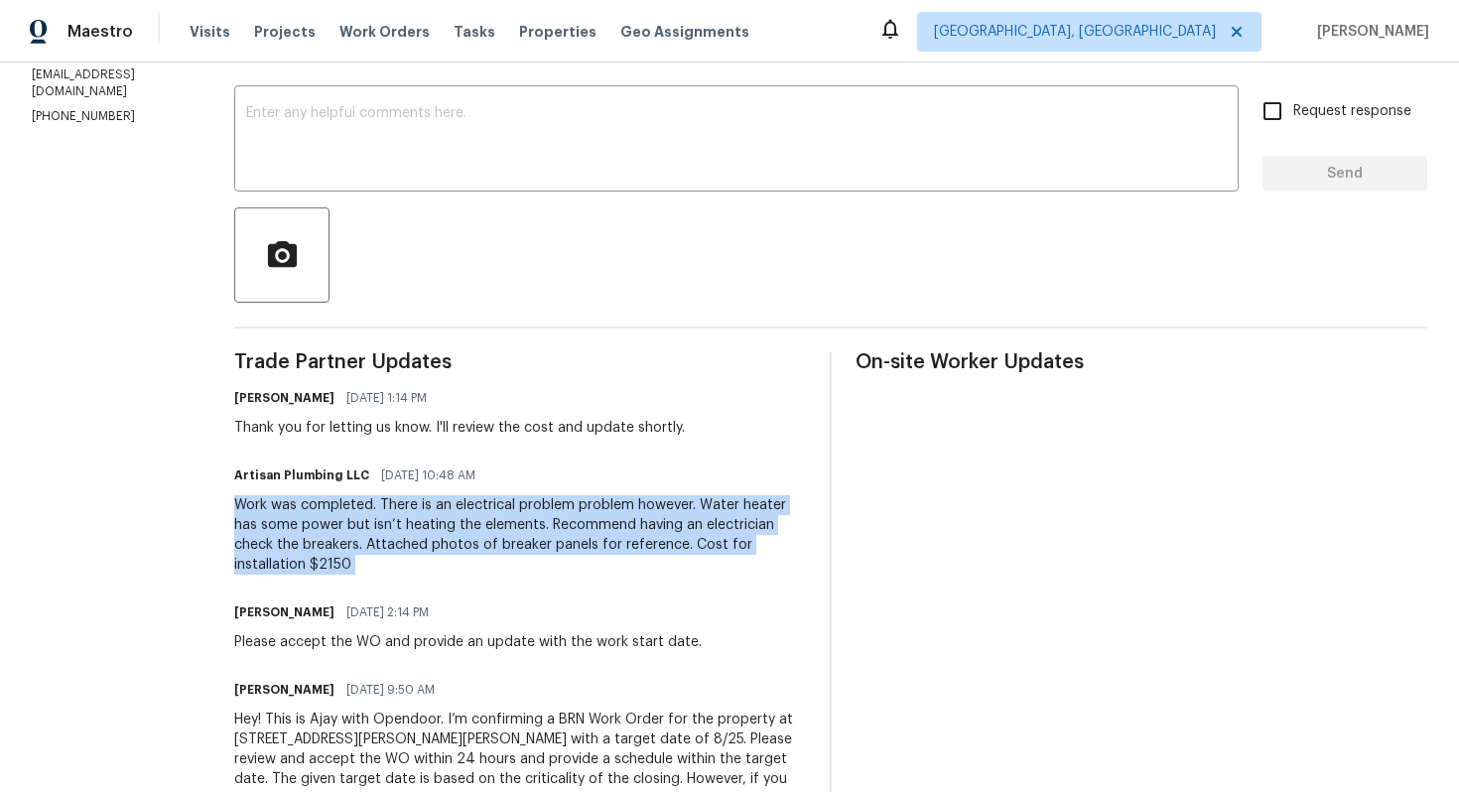
copy div "Work was completed. There is an electrical problem problem however. Water heate…"
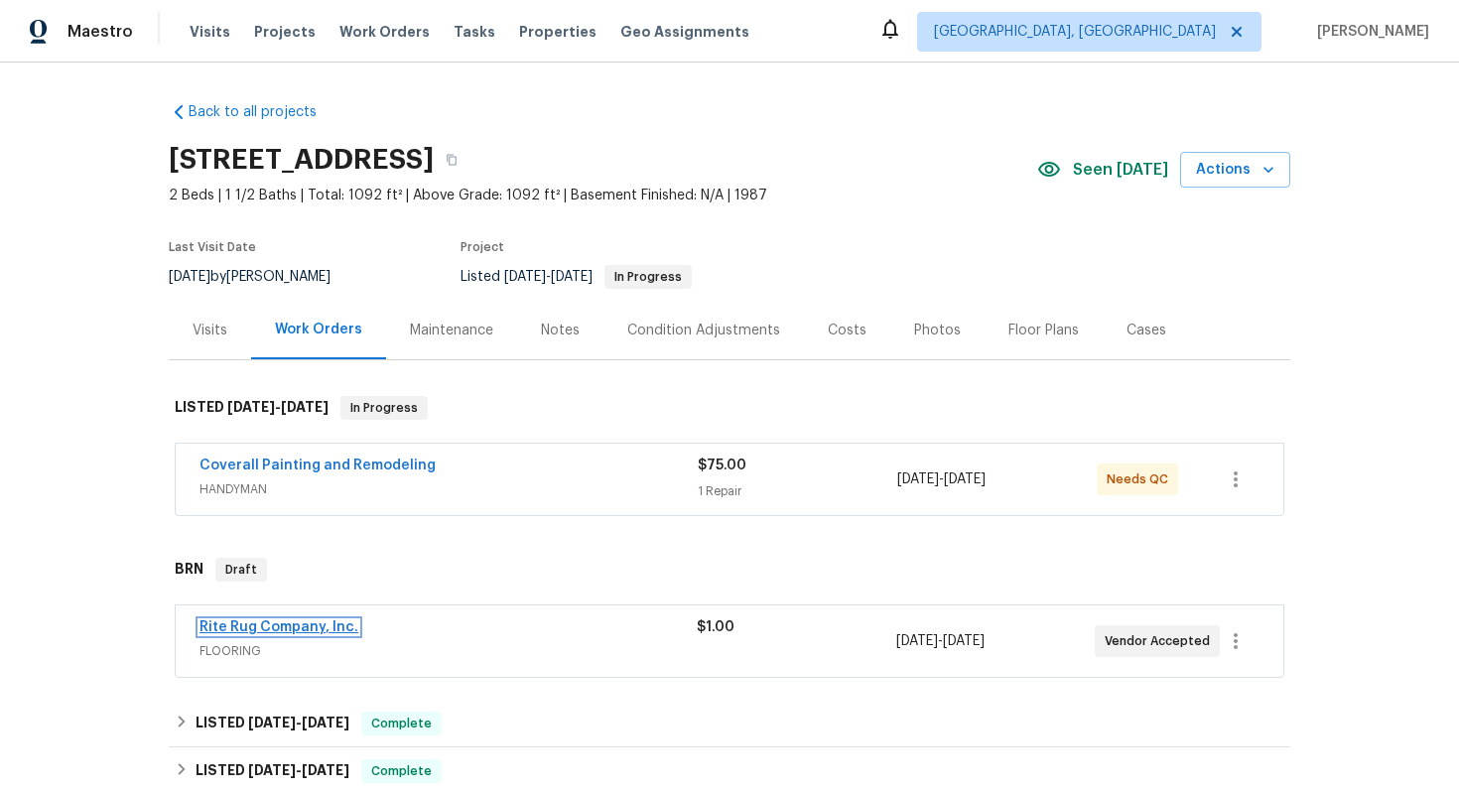
click at [324, 631] on link "Rite Rug Company, Inc." at bounding box center [279, 627] width 159 height 14
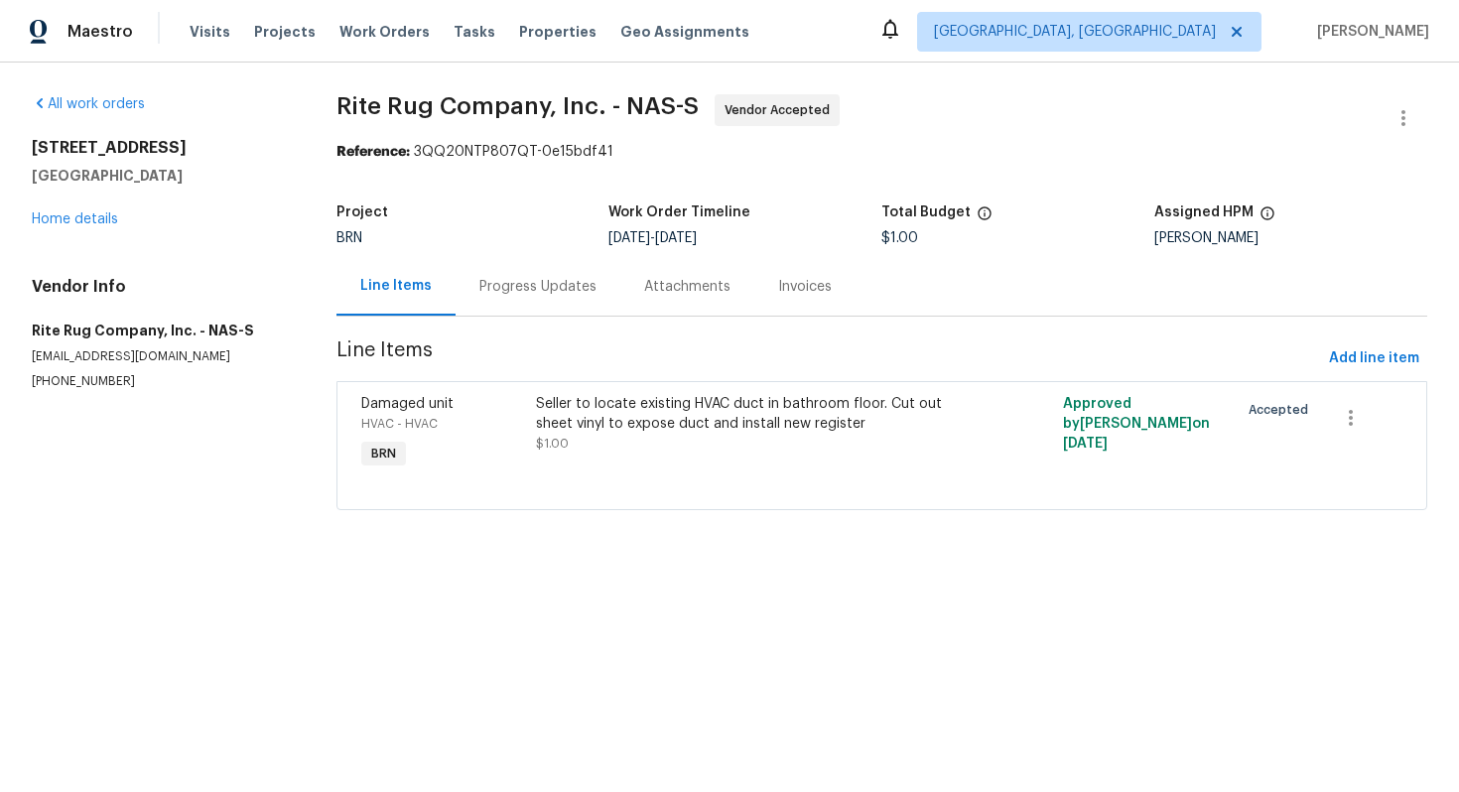
click at [500, 295] on div "Progress Updates" at bounding box center [537, 287] width 117 height 20
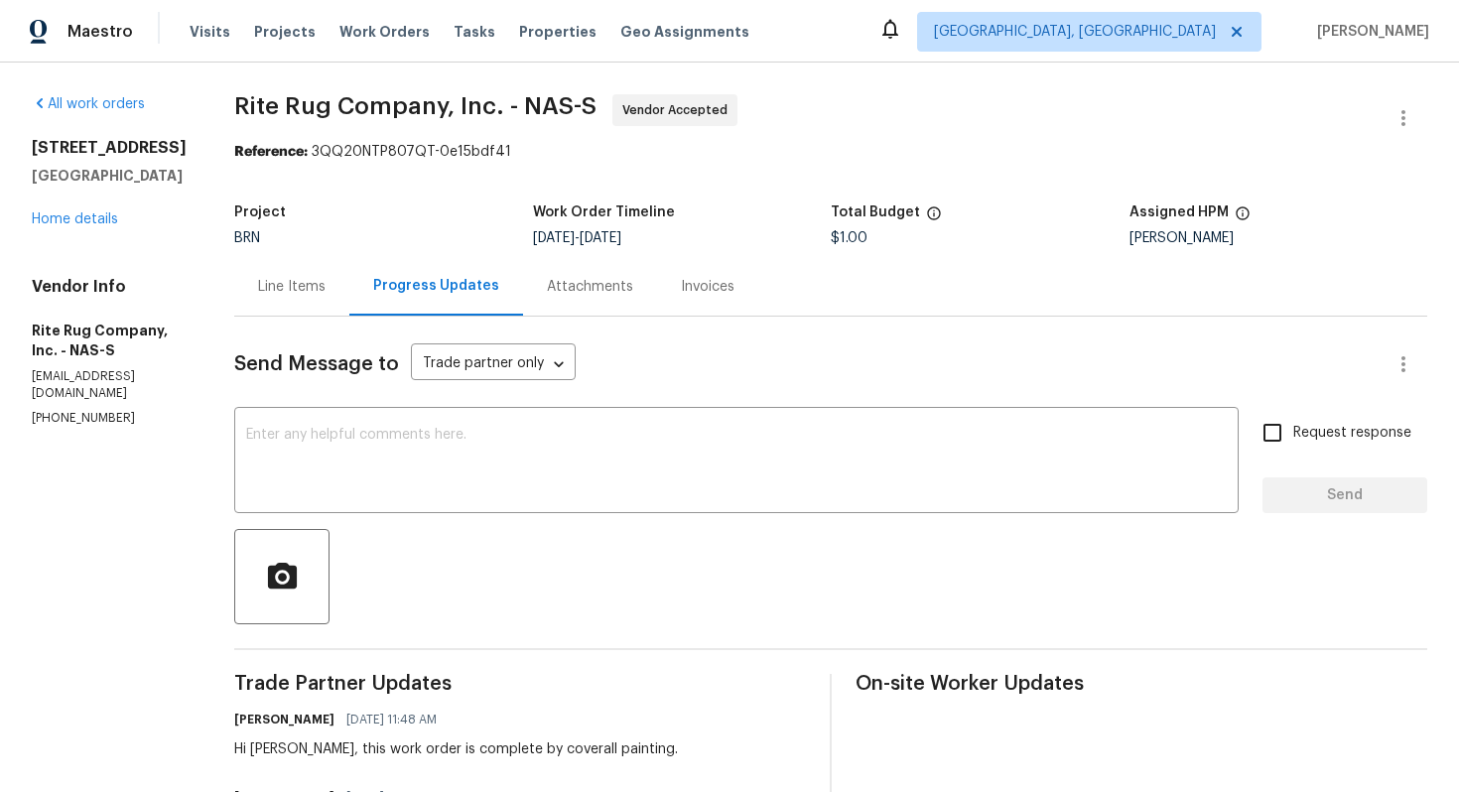
click at [346, 300] on div "Line Items" at bounding box center [291, 286] width 115 height 59
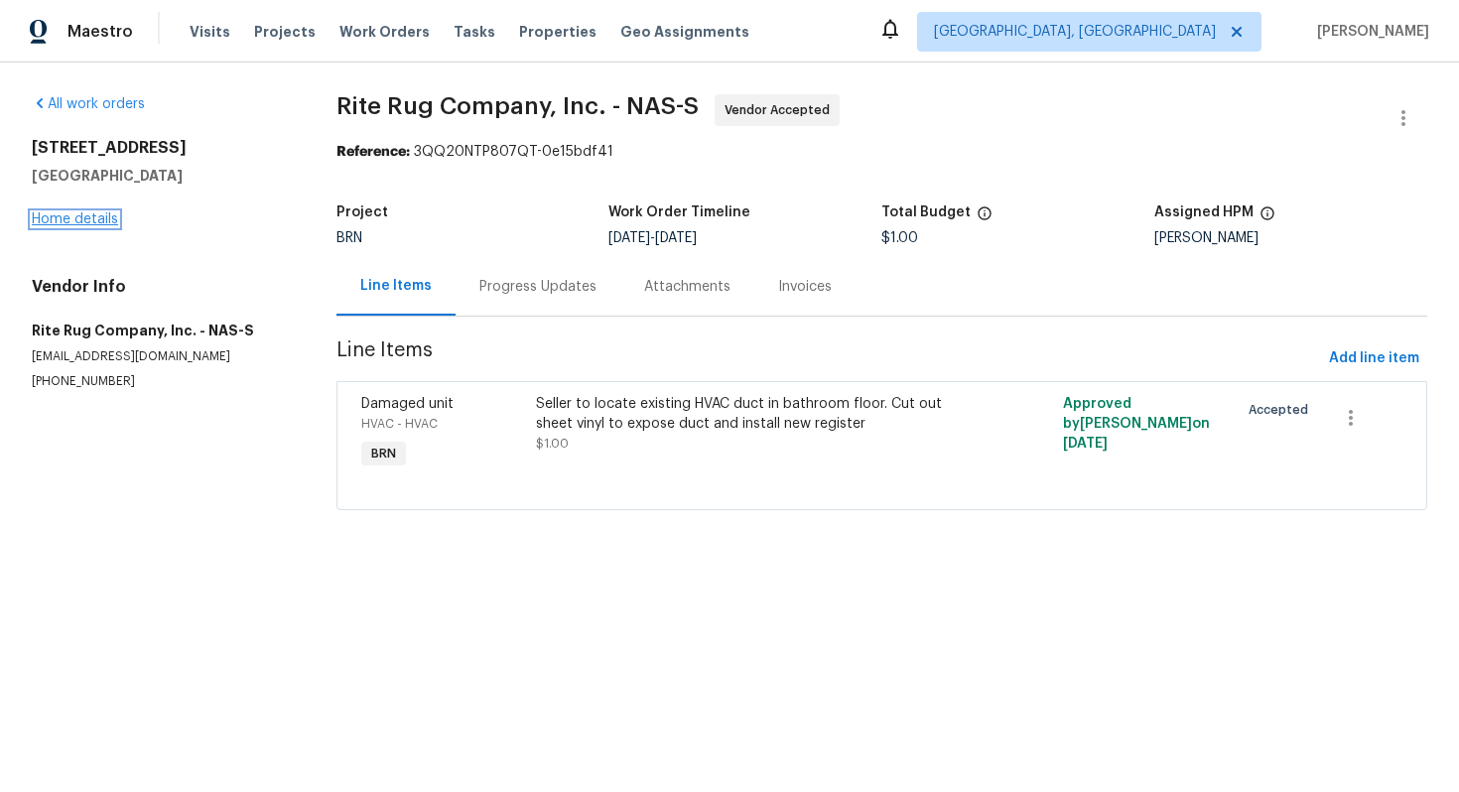
click at [89, 225] on link "Home details" at bounding box center [75, 219] width 86 height 14
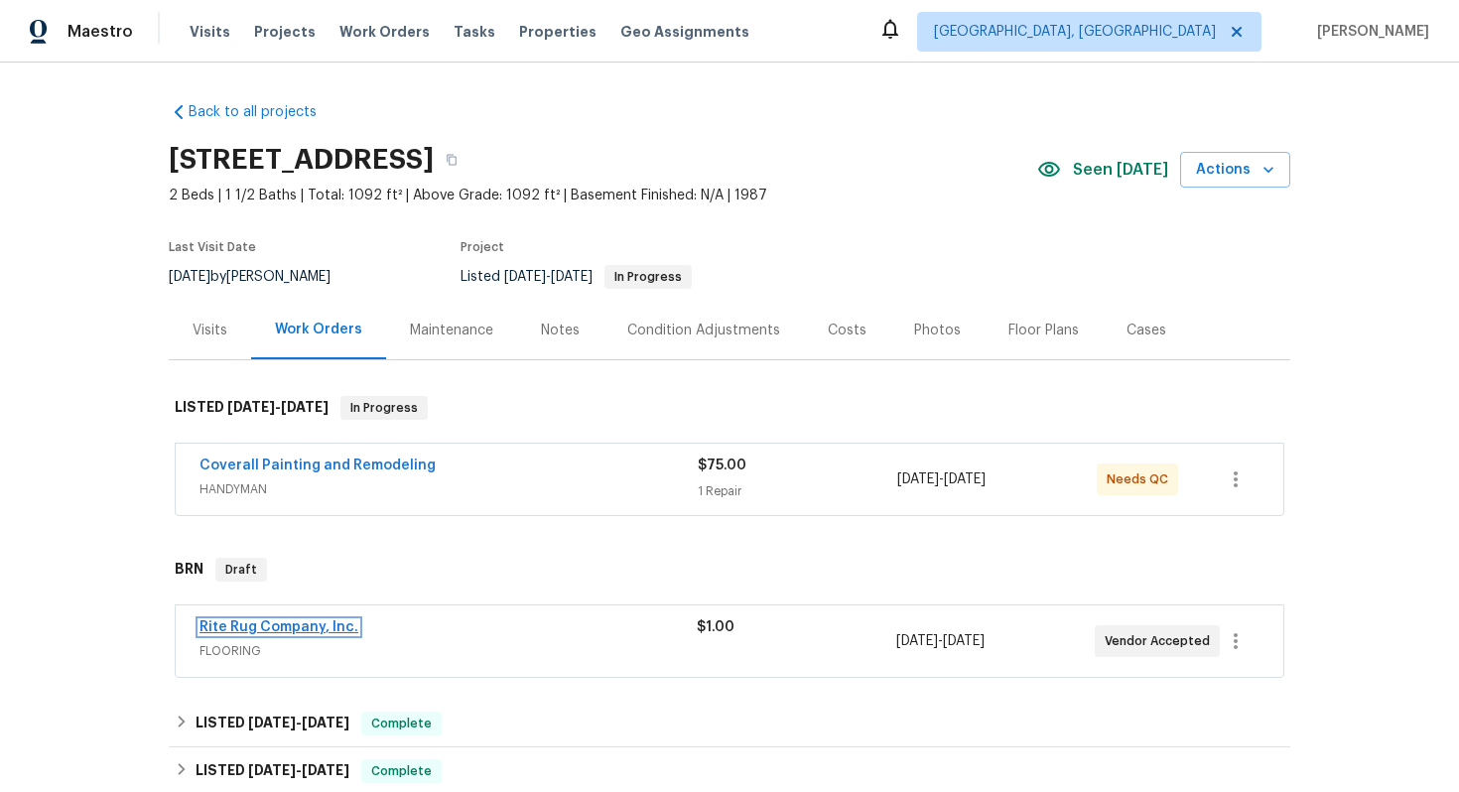
click at [281, 625] on link "Rite Rug Company, Inc." at bounding box center [279, 627] width 159 height 14
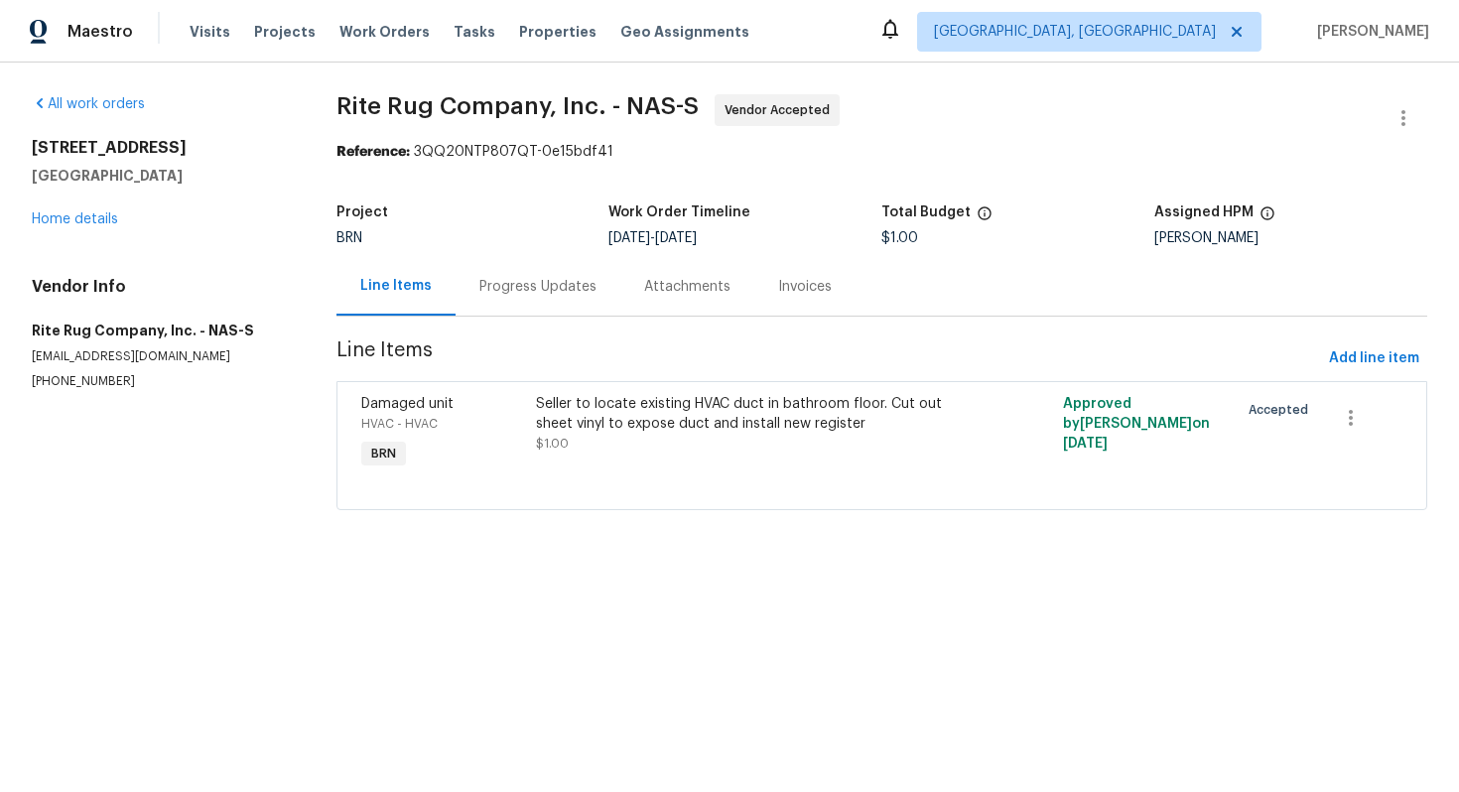
click at [488, 297] on div "Progress Updates" at bounding box center [538, 286] width 165 height 59
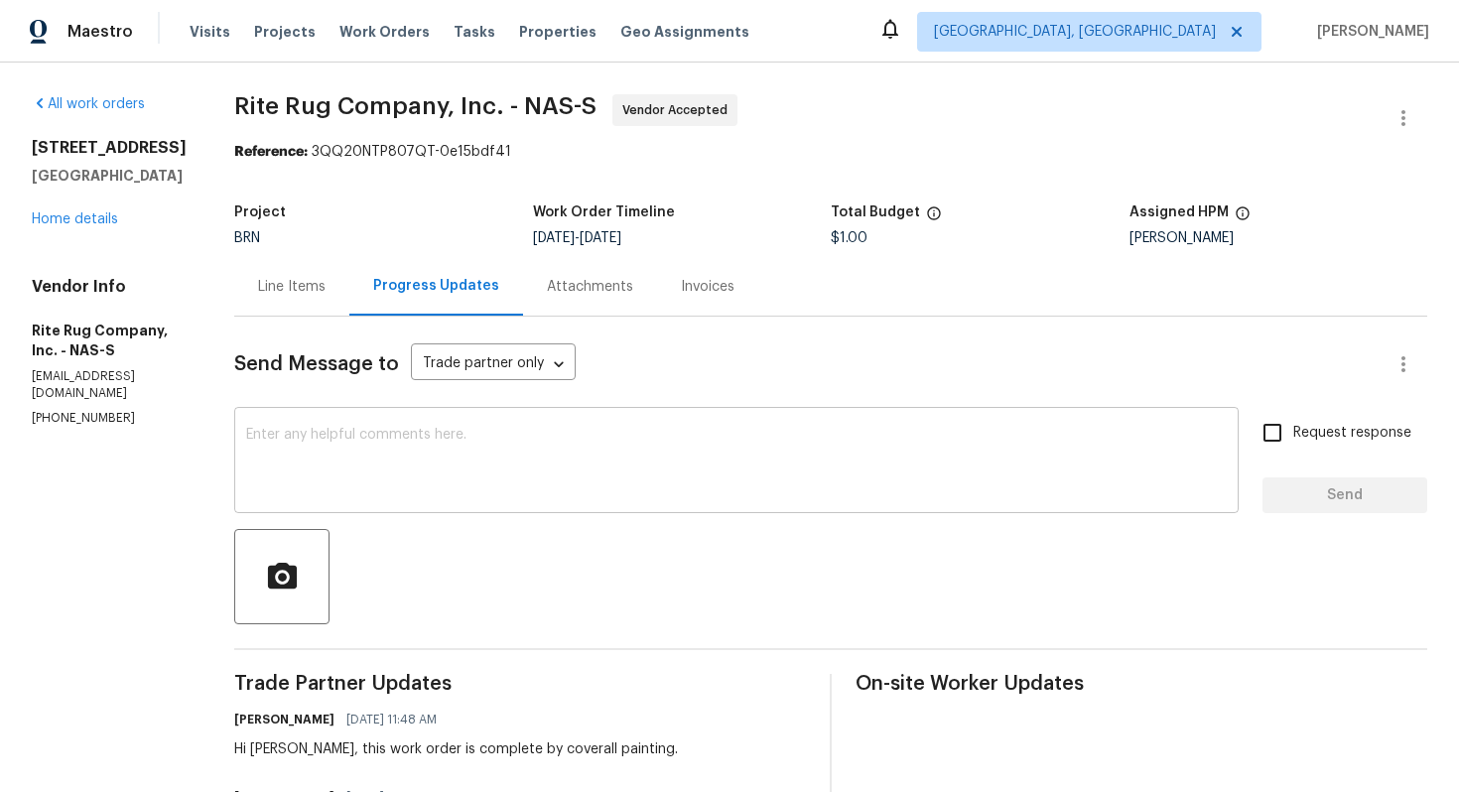
click at [369, 460] on textarea at bounding box center [736, 462] width 981 height 69
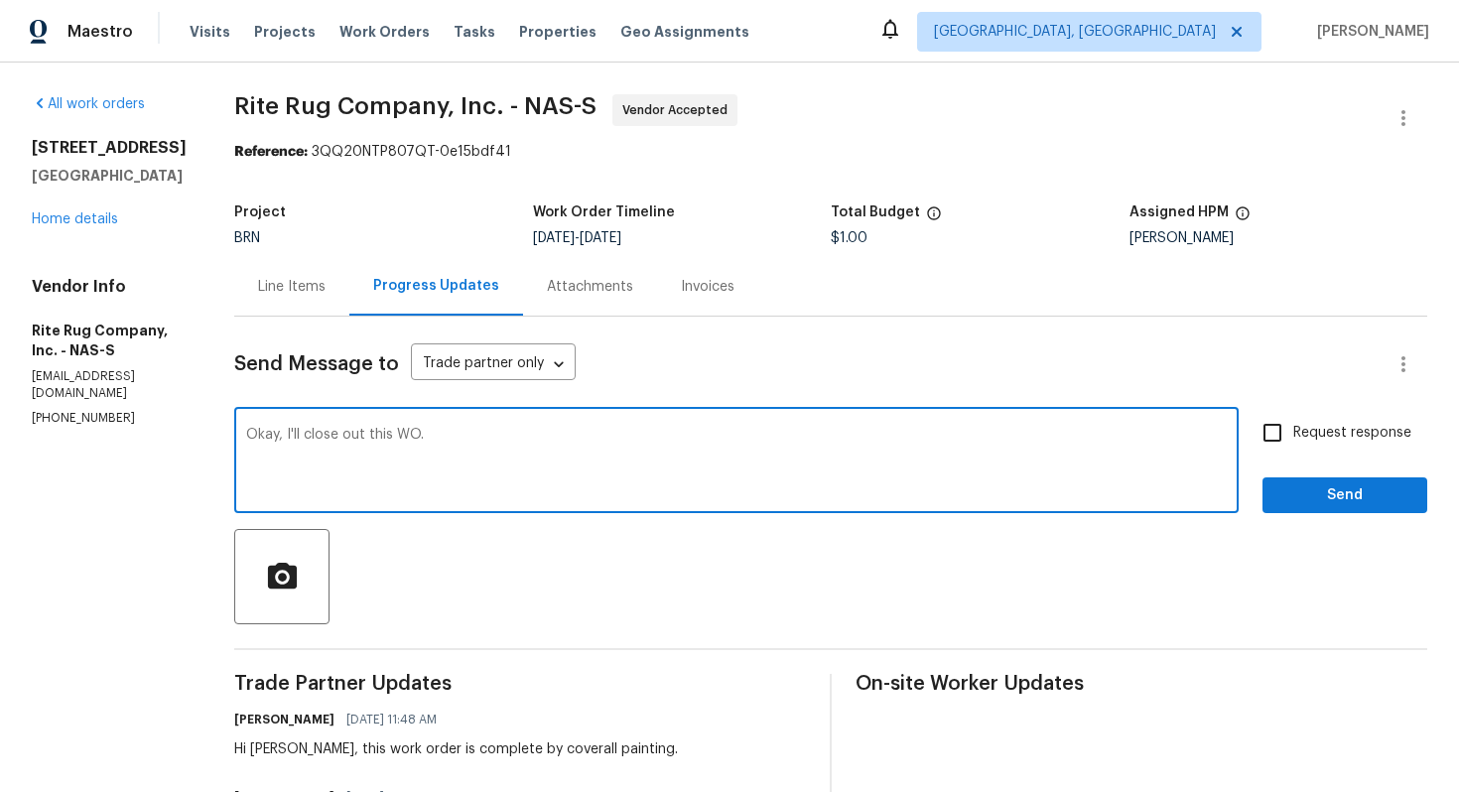
type textarea "Okay, I'll close out this WO."
click at [1285, 441] on input "Request response" at bounding box center [1273, 433] width 42 height 42
checkbox input "true"
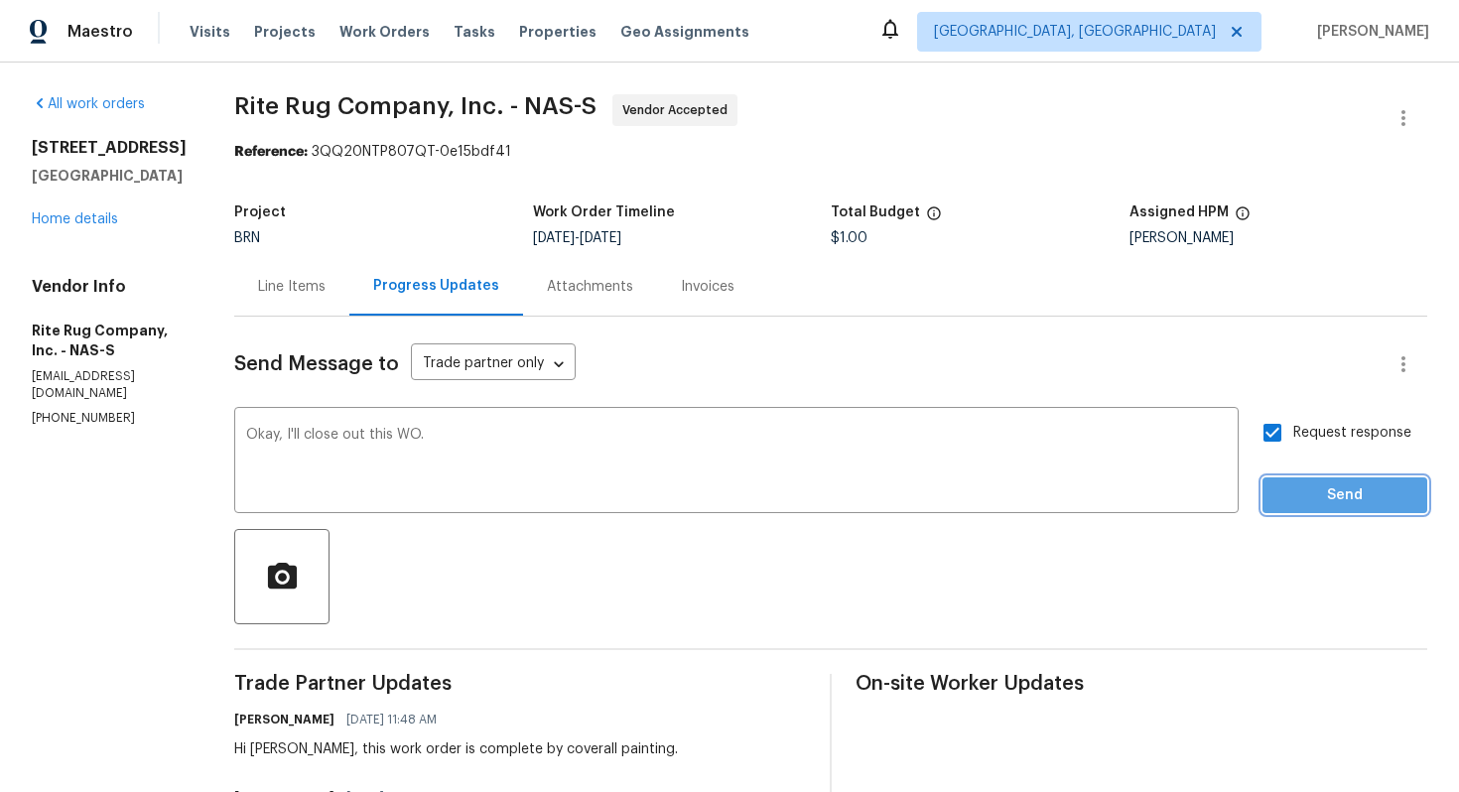
click at [1302, 480] on button "Send" at bounding box center [1345, 495] width 165 height 37
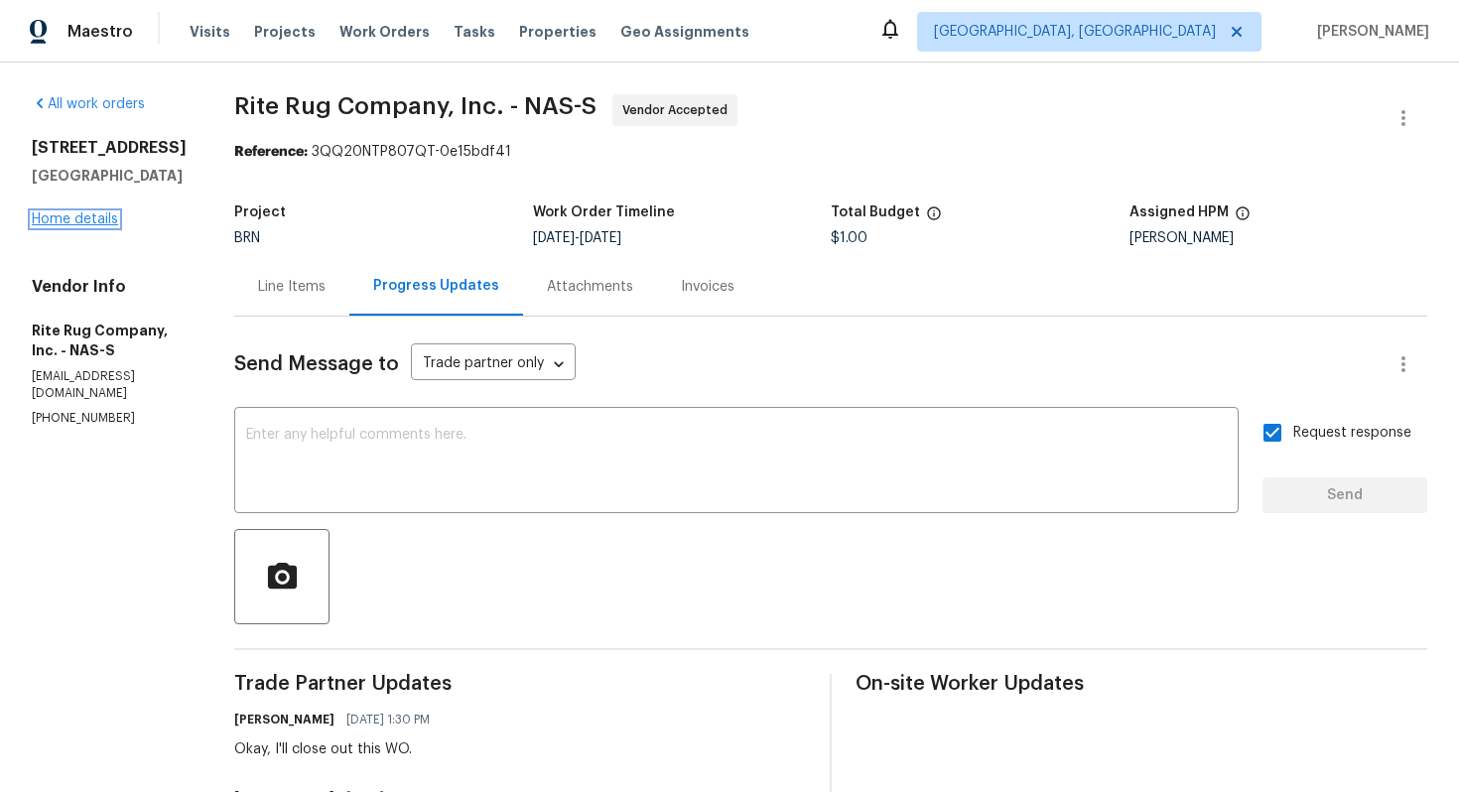
click at [87, 216] on link "Home details" at bounding box center [75, 219] width 86 height 14
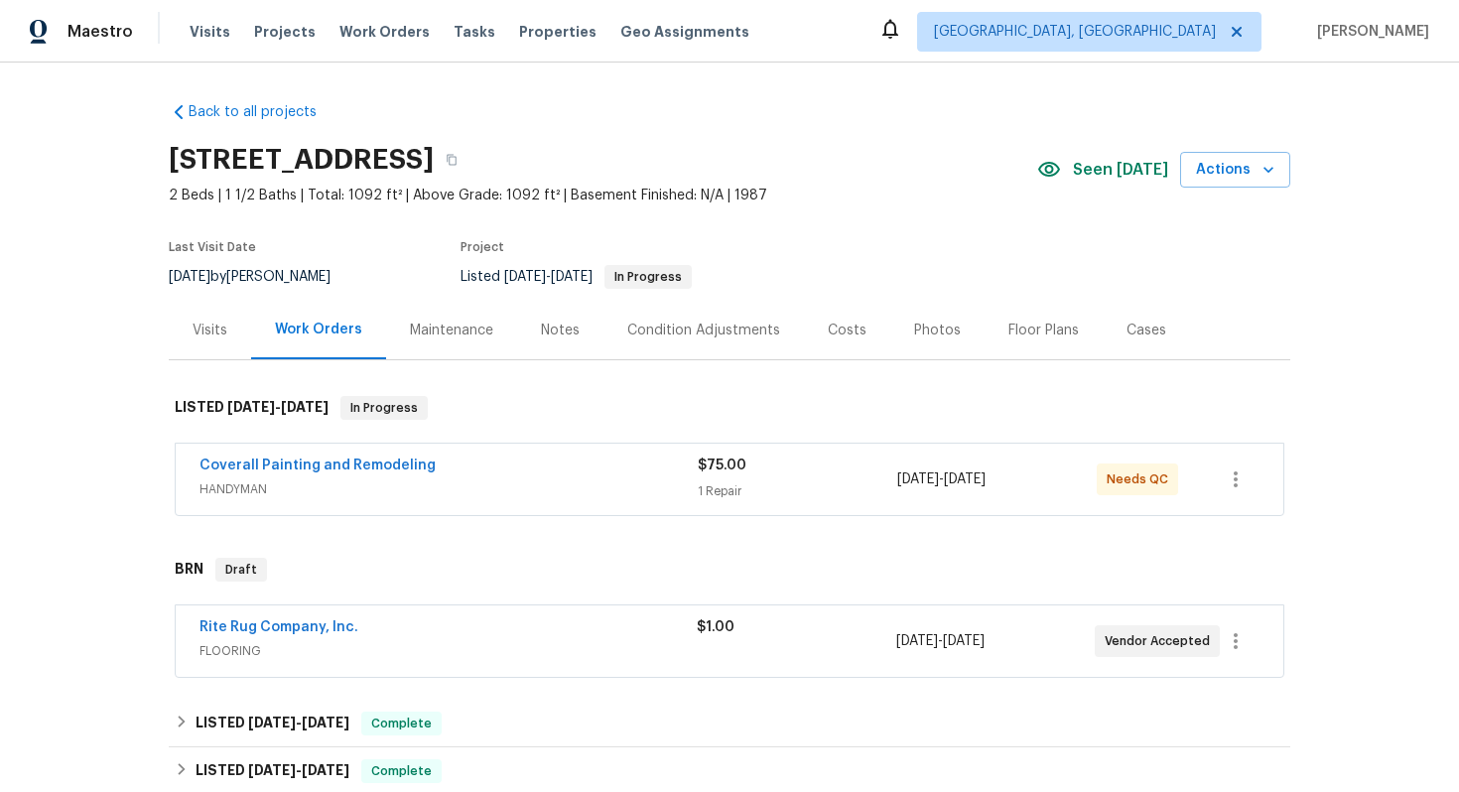
click at [407, 635] on div "Rite Rug Company, Inc." at bounding box center [448, 629] width 497 height 24
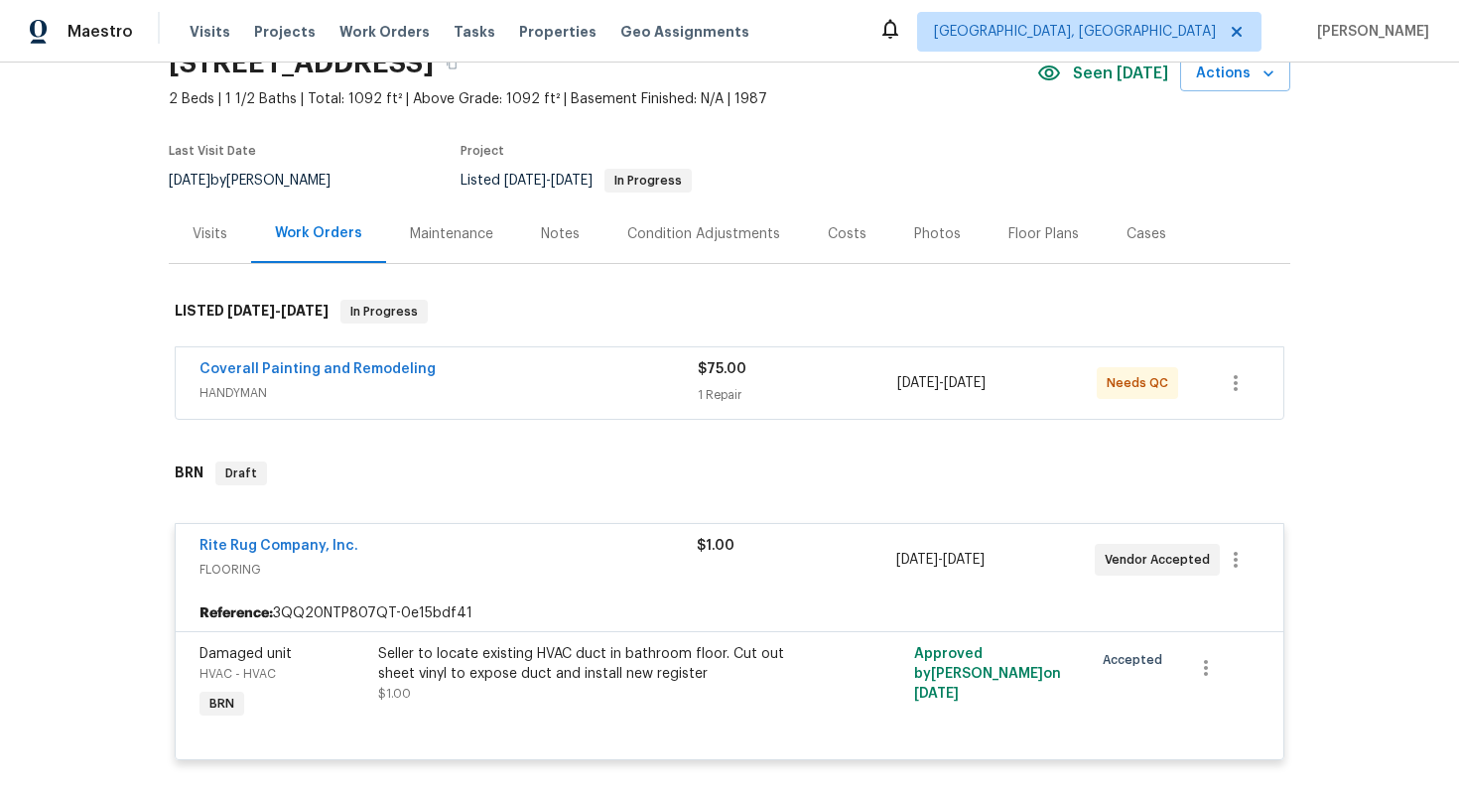
scroll to position [194, 0]
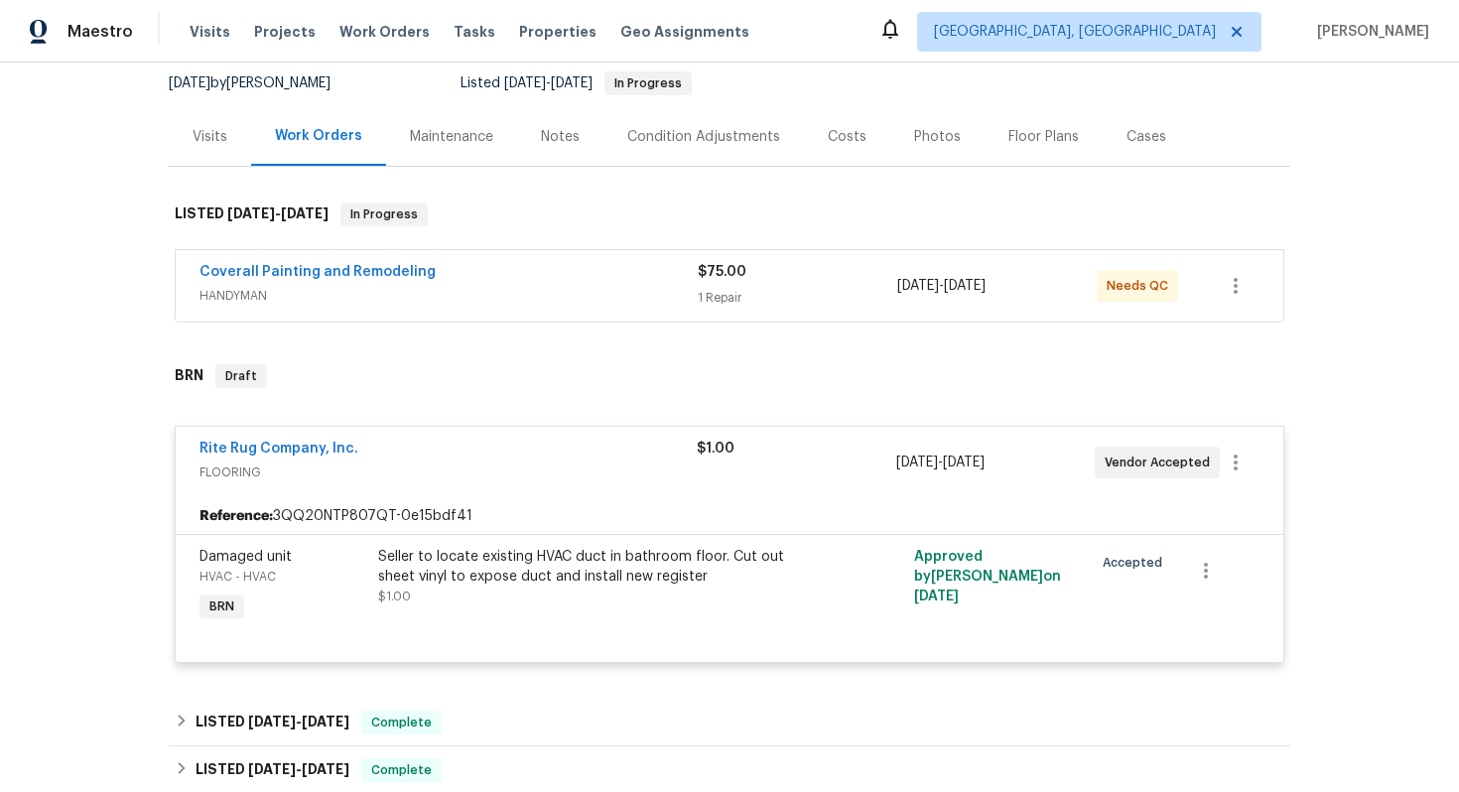
click at [523, 278] on div "Coverall Painting and Remodeling" at bounding box center [449, 274] width 498 height 24
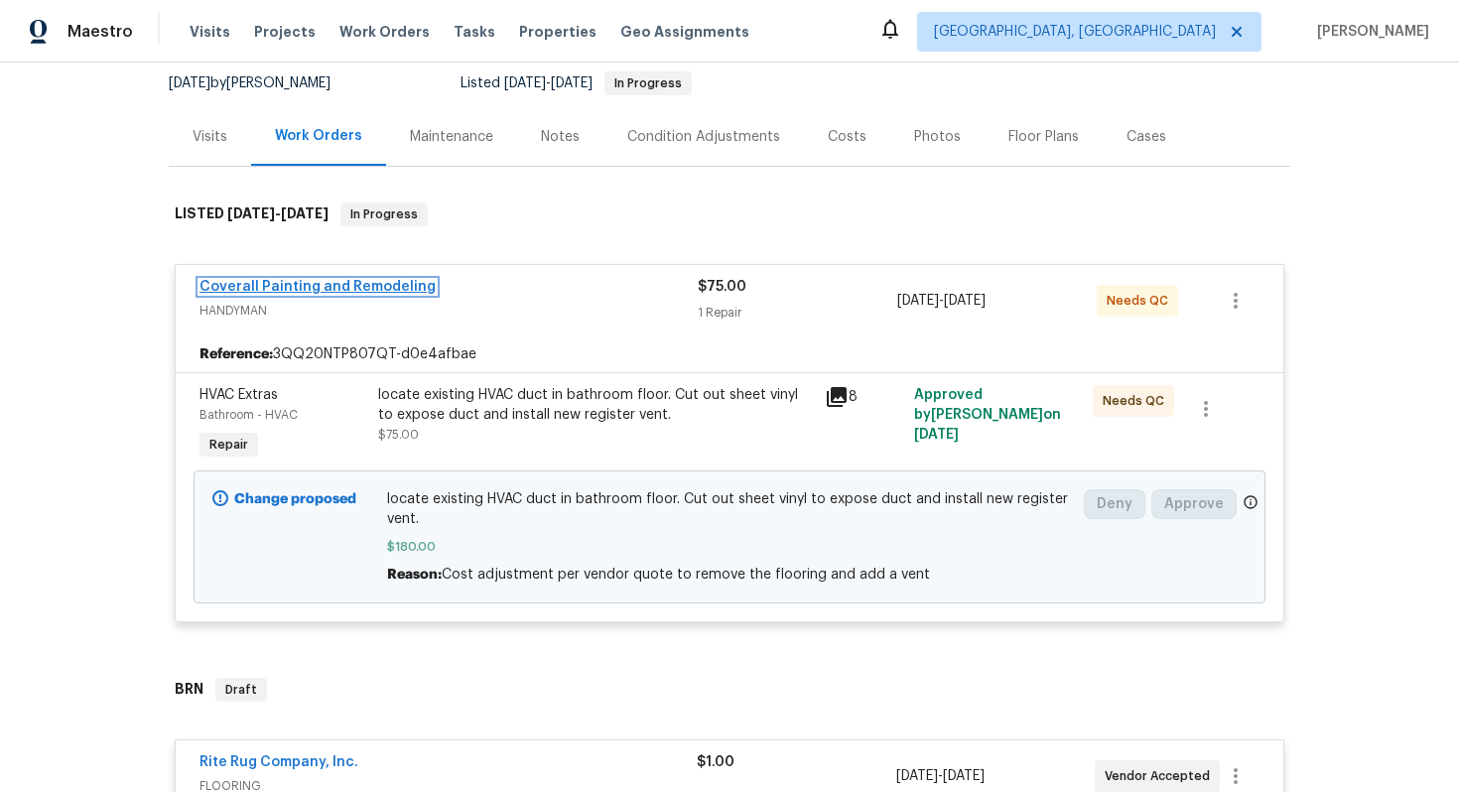
click at [339, 291] on link "Coverall Painting and Remodeling" at bounding box center [318, 287] width 236 height 14
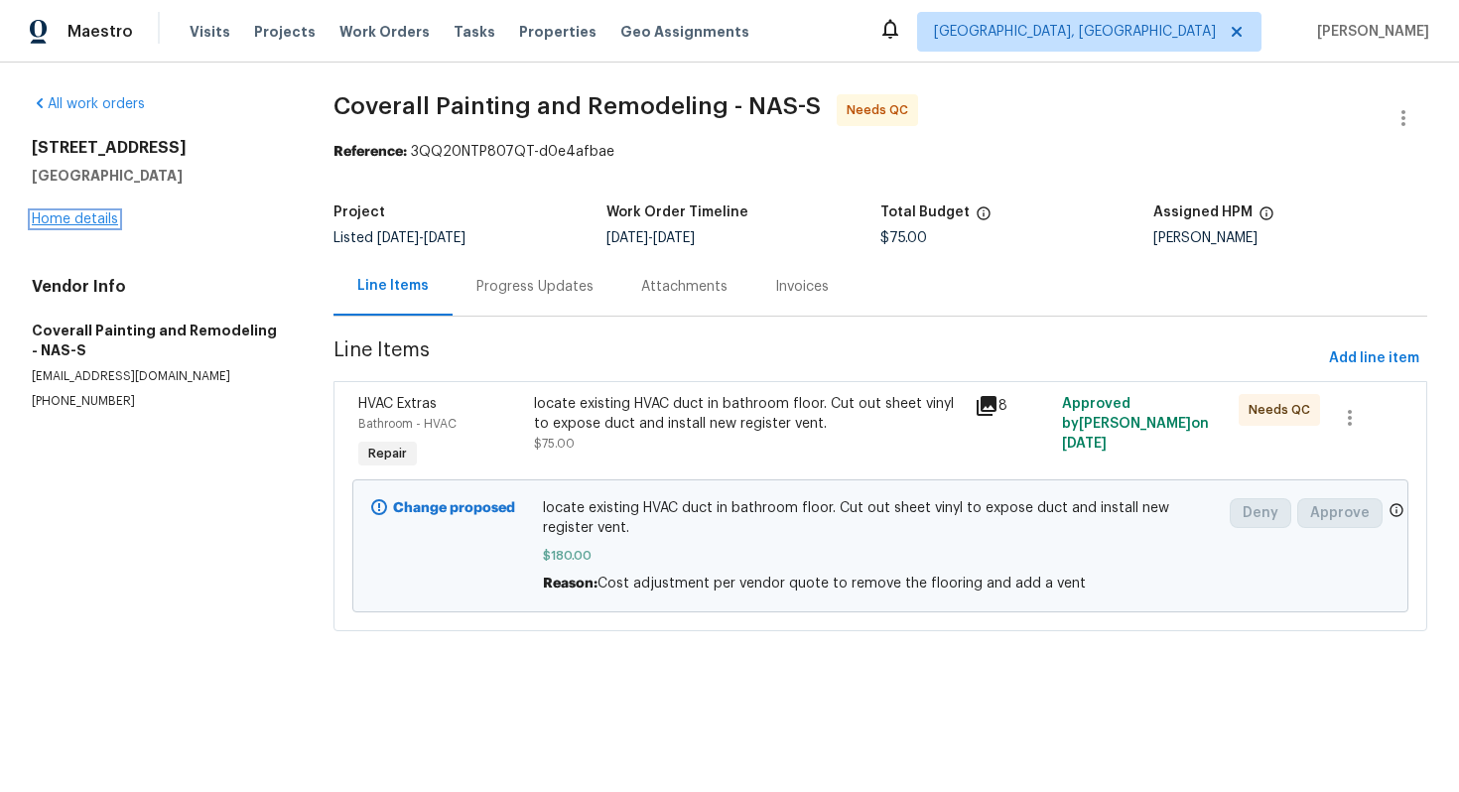
click at [103, 221] on link "Home details" at bounding box center [75, 219] width 86 height 14
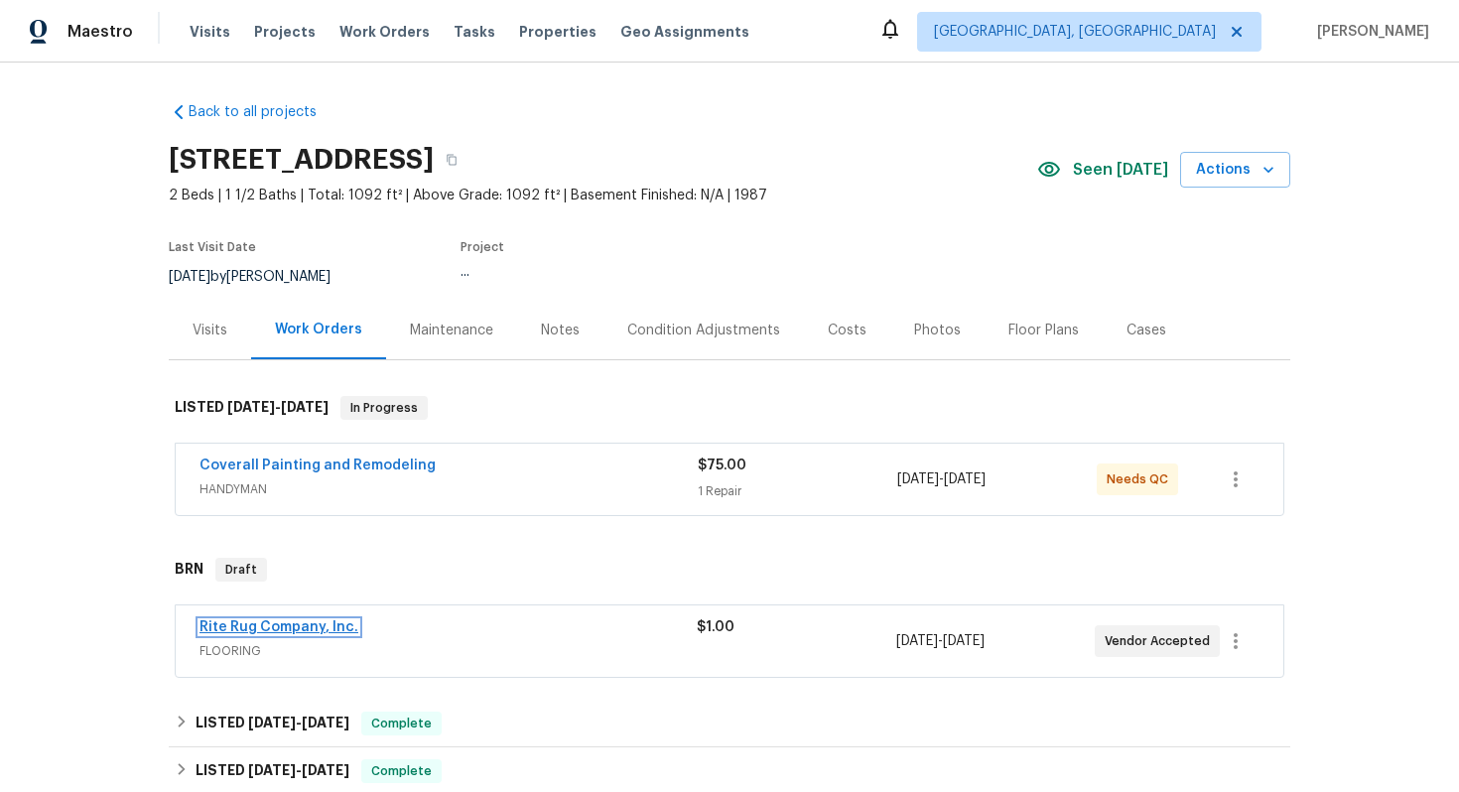
click at [296, 622] on link "Rite Rug Company, Inc." at bounding box center [279, 627] width 159 height 14
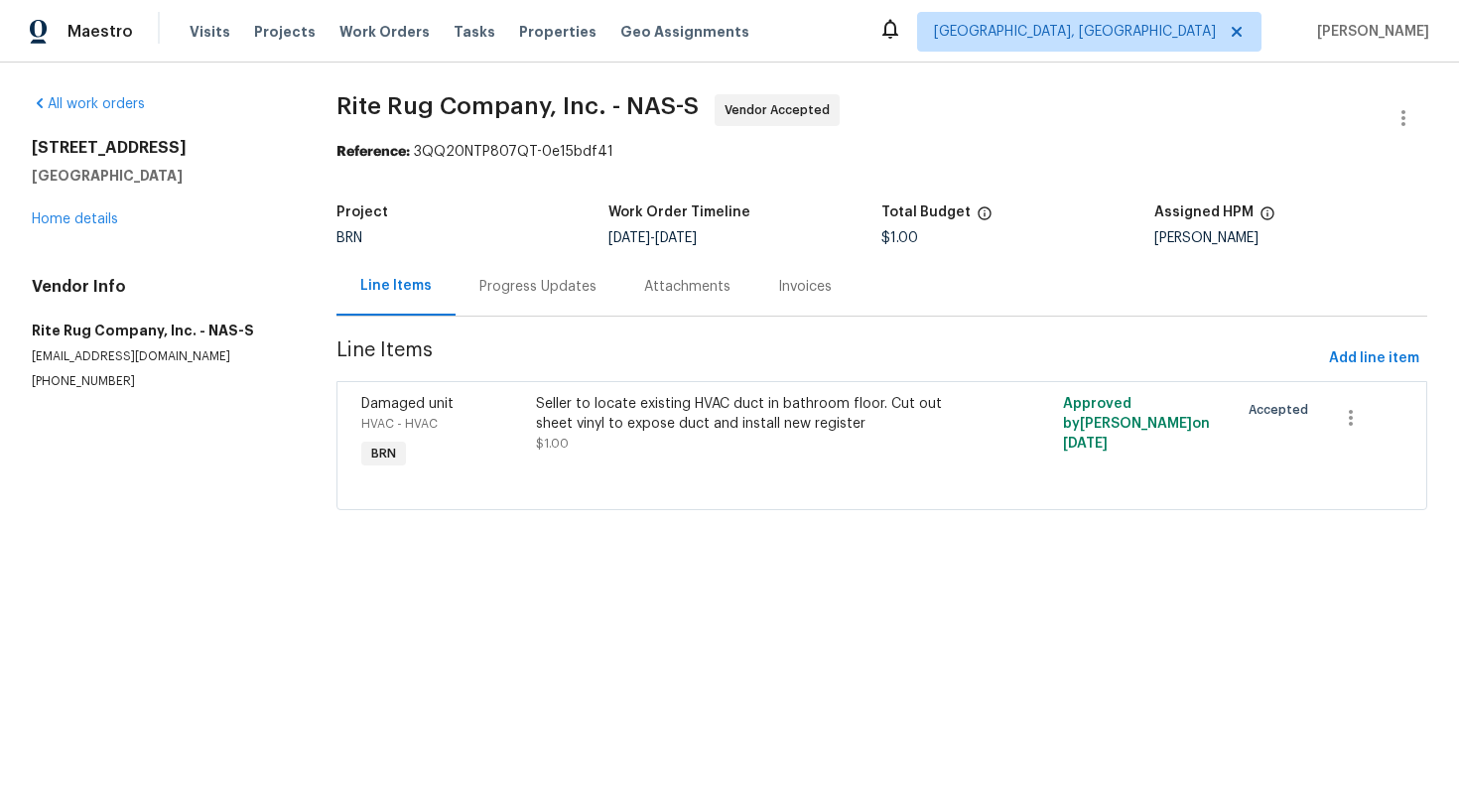
click at [541, 294] on div "Progress Updates" at bounding box center [537, 287] width 117 height 20
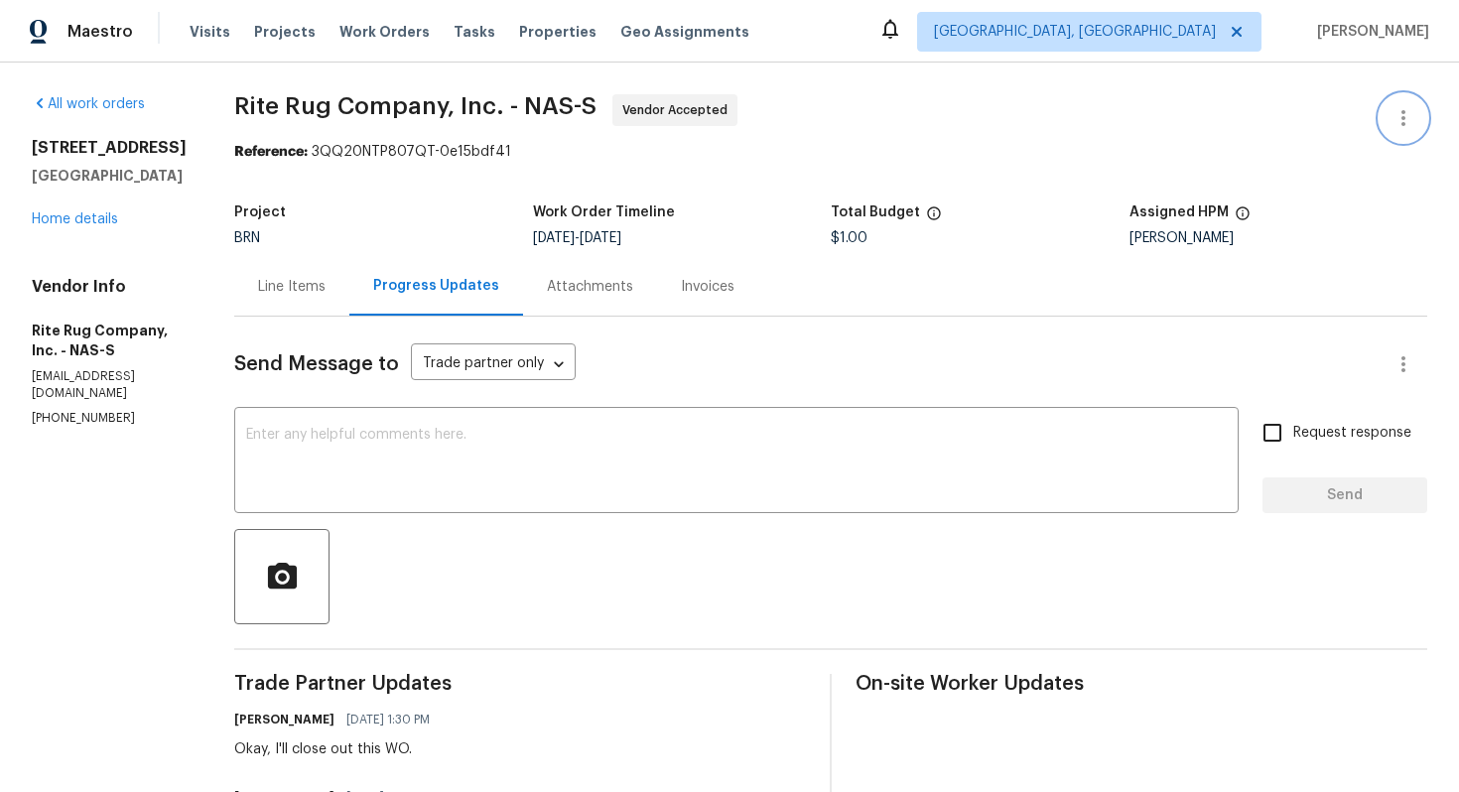
click at [1411, 118] on icon "button" at bounding box center [1404, 118] width 24 height 24
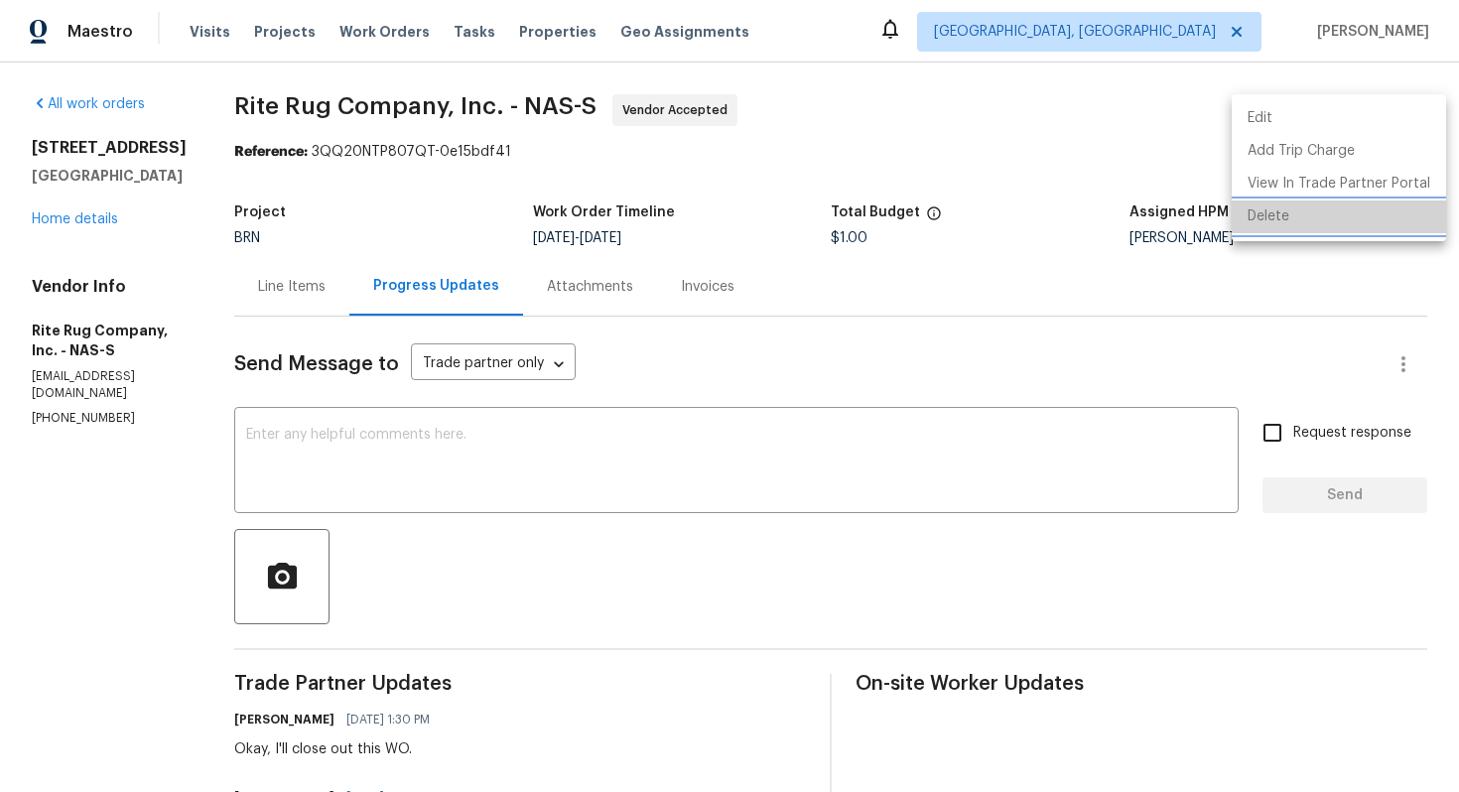
click at [1365, 211] on li "Delete" at bounding box center [1339, 217] width 214 height 33
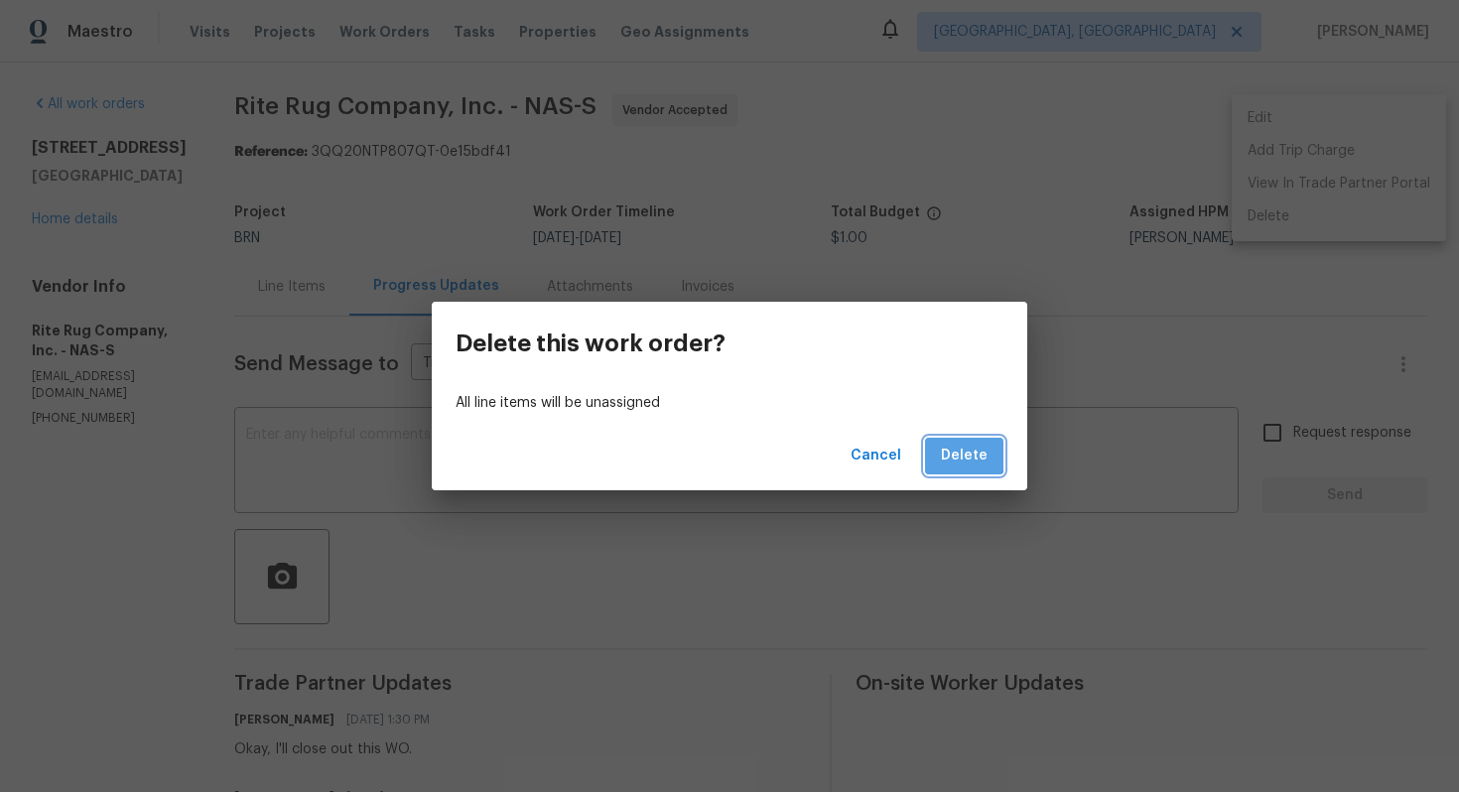
click at [960, 446] on span "Delete" at bounding box center [964, 456] width 47 height 25
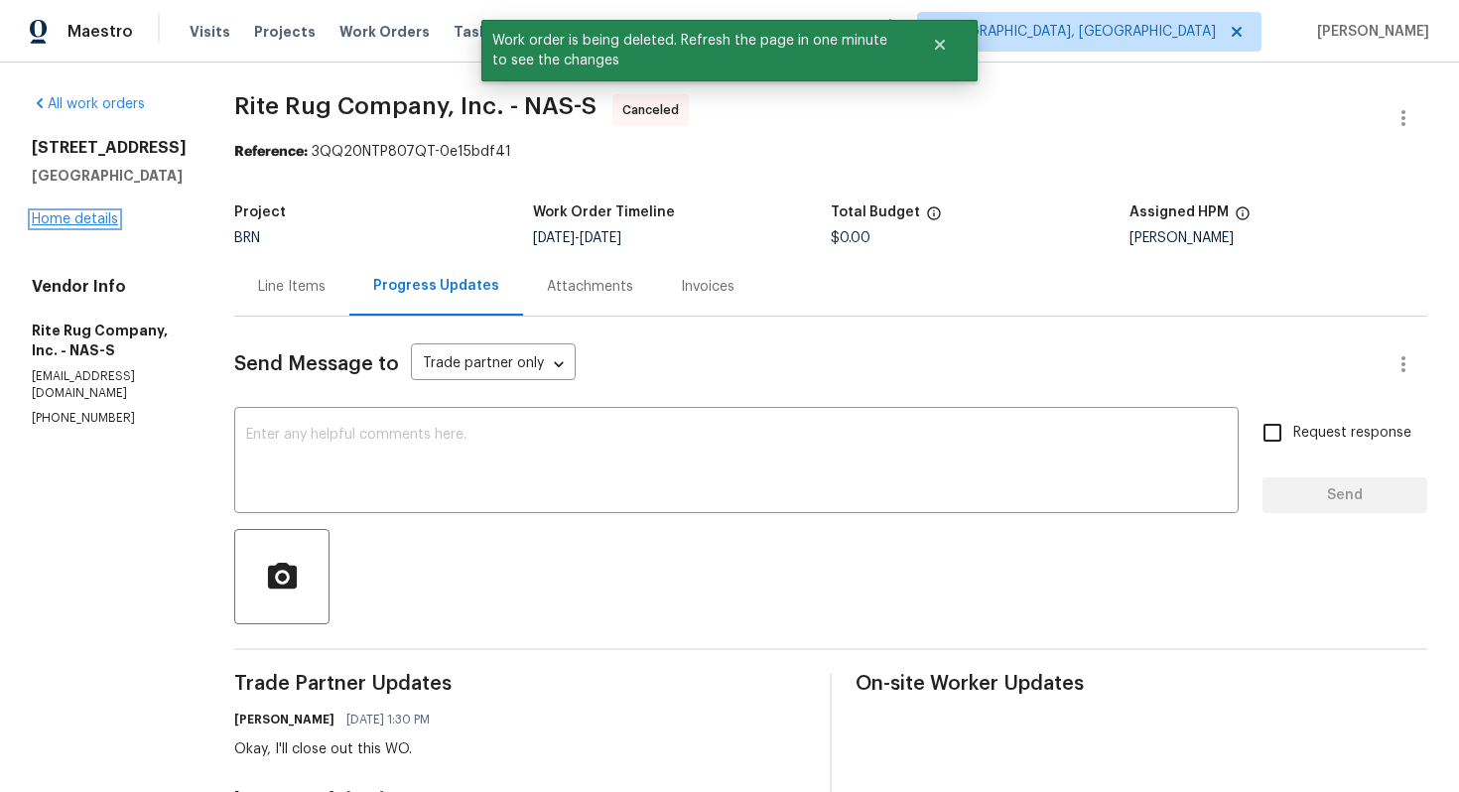
click at [93, 212] on link "Home details" at bounding box center [75, 219] width 86 height 14
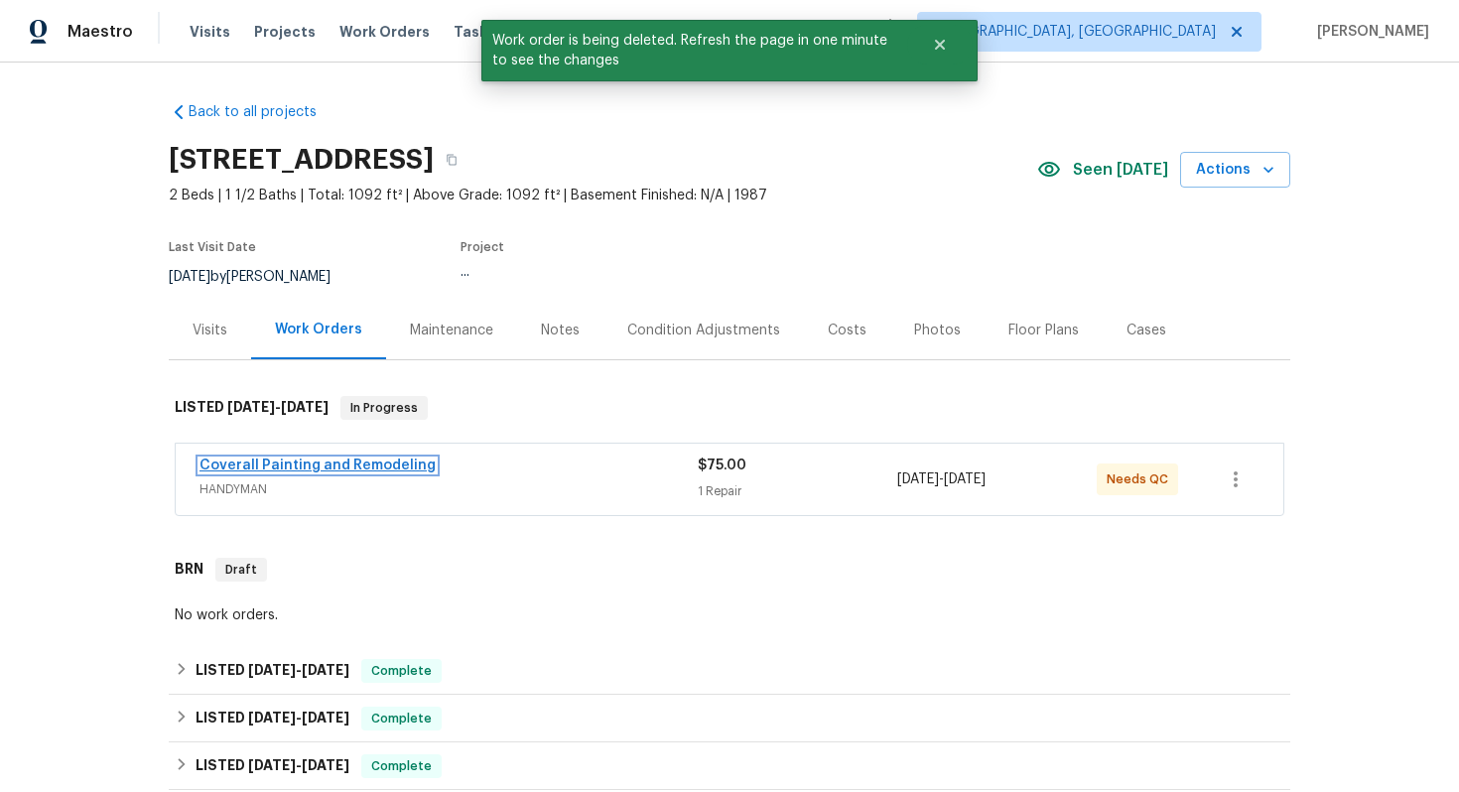
click at [315, 470] on link "Coverall Painting and Remodeling" at bounding box center [318, 466] width 236 height 14
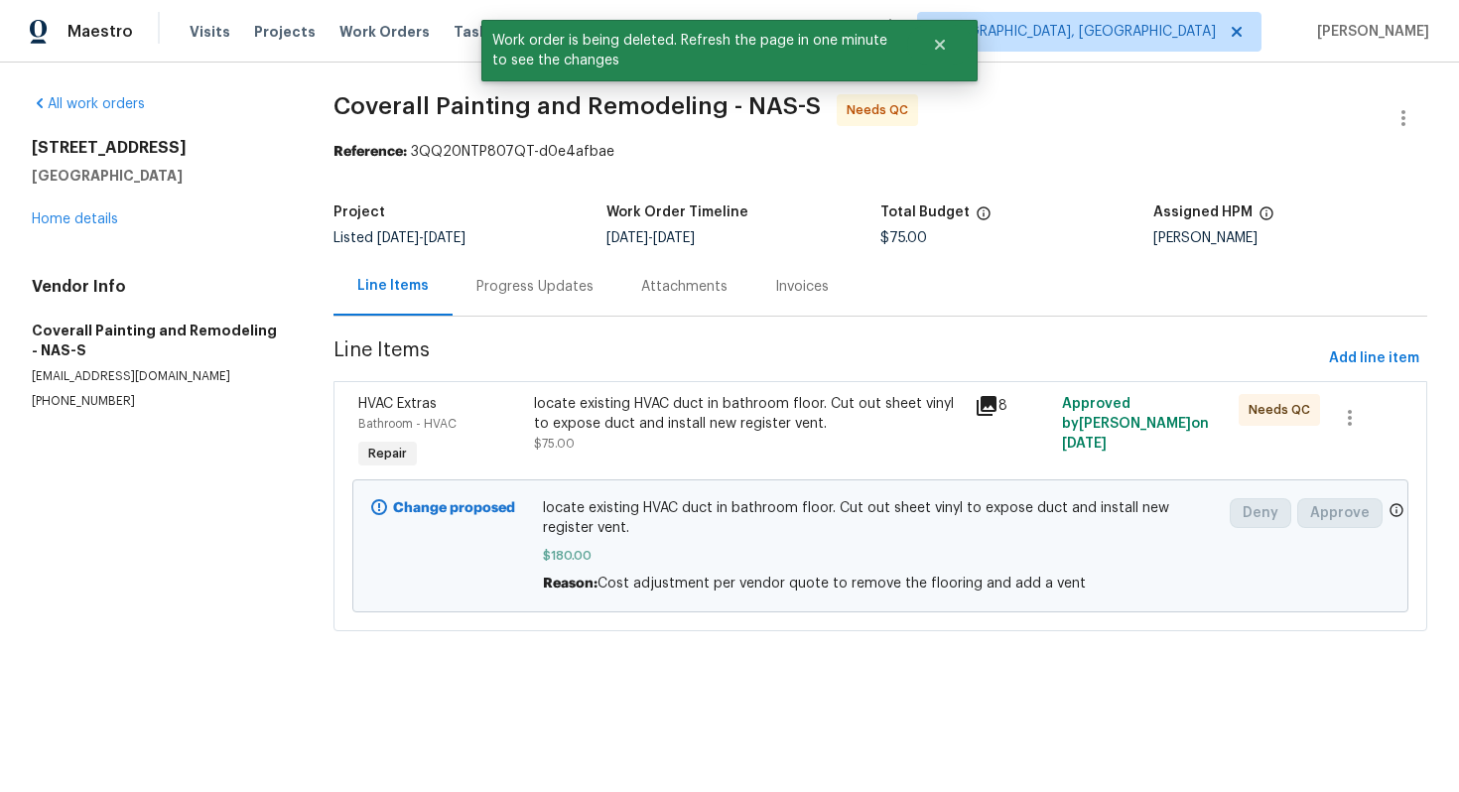
click at [565, 285] on div "Progress Updates" at bounding box center [535, 287] width 117 height 20
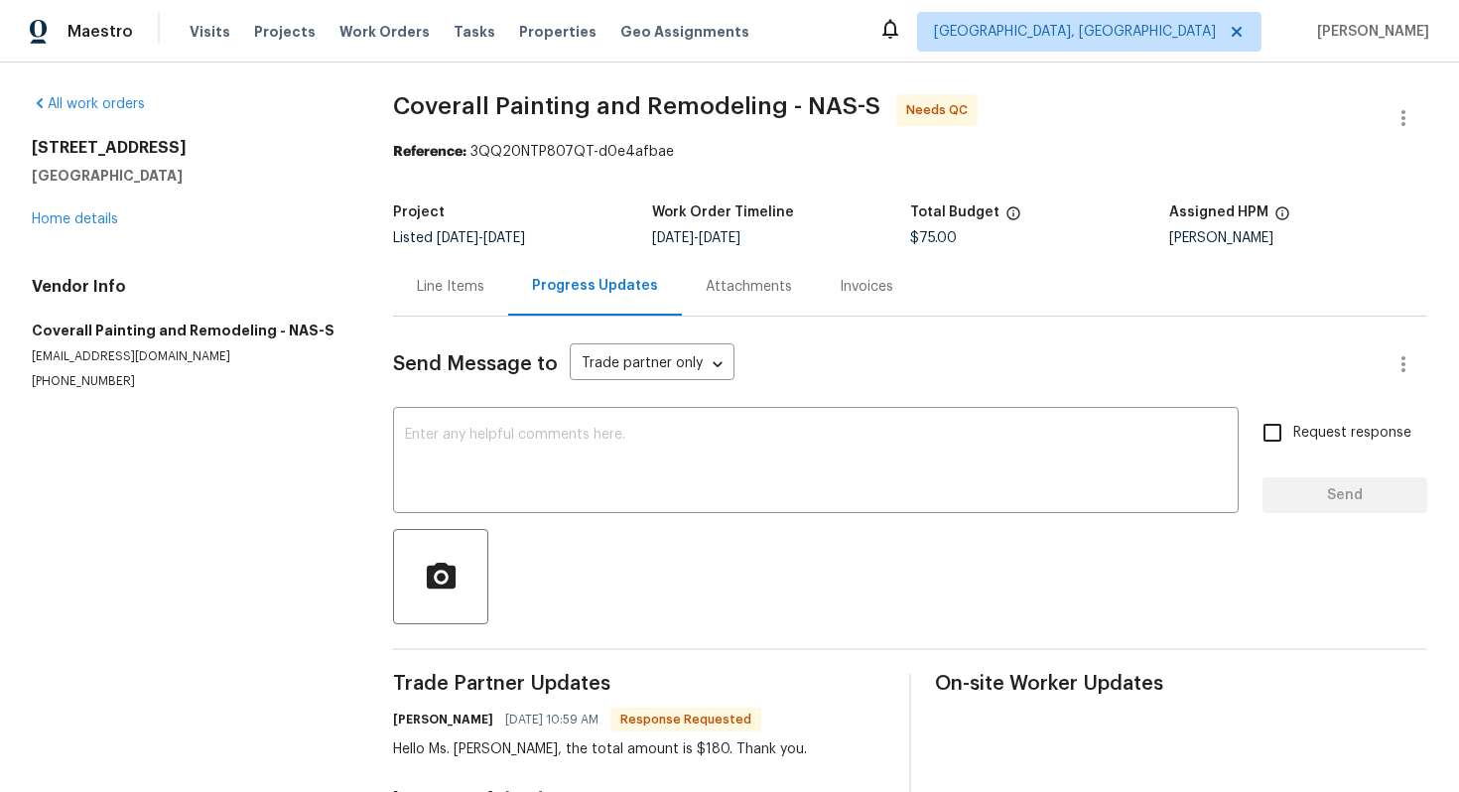
click at [429, 297] on div "Line Items" at bounding box center [450, 286] width 115 height 59
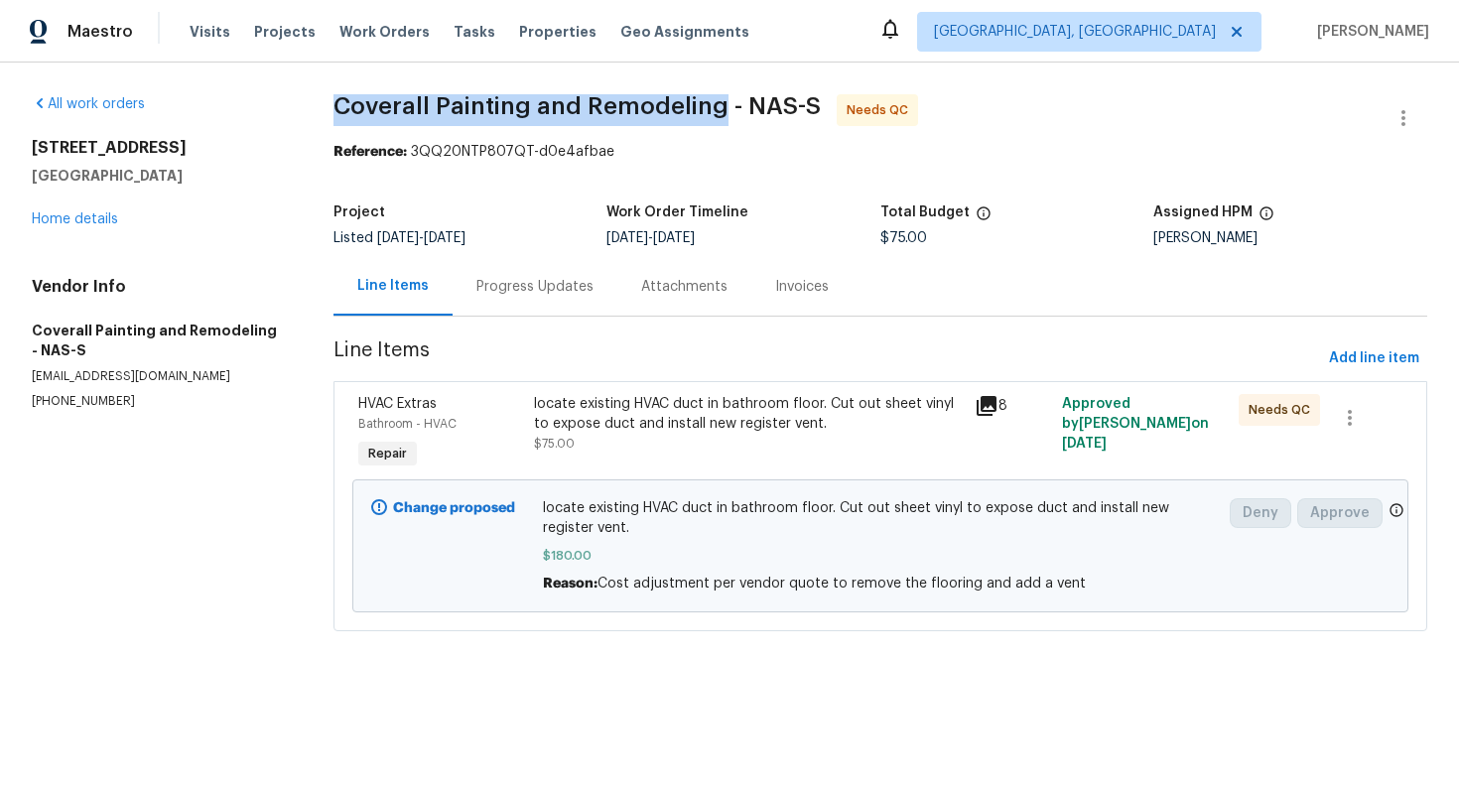
drag, startPoint x: 328, startPoint y: 107, endPoint x: 709, endPoint y: 105, distance: 381.2
click at [709, 105] on div "All work orders 111 Azalea Ct Clarksville, TN 37042 Home details Vendor Info Co…" at bounding box center [729, 375] width 1459 height 624
copy span "Coverall Painting and Remodeling"
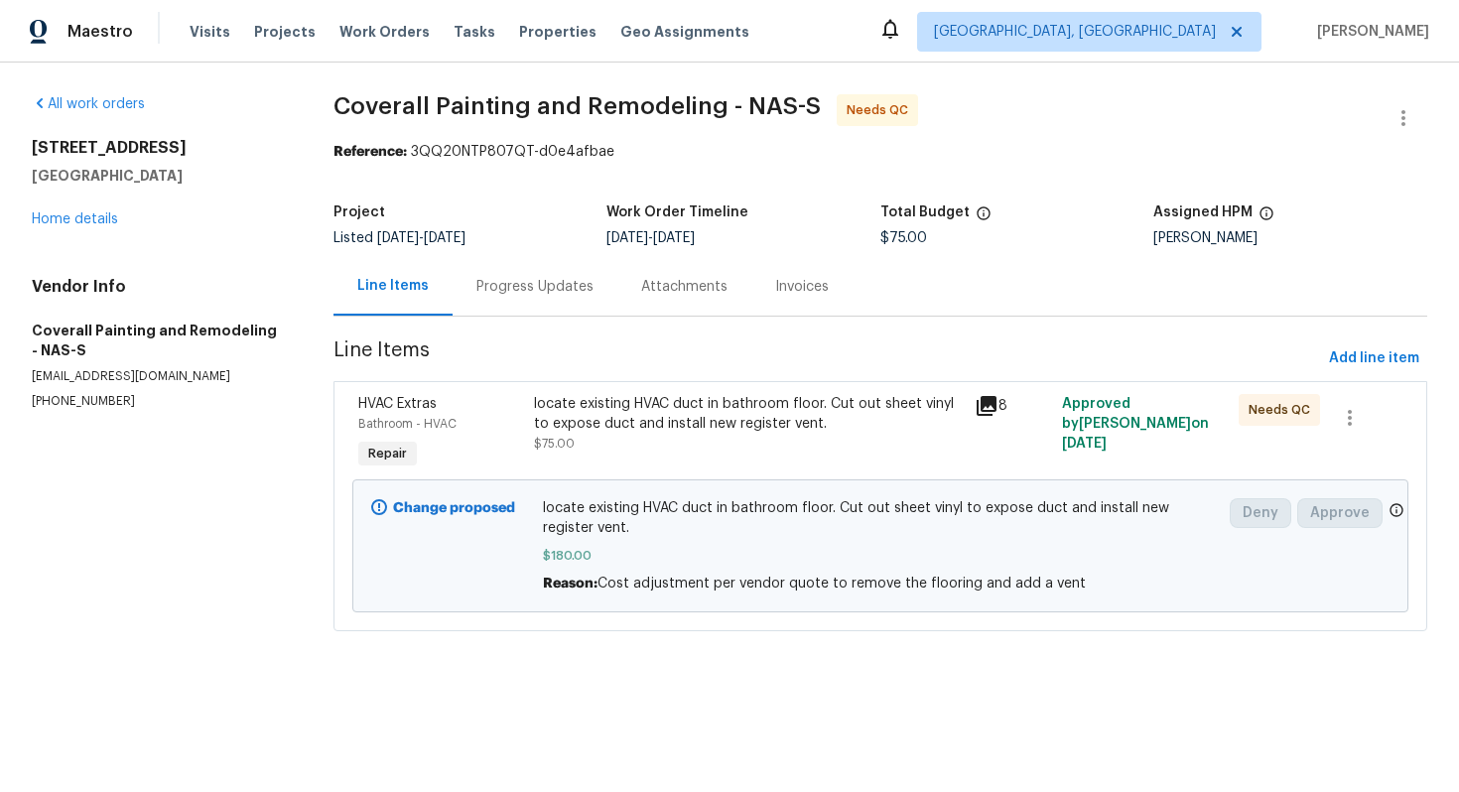
click at [871, 35] on div "Maestro Visits Projects Work Orders Tasks Properties Geo Assignments Albuquerqu…" at bounding box center [729, 31] width 1459 height 63
click at [705, 408] on div "locate existing HVAC duct in bathroom floor. Cut out sheet vinyl to expose duct…" at bounding box center [748, 414] width 428 height 40
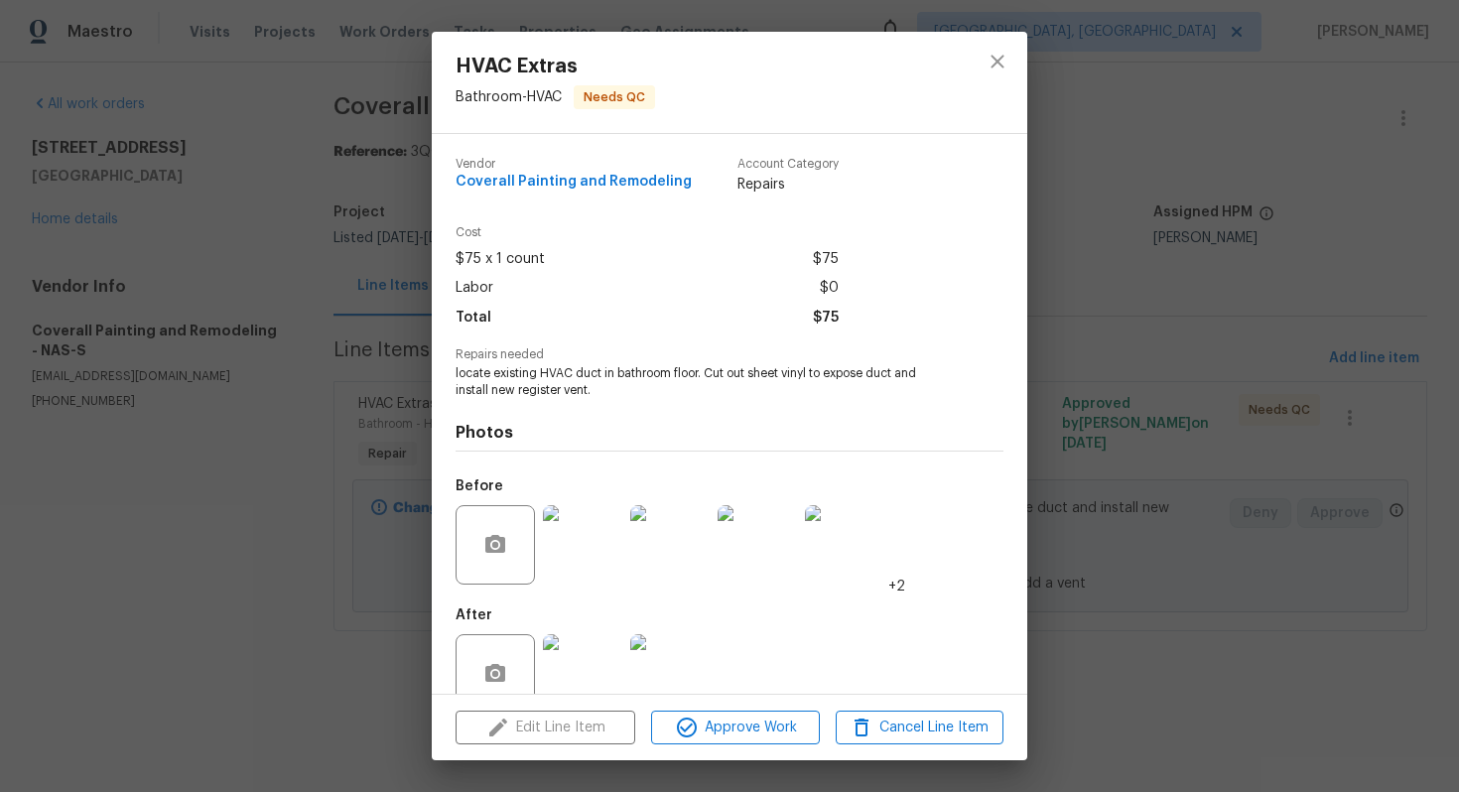
scroll to position [40, 0]
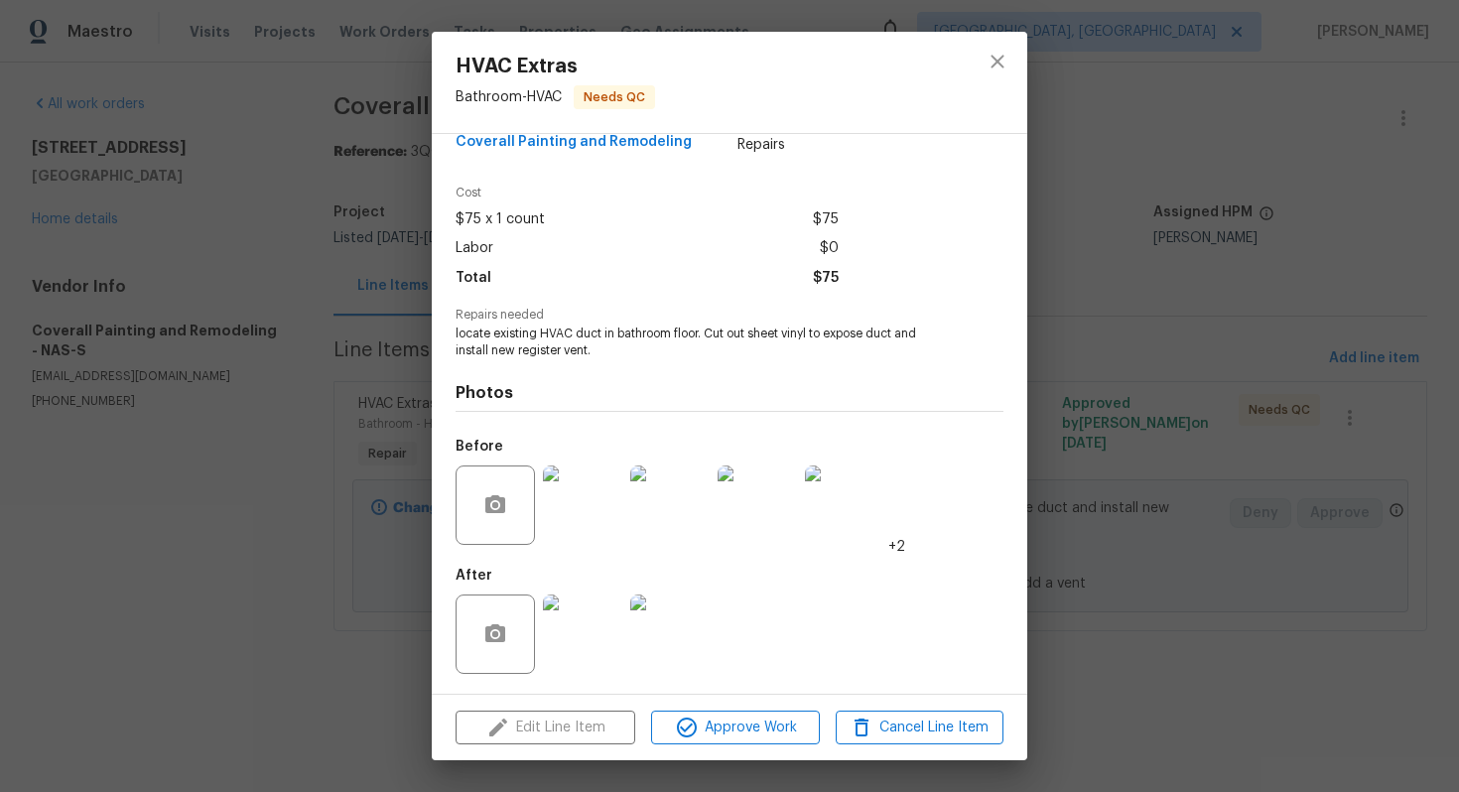
click at [1132, 276] on div "HVAC Extras Bathroom - HVAC Needs QC Vendor Coverall Painting and Remodeling Ac…" at bounding box center [729, 396] width 1459 height 792
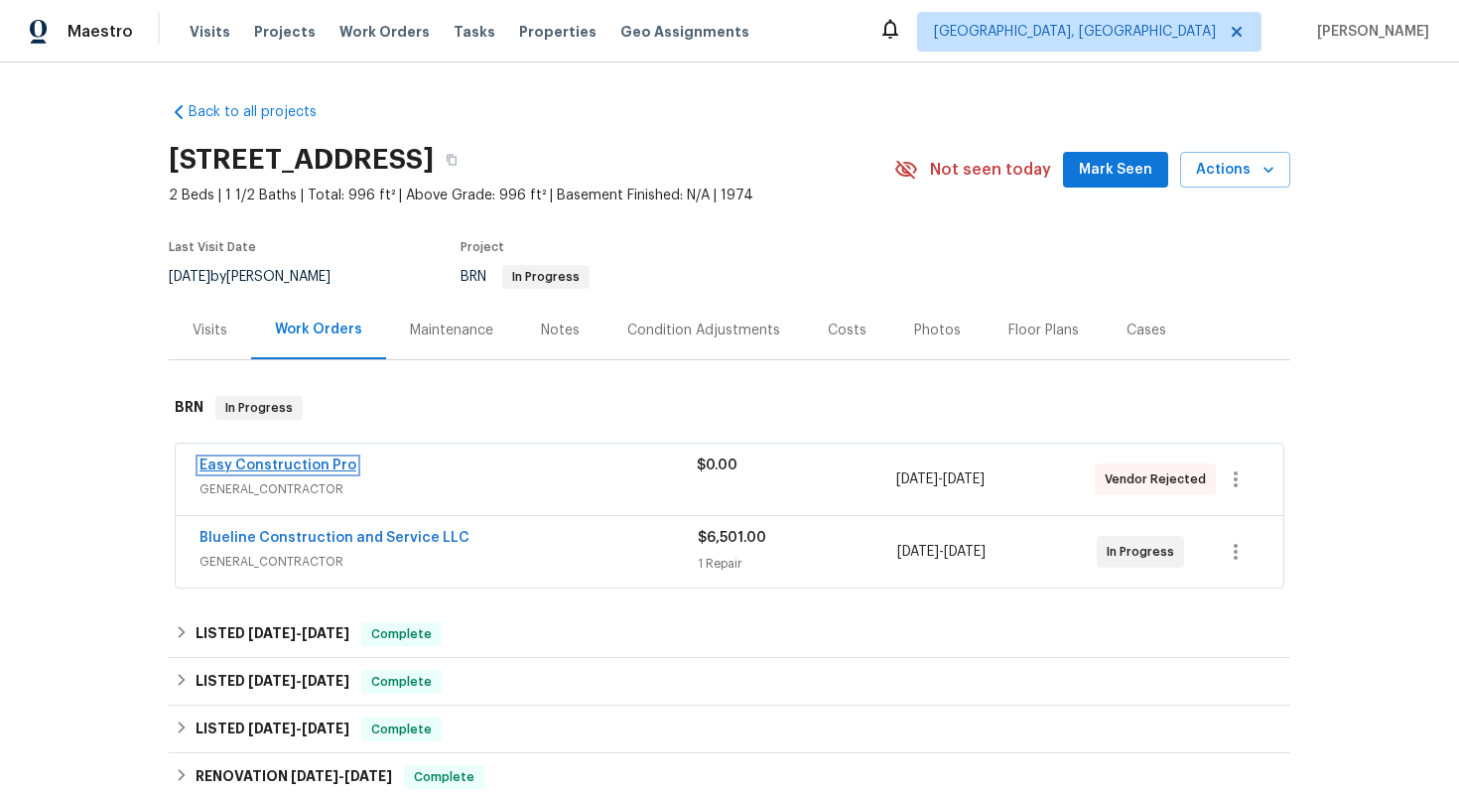
click at [300, 462] on link "Easy Construction Pro" at bounding box center [278, 466] width 157 height 14
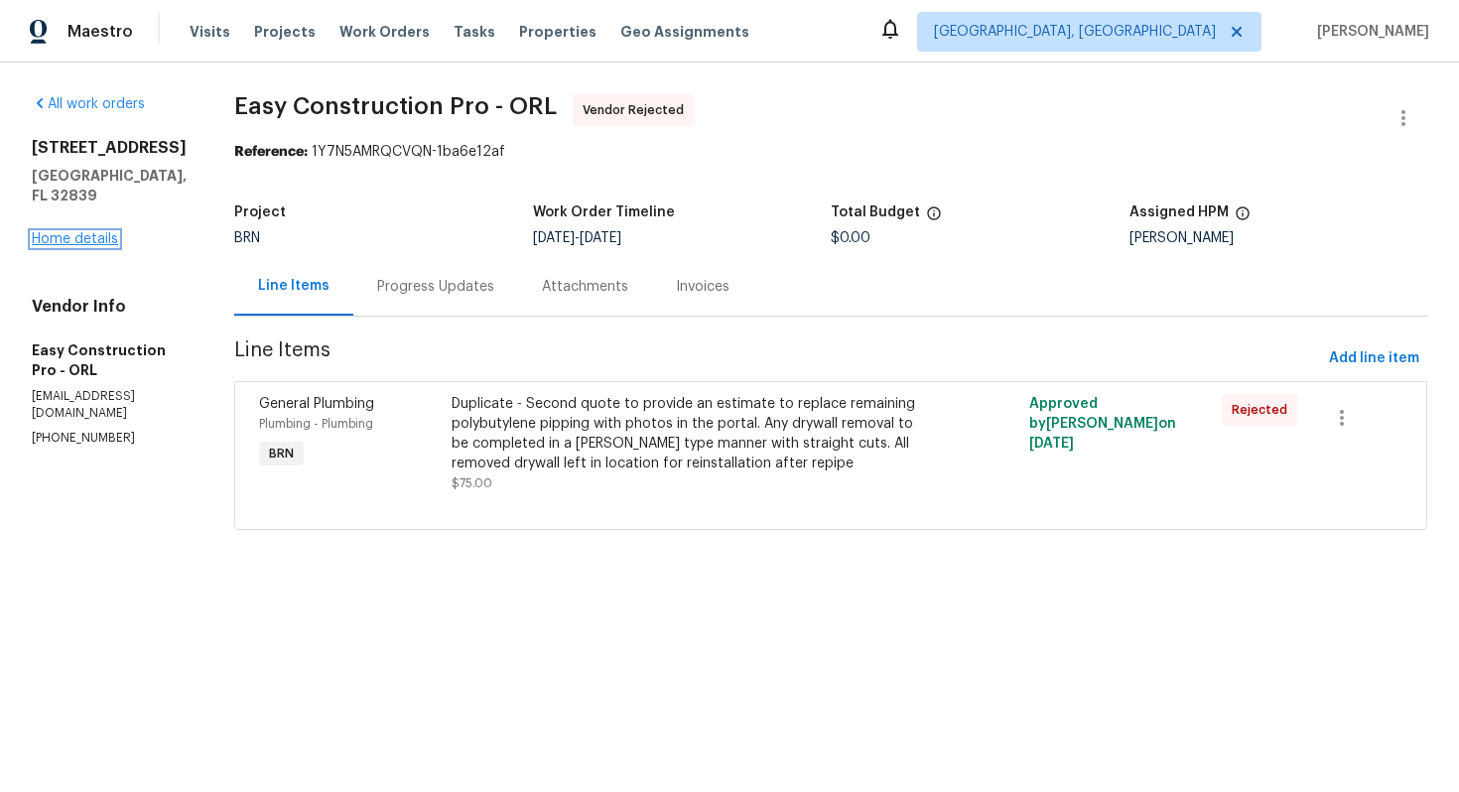
click at [82, 237] on link "Home details" at bounding box center [75, 239] width 86 height 14
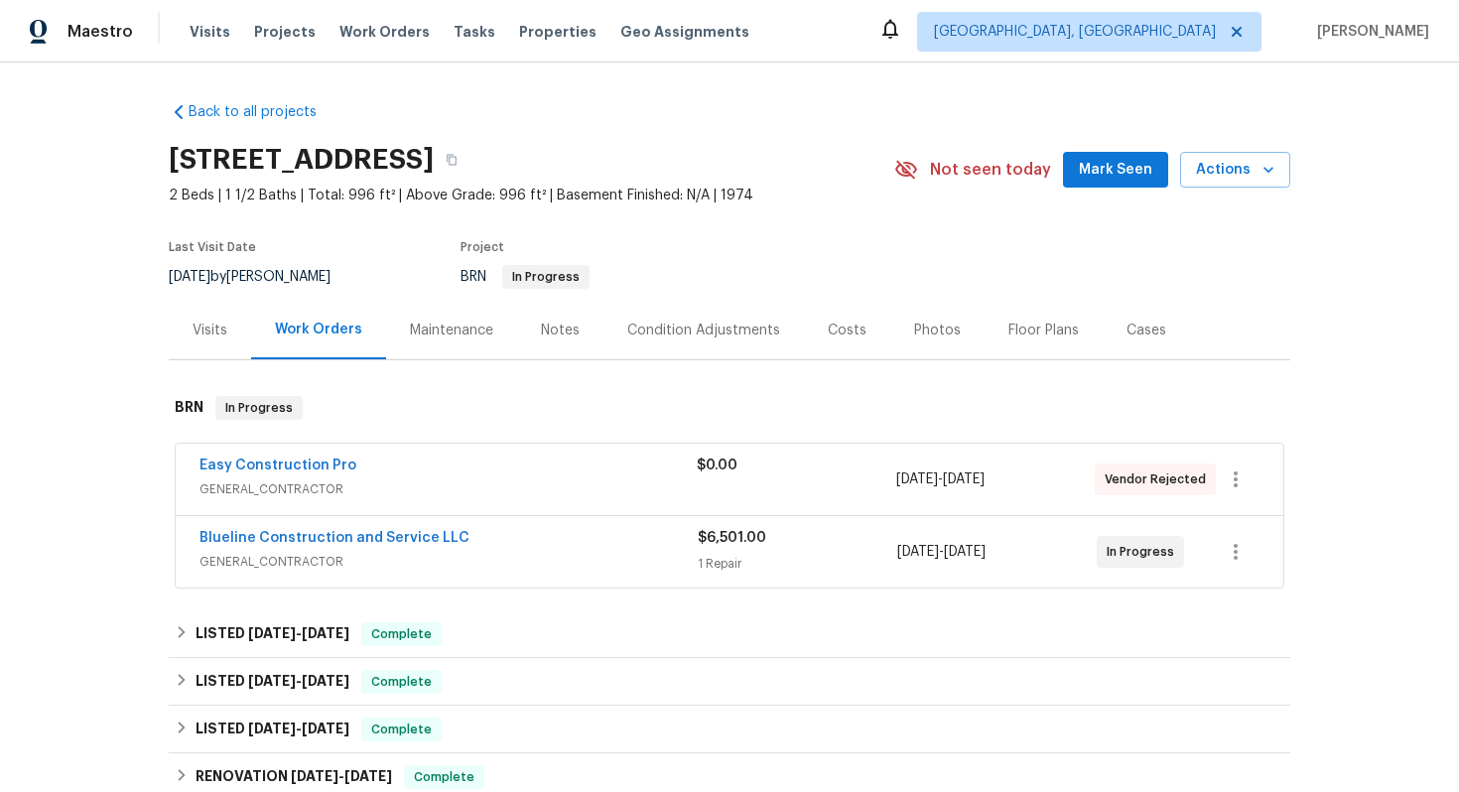
click at [485, 543] on div "Blueline Construction and Service LLC" at bounding box center [449, 540] width 498 height 24
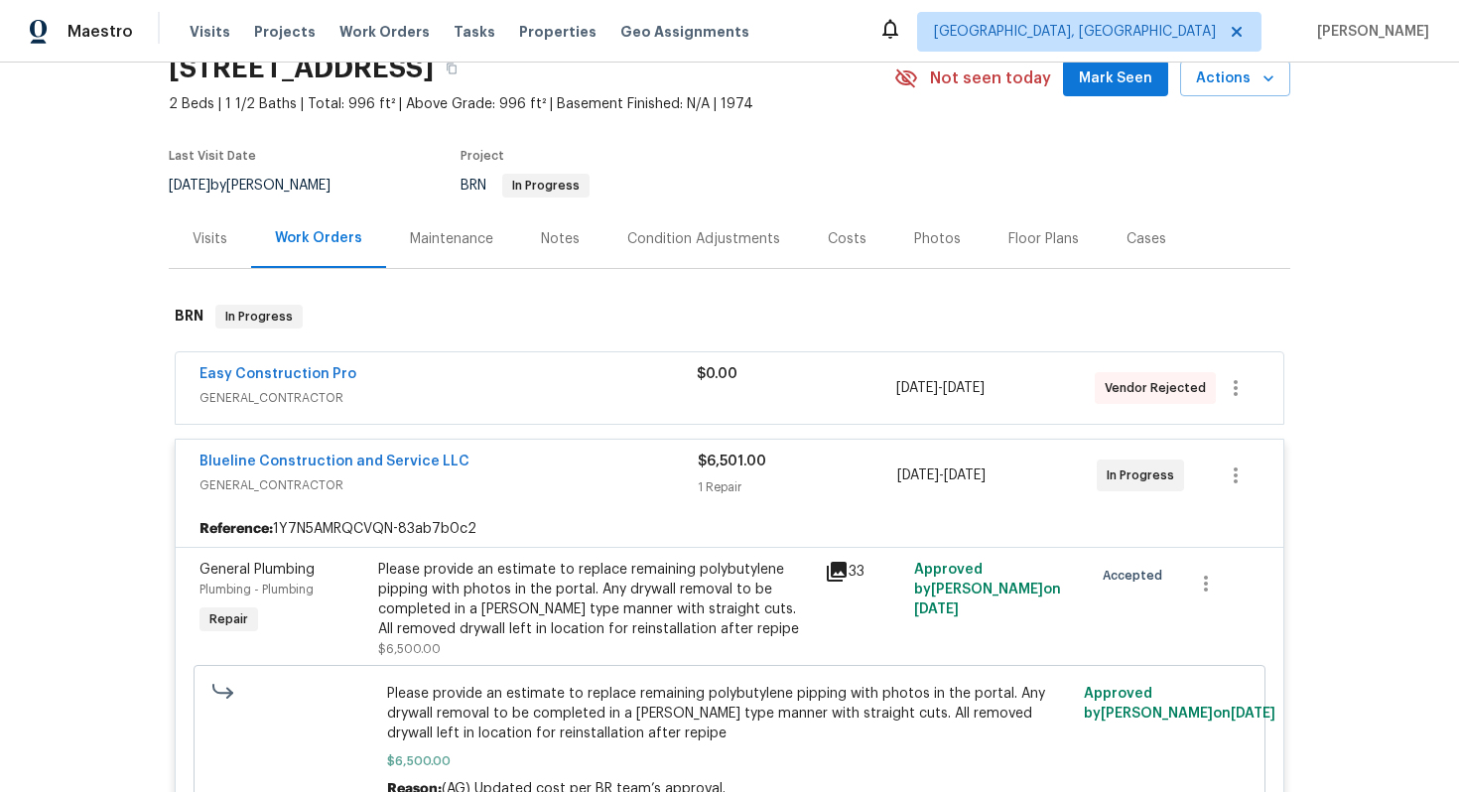
scroll to position [120, 0]
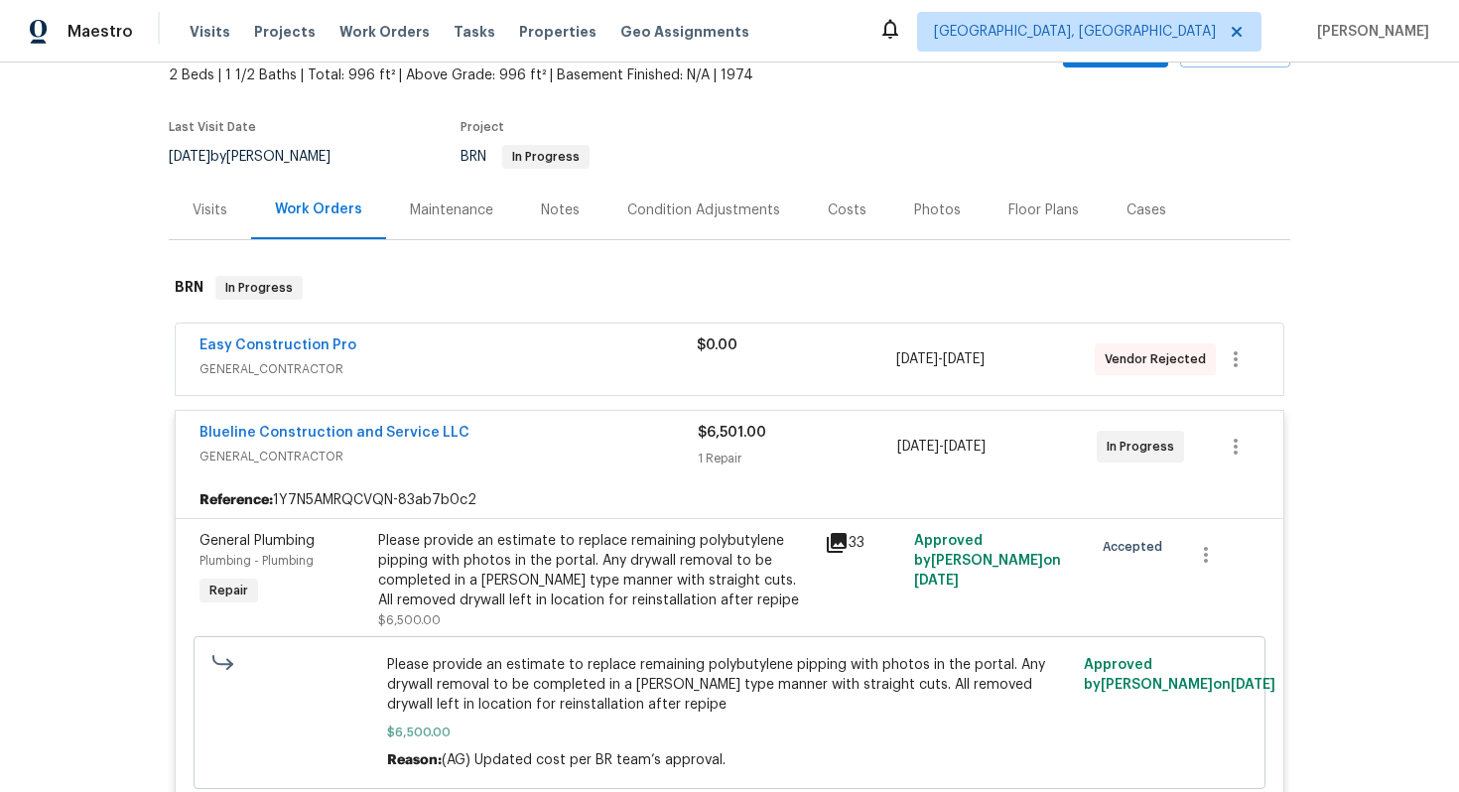
click at [543, 349] on div "Easy Construction Pro" at bounding box center [448, 348] width 497 height 24
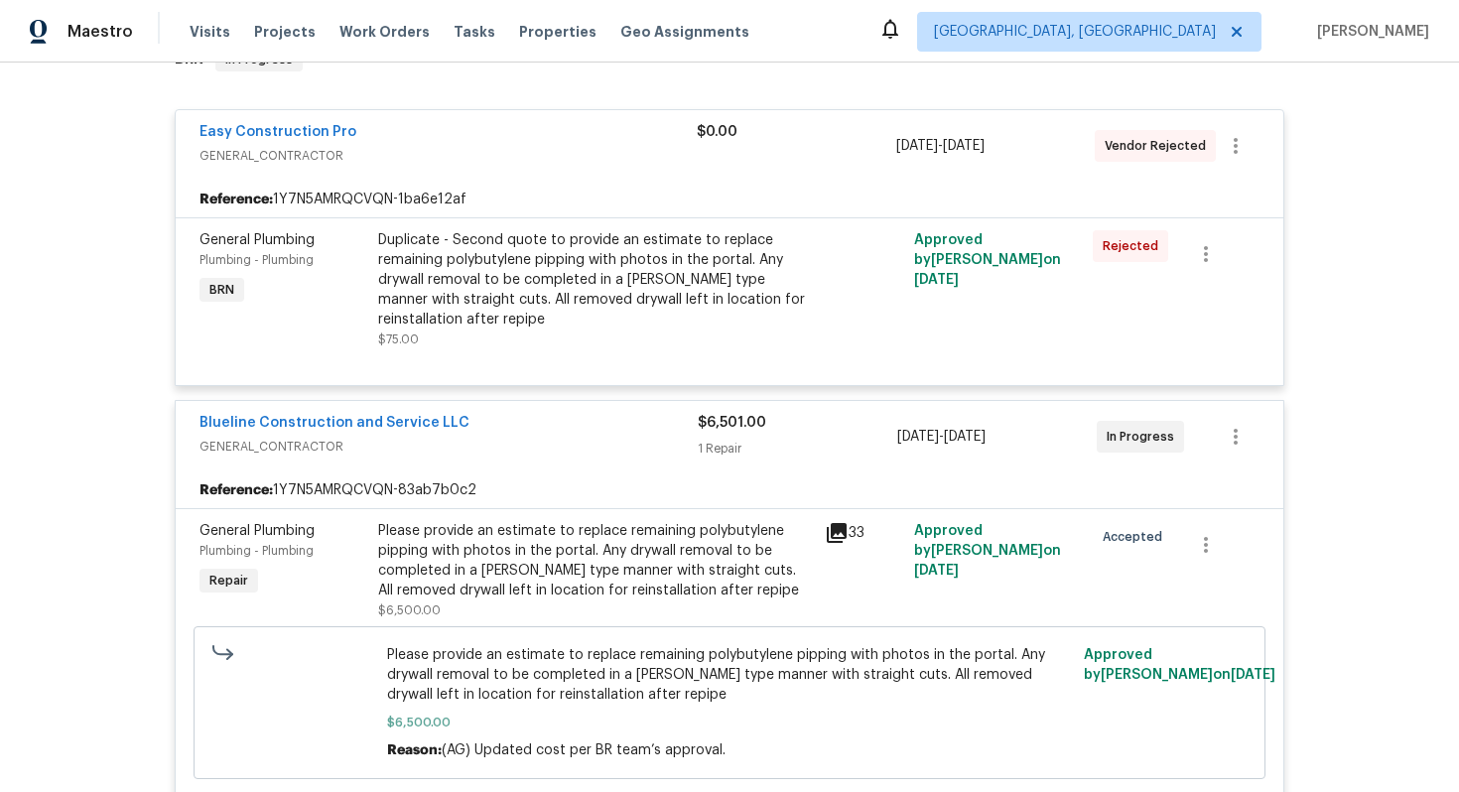
scroll to position [351, 0]
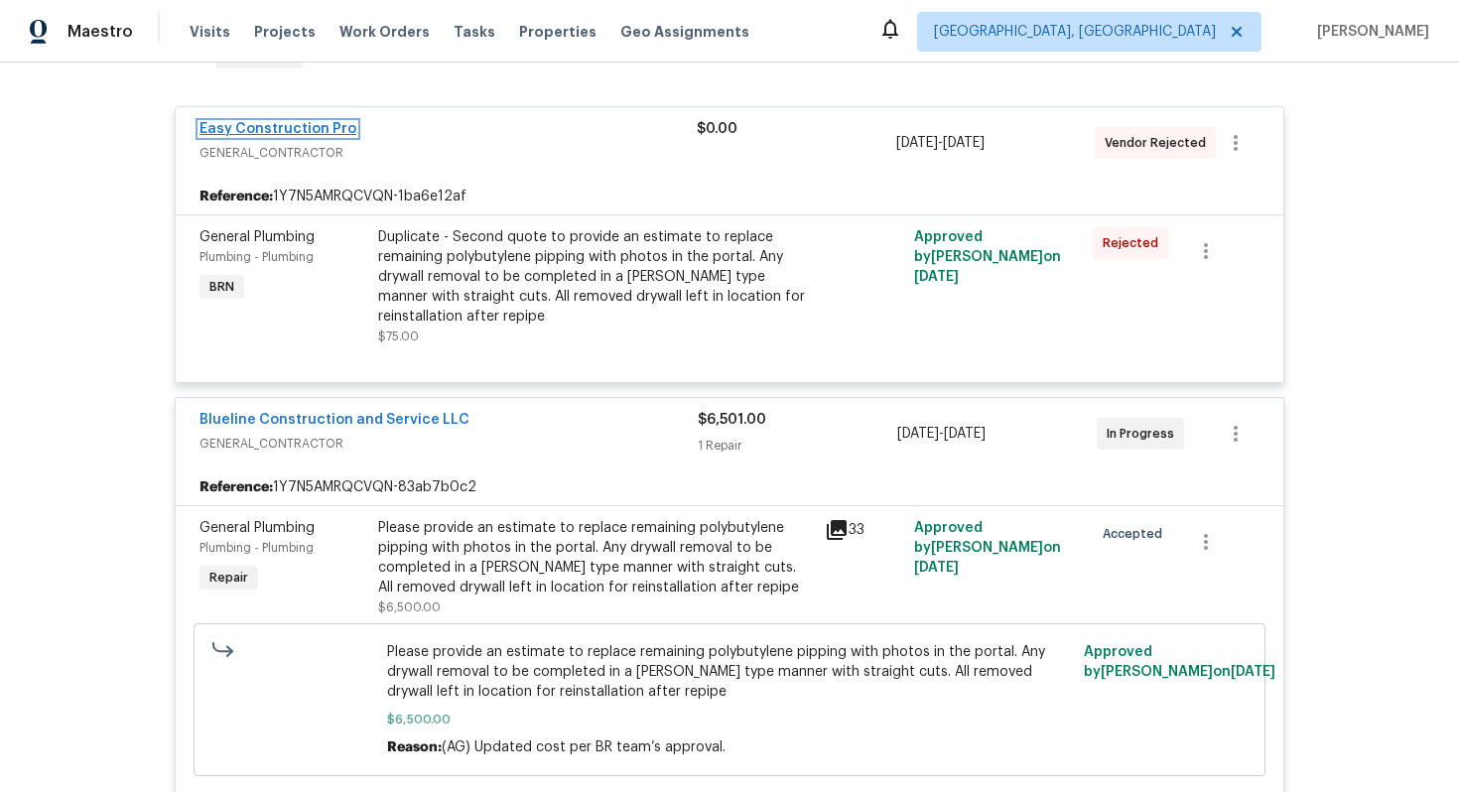
click at [298, 130] on link "Easy Construction Pro" at bounding box center [278, 129] width 157 height 14
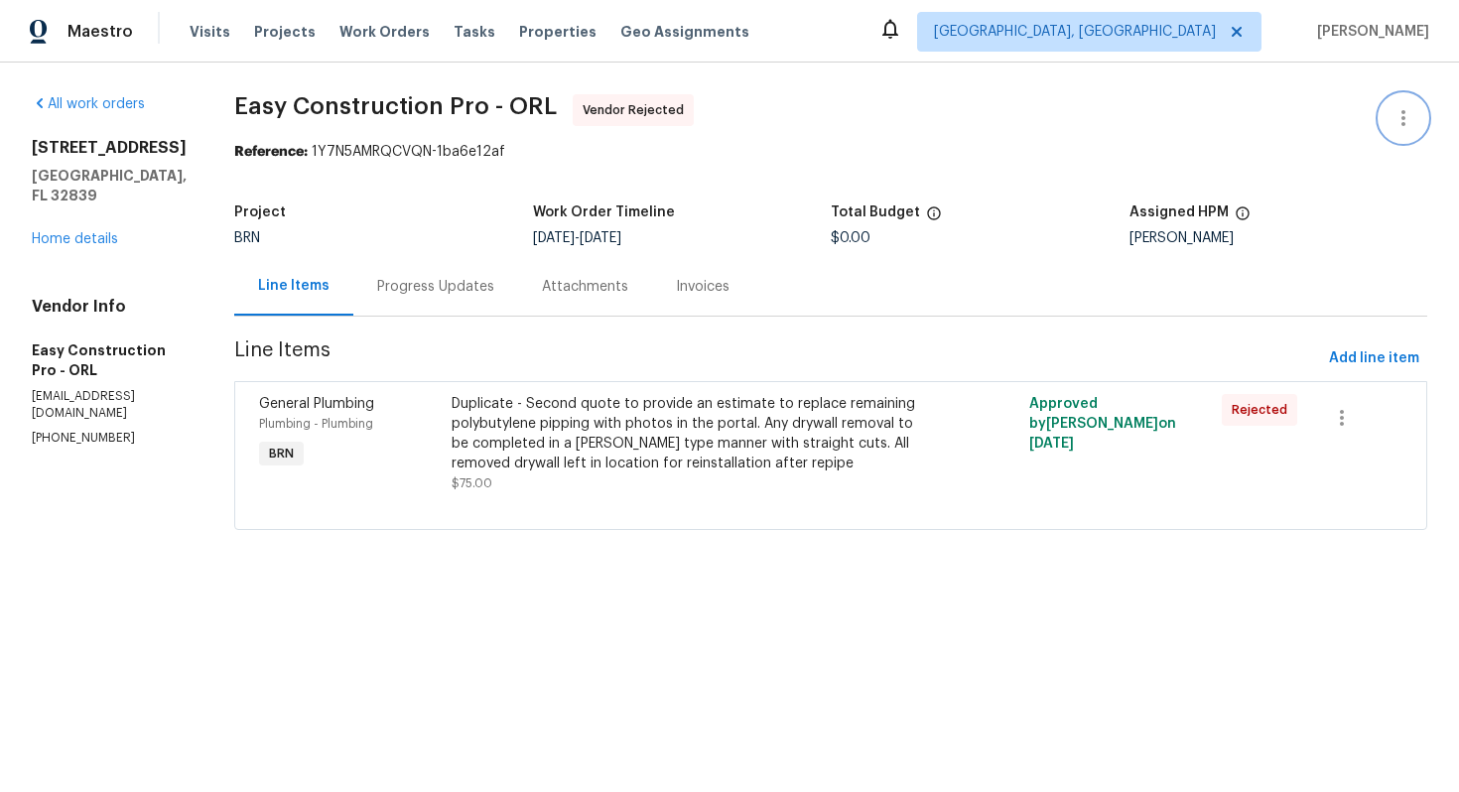
click at [1398, 125] on icon "button" at bounding box center [1404, 118] width 24 height 24
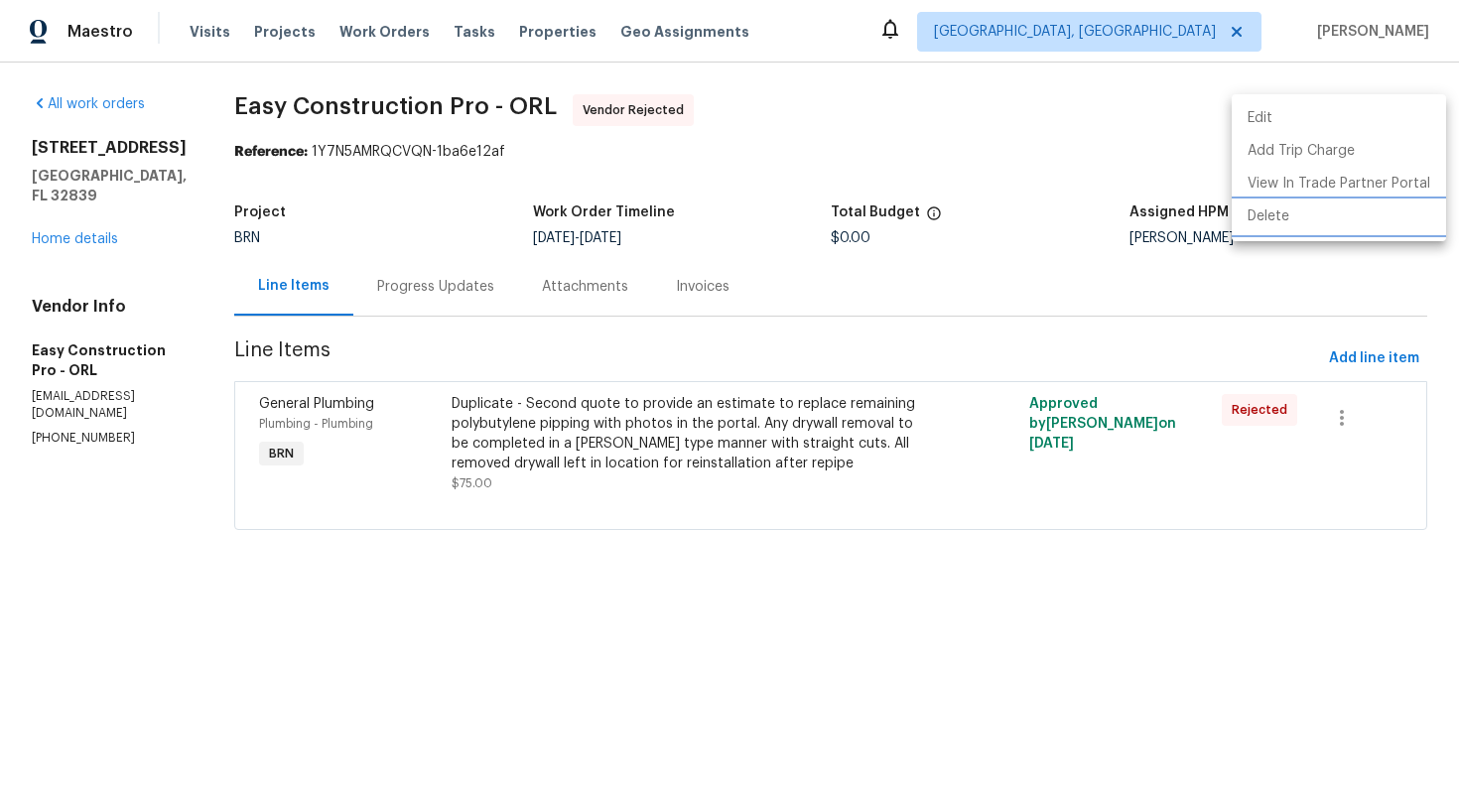
click at [1306, 222] on li "Delete" at bounding box center [1339, 217] width 214 height 33
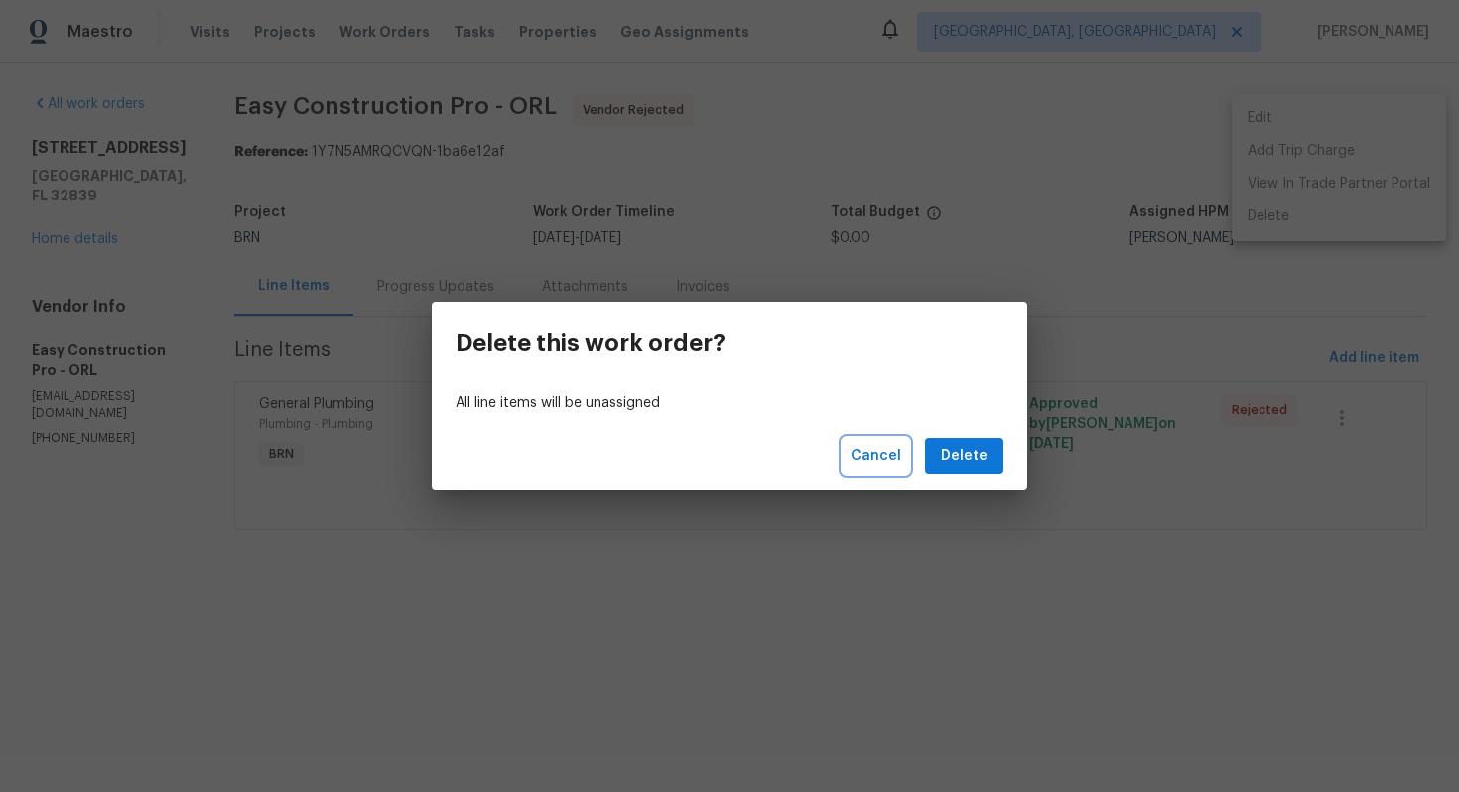
click at [892, 444] on span "Cancel" at bounding box center [876, 456] width 51 height 25
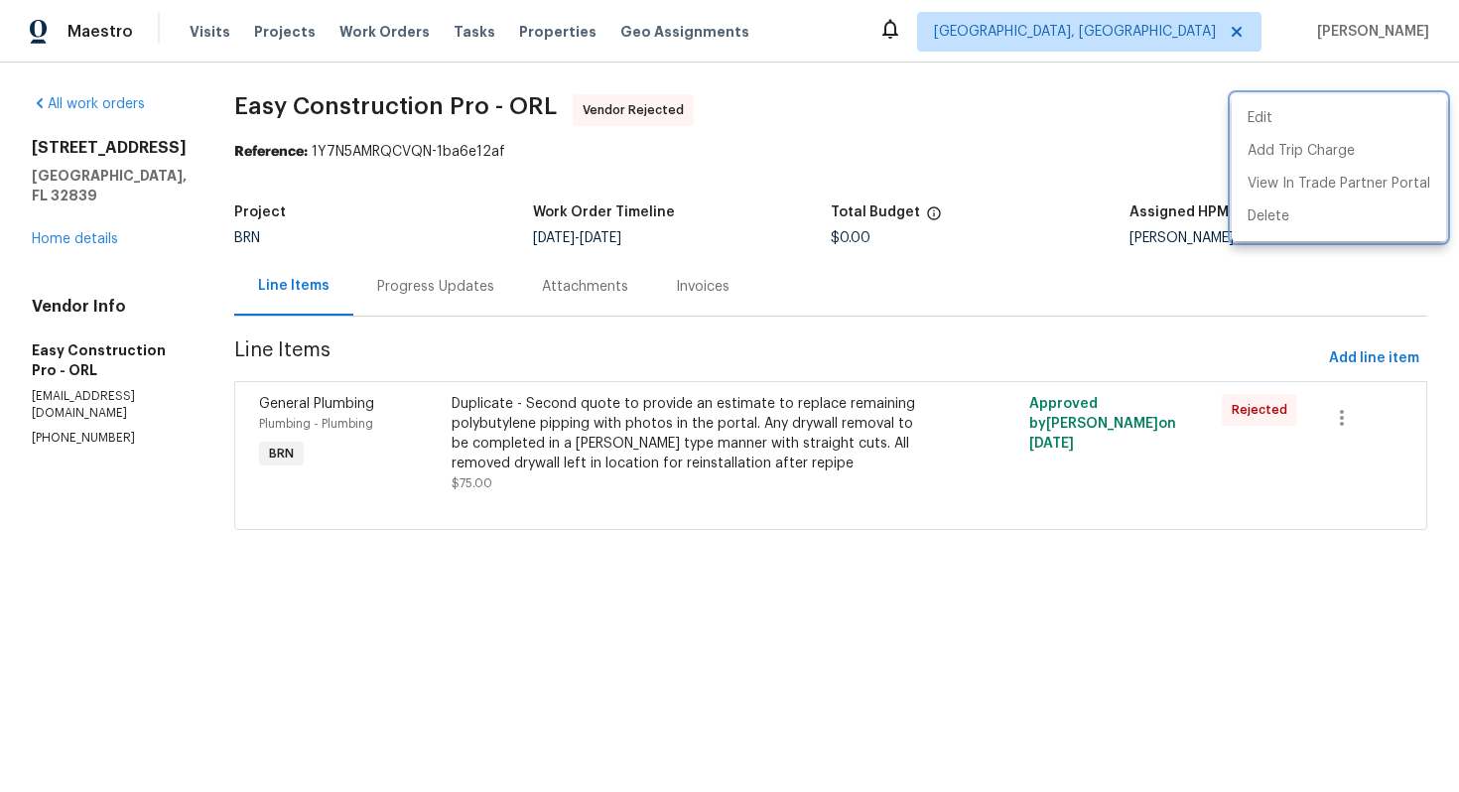
click at [482, 297] on div at bounding box center [729, 396] width 1459 height 792
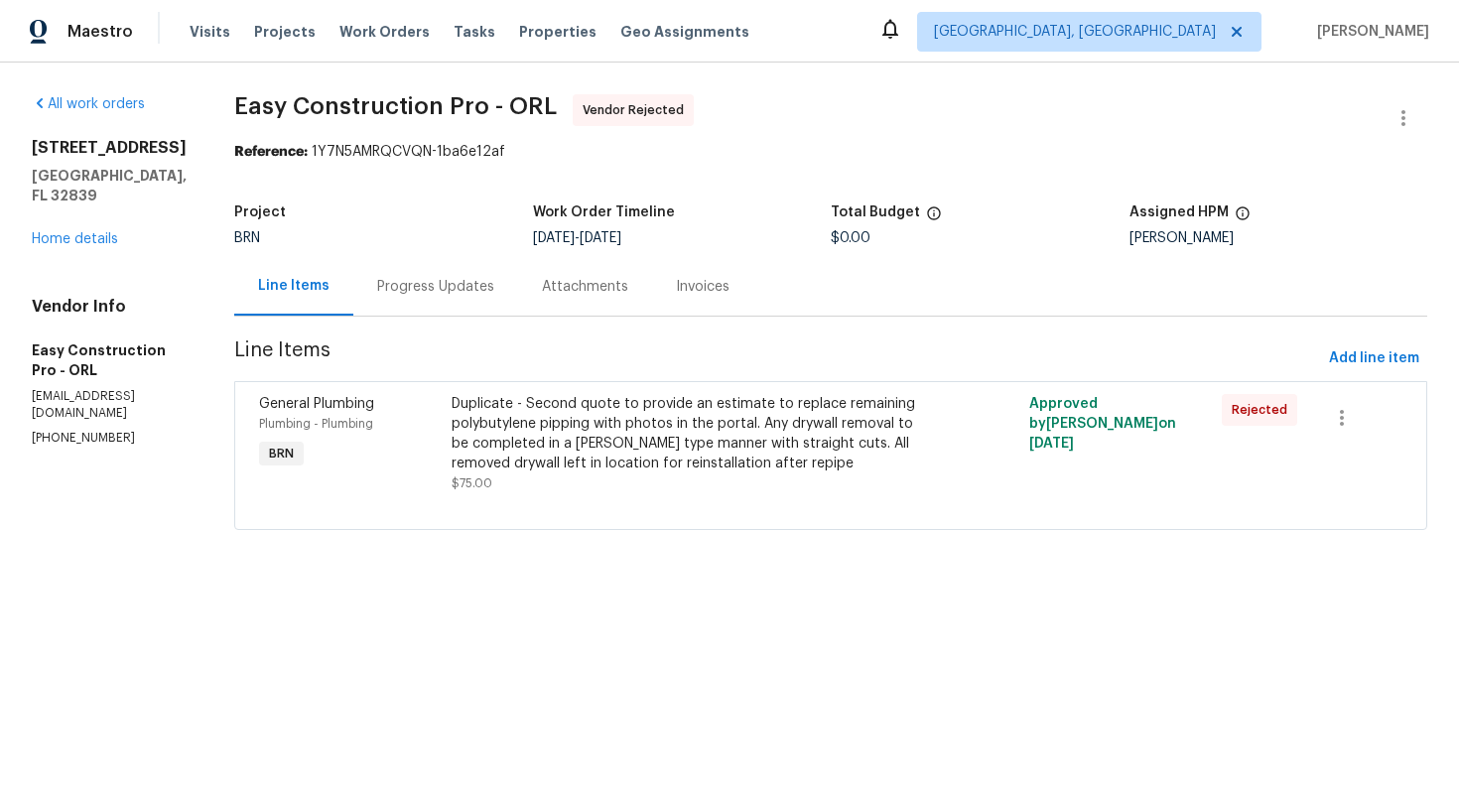
click at [482, 297] on div "Progress Updates" at bounding box center [435, 286] width 165 height 59
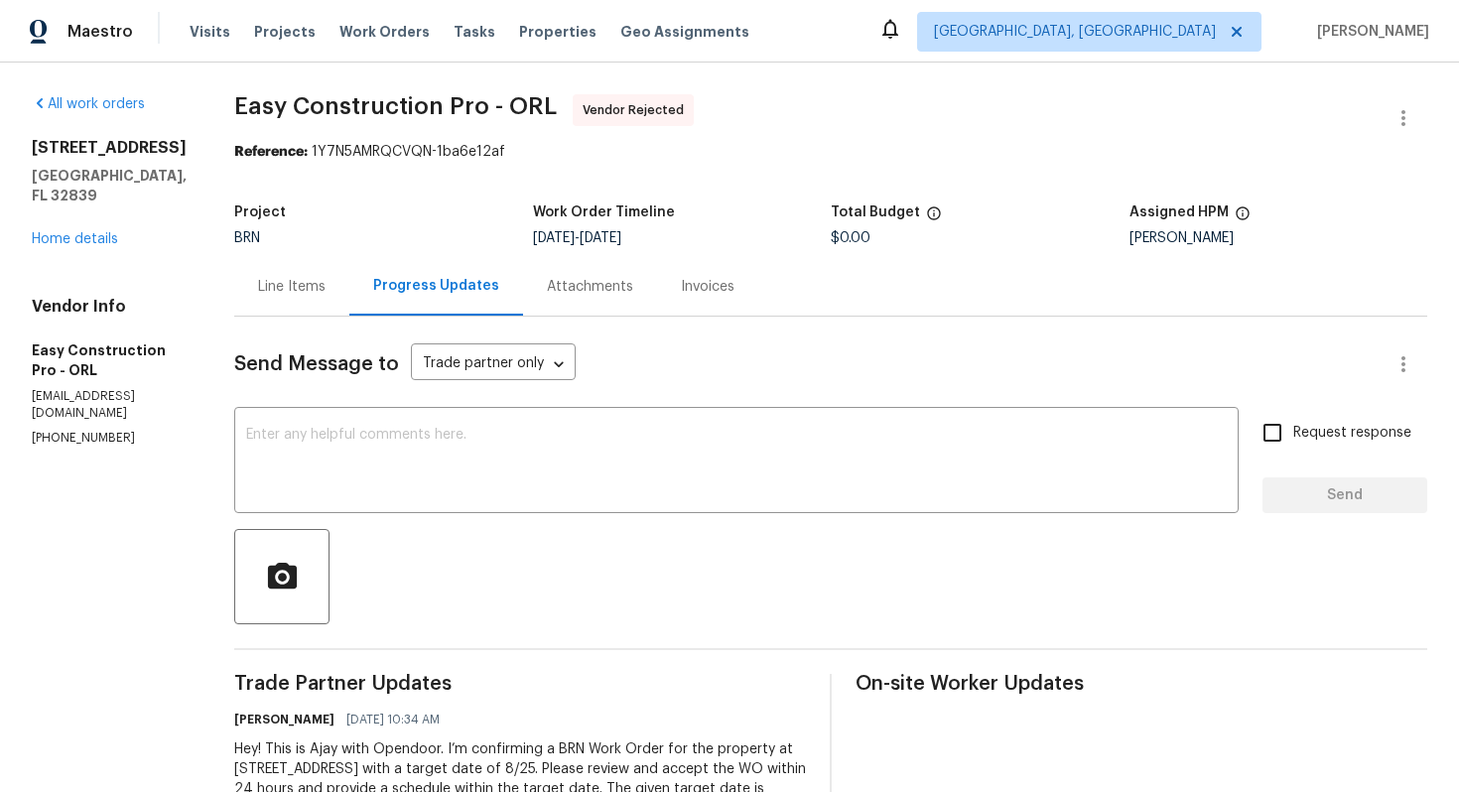
click at [321, 306] on div "Line Items" at bounding box center [291, 286] width 115 height 59
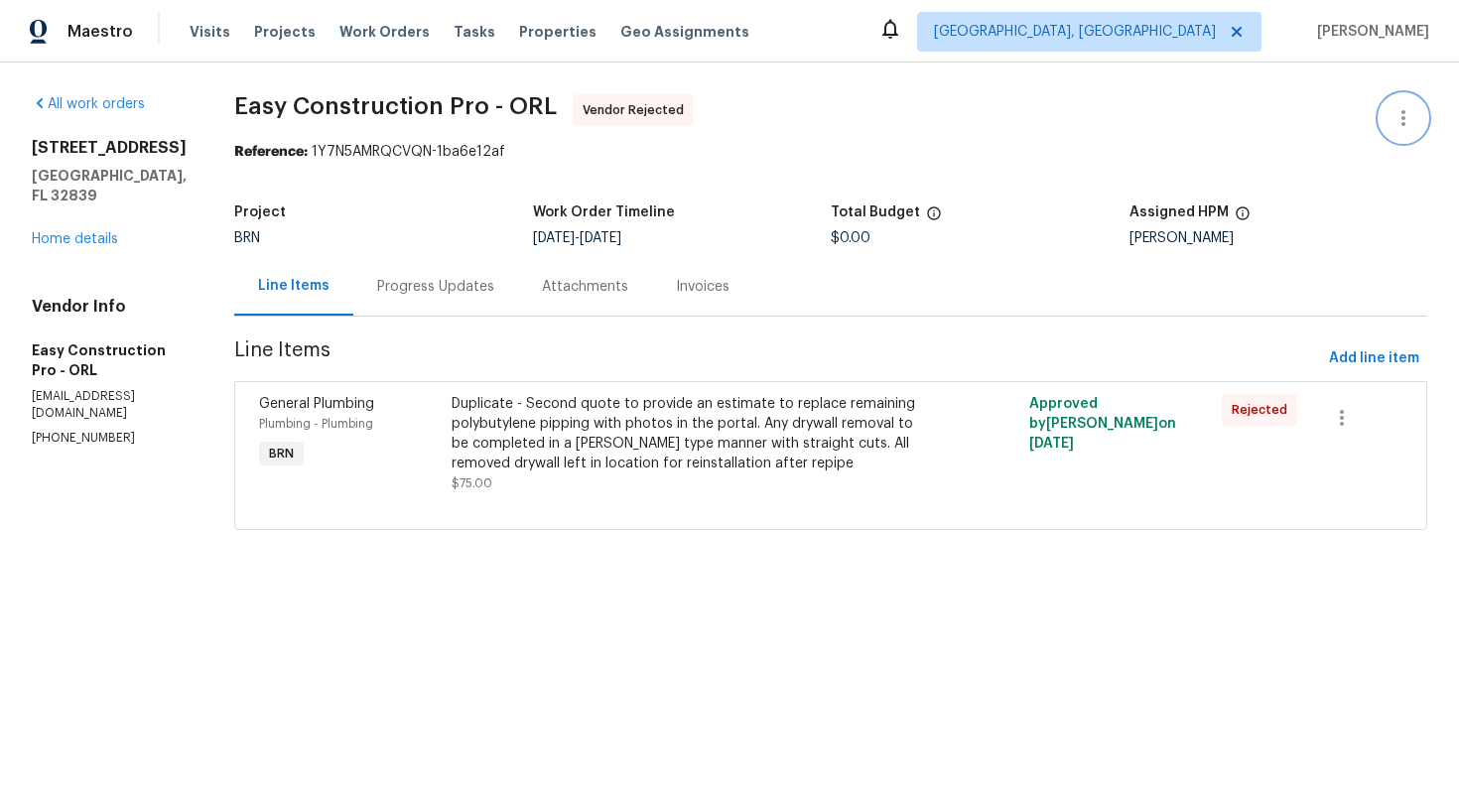
click at [1388, 116] on button "button" at bounding box center [1404, 118] width 48 height 48
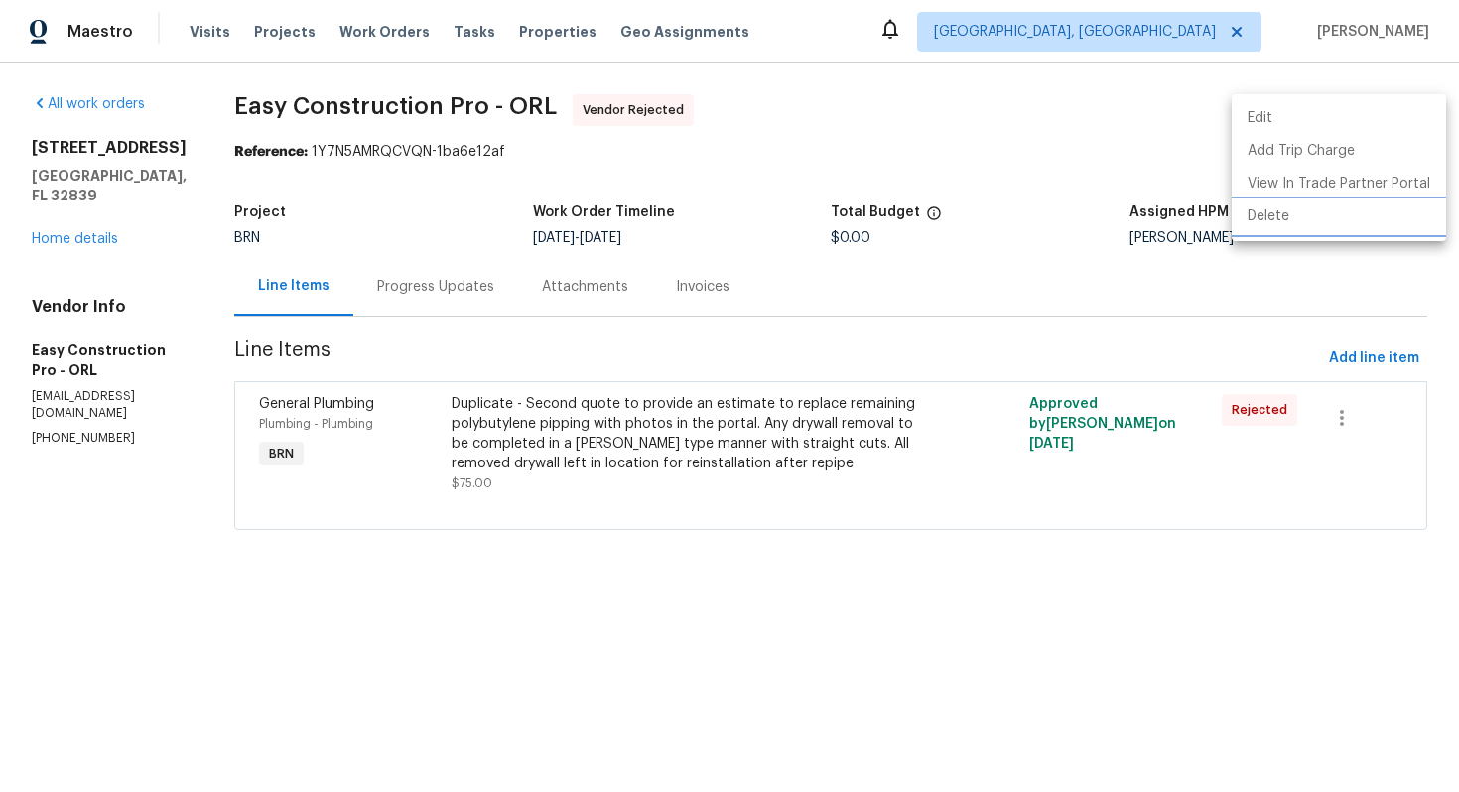
click at [1355, 220] on li "Delete" at bounding box center [1339, 217] width 214 height 33
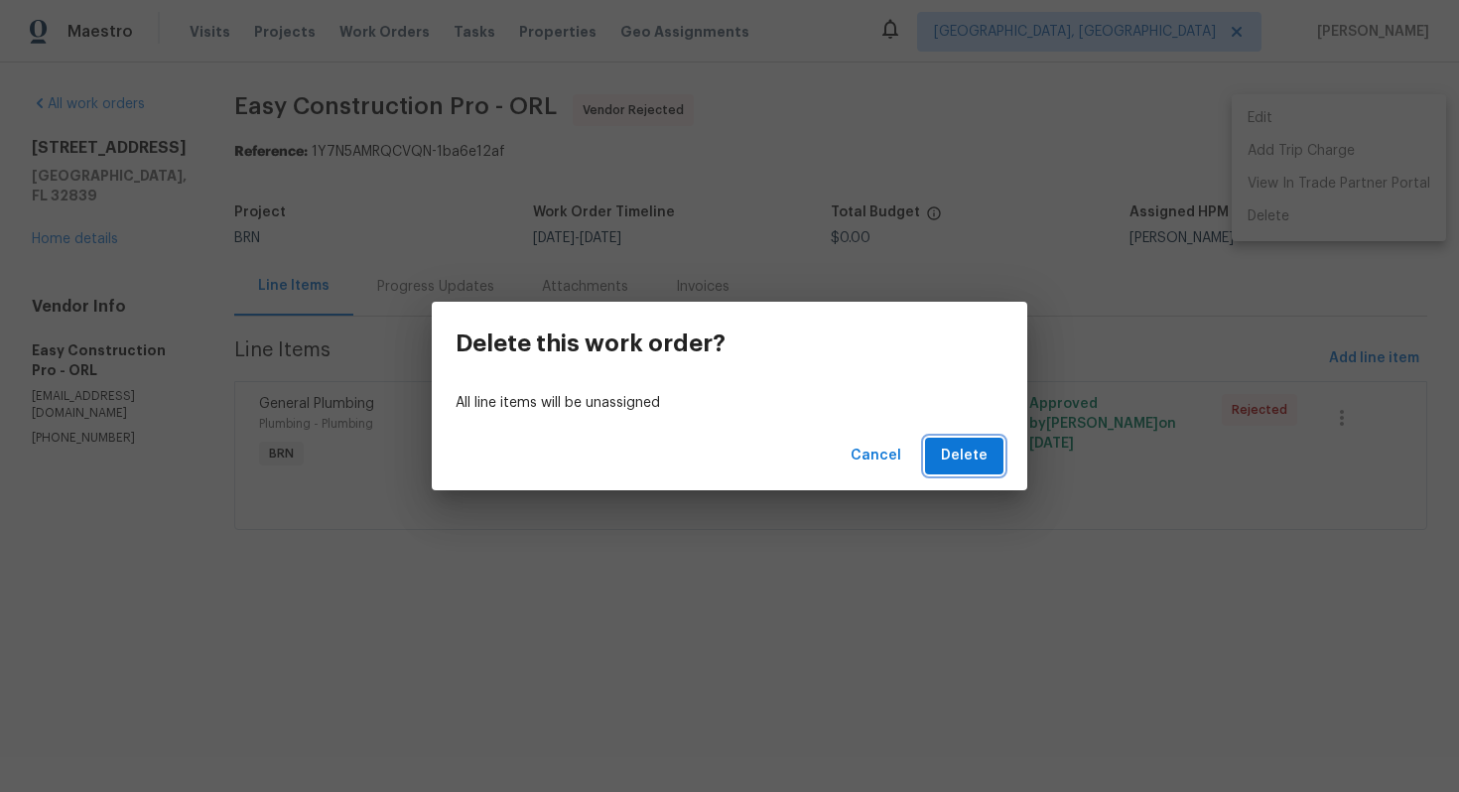
click at [953, 447] on span "Delete" at bounding box center [964, 456] width 47 height 25
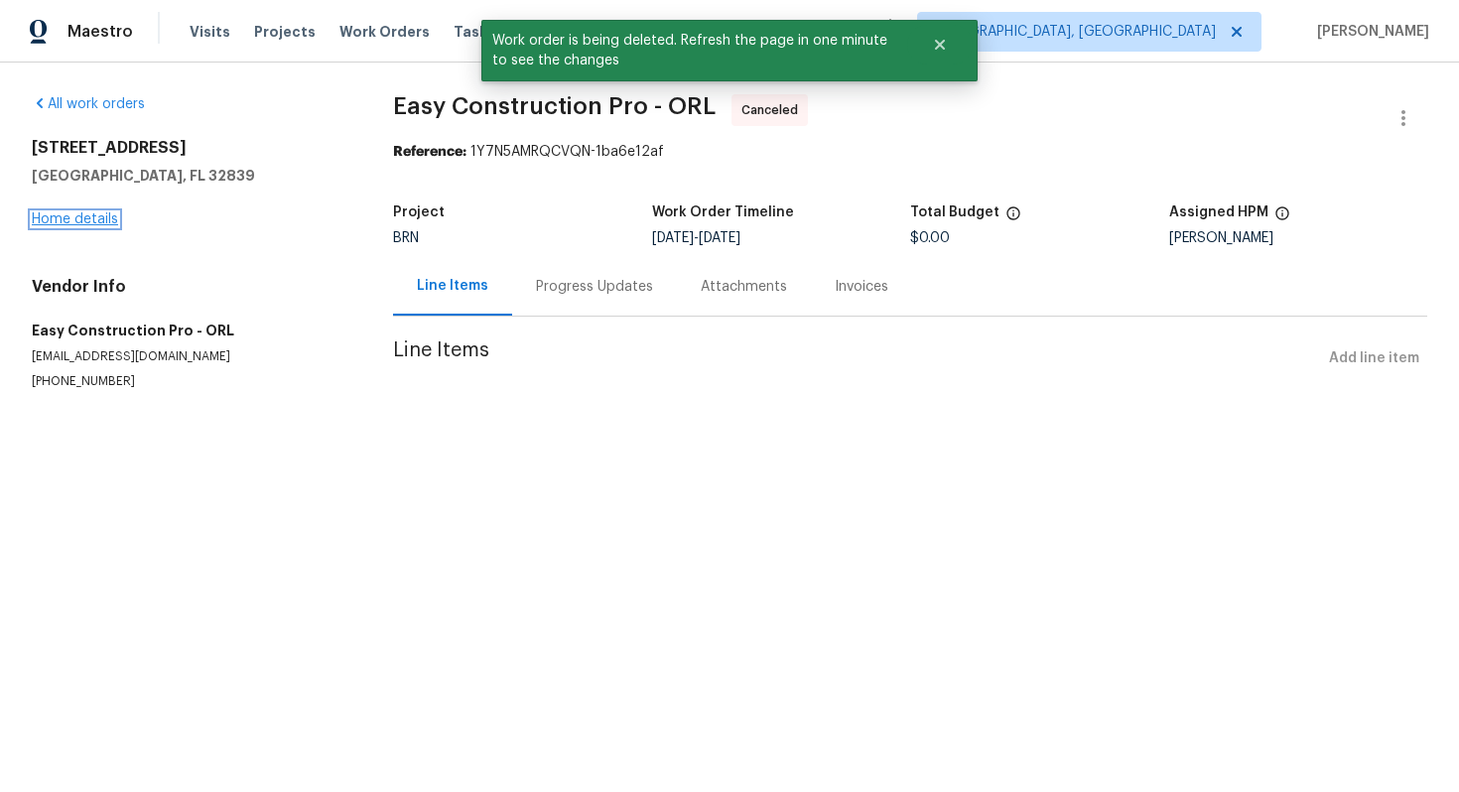
click at [80, 222] on link "Home details" at bounding box center [75, 219] width 86 height 14
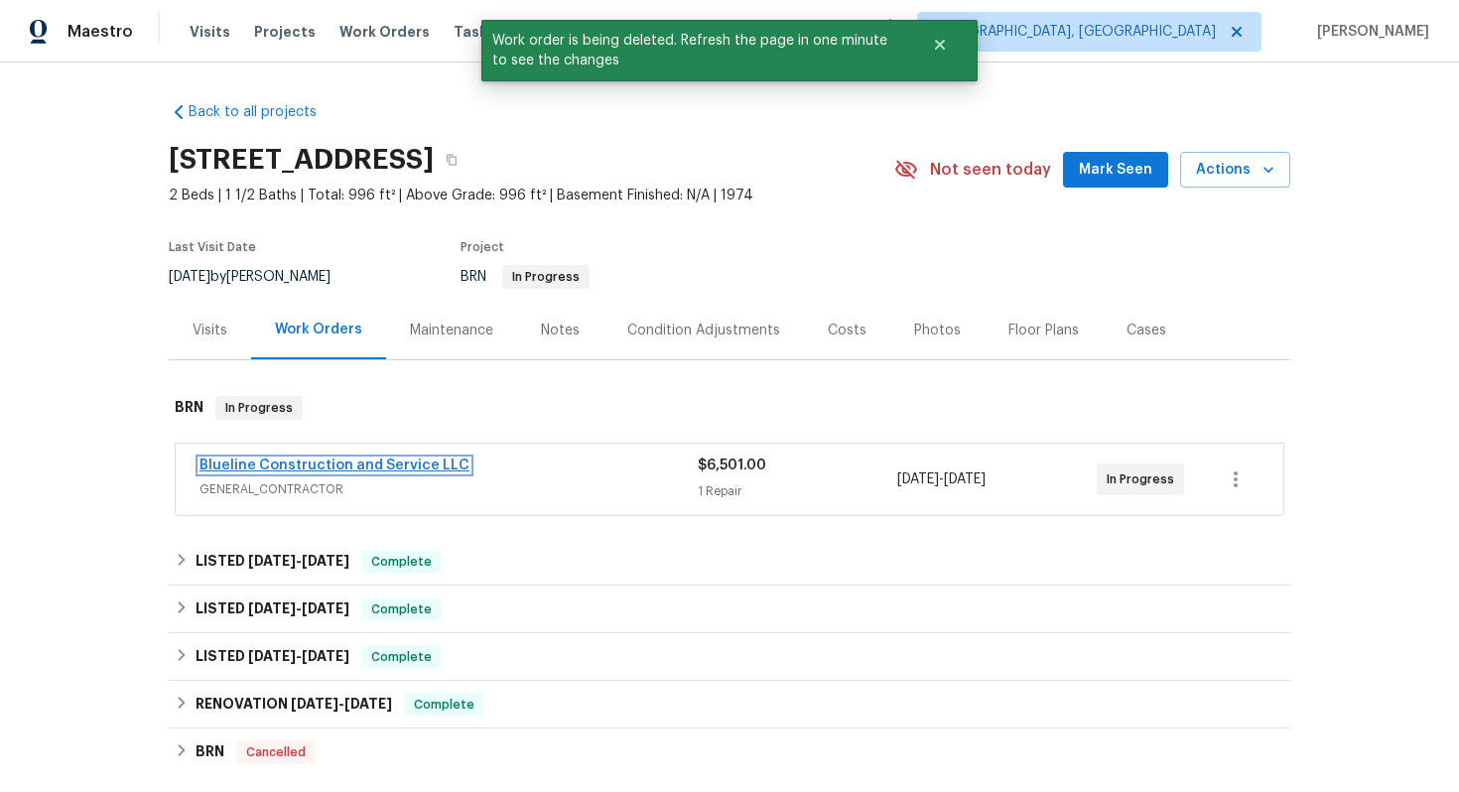
click at [298, 471] on link "Blueline Construction and Service LLC" at bounding box center [335, 466] width 270 height 14
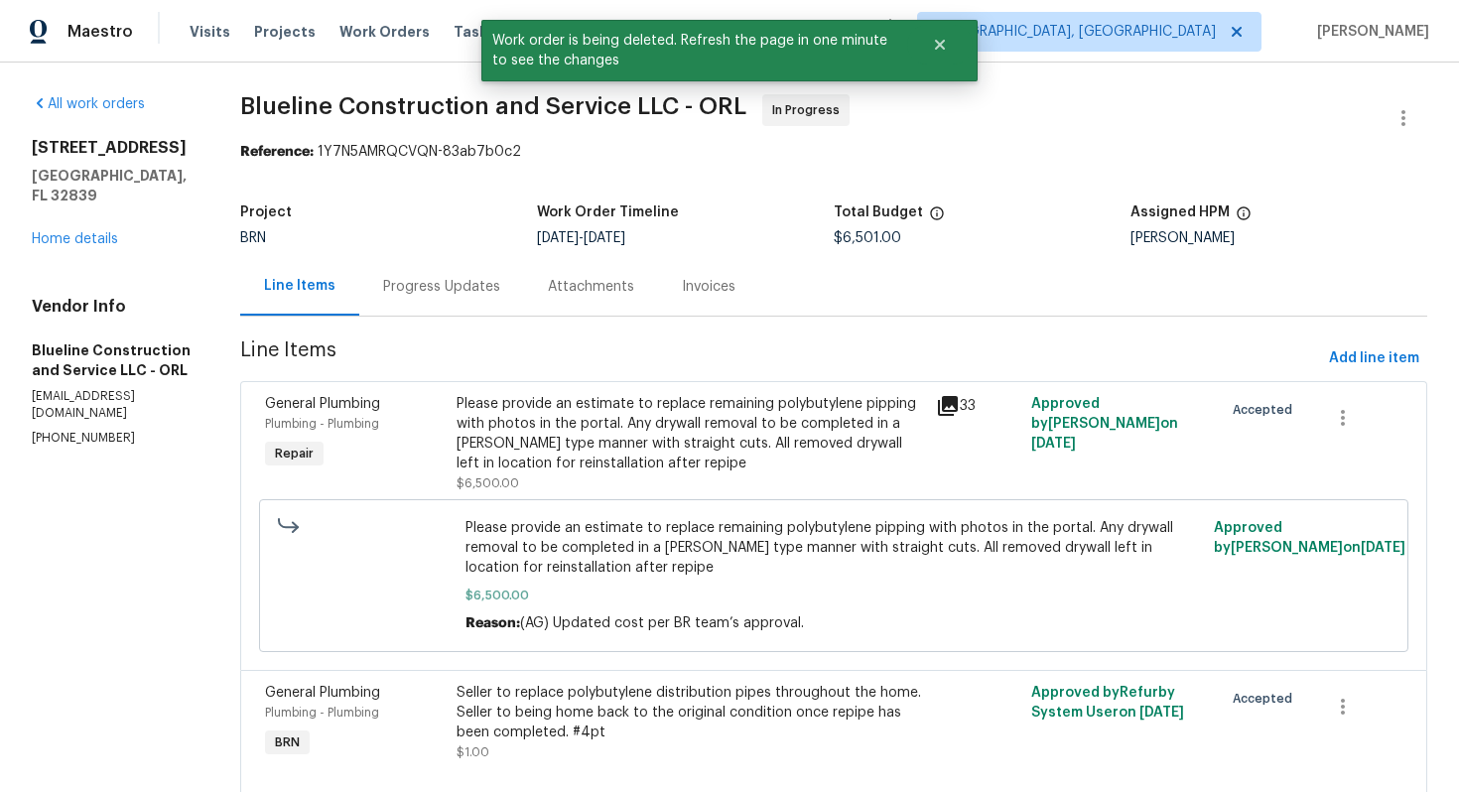
click at [484, 280] on div "Progress Updates" at bounding box center [441, 287] width 117 height 20
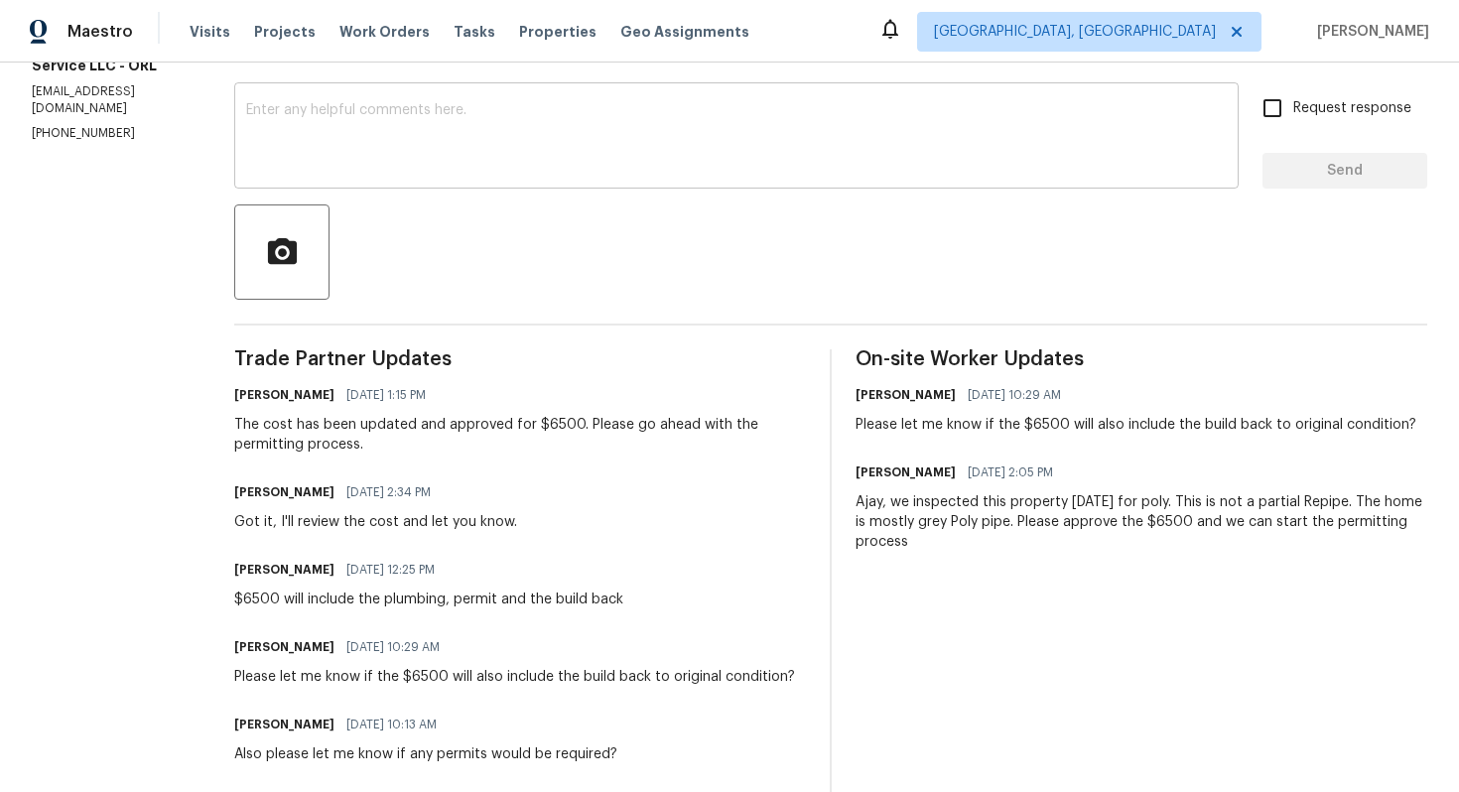
scroll to position [327, 0]
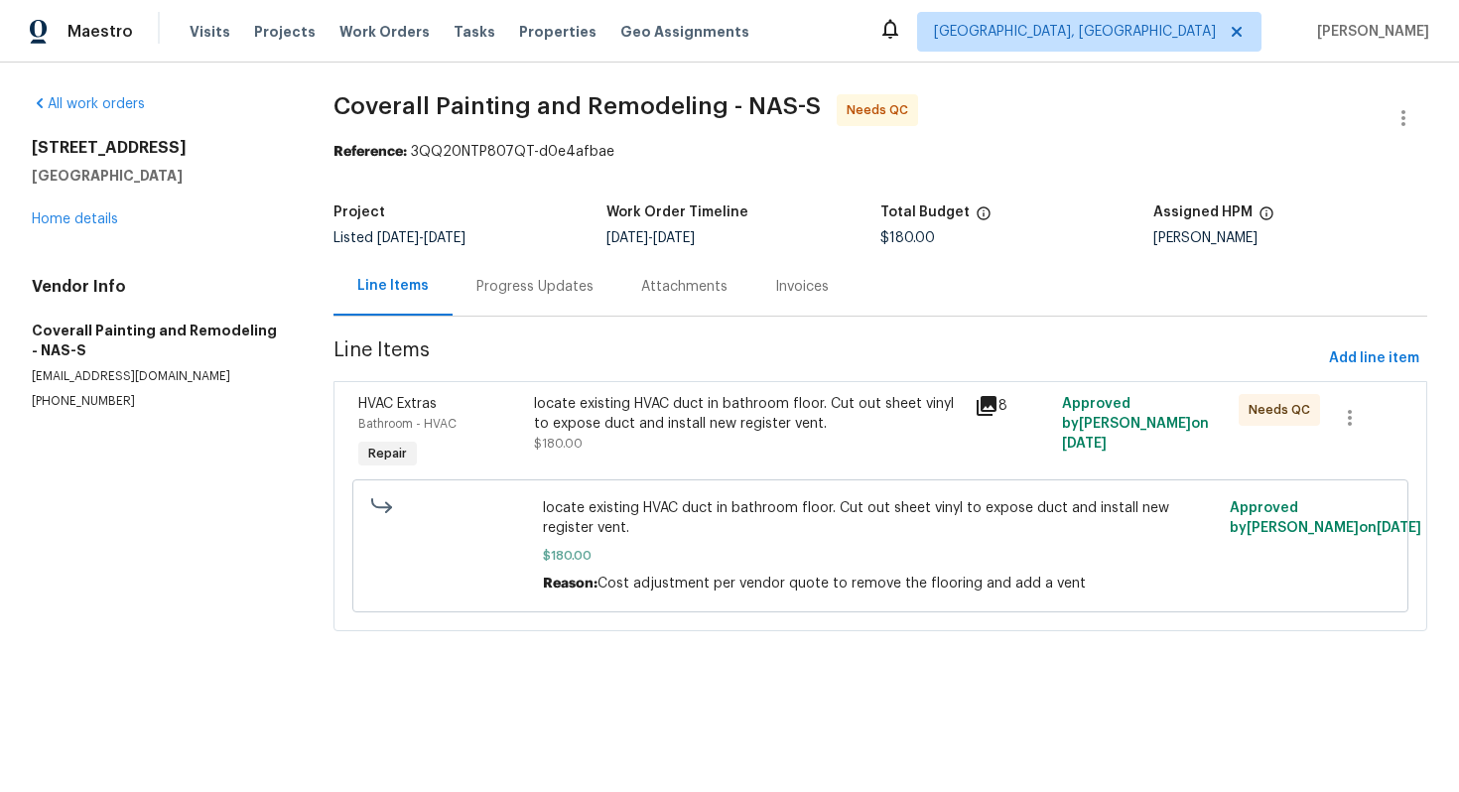
click at [523, 274] on div "Progress Updates" at bounding box center [535, 286] width 165 height 59
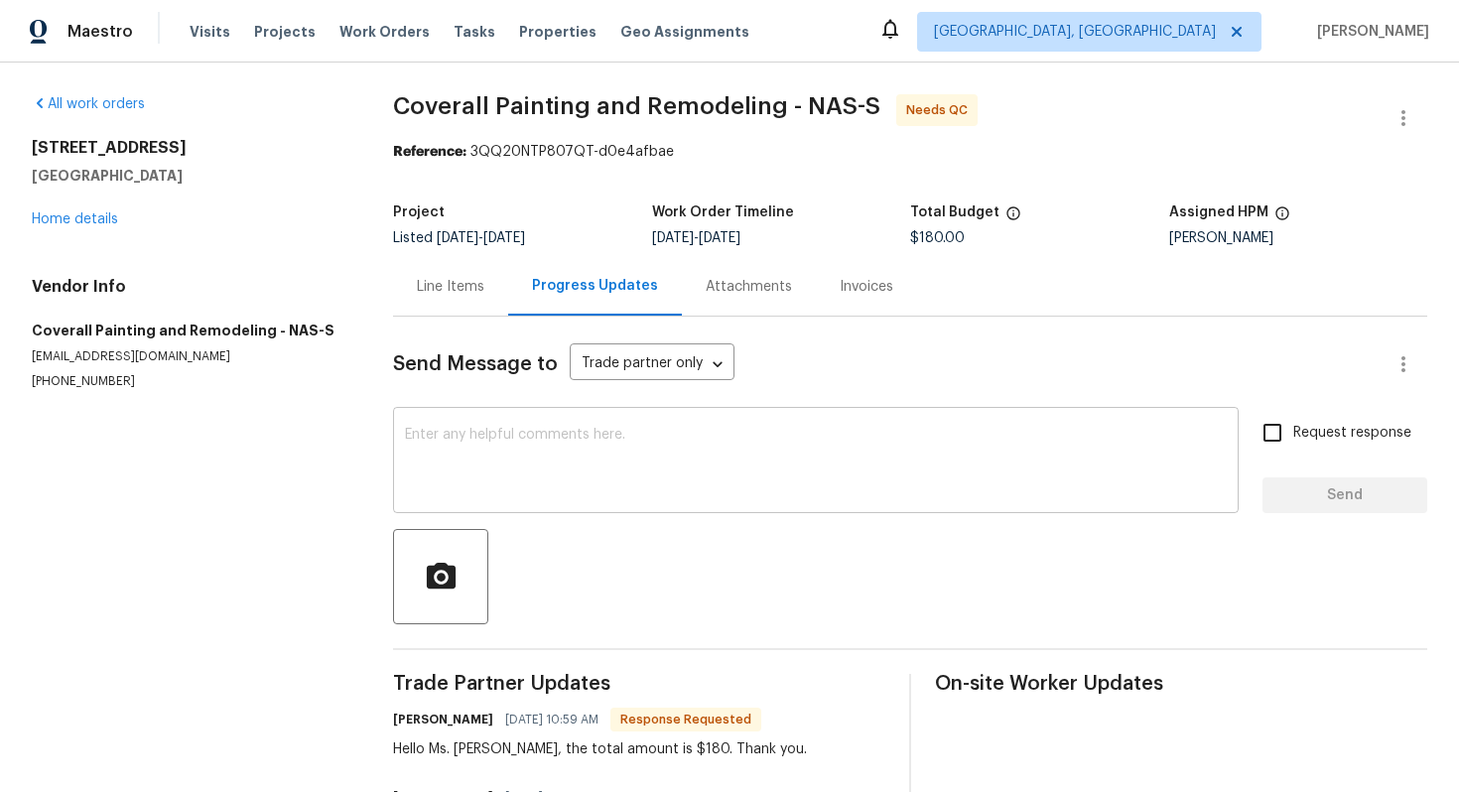
click at [488, 454] on textarea at bounding box center [816, 462] width 822 height 69
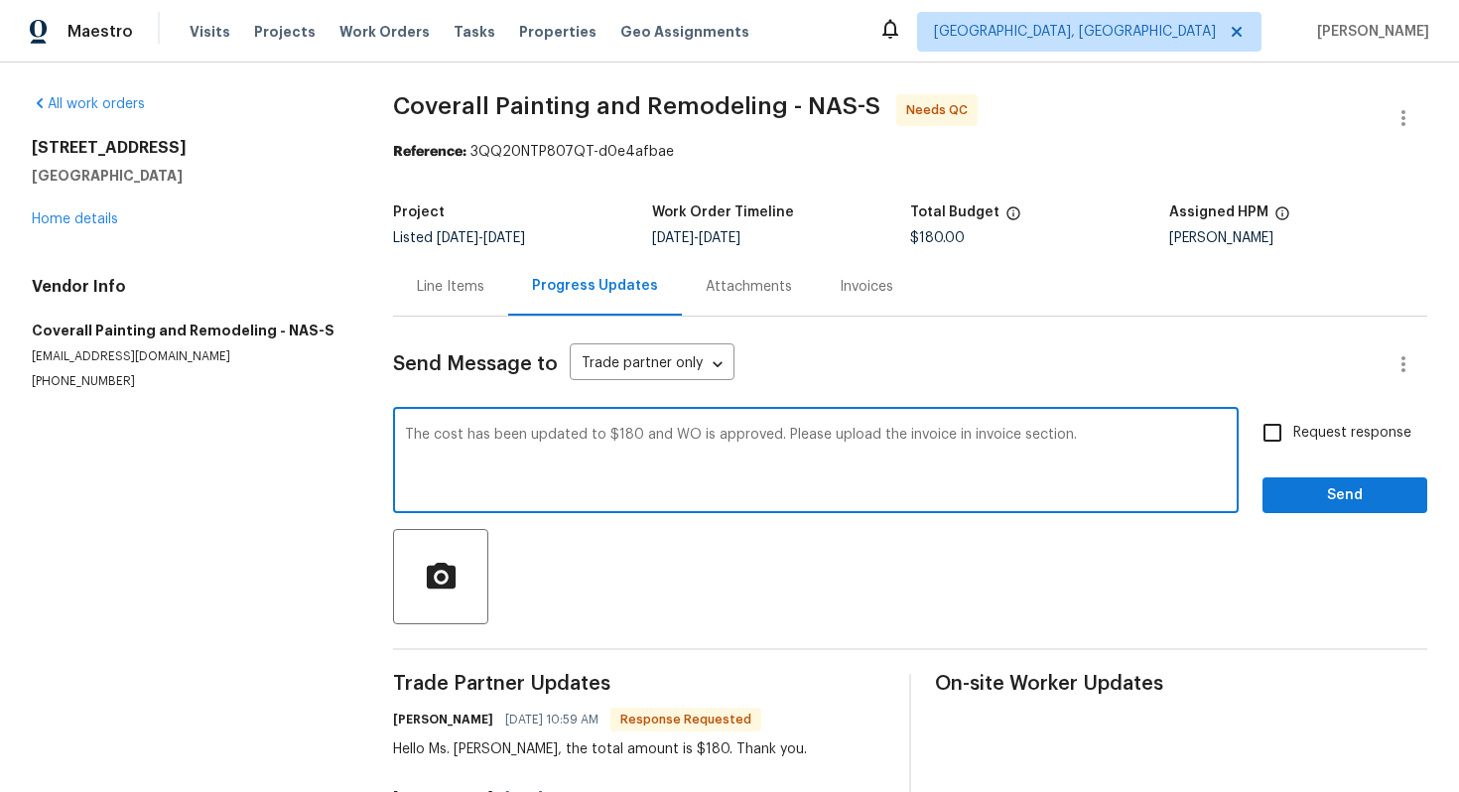
type textarea "The cost has been updated to $180 and WO is approved. Please upload the invoice…"
click at [1331, 446] on label "Request response" at bounding box center [1332, 433] width 160 height 42
click at [1294, 446] on input "Request response" at bounding box center [1273, 433] width 42 height 42
checkbox input "true"
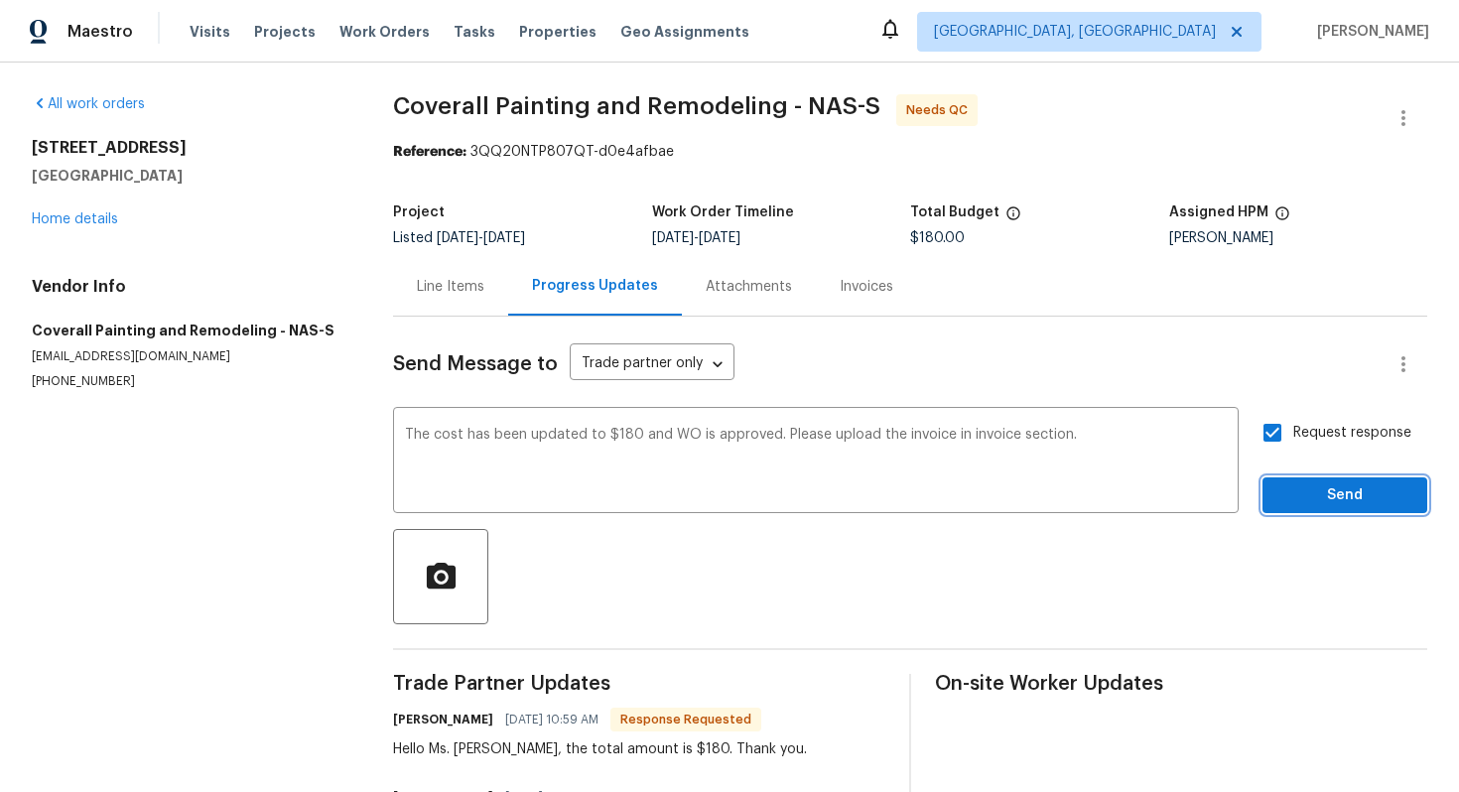
click at [1321, 492] on span "Send" at bounding box center [1345, 495] width 133 height 25
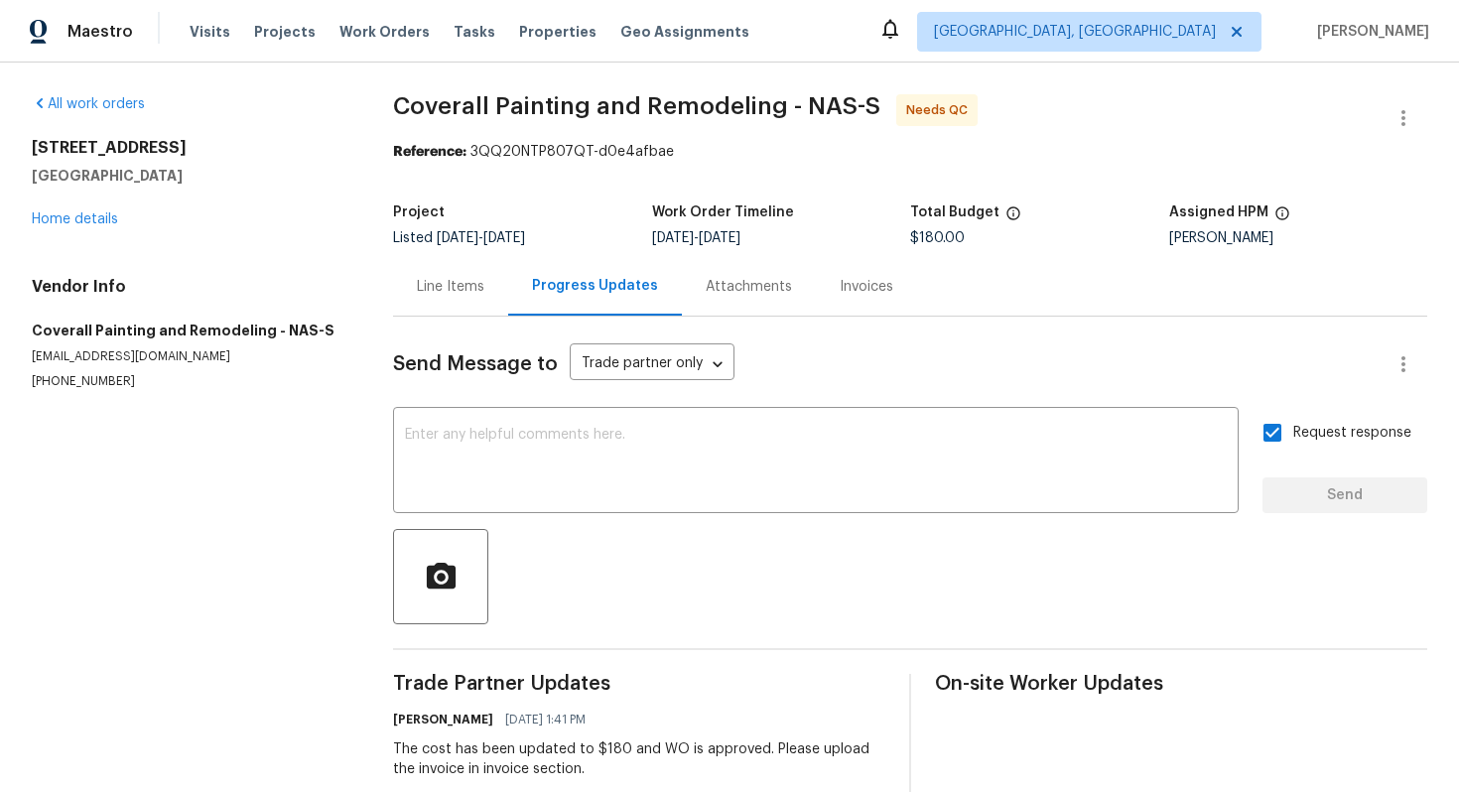
click at [453, 292] on div "Line Items" at bounding box center [451, 287] width 68 height 20
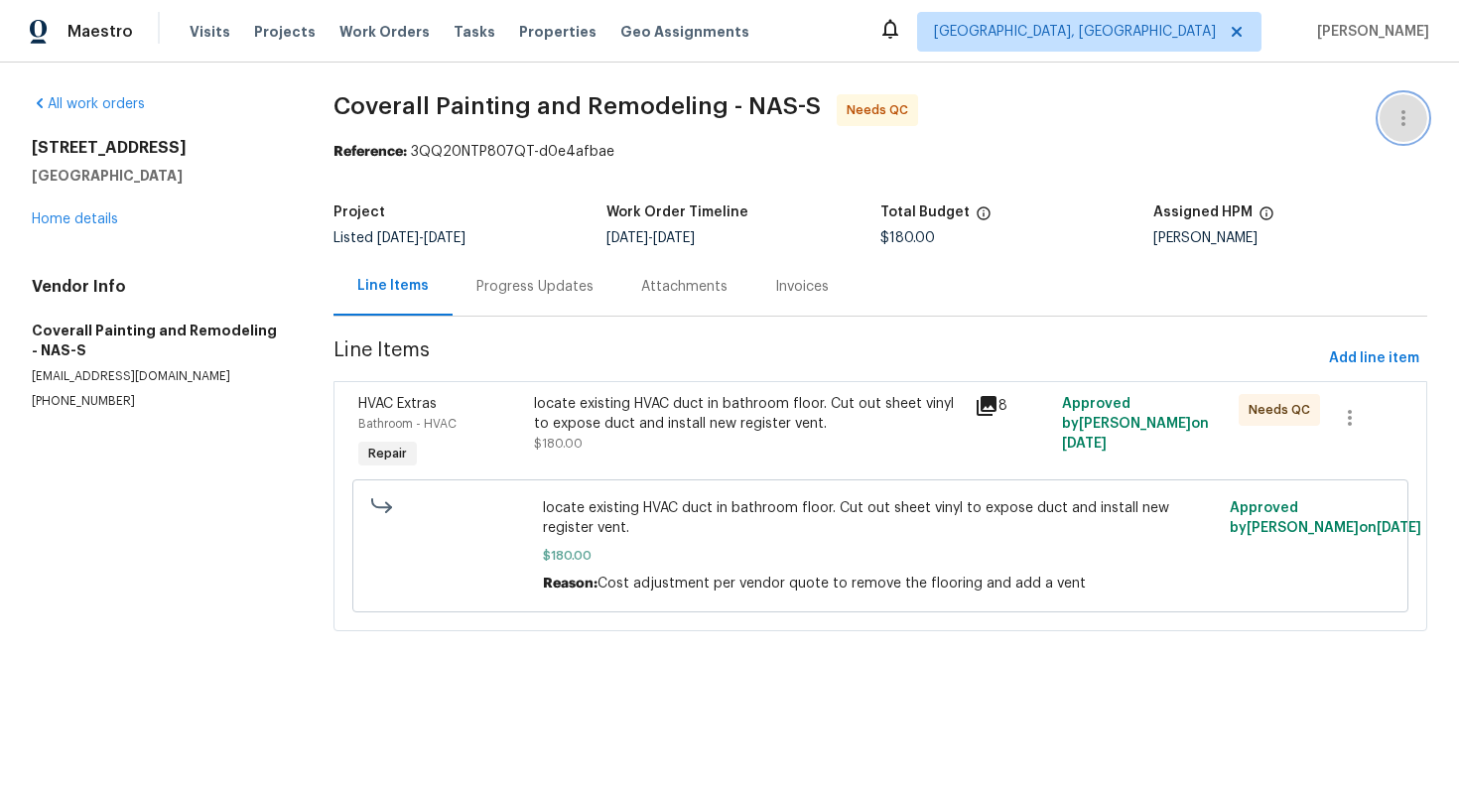
click at [1417, 116] on button "button" at bounding box center [1404, 118] width 48 height 48
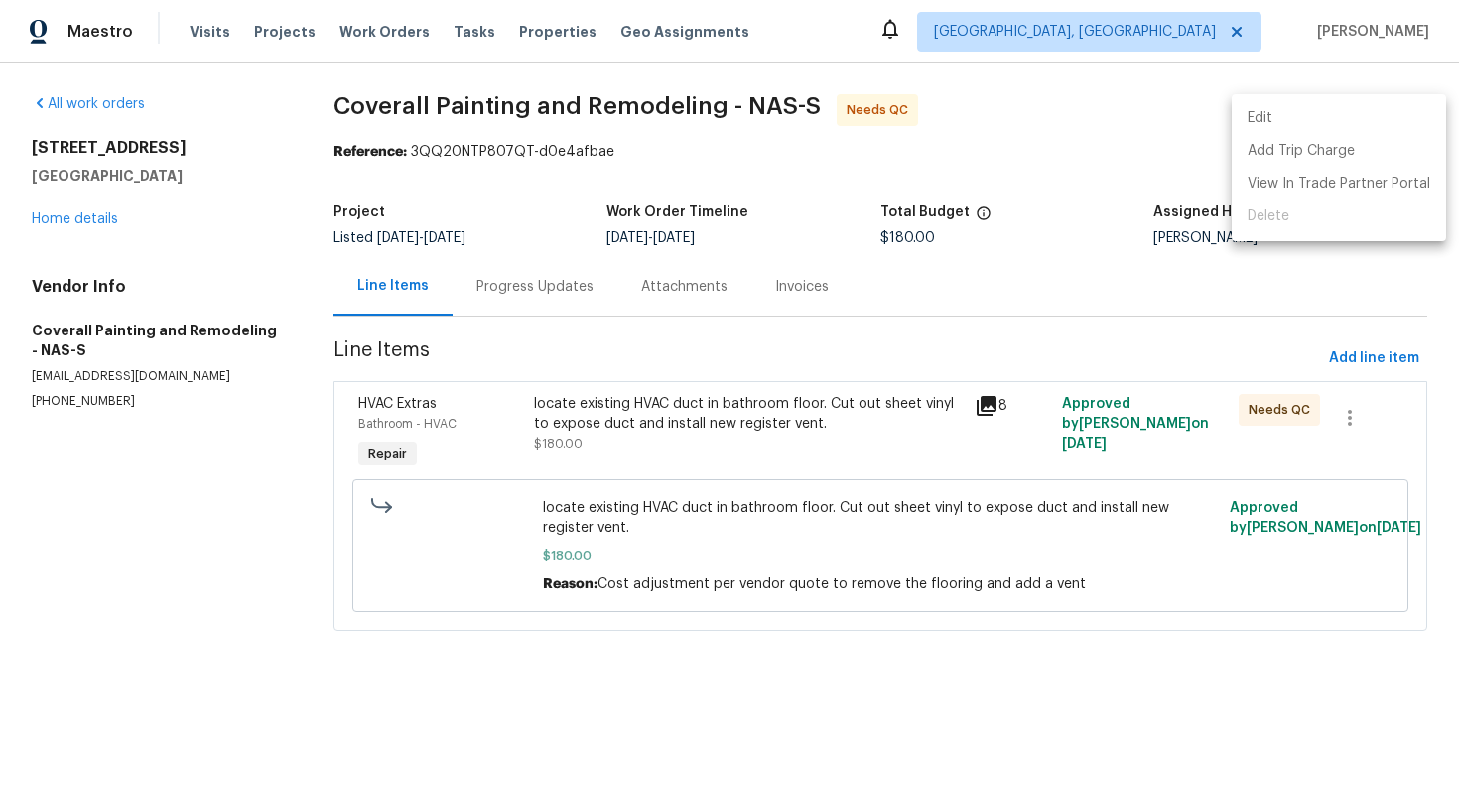
click at [1408, 118] on li "Edit" at bounding box center [1339, 118] width 214 height 33
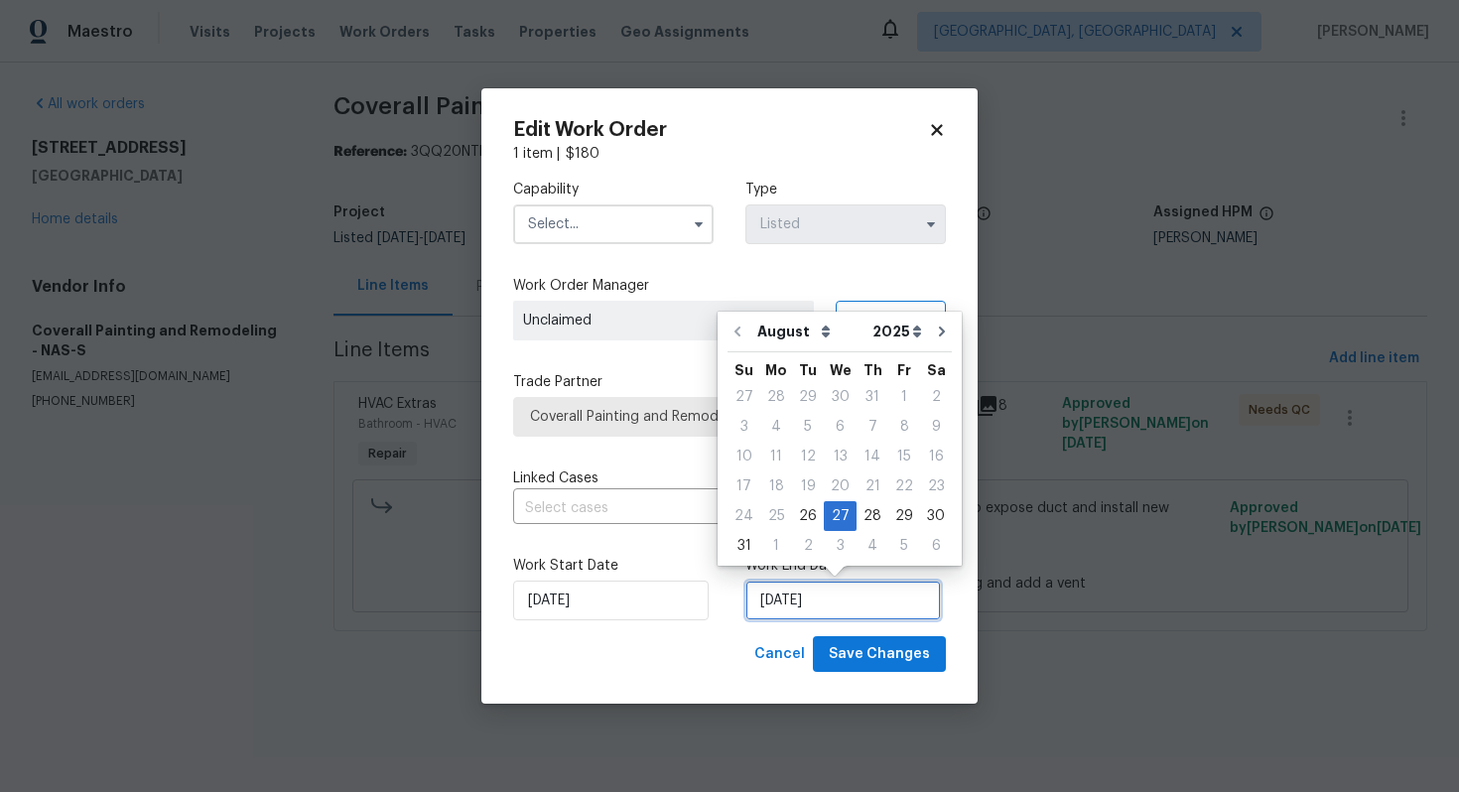
click at [773, 591] on input "[DATE]" at bounding box center [844, 601] width 196 height 40
click at [806, 523] on div "26" at bounding box center [808, 516] width 32 height 28
type input "[DATE]"
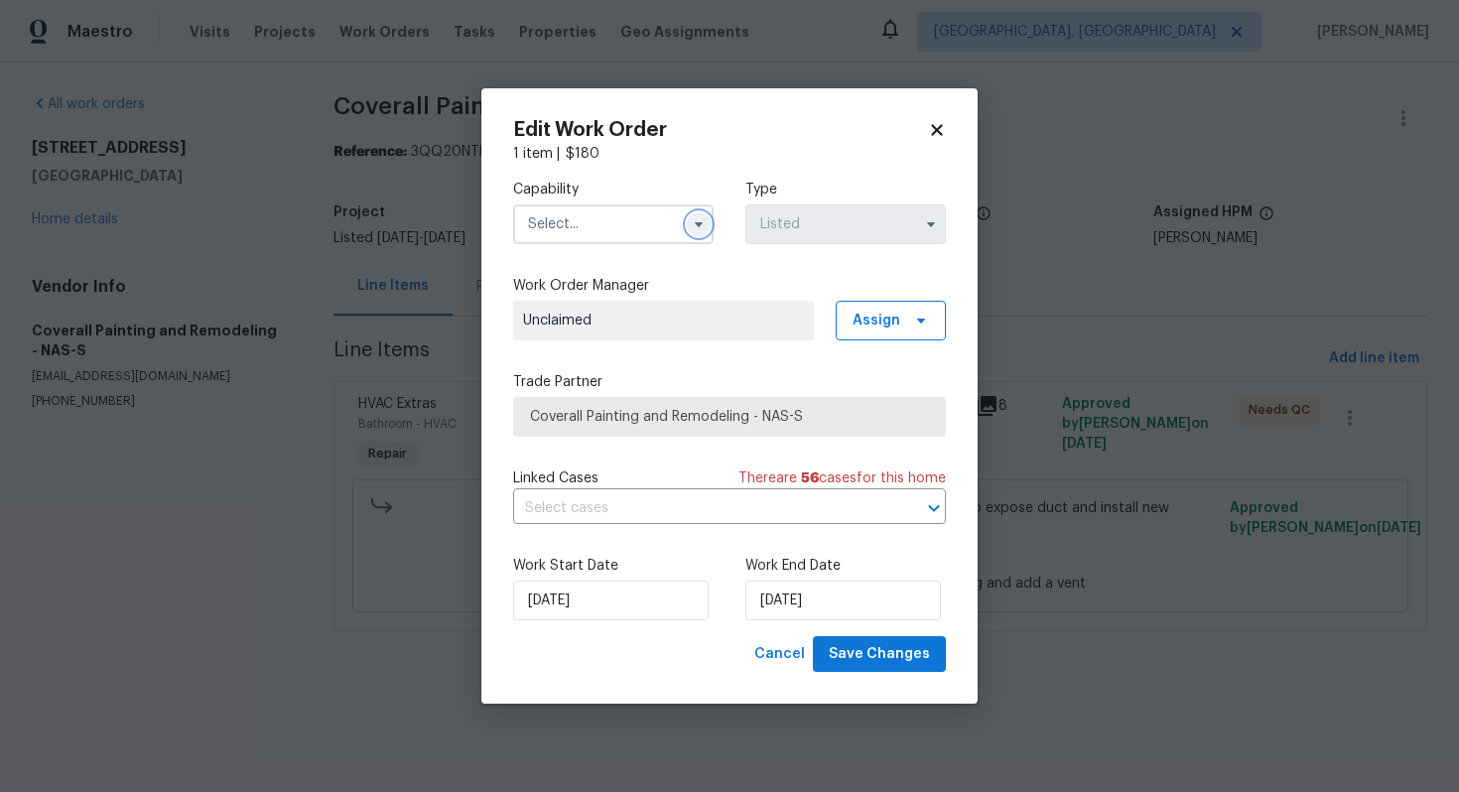
click at [697, 222] on icon "button" at bounding box center [699, 224] width 8 height 5
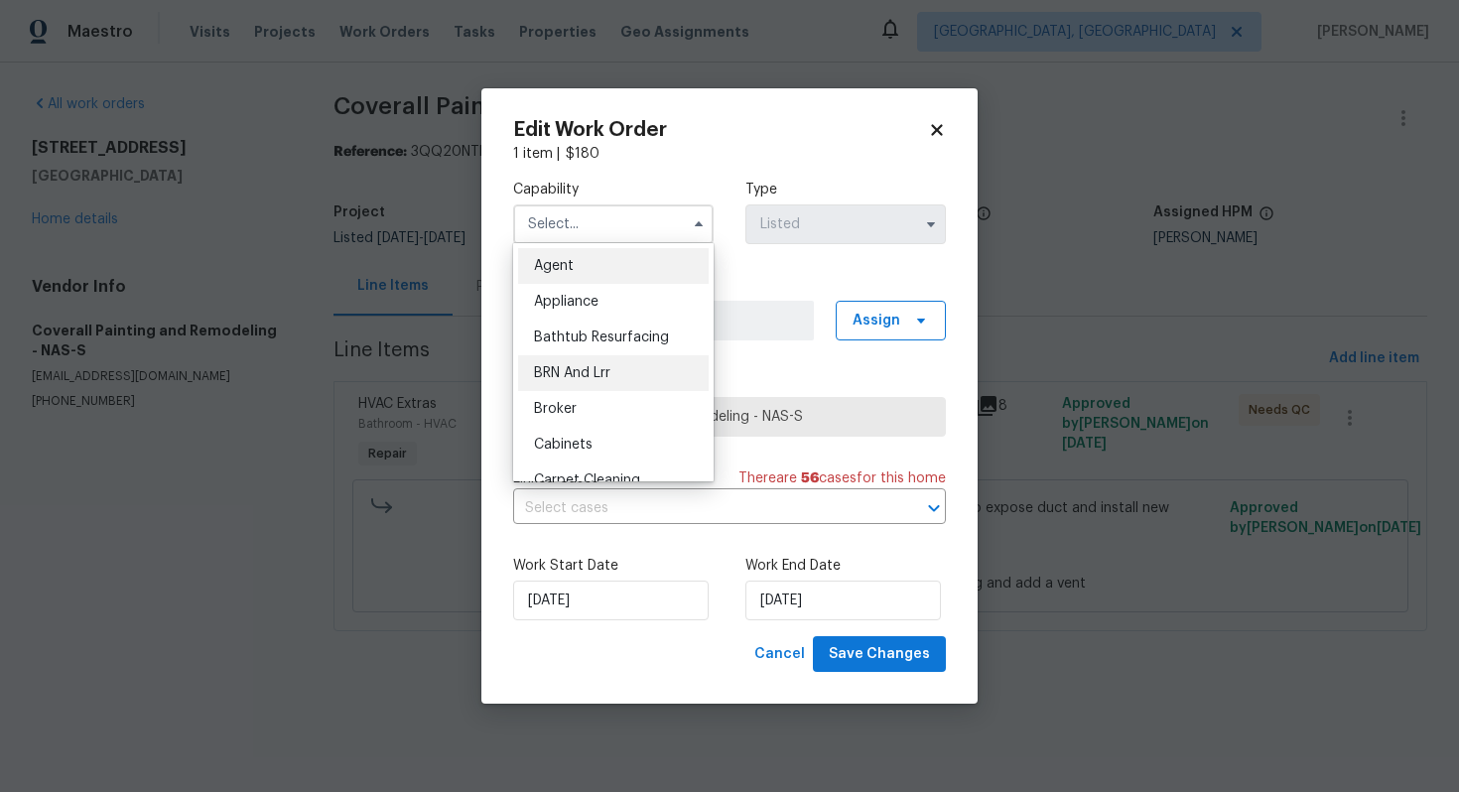
click at [624, 366] on div "BRN And Lrr" at bounding box center [613, 373] width 191 height 36
type input "BRN And Lrr"
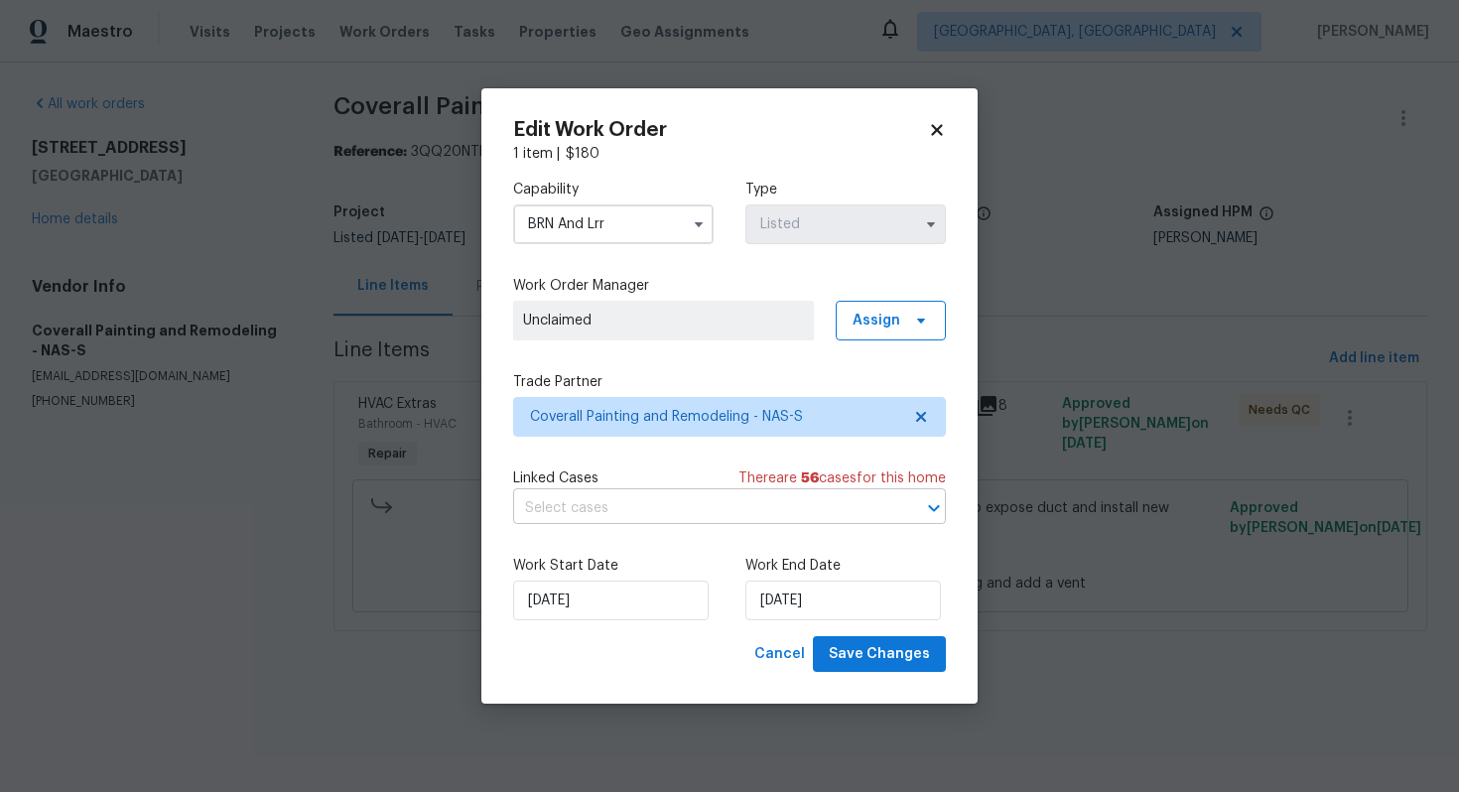
click at [648, 497] on input "text" at bounding box center [701, 508] width 377 height 31
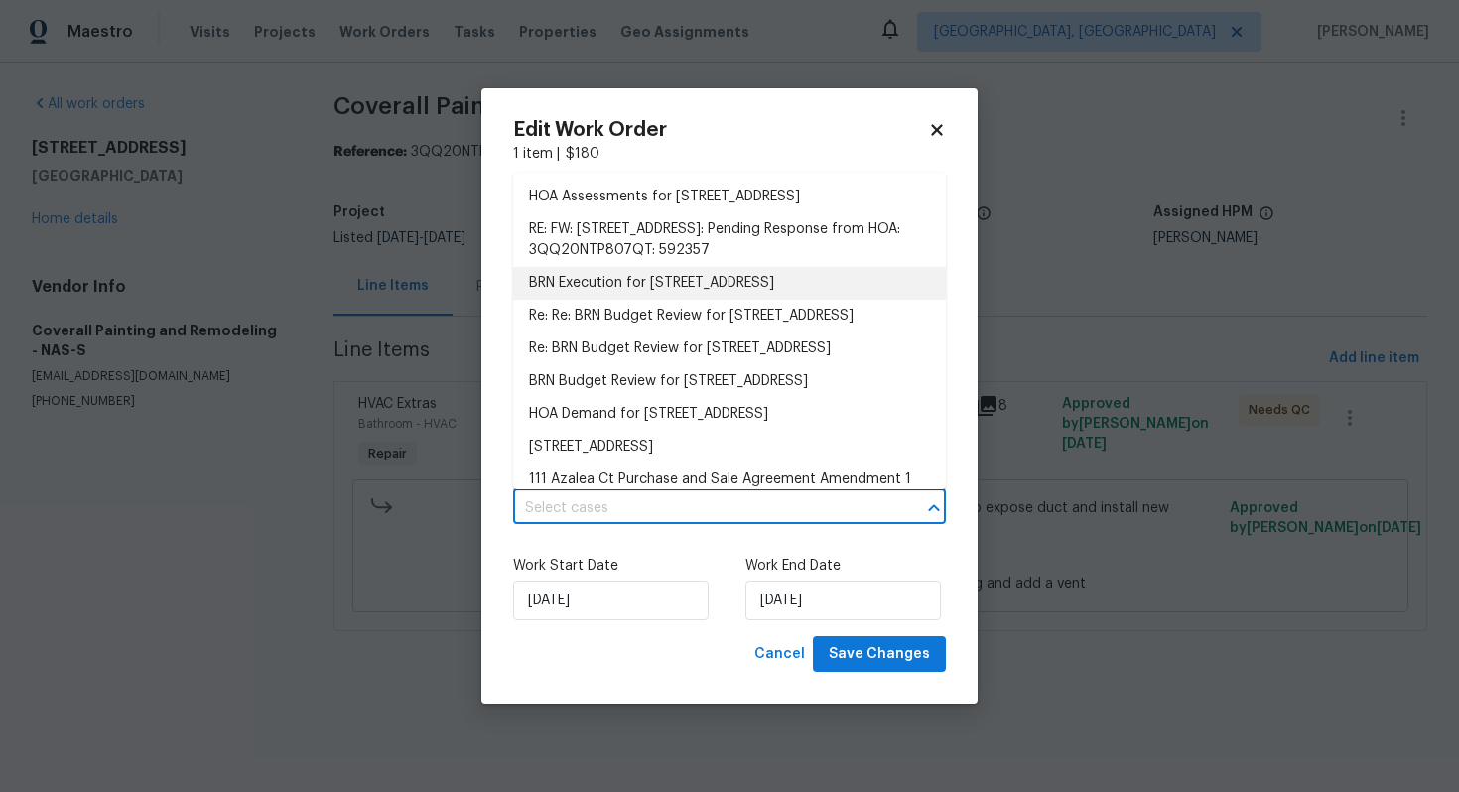
click at [672, 281] on li "BRN Execution for [STREET_ADDRESS]" at bounding box center [729, 283] width 433 height 33
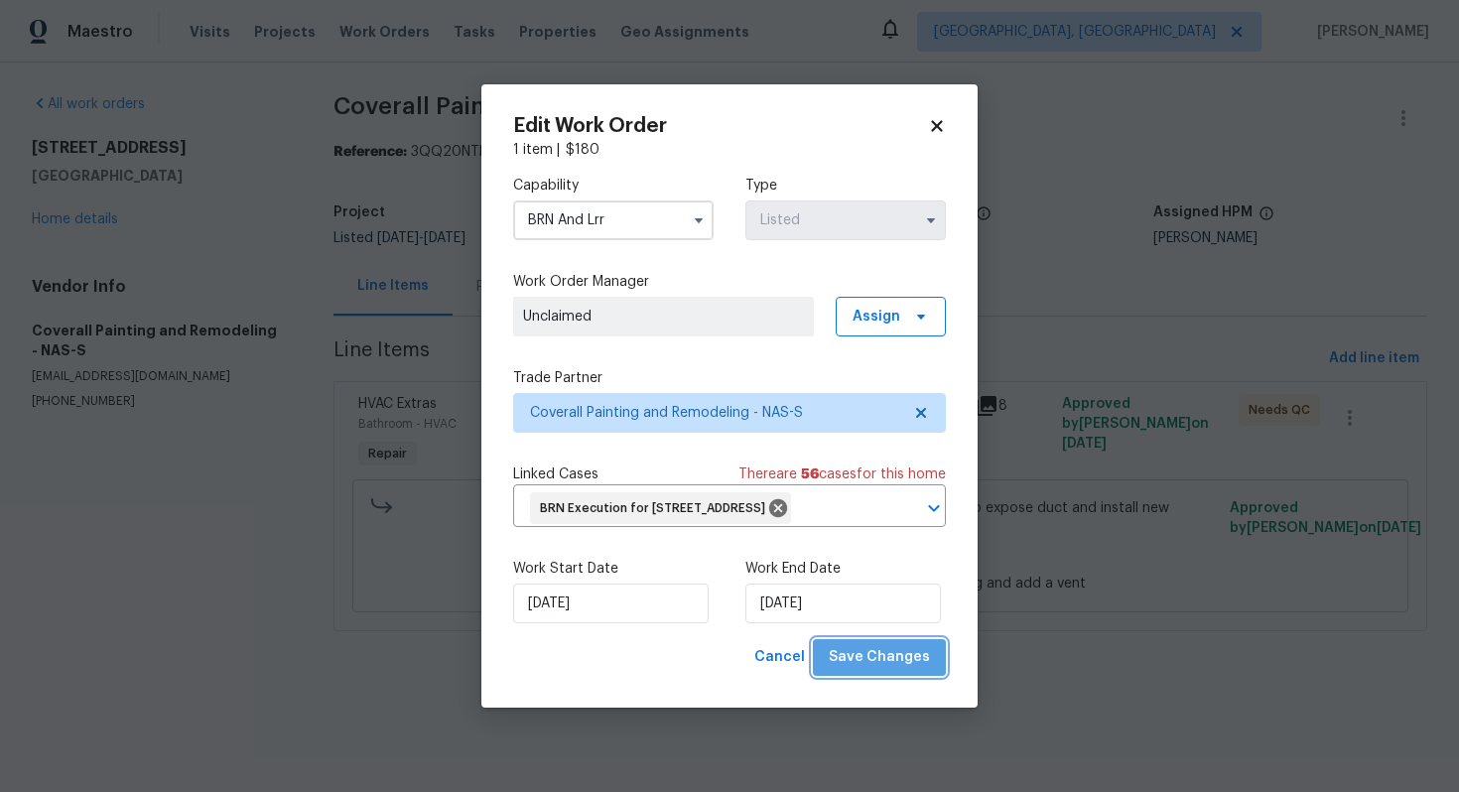
click at [902, 670] on span "Save Changes" at bounding box center [879, 657] width 101 height 25
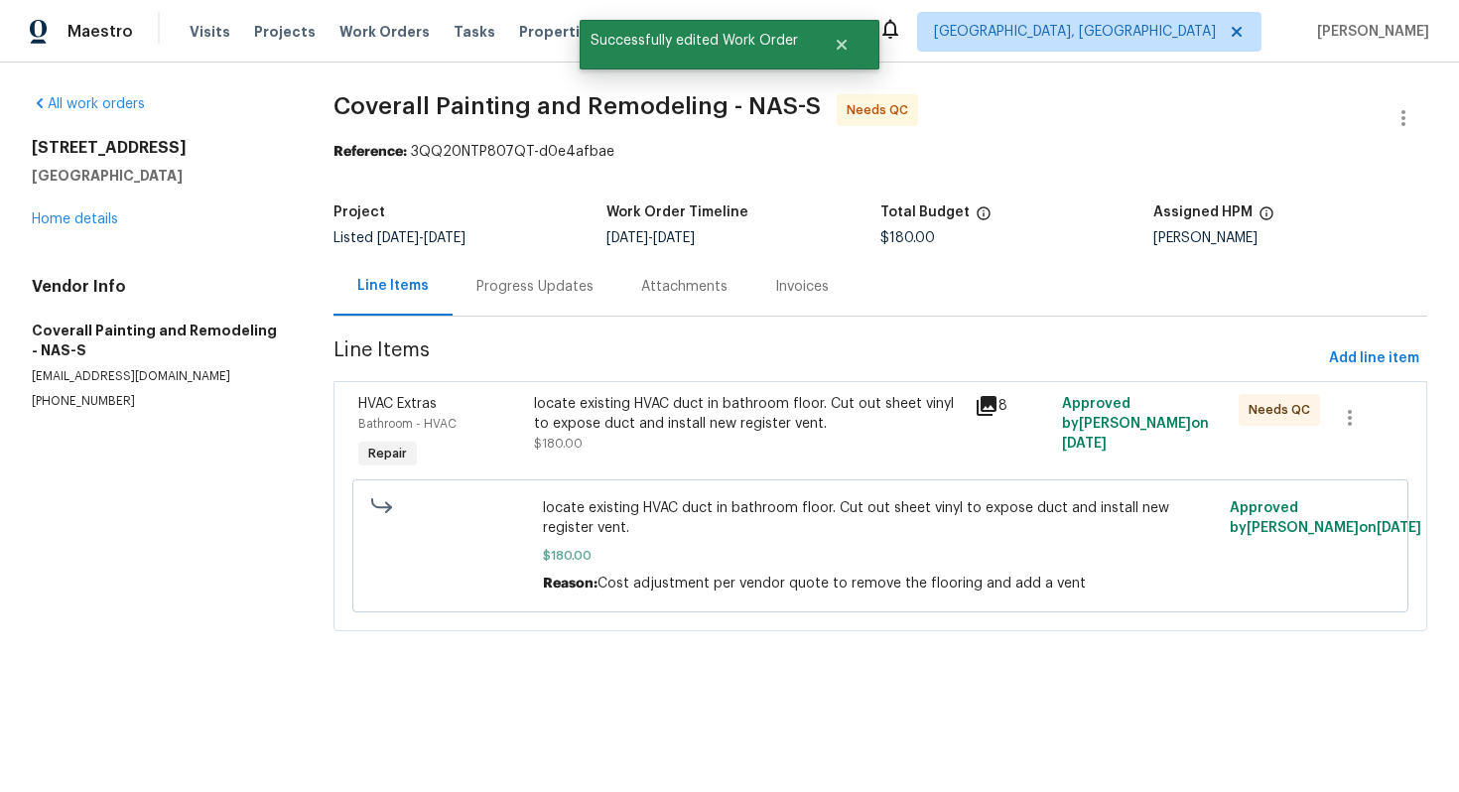
click at [622, 426] on div "locate existing HVAC duct in bathroom floor. Cut out sheet vinyl to expose duct…" at bounding box center [748, 414] width 428 height 40
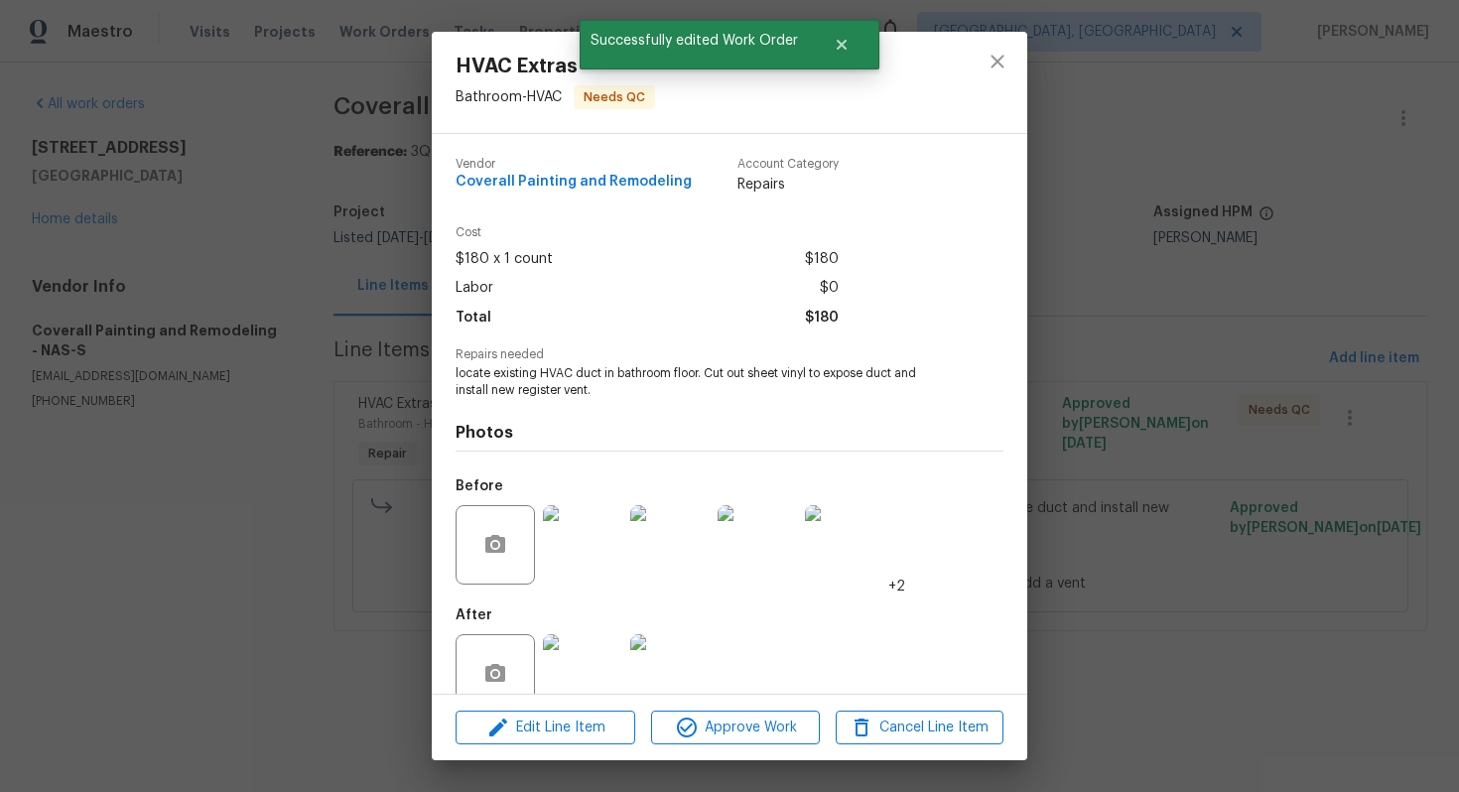
scroll to position [40, 0]
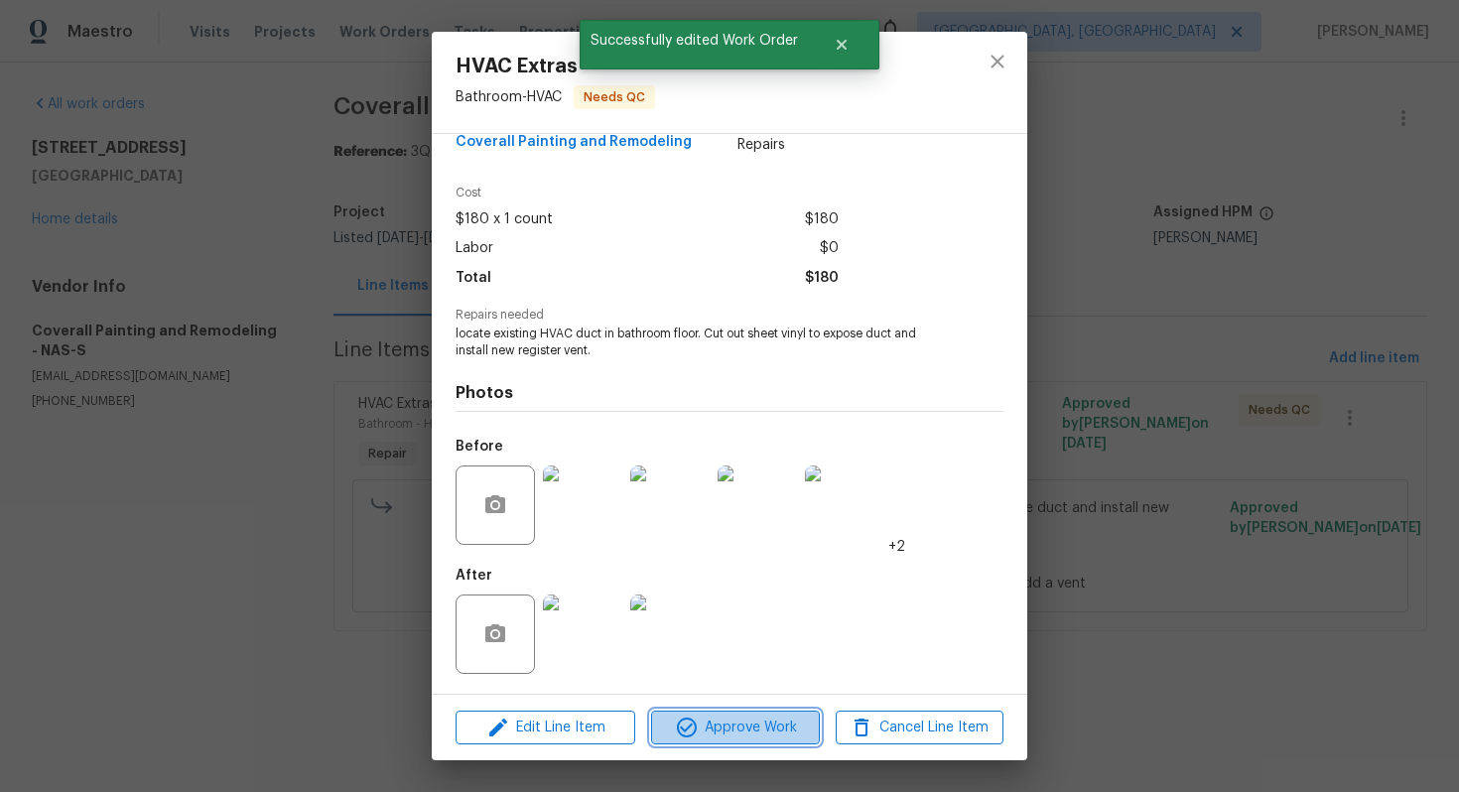
click at [727, 729] on span "Approve Work" at bounding box center [735, 728] width 156 height 25
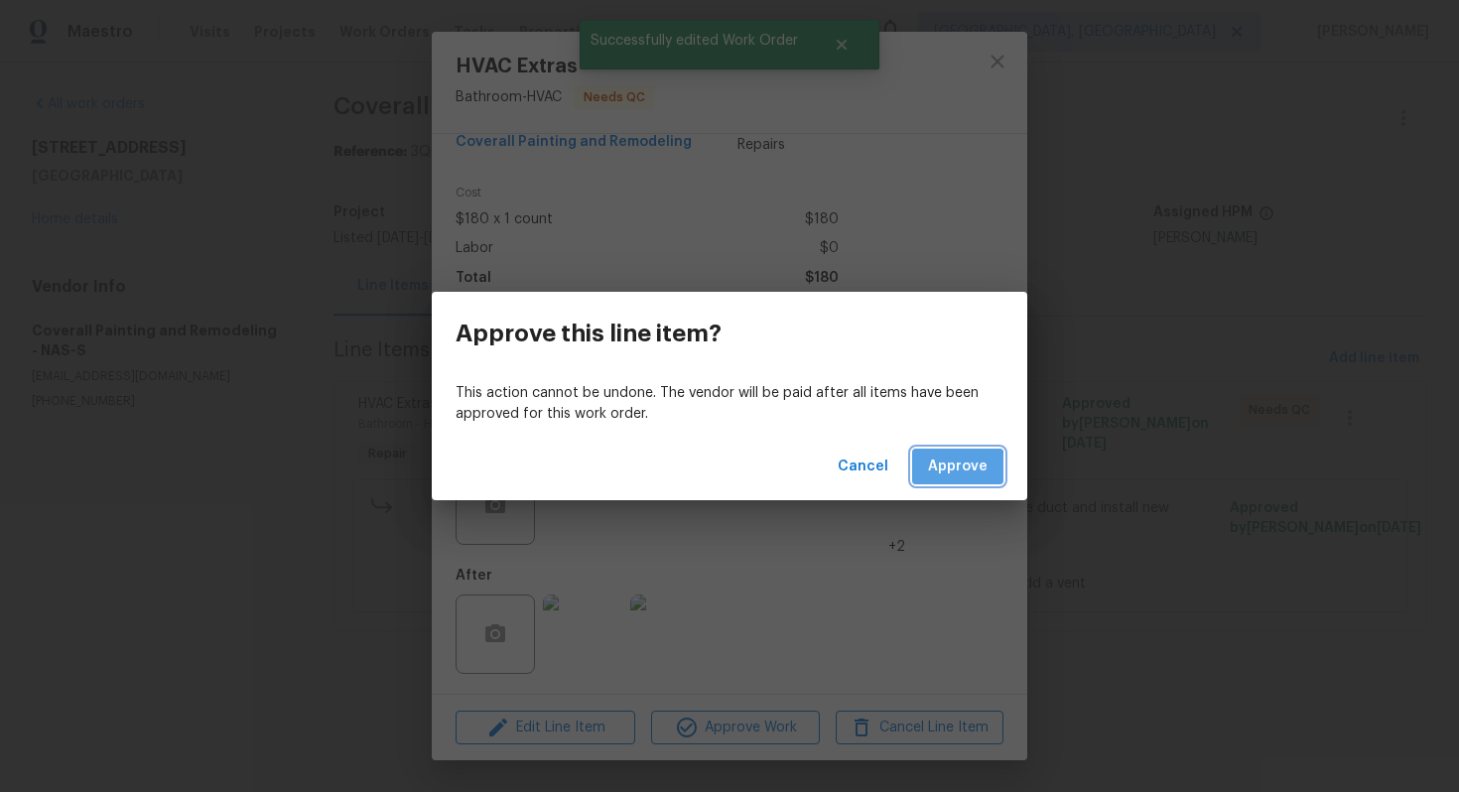
click at [942, 470] on span "Approve" at bounding box center [958, 467] width 60 height 25
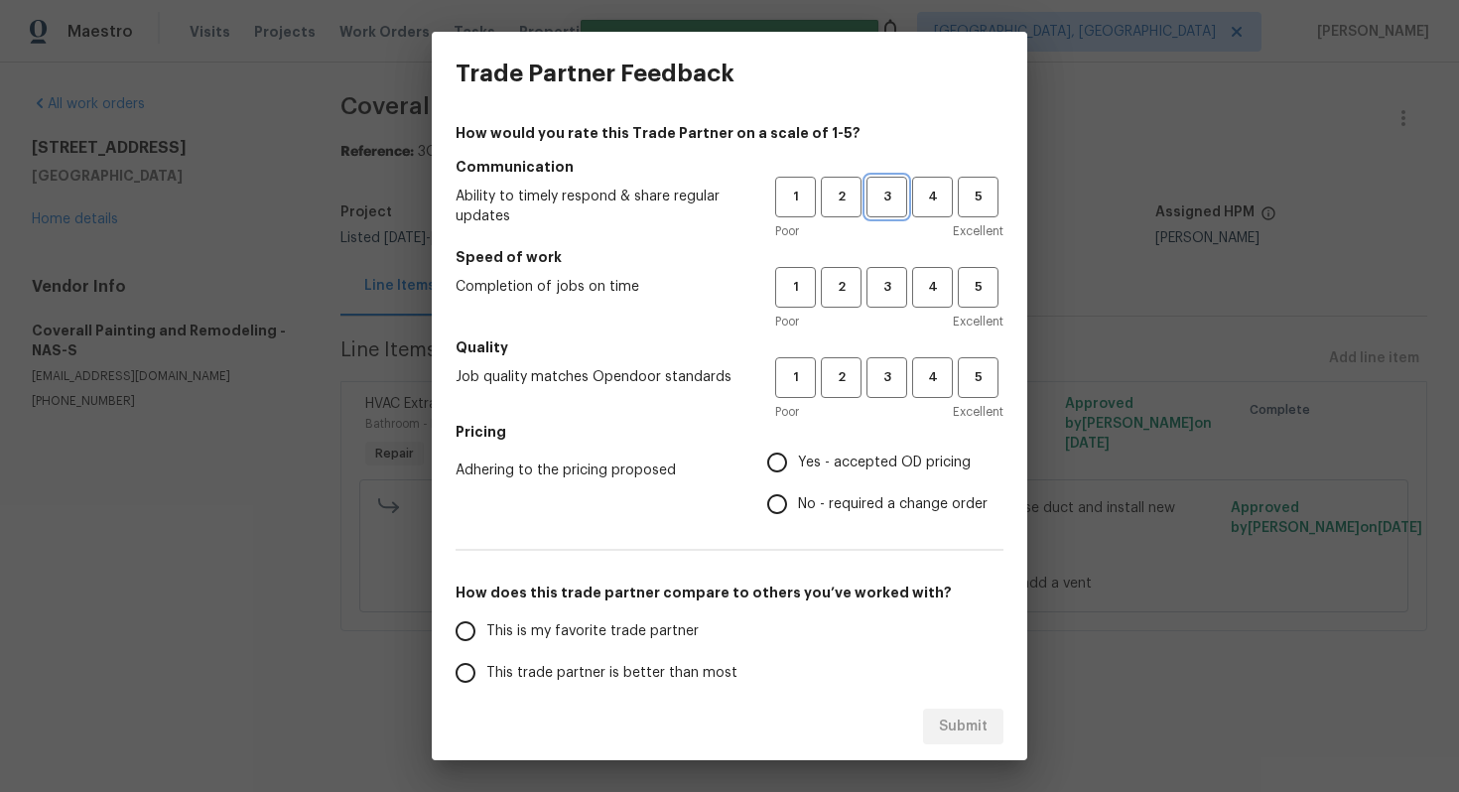
click at [882, 208] on button "3" at bounding box center [887, 197] width 41 height 41
click at [887, 284] on span "3" at bounding box center [887, 287] width 37 height 23
click at [894, 360] on button "3" at bounding box center [887, 377] width 41 height 41
click at [846, 500] on span "No - required a change order" at bounding box center [893, 504] width 190 height 21
click at [798, 500] on input "No - required a change order" at bounding box center [777, 504] width 42 height 42
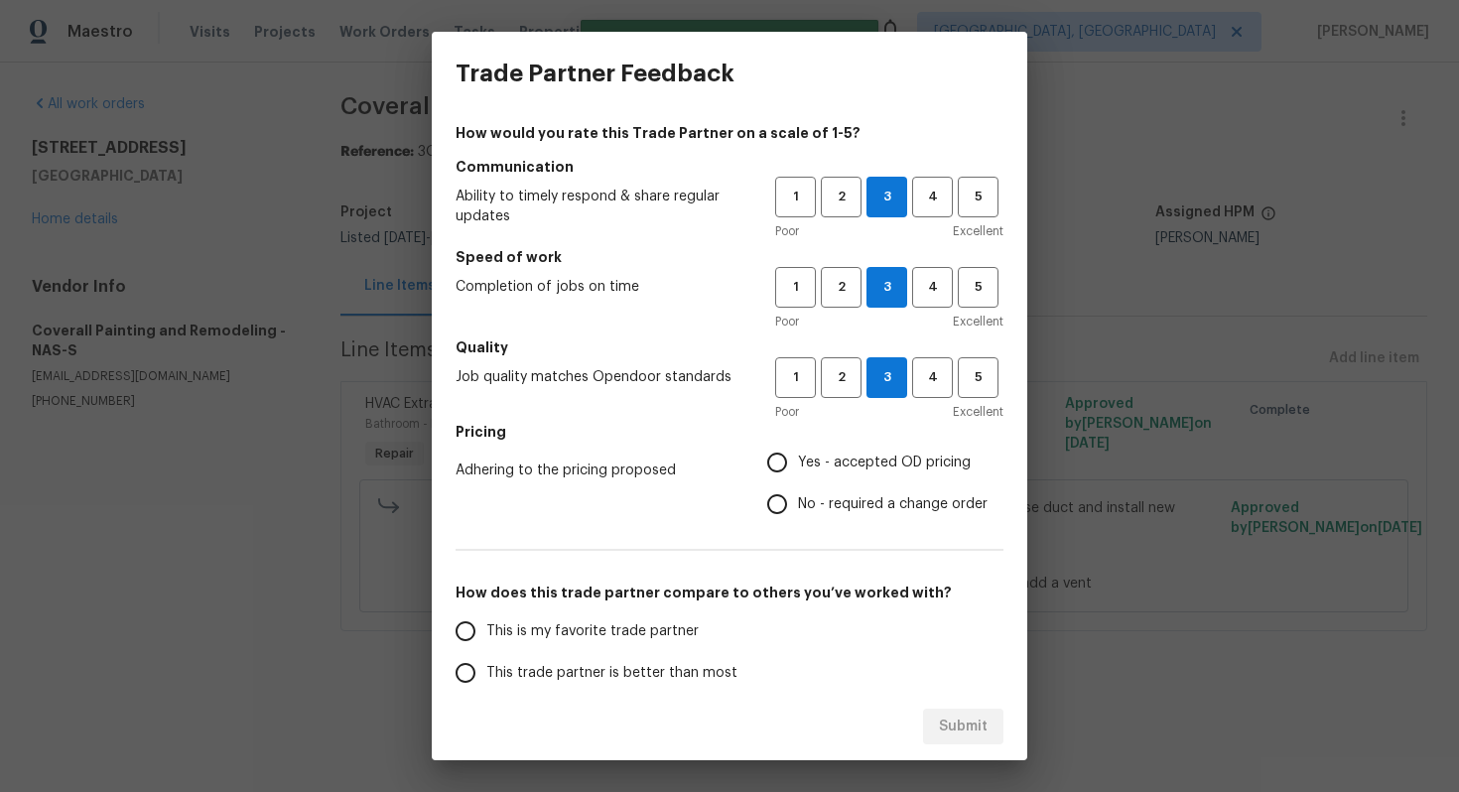
radio input "true"
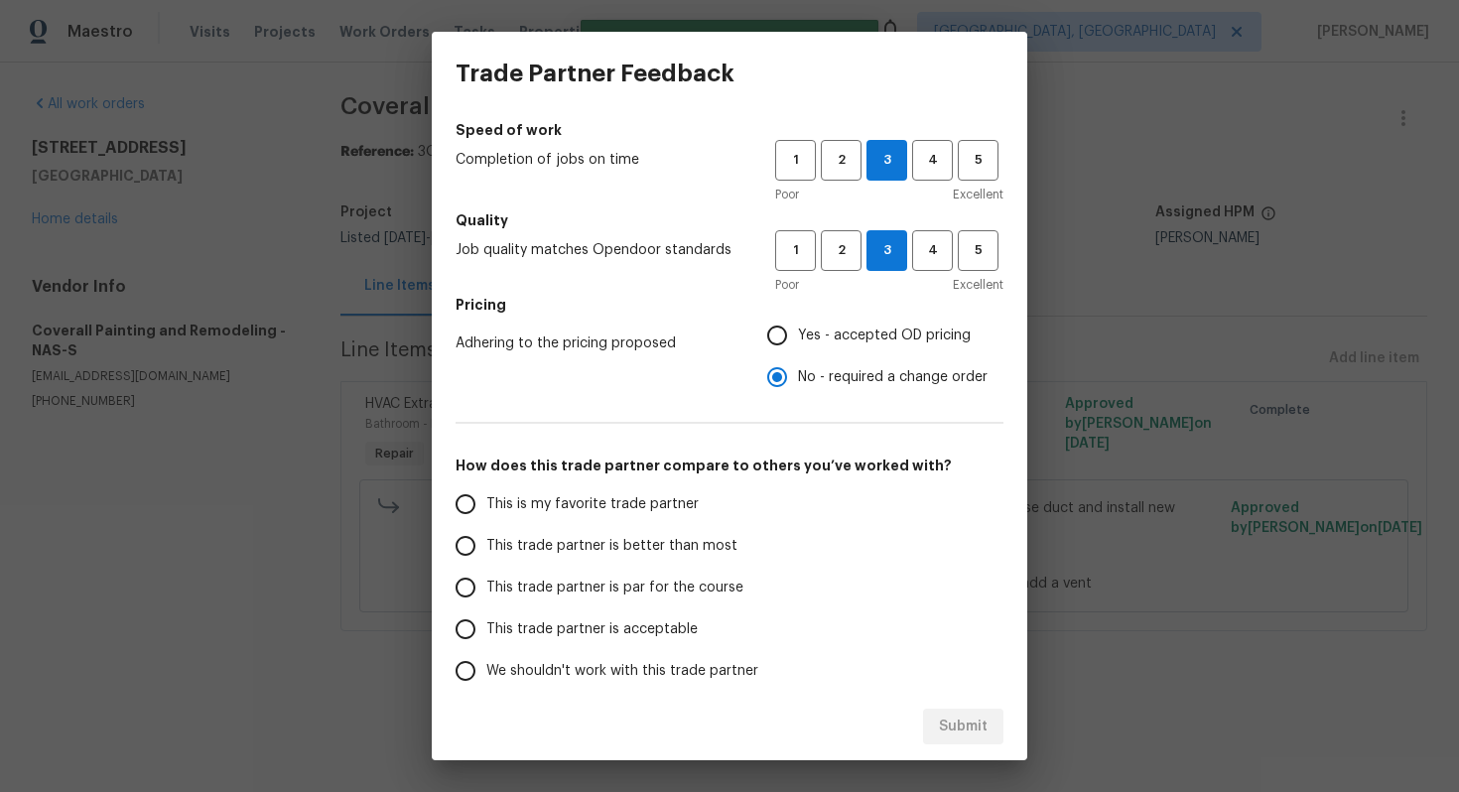
scroll to position [157, 0]
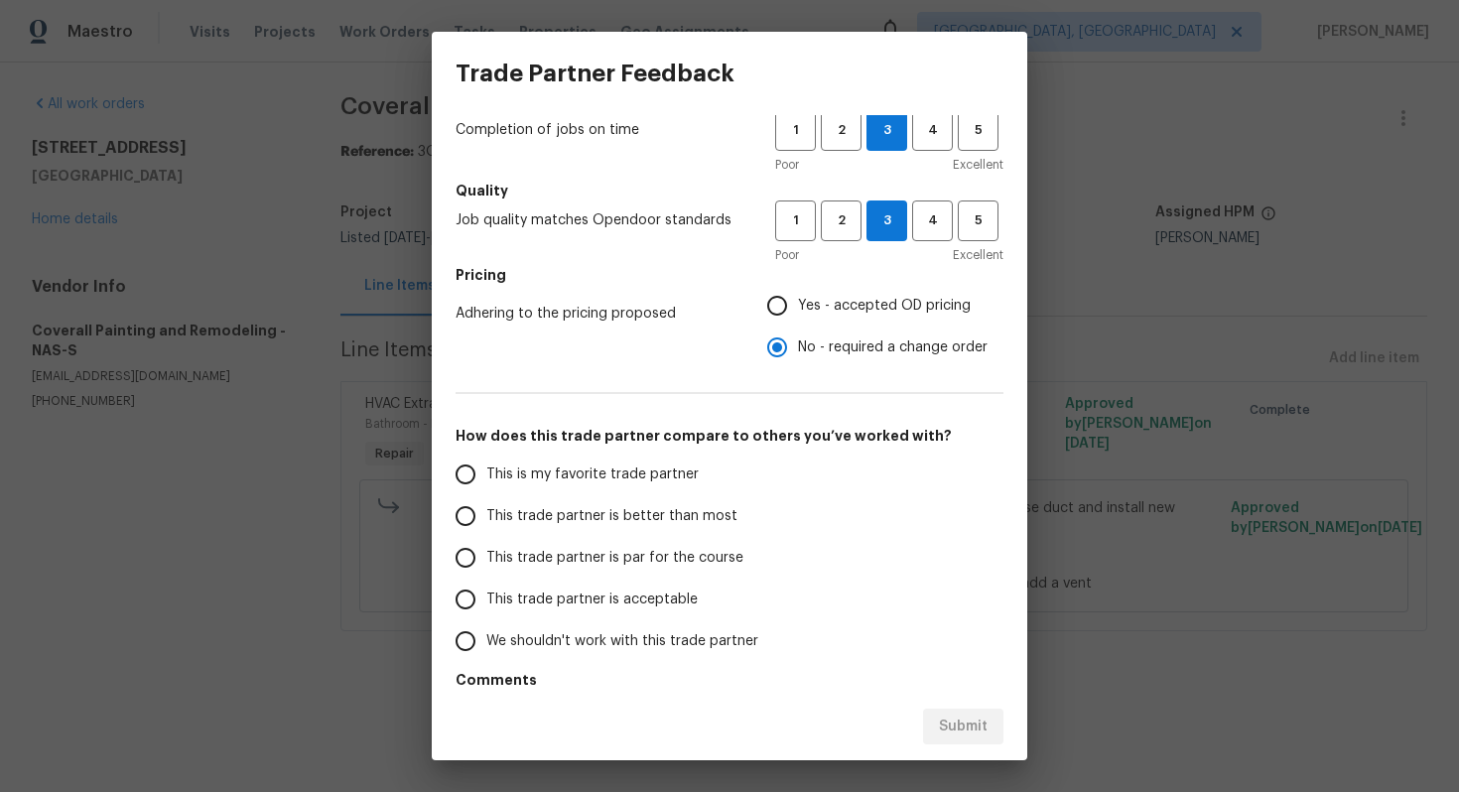
click at [622, 554] on span "This trade partner is par for the course" at bounding box center [614, 558] width 257 height 21
click at [486, 554] on input "This trade partner is par for the course" at bounding box center [466, 558] width 42 height 42
click at [963, 707] on div "Submit" at bounding box center [730, 727] width 596 height 68
click at [958, 721] on span "Submit" at bounding box center [963, 727] width 49 height 25
radio input "true"
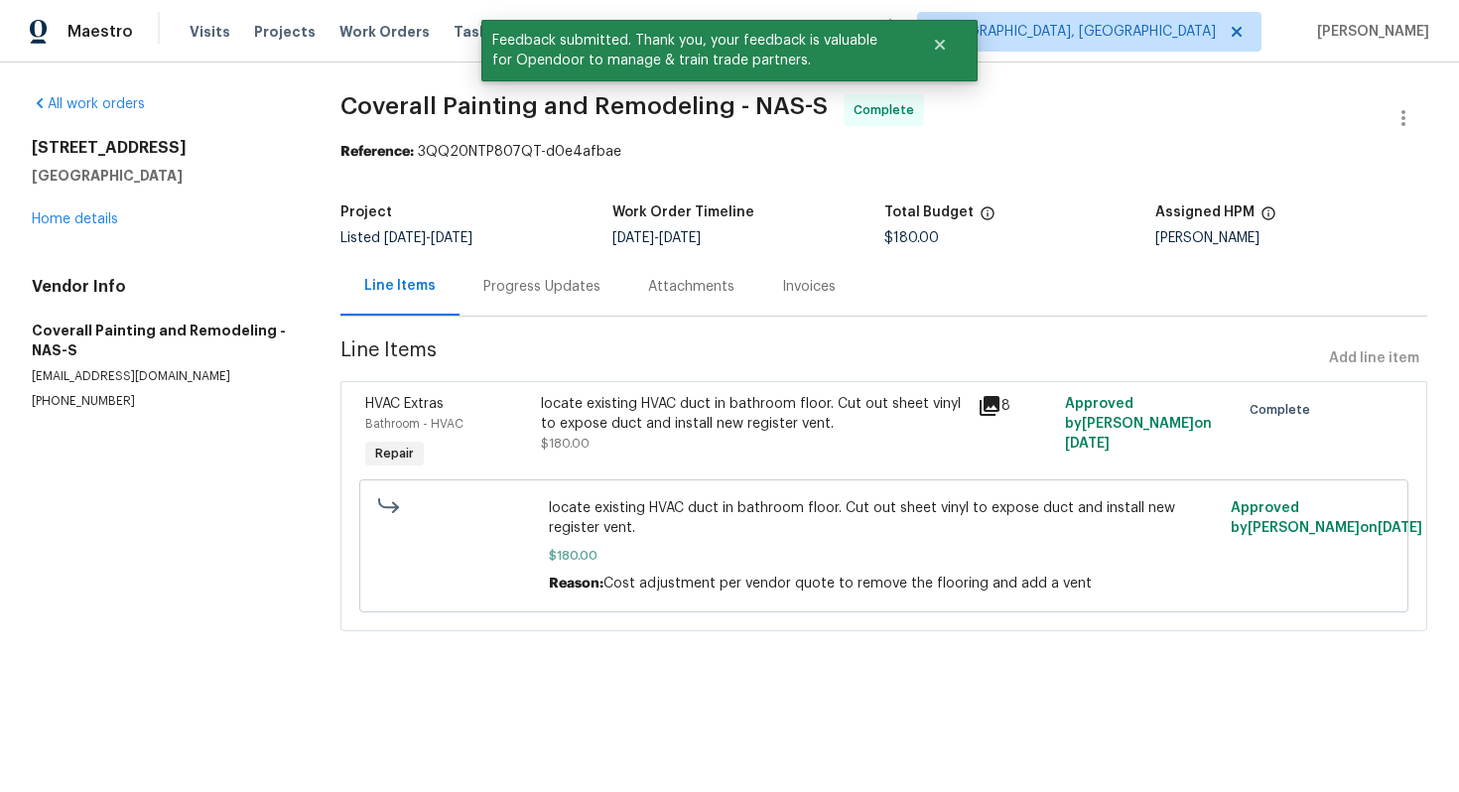
click at [796, 283] on div "Invoices" at bounding box center [809, 287] width 54 height 20
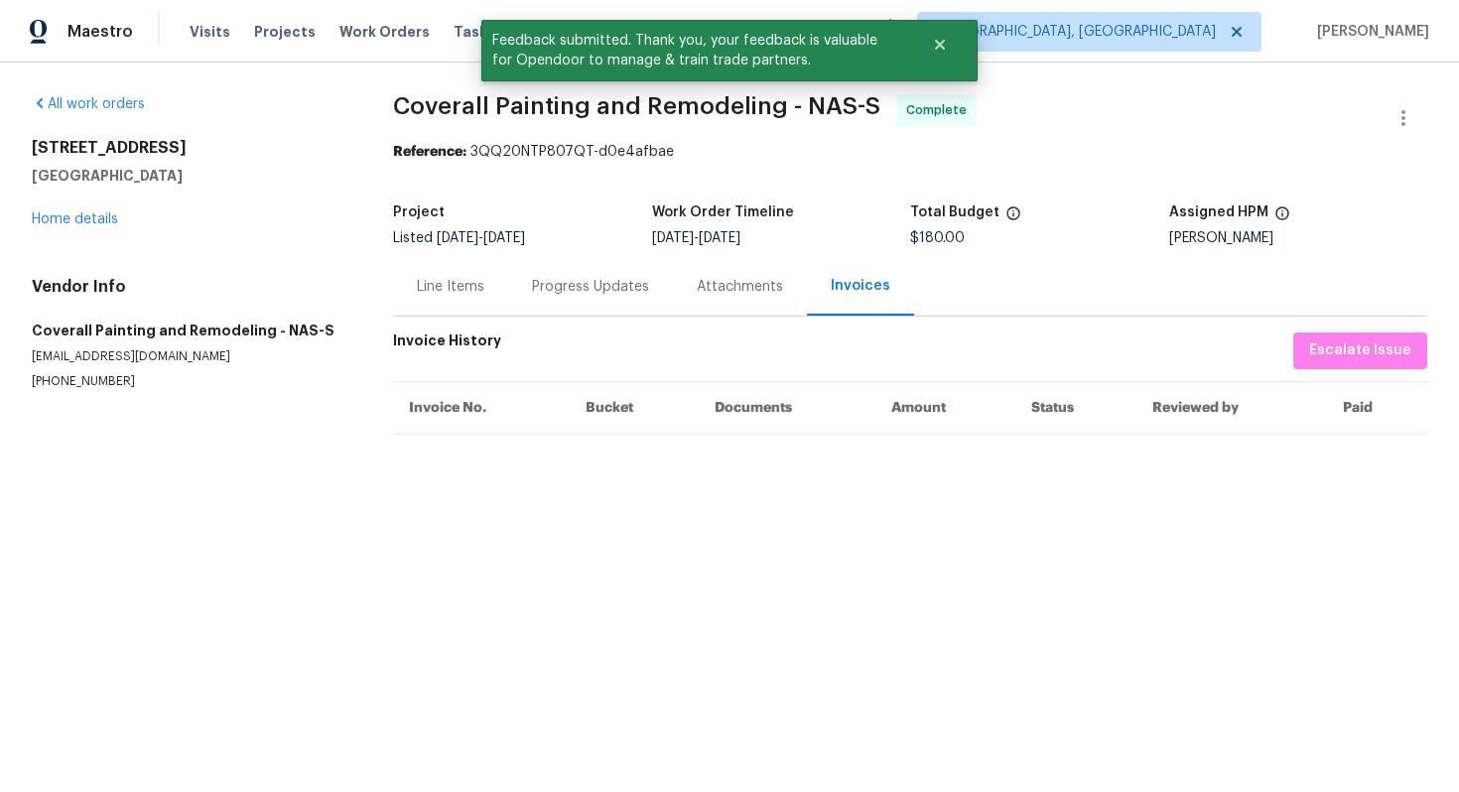
click at [438, 301] on div "Line Items" at bounding box center [450, 286] width 115 height 59
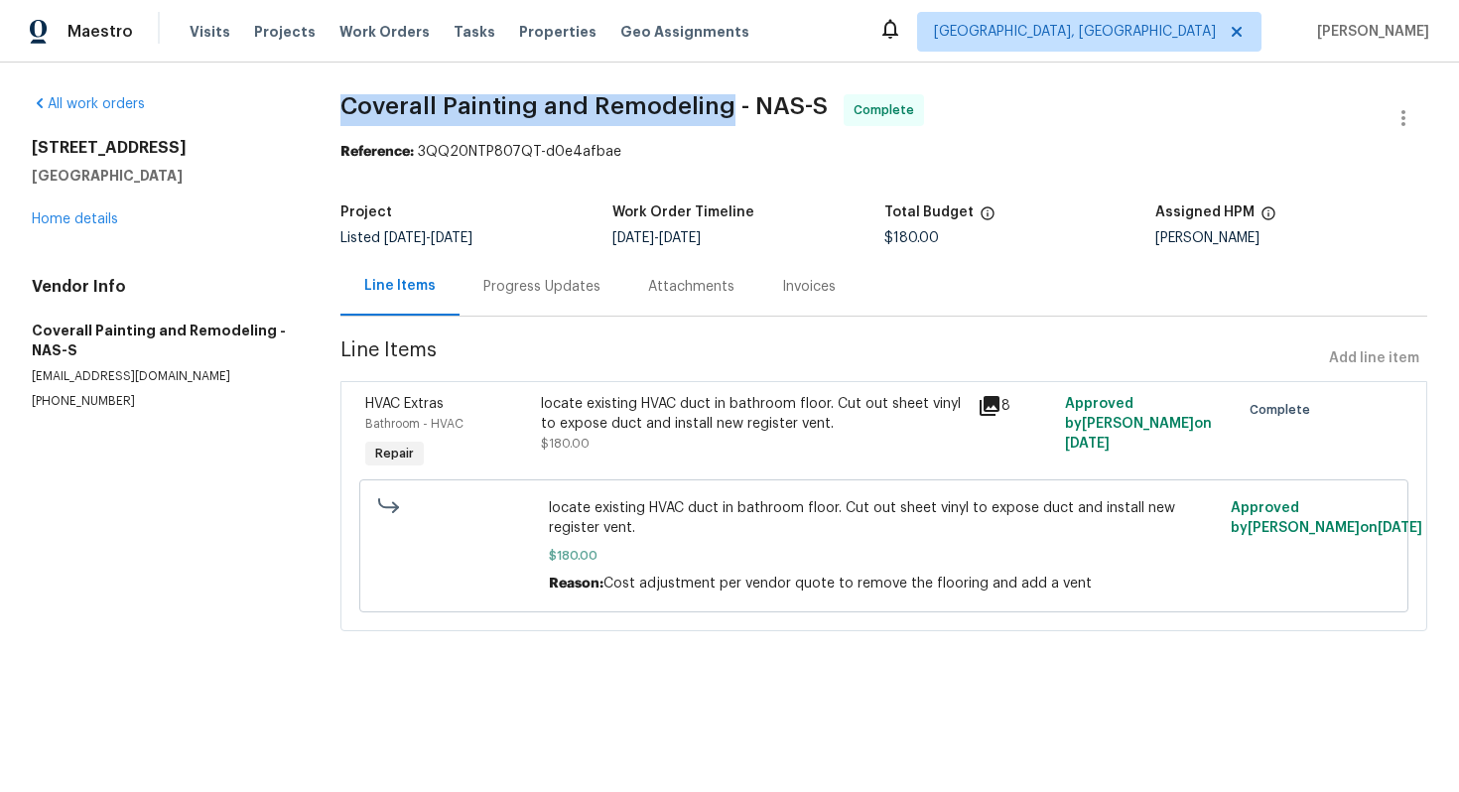
drag, startPoint x: 336, startPoint y: 106, endPoint x: 723, endPoint y: 100, distance: 387.2
click at [723, 100] on div "All work orders [STREET_ADDRESS] Home details Vendor Info Coverall Painting and…" at bounding box center [729, 375] width 1459 height 624
copy span "Coverall Painting and Remodeling"
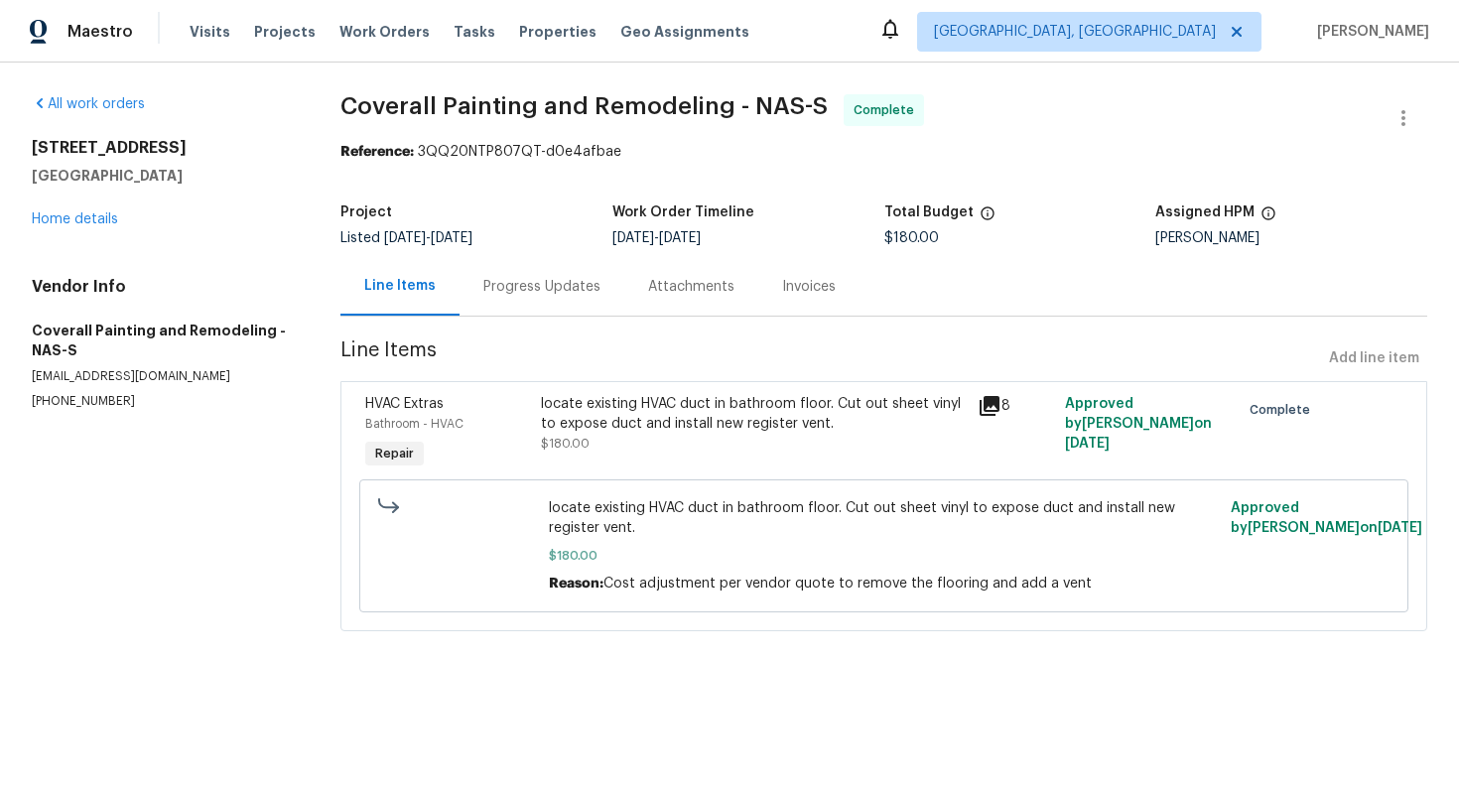
click at [608, 426] on div "locate existing HVAC duct in bathroom floor. Cut out sheet vinyl to expose duct…" at bounding box center [753, 414] width 425 height 40
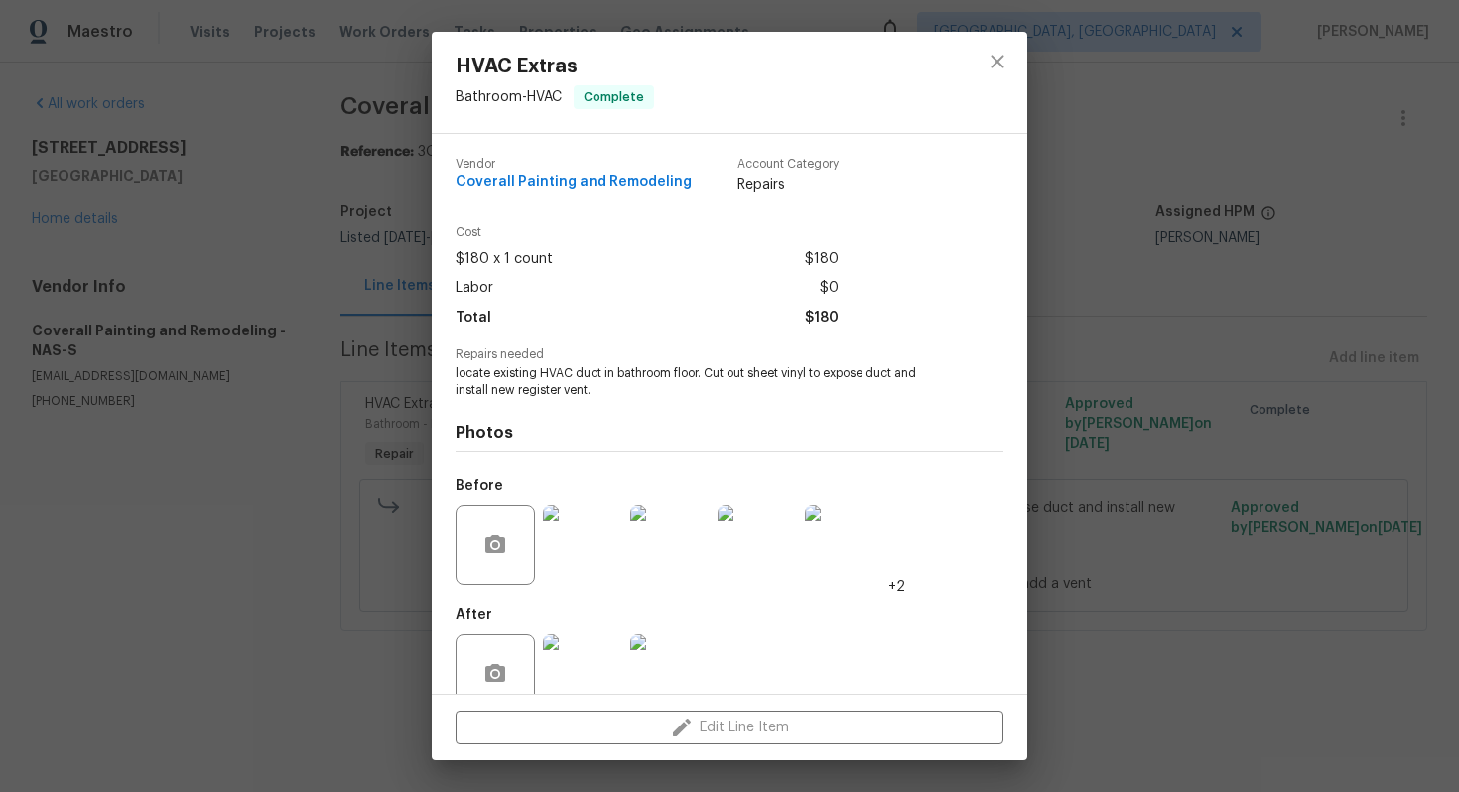
click at [495, 377] on span "locate existing HVAC duct in bathroom floor. Cut out sheet vinyl to expose duct…" at bounding box center [702, 382] width 493 height 34
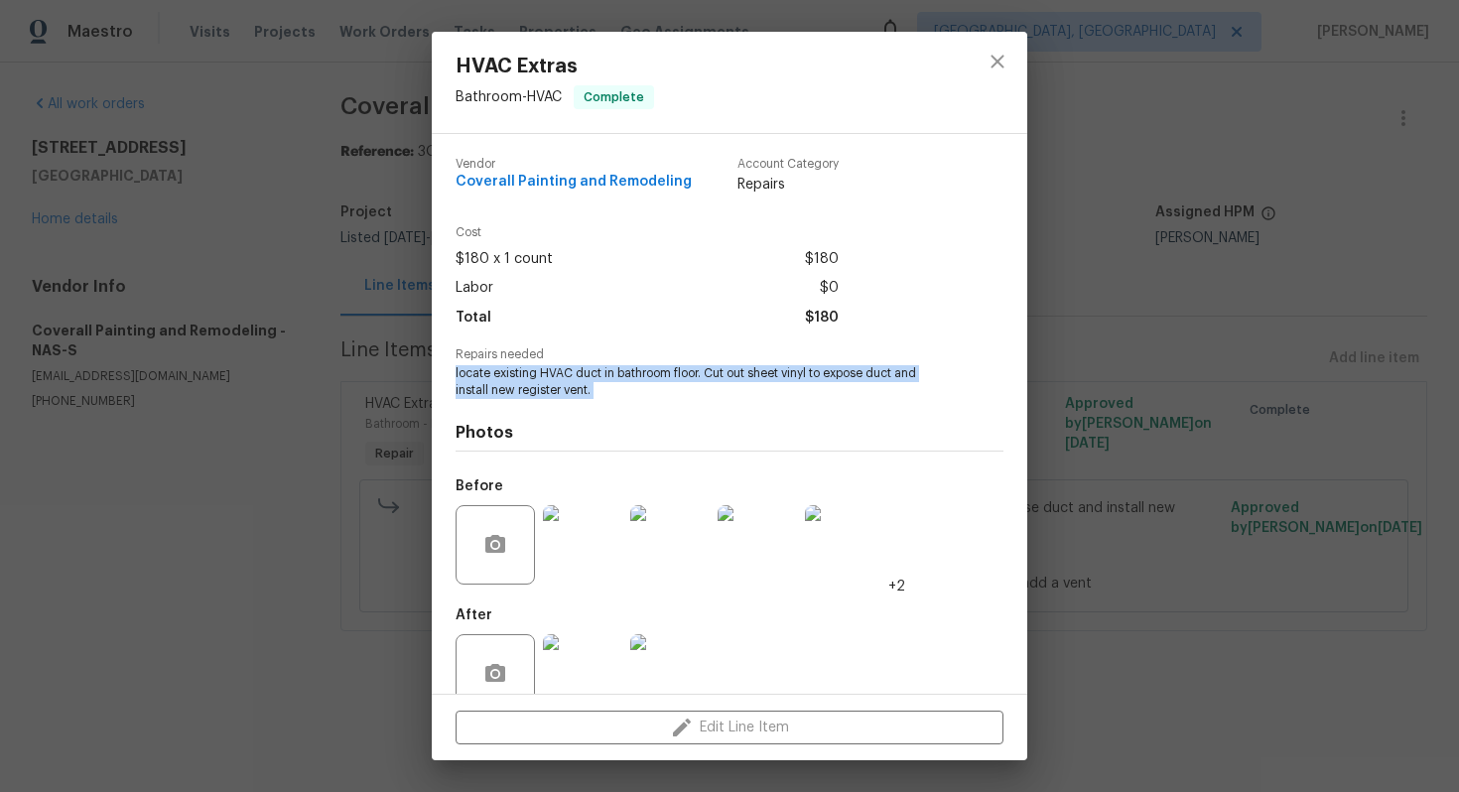
copy span "locate existing HVAC duct in bathroom floor. Cut out sheet vinyl to expose duct…"
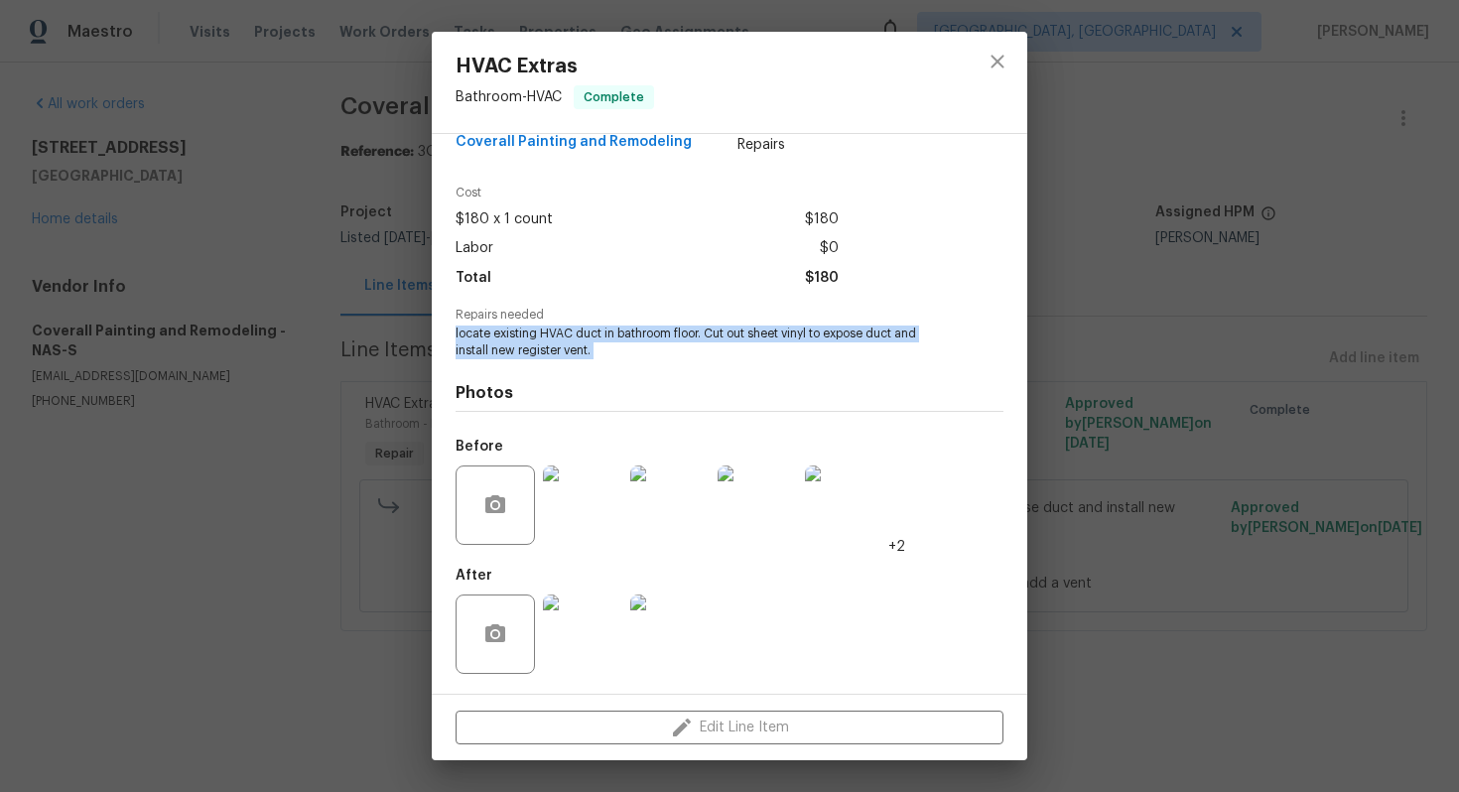
click at [565, 503] on img at bounding box center [582, 505] width 79 height 79
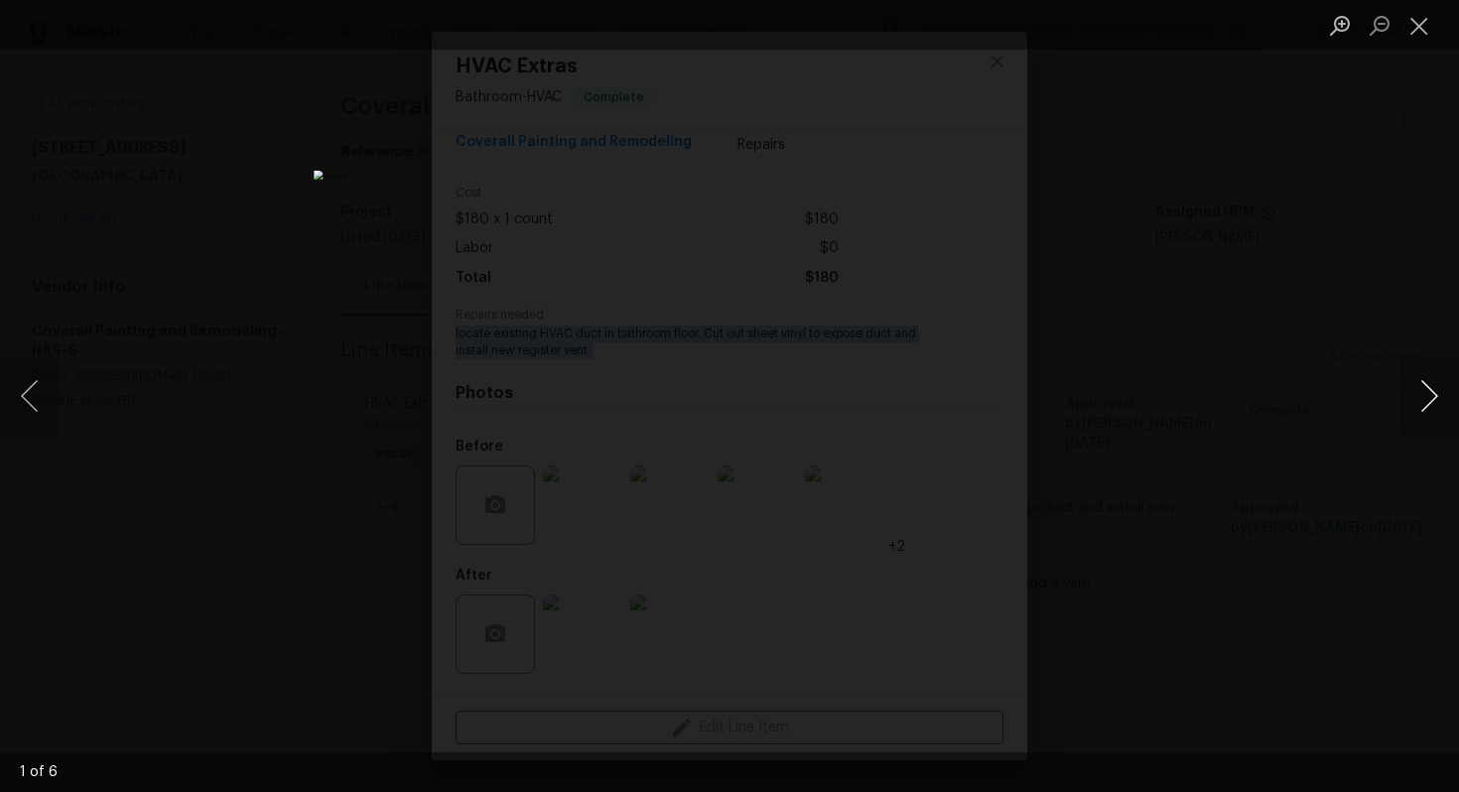
click at [1437, 399] on button "Next image" at bounding box center [1430, 395] width 60 height 79
click at [1432, 398] on button "Next image" at bounding box center [1430, 395] width 60 height 79
click at [1436, 403] on button "Next image" at bounding box center [1430, 395] width 60 height 79
click at [1400, 379] on button "Next image" at bounding box center [1430, 395] width 60 height 79
click at [1413, 398] on button "Next image" at bounding box center [1430, 395] width 60 height 79
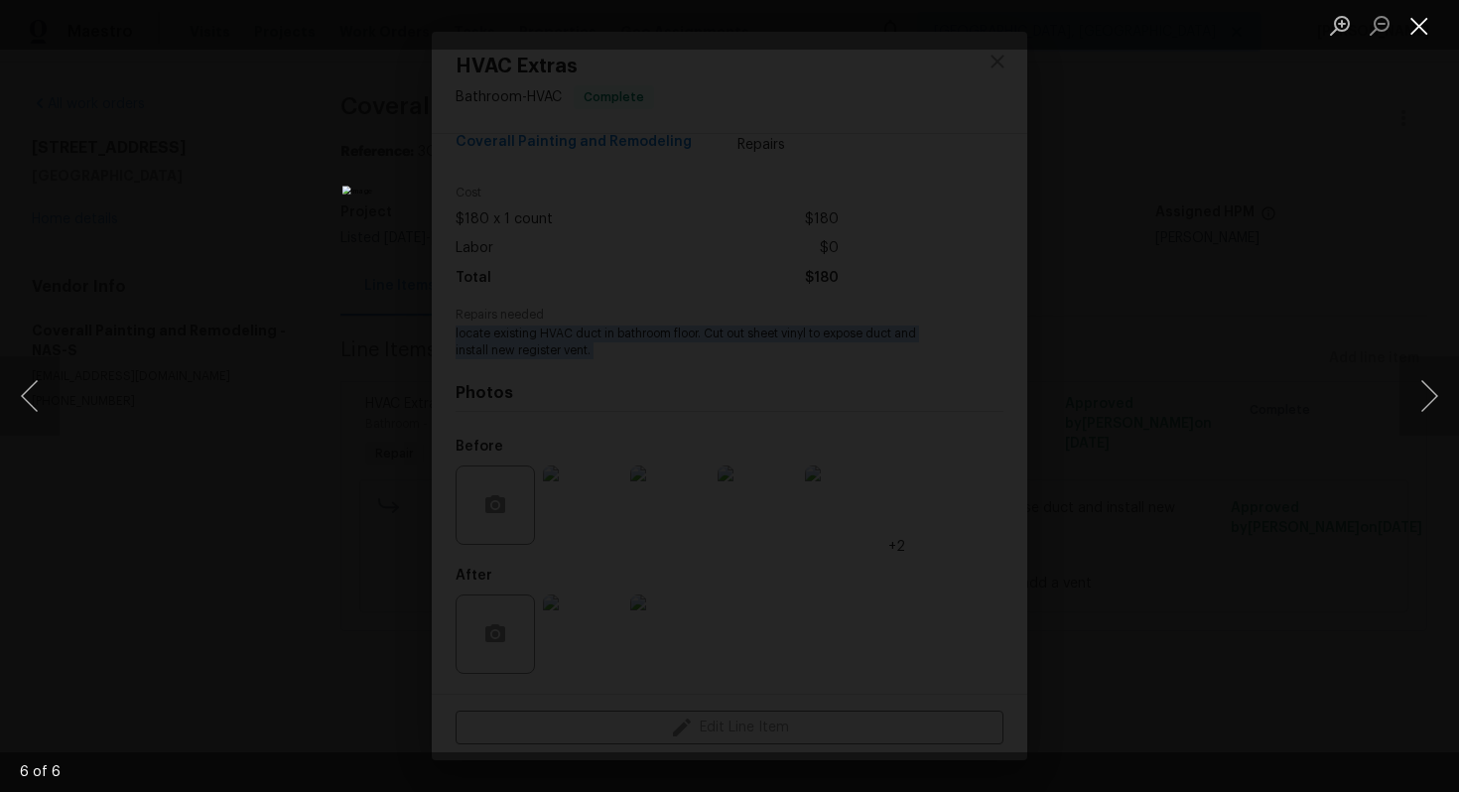
click at [1415, 40] on button "Close lightbox" at bounding box center [1420, 25] width 40 height 35
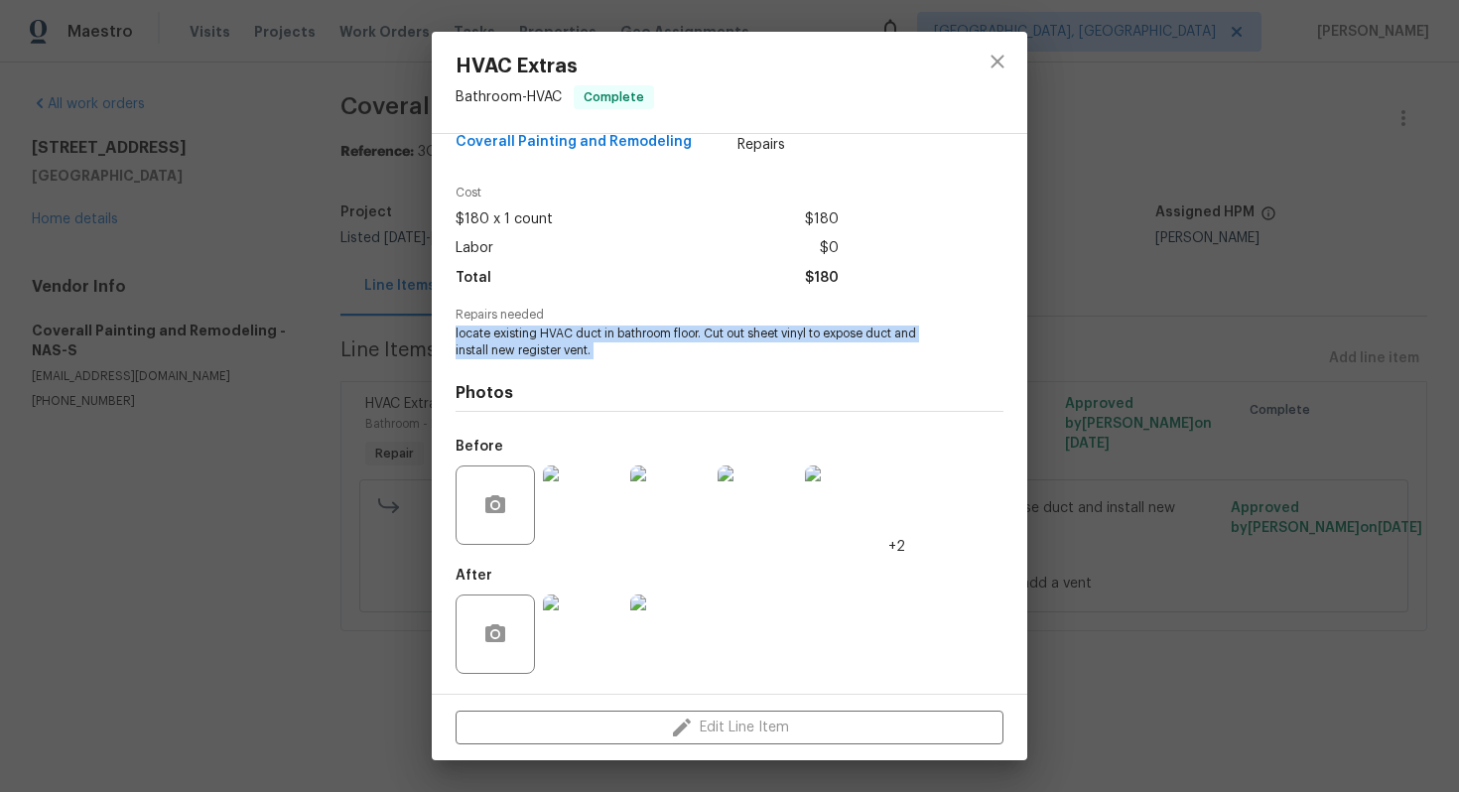
click at [674, 637] on img at bounding box center [669, 634] width 79 height 79
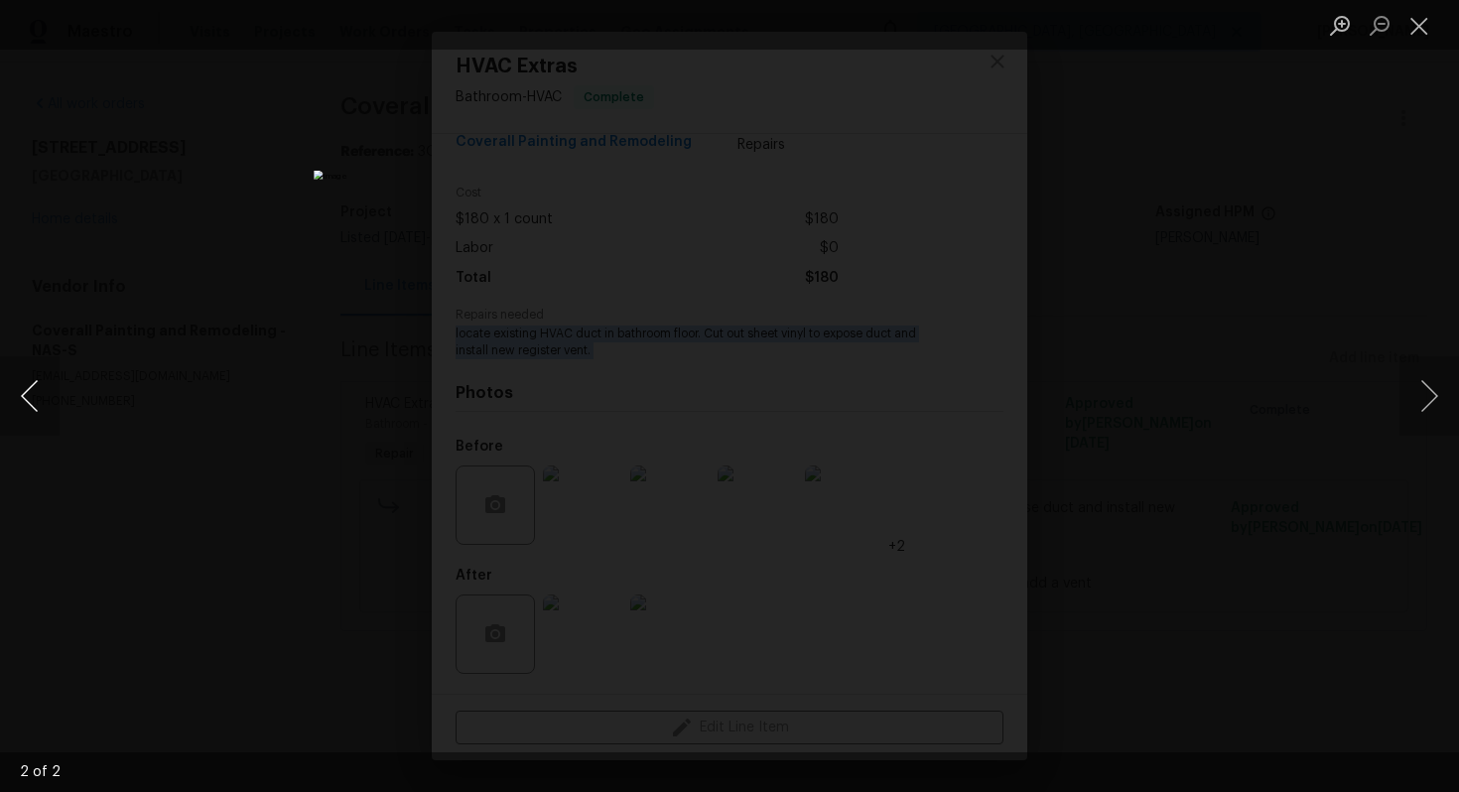
click at [31, 375] on button "Previous image" at bounding box center [30, 395] width 60 height 79
click at [1413, 35] on button "Close lightbox" at bounding box center [1420, 25] width 40 height 35
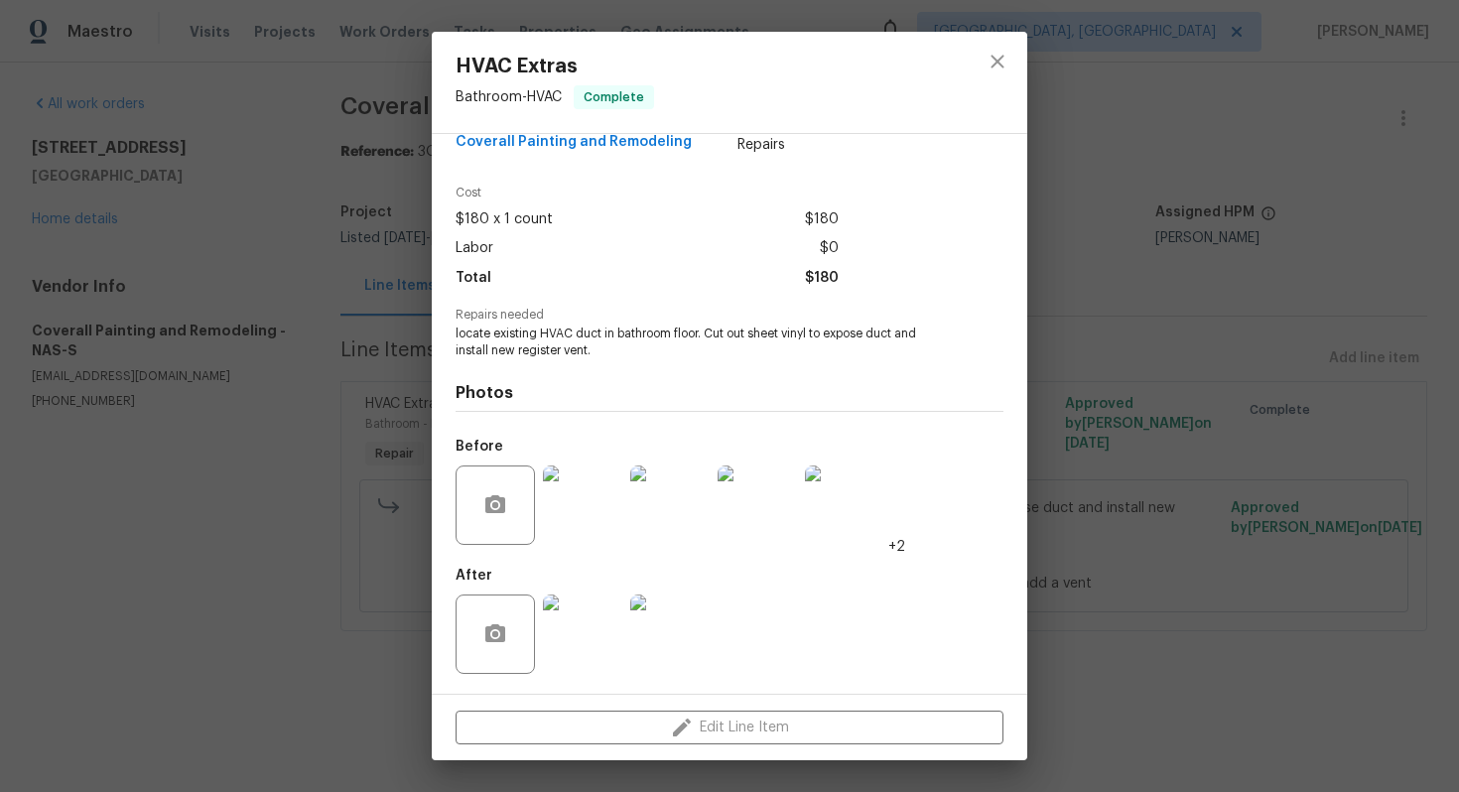
click at [491, 169] on div "Vendor Coverall Painting and Remodeling Account Category Repairs" at bounding box center [730, 144] width 548 height 84
drag, startPoint x: 450, startPoint y: 145, endPoint x: 677, endPoint y: 157, distance: 227.6
click at [677, 157] on div "Vendor Coverall Painting and Remodeling Account Category Repairs Cost $180 x 1 …" at bounding box center [730, 414] width 596 height 560
copy span "Coverall Painting and Remodeling"
